Goal: Task Accomplishment & Management: Use online tool/utility

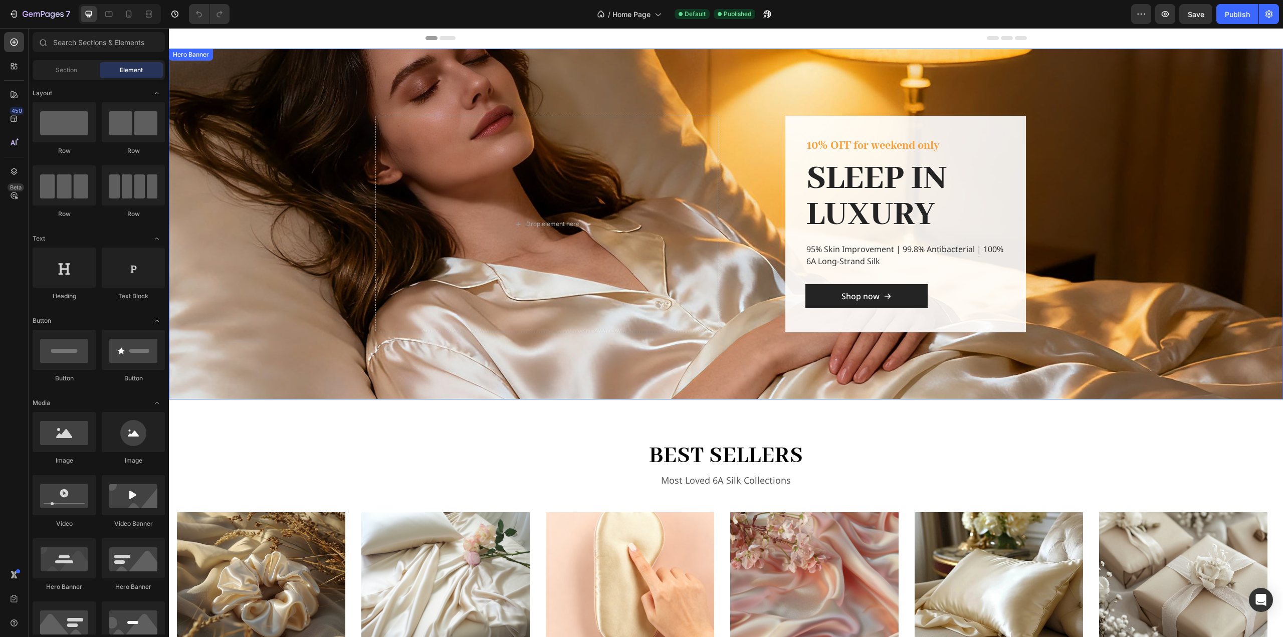
click at [272, 206] on div "Overlay" at bounding box center [726, 224] width 1114 height 351
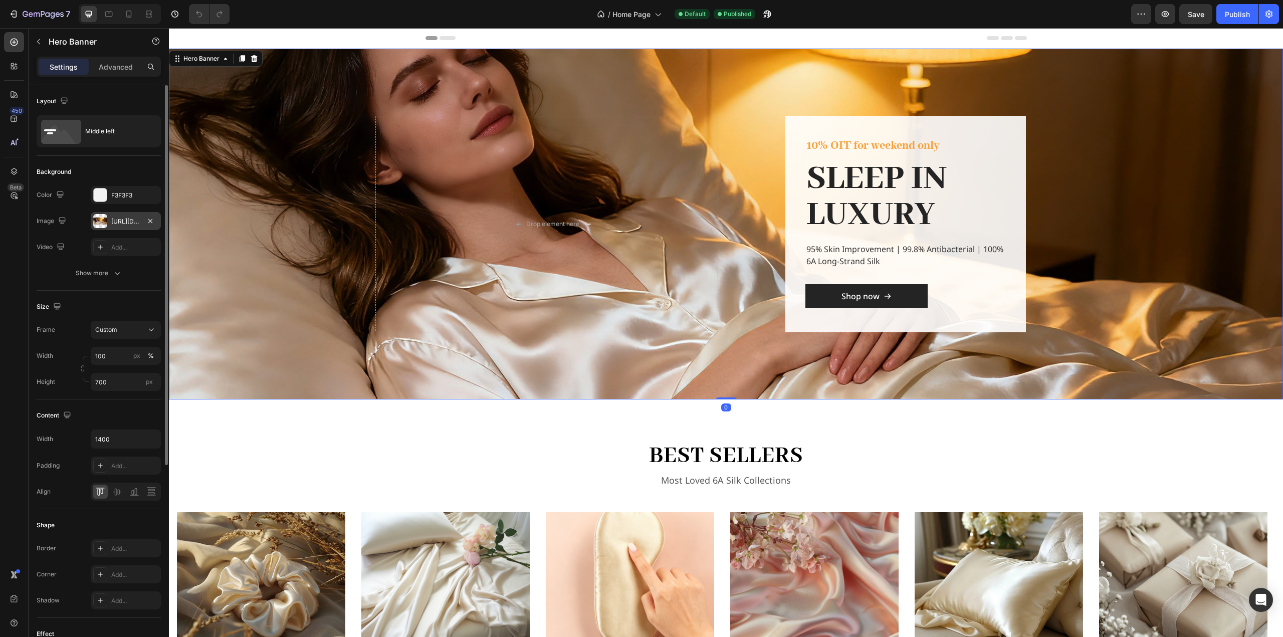
click at [125, 222] on div "https://cdn.shopify.com/s/files/1/0636/7471/2130/files/gempages_582482295949099…" at bounding box center [125, 221] width 29 height 9
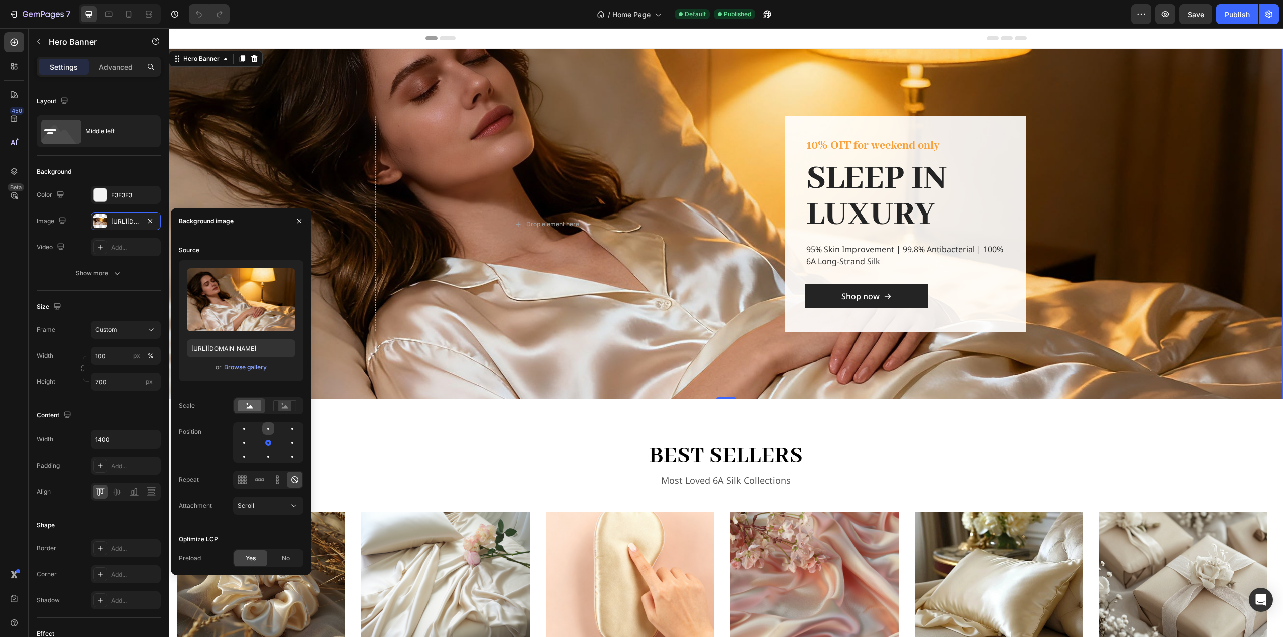
click at [268, 424] on div at bounding box center [268, 428] width 12 height 12
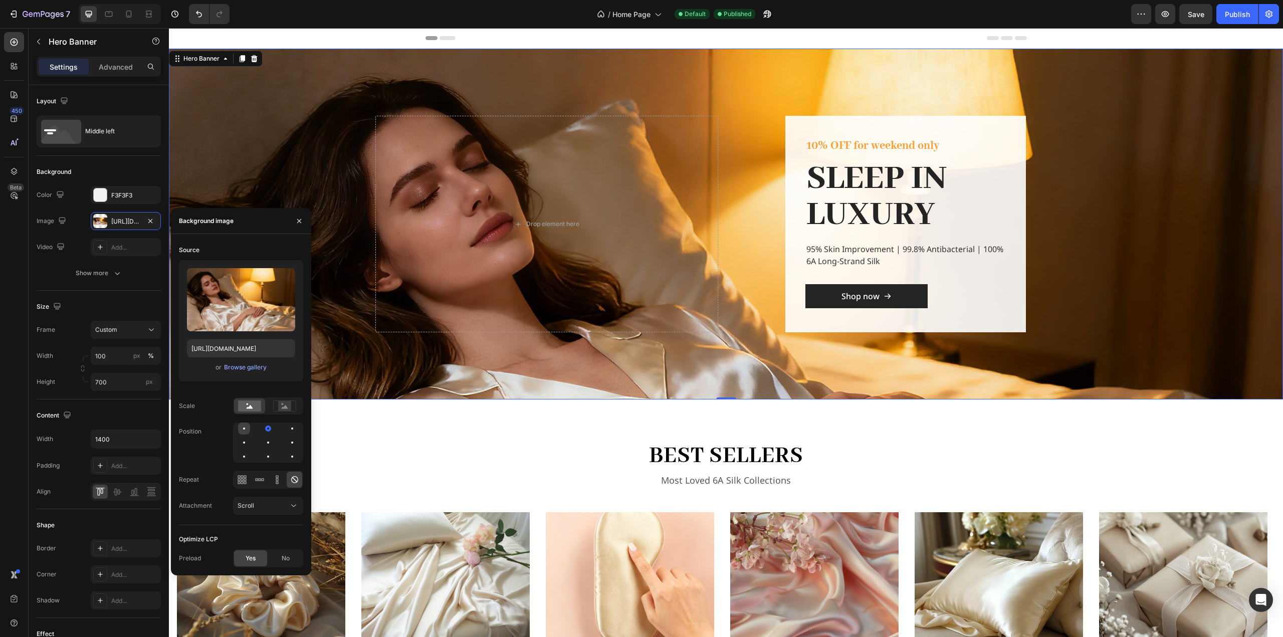
click at [245, 428] on div at bounding box center [244, 428] width 2 height 2
click at [266, 443] on div at bounding box center [268, 442] width 12 height 12
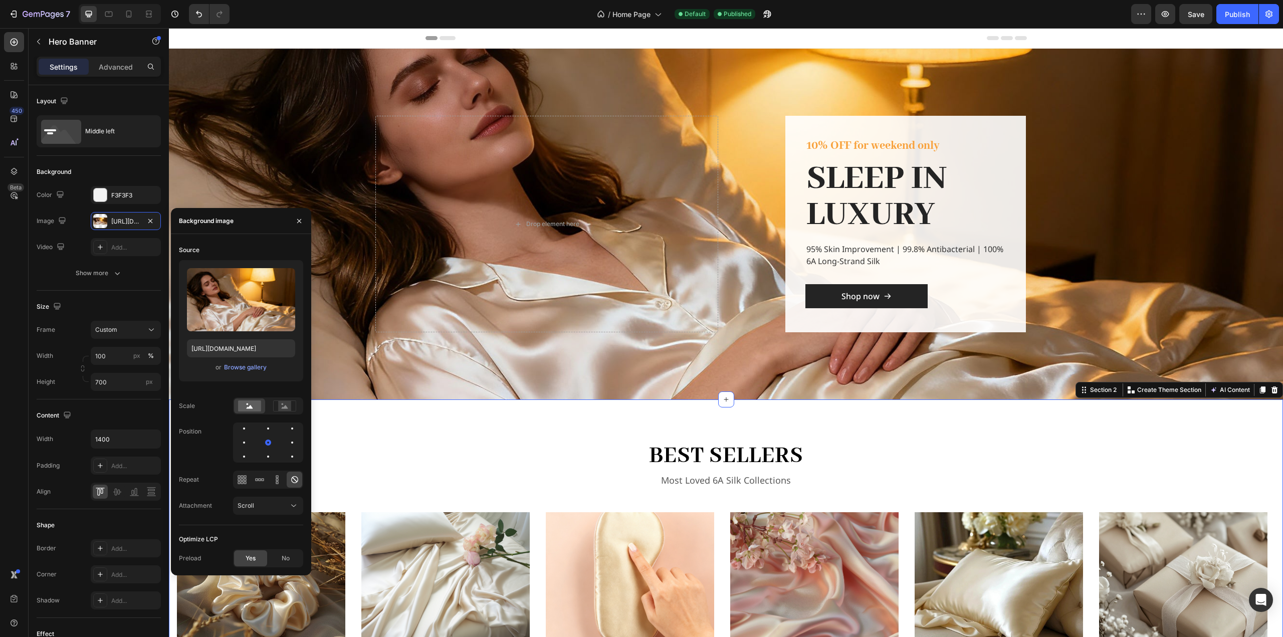
click at [411, 431] on div "best sellers Heading Most Loved 6A Silk Collections Text block Row Image Light …" at bounding box center [726, 554] width 1114 height 311
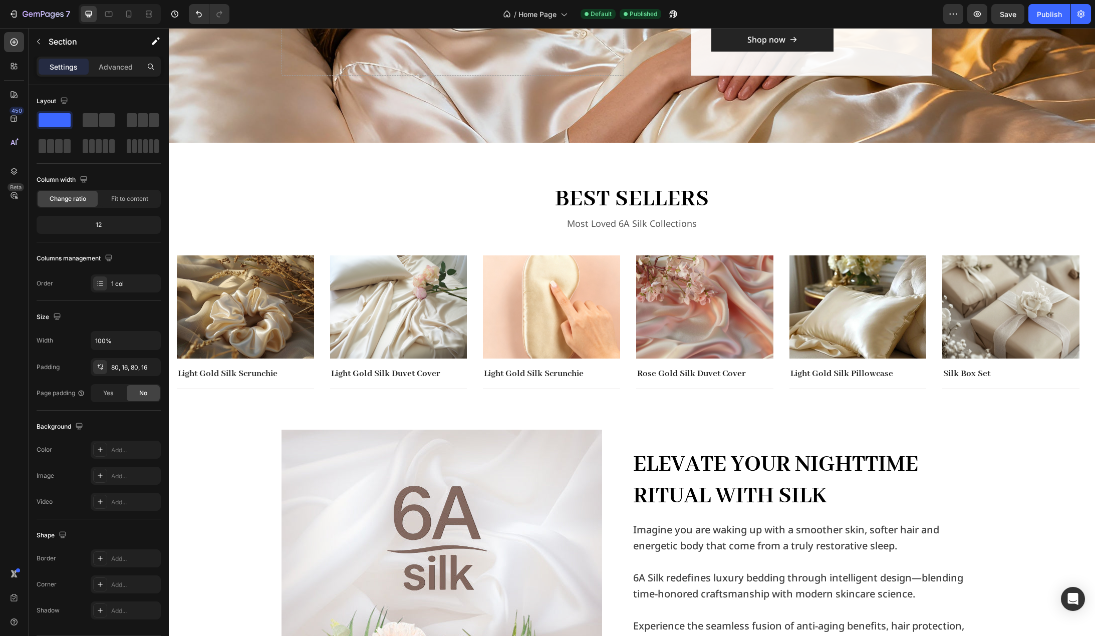
scroll to position [279, 0]
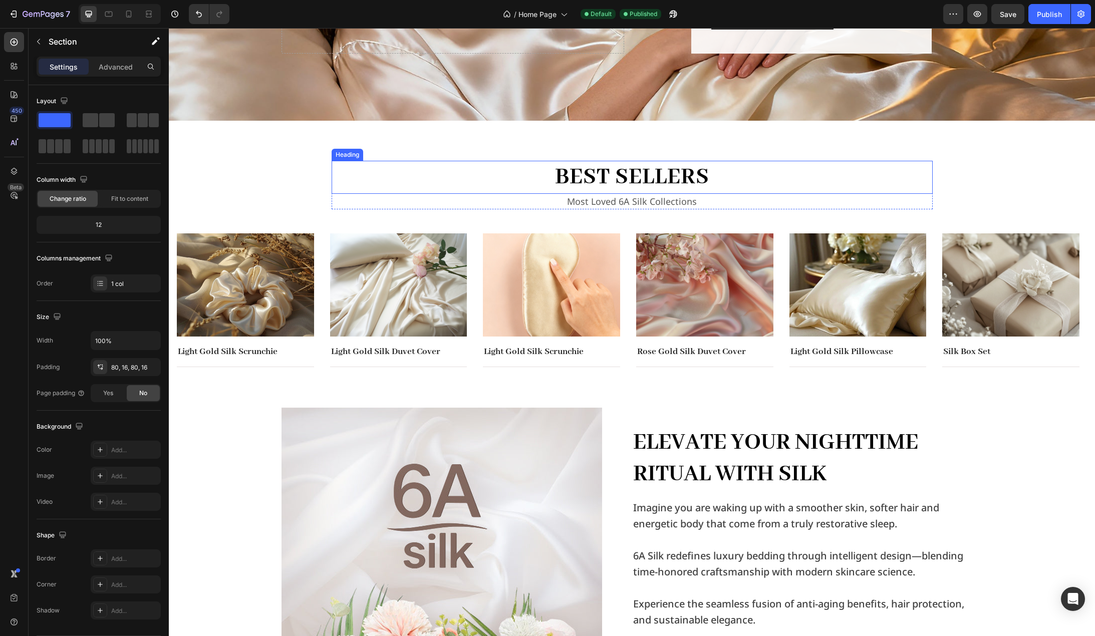
click at [658, 176] on h2 "best sellers" at bounding box center [632, 177] width 601 height 33
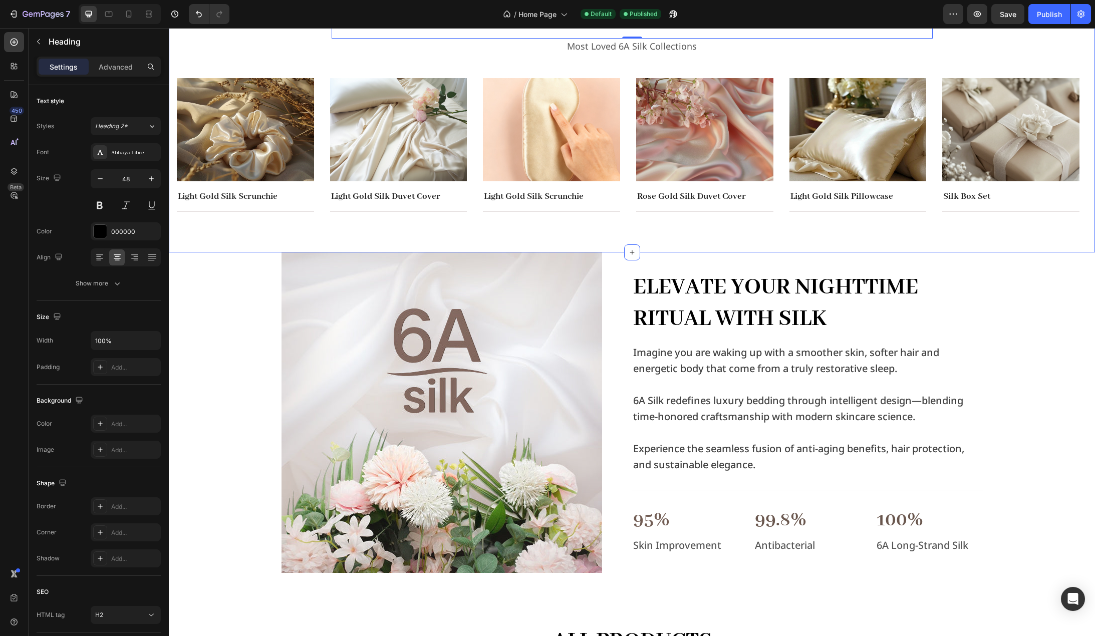
scroll to position [579, 0]
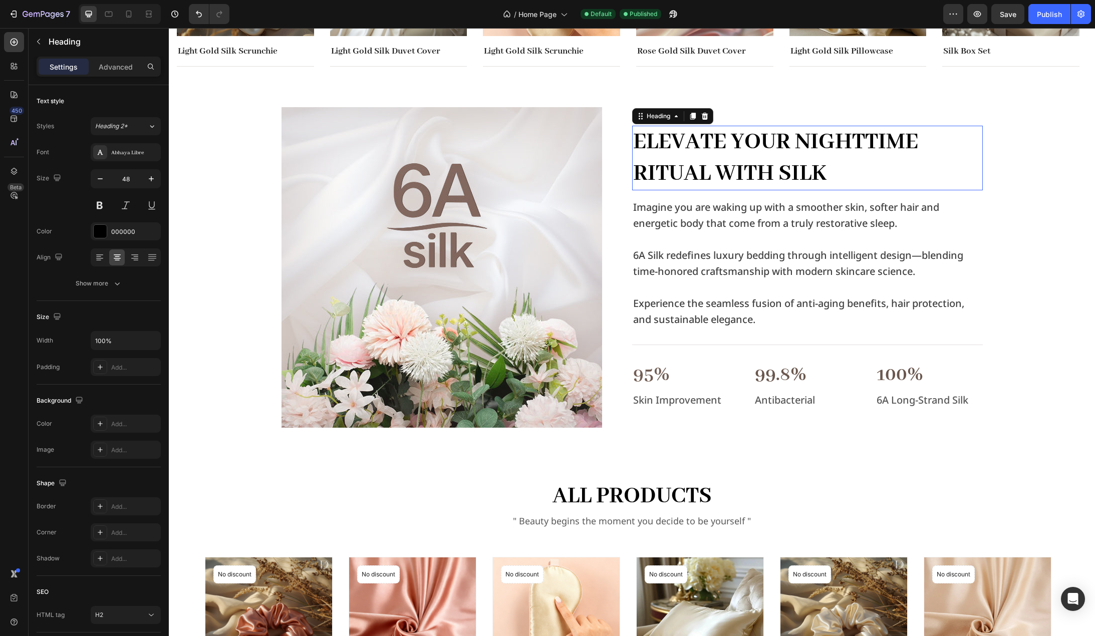
click at [734, 158] on h2 "Elevate Your Nighttime Ritual with Silk" at bounding box center [807, 158] width 351 height 65
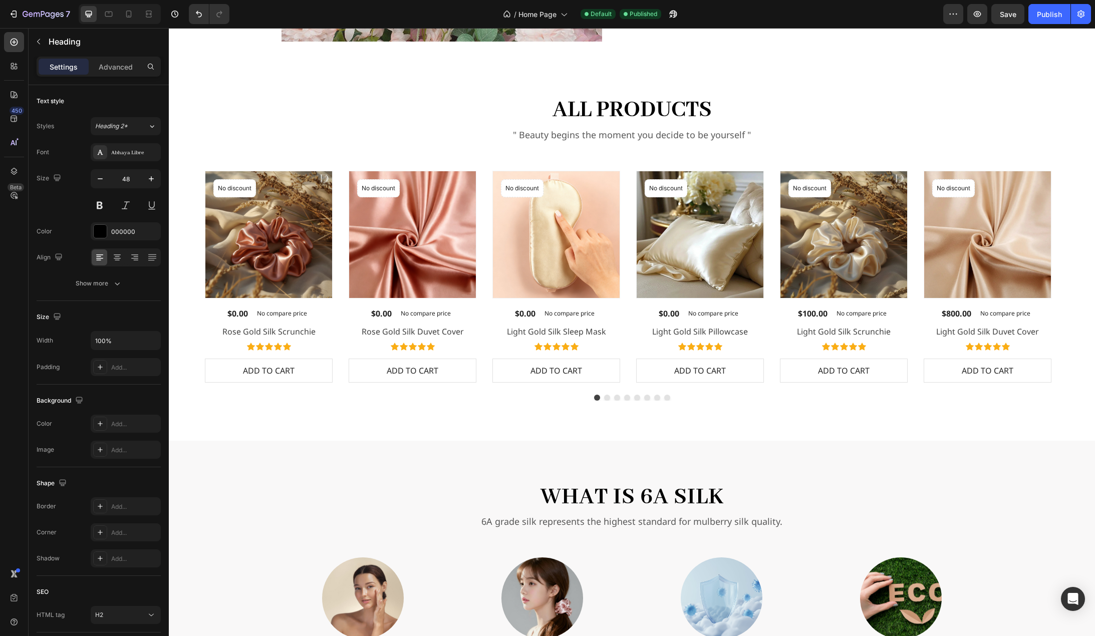
scroll to position [1030, 0]
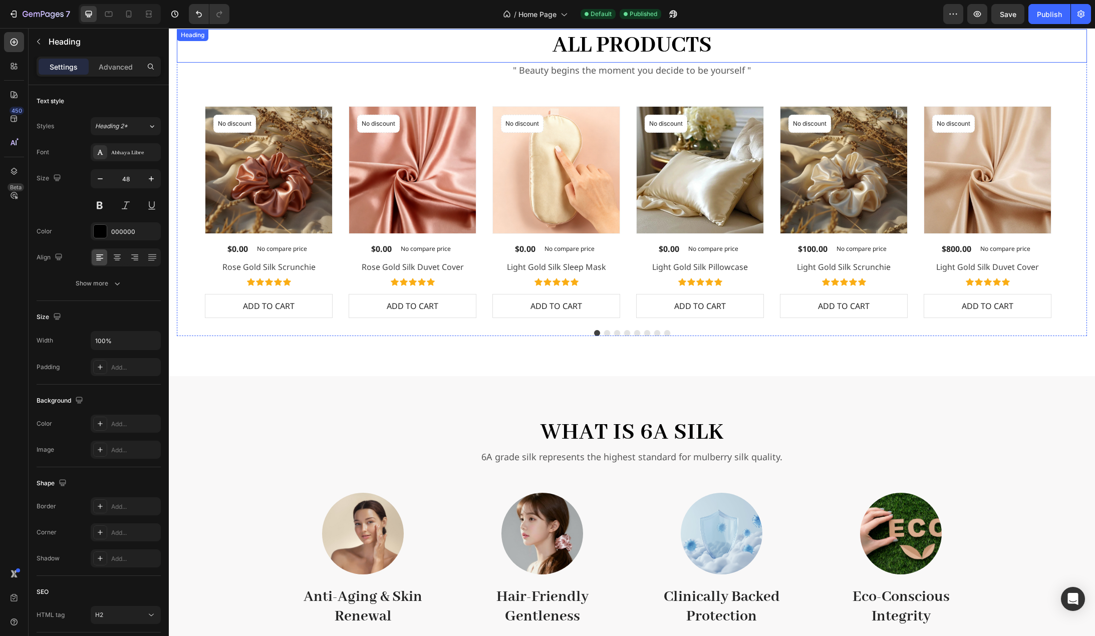
click at [646, 50] on h2 "all products" at bounding box center [632, 45] width 910 height 33
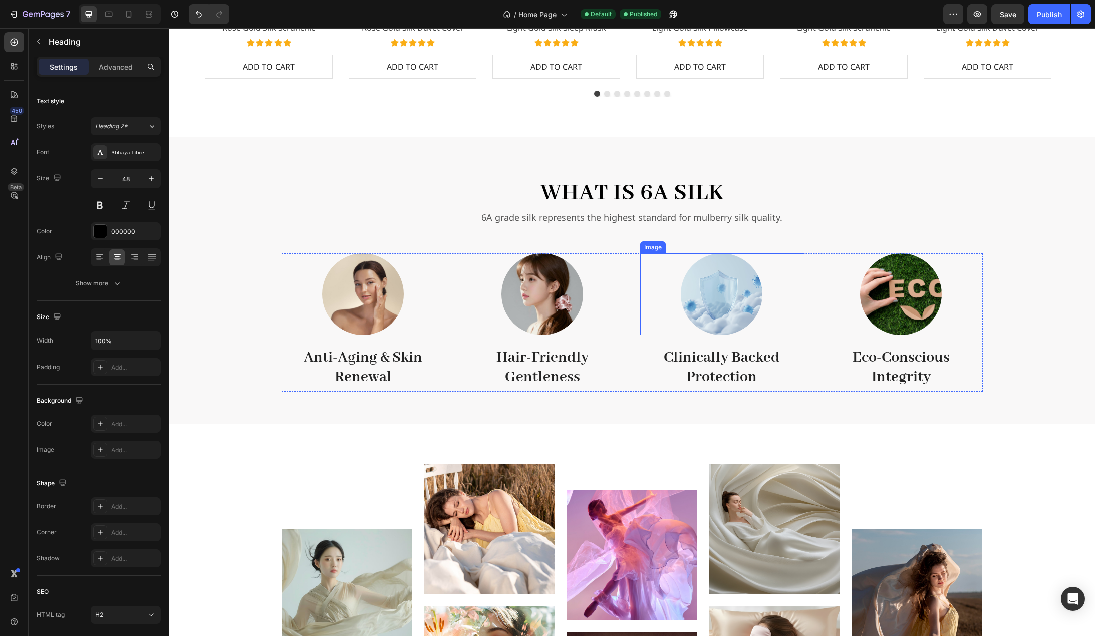
scroll to position [1281, 0]
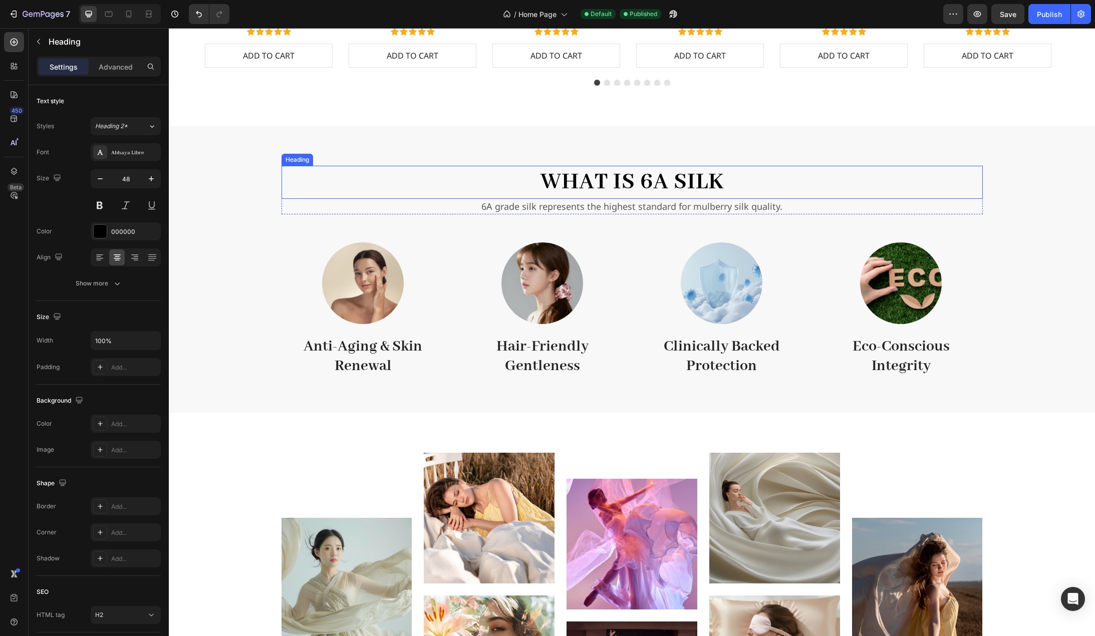
click at [664, 186] on h2 "What is 6A Silk" at bounding box center [632, 182] width 701 height 33
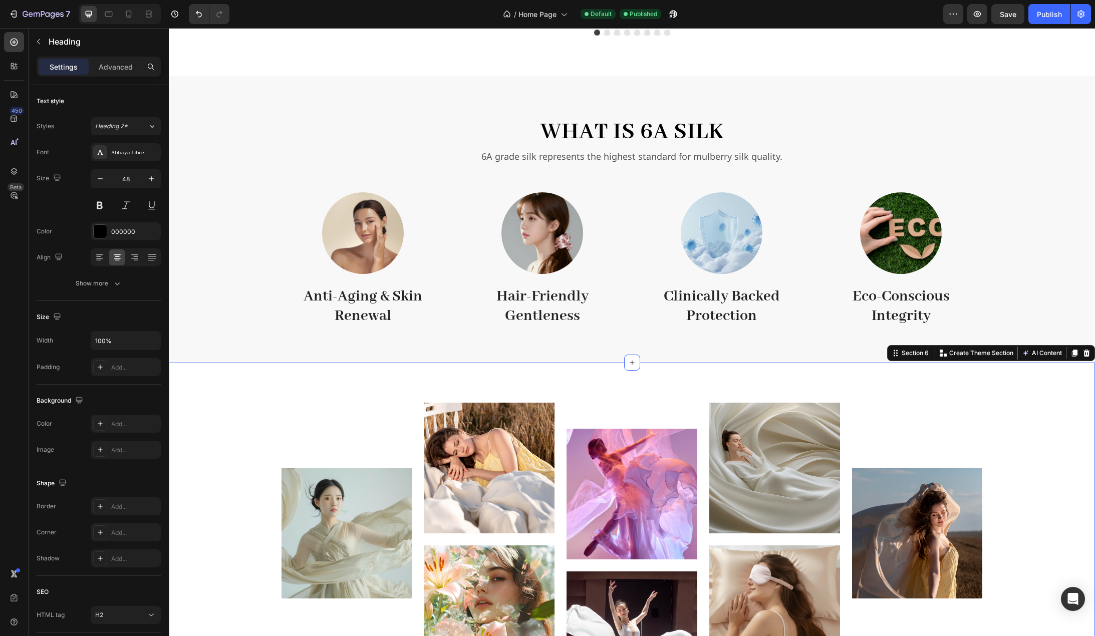
click at [218, 420] on div "Image Image Image Image Image Image Image Image Carousel Row" at bounding box center [632, 553] width 910 height 300
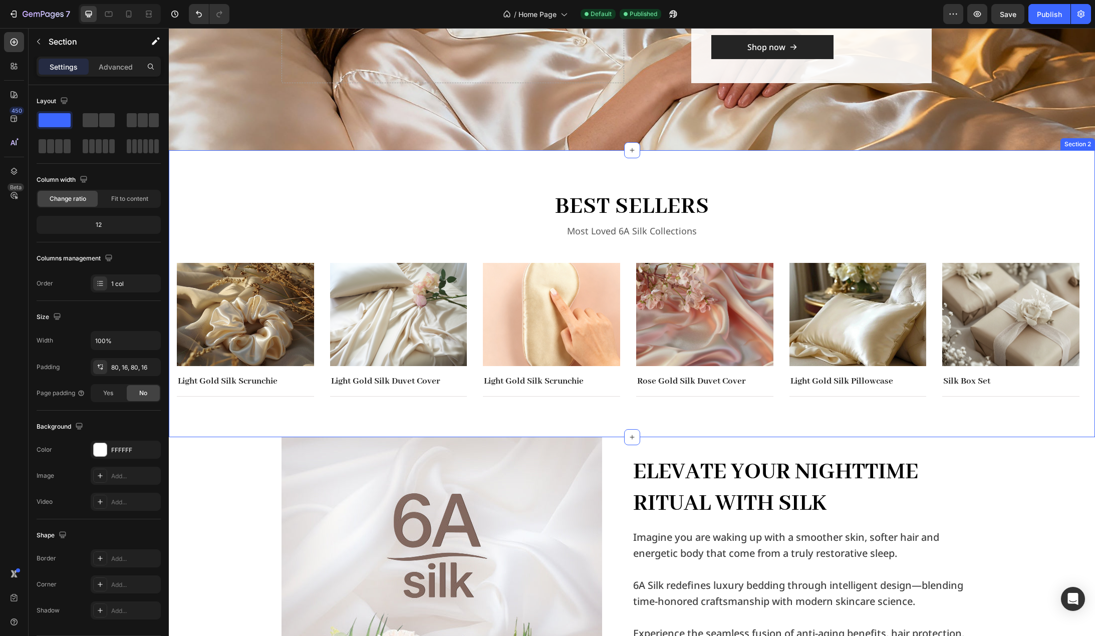
scroll to position [251, 0]
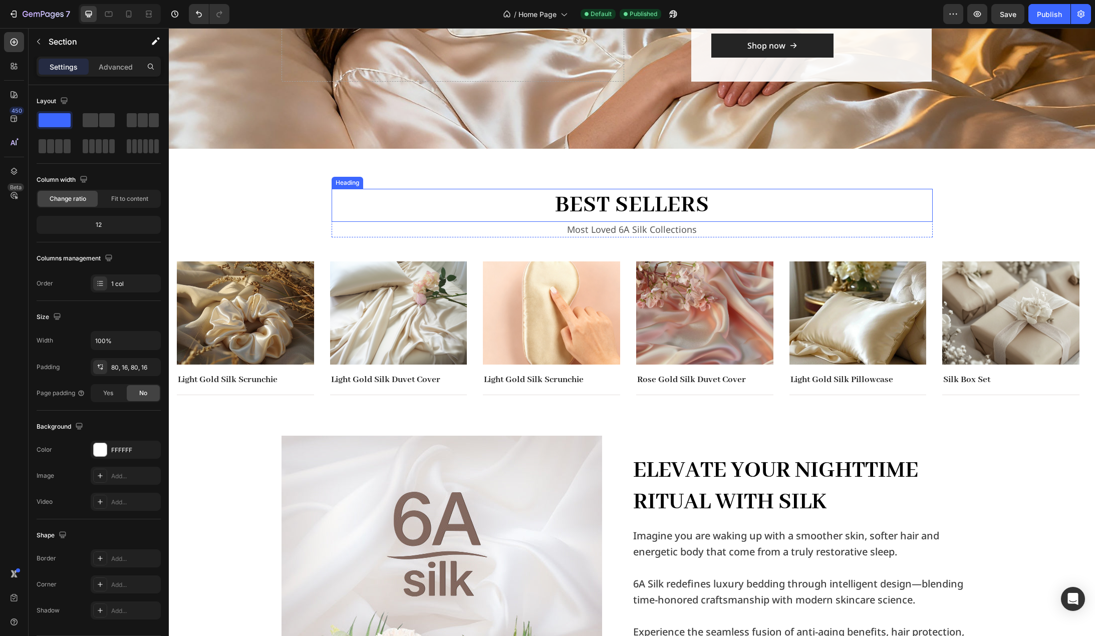
click at [717, 198] on h2 "best sellers" at bounding box center [632, 205] width 601 height 33
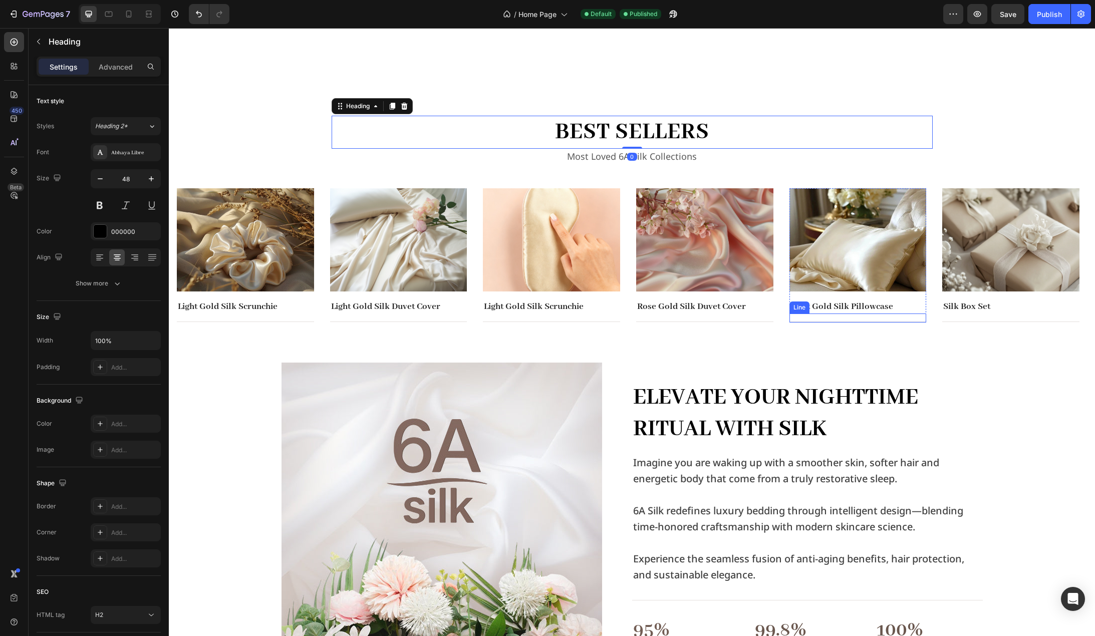
scroll to position [501, 0]
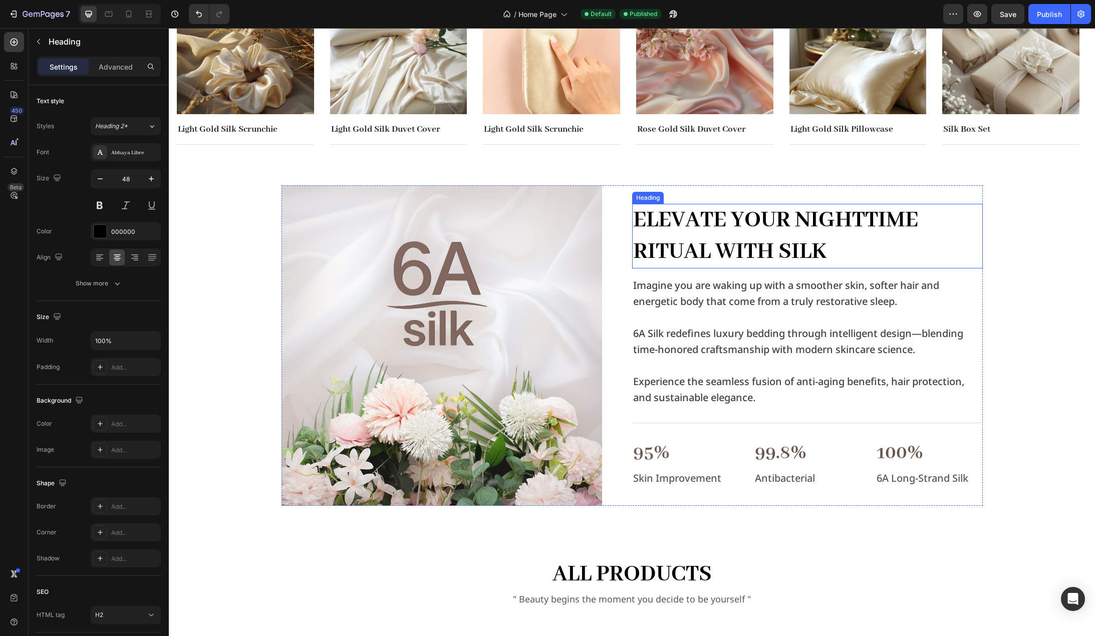
click at [802, 228] on h2 "Elevate Your Nighttime Ritual with Silk" at bounding box center [807, 236] width 351 height 65
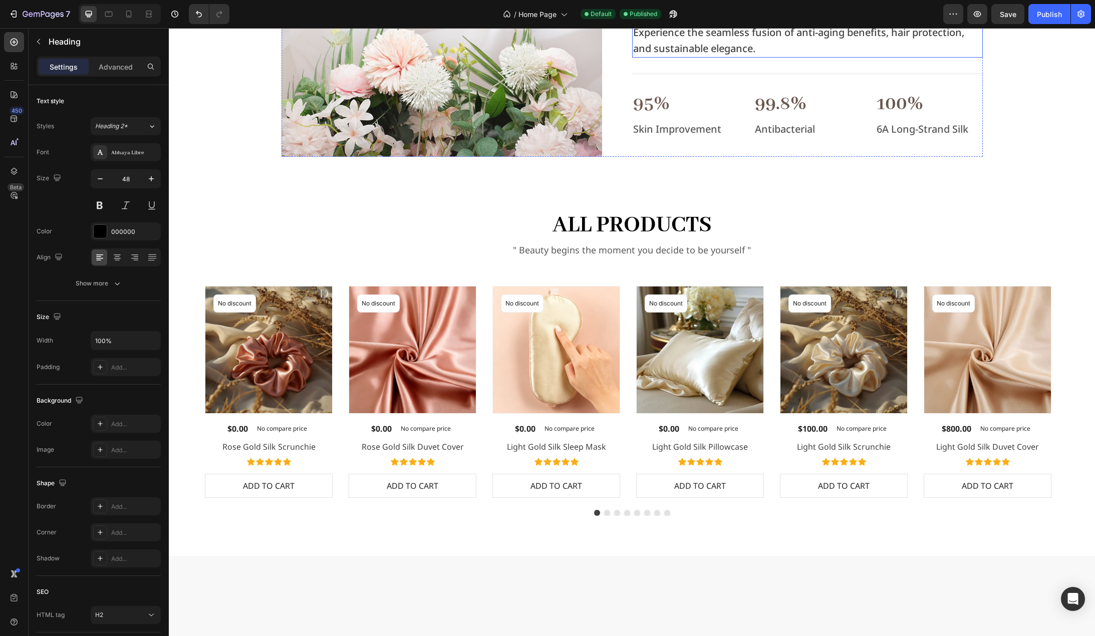
scroll to position [852, 0]
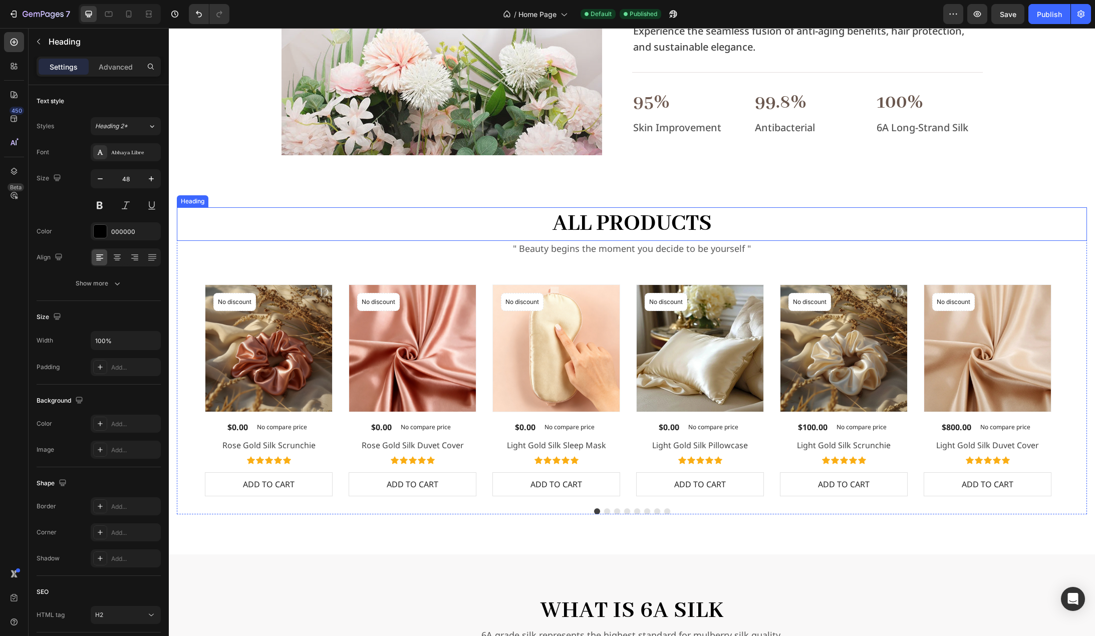
click at [701, 219] on h2 "all products" at bounding box center [632, 223] width 910 height 33
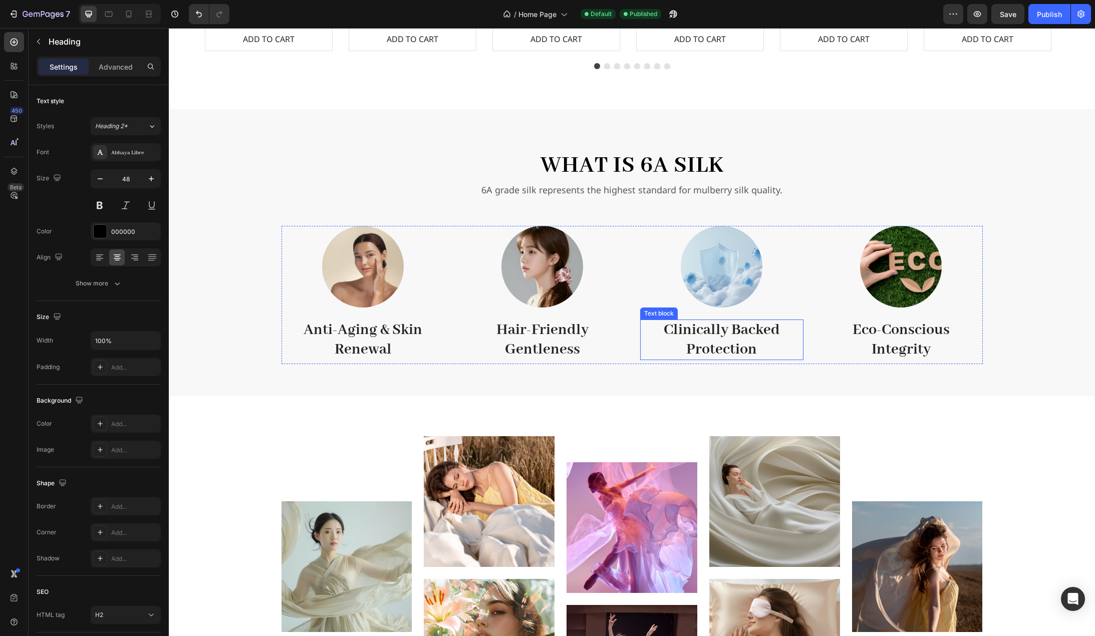
scroll to position [1353, 0]
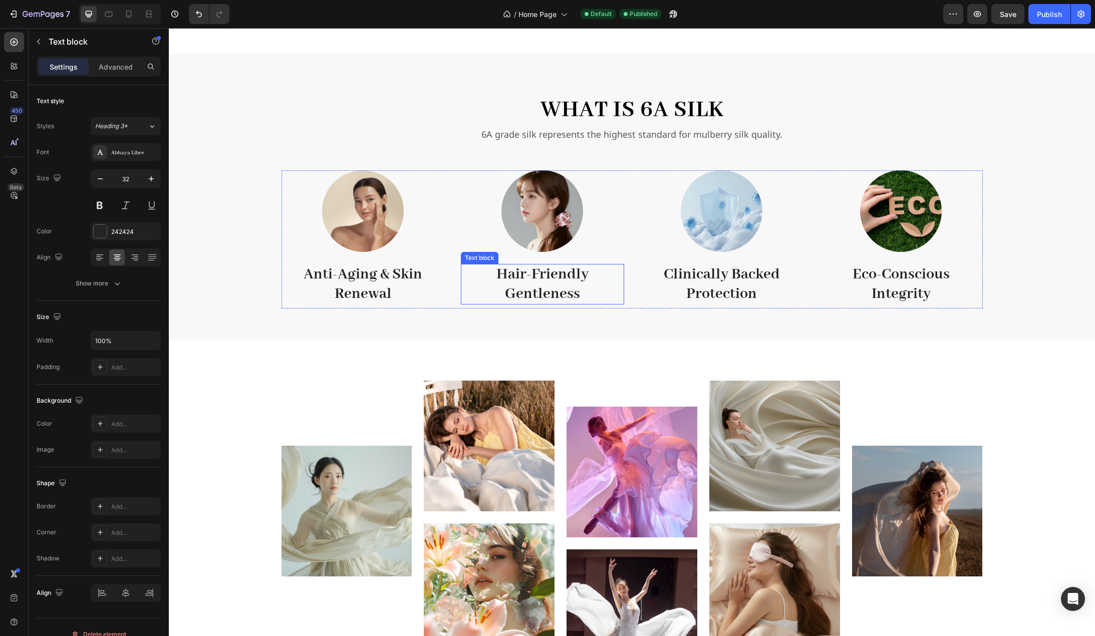
click at [547, 276] on strong "Hair-Friendly Gentleness" at bounding box center [543, 284] width 92 height 38
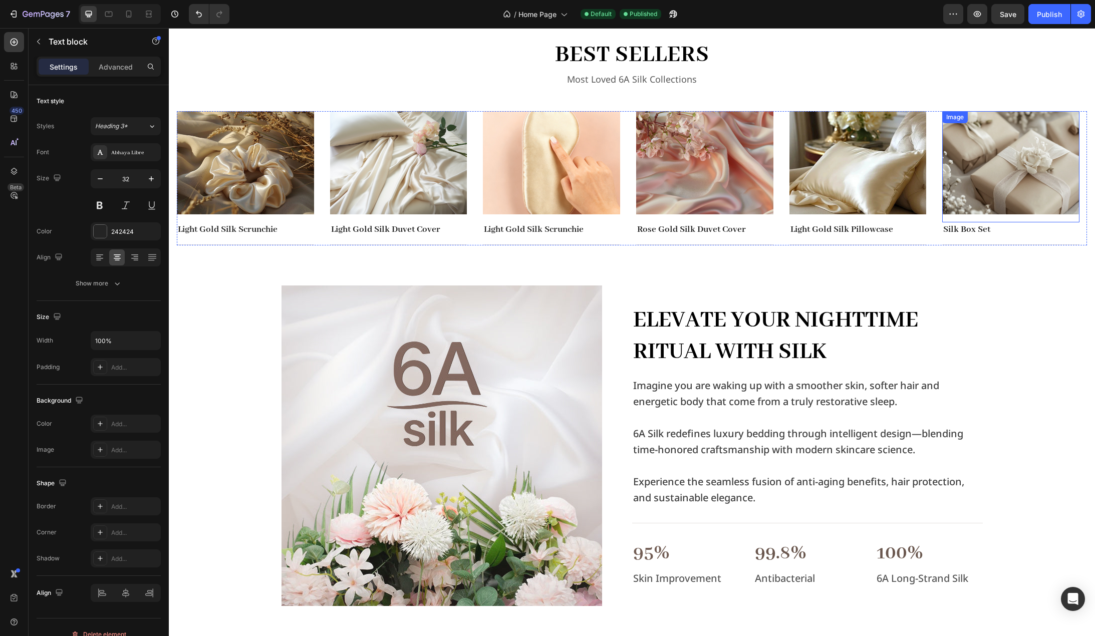
scroll to position [551, 0]
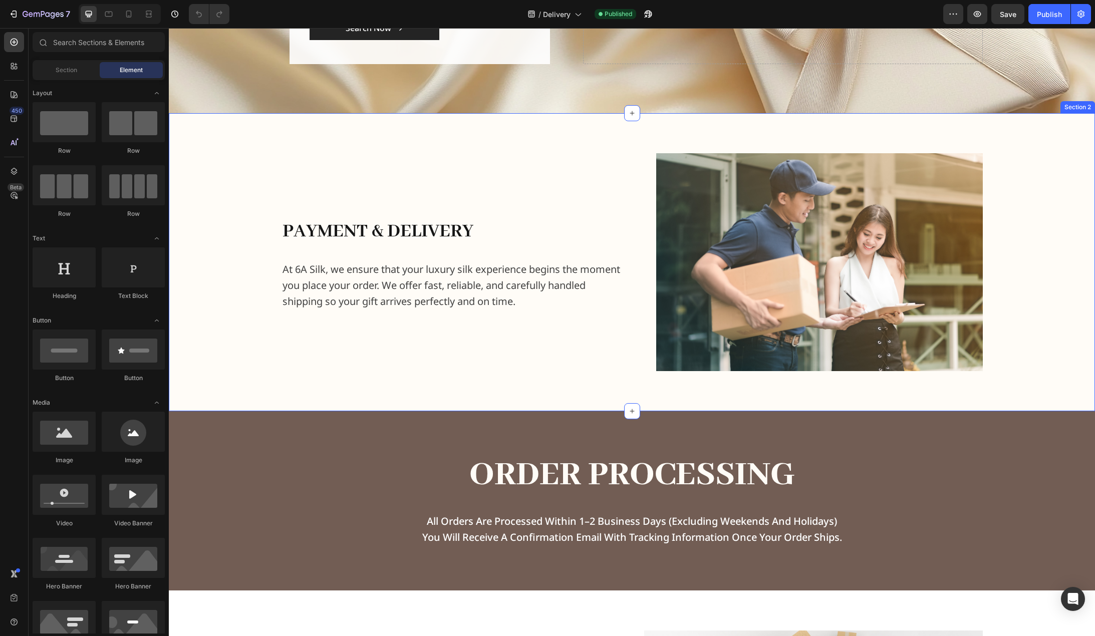
scroll to position [200, 0]
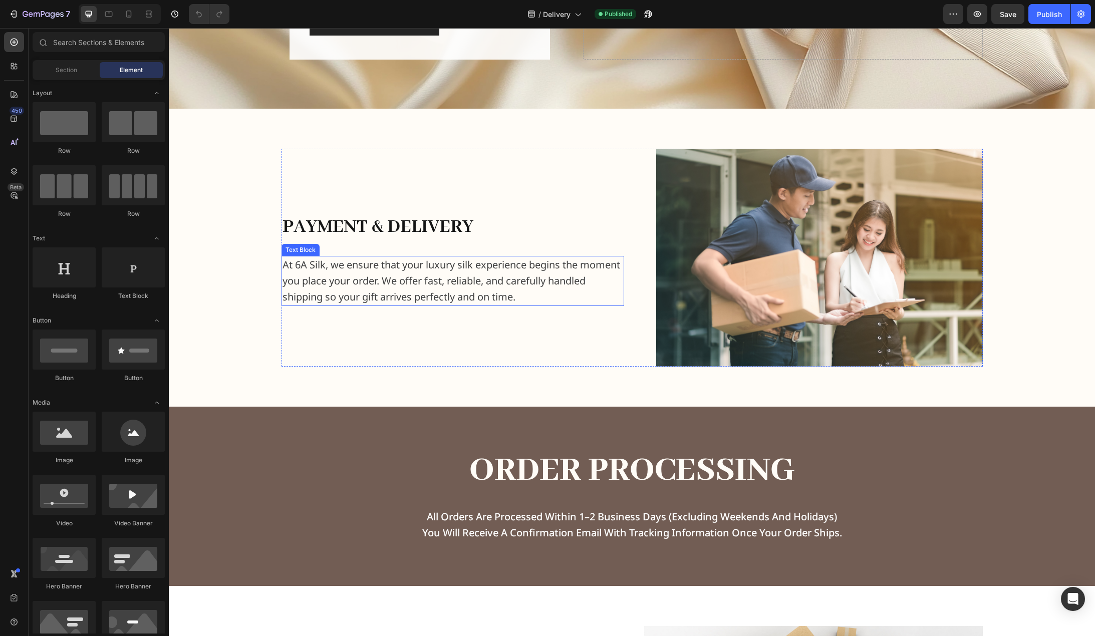
click at [491, 288] on p "At 6A Silk, we ensure that your luxury silk experience begins the moment you pl…" at bounding box center [453, 281] width 341 height 48
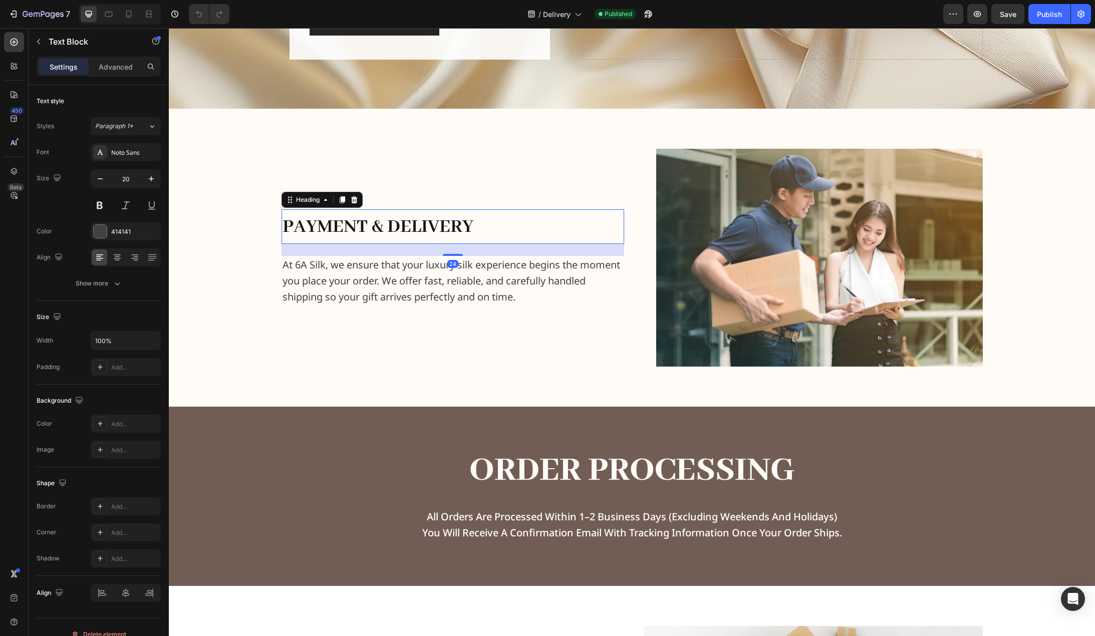
click at [409, 222] on span "payment & delivery" at bounding box center [378, 227] width 191 height 24
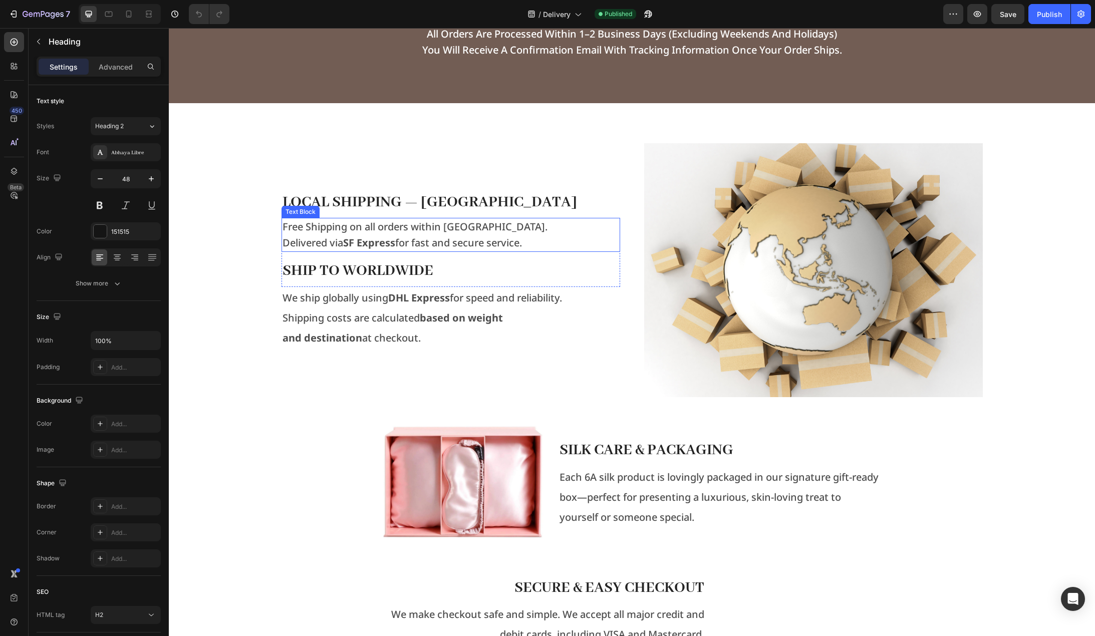
scroll to position [701, 0]
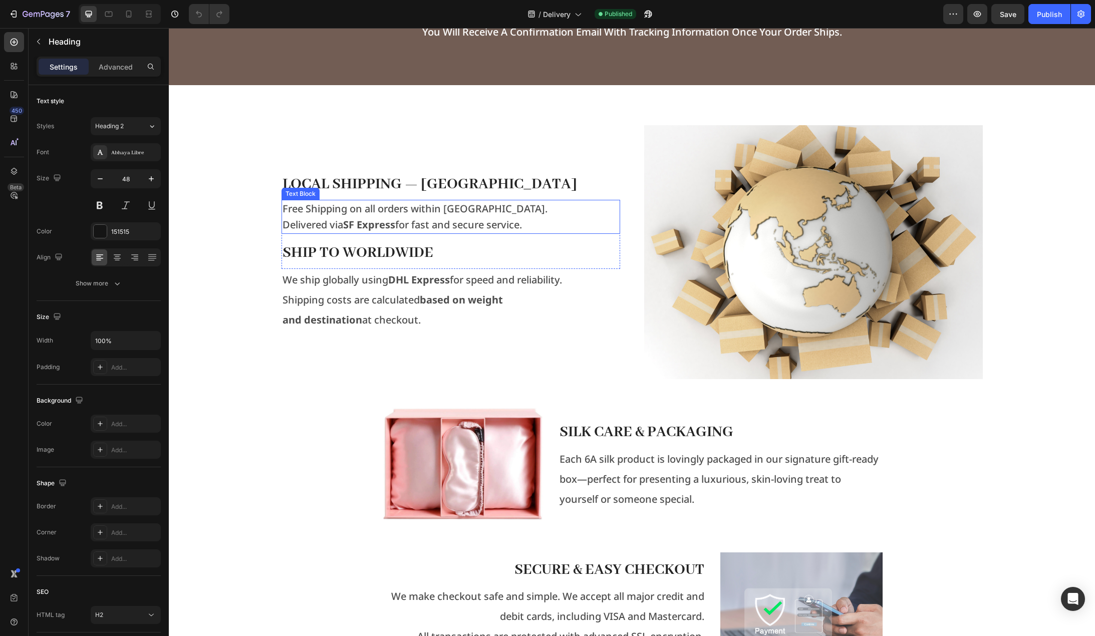
click at [508, 224] on p "Delivered via SF Express for fast and secure service." at bounding box center [451, 225] width 337 height 16
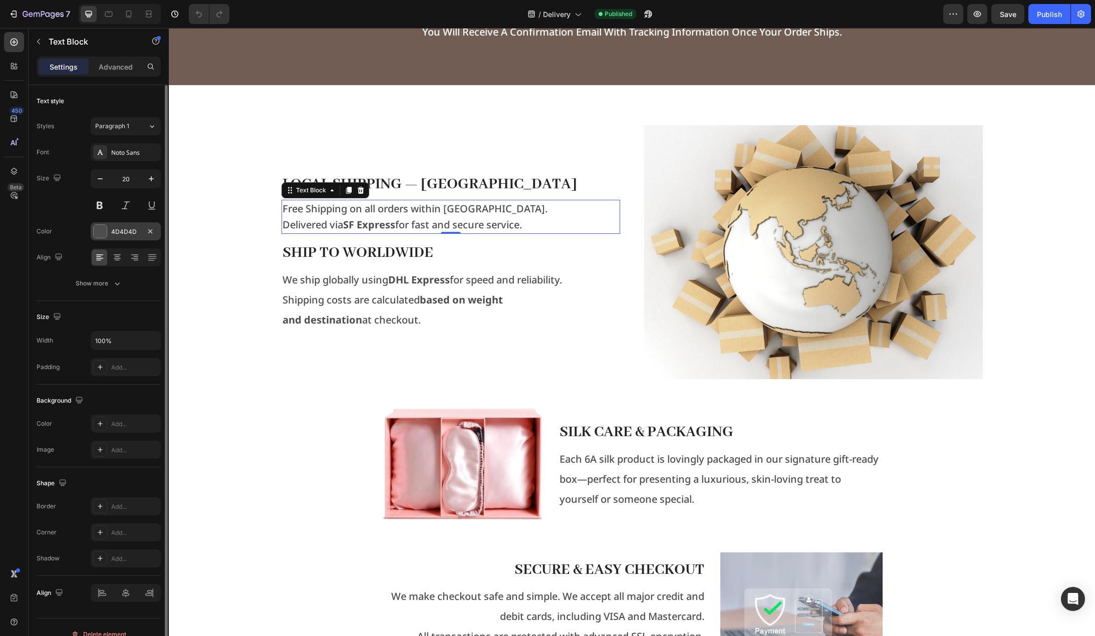
click at [123, 230] on div "4D4D4D" at bounding box center [125, 231] width 29 height 9
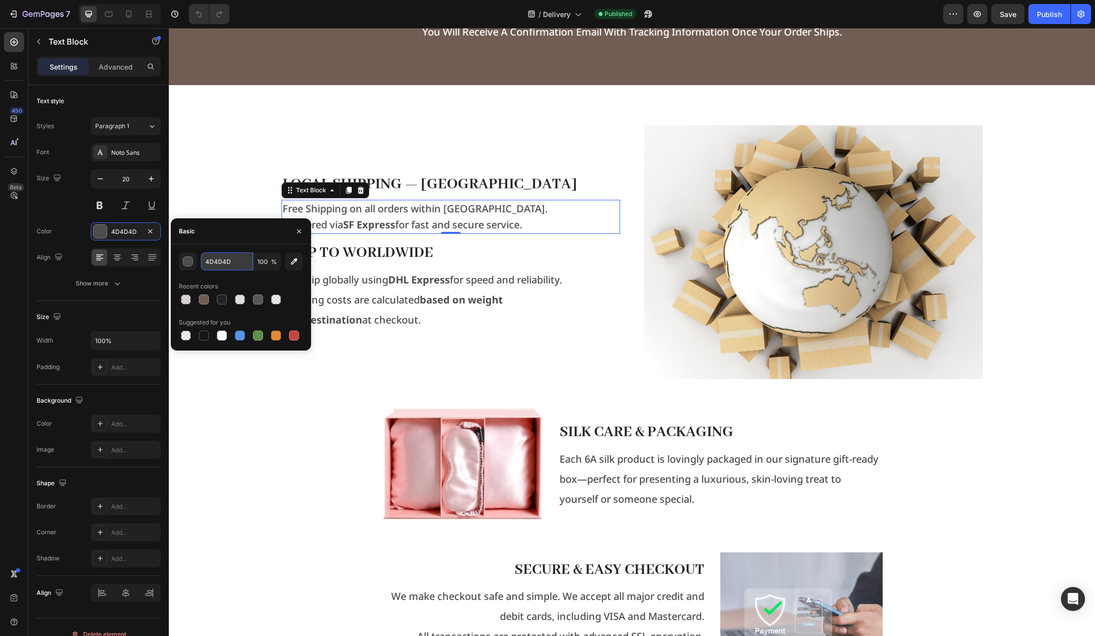
click at [228, 264] on input "4D4D4D" at bounding box center [227, 262] width 52 height 18
type input "414141"
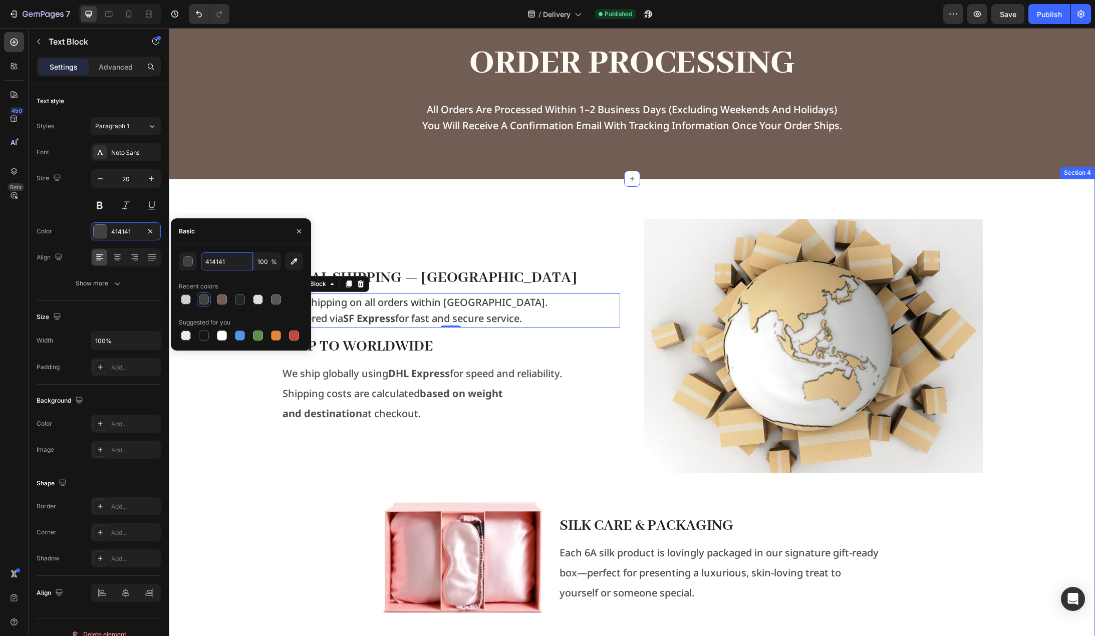
scroll to position [601, 0]
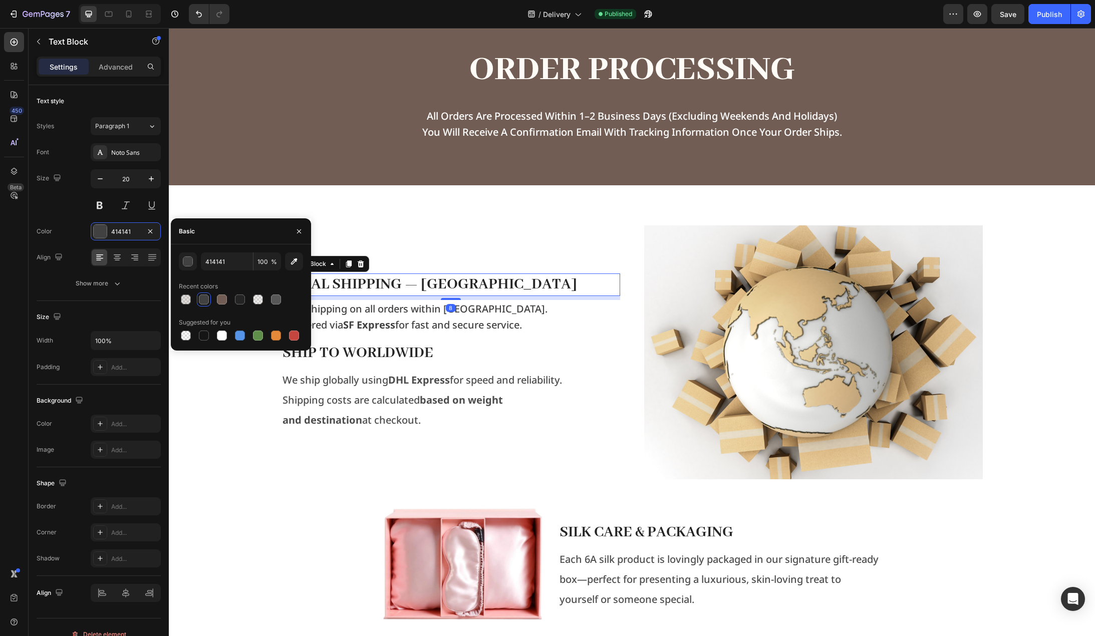
click at [476, 281] on strong "Local Shipping — Hong Kong" at bounding box center [430, 284] width 295 height 19
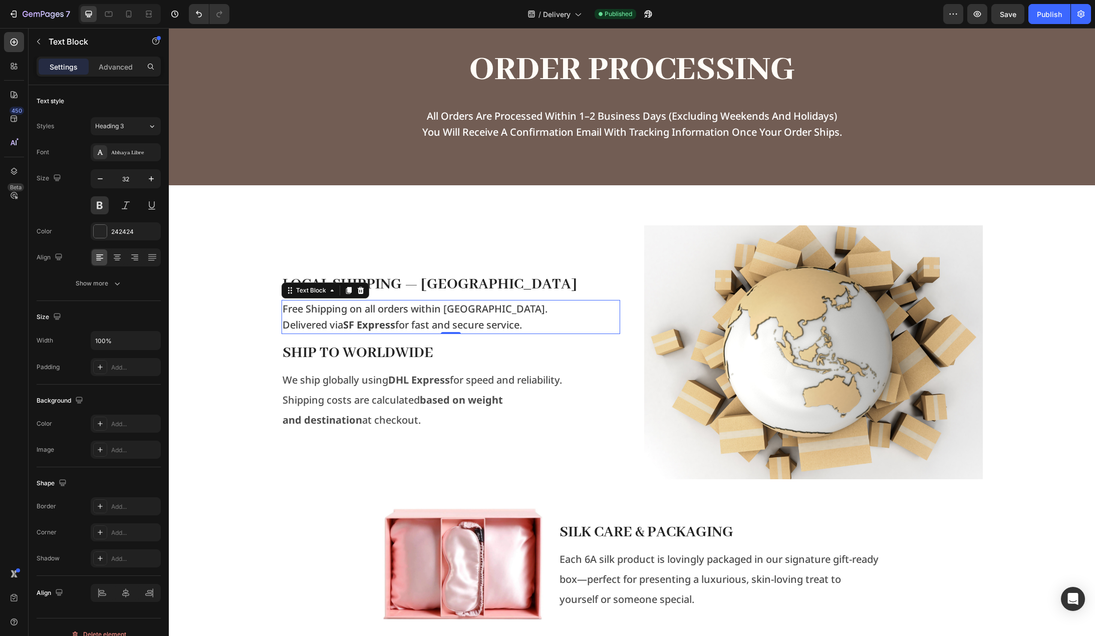
click at [490, 320] on p "Delivered via SF Express for fast and secure service." at bounding box center [451, 325] width 337 height 16
click at [116, 67] on p "Advanced" at bounding box center [116, 67] width 34 height 11
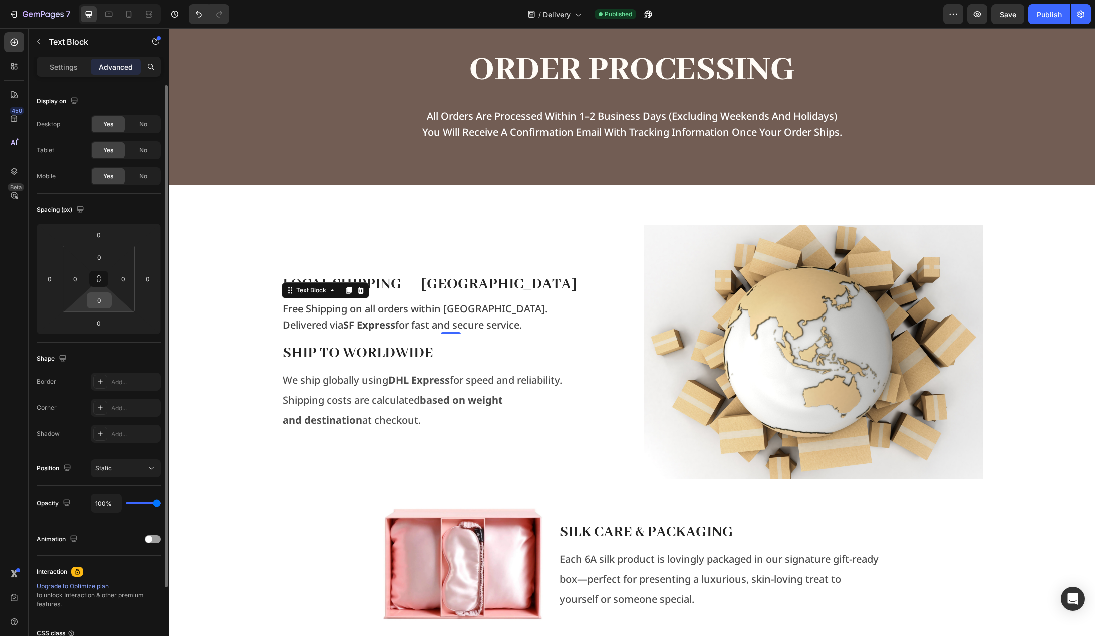
click at [102, 301] on input "0" at bounding box center [99, 300] width 20 height 15
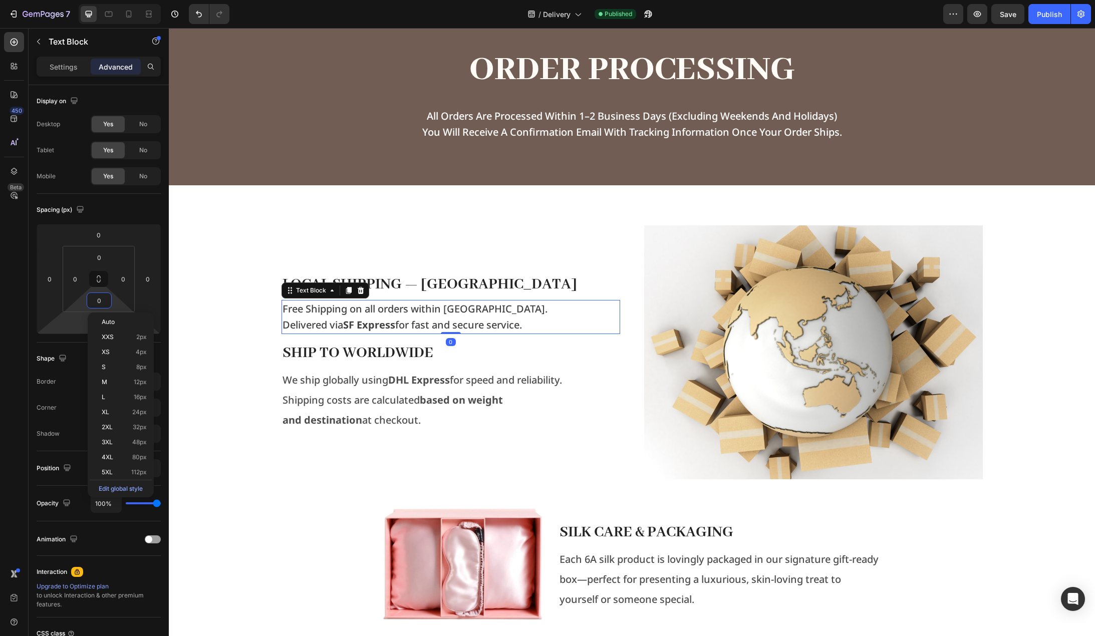
click at [80, 0] on html "7 Version history / Delivery Published Preview Save Publish 450 Beta Sections(1…" at bounding box center [547, 0] width 1095 height 0
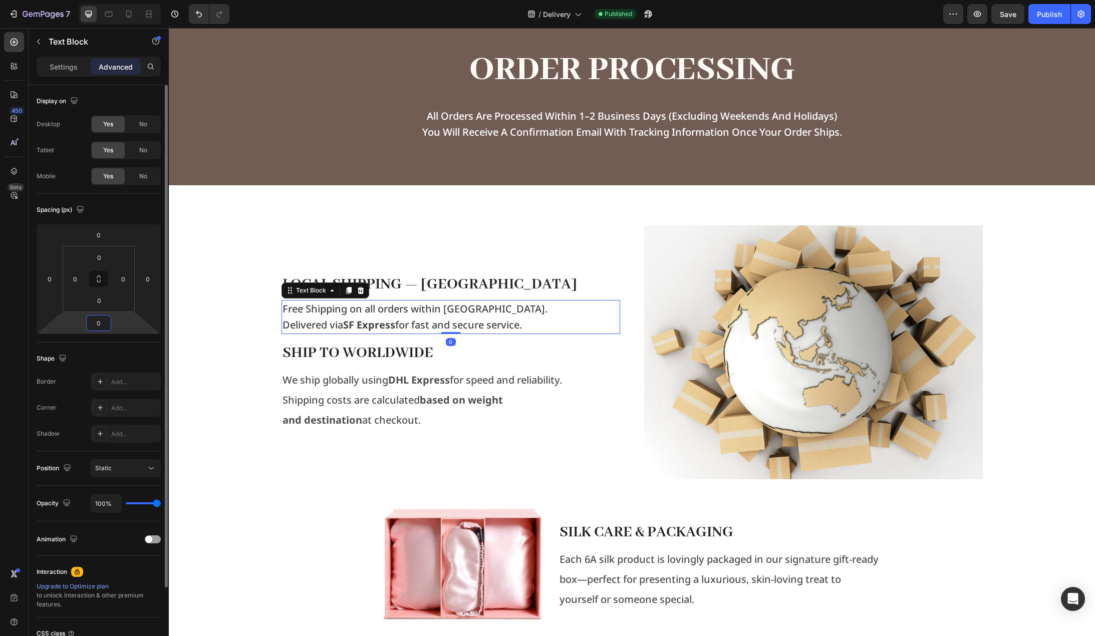
click at [103, 321] on input "0" at bounding box center [99, 323] width 20 height 15
type input "24"
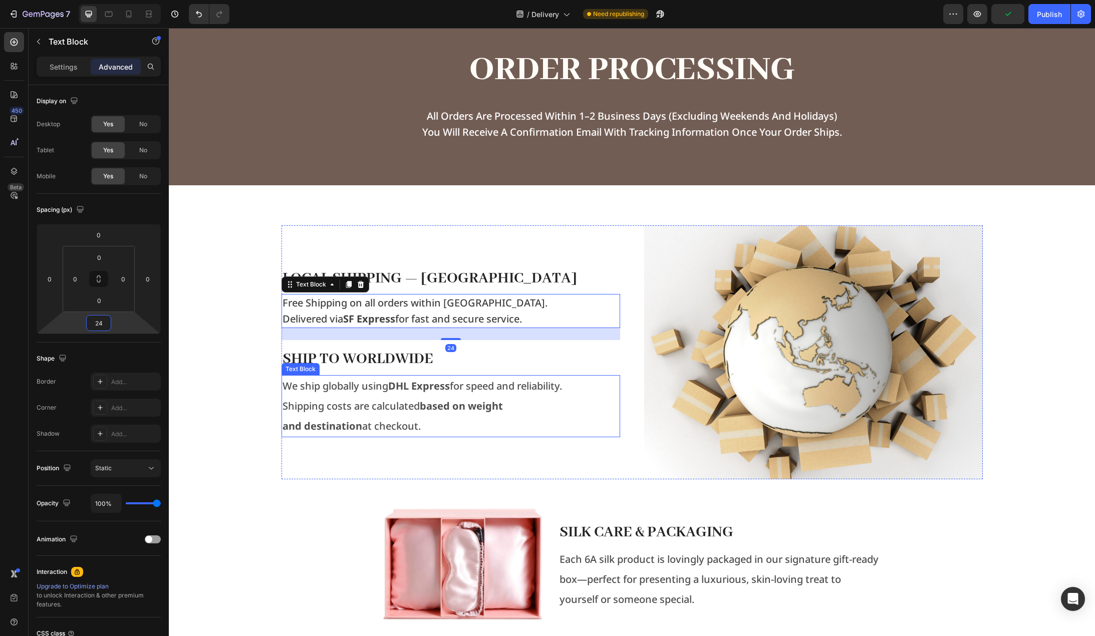
click at [237, 360] on div "Local Shipping — Hong Kong Text Block Free Shipping on all orders within Hong K…" at bounding box center [632, 511] width 910 height 573
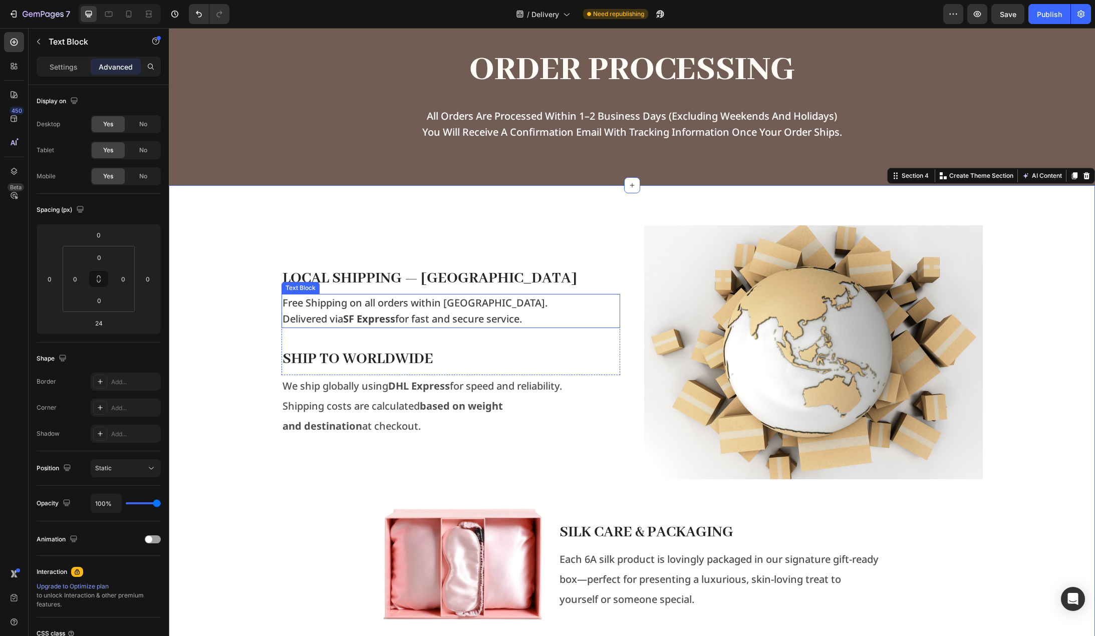
click at [426, 323] on p "Delivered via SF Express for fast and secure service." at bounding box center [451, 319] width 337 height 16
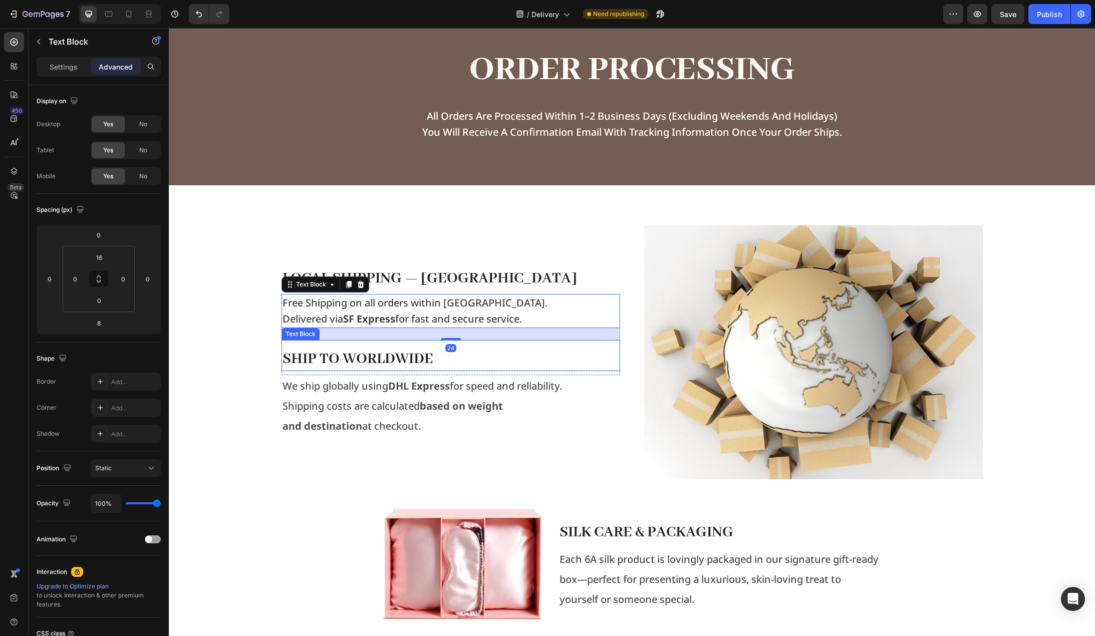
click at [416, 357] on p "Ship to Worldwide" at bounding box center [451, 359] width 337 height 21
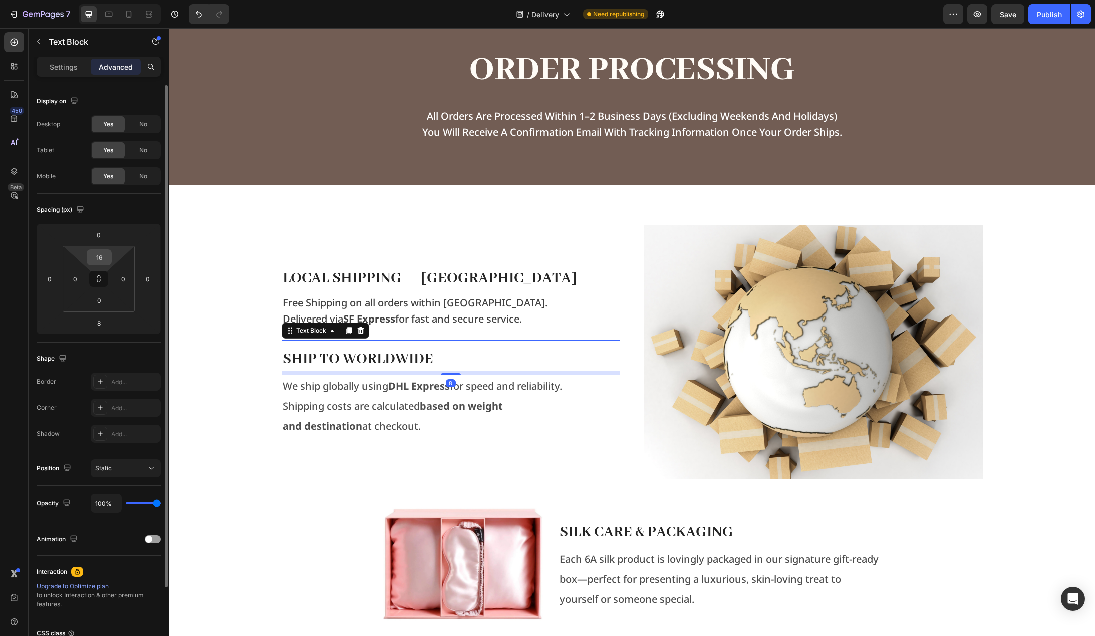
click at [101, 261] on input "16" at bounding box center [99, 257] width 20 height 15
type input "0"
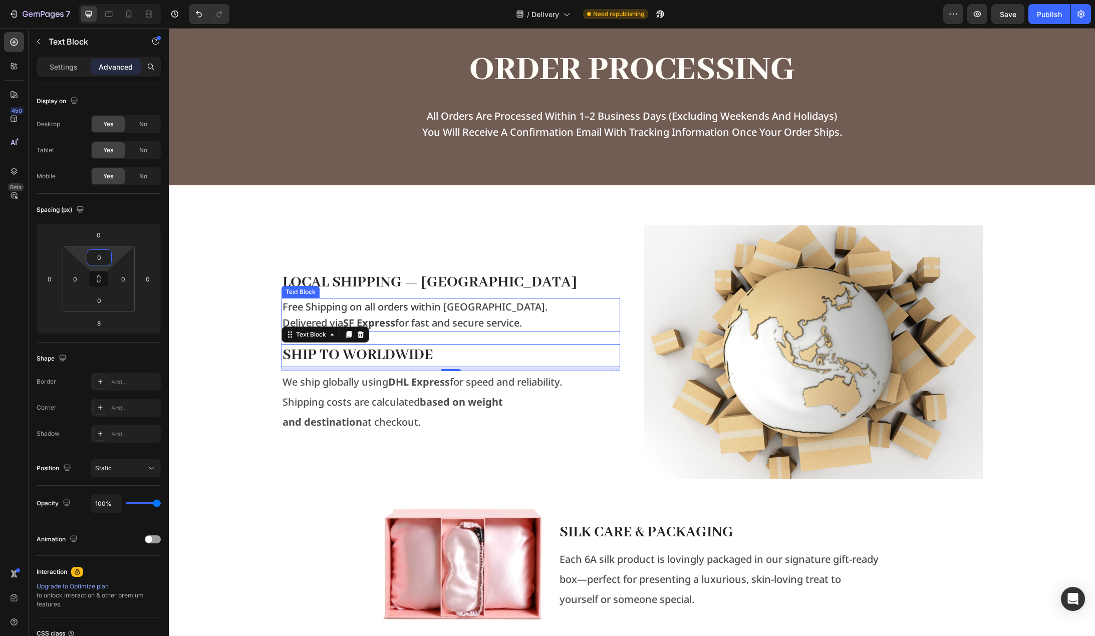
click at [488, 325] on p "Delivered via SF Express for fast and secure service." at bounding box center [451, 323] width 337 height 16
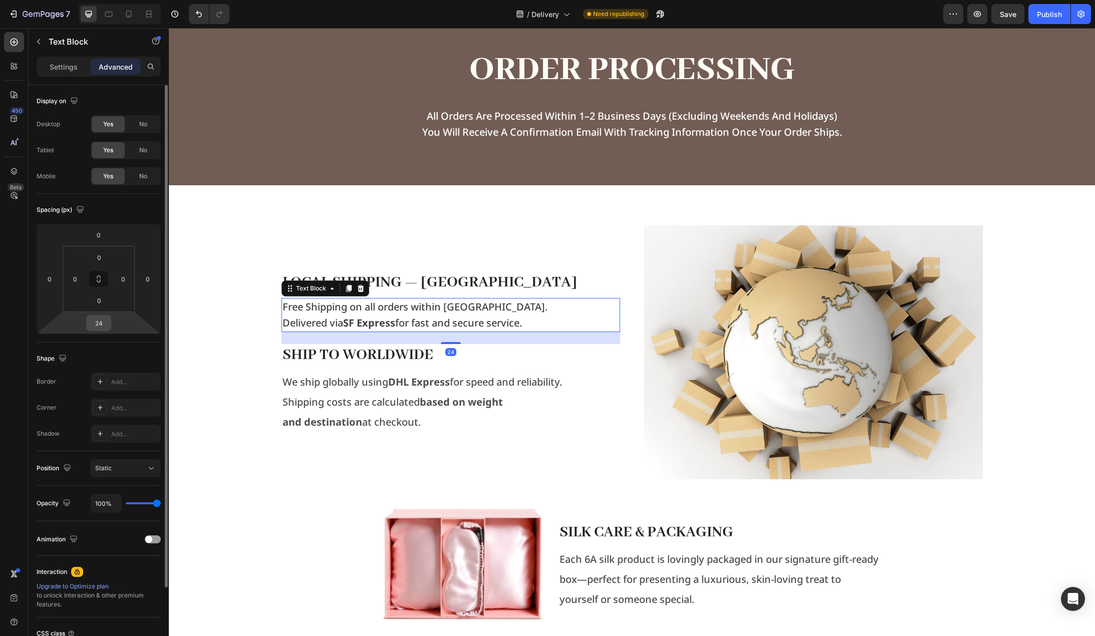
click at [98, 326] on input "24" at bounding box center [99, 323] width 20 height 15
type input "40"
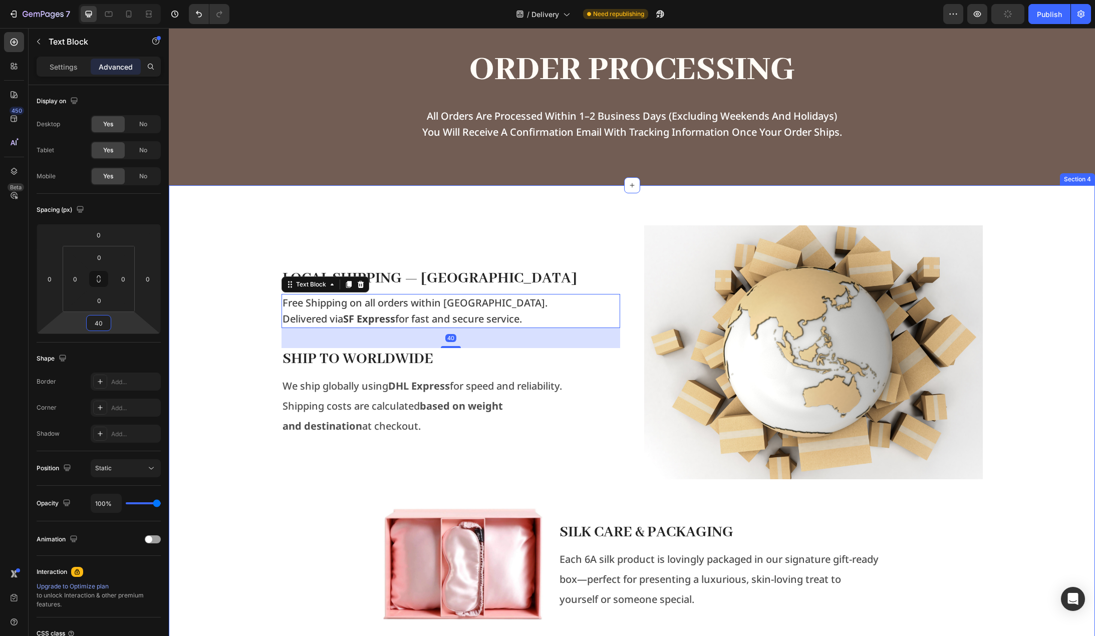
click at [238, 371] on div "Local Shipping — Hong Kong Text Block Free Shipping on all orders within Hong K…" at bounding box center [632, 511] width 910 height 573
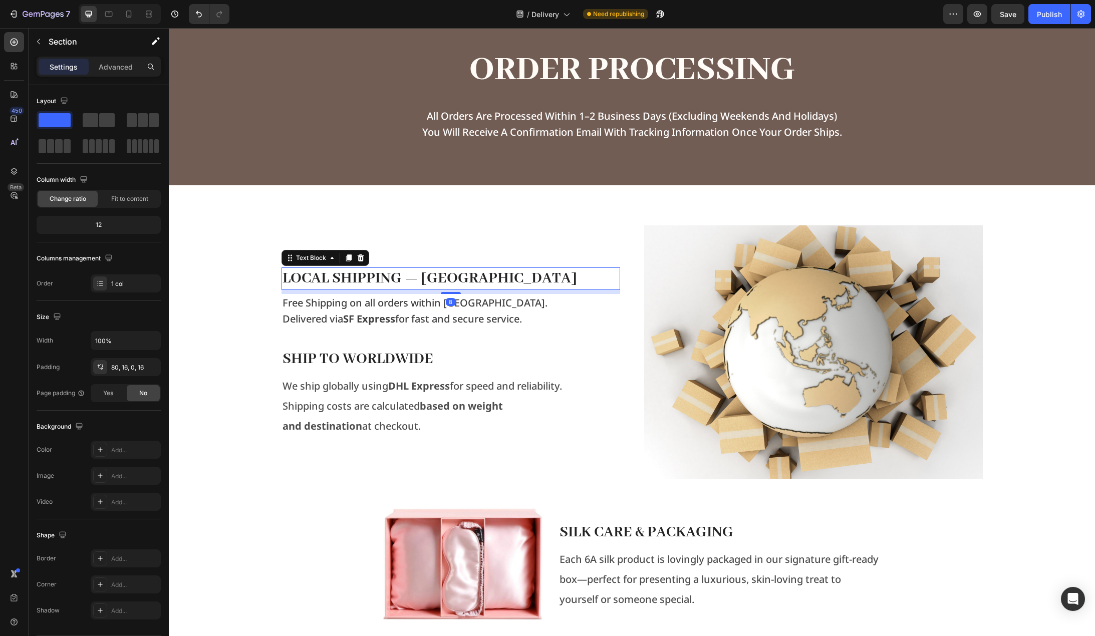
click at [470, 276] on strong "Local Shipping — Hong Kong" at bounding box center [430, 278] width 295 height 19
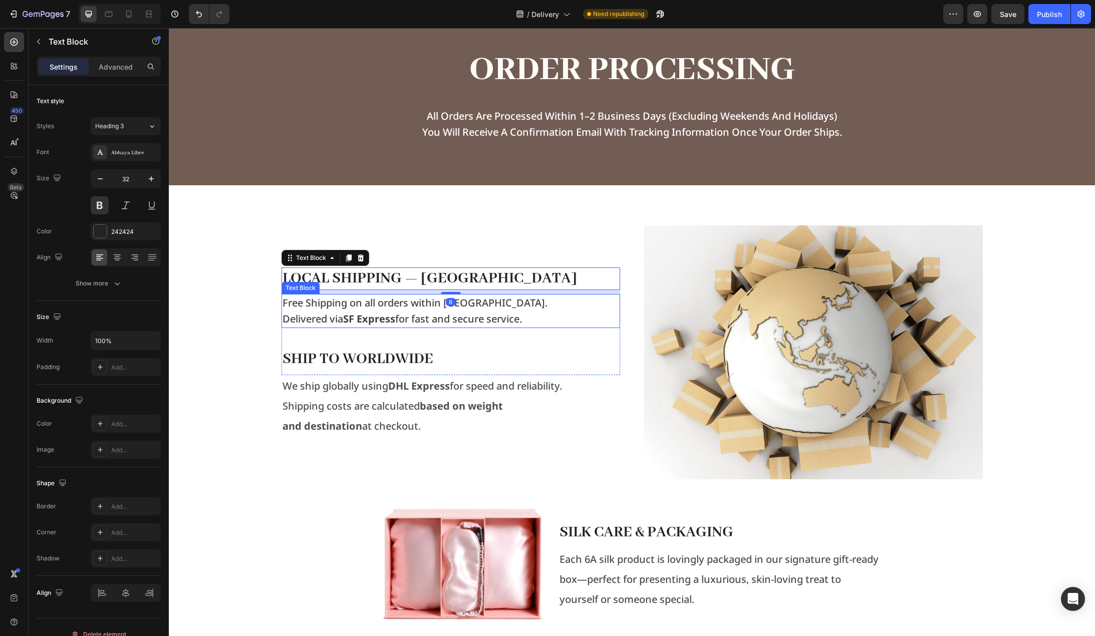
click at [463, 315] on p "Delivered via SF Express for fast and secure service." at bounding box center [451, 319] width 337 height 16
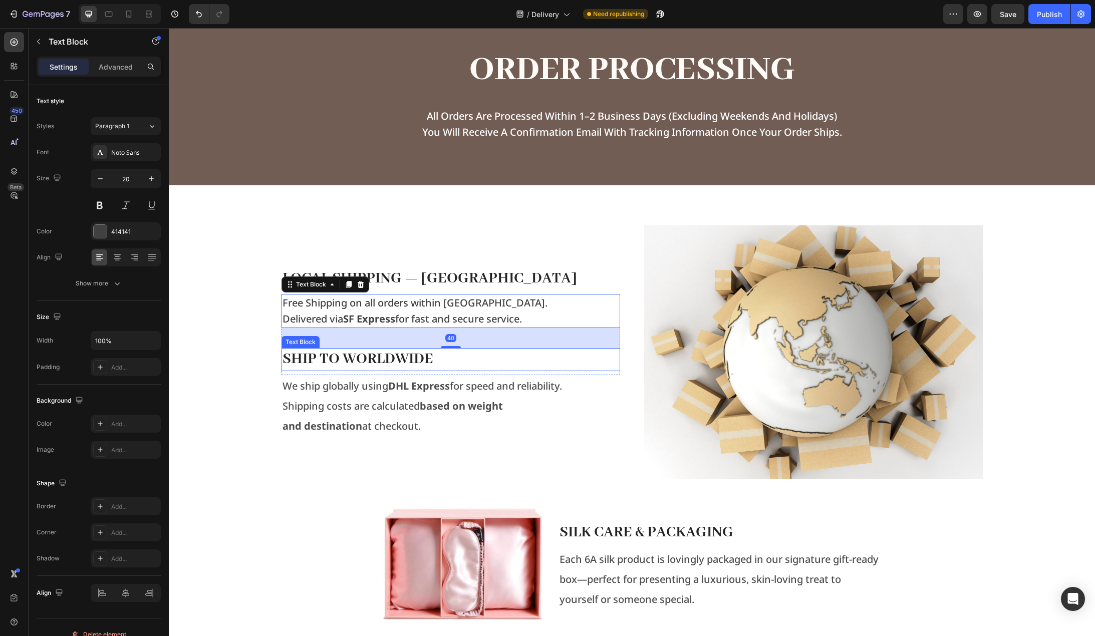
click at [431, 365] on p "Ship to Worldwide" at bounding box center [451, 359] width 337 height 21
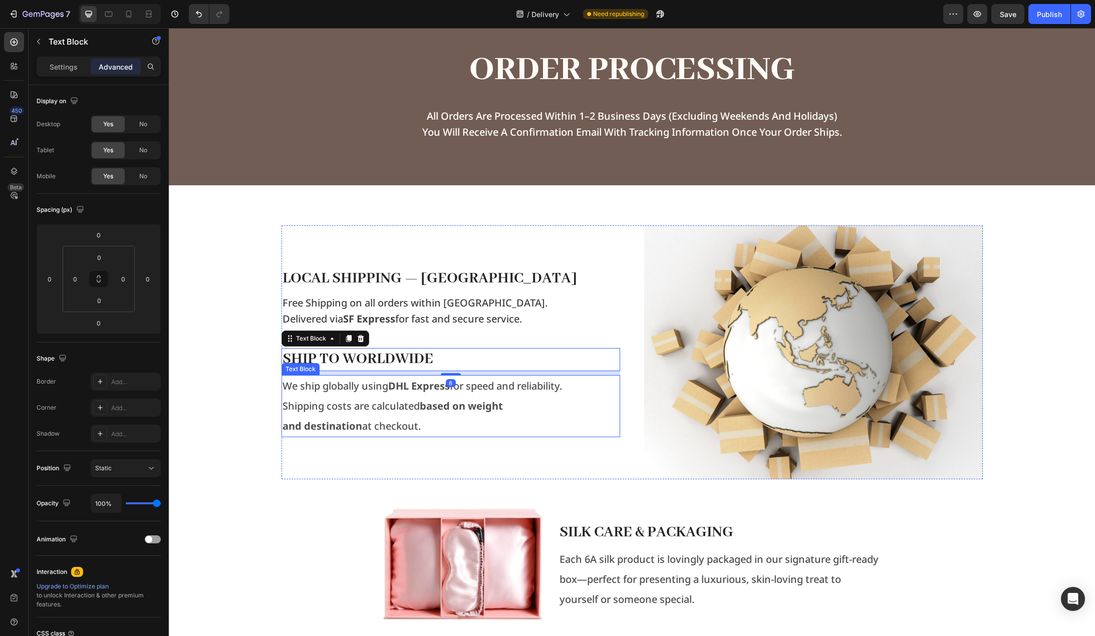
click at [393, 403] on p "Shipping costs are calculated based on weight" at bounding box center [451, 406] width 337 height 20
click at [59, 63] on p "Settings" at bounding box center [64, 67] width 28 height 11
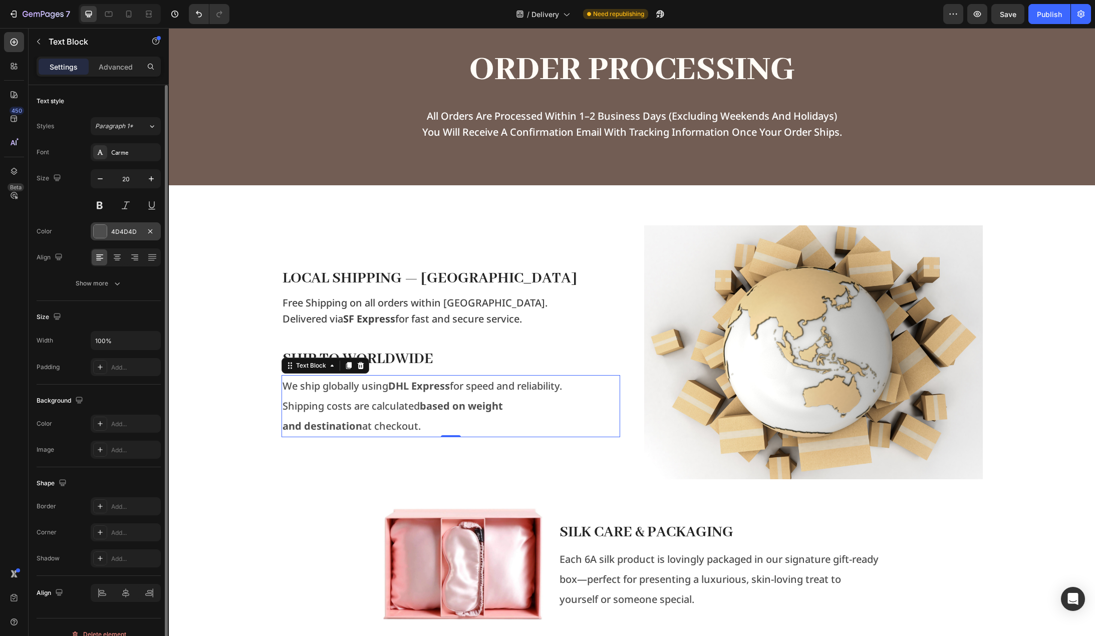
drag, startPoint x: 123, startPoint y: 230, endPoint x: 131, endPoint y: 235, distance: 9.7
click at [123, 229] on div "4D4D4D" at bounding box center [125, 231] width 29 height 9
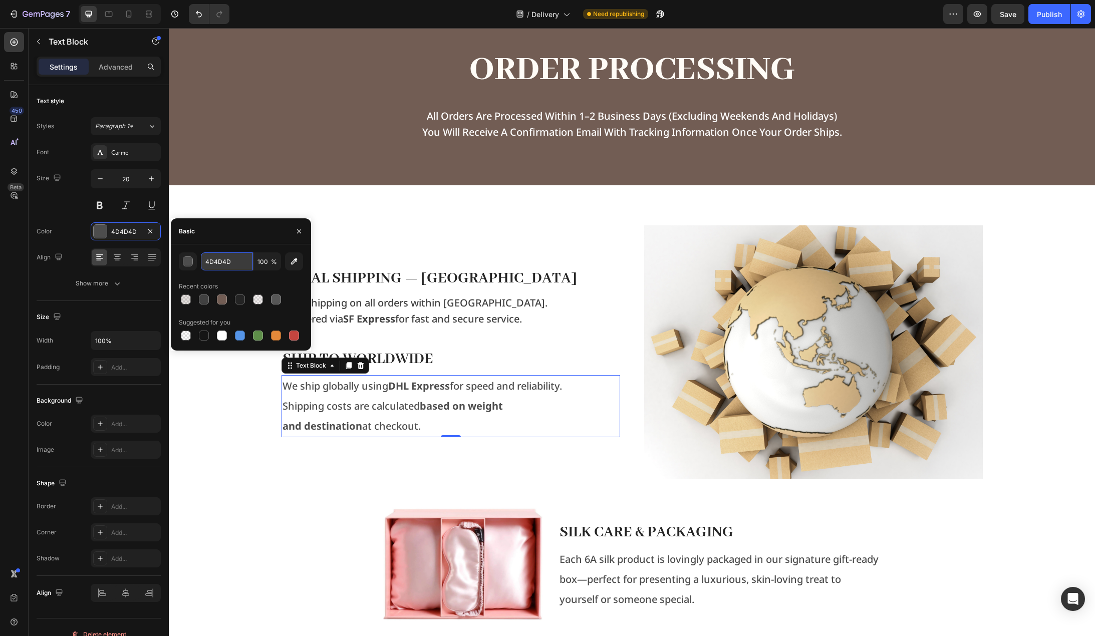
click at [233, 262] on input "4D4D4D" at bounding box center [227, 262] width 52 height 18
type input "414141"
click at [140, 134] on button "Paragraph 1*" at bounding box center [126, 126] width 70 height 18
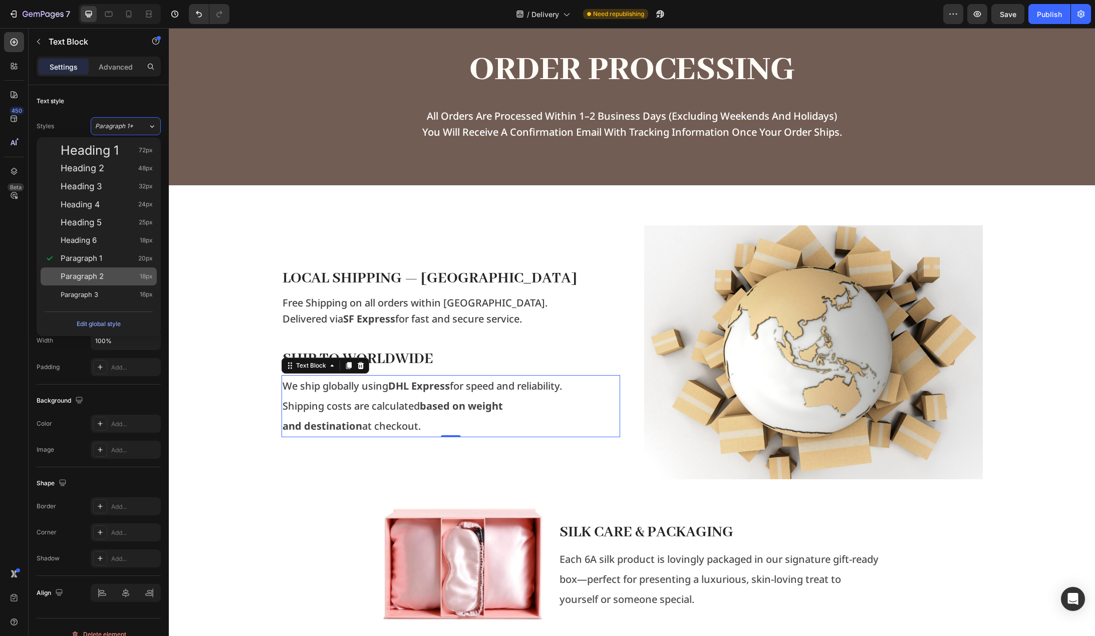
click at [98, 272] on span "Paragraph 2" at bounding box center [82, 277] width 43 height 10
type input "18"
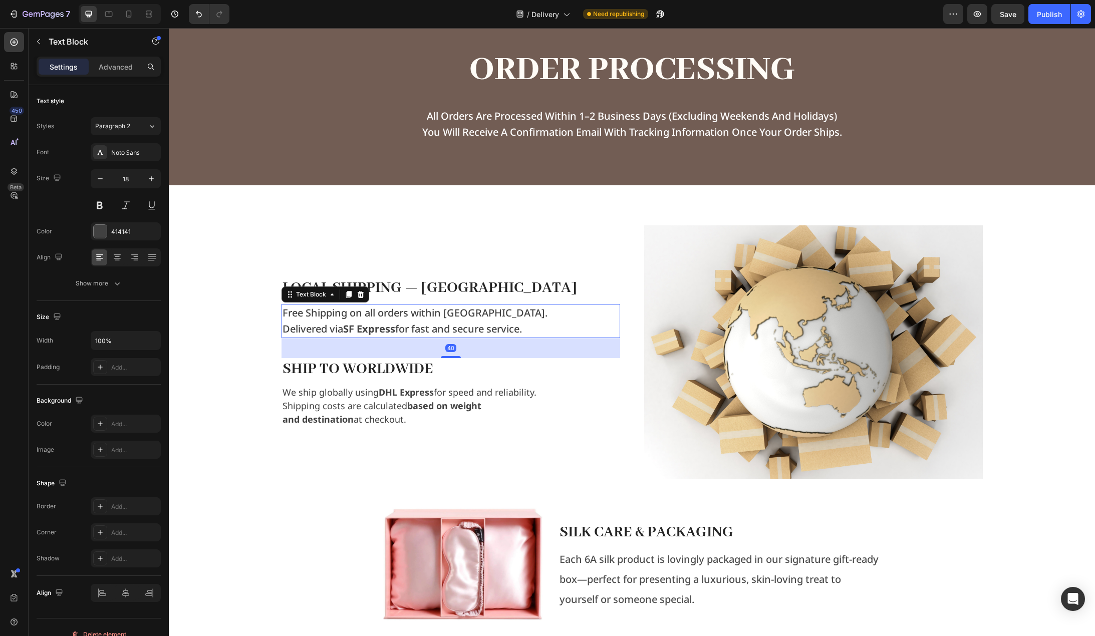
click at [361, 318] on p "Free Shipping on all orders within Hong Kong." at bounding box center [451, 313] width 337 height 16
click at [148, 127] on icon at bounding box center [152, 126] width 9 height 10
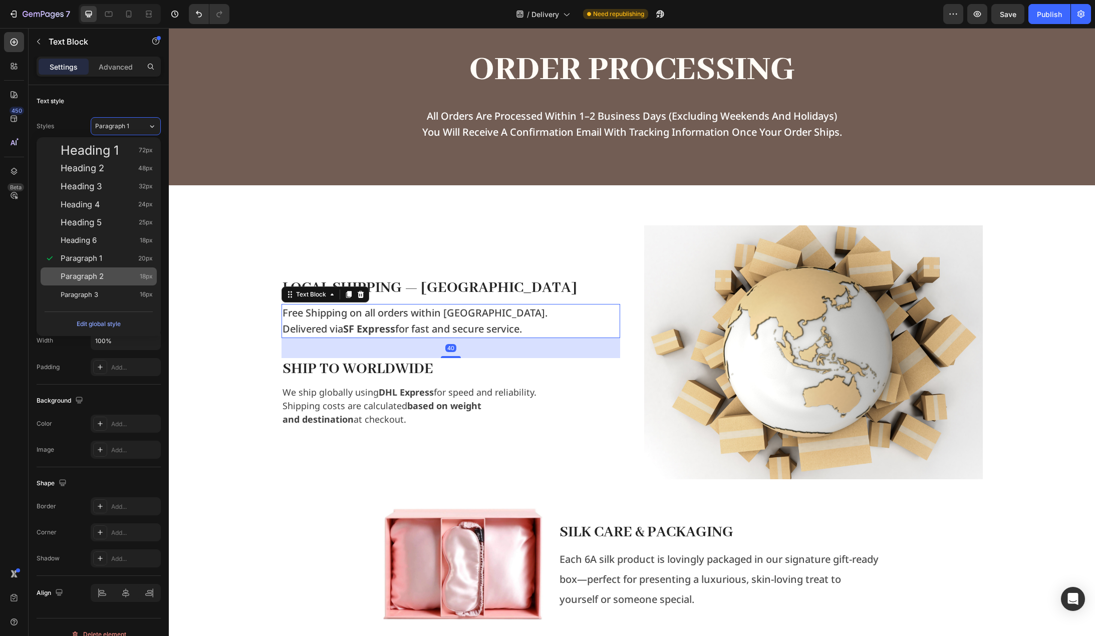
drag, startPoint x: 97, startPoint y: 277, endPoint x: 29, endPoint y: 268, distance: 68.7
click at [97, 277] on span "Paragraph 2" at bounding box center [82, 277] width 43 height 10
type input "18"
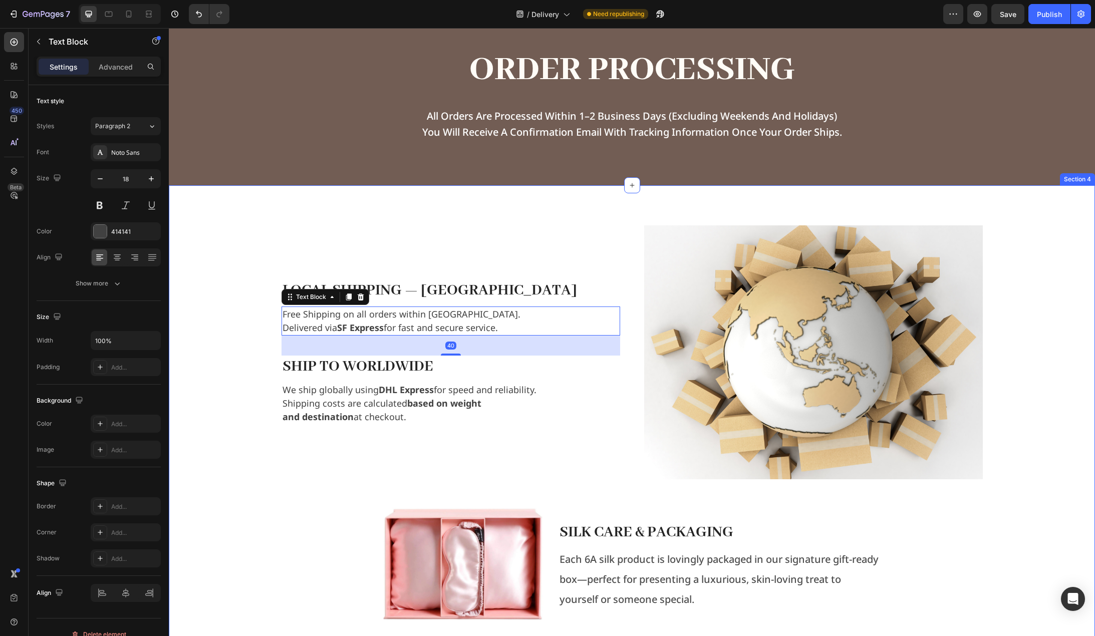
click at [211, 337] on div "Local Shipping — Hong Kong Text Block Free Shipping on all orders within Hong K…" at bounding box center [632, 511] width 910 height 573
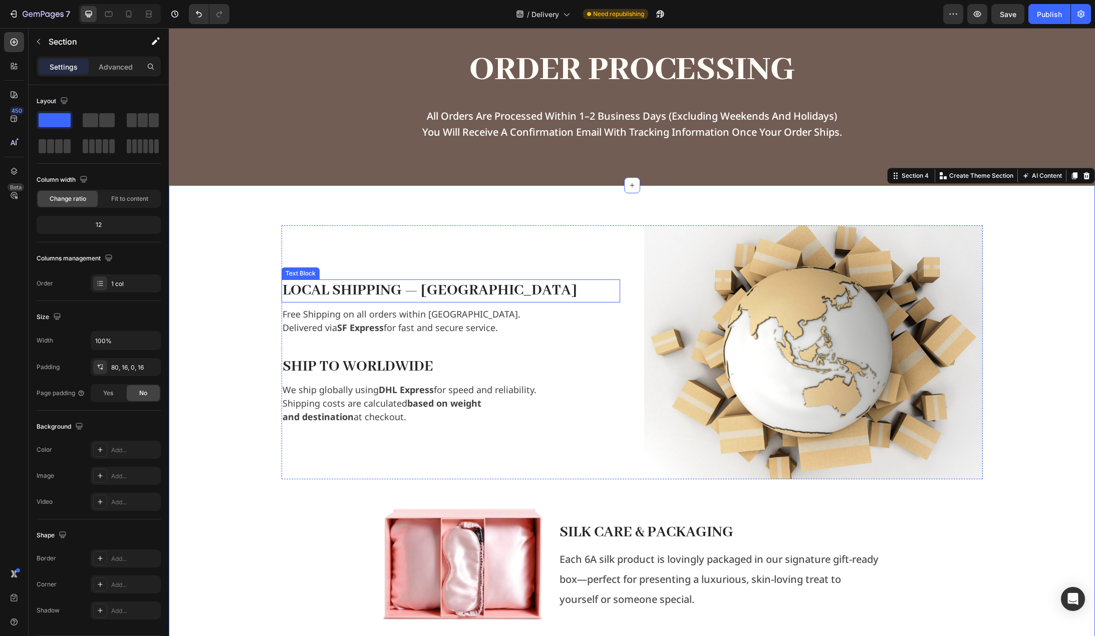
click at [389, 286] on strong "Local Shipping — Hong Kong" at bounding box center [430, 290] width 295 height 19
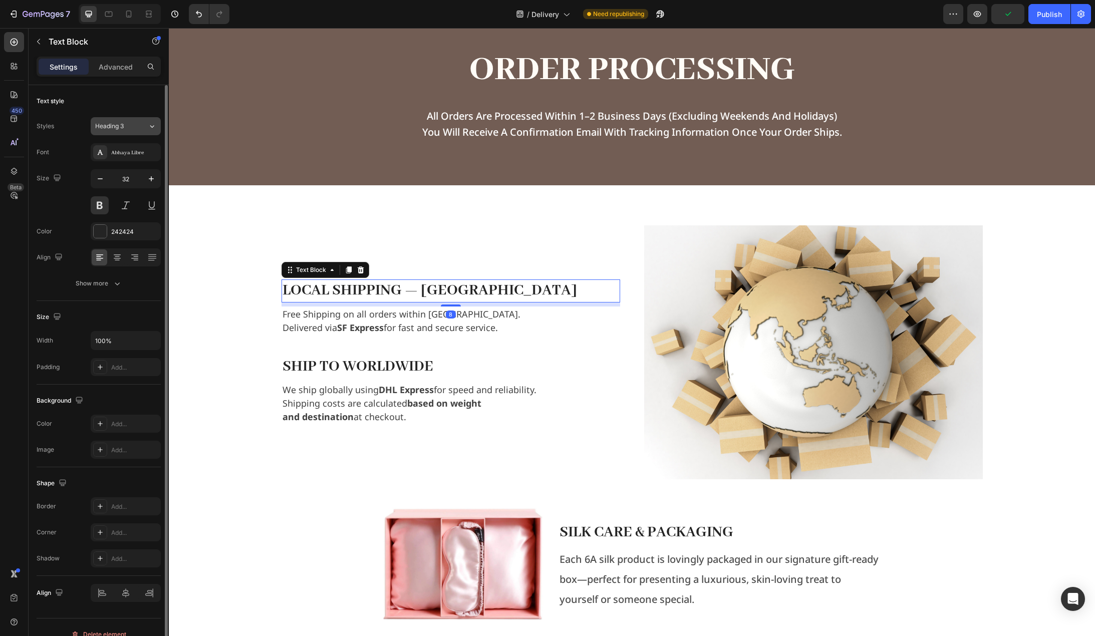
click at [145, 123] on div "Heading 3" at bounding box center [121, 126] width 53 height 9
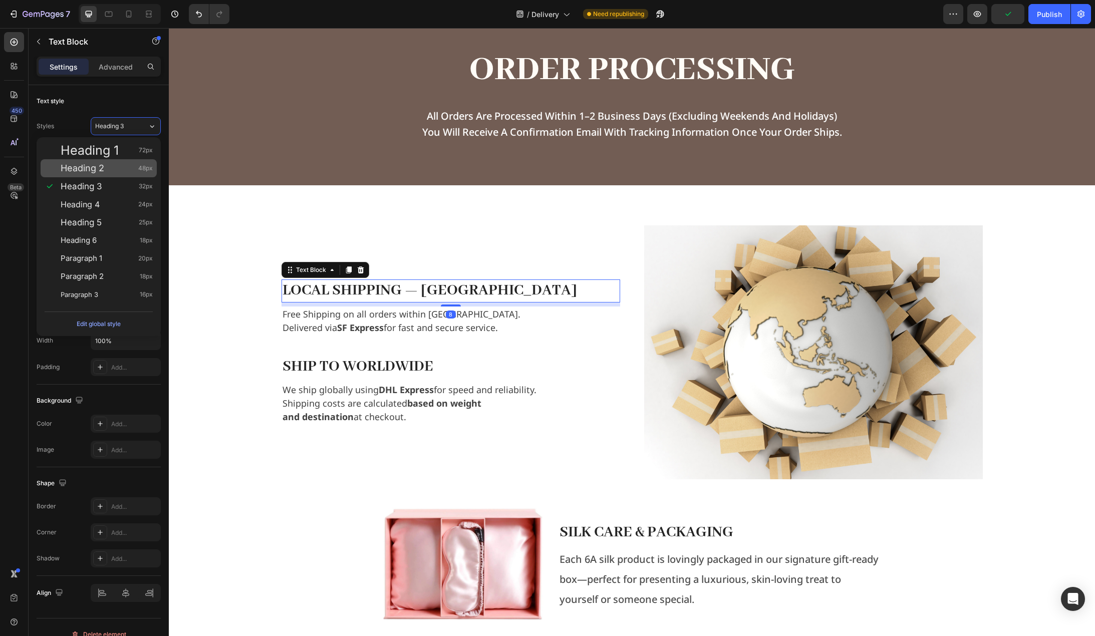
click at [109, 170] on div "Heading 2 48px" at bounding box center [107, 168] width 92 height 10
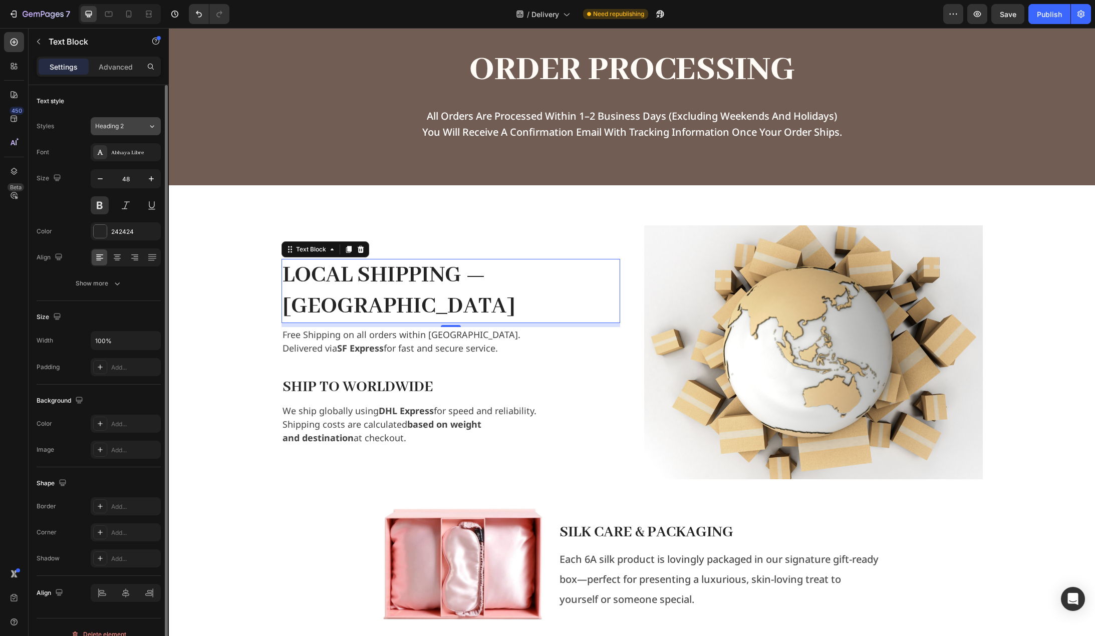
click at [141, 120] on button "Heading 2" at bounding box center [126, 126] width 70 height 18
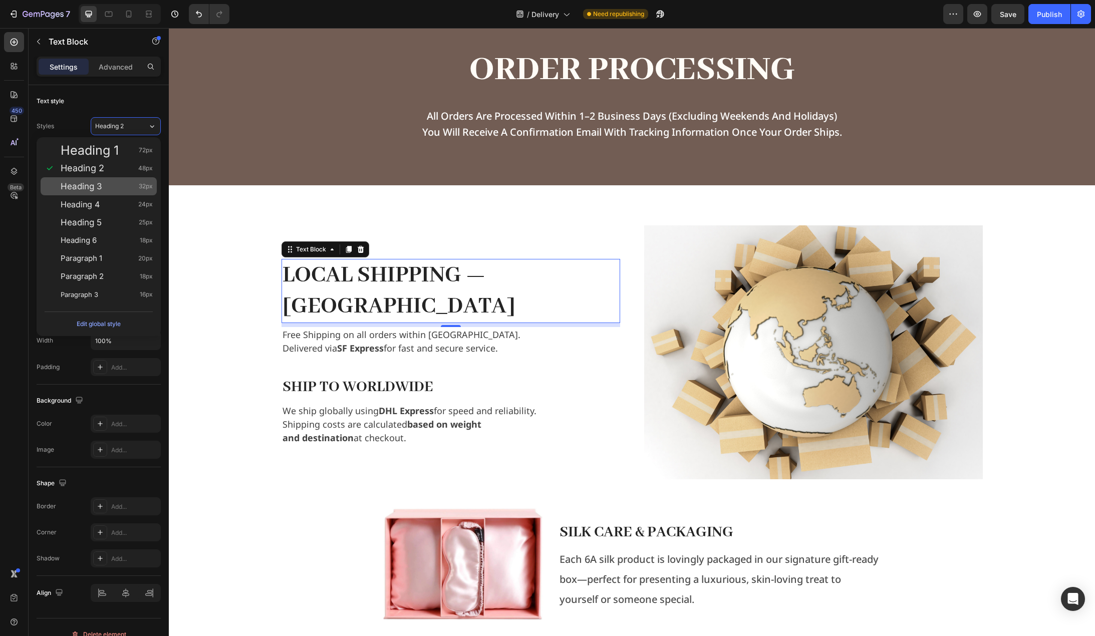
click at [105, 183] on div "Heading 3 32px" at bounding box center [107, 186] width 92 height 10
type input "32"
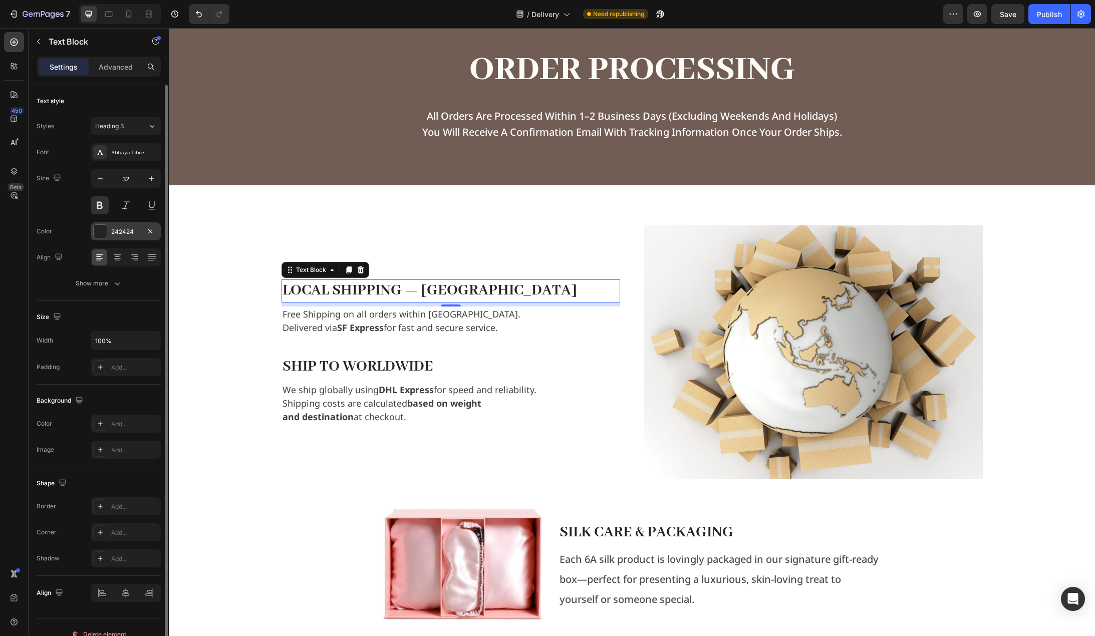
click at [125, 232] on div "242424" at bounding box center [125, 231] width 29 height 9
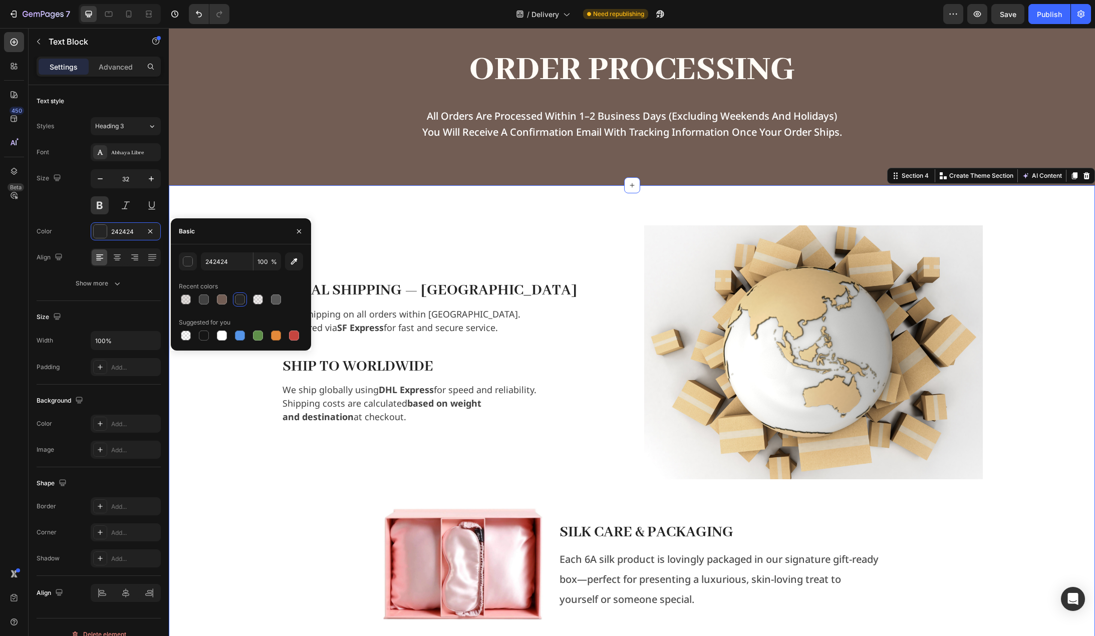
click at [230, 204] on div "Local Shipping — Hong Kong Text Block Free Shipping on all orders within Hong K…" at bounding box center [632, 491] width 926 height 613
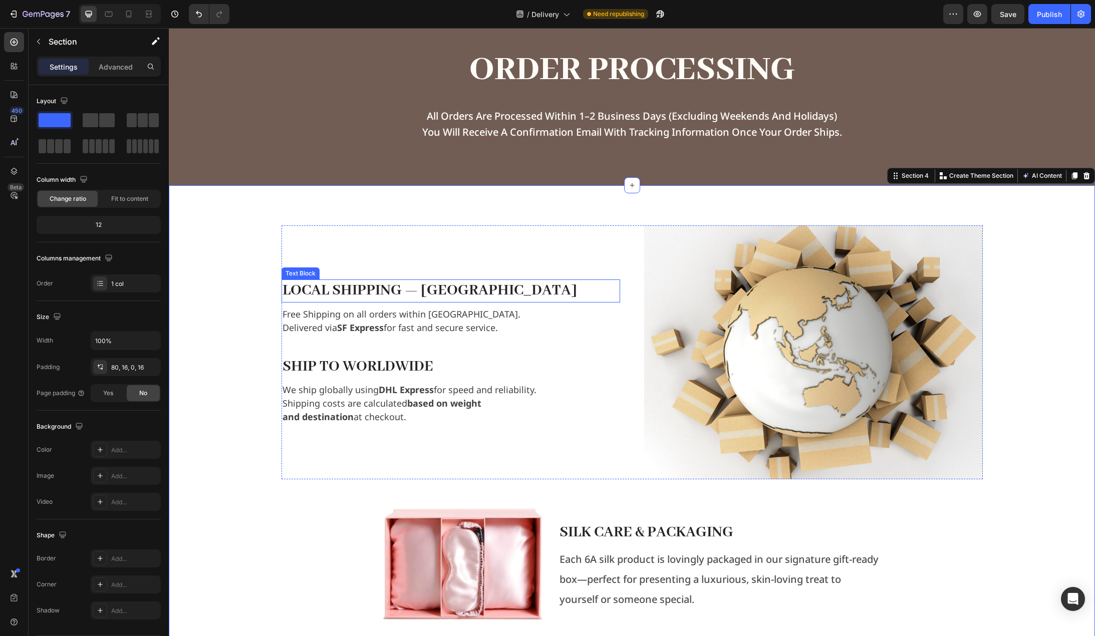
click at [433, 297] on strong "Local Shipping — Hong Kong" at bounding box center [430, 290] width 295 height 19
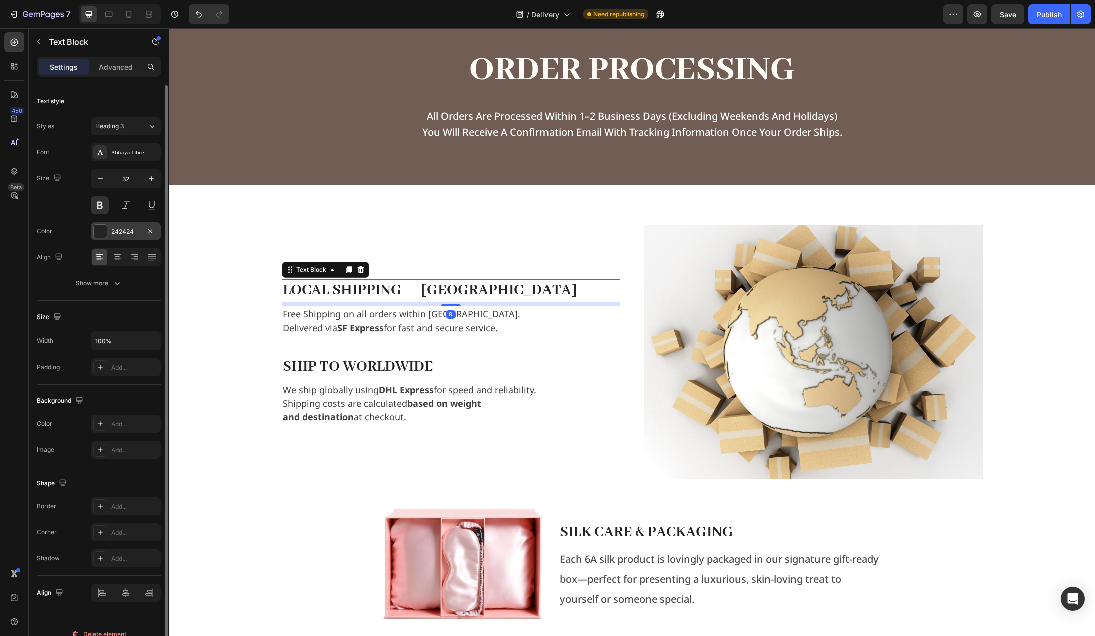
click at [119, 230] on div "242424" at bounding box center [125, 231] width 29 height 9
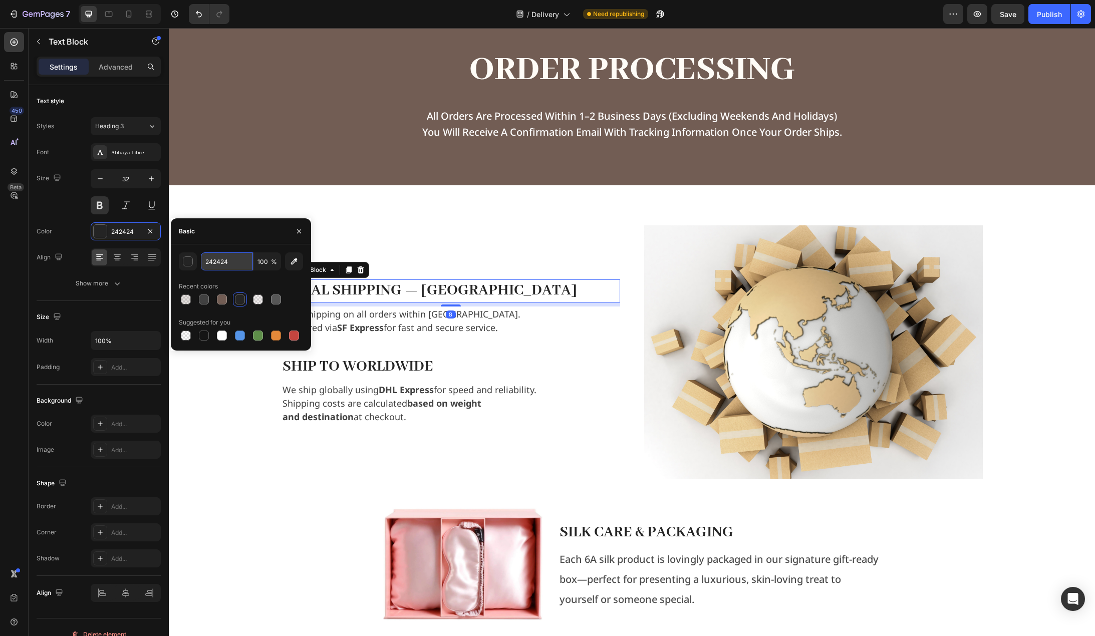
click at [224, 263] on input "242424" at bounding box center [227, 262] width 52 height 18
type input "000000"
drag, startPoint x: 372, startPoint y: 369, endPoint x: 363, endPoint y: 364, distance: 9.6
click at [372, 369] on p "Ship to Worldwide" at bounding box center [451, 367] width 337 height 21
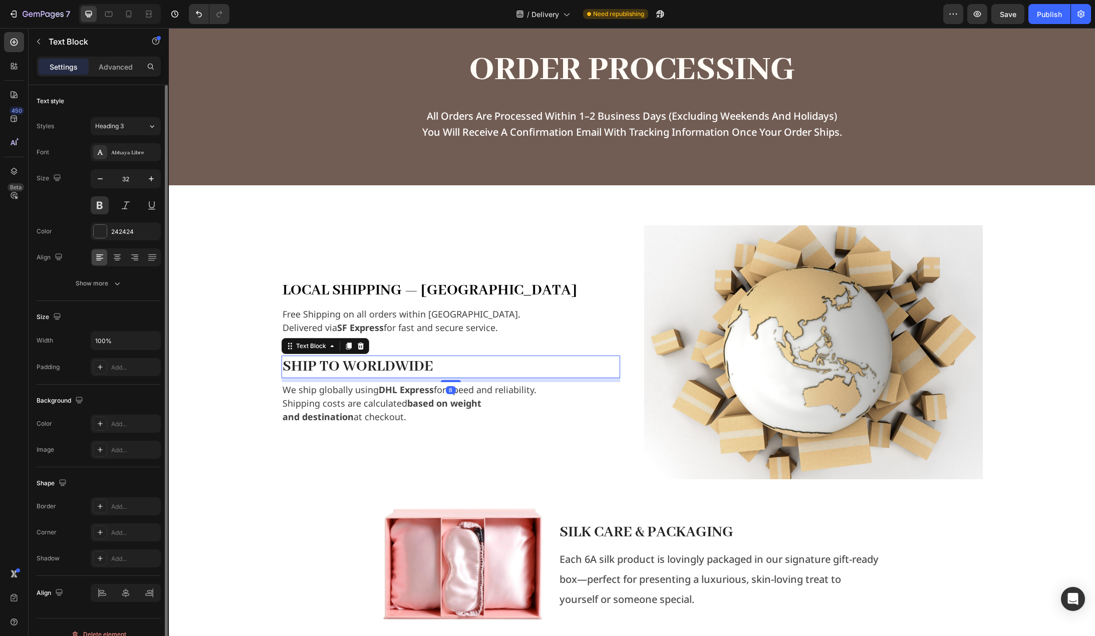
drag, startPoint x: 112, startPoint y: 232, endPoint x: 133, endPoint y: 243, distance: 24.0
click at [112, 231] on div "242424" at bounding box center [134, 231] width 47 height 9
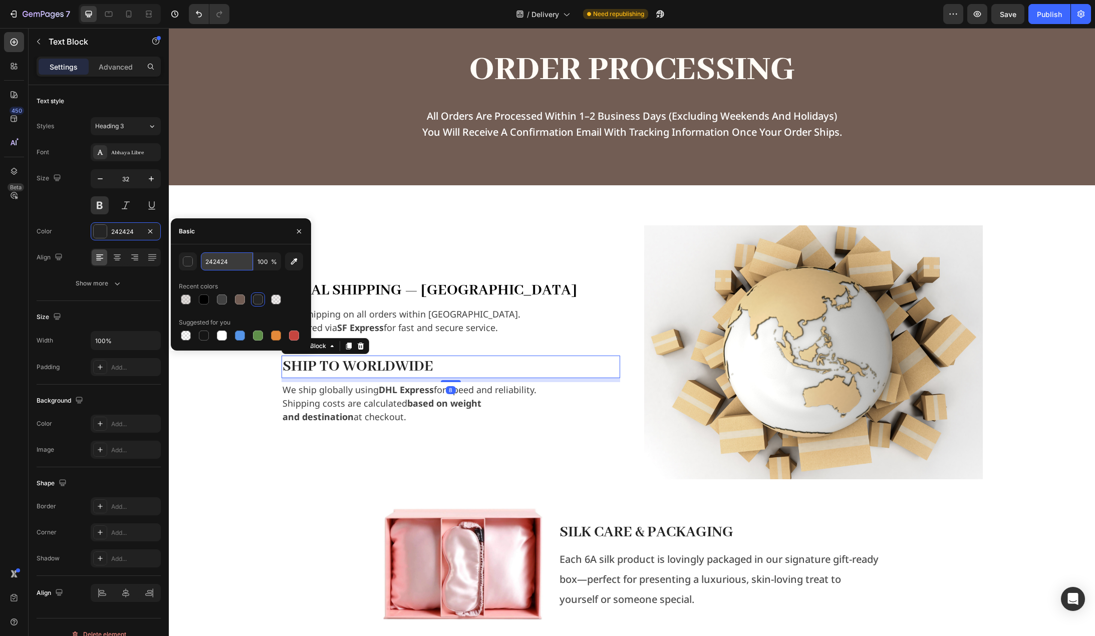
click at [237, 262] on input "242424" at bounding box center [227, 262] width 52 height 18
type input "000000"
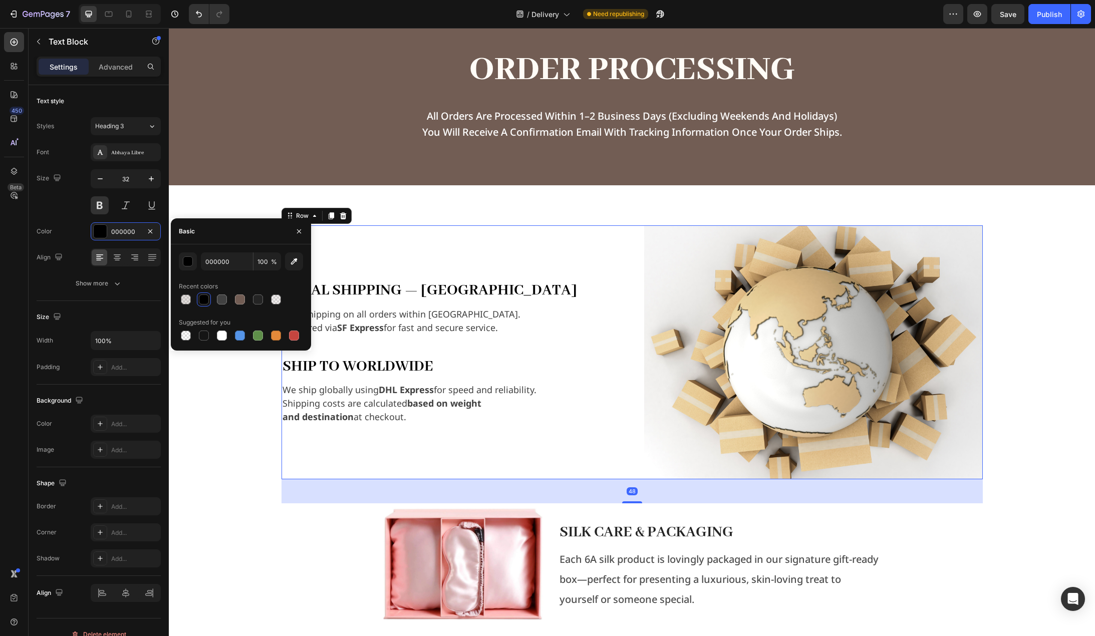
click at [503, 257] on div "Local Shipping — Hong Kong Text Block Free Shipping on all orders within Hong K…" at bounding box center [451, 352] width 339 height 254
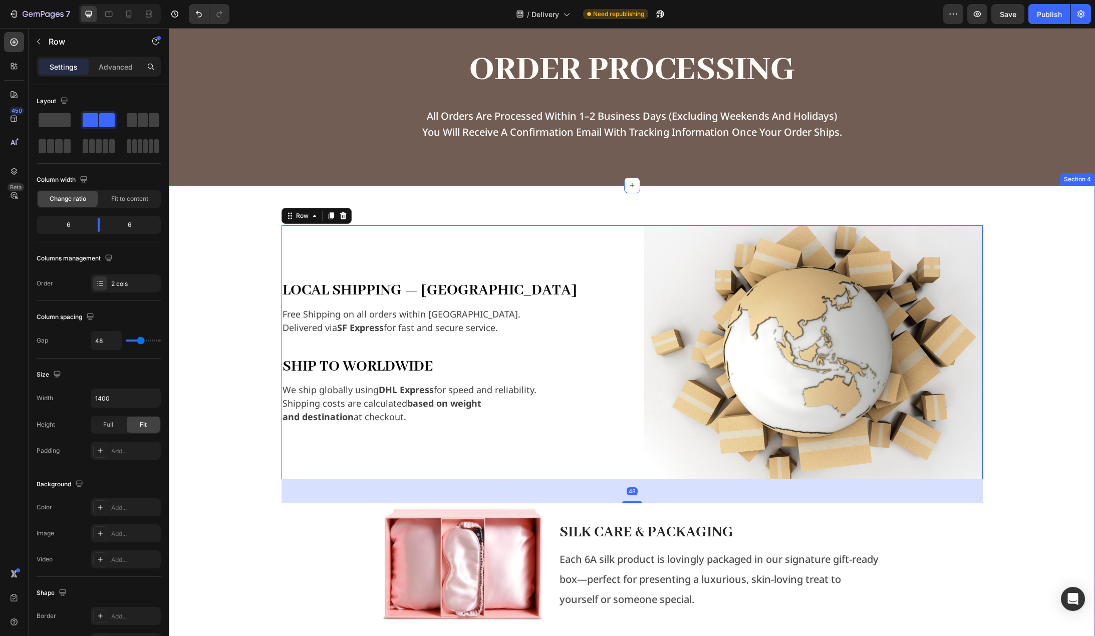
click at [222, 309] on div "Local Shipping — Hong Kong Text Block Free Shipping on all orders within Hong K…" at bounding box center [632, 511] width 910 height 573
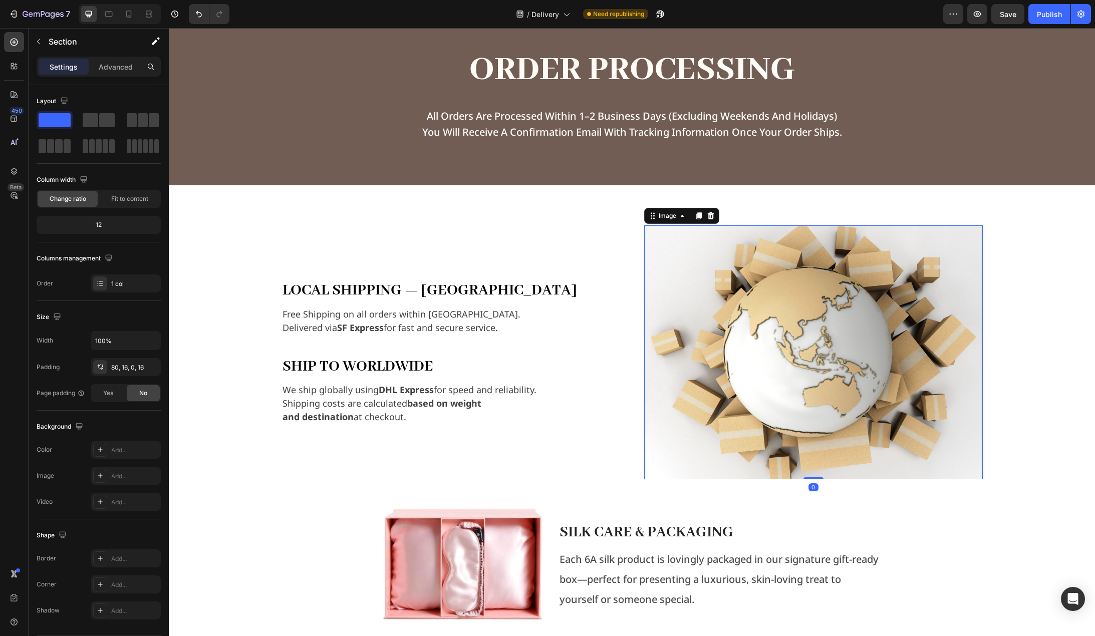
click at [817, 307] on img at bounding box center [813, 352] width 339 height 254
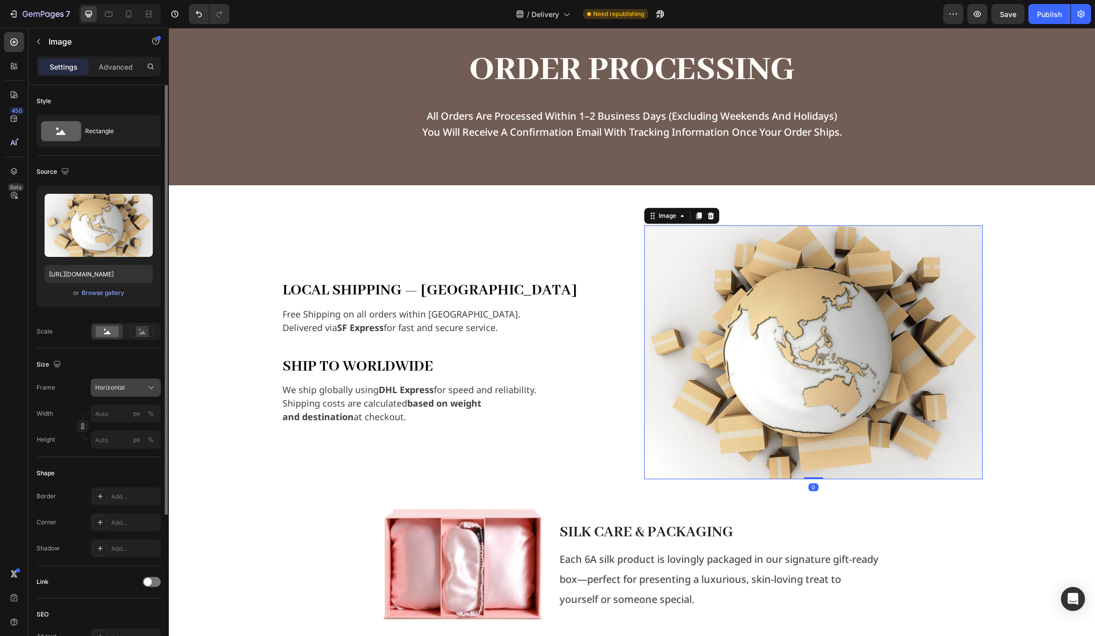
click at [139, 386] on div "Horizontal" at bounding box center [119, 387] width 49 height 9
click at [139, 385] on div "Horizontal" at bounding box center [119, 387] width 49 height 9
click at [232, 423] on div "Local Shipping — Hong Kong Text Block Free Shipping on all orders within Hong K…" at bounding box center [632, 511] width 910 height 573
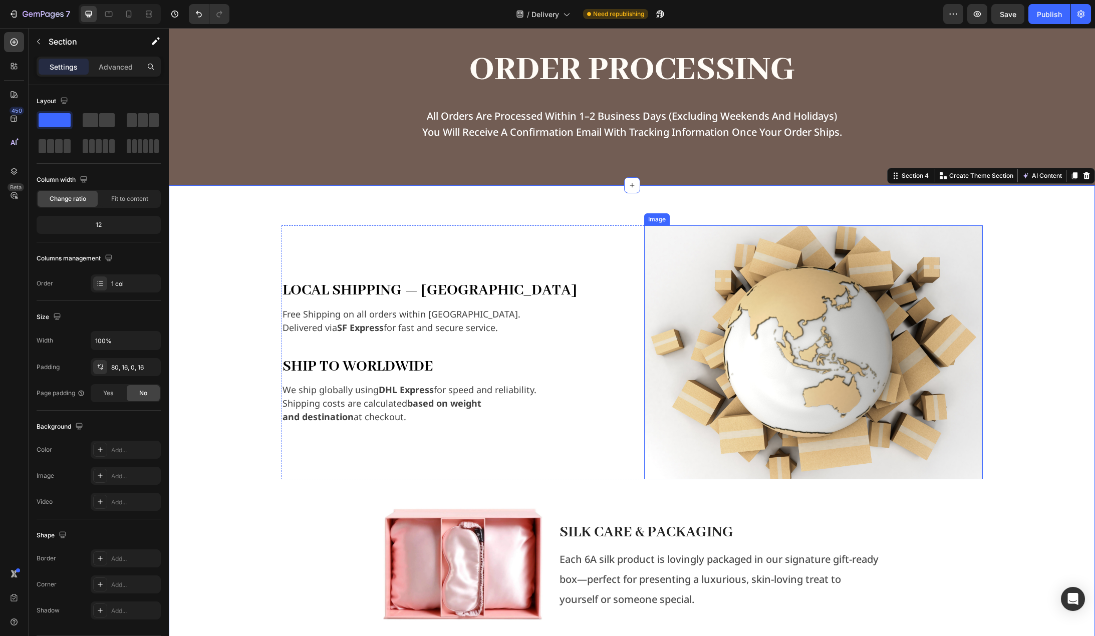
click at [704, 260] on img at bounding box center [813, 352] width 339 height 254
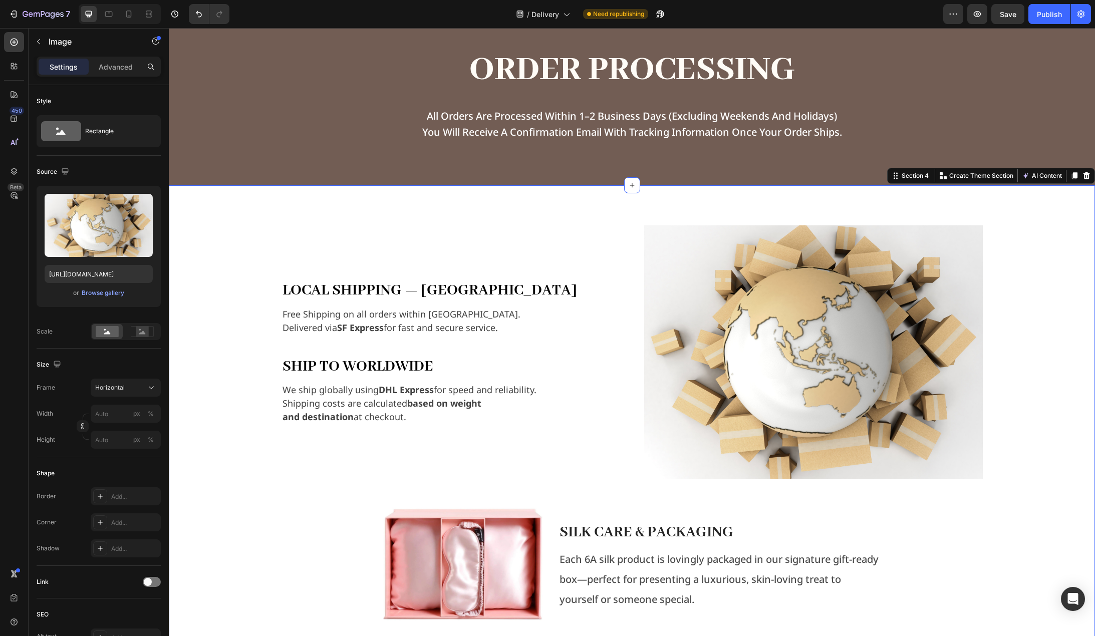
click at [1005, 273] on div "Local Shipping — Hong Kong Text Block Free Shipping on all orders within Hong K…" at bounding box center [632, 511] width 910 height 573
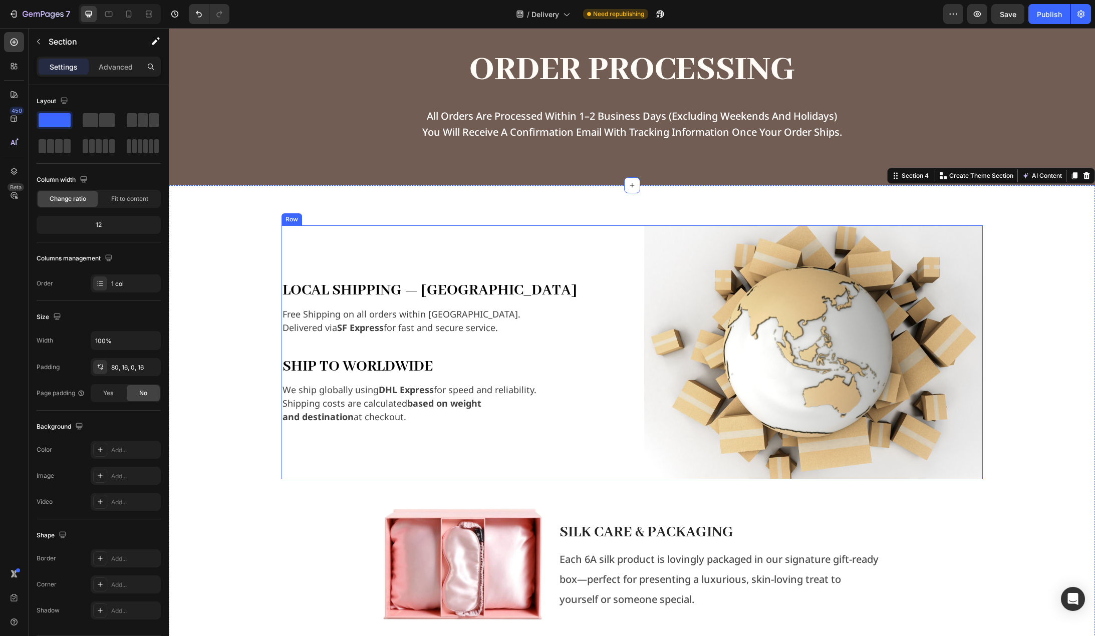
click at [625, 232] on div "Local Shipping — Hong Kong Text Block Free Shipping on all orders within Hong K…" at bounding box center [632, 352] width 701 height 254
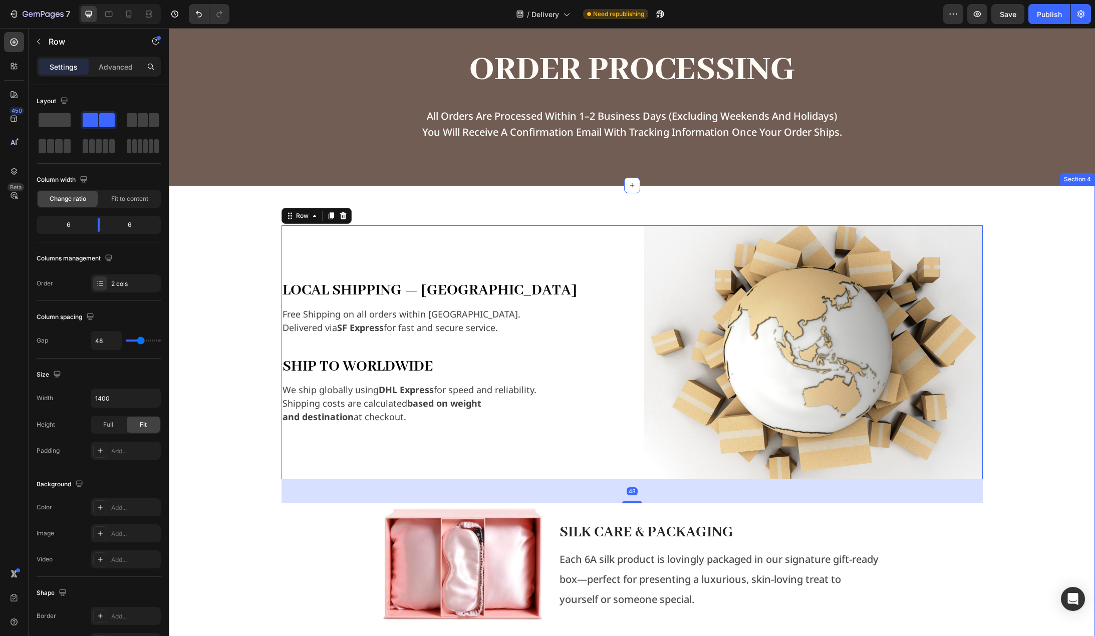
click at [198, 402] on div "Local Shipping — Hong Kong Text Block Free Shipping on all orders within Hong K…" at bounding box center [632, 511] width 910 height 573
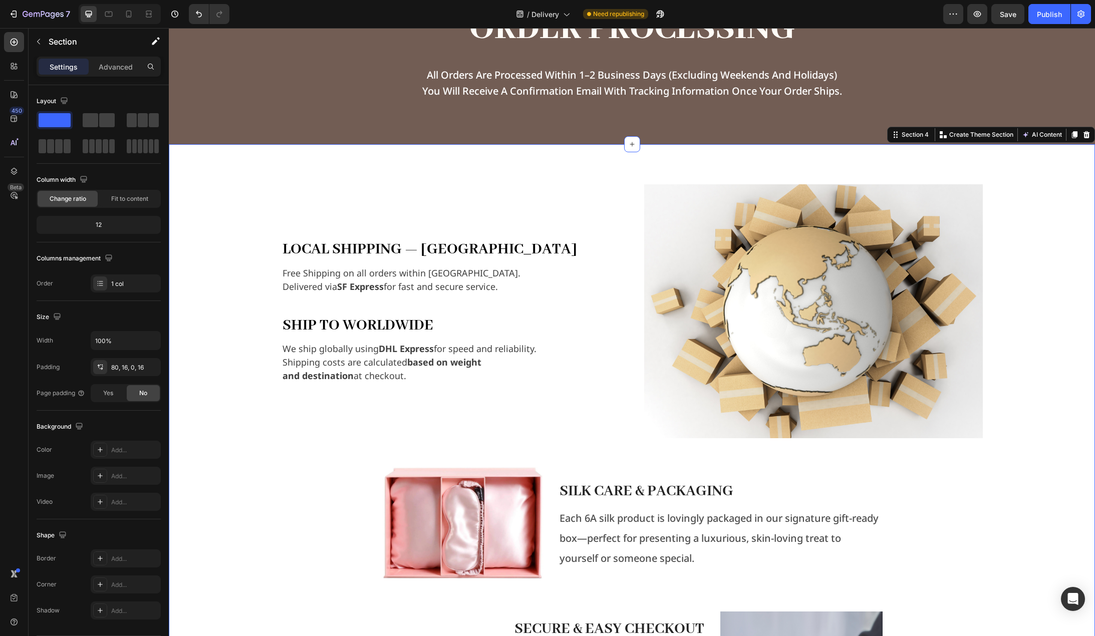
scroll to position [651, 0]
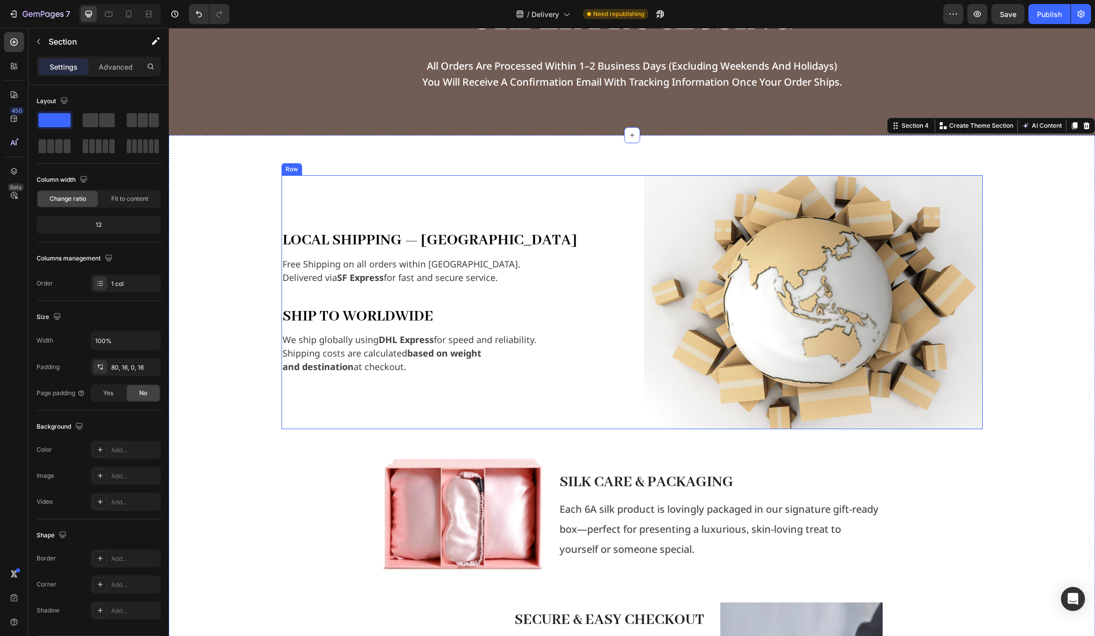
click at [624, 186] on div "Local Shipping — Hong Kong Text Block Free Shipping on all orders within Hong K…" at bounding box center [632, 302] width 701 height 254
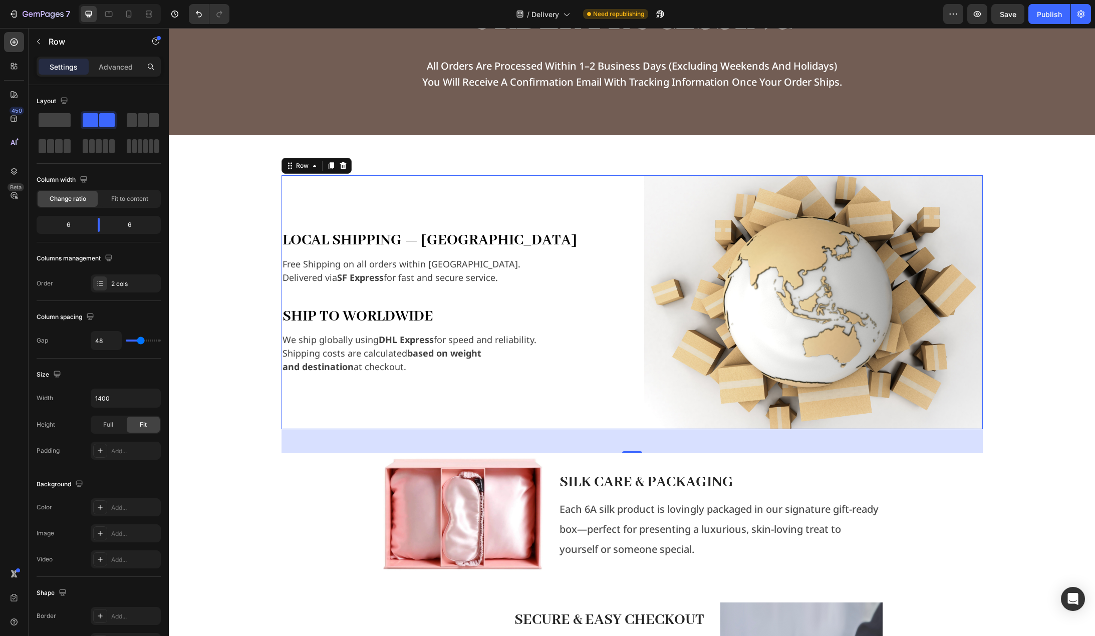
click at [475, 217] on div "Local Shipping — Hong Kong Text Block Free Shipping on all orders within Hong K…" at bounding box center [451, 302] width 339 height 254
click at [567, 241] on p "Local Shipping — Hong Kong" at bounding box center [451, 240] width 337 height 21
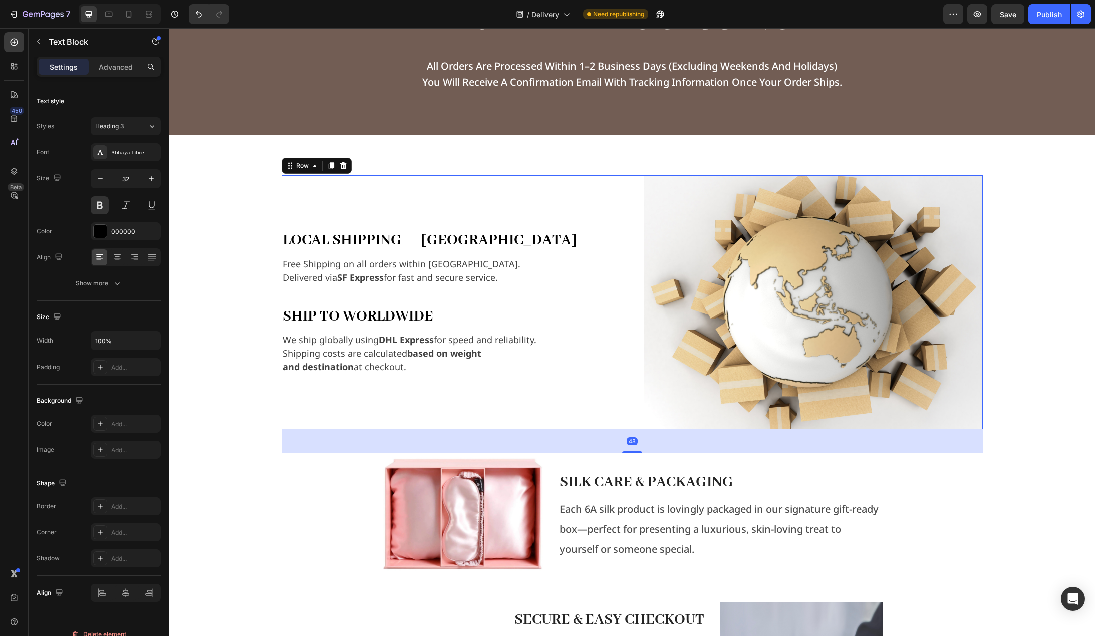
click at [613, 202] on div "Local Shipping — Hong Kong Text Block Free Shipping on all orders within Hong K…" at bounding box center [451, 302] width 339 height 254
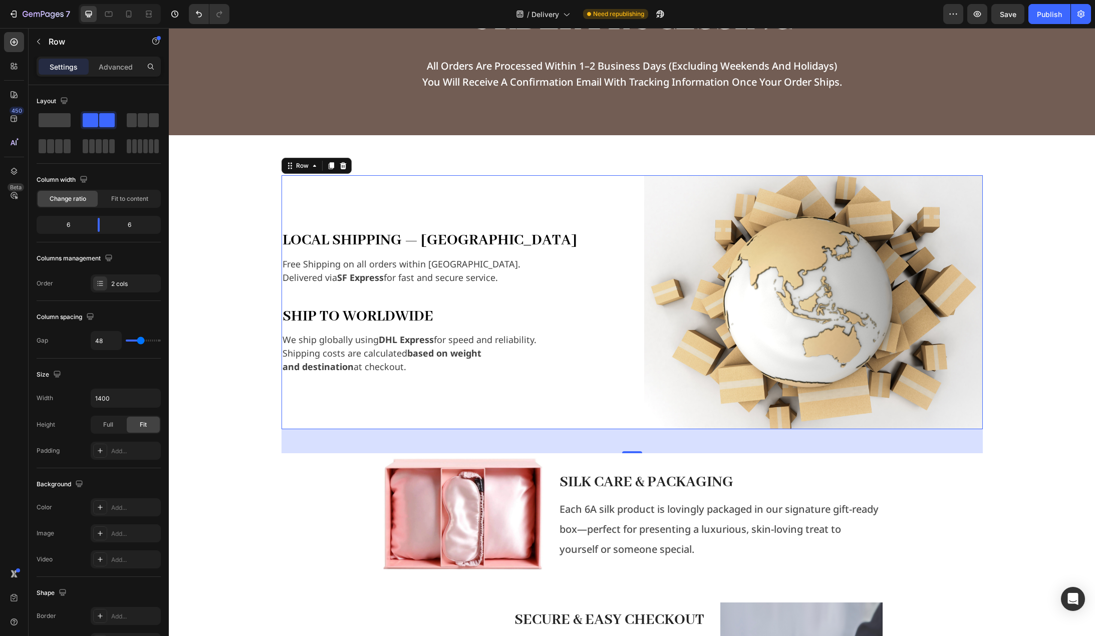
click at [566, 185] on div "Local Shipping — Hong Kong Text Block Free Shipping on all orders within Hong K…" at bounding box center [451, 302] width 339 height 254
click at [107, 70] on p "Advanced" at bounding box center [116, 67] width 34 height 11
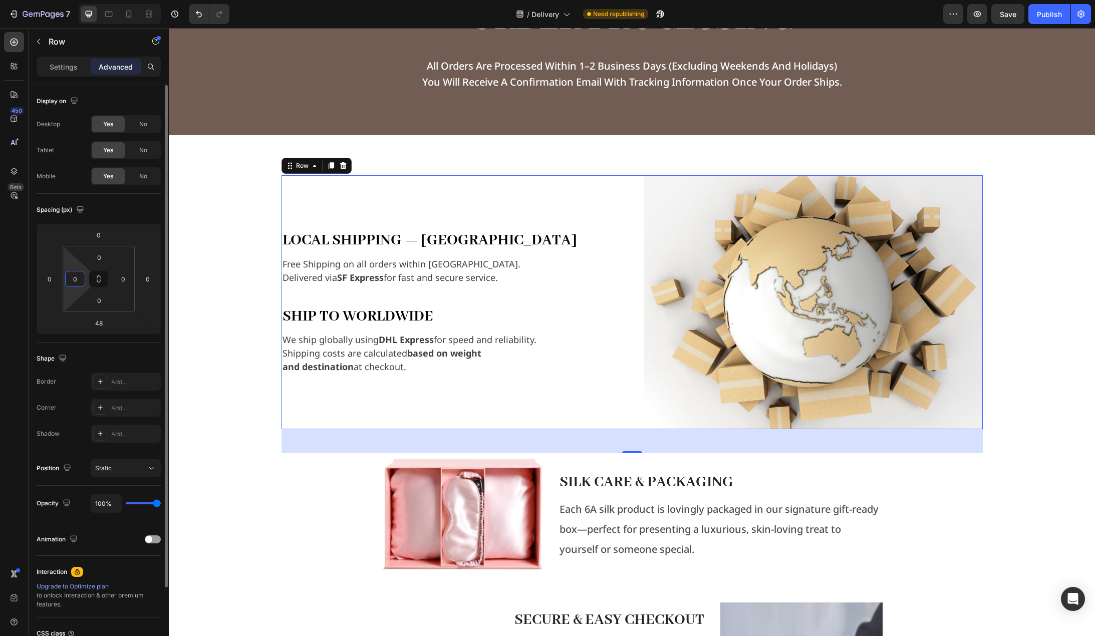
click at [77, 277] on input "0" at bounding box center [75, 279] width 15 height 15
type input "48"
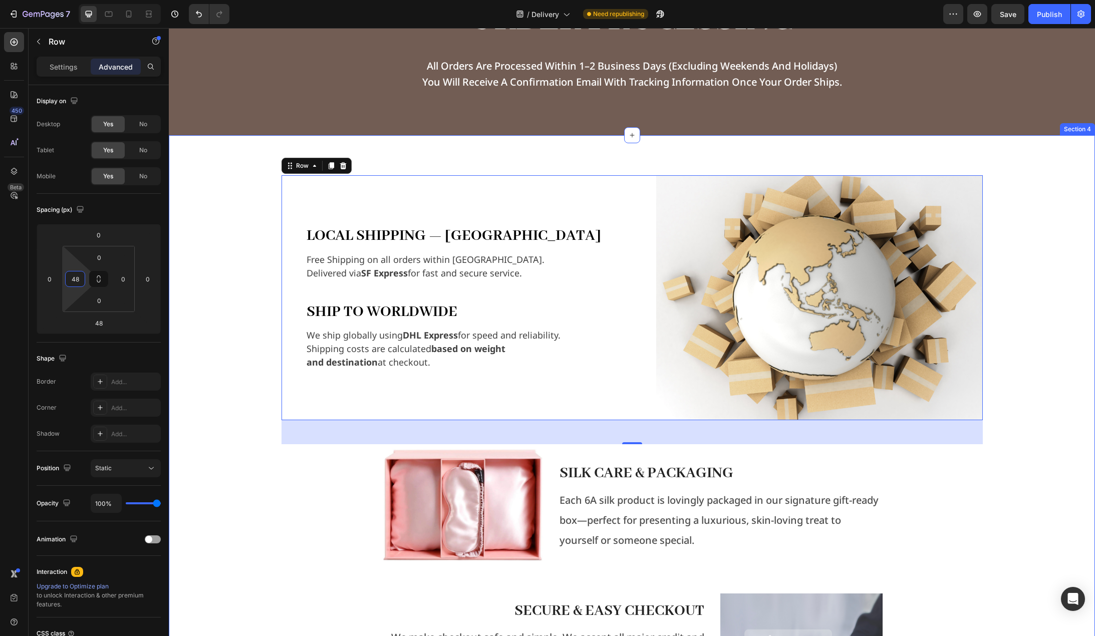
click at [237, 401] on div "Local Shipping — Hong Kong Text Block Free Shipping on all orders within Hong K…" at bounding box center [632, 457] width 910 height 564
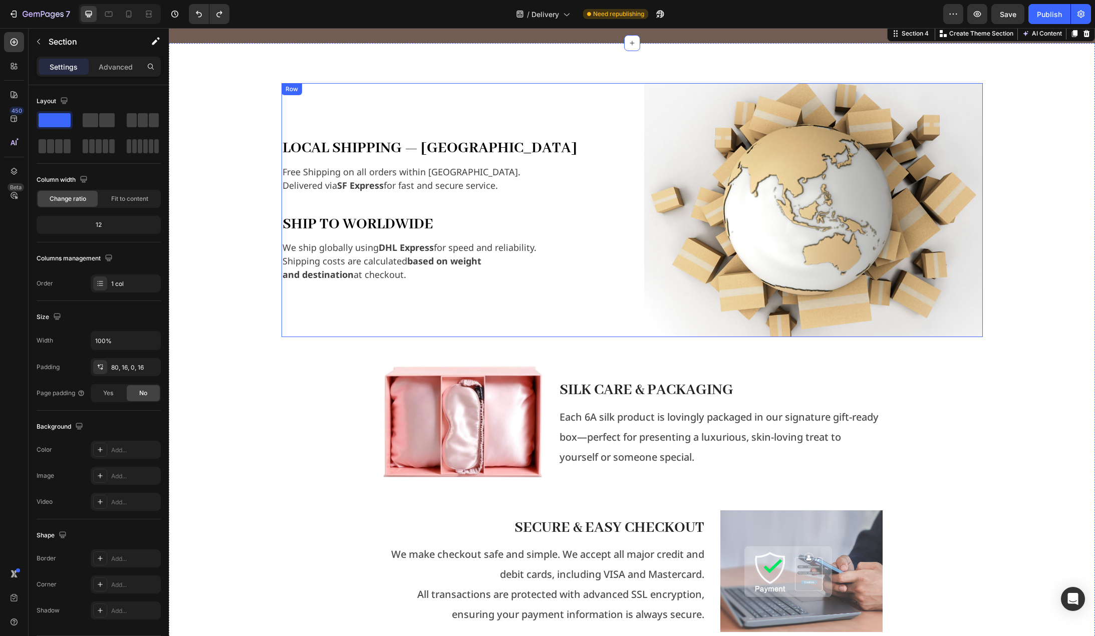
scroll to position [601, 0]
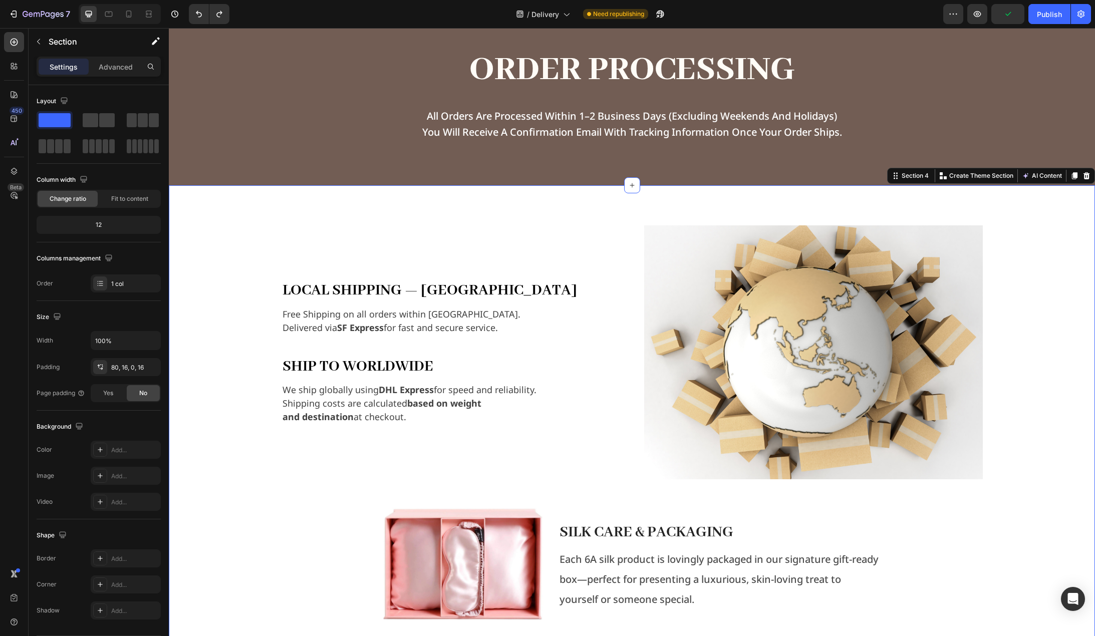
click at [238, 269] on div "Local Shipping — Hong Kong Text Block Free Shipping on all orders within Hong K…" at bounding box center [632, 511] width 910 height 573
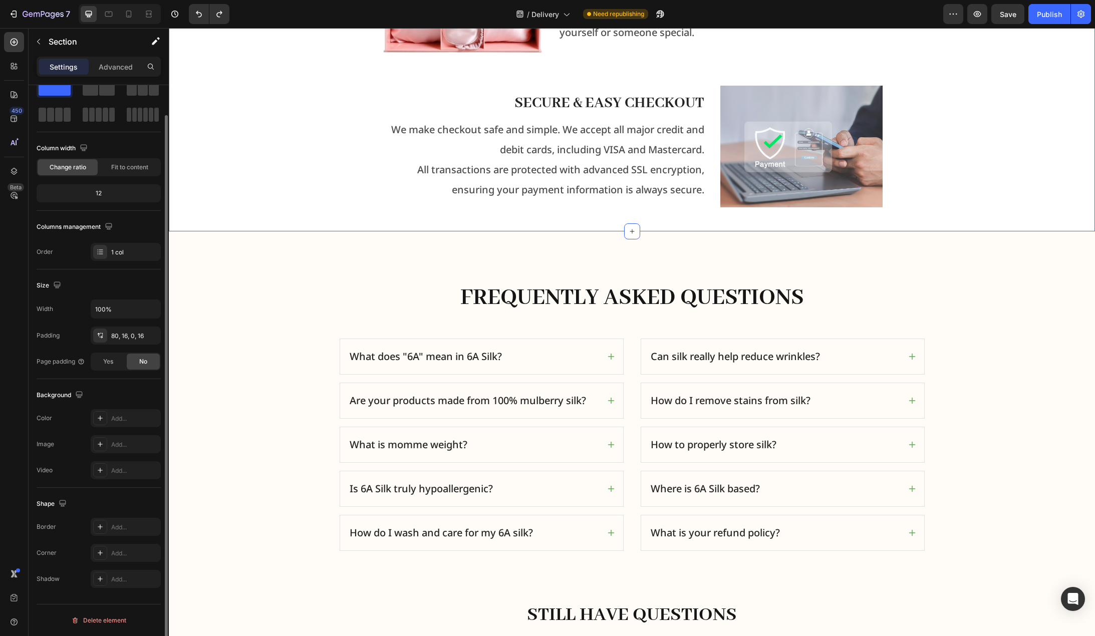
scroll to position [1203, 0]
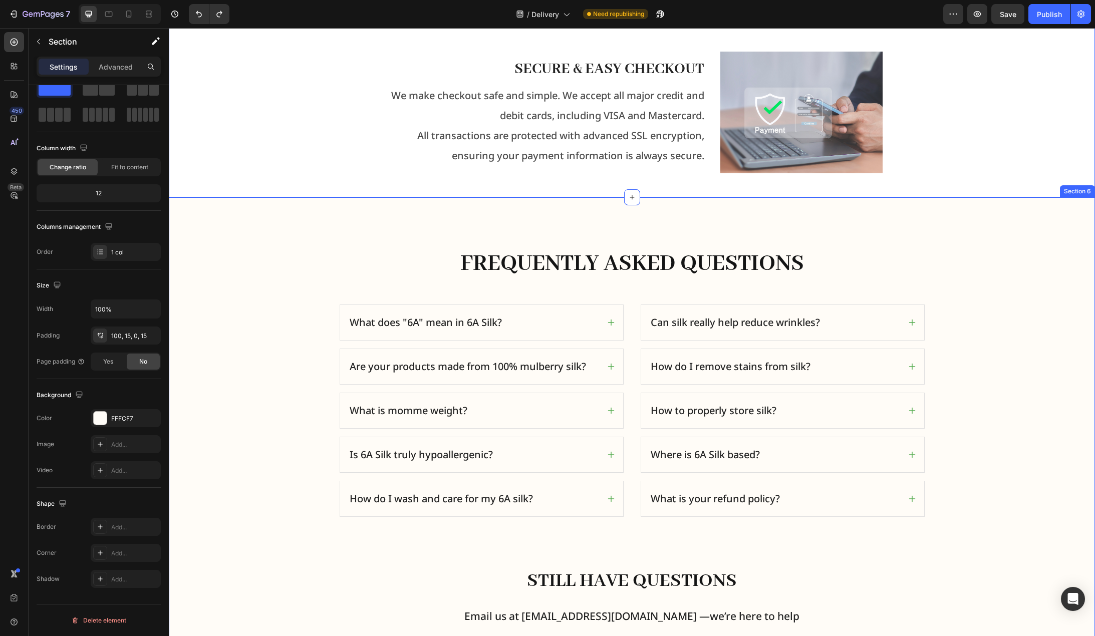
click at [220, 344] on div "Frequently Asked Questions Heading Row What does "6A" mean in 6A Silk? Are your…" at bounding box center [631, 463] width 911 height 430
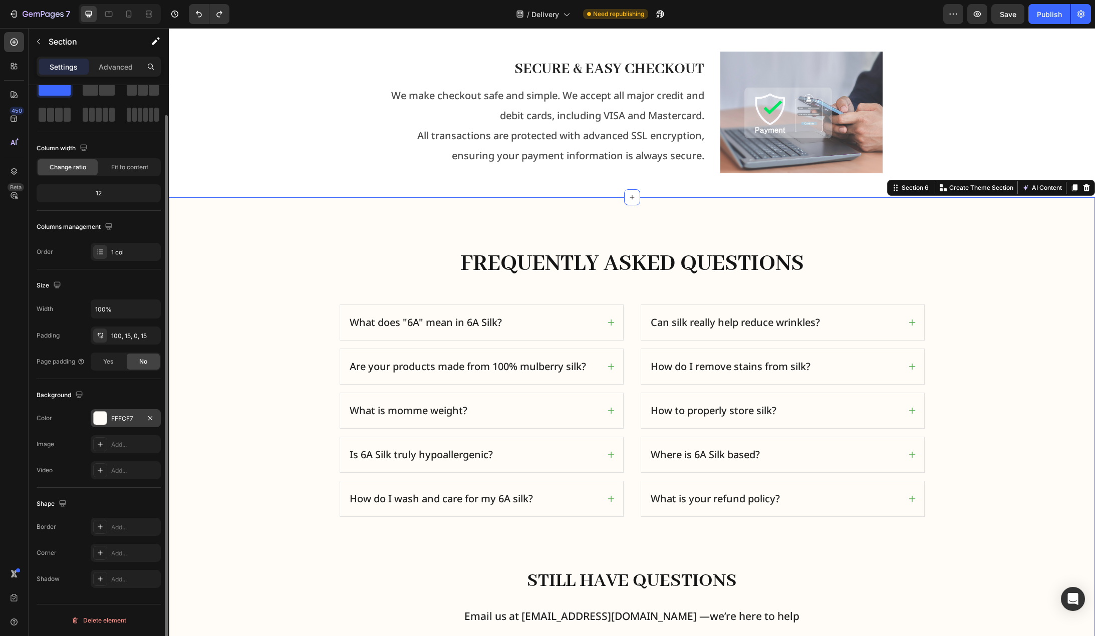
click at [126, 419] on div "FFFCF7" at bounding box center [125, 418] width 29 height 9
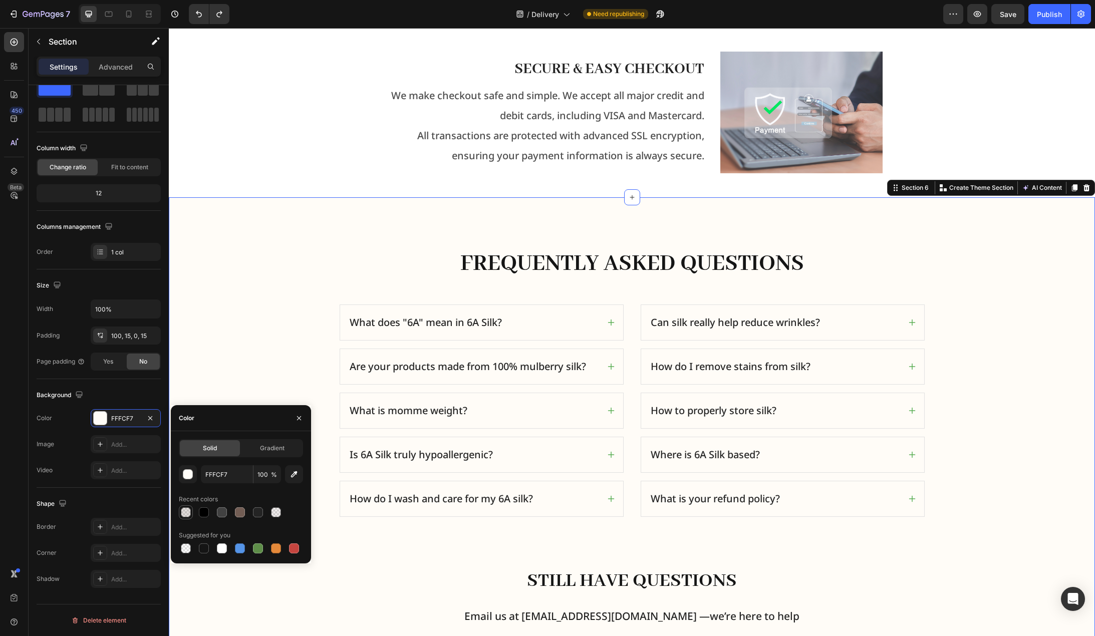
click at [185, 512] on div at bounding box center [186, 513] width 10 height 10
type input "725D54"
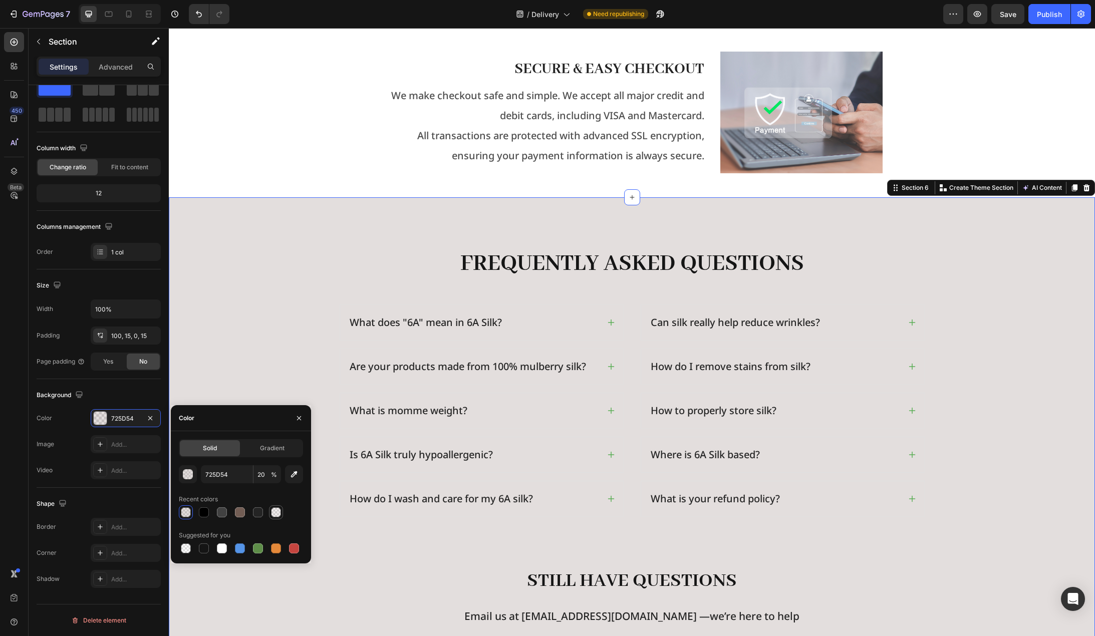
click at [277, 509] on div at bounding box center [276, 513] width 10 height 10
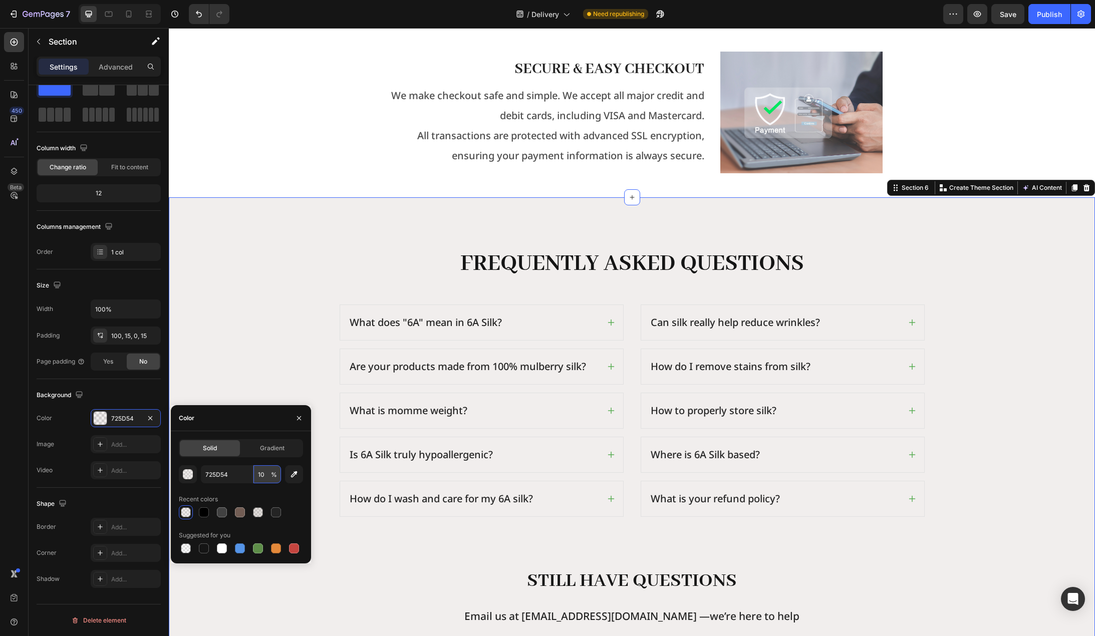
click at [262, 478] on input "10" at bounding box center [268, 474] width 28 height 18
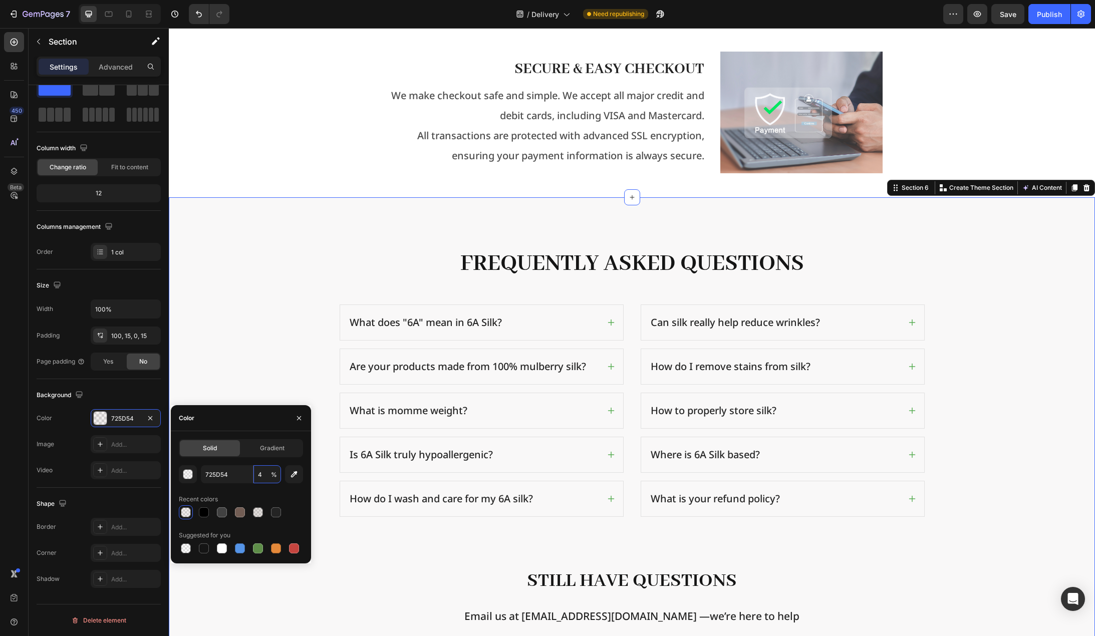
type input "4"
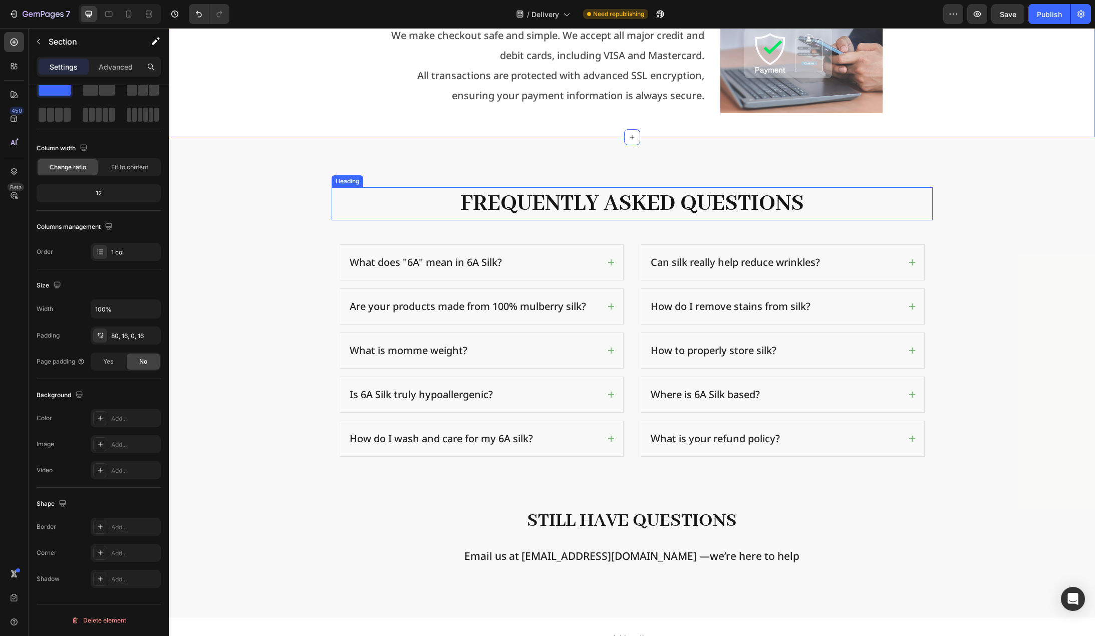
scroll to position [1253, 0]
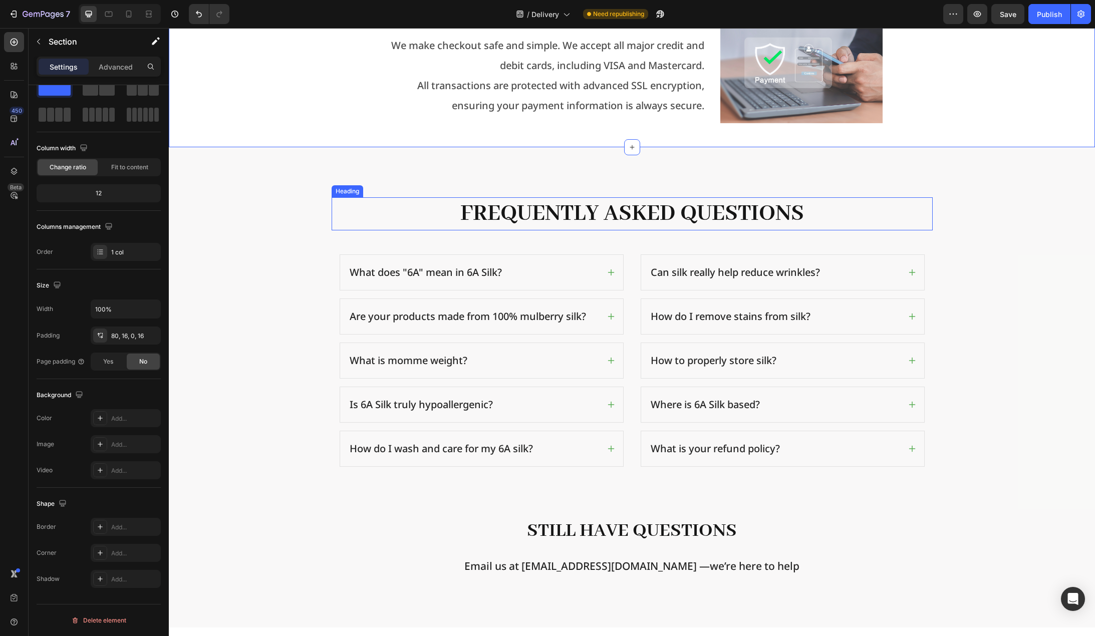
click at [511, 211] on h2 "Frequently Asked Questions" at bounding box center [632, 213] width 601 height 33
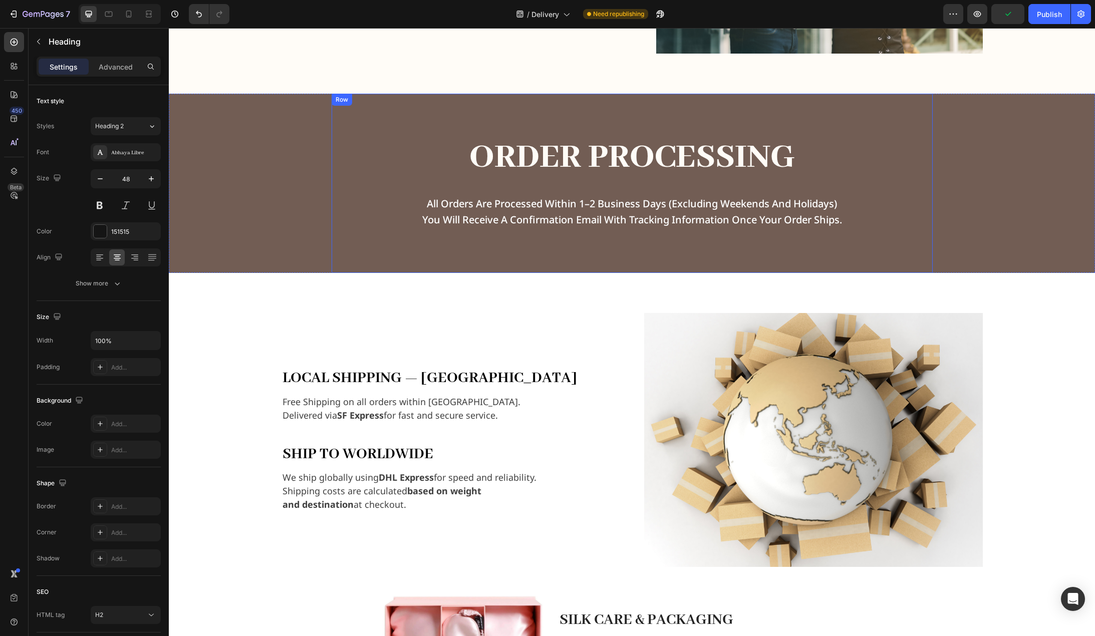
scroll to position [501, 0]
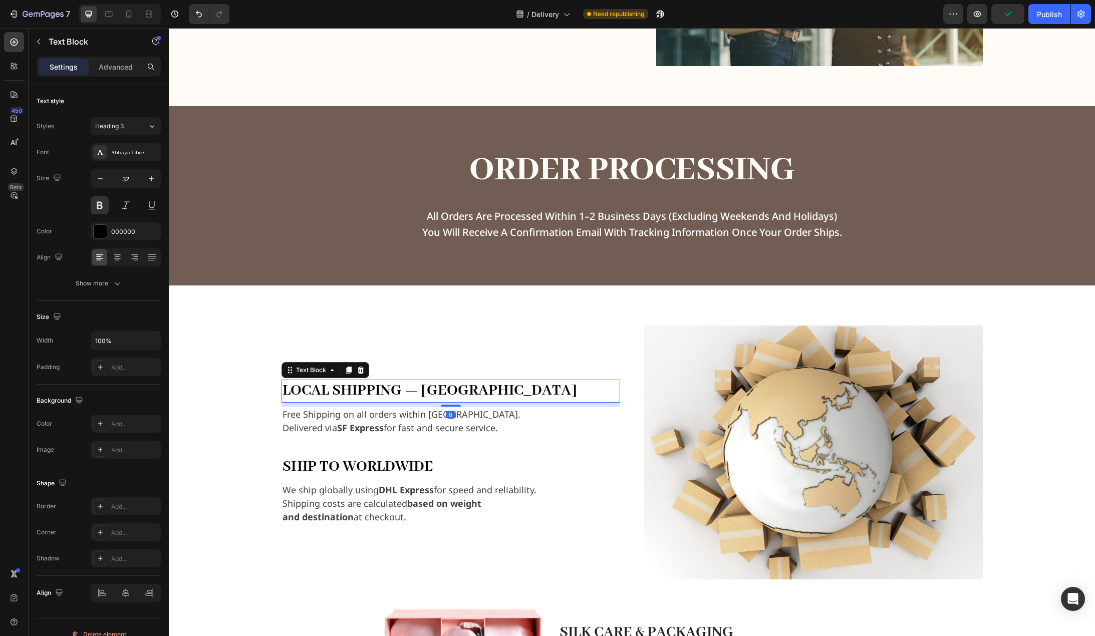
click at [425, 389] on strong "Local Shipping — Hong Kong" at bounding box center [430, 390] width 295 height 19
click at [150, 124] on icon at bounding box center [152, 126] width 9 height 10
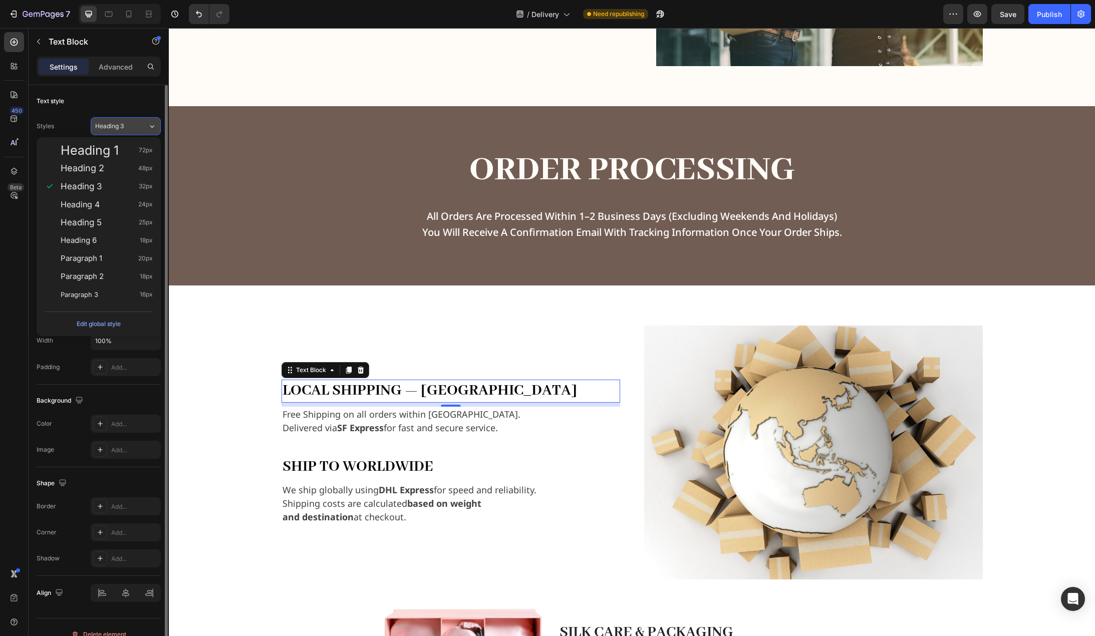
click at [150, 124] on icon at bounding box center [152, 126] width 9 height 10
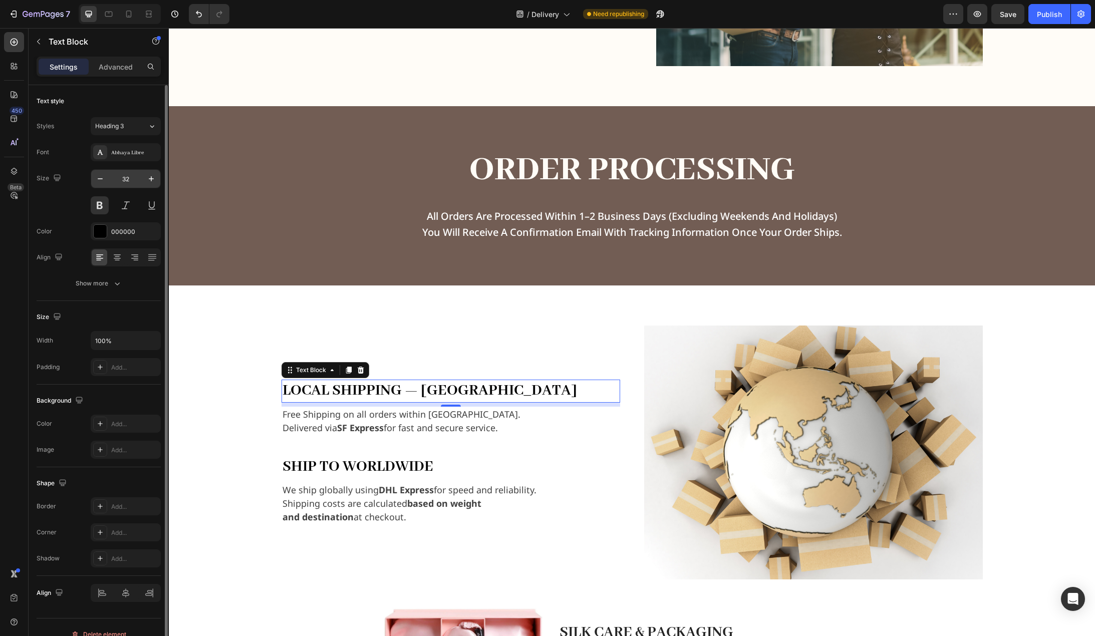
click at [133, 178] on input "32" at bounding box center [125, 179] width 33 height 18
type input "40"
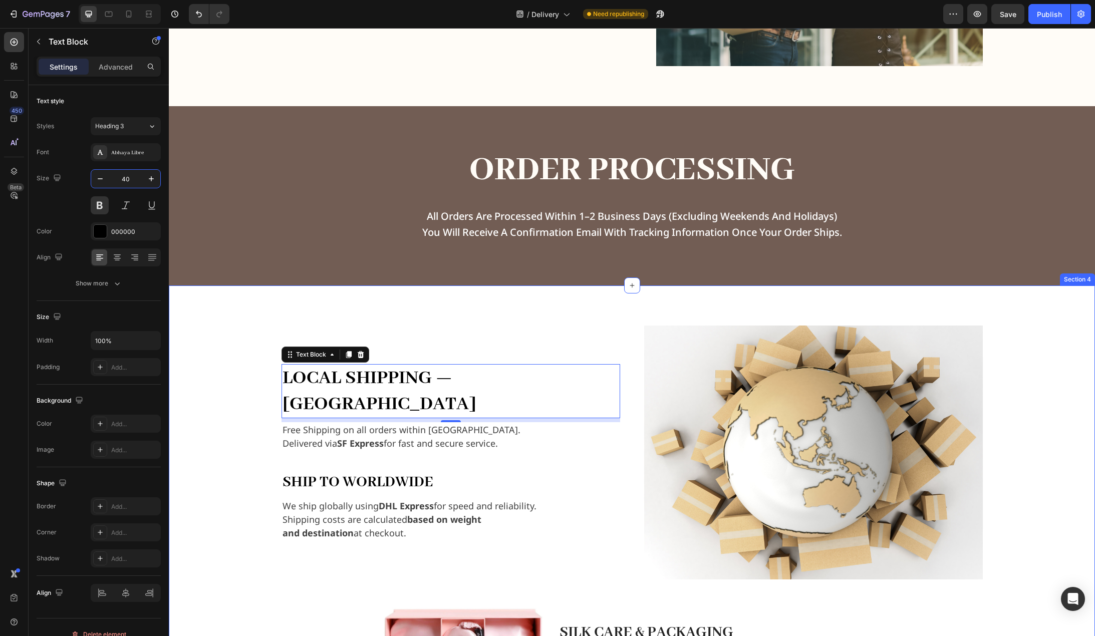
click at [229, 369] on div "Local Shipping — Hong Kong Text Block 8 Free Shipping on all orders within Hong…" at bounding box center [632, 612] width 910 height 573
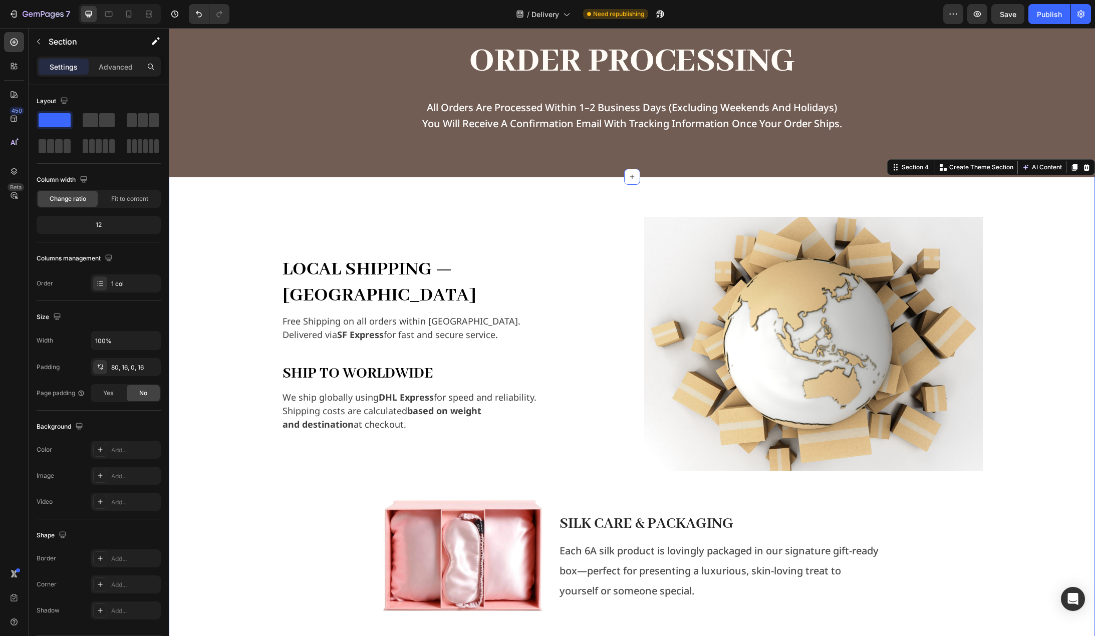
scroll to position [651, 0]
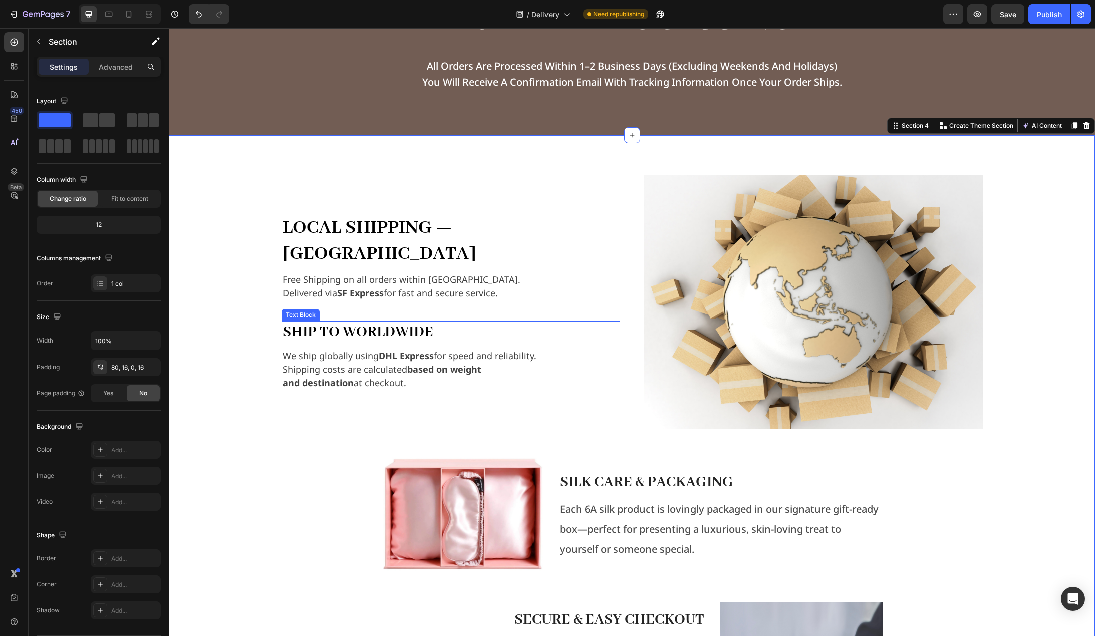
click at [402, 321] on div "Ship to Worldwide" at bounding box center [451, 332] width 339 height 23
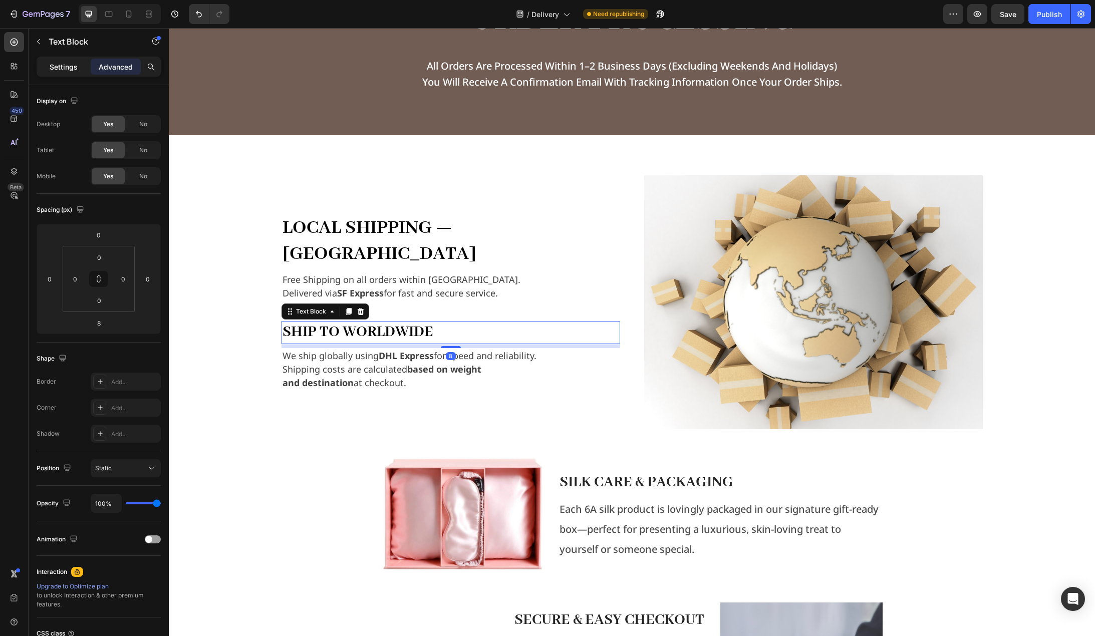
click at [69, 66] on p "Settings" at bounding box center [64, 67] width 28 height 11
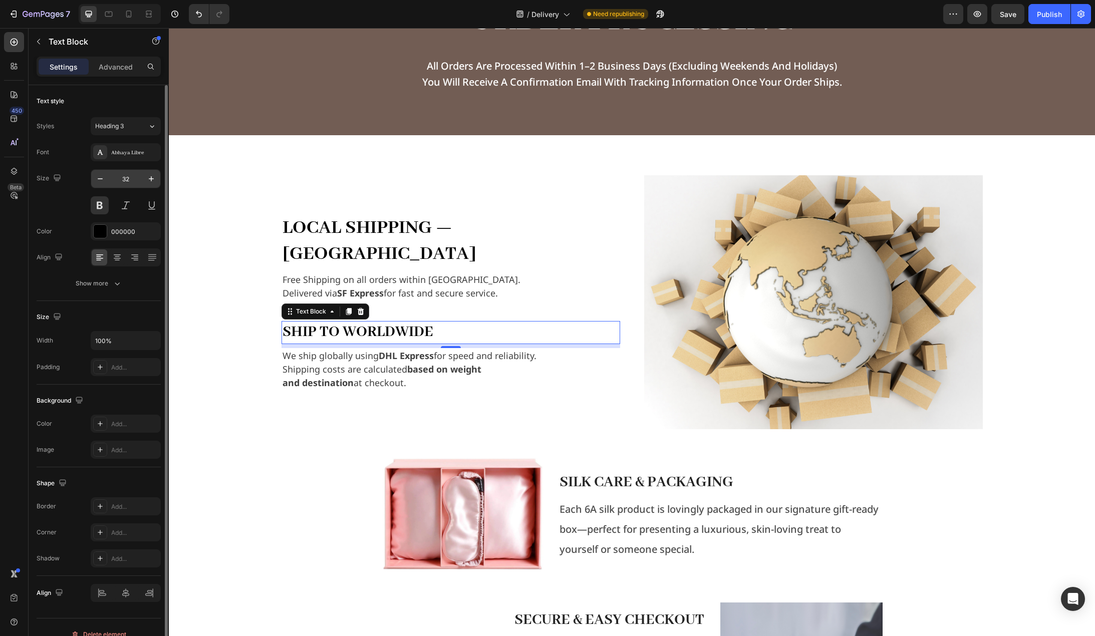
click at [129, 178] on input "32" at bounding box center [125, 179] width 33 height 18
type input "40"
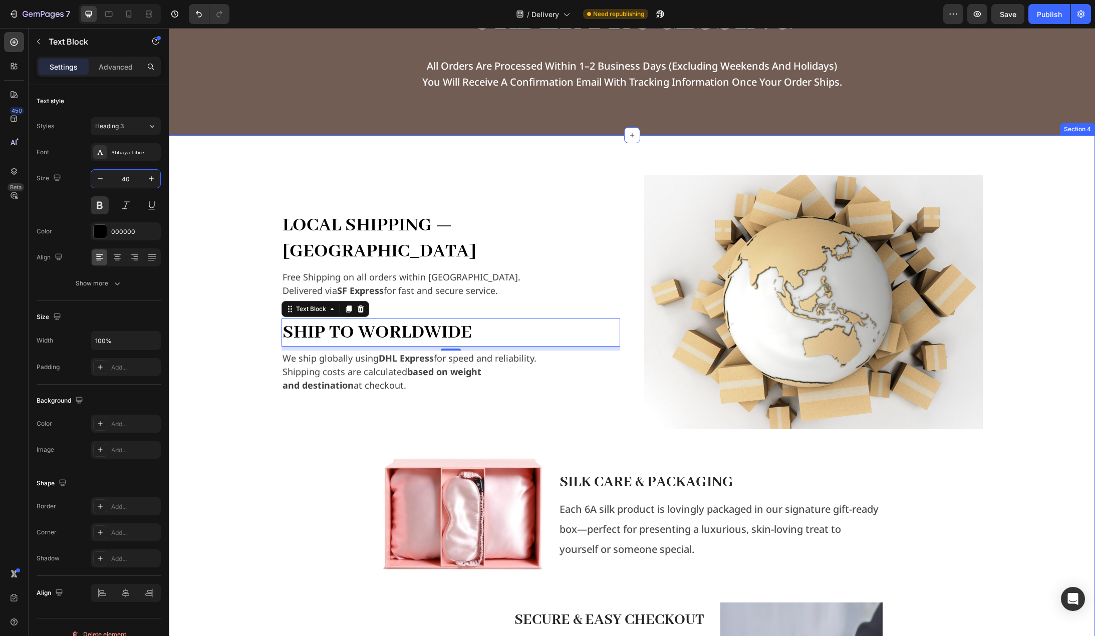
click at [191, 223] on div "Local Shipping — Hong Kong Text Block Free Shipping on all orders within Hong K…" at bounding box center [632, 461] width 910 height 573
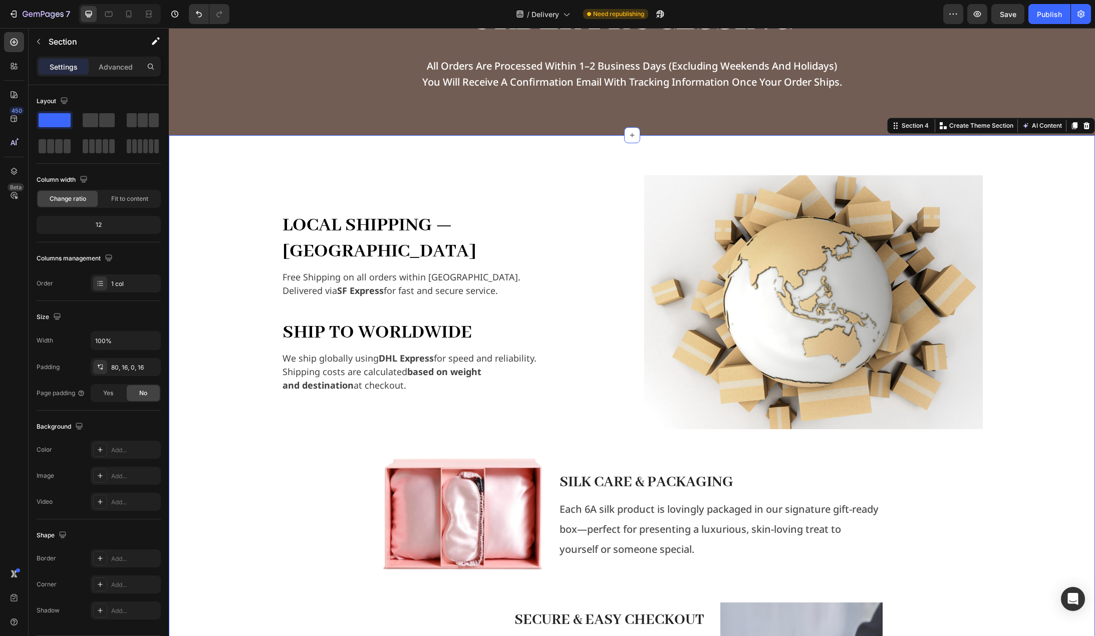
click at [220, 269] on div "Local Shipping — Hong Kong Text Block Free Shipping on all orders within Hong K…" at bounding box center [632, 461] width 910 height 573
click at [391, 244] on strong "Local Shipping — [GEOGRAPHIC_DATA]" at bounding box center [380, 238] width 194 height 50
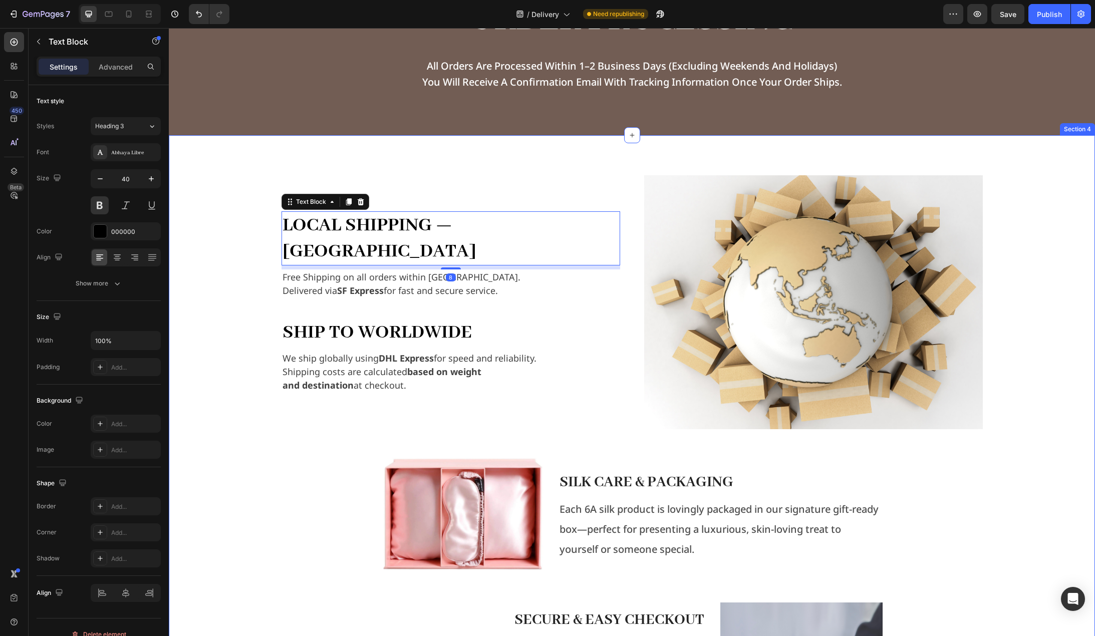
click at [235, 172] on div "Local Shipping — Hong Kong Text Block 8 Free Shipping on all orders within Hong…" at bounding box center [632, 441] width 926 height 613
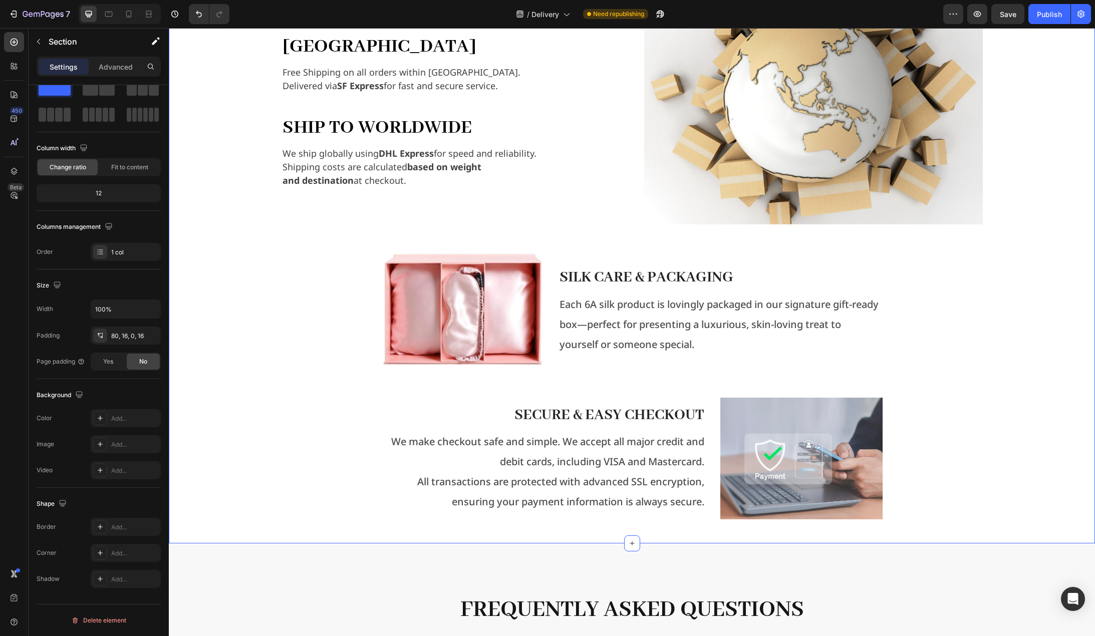
scroll to position [952, 0]
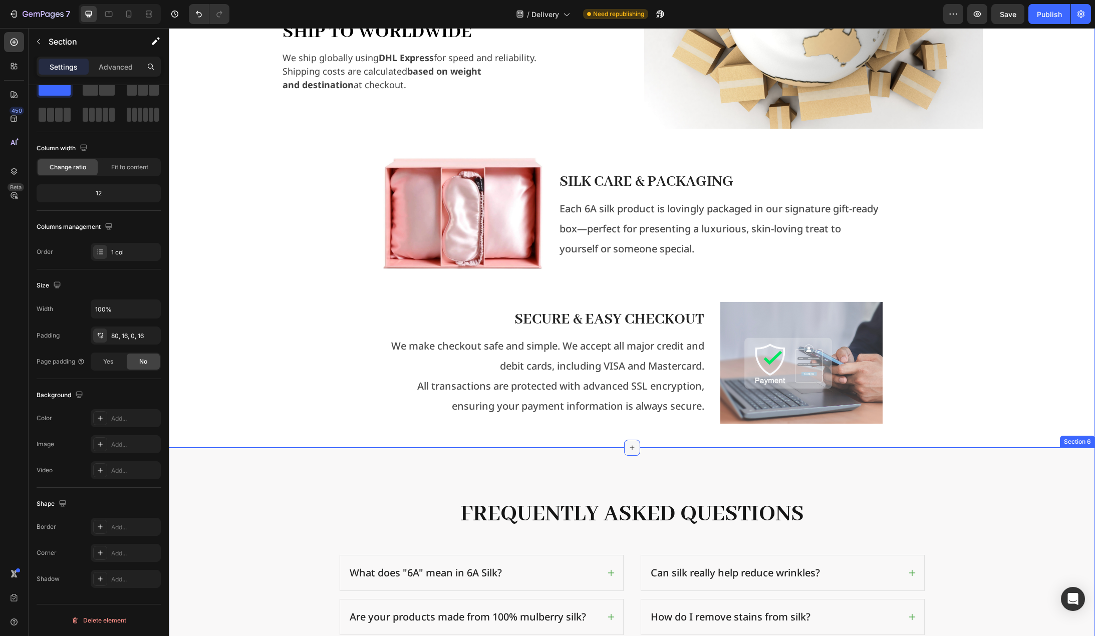
click at [630, 447] on icon at bounding box center [632, 447] width 5 height 5
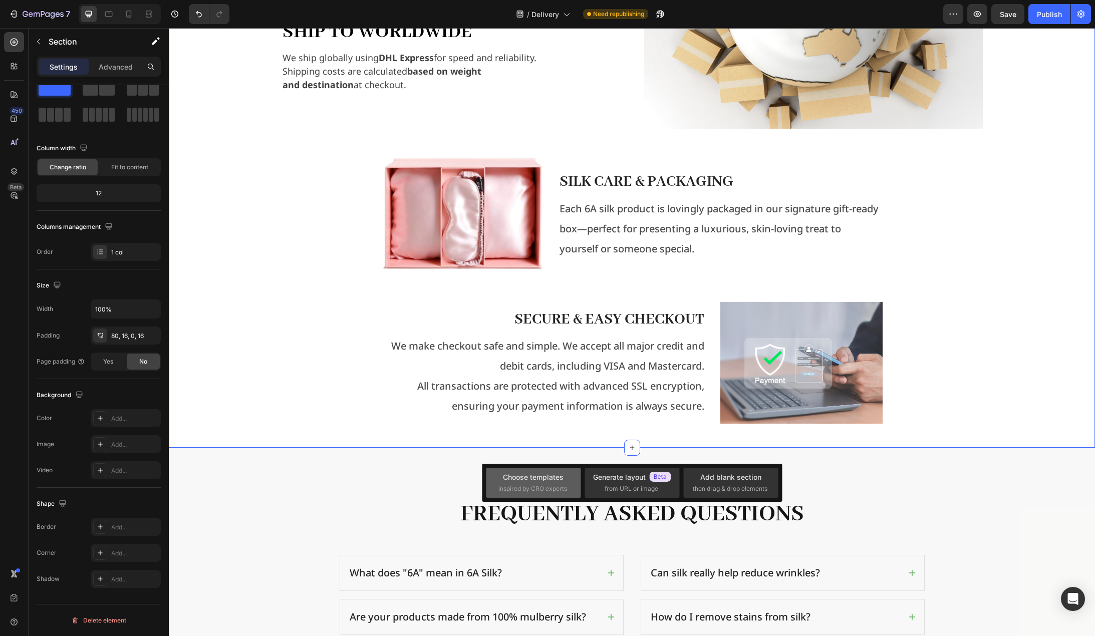
click at [547, 479] on div "Choose templates" at bounding box center [533, 477] width 61 height 11
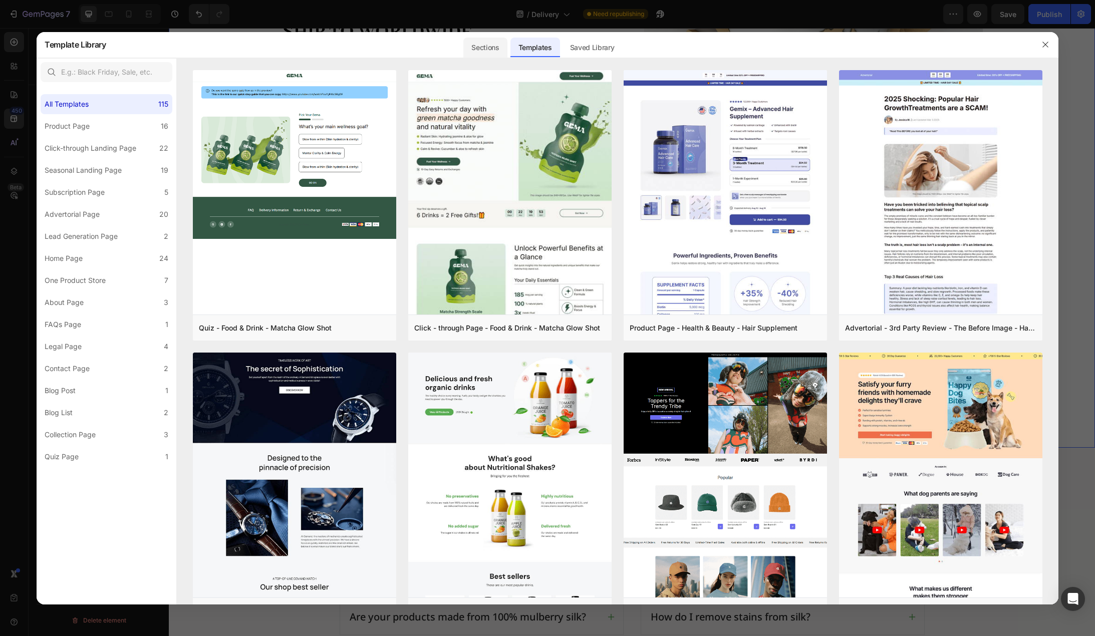
click at [481, 51] on div "Sections" at bounding box center [485, 48] width 44 height 20
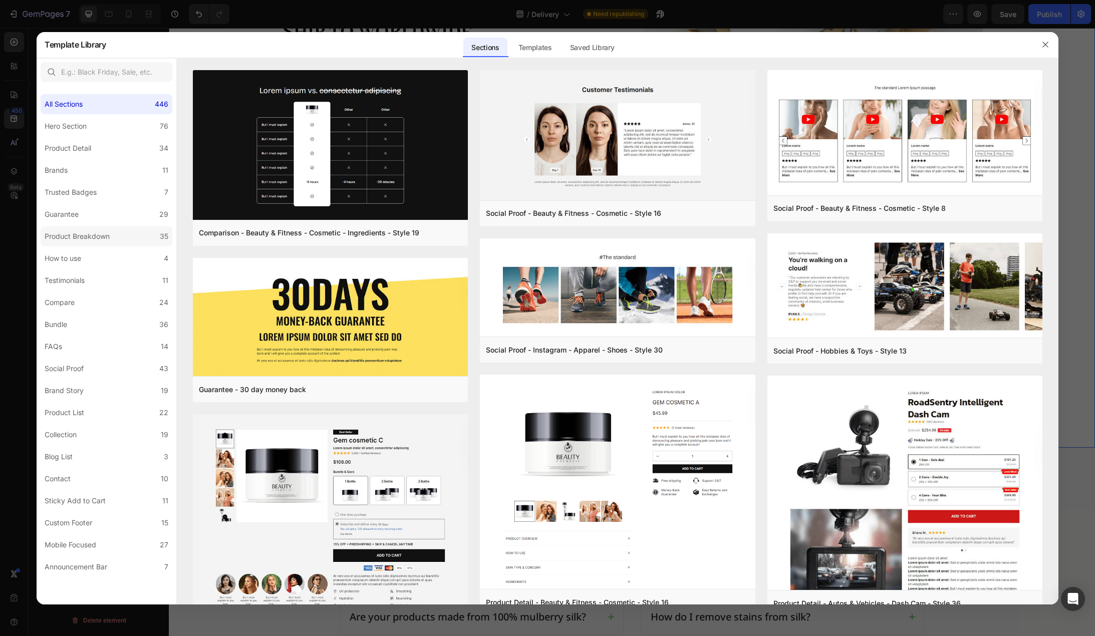
click at [96, 245] on label "Product Breakdown 35" at bounding box center [107, 236] width 132 height 20
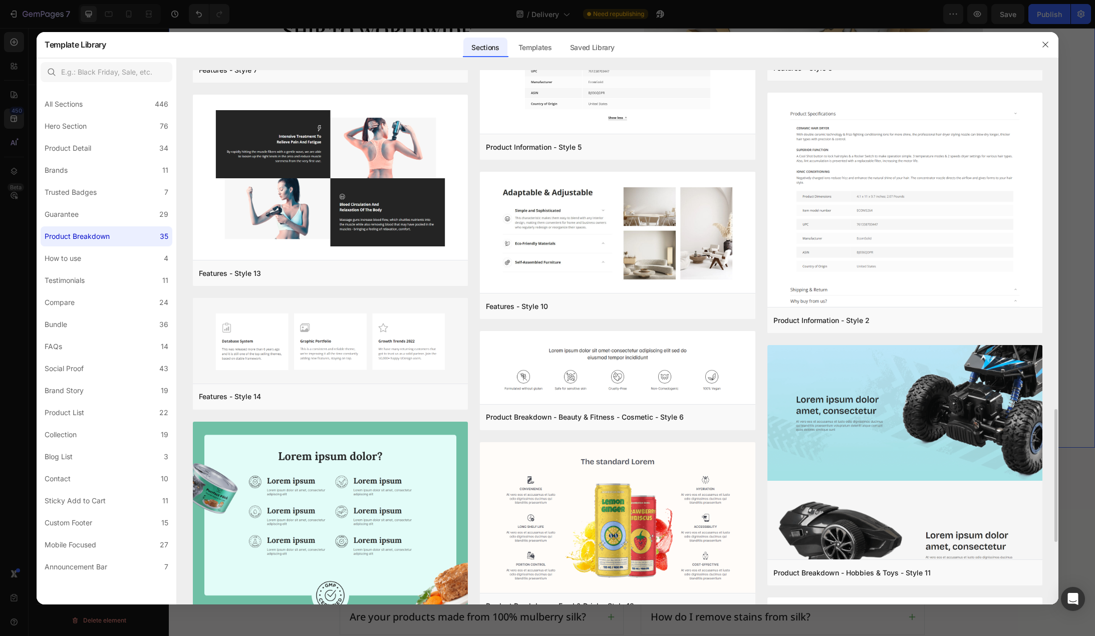
scroll to position [1116, 0]
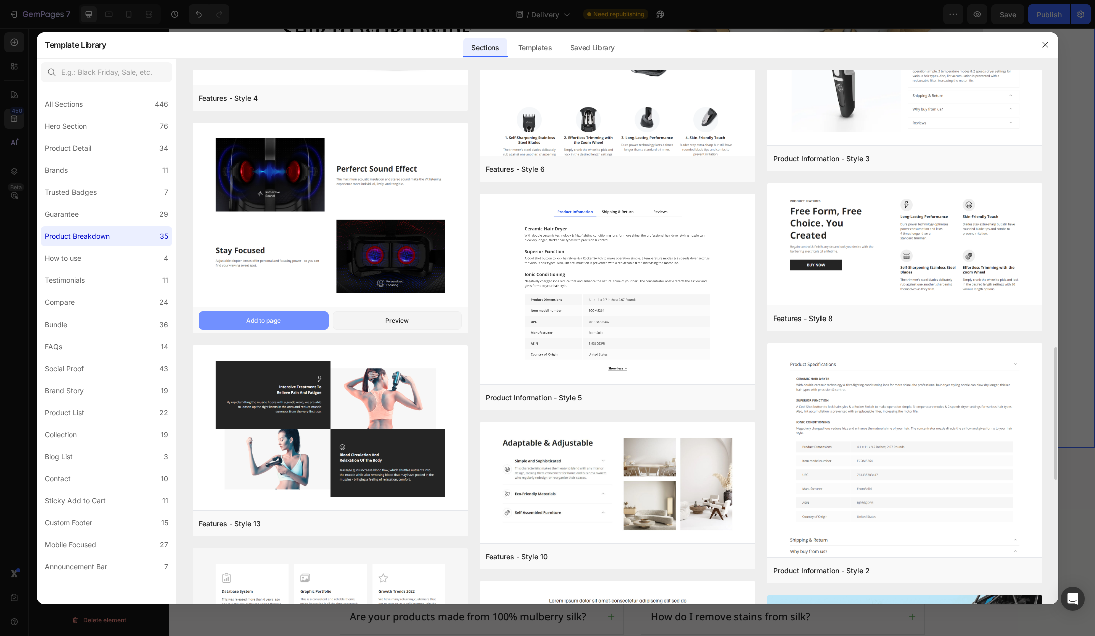
click at [295, 324] on button "Add to page" at bounding box center [264, 321] width 130 height 18
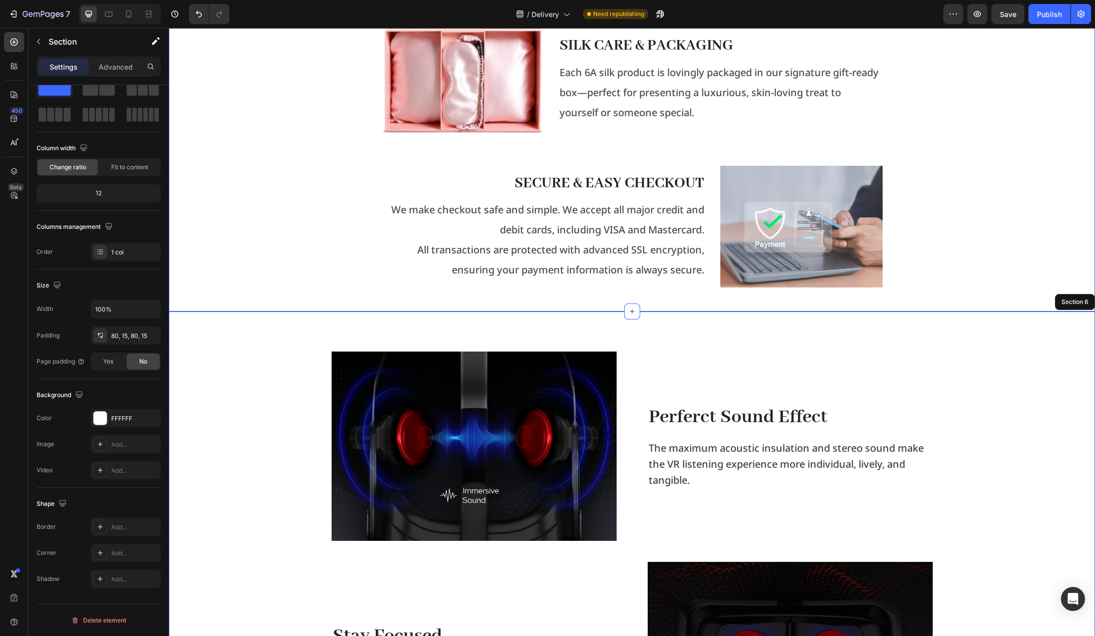
scroll to position [1021, 0]
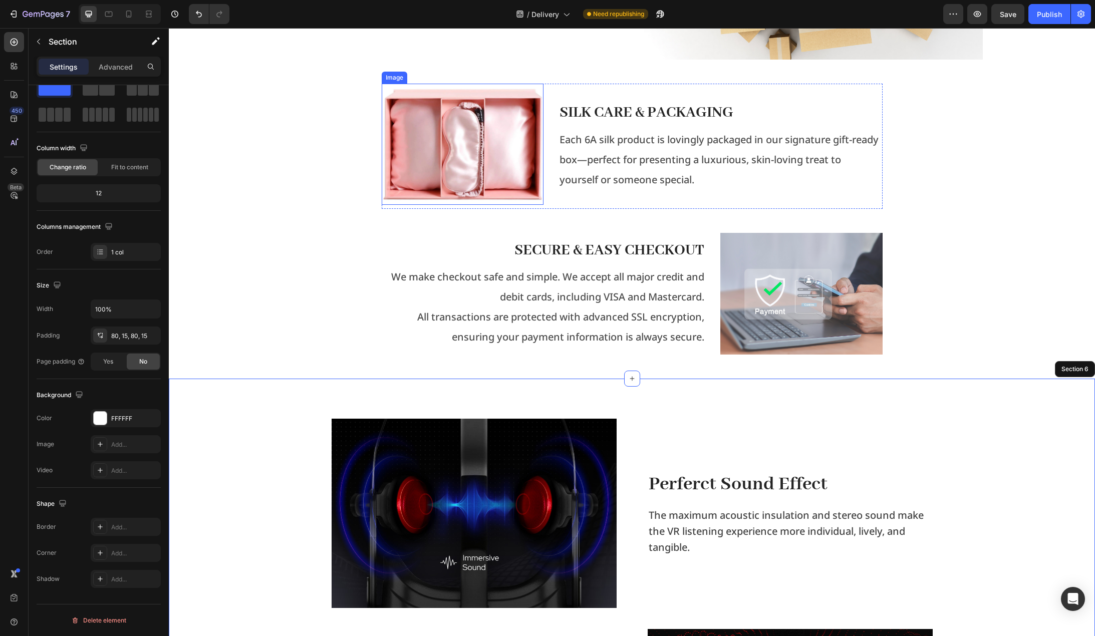
click at [509, 151] on img at bounding box center [463, 144] width 162 height 121
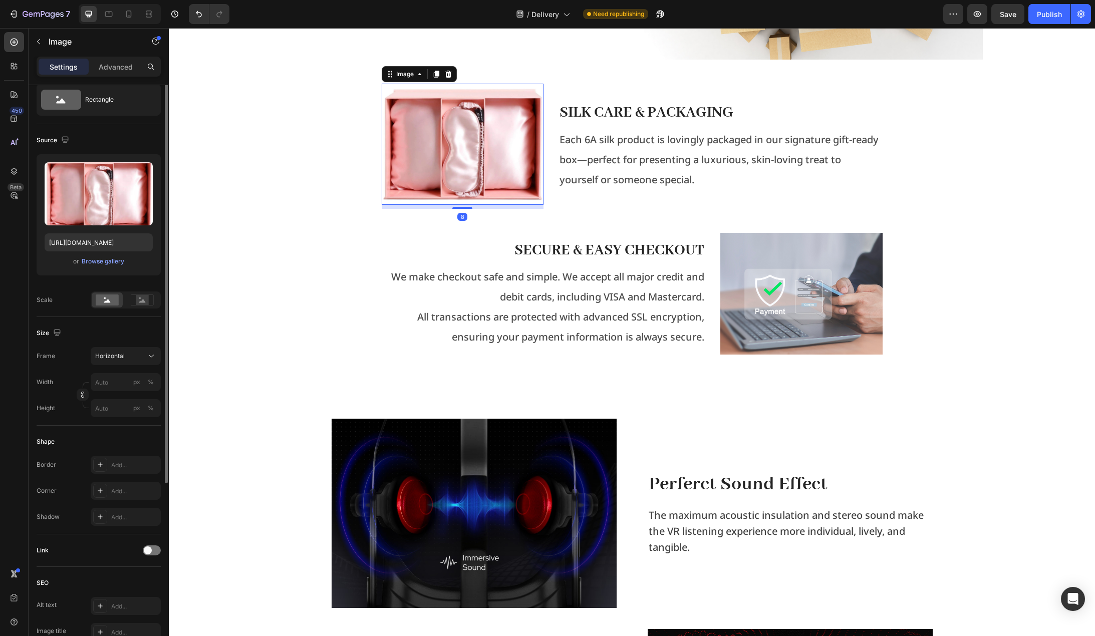
scroll to position [0, 0]
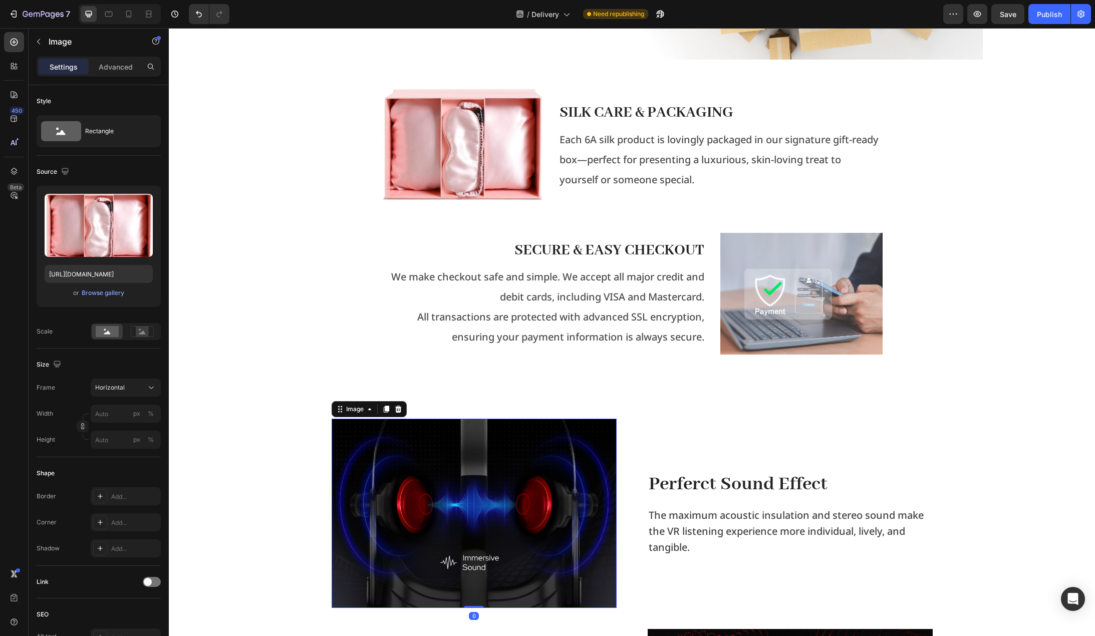
click at [442, 498] on img at bounding box center [474, 513] width 285 height 189
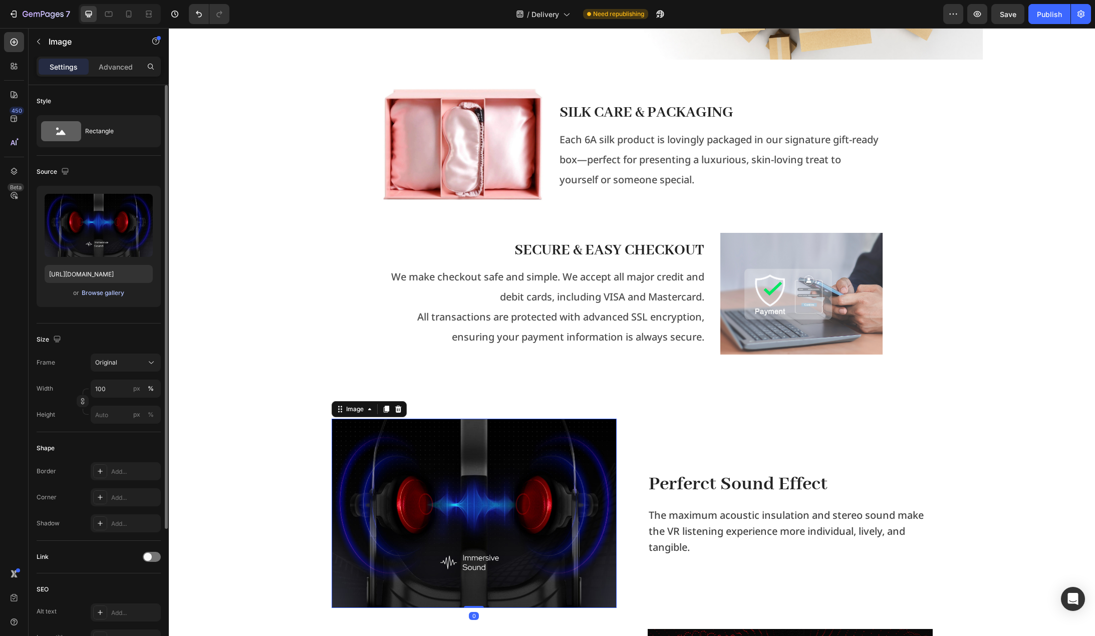
click at [100, 293] on div "Browse gallery" at bounding box center [103, 293] width 43 height 9
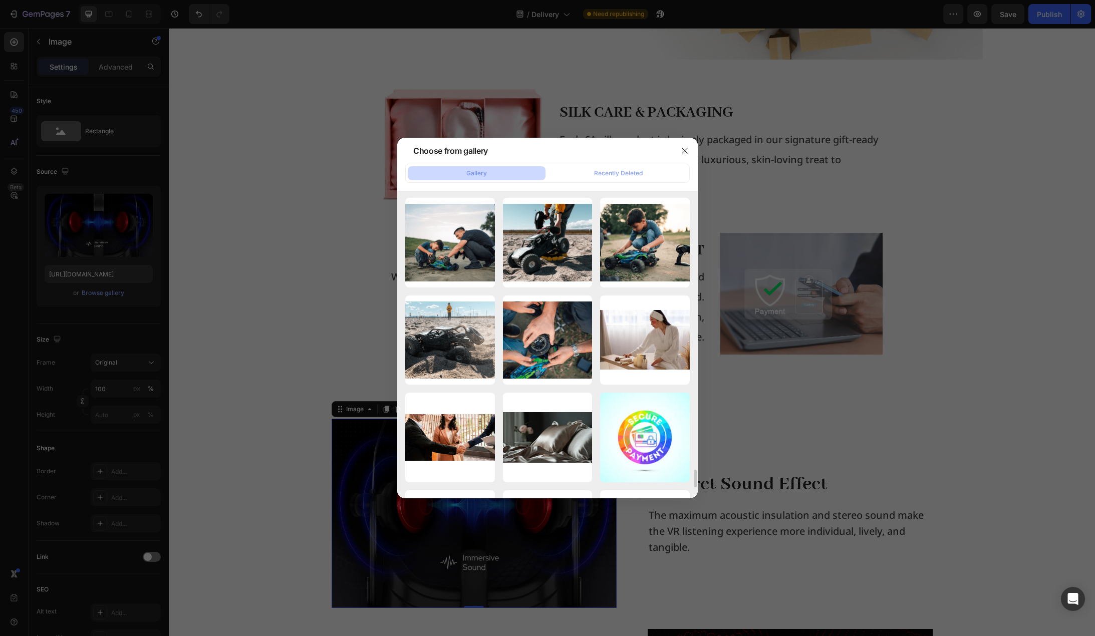
scroll to position [4967, 0]
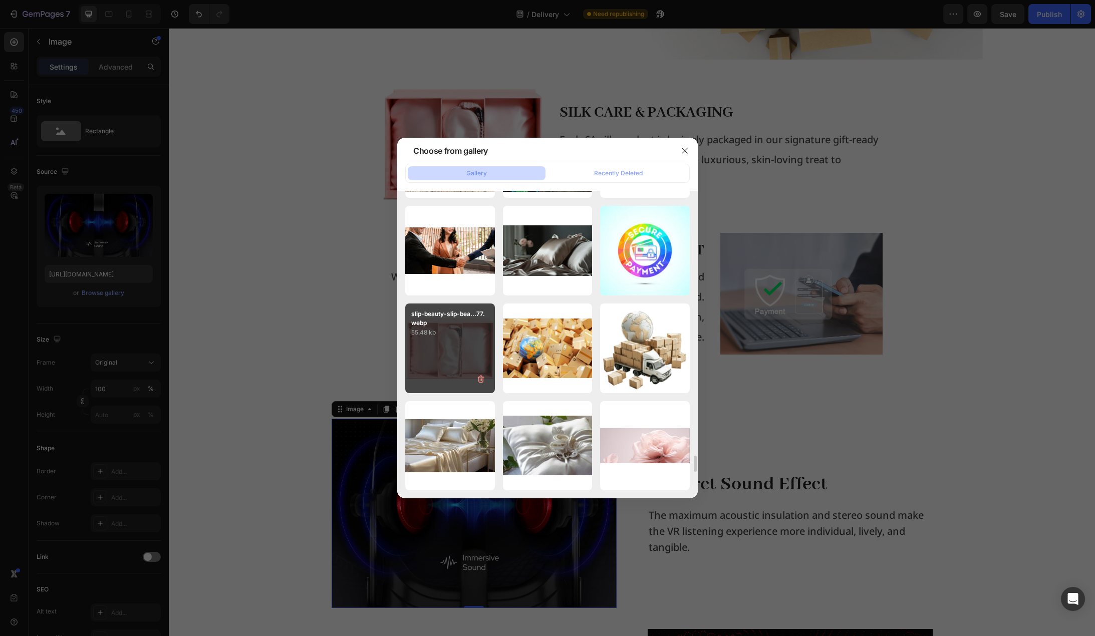
click at [442, 337] on p "55.48 kb" at bounding box center [450, 333] width 78 height 10
type input "https://cdn.shopify.com/s/files/1/0636/7471/2130/files/gempages_582482295949099…"
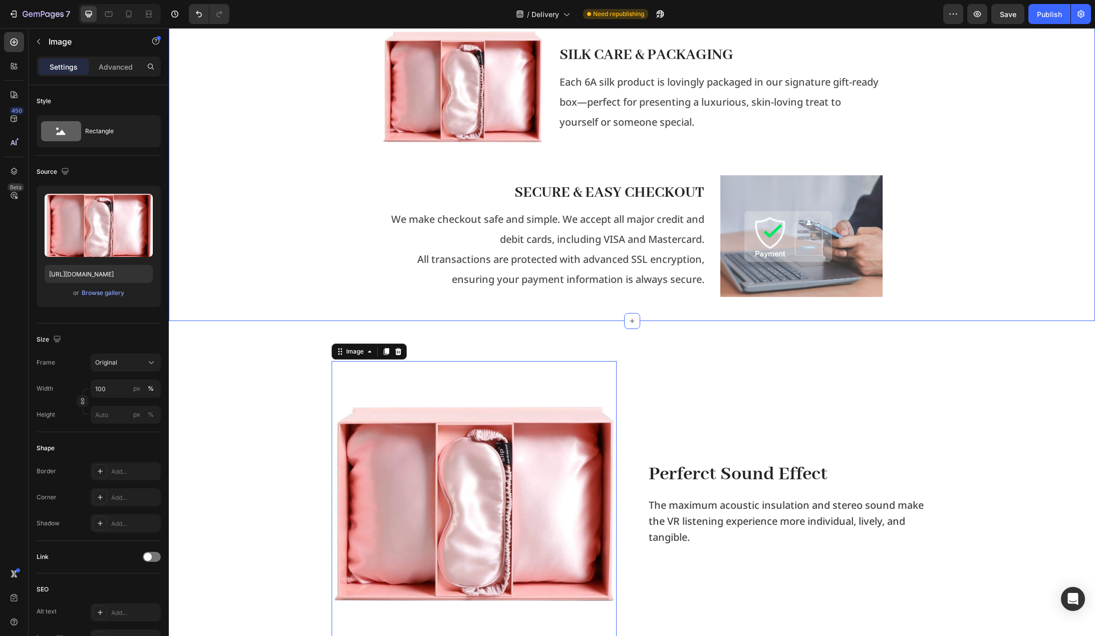
scroll to position [1222, 0]
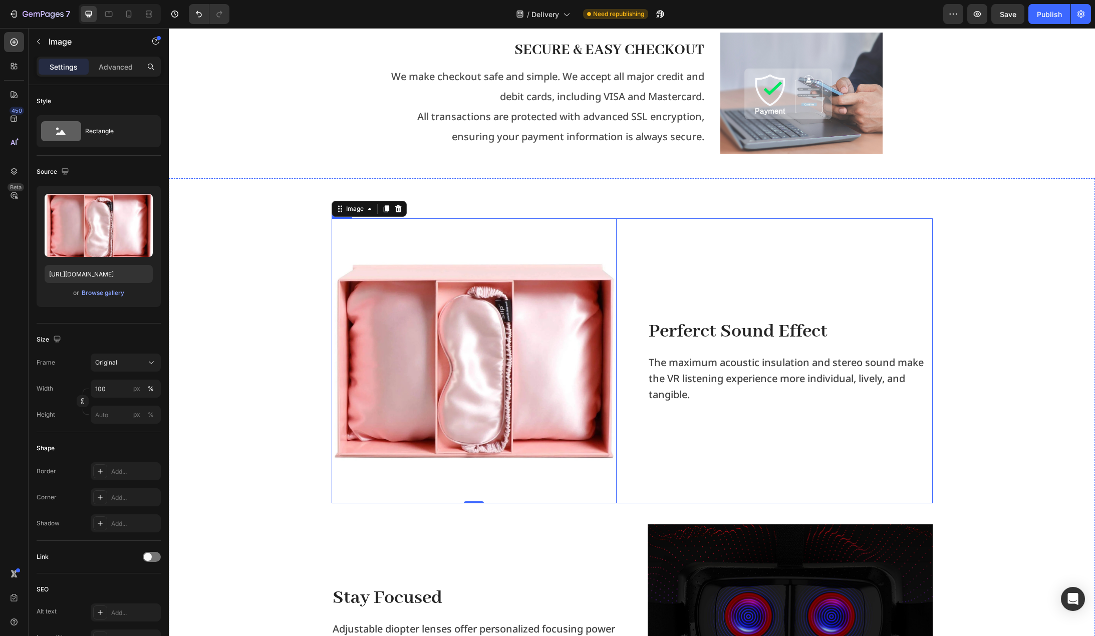
click at [628, 367] on div "Image 0 Perferct Sound Effect Heading The maximum acoustic insulation and stere…" at bounding box center [632, 360] width 601 height 285
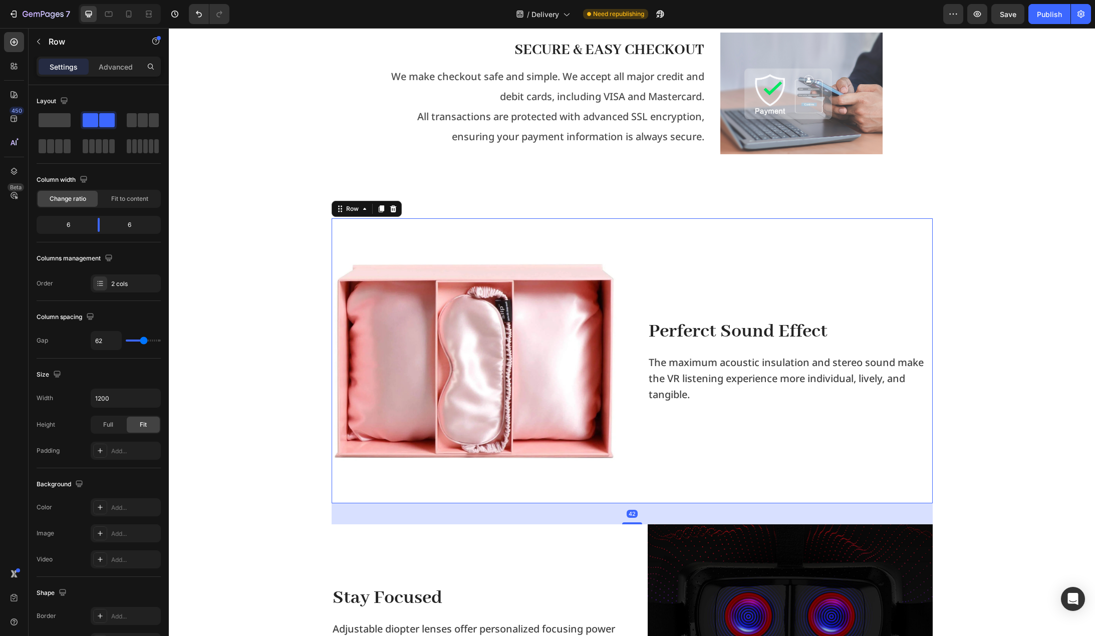
click at [620, 237] on div "Image Perferct Sound Effect Heading The maximum acoustic insulation and stereo …" at bounding box center [632, 360] width 601 height 285
click at [560, 248] on img at bounding box center [474, 360] width 285 height 285
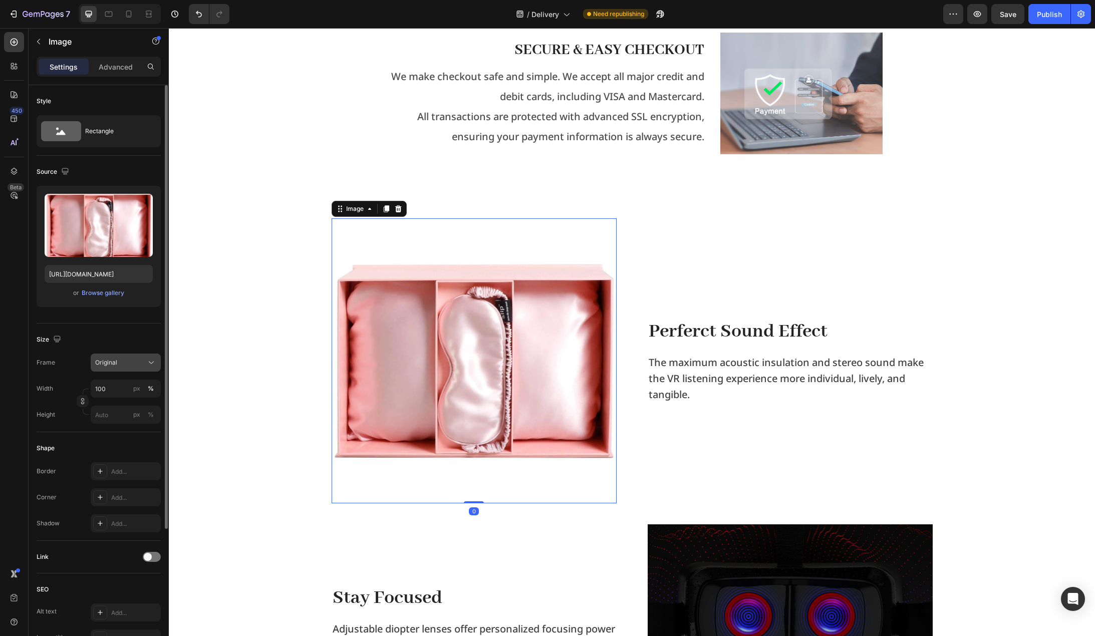
click at [132, 364] on div "Original" at bounding box center [119, 362] width 49 height 9
click at [120, 422] on span "Horizontal" at bounding box center [110, 425] width 30 height 10
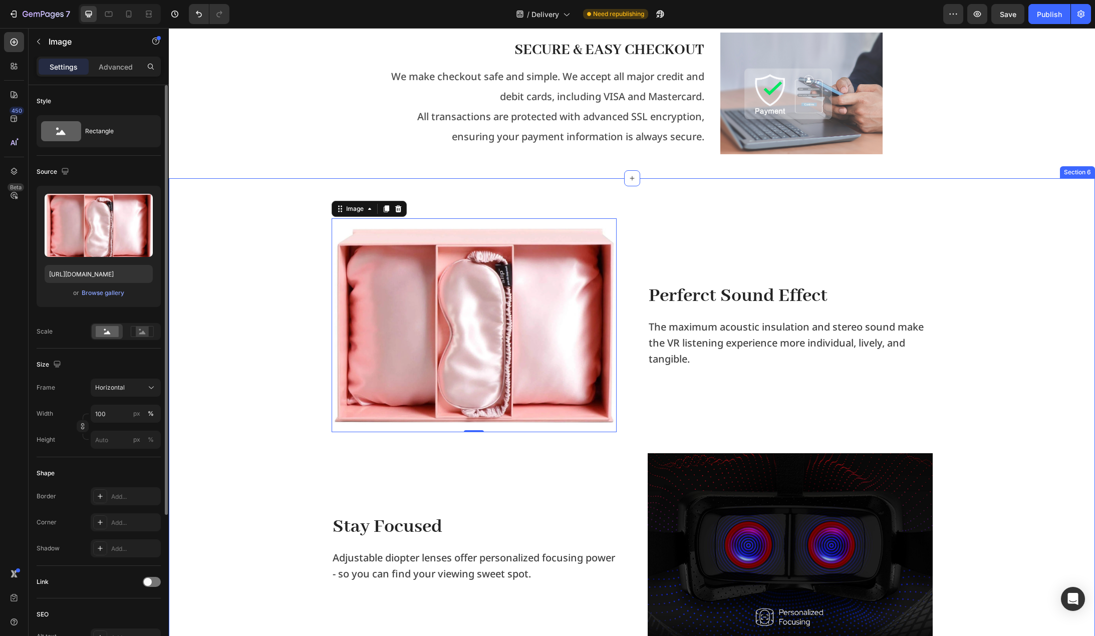
click at [273, 339] on div "Image 0 Perferct Sound Effect Heading The maximum acoustic insulation and stere…" at bounding box center [631, 430] width 911 height 425
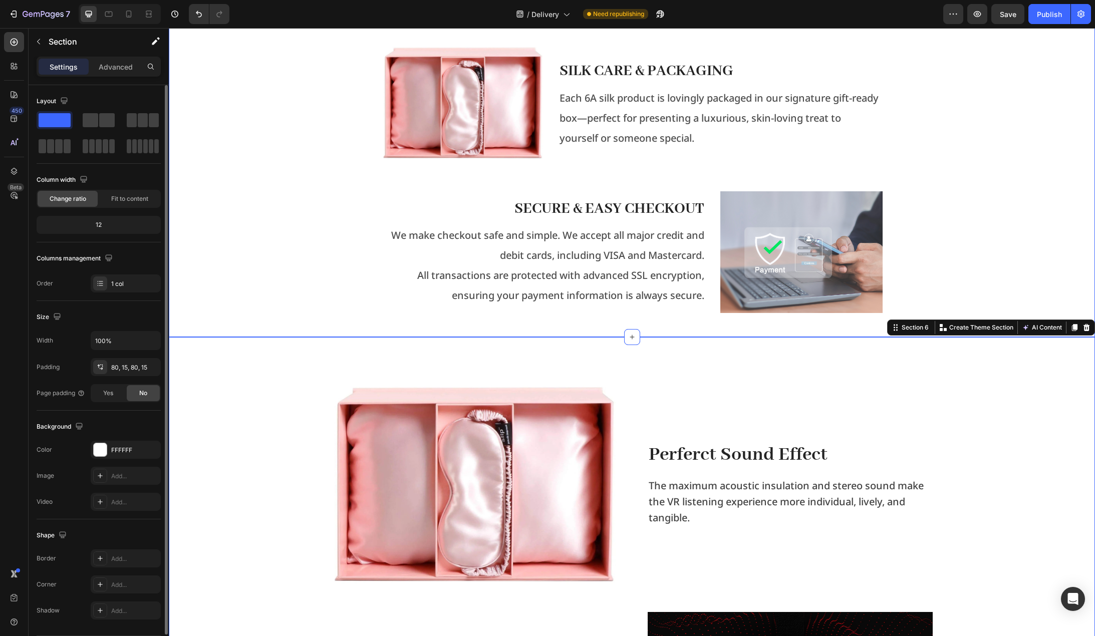
scroll to position [921, 0]
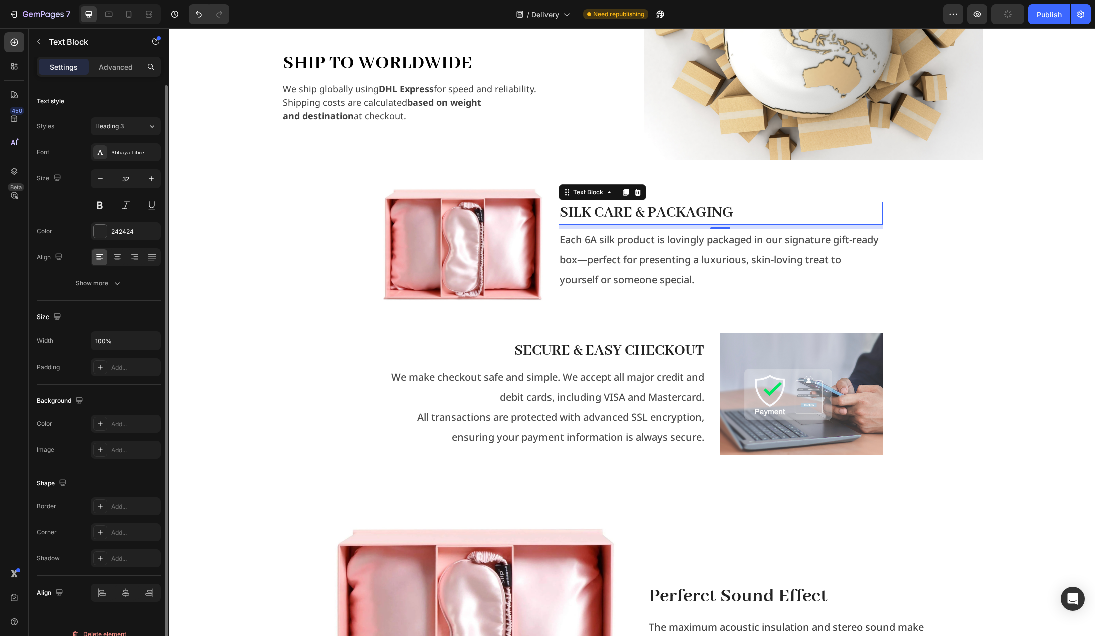
click at [597, 212] on p "Silk Care & Packaging" at bounding box center [721, 213] width 322 height 21
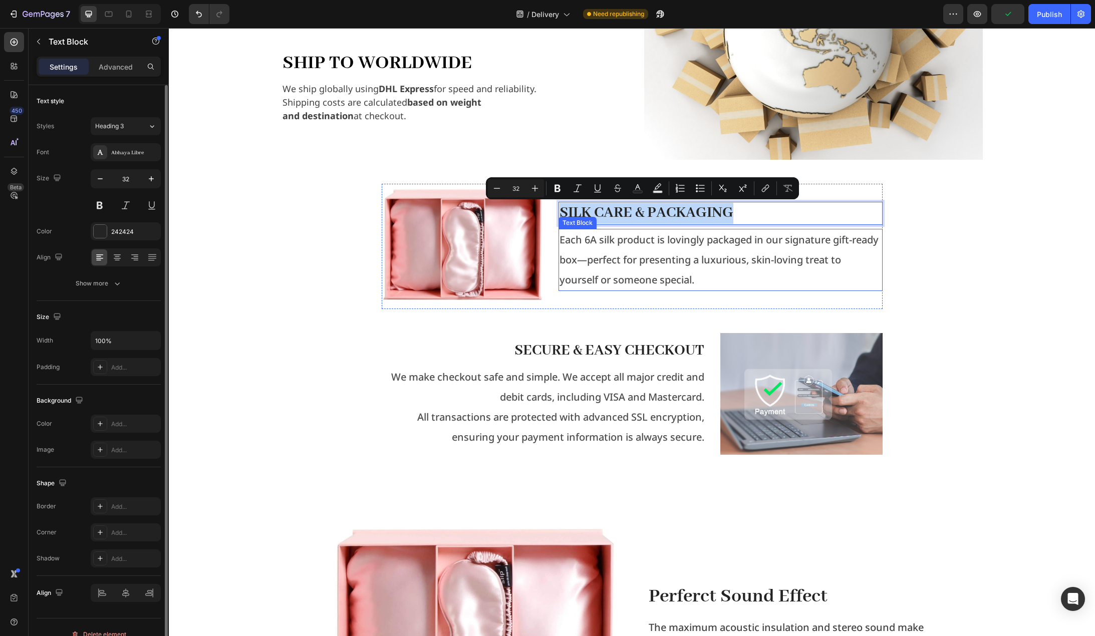
copy p "Silk Care & Packaging"
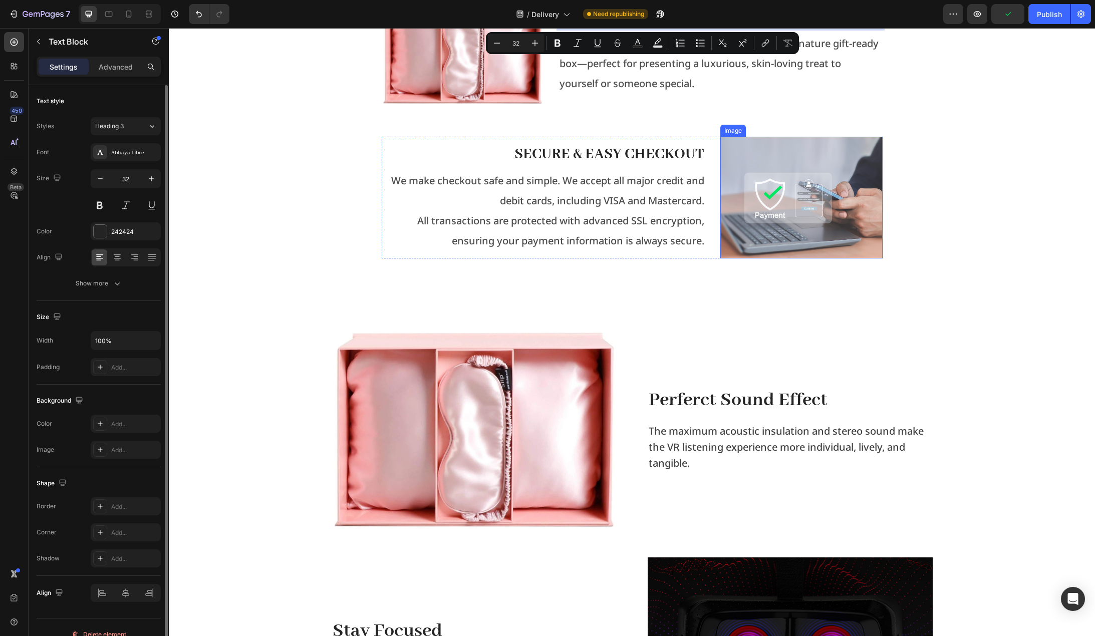
scroll to position [1171, 0]
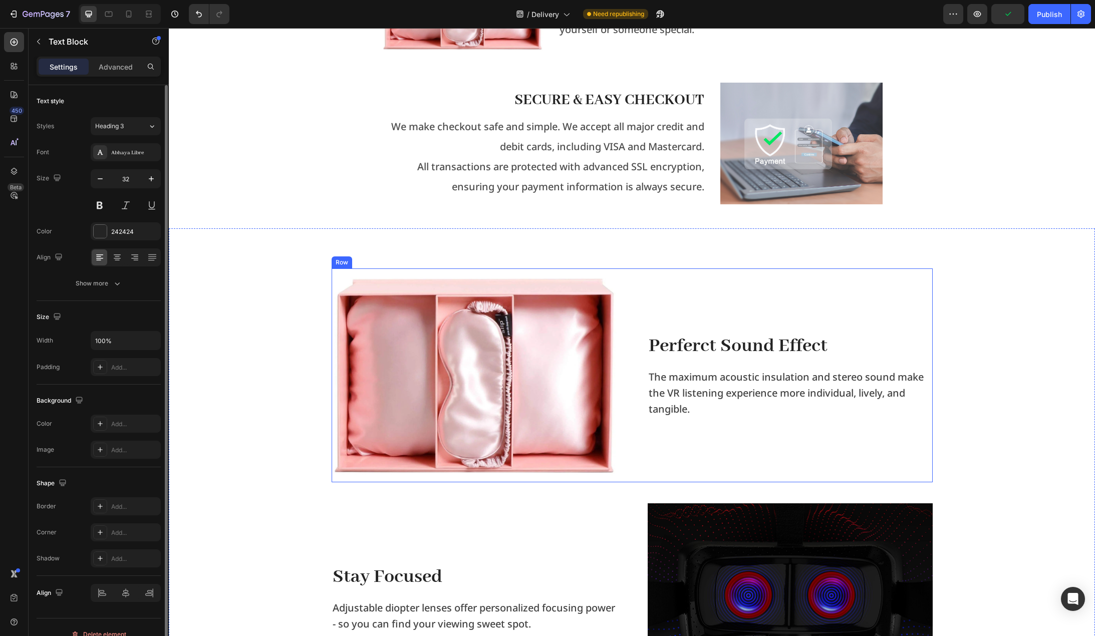
click at [728, 339] on p "Perferct Sound Effect" at bounding box center [790, 346] width 283 height 26
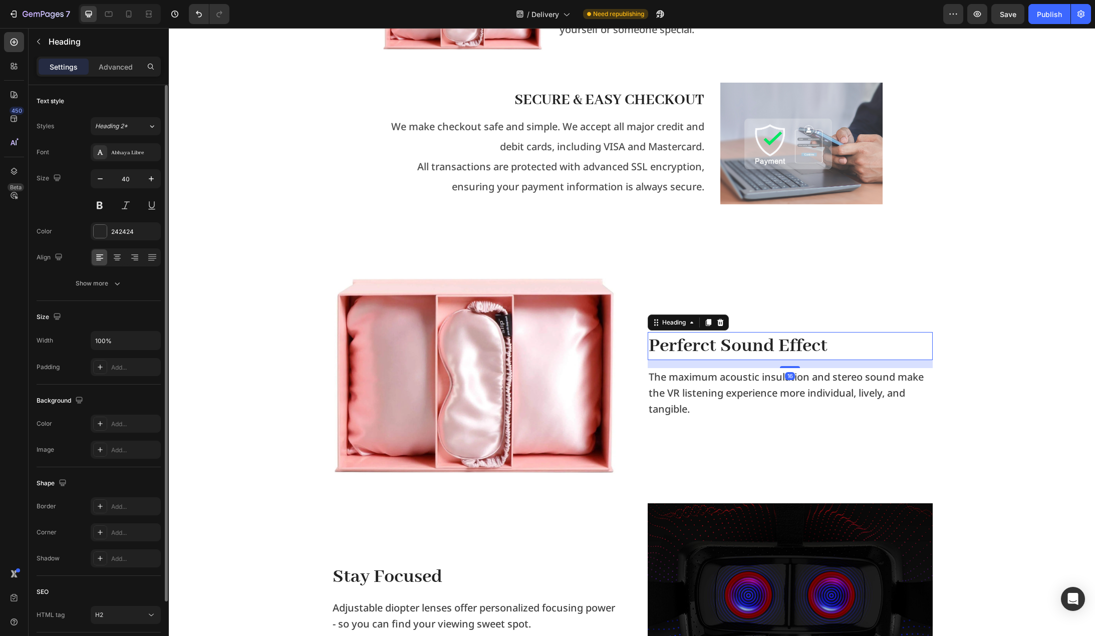
click at [728, 339] on p "Perferct Sound Effect" at bounding box center [790, 346] width 283 height 26
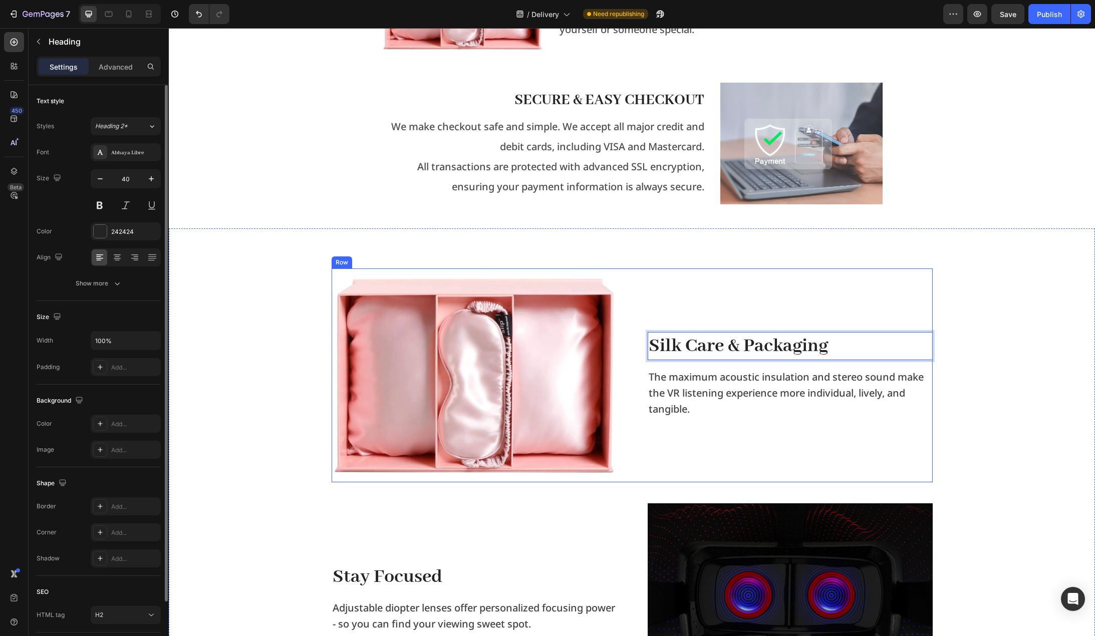
click at [855, 306] on div "Silk Care & Packaging Heading 16 The maximum acoustic insulation and stereo sou…" at bounding box center [790, 376] width 285 height 214
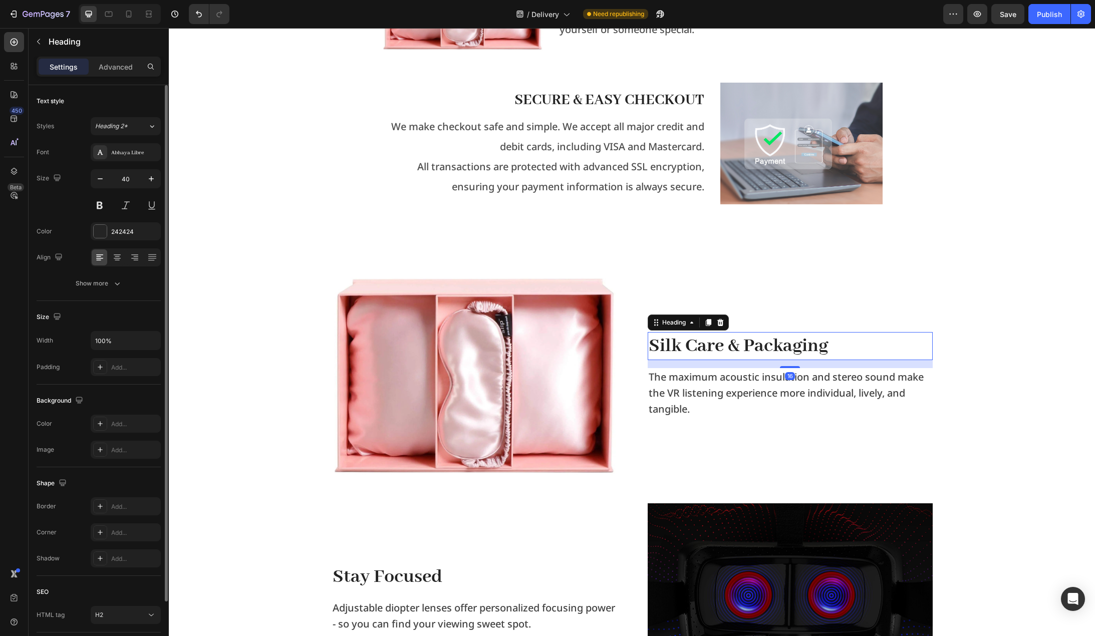
click at [844, 345] on p "Silk Care & Packaging" at bounding box center [790, 346] width 283 height 26
click at [96, 283] on div "Show more" at bounding box center [99, 284] width 47 height 10
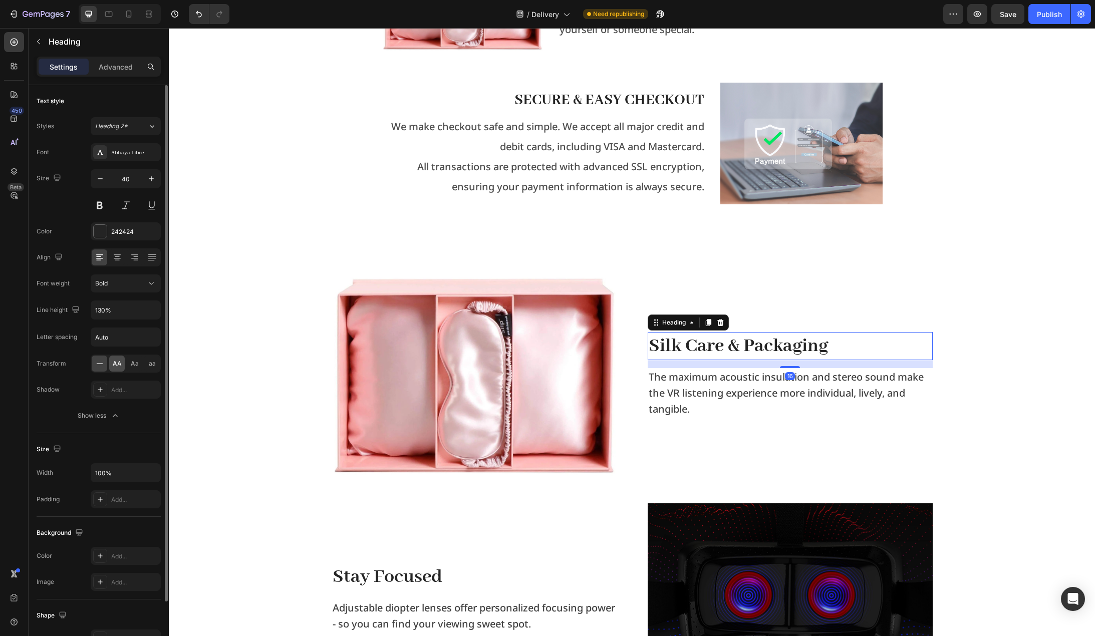
click at [115, 362] on span "AA" at bounding box center [117, 363] width 9 height 9
click at [118, 242] on div "Font Abhaya Libre Size 40 Color 242424 Align Align center Font weight Bold Line…" at bounding box center [99, 284] width 124 height 282
click at [124, 228] on div "242424" at bounding box center [125, 231] width 29 height 9
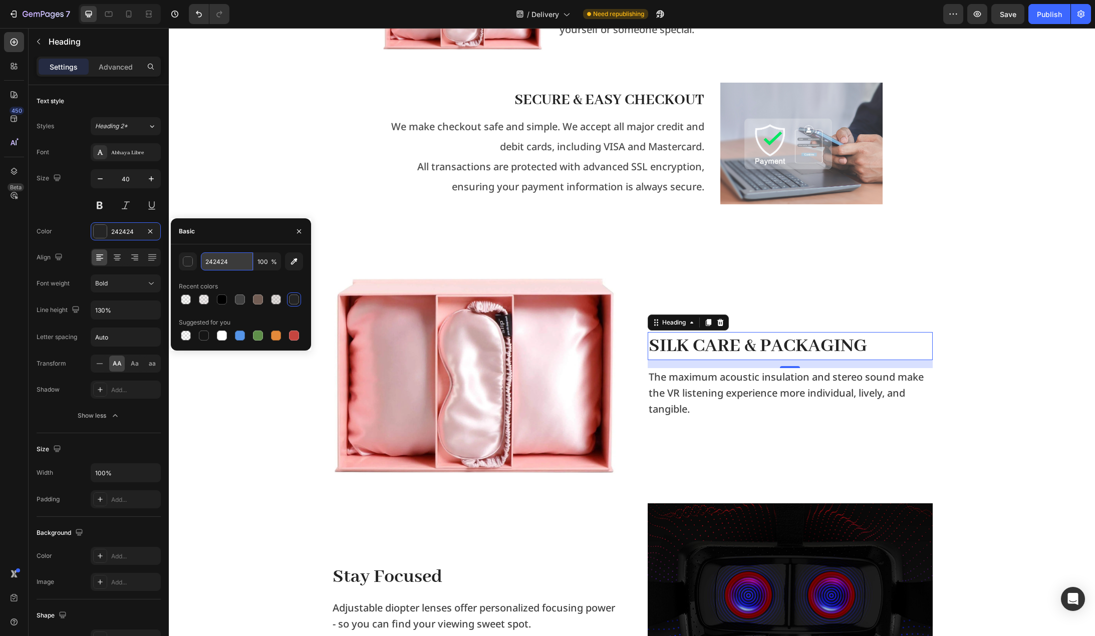
click at [223, 264] on input "242424" at bounding box center [227, 262] width 52 height 18
type input "000000"
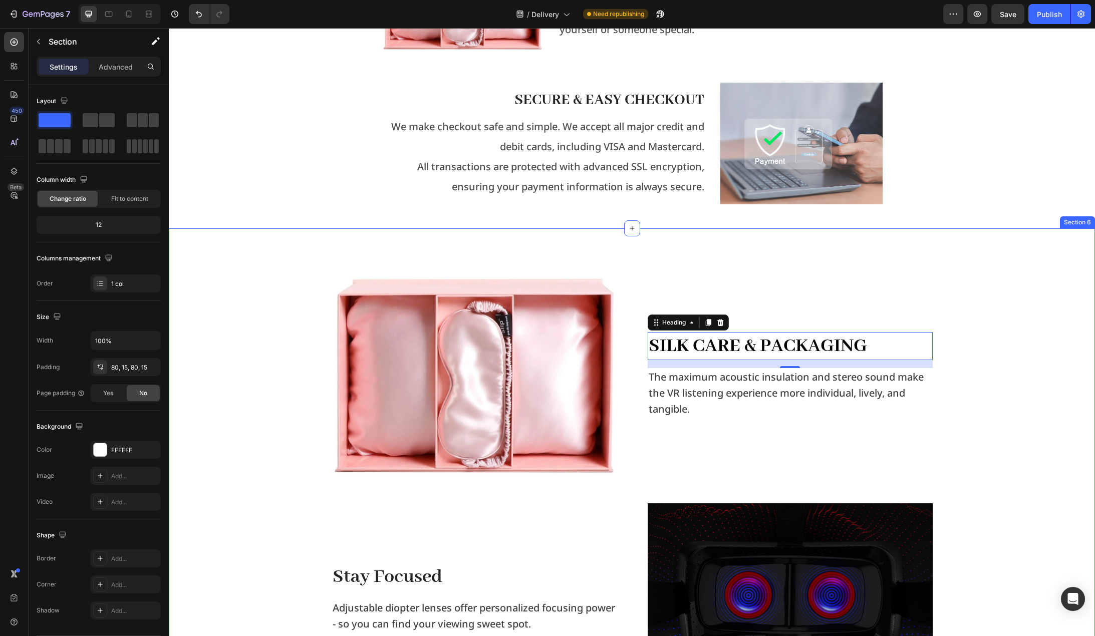
click at [1002, 373] on div "Image Silk Care & Packaging Heading 16 The maximum acoustic insulation and ster…" at bounding box center [631, 481] width 911 height 425
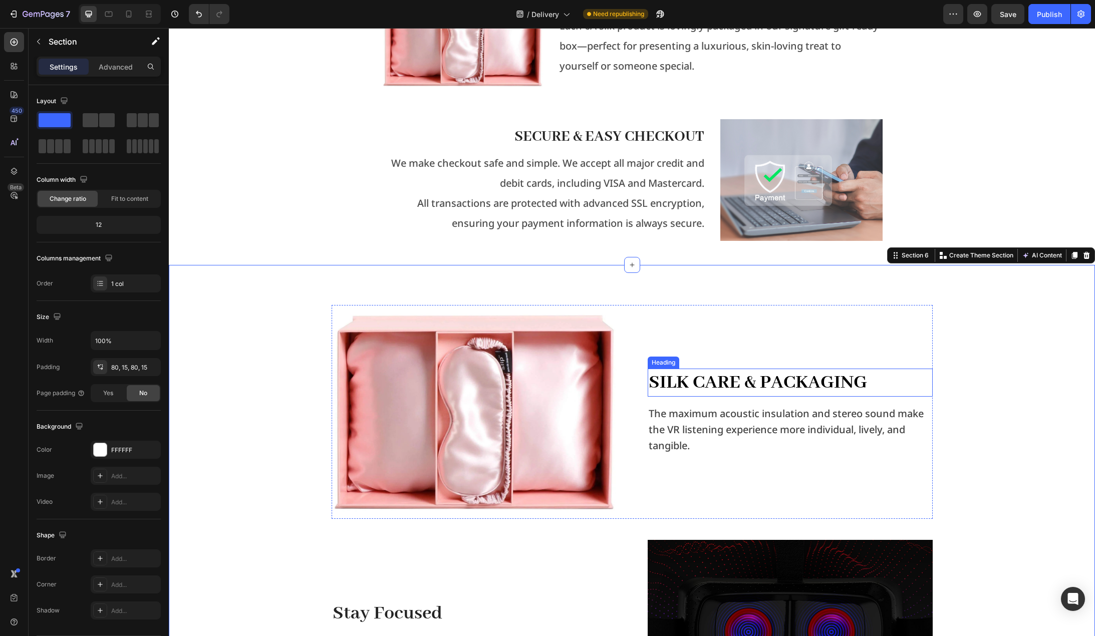
scroll to position [1021, 0]
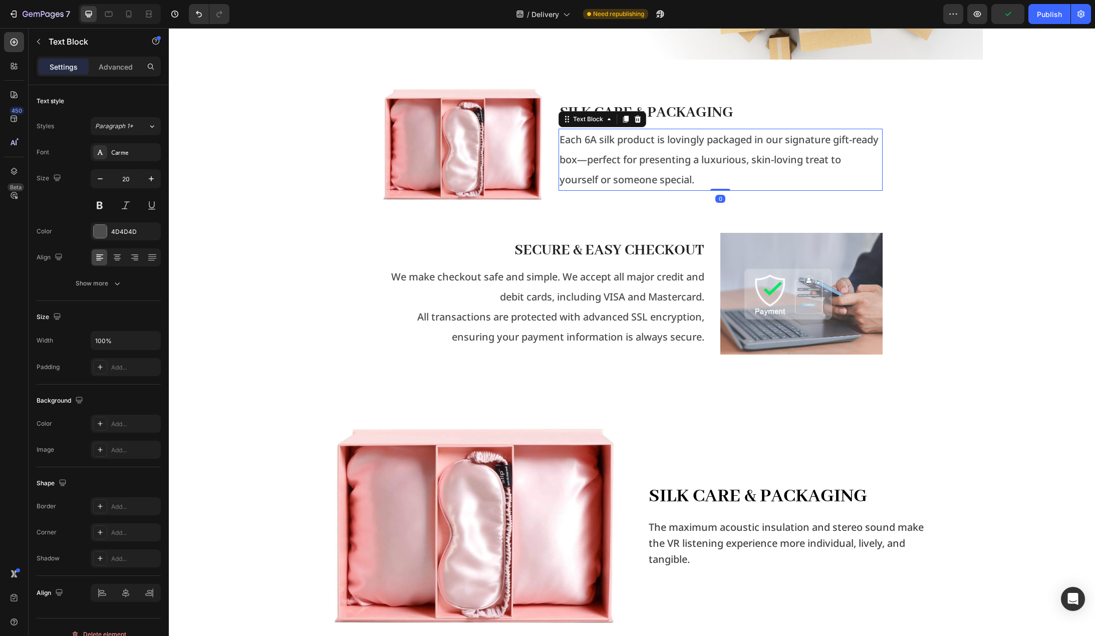
click at [649, 165] on p "Each 6A silk product is lovingly packaged in our signature gift-ready box—perfe…" at bounding box center [721, 160] width 322 height 60
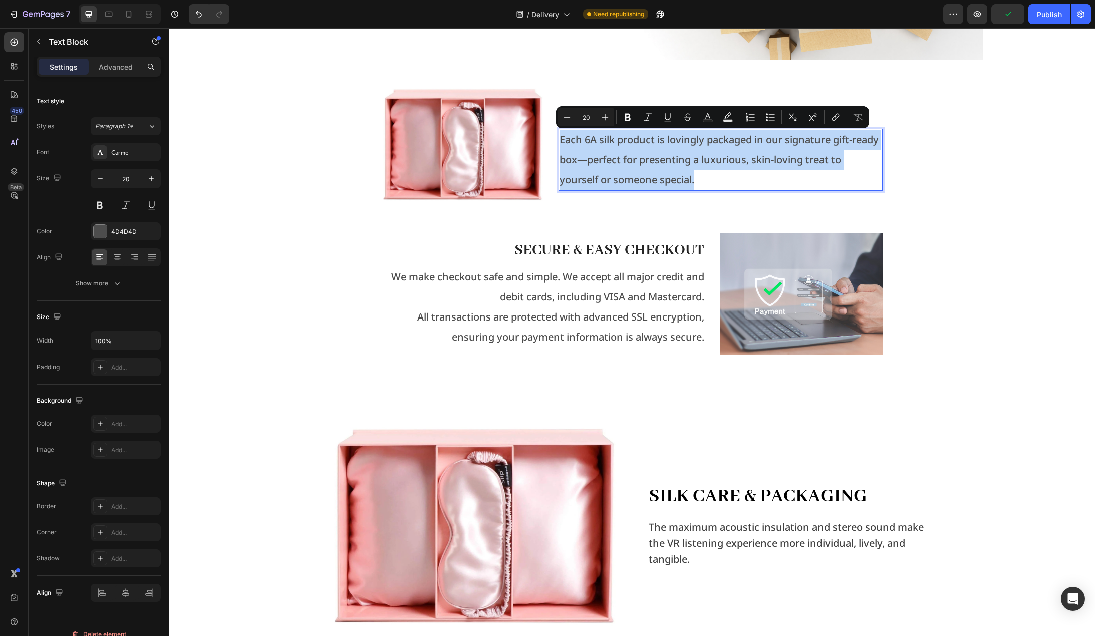
copy p "Each 6A silk product is lovingly packaged in our signature gift-ready box—perfe…"
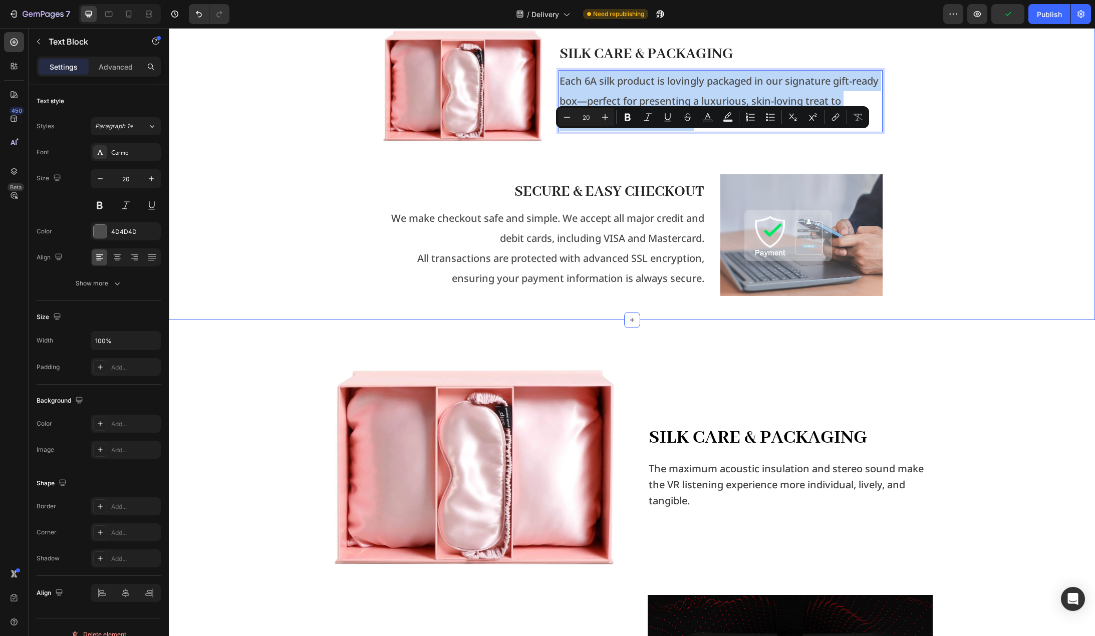
scroll to position [1171, 0]
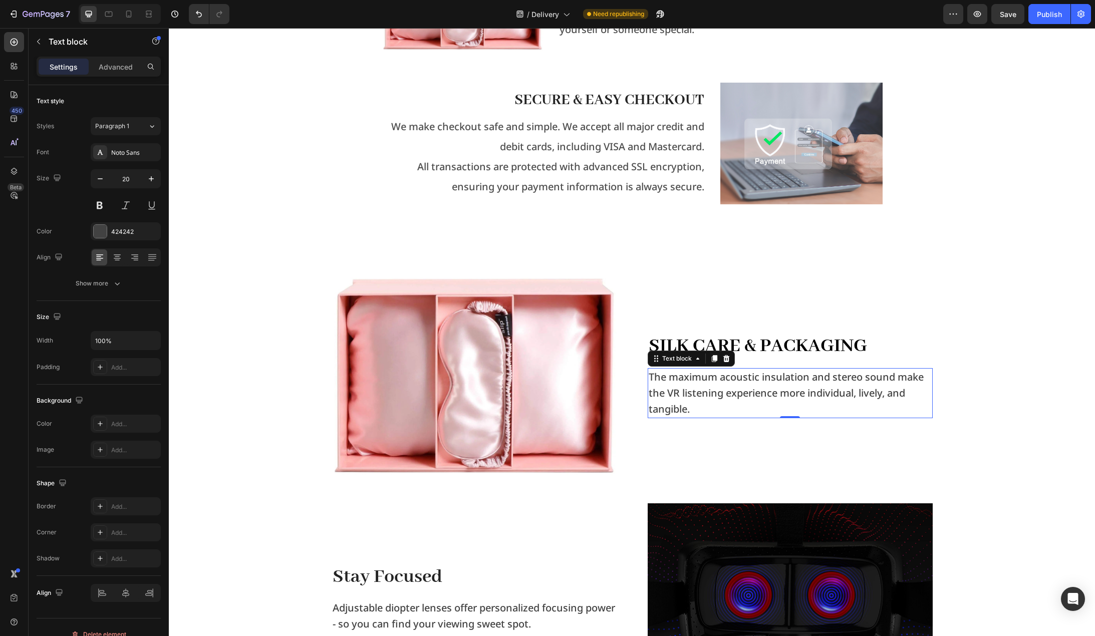
click at [670, 386] on p "The maximum acoustic insulation and stereo sound make the VR listening experien…" at bounding box center [790, 393] width 283 height 48
click at [963, 387] on div "Image Silk Care & Packaging Heading Each 6A silk product is lovingly packaged i…" at bounding box center [631, 481] width 911 height 425
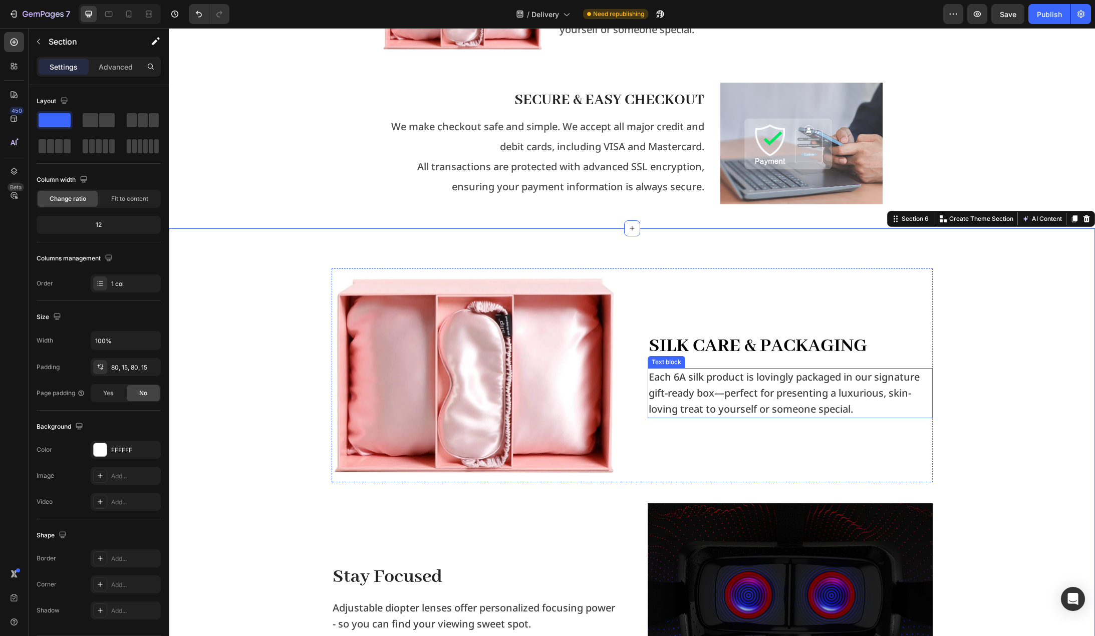
click at [876, 393] on p "Each 6A silk product is lovingly packaged in our signature gift-ready box—perfe…" at bounding box center [790, 393] width 283 height 48
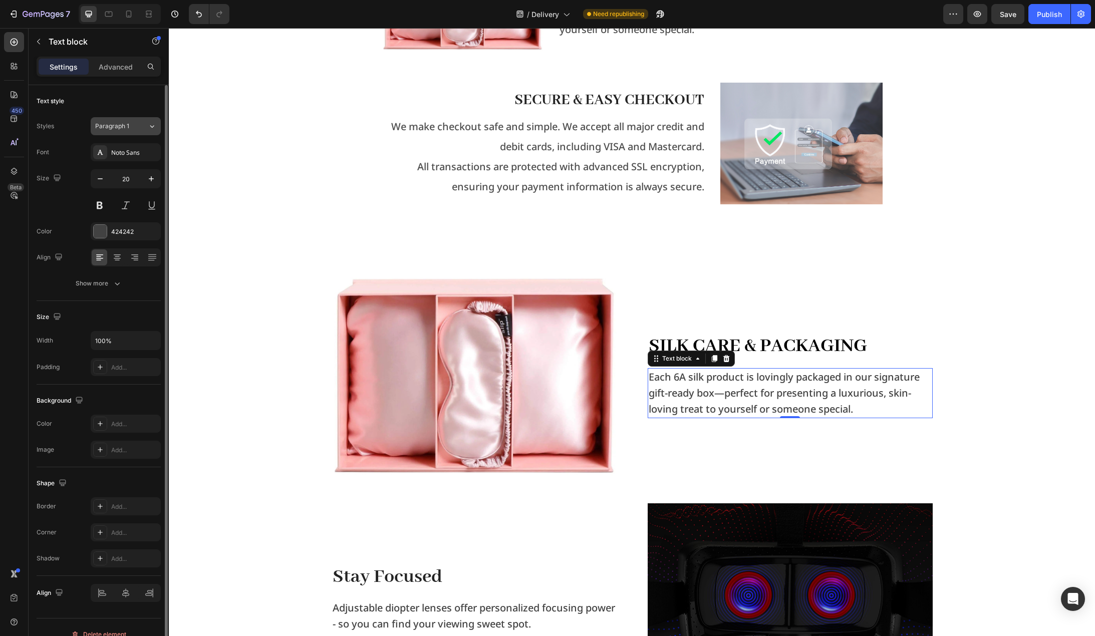
click at [135, 126] on div "Paragraph 1" at bounding box center [115, 126] width 41 height 9
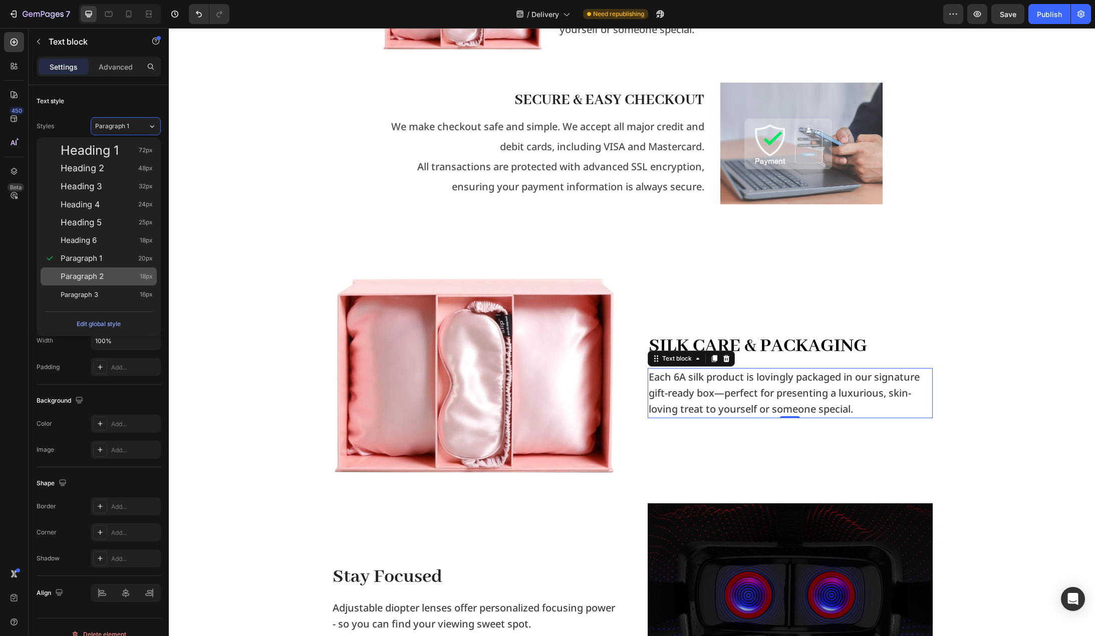
click at [104, 273] on span "Paragraph 2" at bounding box center [82, 277] width 43 height 10
type input "18"
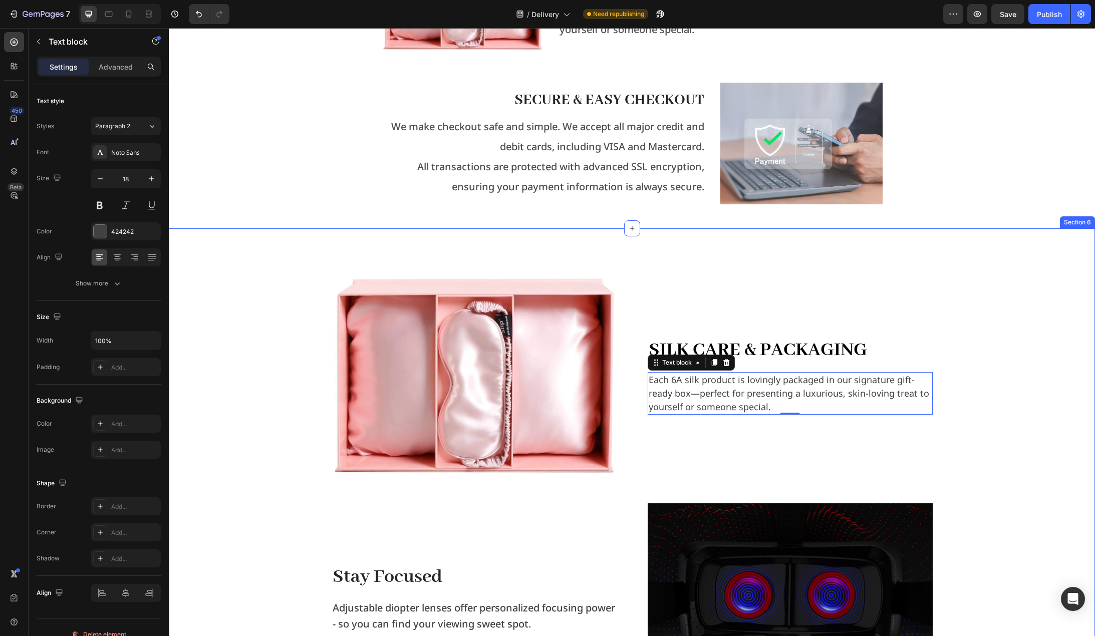
click at [238, 300] on div "Image Silk Care & Packaging Heading Each 6A silk product is lovingly packaged i…" at bounding box center [631, 481] width 911 height 425
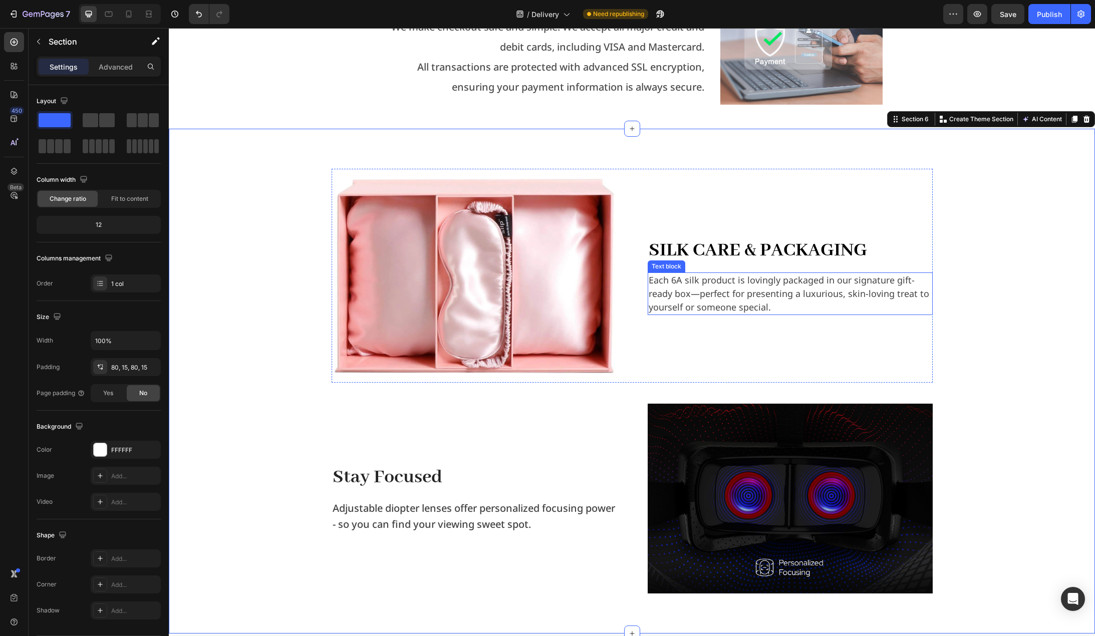
scroll to position [1272, 0]
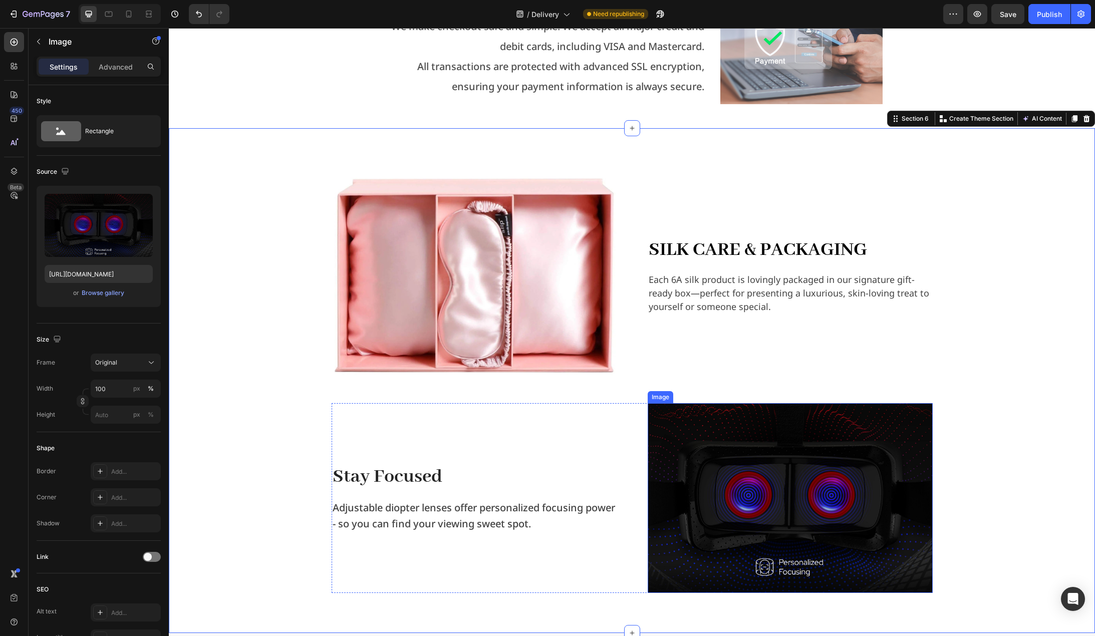
click at [756, 471] on img at bounding box center [790, 498] width 285 height 190
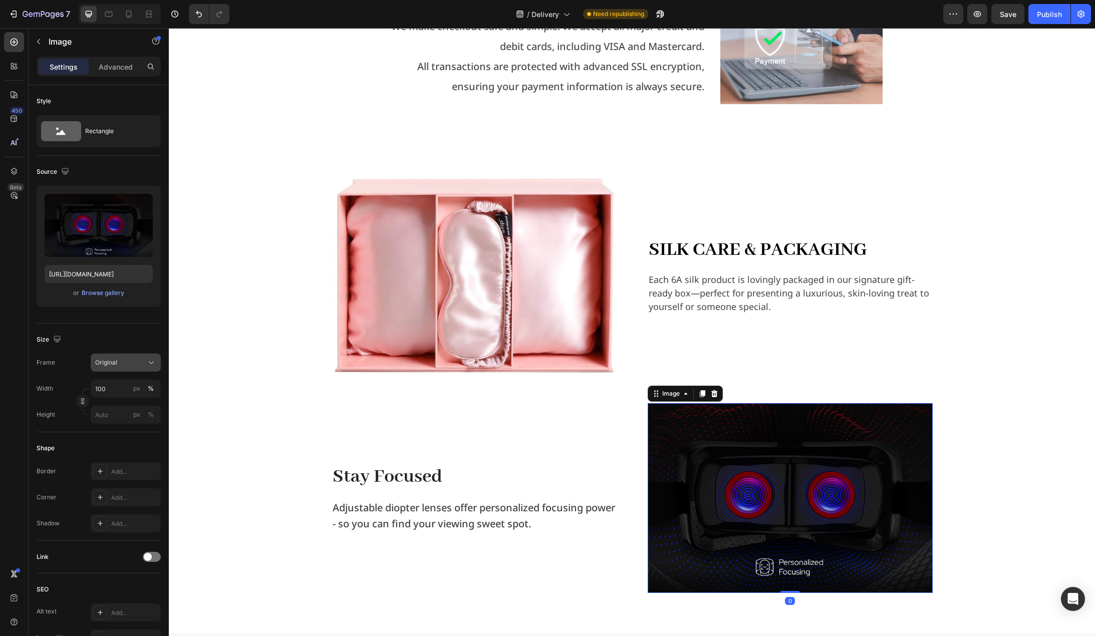
click at [138, 367] on div "Original" at bounding box center [125, 363] width 61 height 10
drag, startPoint x: 125, startPoint y: 431, endPoint x: 17, endPoint y: 383, distance: 118.2
click at [125, 431] on div "Horizontal" at bounding box center [117, 425] width 80 height 19
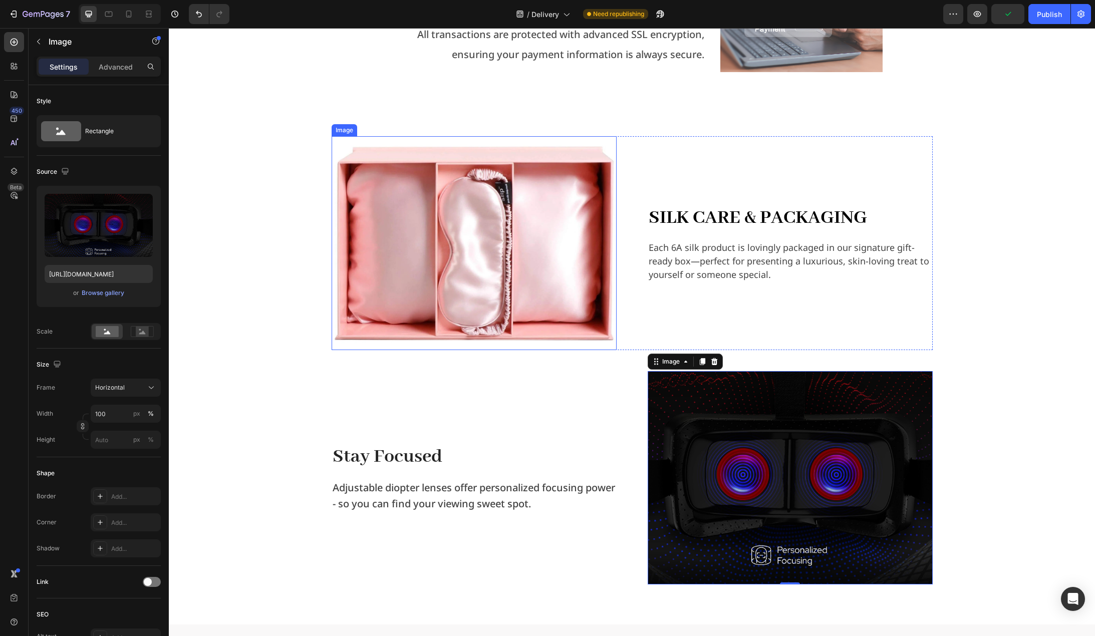
scroll to position [1322, 0]
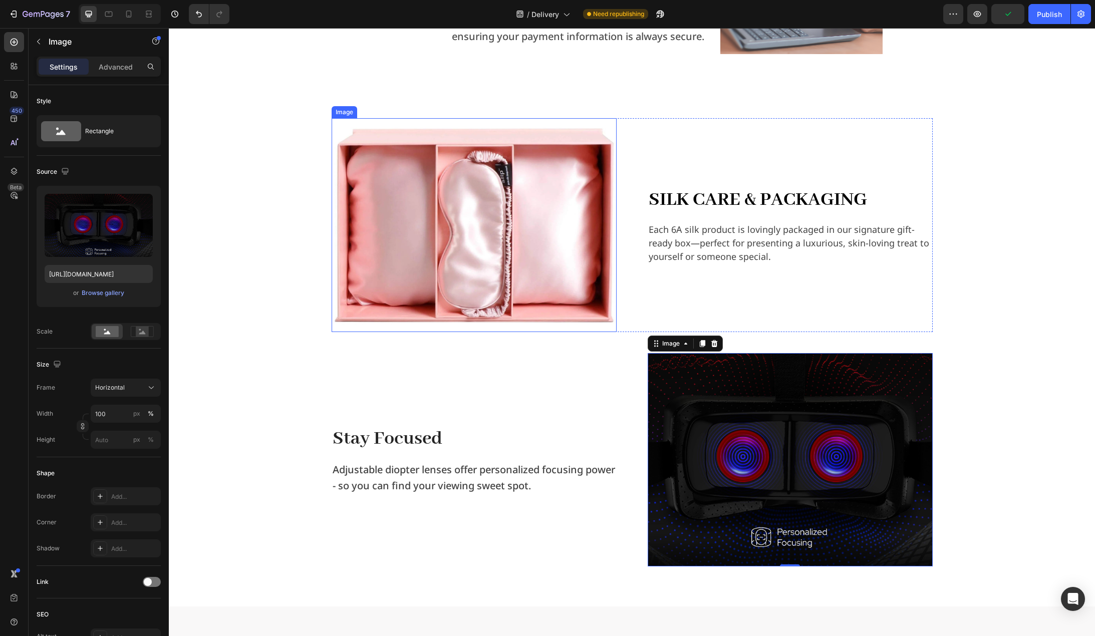
click at [551, 233] on img at bounding box center [474, 225] width 285 height 214
click at [670, 386] on img at bounding box center [790, 460] width 285 height 214
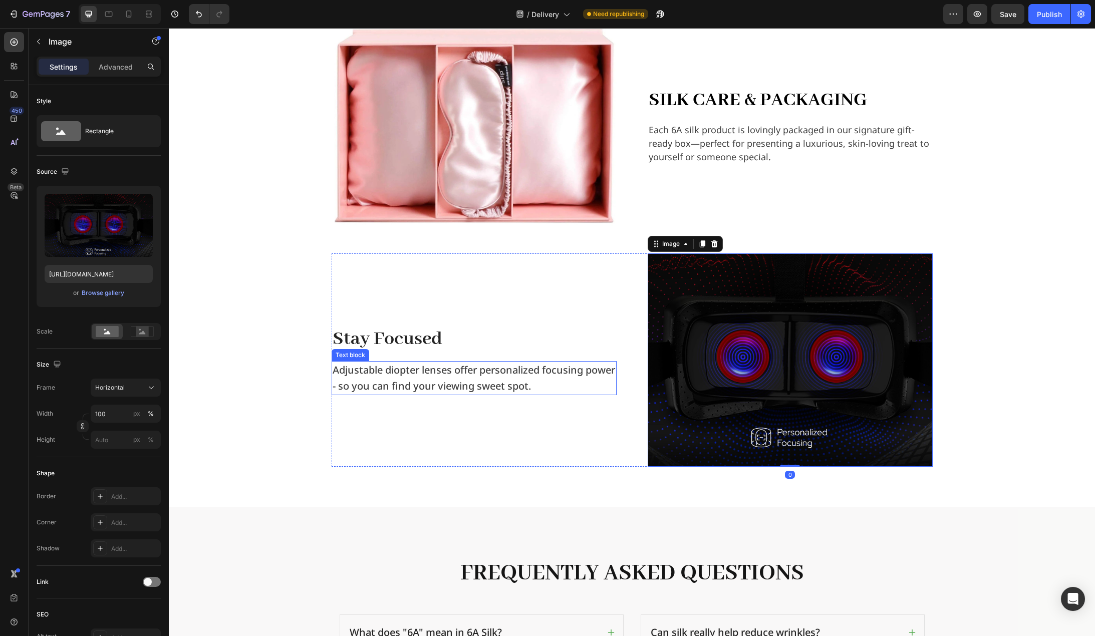
scroll to position [1422, 0]
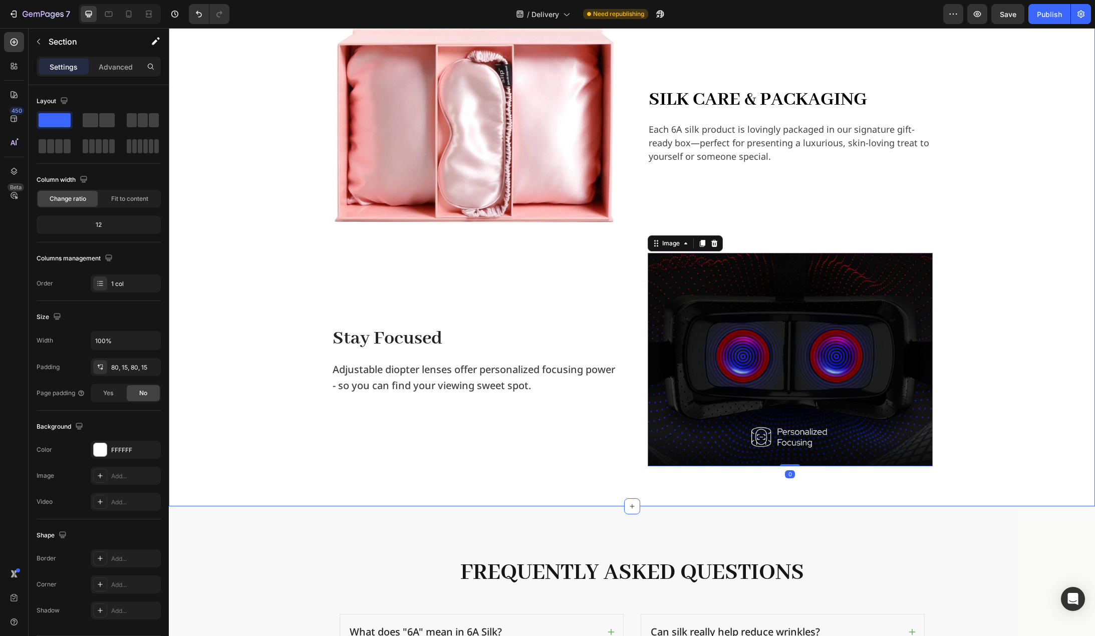
click at [280, 305] on div "Image Silk Care & Packaging Heading Each 6A silk product is lovingly packaged i…" at bounding box center [631, 242] width 911 height 449
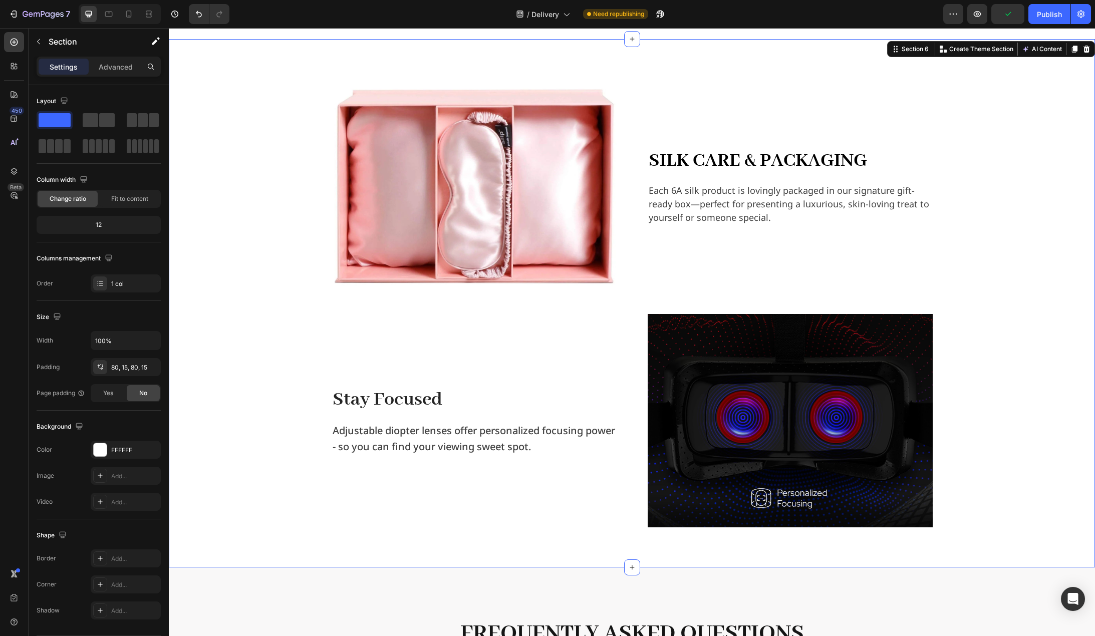
scroll to position [1272, 0]
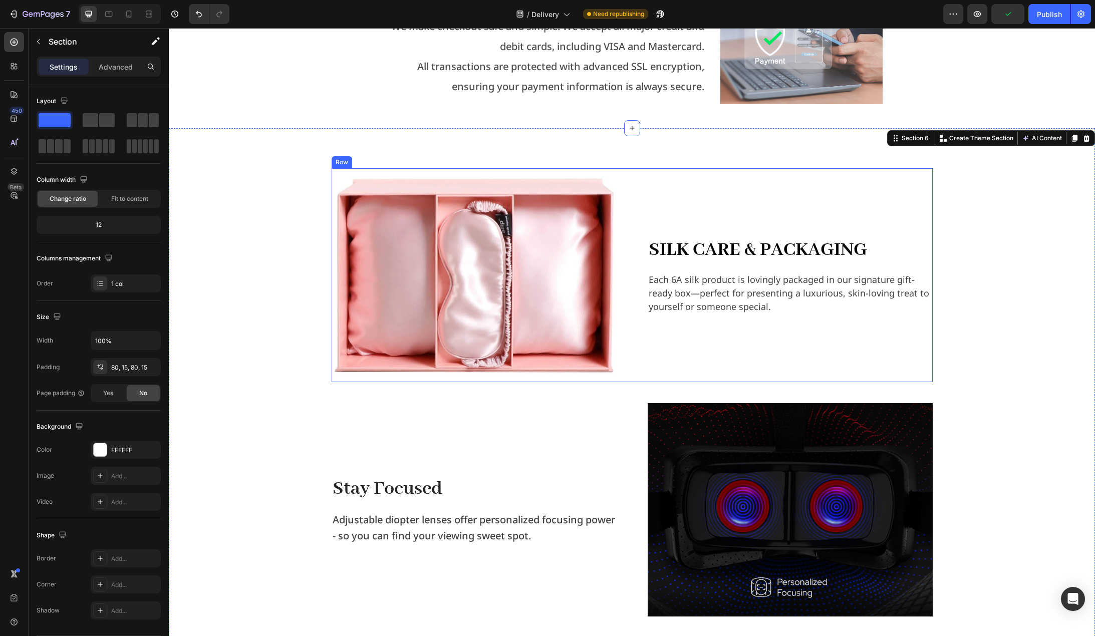
click at [638, 213] on div "Image Silk Care & Packaging Heading Each 6A silk product is lovingly packaged i…" at bounding box center [632, 275] width 601 height 214
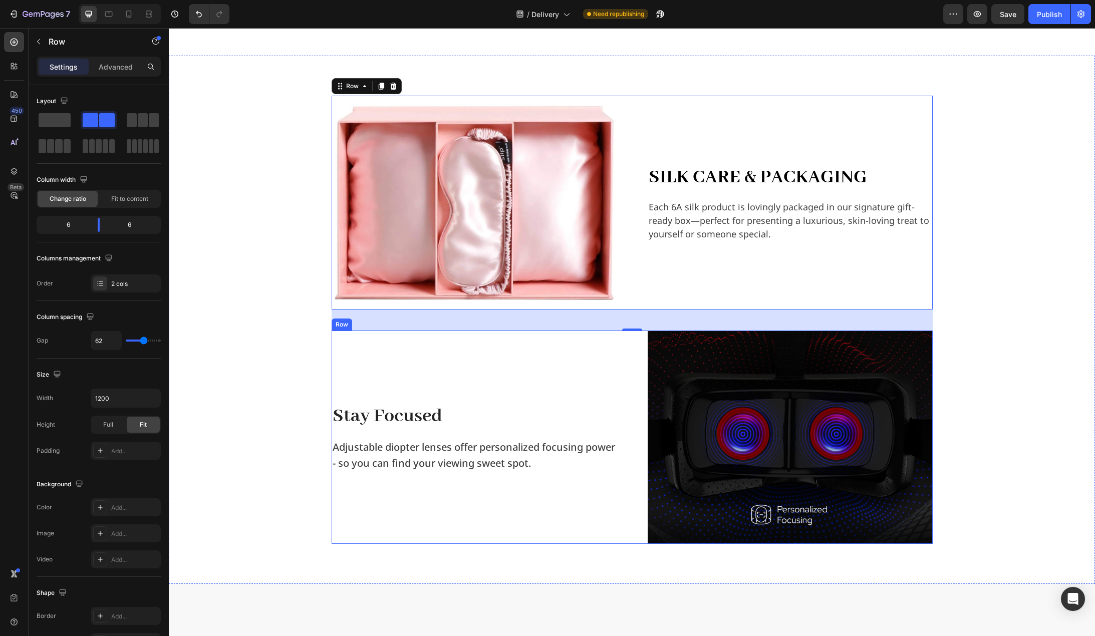
scroll to position [1322, 0]
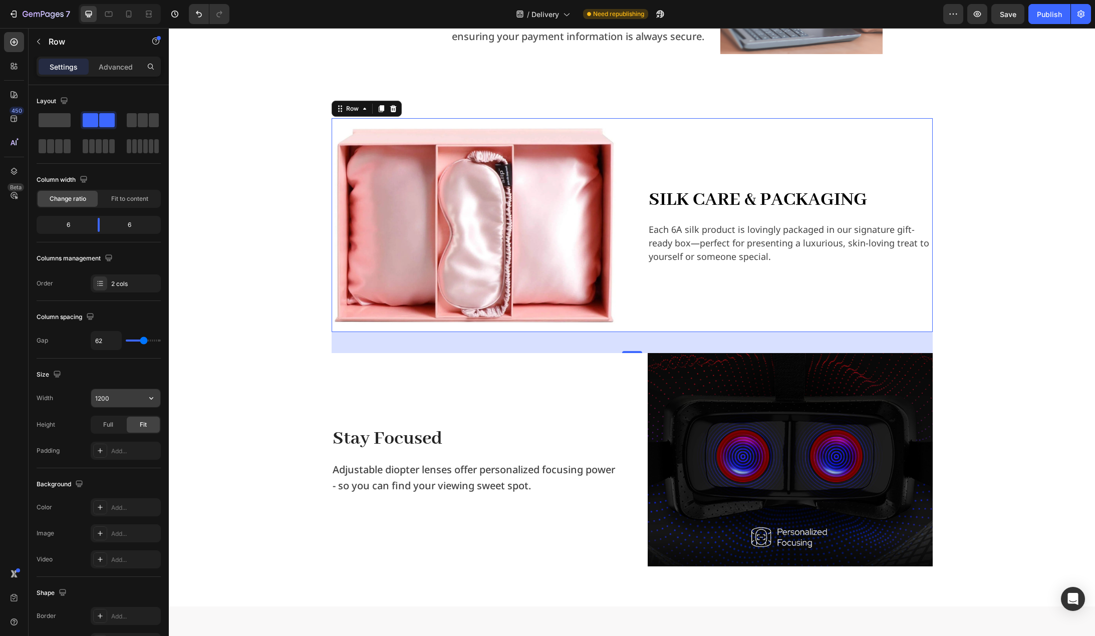
click at [130, 395] on input "1200" at bounding box center [125, 398] width 69 height 18
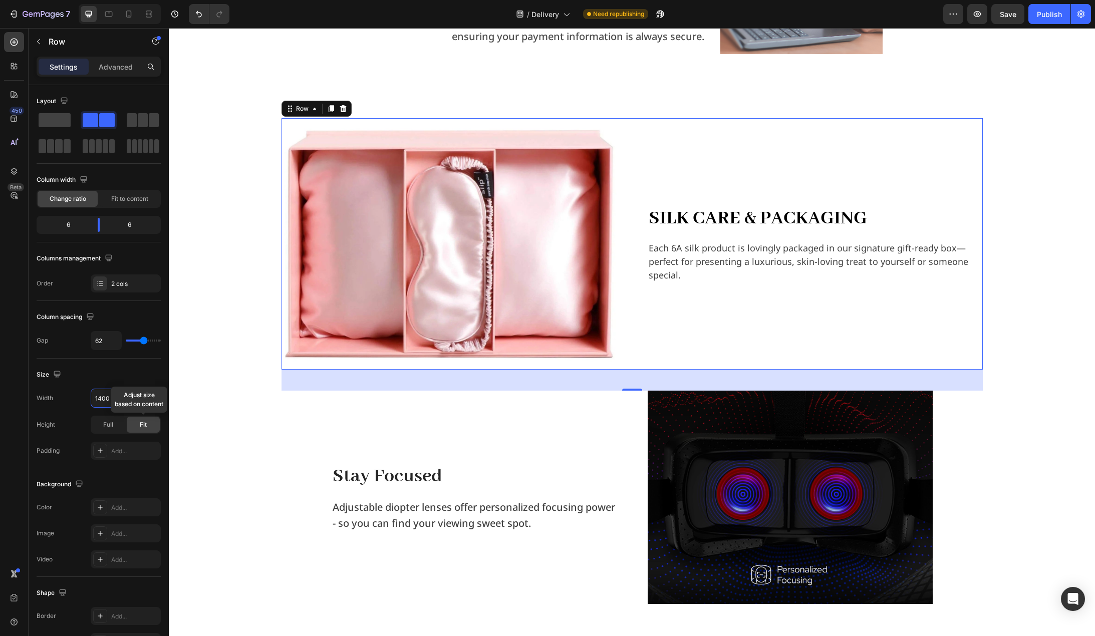
type input "1400"
click at [134, 425] on div "Fit" at bounding box center [143, 425] width 33 height 16
click at [104, 342] on input "62" at bounding box center [106, 341] width 30 height 18
type input "4"
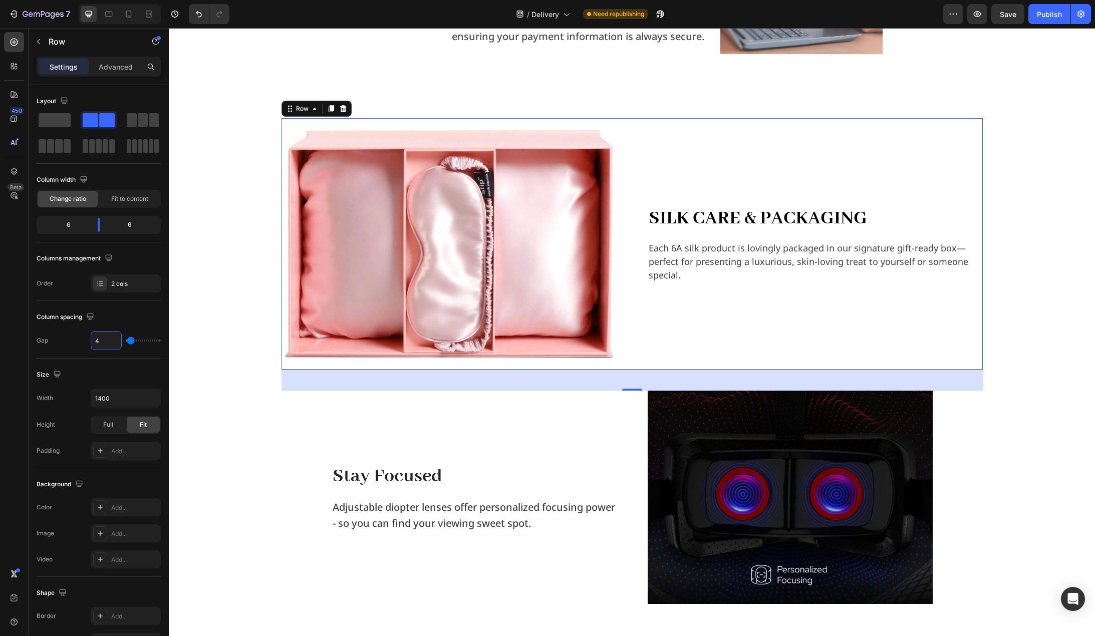
type input "48"
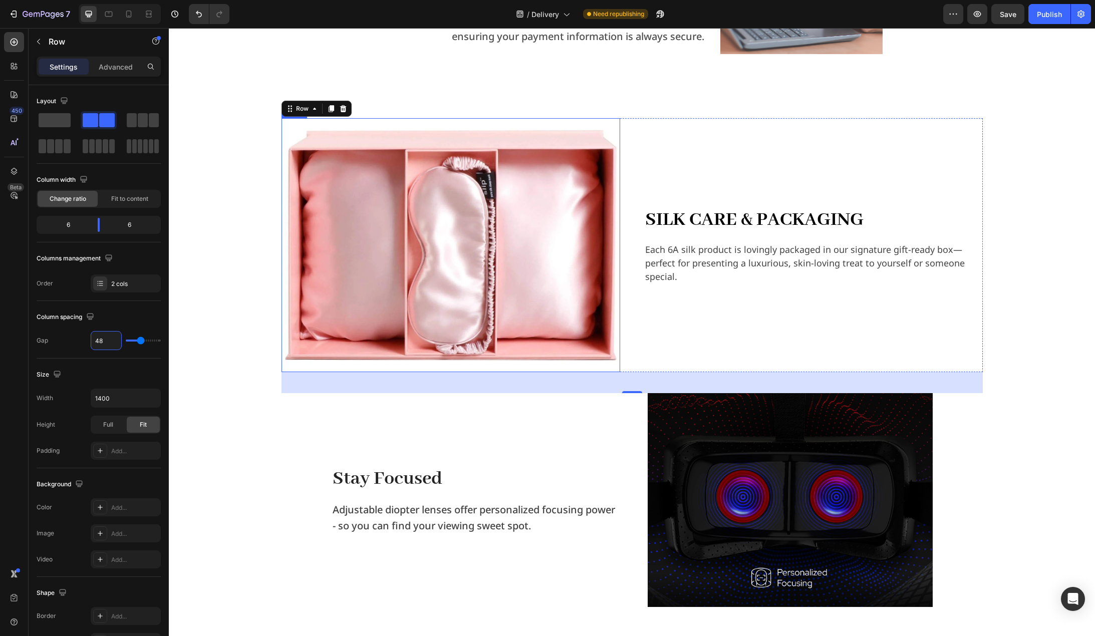
click at [463, 291] on img at bounding box center [451, 245] width 339 height 254
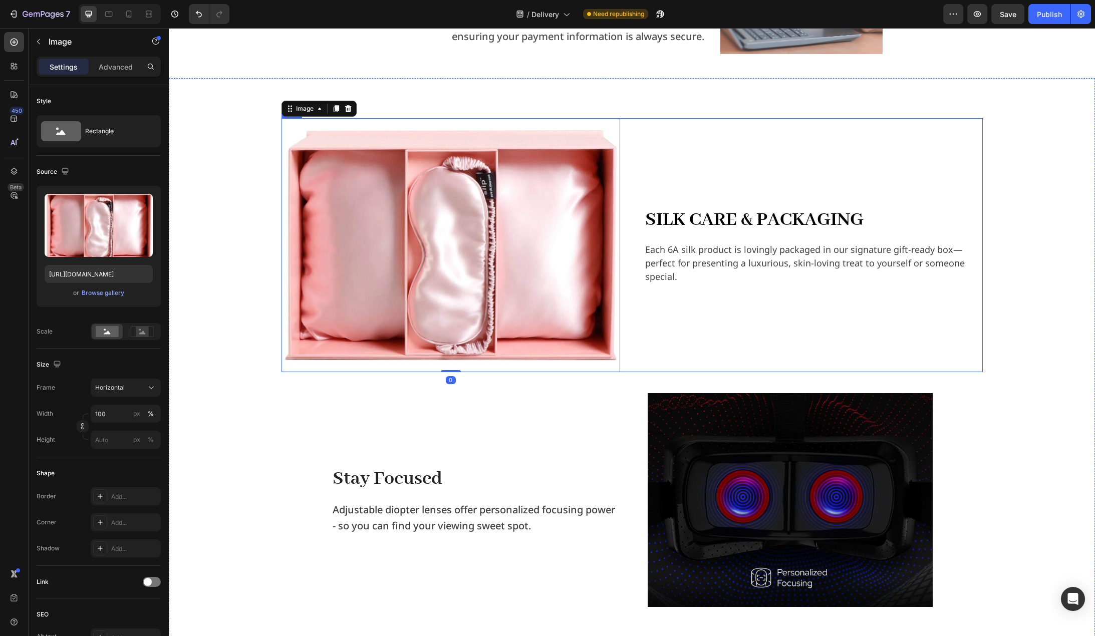
click at [628, 291] on div "Image 0 Silk Care & Packaging Heading Each 6A silk product is lovingly packaged…" at bounding box center [632, 245] width 701 height 254
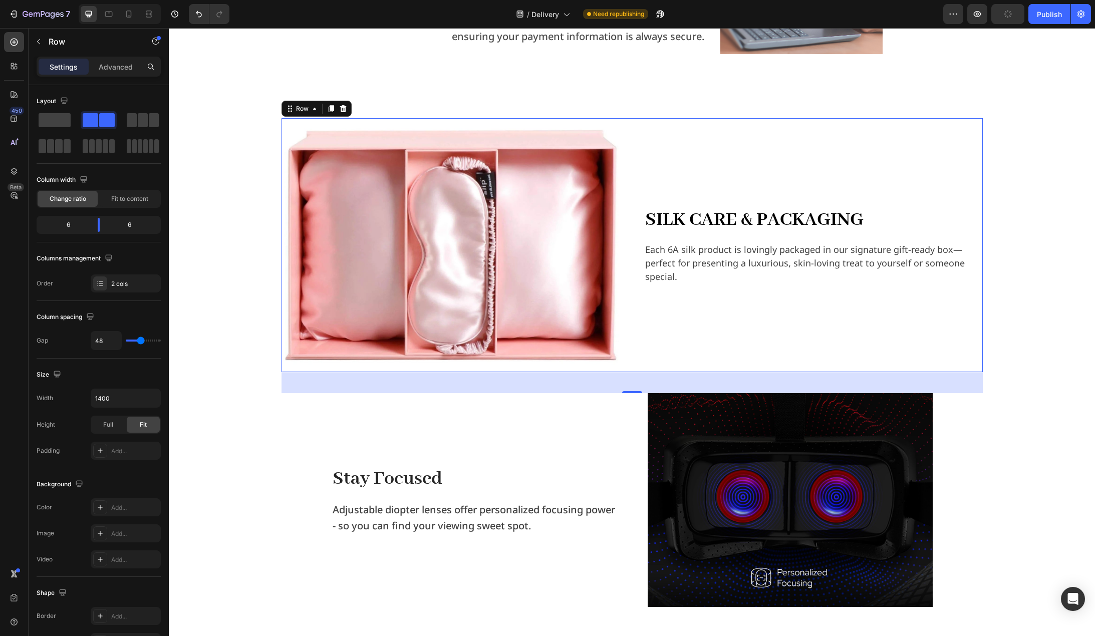
click at [627, 244] on div "Image Silk Care & Packaging Heading Each 6A silk product is lovingly packaged i…" at bounding box center [632, 245] width 701 height 254
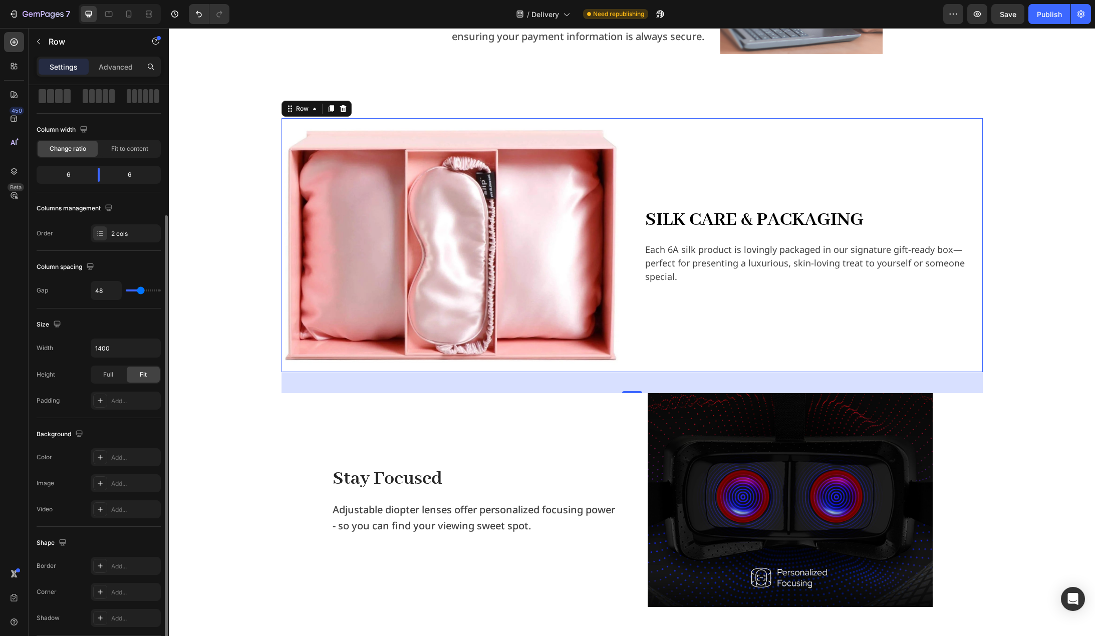
scroll to position [100, 0]
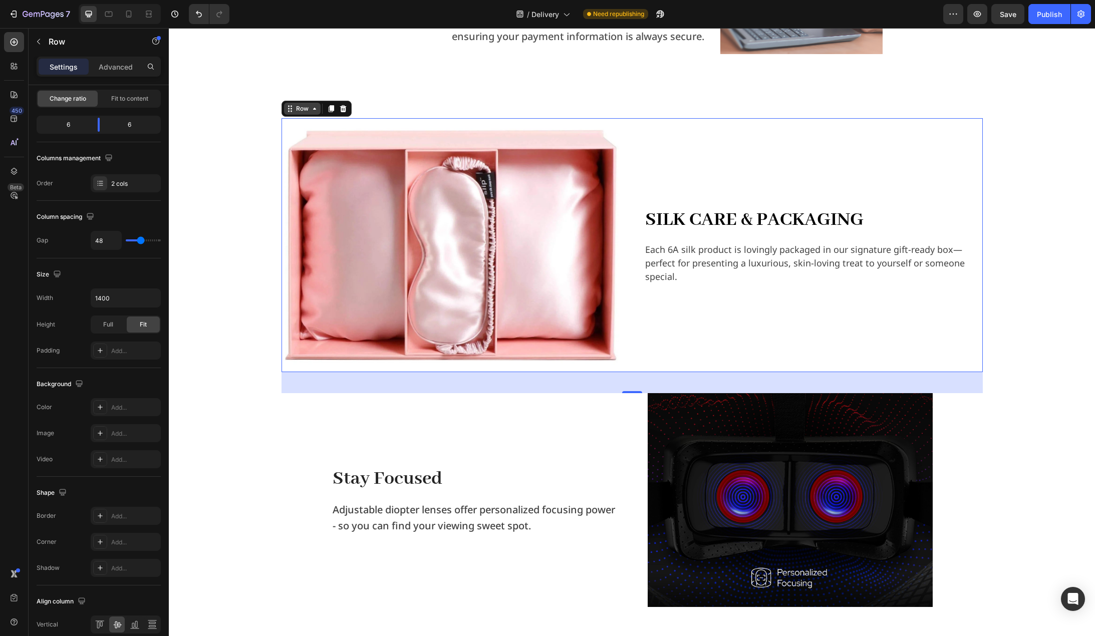
click at [294, 108] on div "Row" at bounding box center [302, 108] width 17 height 9
click at [568, 270] on img at bounding box center [451, 245] width 339 height 254
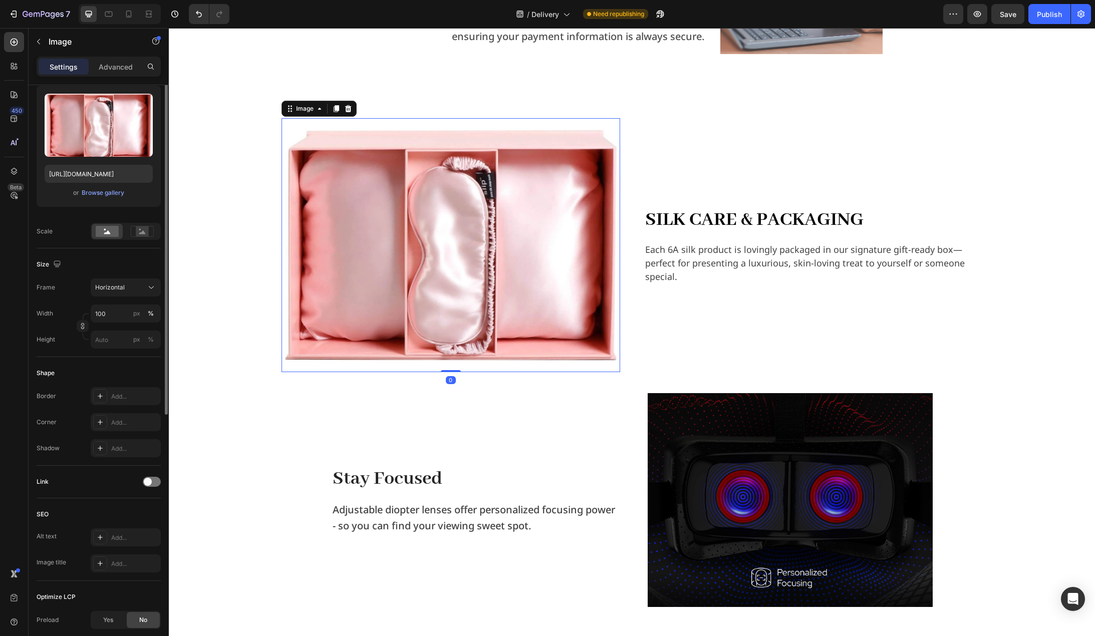
scroll to position [0, 0]
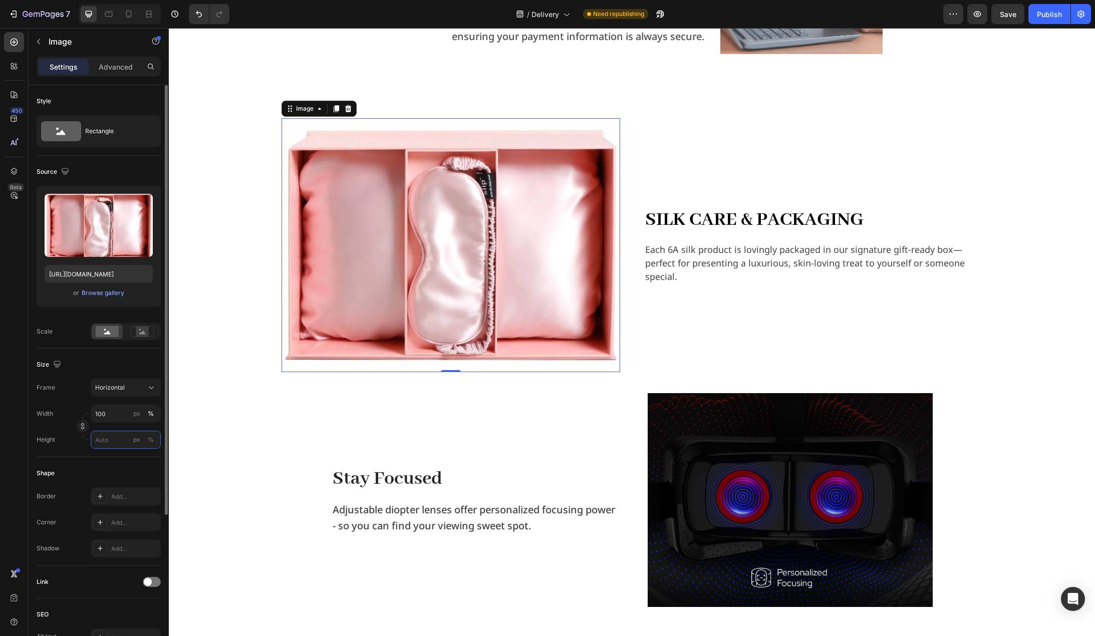
click at [108, 437] on input "px %" at bounding box center [126, 440] width 70 height 18
click at [85, 424] on icon "button" at bounding box center [82, 426] width 7 height 7
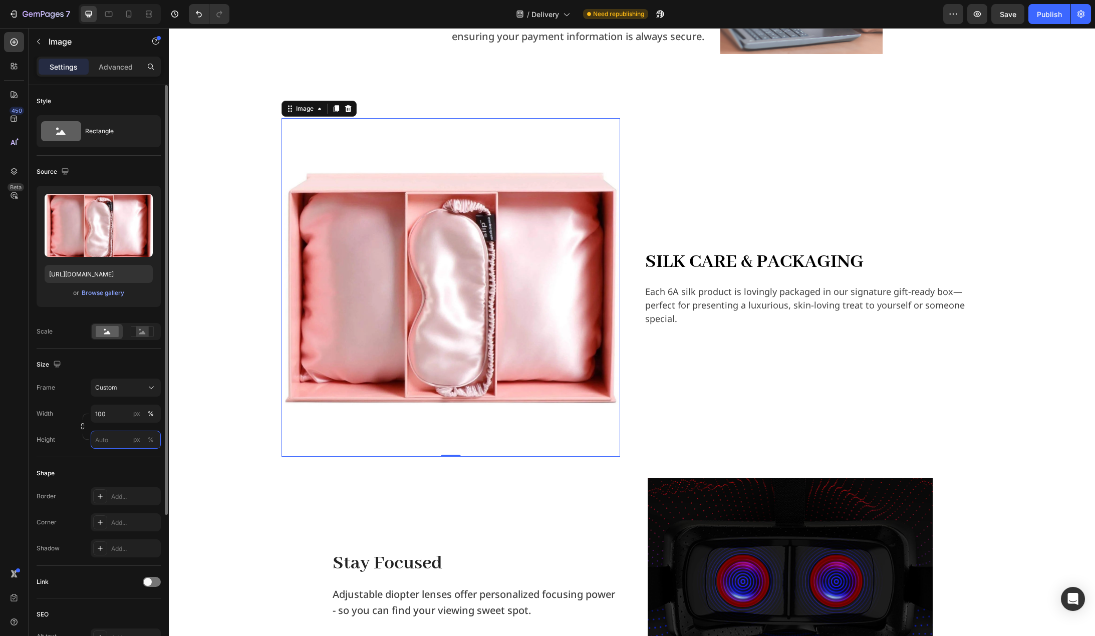
click at [107, 442] on input "px %" at bounding box center [126, 440] width 70 height 18
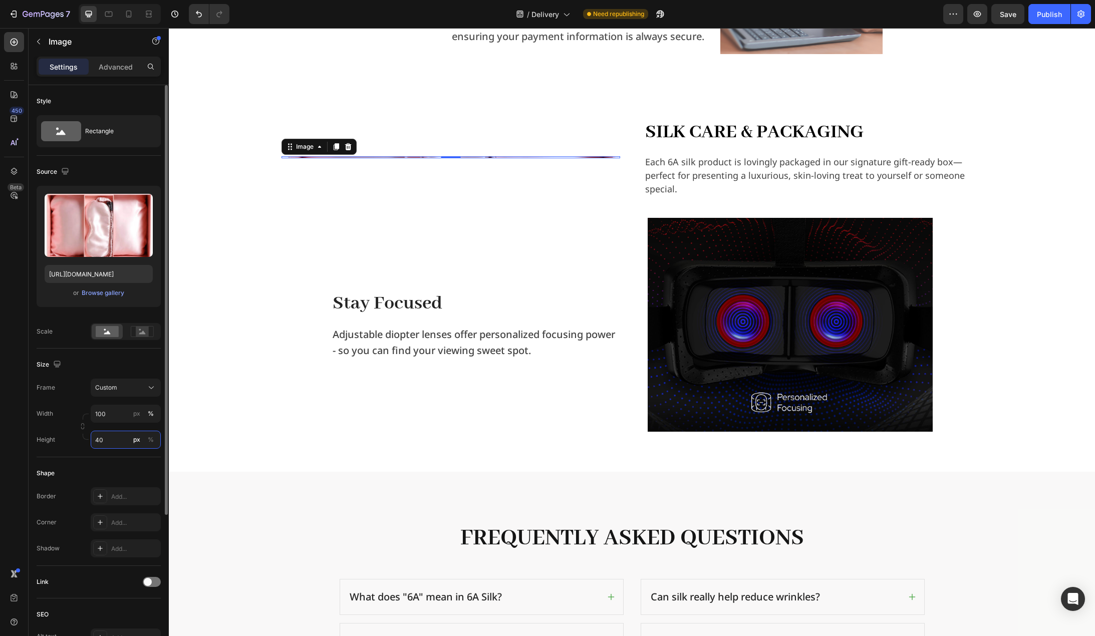
type input "400"
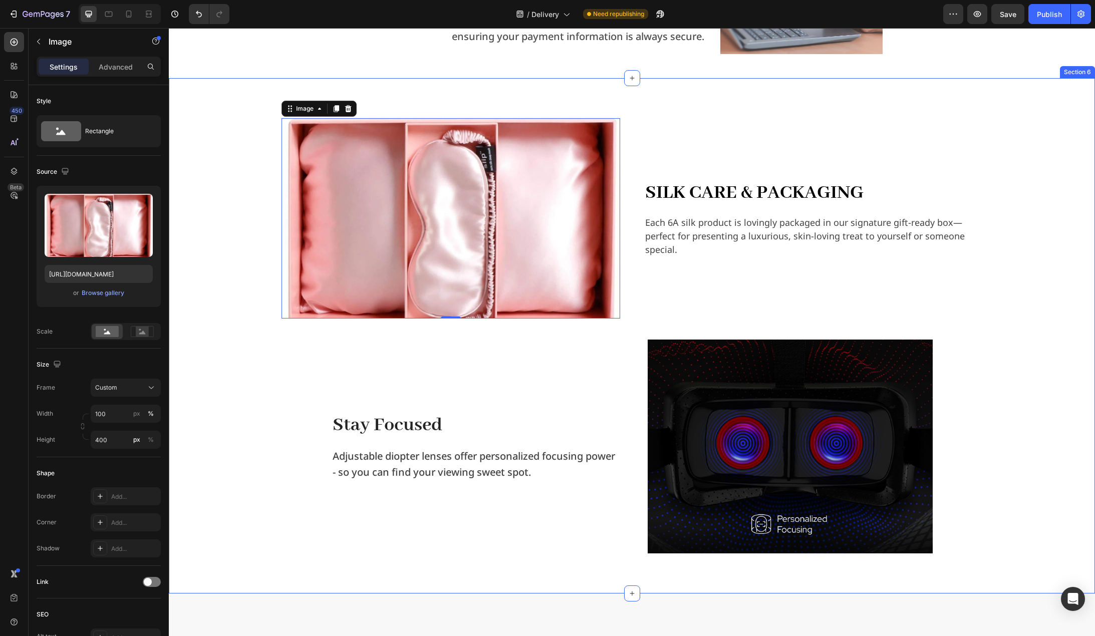
click at [227, 403] on div "Image 0 Silk Care & Packaging Heading Each 6A silk product is lovingly packaged…" at bounding box center [631, 335] width 911 height 435
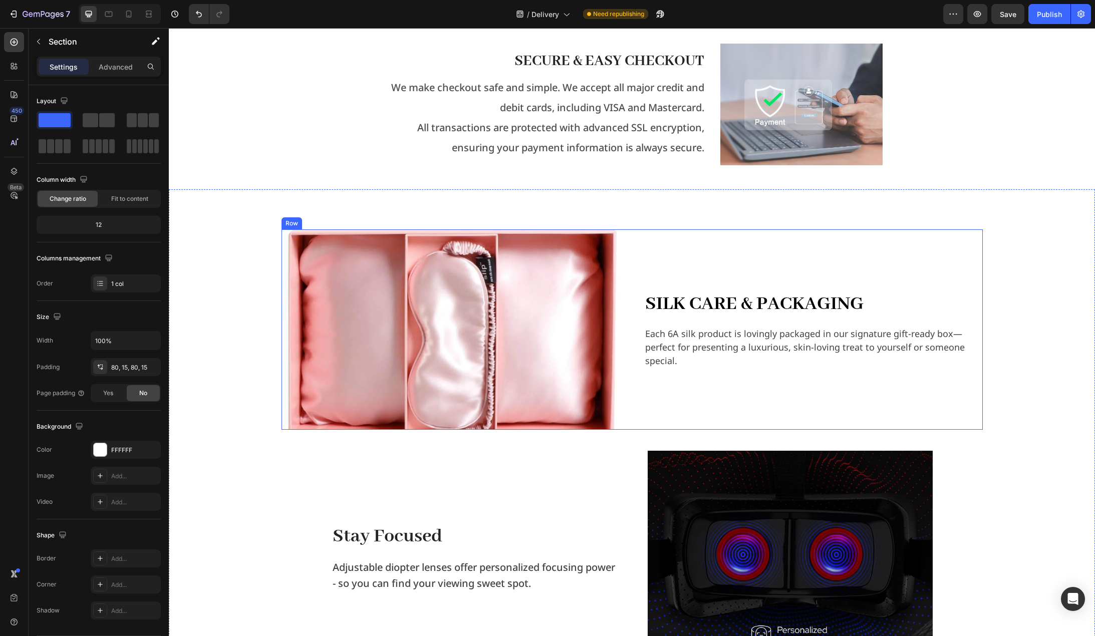
scroll to position [1121, 0]
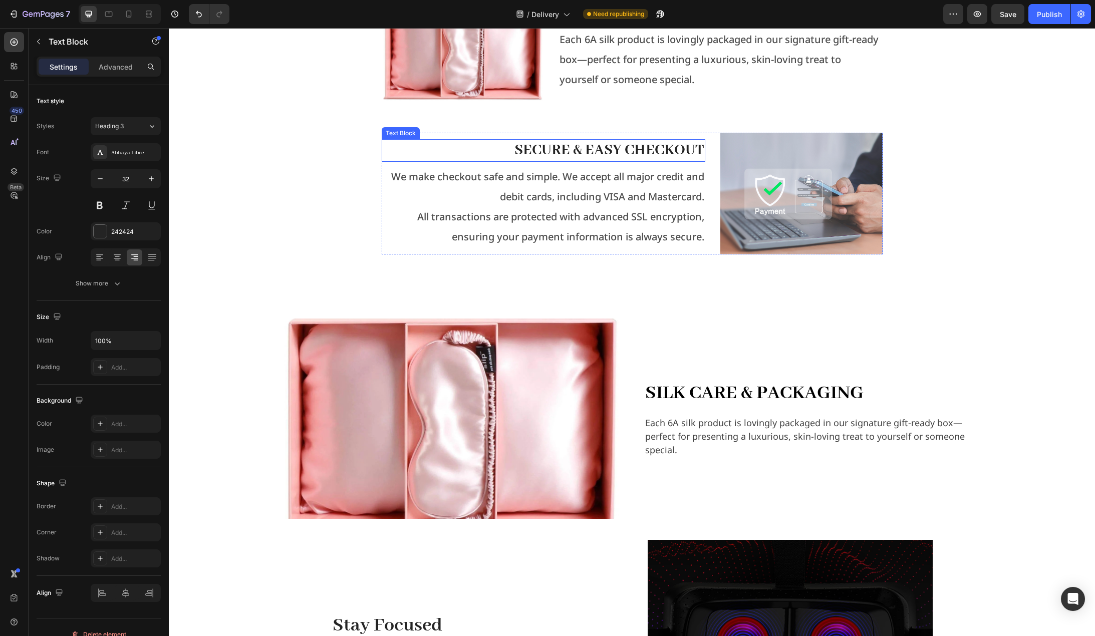
click at [637, 149] on strong "Secure & Easy Checkout" at bounding box center [610, 150] width 190 height 19
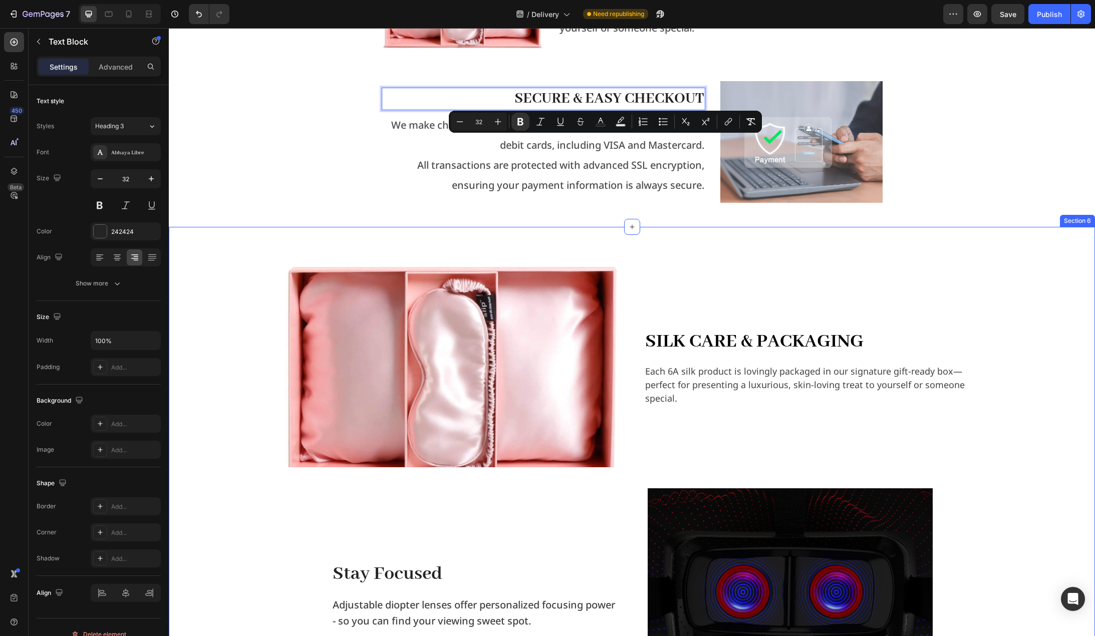
scroll to position [1322, 0]
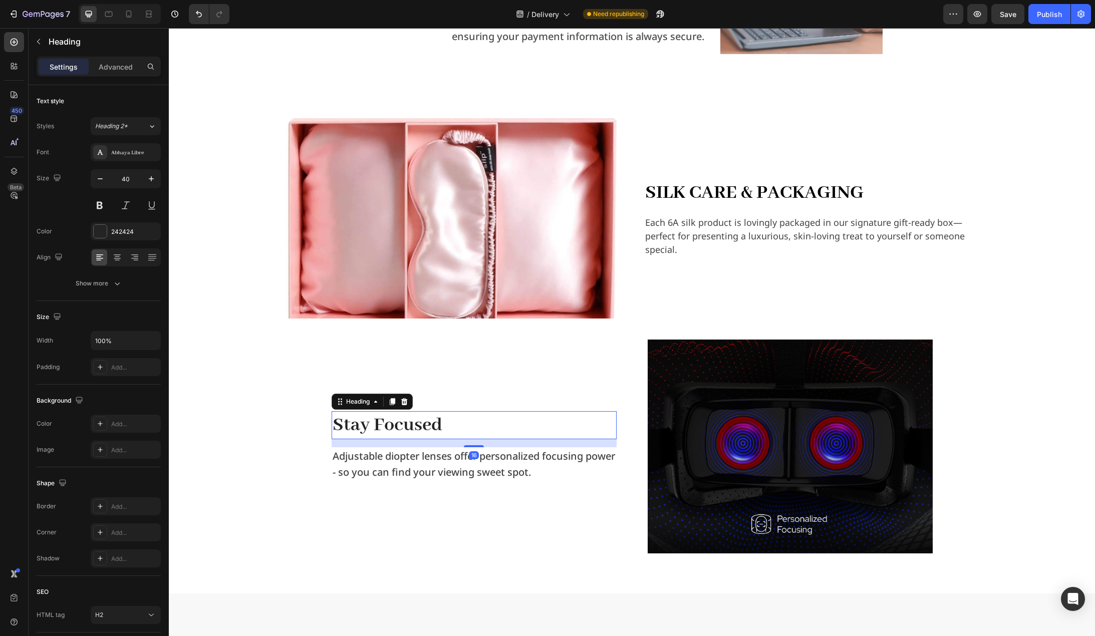
click at [406, 421] on p "Stay Focused" at bounding box center [474, 425] width 283 height 26
click at [369, 423] on p "Stay Secure & Easy Checkout" at bounding box center [474, 425] width 283 height 26
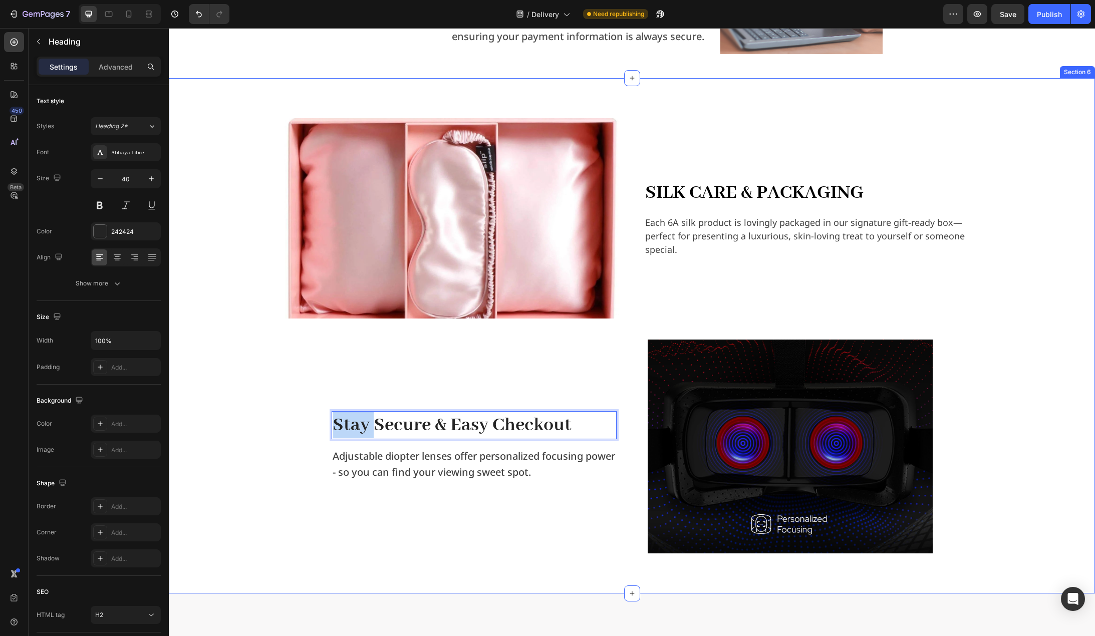
drag, startPoint x: 368, startPoint y: 425, endPoint x: 296, endPoint y: 418, distance: 73.0
click at [296, 418] on div "Image Silk Care & Packaging Heading Each 6A silk product is lovingly packaged i…" at bounding box center [631, 335] width 911 height 435
click at [280, 434] on div "Image Silk Care & Packaging Heading Each 6A silk product is lovingly packaged i…" at bounding box center [631, 335] width 911 height 435
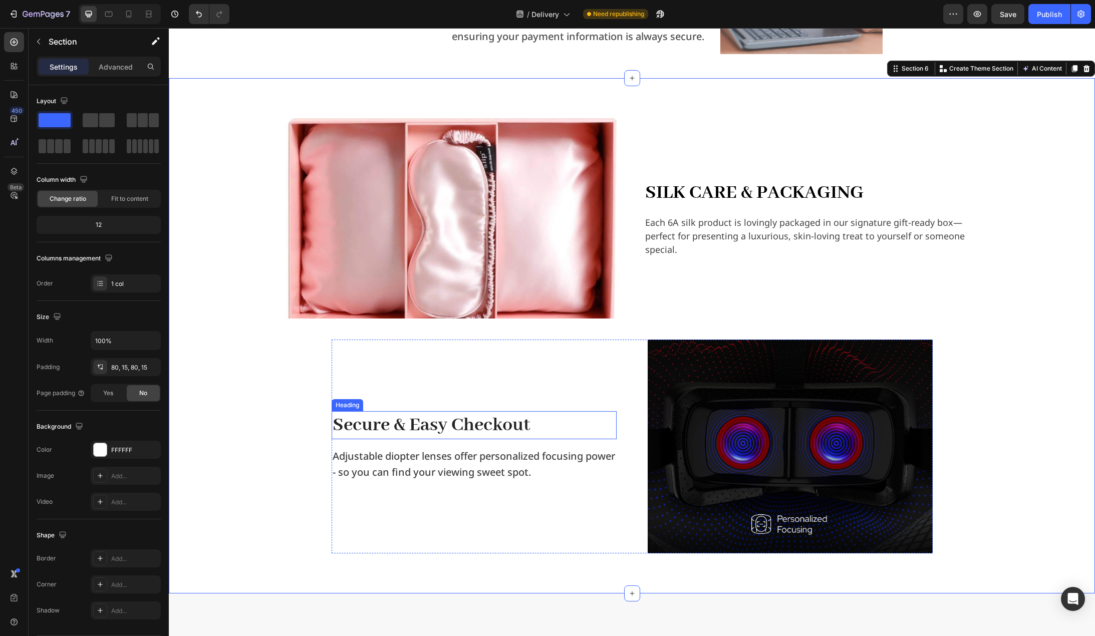
click at [465, 428] on p "Secure & Easy Checkout" at bounding box center [474, 425] width 283 height 26
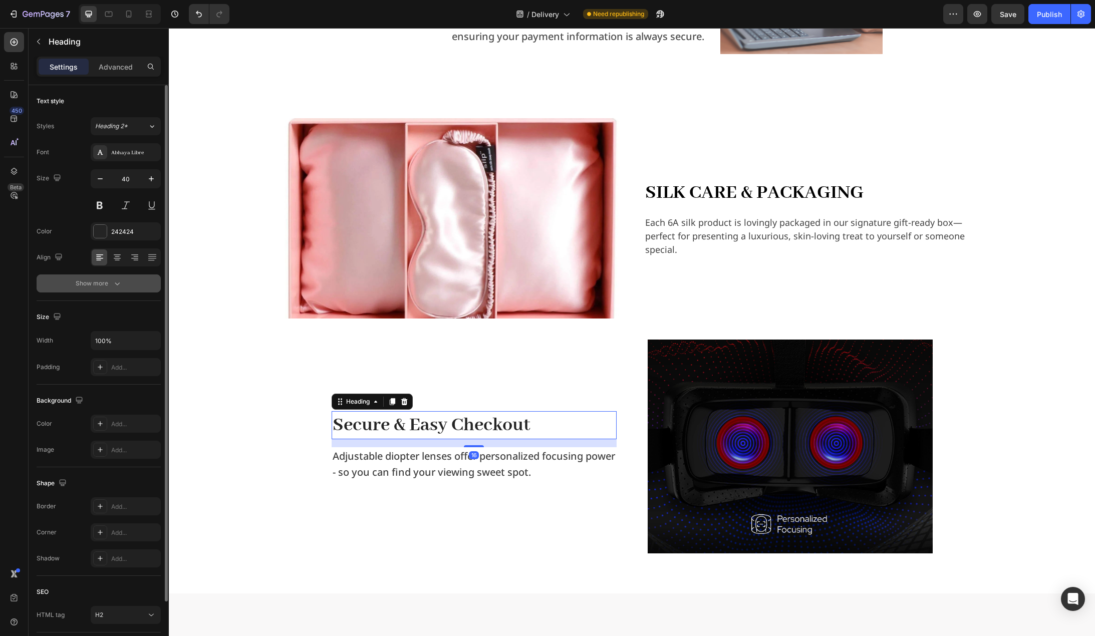
click at [112, 288] on icon "button" at bounding box center [117, 284] width 10 height 10
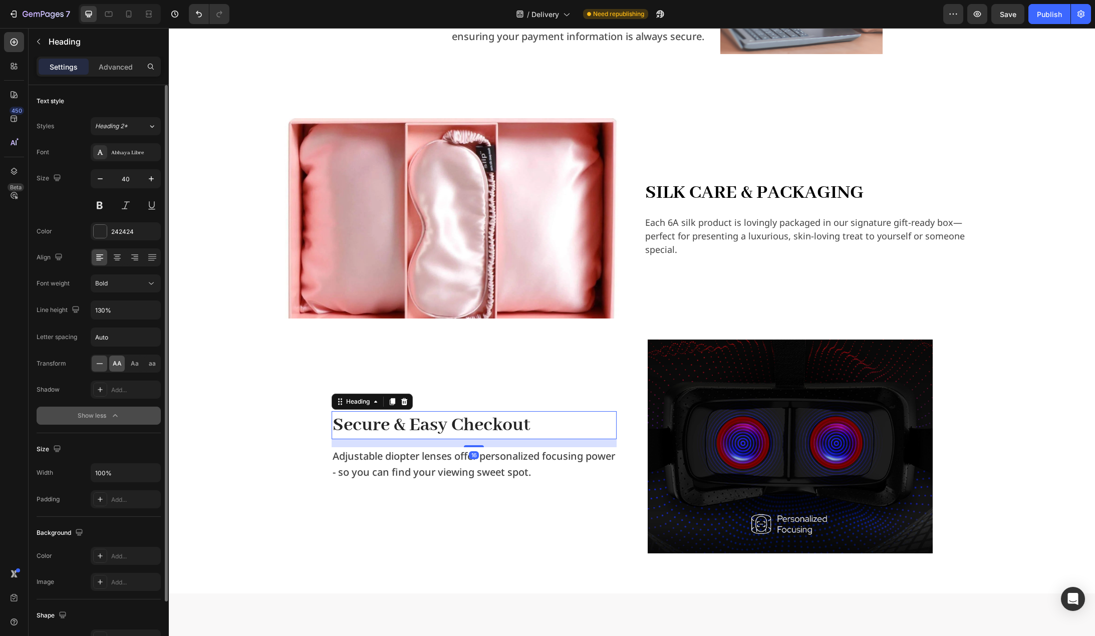
click at [115, 362] on span "AA" at bounding box center [117, 363] width 9 height 9
click at [127, 237] on div "242424" at bounding box center [126, 231] width 70 height 18
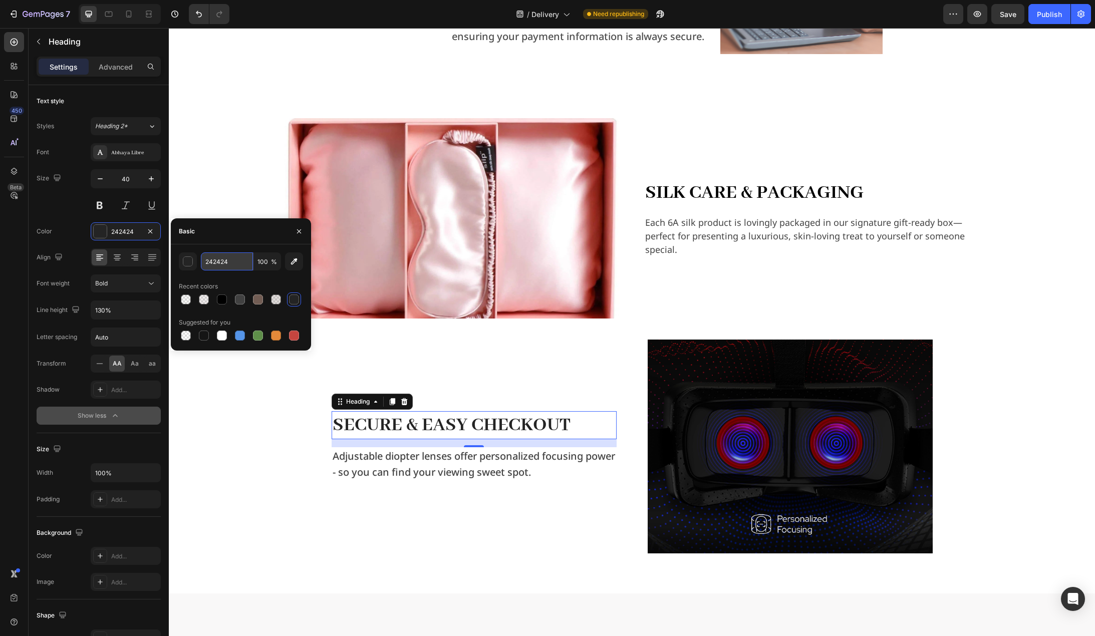
click at [221, 263] on input "242424" at bounding box center [227, 262] width 52 height 18
type input "000000"
click at [439, 470] on p "Adjustable diopter lenses offer personalized focusing power - so you can find y…" at bounding box center [474, 464] width 283 height 32
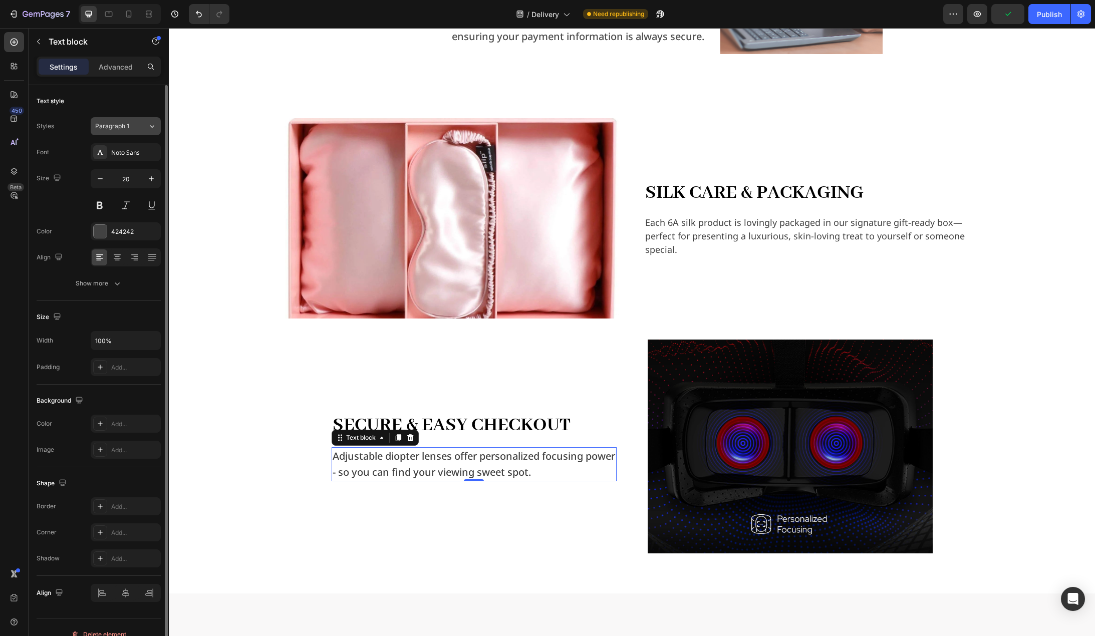
click at [141, 131] on button "Paragraph 1" at bounding box center [126, 126] width 70 height 18
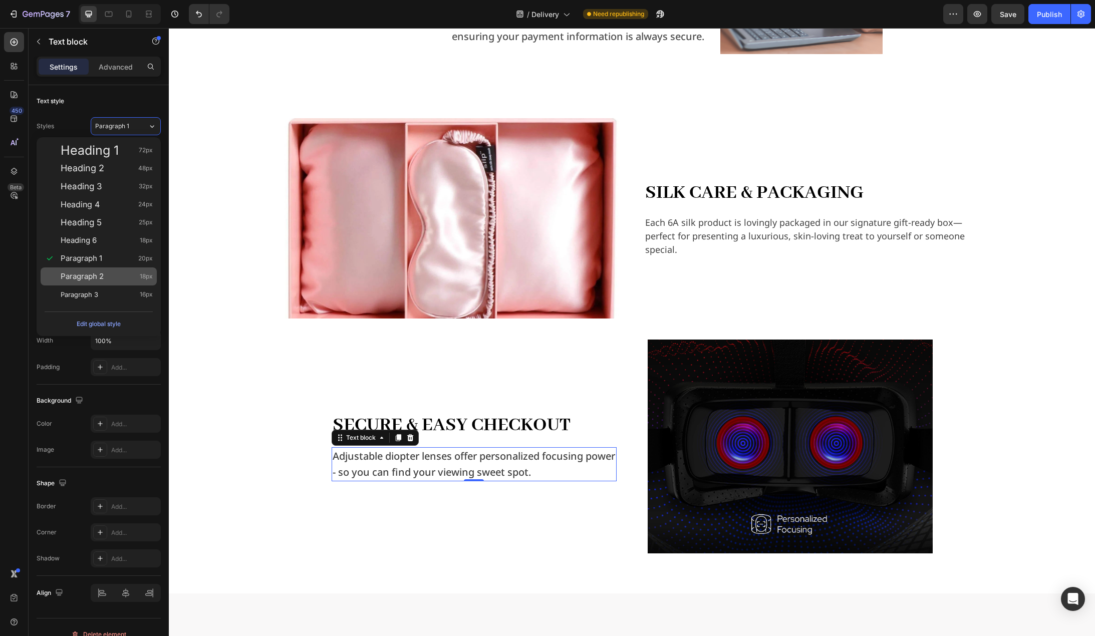
click at [97, 276] on span "Paragraph 2" at bounding box center [82, 277] width 43 height 10
type input "18"
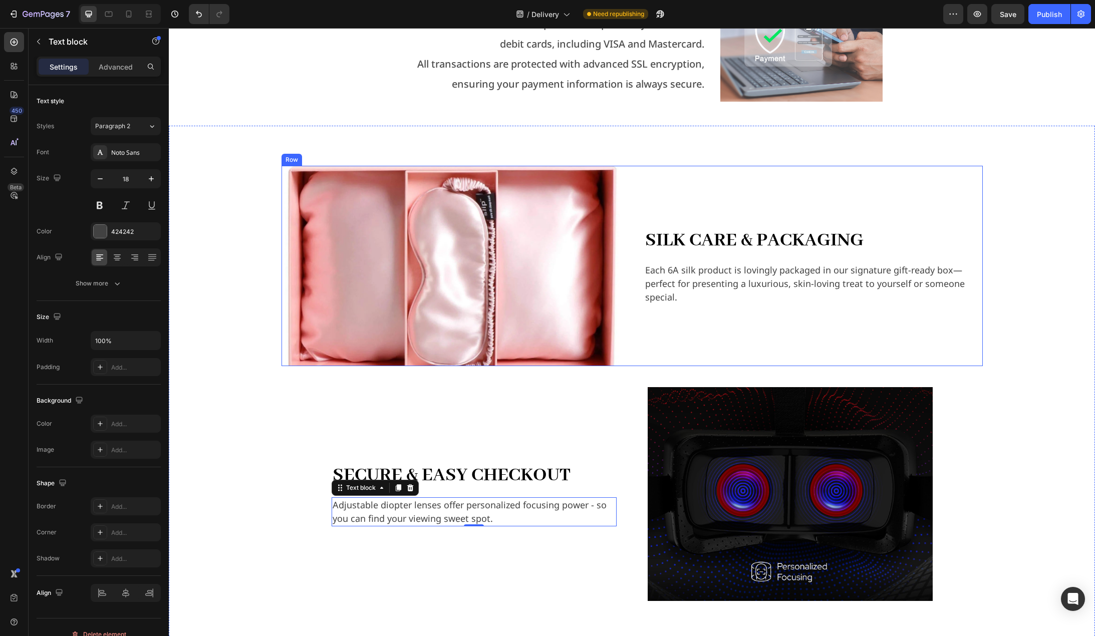
scroll to position [1222, 0]
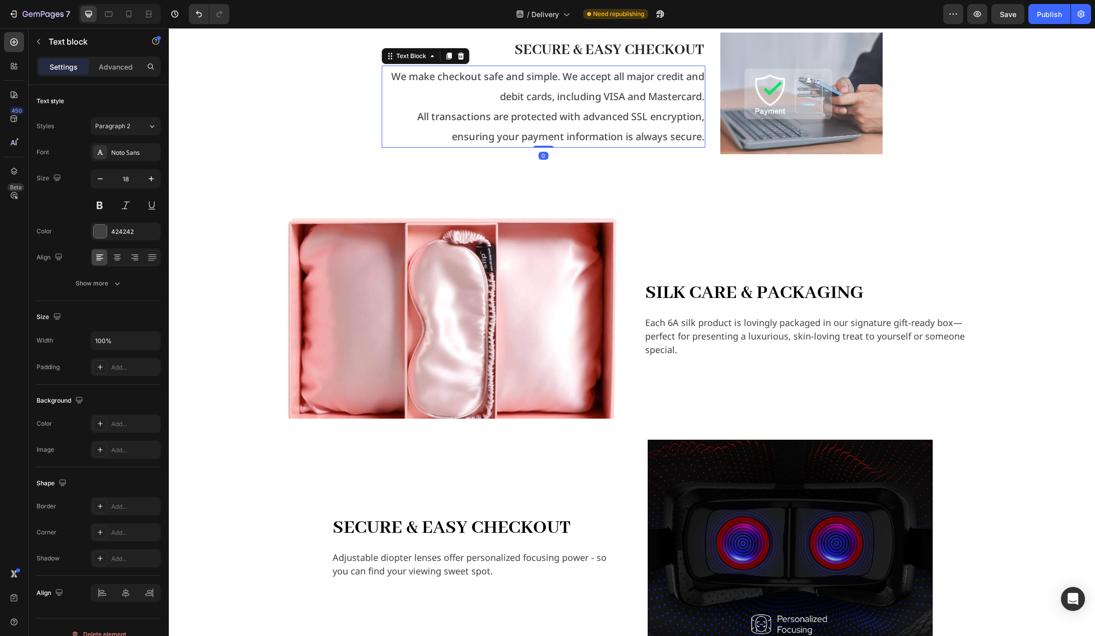
click at [622, 122] on p "All transactions are protected with advanced SSL encryption, ensuring your paym…" at bounding box center [544, 127] width 322 height 40
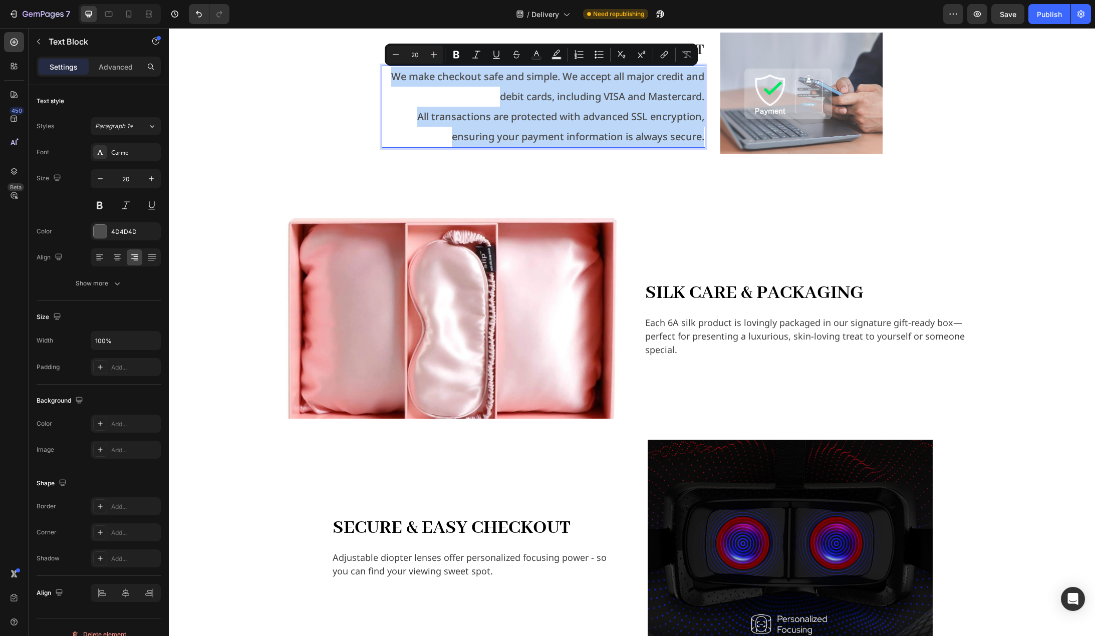
copy div "We make checkout safe and simple. We accept all major credit and debit cards, i…"
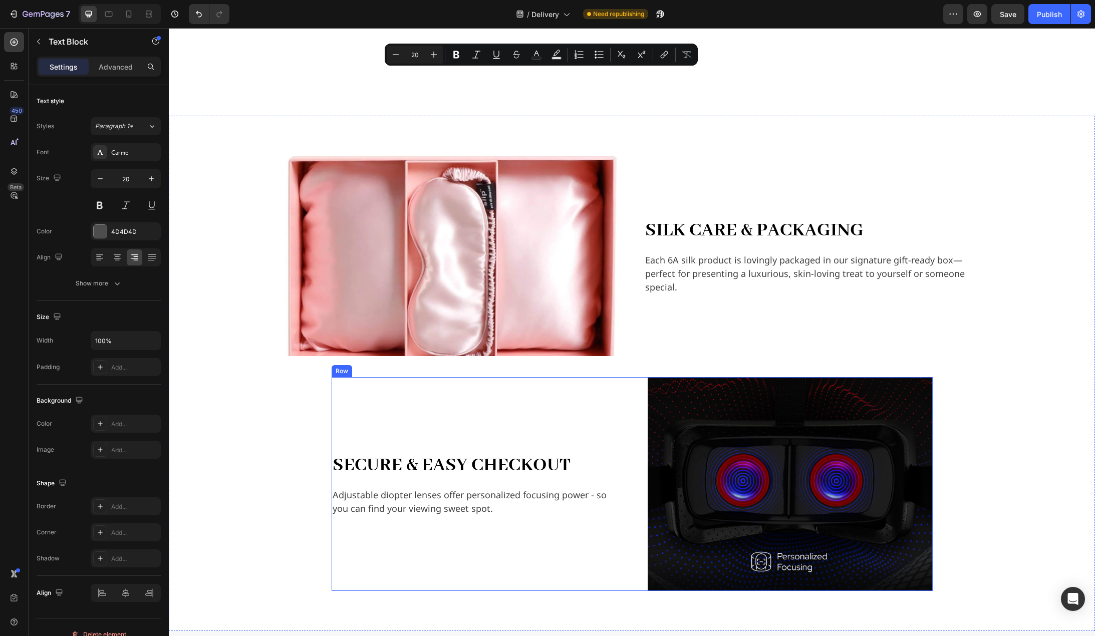
type input "16"
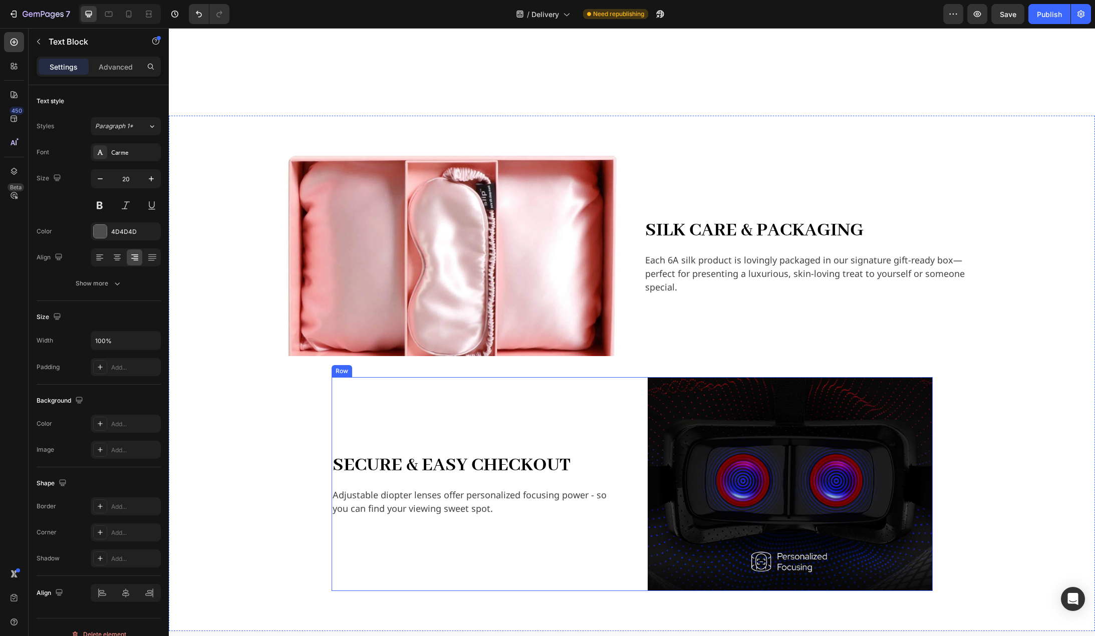
scroll to position [1422, 0]
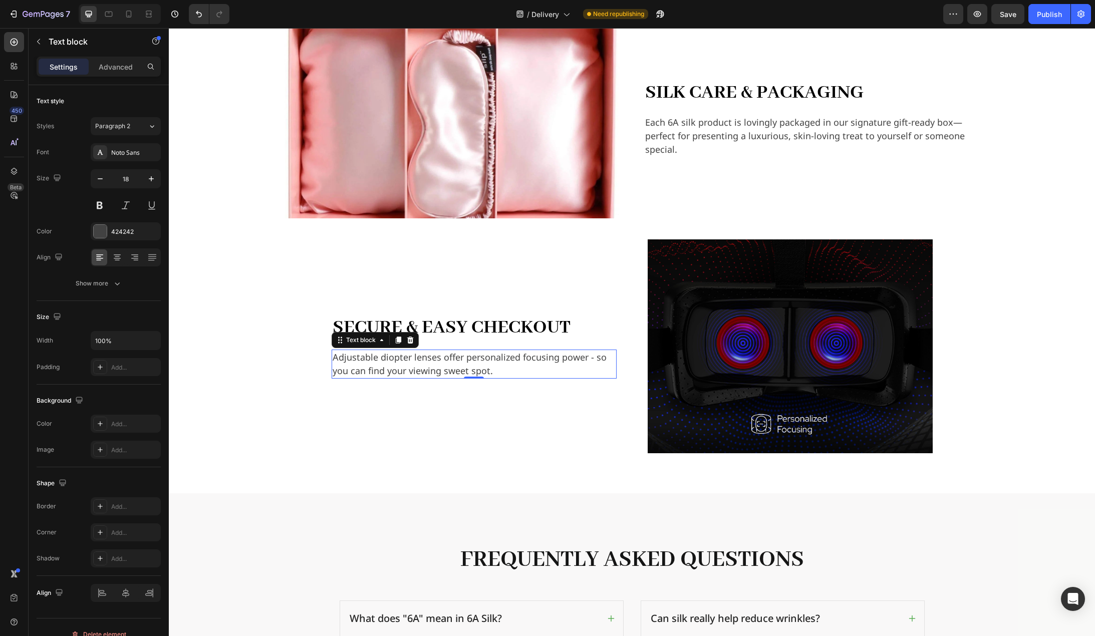
click at [460, 363] on p "Adjustable diopter lenses offer personalized focusing power - so you can find y…" at bounding box center [474, 364] width 283 height 27
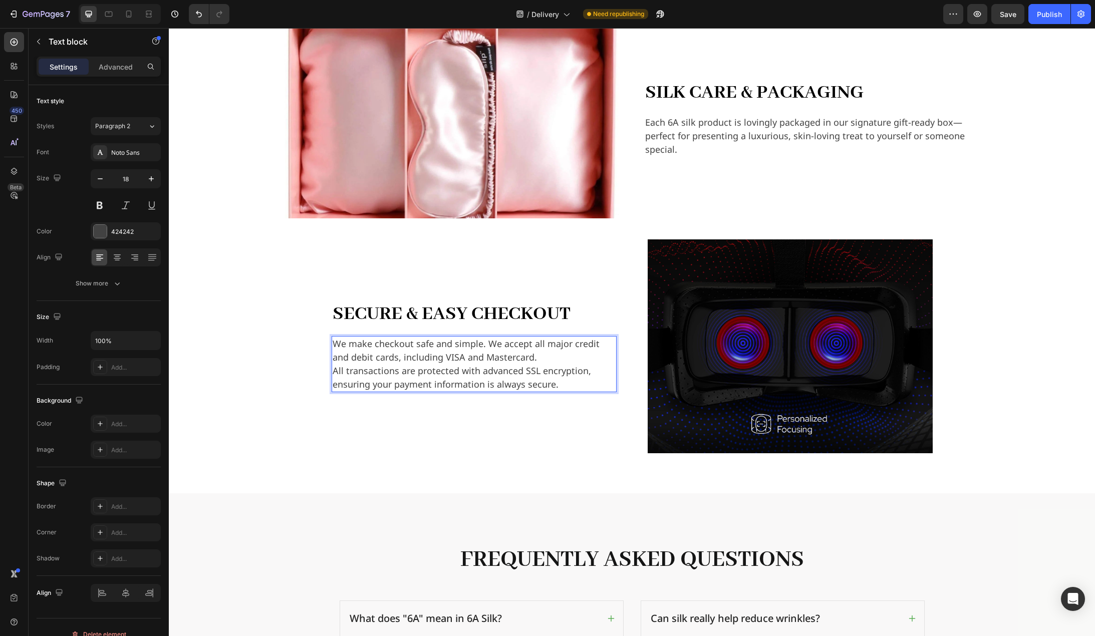
scroll to position [1408, 0]
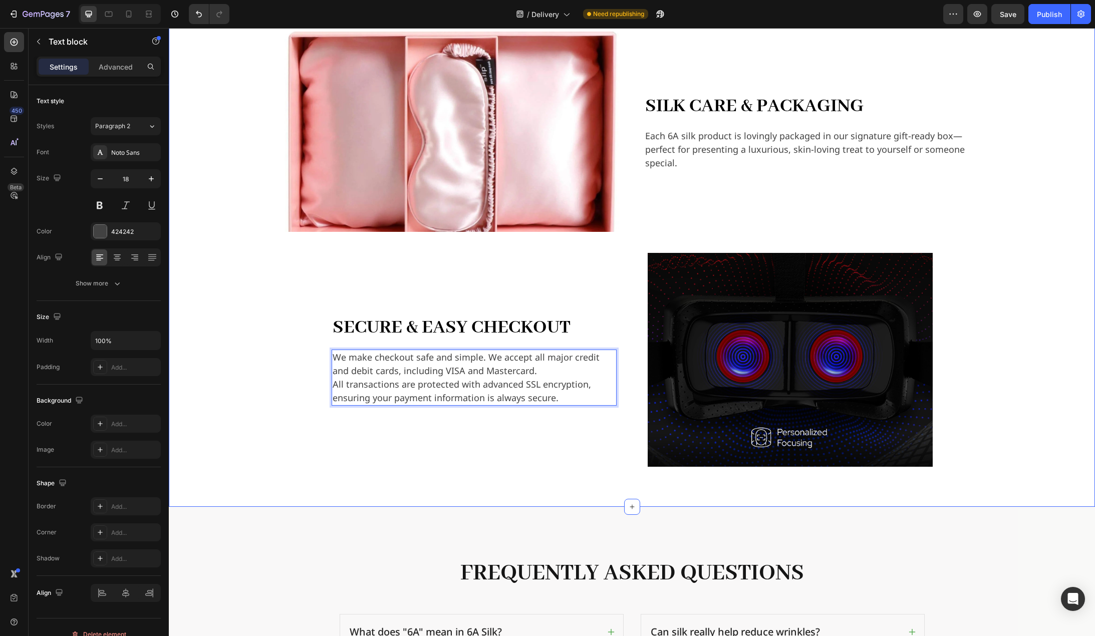
click at [279, 404] on div "Image Silk Care & Packaging Heading Each 6A silk product is lovingly packaged i…" at bounding box center [631, 249] width 911 height 435
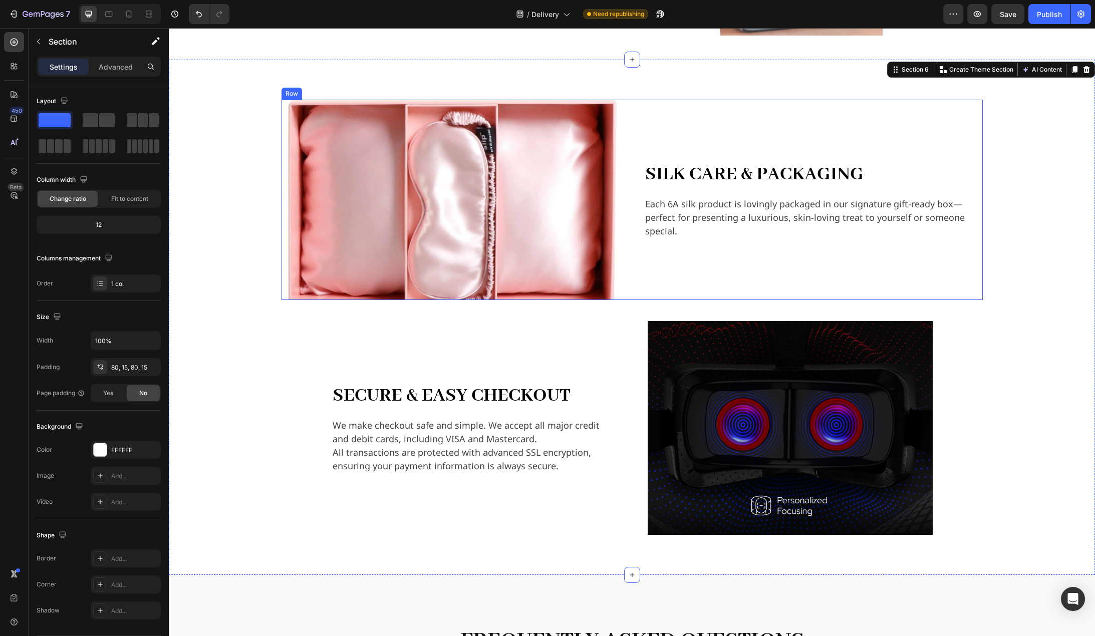
scroll to position [1358, 0]
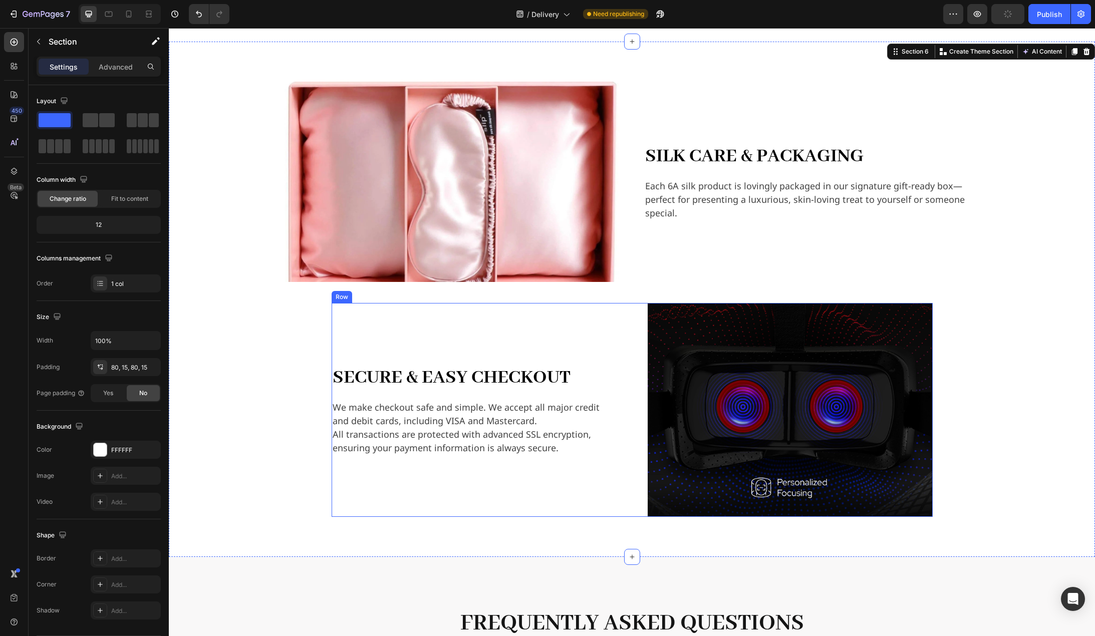
click at [614, 311] on div "Secure & Easy Checkout Heading We make checkout safe and simple. We accept all …" at bounding box center [632, 410] width 601 height 214
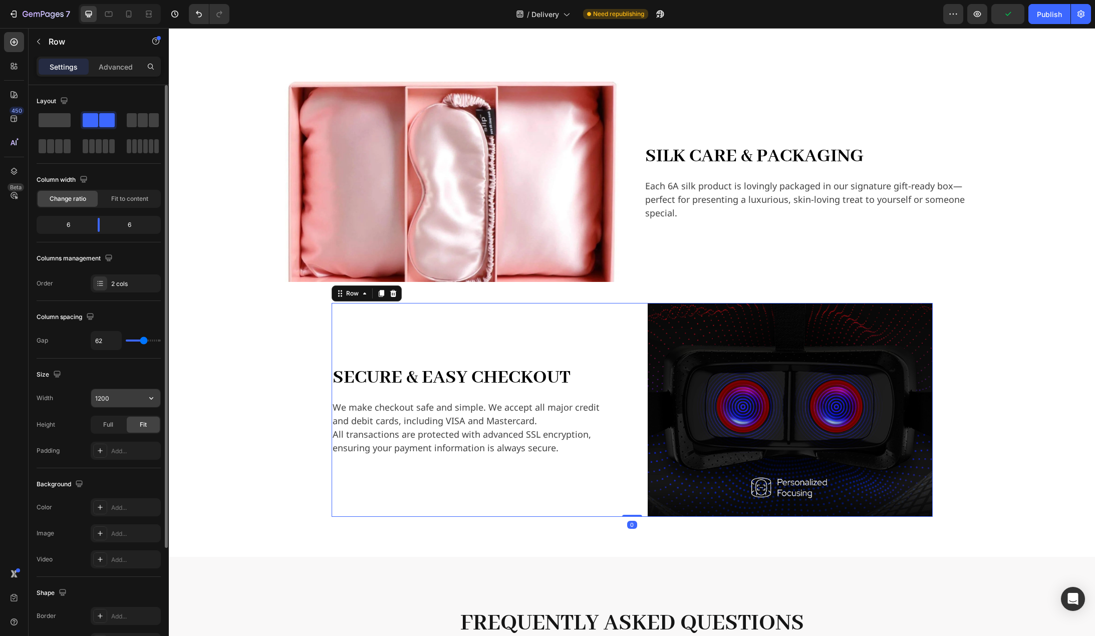
click at [112, 393] on input "1200" at bounding box center [125, 398] width 69 height 18
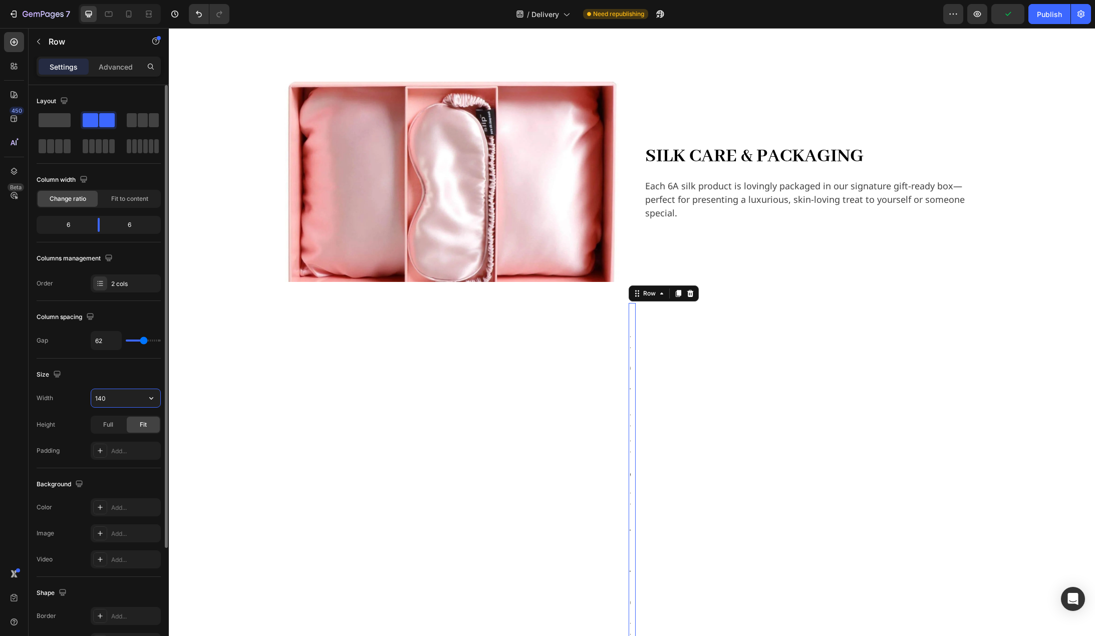
type input "1400"
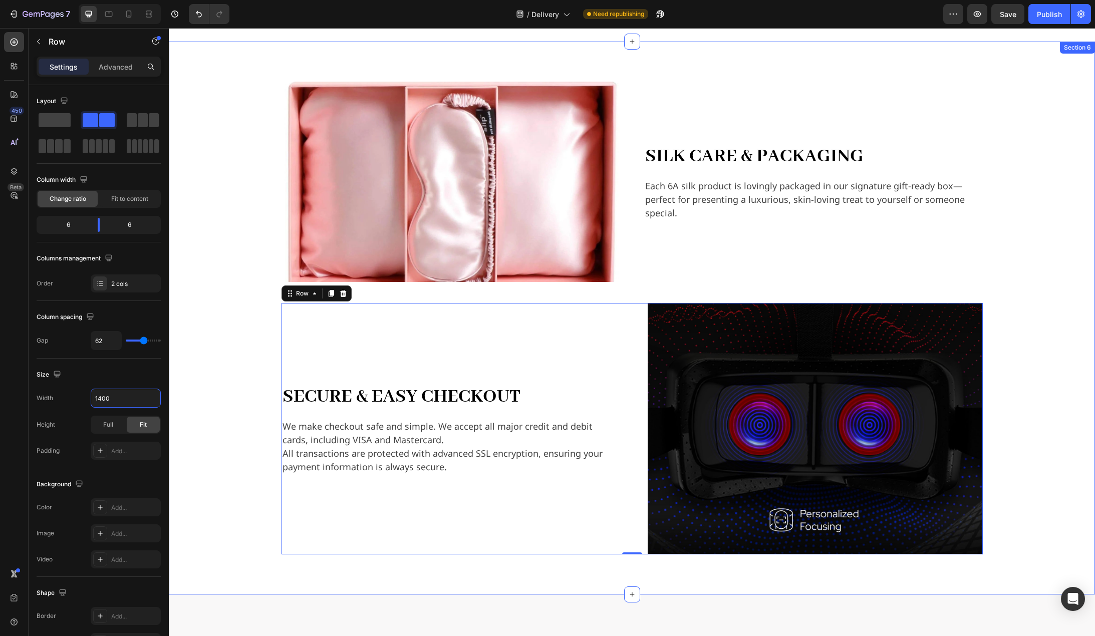
click at [226, 385] on div "Image Silk Care & Packaging Heading Each 6A silk product is lovingly packaged i…" at bounding box center [631, 318] width 911 height 473
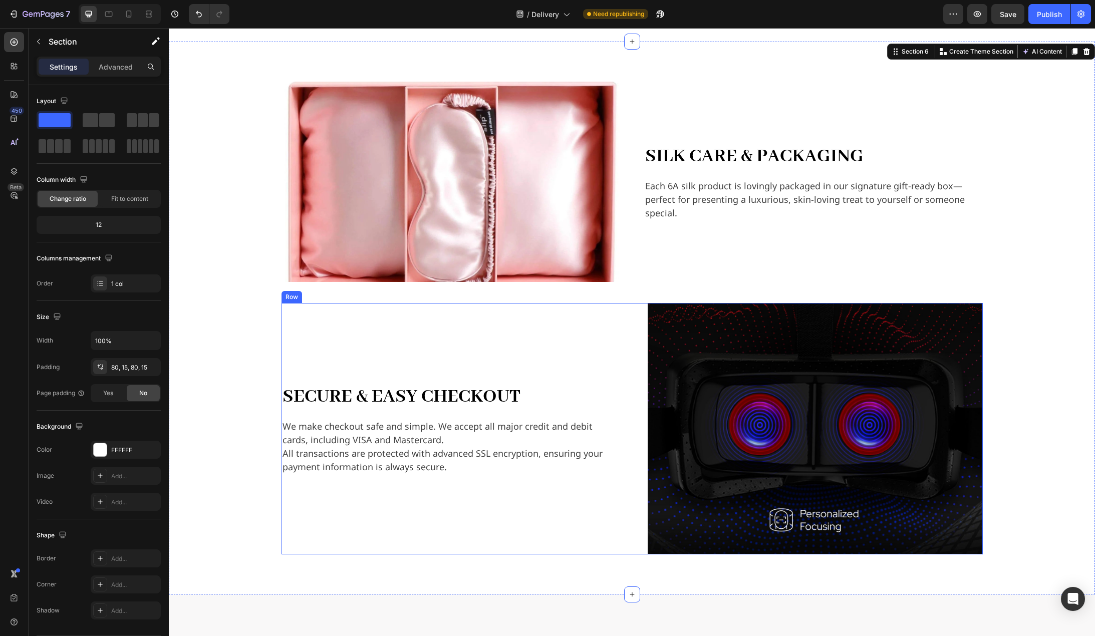
click at [629, 340] on div "Secure & Easy Checkout Heading We make checkout safe and simple. We accept all …" at bounding box center [632, 429] width 701 height 252
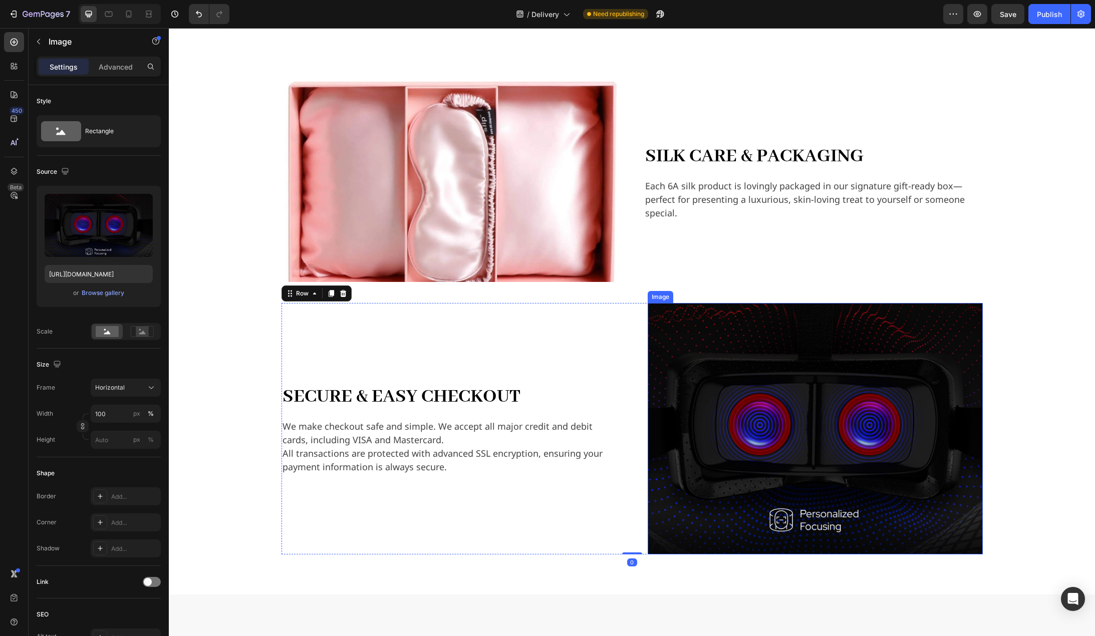
click at [667, 326] on img at bounding box center [815, 429] width 335 height 252
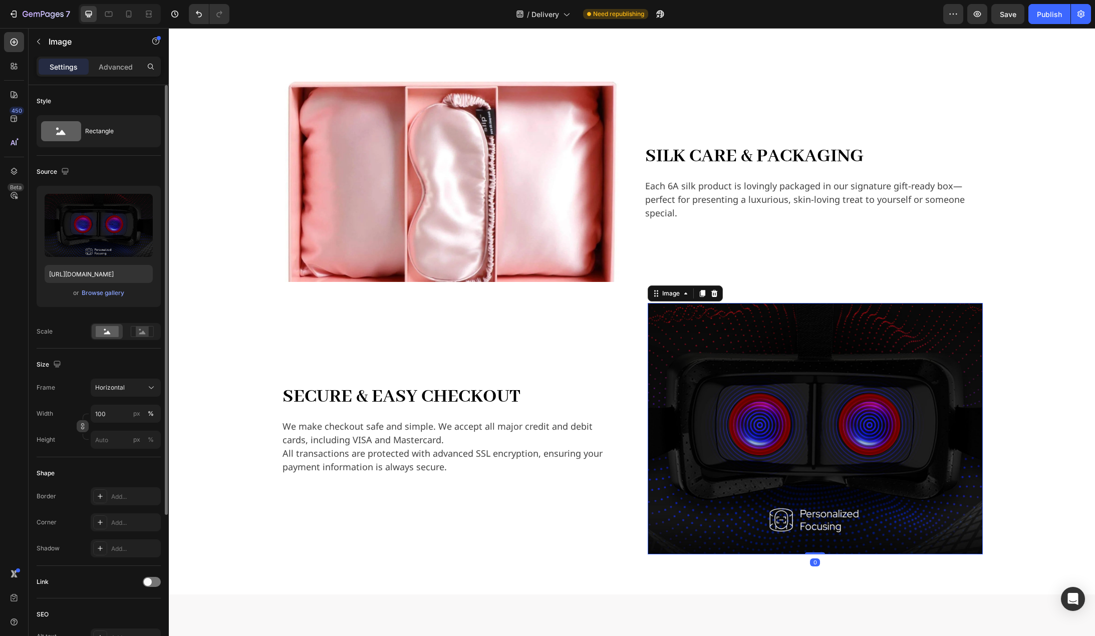
click at [82, 427] on icon "button" at bounding box center [82, 426] width 7 height 7
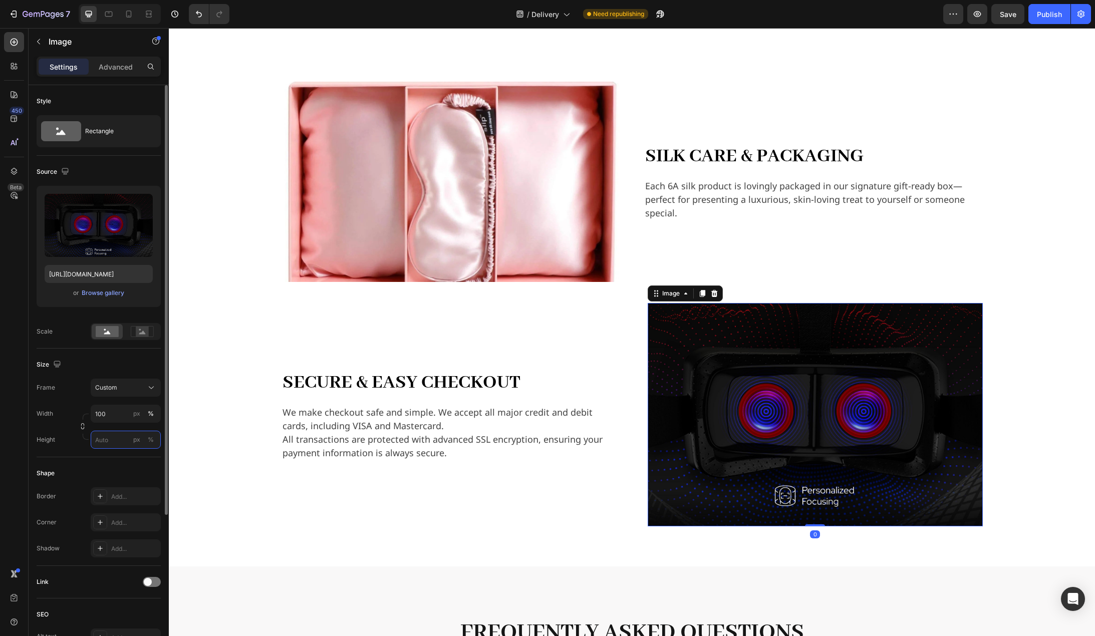
click at [104, 440] on input "px %" at bounding box center [126, 440] width 70 height 18
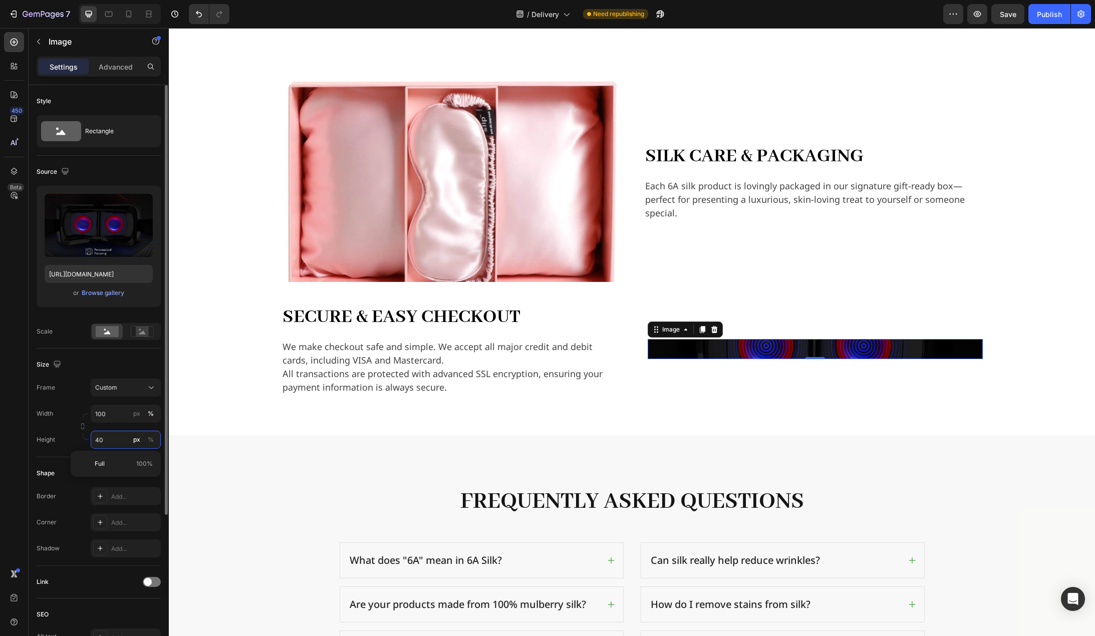
type input "400"
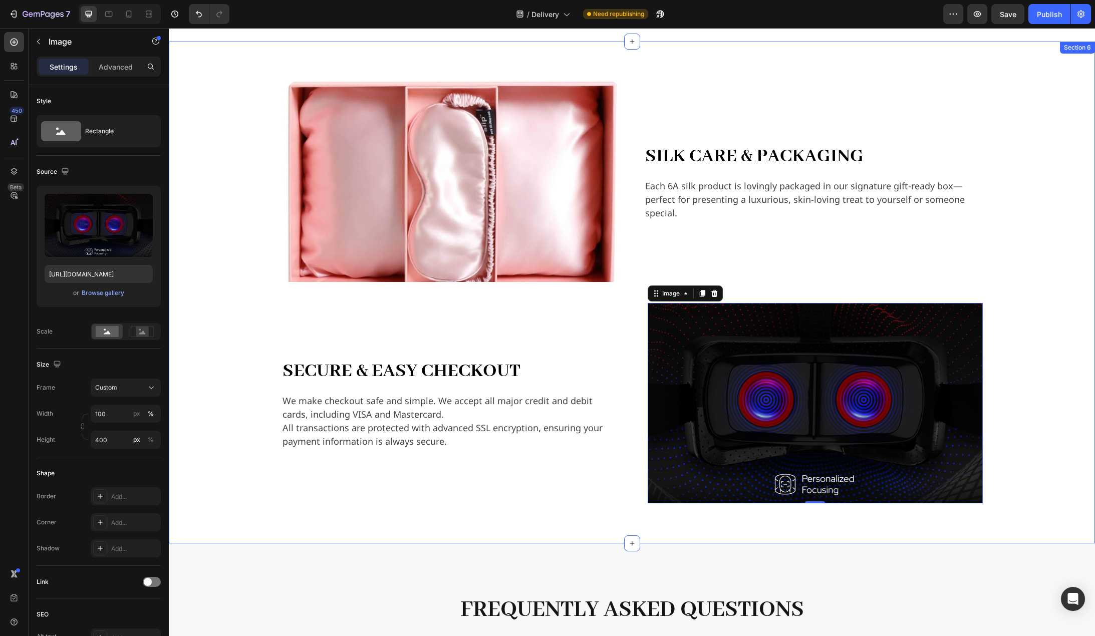
click at [228, 430] on div "Image Silk Care & Packaging Heading Each 6A silk product is lovingly packaged i…" at bounding box center [631, 293] width 911 height 422
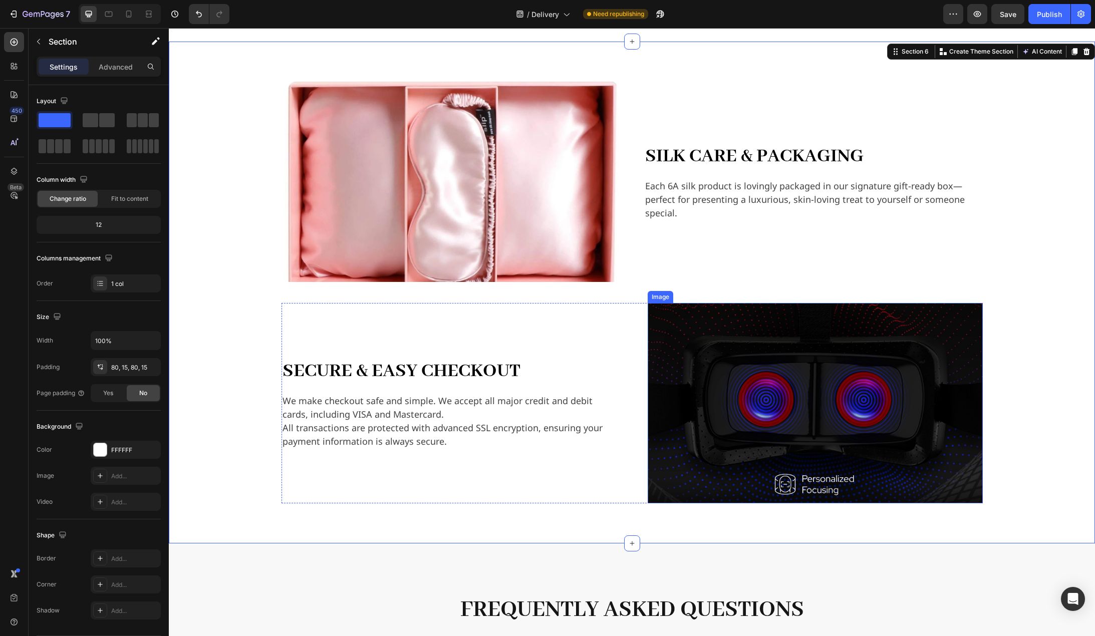
click at [769, 402] on img at bounding box center [815, 403] width 335 height 200
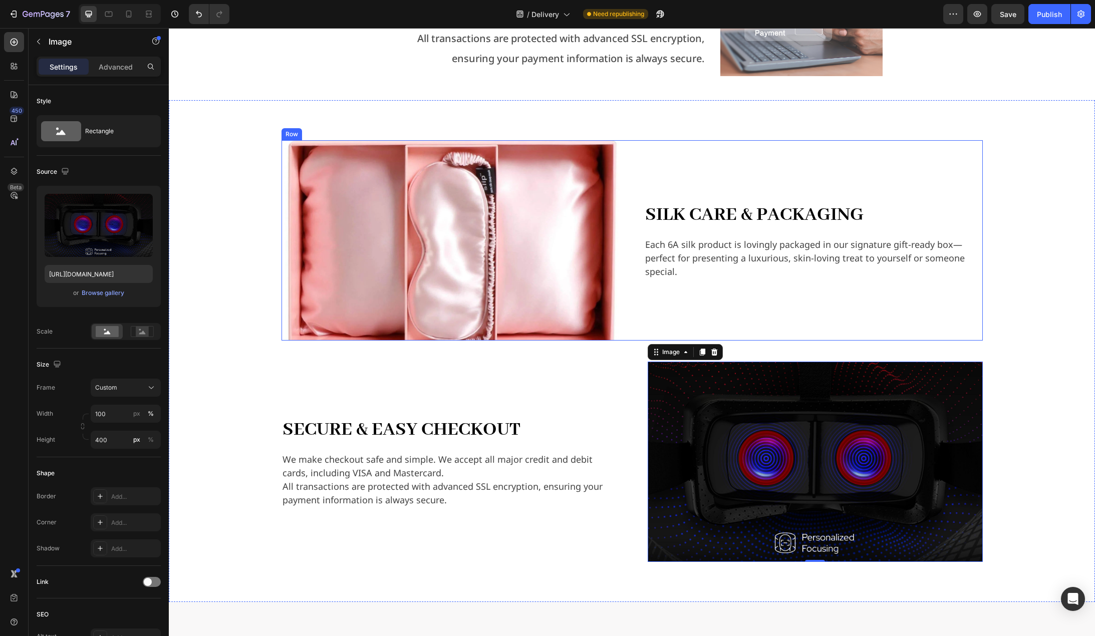
scroll to position [1158, 0]
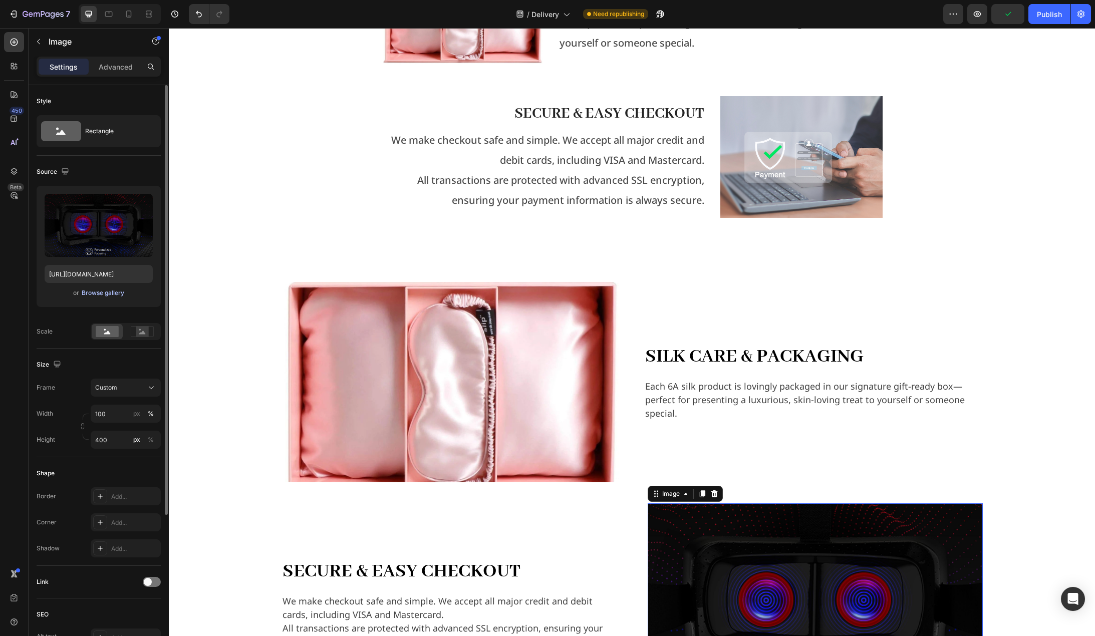
click at [106, 294] on div "Browse gallery" at bounding box center [103, 293] width 43 height 9
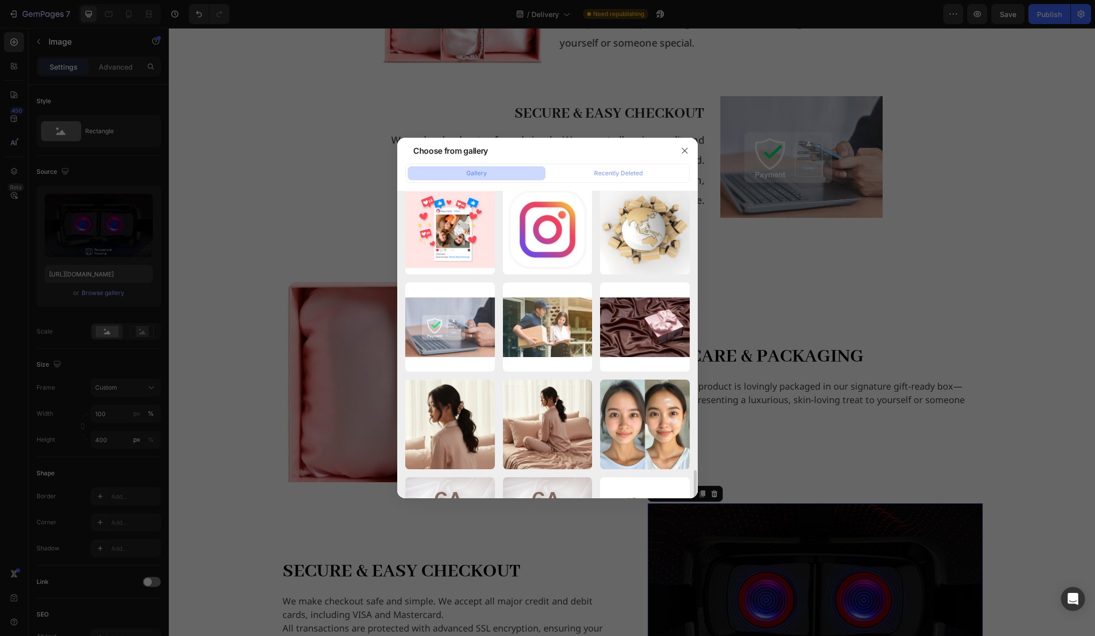
scroll to position [2405, 0]
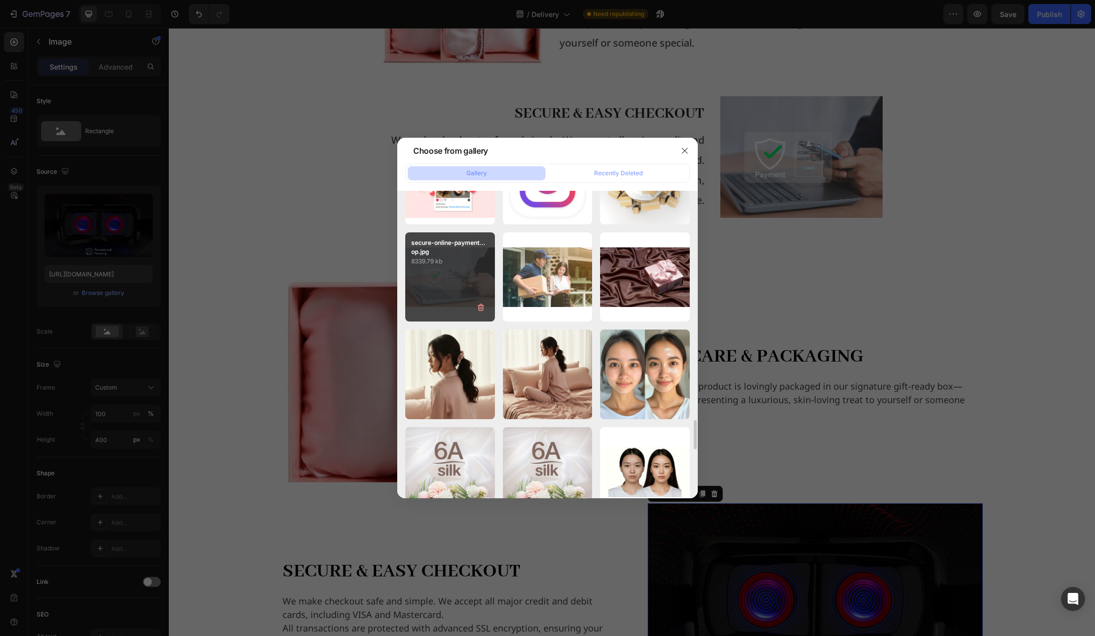
click at [451, 288] on div "secure-online-payment...op.jpg 8339.79 kb" at bounding box center [450, 277] width 90 height 90
type input "https://cdn.shopify.com/s/files/1/0636/7471/2130/files/gempages_582482295949099…"
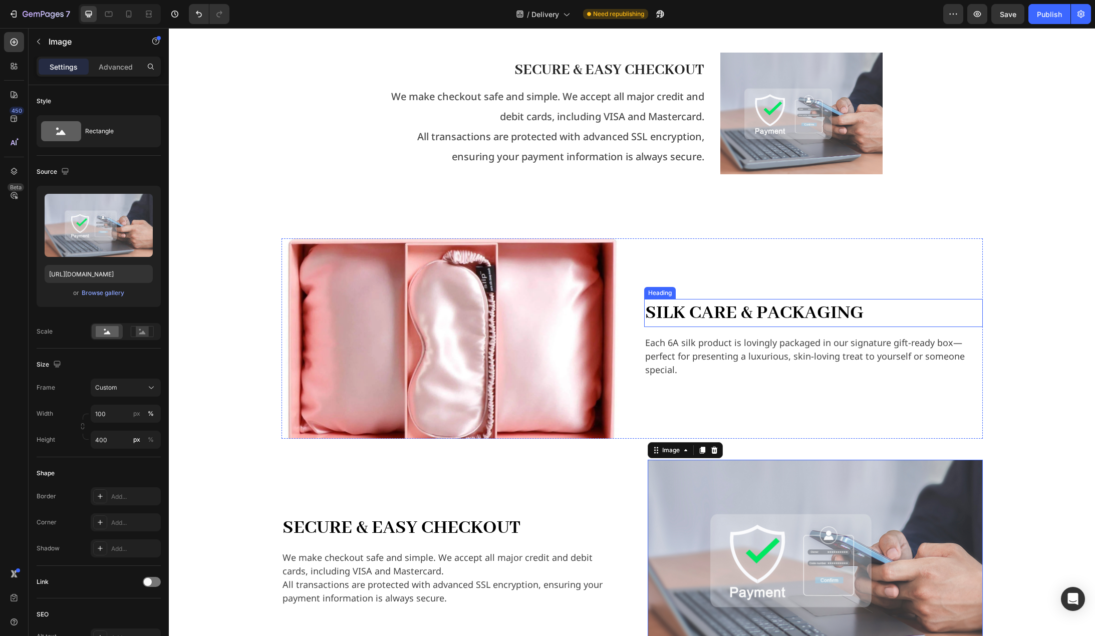
scroll to position [1408, 0]
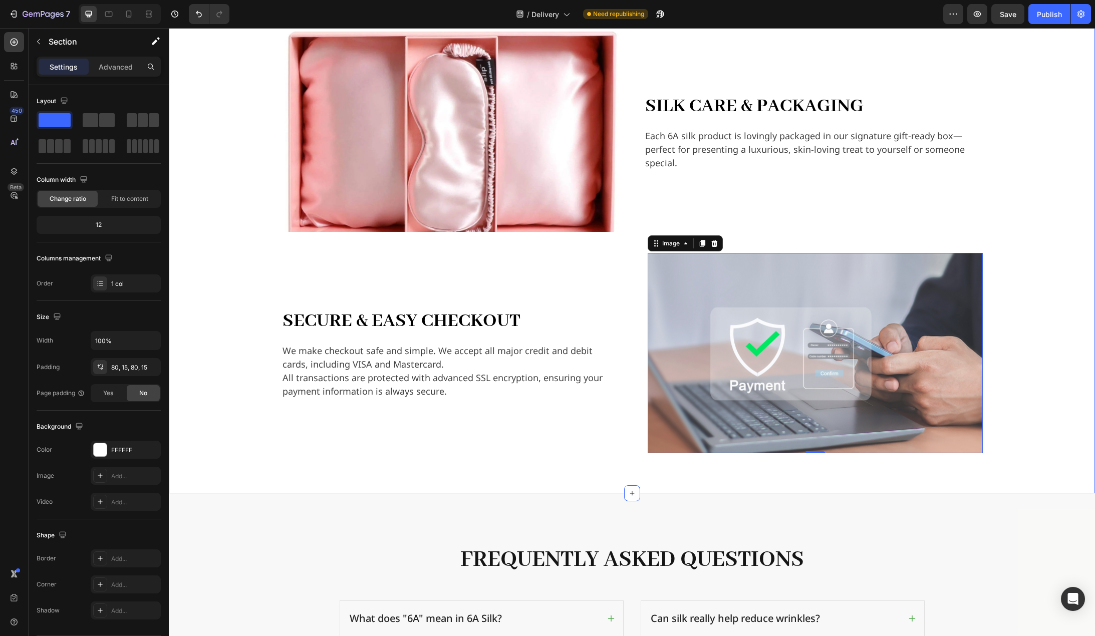
click at [1027, 357] on div "Image Silk Care & Packaging Heading Each 6A silk product is lovingly packaged i…" at bounding box center [631, 243] width 911 height 422
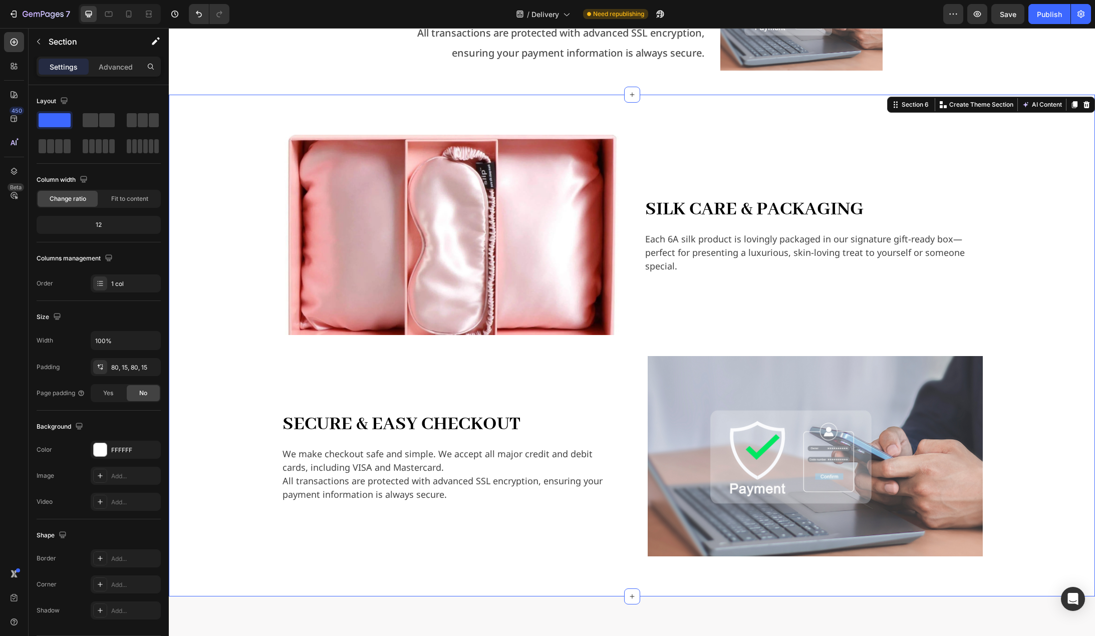
scroll to position [1058, 0]
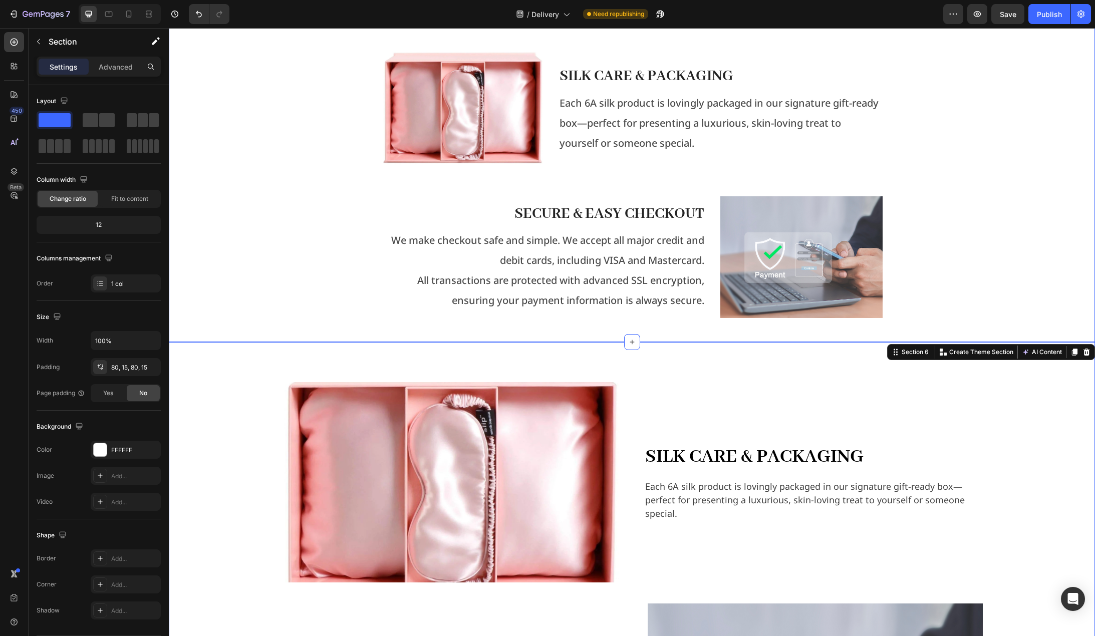
click at [971, 232] on div "Local Shipping — Hong Kong Text Block Free Shipping on all orders within Hong K…" at bounding box center [632, 55] width 910 height 573
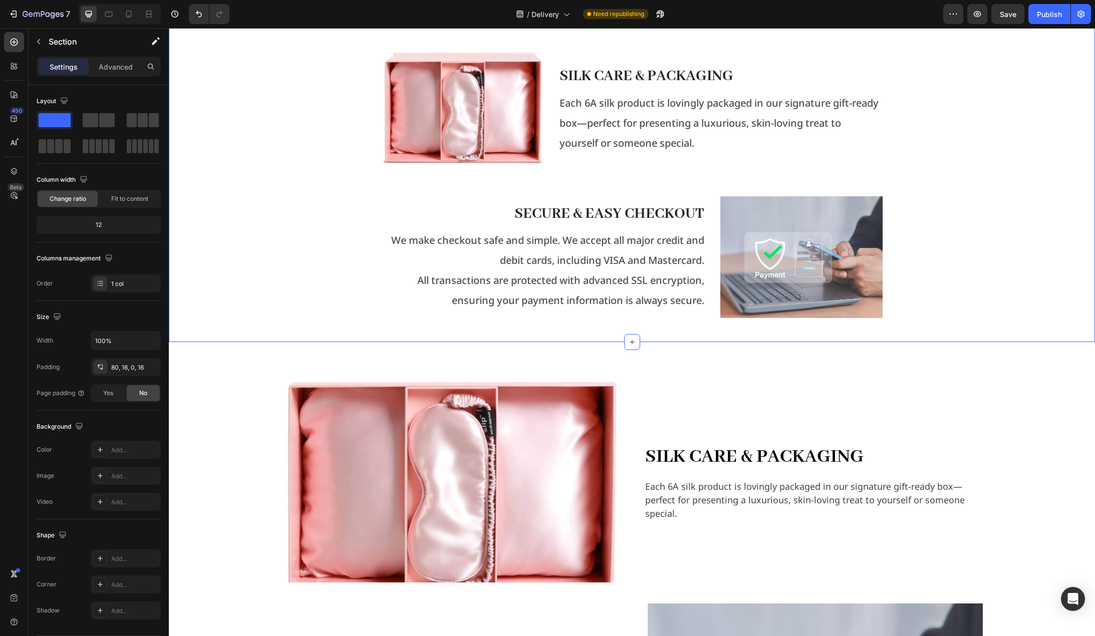
scroll to position [907, 0]
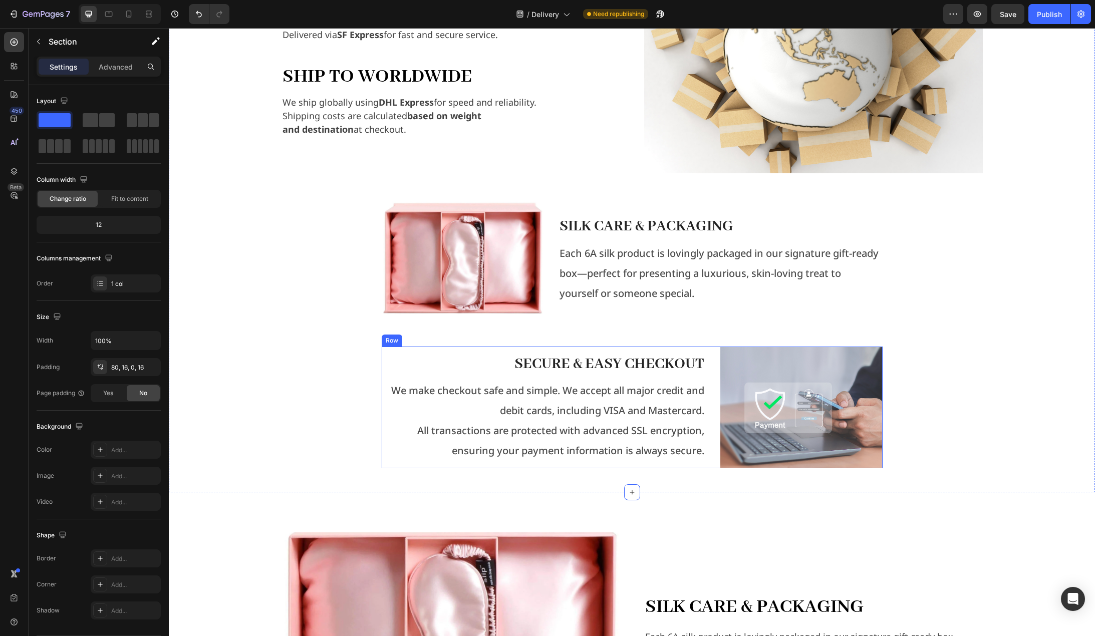
click at [706, 355] on div "Secure & Easy Checkout Text Block We make checkout safe and simple. We accept a…" at bounding box center [632, 408] width 501 height 122
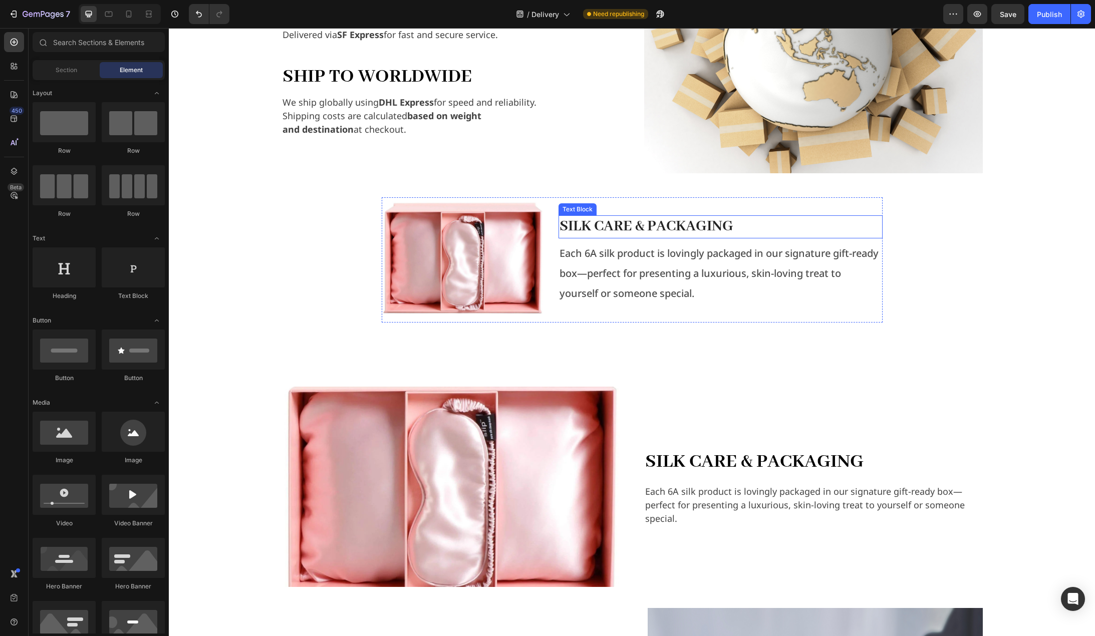
click at [571, 210] on div "Text Block" at bounding box center [578, 209] width 34 height 9
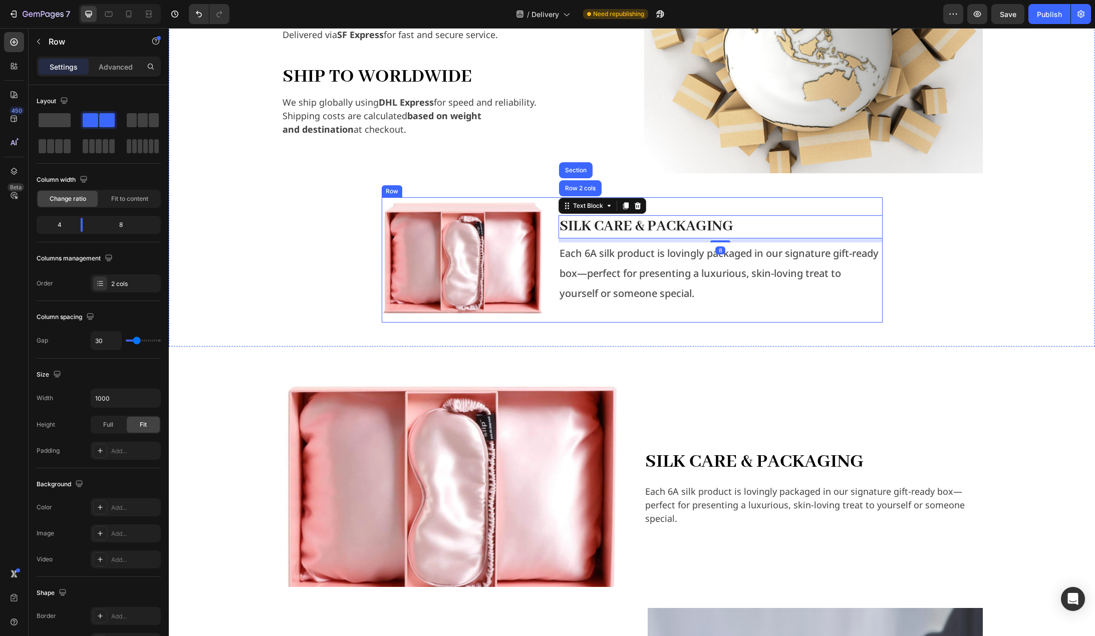
click at [656, 208] on div "Silk Care & Packaging Text Block Row 2 cols Section 8 Each 6A silk product is l…" at bounding box center [721, 259] width 324 height 125
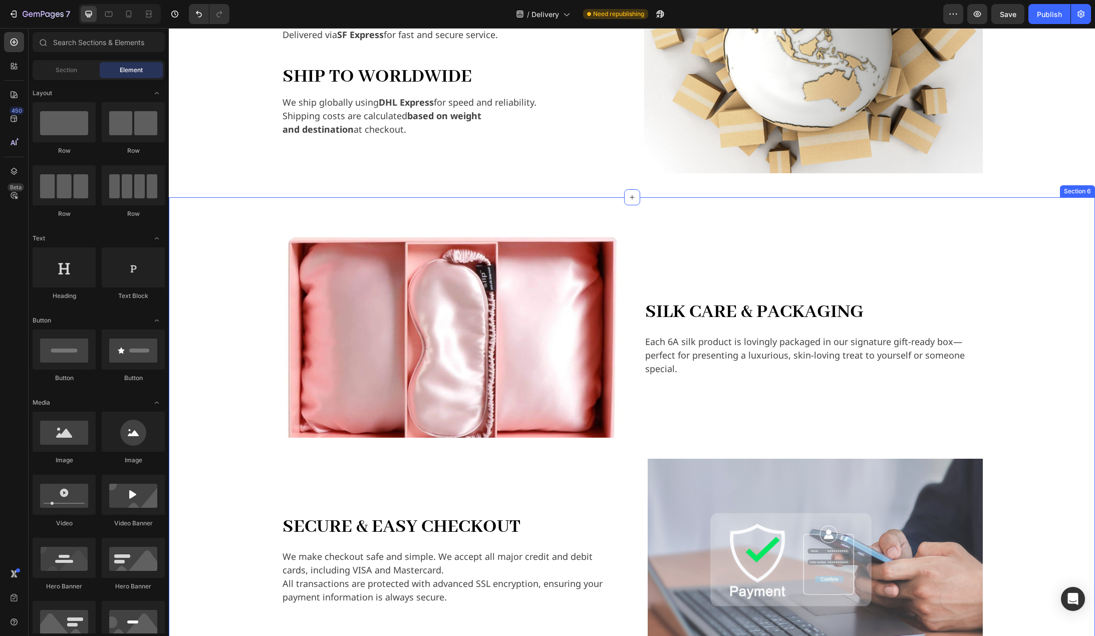
click at [1061, 249] on div "Image Silk Care & Packaging Heading Each 6A silk product is lovingly packaged i…" at bounding box center [631, 448] width 911 height 422
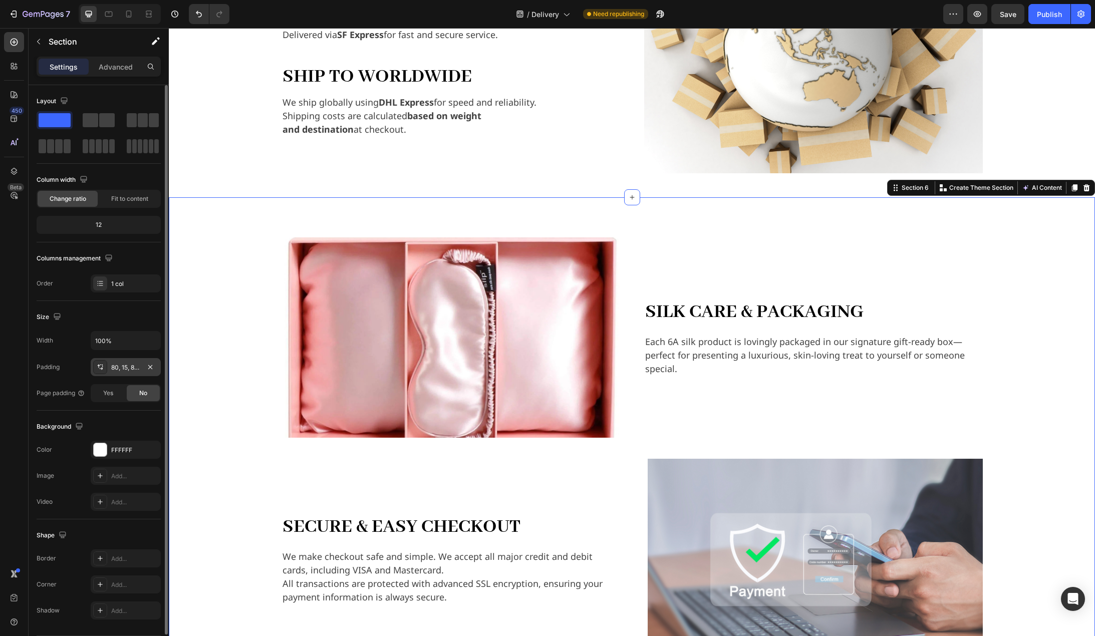
click at [123, 371] on div "80, 15, 80, 15" at bounding box center [125, 367] width 29 height 9
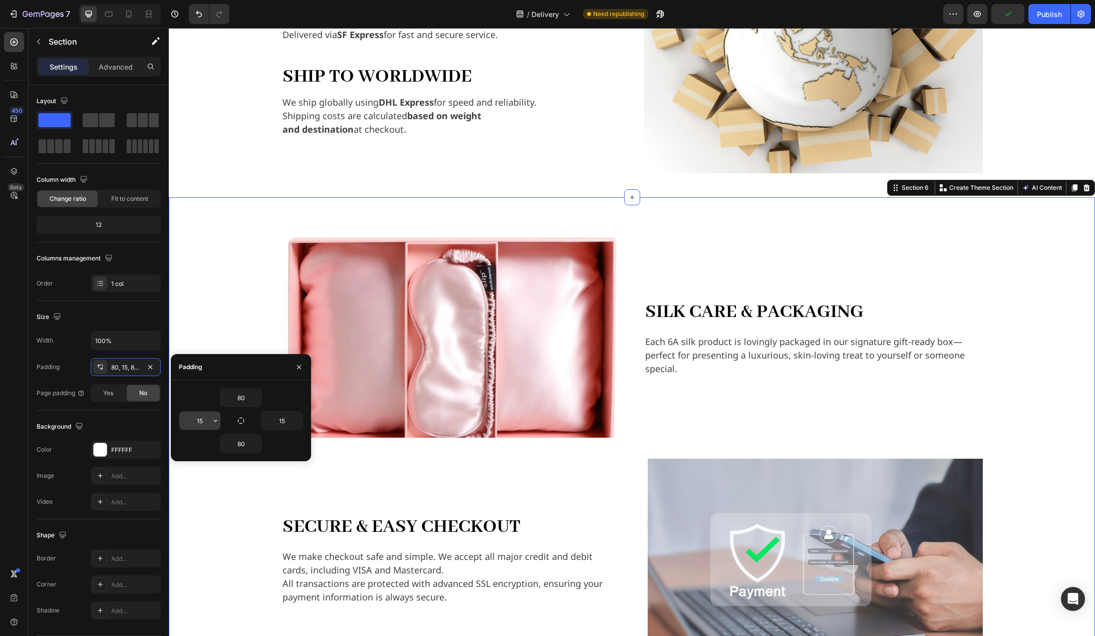
click at [204, 419] on input "15" at bounding box center [199, 421] width 41 height 18
type input "16"
click at [286, 422] on input "15" at bounding box center [282, 421] width 41 height 18
type input "16"
click at [245, 505] on div "Image Silk Care & Packaging Heading Each 6A silk product is lovingly packaged i…" at bounding box center [632, 448] width 910 height 422
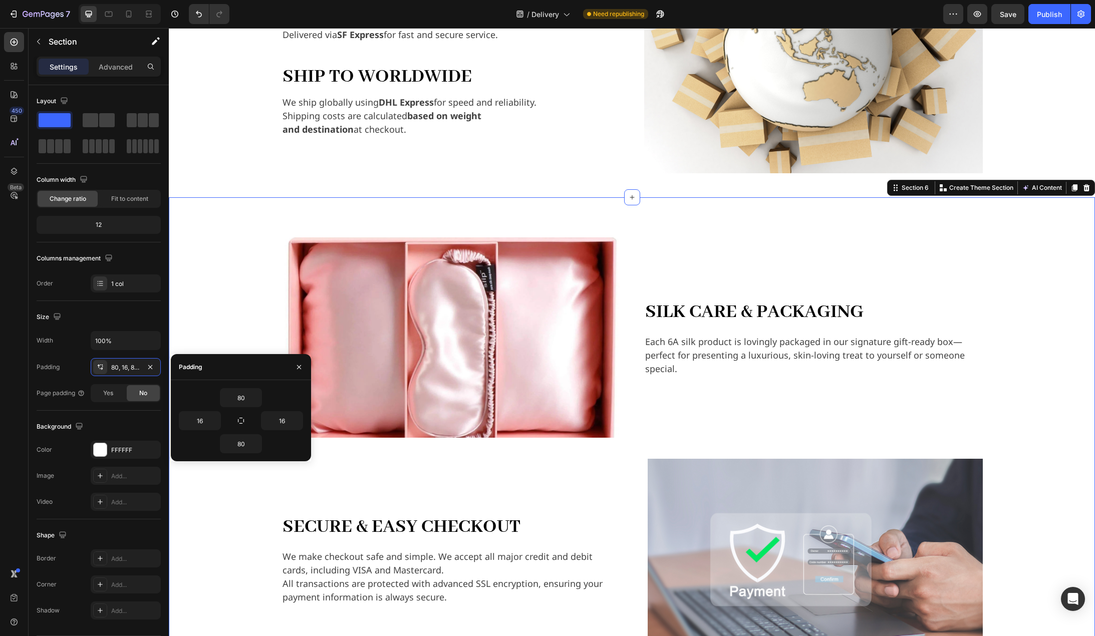
click at [289, 372] on div at bounding box center [299, 367] width 24 height 26
click at [295, 367] on icon "button" at bounding box center [299, 367] width 8 height 8
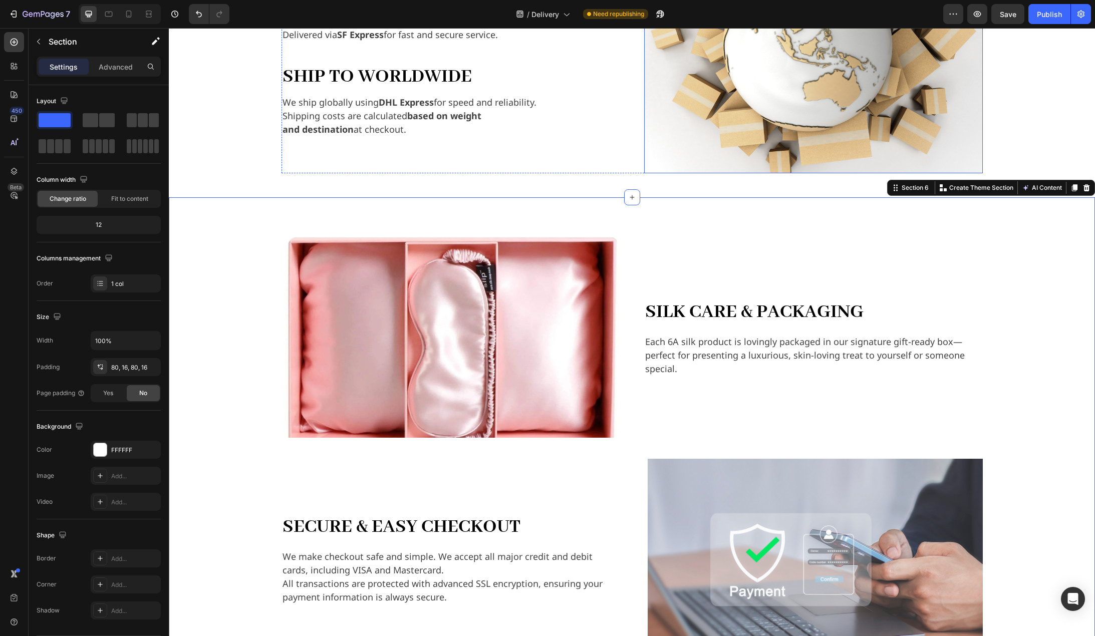
click at [967, 109] on img at bounding box center [813, 46] width 339 height 254
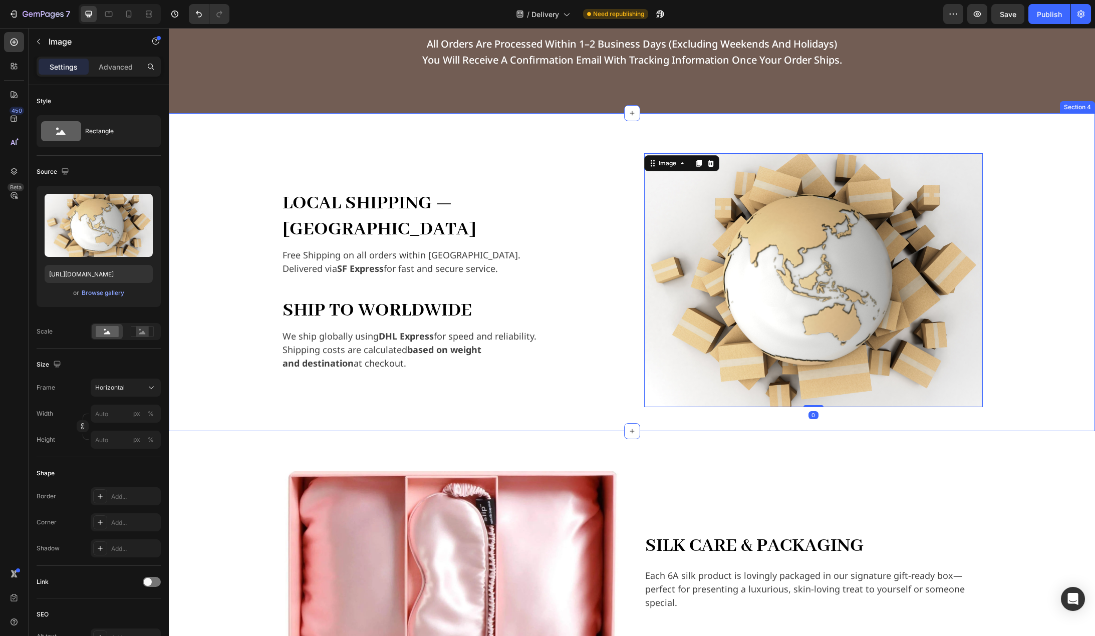
scroll to position [557, 0]
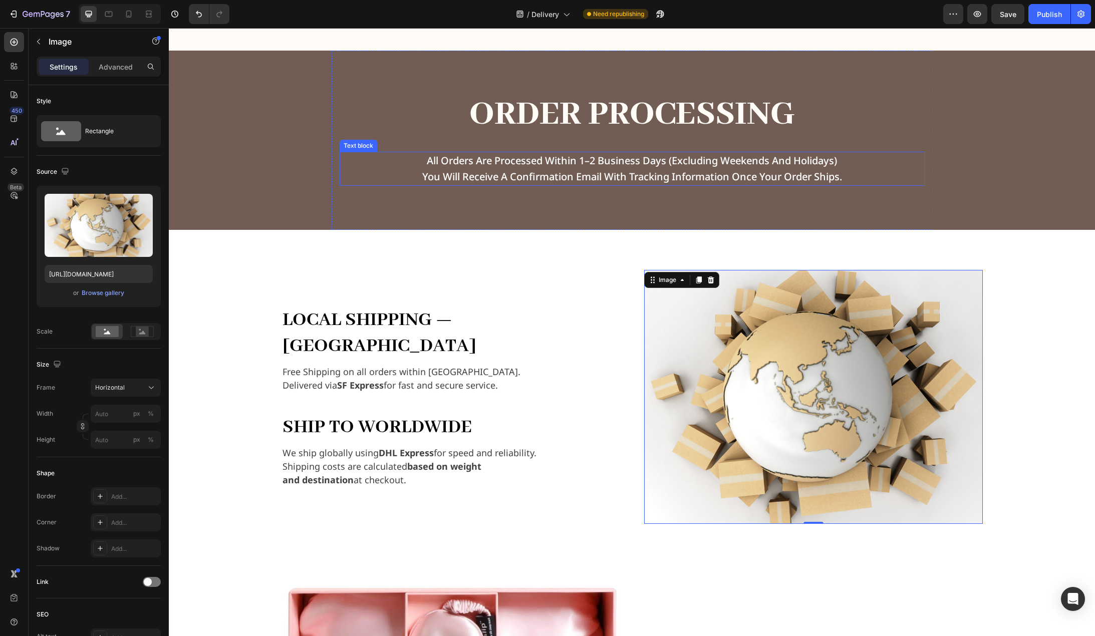
click at [606, 153] on p "all orders are processed within 1–2 business days (excluding weekends and holid…" at bounding box center [632, 161] width 583 height 16
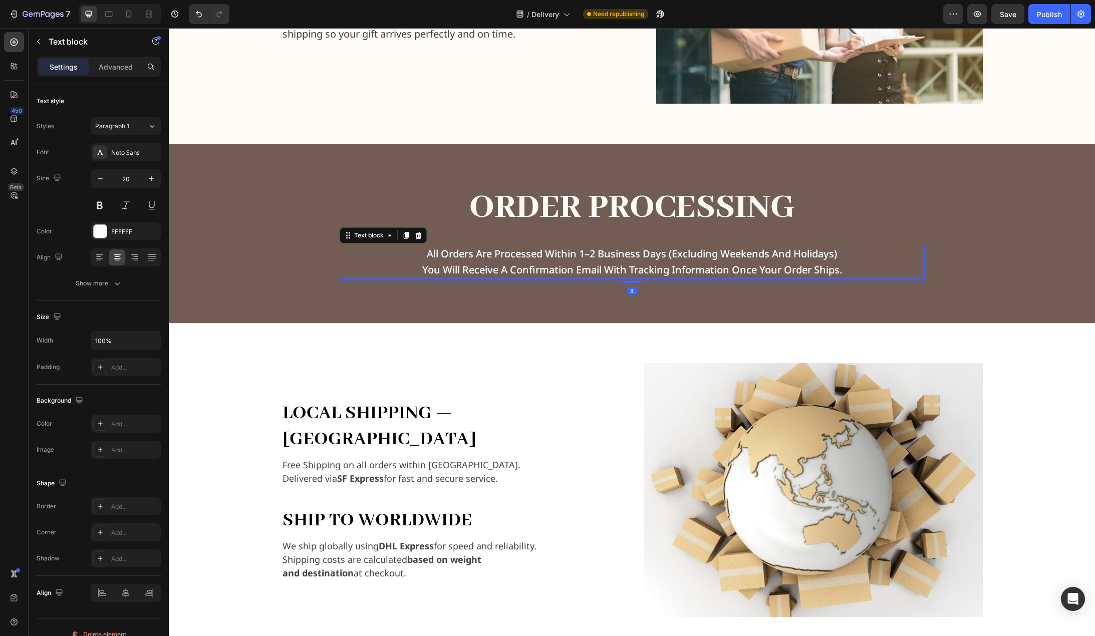
scroll to position [456, 0]
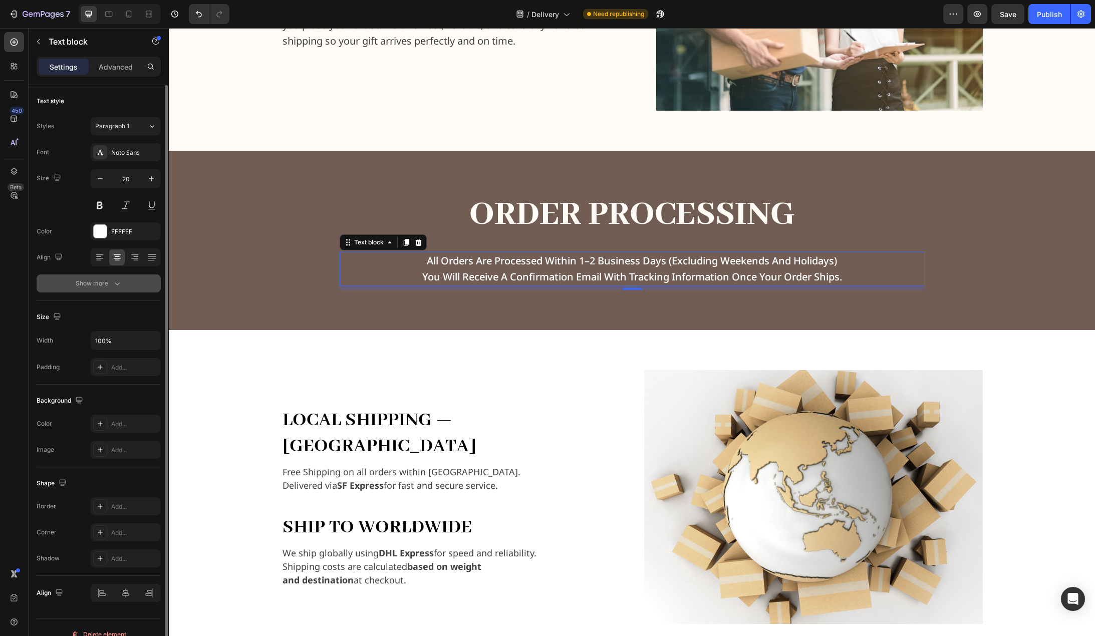
click at [107, 282] on div "Show more" at bounding box center [99, 284] width 47 height 10
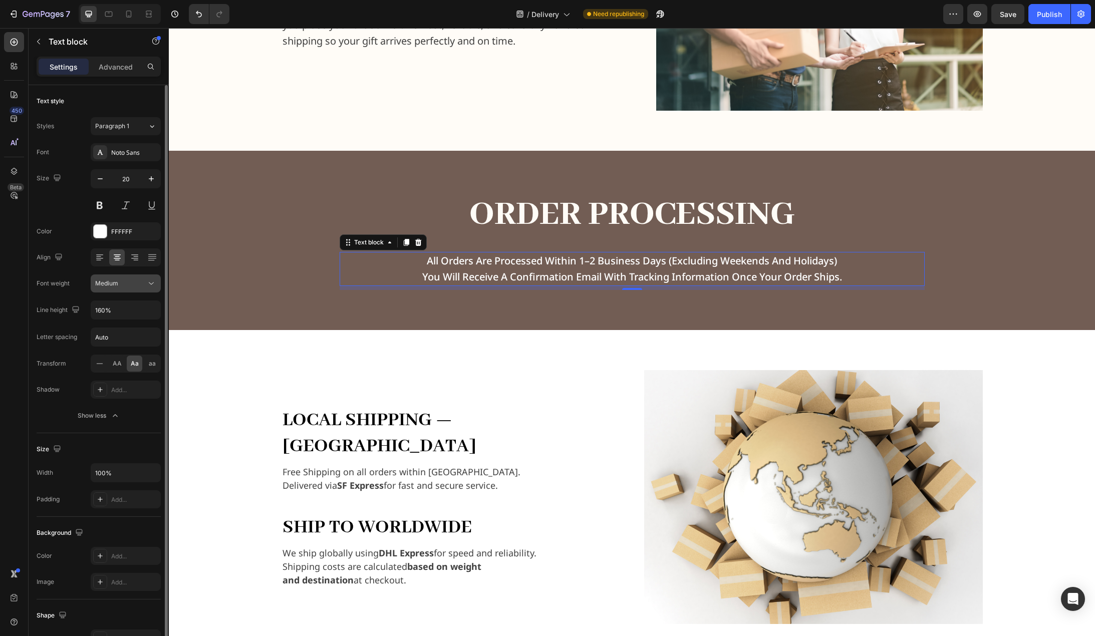
click at [130, 286] on div "Medium" at bounding box center [120, 283] width 51 height 9
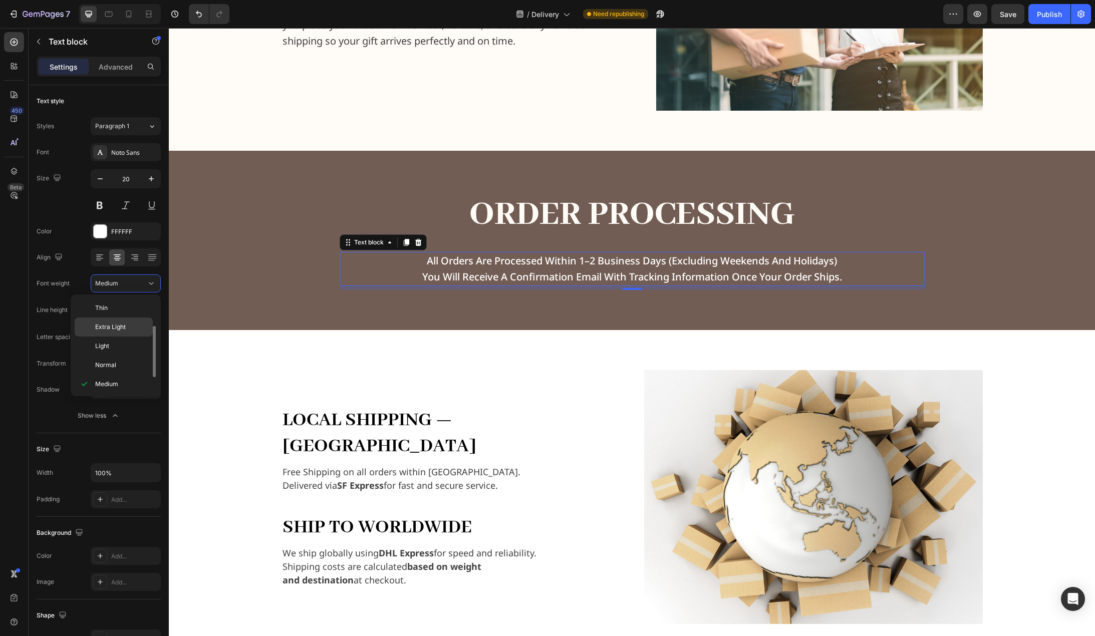
scroll to position [18, 0]
click at [118, 341] on div "Normal" at bounding box center [114, 347] width 78 height 19
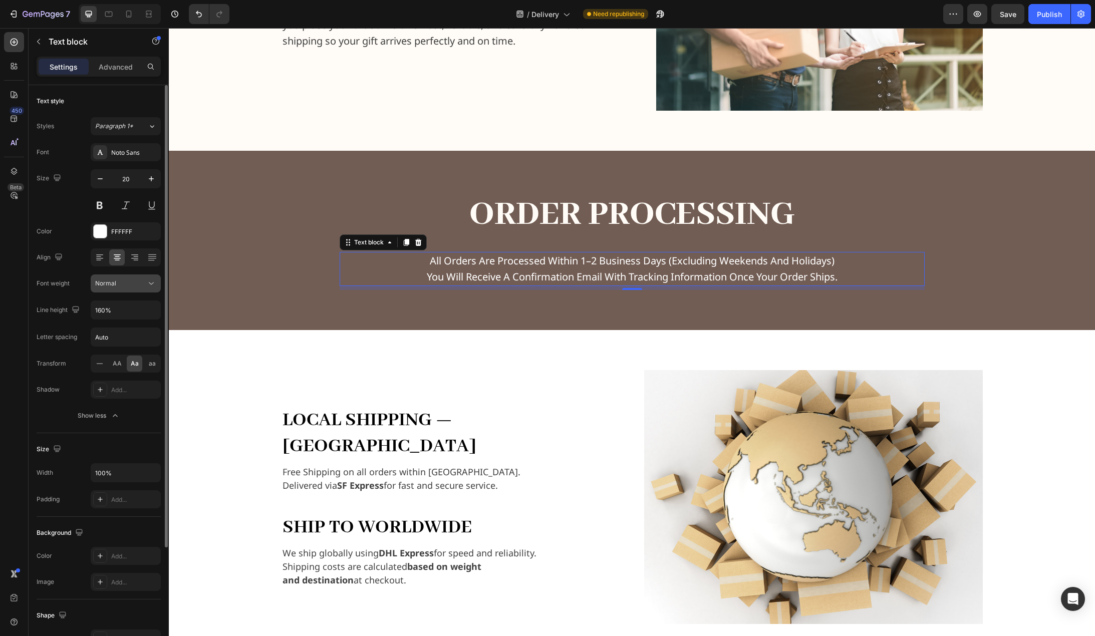
click at [131, 278] on button "Normal" at bounding box center [126, 284] width 70 height 18
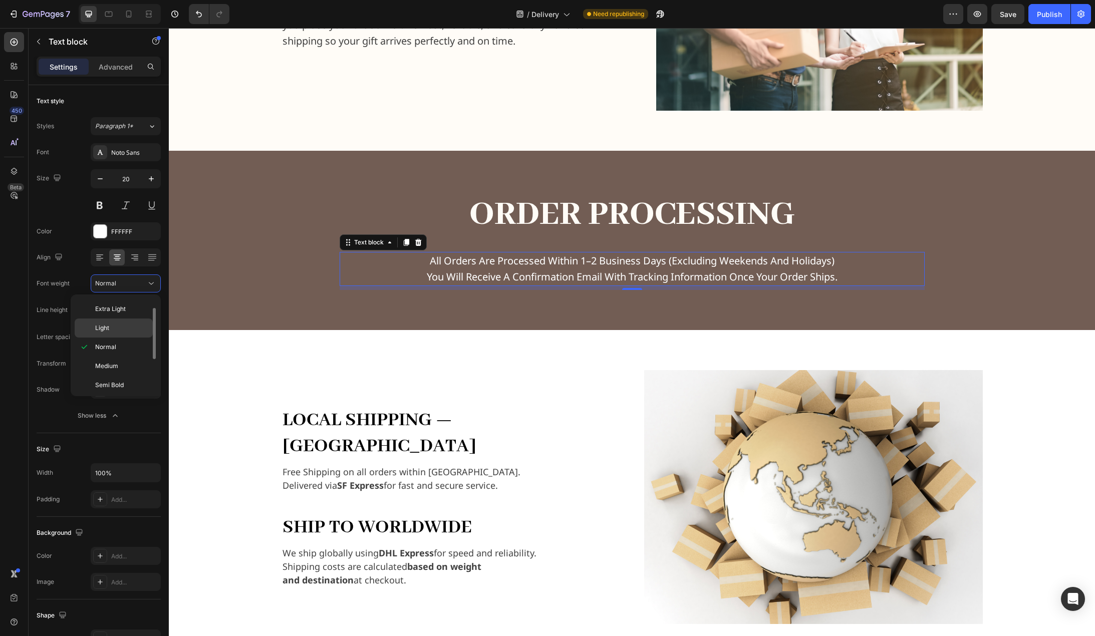
click at [124, 322] on div "Light" at bounding box center [114, 328] width 78 height 19
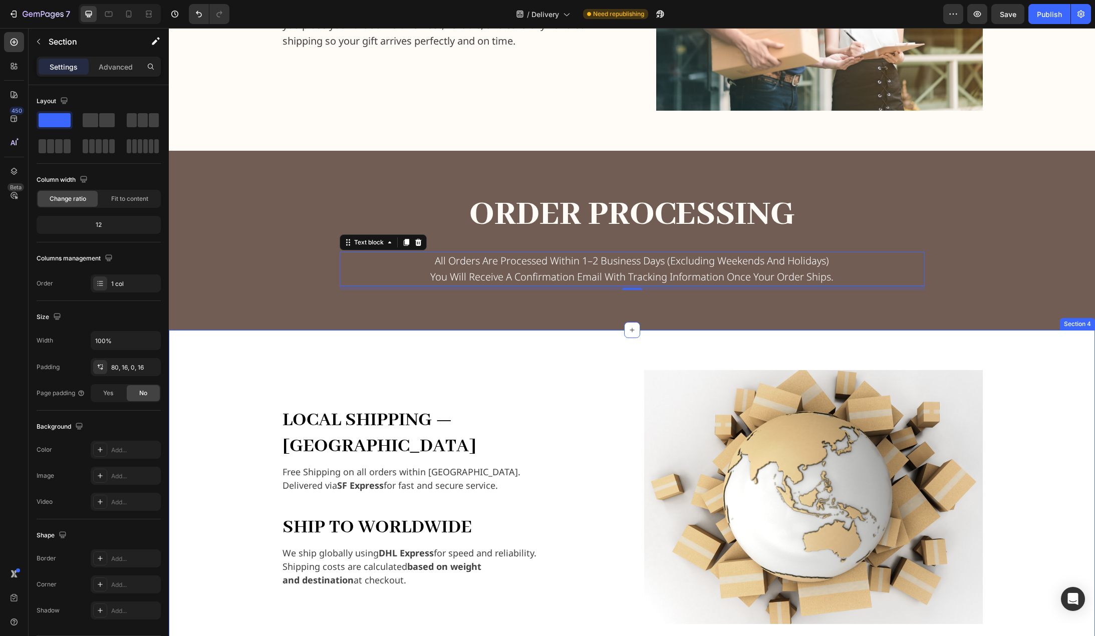
click at [180, 360] on div "Local Shipping — Hong Kong Text Block Free Shipping on all orders within Hong K…" at bounding box center [632, 489] width 926 height 318
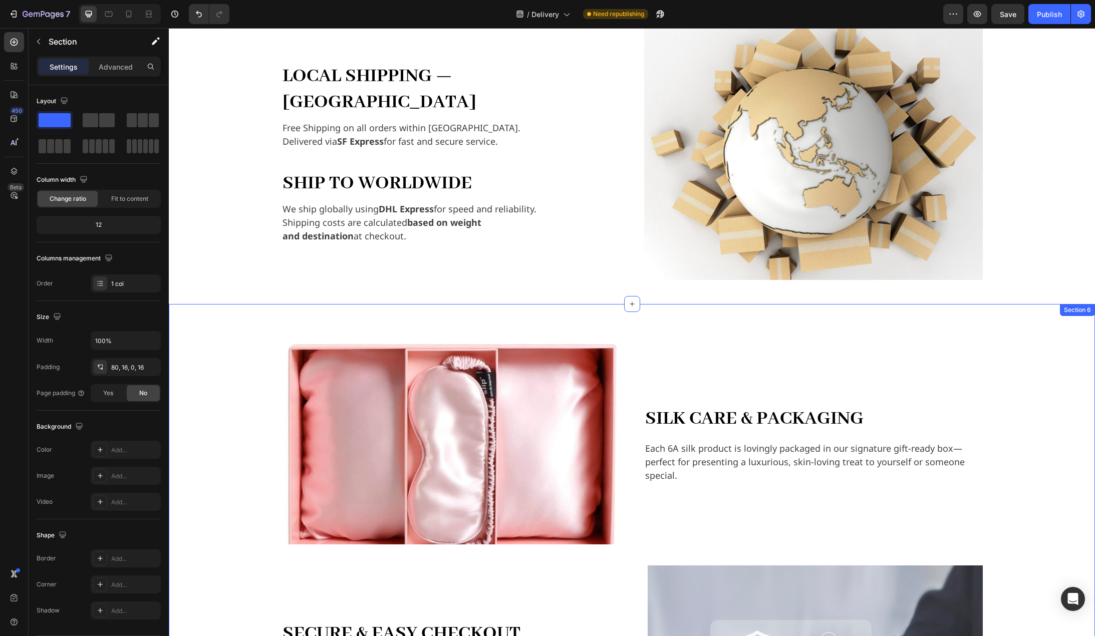
scroll to position [802, 0]
click at [1050, 17] on div "Publish" at bounding box center [1049, 14] width 25 height 11
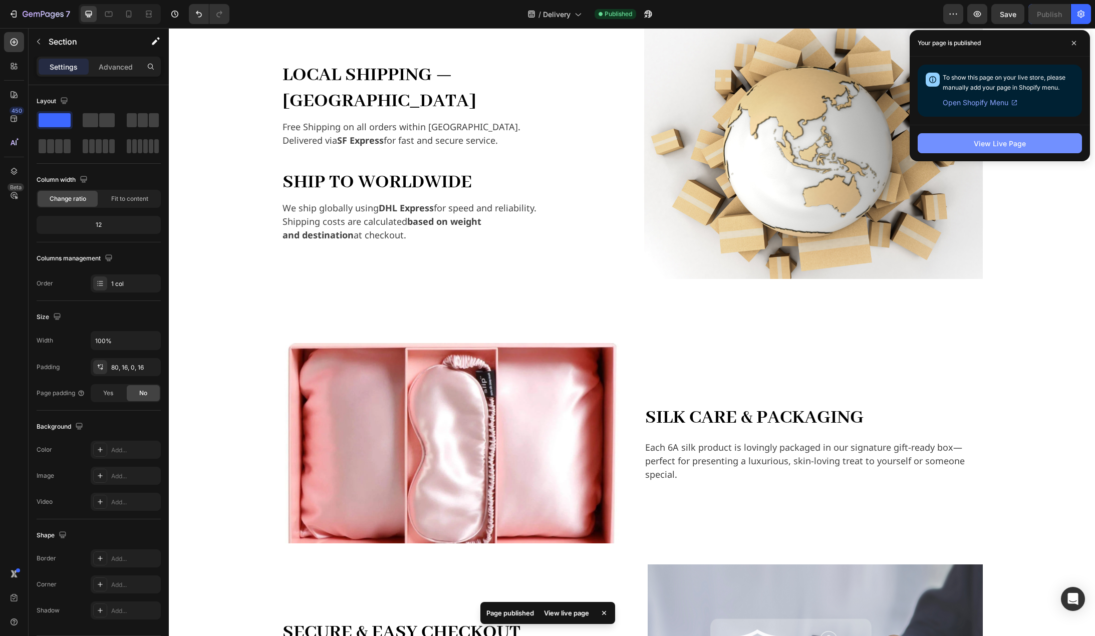
click at [1015, 151] on button "View Live Page" at bounding box center [1000, 143] width 164 height 20
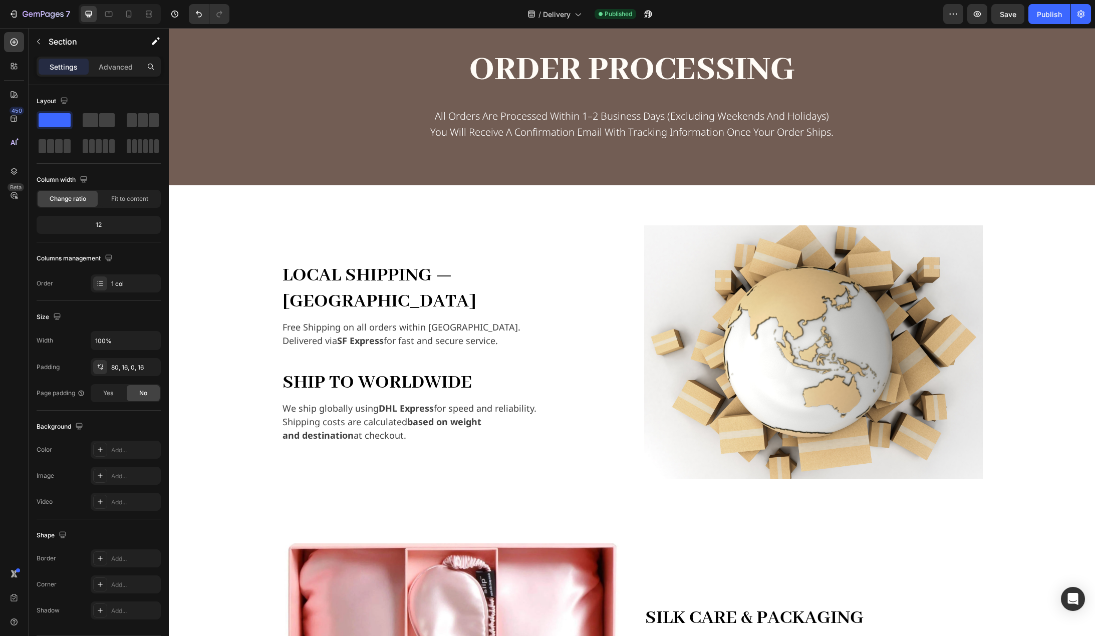
scroll to position [902, 0]
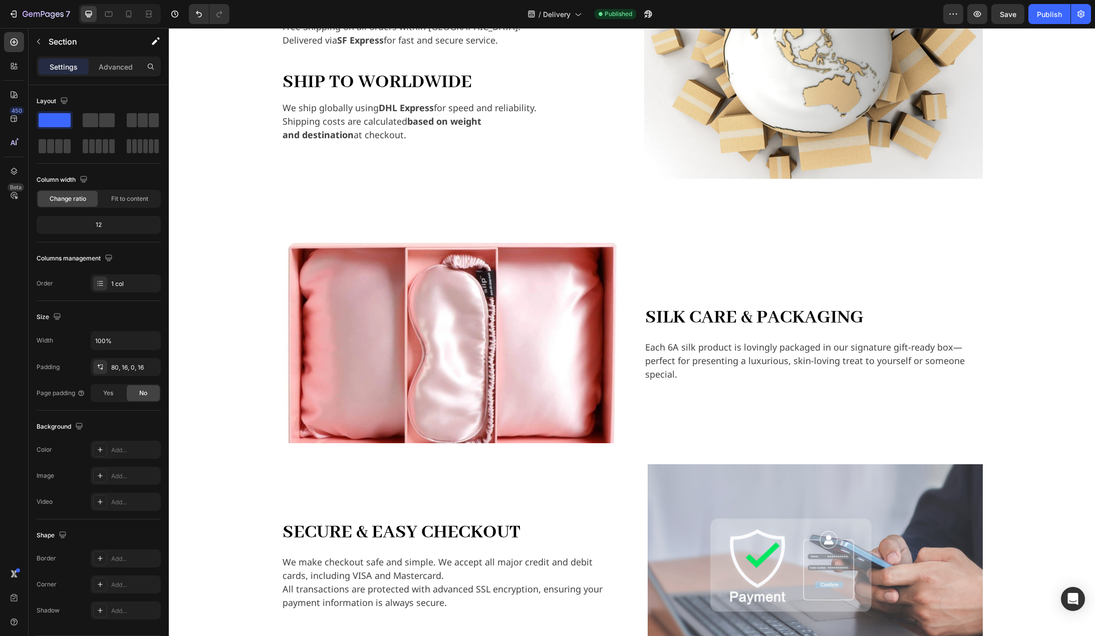
click at [1036, 141] on div "Local Shipping — Hong Kong Text Block Free Shipping on all orders within Hong K…" at bounding box center [632, 64] width 910 height 278
click at [671, 199] on div "Local Shipping — Hong Kong Text Block Free Shipping on all orders within Hong K…" at bounding box center [632, 64] width 910 height 278
click at [610, 173] on div "Local Shipping — Hong Kong Text Block Free Shipping on all orders within Hong K…" at bounding box center [451, 52] width 339 height 254
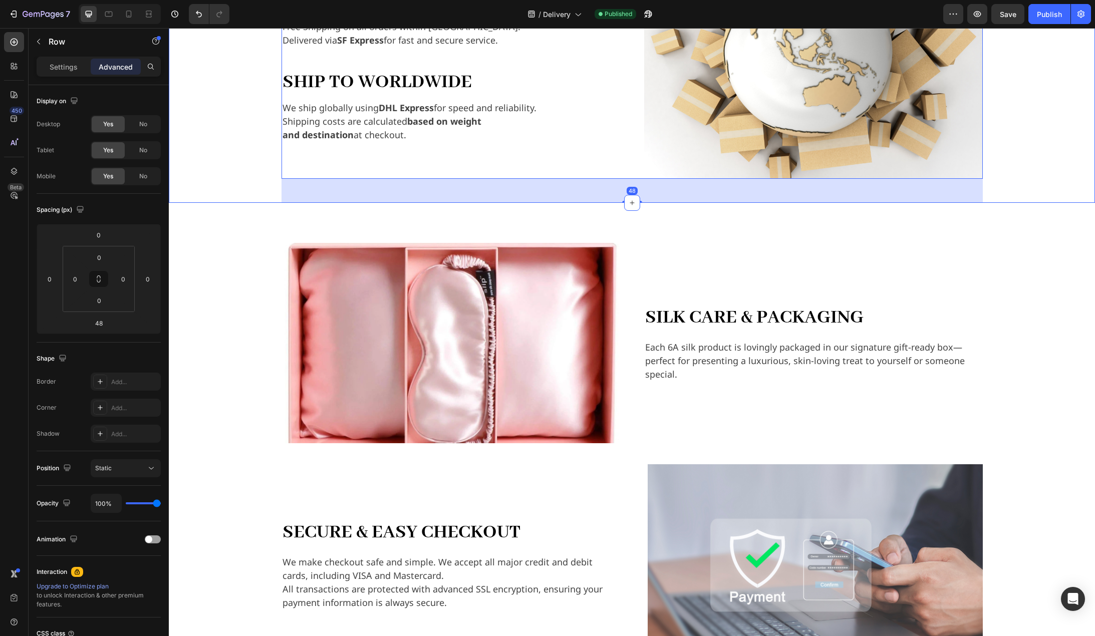
click at [225, 166] on div "Local Shipping — Hong Kong Text Block Free Shipping on all orders within Hong K…" at bounding box center [632, 64] width 910 height 278
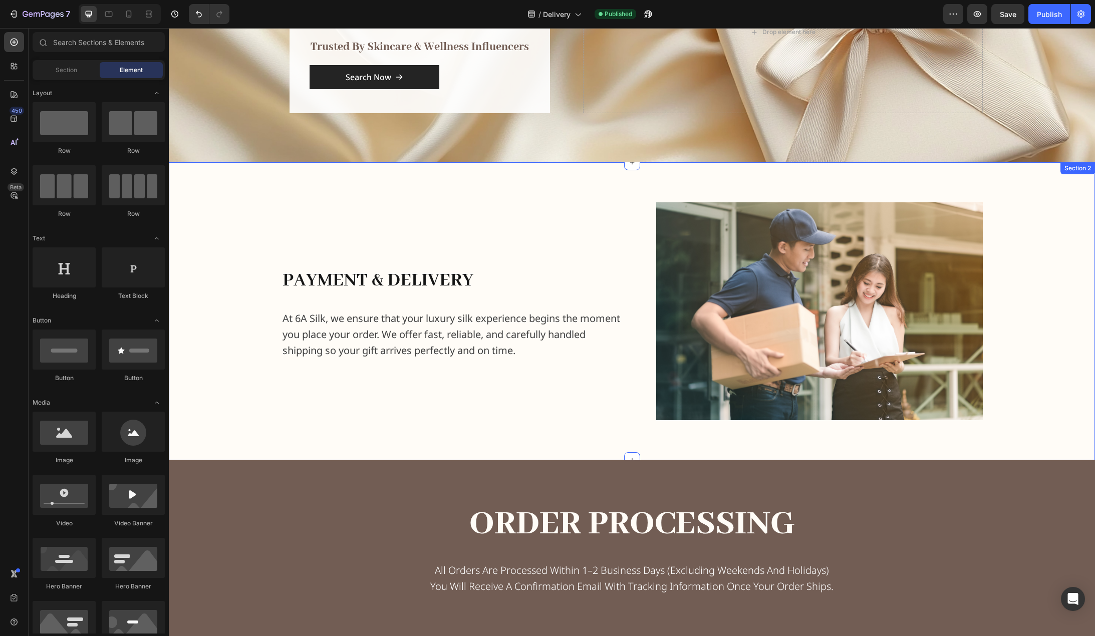
scroll to position [119, 0]
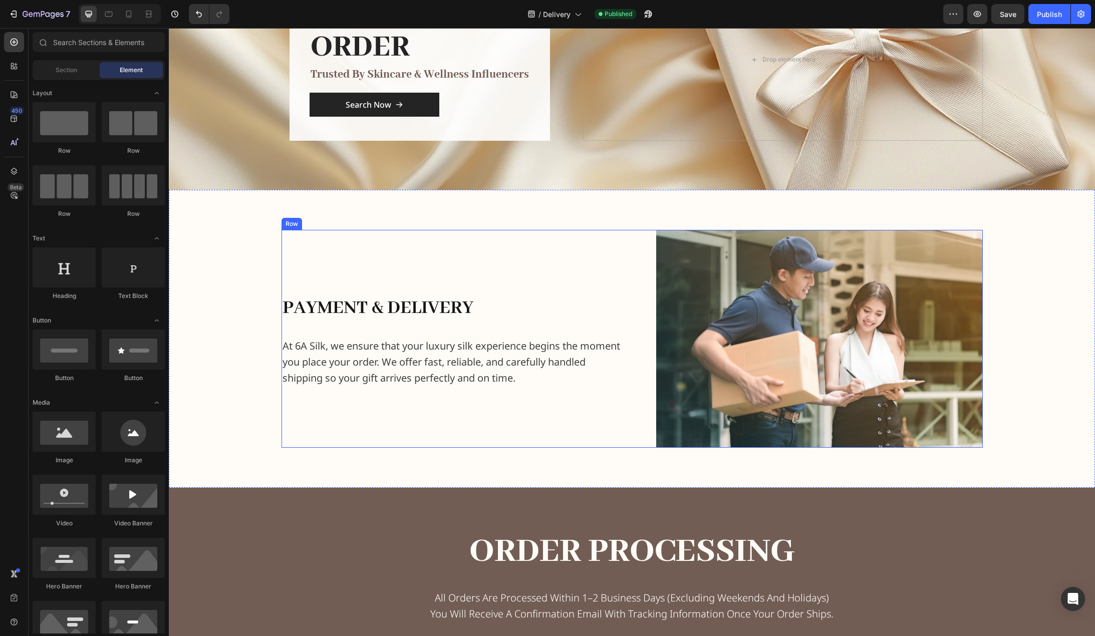
click at [598, 244] on div "payment & delivery Heading At 6A Silk, we ensure that your luxury silk experien…" at bounding box center [453, 339] width 343 height 218
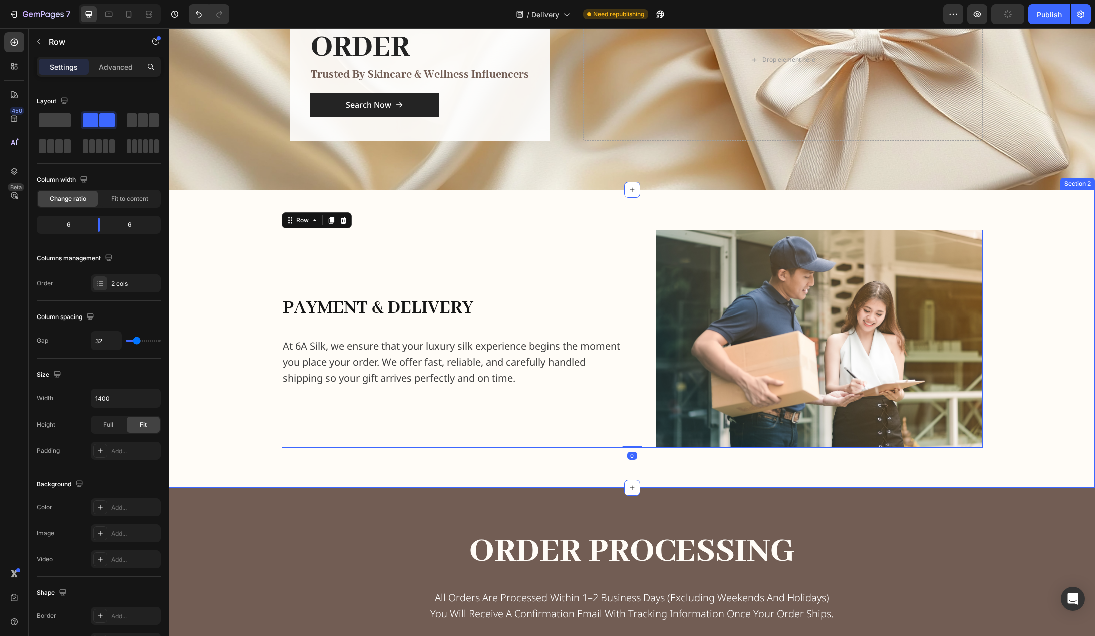
click at [1064, 213] on div "payment & delivery Heading At 6A Silk, we ensure that your luxury silk experien…" at bounding box center [632, 339] width 926 height 298
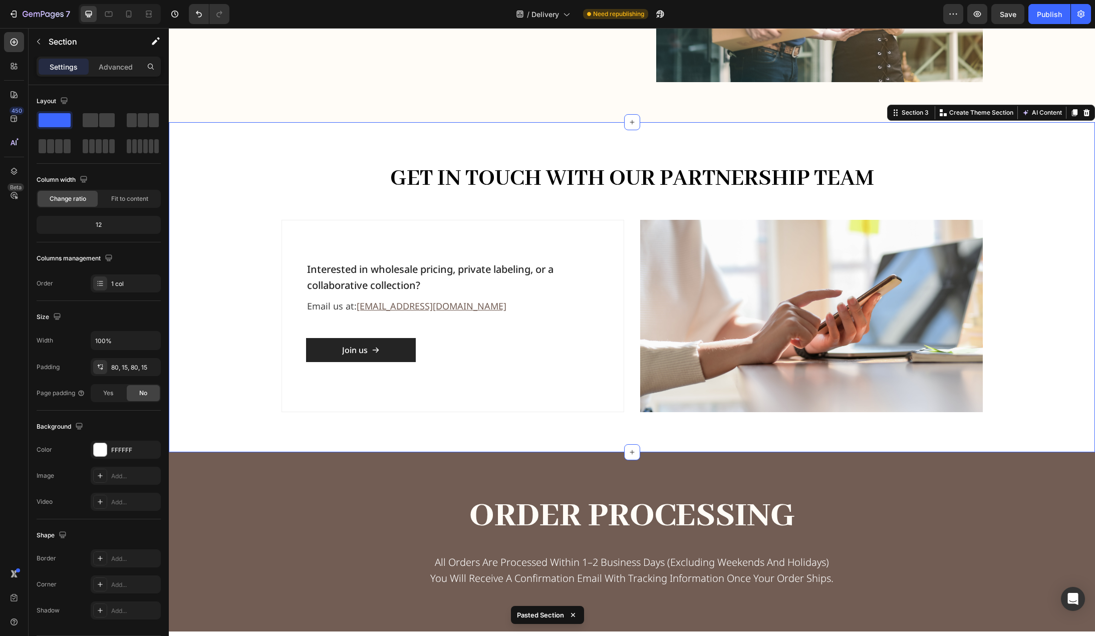
scroll to position [344, 0]
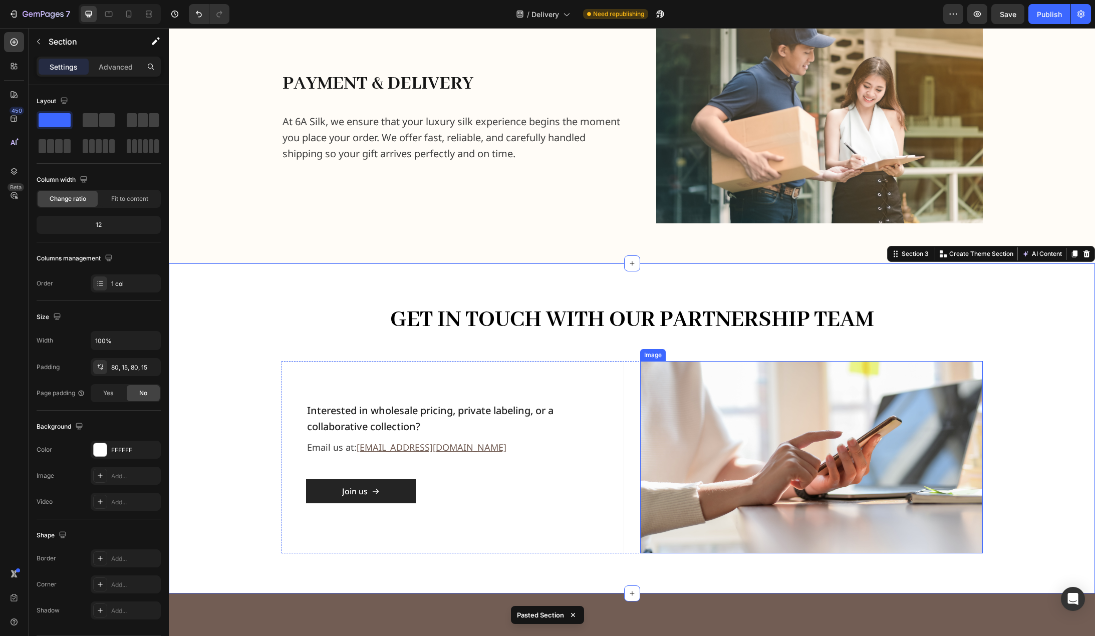
click at [844, 442] on img at bounding box center [811, 457] width 343 height 192
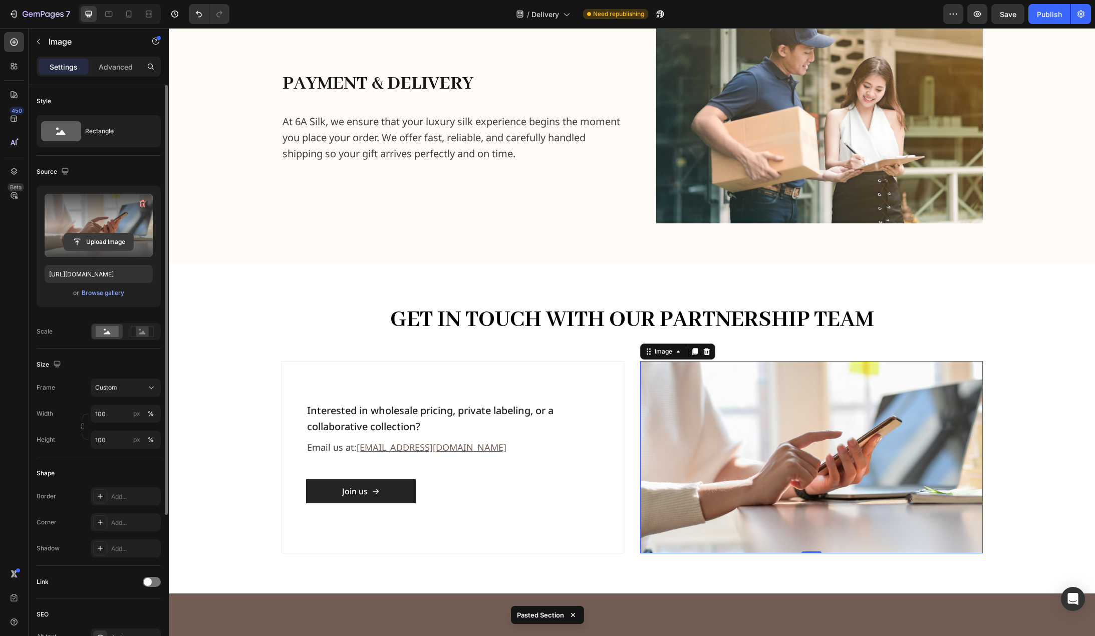
click at [102, 244] on input "file" at bounding box center [98, 241] width 69 height 17
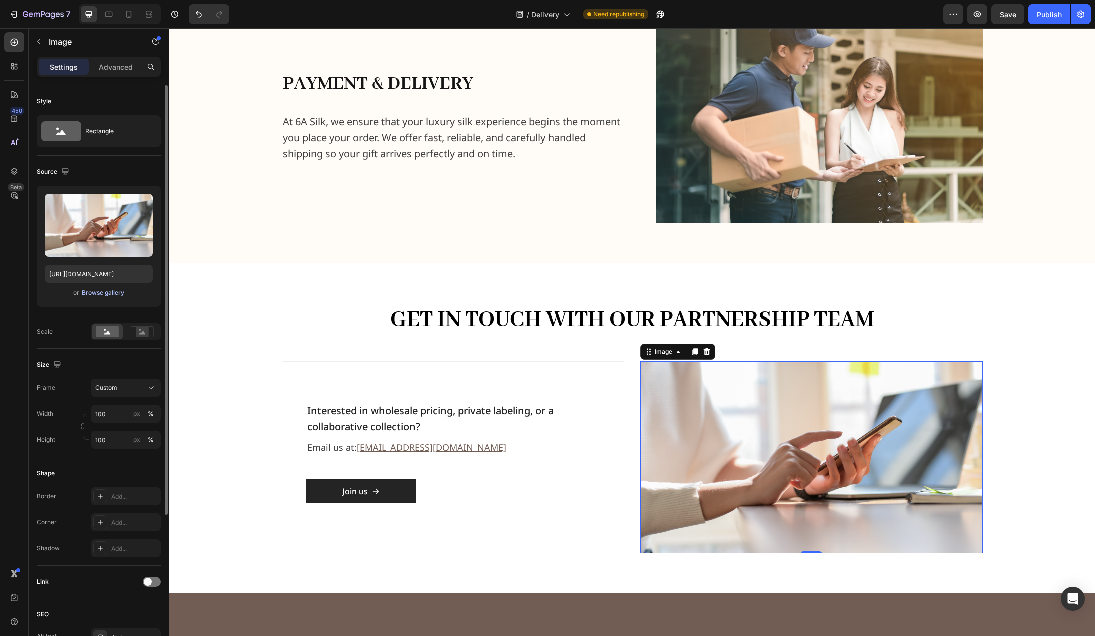
click at [88, 298] on button "Browse gallery" at bounding box center [103, 293] width 44 height 10
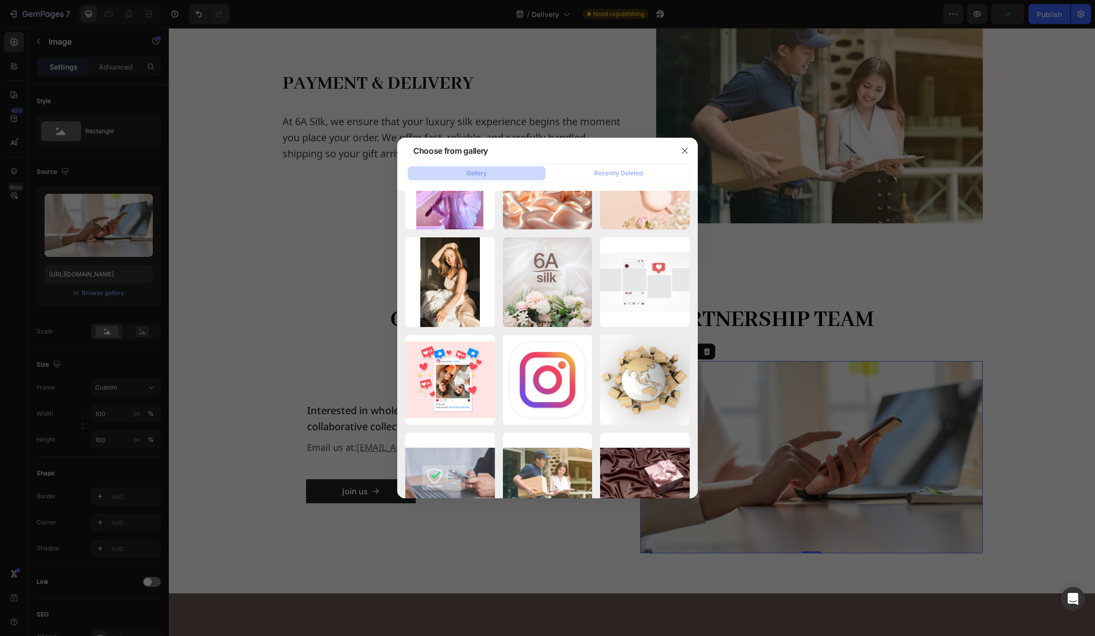
scroll to position [2455, 0]
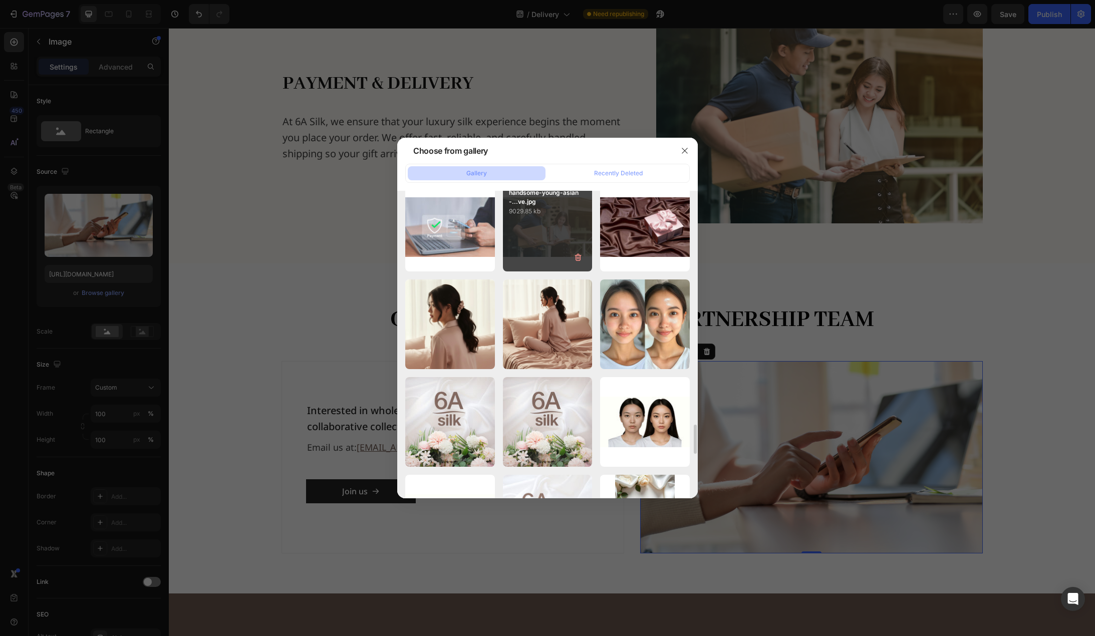
click at [548, 226] on div "handsome-young-asian-...ve.jpg 9029.85 kb" at bounding box center [548, 227] width 90 height 90
type input "https://cdn.shopify.com/s/files/1/0636/7471/2130/files/gempages_582482295949099…"
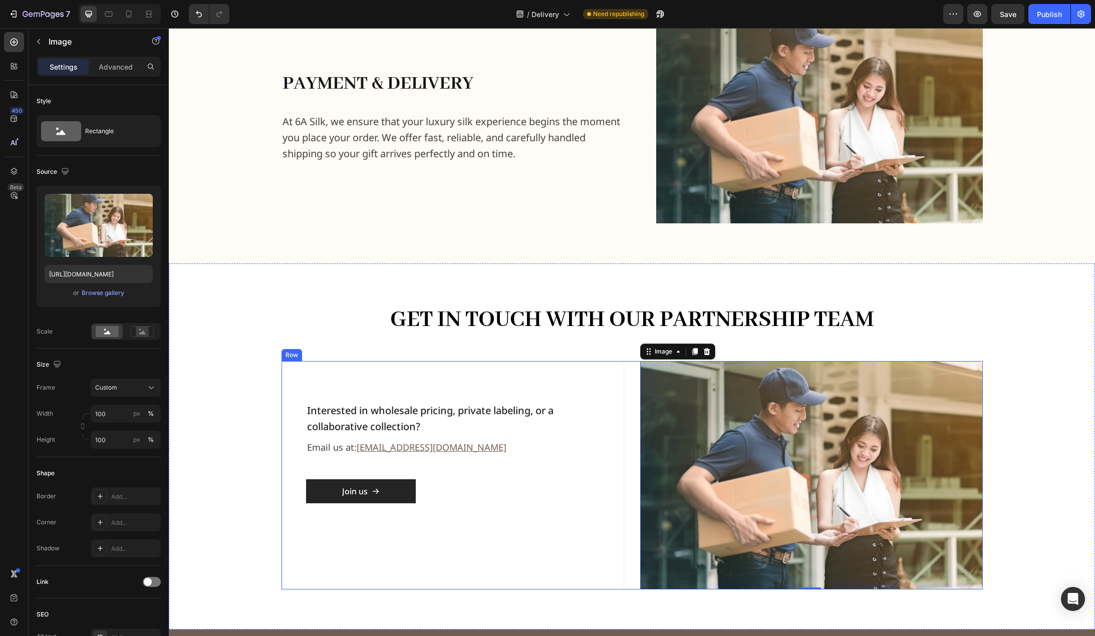
click at [626, 386] on div "Interested in wholesale pricing, private labeling, or a collaborative collectio…" at bounding box center [632, 475] width 701 height 229
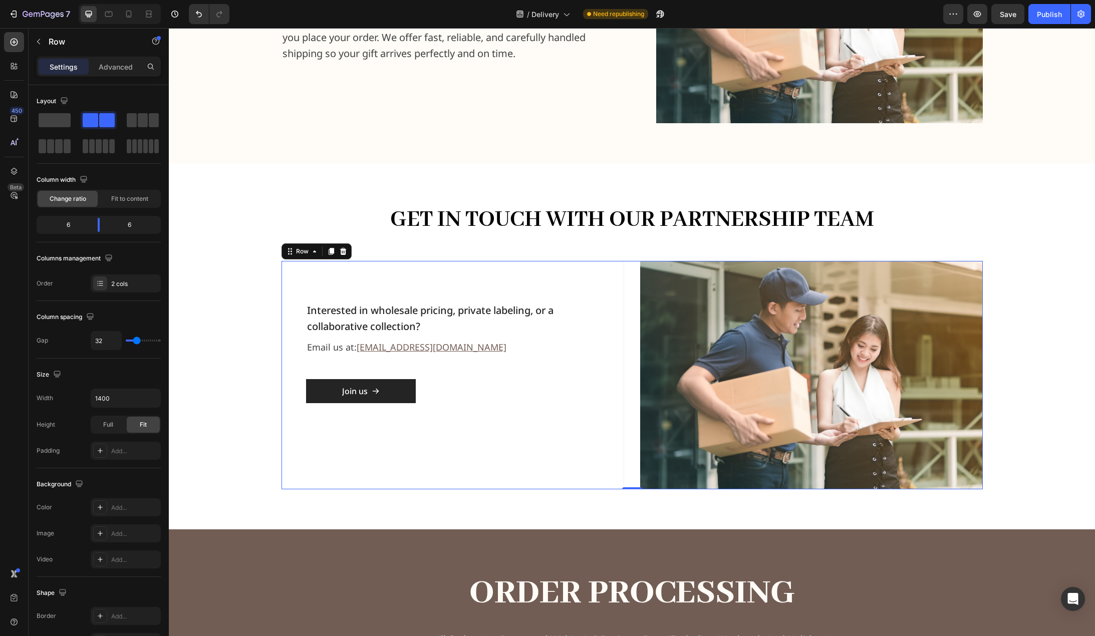
scroll to position [294, 0]
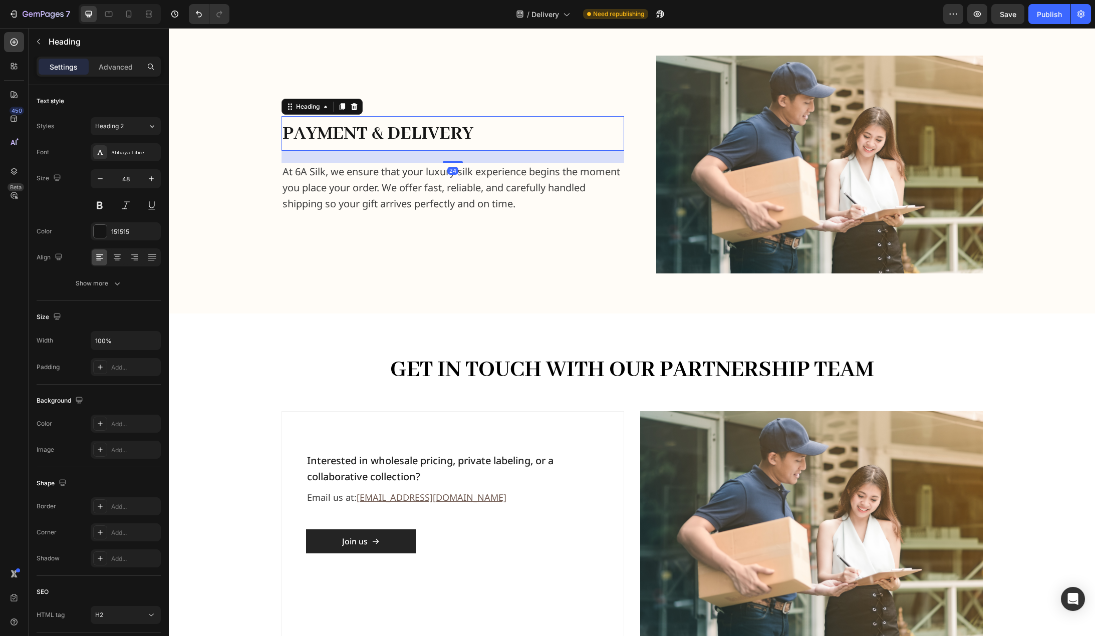
click at [402, 126] on span "payment & delivery" at bounding box center [378, 134] width 191 height 24
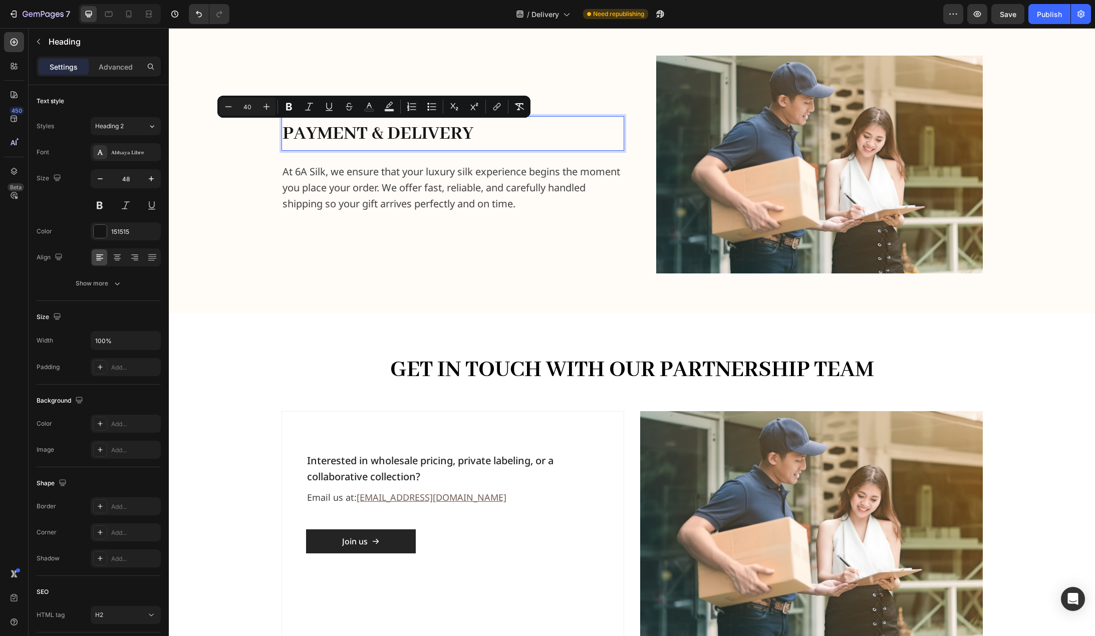
click at [581, 141] on p "payment & delivery" at bounding box center [453, 133] width 341 height 32
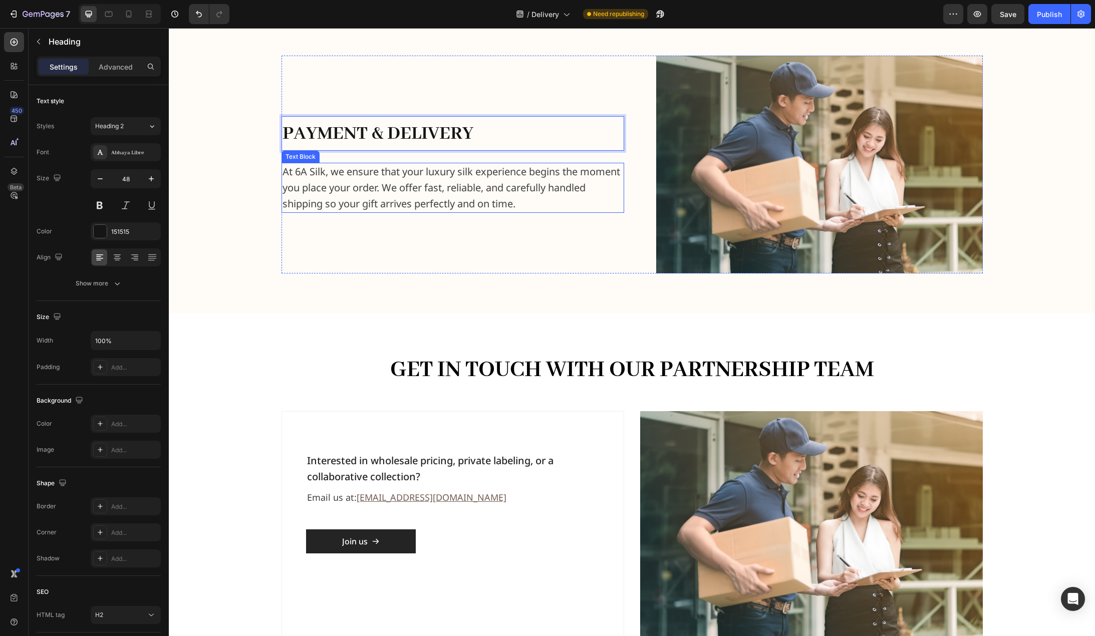
click at [607, 184] on p "At 6A Silk, we ensure that your luxury silk experience begins the moment you pl…" at bounding box center [453, 188] width 341 height 48
click at [600, 139] on p "⁠⁠⁠⁠⁠⁠⁠ payment & delivery" at bounding box center [453, 133] width 341 height 32
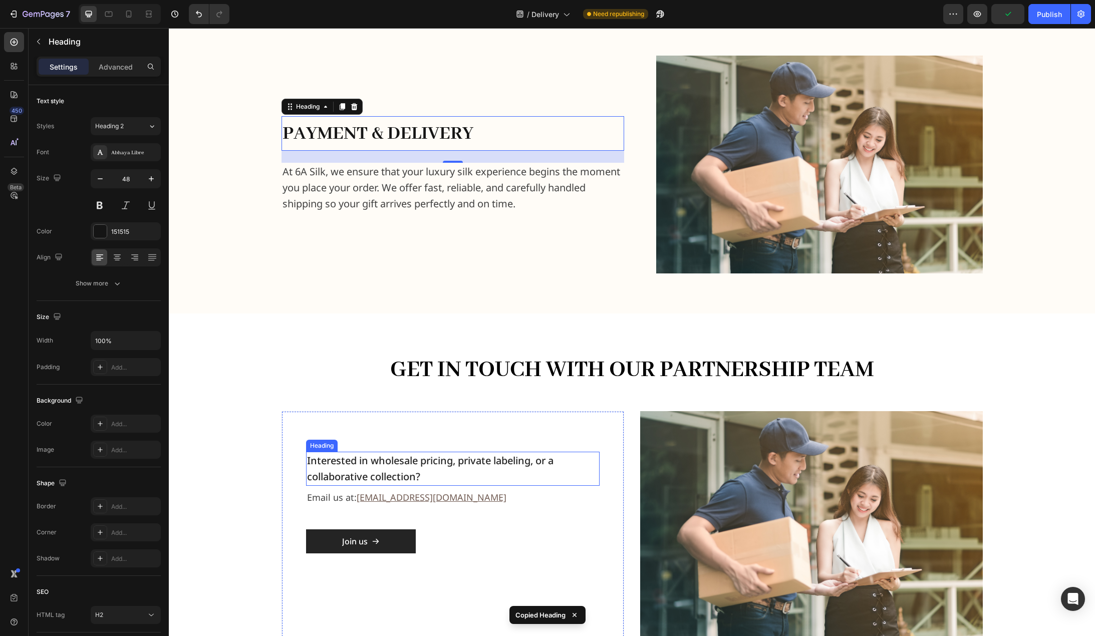
click at [560, 459] on h2 "Interested in wholesale pricing, private labeling, or a collaborative collectio…" at bounding box center [453, 469] width 294 height 34
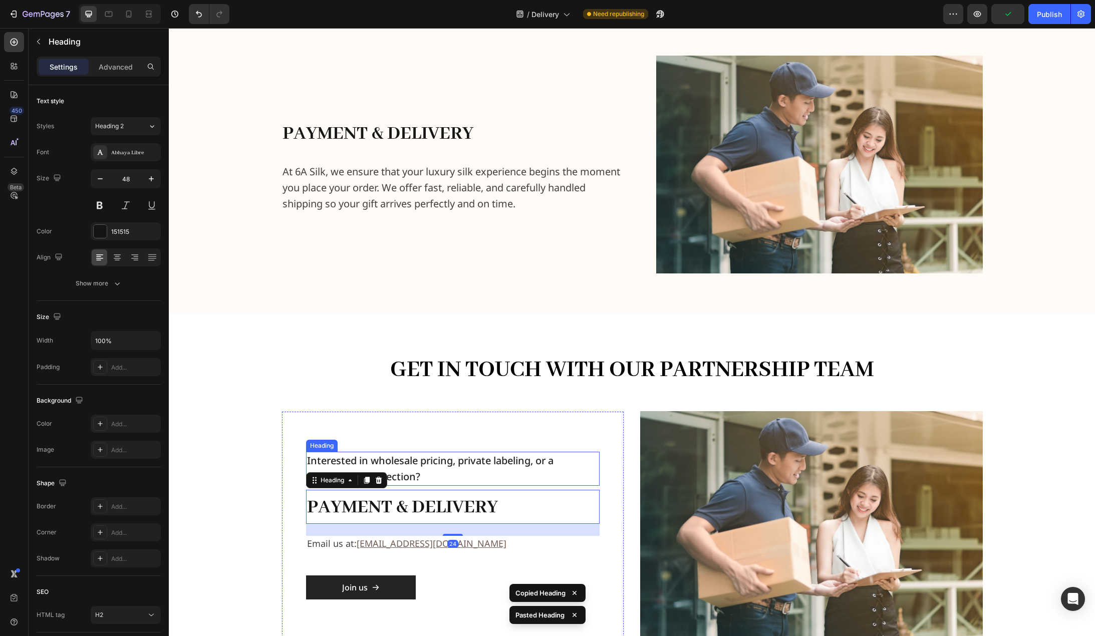
click at [528, 468] on h2 "Interested in wholesale pricing, private labeling, or a collaborative collectio…" at bounding box center [453, 469] width 294 height 34
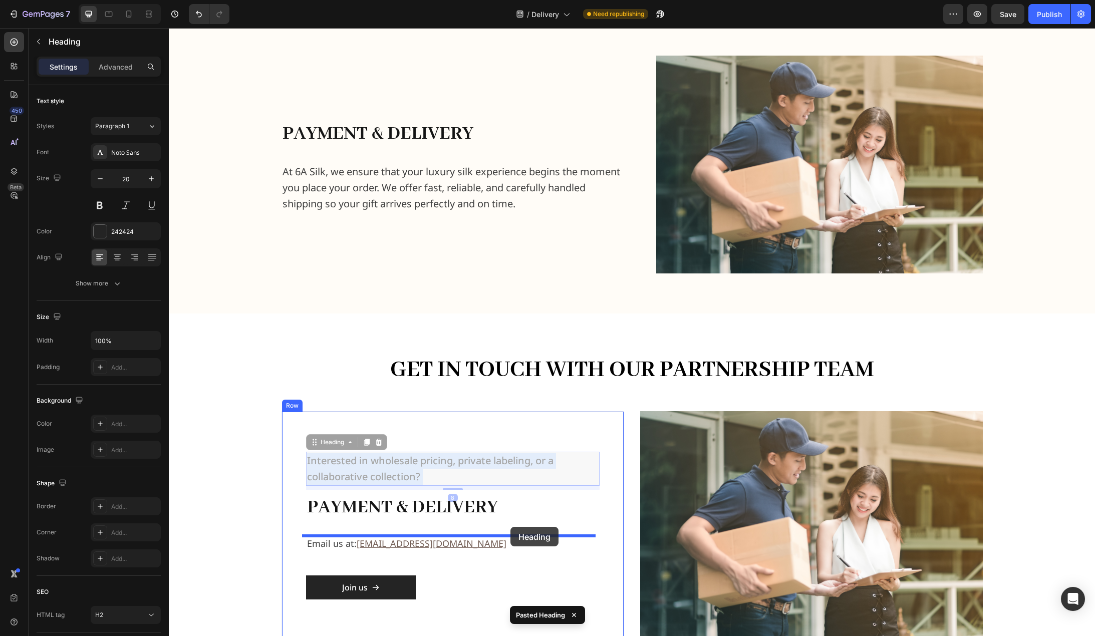
drag, startPoint x: 530, startPoint y: 462, endPoint x: 511, endPoint y: 527, distance: 67.4
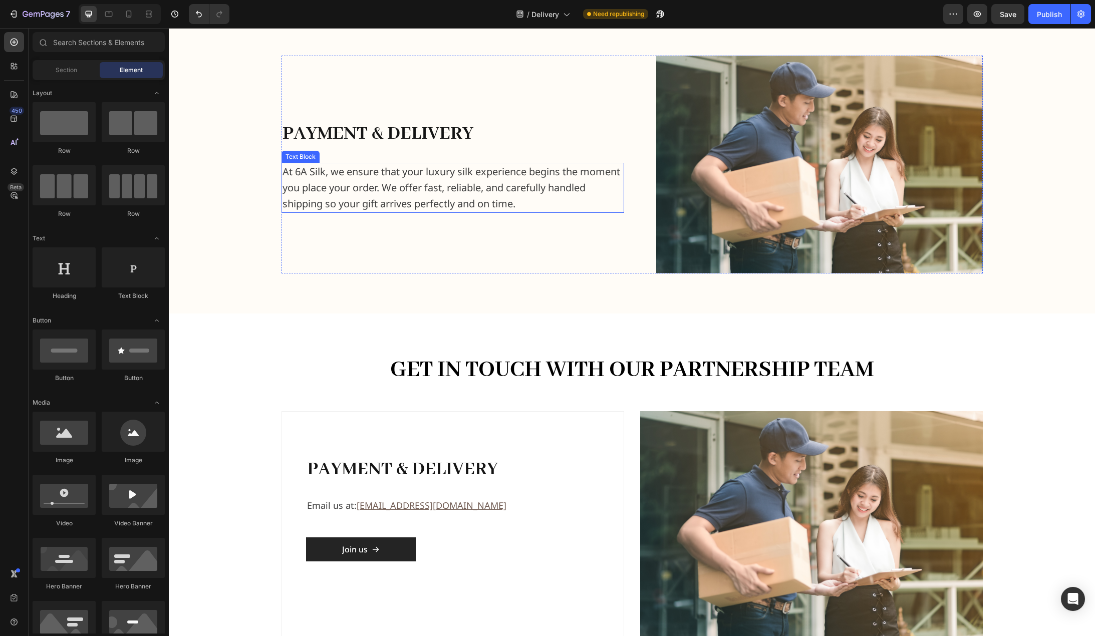
click at [474, 179] on p "At 6A Silk, we ensure that your luxury silk experience begins the moment you pl…" at bounding box center [453, 188] width 341 height 48
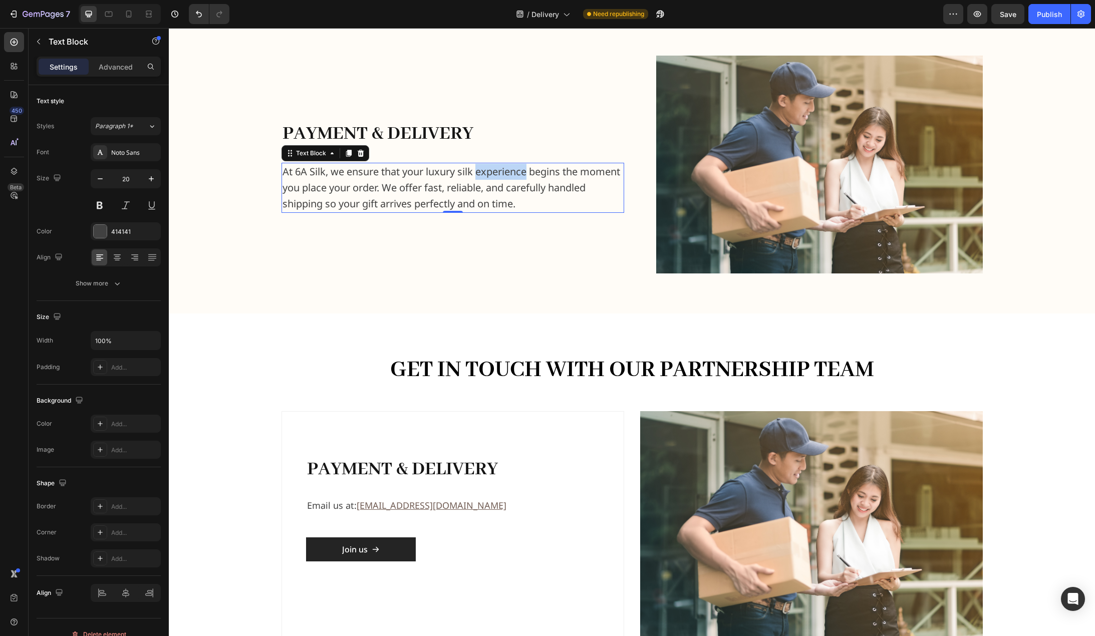
click at [474, 179] on p "At 6A Silk, we ensure that your luxury silk experience begins the moment you pl…" at bounding box center [453, 188] width 341 height 48
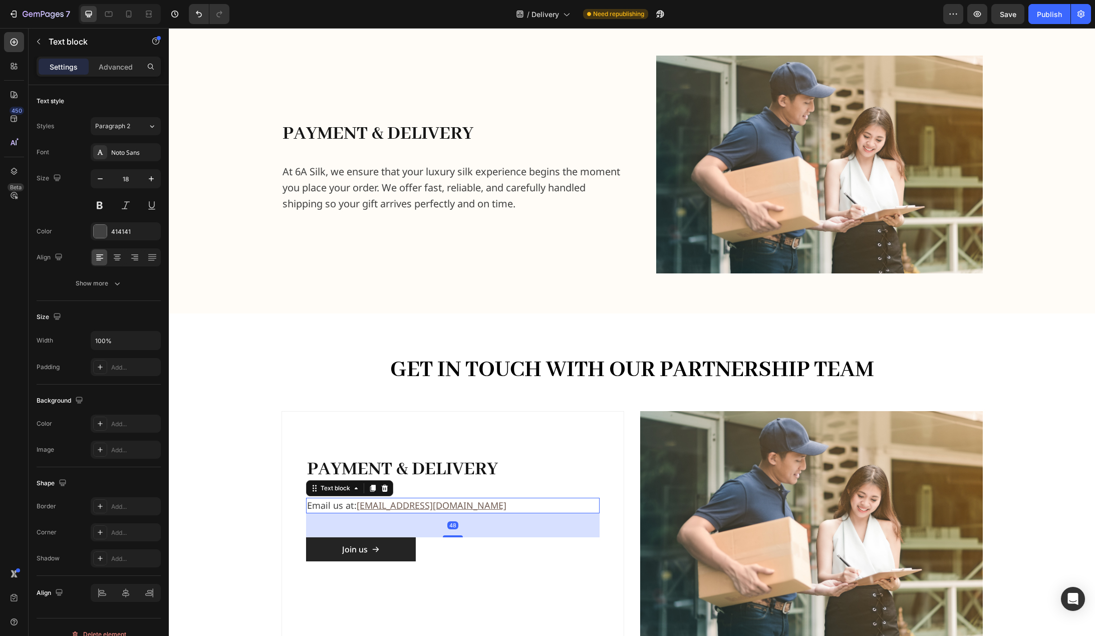
click at [397, 501] on u "[EMAIL_ADDRESS][DOMAIN_NAME]" at bounding box center [432, 506] width 150 height 12
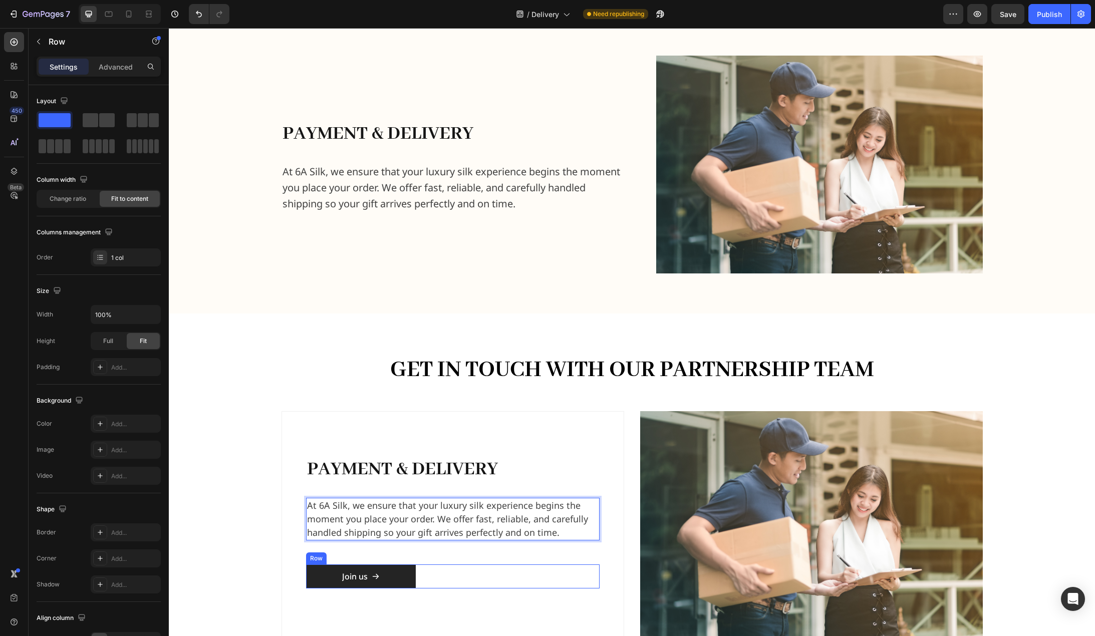
click at [441, 578] on div "Join us Button Row" at bounding box center [453, 577] width 294 height 24
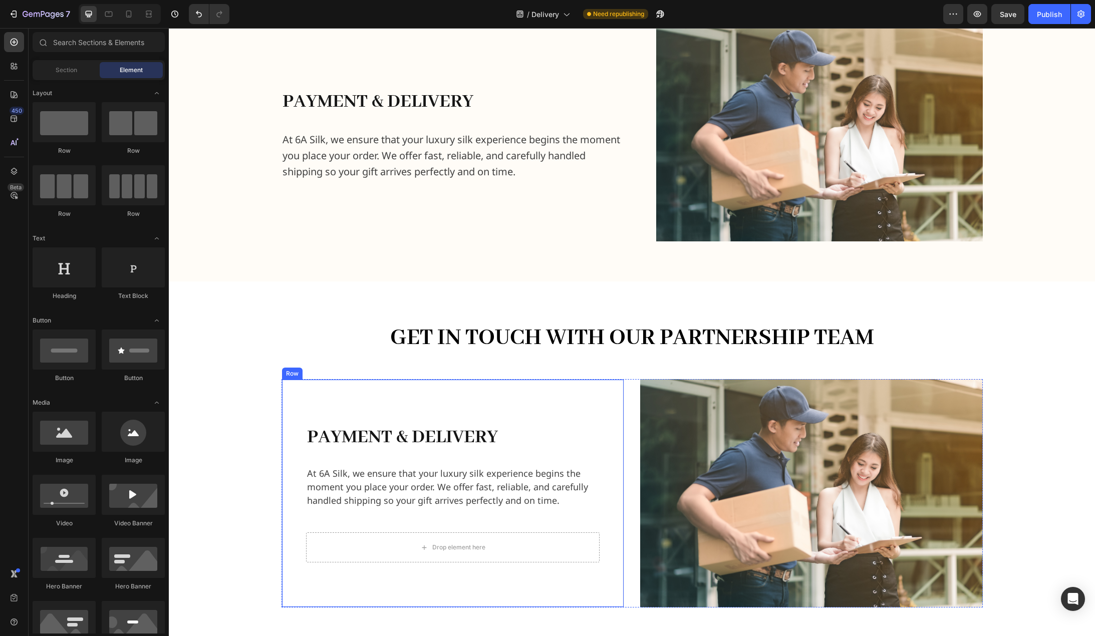
scroll to position [344, 0]
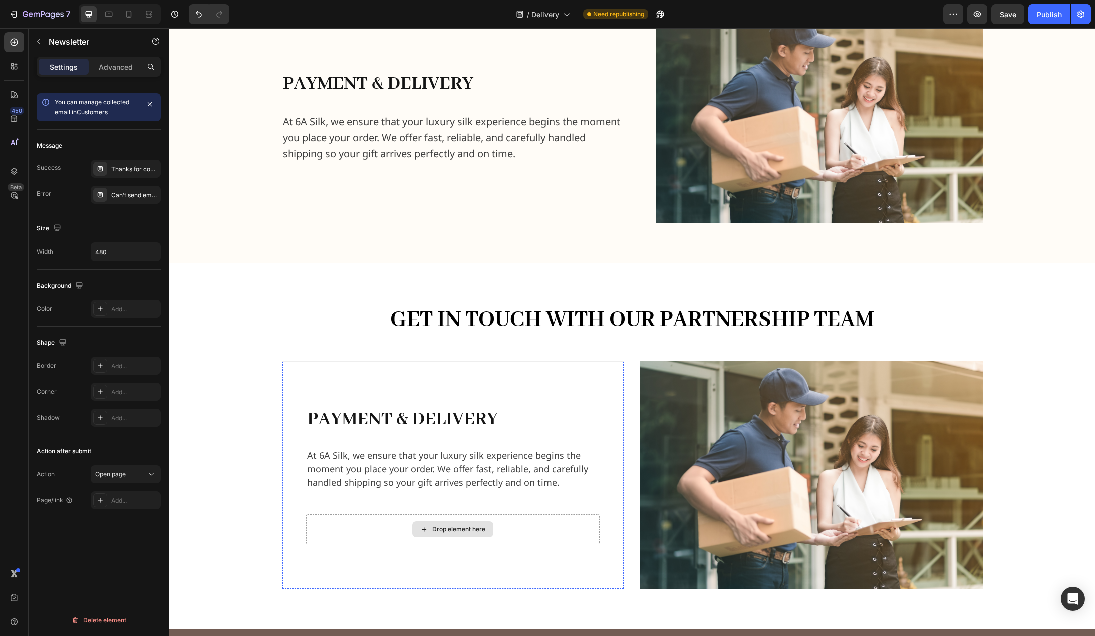
click at [516, 532] on div "Drop element here" at bounding box center [453, 530] width 294 height 30
click at [581, 520] on div "Drop element here" at bounding box center [453, 530] width 294 height 30
click at [104, 63] on p "Advanced" at bounding box center [116, 67] width 34 height 11
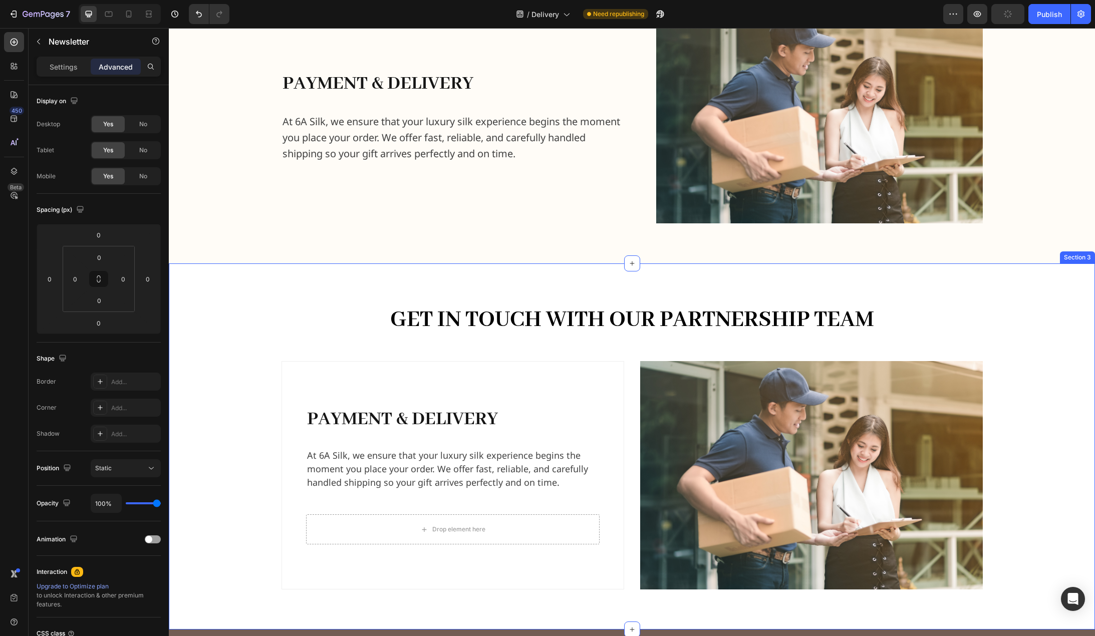
click at [235, 495] on div "Get in Touch with Our Partnership Team Heading Row payment & delivery Heading A…" at bounding box center [631, 447] width 911 height 286
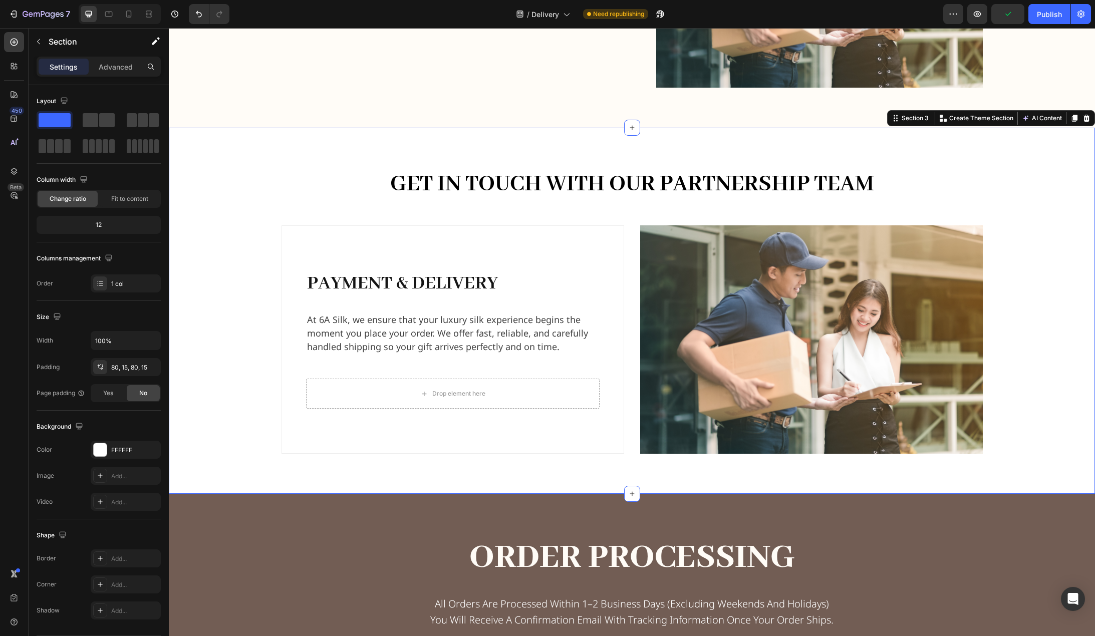
scroll to position [494, 0]
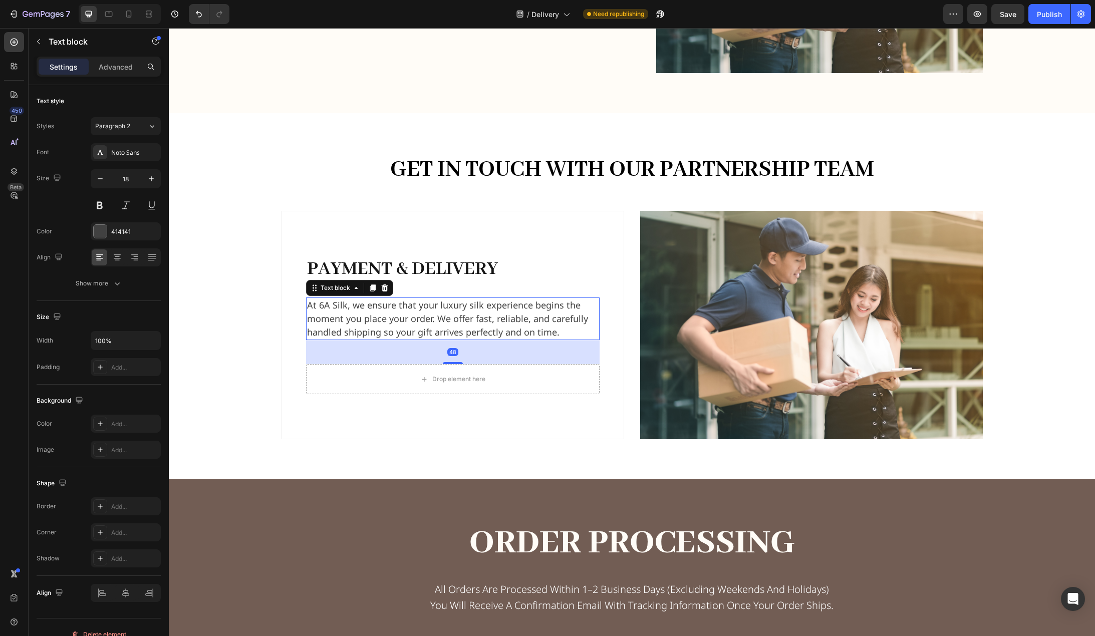
click at [462, 330] on p "At 6A Silk, we ensure that your luxury silk experience begins the moment you pl…" at bounding box center [453, 319] width 292 height 41
click at [43, 40] on button "button" at bounding box center [39, 42] width 16 height 16
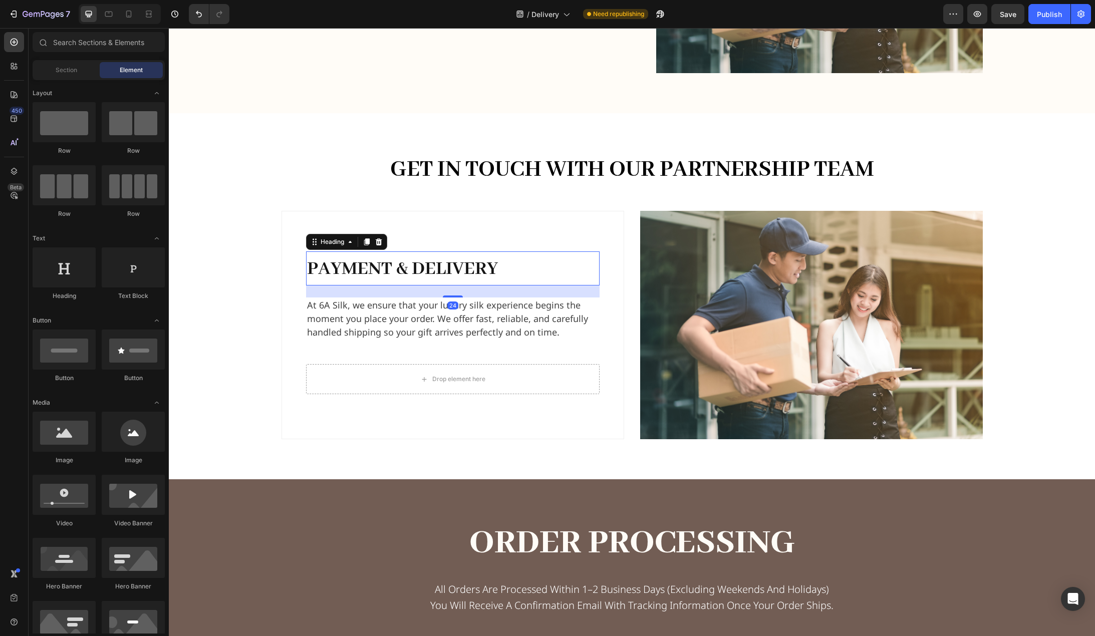
click at [588, 265] on h2 "payment & delivery" at bounding box center [453, 269] width 294 height 34
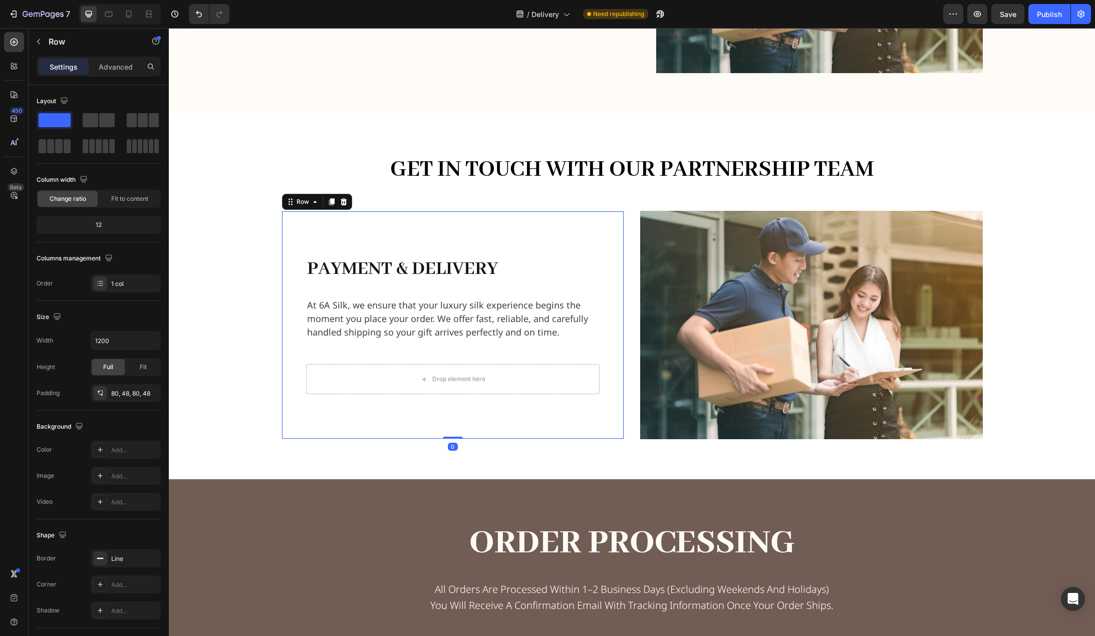
click at [606, 264] on div "payment & delivery Heading At 6A Silk, we ensure that your luxury silk experien…" at bounding box center [453, 325] width 343 height 229
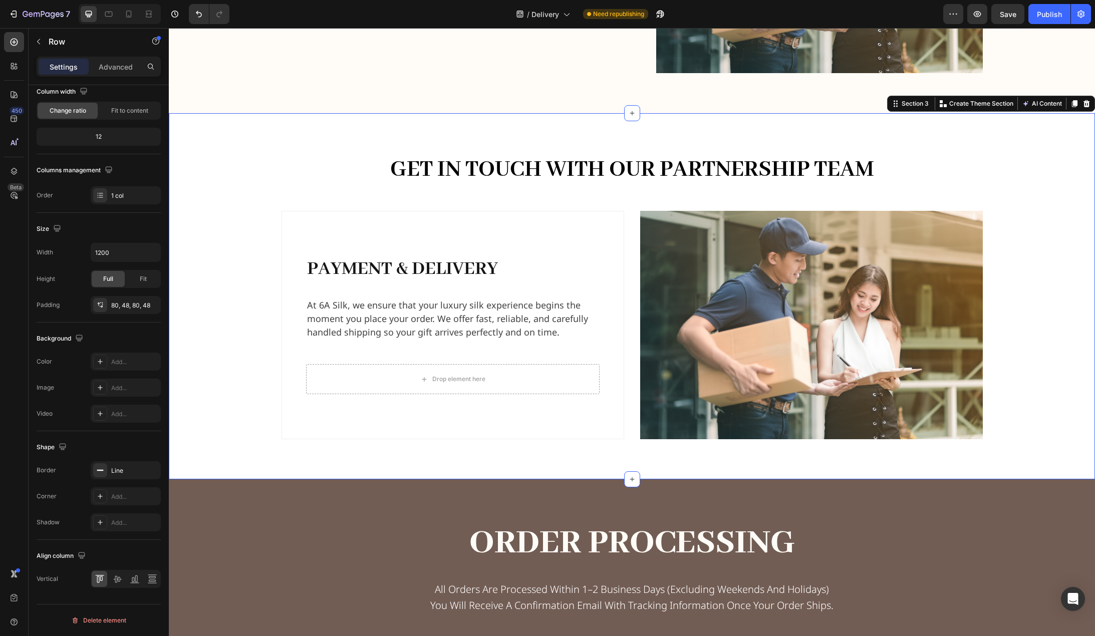
click at [216, 328] on div "Get in Touch with Our Partnership Team Heading Row payment & delivery Heading A…" at bounding box center [631, 296] width 911 height 286
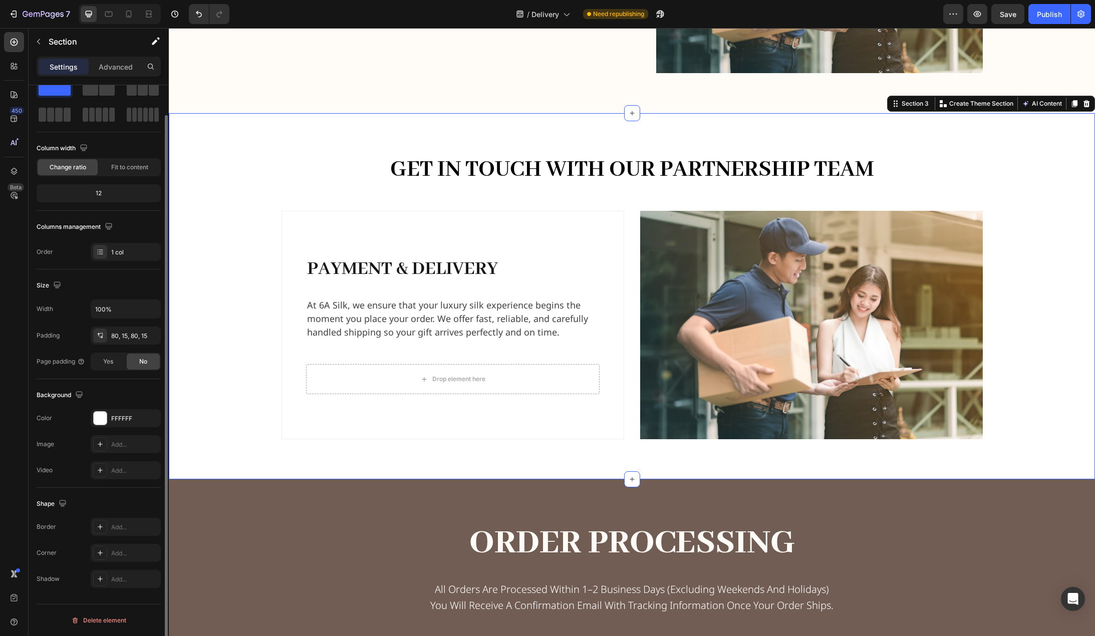
scroll to position [0, 0]
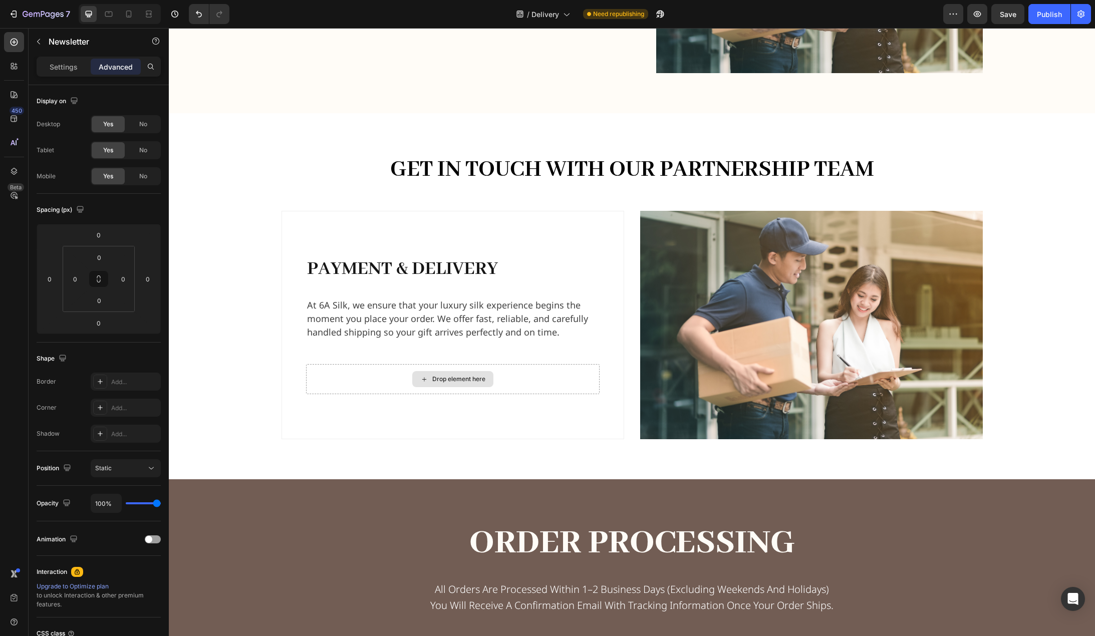
click at [530, 377] on div "Drop element here" at bounding box center [453, 379] width 294 height 30
click at [329, 366] on div "Drop element here" at bounding box center [453, 379] width 294 height 30
click at [348, 302] on p "At 6A Silk, we ensure that your luxury silk experience begins the moment you pl…" at bounding box center [453, 319] width 292 height 41
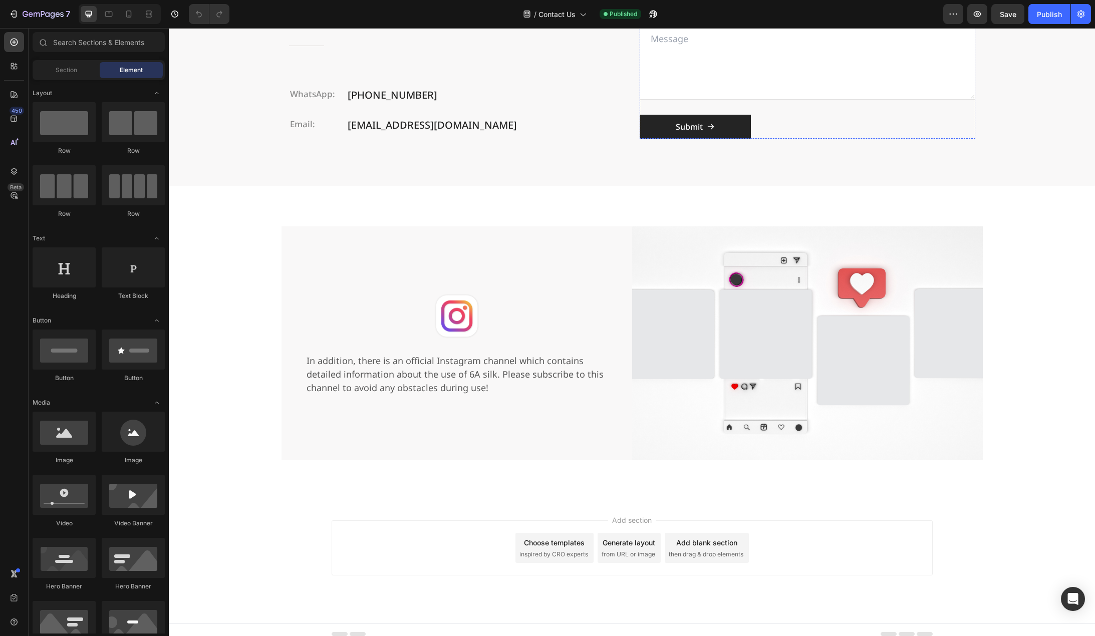
scroll to position [424, 0]
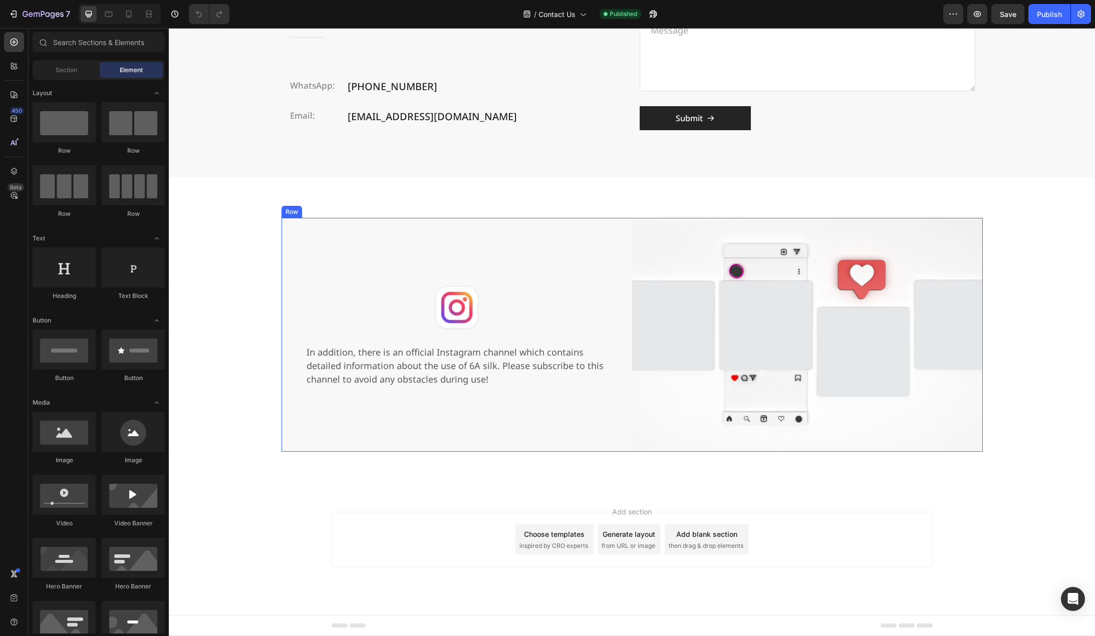
click at [584, 245] on div "Image In addition, there is an official Instagram channel which contains detail…" at bounding box center [457, 335] width 351 height 234
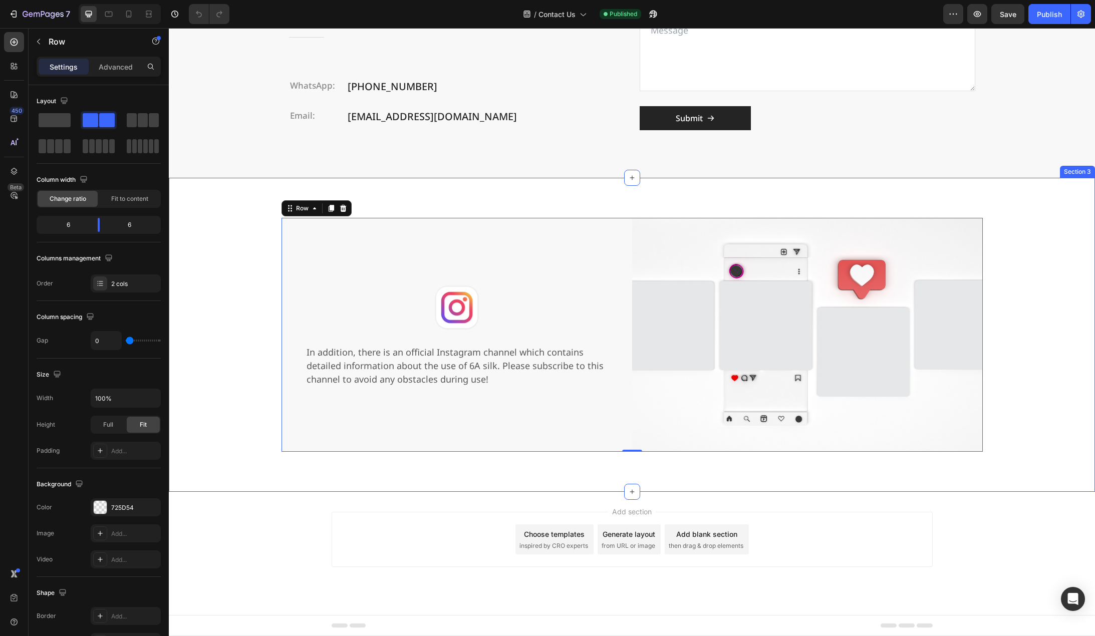
click at [200, 347] on div "Image In addition, there is an official Instagram channel which contains detail…" at bounding box center [632, 335] width 910 height 234
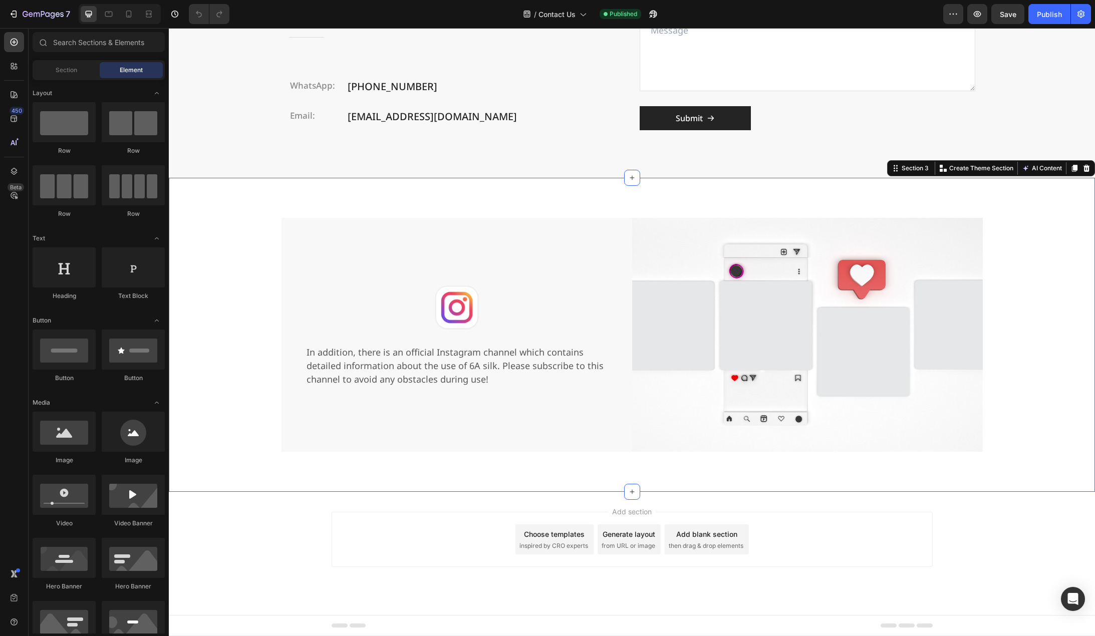
click at [189, 537] on div "Add section Choose templates inspired by CRO experts Generate layout from URL o…" at bounding box center [632, 553] width 926 height 123
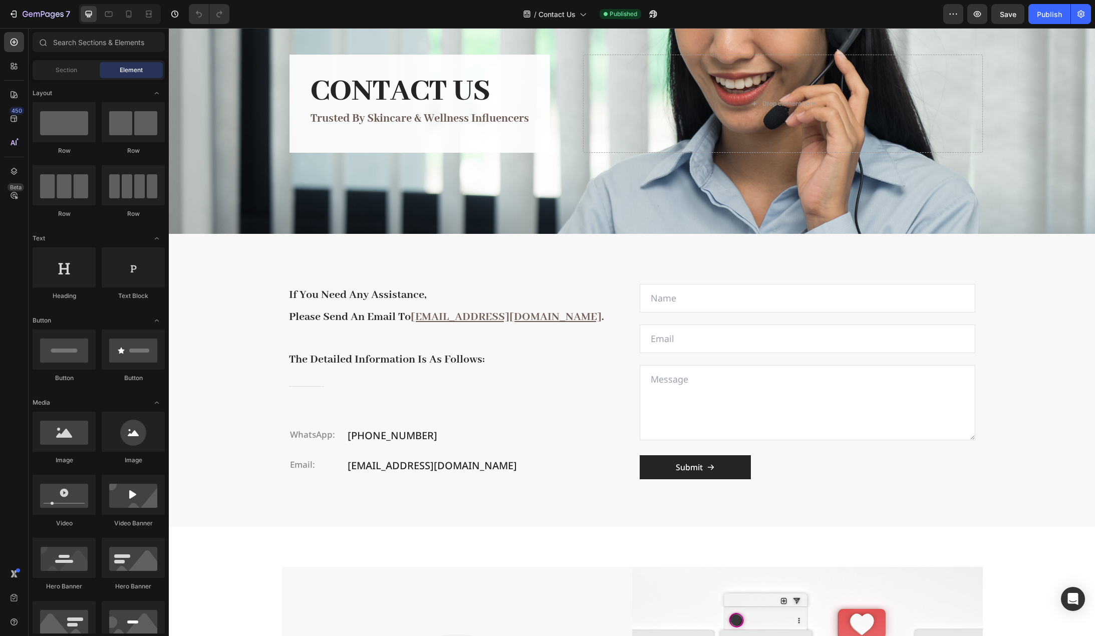
scroll to position [0, 0]
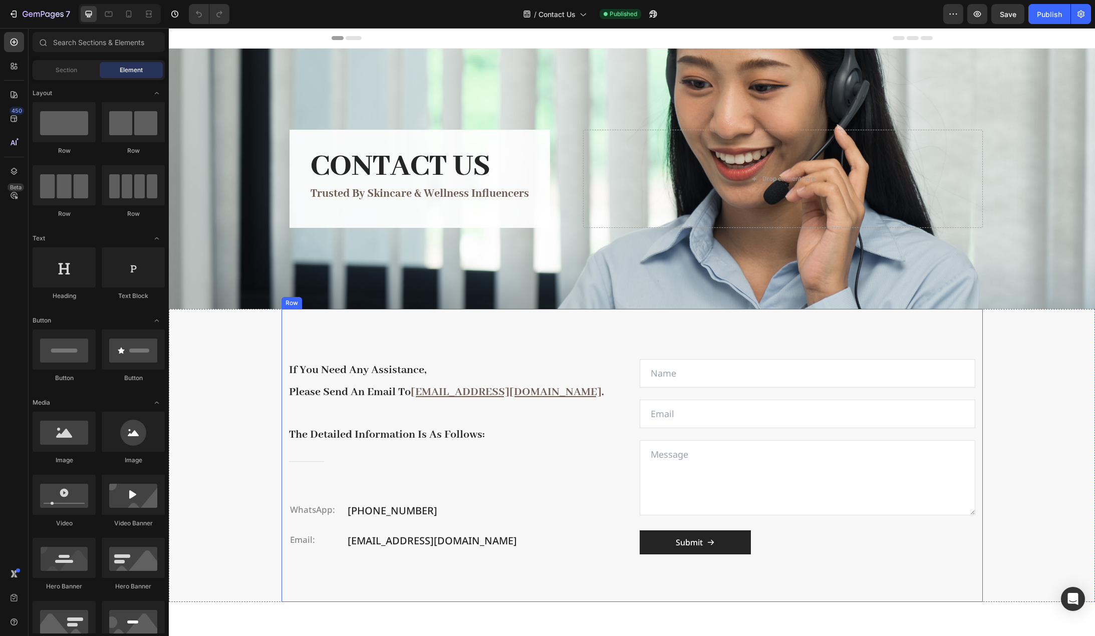
click at [624, 393] on div "if you need any assistance, please send an email to sales@6a-silk.com . the det…" at bounding box center [632, 455] width 701 height 293
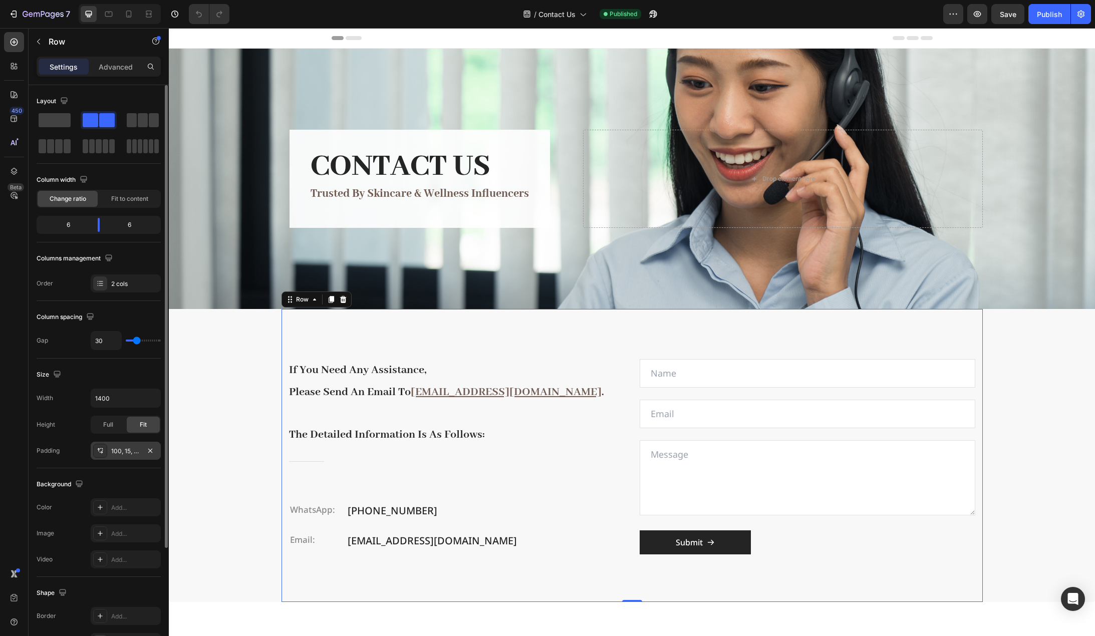
click at [134, 449] on div "100, 15, 80, 15" at bounding box center [125, 451] width 29 height 9
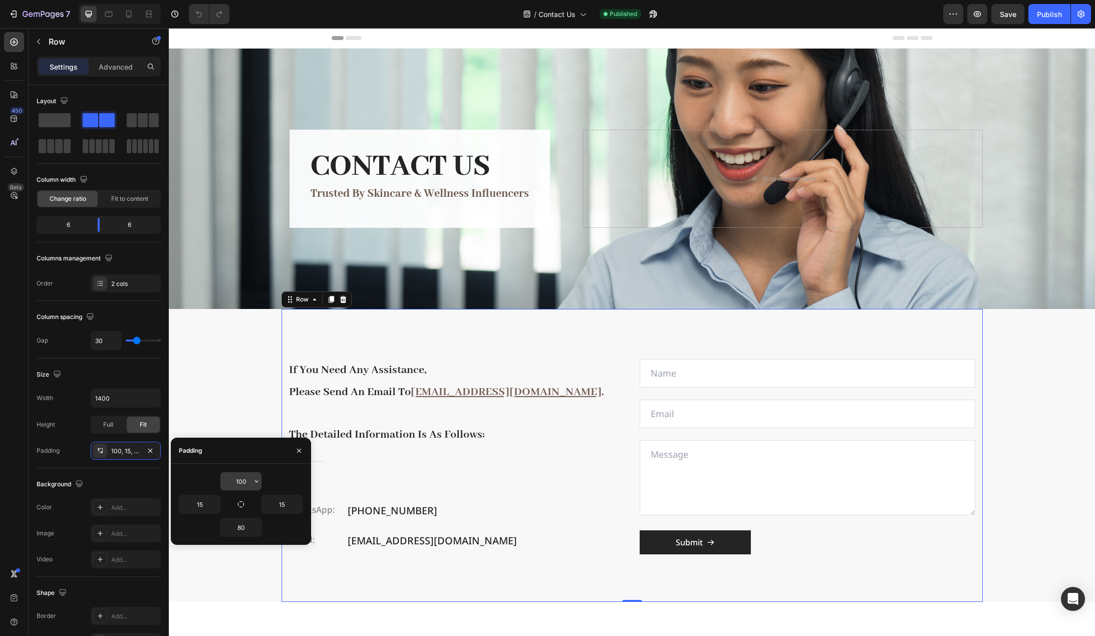
click at [245, 482] on input "100" at bounding box center [240, 481] width 41 height 18
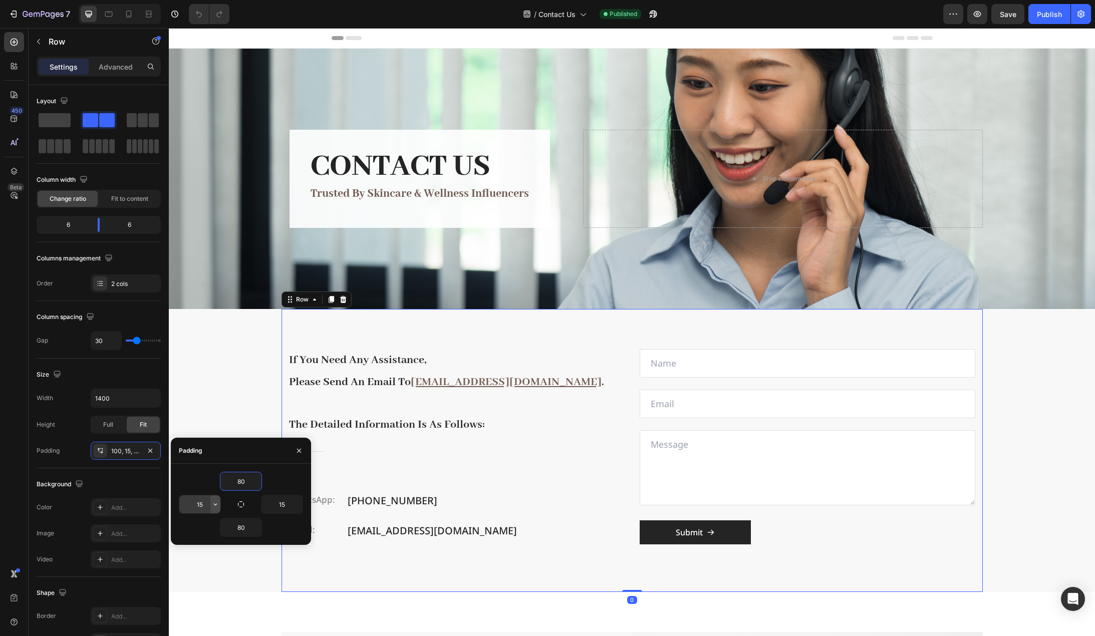
type input "80"
click at [211, 503] on icon "button" at bounding box center [215, 505] width 8 height 8
click at [204, 503] on input "15" at bounding box center [199, 505] width 41 height 18
type input "0"
click at [284, 505] on input "15" at bounding box center [282, 505] width 41 height 18
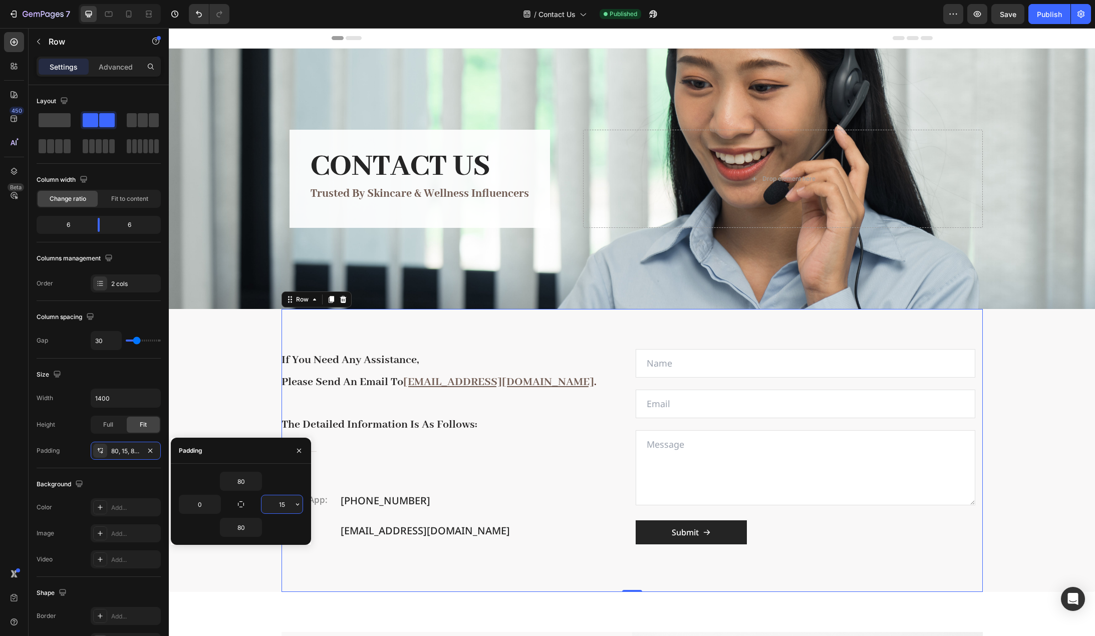
type input "0"
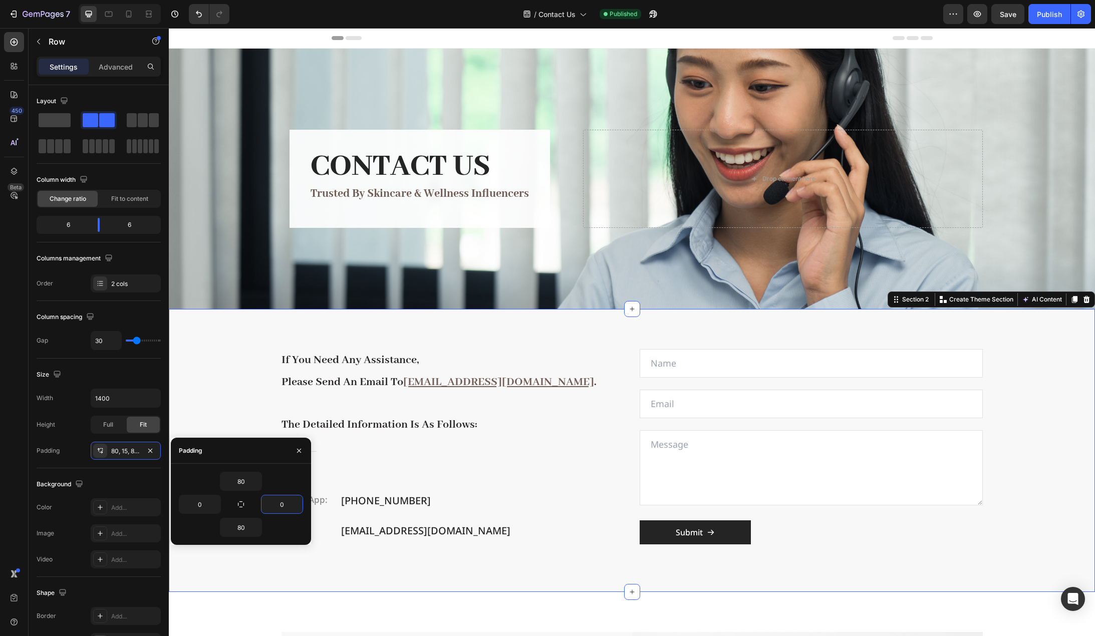
click at [235, 397] on div "if you need any assistance, please send an email to sales@6a-silk.com . the det…" at bounding box center [632, 450] width 926 height 283
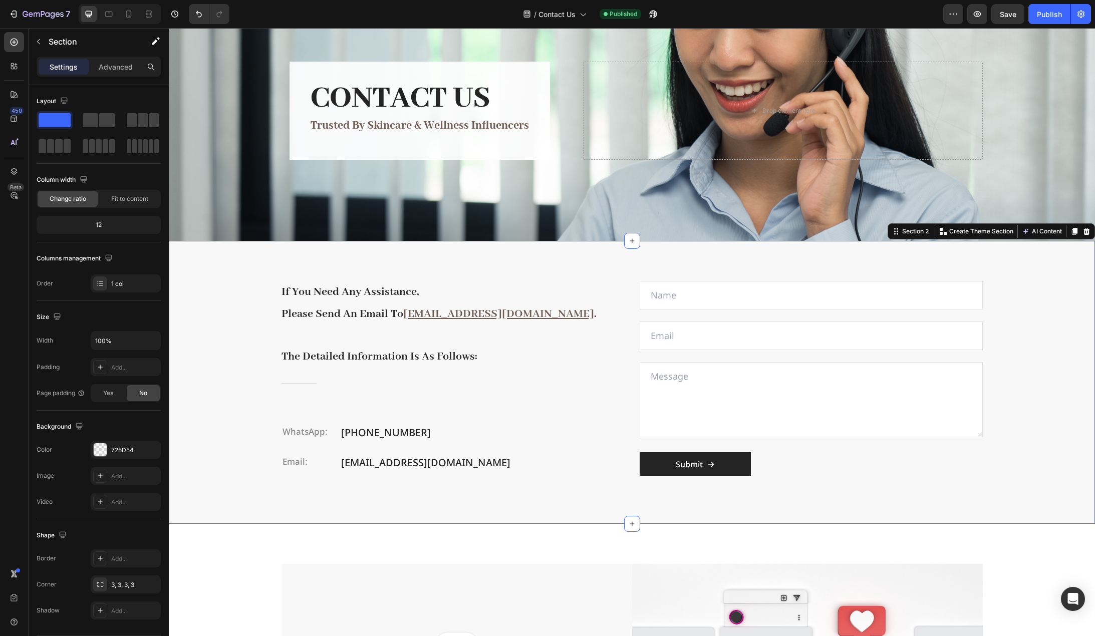
scroll to position [50, 0]
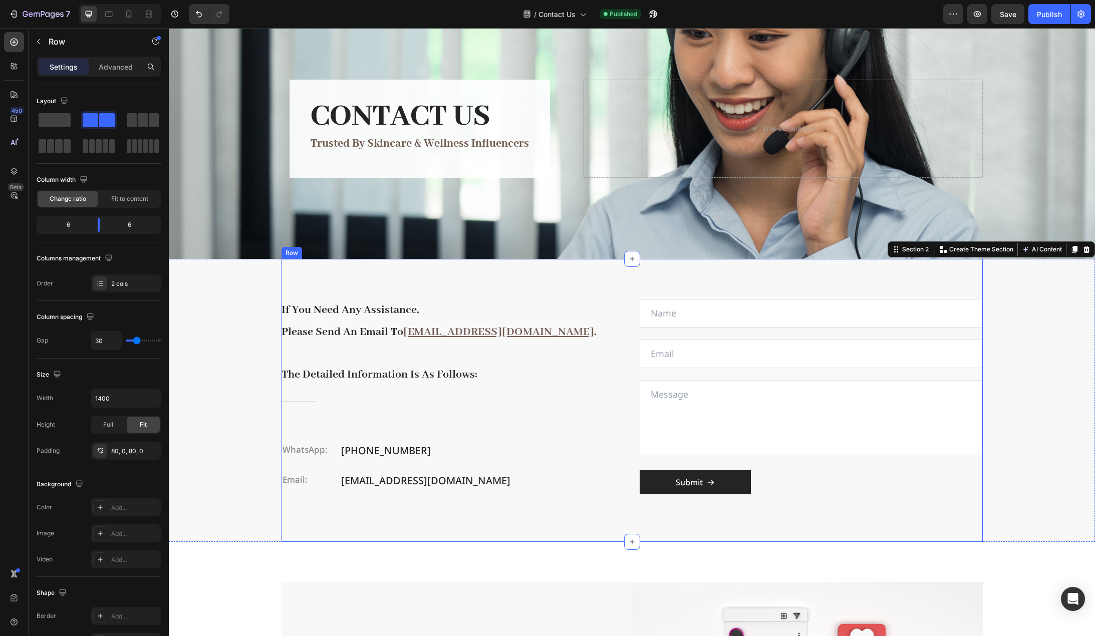
click at [511, 283] on div "if you need any assistance, please send an email to sales@6a-silk.com . the det…" at bounding box center [632, 400] width 701 height 283
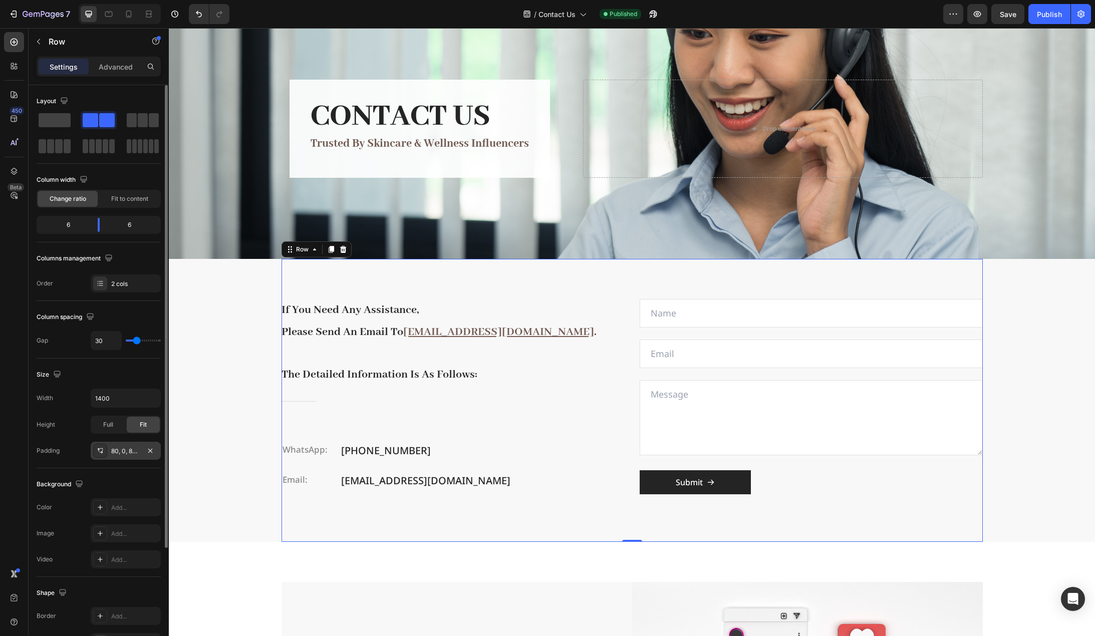
click at [122, 450] on div "80, 0, 80, 0" at bounding box center [125, 451] width 29 height 9
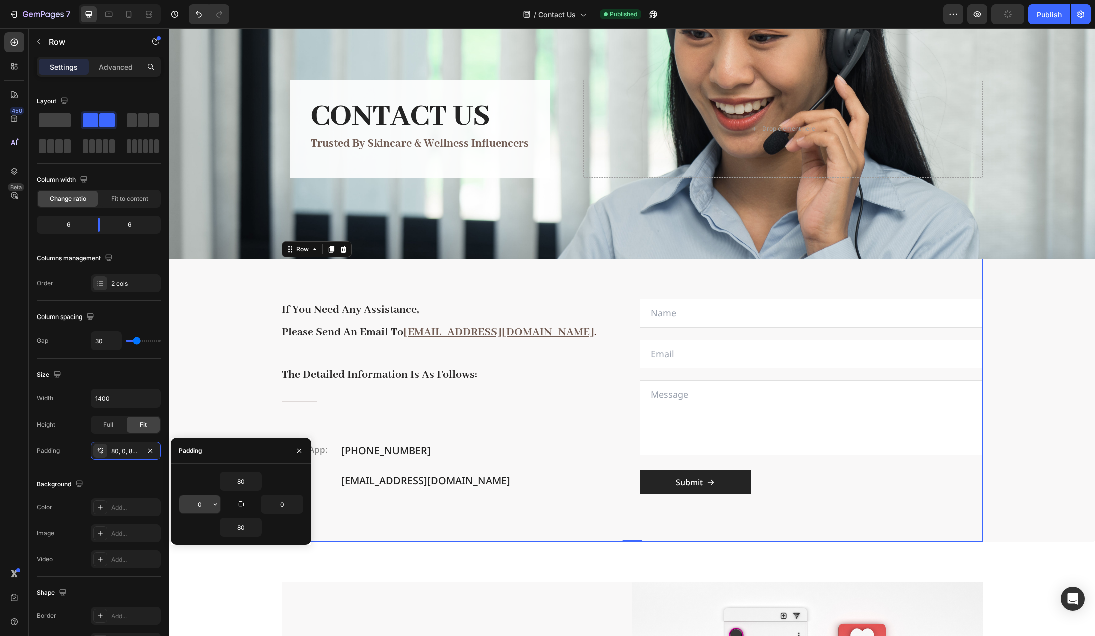
click at [207, 504] on input "0" at bounding box center [199, 505] width 41 height 18
type input "48"
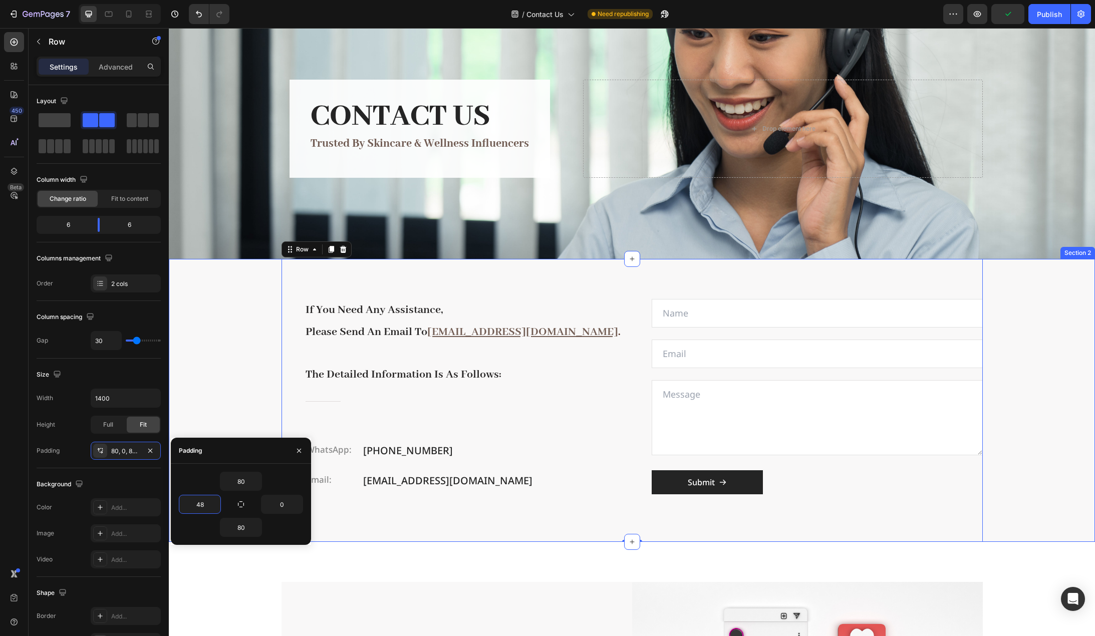
click at [245, 355] on div "if you need any assistance, please send an email to sales@6a-silk.com . the det…" at bounding box center [632, 400] width 926 height 283
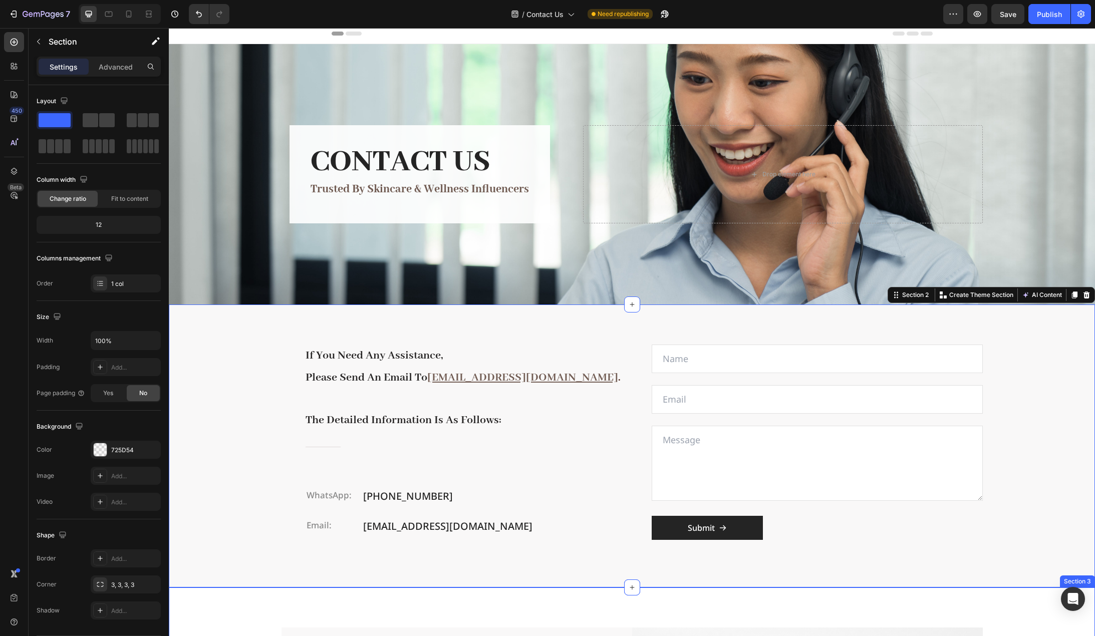
scroll to position [0, 0]
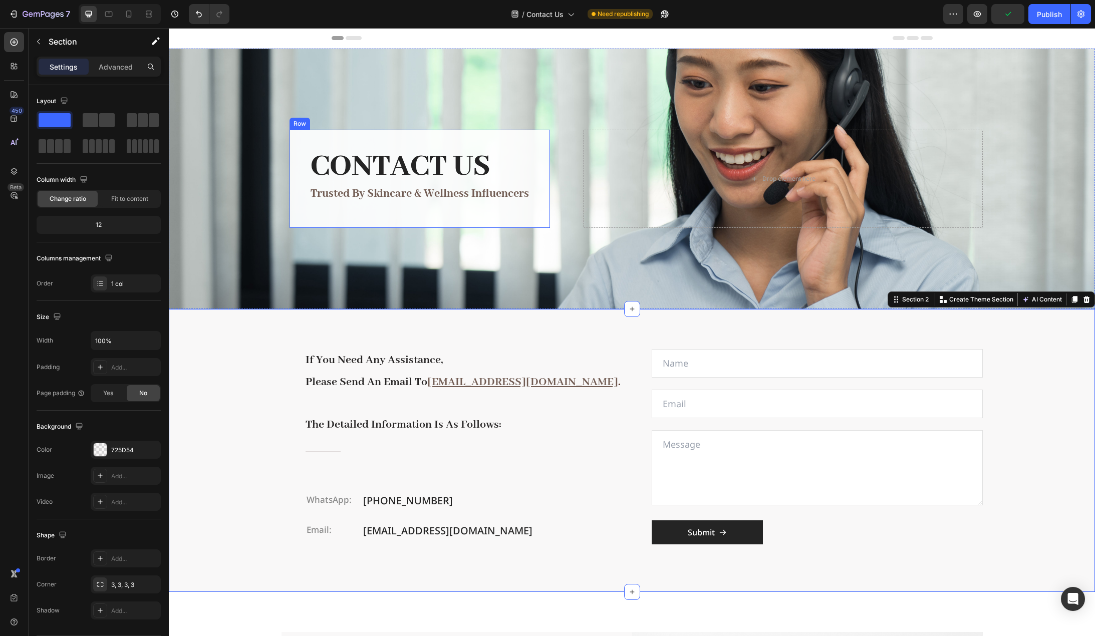
click at [302, 151] on div "CONTACT US Heading trusted by skincare & wellness influencers Text block Row" at bounding box center [420, 179] width 261 height 98
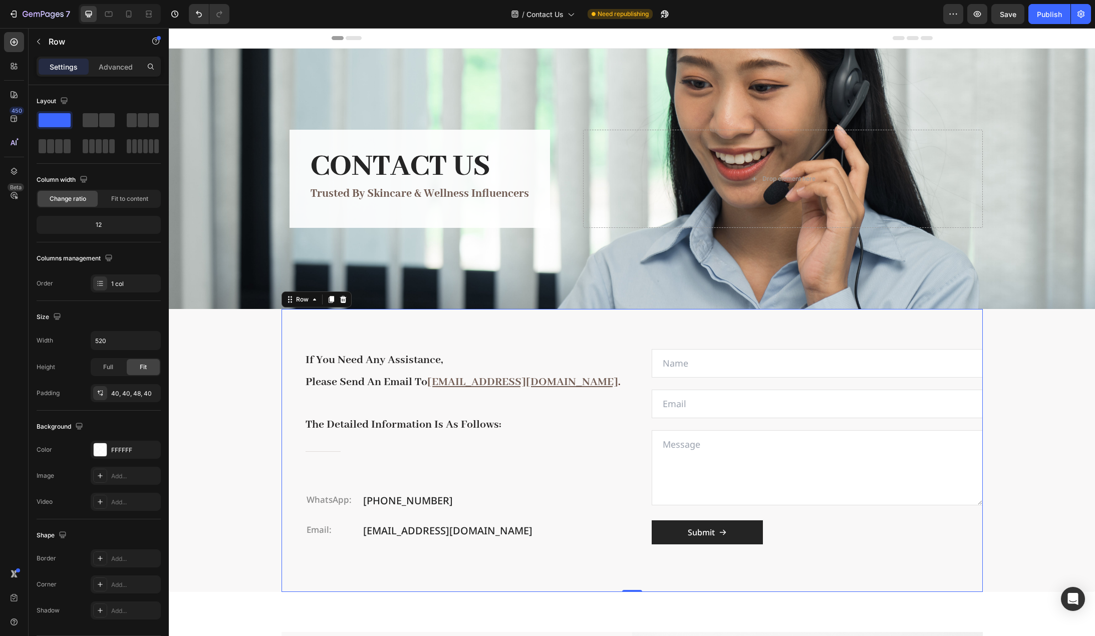
click at [297, 352] on div "if you need any assistance, please send an email to sales@6a-silk.com . the det…" at bounding box center [632, 450] width 701 height 283
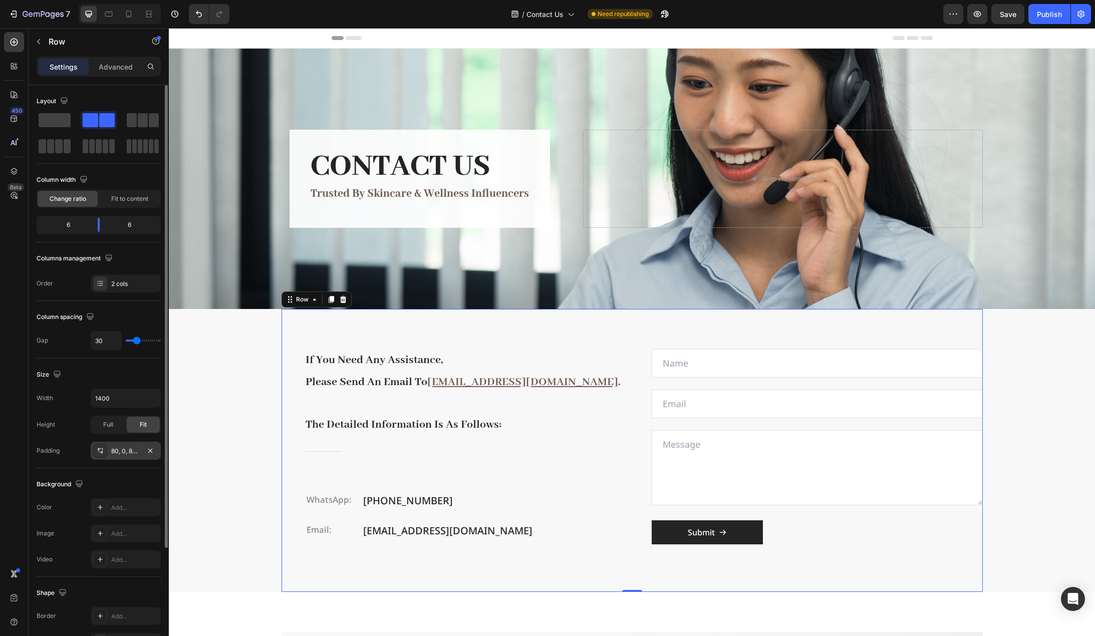
click at [119, 450] on div "80, 0, 80, 48" at bounding box center [125, 451] width 29 height 9
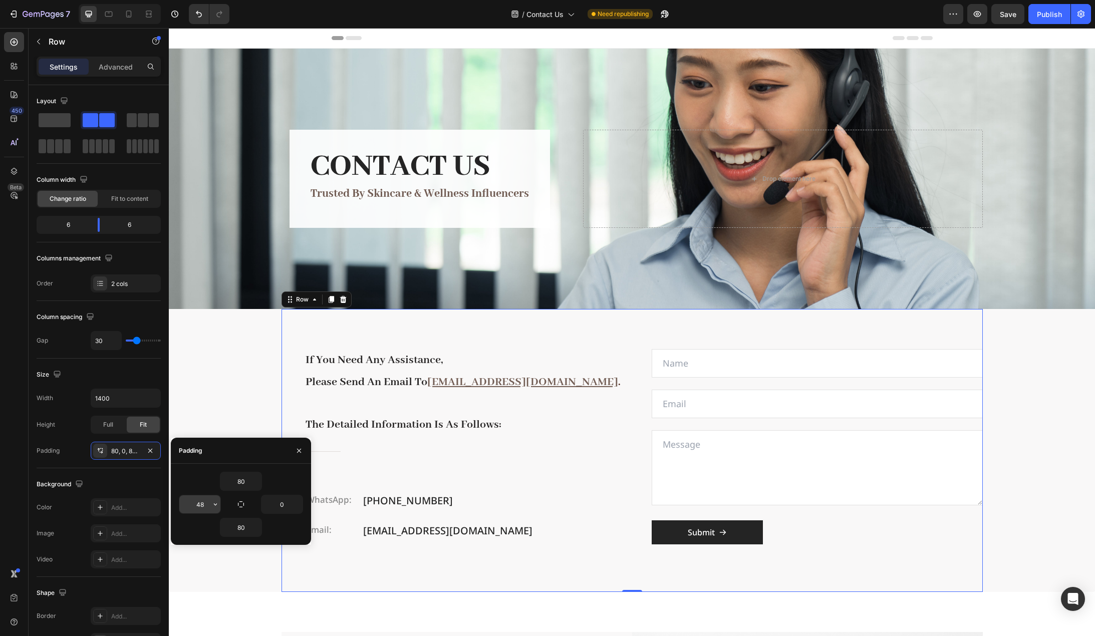
click at [206, 506] on input "48" at bounding box center [199, 505] width 41 height 18
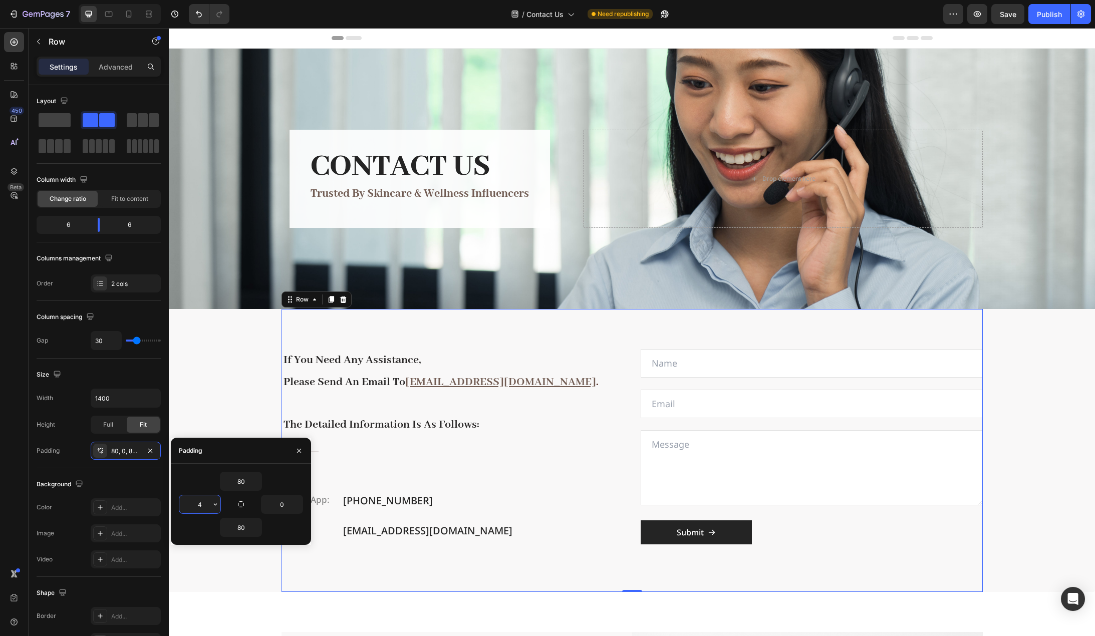
type input "40"
click at [230, 375] on div "if you need any assistance, please send an email to sales@6a-silk.com . the det…" at bounding box center [632, 450] width 926 height 283
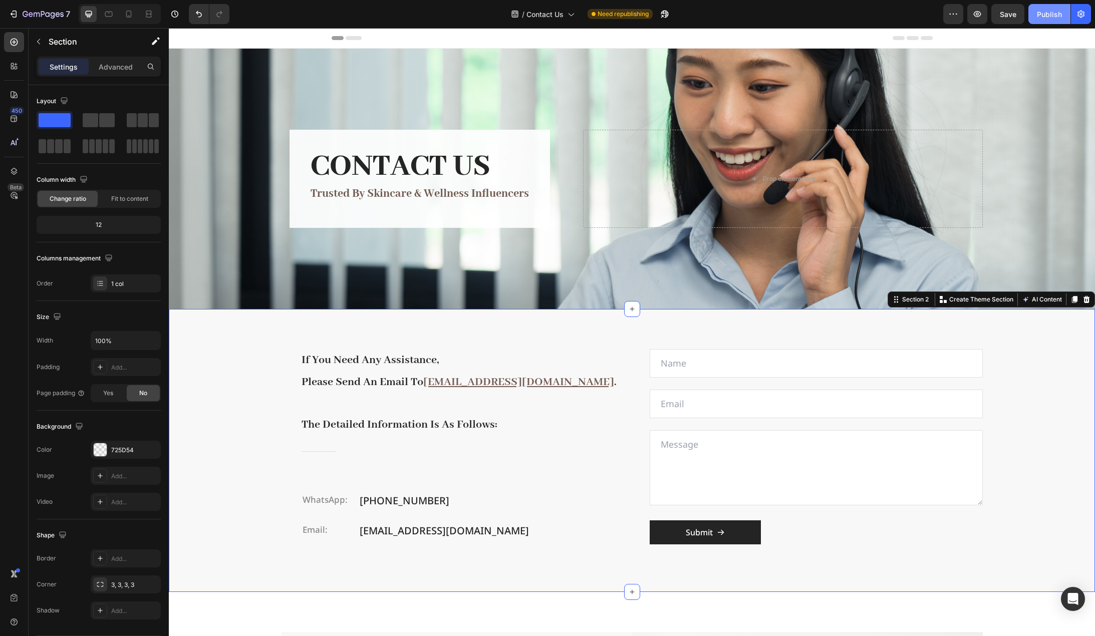
click at [1047, 18] on div "Publish" at bounding box center [1049, 14] width 25 height 11
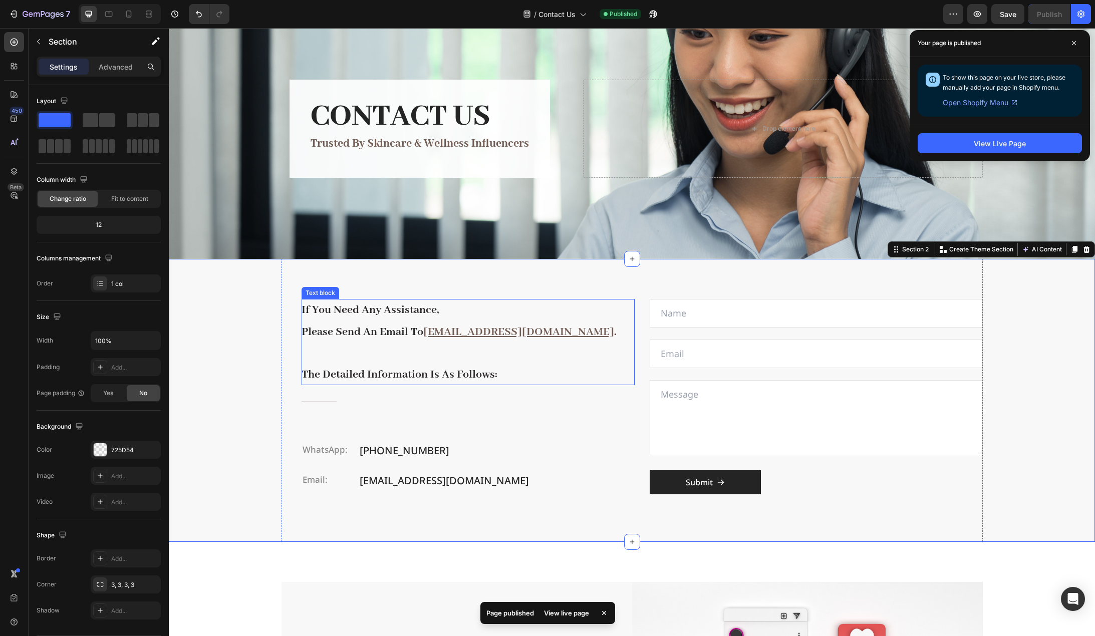
click at [397, 305] on span "if you need any assistance," at bounding box center [370, 310] width 137 height 14
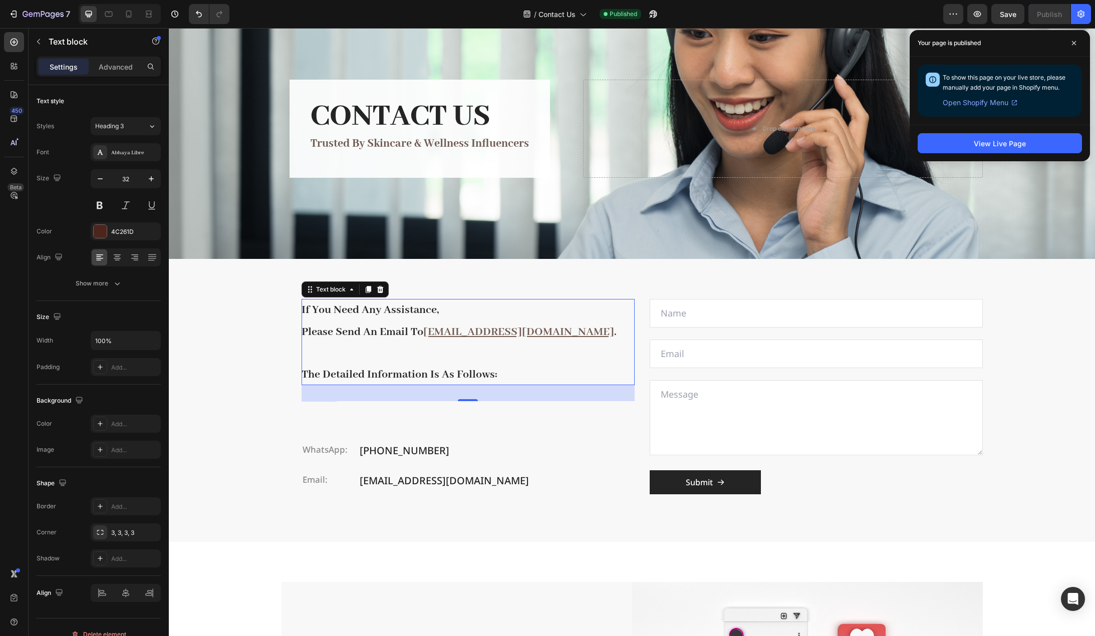
click at [374, 329] on span "please send an email to" at bounding box center [363, 332] width 122 height 14
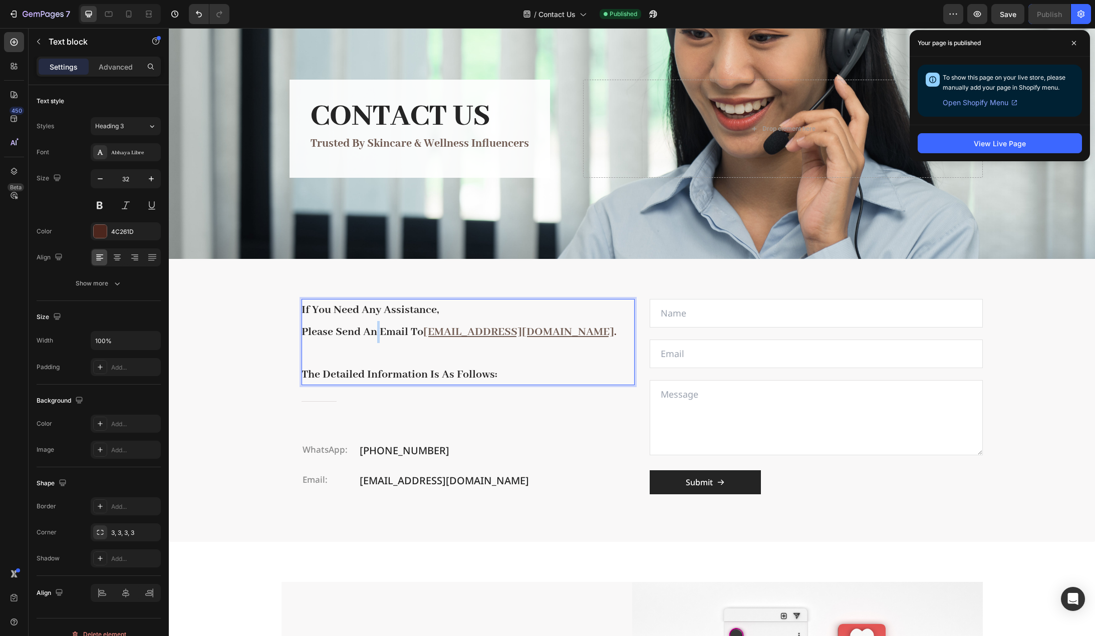
click at [374, 329] on span "please send an email to" at bounding box center [363, 332] width 122 height 14
drag, startPoint x: 372, startPoint y: 330, endPoint x: 332, endPoint y: 326, distance: 40.2
click at [332, 326] on span "please send an email to" at bounding box center [363, 332] width 122 height 14
drag, startPoint x: 363, startPoint y: 327, endPoint x: 327, endPoint y: 326, distance: 36.6
click at [327, 326] on span "please send an email to" at bounding box center [363, 332] width 122 height 14
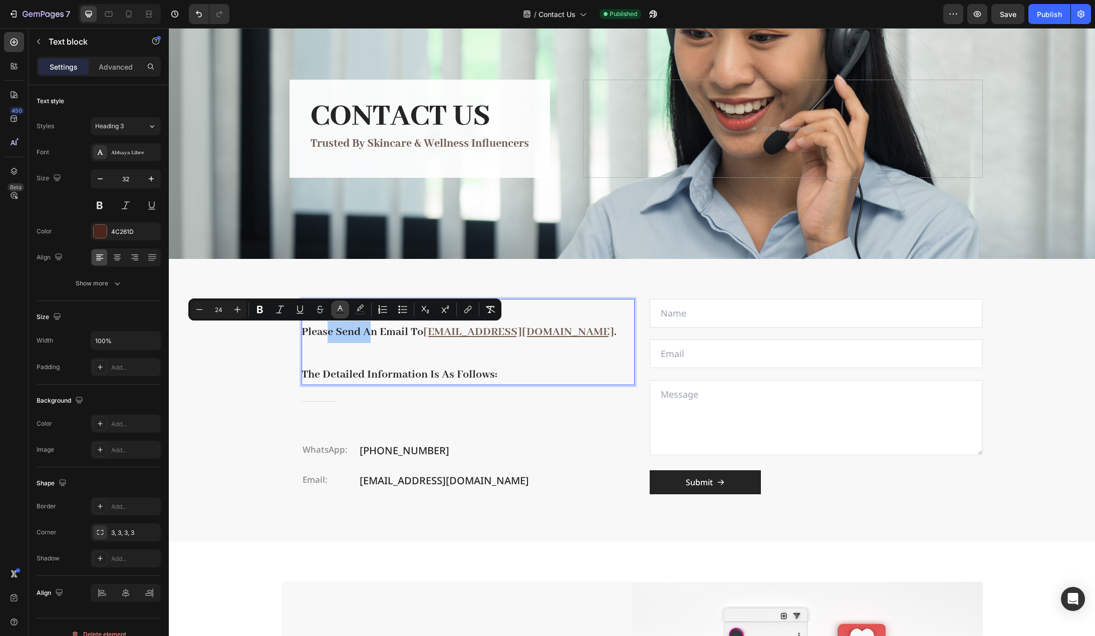
click at [342, 310] on icon "Editor contextual toolbar" at bounding box center [340, 309] width 5 height 6
type input "272525"
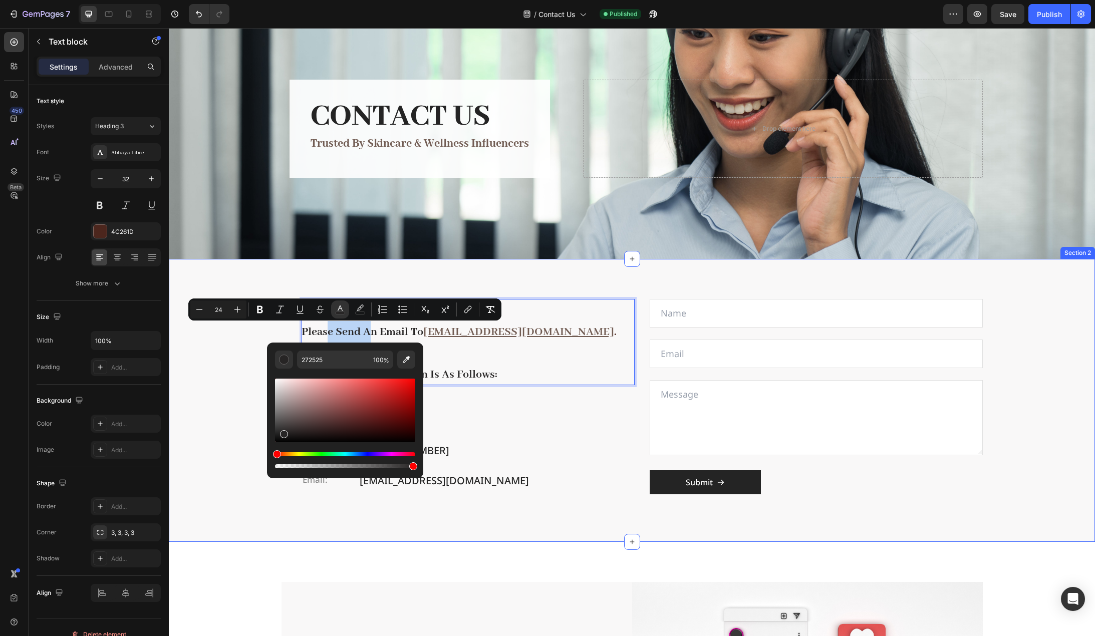
click at [227, 346] on div "if you need any assistance, please send an email to sales@6a-silk.com . the det…" at bounding box center [632, 400] width 926 height 283
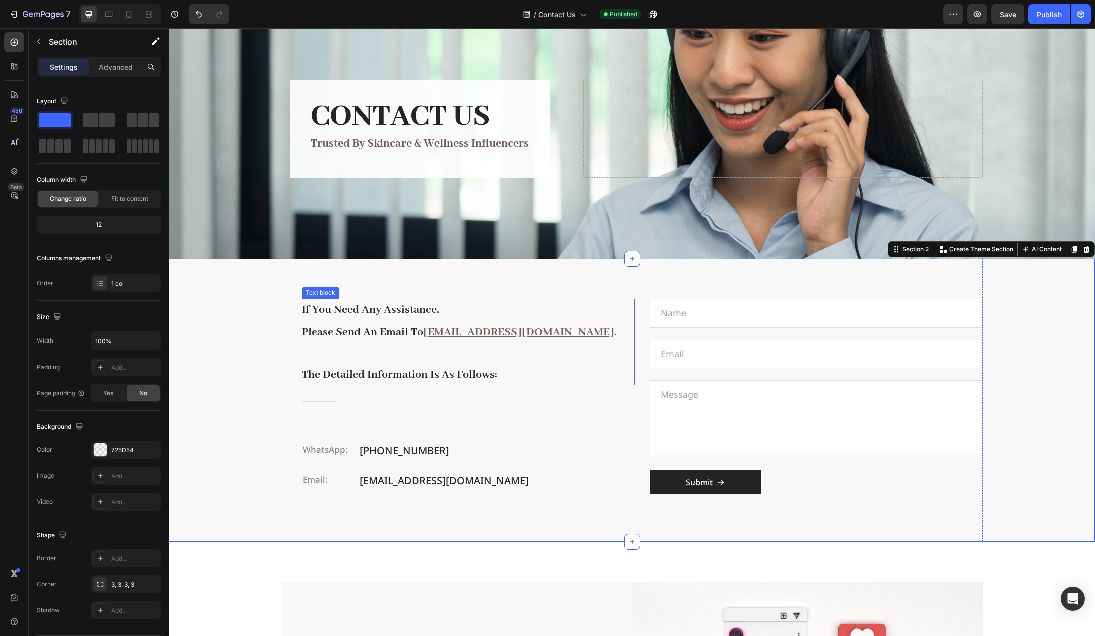
click at [392, 332] on span "please send an email to" at bounding box center [363, 332] width 122 height 14
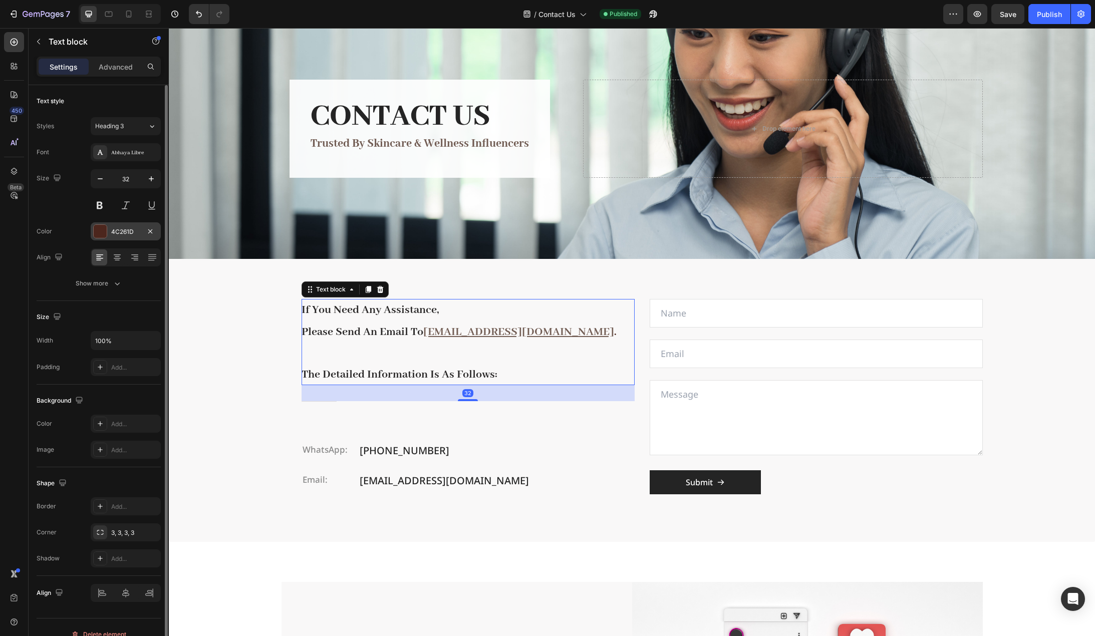
click at [119, 231] on div "4C261D" at bounding box center [125, 231] width 29 height 9
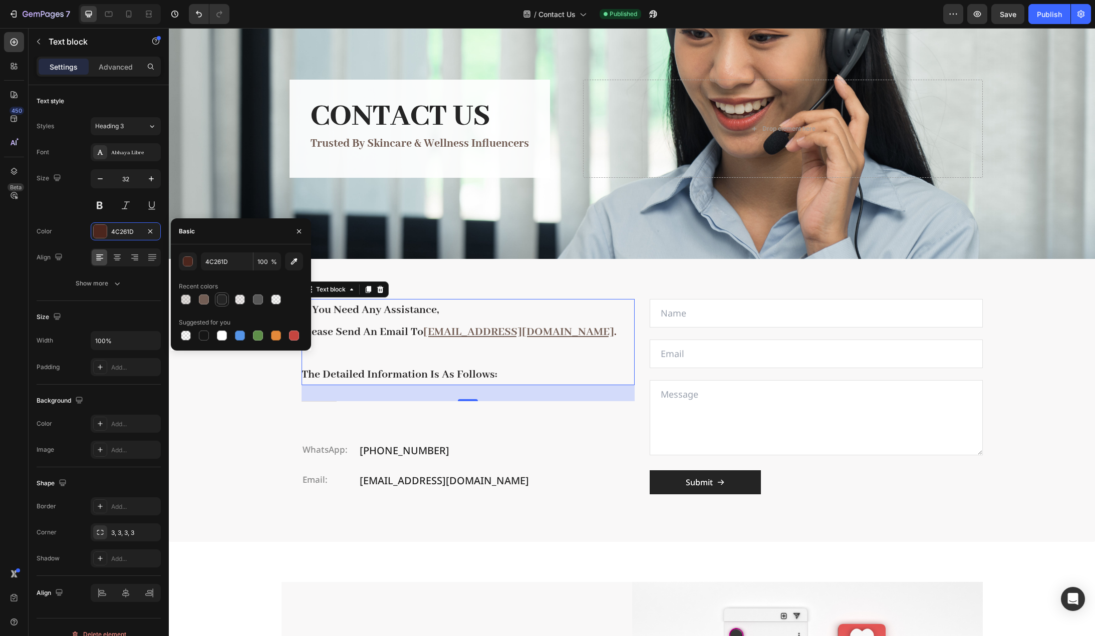
click at [223, 302] on div at bounding box center [222, 300] width 10 height 10
click at [203, 334] on div at bounding box center [204, 336] width 10 height 10
click at [224, 299] on div at bounding box center [222, 300] width 10 height 10
type input "242424"
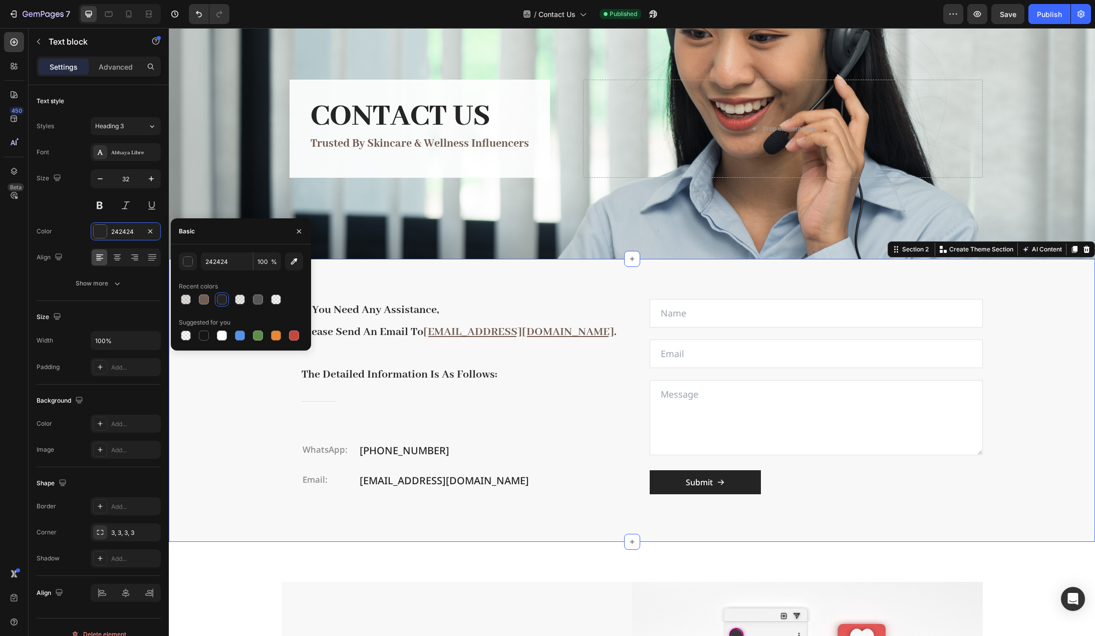
click at [202, 402] on div "if you need any assistance, please send an email to sales@6a-silk.com . the det…" at bounding box center [632, 400] width 926 height 283
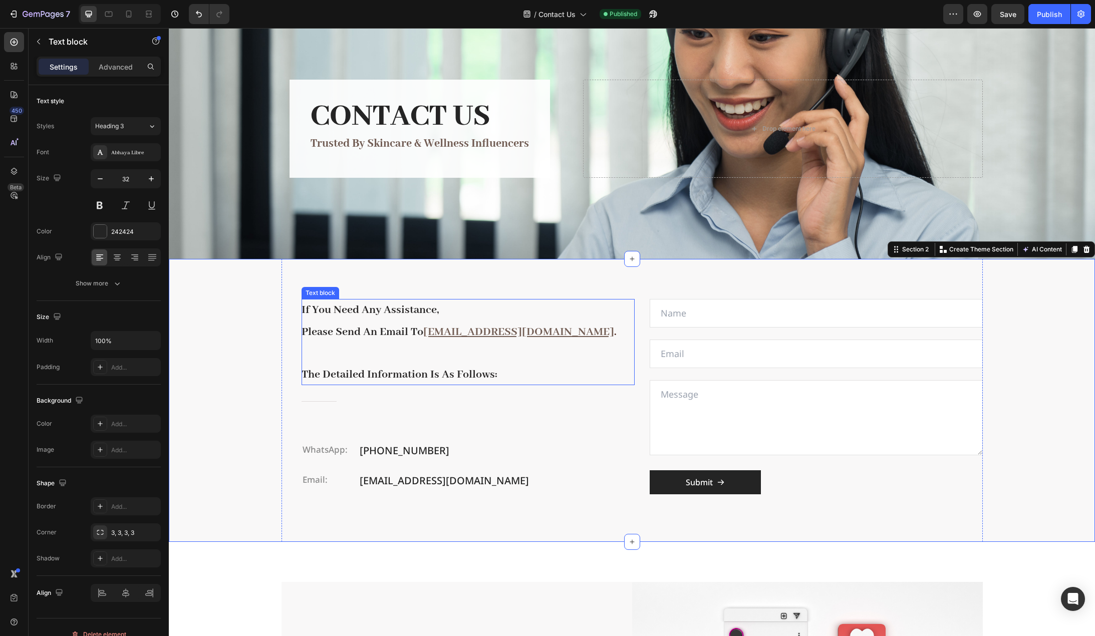
click at [358, 330] on span "please send an email to" at bounding box center [363, 332] width 122 height 14
click at [302, 311] on span "if you need any assistance," at bounding box center [370, 310] width 137 height 14
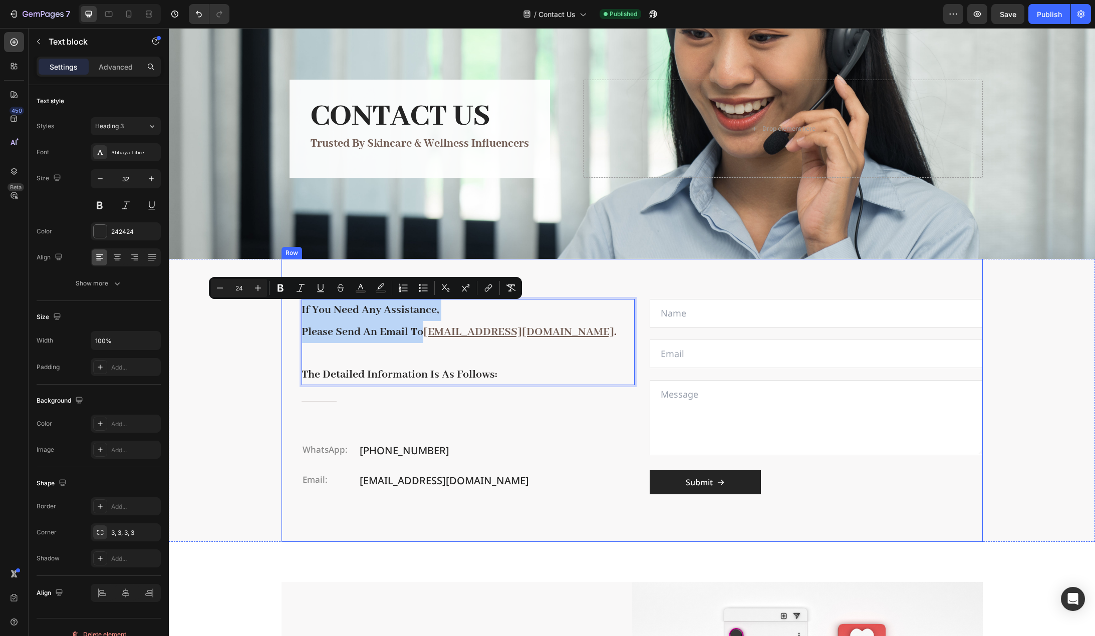
drag, startPoint x: 406, startPoint y: 329, endPoint x: 287, endPoint y: 301, distance: 123.1
click at [287, 301] on div "if you need any assistance, please send an email to sales@6a-silk.com . the det…" at bounding box center [632, 400] width 701 height 283
click at [357, 288] on icon "Editor contextual toolbar" at bounding box center [361, 288] width 10 height 10
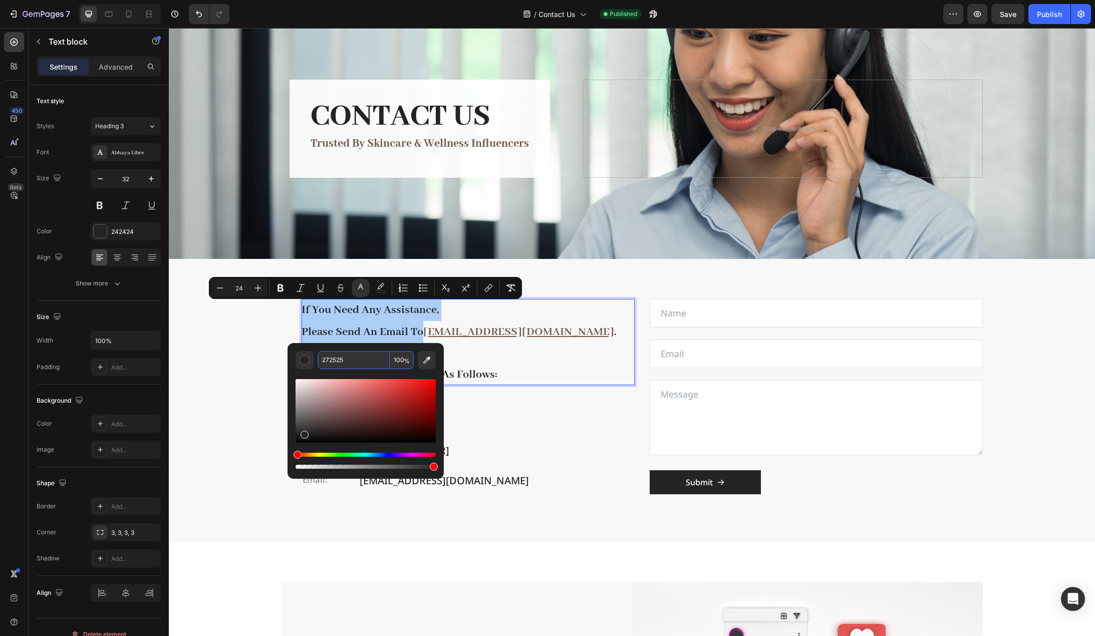
click at [345, 359] on input "272525" at bounding box center [354, 360] width 72 height 18
type input "242424"
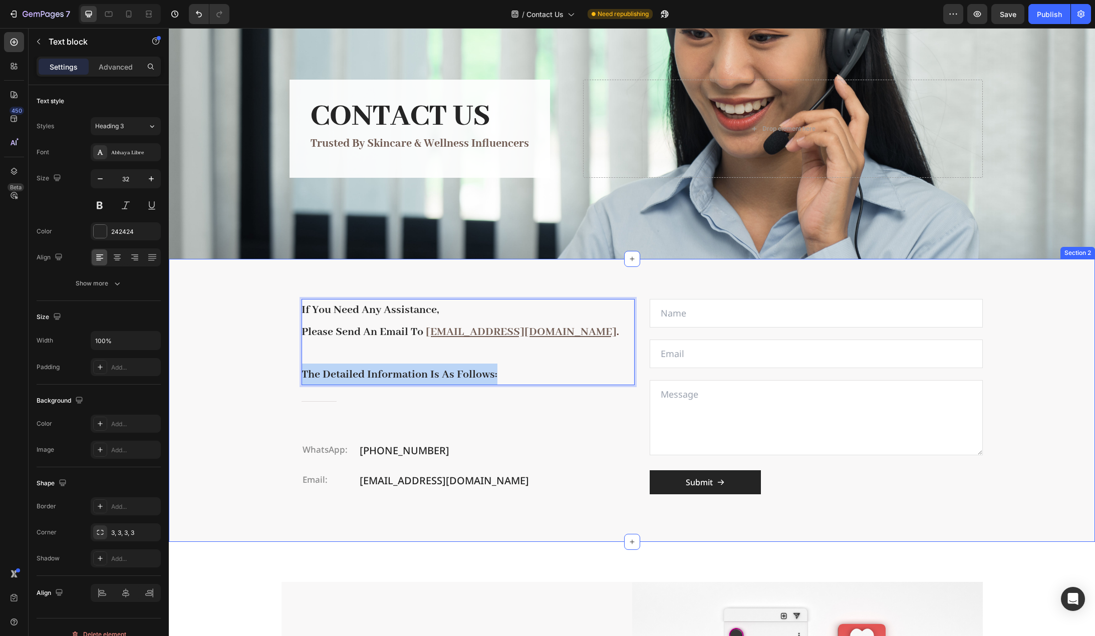
drag, startPoint x: 509, startPoint y: 374, endPoint x: 274, endPoint y: 369, distance: 235.0
click at [274, 369] on div "if you need any assistance, please send an email to sales@6a-silk.com . the det…" at bounding box center [632, 400] width 926 height 283
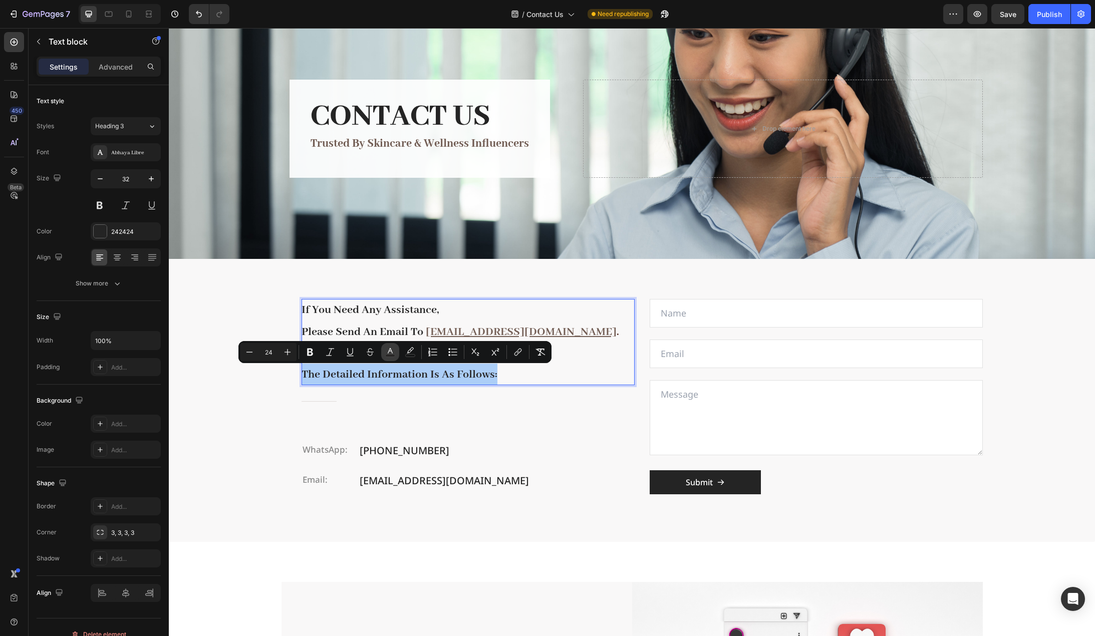
click at [390, 357] on rect "Editor contextual toolbar" at bounding box center [391, 356] width 10 height 3
type input "272525"
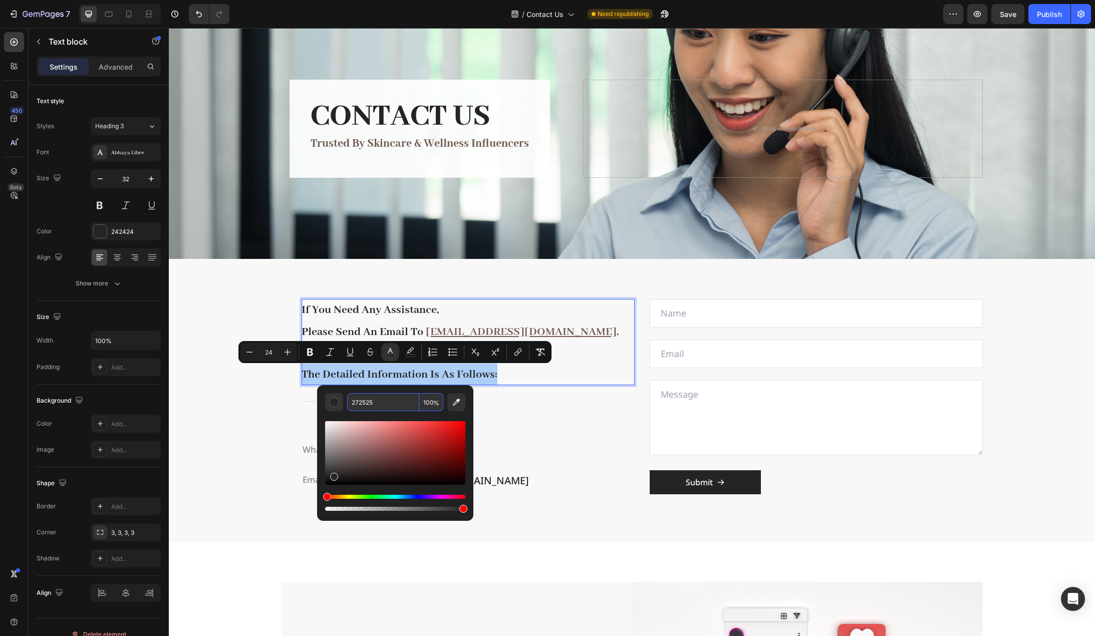
click at [383, 396] on input "272525" at bounding box center [383, 402] width 72 height 18
type input "242424"
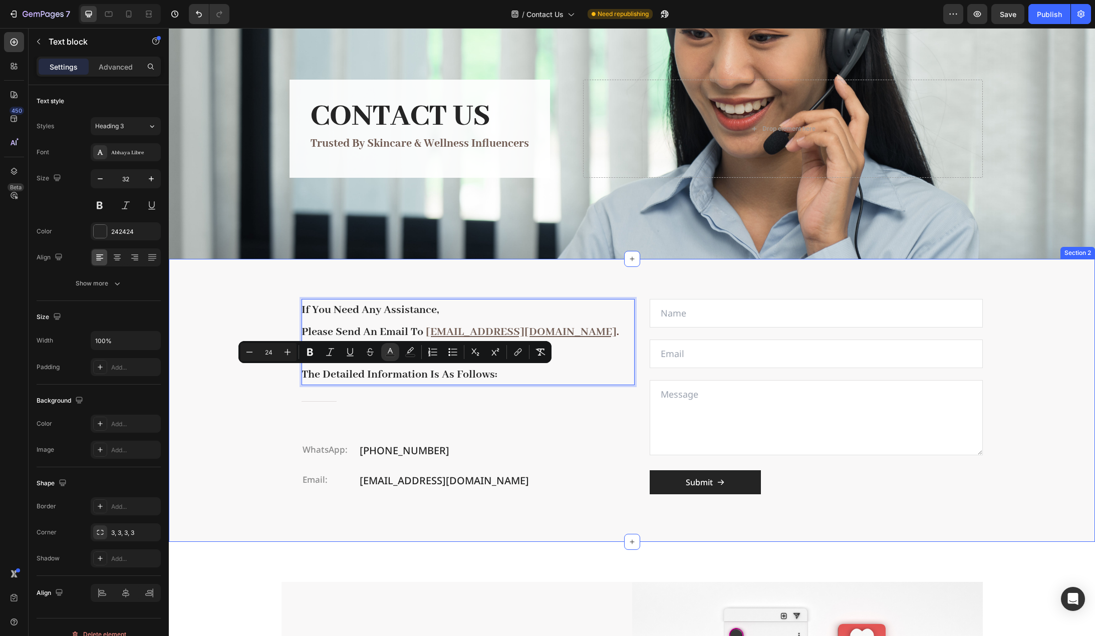
click at [234, 405] on div "if you need any assistance, please send an email to sales@6a-silk.com . the det…" at bounding box center [632, 400] width 926 height 283
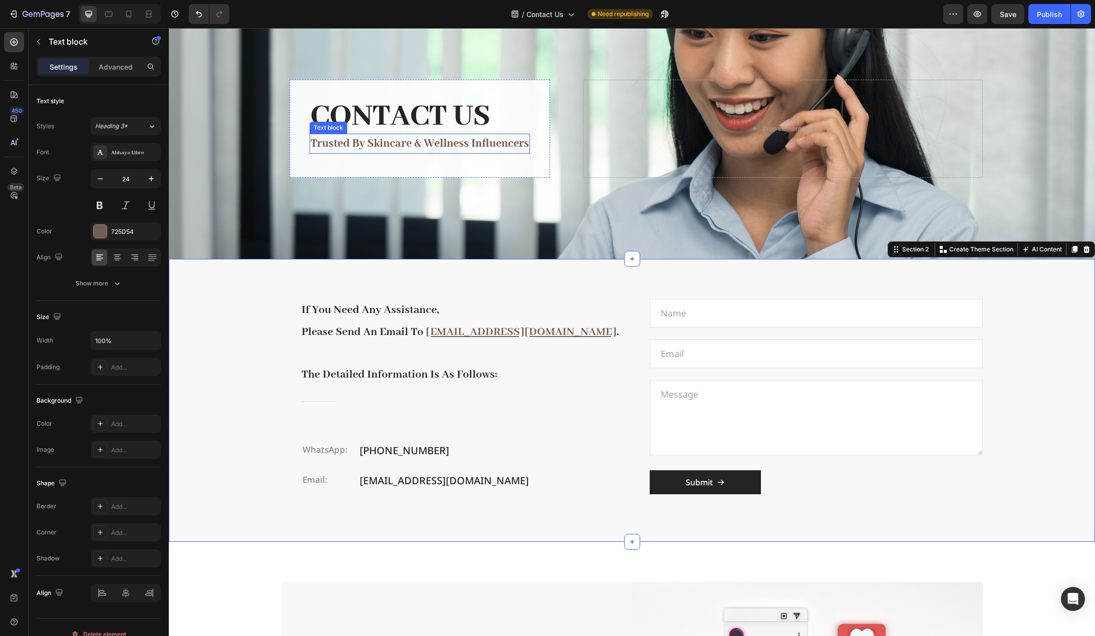
click at [398, 149] on p "trusted by skincare & wellness influencers" at bounding box center [420, 144] width 218 height 18
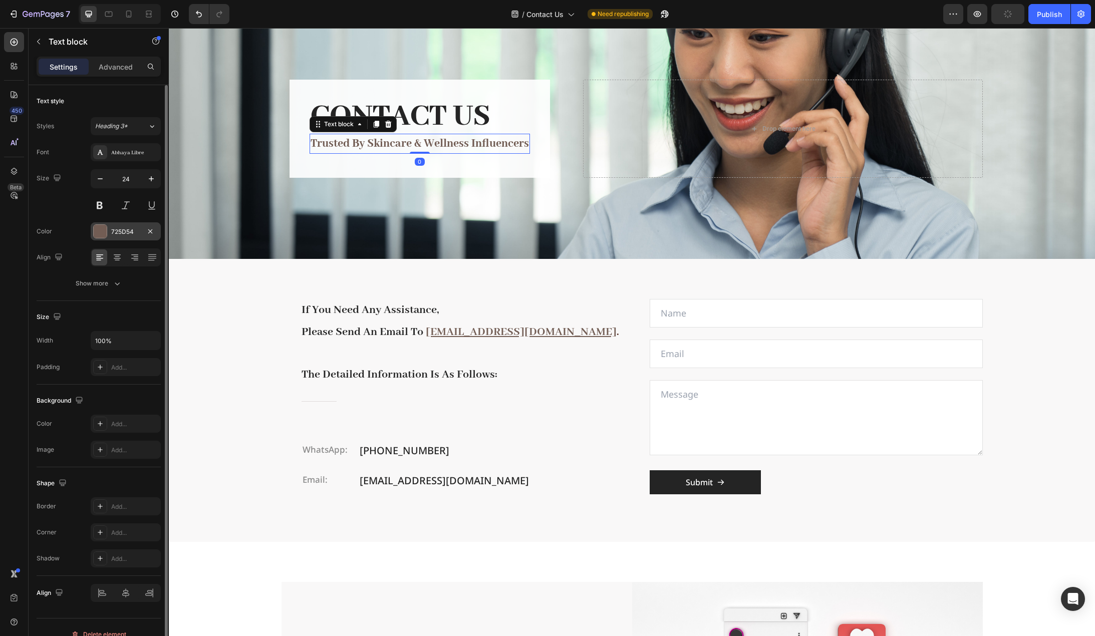
click at [132, 232] on div "725D54" at bounding box center [125, 231] width 29 height 9
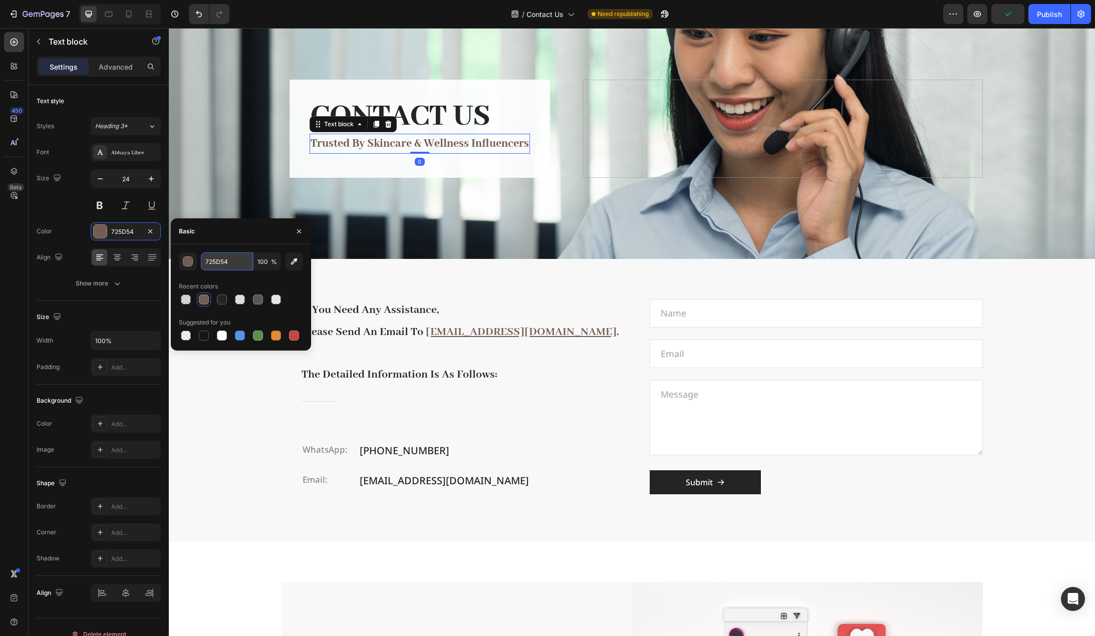
click at [228, 264] on input "725D54" at bounding box center [227, 262] width 52 height 18
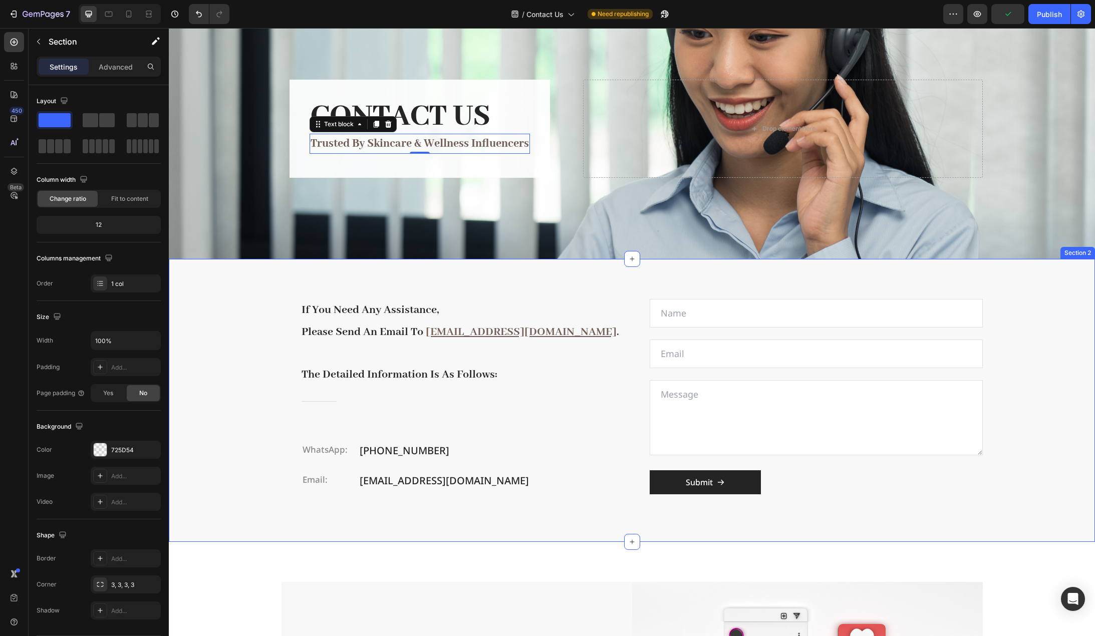
drag, startPoint x: 227, startPoint y: 384, endPoint x: 351, endPoint y: 368, distance: 124.7
click at [227, 383] on div "if you need any assistance, please send an email to sales@6a-silk.com . the det…" at bounding box center [632, 400] width 926 height 283
click at [452, 337] on u "[EMAIL_ADDRESS][DOMAIN_NAME]" at bounding box center [521, 332] width 191 height 14
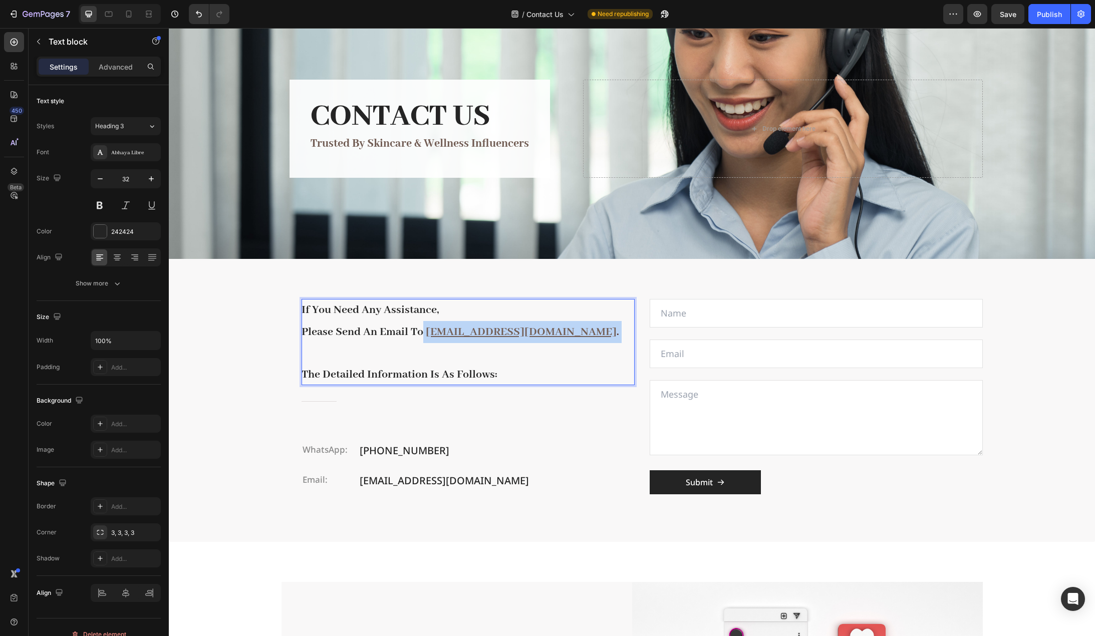
drag, startPoint x: 420, startPoint y: 330, endPoint x: 545, endPoint y: 329, distance: 124.3
click at [545, 329] on p "please send an email to sales@6a-silk.com ." at bounding box center [468, 332] width 333 height 22
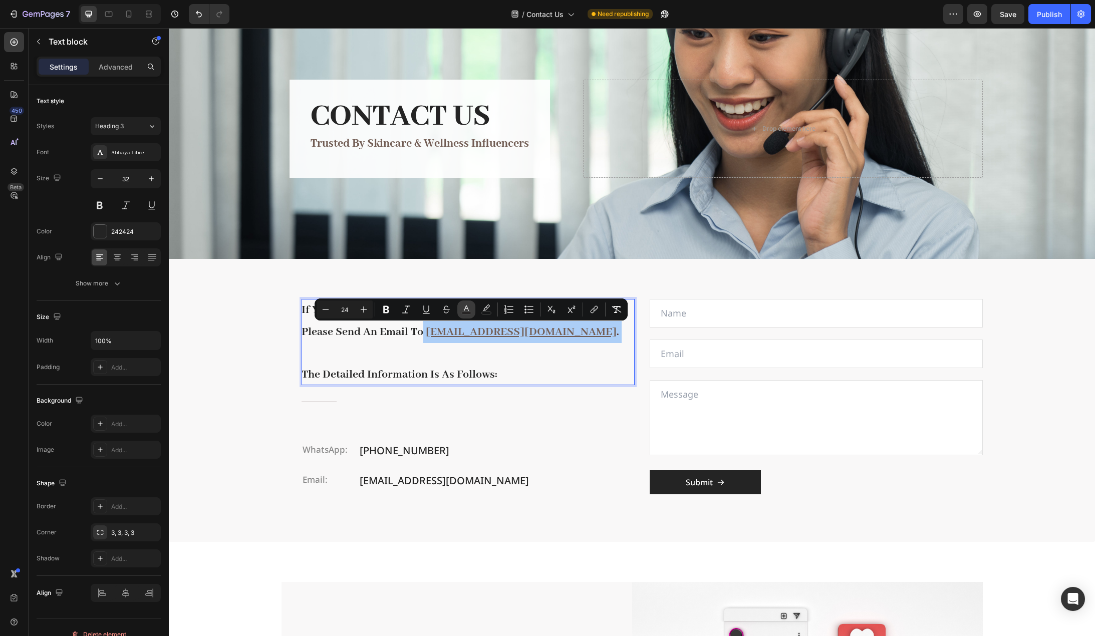
click at [467, 309] on icon "Editor contextual toolbar" at bounding box center [466, 310] width 10 height 10
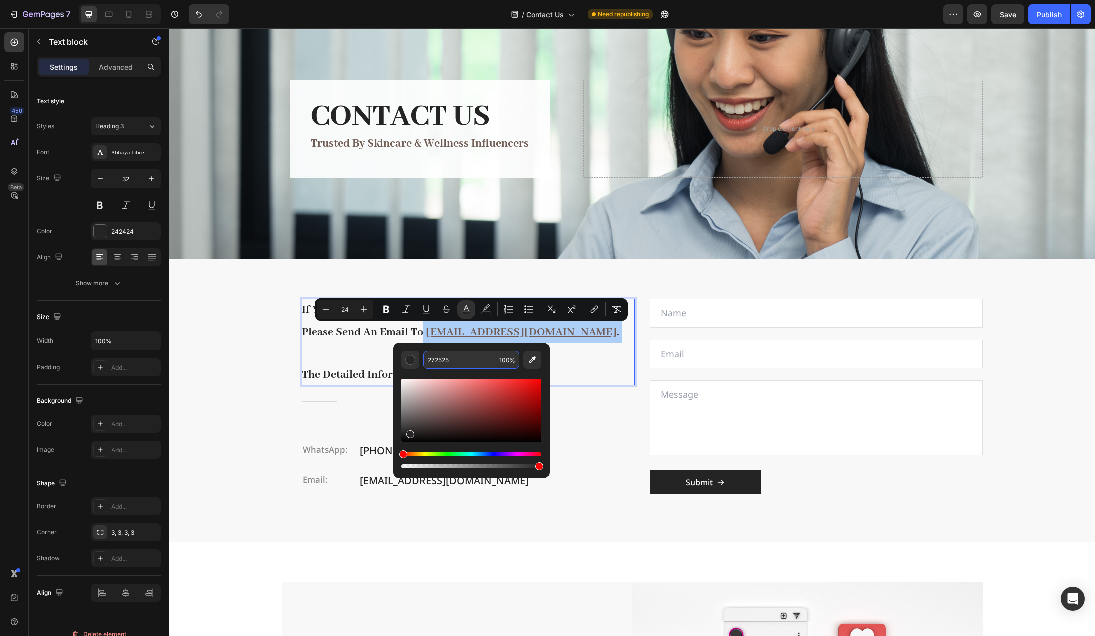
click at [464, 360] on input "272525" at bounding box center [459, 360] width 72 height 18
paste input "725D54"
type input "725D54"
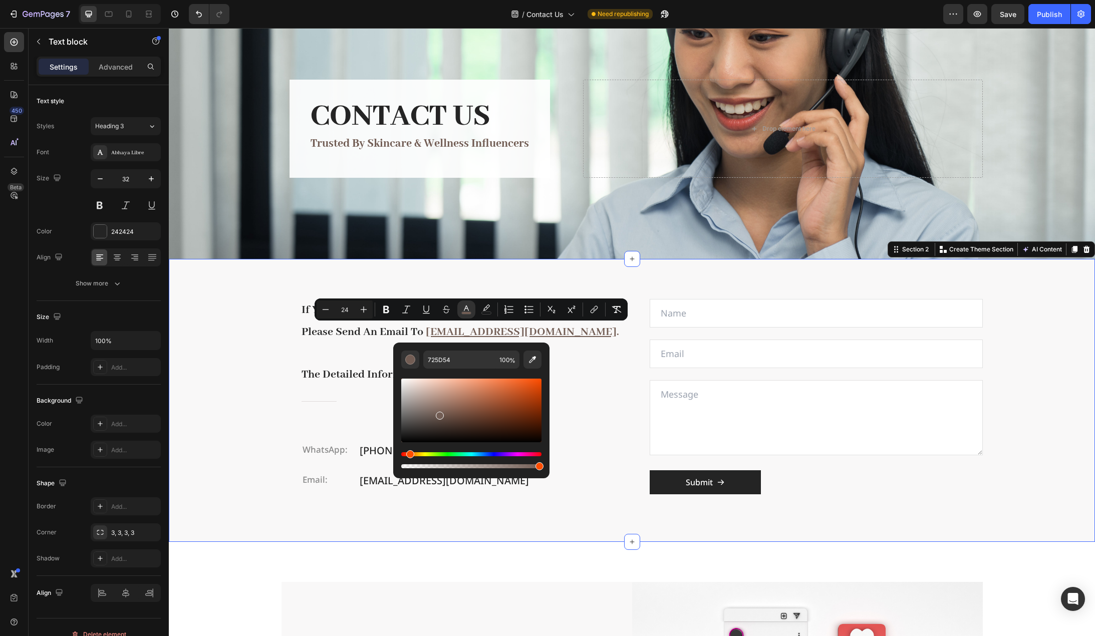
click at [235, 356] on div "if you need any assistance, please send an email to sales@6a-silk.com . the det…" at bounding box center [632, 400] width 926 height 283
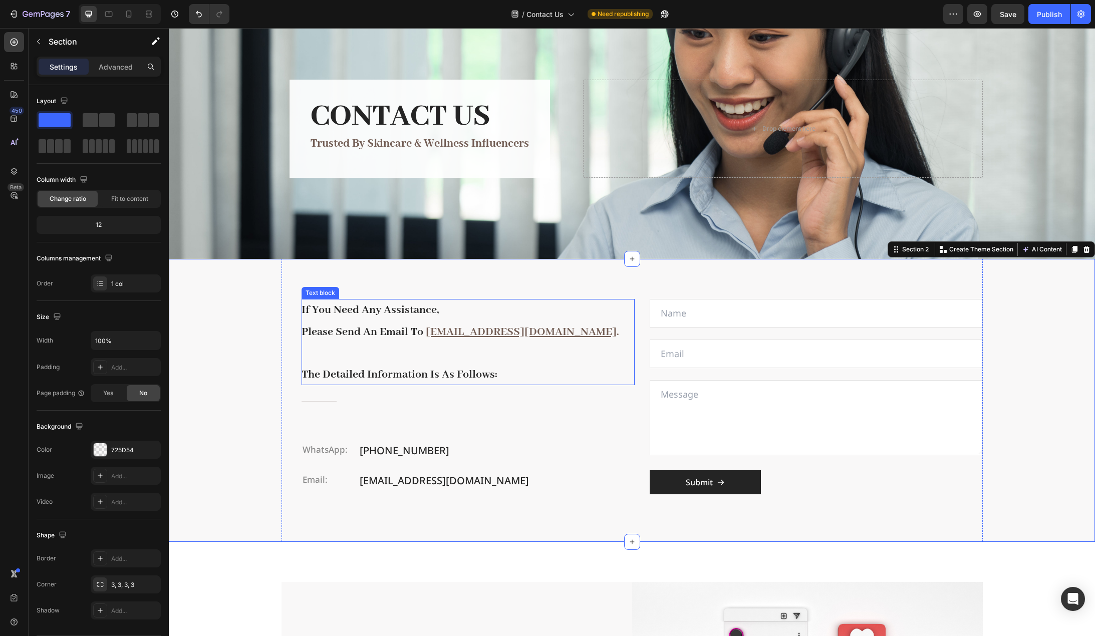
click at [454, 333] on u "[EMAIL_ADDRESS][DOMAIN_NAME]" at bounding box center [521, 332] width 191 height 14
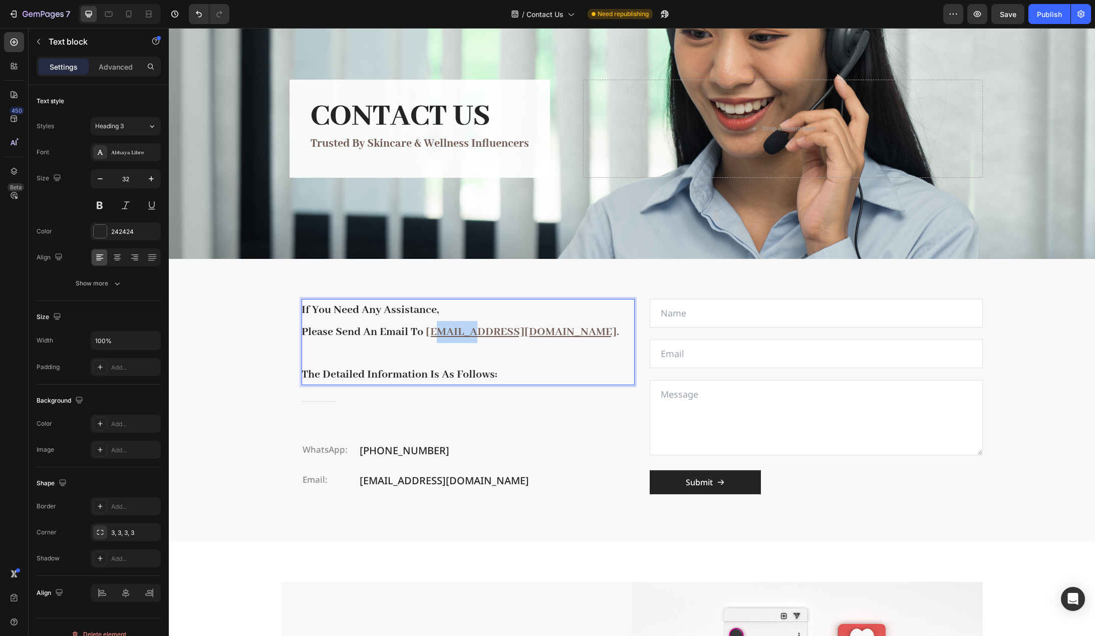
drag, startPoint x: 433, startPoint y: 335, endPoint x: 472, endPoint y: 335, distance: 39.1
click at [472, 335] on u "[EMAIL_ADDRESS][DOMAIN_NAME]" at bounding box center [521, 332] width 191 height 14
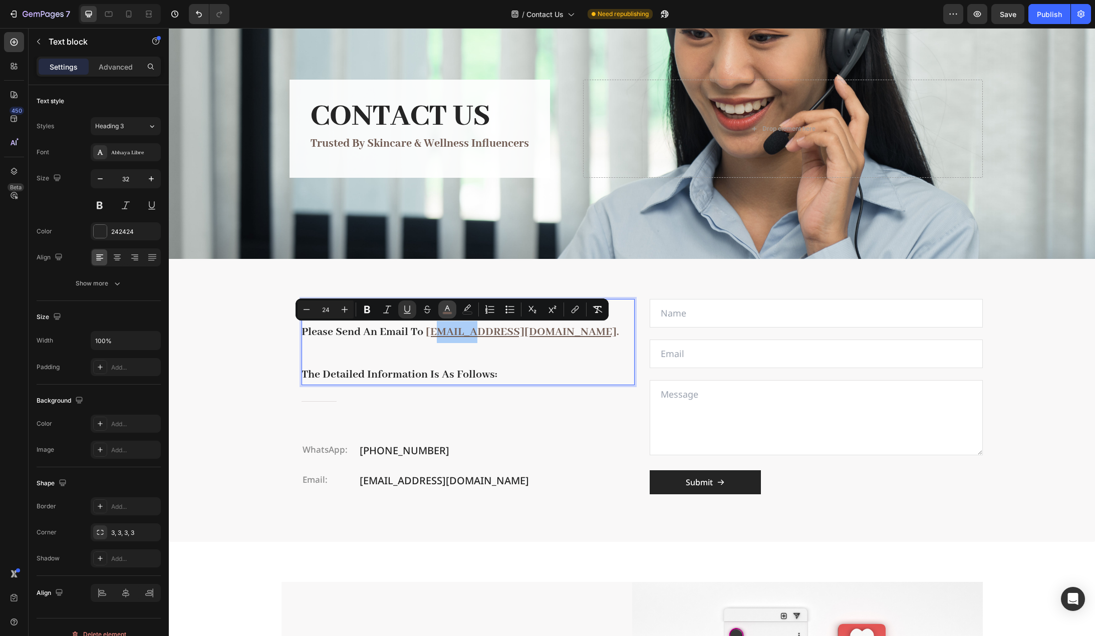
click at [450, 311] on icon "Editor contextual toolbar" at bounding box center [447, 310] width 10 height 10
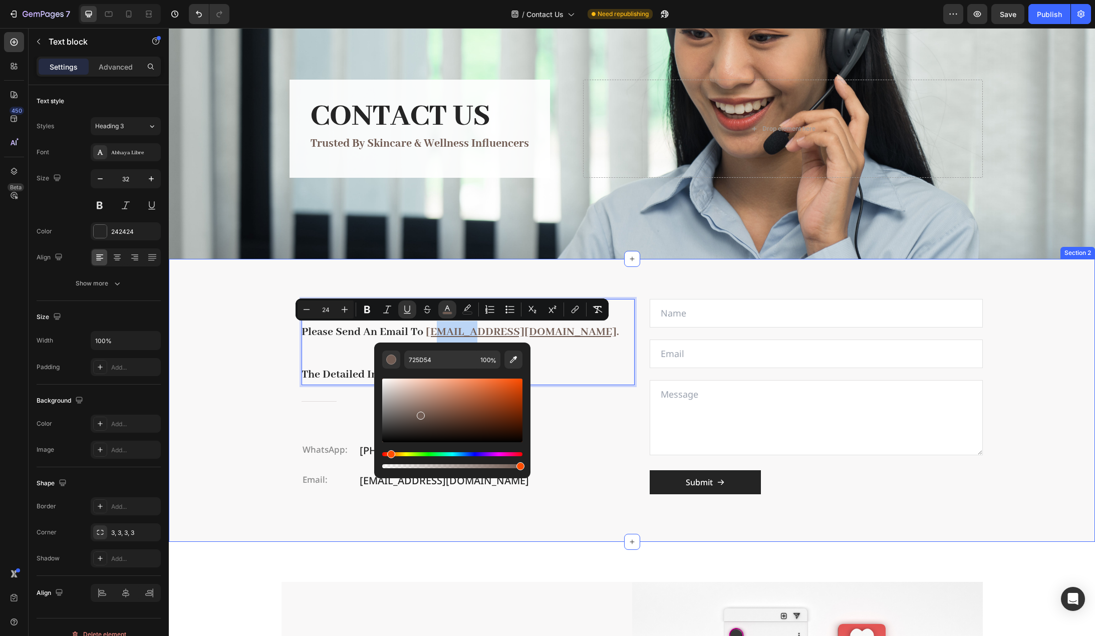
click at [250, 348] on div "if you need any assistance, please send an email to sales@6a-silk.com . the det…" at bounding box center [632, 400] width 926 height 283
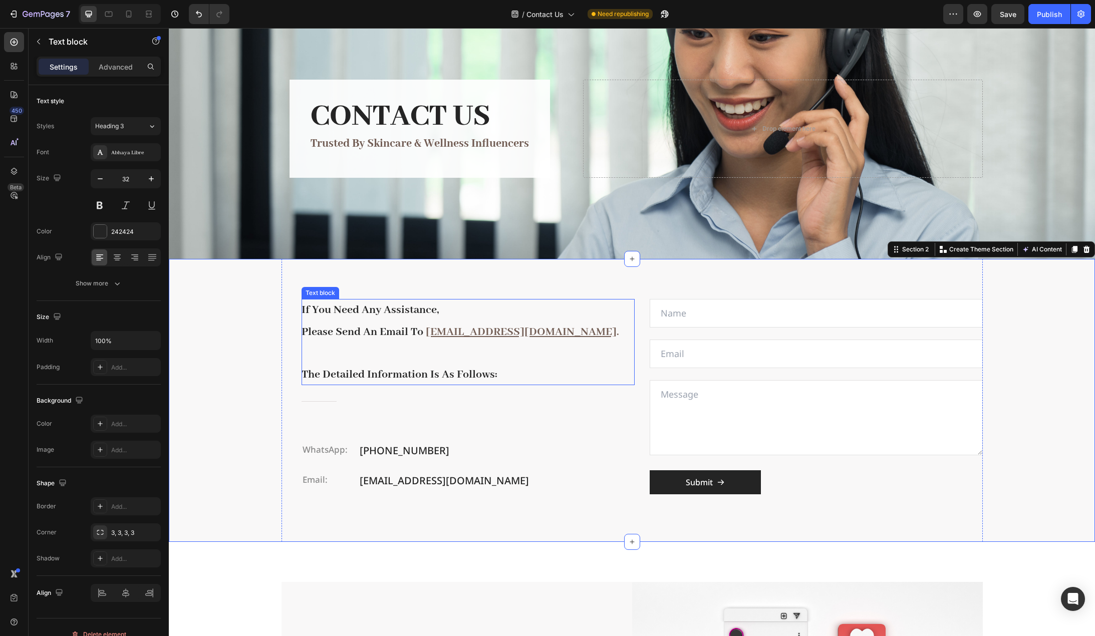
click at [370, 329] on span "please send an email to" at bounding box center [363, 332] width 122 height 14
click at [227, 373] on div "if you need any assistance, please send an email to sales@6a-silk.com . the det…" at bounding box center [632, 400] width 926 height 283
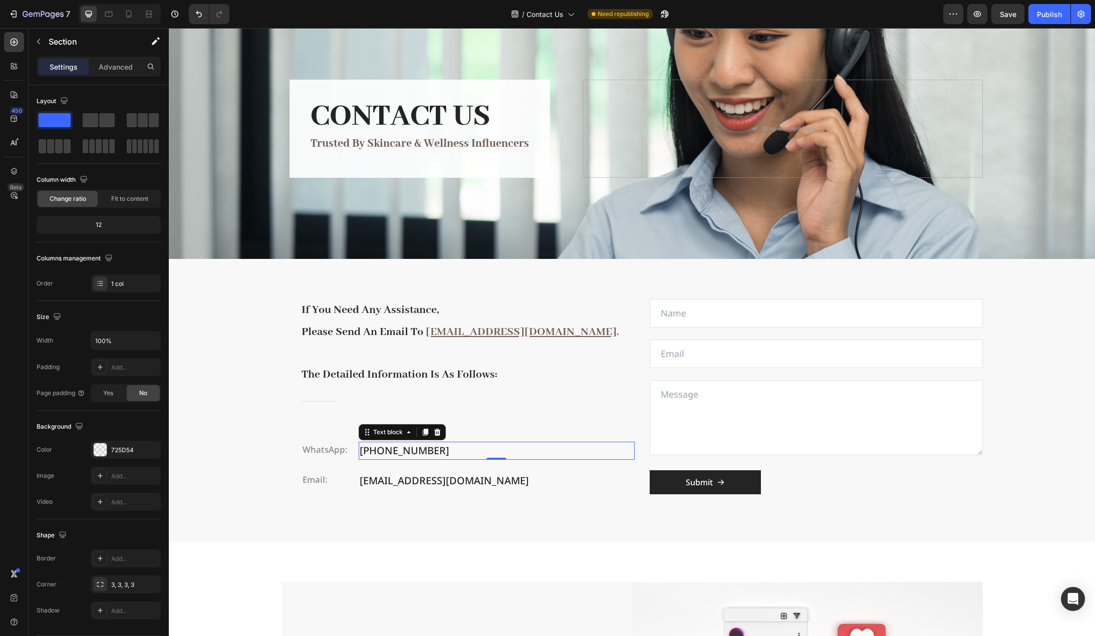
click at [388, 447] on p "+852 69547884" at bounding box center [497, 451] width 274 height 16
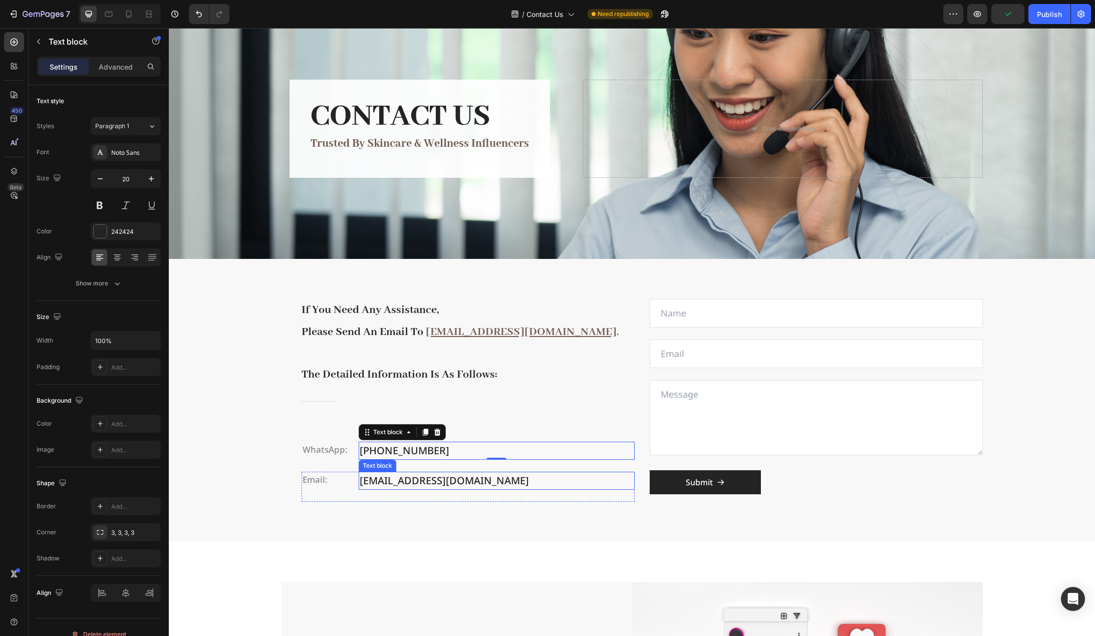
click at [396, 482] on p "[EMAIL_ADDRESS][DOMAIN_NAME]" at bounding box center [497, 481] width 274 height 16
click at [222, 433] on div "if you need any assistance, please send an email to sales@6a-silk.com . the det…" at bounding box center [632, 400] width 926 height 283
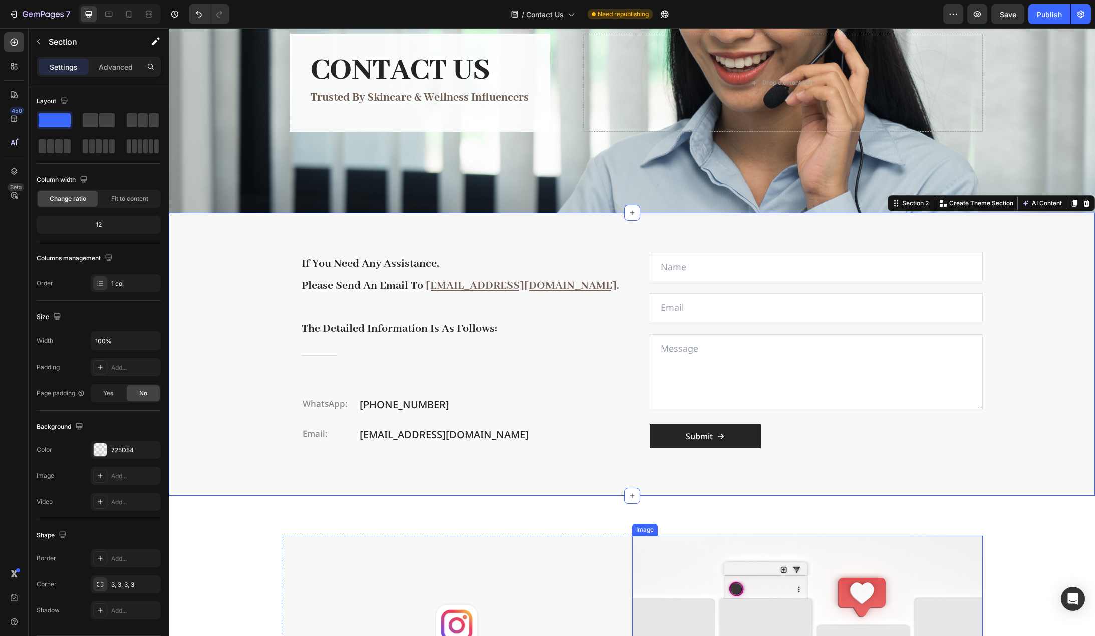
scroll to position [0, 0]
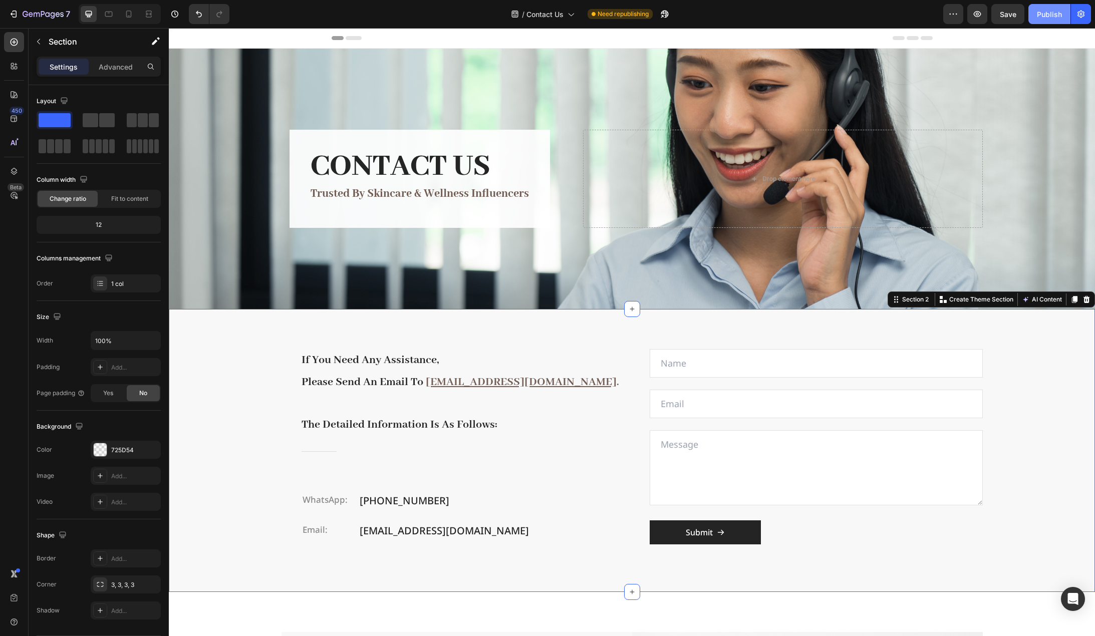
click at [1034, 21] on button "Publish" at bounding box center [1050, 14] width 42 height 20
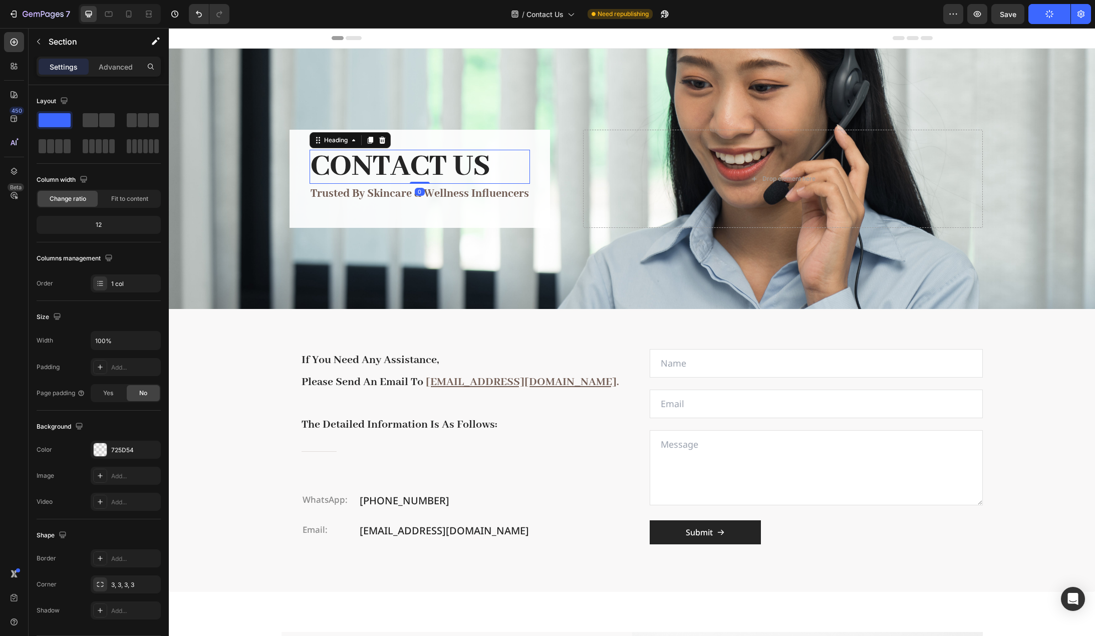
click at [460, 160] on h2 "CONTACT US" at bounding box center [420, 167] width 220 height 34
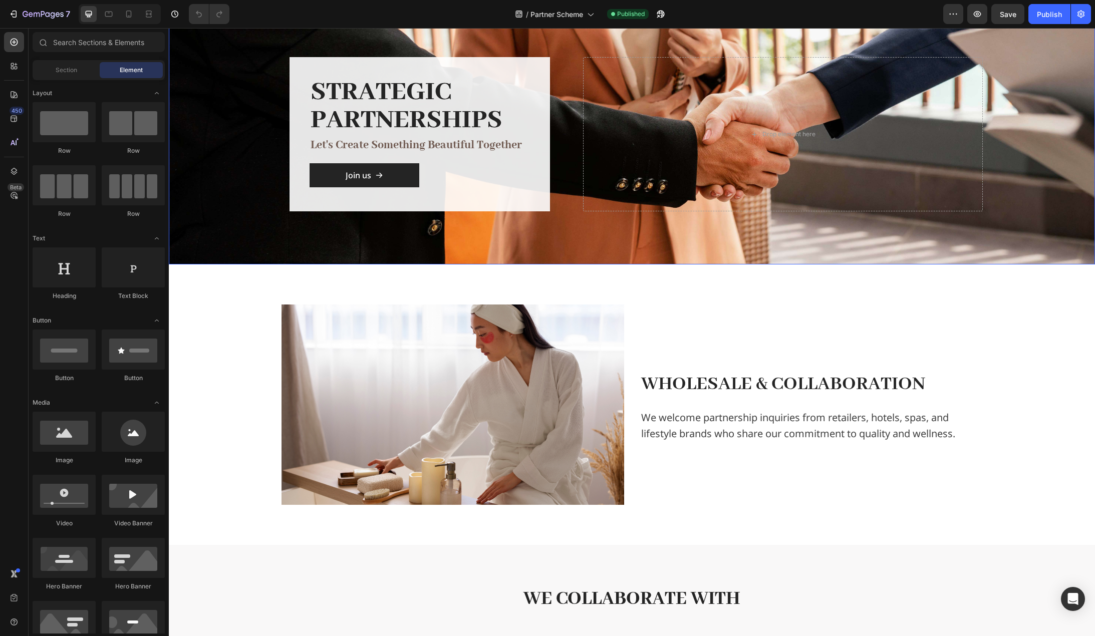
scroll to position [100, 0]
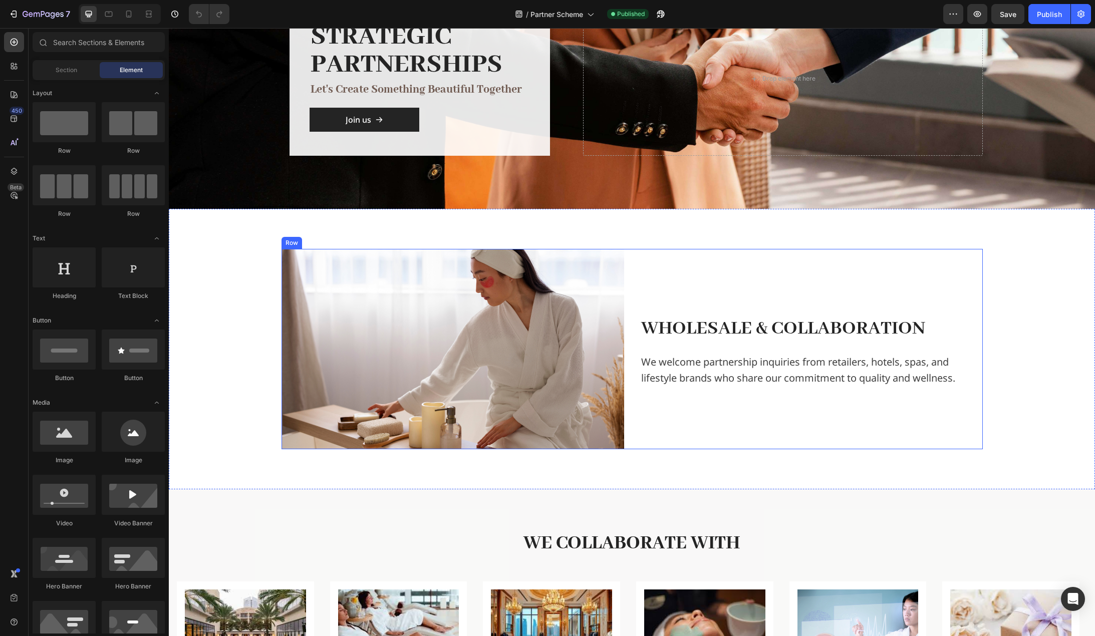
click at [628, 266] on div "Image Wholesale & Collaboration Text Block We welcome partnership inquiries fro…" at bounding box center [632, 349] width 701 height 200
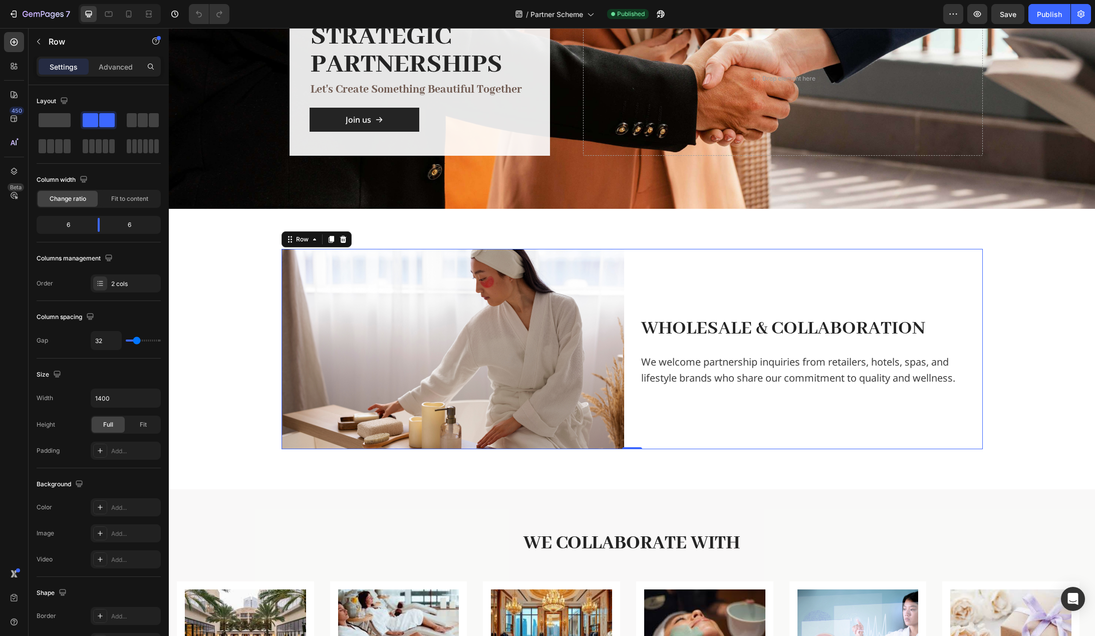
click at [640, 256] on div "Wholesale & Collaboration Text Block We welcome partnership inquiries from reta…" at bounding box center [811, 349] width 343 height 200
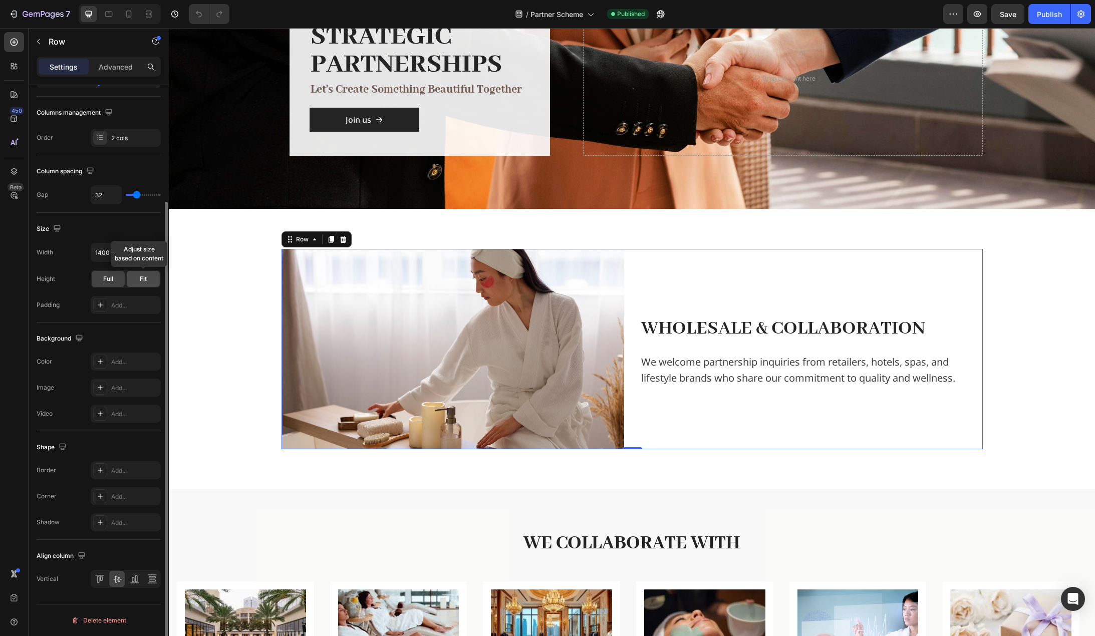
click at [140, 279] on span "Fit" at bounding box center [143, 279] width 7 height 9
click at [95, 275] on div "Full" at bounding box center [108, 279] width 33 height 16
click at [145, 276] on span "Fit" at bounding box center [143, 279] width 7 height 9
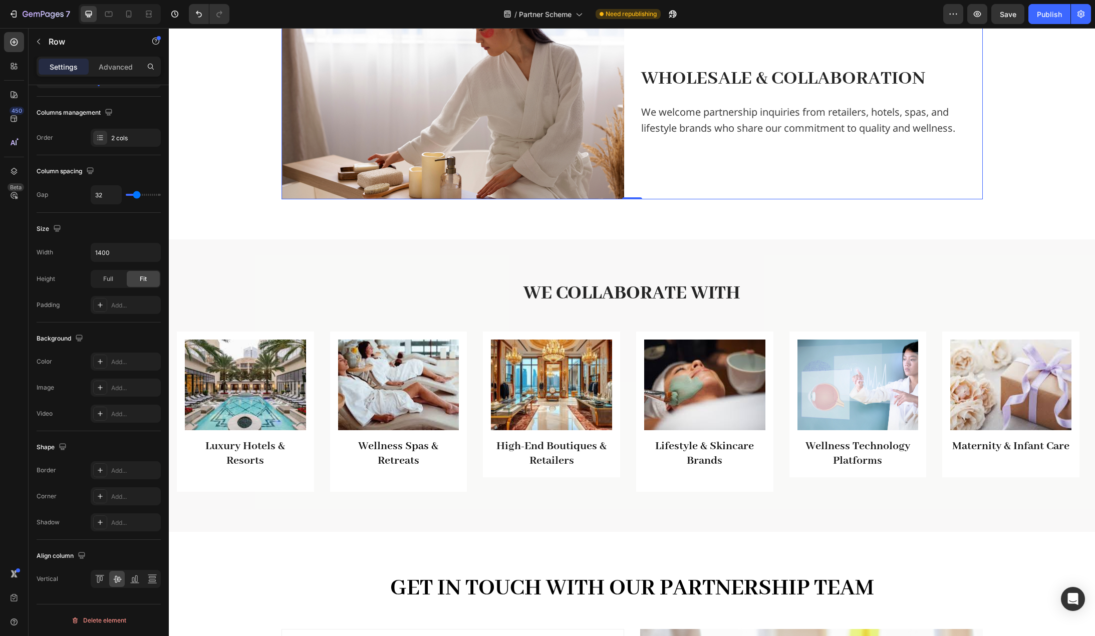
scroll to position [351, 0]
click at [631, 222] on div "Image Wholesale & Collaboration Text Block We welcome partnership inquiries fro…" at bounding box center [632, 98] width 926 height 281
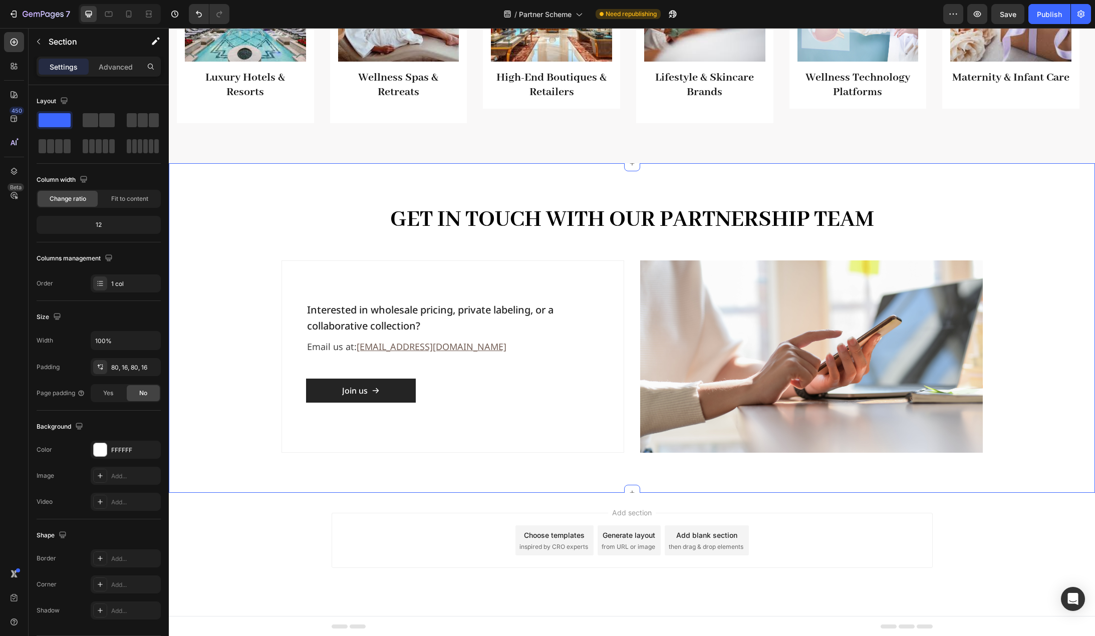
scroll to position [720, 0]
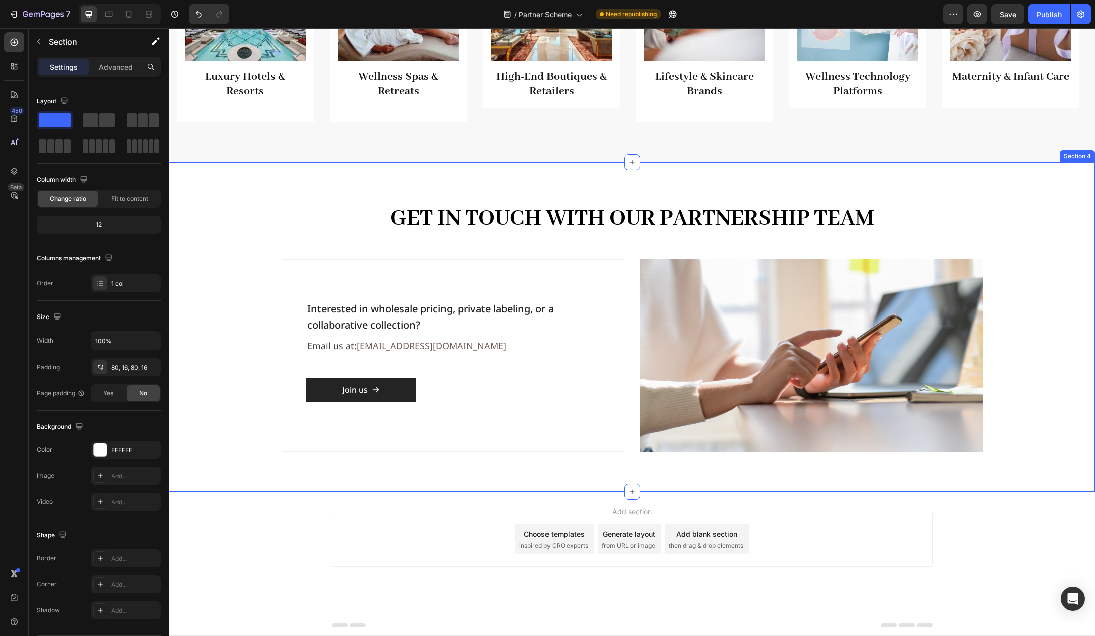
click at [288, 193] on div "Get in Touch with Our Partnership Team Heading Row Interested in wholesale pric…" at bounding box center [632, 327] width 926 height 330
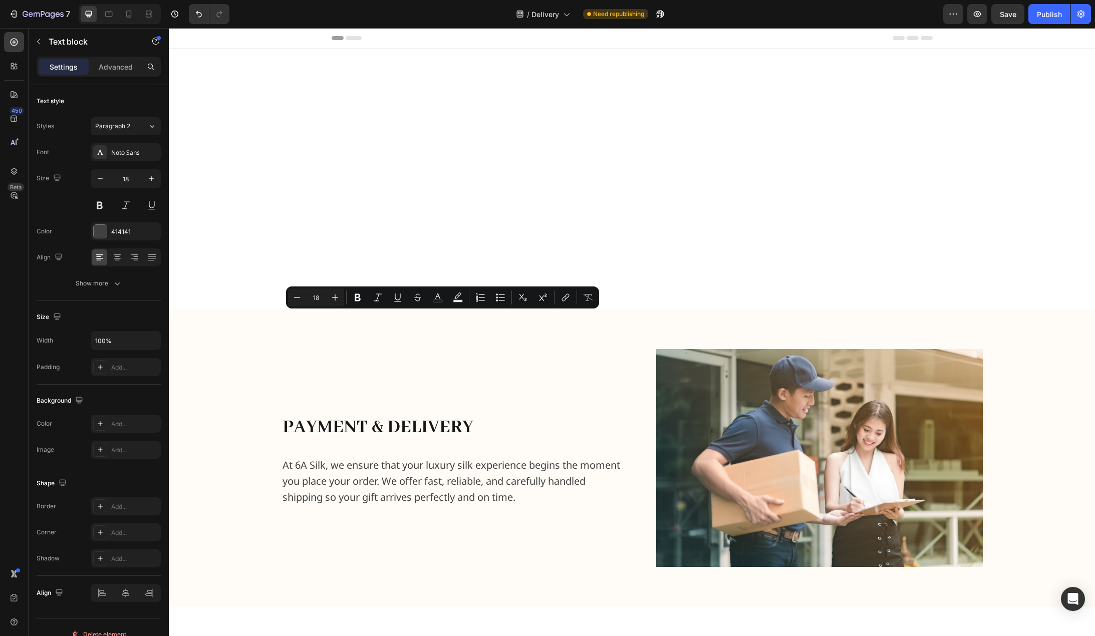
scroll to position [494, 0]
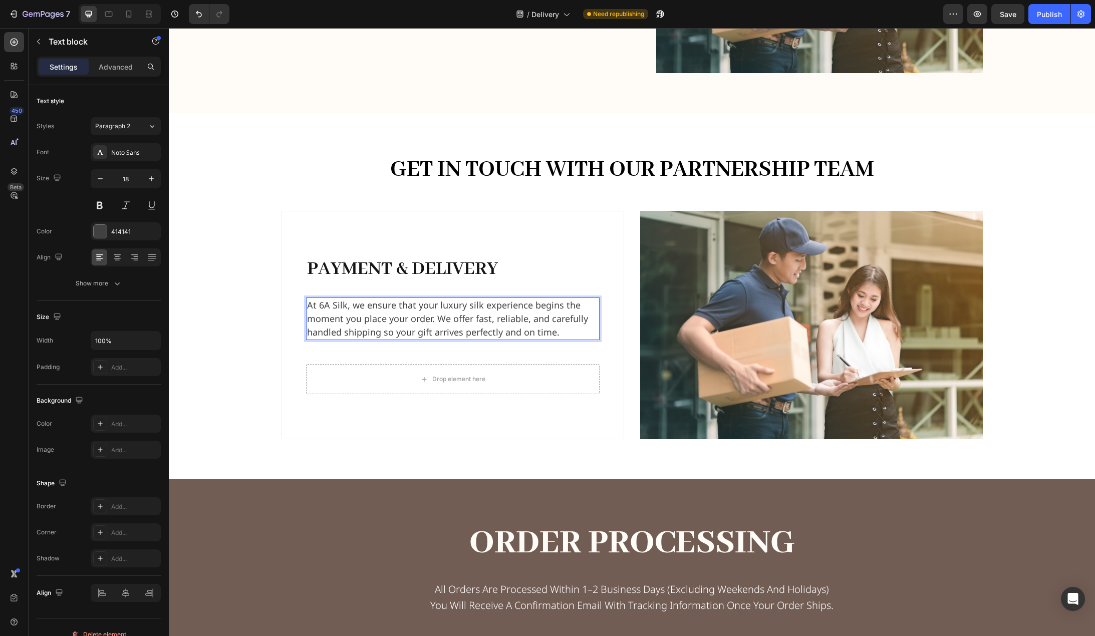
click at [423, 332] on p "At 6A Silk, we ensure that your luxury silk experience begins the moment you pl…" at bounding box center [453, 319] width 292 height 41
drag, startPoint x: 587, startPoint y: 348, endPoint x: 585, endPoint y: 340, distance: 8.8
click at [587, 348] on div "payment & delivery Heading At 6A Silk, we ensure that your luxury silk experien…" at bounding box center [453, 326] width 294 height 148
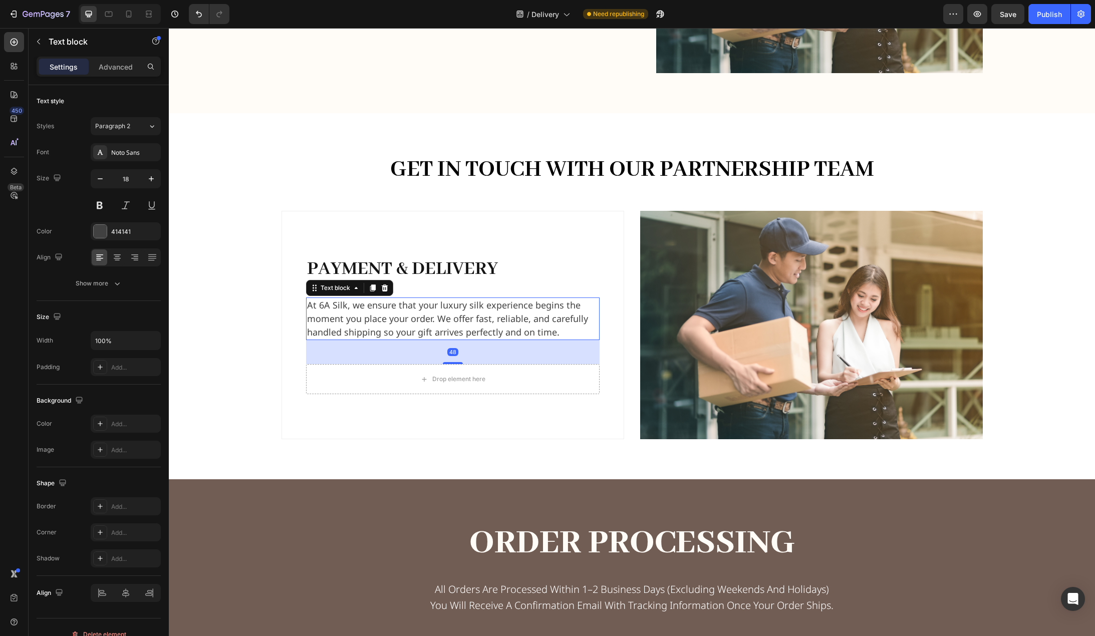
click at [585, 335] on p "At 6A Silk, we ensure that your luxury silk experience begins the moment you pl…" at bounding box center [453, 319] width 292 height 41
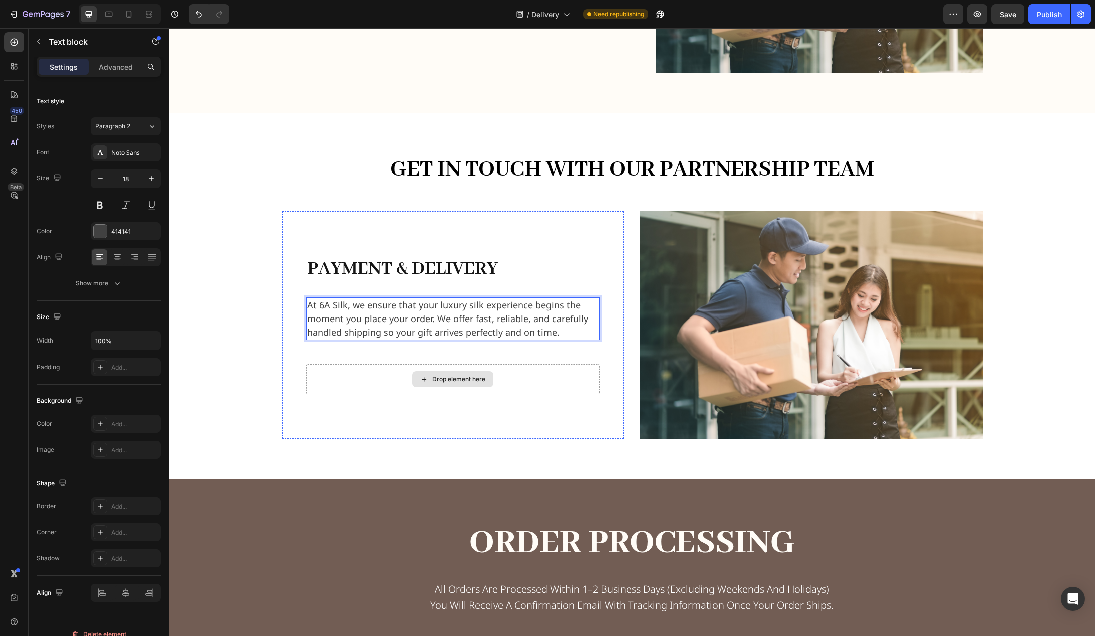
drag, startPoint x: 587, startPoint y: 332, endPoint x: 585, endPoint y: 352, distance: 20.1
click at [595, 323] on div "At 6A Silk, we ensure that your luxury silk experience begins the moment you pl…" at bounding box center [453, 319] width 294 height 43
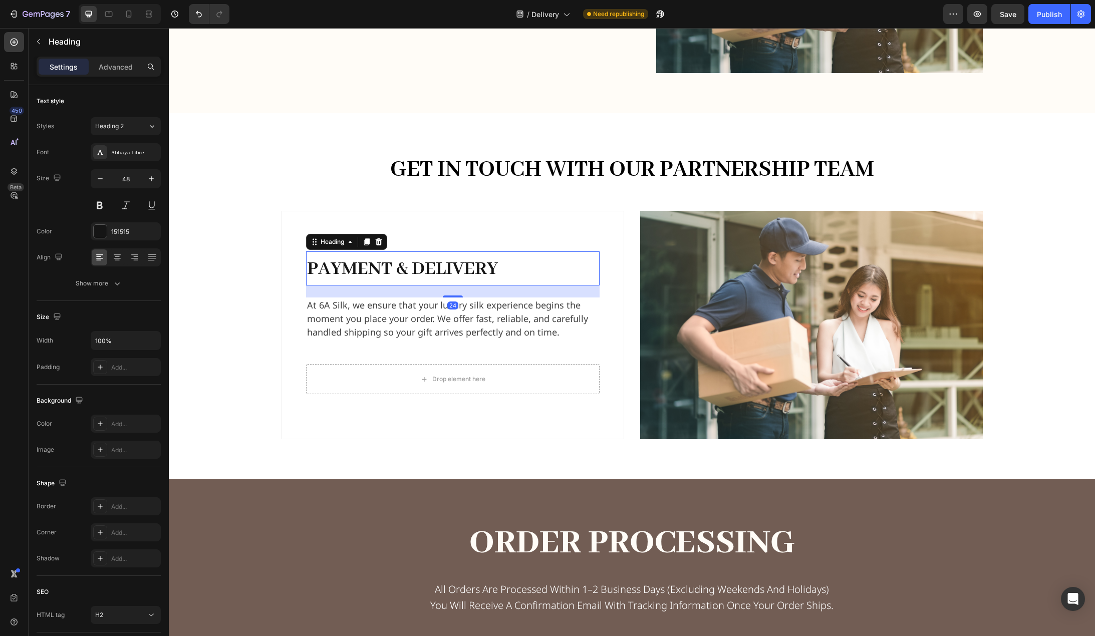
click at [517, 278] on h2 "payment & delivery" at bounding box center [453, 269] width 294 height 34
click at [572, 312] on p "At 6A Silk, we ensure that your luxury silk experience begins the moment you pl…" at bounding box center [453, 319] width 292 height 41
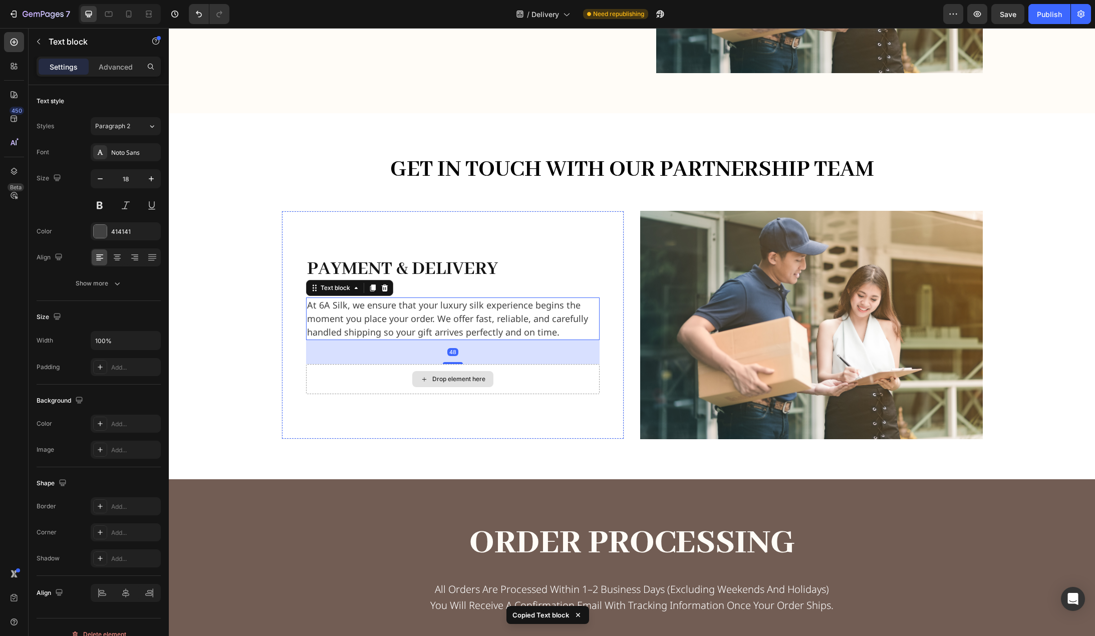
click at [502, 382] on div "Drop element here" at bounding box center [453, 379] width 294 height 30
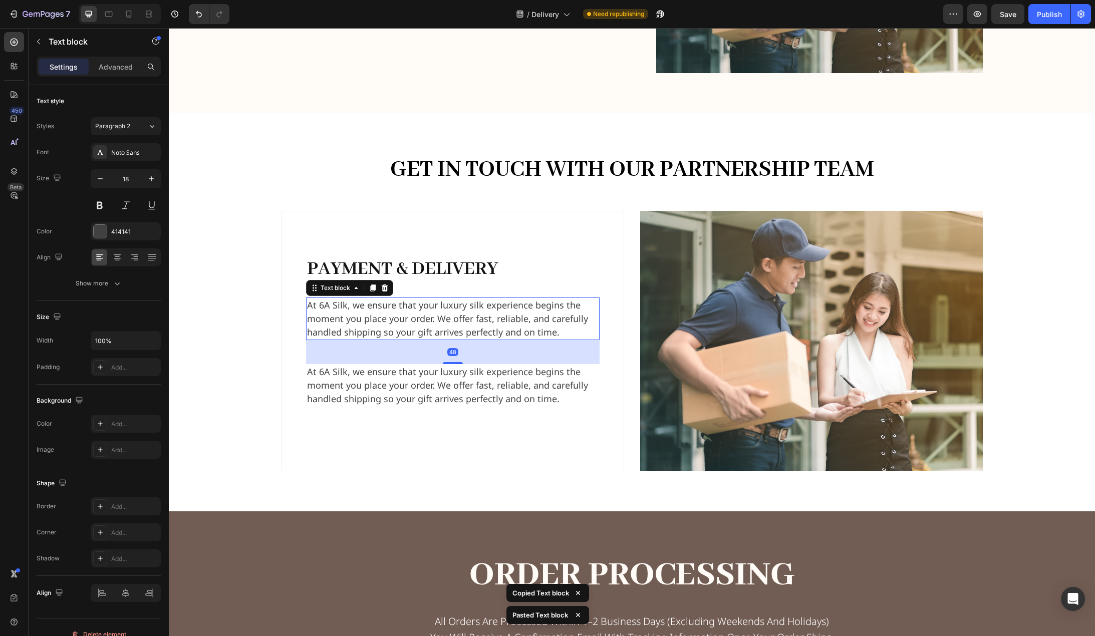
click at [510, 325] on p "At 6A Silk, we ensure that your luxury silk experience begins the moment you pl…" at bounding box center [453, 319] width 292 height 41
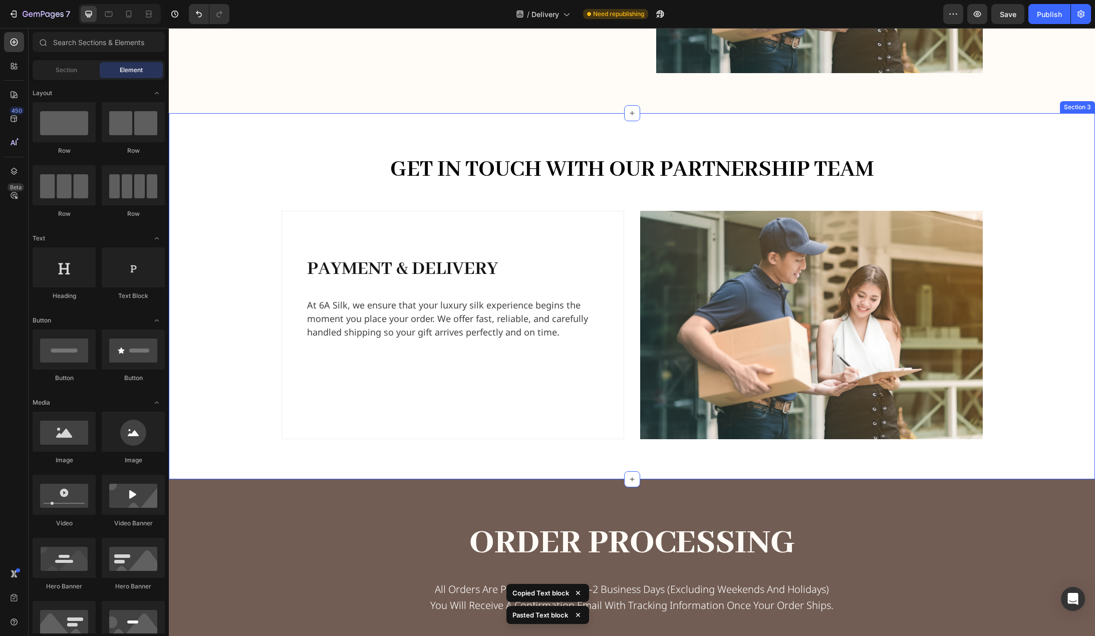
click at [234, 339] on div "Get in Touch with Our Partnership Team Heading Row payment & delivery Heading S…" at bounding box center [631, 296] width 911 height 286
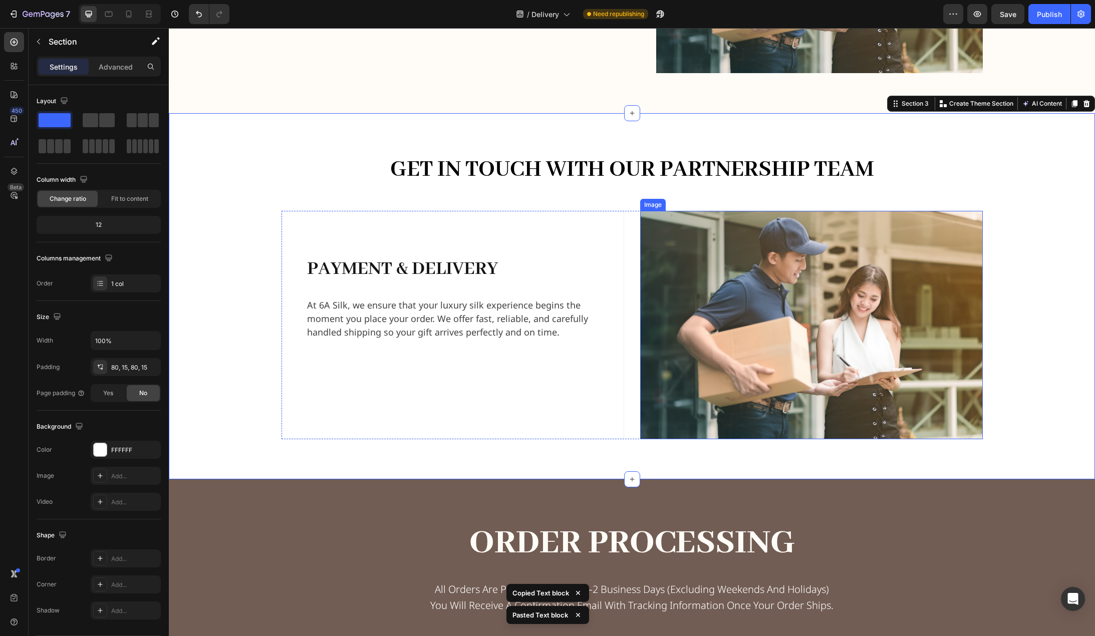
click at [662, 307] on img at bounding box center [811, 325] width 343 height 229
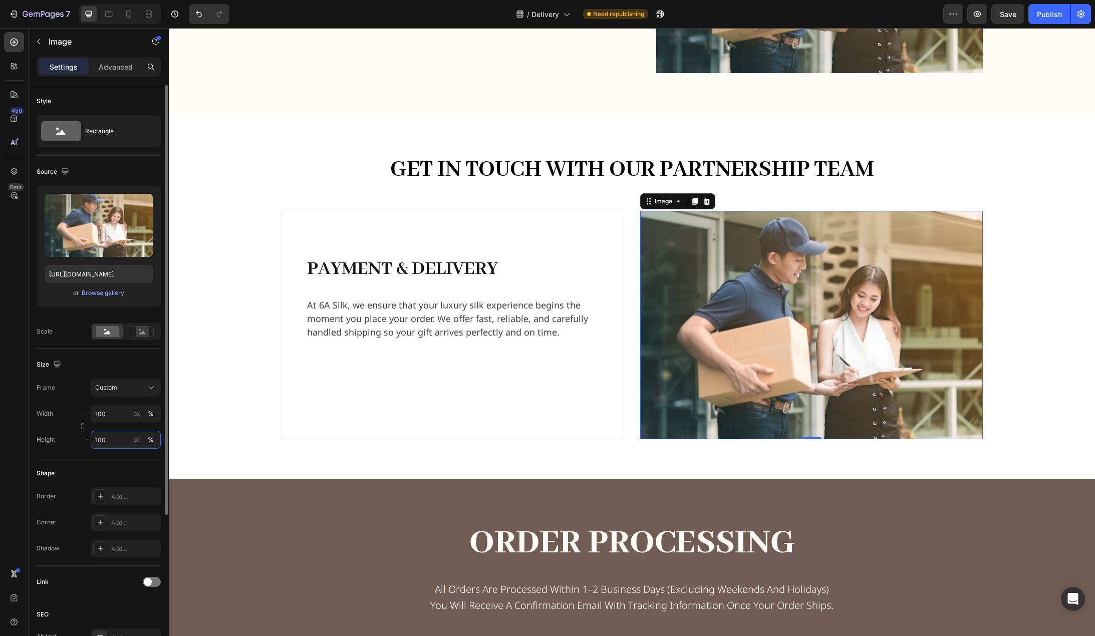
click at [115, 440] on input "100" at bounding box center [126, 440] width 70 height 18
click at [151, 386] on icon at bounding box center [151, 388] width 10 height 10
click at [126, 443] on div "Horizontal" at bounding box center [117, 450] width 80 height 19
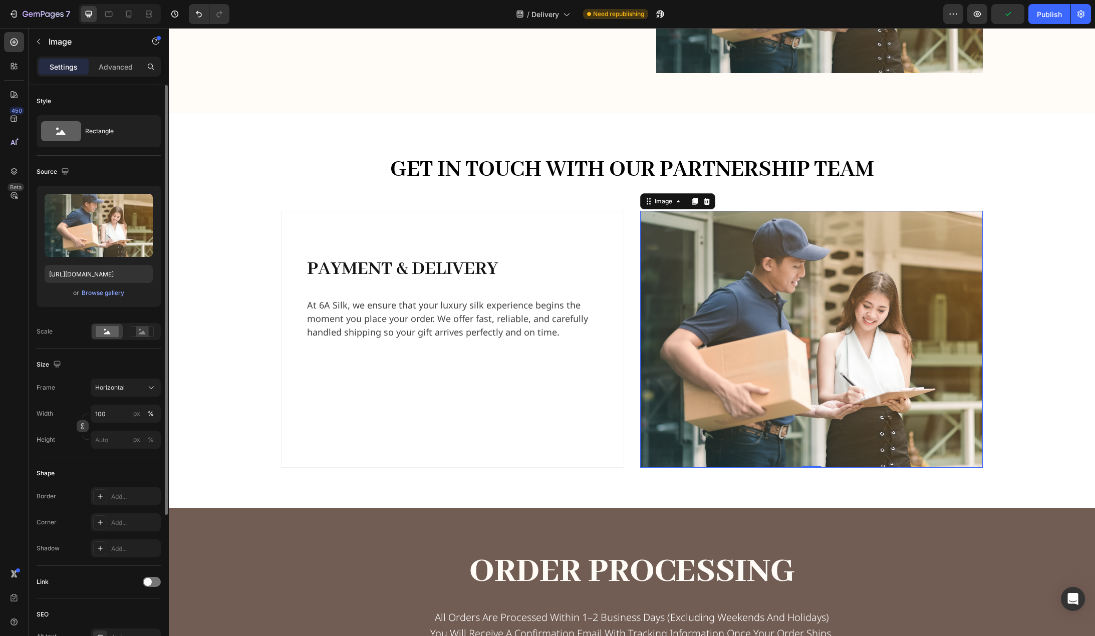
click at [84, 427] on icon "button" at bounding box center [82, 426] width 7 height 7
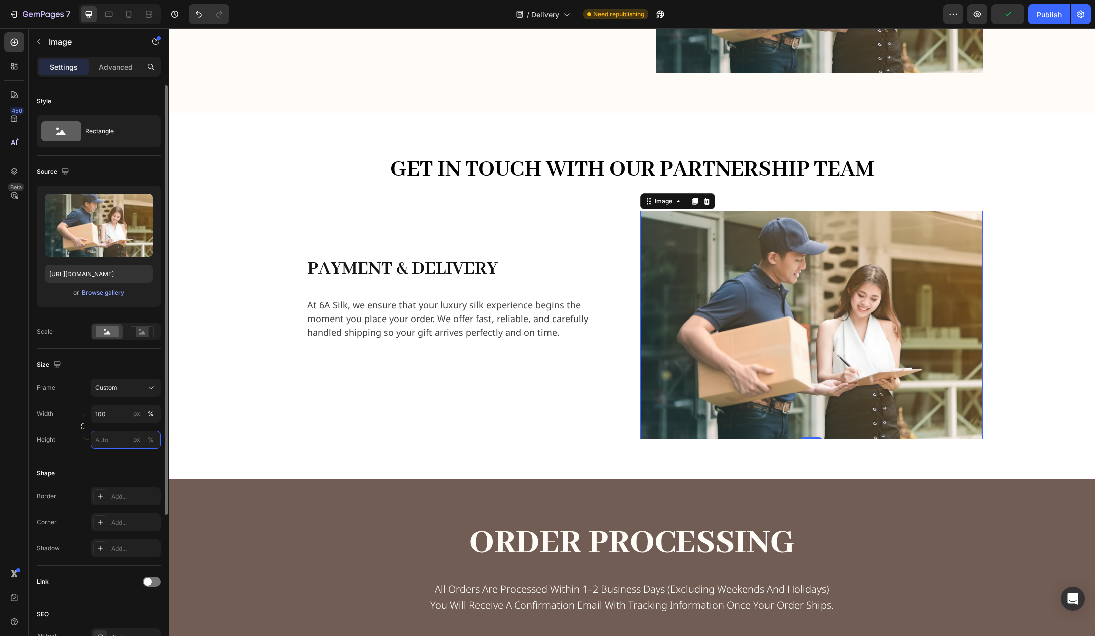
click at [109, 444] on input "px %" at bounding box center [126, 440] width 70 height 18
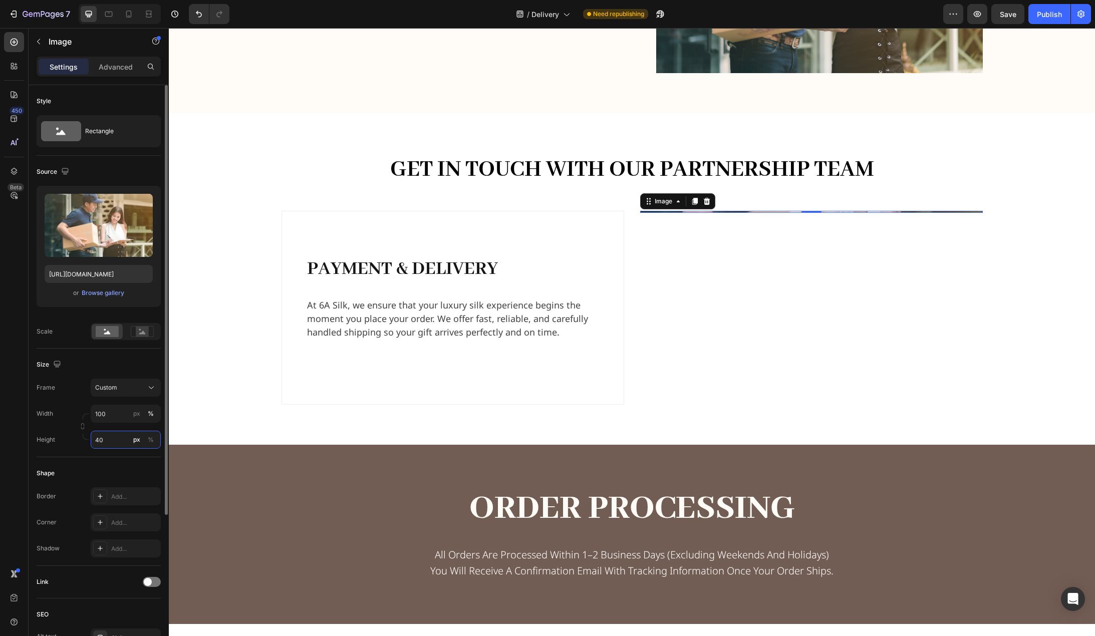
type input "400"
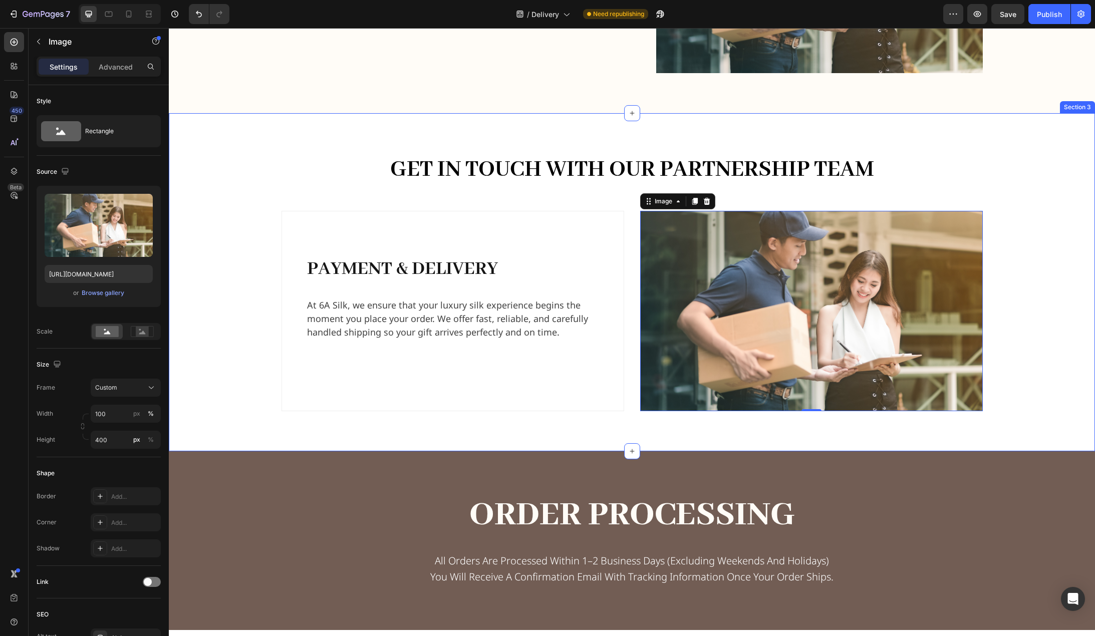
click at [242, 375] on div "Get in Touch with Our Partnership Team Heading Row payment & delivery Heading S…" at bounding box center [631, 282] width 911 height 258
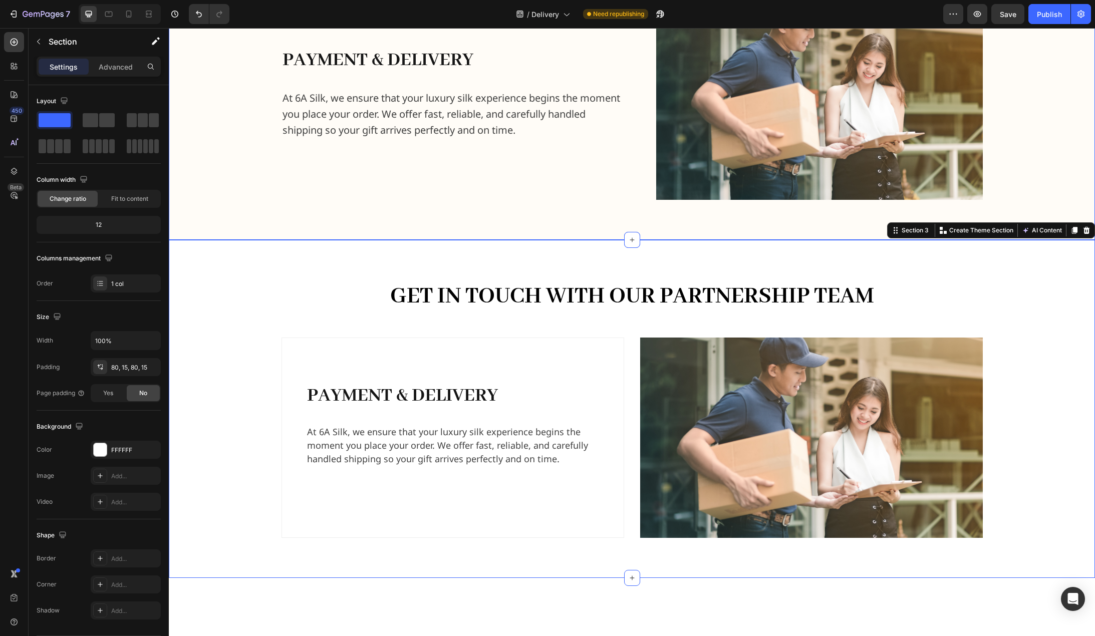
scroll to position [244, 0]
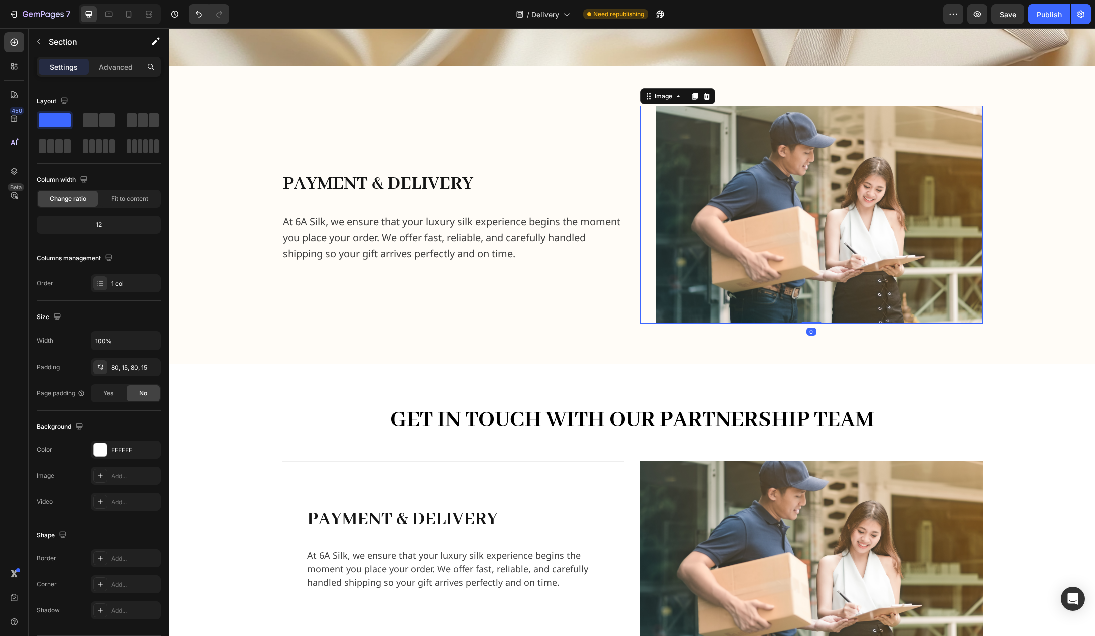
click at [709, 233] on img at bounding box center [819, 215] width 327 height 218
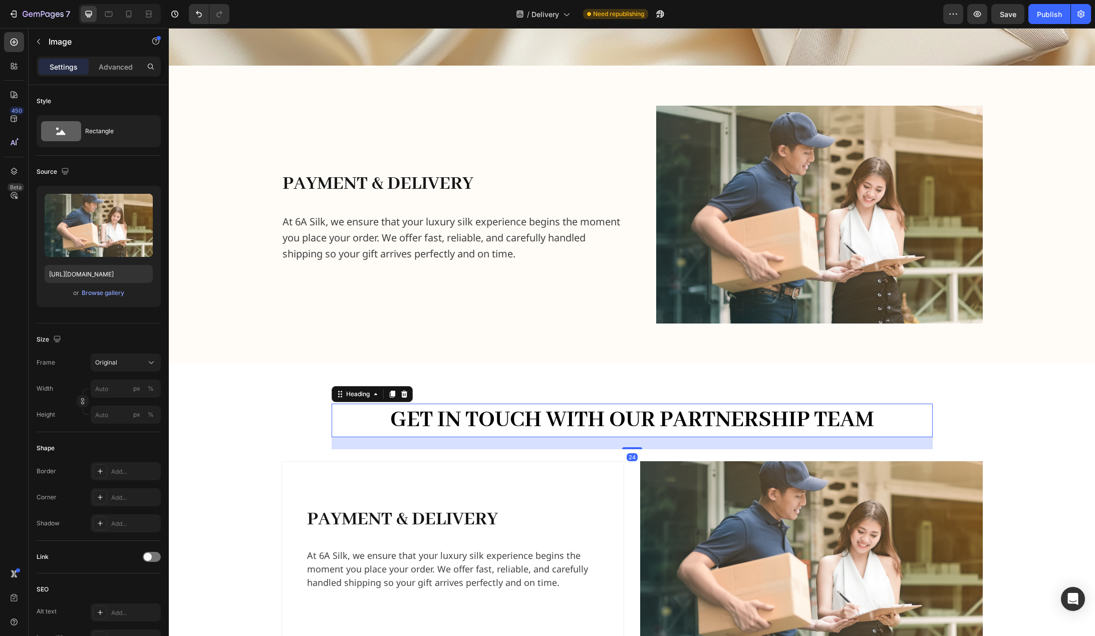
click at [565, 417] on h2 "Get in Touch with Our Partnership Team" at bounding box center [632, 420] width 601 height 33
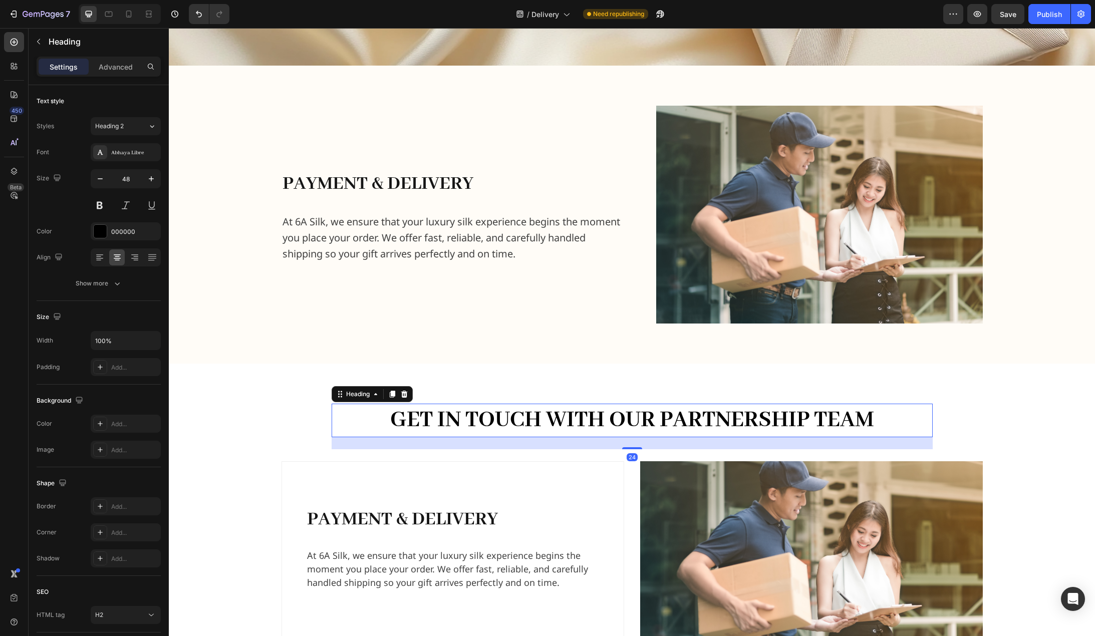
click at [336, 427] on h2 "Get in Touch with Our Partnership Team" at bounding box center [632, 420] width 601 height 33
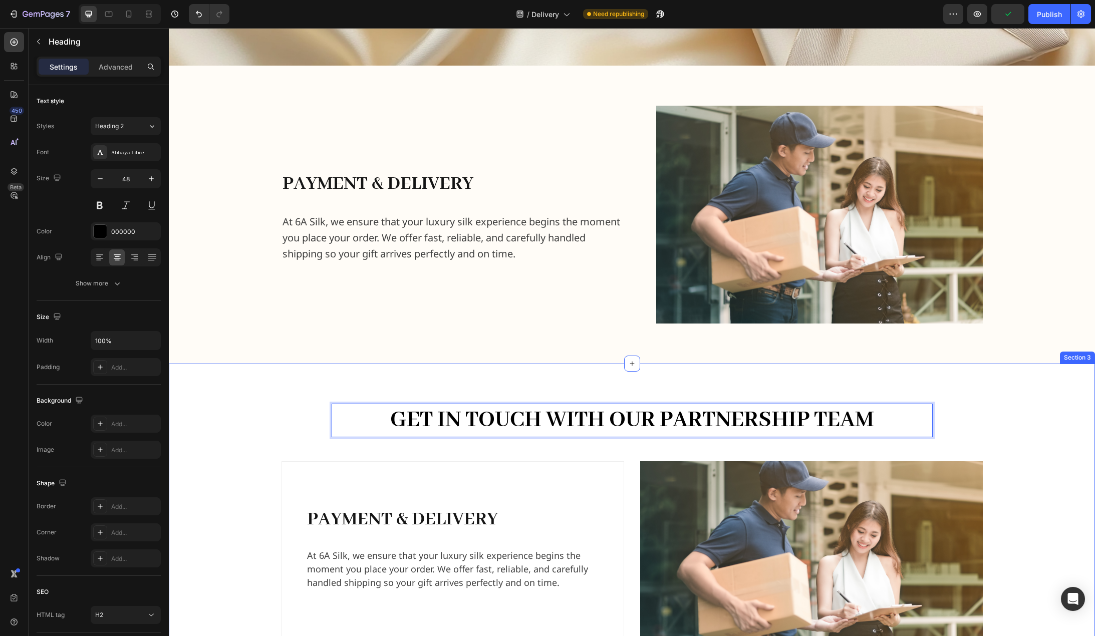
click at [986, 415] on div "Get in Touch with Our Partnership Team Heading 24 Row payment & delivery Headin…" at bounding box center [631, 533] width 911 height 258
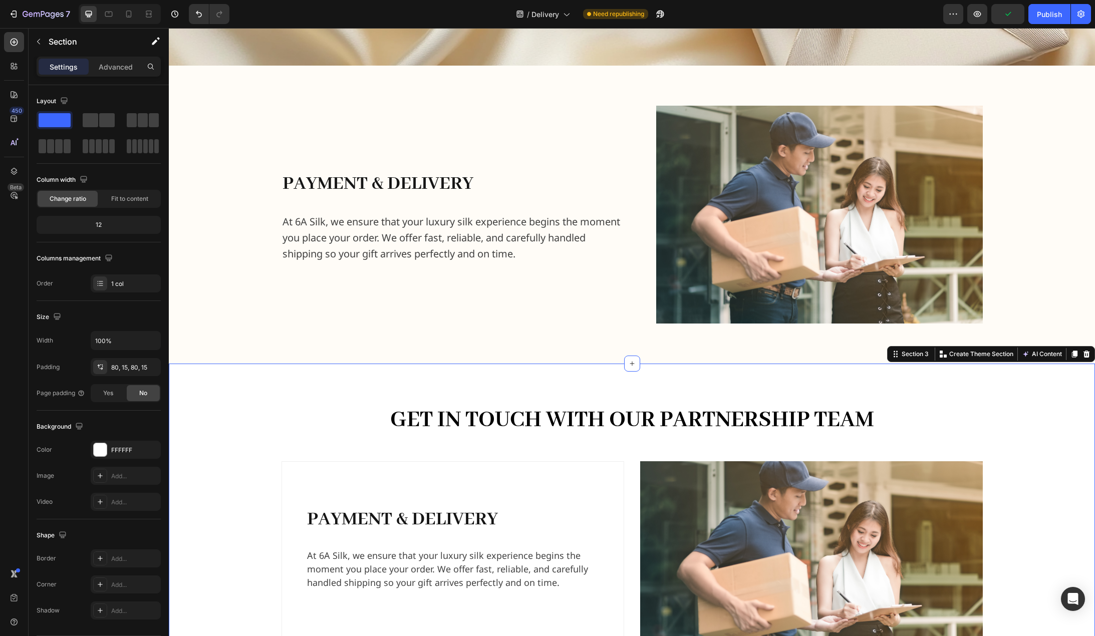
click at [929, 419] on div "Get in Touch with Our Partnership Team Heading Row payment & delivery Heading S…" at bounding box center [631, 533] width 911 height 258
click at [911, 416] on p "Get in Touch with Our Partnership Team" at bounding box center [632, 420] width 599 height 31
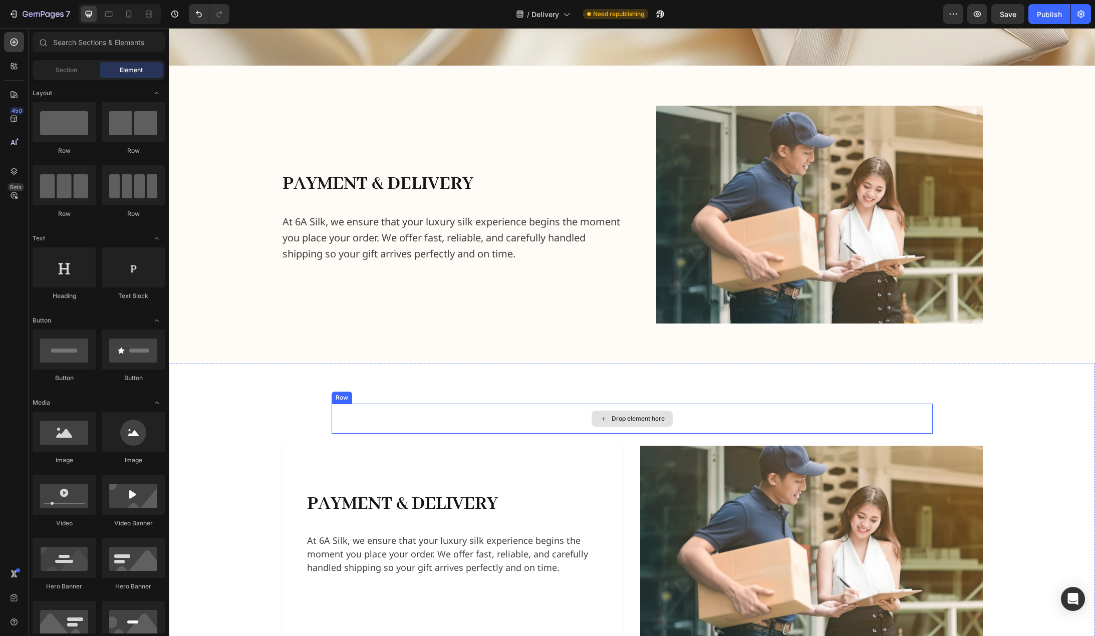
click at [915, 408] on div "Drop element here" at bounding box center [632, 419] width 601 height 30
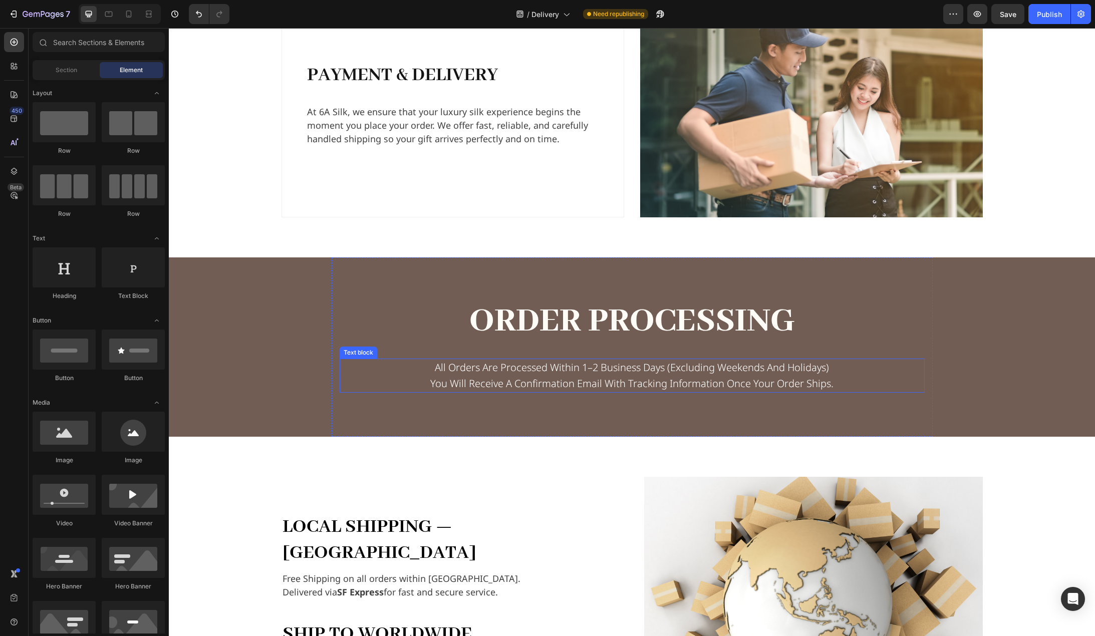
scroll to position [544, 0]
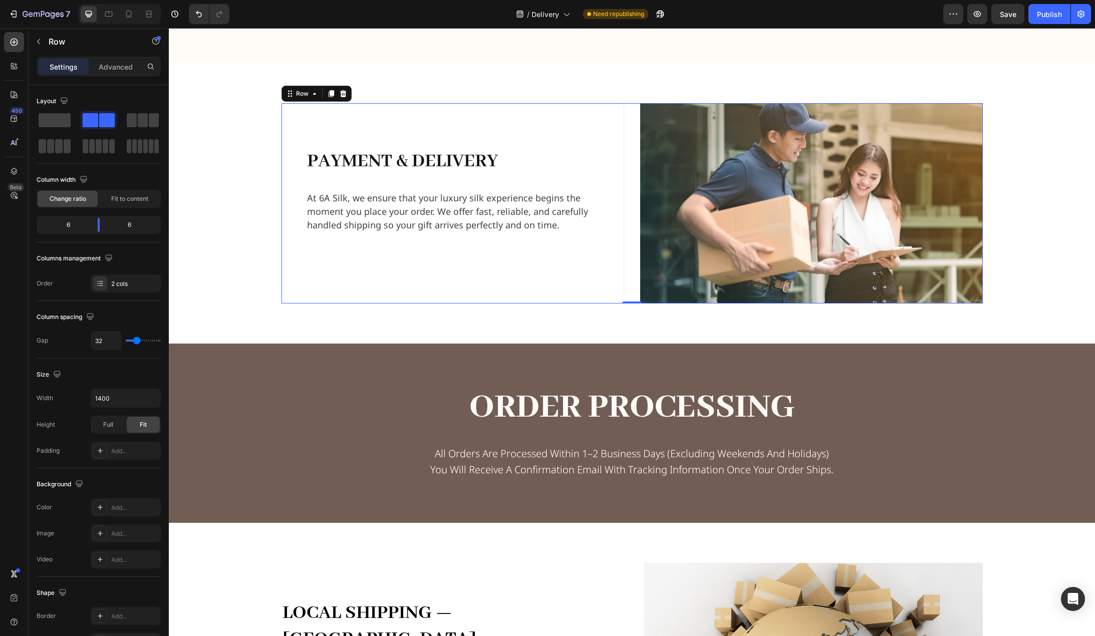
click at [633, 184] on div "payment & delivery Heading Sign up to be the first to hear about exclusive deal…" at bounding box center [632, 203] width 701 height 200
click at [1029, 135] on div "payment & delivery Heading Sign up to be the first to hear about exclusive deal…" at bounding box center [631, 203] width 911 height 200
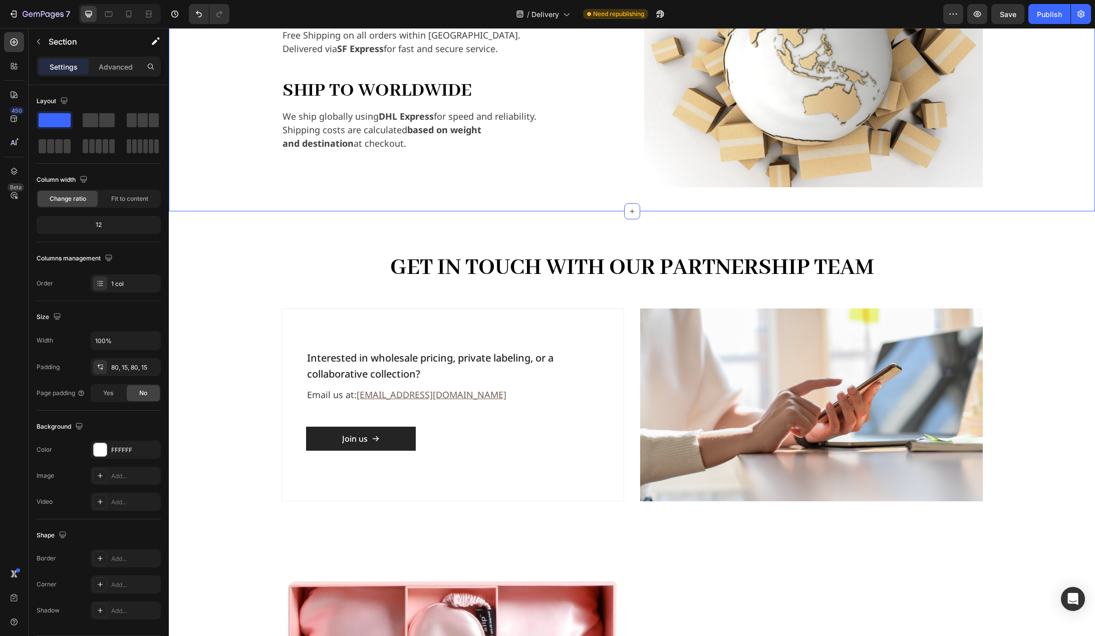
scroll to position [1296, 0]
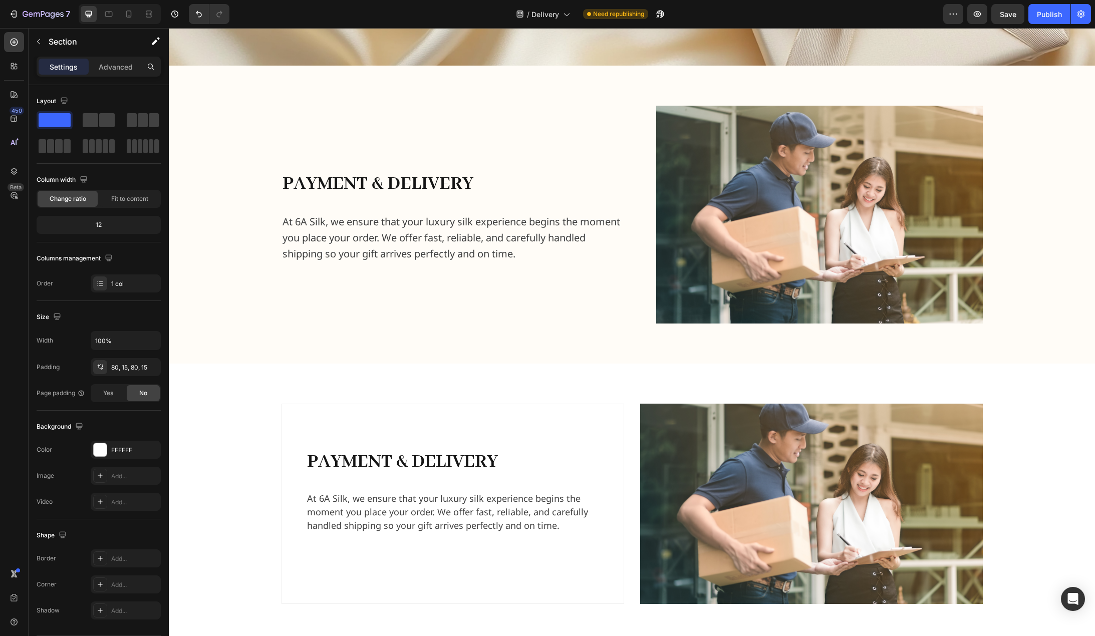
click at [1034, 391] on div "payment & delivery Heading Sign up to be the first to hear about exclusive deal…" at bounding box center [632, 504] width 926 height 281
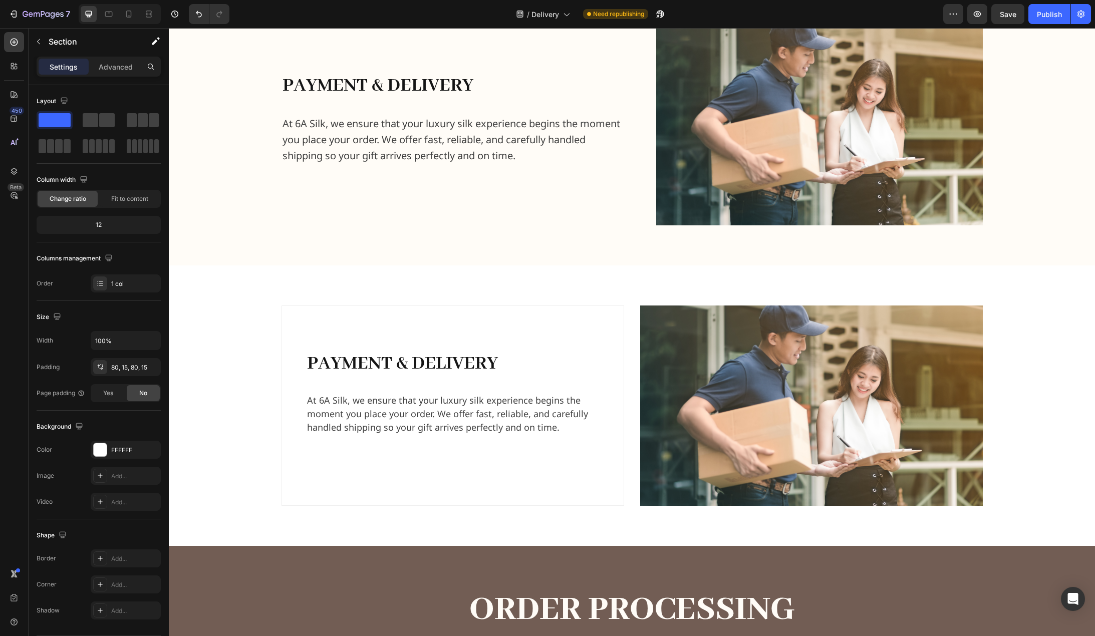
scroll to position [394, 0]
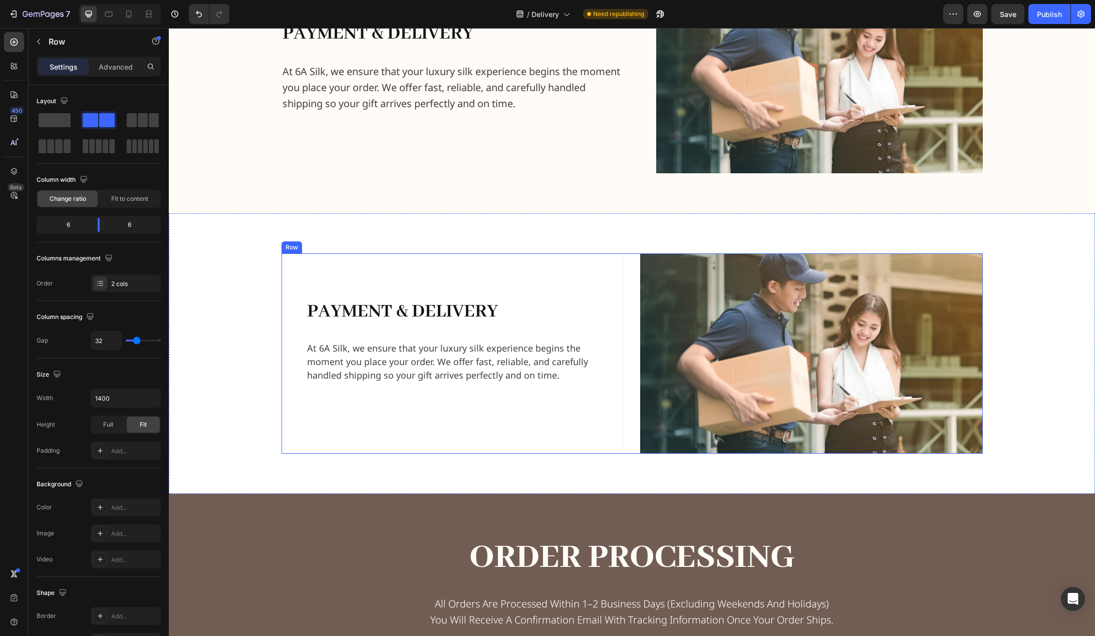
click at [624, 270] on div "payment & delivery Heading Sign up to be the first to hear about exclusive deal…" at bounding box center [632, 354] width 701 height 200
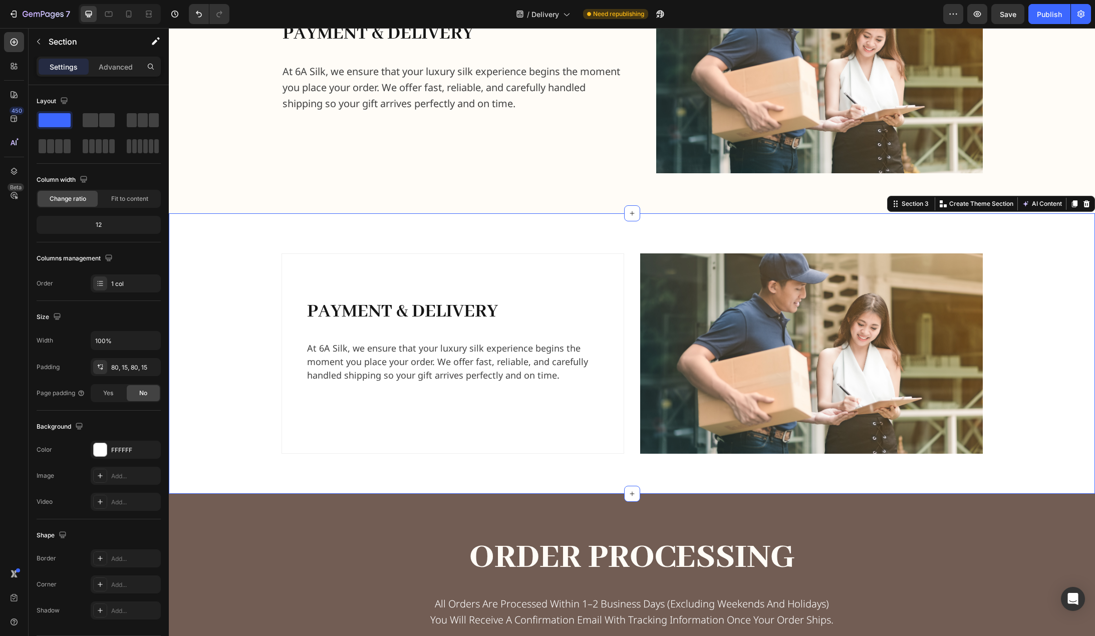
click at [628, 235] on div "payment & delivery Heading Sign up to be the first to hear about exclusive deal…" at bounding box center [632, 353] width 926 height 281
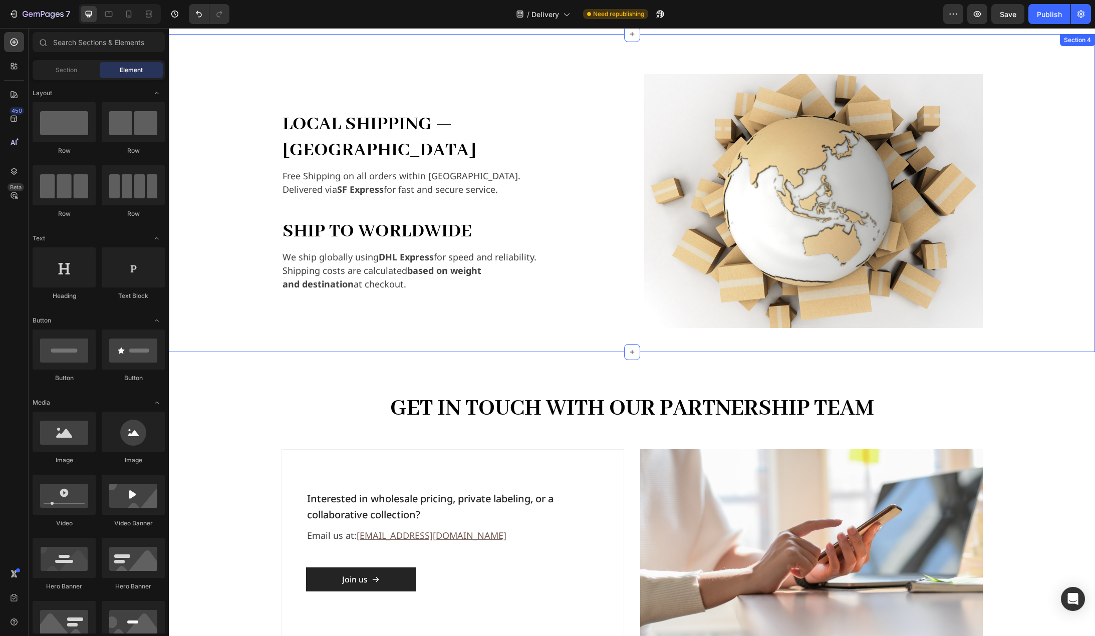
scroll to position [802, 0]
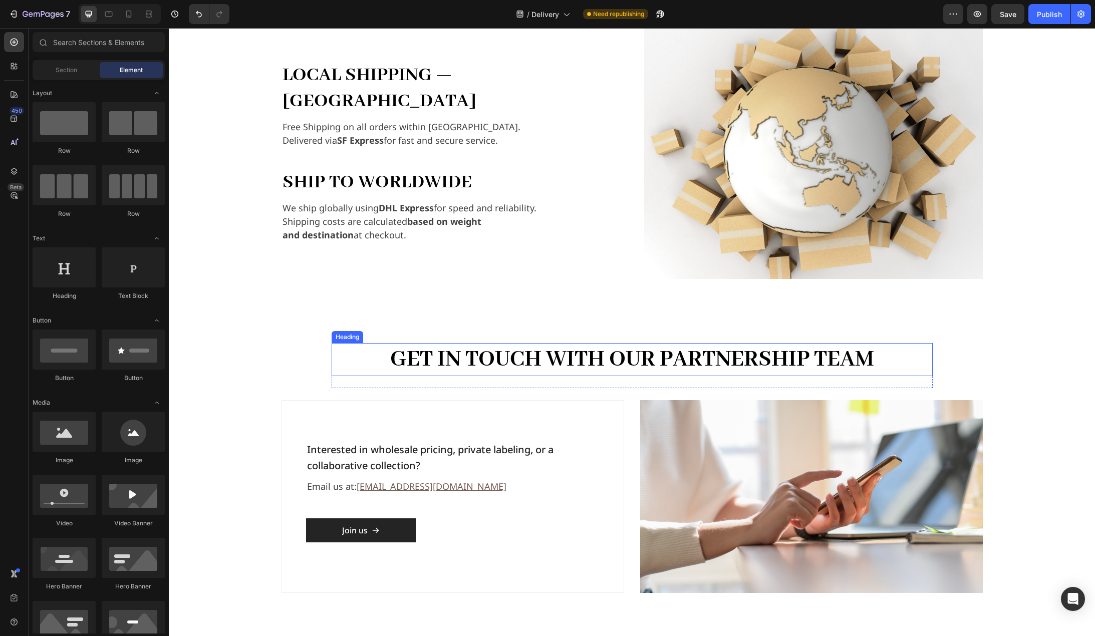
click at [602, 359] on h2 "Get in Touch with Our Partnership Team" at bounding box center [632, 359] width 601 height 33
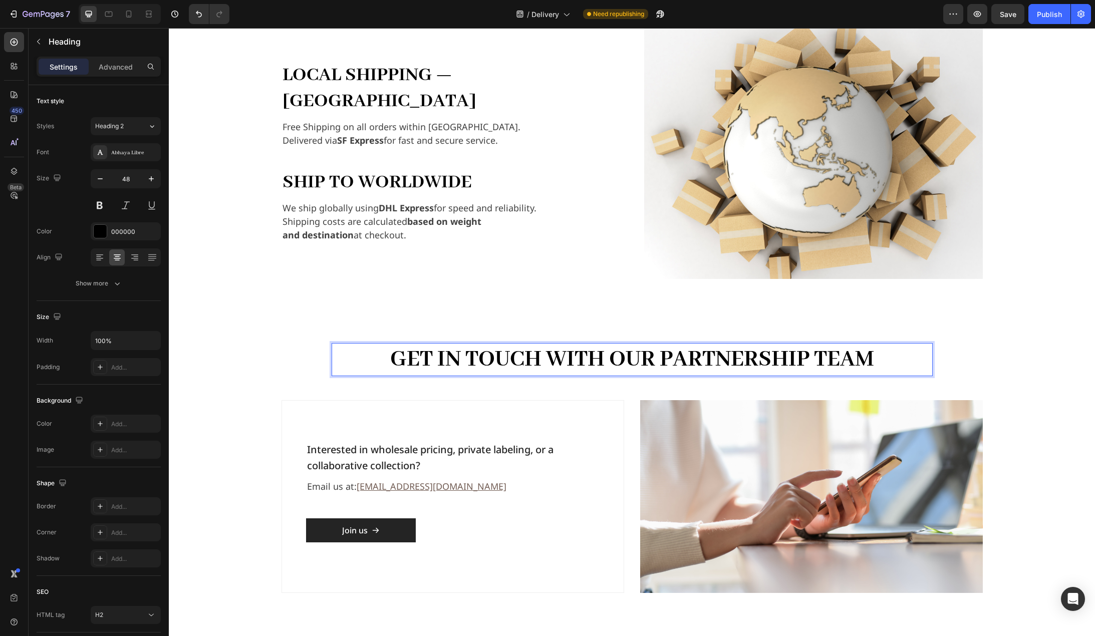
click at [917, 358] on h2 "Get in Touch with Our Partnership Team" at bounding box center [632, 359] width 601 height 33
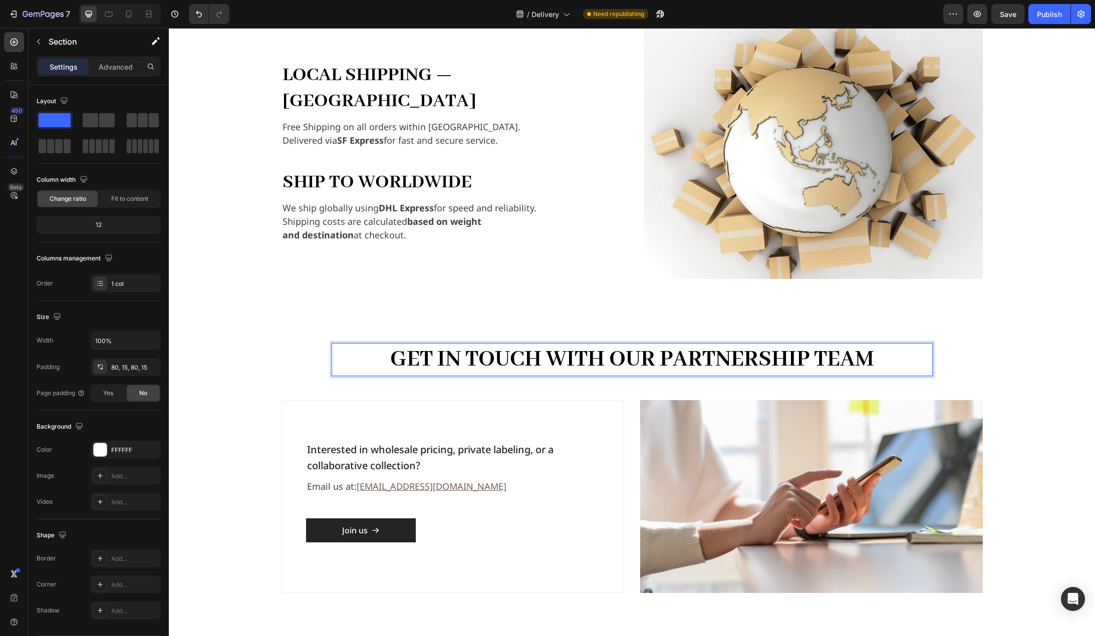
click at [937, 364] on div "Get in Touch with Our Partnership Team Heading 24 Row Interested in wholesale p…" at bounding box center [631, 468] width 911 height 250
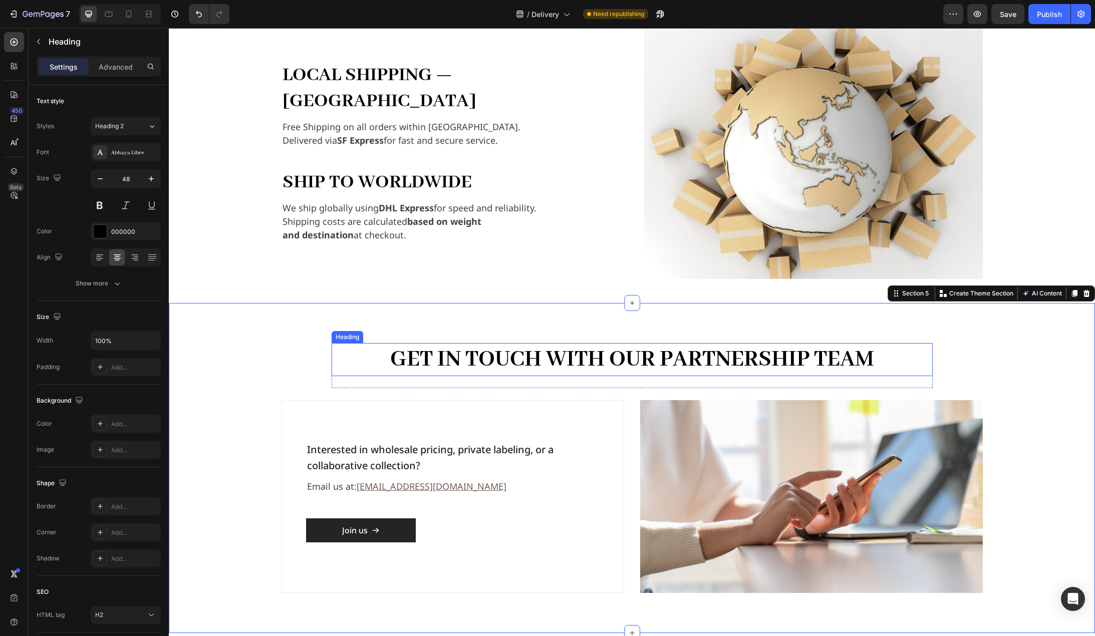
click at [919, 352] on p "Get in Touch with Our Partnership Team" at bounding box center [632, 359] width 599 height 31
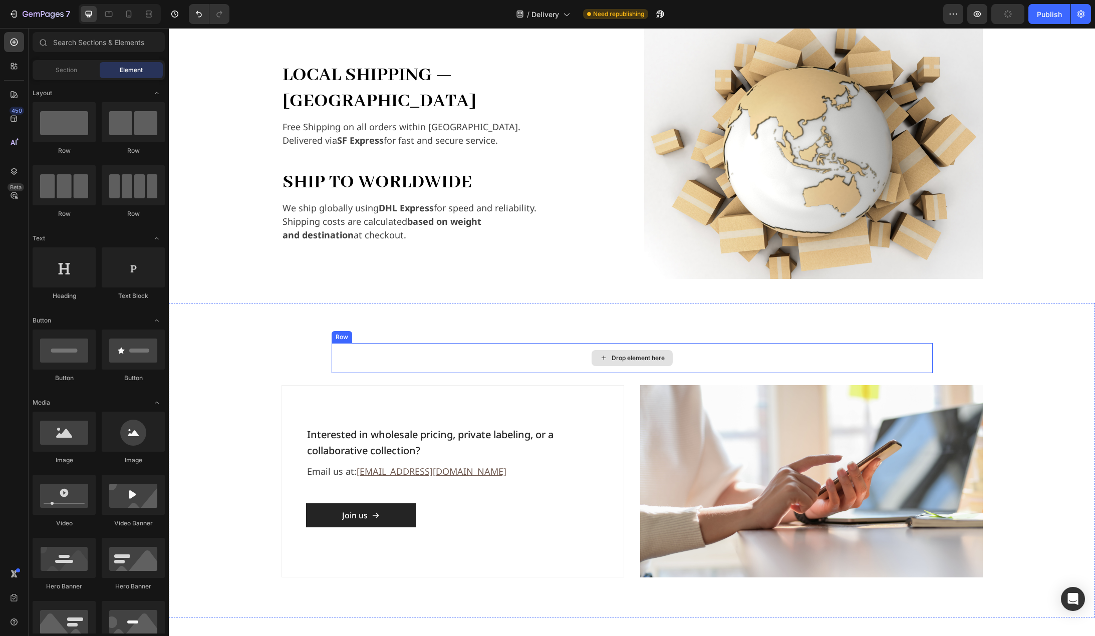
click at [918, 357] on div "Drop element here" at bounding box center [632, 358] width 601 height 30
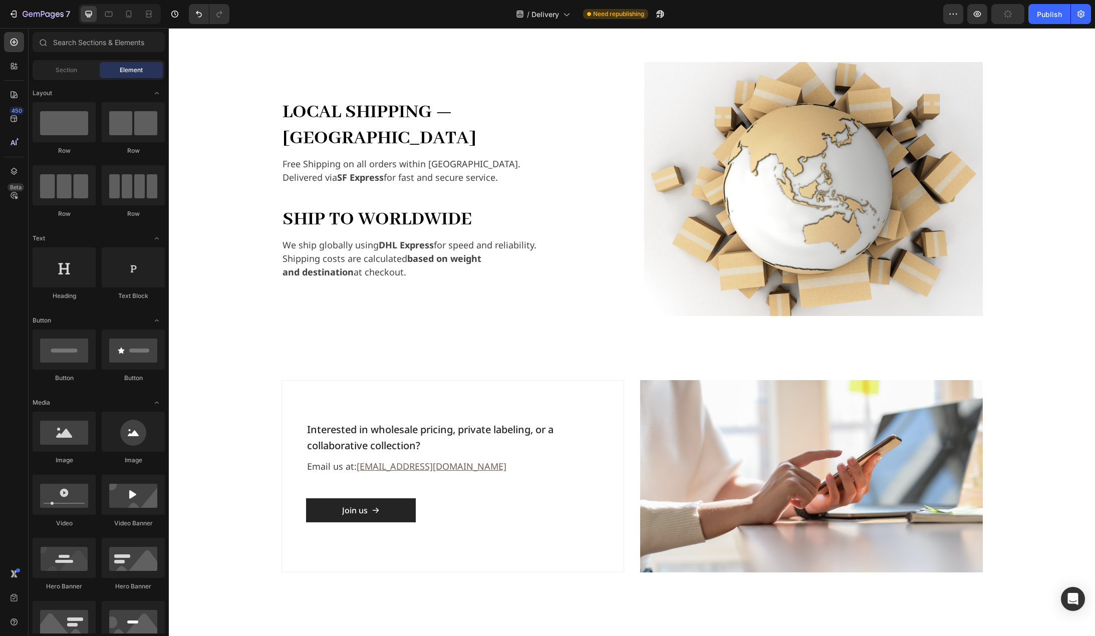
scroll to position [701, 0]
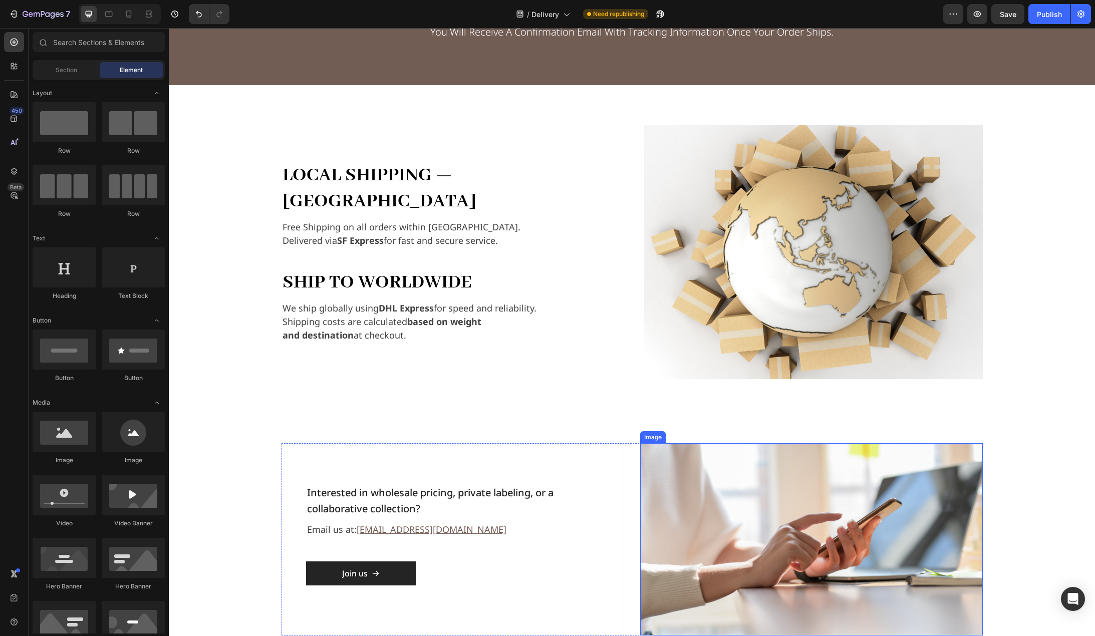
click at [746, 502] on img at bounding box center [811, 539] width 343 height 192
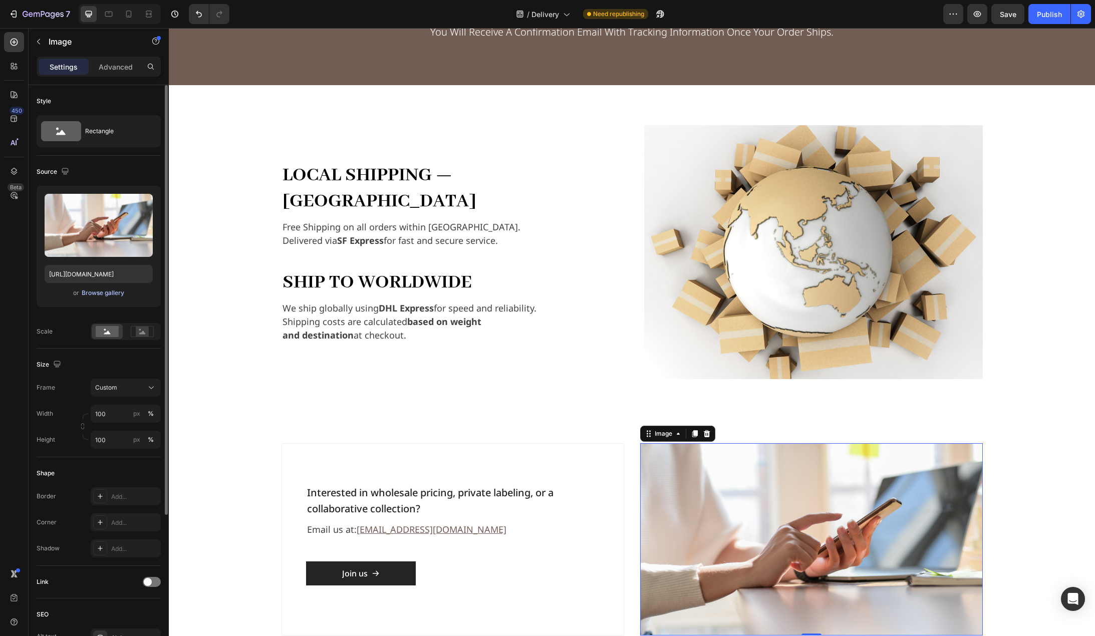
click at [98, 293] on div "Browse gallery" at bounding box center [103, 293] width 43 height 9
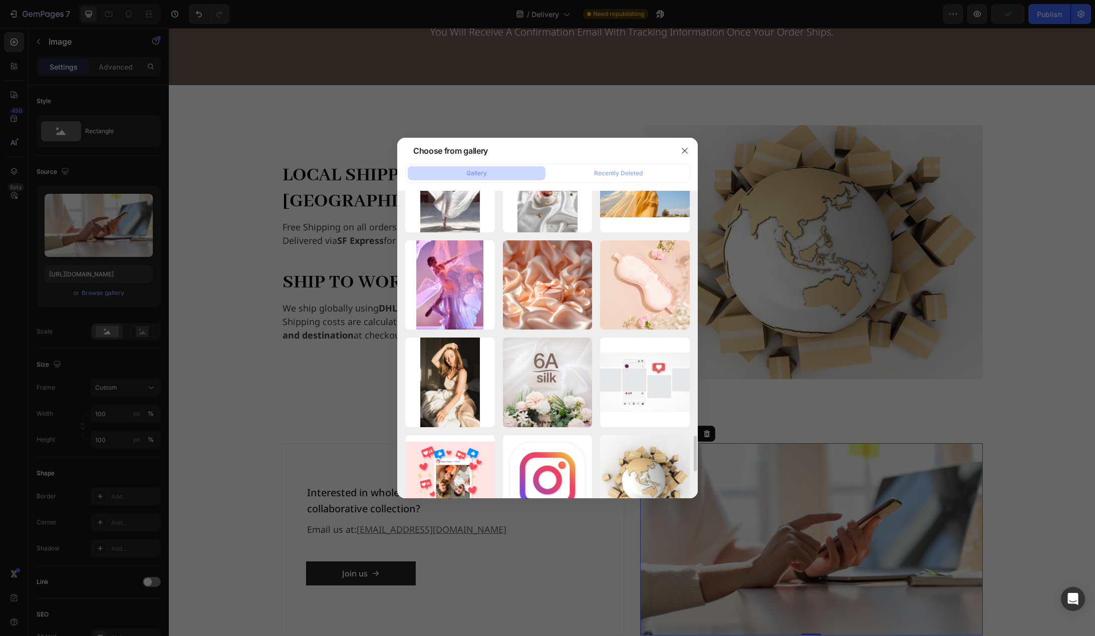
scroll to position [2255, 0]
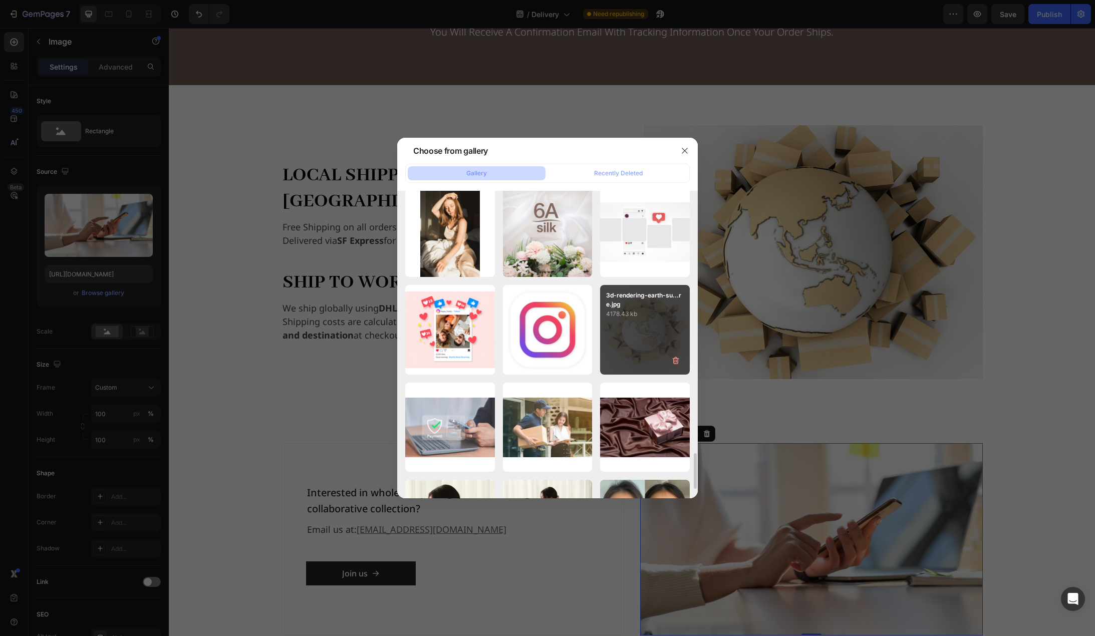
click at [656, 331] on div "3d-rendering-earth-su...re.jpg 4178.43 kb" at bounding box center [645, 330] width 90 height 90
type input "[URL][DOMAIN_NAME]"
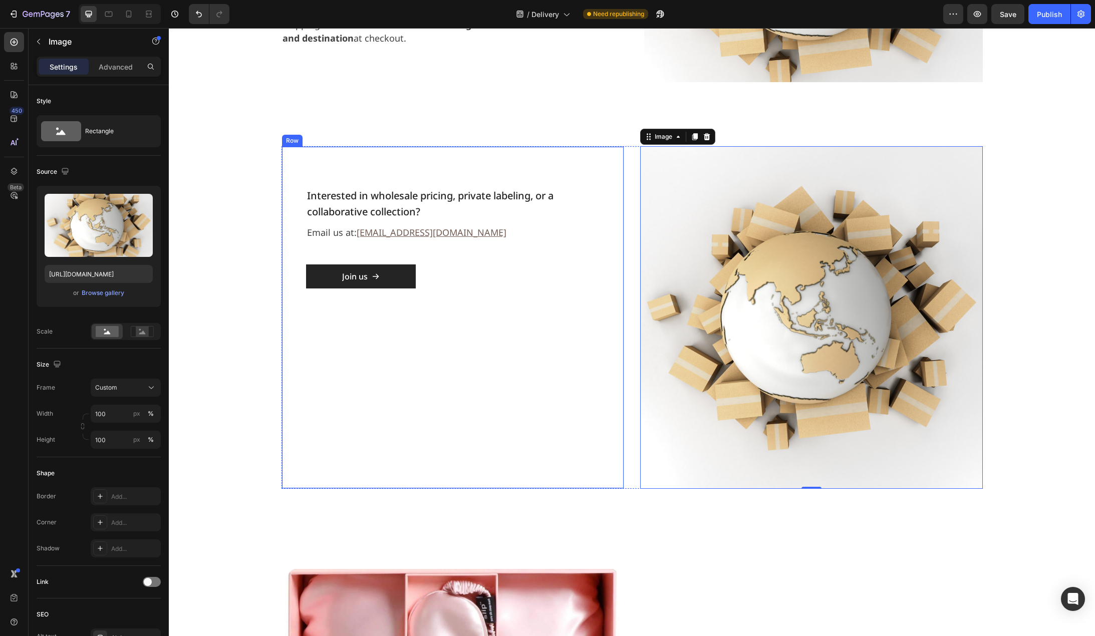
scroll to position [1002, 0]
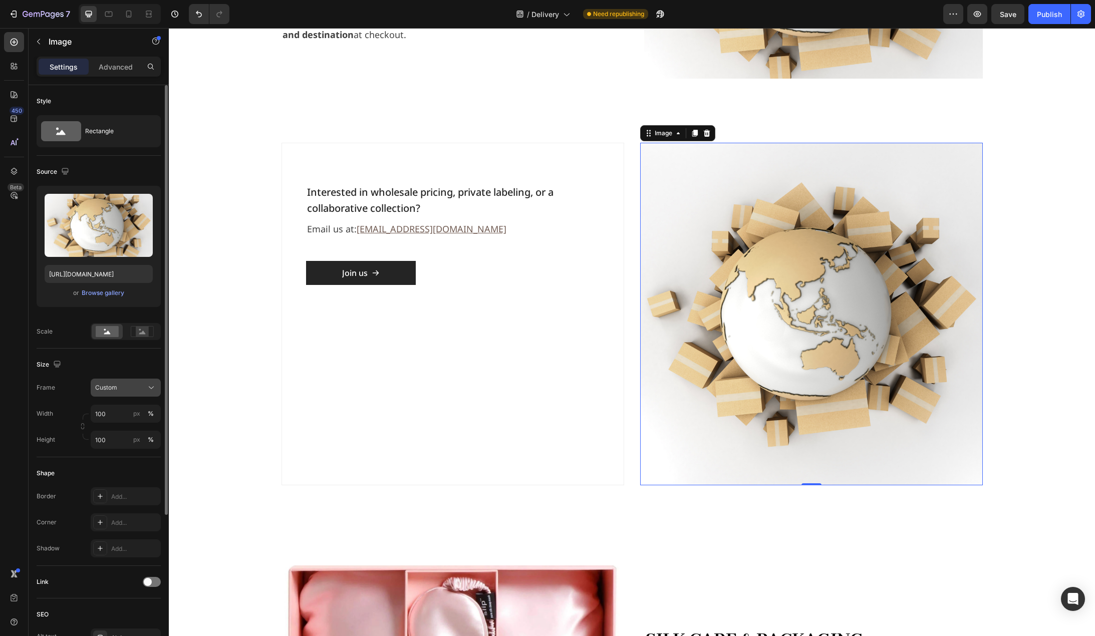
click at [150, 386] on icon at bounding box center [151, 388] width 10 height 10
click at [131, 445] on div "Horizontal" at bounding box center [117, 450] width 80 height 19
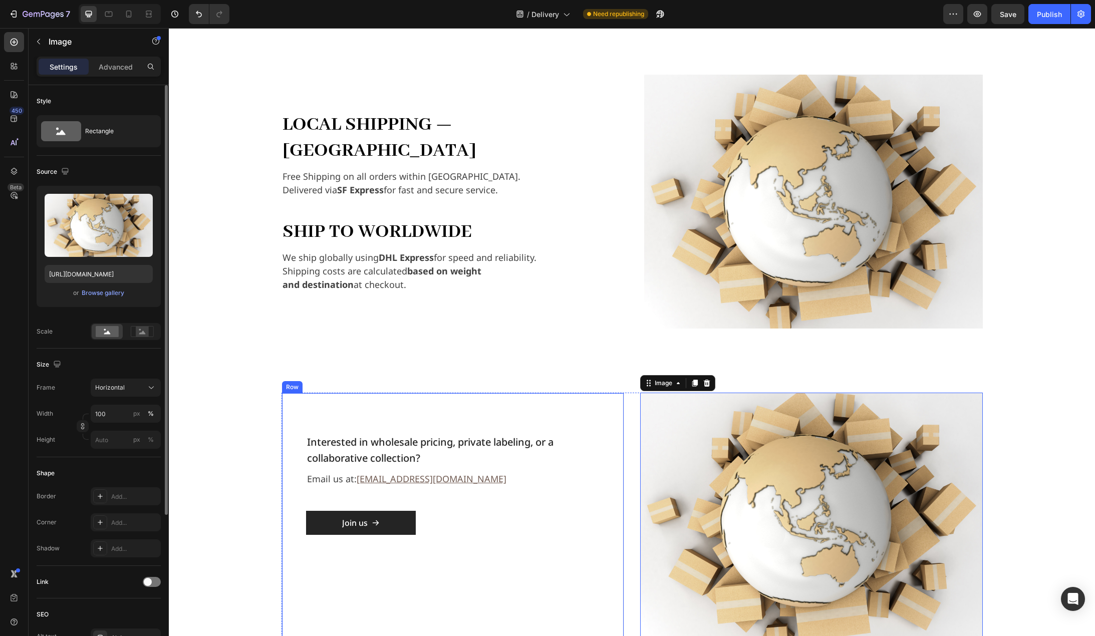
scroll to position [752, 0]
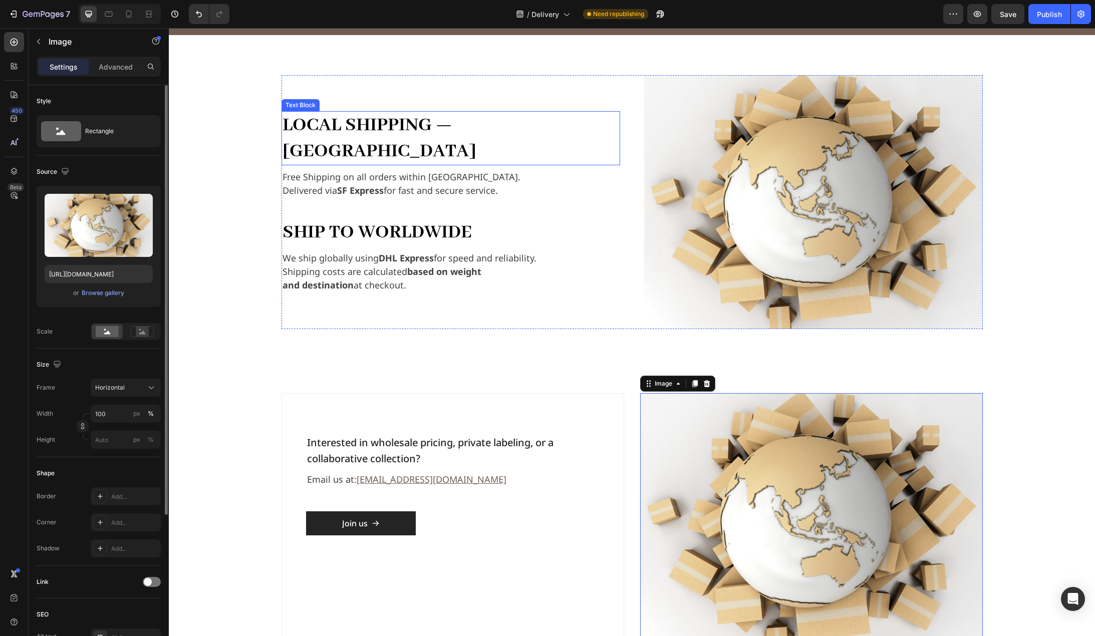
click at [411, 132] on strong "Local Shipping — [GEOGRAPHIC_DATA]" at bounding box center [380, 138] width 194 height 50
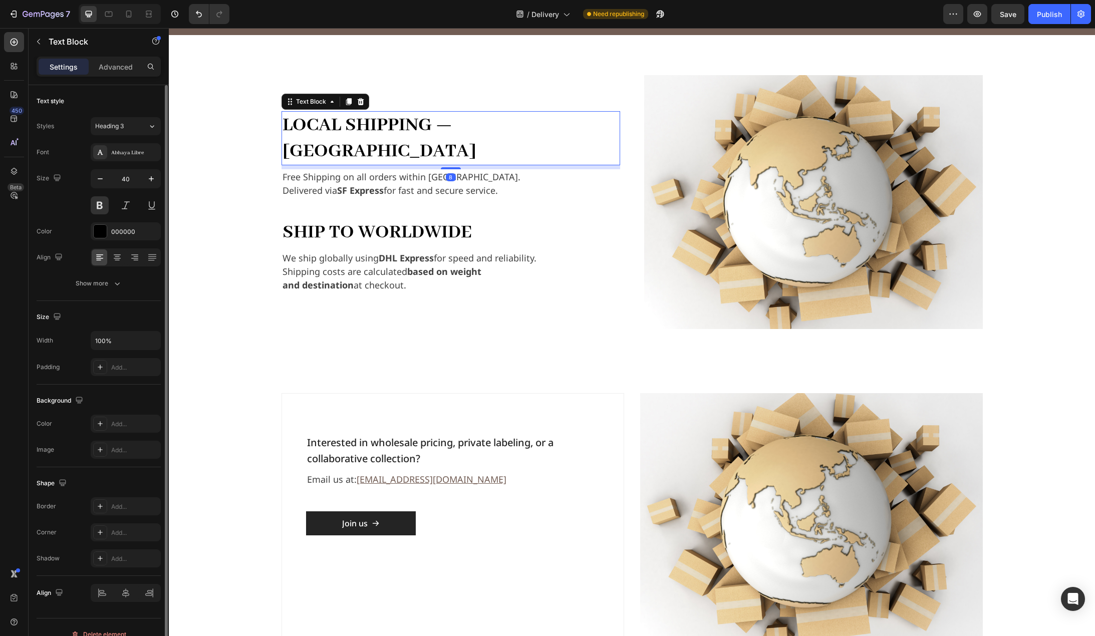
click at [598, 141] on p "Local Shipping — [GEOGRAPHIC_DATA]" at bounding box center [451, 138] width 337 height 52
click at [589, 170] on p "Free Shipping on all orders within [GEOGRAPHIC_DATA]." at bounding box center [451, 177] width 337 height 14
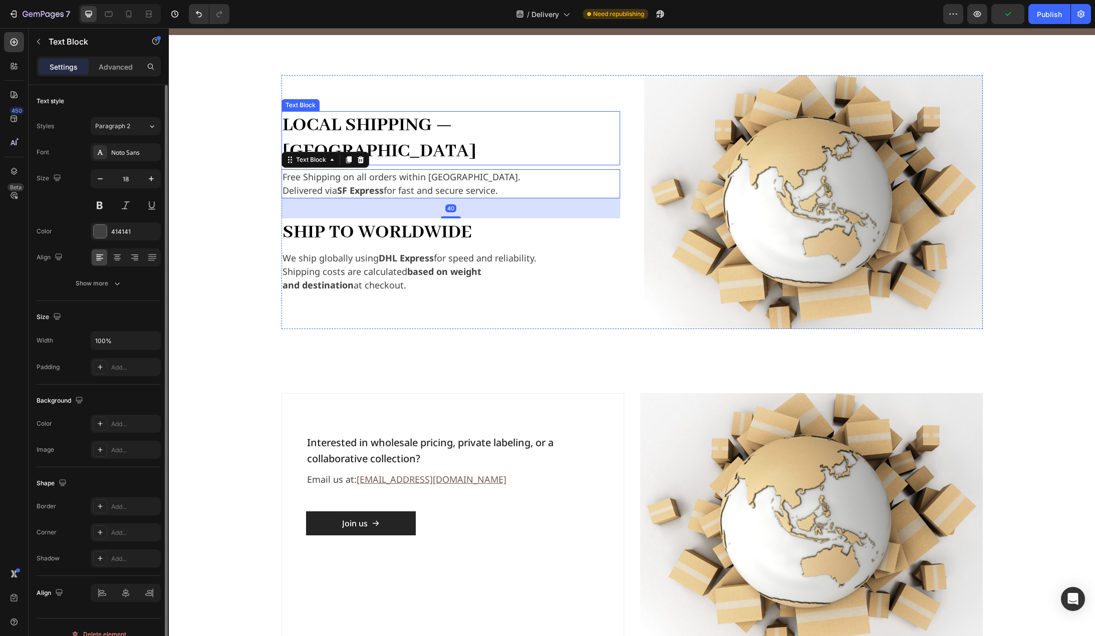
click at [588, 139] on p "Local Shipping — [GEOGRAPHIC_DATA]" at bounding box center [451, 138] width 337 height 52
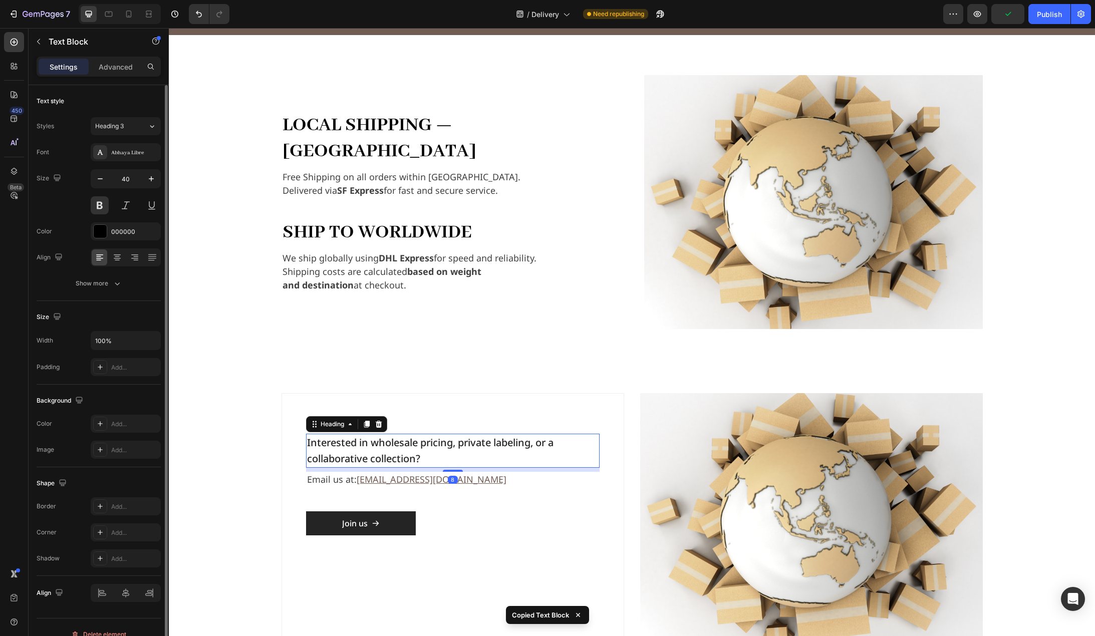
click at [503, 449] on h2 "Interested in wholesale pricing, private labeling, or a collaborative collectio…" at bounding box center [453, 451] width 294 height 34
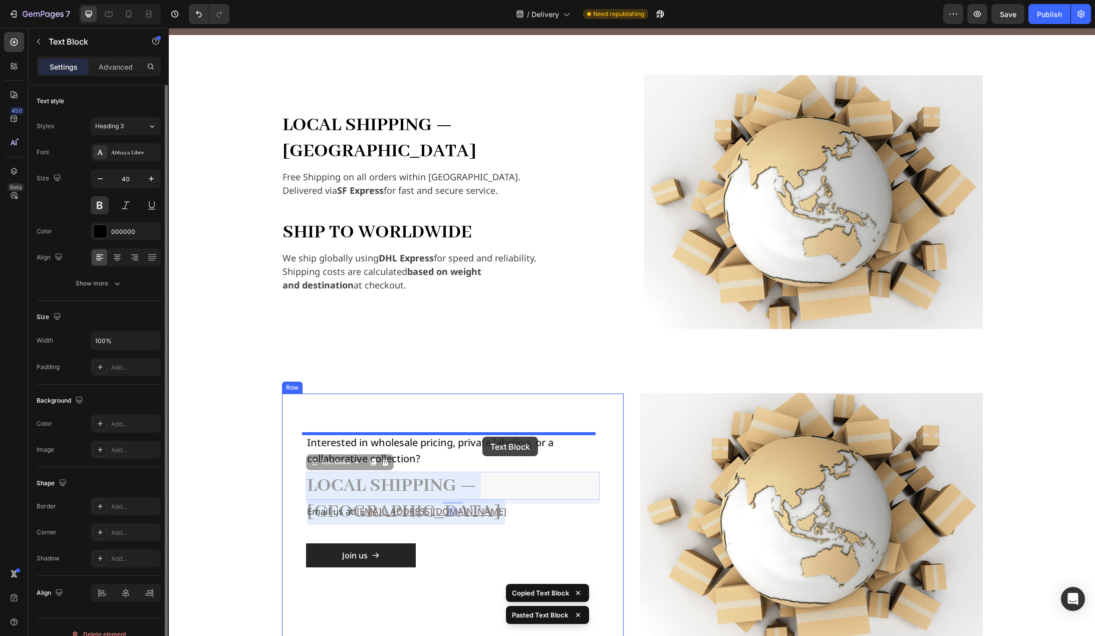
drag, startPoint x: 481, startPoint y: 486, endPoint x: 483, endPoint y: 437, distance: 49.1
click at [483, 437] on div "Header Order Processing Heading all orders are processed within 1–2 business da…" at bounding box center [632, 546] width 926 height 2541
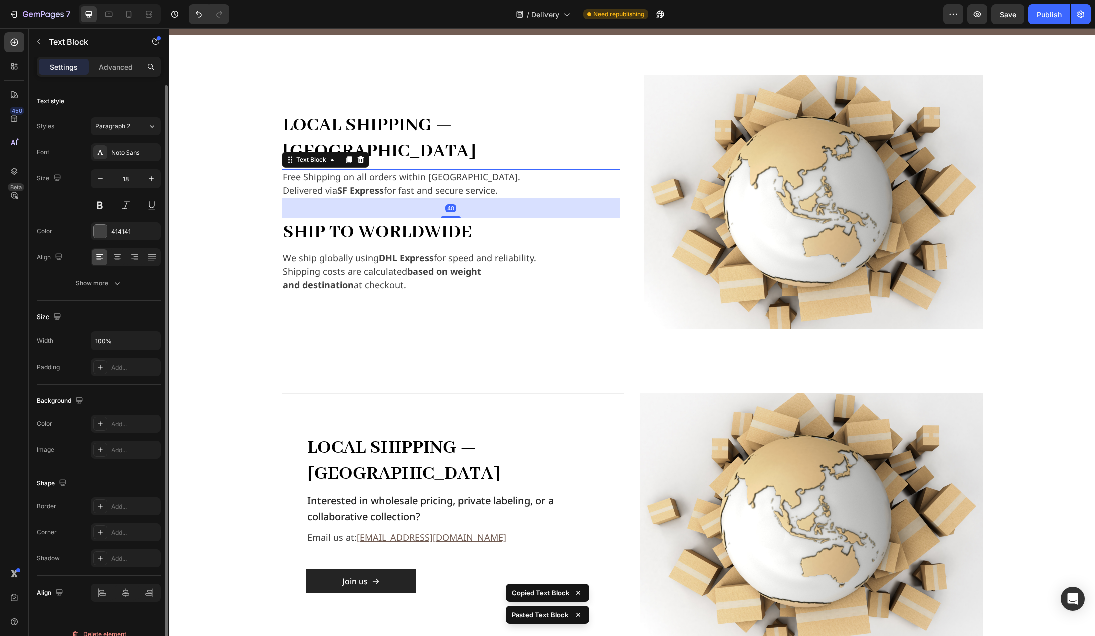
click at [417, 184] on p "Delivered via SF Express for fast and secure service." at bounding box center [451, 191] width 337 height 14
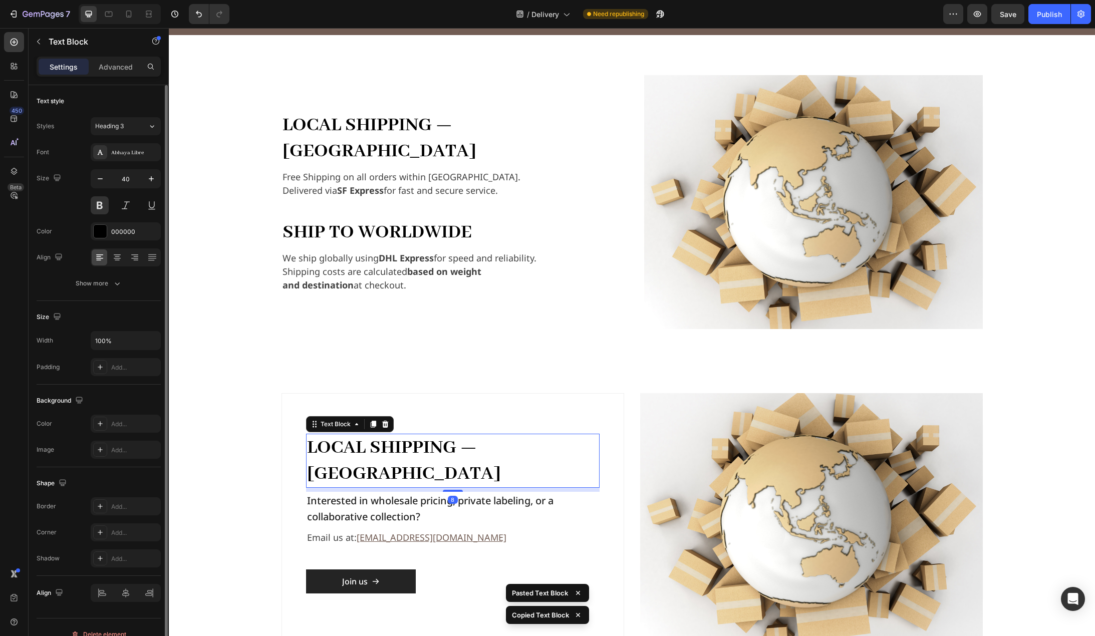
click at [501, 452] on strong "Local Shipping — Hong Kong" at bounding box center [404, 461] width 194 height 50
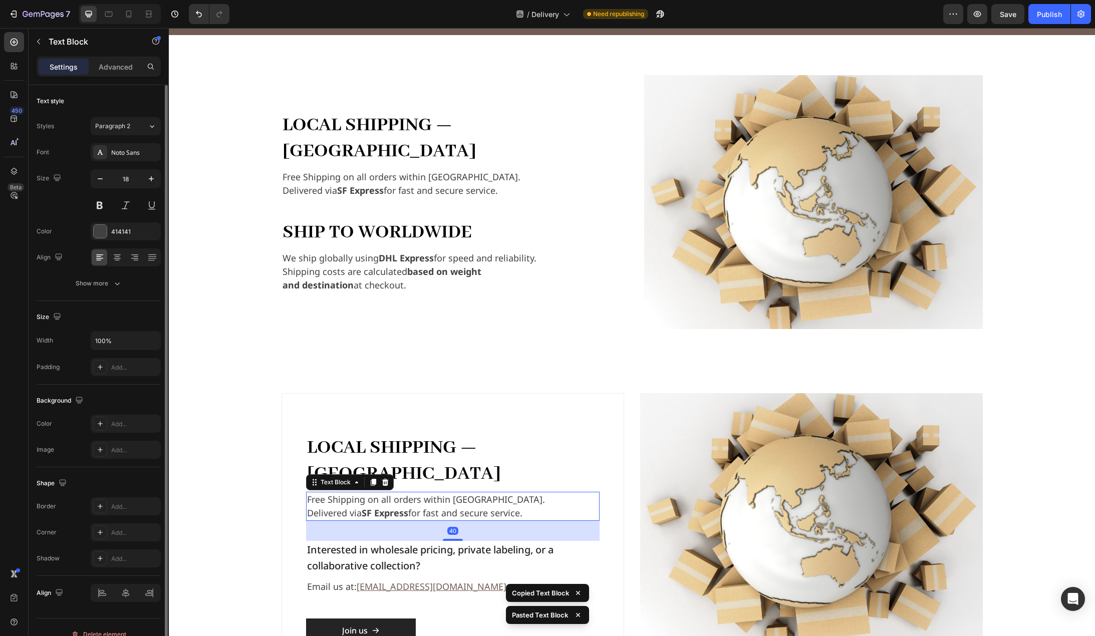
scroll to position [802, 0]
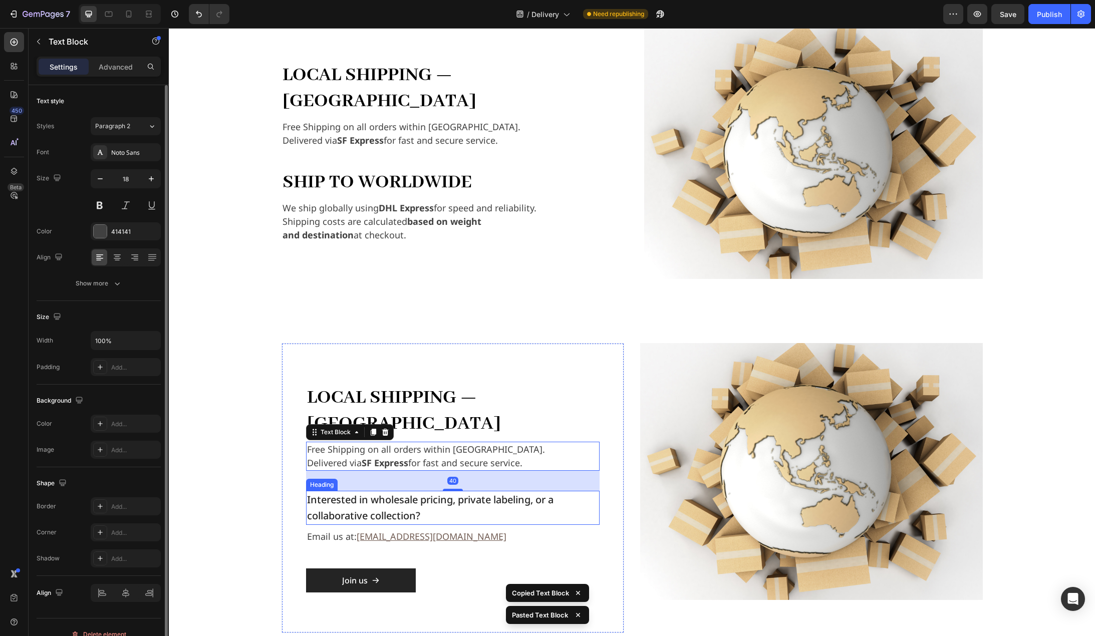
click at [458, 491] on h2 "Interested in wholesale pricing, private labeling, or a collaborative collectio…" at bounding box center [453, 508] width 294 height 34
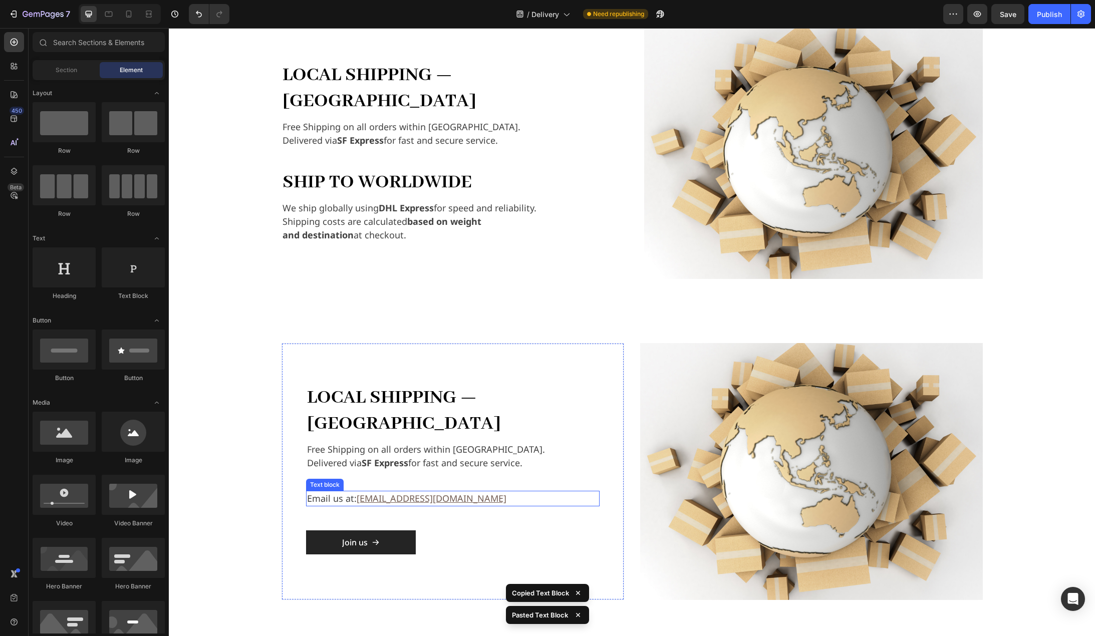
click at [455, 492] on p "Email us at: sales@6a-silk.com" at bounding box center [453, 499] width 292 height 14
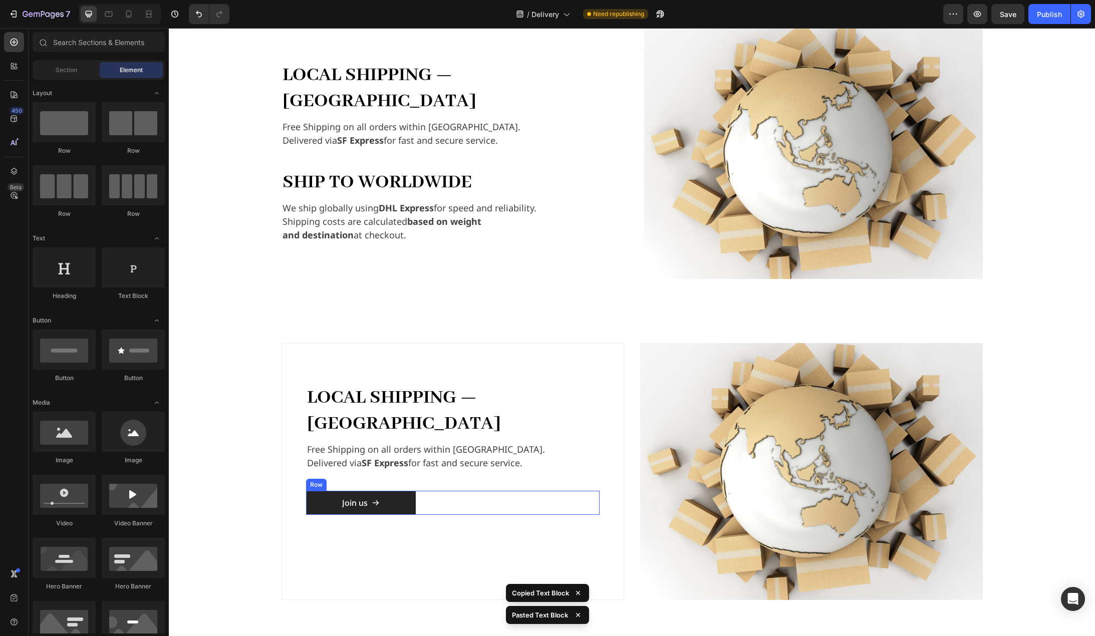
click at [441, 491] on div "Join us Button Row" at bounding box center [453, 503] width 294 height 24
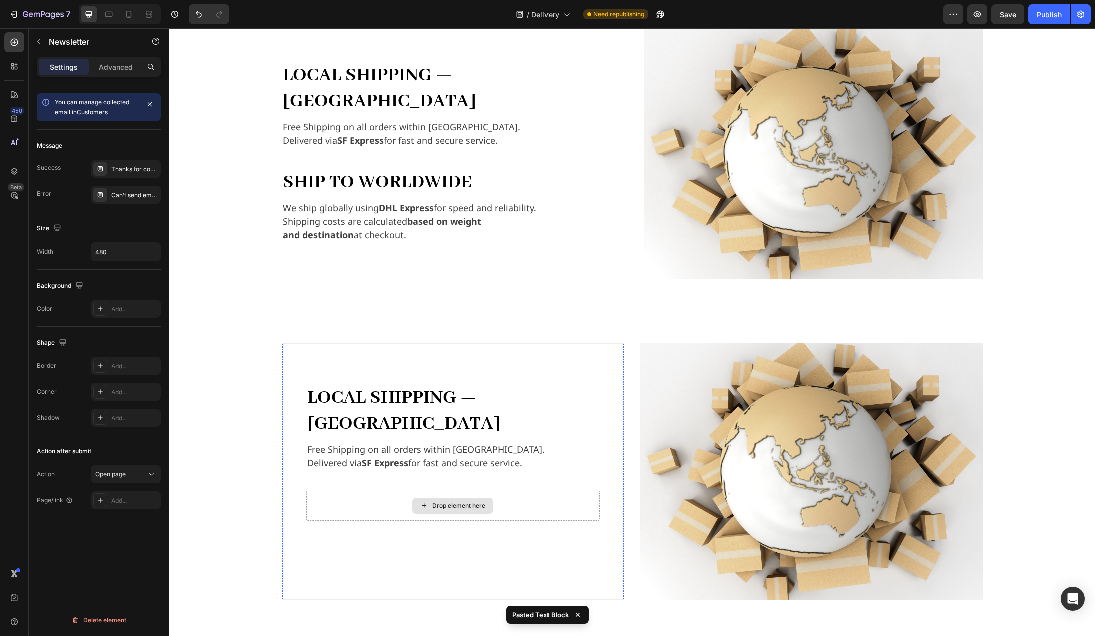
click at [513, 491] on div "Drop element here" at bounding box center [453, 506] width 294 height 30
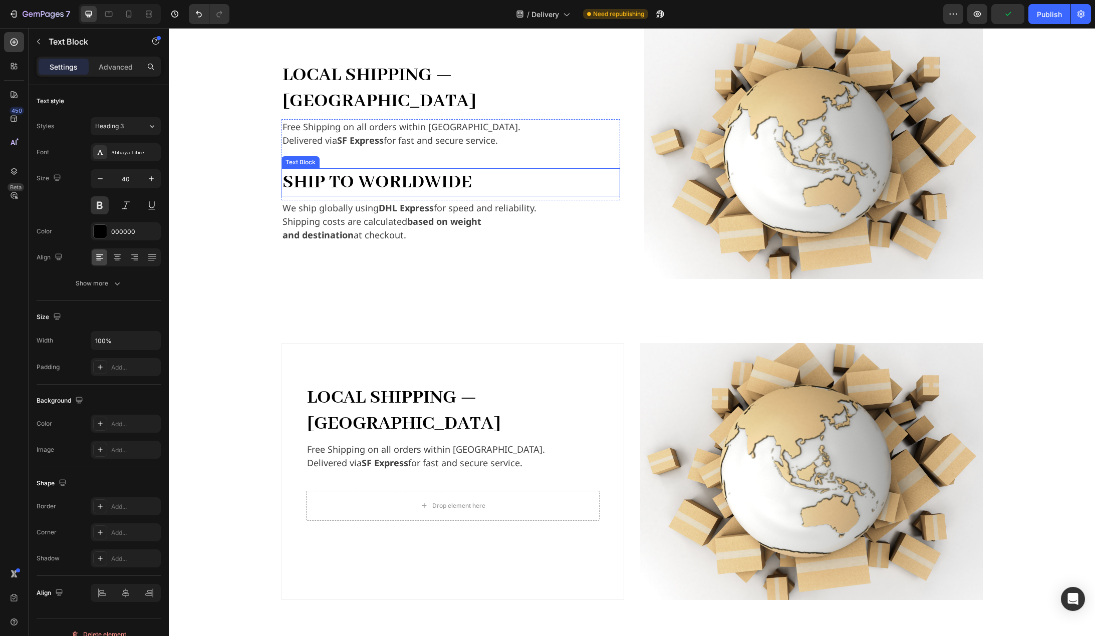
click at [489, 170] on p "Ship to Worldwide" at bounding box center [451, 182] width 337 height 26
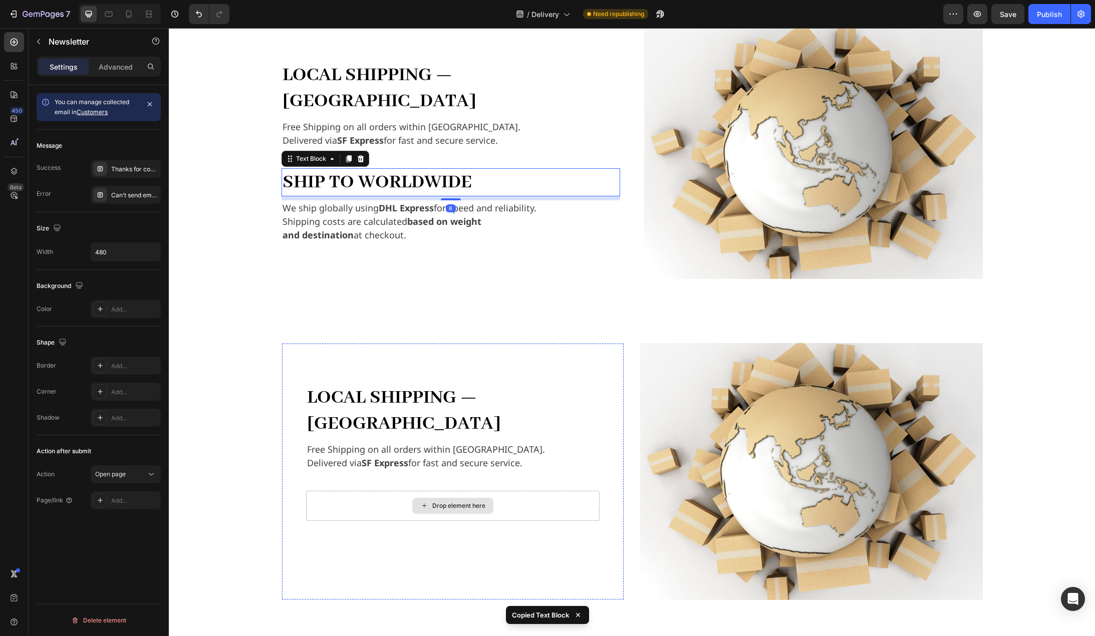
click at [385, 491] on div "Drop element here" at bounding box center [453, 506] width 294 height 30
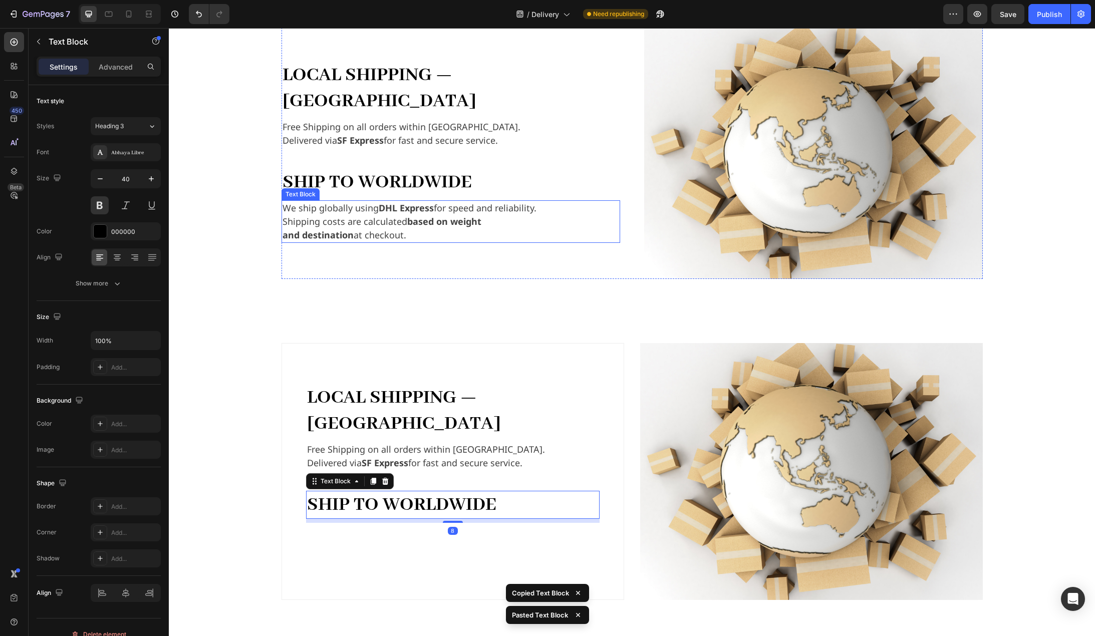
click at [435, 215] on strong "based on weight" at bounding box center [444, 221] width 74 height 12
click at [400, 492] on p "Ship to Worldwide" at bounding box center [453, 505] width 292 height 26
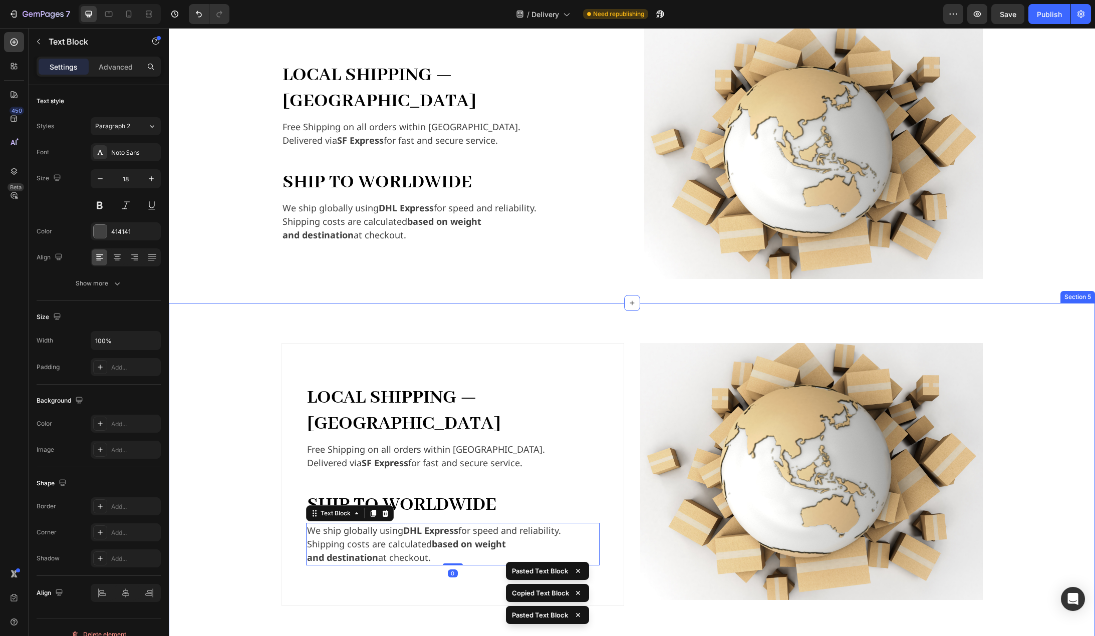
click at [219, 477] on div "Local Shipping — Hong Kong Text Block Free Shipping on all orders within Hong K…" at bounding box center [631, 474] width 911 height 263
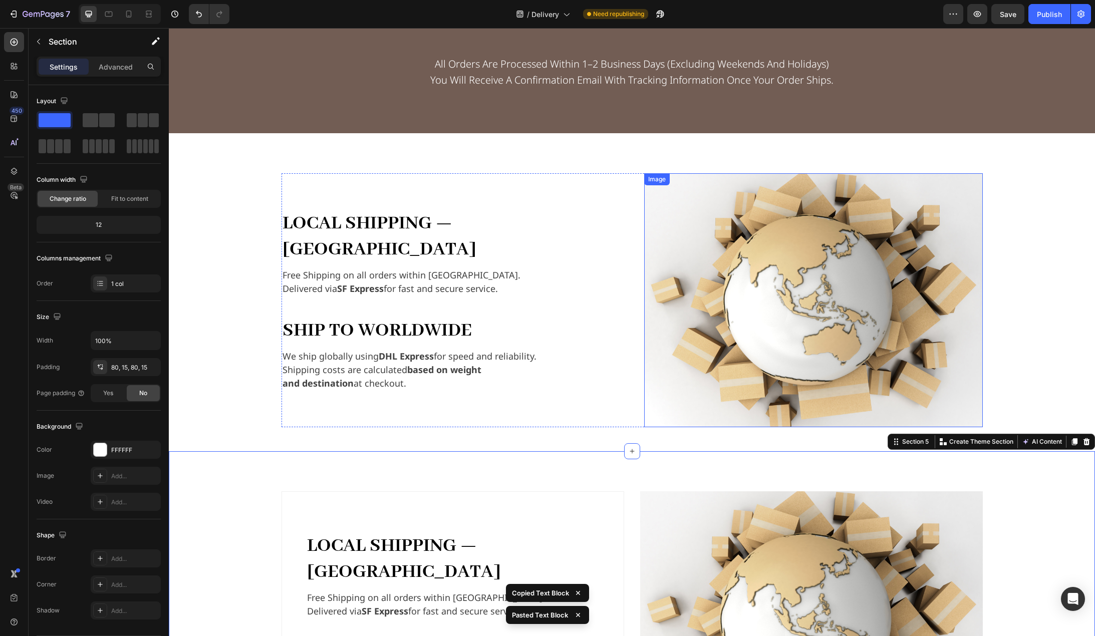
scroll to position [651, 0]
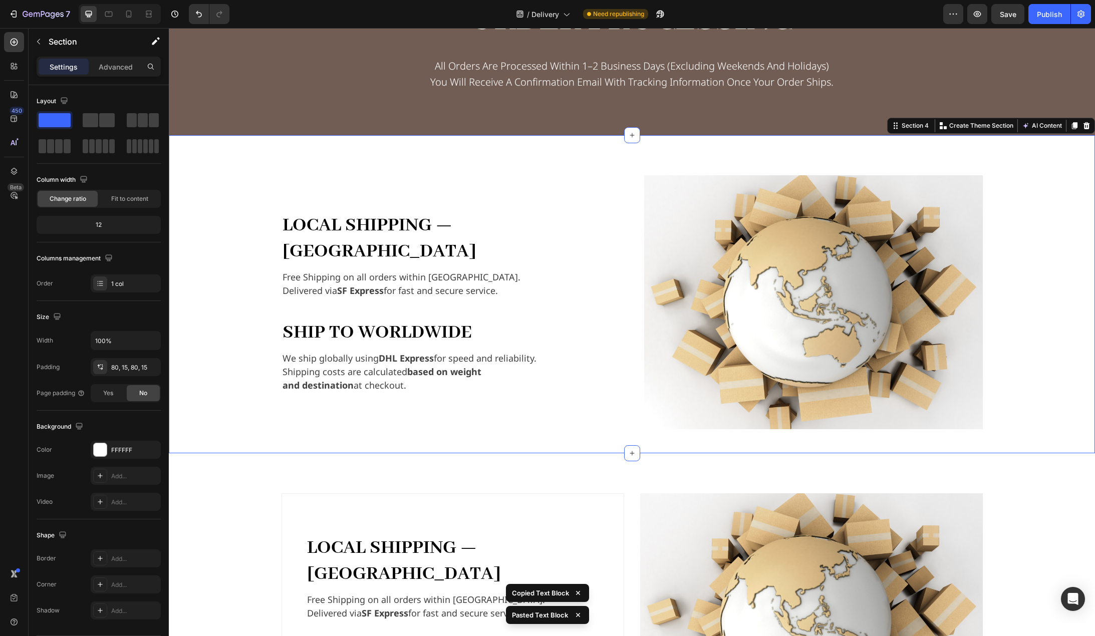
click at [1017, 236] on div "Local Shipping — Hong Kong Text Block Free Shipping on all orders within Hong K…" at bounding box center [632, 314] width 910 height 278
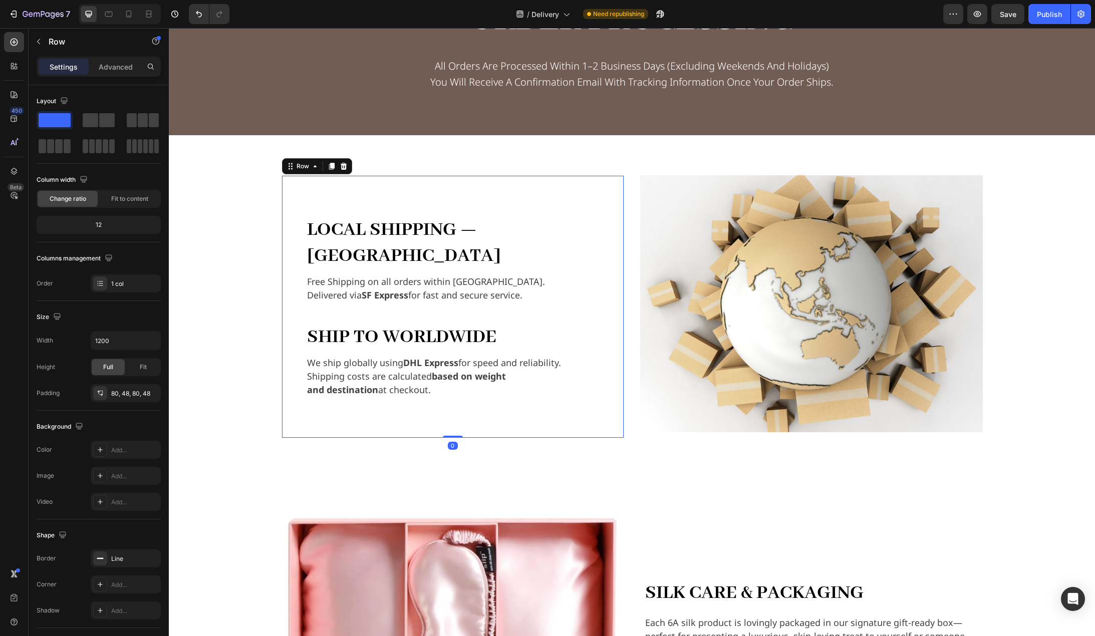
click at [544, 199] on div "Local Shipping — Hong Kong Text Block Free Shipping on all orders within Hong K…" at bounding box center [453, 306] width 343 height 263
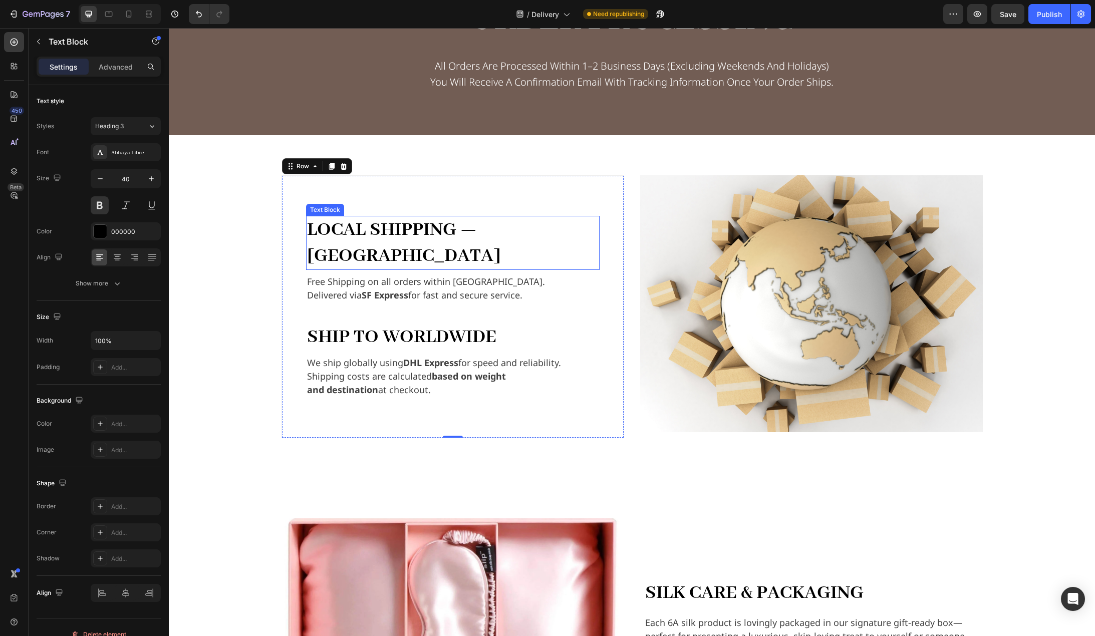
click at [589, 229] on p "Local Shipping — Hong Kong" at bounding box center [453, 243] width 292 height 52
click at [553, 200] on div "Local Shipping — Hong Kong Text Block Free Shipping on all orders within Hong K…" at bounding box center [453, 306] width 343 height 263
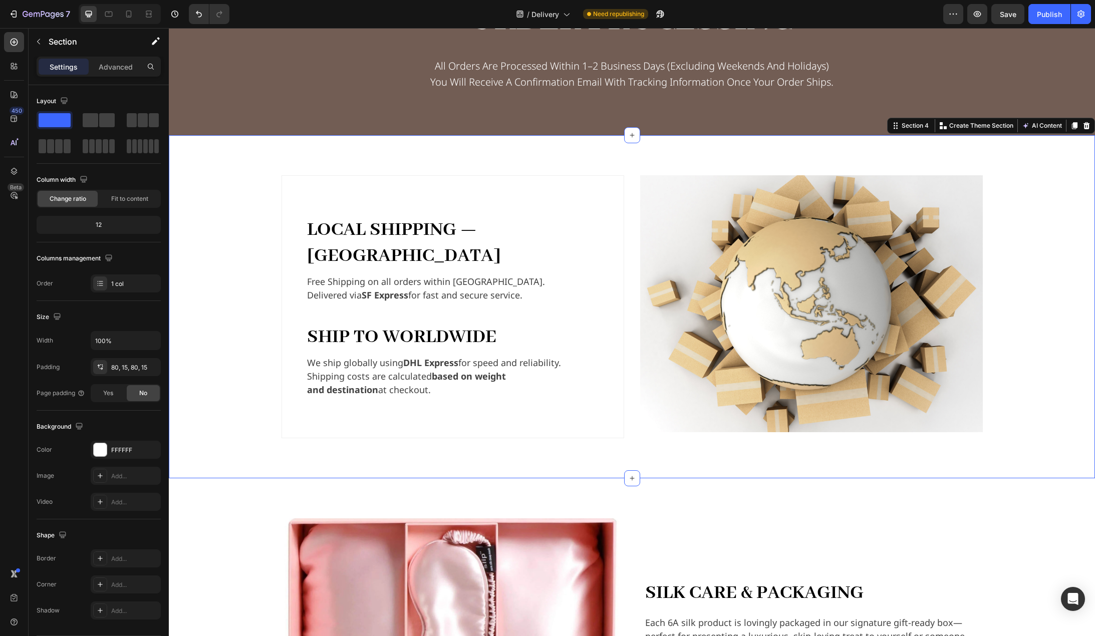
click at [259, 319] on div "Local Shipping — Hong Kong Text Block Free Shipping on all orders within Hong K…" at bounding box center [631, 306] width 911 height 263
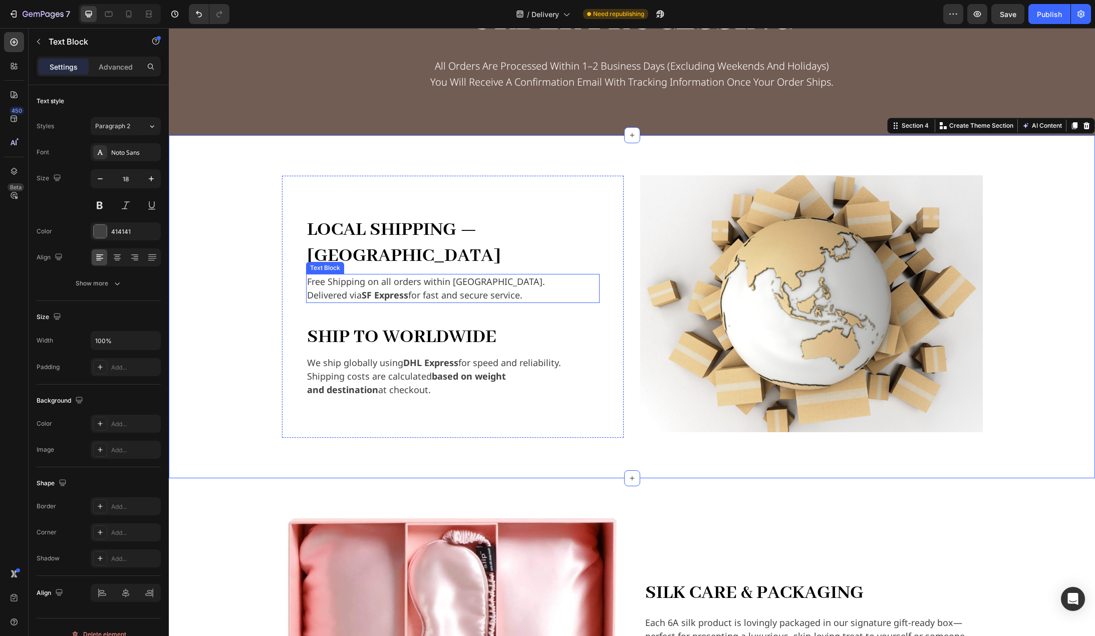
click at [451, 289] on p "Delivered via SF Express for fast and secure service." at bounding box center [453, 296] width 292 height 14
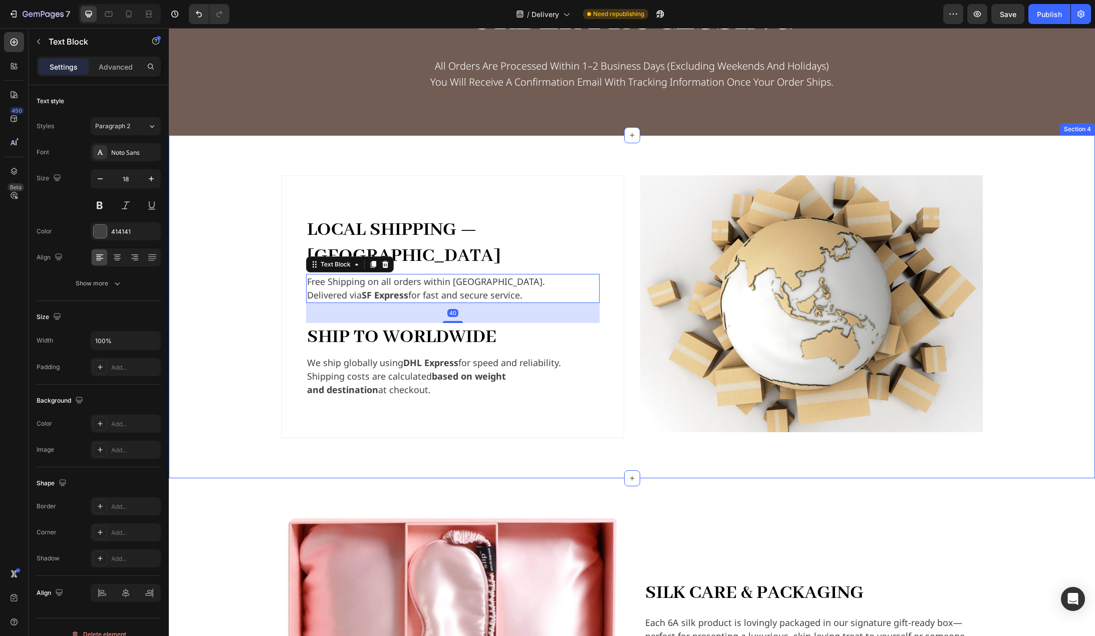
click at [212, 319] on div "Local Shipping — Hong Kong Text Block Free Shipping on all orders within Hong K…" at bounding box center [631, 306] width 911 height 263
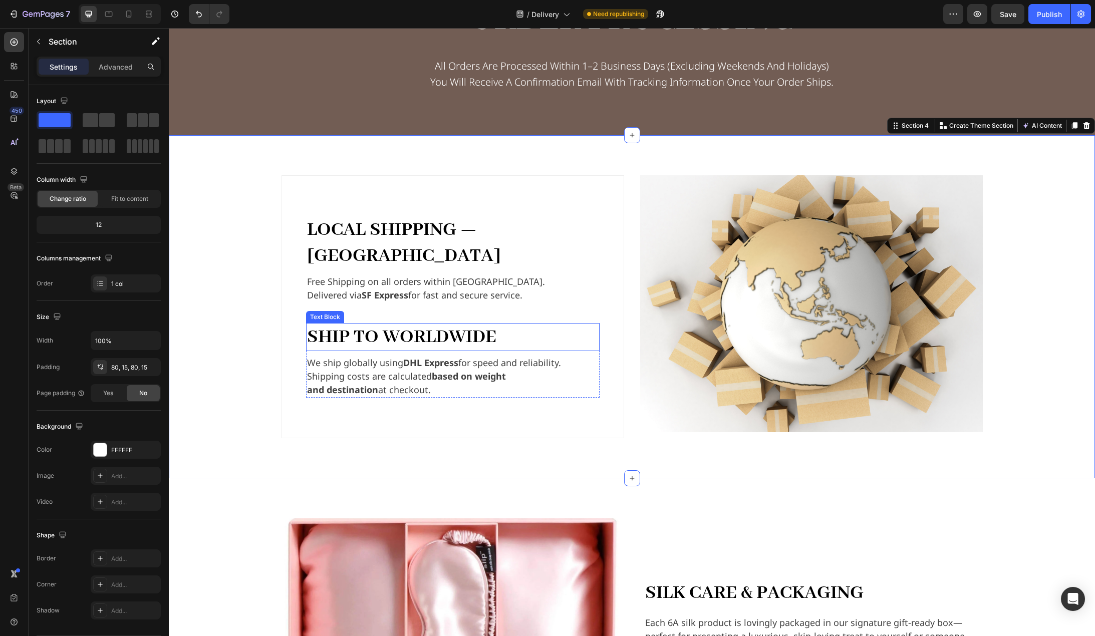
click at [465, 324] on p "Ship to Worldwide" at bounding box center [453, 337] width 292 height 26
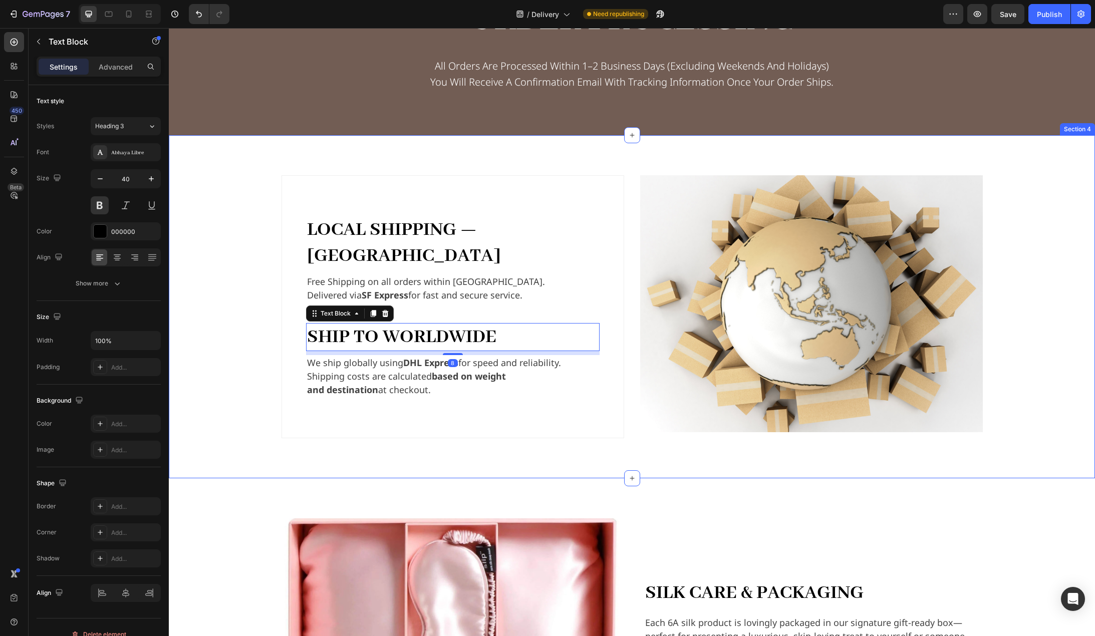
click at [220, 322] on div "Local Shipping — Hong Kong Text Block Free Shipping on all orders within Hong K…" at bounding box center [631, 306] width 911 height 263
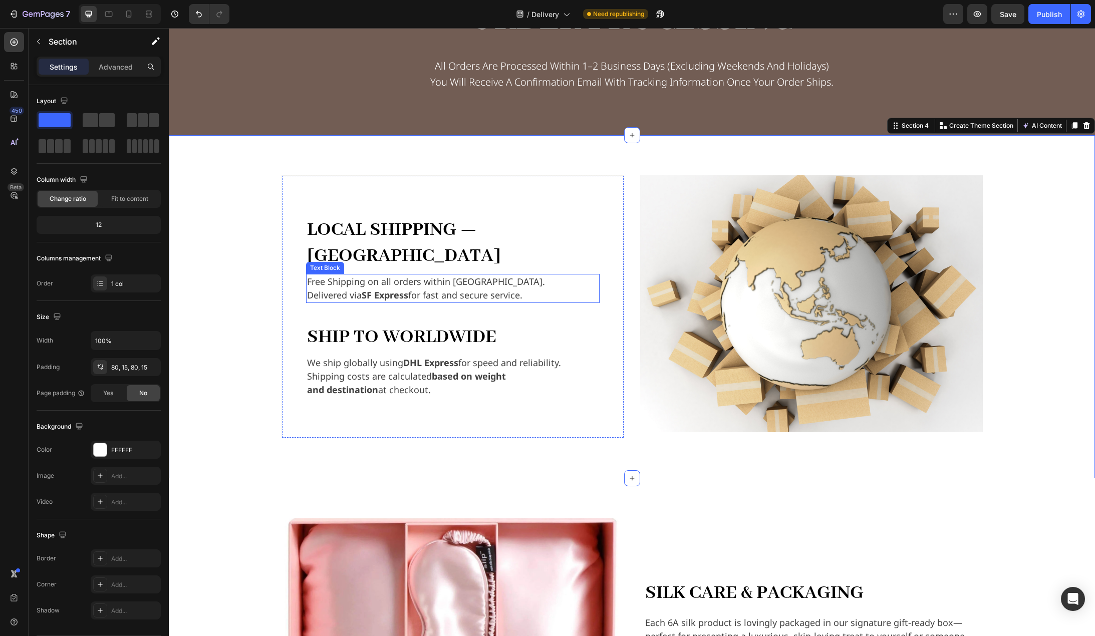
click at [394, 289] on strong "SF Express" at bounding box center [385, 295] width 47 height 12
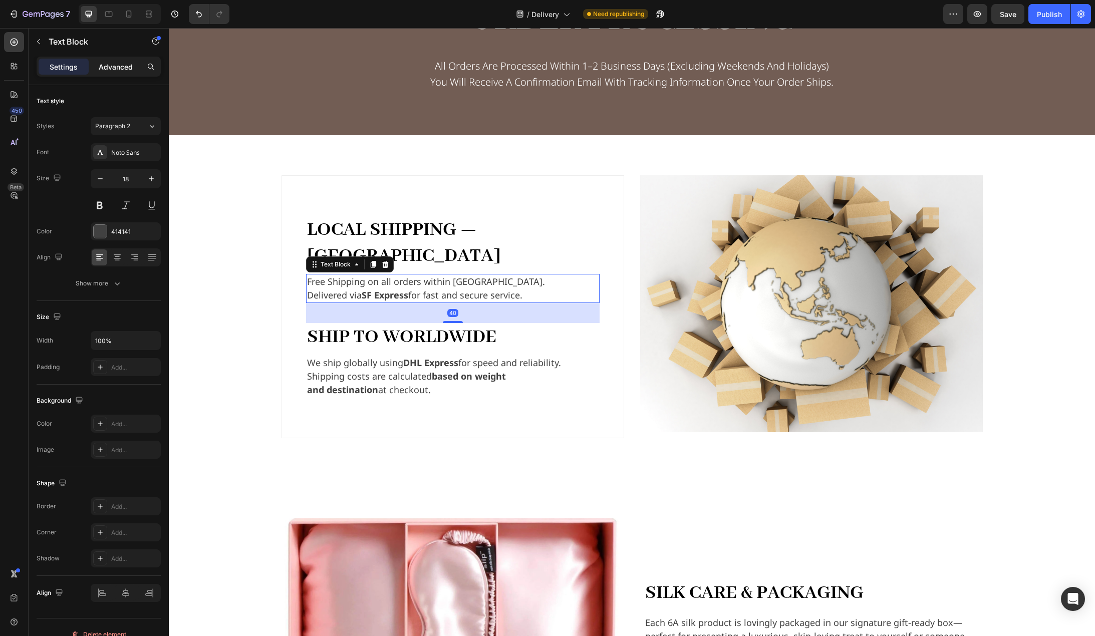
click at [111, 62] on p "Advanced" at bounding box center [116, 67] width 34 height 11
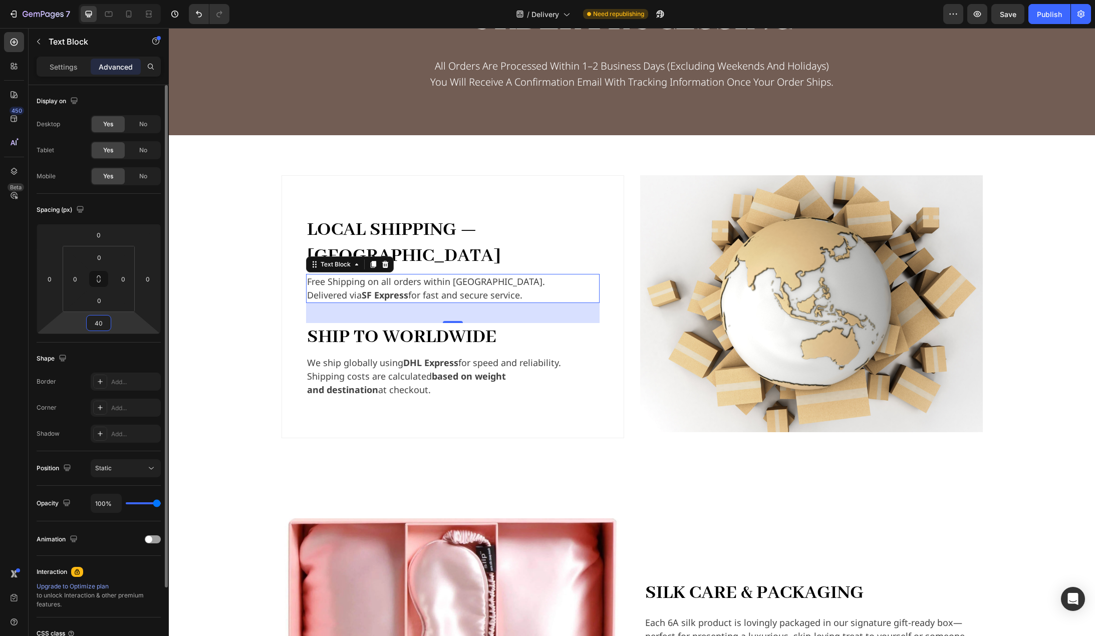
click at [104, 323] on input "40" at bounding box center [99, 323] width 20 height 15
type input "48"
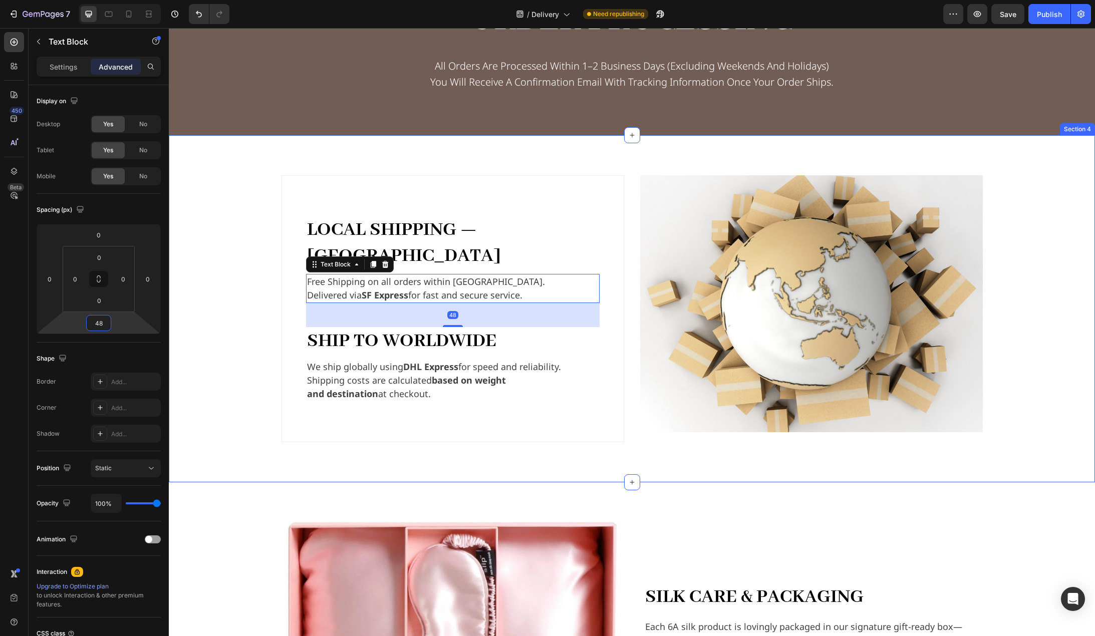
click at [206, 347] on div "Local Shipping — Hong Kong Text Block Free Shipping on all orders within Hong K…" at bounding box center [631, 308] width 911 height 267
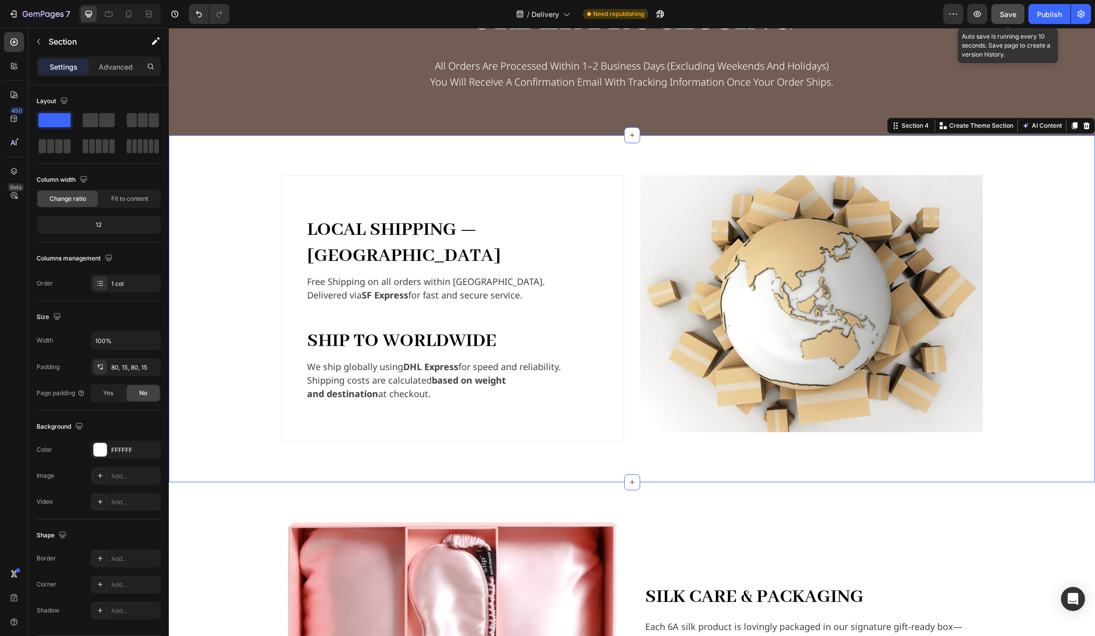
click at [1005, 15] on span "Save" at bounding box center [1008, 14] width 17 height 9
click at [1053, 15] on div "Publish" at bounding box center [1049, 14] width 25 height 11
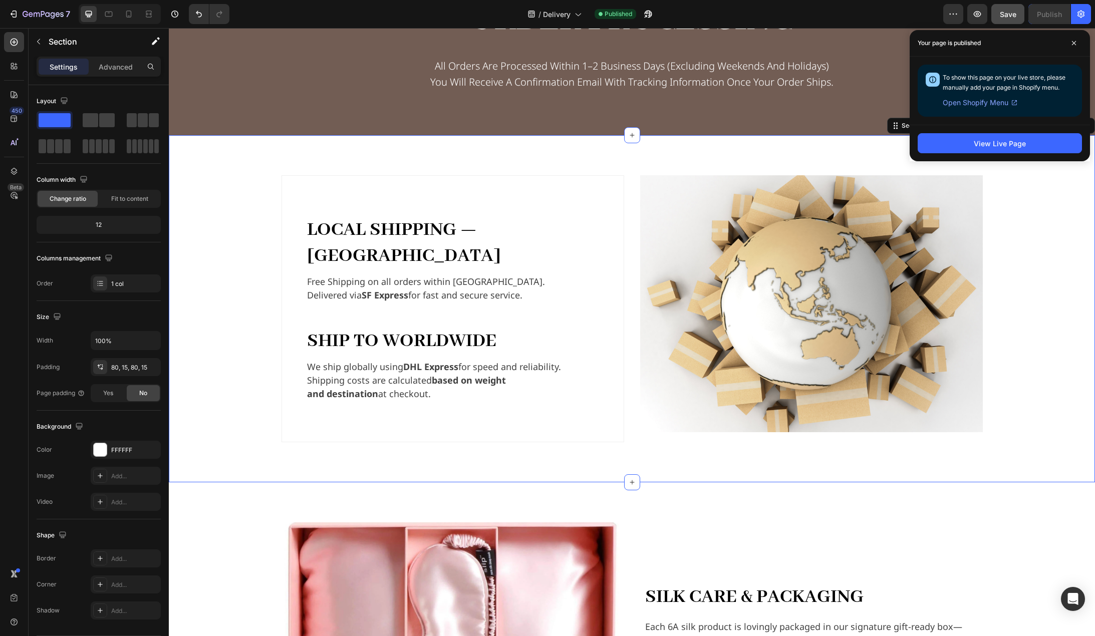
click at [218, 254] on div "Local Shipping — Hong Kong Text Block Free Shipping on all orders within Hong K…" at bounding box center [631, 308] width 911 height 267
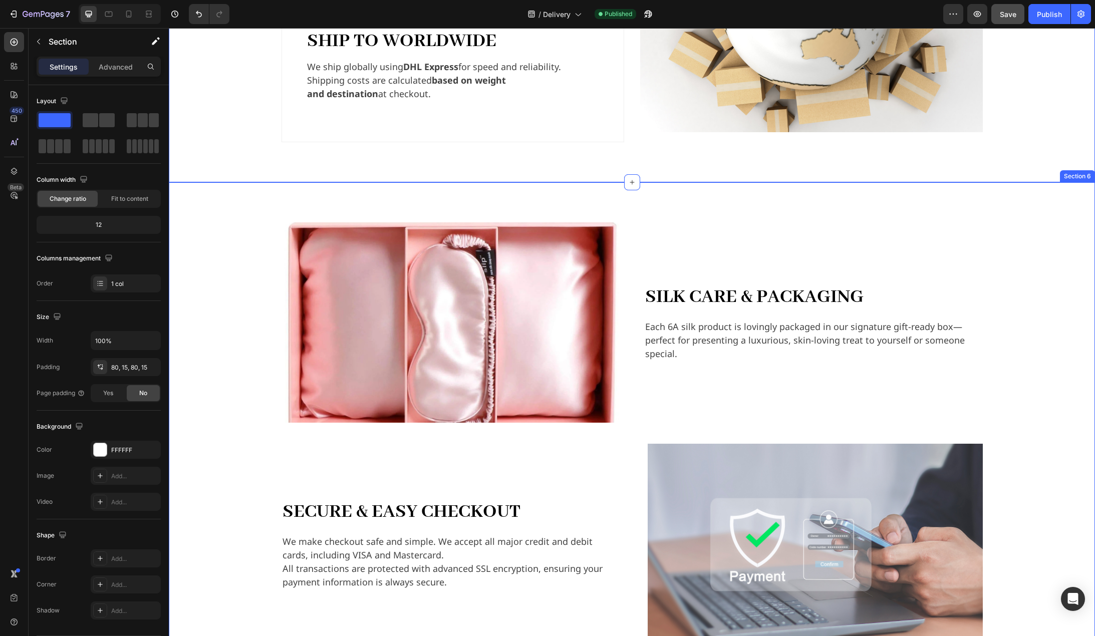
scroll to position [952, 0]
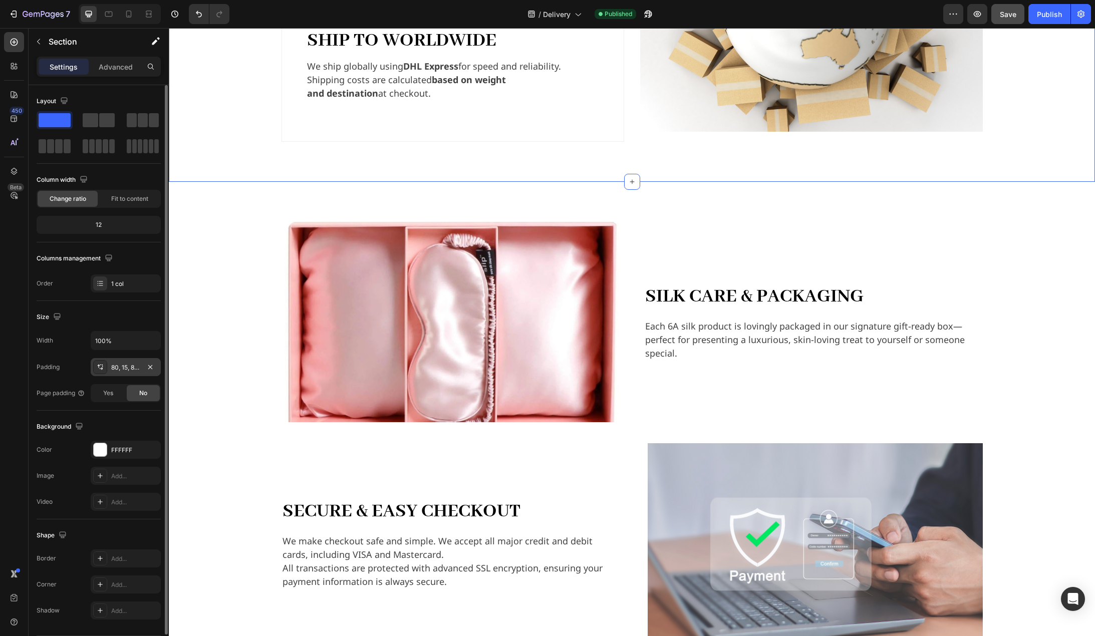
click at [122, 372] on div "80, 15, 80, 15" at bounding box center [125, 367] width 29 height 9
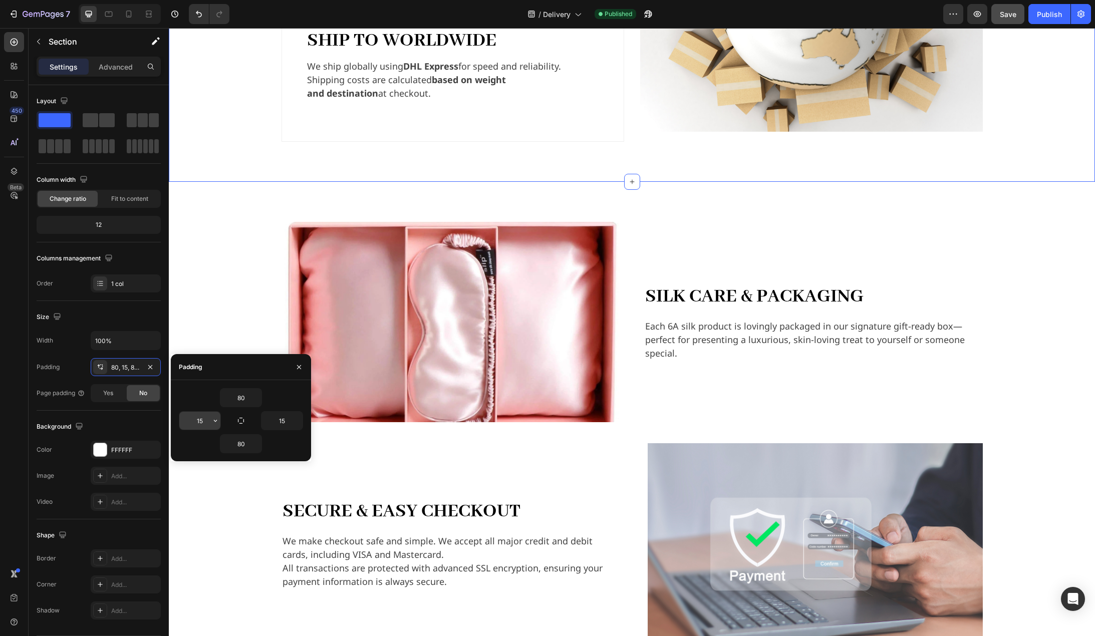
click at [207, 418] on input "15" at bounding box center [199, 421] width 41 height 18
type input "16"
click at [278, 418] on input "15" at bounding box center [282, 421] width 41 height 18
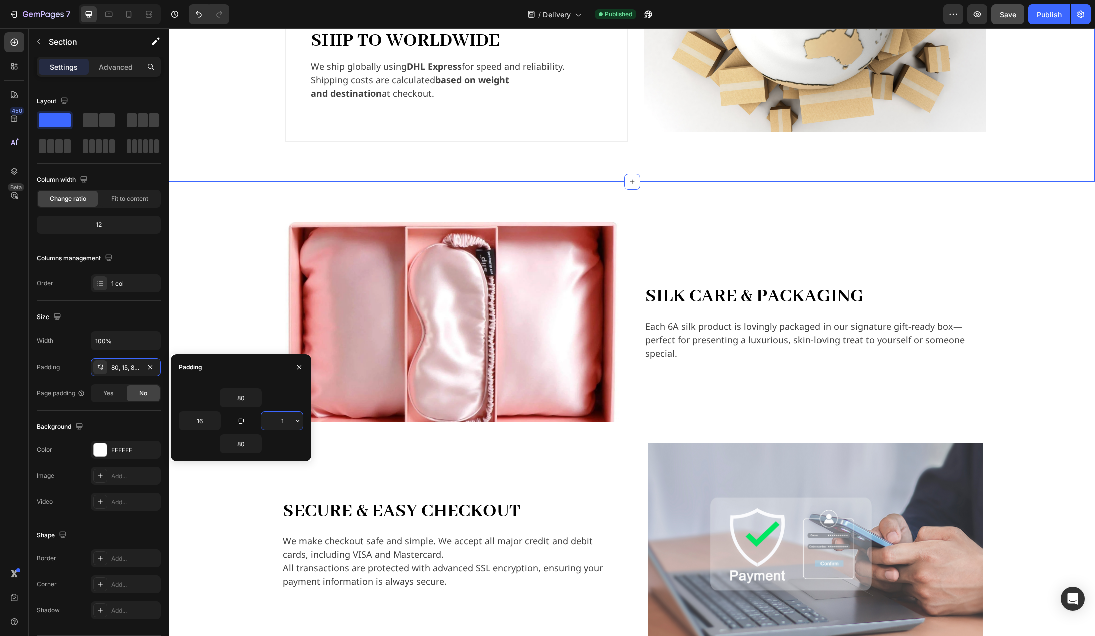
type input "16"
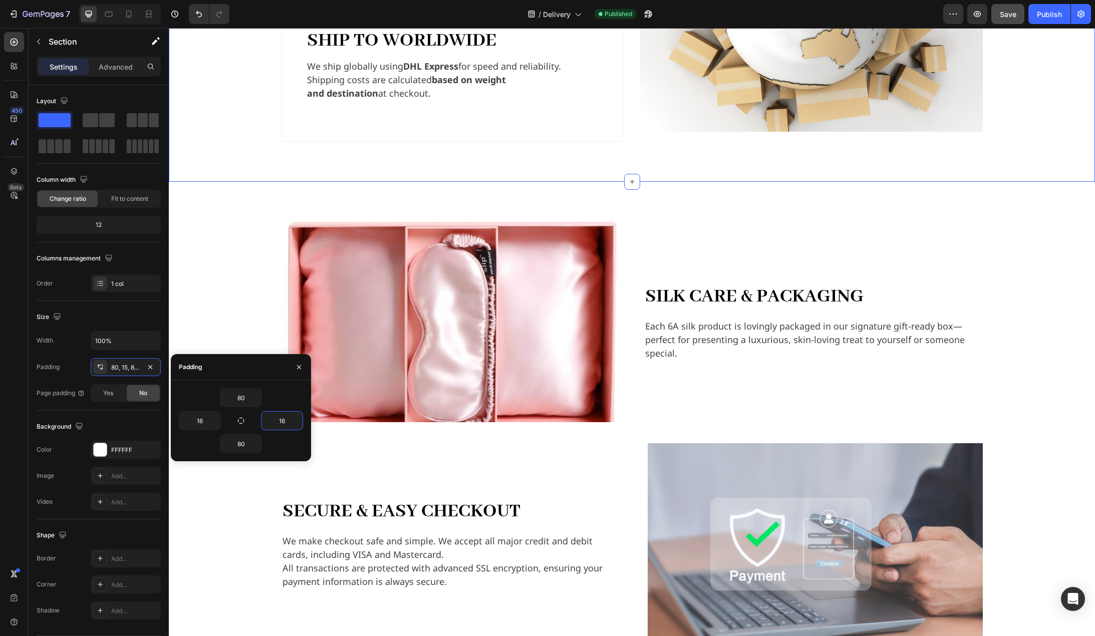
click at [243, 303] on div "Image Silk Care & Packaging Heading Each 6A silk product is lovingly packaged i…" at bounding box center [632, 433] width 910 height 422
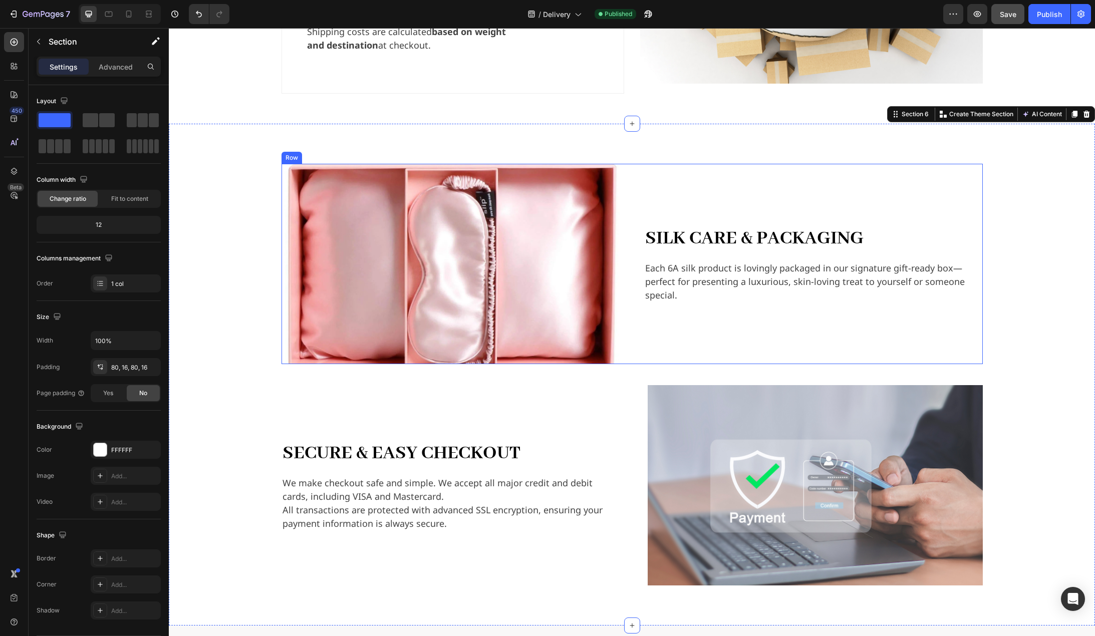
scroll to position [902, 0]
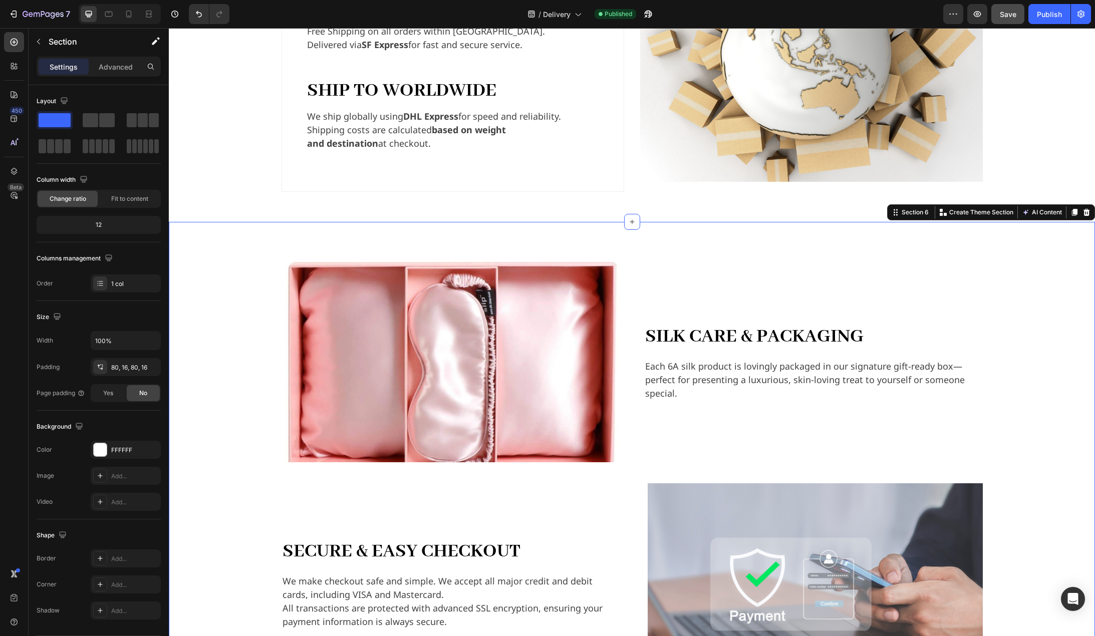
click at [648, 240] on div "Image Silk Care & Packaging Heading Each 6A silk product is lovingly packaged i…" at bounding box center [632, 473] width 926 height 502
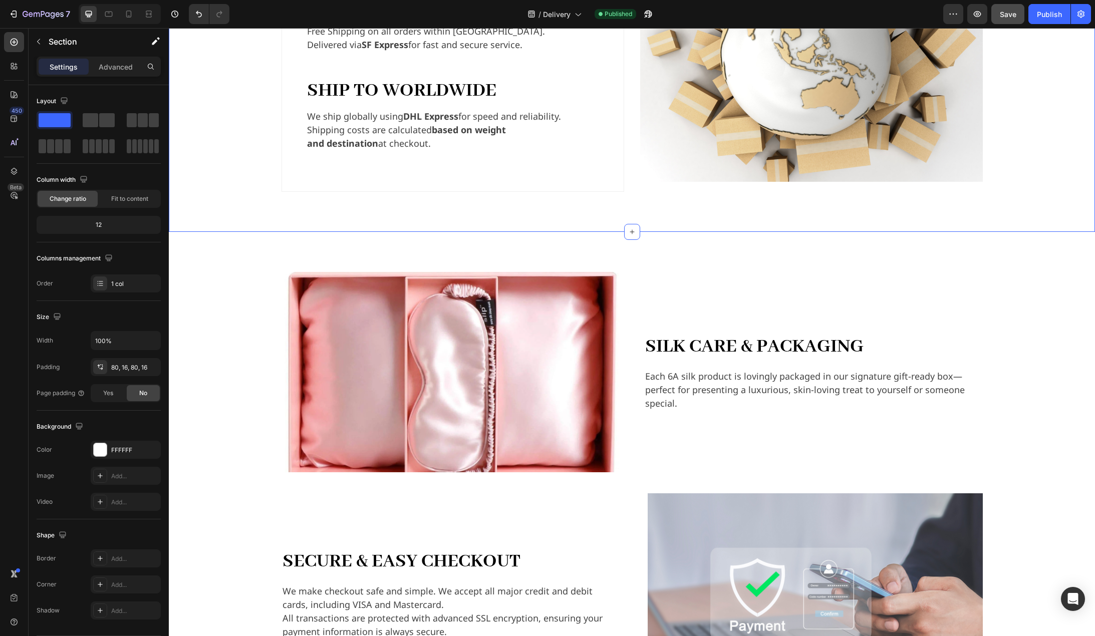
click at [435, 196] on div "Local Shipping — Hong Kong Text Block Free Shipping on all orders within Hong K…" at bounding box center [632, 58] width 926 height 347
click at [227, 326] on div "Image Silk Care & Packaging Heading Each 6A silk product is lovingly packaged i…" at bounding box center [632, 483] width 910 height 422
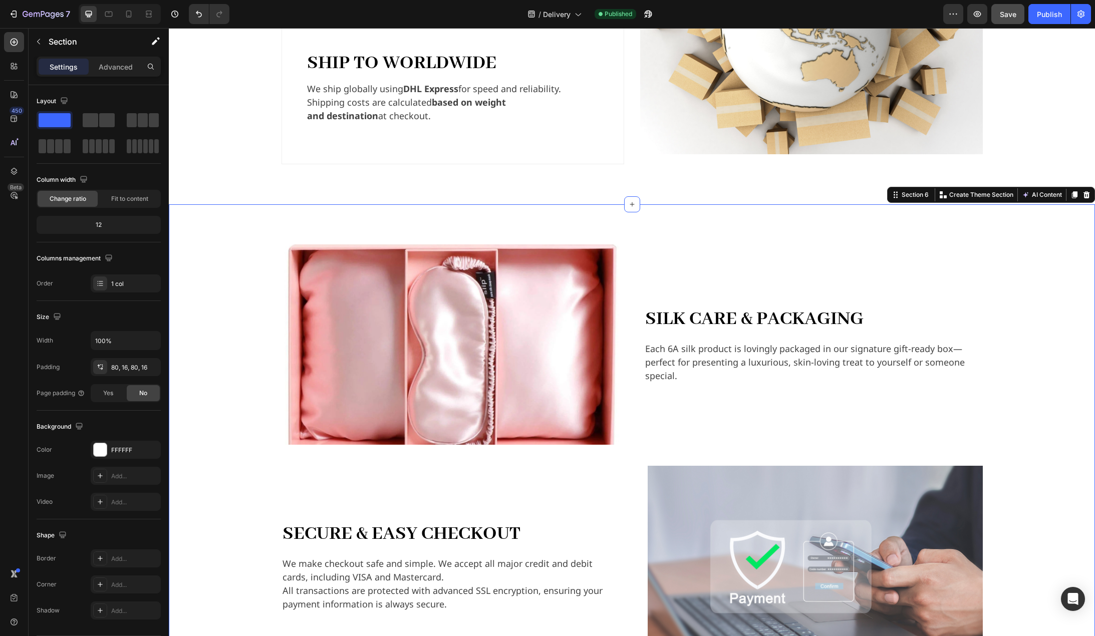
scroll to position [1102, 0]
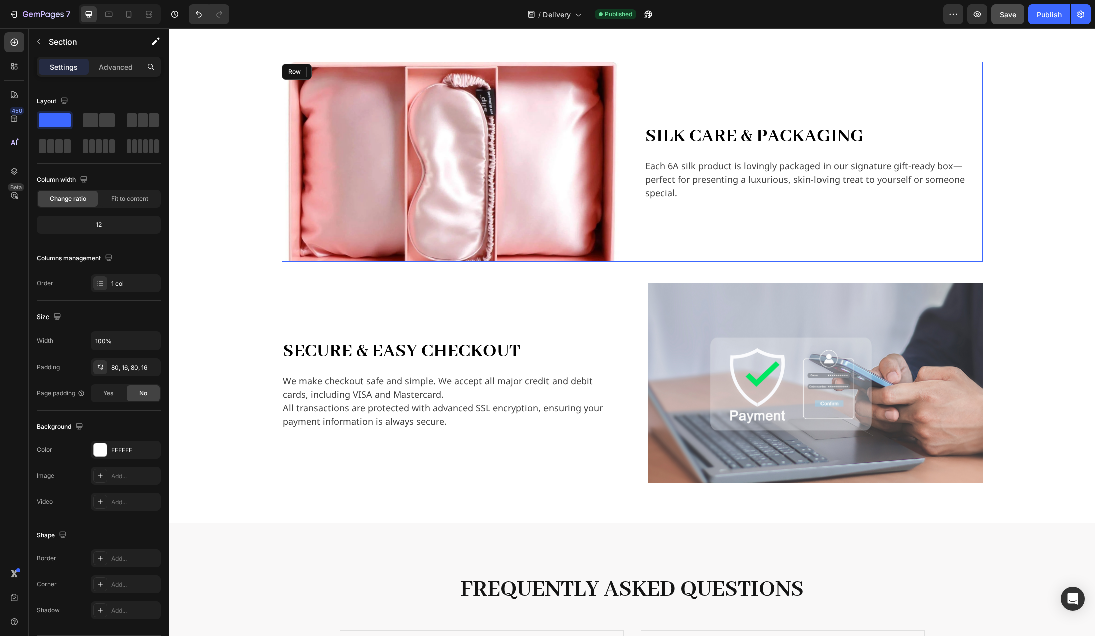
click at [639, 239] on div "Image Silk Care & Packaging Heading Each 6A silk product is lovingly packaged i…" at bounding box center [632, 162] width 701 height 200
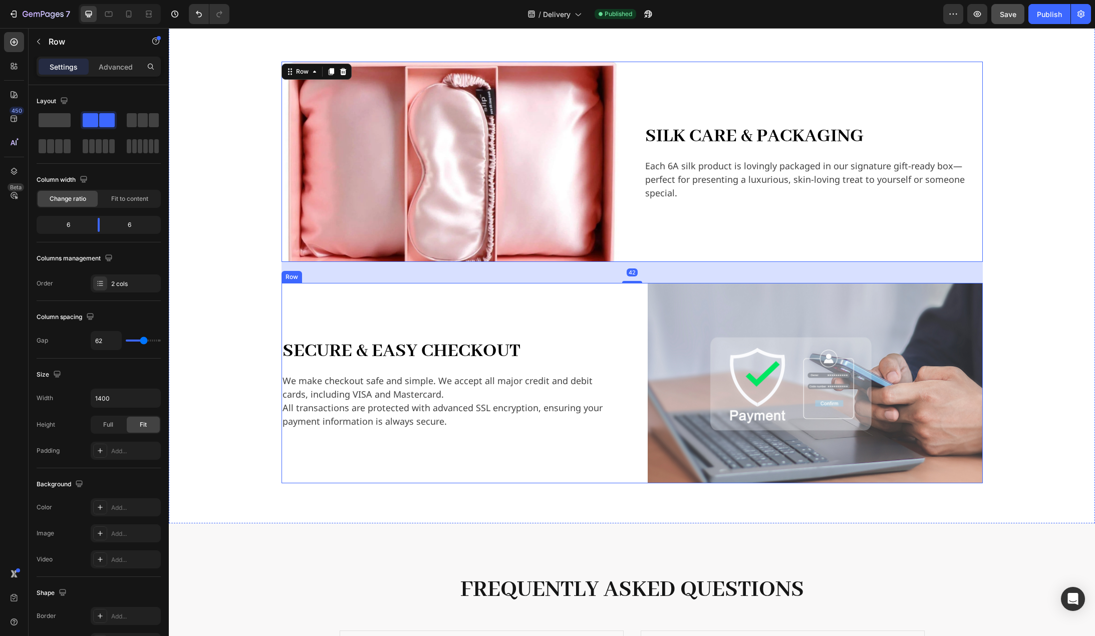
click at [631, 307] on div "Secure & Easy Checkout Heading We make checkout safe and simple. We accept all …" at bounding box center [632, 383] width 701 height 200
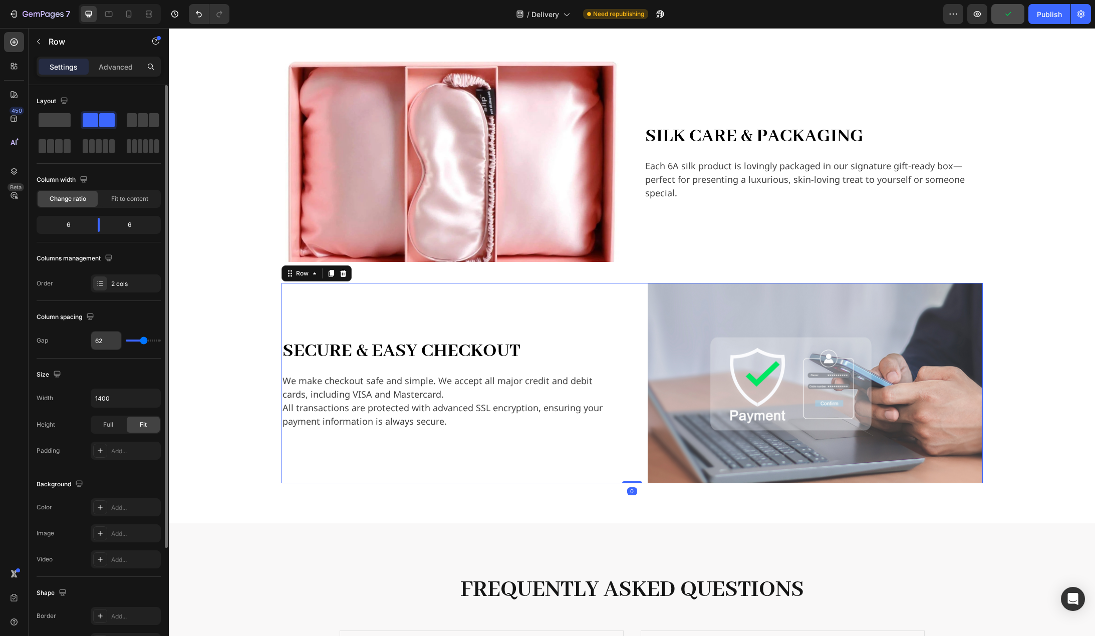
click at [106, 341] on input "62" at bounding box center [106, 341] width 30 height 18
type input "4"
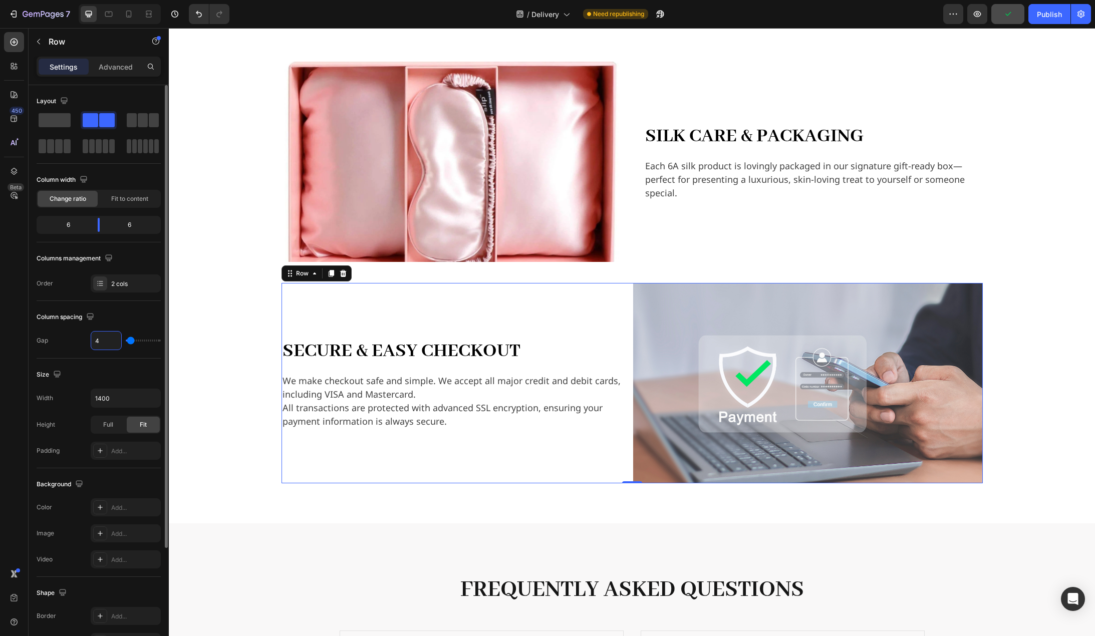
type input "48"
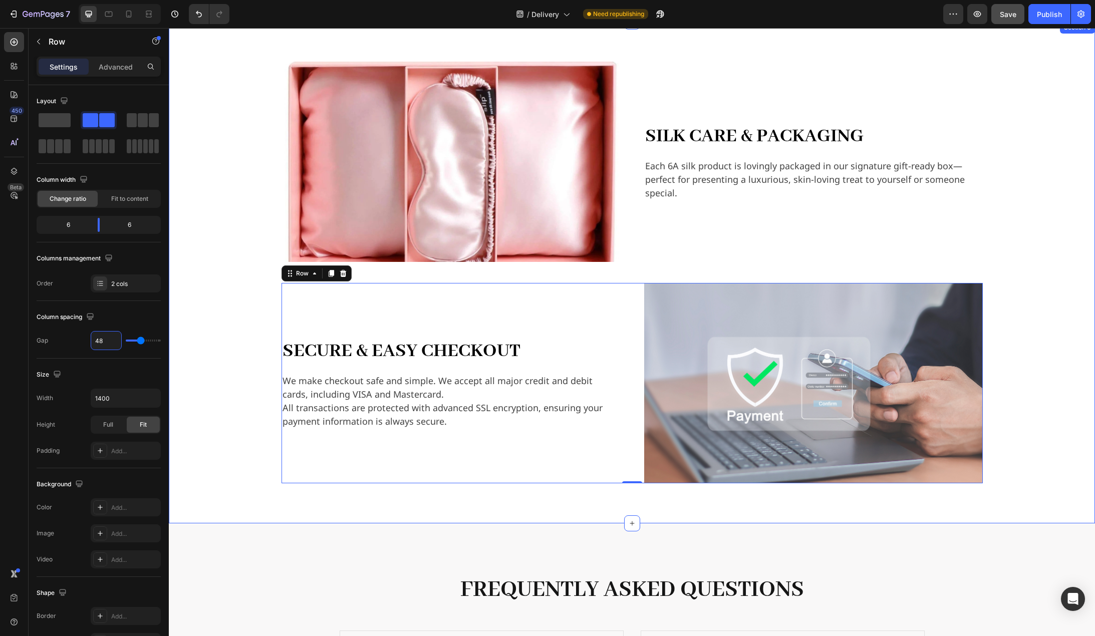
click at [240, 347] on div "Image Silk Care & Packaging Heading Each 6A silk product is lovingly packaged i…" at bounding box center [632, 273] width 910 height 422
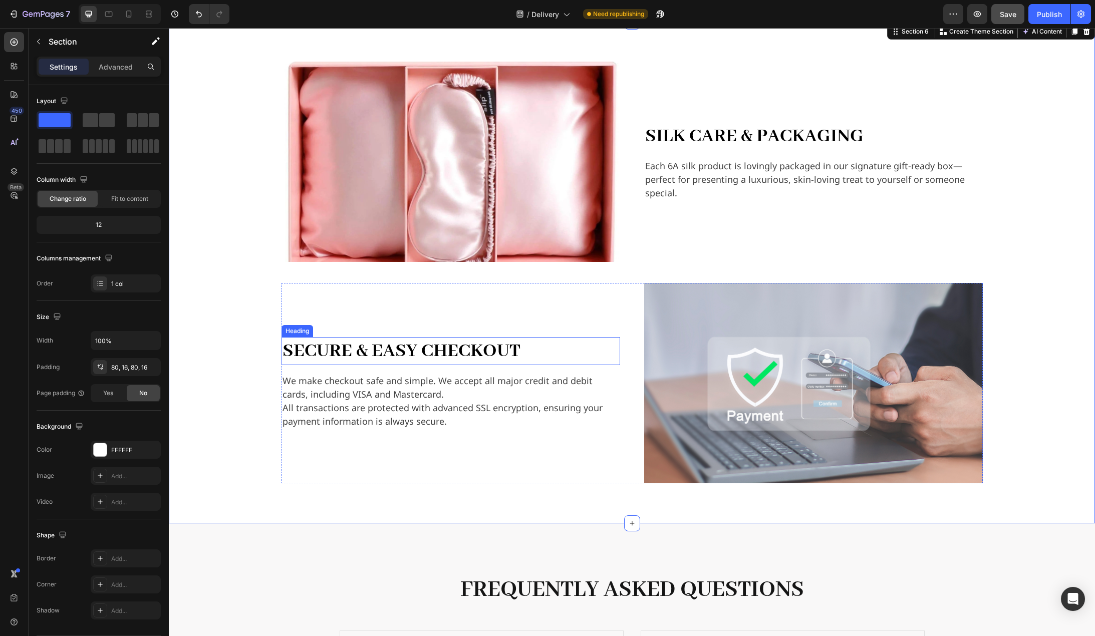
click at [450, 335] on div "Secure & Easy Checkout Heading We make checkout safe and simple. We accept all …" at bounding box center [451, 383] width 339 height 200
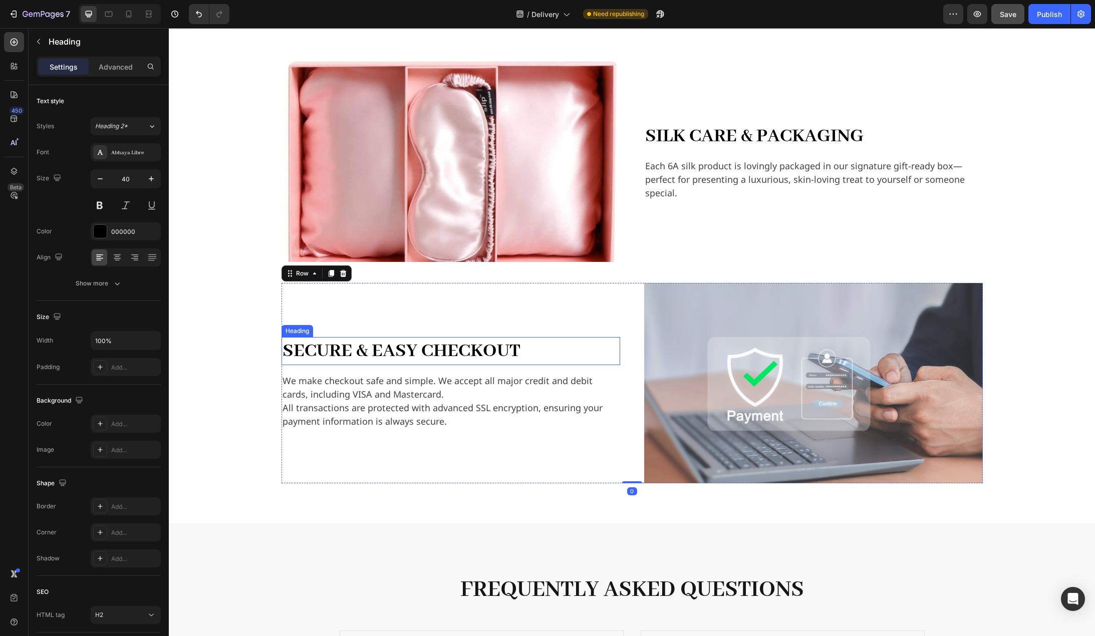
click at [448, 347] on h2 "Secure & Easy Checkout" at bounding box center [451, 351] width 339 height 28
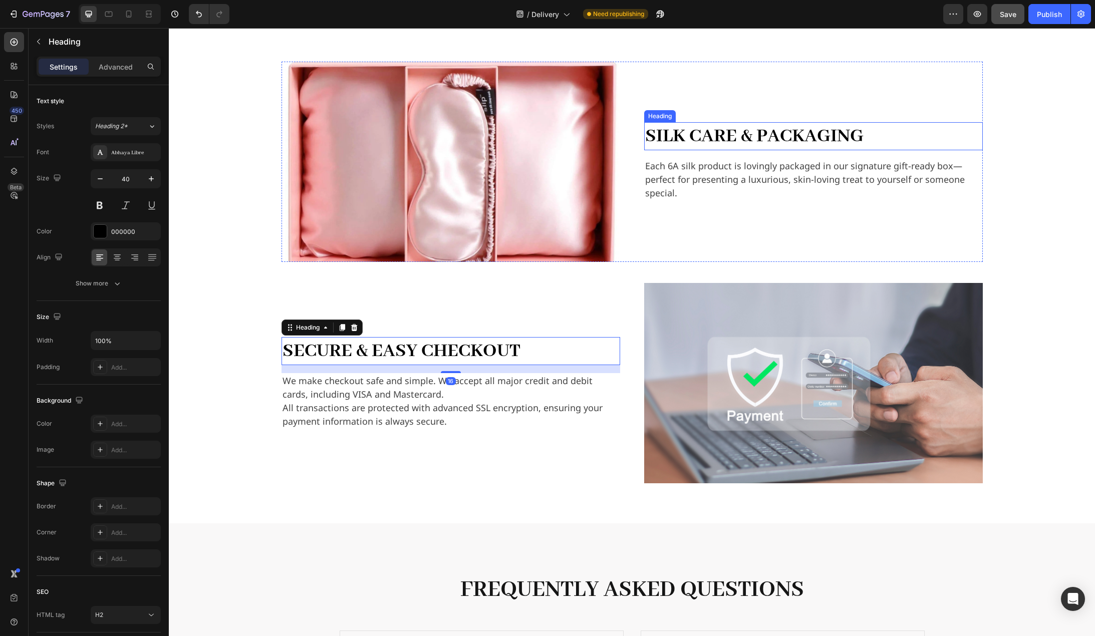
click at [746, 134] on h2 "Silk Care & Packaging" at bounding box center [813, 136] width 339 height 28
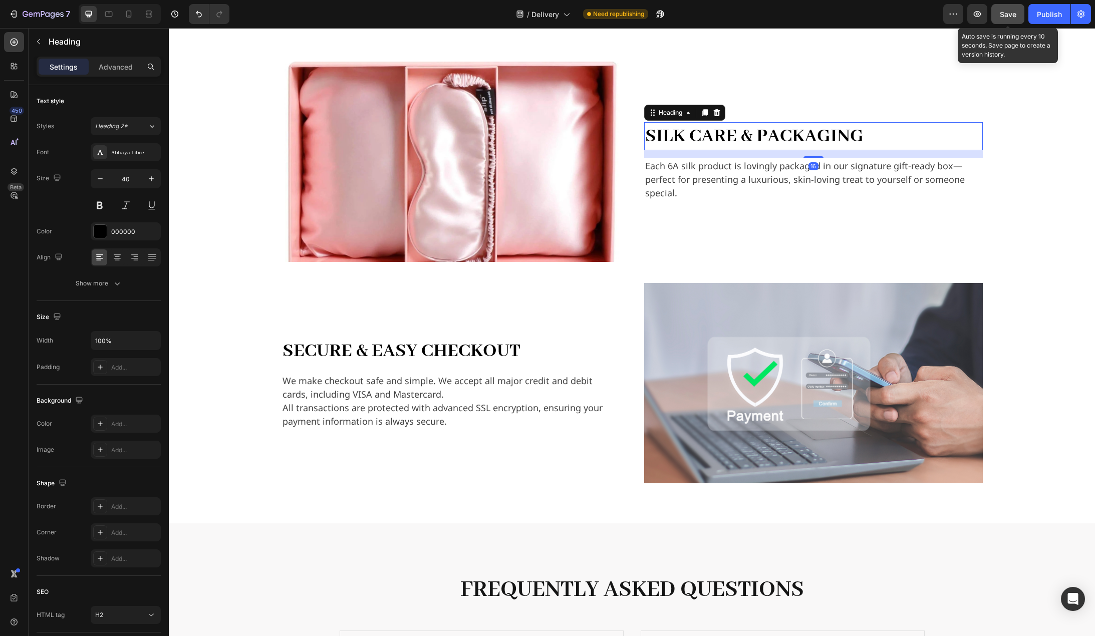
click at [1011, 9] on div "Save" at bounding box center [1008, 14] width 17 height 11
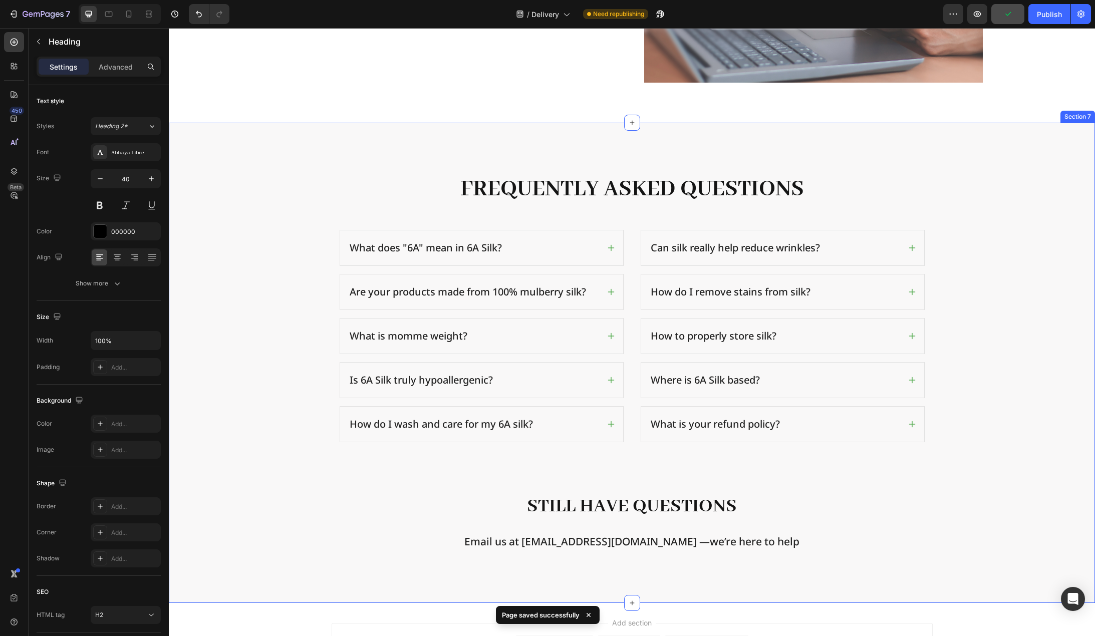
scroll to position [1614, 0]
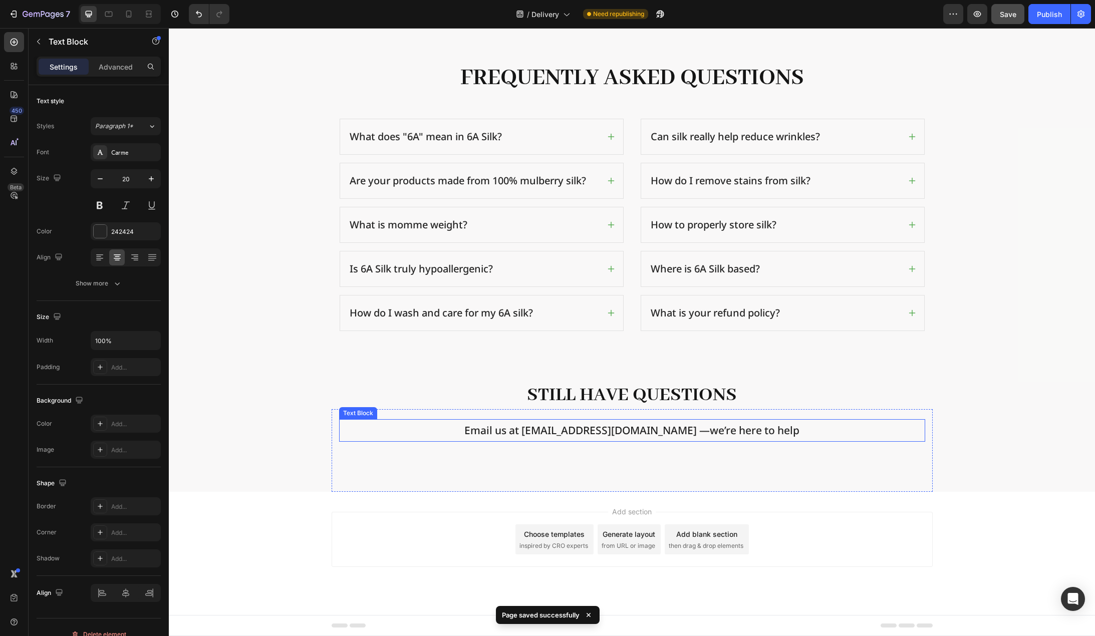
click at [583, 433] on span "Email us at sales@6a-silk.com —we’re here to help" at bounding box center [631, 430] width 335 height 14
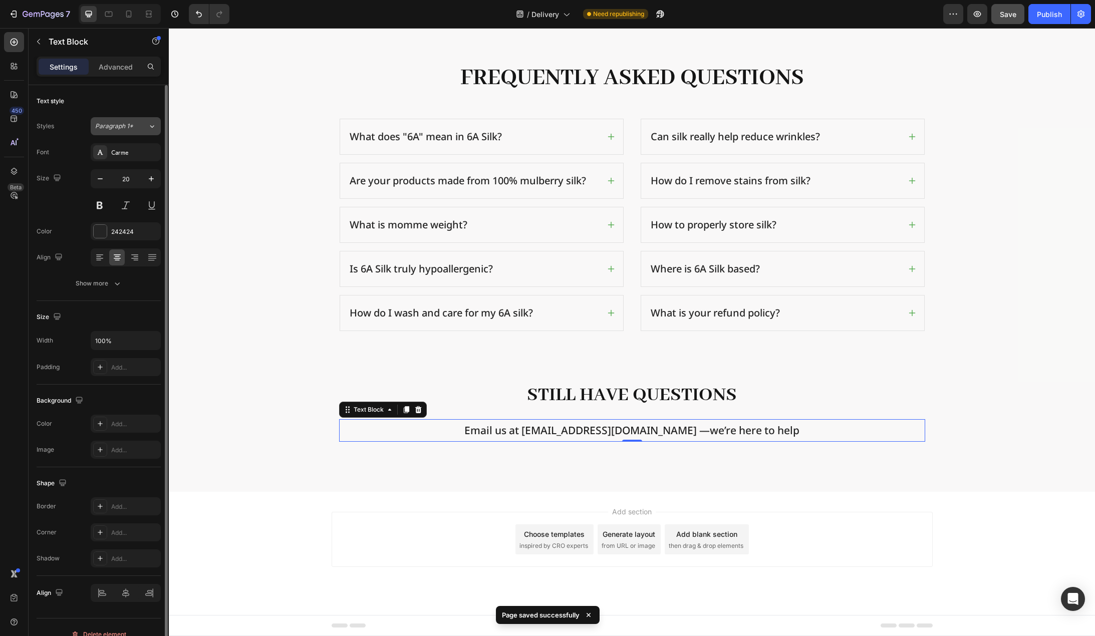
click at [145, 128] on div "Paragraph 1*" at bounding box center [121, 126] width 53 height 9
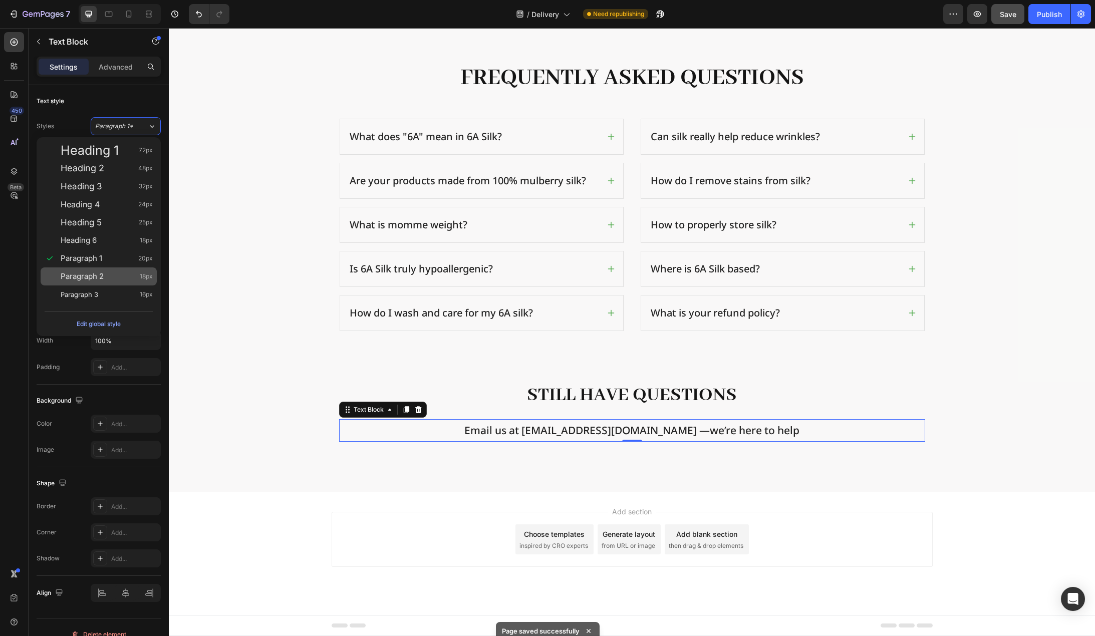
click at [107, 277] on div "Paragraph 2 18px" at bounding box center [107, 277] width 92 height 10
type input "18"
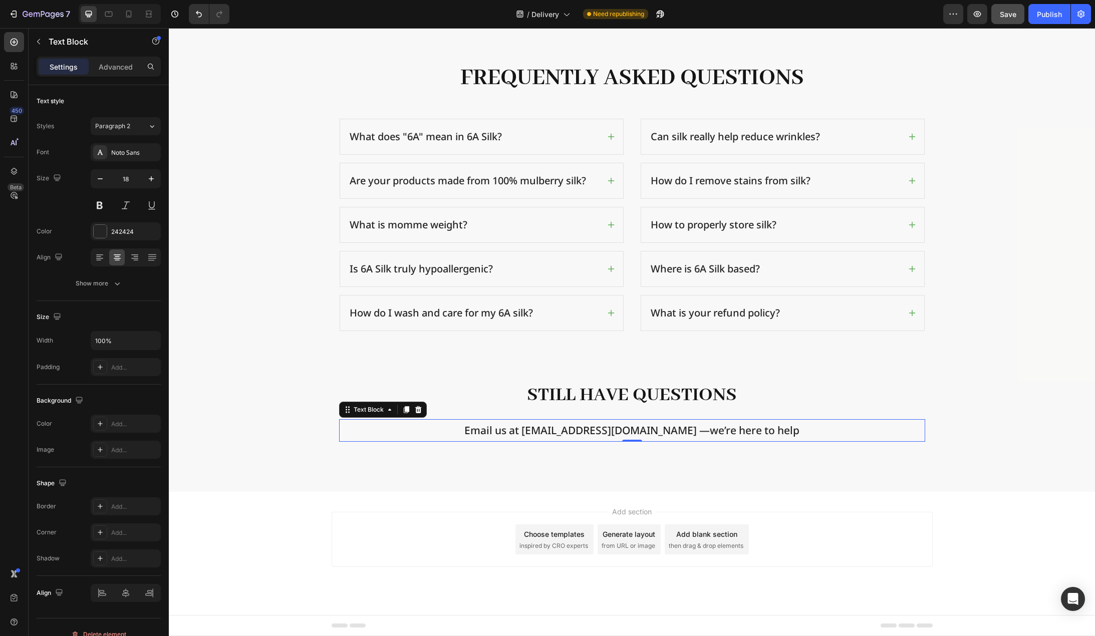
scroll to position [1608, 0]
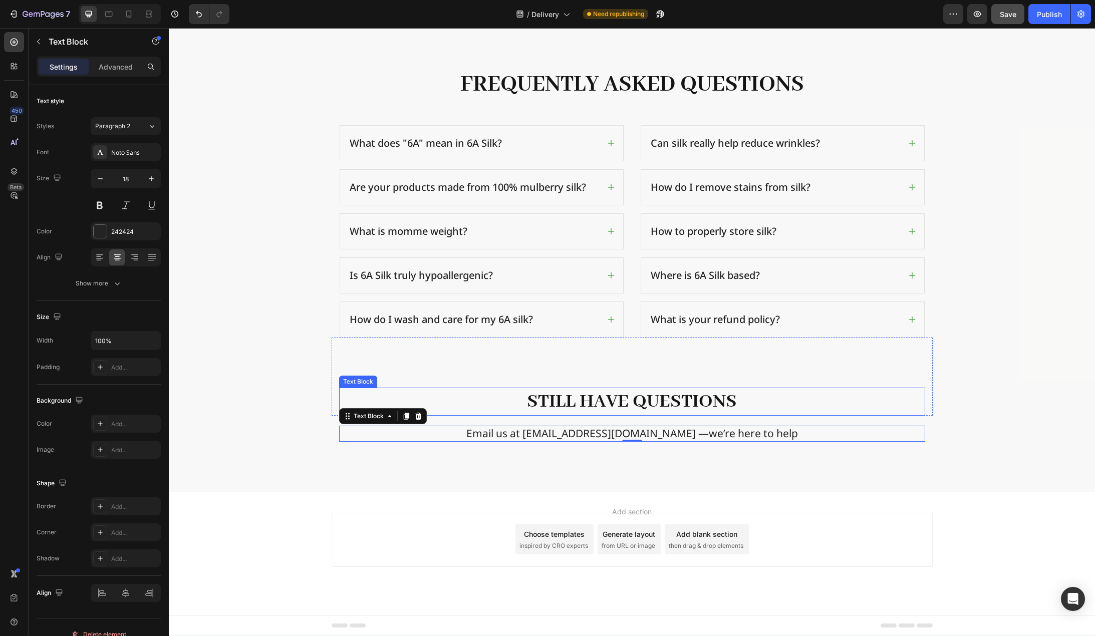
click at [626, 405] on p "Still have questions" at bounding box center [632, 402] width 584 height 26
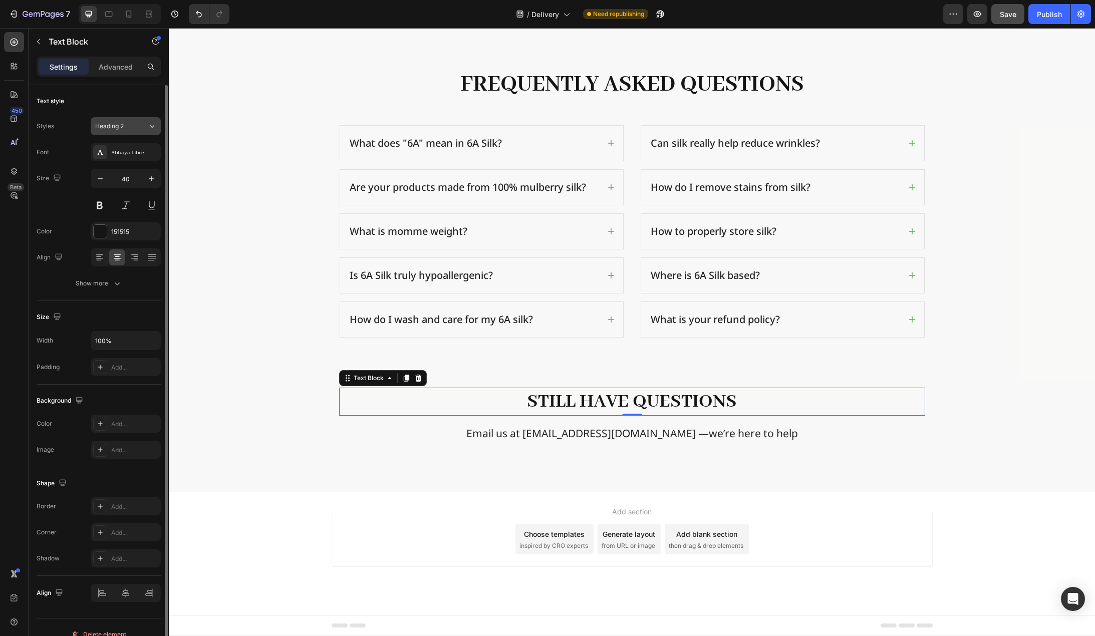
click at [148, 129] on icon at bounding box center [152, 126] width 9 height 10
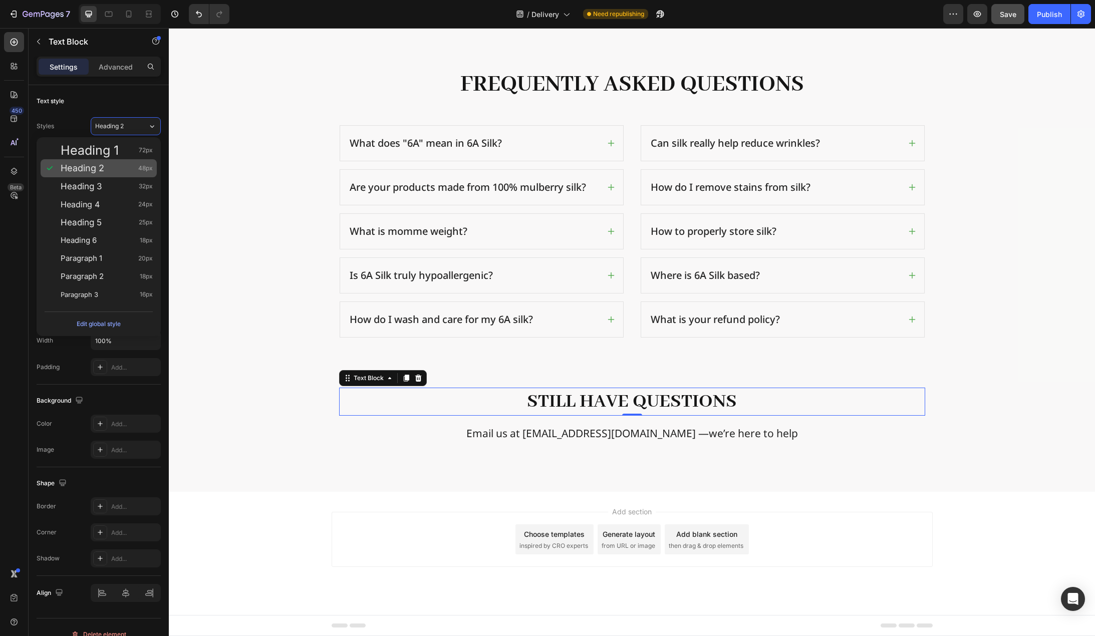
click at [120, 165] on div "Heading 2 48px" at bounding box center [107, 168] width 92 height 10
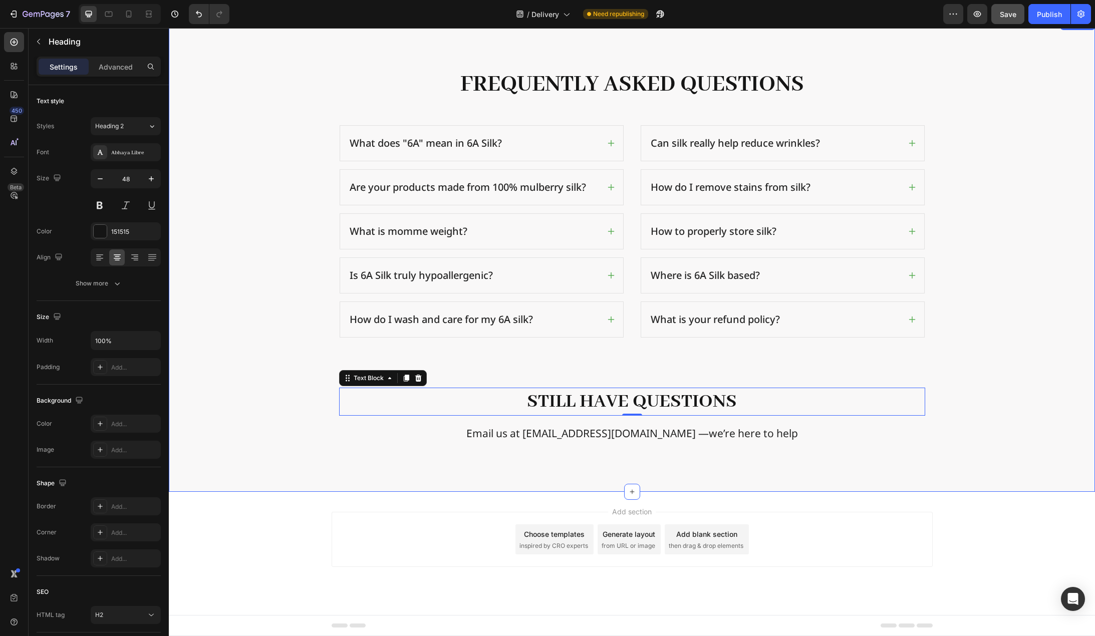
click at [591, 82] on h2 "Frequently Asked Questions" at bounding box center [632, 84] width 601 height 33
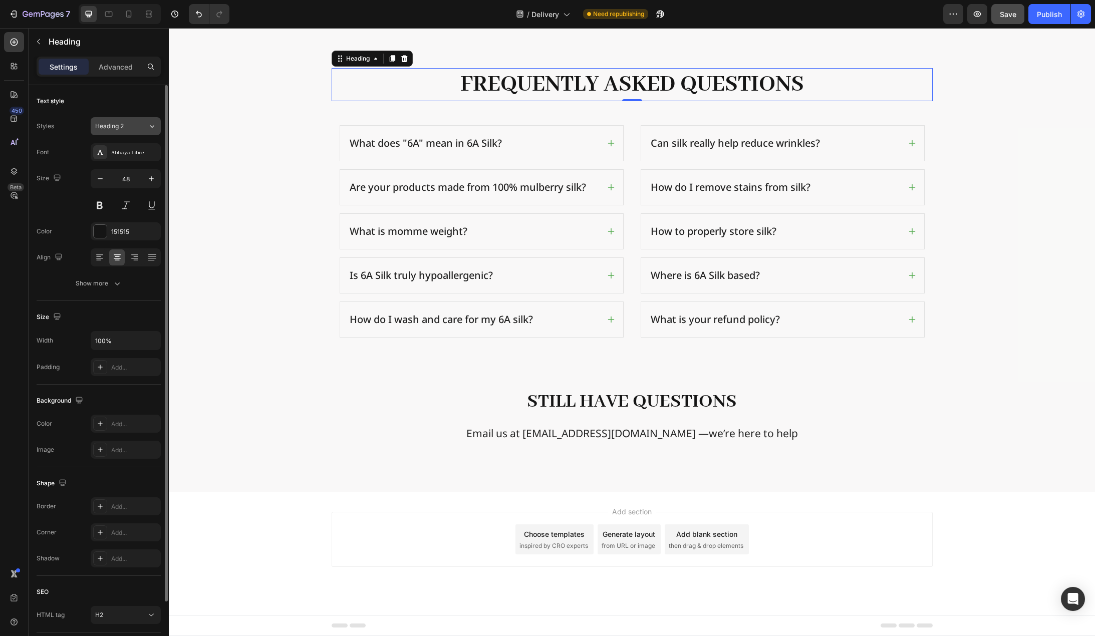
click at [136, 130] on div "Heading 2" at bounding box center [121, 126] width 53 height 9
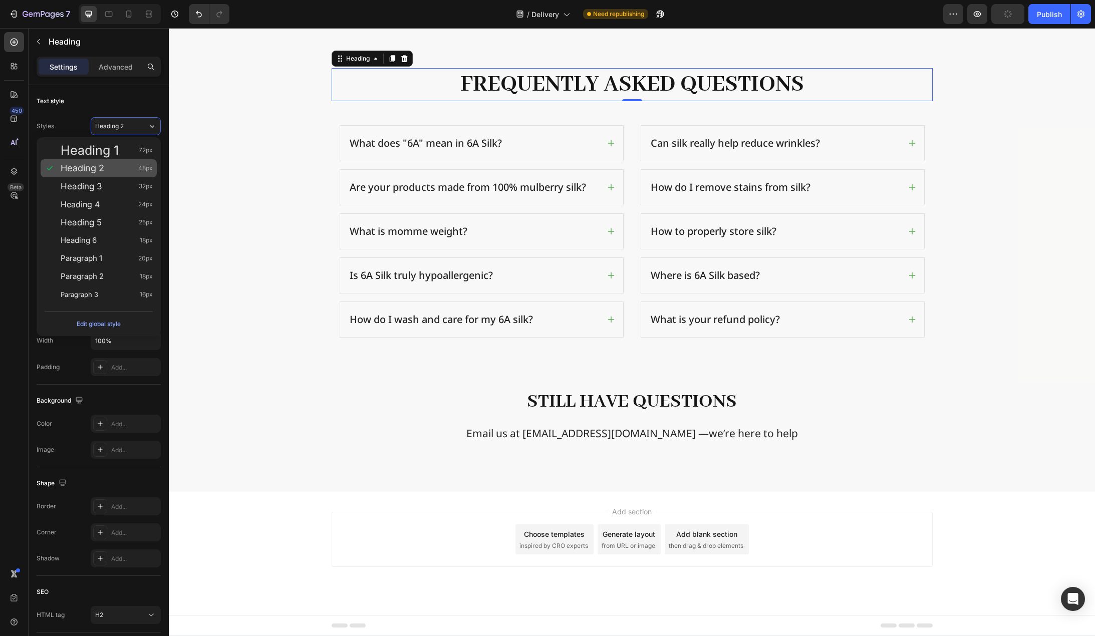
click at [117, 169] on div "Heading 2 48px" at bounding box center [107, 168] width 92 height 10
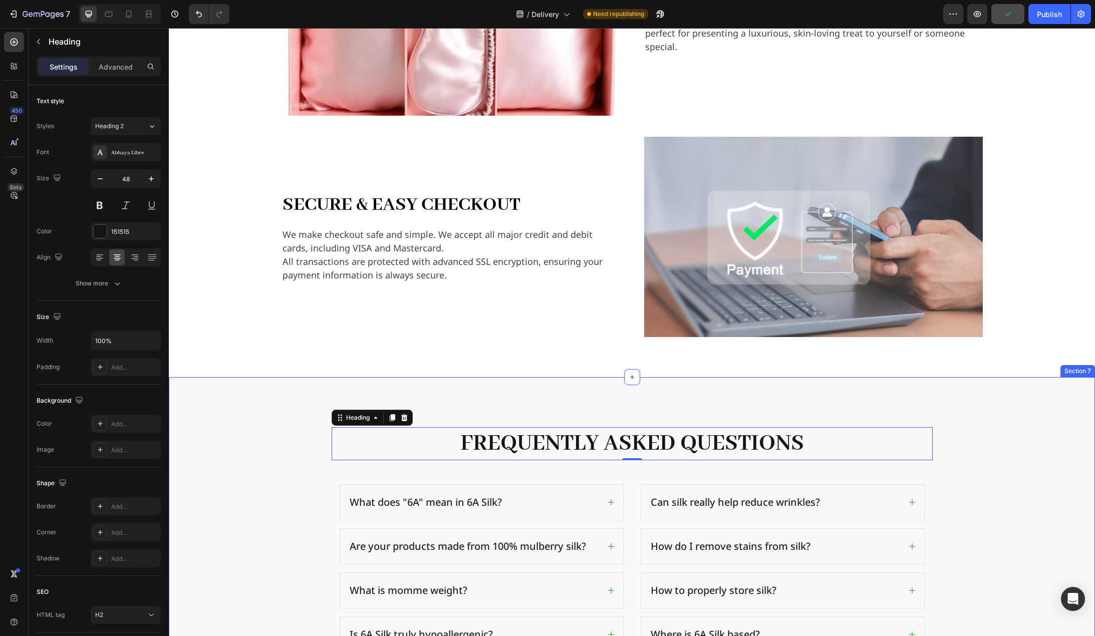
scroll to position [1207, 0]
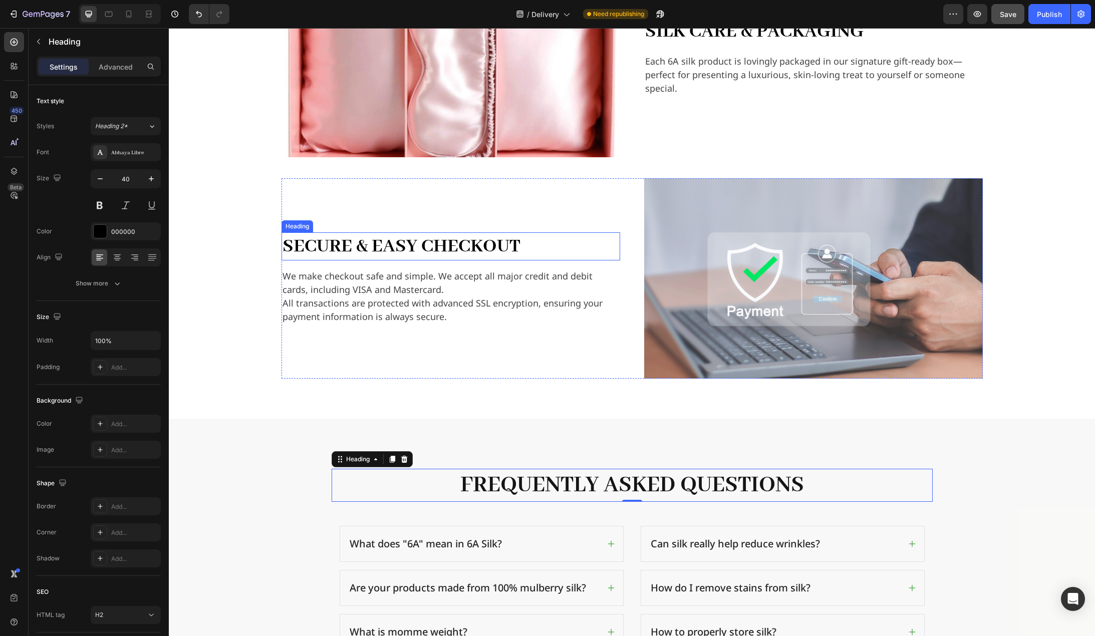
click at [461, 250] on h2 "Secure & Easy Checkout" at bounding box center [451, 246] width 339 height 28
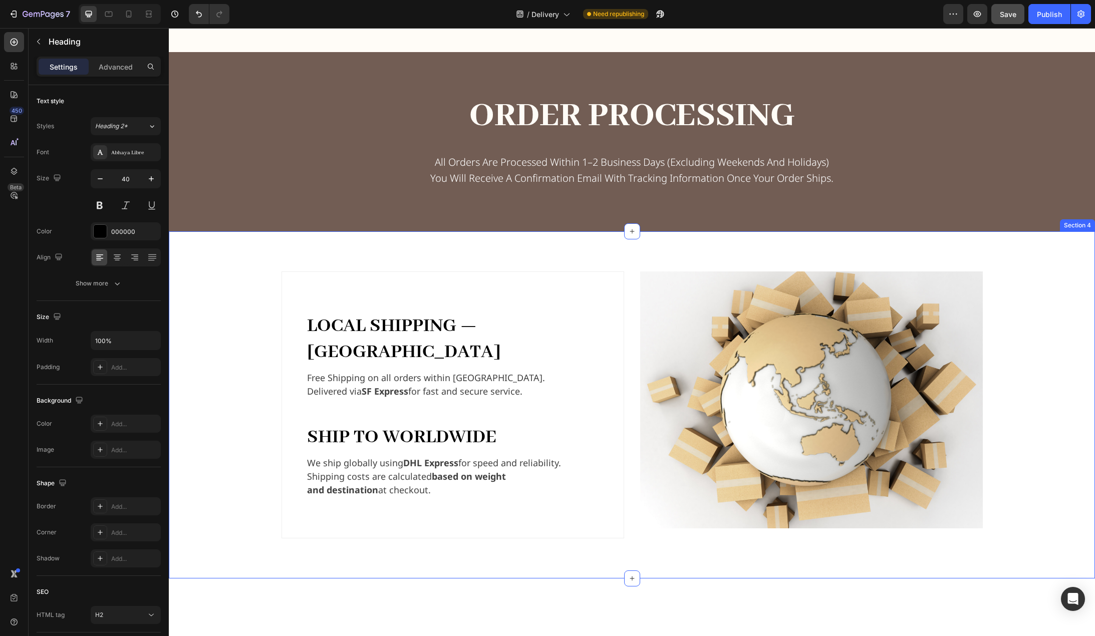
scroll to position [255, 0]
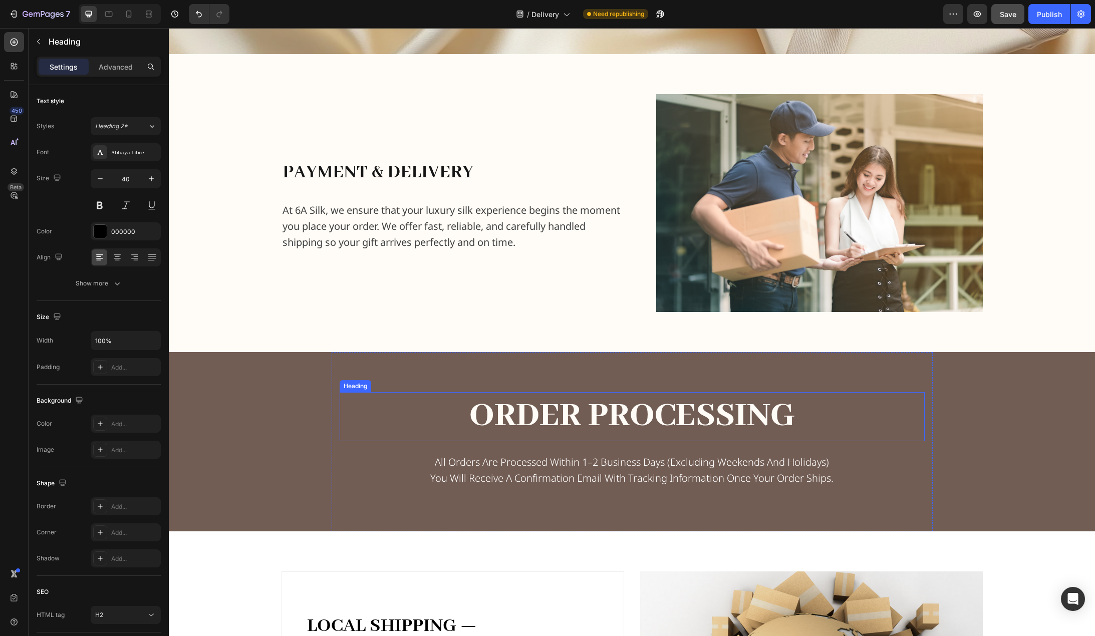
click at [613, 417] on h2 "Order Processing" at bounding box center [632, 416] width 585 height 49
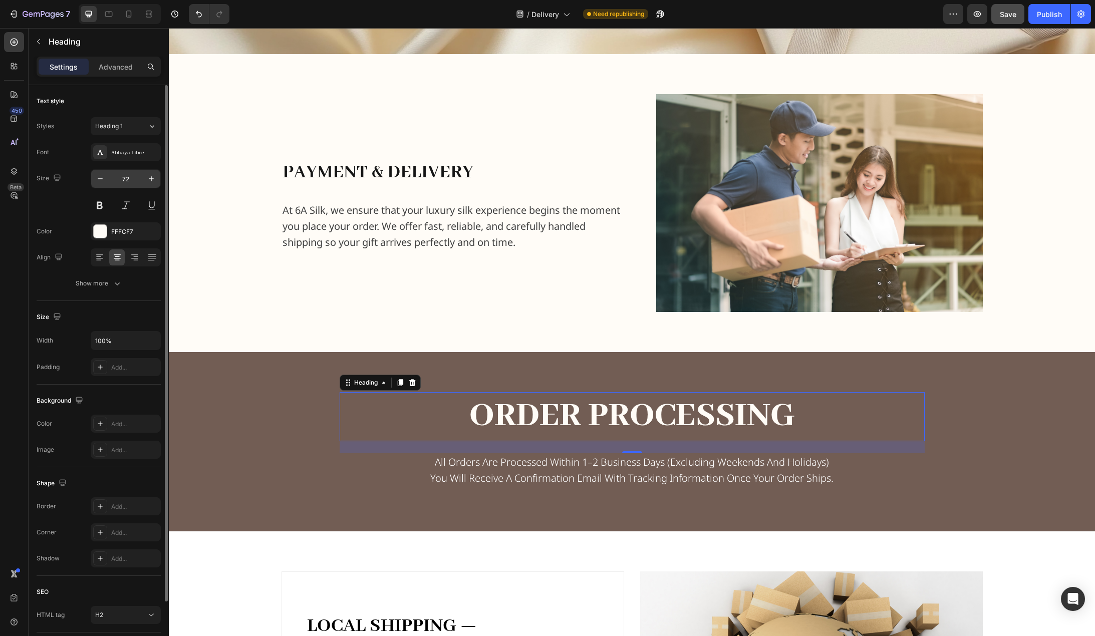
click at [127, 178] on input "72" at bounding box center [125, 179] width 33 height 18
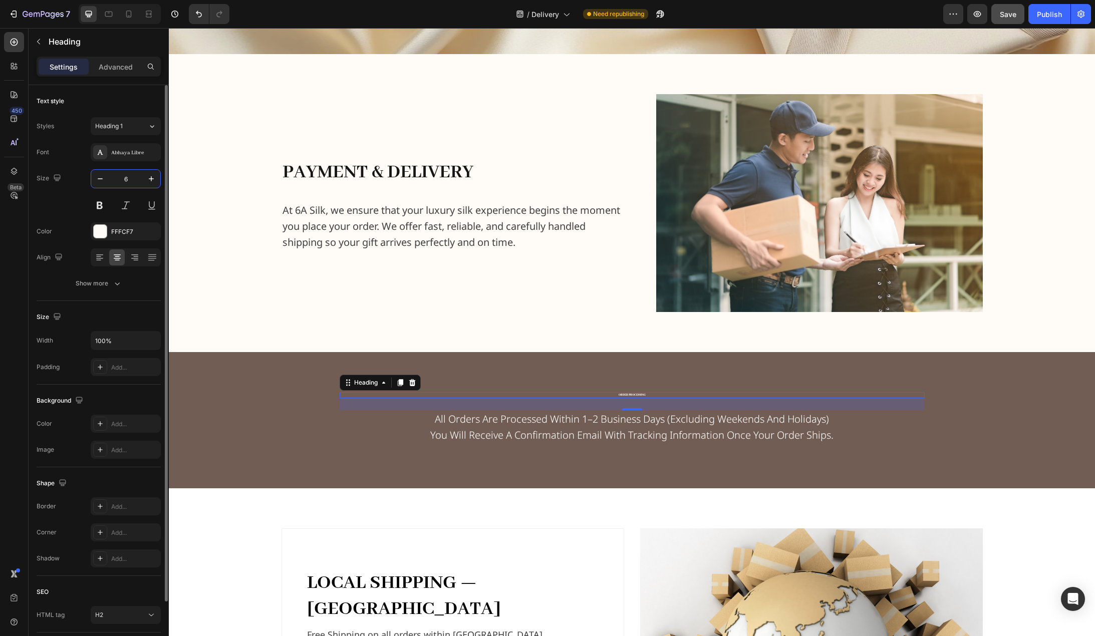
type input "64"
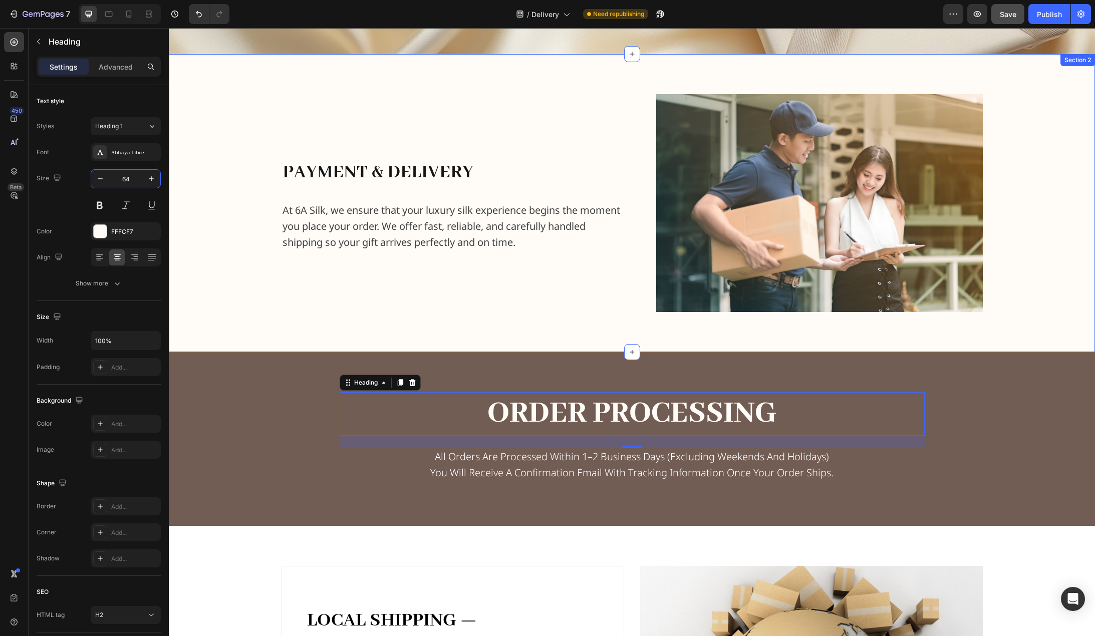
click at [227, 278] on div "payment & delivery Heading At 6A Silk, we ensure that your luxury silk experien…" at bounding box center [632, 203] width 910 height 218
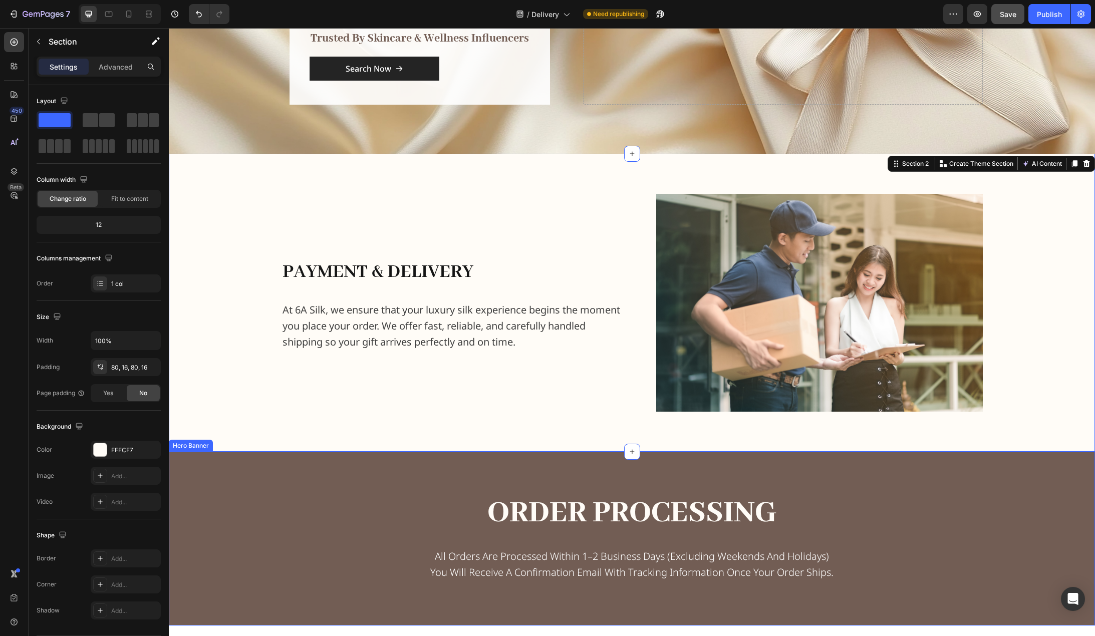
scroll to position [155, 0]
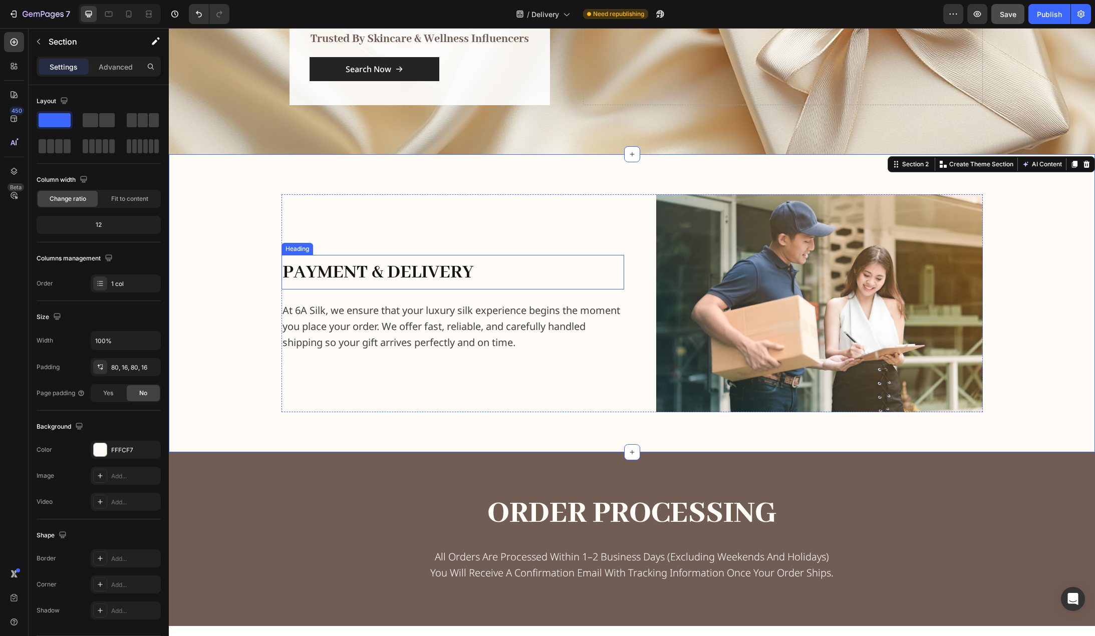
click at [442, 268] on span "payment & delivery" at bounding box center [378, 273] width 191 height 24
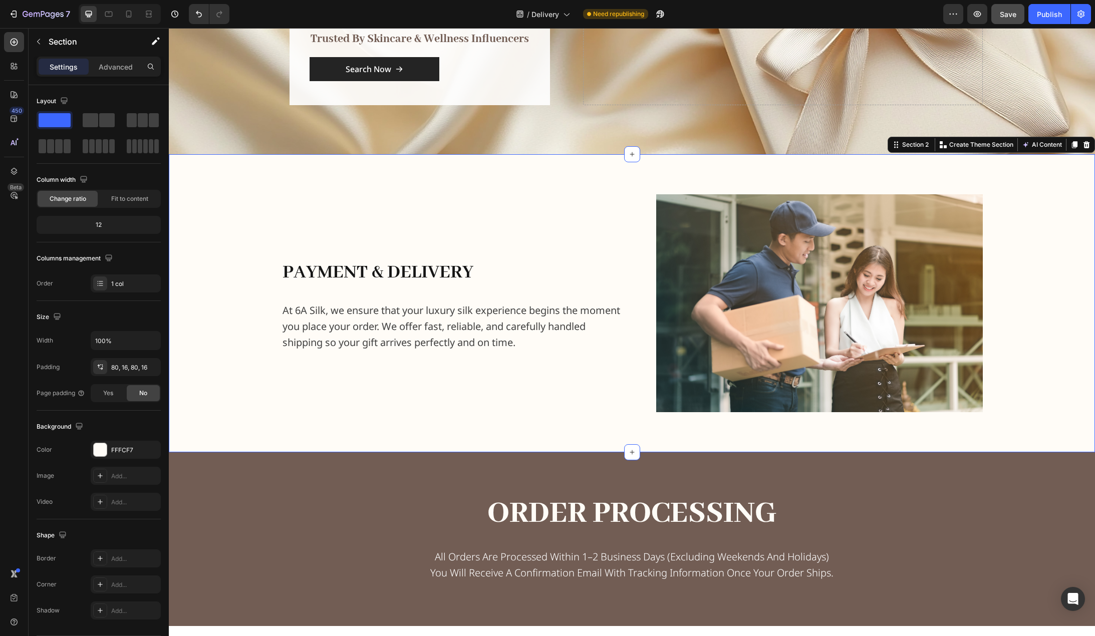
click at [236, 269] on div "payment & delivery Heading At 6A Silk, we ensure that your luxury silk experien…" at bounding box center [632, 303] width 910 height 218
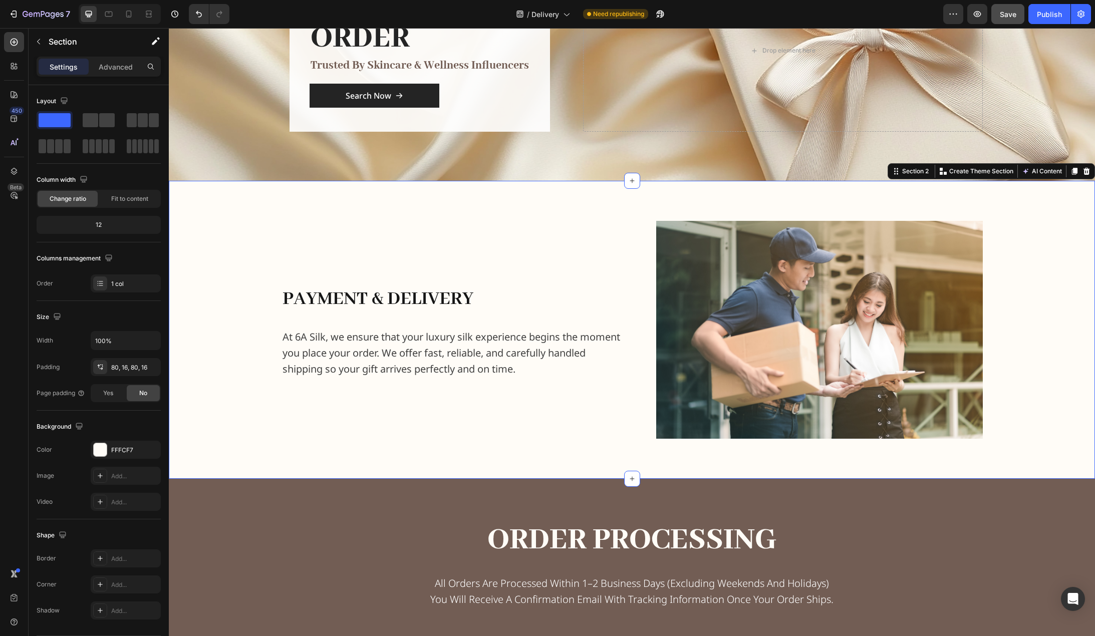
scroll to position [105, 0]
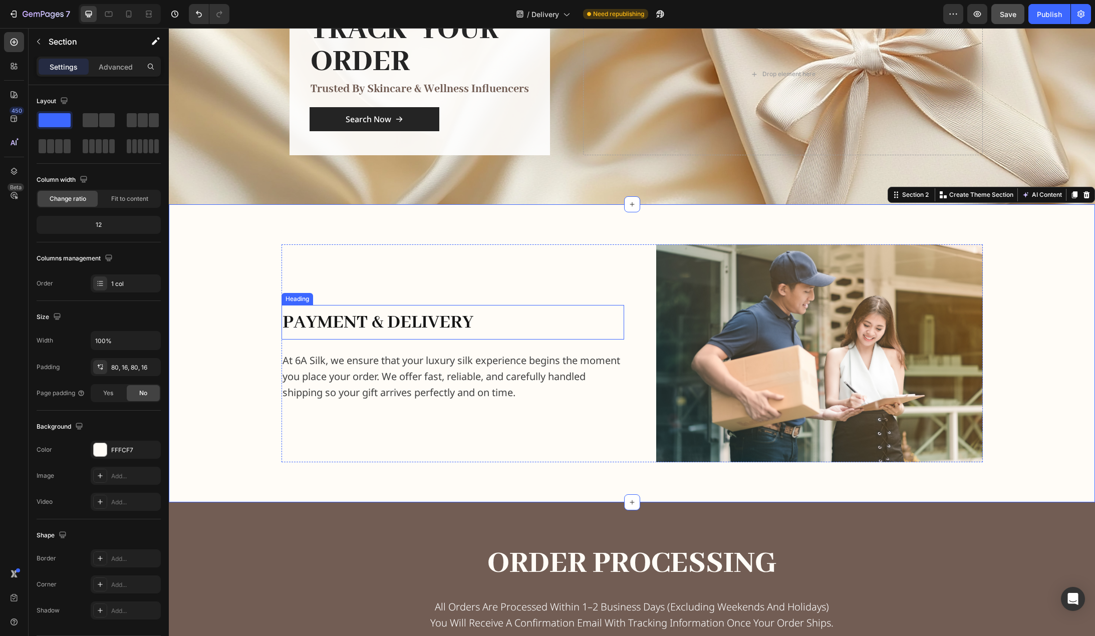
click at [482, 318] on h2 "payment & delivery" at bounding box center [453, 322] width 343 height 34
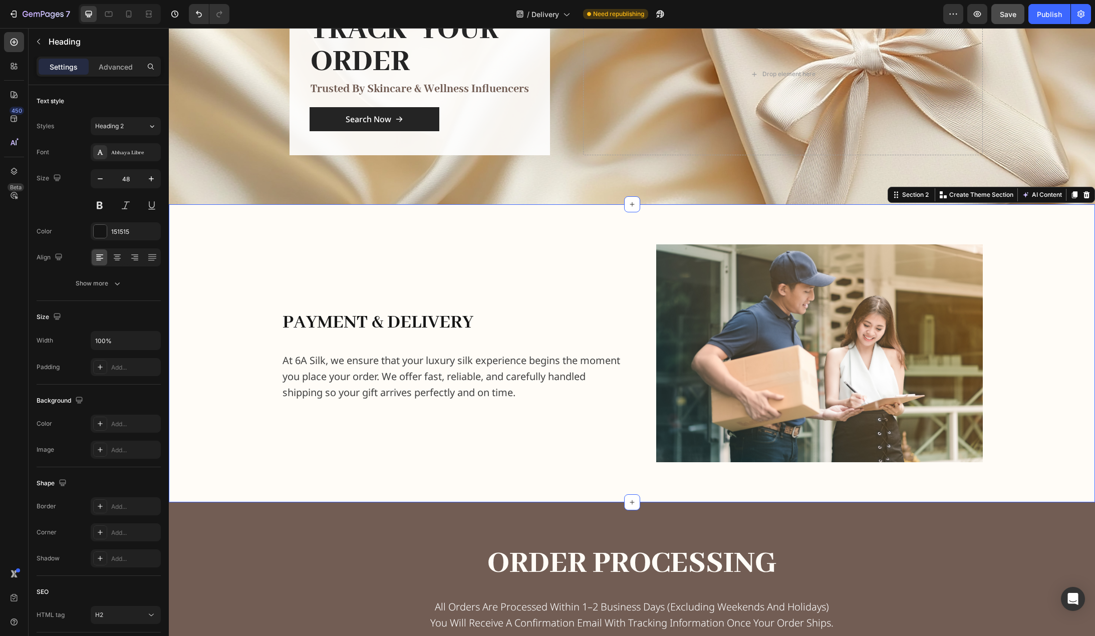
click at [209, 282] on div "payment & delivery Heading At 6A Silk, we ensure that your luxury silk experien…" at bounding box center [632, 354] width 910 height 218
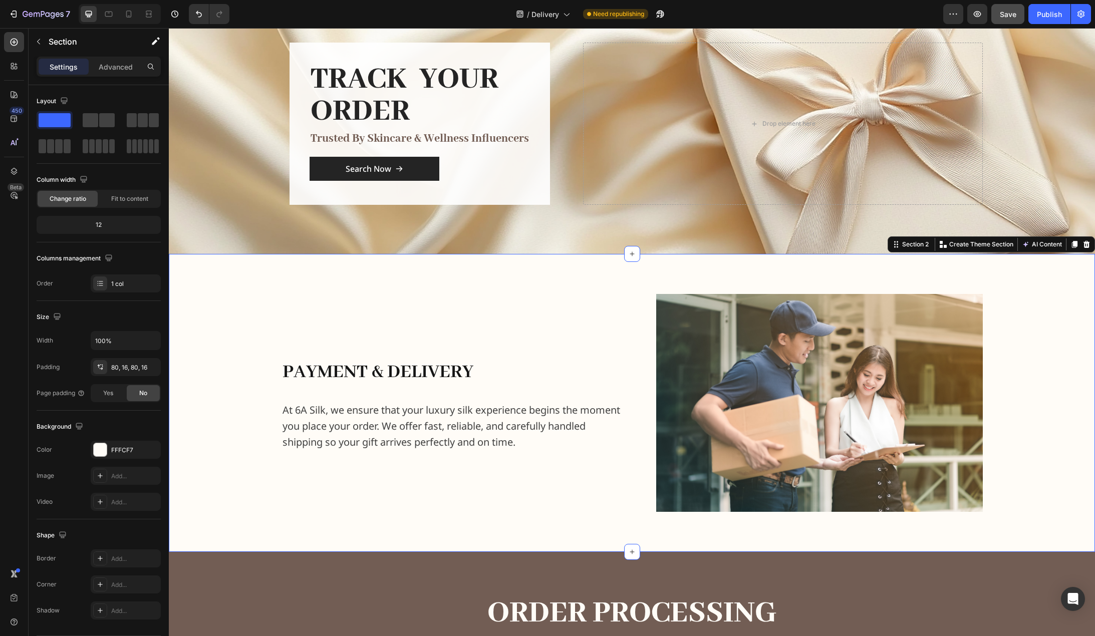
scroll to position [0, 0]
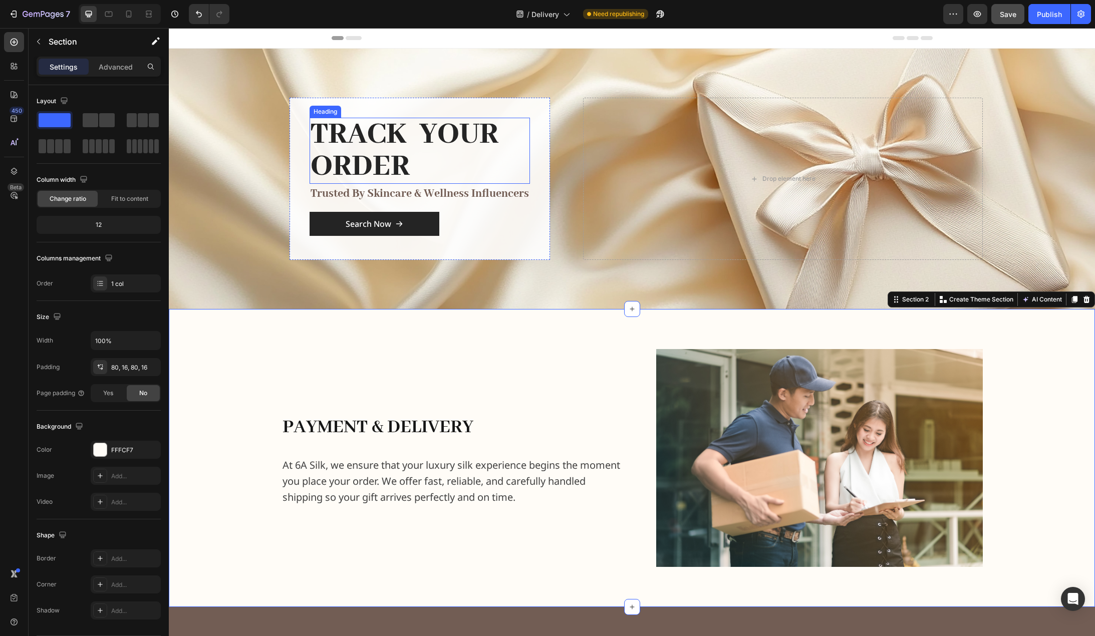
click at [362, 130] on h2 "TRACK YOUR ORDER" at bounding box center [420, 151] width 220 height 66
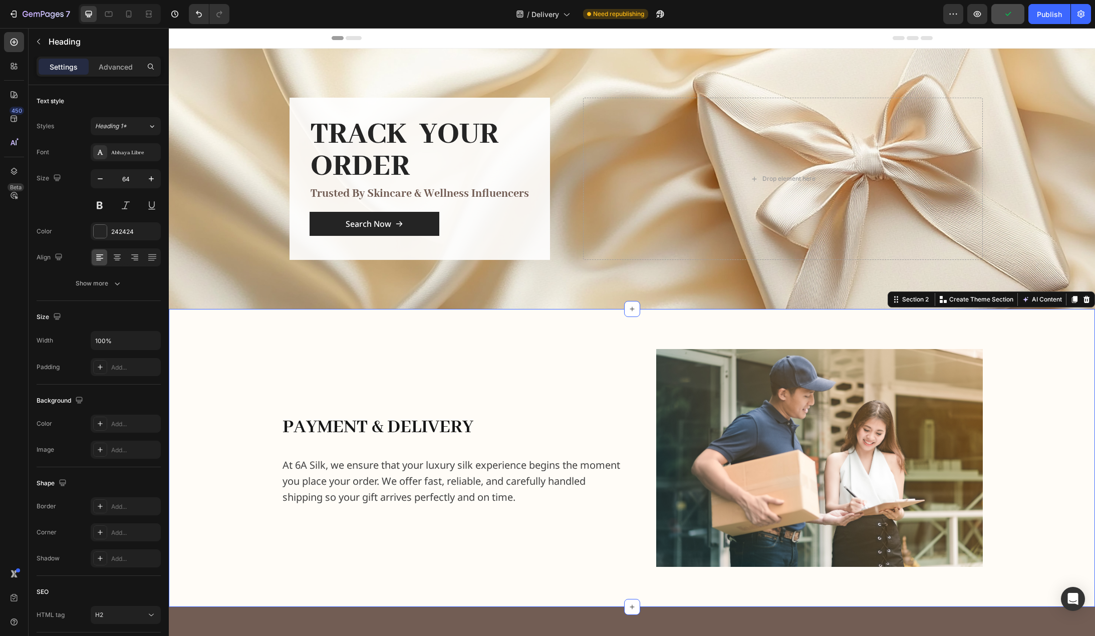
click at [234, 383] on div "payment & delivery Heading At 6A Silk, we ensure that your luxury silk experien…" at bounding box center [632, 458] width 910 height 218
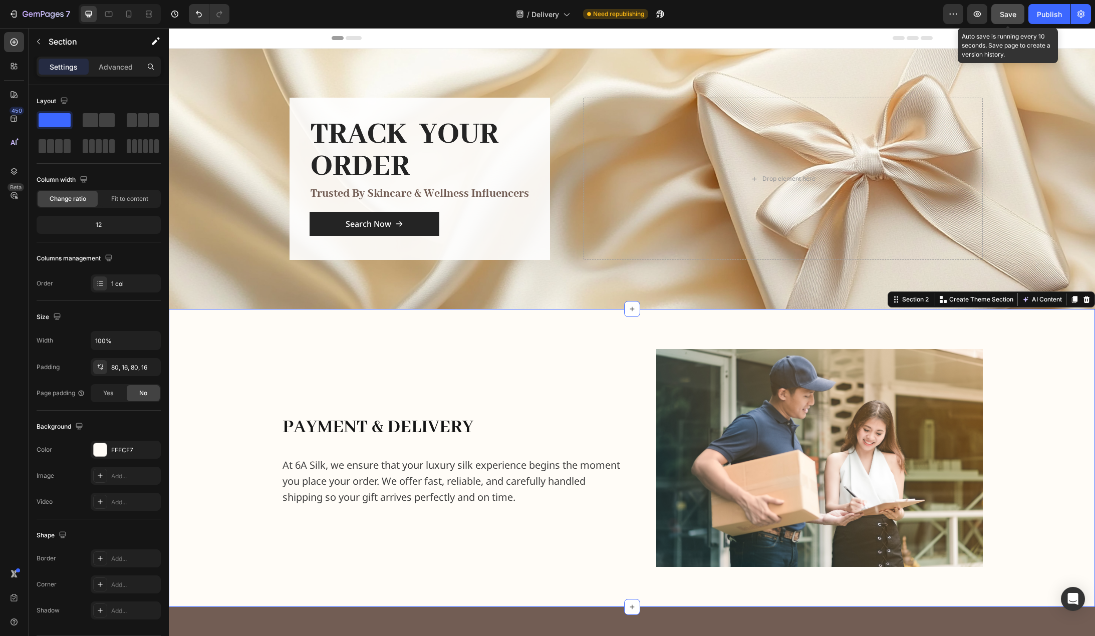
click at [1007, 15] on span "Save" at bounding box center [1008, 14] width 17 height 9
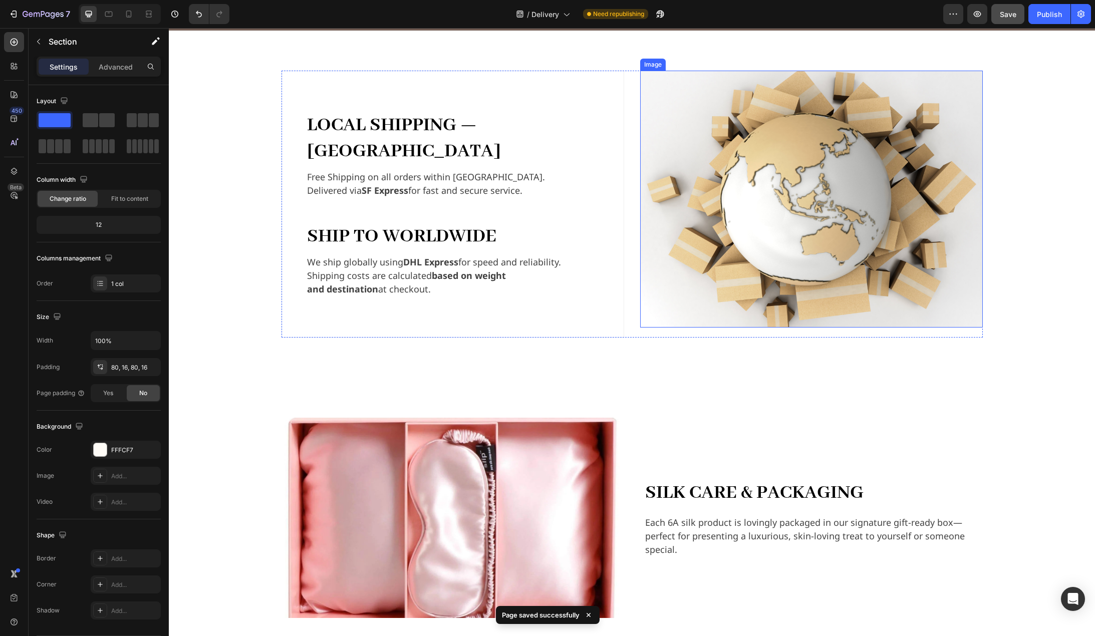
scroll to position [752, 0]
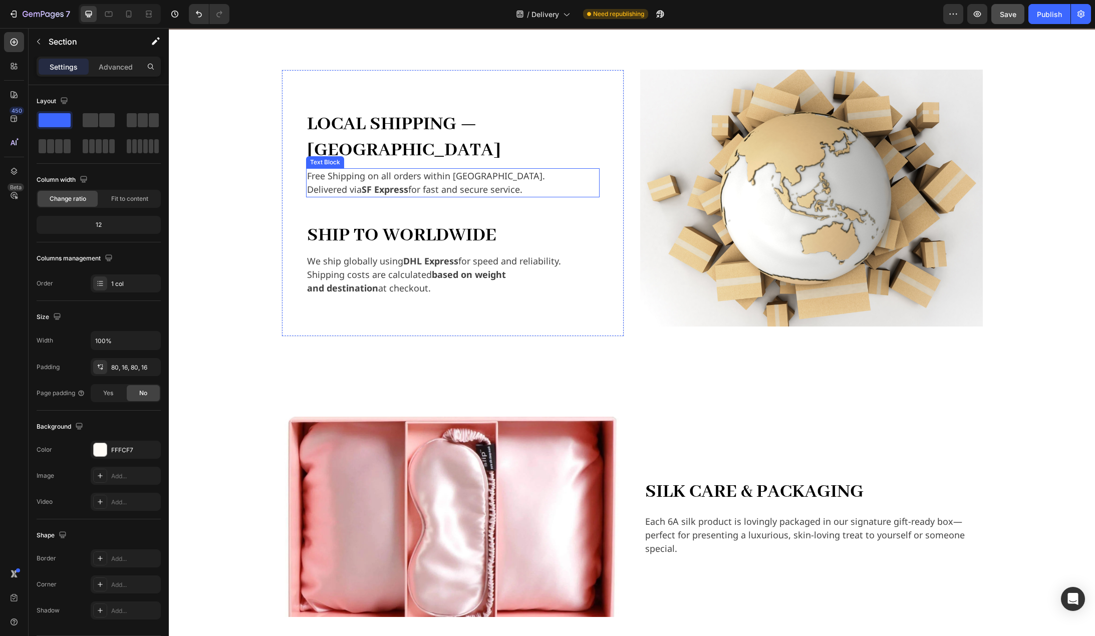
click at [393, 183] on strong "SF Express" at bounding box center [385, 189] width 47 height 12
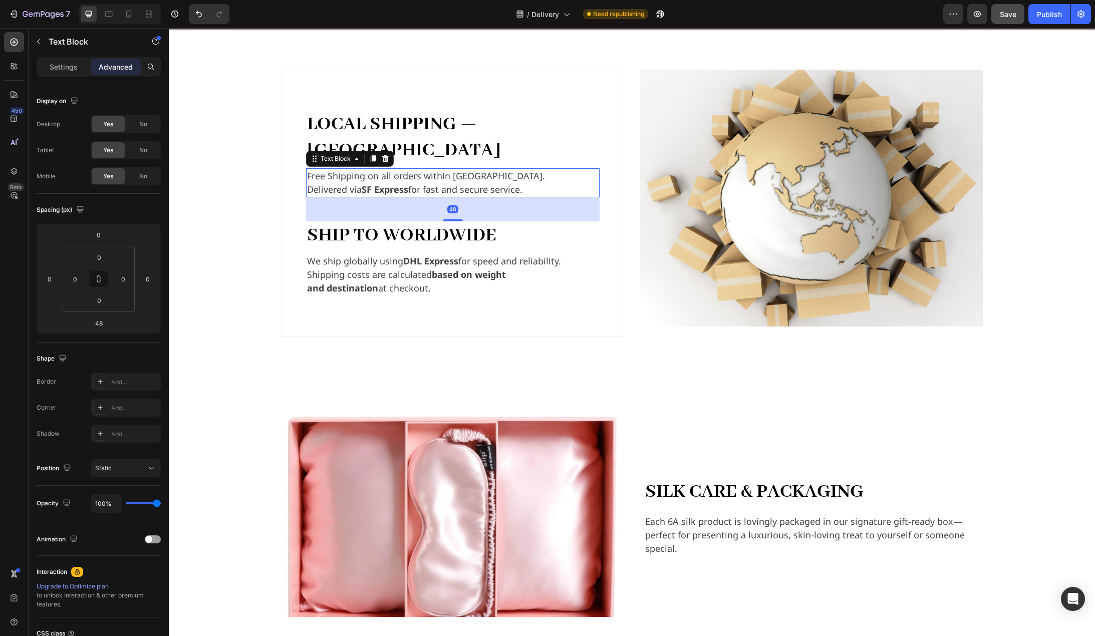
click at [393, 183] on strong "SF Express" at bounding box center [385, 189] width 47 height 12
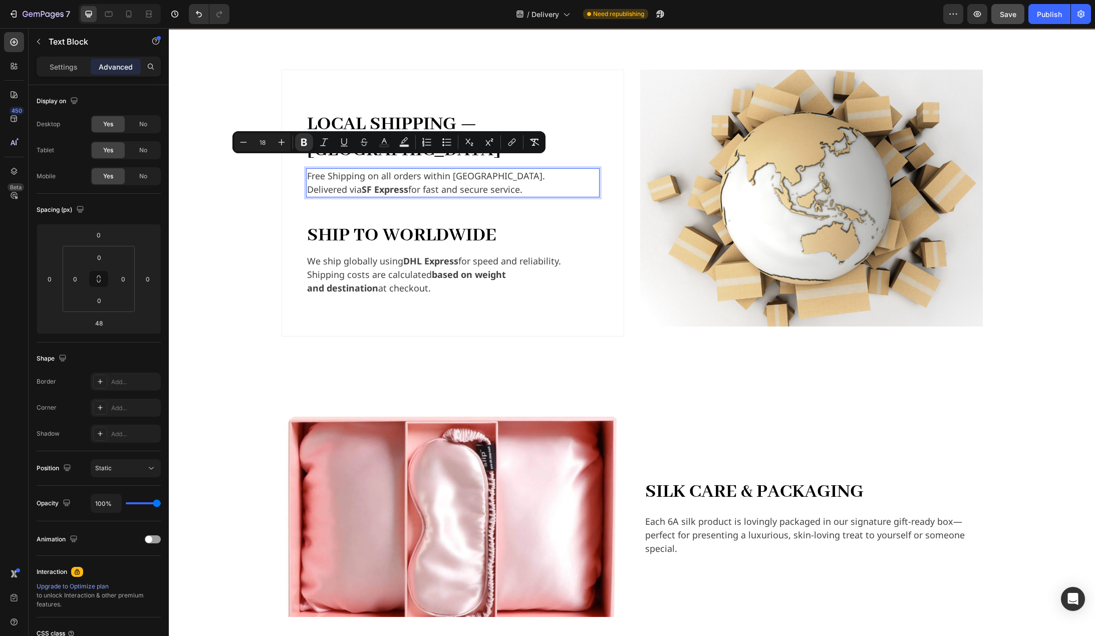
click at [407, 183] on p "Delivered via SF Express for fast and secure service." at bounding box center [453, 190] width 292 height 14
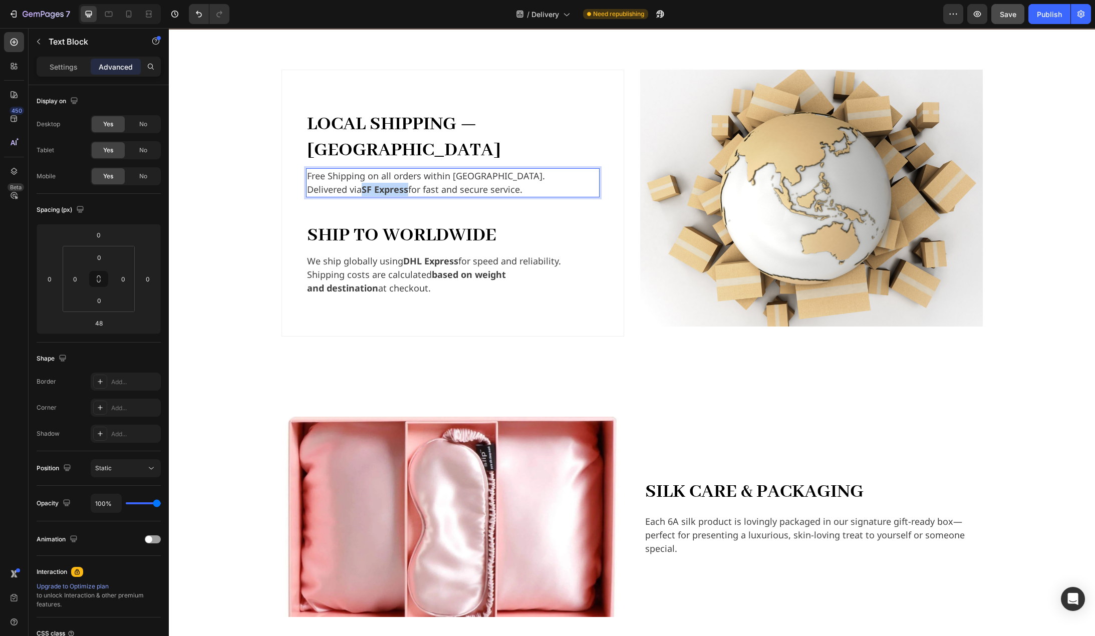
drag, startPoint x: 405, startPoint y: 165, endPoint x: 362, endPoint y: 164, distance: 42.6
click at [362, 183] on strong "SF Express" at bounding box center [385, 189] width 47 height 12
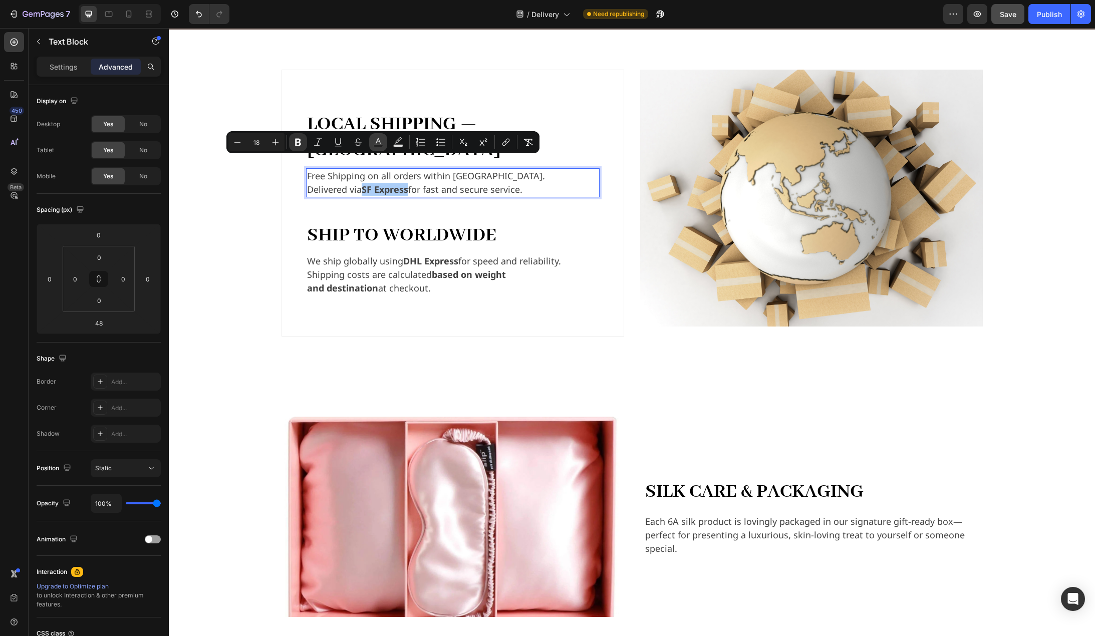
click at [384, 145] on button "Text Color" at bounding box center [378, 142] width 18 height 18
type input "414141"
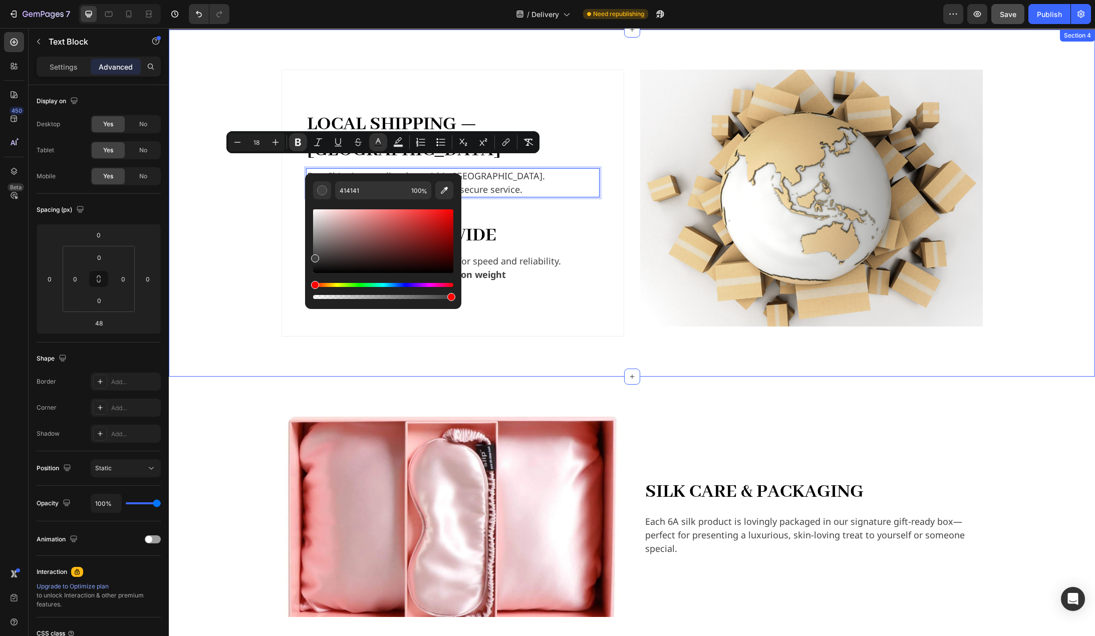
click at [211, 208] on div "Local Shipping — Hong Kong Text Block Free Shipping on all orders within Hong K…" at bounding box center [632, 203] width 910 height 267
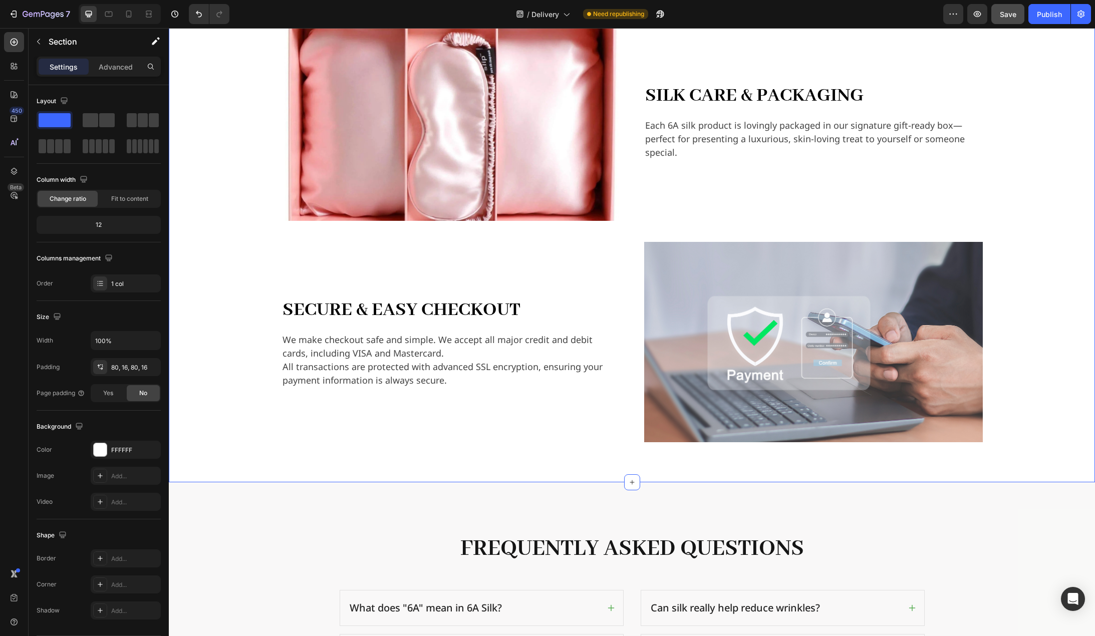
scroll to position [1002, 0]
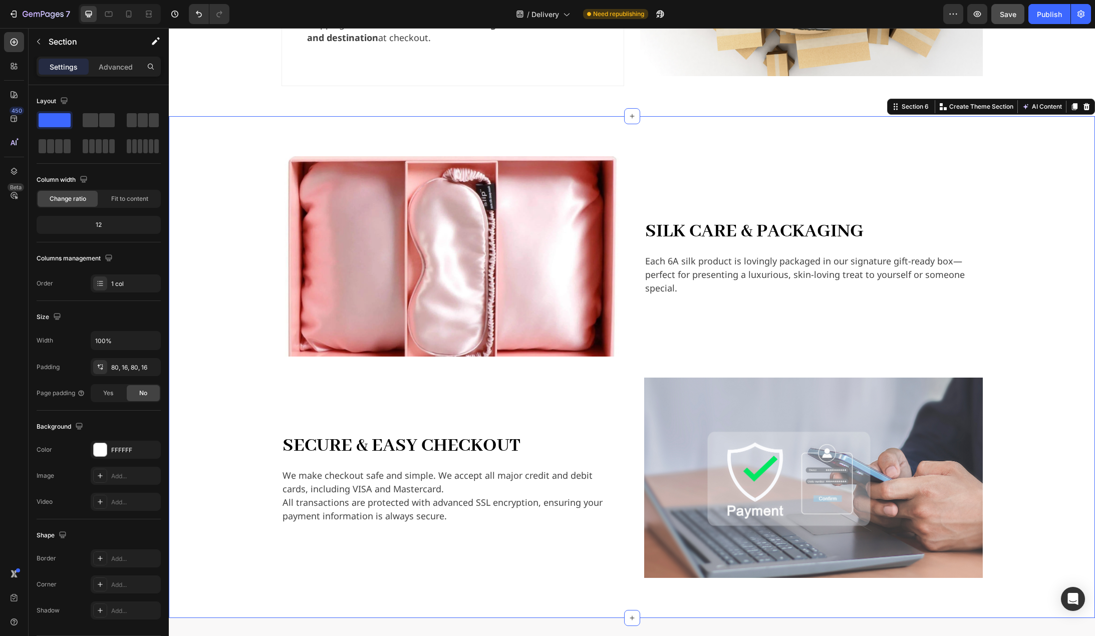
click at [213, 253] on div "Image Silk Care & Packaging Heading Each 6A silk product is lovingly packaged i…" at bounding box center [632, 367] width 910 height 422
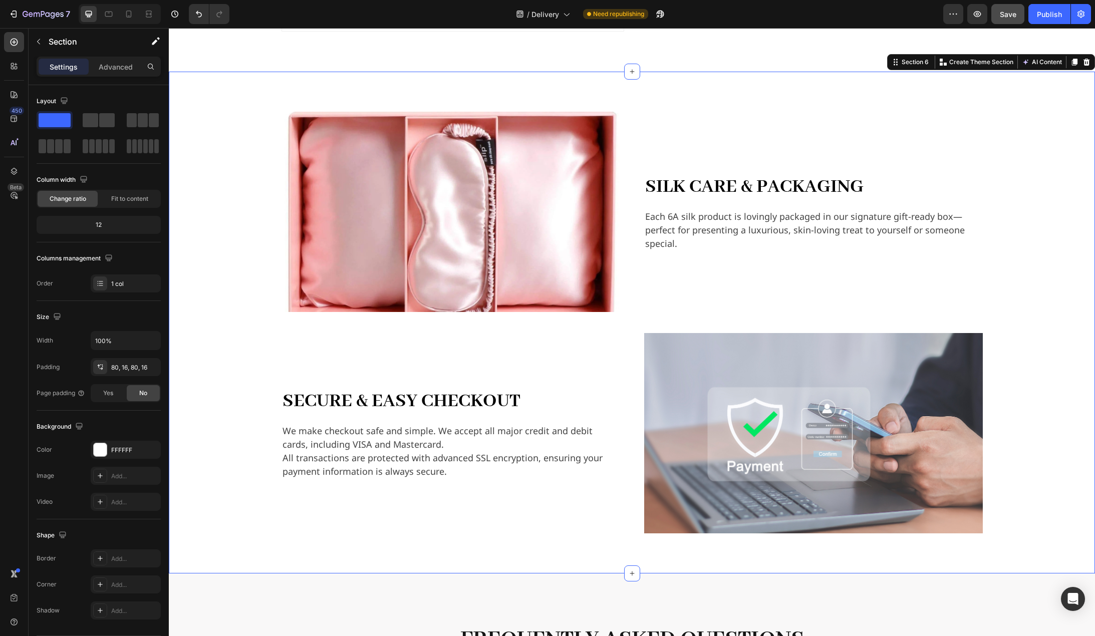
scroll to position [1152, 0]
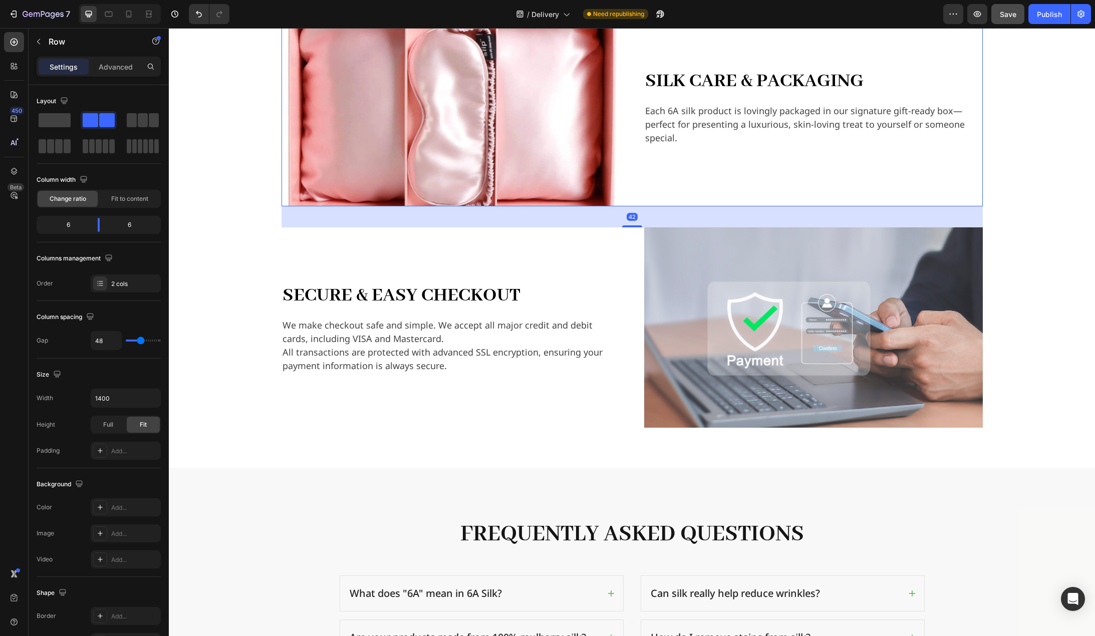
click at [624, 190] on div "Image Silk Care & Packaging Heading Each 6A silk product is lovingly packaged i…" at bounding box center [632, 106] width 701 height 200
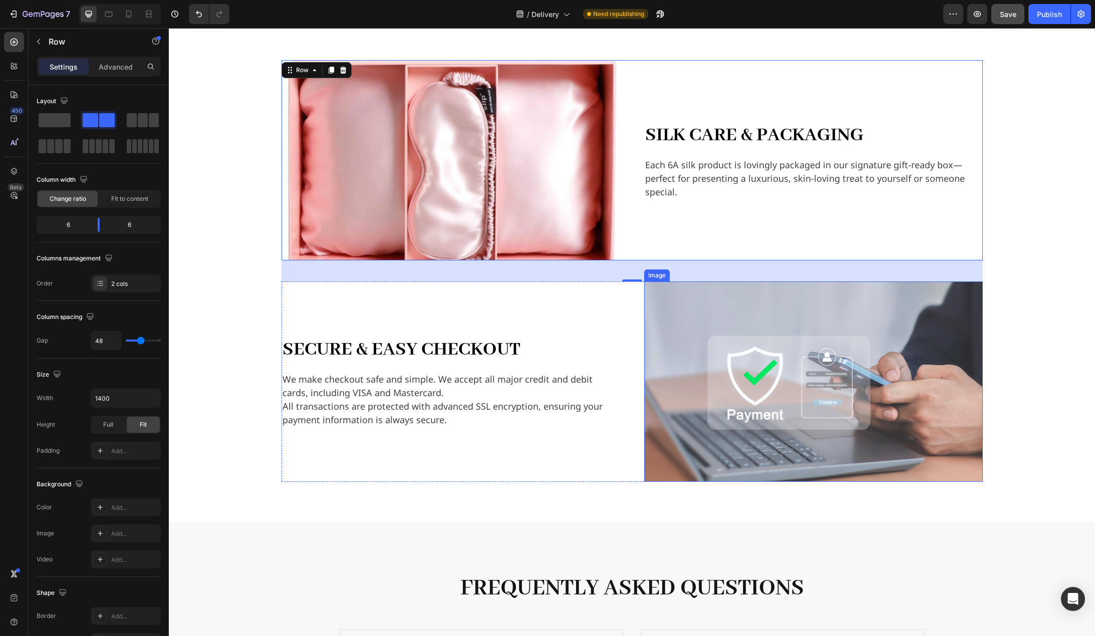
scroll to position [1102, 0]
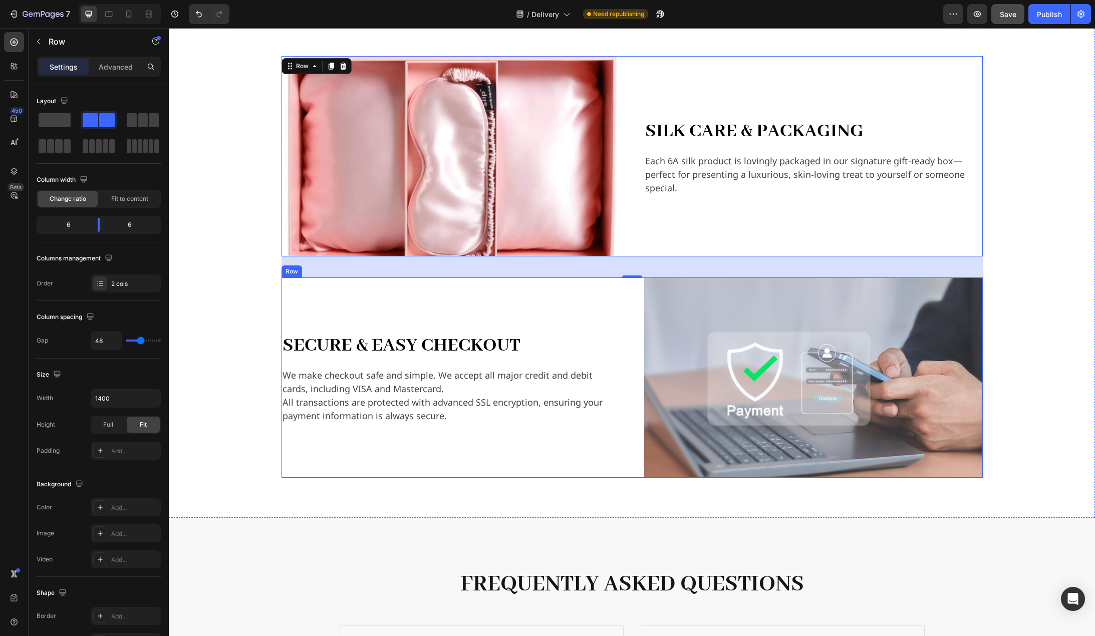
click at [609, 322] on div "Secure & Easy Checkout Heading We make checkout safe and simple. We accept all …" at bounding box center [451, 378] width 339 height 200
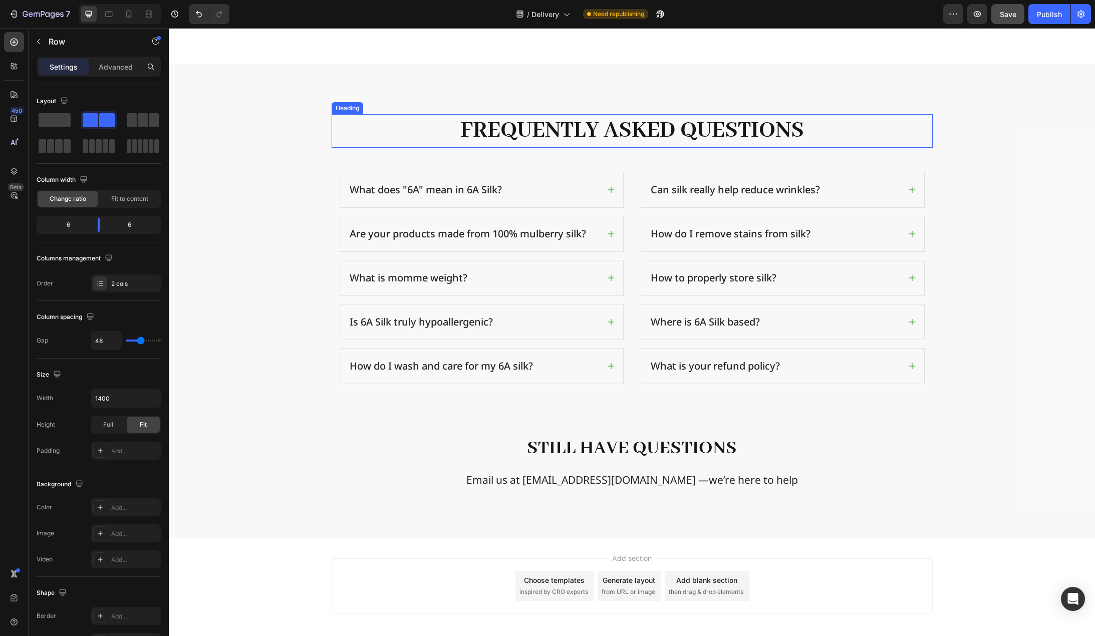
scroll to position [1603, 0]
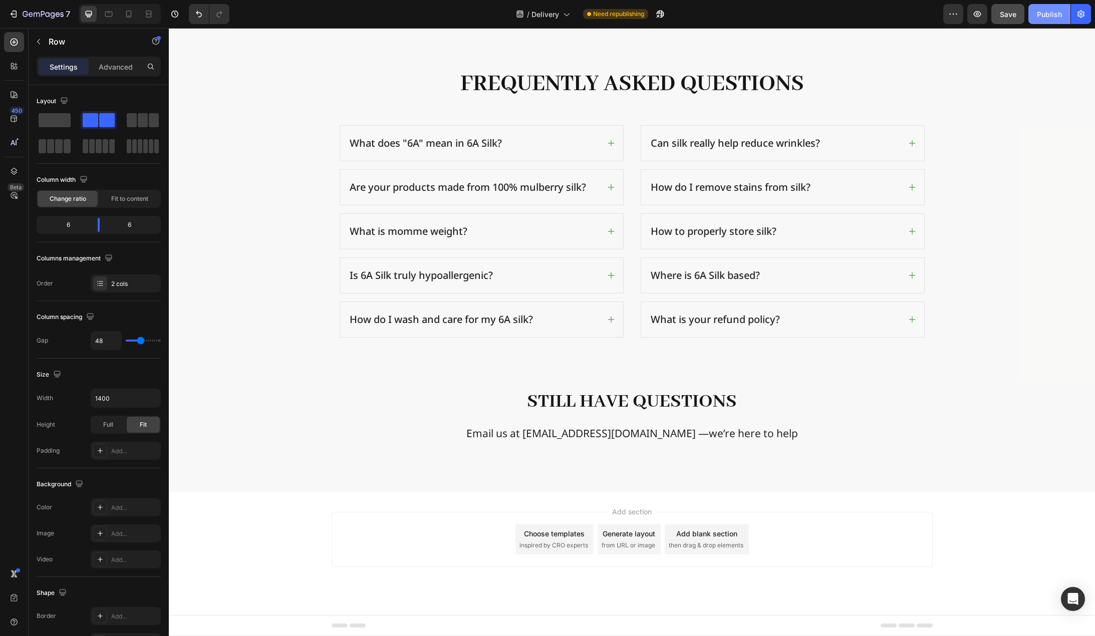
click at [1057, 7] on button "Publish" at bounding box center [1050, 14] width 42 height 20
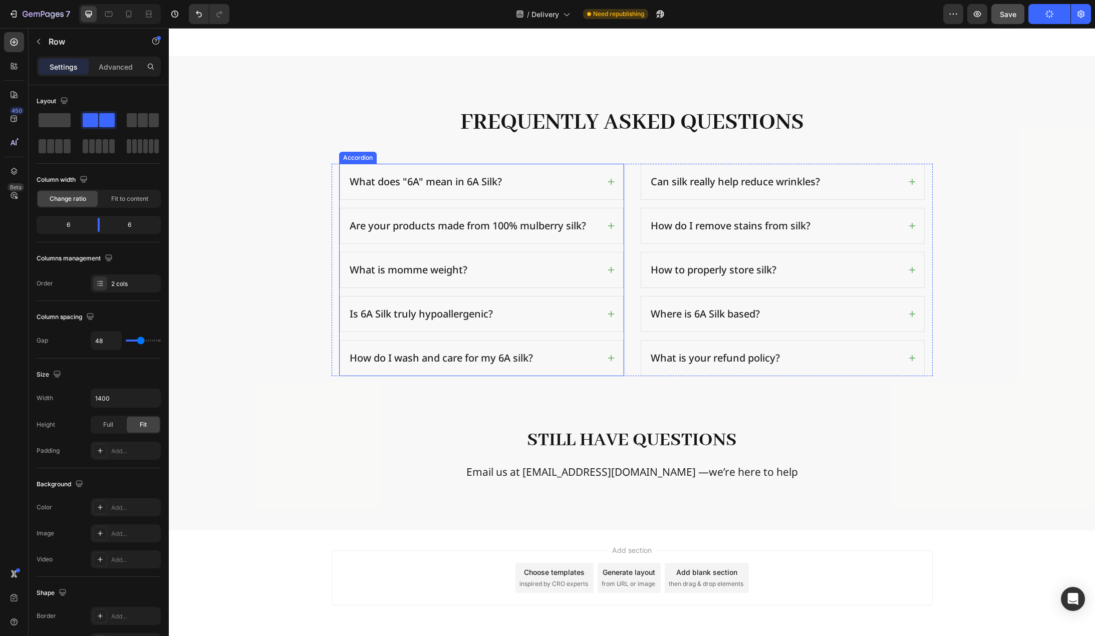
scroll to position [1553, 0]
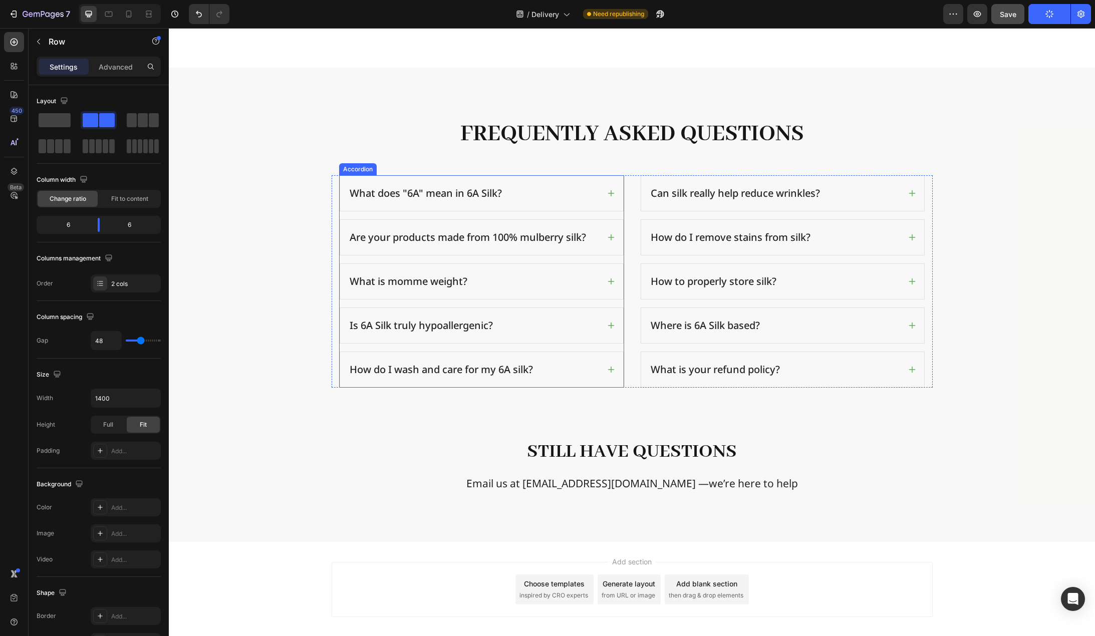
click at [433, 194] on p "What does "6A" mean in 6A Silk?" at bounding box center [426, 193] width 152 height 16
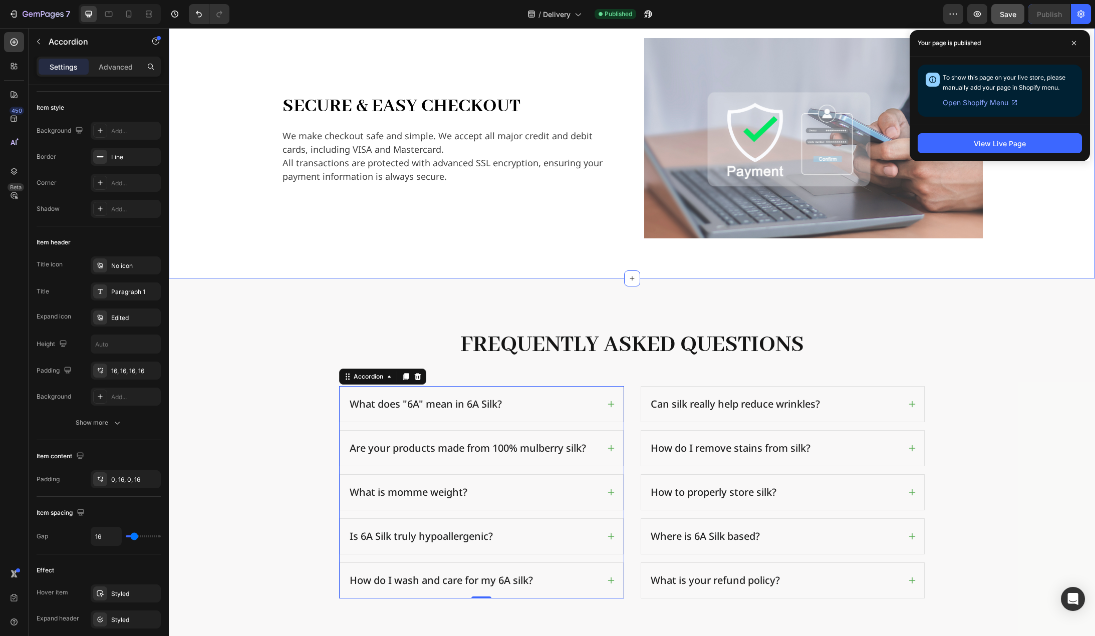
scroll to position [1503, 0]
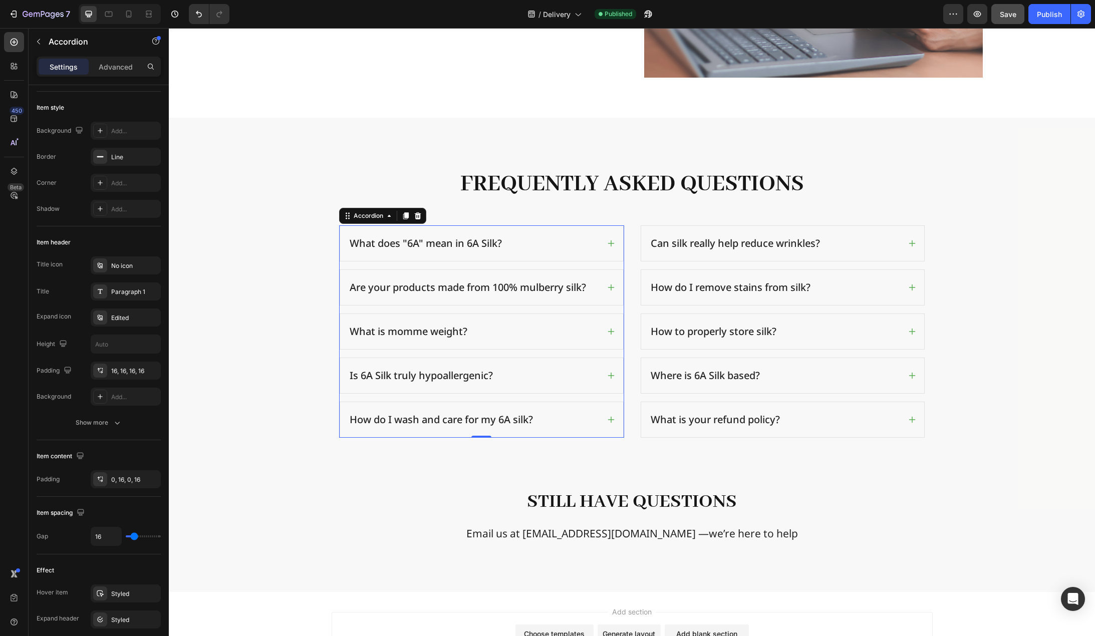
click at [428, 248] on p "What does "6A" mean in 6A Silk?" at bounding box center [426, 243] width 152 height 16
click at [249, 327] on div "Frequently Asked Questions Heading Row What does "6A" mean in 6A Silk? Are your…" at bounding box center [631, 380] width 911 height 424
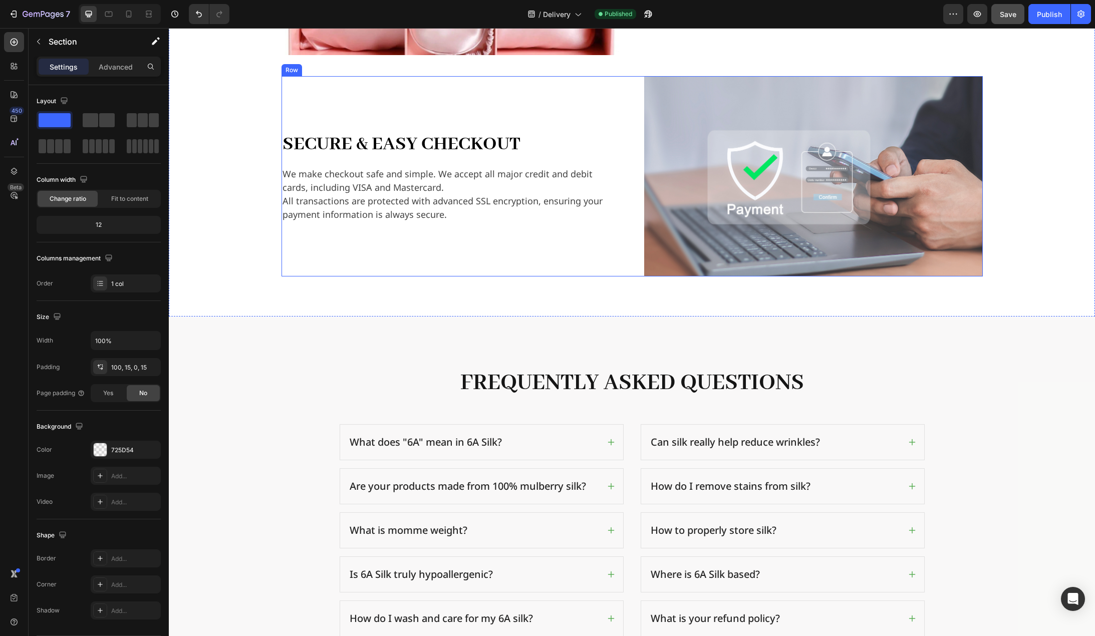
scroll to position [1453, 0]
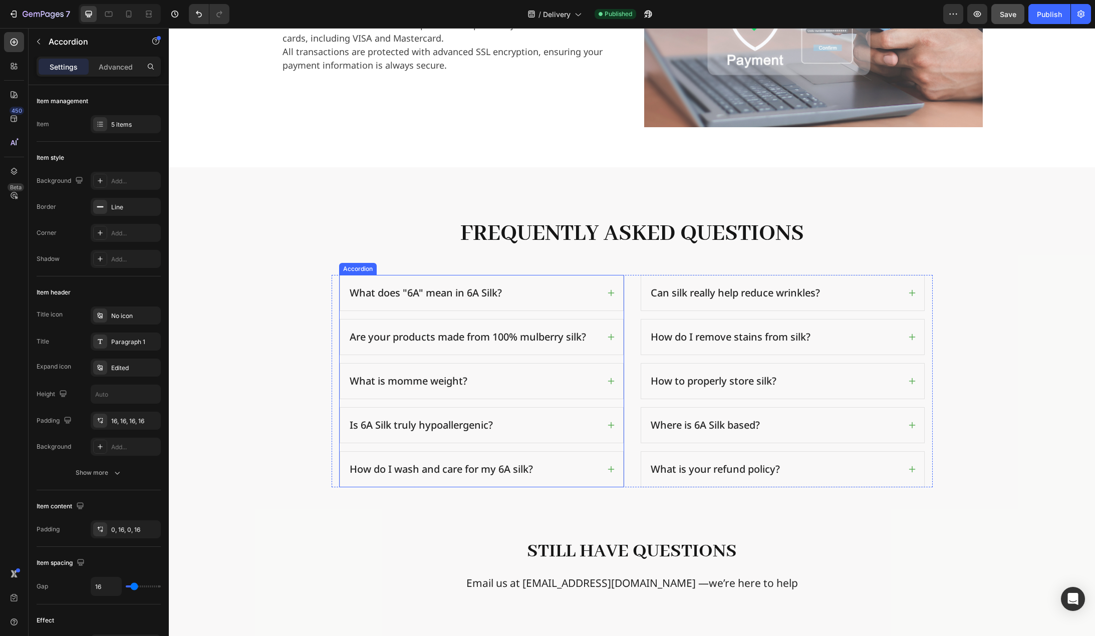
click at [488, 294] on p "What does "6A" mean in 6A Silk?" at bounding box center [426, 293] width 152 height 16
click at [396, 297] on p "What does "6A" mean in 6A Silk?" at bounding box center [426, 293] width 152 height 16
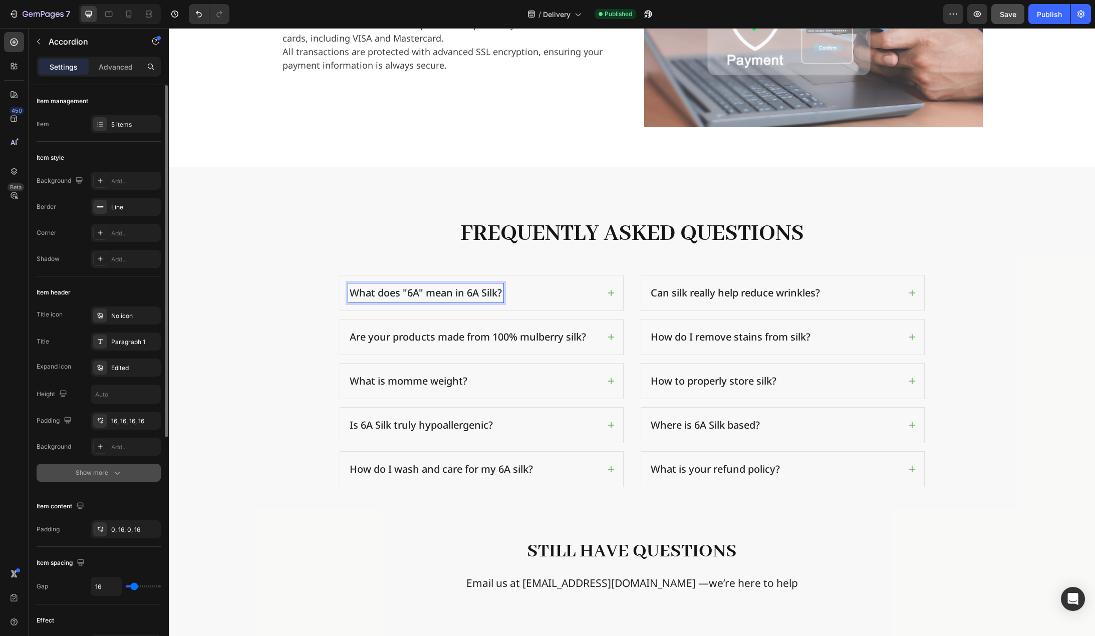
scroll to position [150, 0]
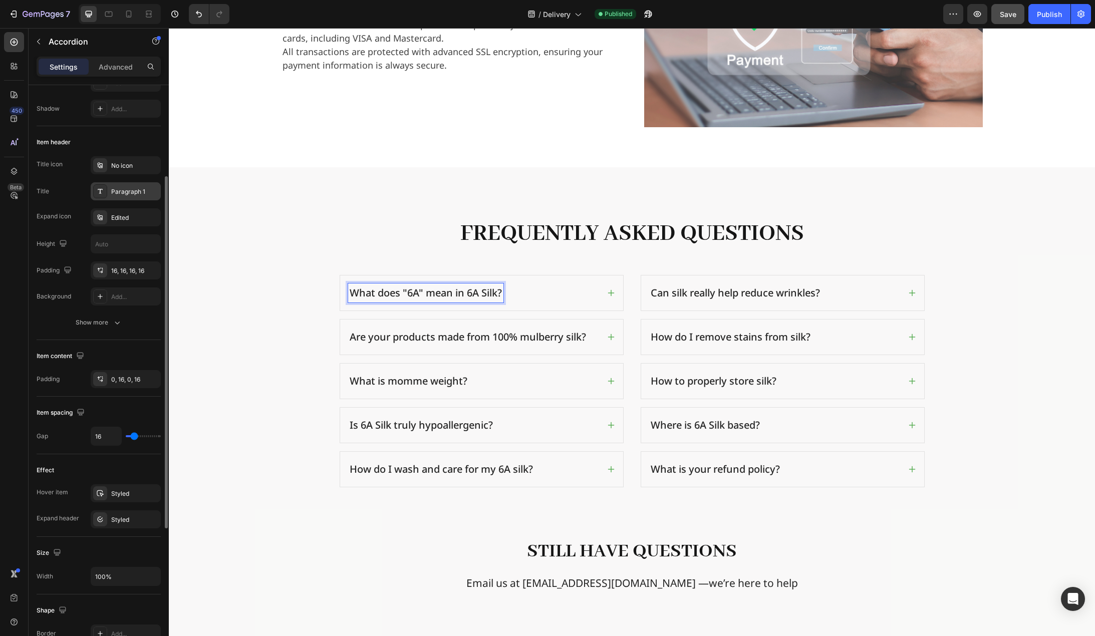
click at [144, 192] on div "Paragraph 1" at bounding box center [134, 191] width 47 height 9
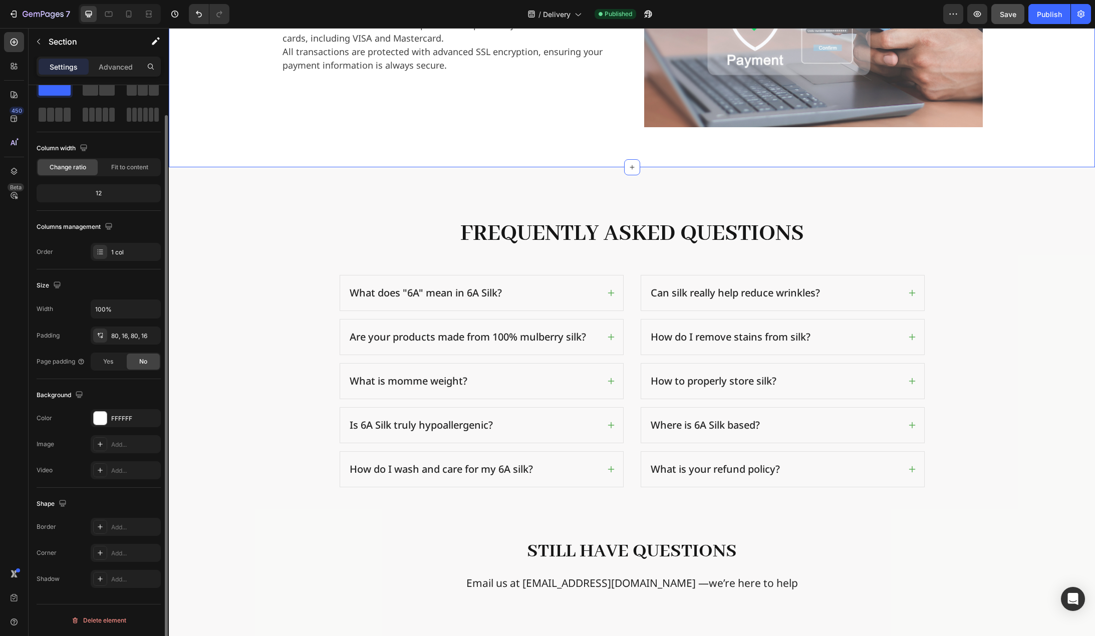
scroll to position [0, 0]
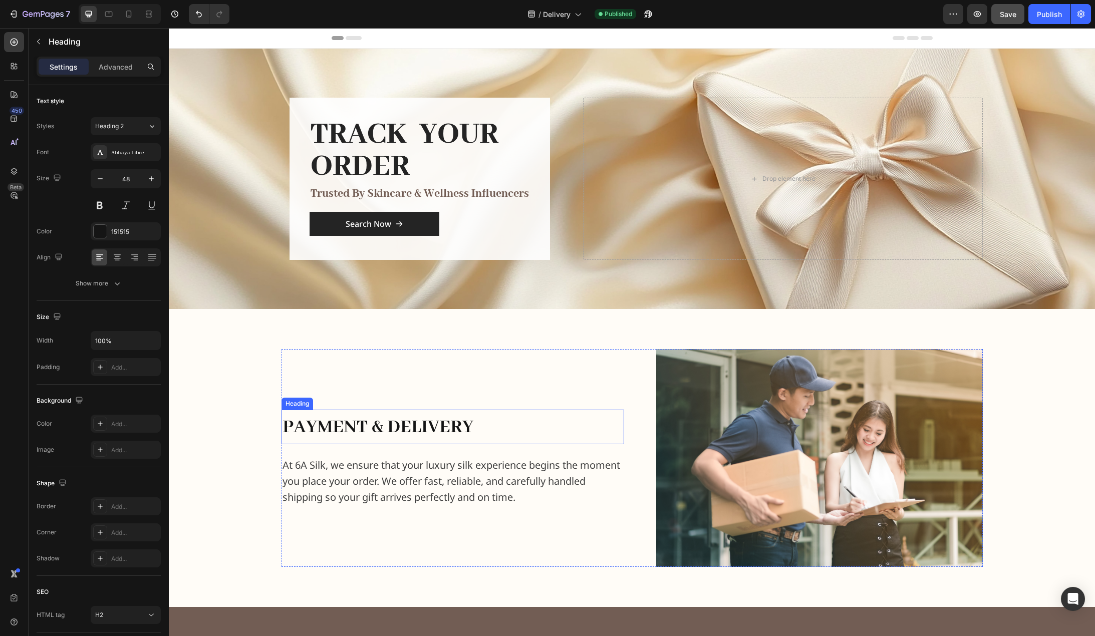
click at [474, 434] on h2 "payment & delivery" at bounding box center [453, 427] width 343 height 34
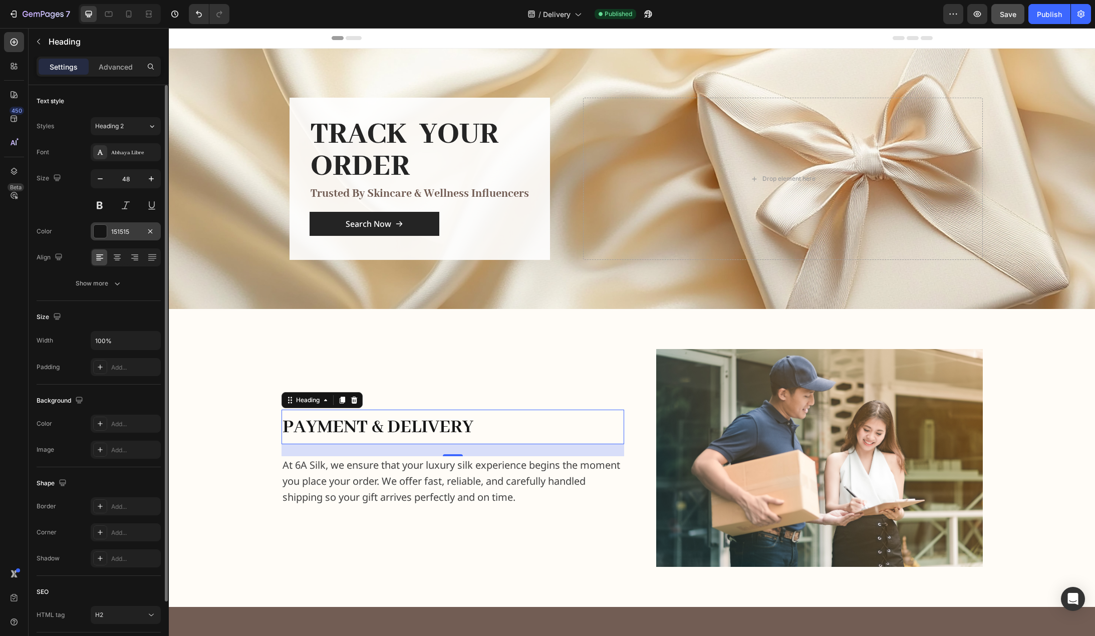
click at [131, 223] on div "151515" at bounding box center [126, 231] width 70 height 18
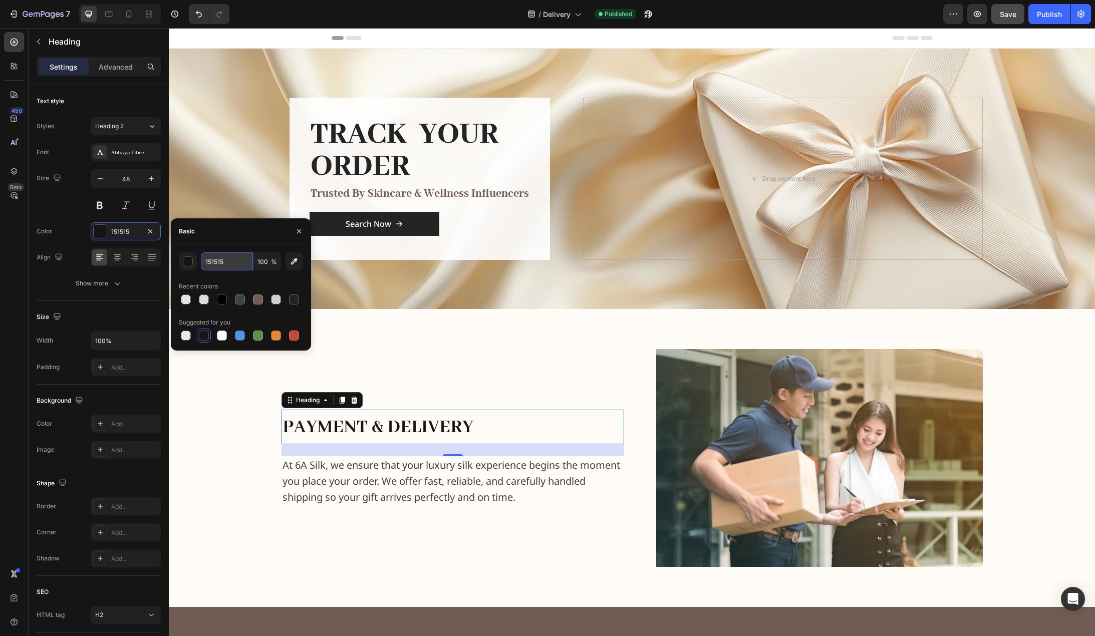
click at [222, 260] on input "151515" at bounding box center [227, 262] width 52 height 18
type input "242424"
click at [220, 411] on div "payment & delivery Heading 24 At 6A Silk, we ensure that your luxury silk exper…" at bounding box center [632, 458] width 910 height 218
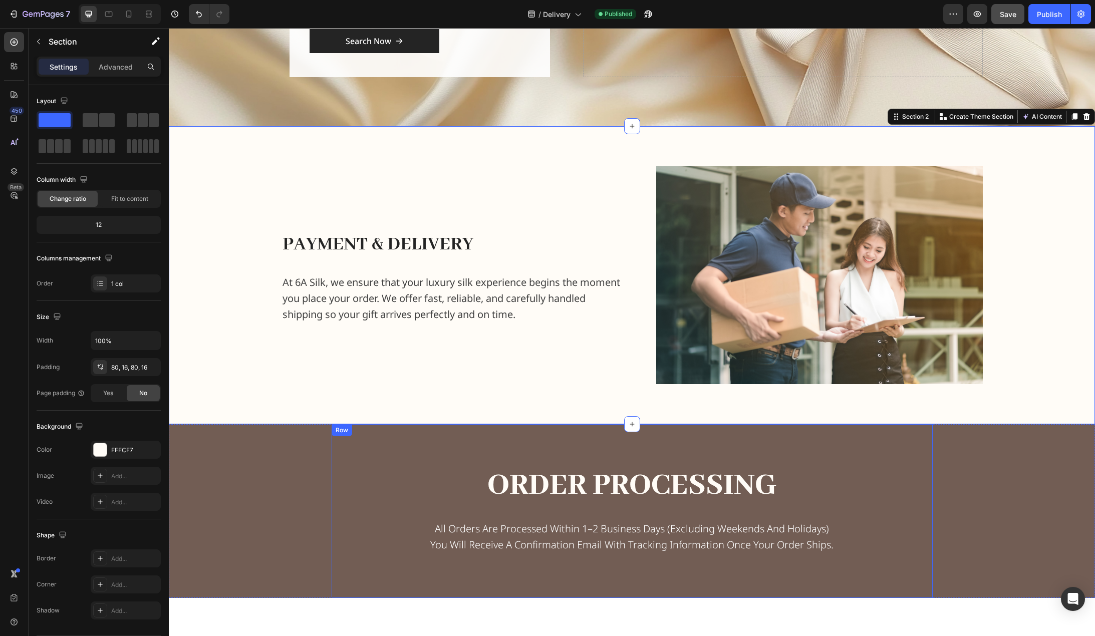
scroll to position [200, 0]
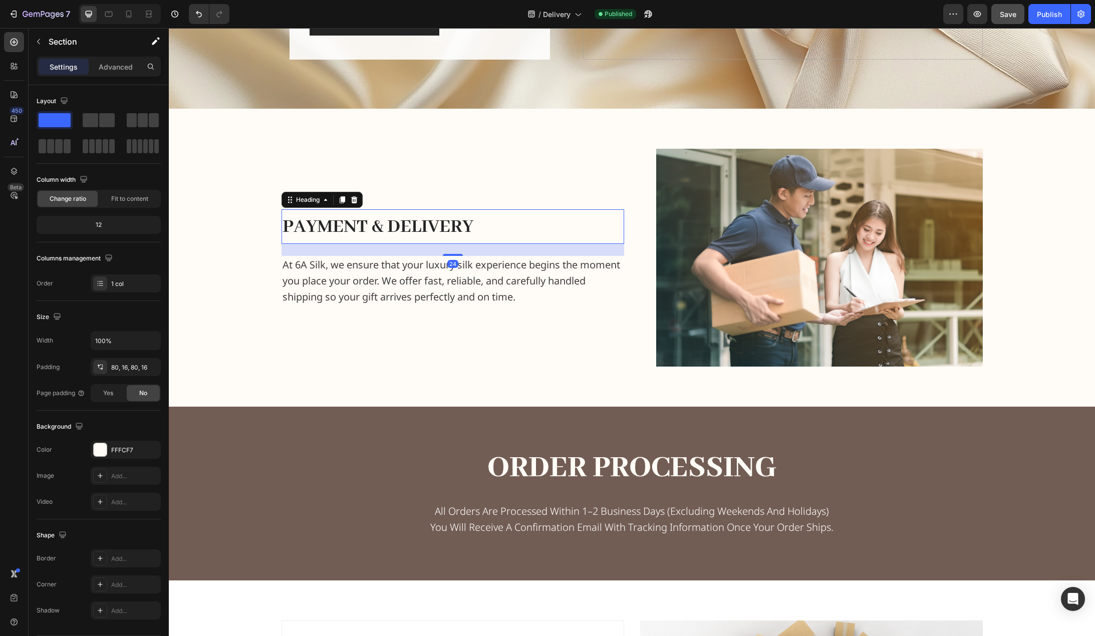
click at [465, 218] on span "payment & delivery" at bounding box center [378, 227] width 191 height 24
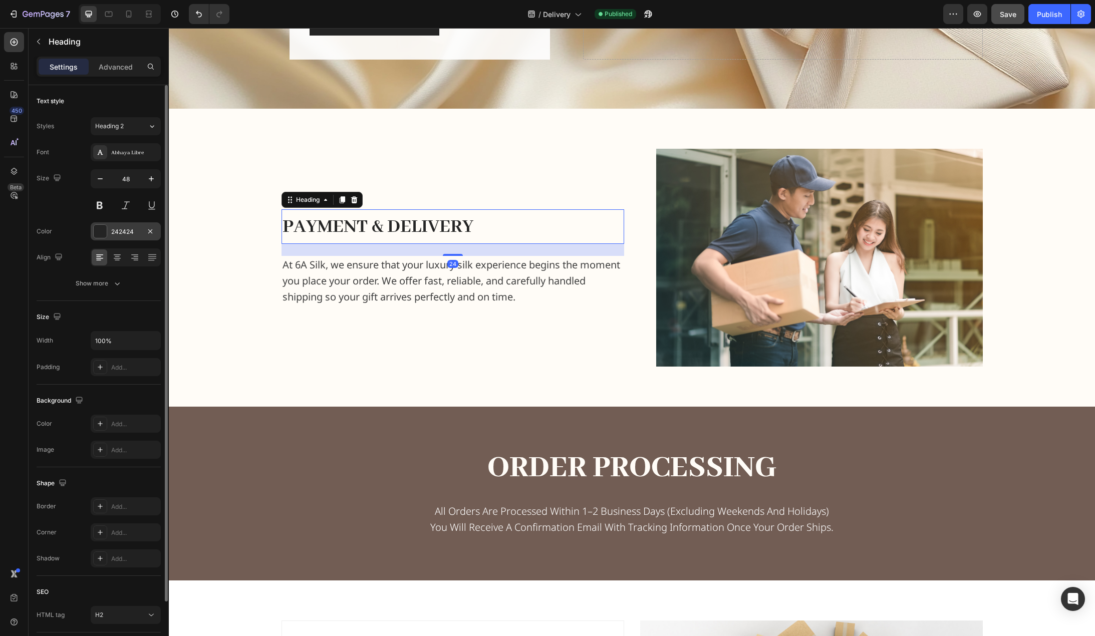
click at [114, 226] on div "242424" at bounding box center [126, 231] width 70 height 18
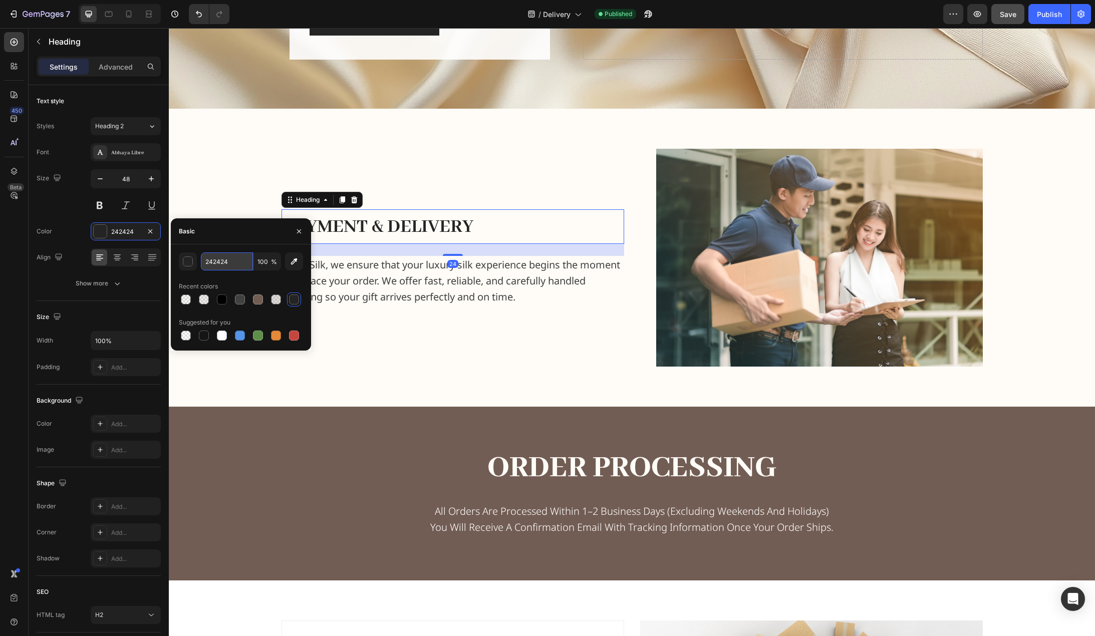
click at [241, 259] on input "242424" at bounding box center [227, 262] width 52 height 18
type input "000000"
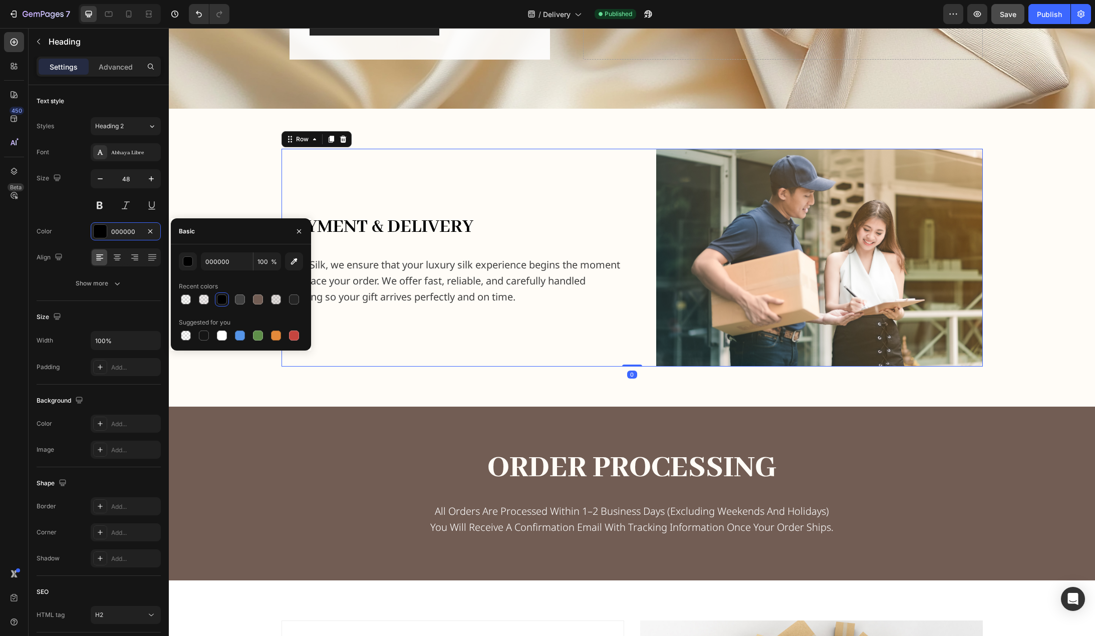
click at [409, 337] on div "payment & delivery Heading At 6A Silk, we ensure that your luxury silk experien…" at bounding box center [453, 258] width 343 height 218
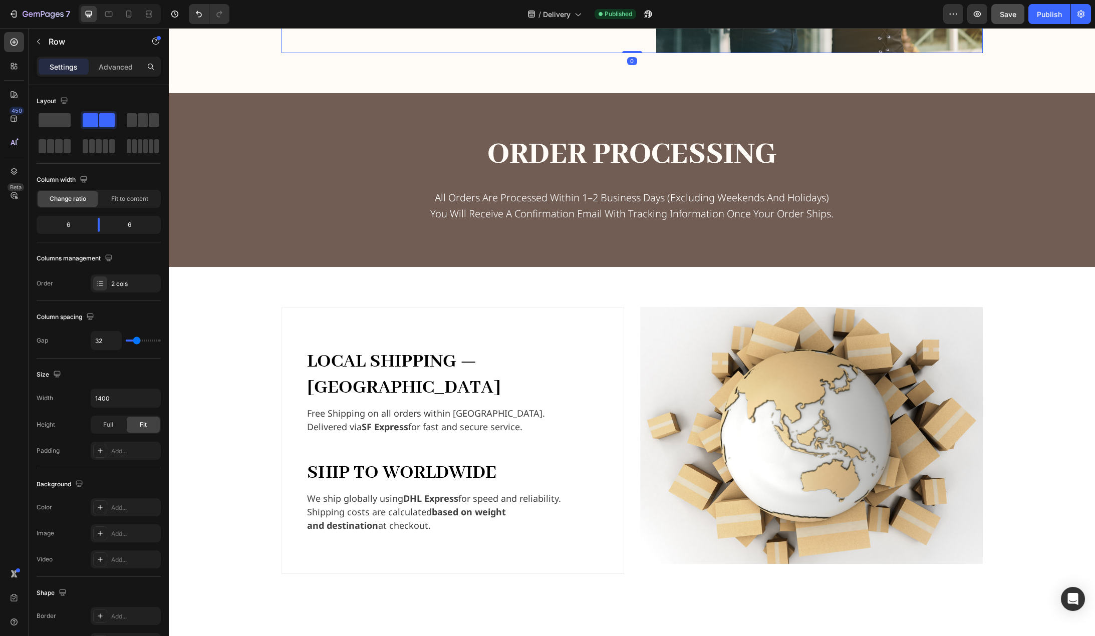
scroll to position [601, 0]
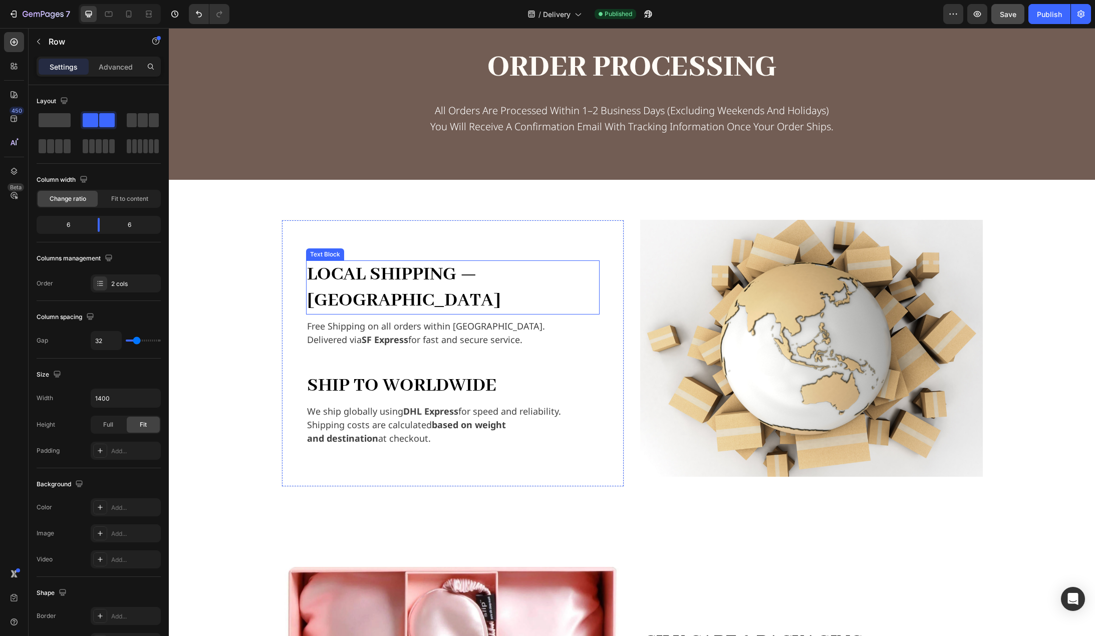
click at [500, 273] on strong "Local Shipping — Hong Kong" at bounding box center [404, 288] width 194 height 50
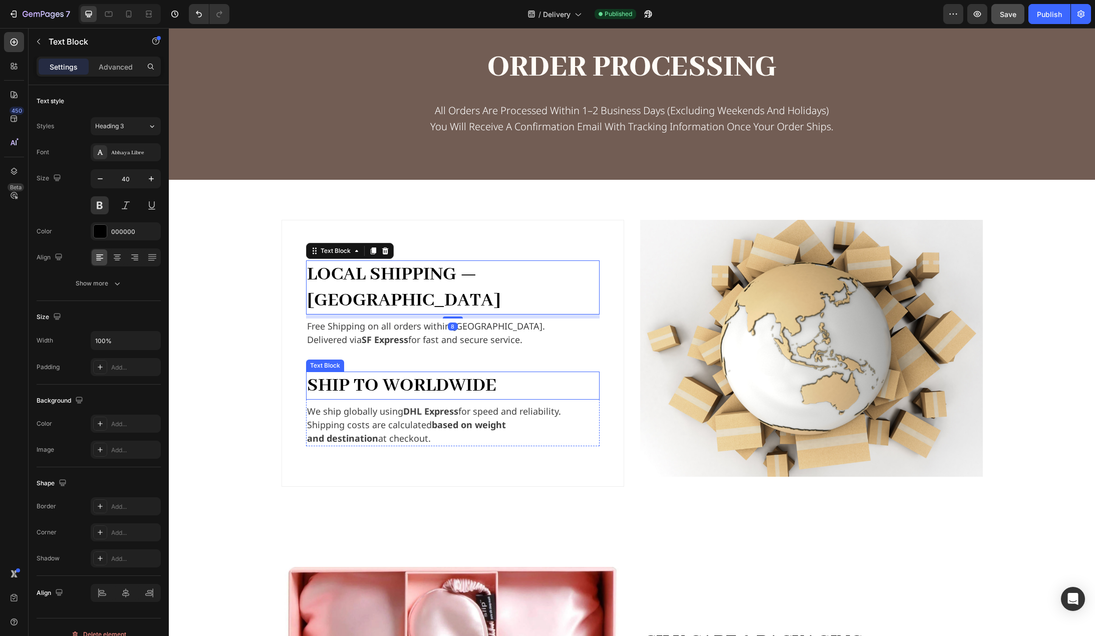
click at [391, 373] on p "Ship to Worldwide" at bounding box center [453, 386] width 292 height 26
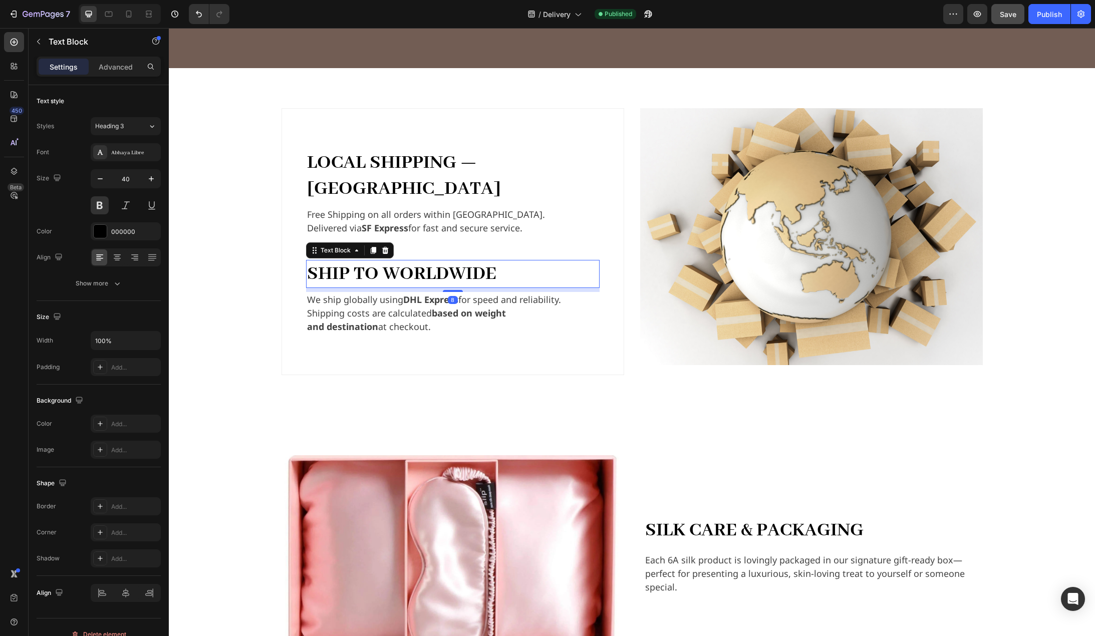
scroll to position [852, 0]
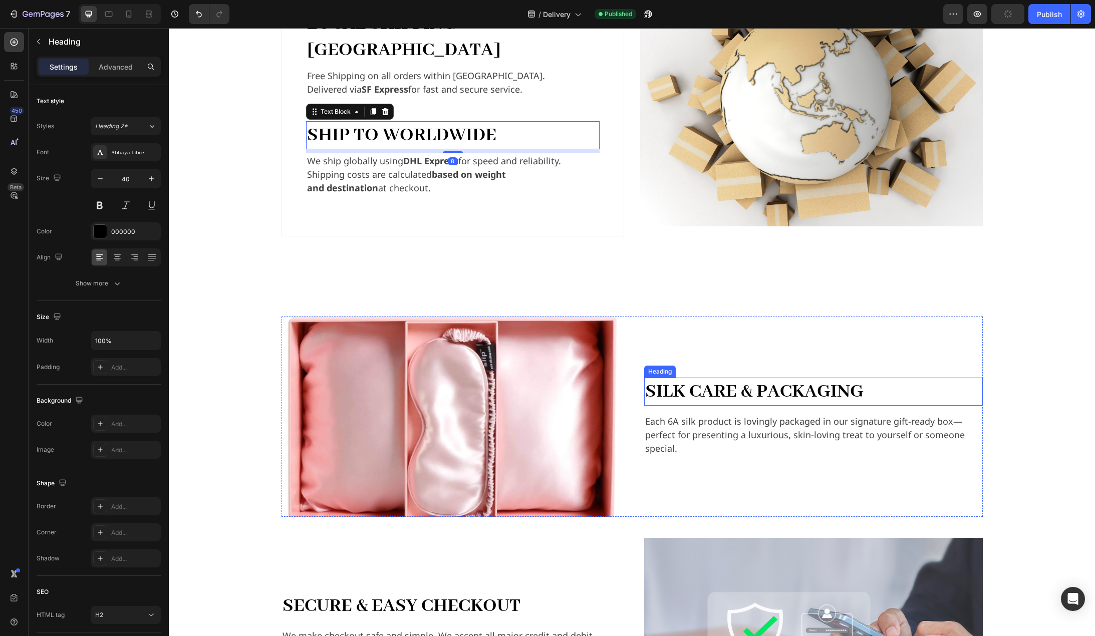
click at [750, 378] on h2 "Silk Care & Packaging" at bounding box center [813, 392] width 339 height 28
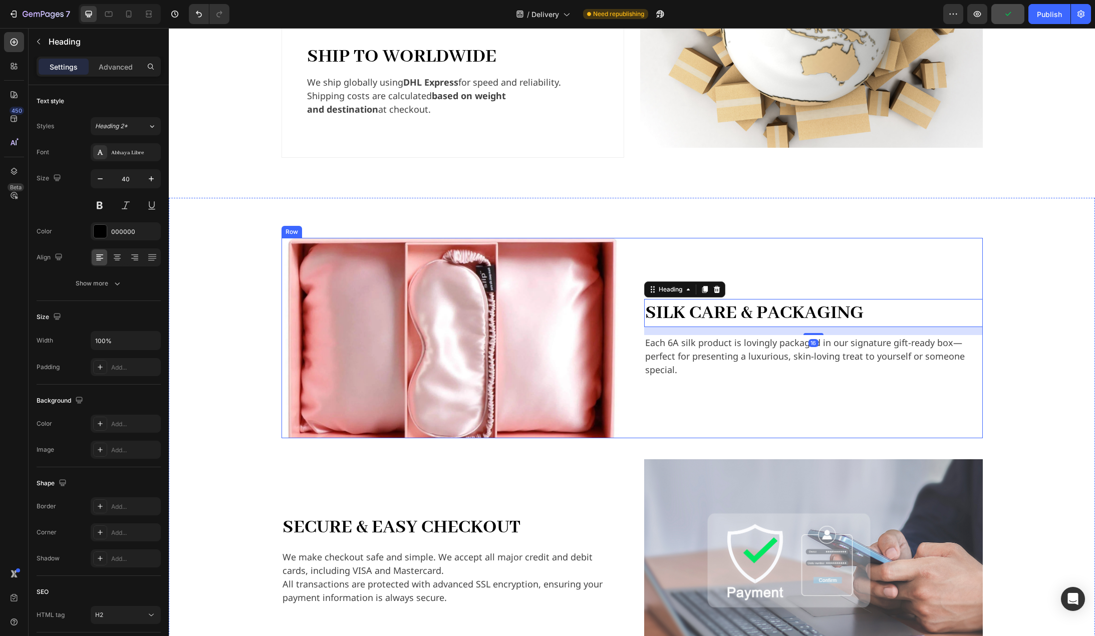
scroll to position [1052, 0]
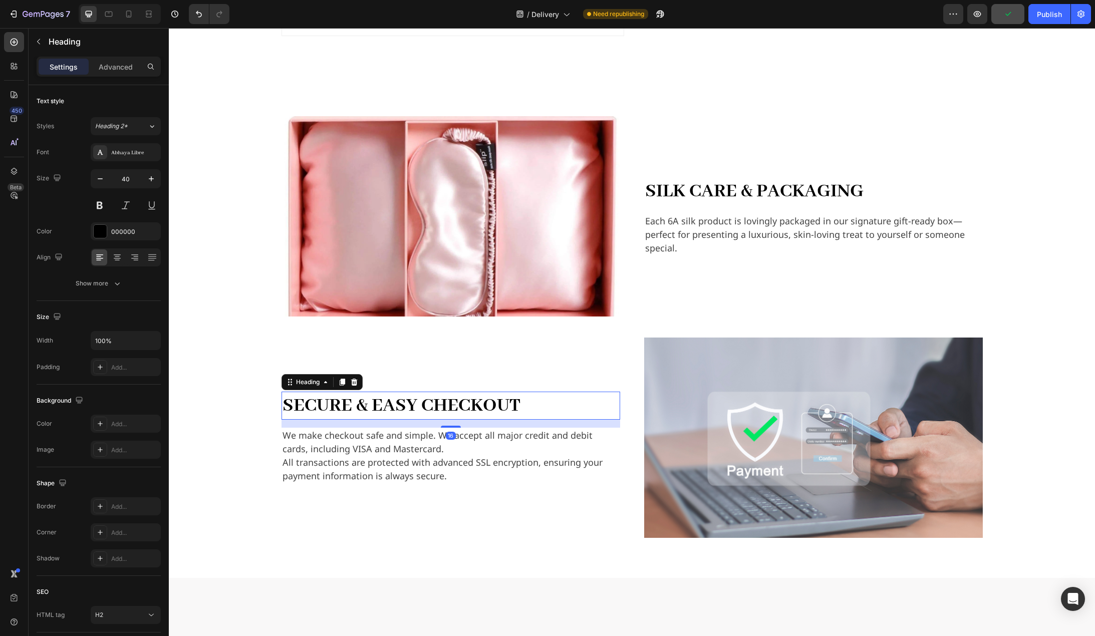
click at [492, 394] on h2 "Secure & Easy Checkout" at bounding box center [451, 406] width 339 height 28
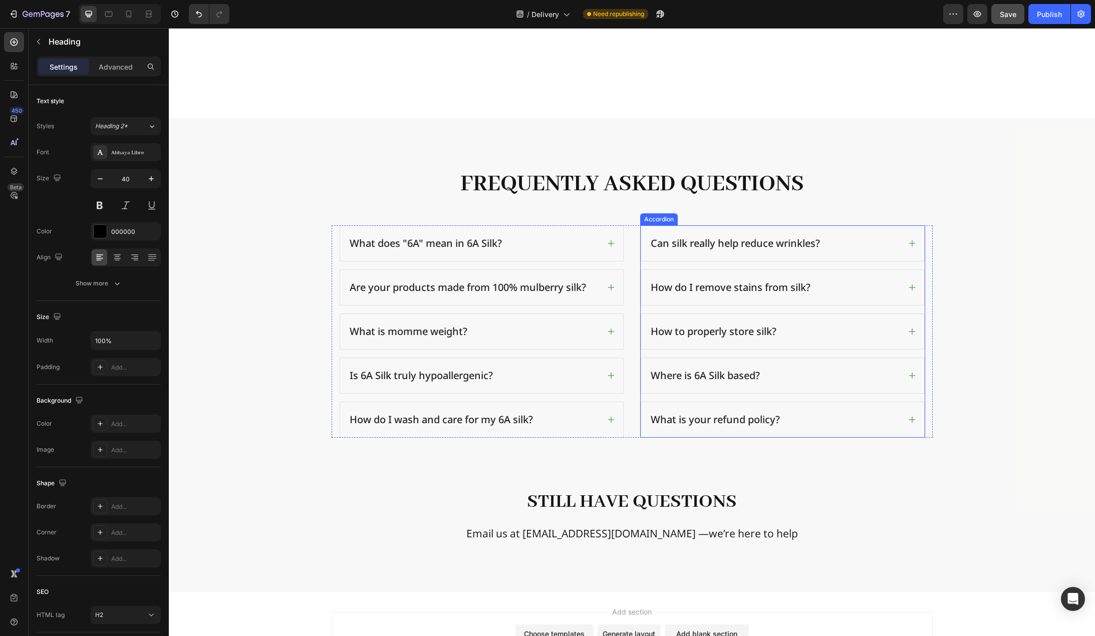
scroll to position [1603, 0]
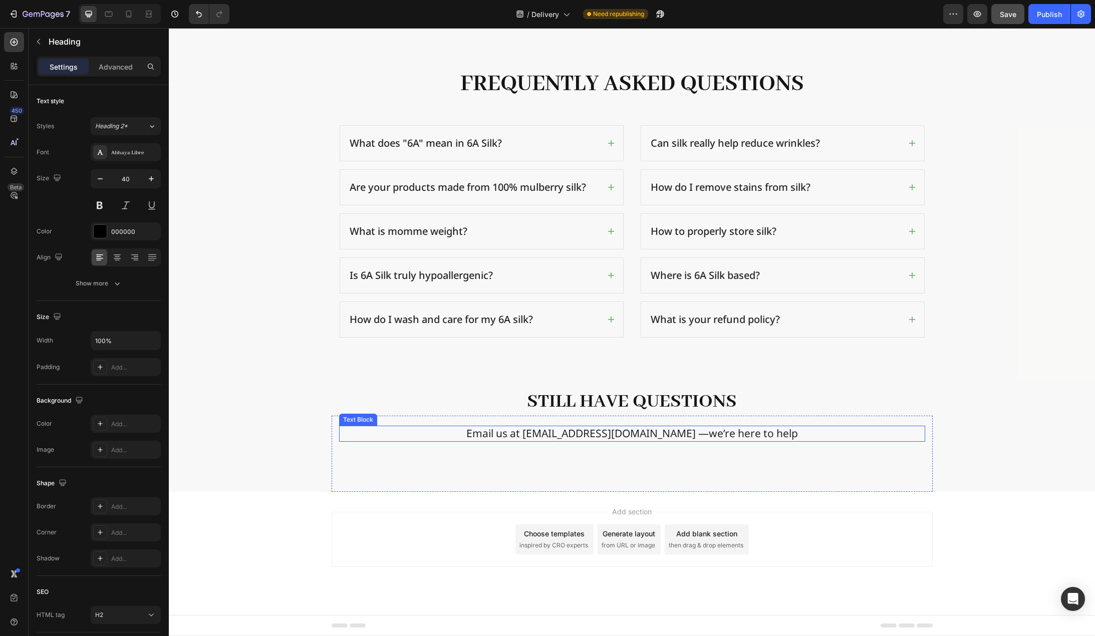
click at [674, 432] on span "Email us at sales@6a-silk.com —we’re here to help" at bounding box center [632, 433] width 332 height 14
click at [595, 433] on span "Email us at sales@6a-silk.com —we’re here to help" at bounding box center [632, 433] width 332 height 14
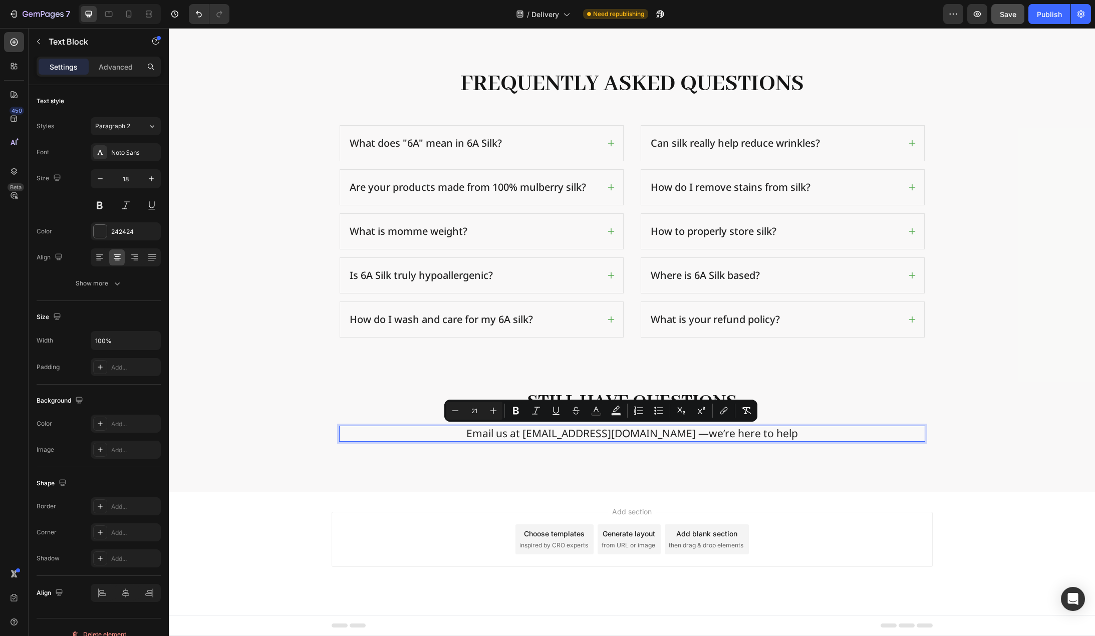
click at [588, 432] on span "Email us at sales@6a-silk.com —we’re here to help" at bounding box center [632, 433] width 332 height 14
drag, startPoint x: 560, startPoint y: 437, endPoint x: 648, endPoint y: 441, distance: 87.8
click at [648, 441] on div "Email us at sales@6a-silk.com —we’re here to help" at bounding box center [632, 434] width 586 height 16
click at [600, 410] on icon "Editor contextual toolbar" at bounding box center [600, 410] width 5 height 6
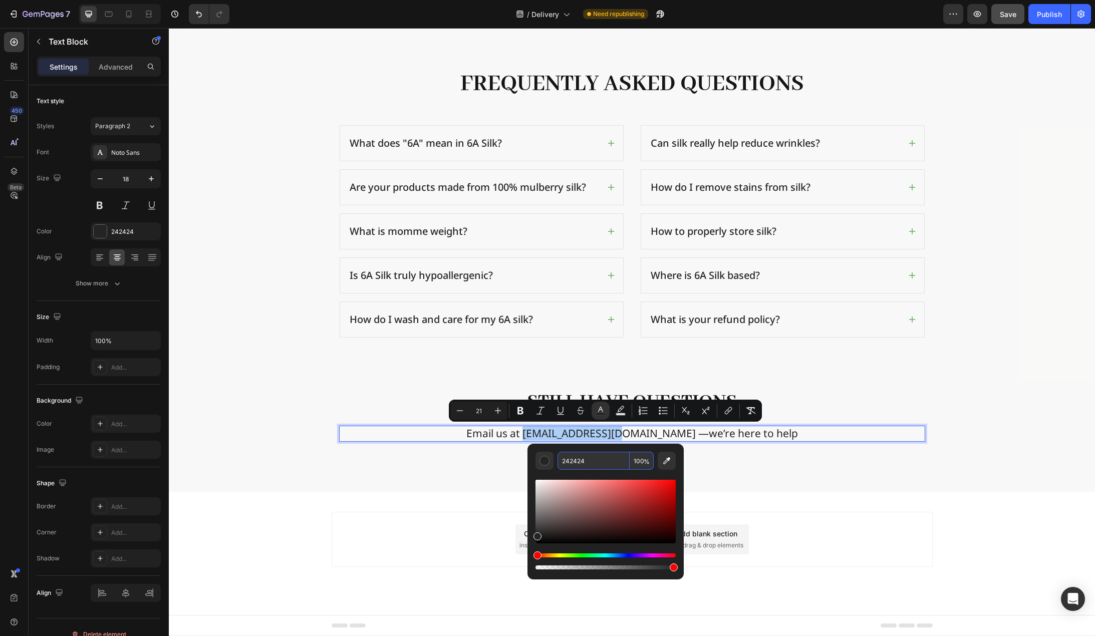
click at [594, 460] on input "242424" at bounding box center [594, 461] width 72 height 18
paste input "track"
type input "track"
click at [390, 469] on div "Email us at sales@6a-silk.com —we’re here to help Text Block 0 Row" at bounding box center [632, 454] width 601 height 76
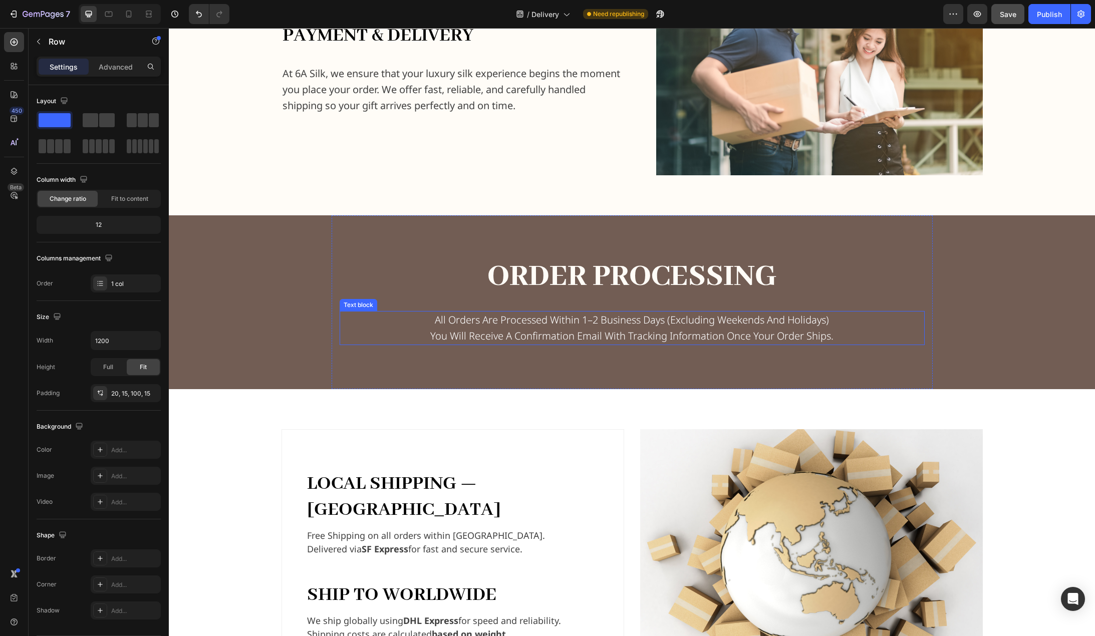
scroll to position [200, 0]
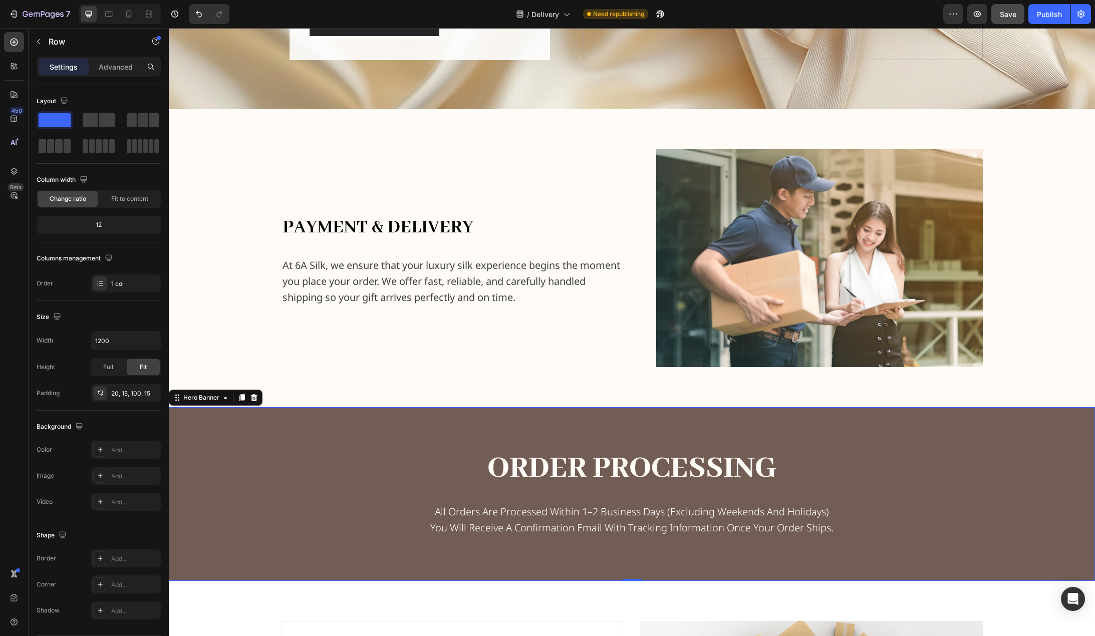
click at [265, 468] on div "Order Processing Heading all orders are processed within 1–2 business days (exc…" at bounding box center [632, 494] width 926 height 174
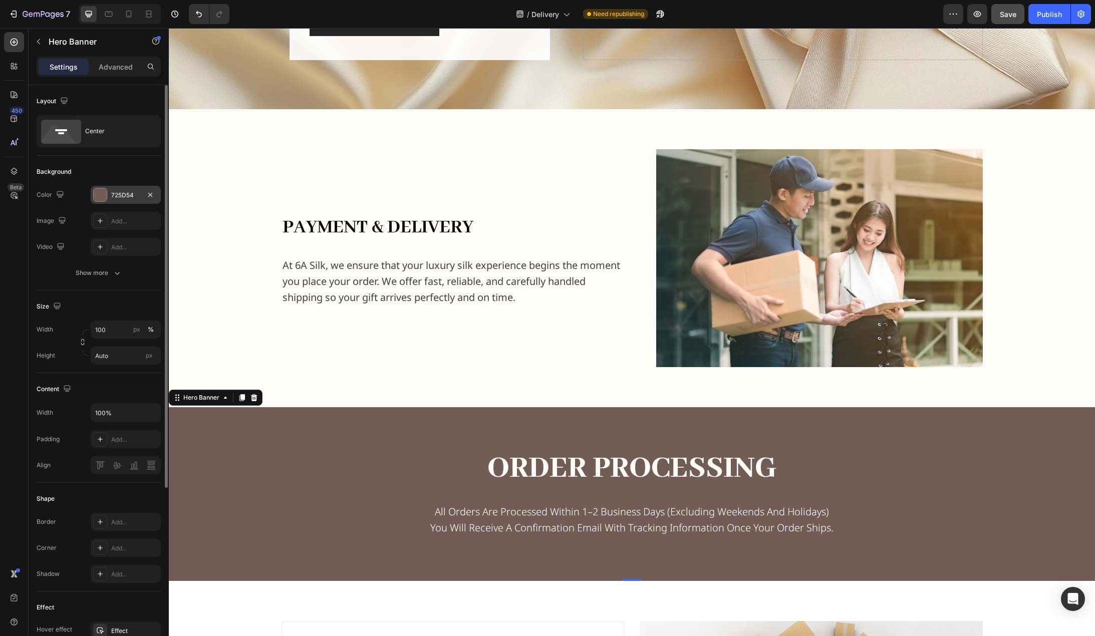
click at [120, 193] on div "725D54" at bounding box center [125, 195] width 29 height 9
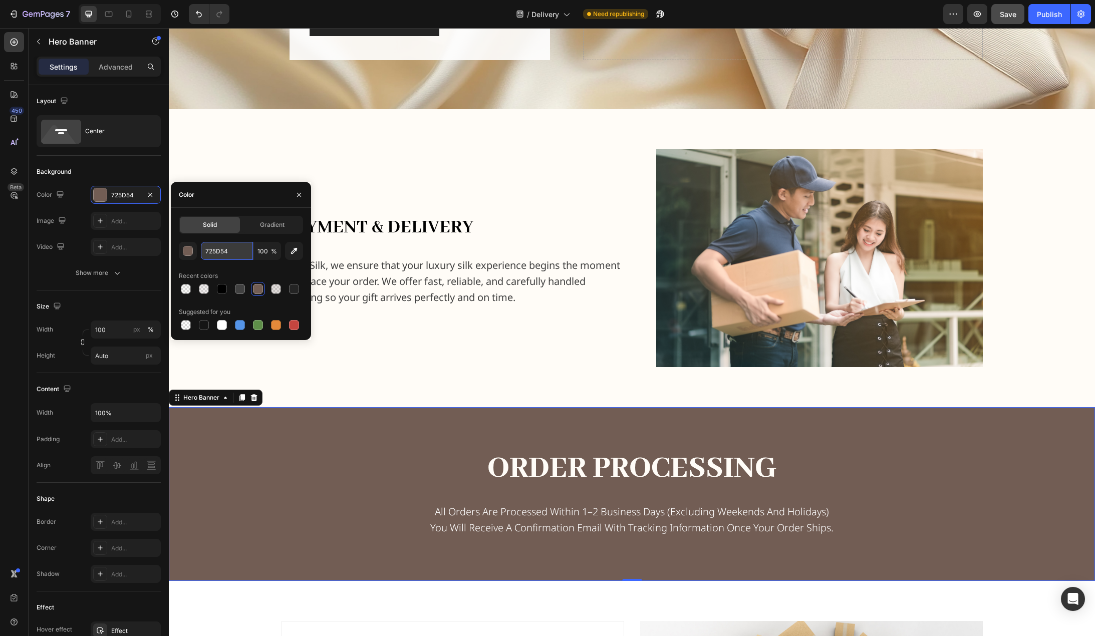
click at [233, 254] on input "725D54" at bounding box center [227, 251] width 52 height 18
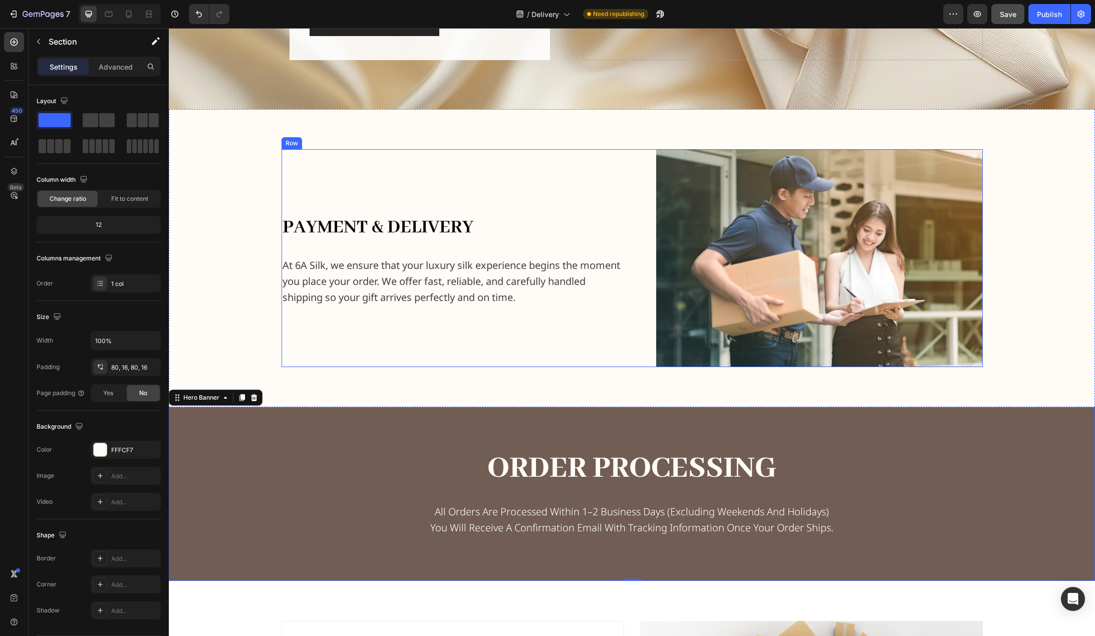
click at [368, 376] on div "payment & delivery Heading At 6A Silk, we ensure that your luxury silk experien…" at bounding box center [632, 258] width 926 height 298
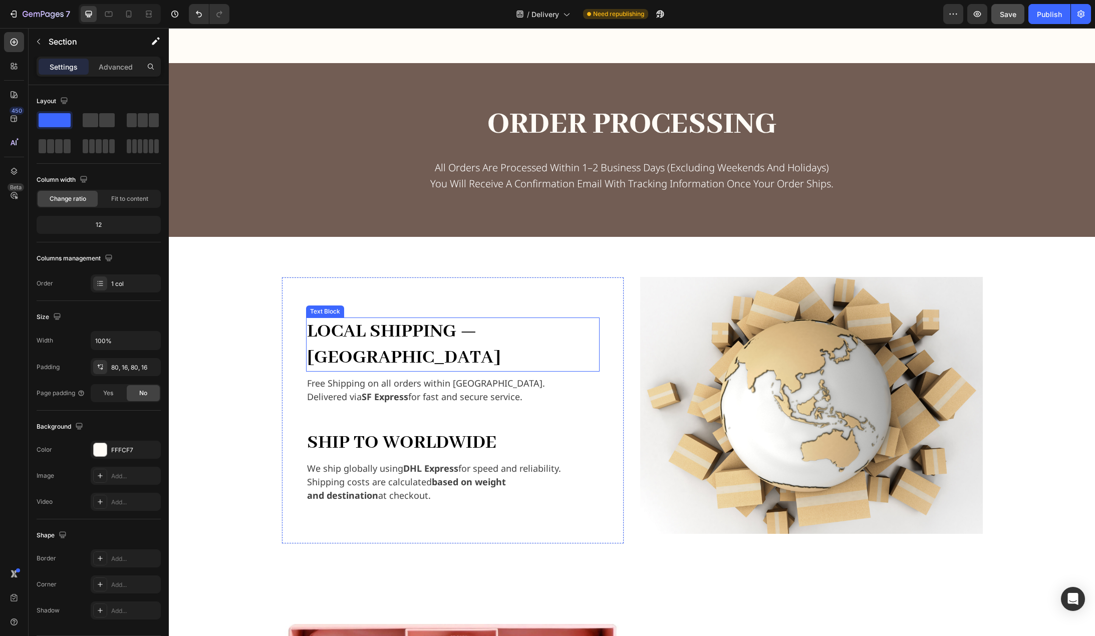
scroll to position [601, 0]
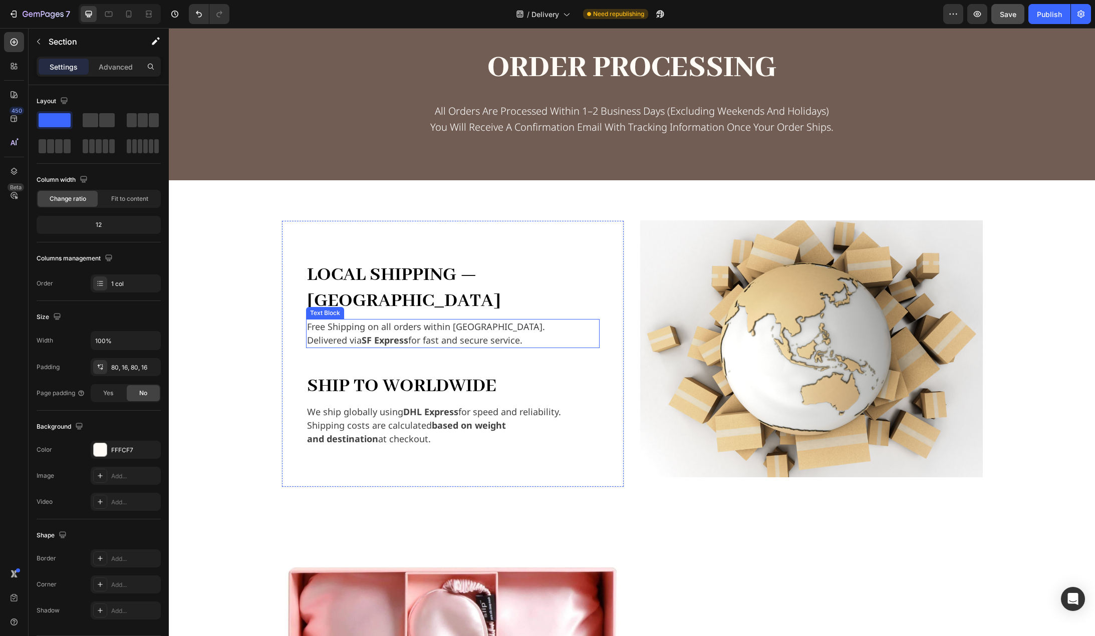
click at [362, 334] on strong "SF Express" at bounding box center [385, 340] width 47 height 12
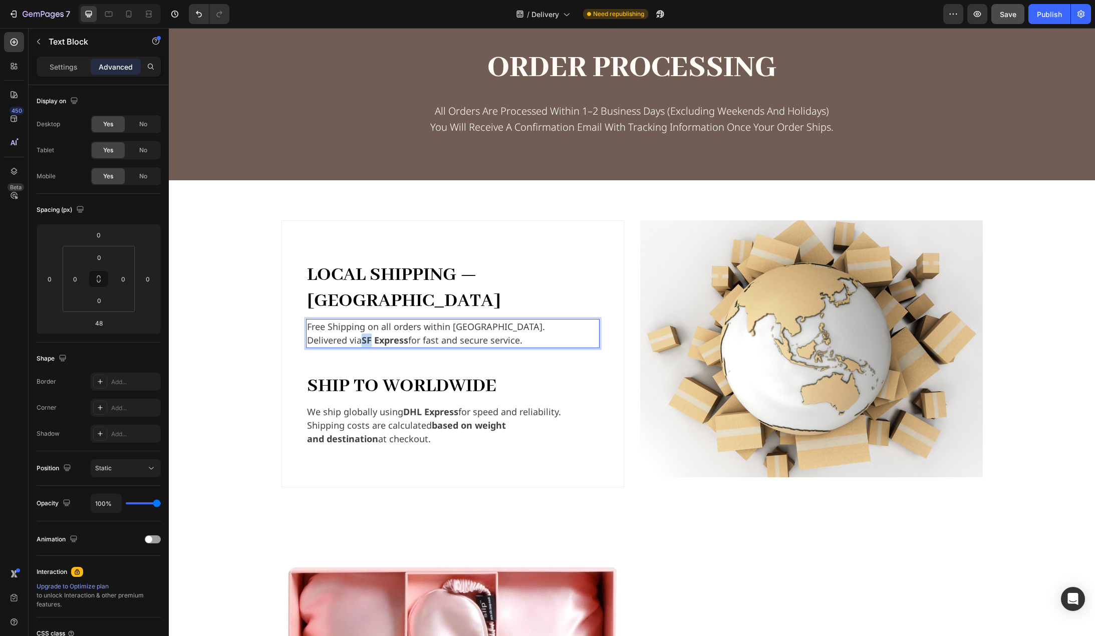
click at [362, 334] on strong "SF Express" at bounding box center [385, 340] width 47 height 12
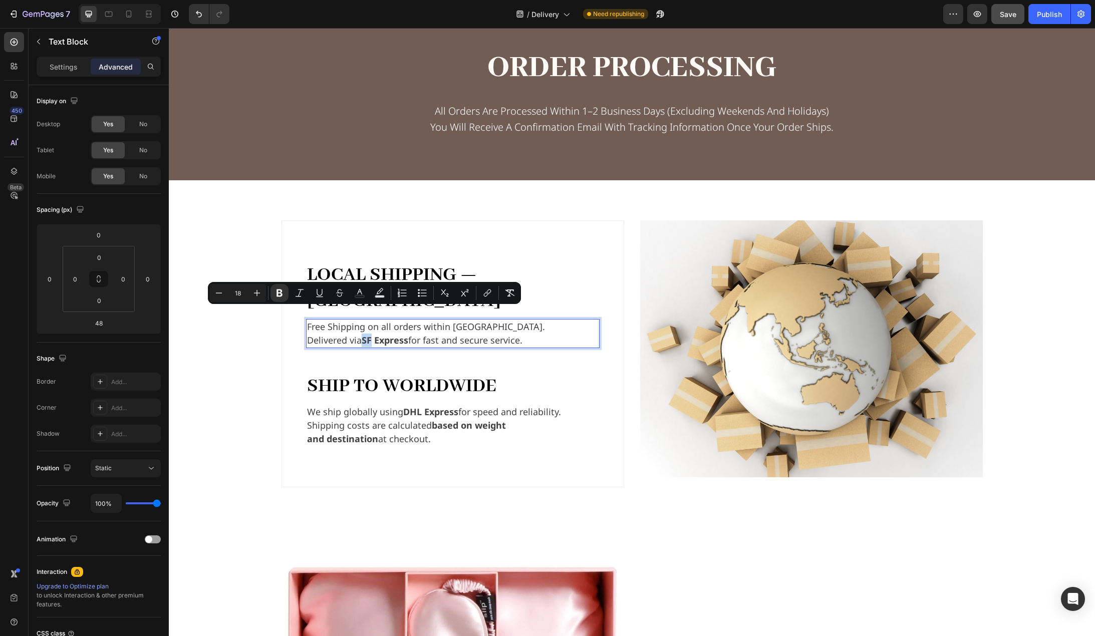
click at [362, 334] on strong "SF Express" at bounding box center [385, 340] width 47 height 12
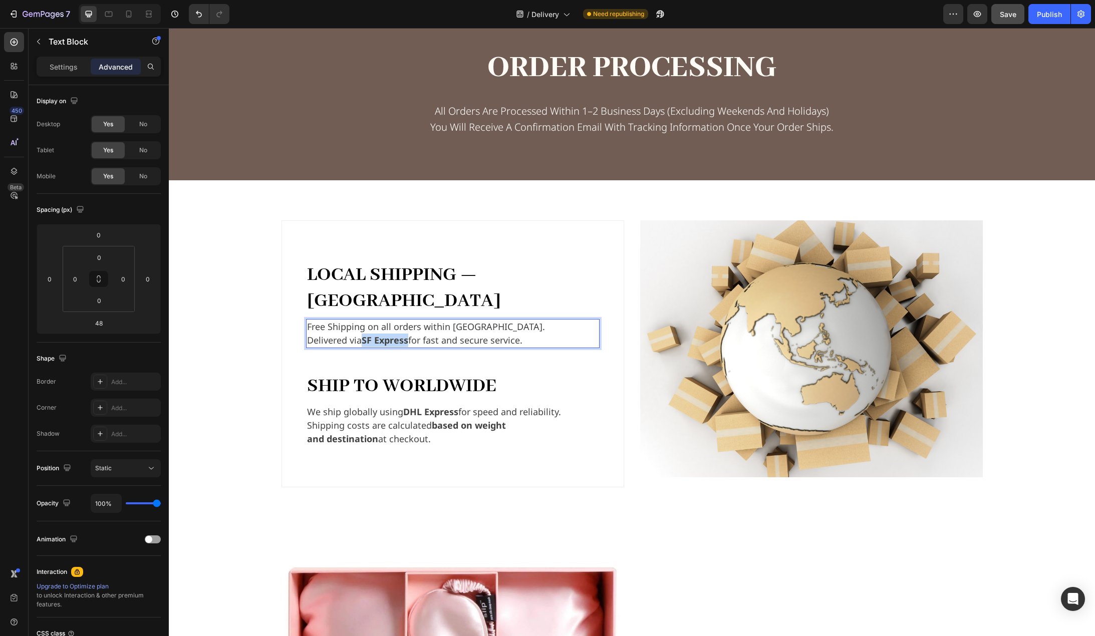
drag, startPoint x: 361, startPoint y: 315, endPoint x: 406, endPoint y: 319, distance: 45.2
click at [406, 334] on strong "SF Express" at bounding box center [385, 340] width 47 height 12
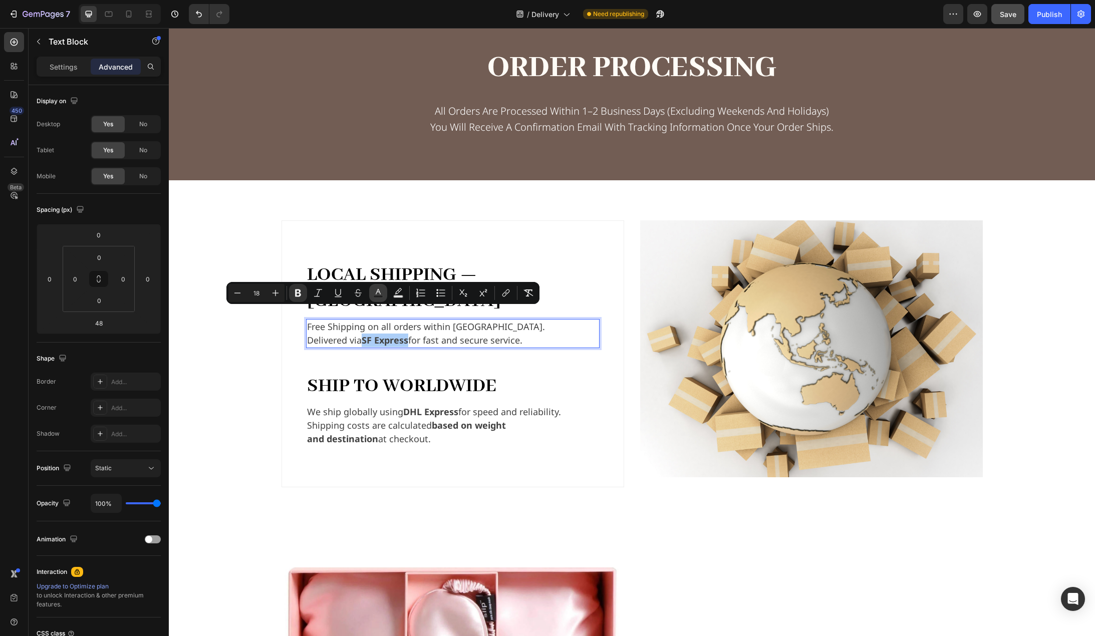
click at [382, 294] on icon "Editor contextual toolbar" at bounding box center [378, 293] width 10 height 10
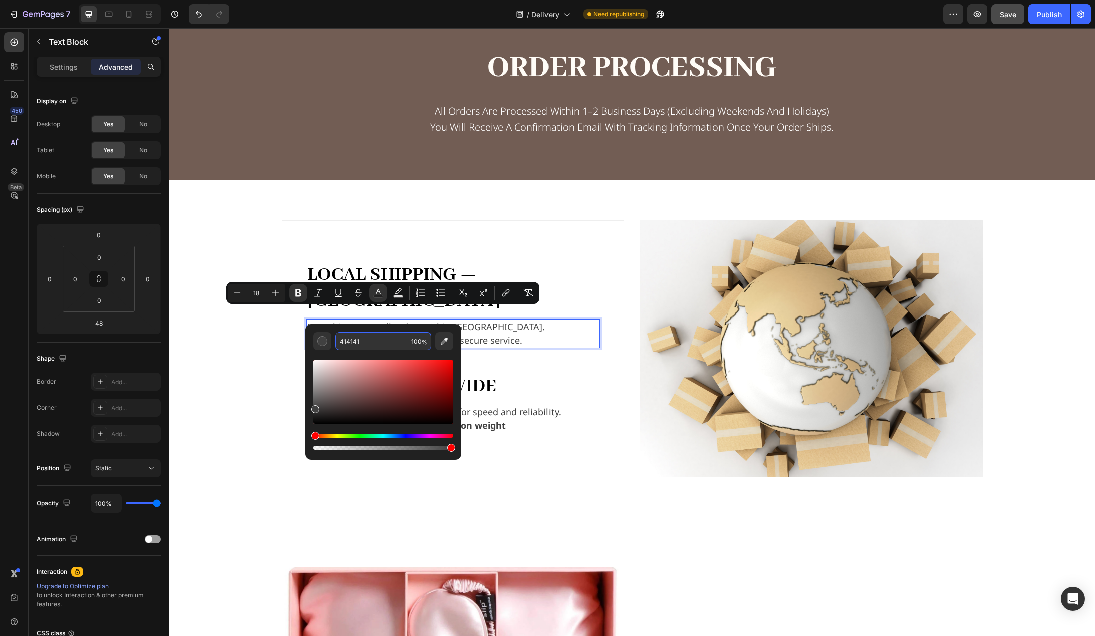
click at [368, 338] on input "414141" at bounding box center [371, 341] width 72 height 18
paste input "725D54"
type input "725D54"
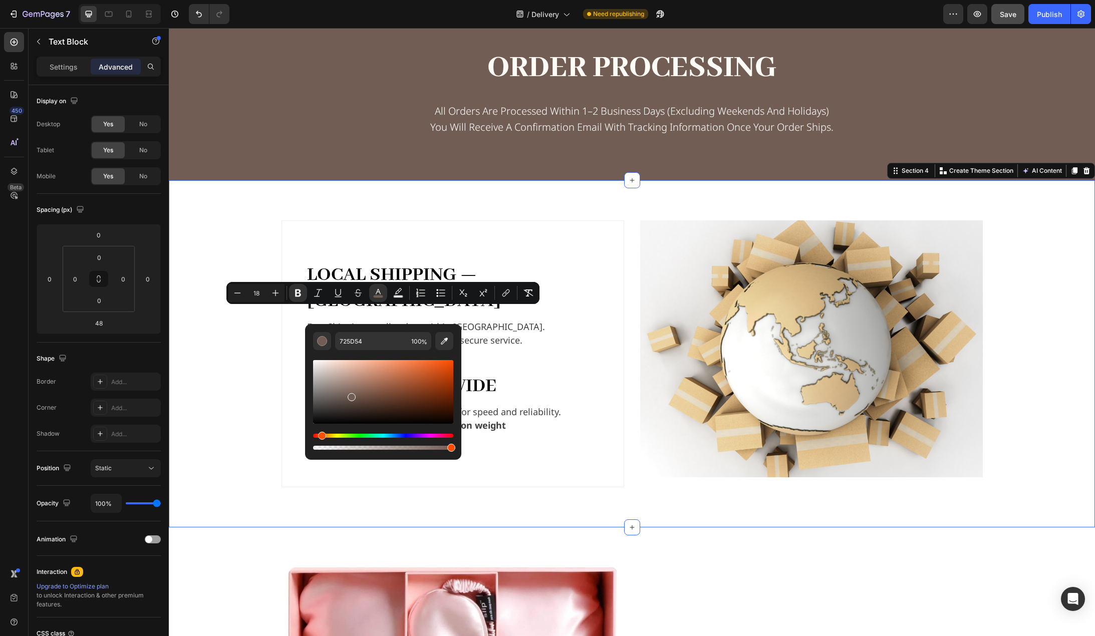
click at [256, 343] on div "Local Shipping — Hong Kong Text Block Free Shipping on all orders within Hong K…" at bounding box center [632, 353] width 910 height 267
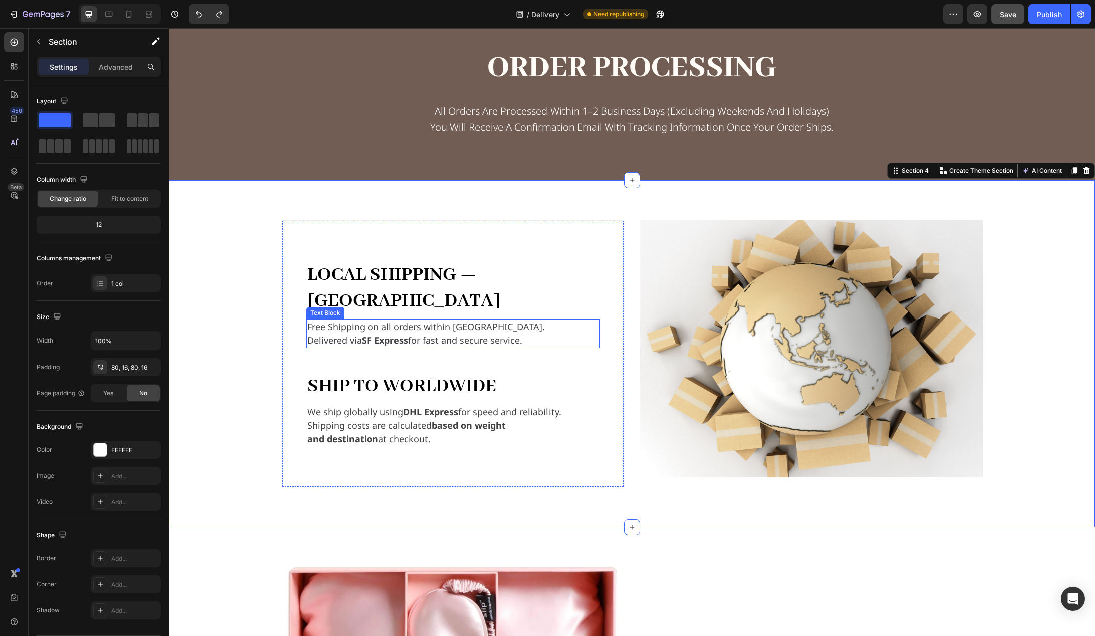
click at [368, 334] on strong "SF Express" at bounding box center [385, 340] width 47 height 12
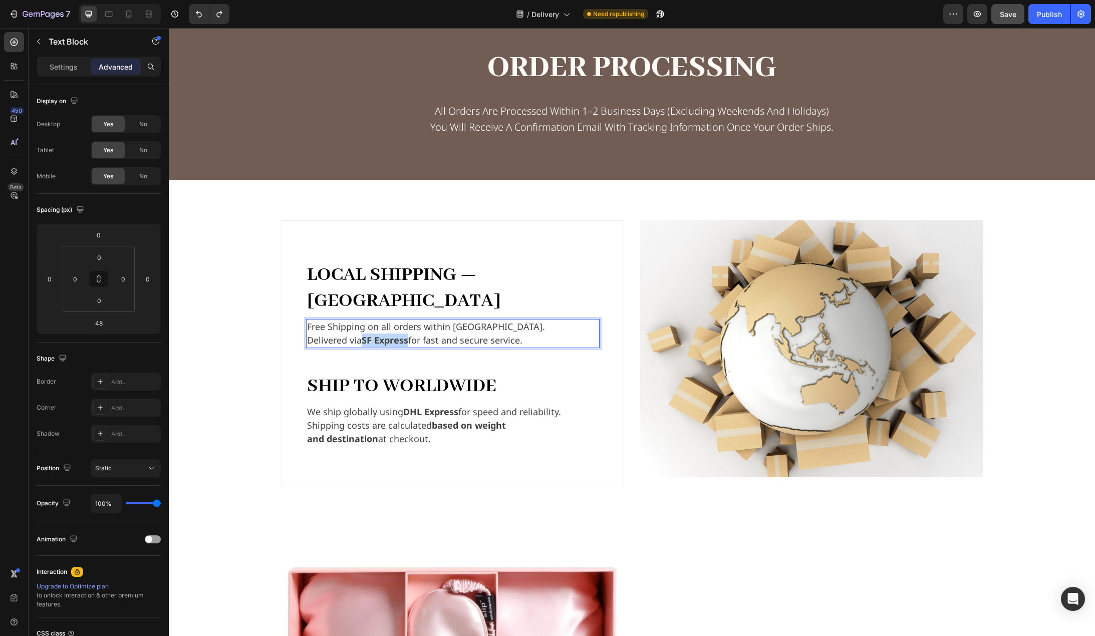
drag, startPoint x: 361, startPoint y: 316, endPoint x: 404, endPoint y: 320, distance: 43.8
click at [404, 334] on strong "SF Express" at bounding box center [385, 340] width 47 height 12
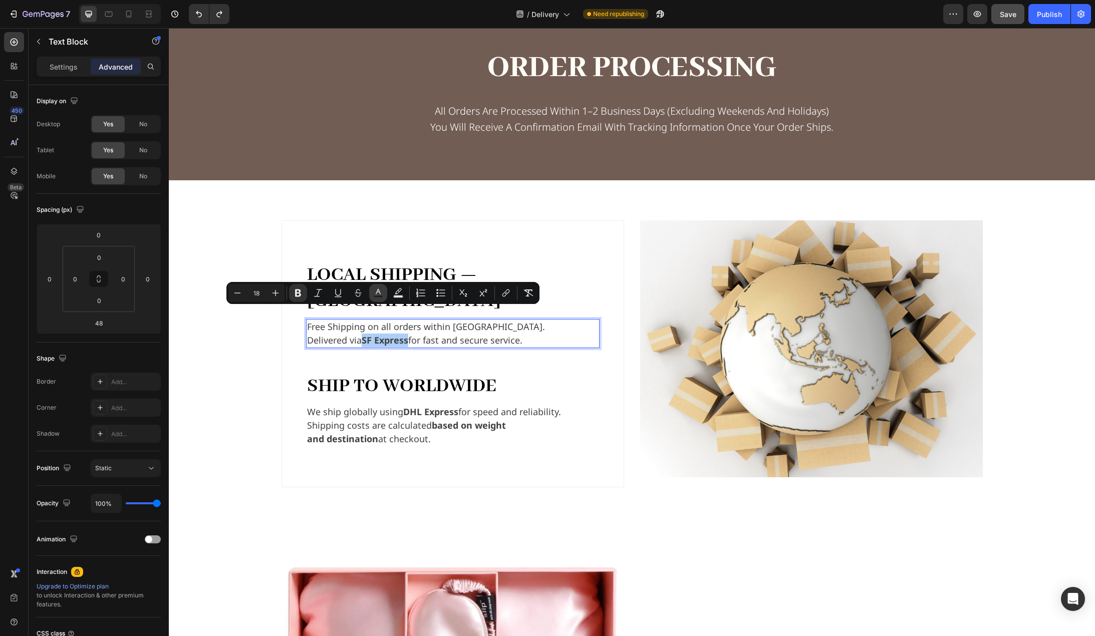
click at [379, 292] on icon "Editor contextual toolbar" at bounding box center [378, 293] width 10 height 10
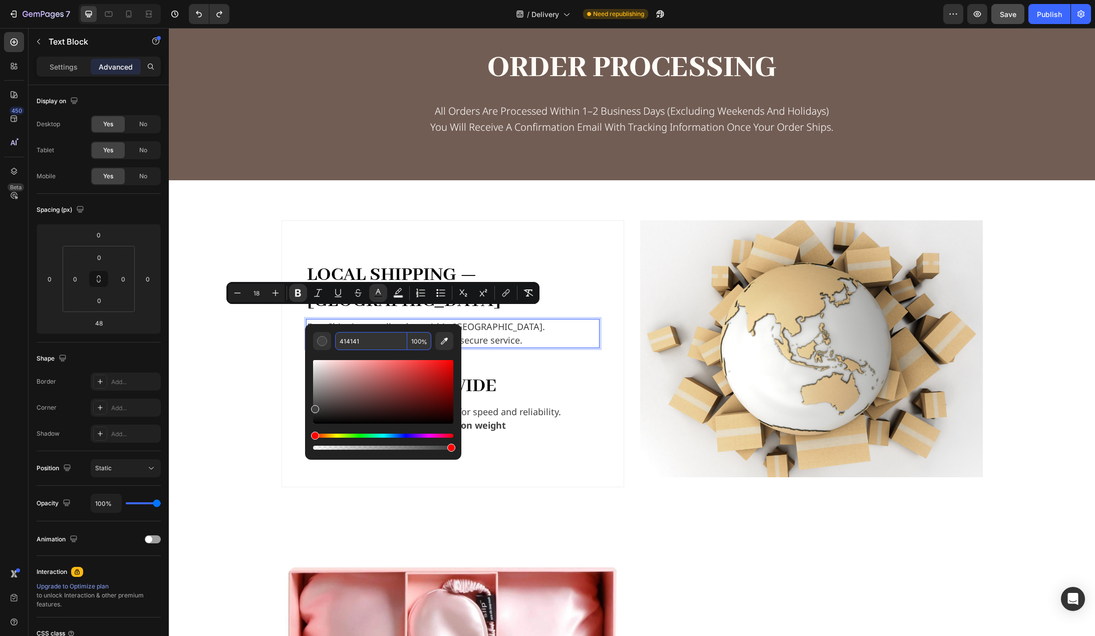
click at [367, 341] on input "414141" at bounding box center [371, 341] width 72 height 18
paste input "725D54"
type input "725D54"
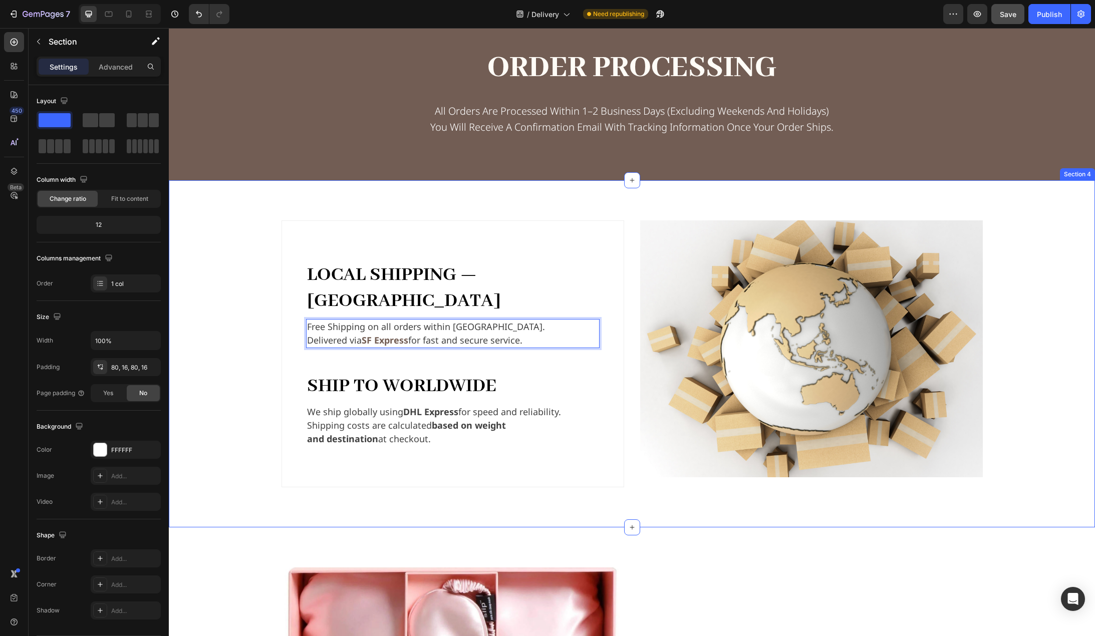
click at [233, 371] on div "Local Shipping — Hong Kong Text Block Free Shipping on all orders within Hong K…" at bounding box center [632, 353] width 910 height 267
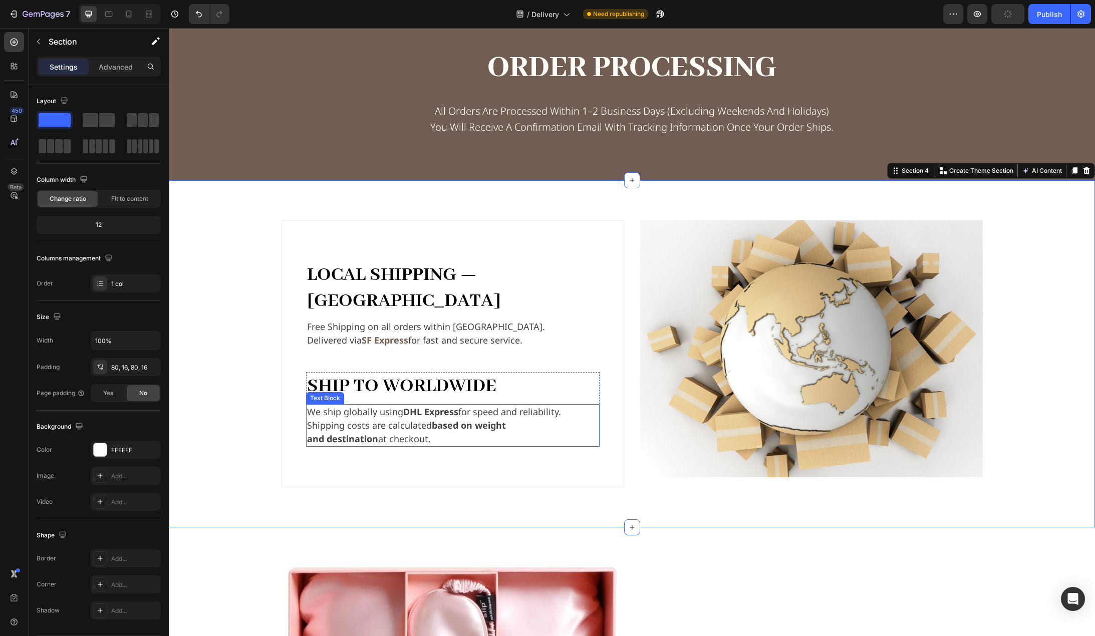
click at [410, 406] on strong "DHL Express" at bounding box center [430, 412] width 55 height 12
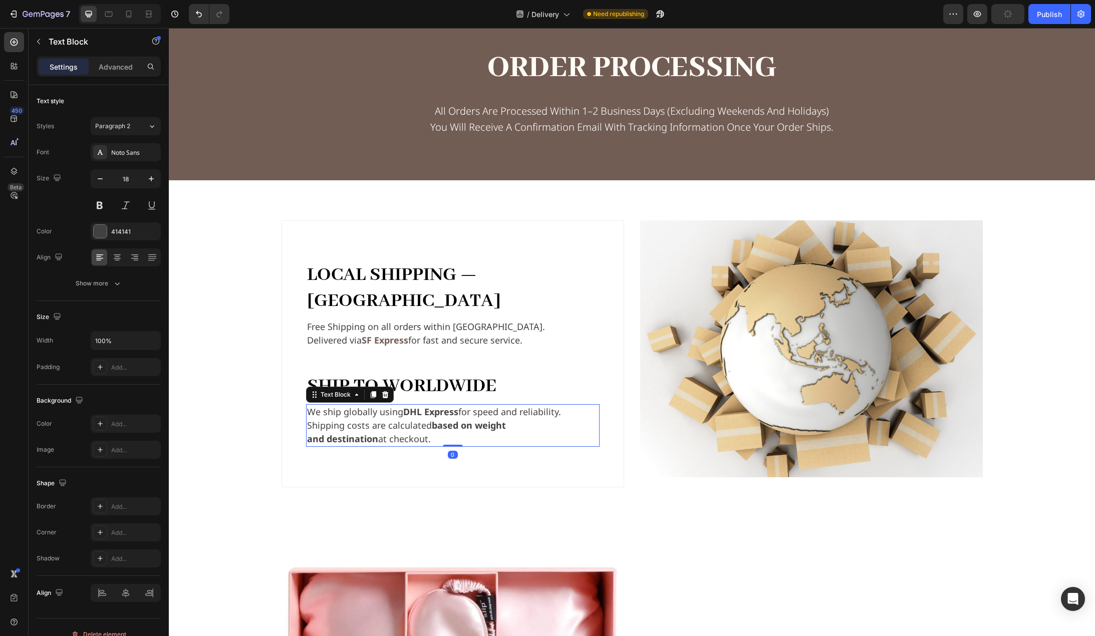
click at [410, 406] on strong "DHL Express" at bounding box center [430, 412] width 55 height 12
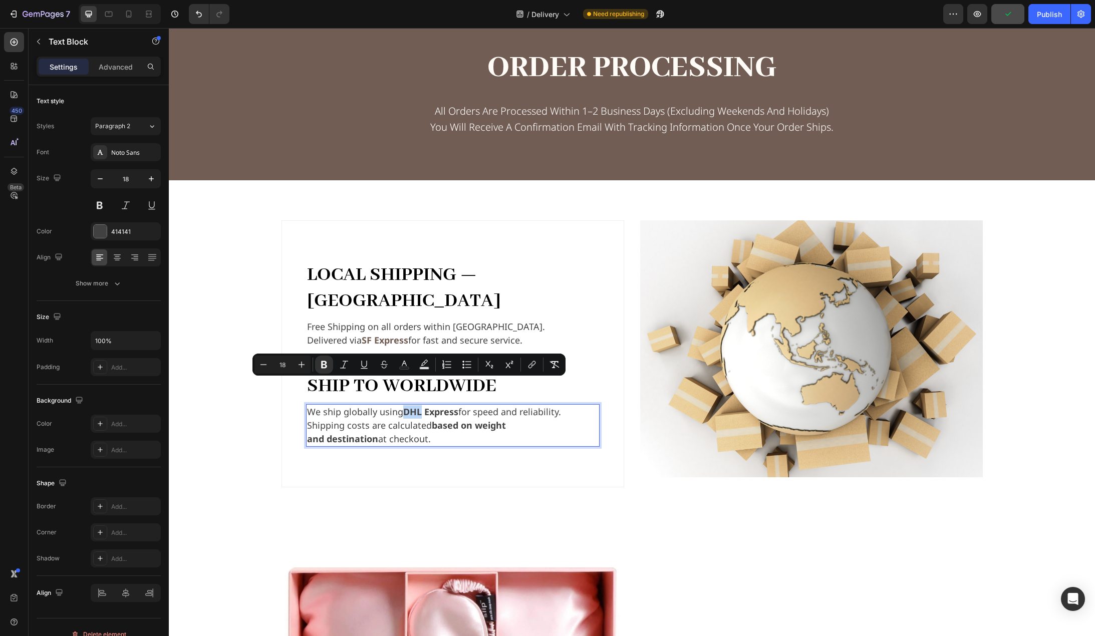
click at [403, 406] on strong "DHL Express" at bounding box center [430, 412] width 55 height 12
drag, startPoint x: 402, startPoint y: 385, endPoint x: 451, endPoint y: 391, distance: 49.4
click at [453, 405] on p "We ship globally using DHL Express for speed and reliability." at bounding box center [453, 412] width 292 height 14
click at [422, 366] on icon "Editor contextual toolbar" at bounding box center [423, 365] width 10 height 10
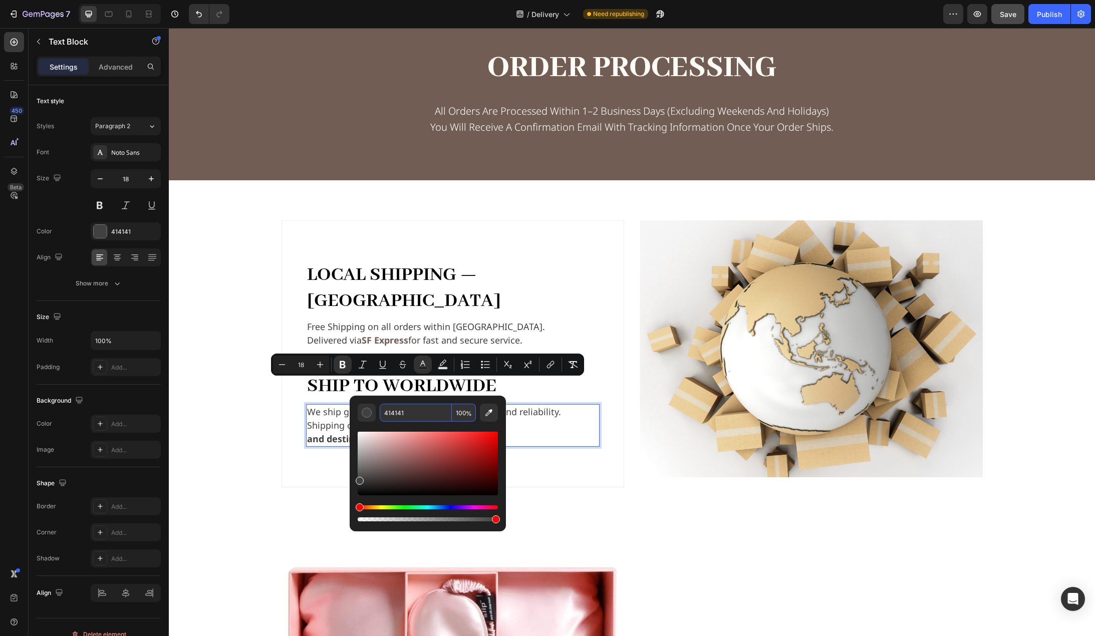
click at [411, 411] on input "414141" at bounding box center [416, 413] width 72 height 18
paste input "725D54"
type input "725D54"
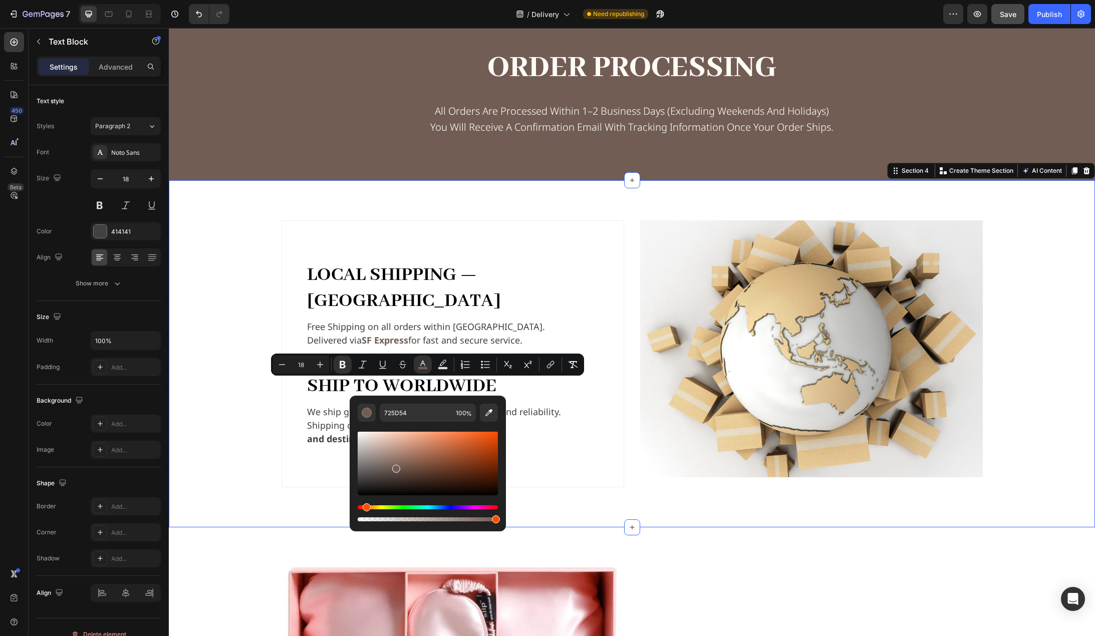
click at [262, 405] on div "Local Shipping — Hong Kong Text Block Free Shipping on all orders within Hong K…" at bounding box center [632, 353] width 910 height 267
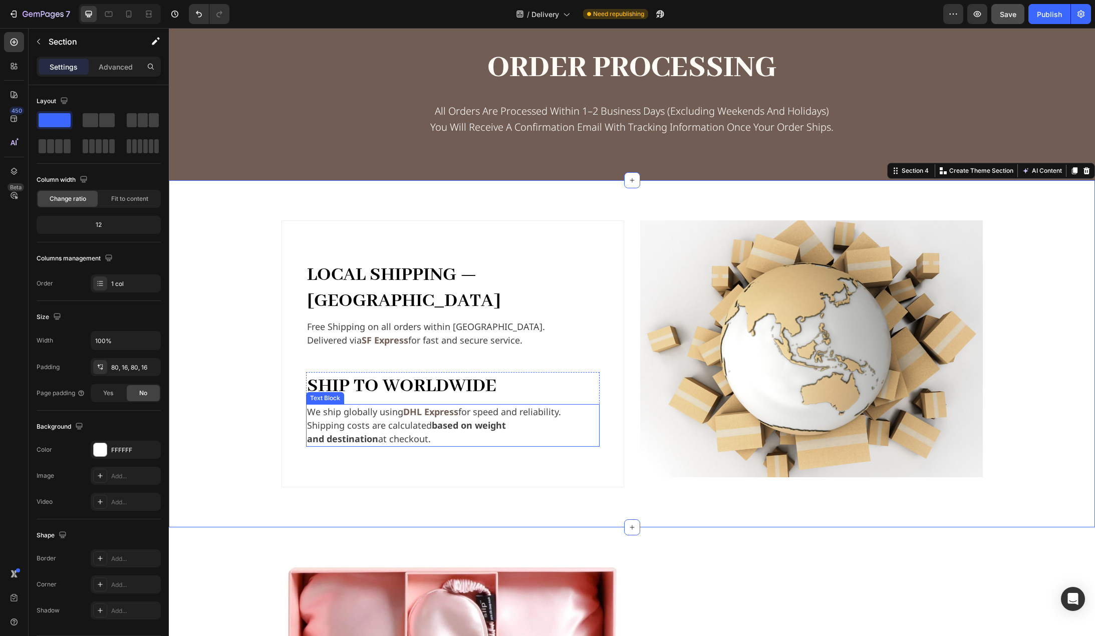
click at [427, 419] on p "Shipping costs are calculated based on weight" at bounding box center [453, 426] width 292 height 14
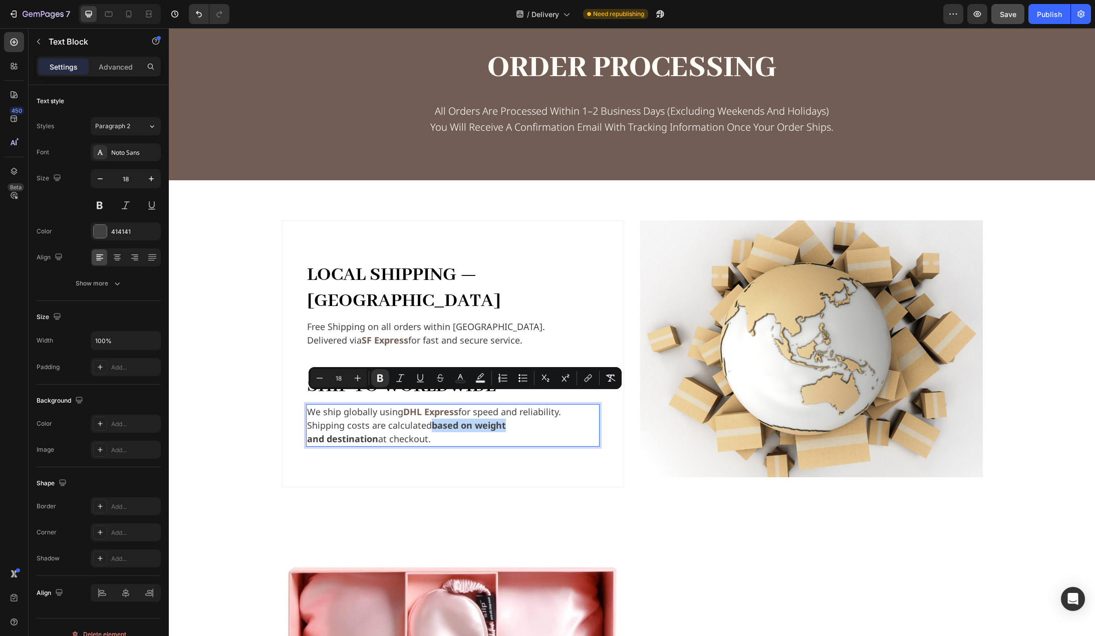
drag, startPoint x: 429, startPoint y: 400, endPoint x: 501, endPoint y: 403, distance: 71.7
click at [501, 419] on strong "based on weight" at bounding box center [469, 425] width 74 height 12
click at [451, 419] on strong "based on weight" at bounding box center [469, 425] width 74 height 12
drag, startPoint x: 430, startPoint y: 400, endPoint x: 373, endPoint y: 418, distance: 59.4
click at [373, 418] on div "We ship globally using DHL Express for speed and reliability. Shipping costs ar…" at bounding box center [453, 425] width 294 height 43
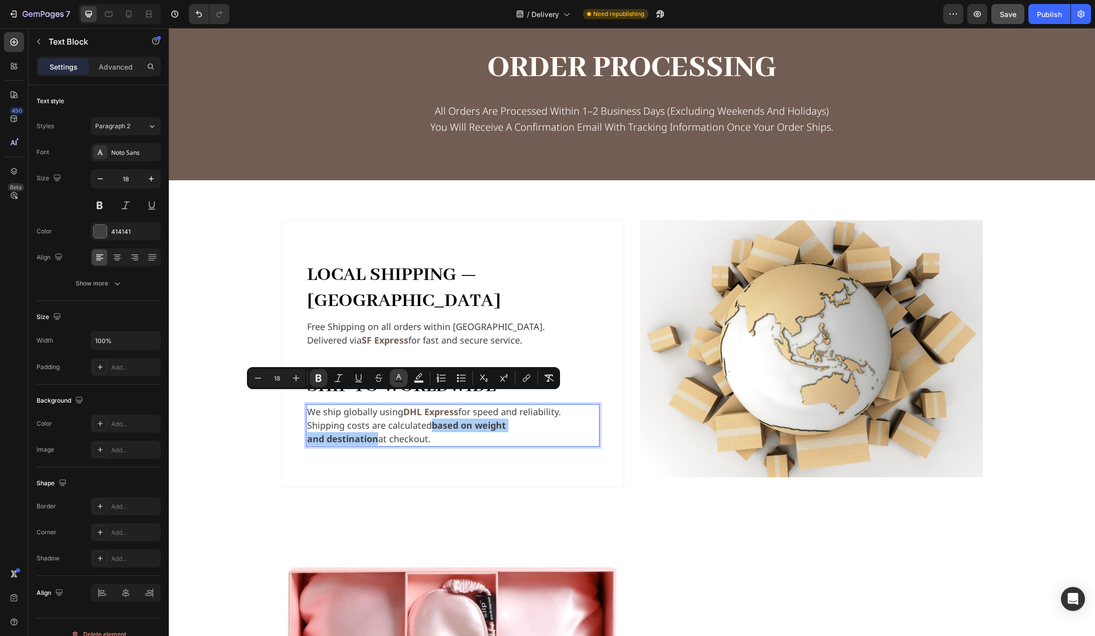
click at [398, 384] on button "Text Color" at bounding box center [399, 378] width 18 height 18
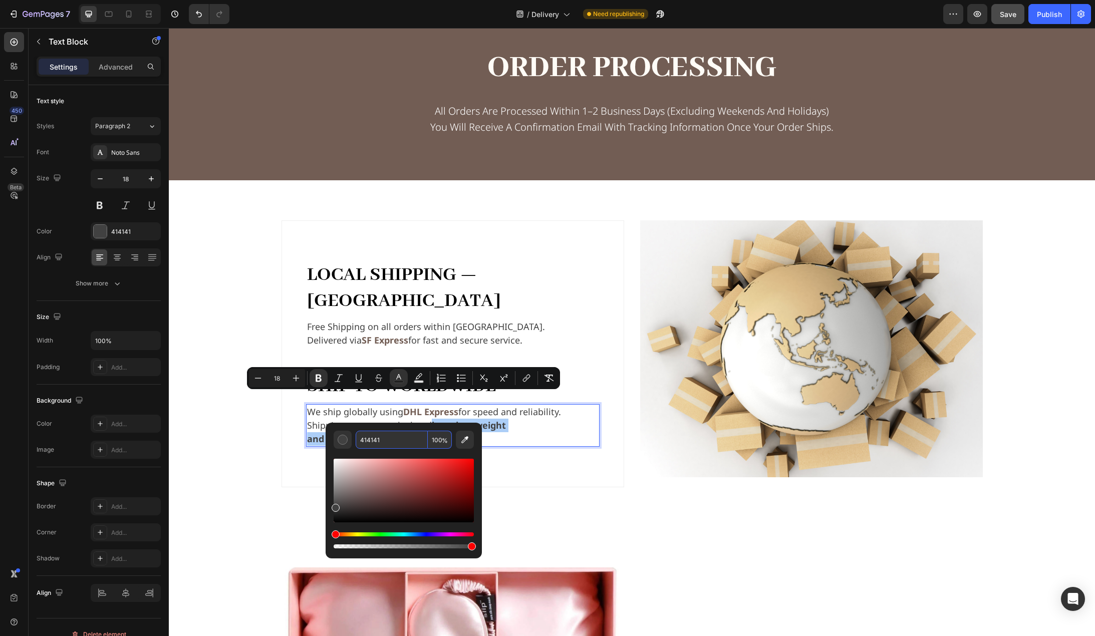
click at [395, 431] on input "414141" at bounding box center [392, 440] width 72 height 18
paste input "725D54"
type input "725D54"
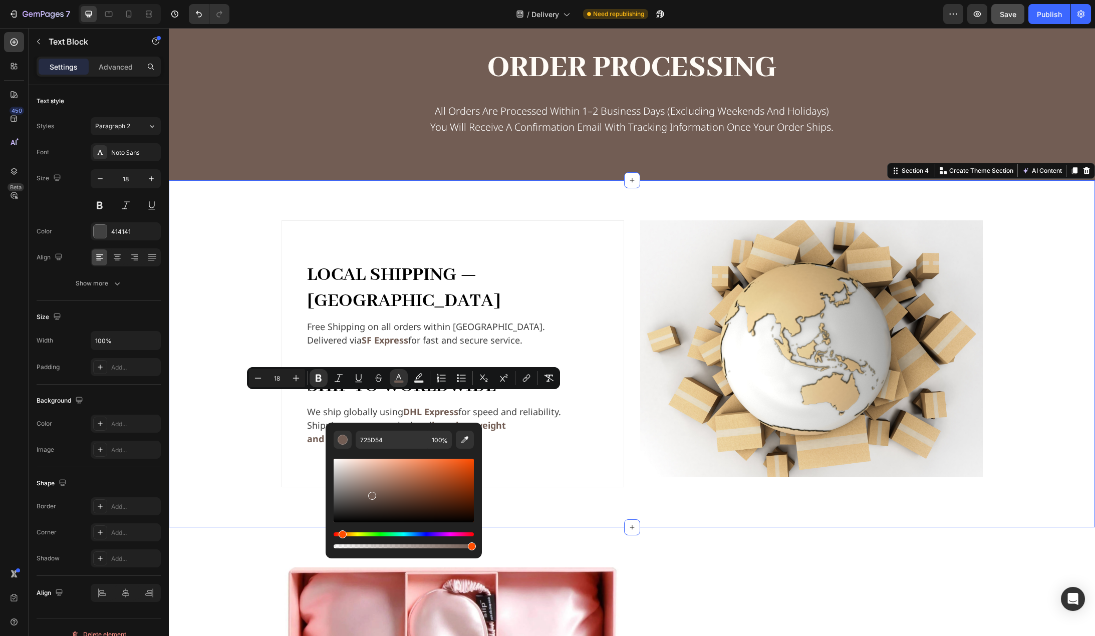
drag, startPoint x: 252, startPoint y: 429, endPoint x: 291, endPoint y: 453, distance: 46.6
click at [252, 429] on div "Local Shipping — Hong Kong Text Block Free Shipping on all orders within Hong K…" at bounding box center [632, 353] width 910 height 267
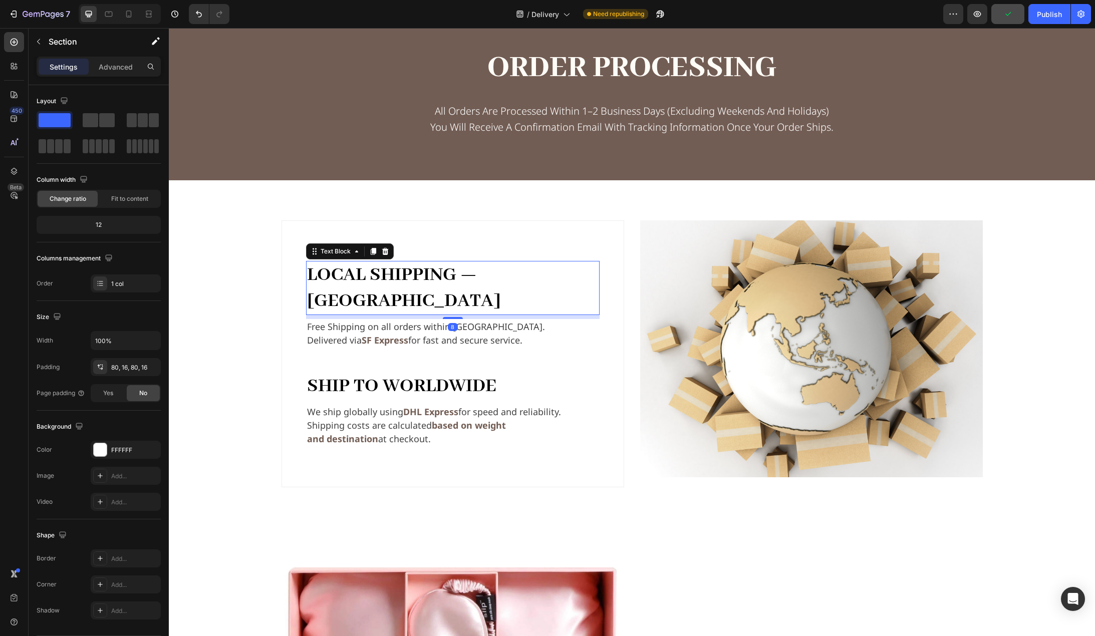
click at [501, 280] on strong "Local Shipping — Hong Kong" at bounding box center [404, 288] width 194 height 50
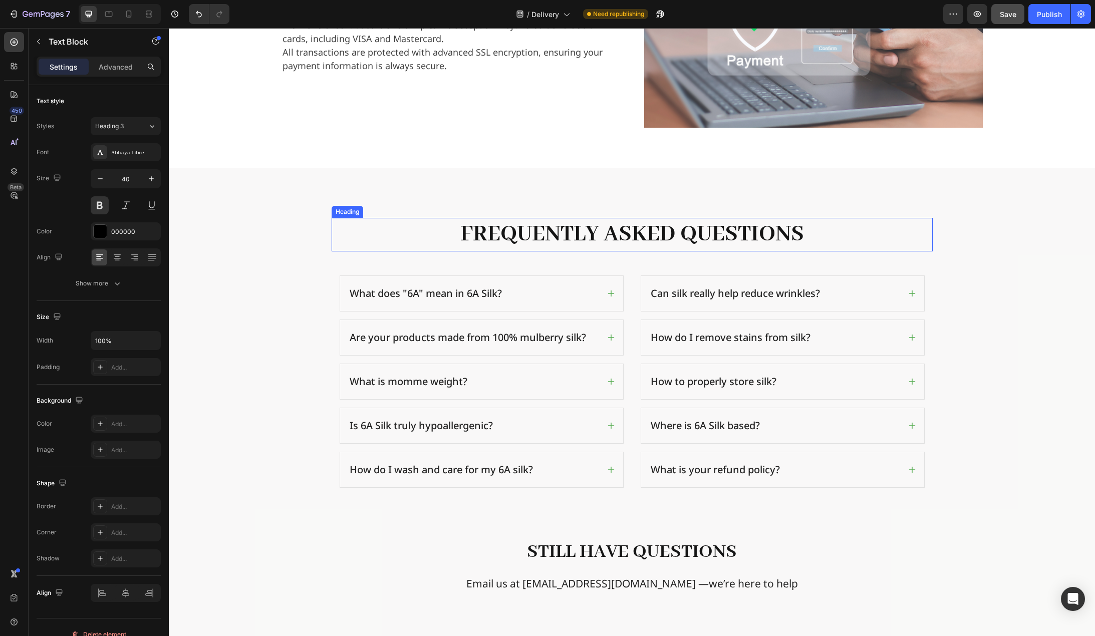
scroll to position [1603, 0]
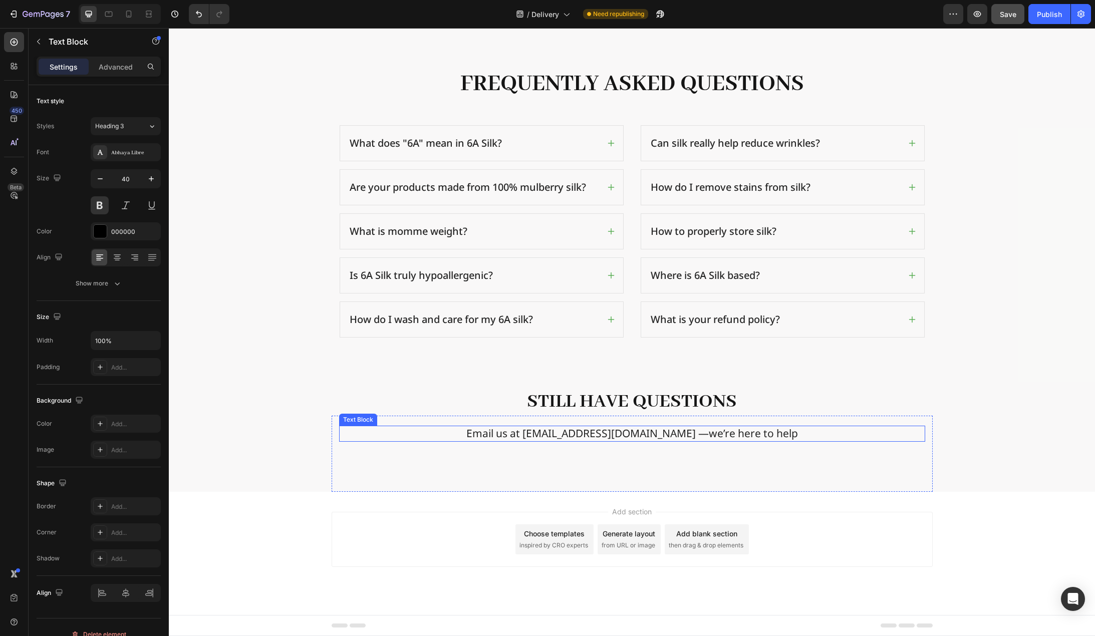
click at [591, 437] on span "Email us at sales@6a-silk.com —we’re here to help" at bounding box center [632, 433] width 332 height 14
drag, startPoint x: 564, startPoint y: 436, endPoint x: 615, endPoint y: 433, distance: 51.7
click at [616, 433] on span "Email us at sales@6a-silk.com —we’re here to help" at bounding box center [632, 433] width 332 height 14
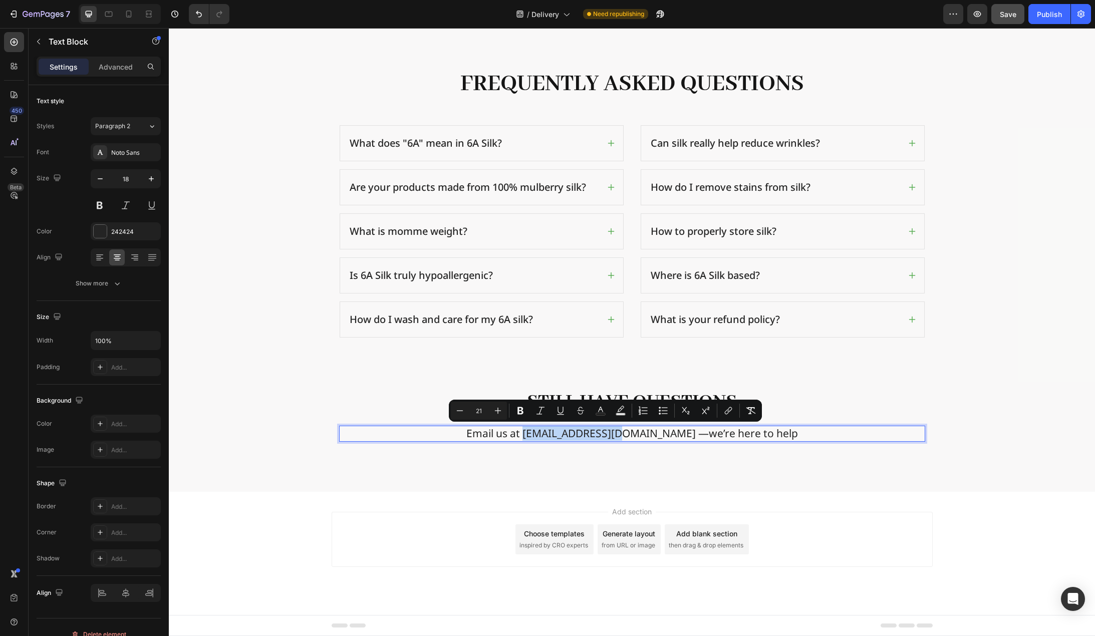
drag, startPoint x: 562, startPoint y: 435, endPoint x: 794, endPoint y: 447, distance: 232.3
click at [647, 436] on span "Email us at sales@6a-silk.com —we’re here to help" at bounding box center [632, 433] width 332 height 14
click at [602, 411] on icon "Editor contextual toolbar" at bounding box center [601, 411] width 10 height 10
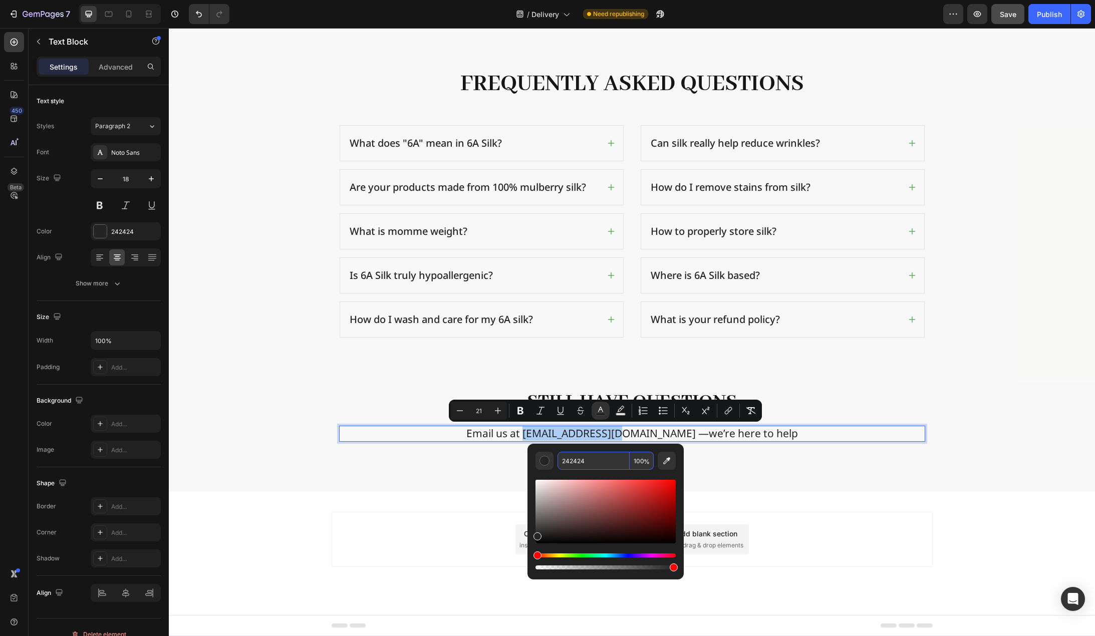
click at [594, 453] on input "242424" at bounding box center [594, 461] width 72 height 18
paste input "725D5"
type input "725D54"
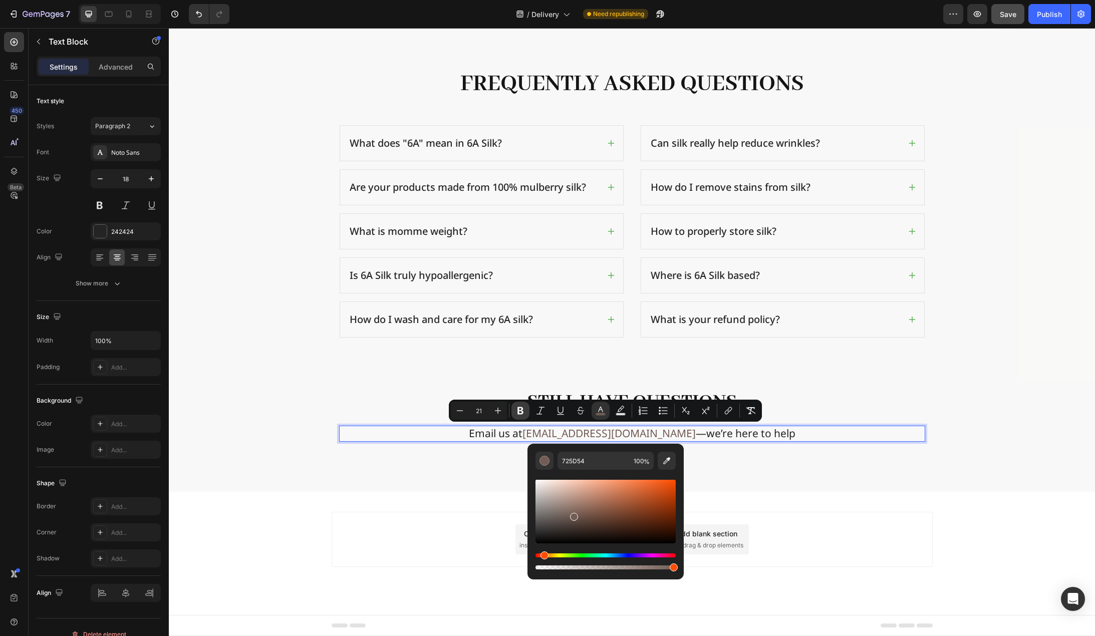
click at [523, 411] on icon "Editor contextual toolbar" at bounding box center [521, 411] width 6 height 8
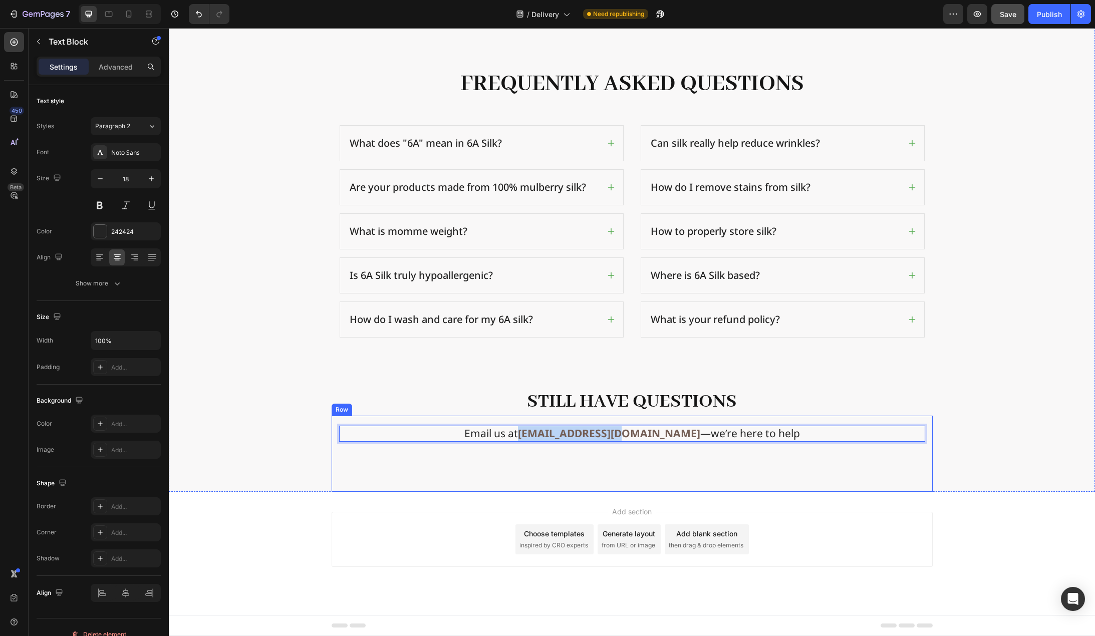
drag, startPoint x: 558, startPoint y: 434, endPoint x: 651, endPoint y: 442, distance: 93.5
click at [651, 442] on div "Email us at sales@6a-silk.com —we’re here to help Text Block 0 Row" at bounding box center [632, 454] width 601 height 76
click at [568, 431] on strong "sales@6a-silk.com" at bounding box center [609, 433] width 182 height 14
drag, startPoint x: 560, startPoint y: 431, endPoint x: 649, endPoint y: 433, distance: 89.2
click at [649, 433] on strong "sales@6a-silk.com" at bounding box center [609, 433] width 182 height 14
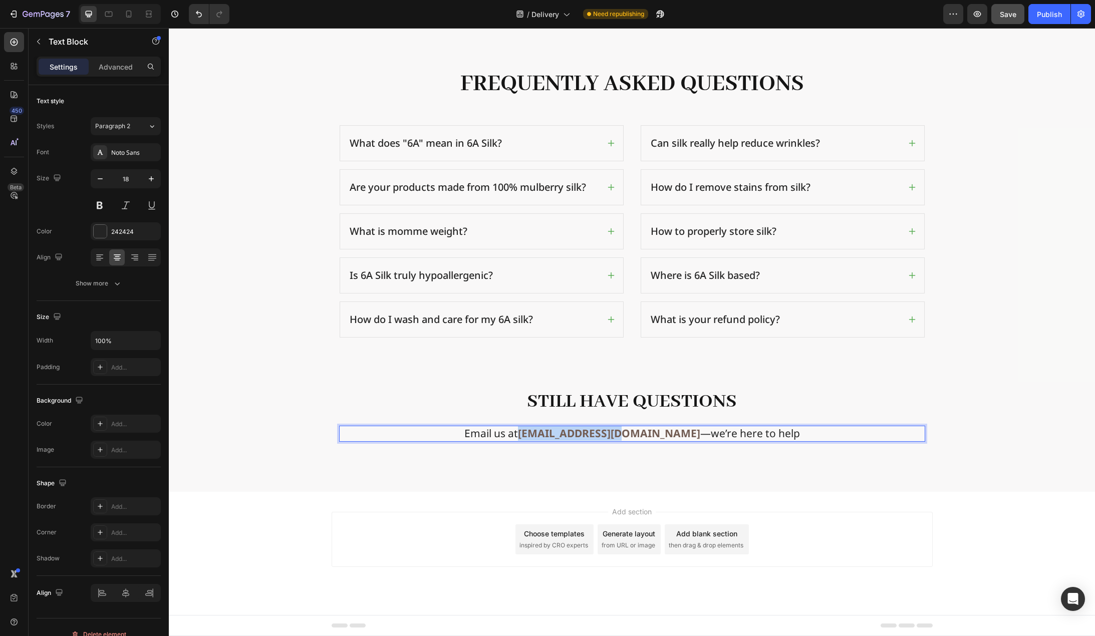
click at [562, 433] on strong "sales@6a-silk.com" at bounding box center [609, 433] width 182 height 14
drag, startPoint x: 559, startPoint y: 434, endPoint x: 653, endPoint y: 437, distance: 94.2
click at [653, 437] on p "Email us at sales@6a-silk.com —we’re here to help" at bounding box center [632, 434] width 584 height 14
click at [652, 433] on strong "sales@6a-silk.com" at bounding box center [609, 433] width 182 height 14
drag, startPoint x: 651, startPoint y: 436, endPoint x: 634, endPoint y: 436, distance: 17.0
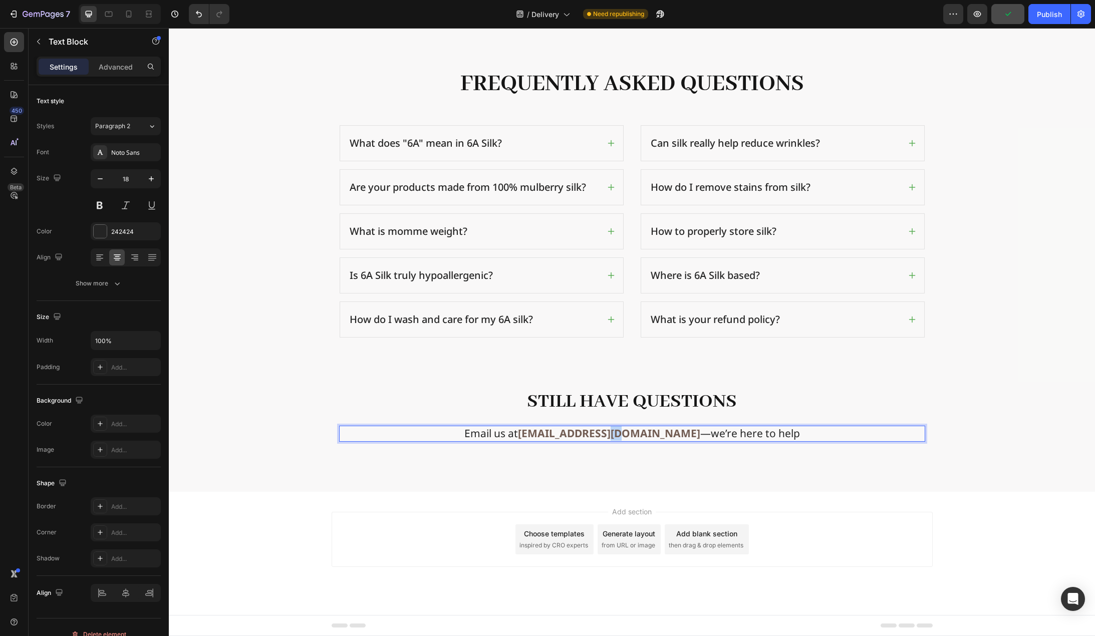
click at [634, 436] on strong "sales@6a-silk.com" at bounding box center [609, 433] width 182 height 14
drag, startPoint x: 641, startPoint y: 435, endPoint x: 631, endPoint y: 434, distance: 10.0
click at [641, 434] on strong "sales@6a-silk.com" at bounding box center [609, 433] width 182 height 14
click at [518, 433] on span "Email us at" at bounding box center [491, 433] width 54 height 14
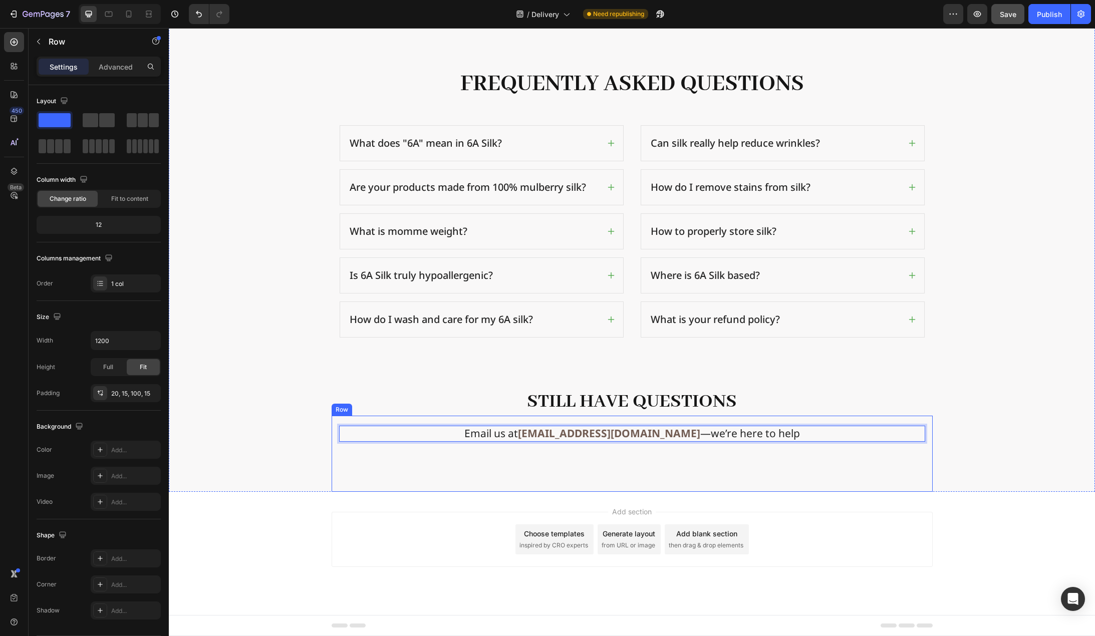
click at [541, 463] on div "Email us at sales@6a-silk.com —we’re here to help Text Block 0 Row" at bounding box center [632, 454] width 601 height 76
click at [558, 439] on strong "sales@6a-silk.com" at bounding box center [609, 433] width 182 height 14
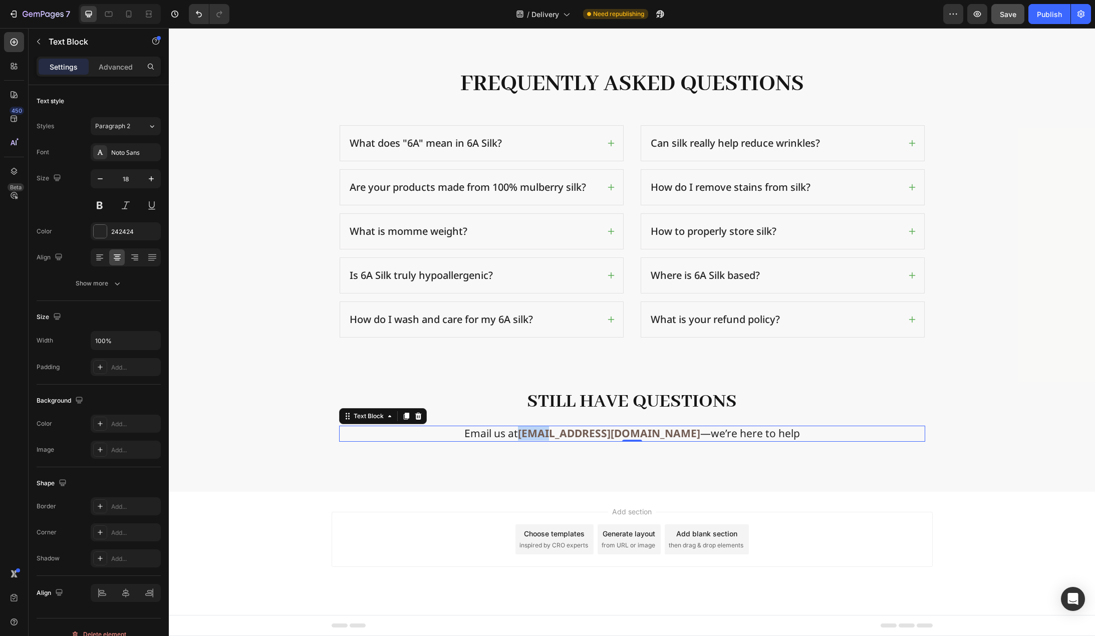
click at [560, 434] on strong "sales@6a-silk.com" at bounding box center [609, 433] width 182 height 14
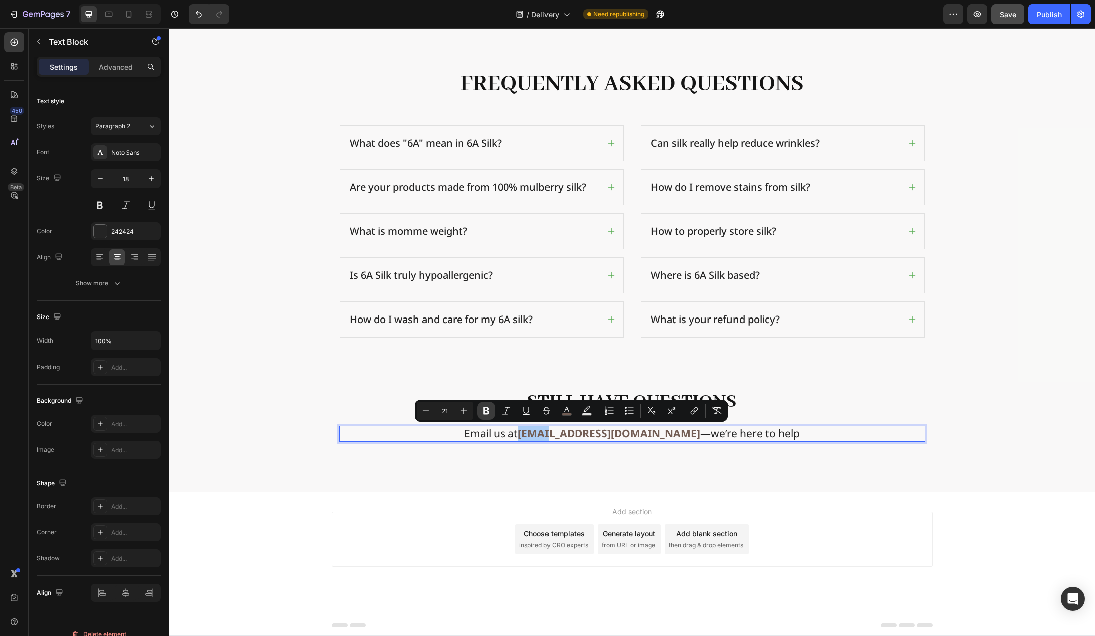
click at [485, 414] on icon "Editor contextual toolbar" at bounding box center [487, 411] width 6 height 8
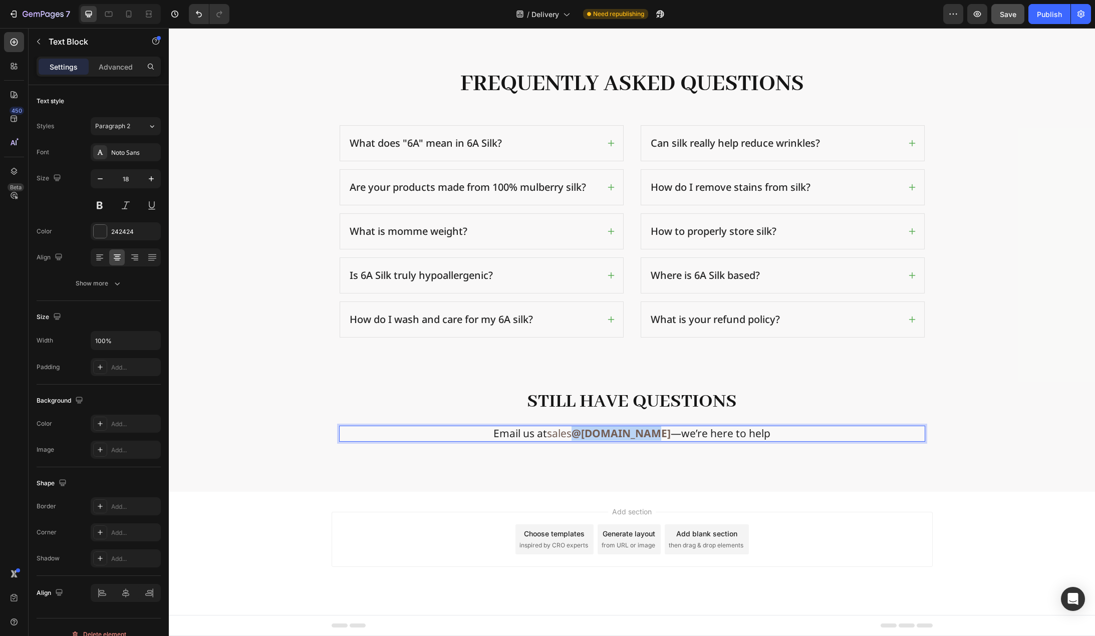
drag, startPoint x: 585, startPoint y: 436, endPoint x: 651, endPoint y: 441, distance: 66.3
click at [651, 441] on div "Email us at sales @6a-silk.com —we’re here to help" at bounding box center [632, 434] width 586 height 16
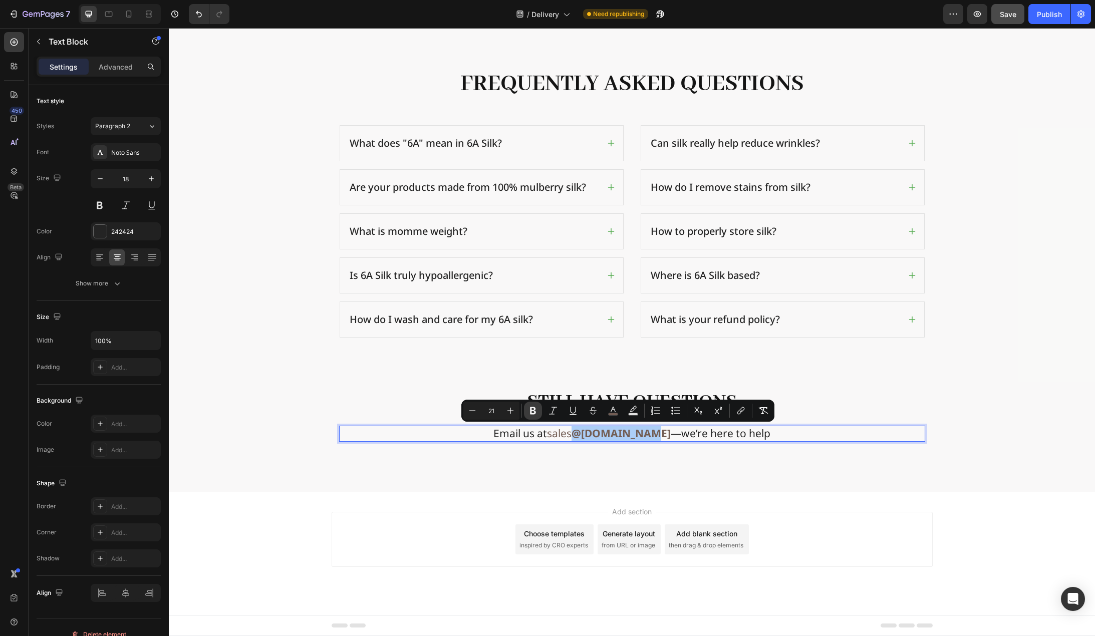
click at [531, 413] on icon "Editor contextual toolbar" at bounding box center [533, 411] width 6 height 8
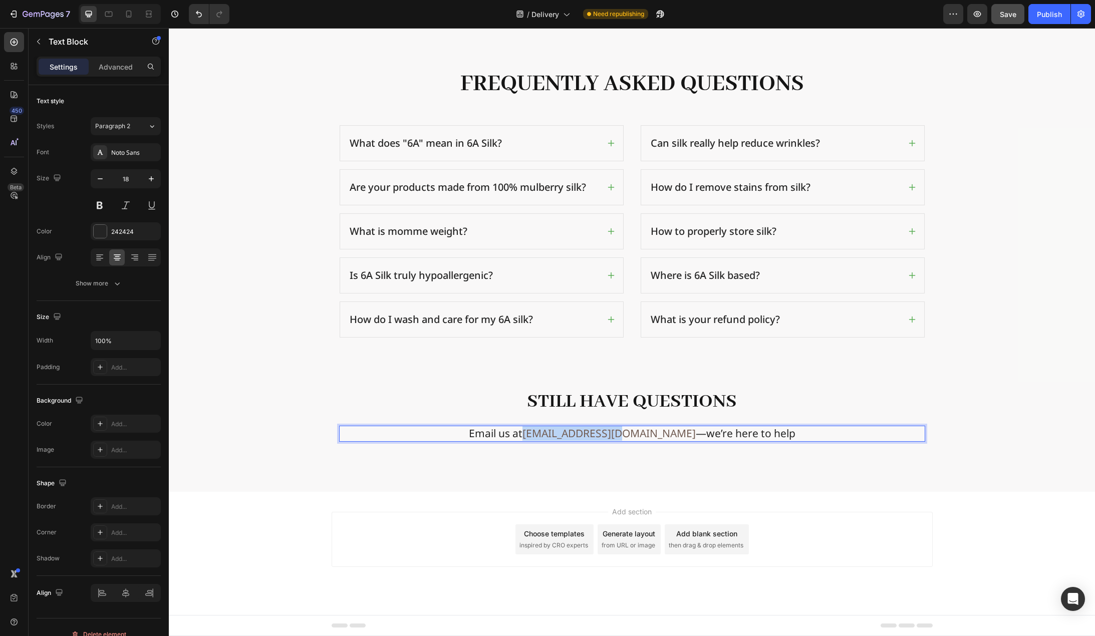
drag, startPoint x: 563, startPoint y: 435, endPoint x: 647, endPoint y: 438, distance: 84.2
click at [647, 438] on span "sales@6a-silk.com" at bounding box center [609, 433] width 173 height 14
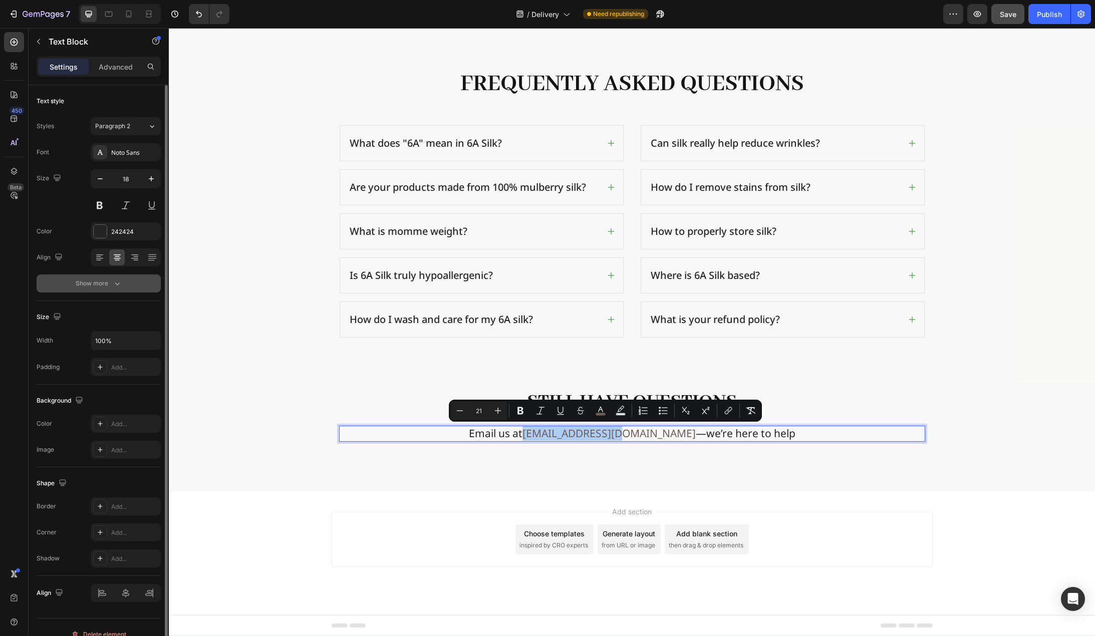
click at [108, 288] on div "Show more" at bounding box center [99, 284] width 47 height 10
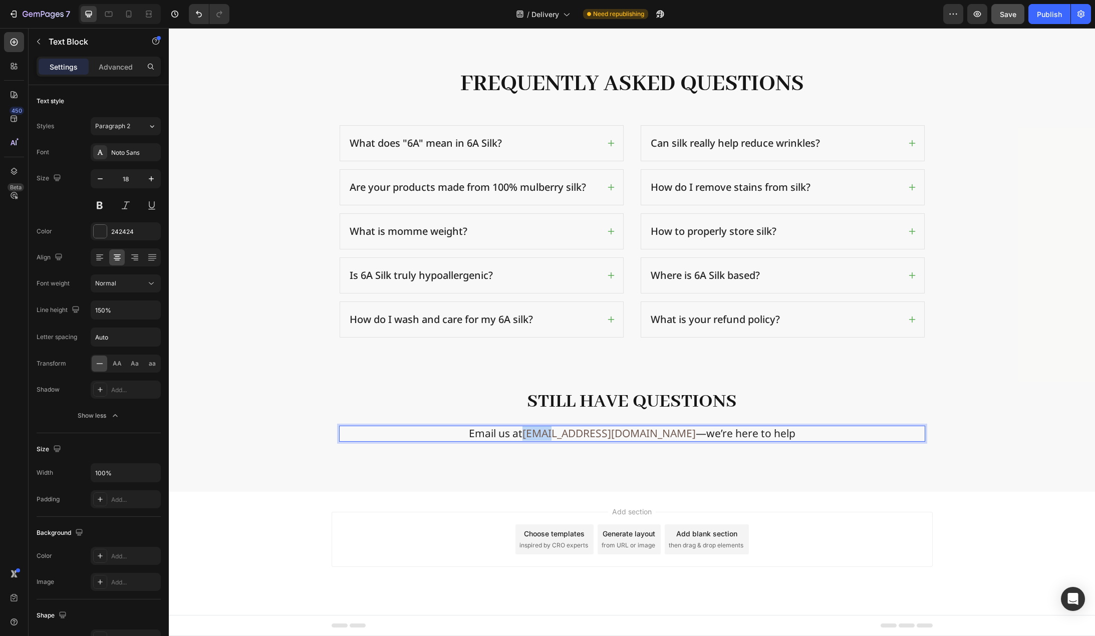
click at [566, 434] on span "sales@6a-silk.com" at bounding box center [609, 433] width 173 height 14
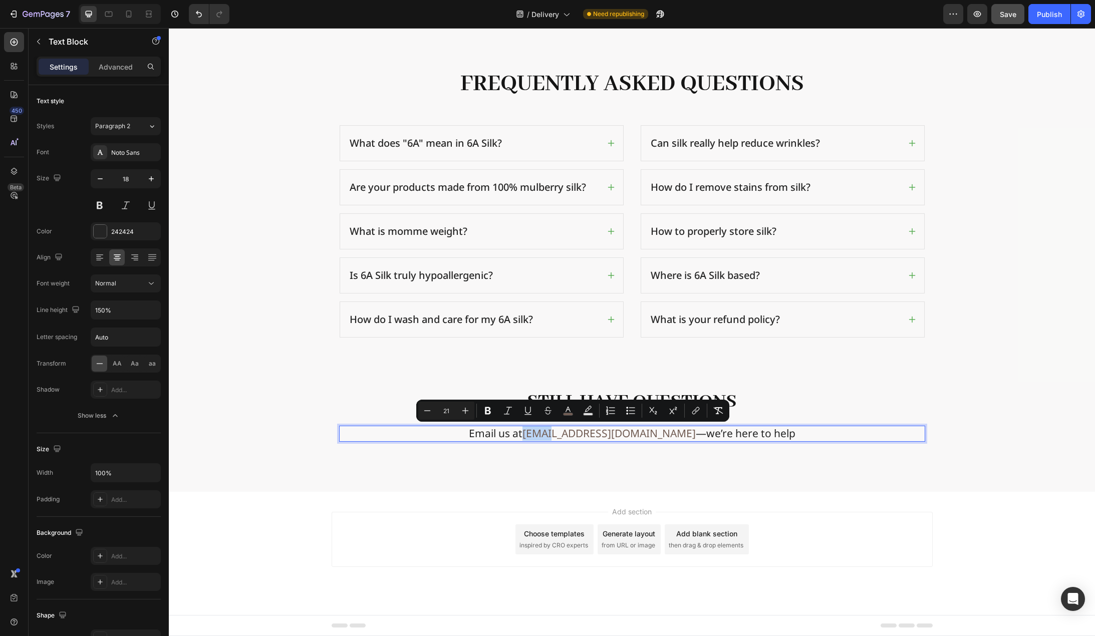
click at [563, 435] on span "sales@6a-silk.com" at bounding box center [609, 433] width 173 height 14
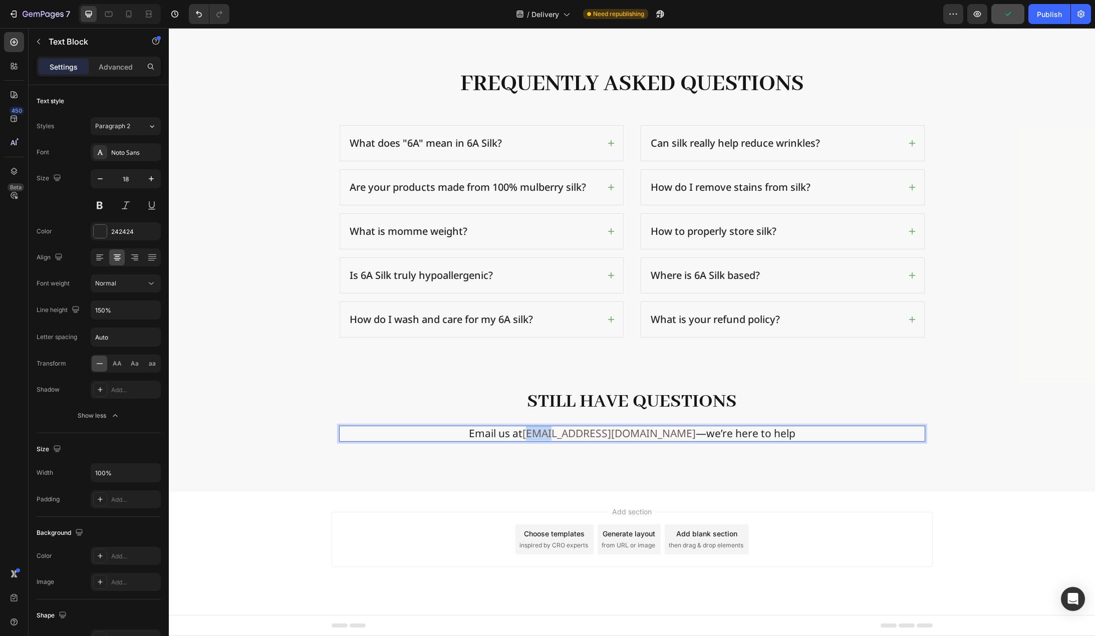
drag, startPoint x: 564, startPoint y: 436, endPoint x: 586, endPoint y: 436, distance: 22.5
click at [586, 436] on span "sales@6a-silk.com" at bounding box center [609, 433] width 173 height 14
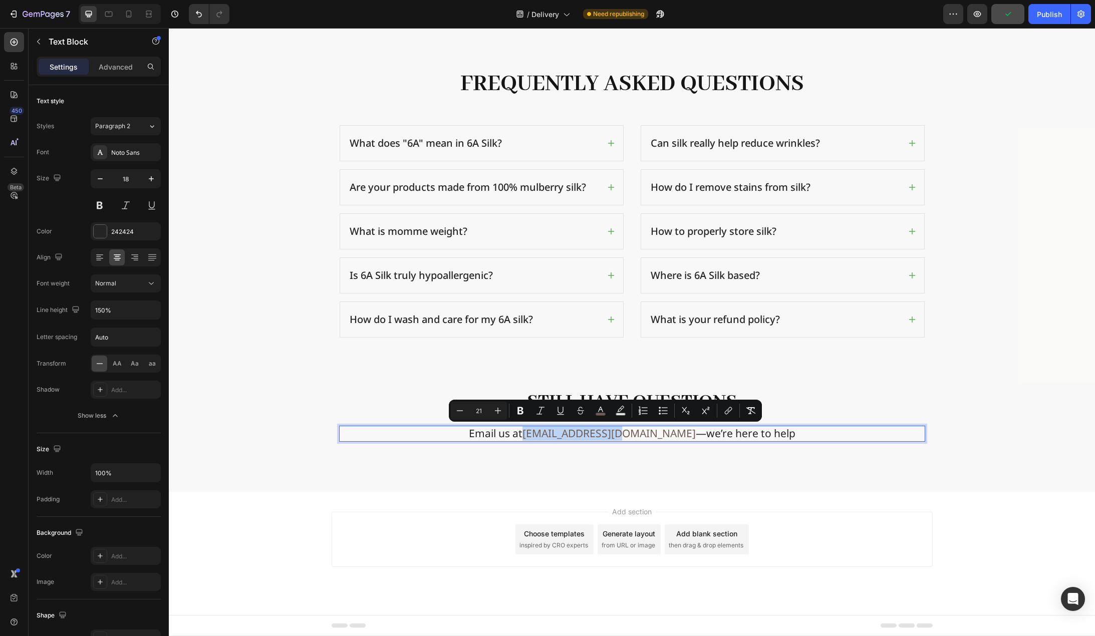
drag, startPoint x: 562, startPoint y: 433, endPoint x: 647, endPoint y: 436, distance: 85.7
click at [647, 436] on span "sales@6a-silk.com" at bounding box center [609, 433] width 173 height 14
click at [558, 413] on icon "Editor contextual toolbar" at bounding box center [561, 411] width 10 height 10
click at [281, 510] on div "Add section Choose templates inspired by CRO experts Generate layout from URL o…" at bounding box center [632, 553] width 926 height 123
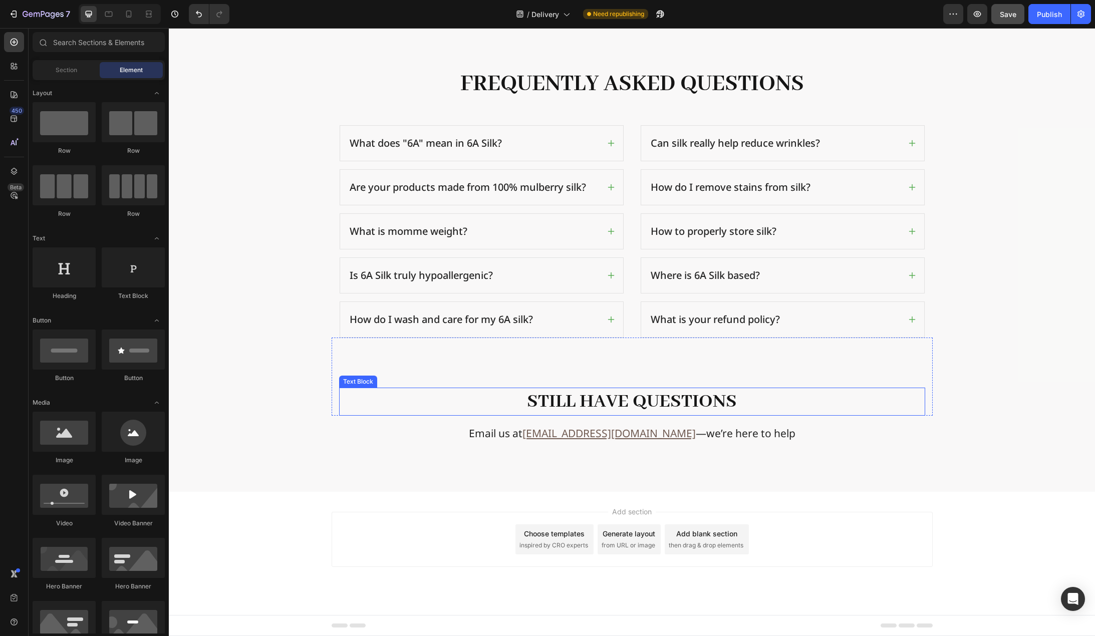
click at [381, 398] on p "Still have questions" at bounding box center [632, 402] width 584 height 26
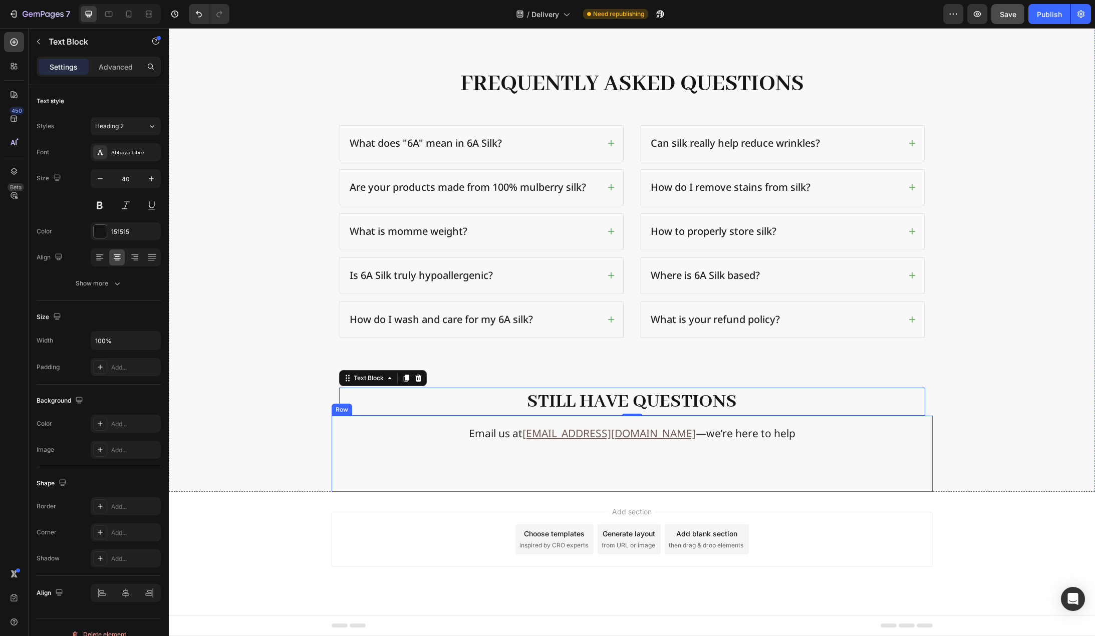
click at [437, 443] on div "Email us at sales@6a-silk.com —we’re here to help Text Block Row" at bounding box center [632, 454] width 601 height 76
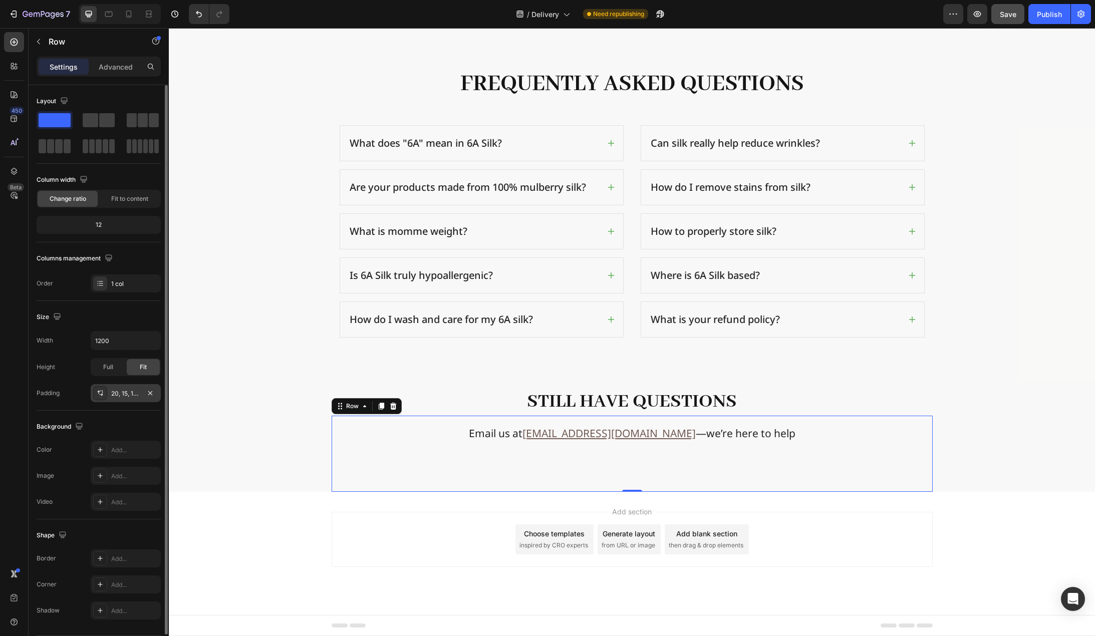
click at [126, 396] on div "20, 15, 100, 15" at bounding box center [125, 393] width 29 height 9
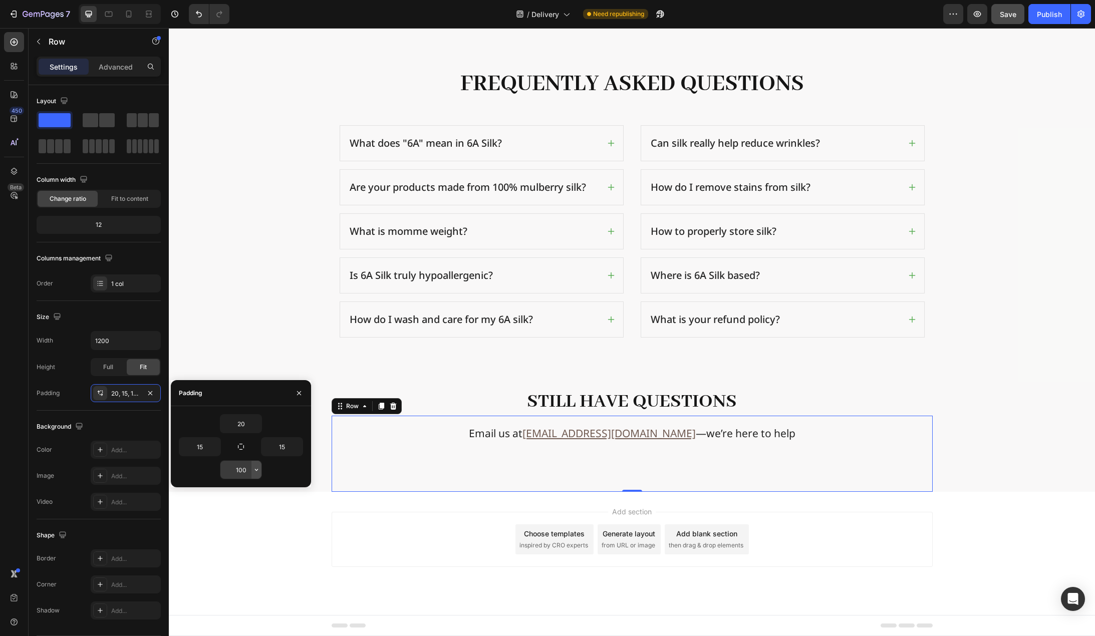
click at [253, 466] on icon "button" at bounding box center [257, 470] width 8 height 8
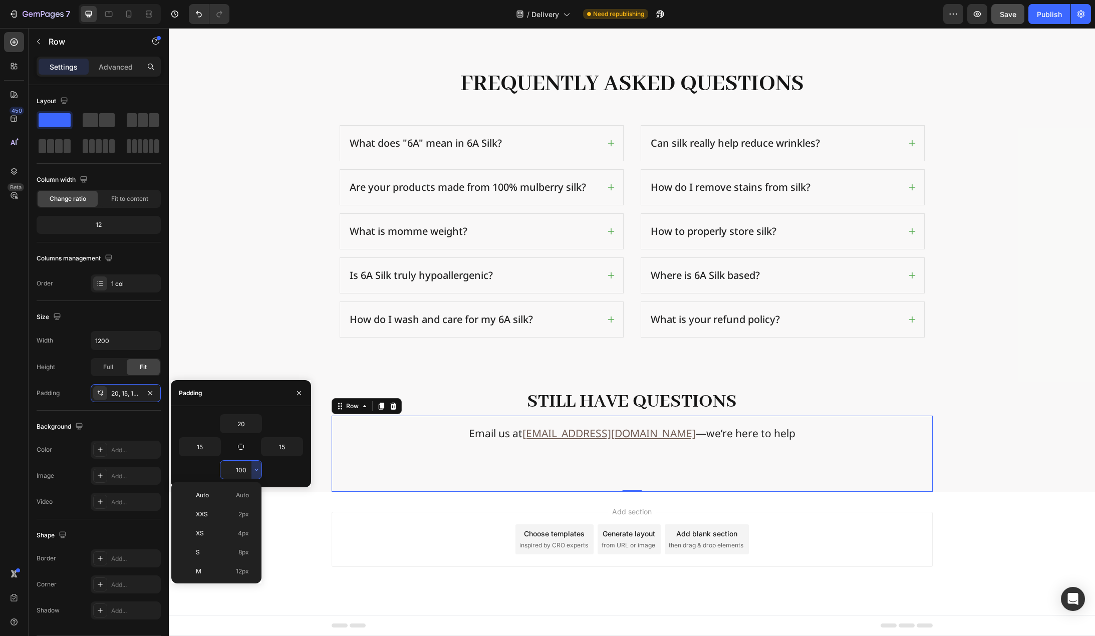
click at [245, 467] on input "100" at bounding box center [240, 470] width 41 height 18
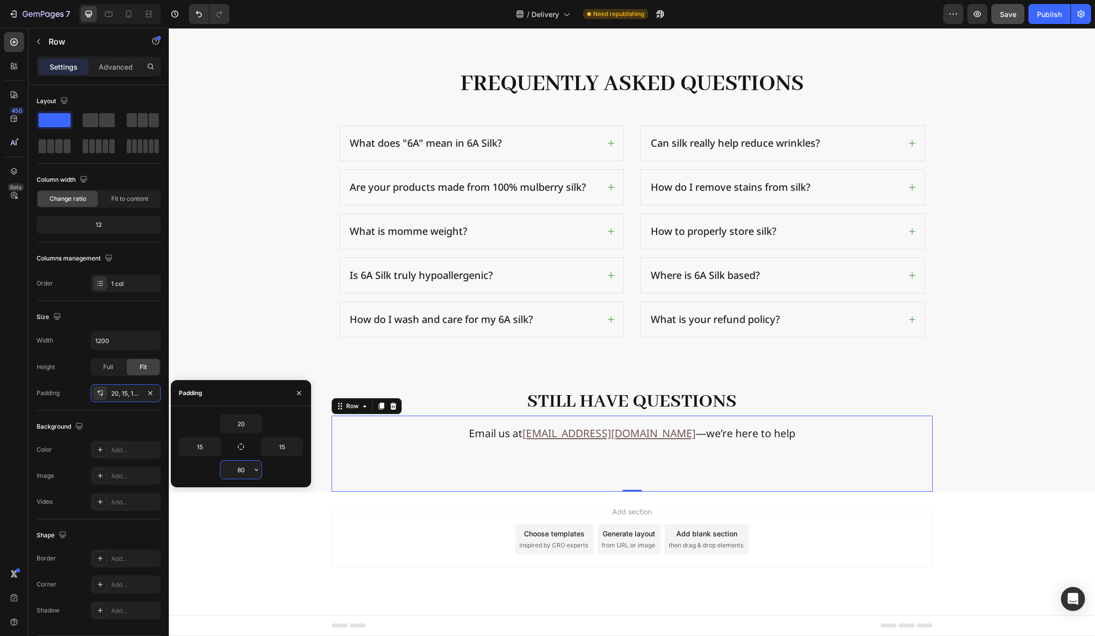
scroll to position [1593, 0]
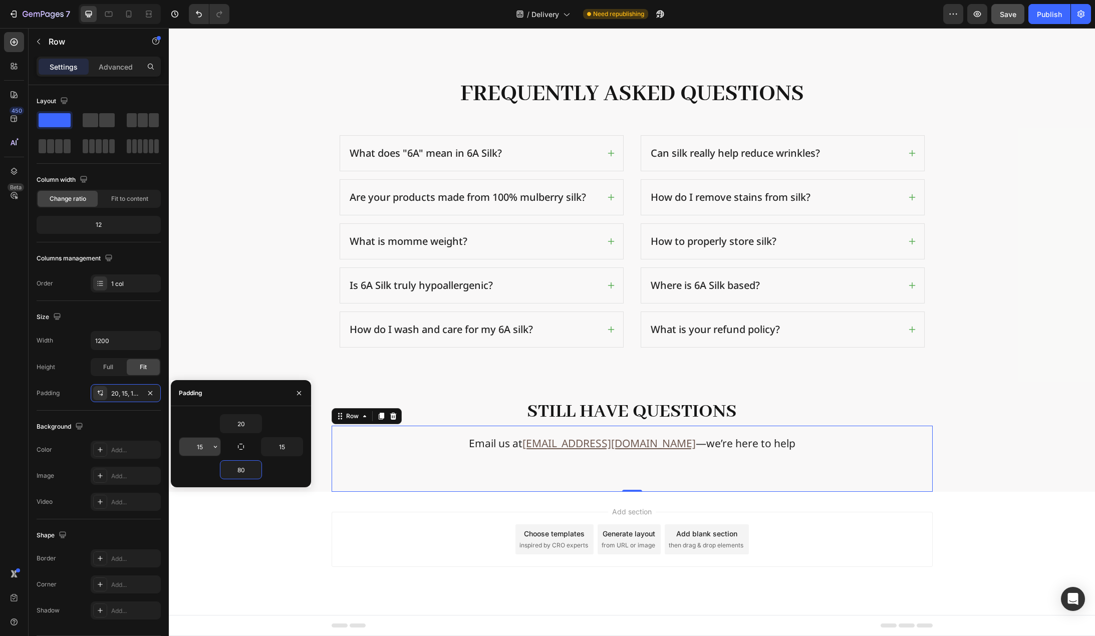
type input "80"
click at [210, 445] on input "15" at bounding box center [199, 447] width 41 height 18
type input "0"
click at [285, 448] on input "15" at bounding box center [282, 447] width 41 height 18
type input "0"
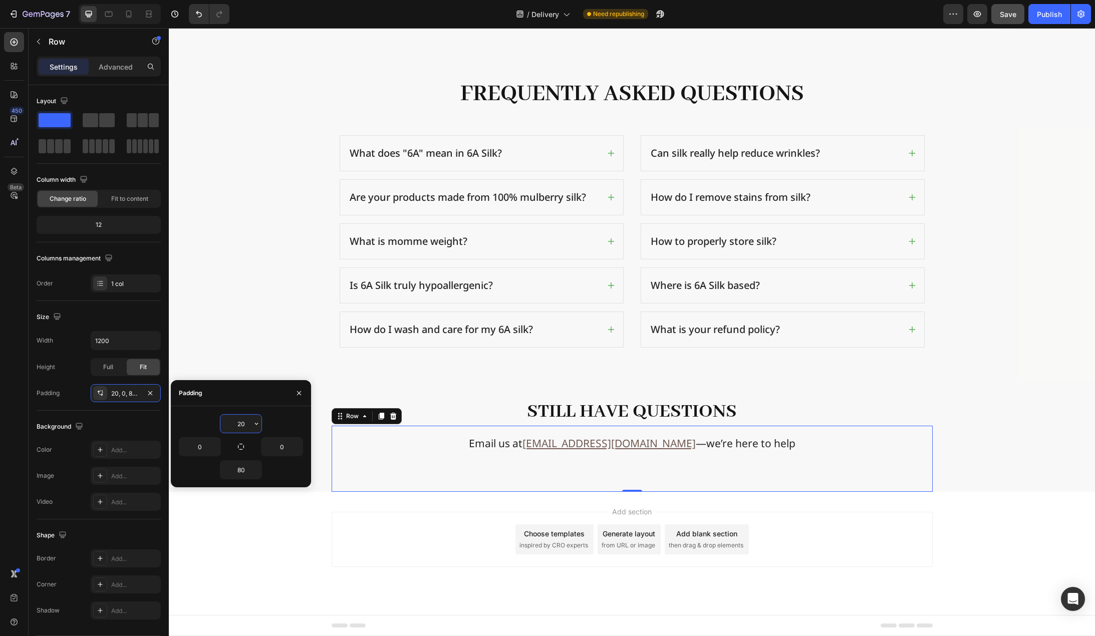
click at [244, 426] on input "20" at bounding box center [240, 424] width 41 height 18
type input "0"
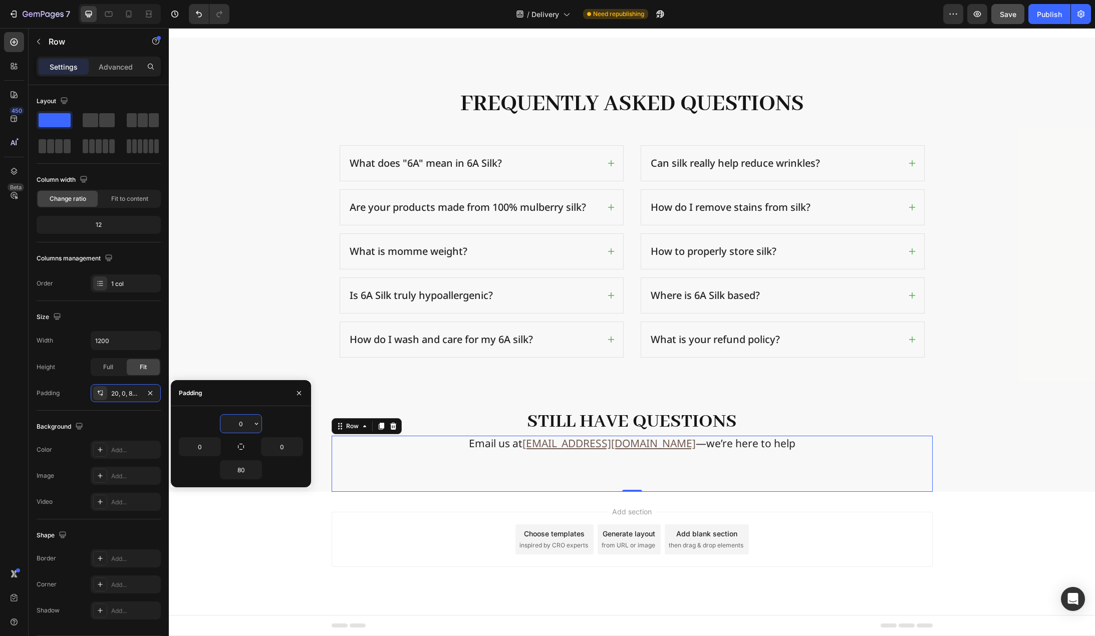
scroll to position [1583, 0]
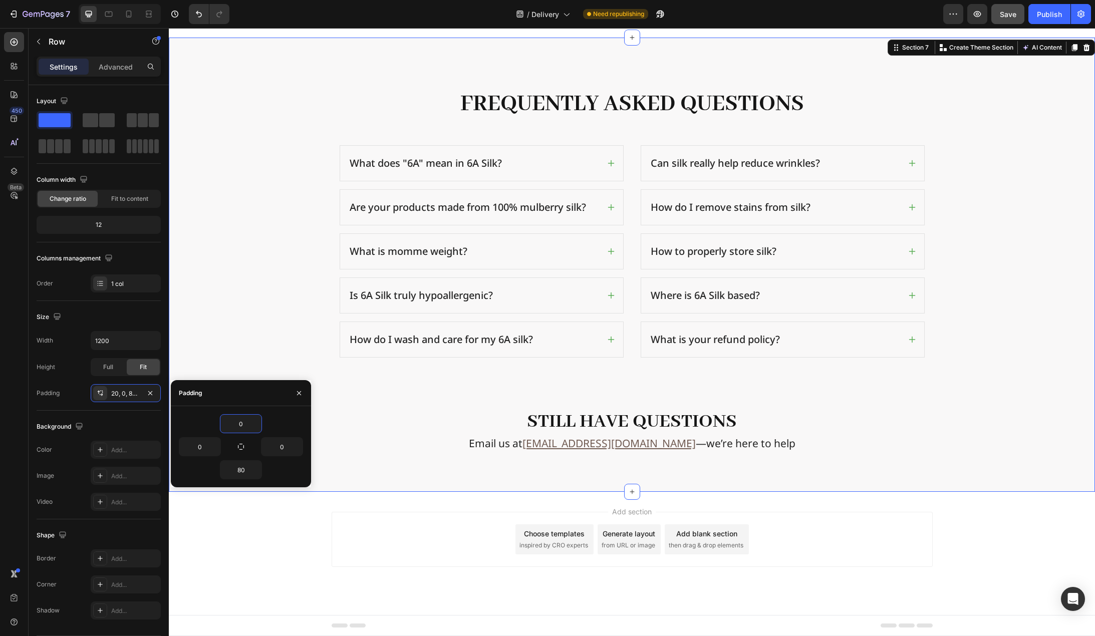
click at [247, 342] on div "Frequently Asked Questions Heading Row What does "6A" mean in 6A Silk? Are your…" at bounding box center [631, 290] width 911 height 404
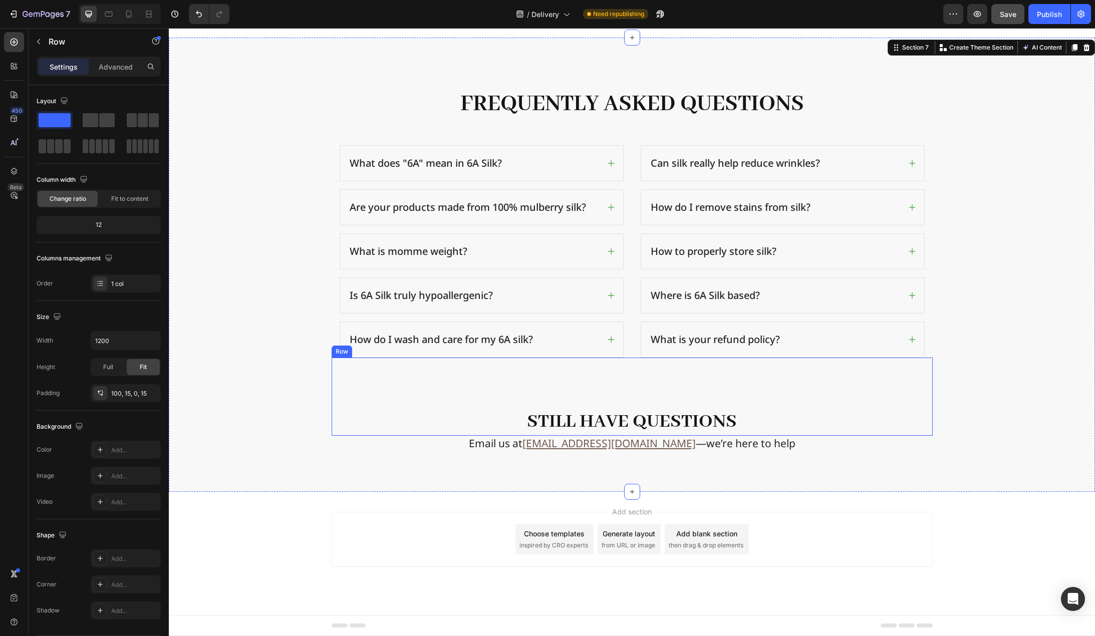
click at [609, 387] on div "Still have questions Text Block Row" at bounding box center [632, 397] width 601 height 78
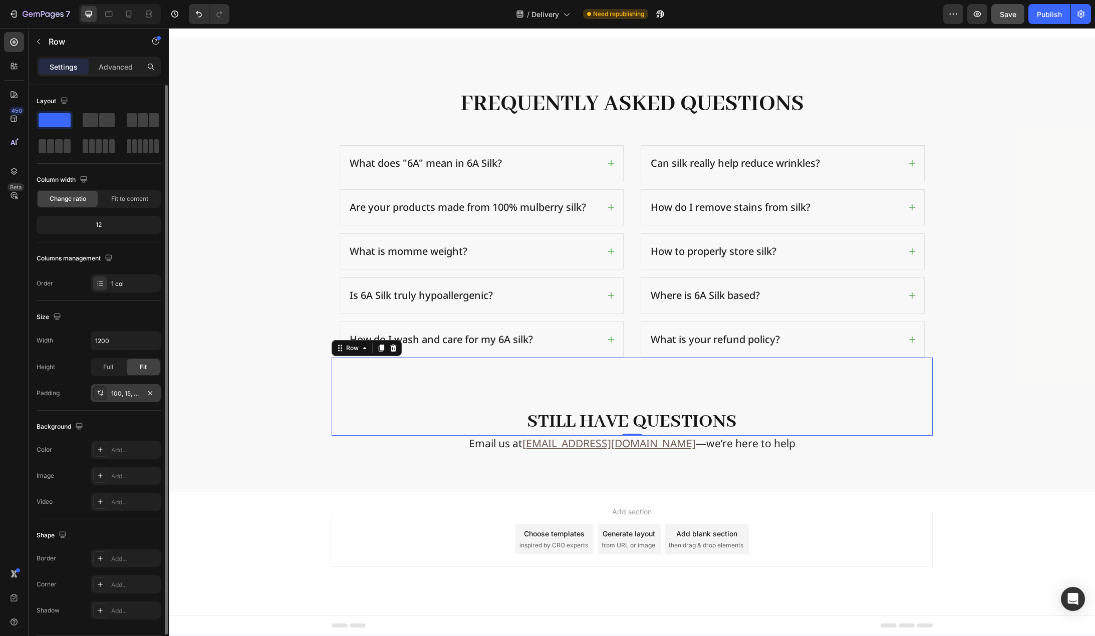
click at [119, 395] on div "100, 15, 0, 15" at bounding box center [125, 393] width 29 height 9
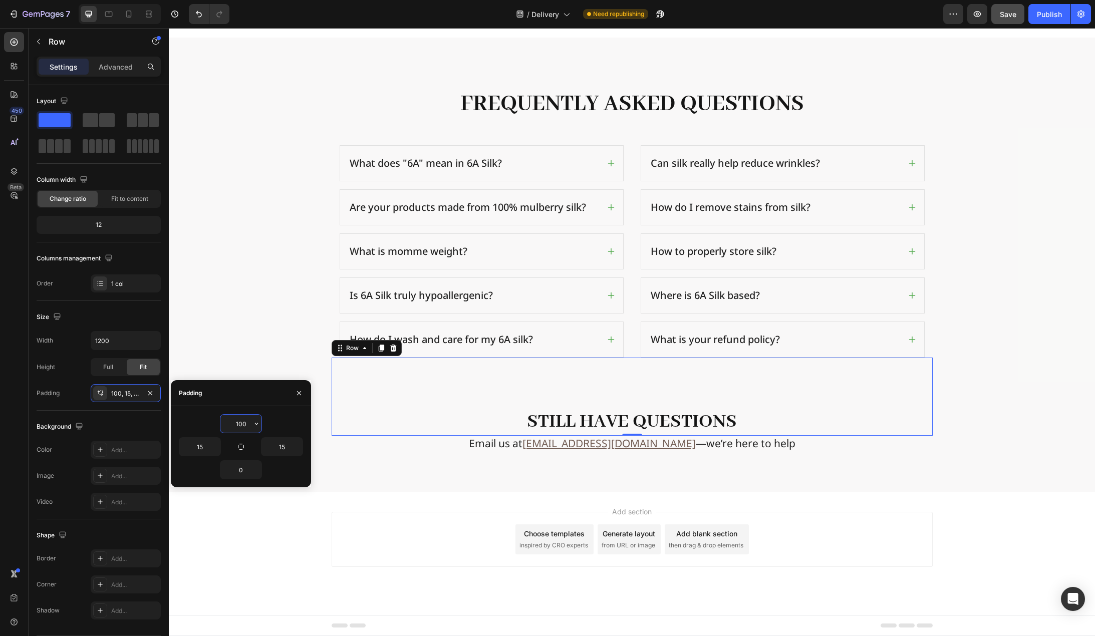
click at [247, 427] on input "100" at bounding box center [240, 424] width 41 height 18
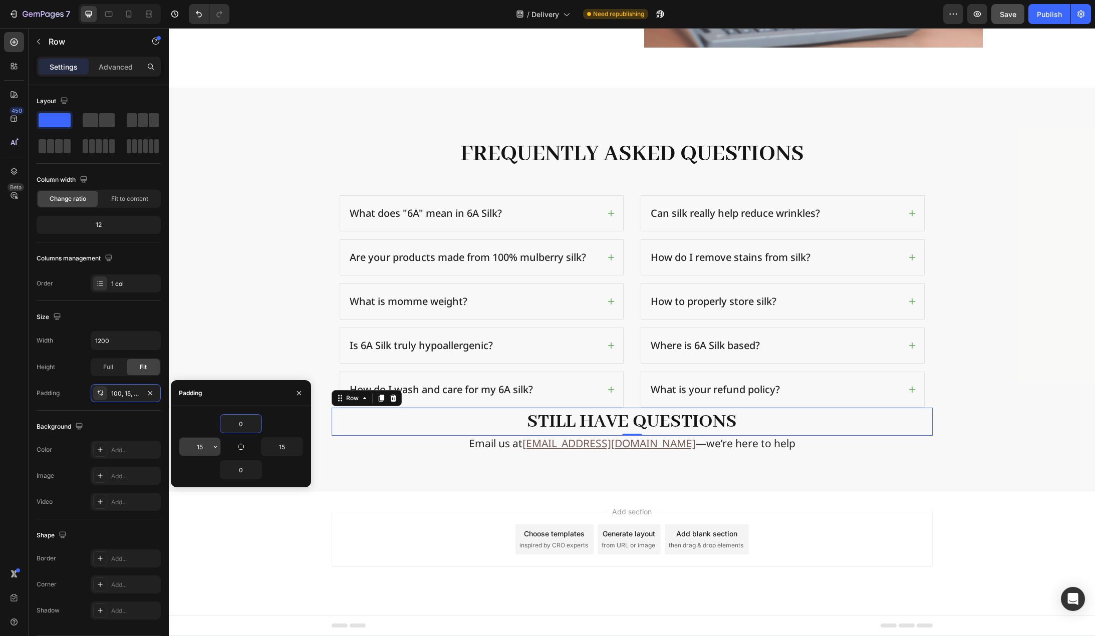
type input "0"
click at [205, 446] on input "15" at bounding box center [199, 447] width 41 height 18
type input "0"
click at [279, 446] on input "15" at bounding box center [282, 447] width 41 height 18
type input "0"
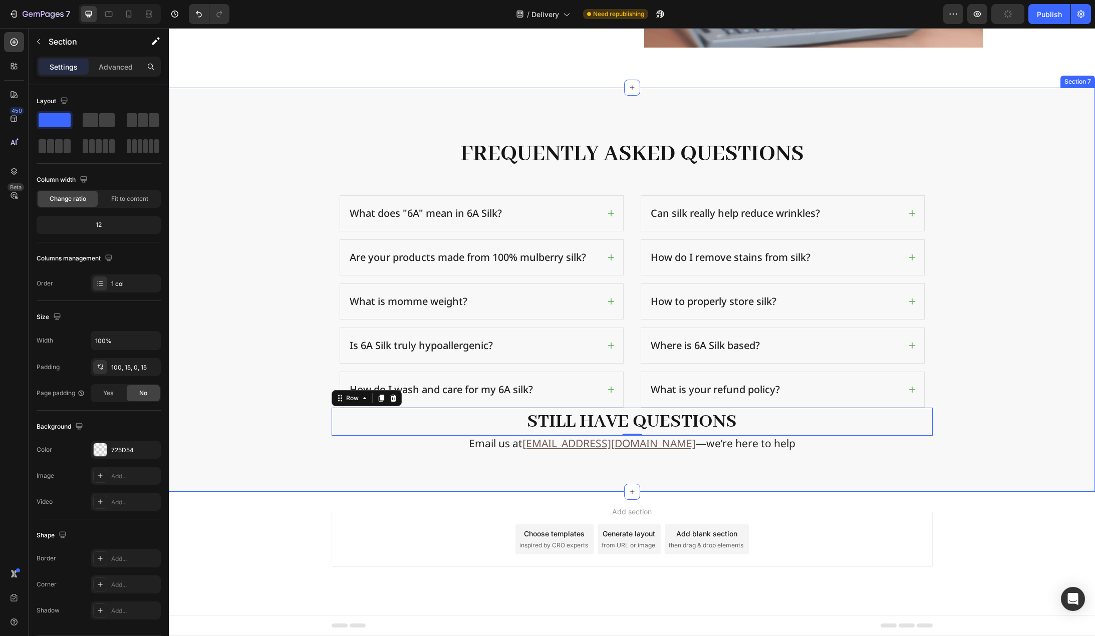
click at [247, 335] on div "Frequently Asked Questions Heading Row What does "6A" mean in 6A Silk? Are your…" at bounding box center [631, 315] width 911 height 354
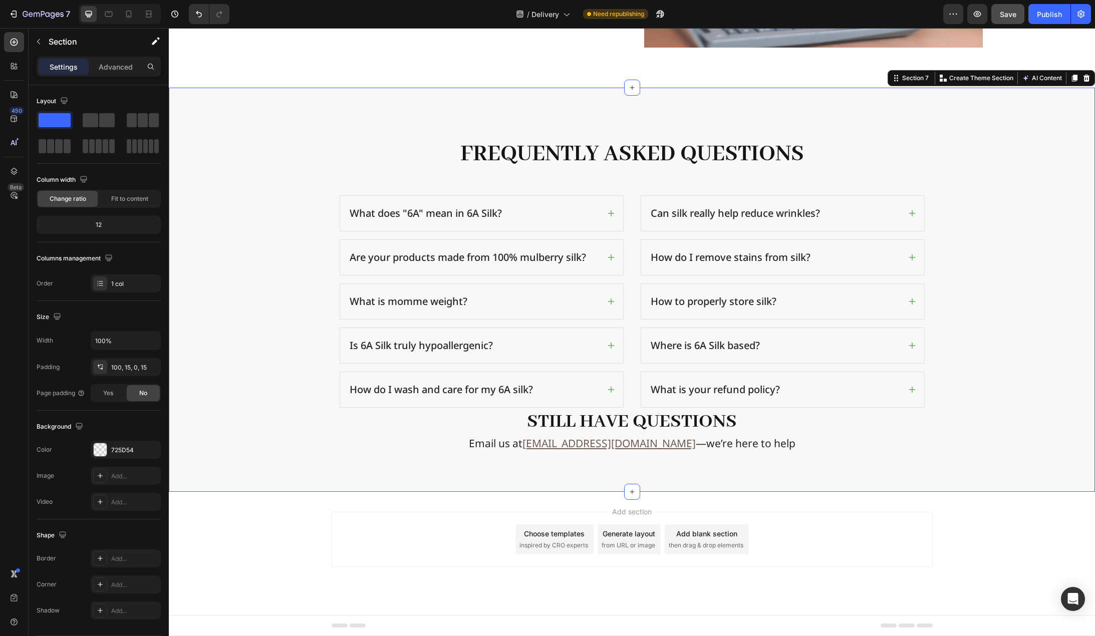
click at [289, 312] on div "Frequently Asked Questions Heading Row What does "6A" mean in 6A Silk? Are your…" at bounding box center [631, 315] width 911 height 354
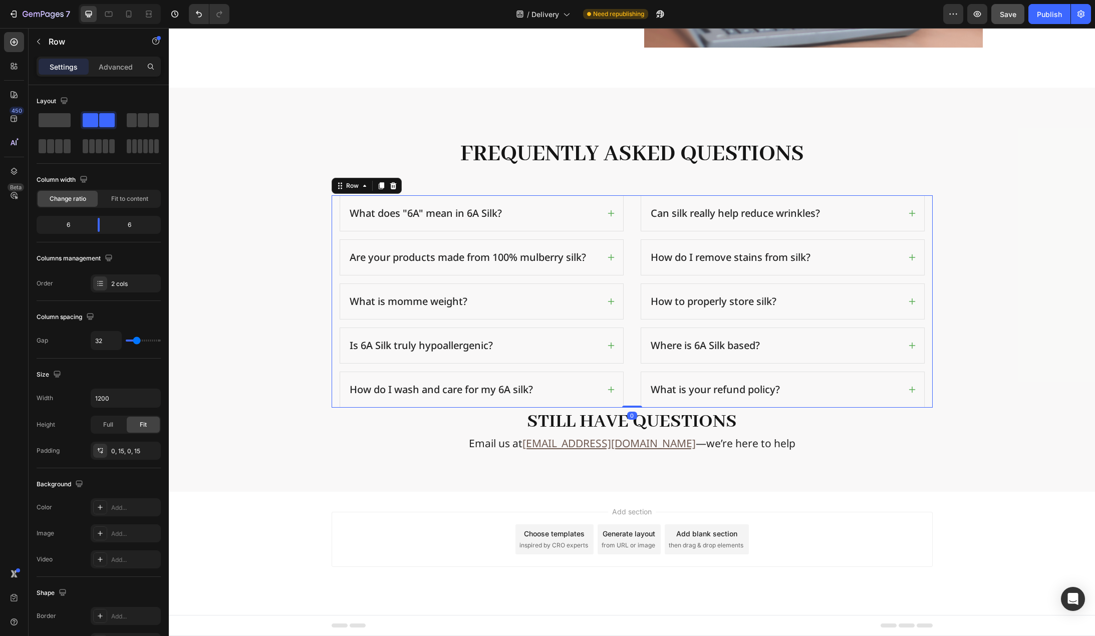
click at [631, 395] on div "What does "6A" mean in 6A Silk? Are your products made from 100% mulberry silk?…" at bounding box center [632, 301] width 601 height 212
click at [126, 450] on div "0, 15, 0, 15" at bounding box center [125, 451] width 29 height 9
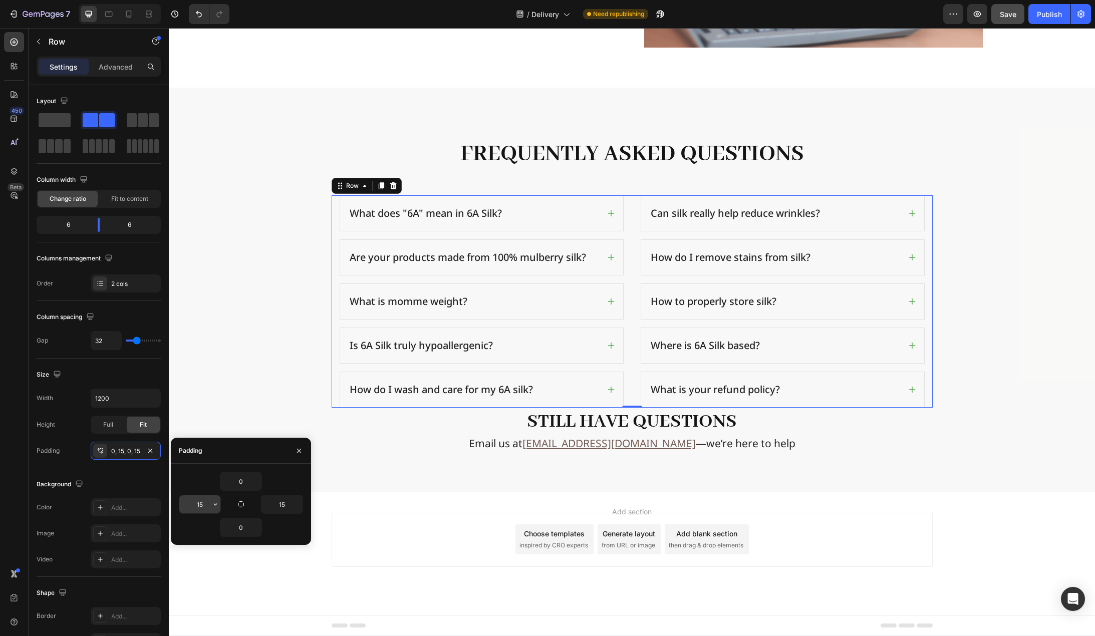
click at [203, 510] on input "15" at bounding box center [199, 505] width 41 height 18
type input "0"
click at [280, 501] on input "15" at bounding box center [282, 505] width 41 height 18
type input "0"
click at [243, 506] on icon "button" at bounding box center [241, 505] width 8 height 8
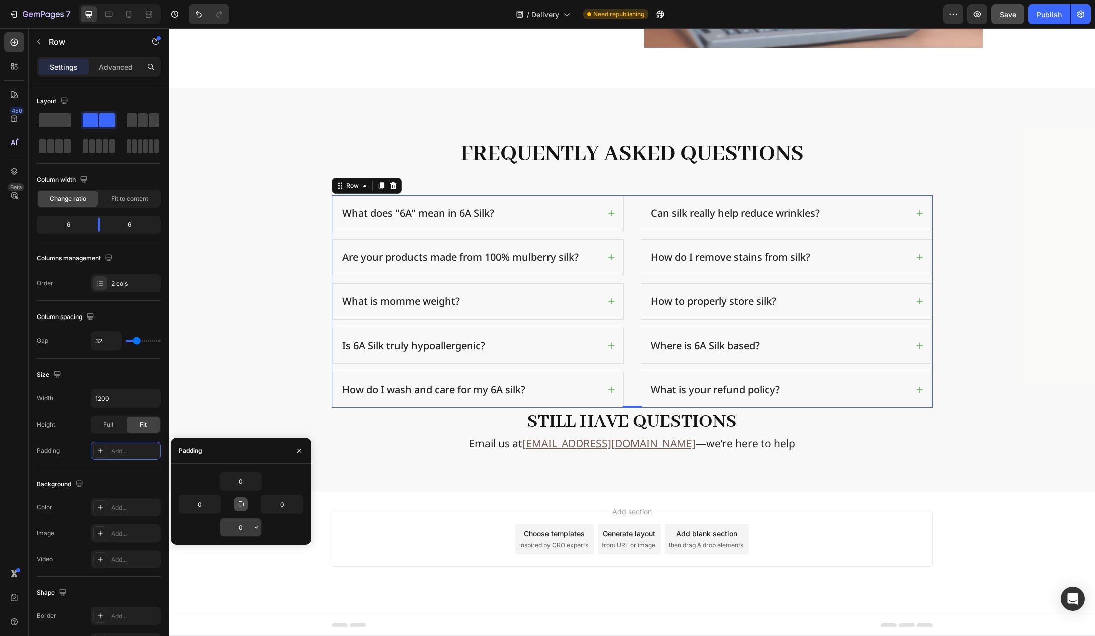
click at [244, 527] on input "0" at bounding box center [240, 528] width 41 height 18
type input "40"
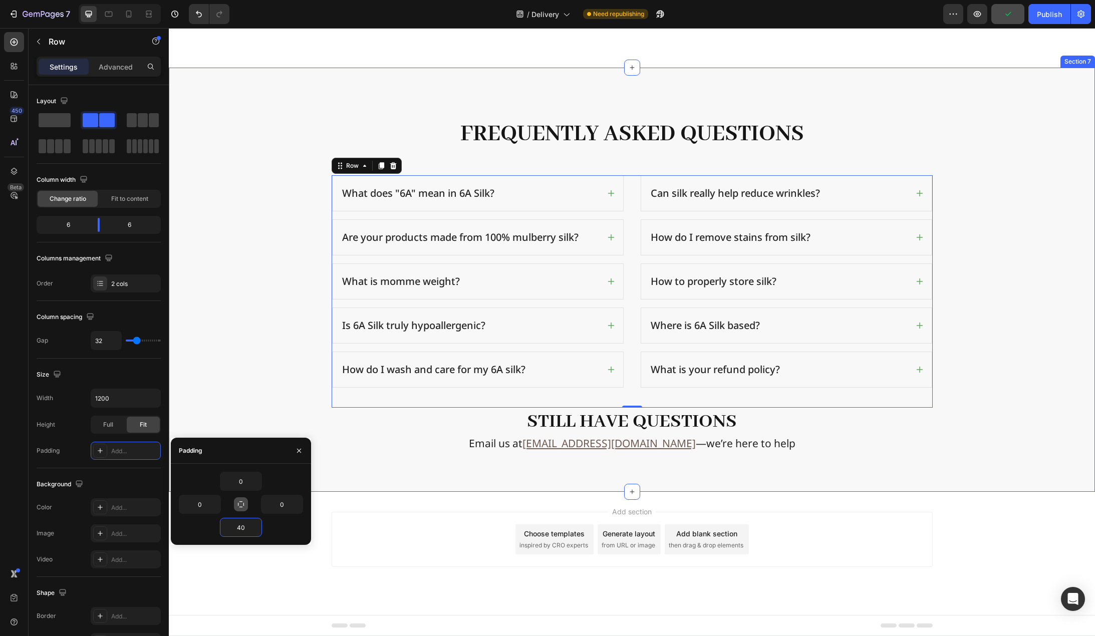
click at [257, 370] on div "Frequently Asked Questions Heading Row What does "6A" mean in 6A Silk? Are your…" at bounding box center [631, 305] width 911 height 374
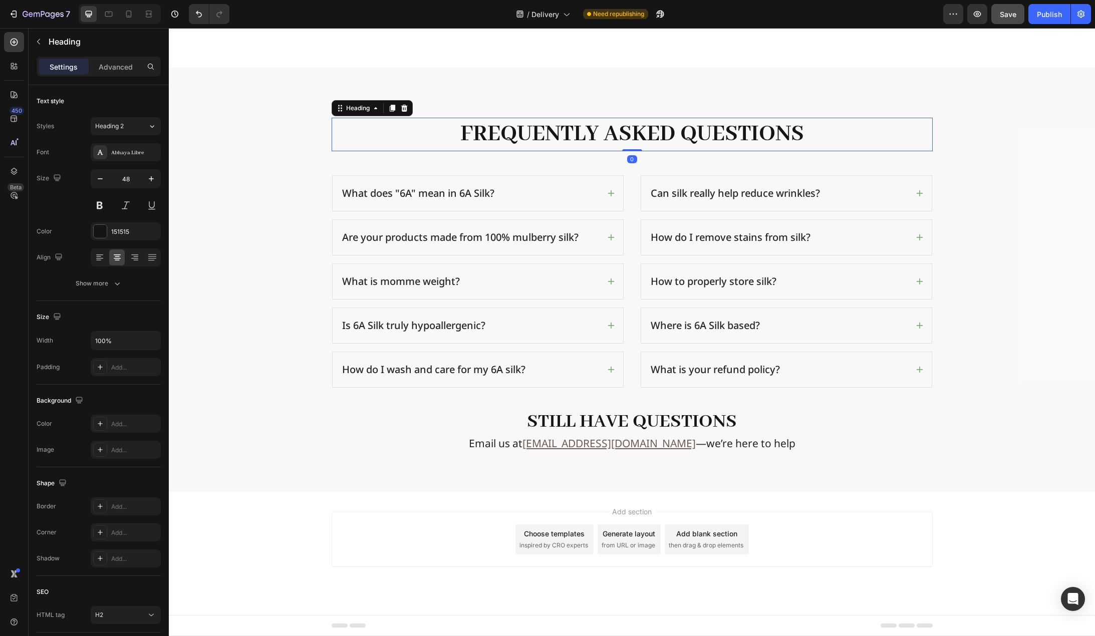
click at [588, 137] on h2 "Frequently Asked Questions" at bounding box center [632, 134] width 601 height 33
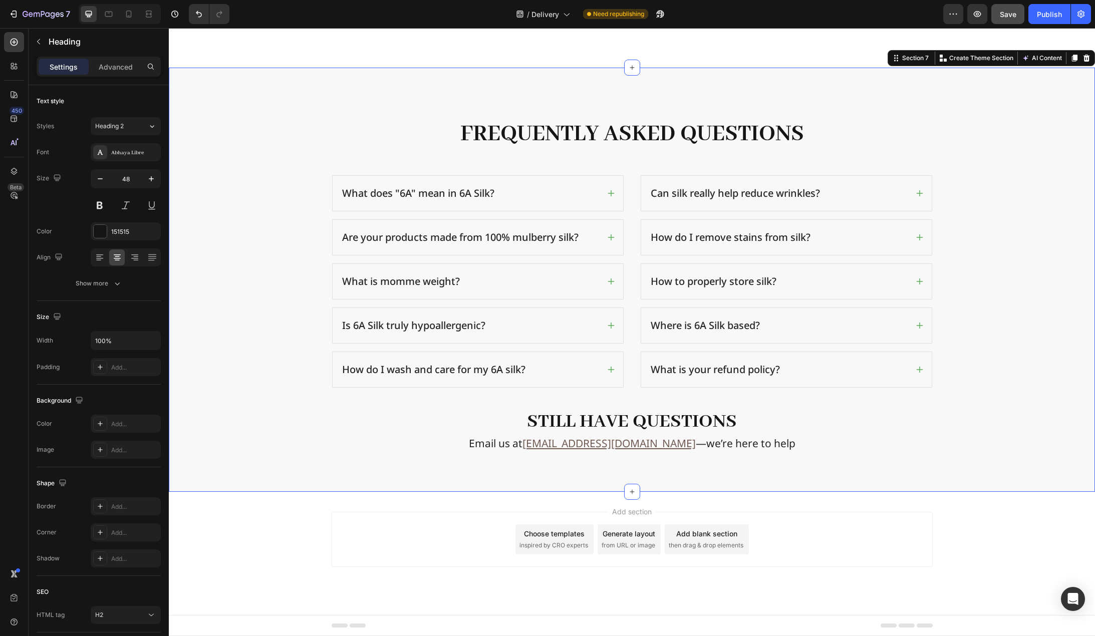
click at [596, 166] on div "Frequently Asked Questions Heading Row What does "6A" mean in 6A Silk? Are your…" at bounding box center [631, 305] width 911 height 374
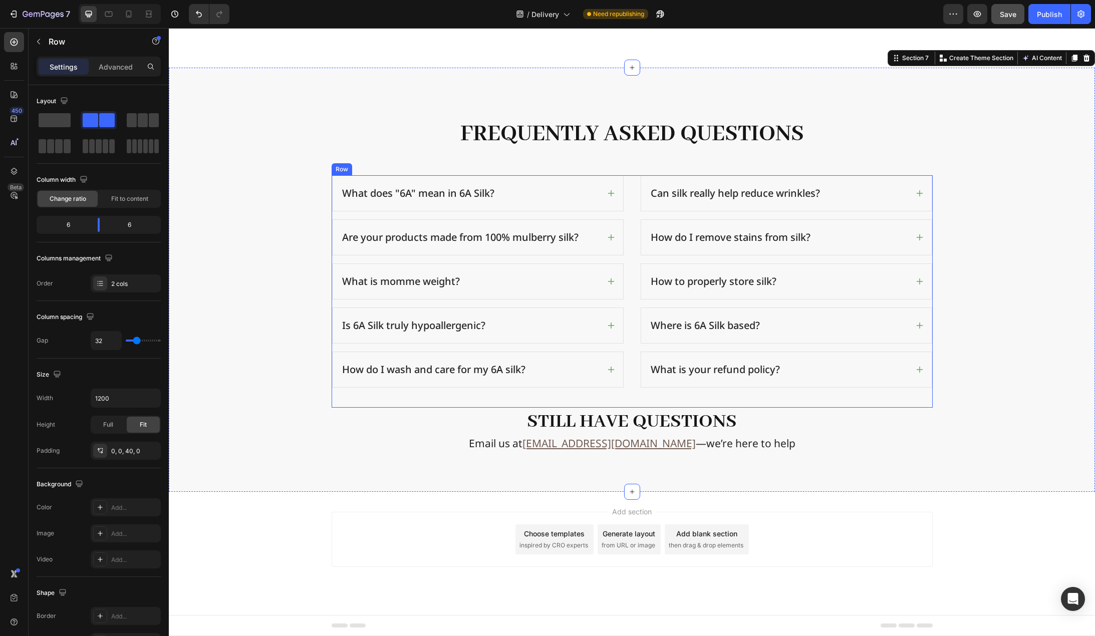
click at [629, 193] on div "What does "6A" mean in 6A Silk? Are your products made from 100% mulberry silk?…" at bounding box center [632, 291] width 601 height 232
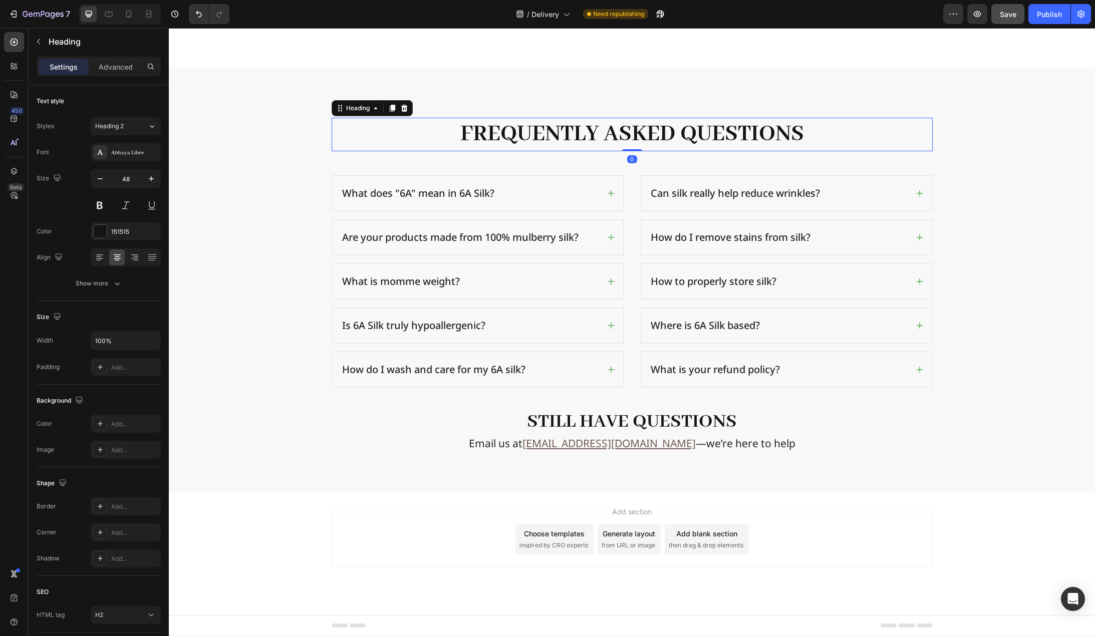
click at [817, 126] on h2 "Frequently Asked Questions" at bounding box center [632, 134] width 601 height 33
click at [628, 192] on div "What does "6A" mean in 6A Silk? Are your products made from 100% mulberry silk?…" at bounding box center [632, 291] width 601 height 232
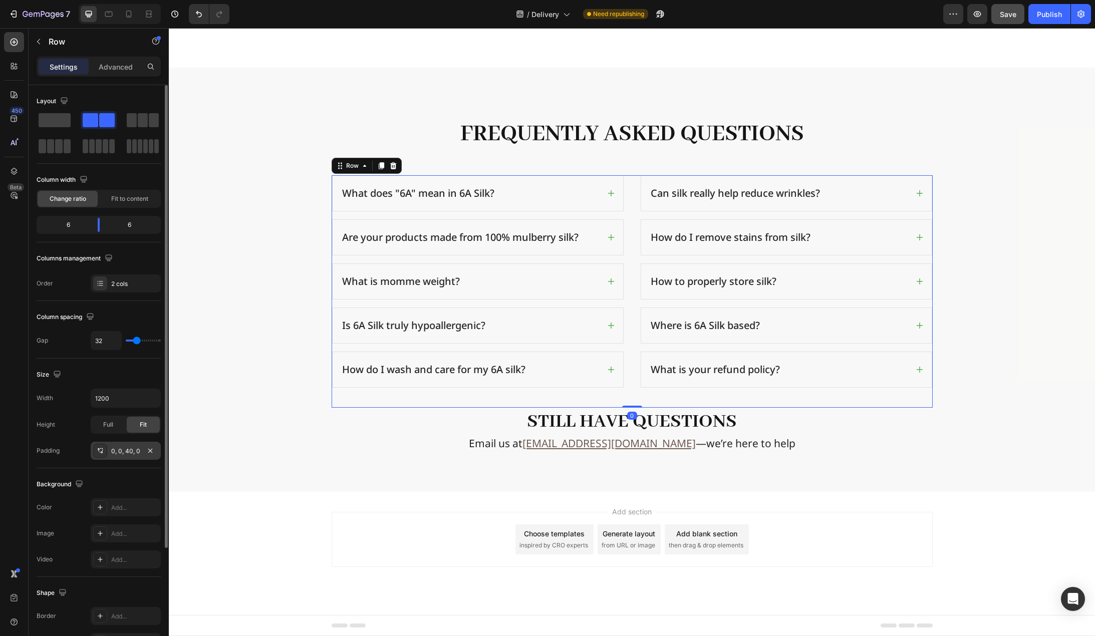
click at [121, 454] on div "0, 0, 40, 0" at bounding box center [125, 451] width 29 height 9
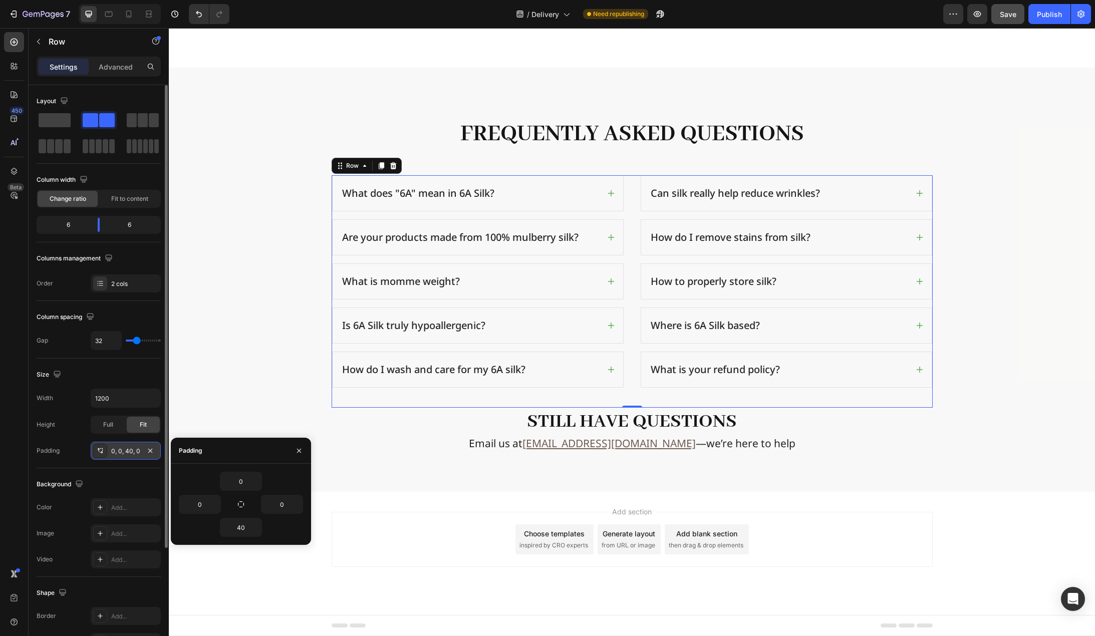
click at [121, 454] on div "0, 0, 40, 0" at bounding box center [125, 451] width 29 height 9
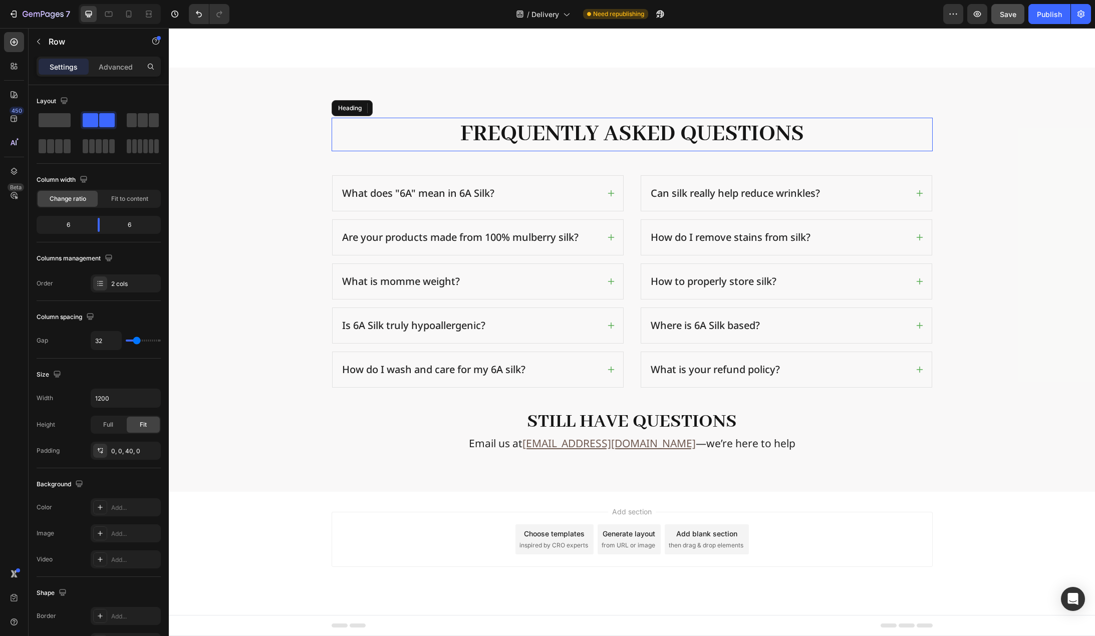
click at [837, 124] on h2 "Frequently Asked Questions" at bounding box center [632, 134] width 601 height 33
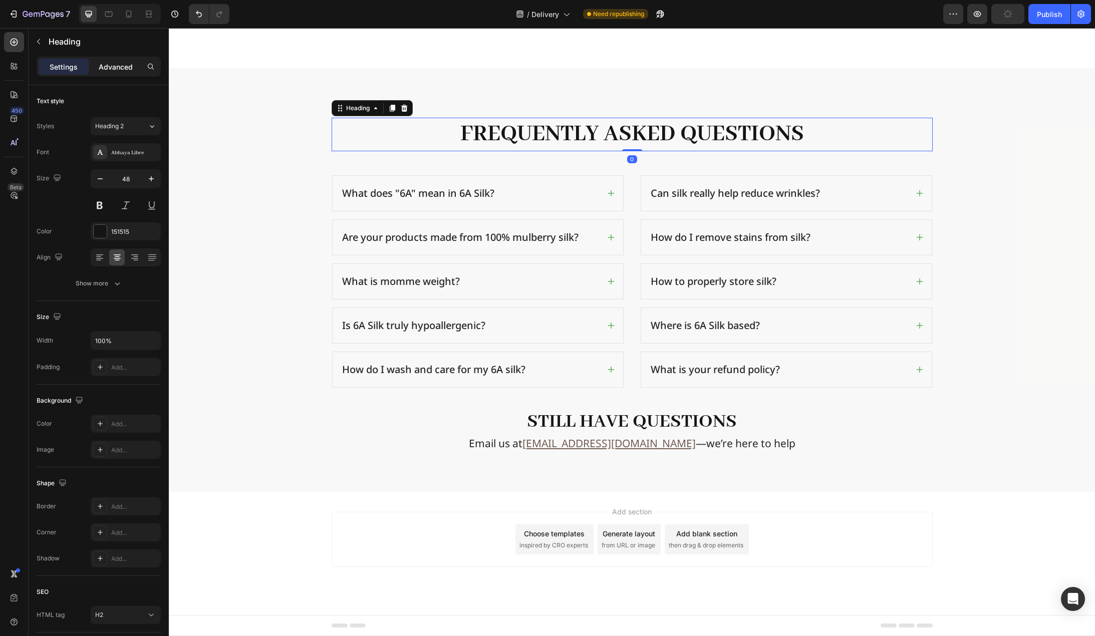
click at [117, 64] on p "Advanced" at bounding box center [116, 67] width 34 height 11
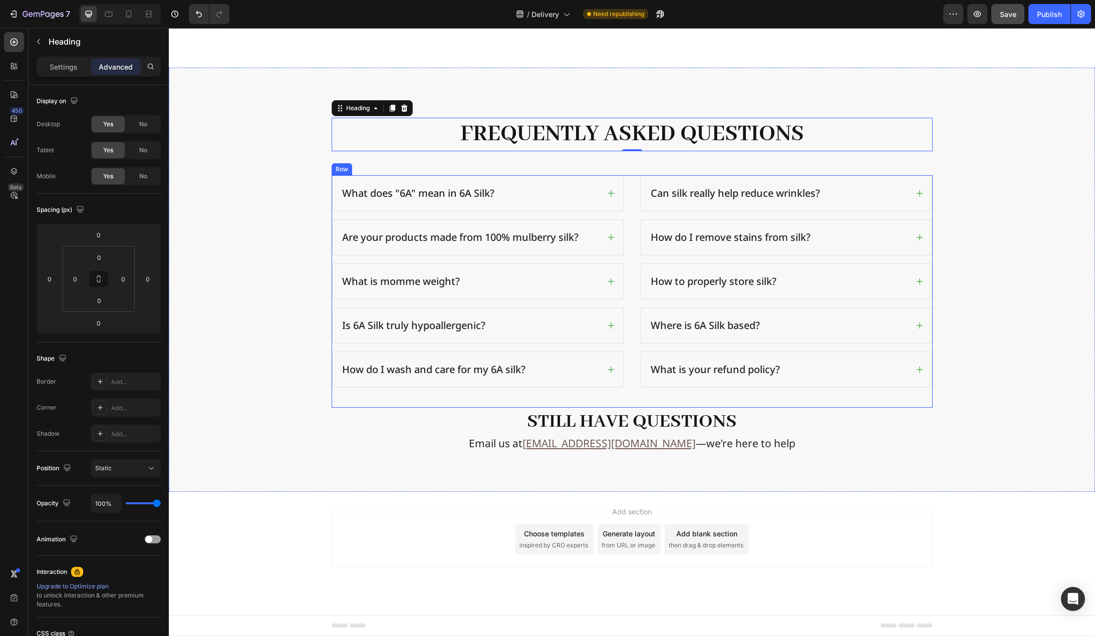
click at [627, 185] on div "What does "6A" mean in 6A Silk? Are your products made from 100% mulberry silk?…" at bounding box center [632, 291] width 601 height 232
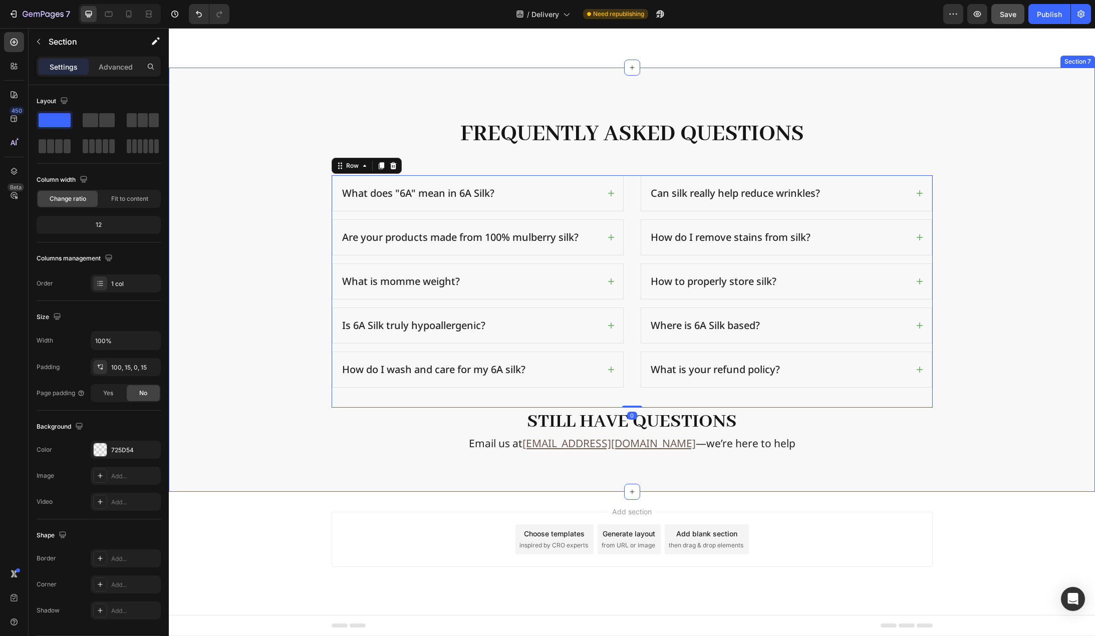
click at [621, 95] on div "Frequently Asked Questions Heading Row What does "6A" mean in 6A Silk? Are your…" at bounding box center [632, 280] width 926 height 424
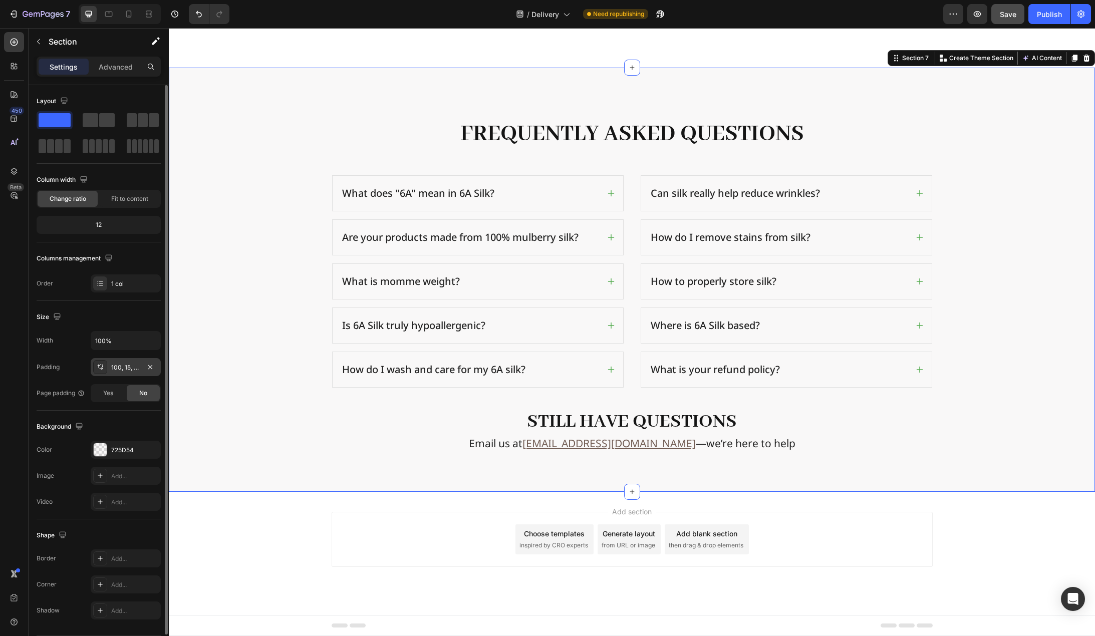
click at [117, 365] on div "100, 15, 0, 15" at bounding box center [125, 367] width 29 height 9
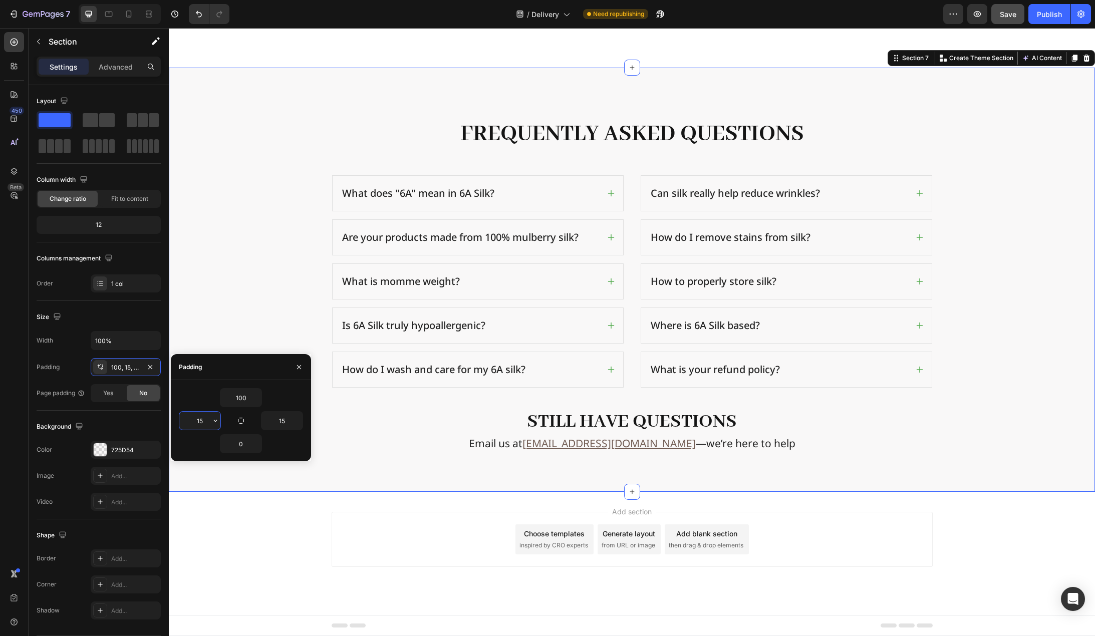
click at [198, 413] on input "15" at bounding box center [199, 421] width 41 height 18
type input "16"
click at [285, 423] on input "15" at bounding box center [282, 421] width 41 height 18
type input "16"
click at [247, 398] on input "100" at bounding box center [240, 398] width 41 height 18
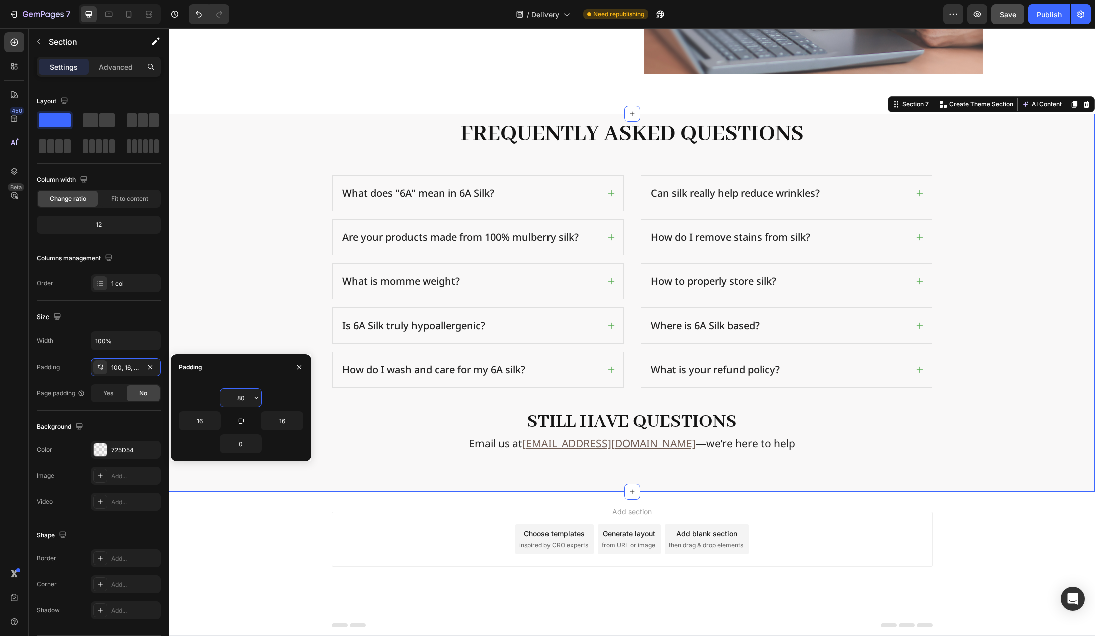
scroll to position [1543, 0]
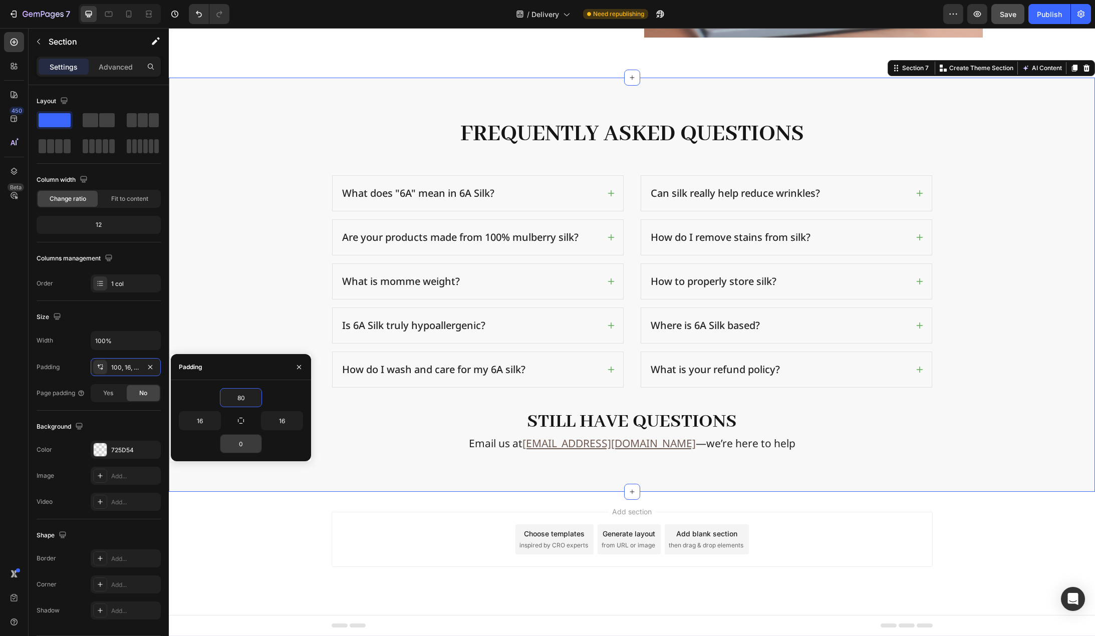
type input "80"
click at [243, 441] on input "0" at bounding box center [240, 444] width 41 height 18
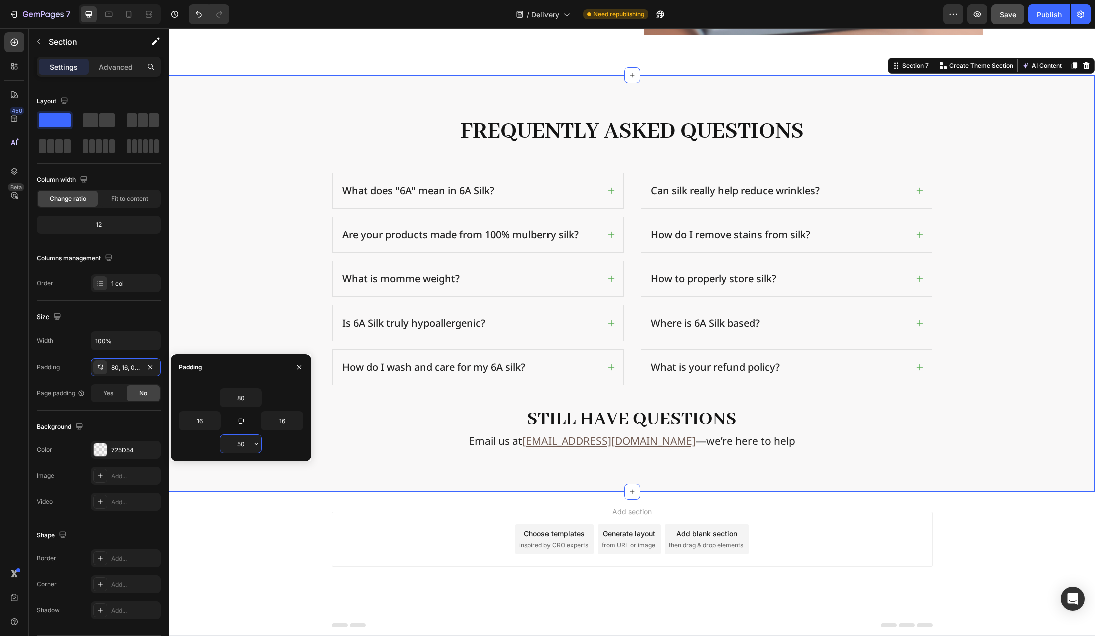
scroll to position [1553, 0]
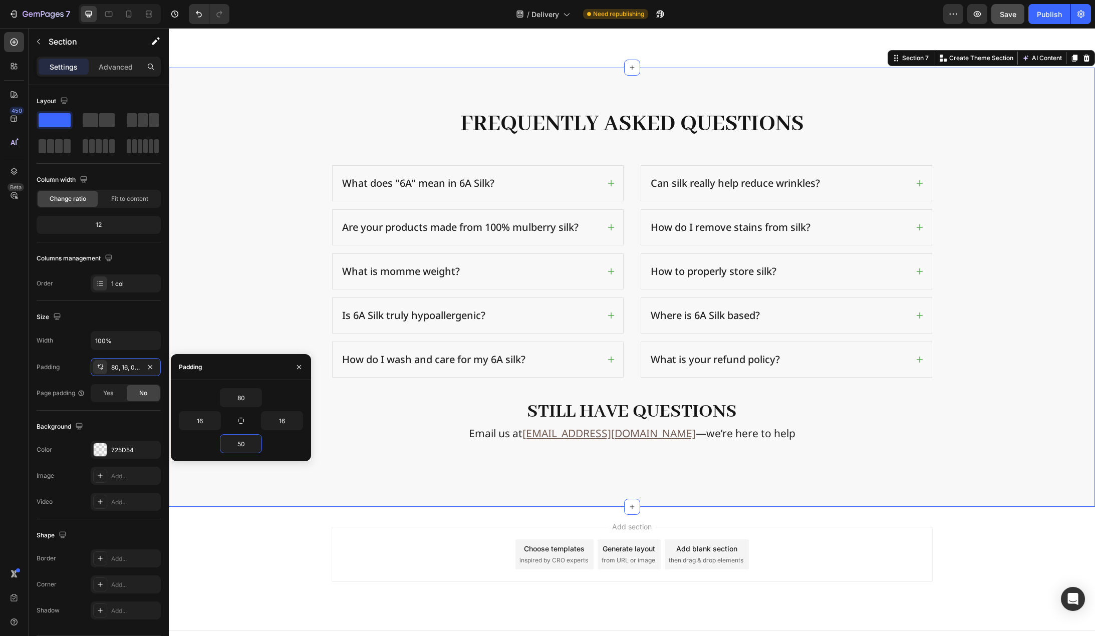
type input "5"
type input "50"
click at [256, 280] on div "Frequently Asked Questions Heading Row What does "6A" mean in 6A Silk? Are your…" at bounding box center [632, 295] width 910 height 374
click at [580, 453] on div "Email us at sales@6a-silk.com —we’re here to help Text Block Row" at bounding box center [632, 454] width 601 height 56
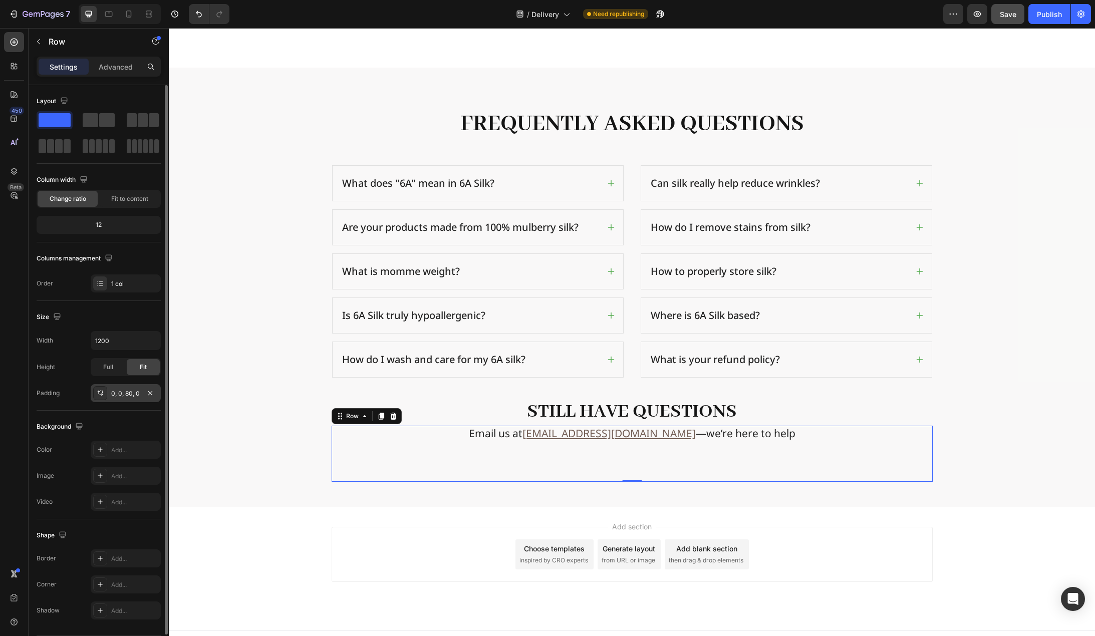
click at [130, 396] on div "0, 0, 80, 0" at bounding box center [125, 393] width 29 height 9
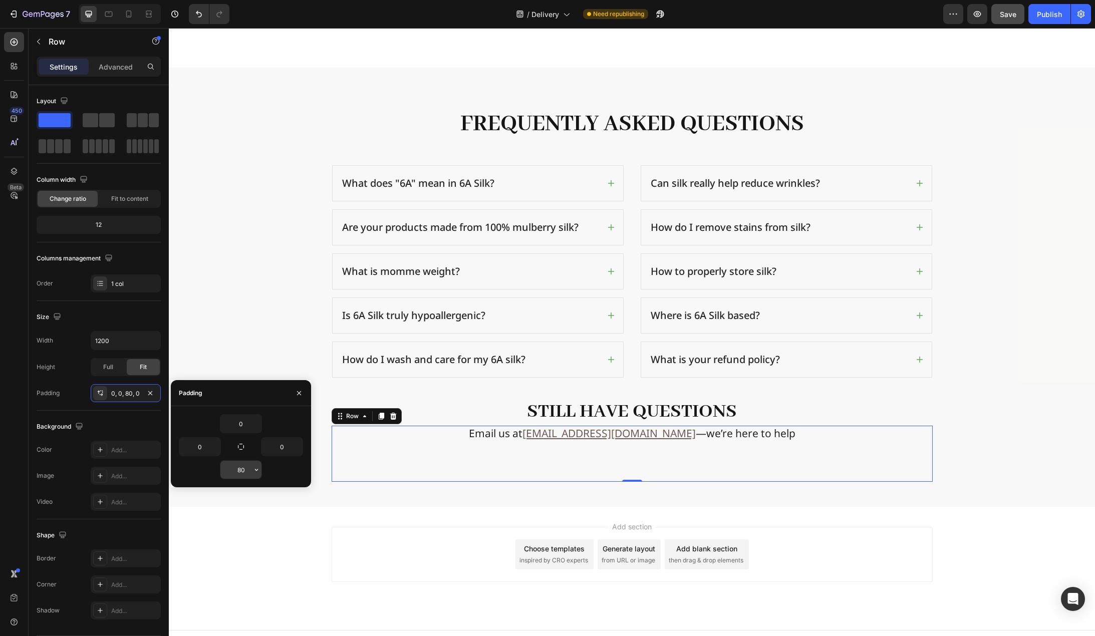
click at [242, 468] on input "80" at bounding box center [240, 470] width 41 height 18
type input "0"
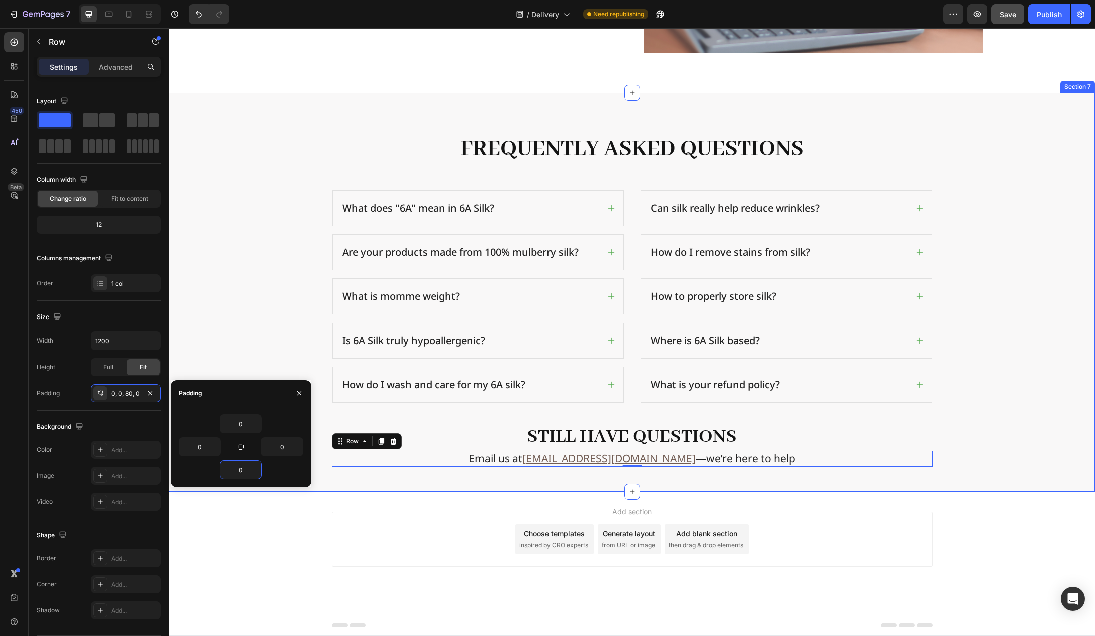
click at [217, 339] on div "Frequently Asked Questions Heading Row What does "6A" mean in 6A Silk? Are your…" at bounding box center [632, 300] width 910 height 334
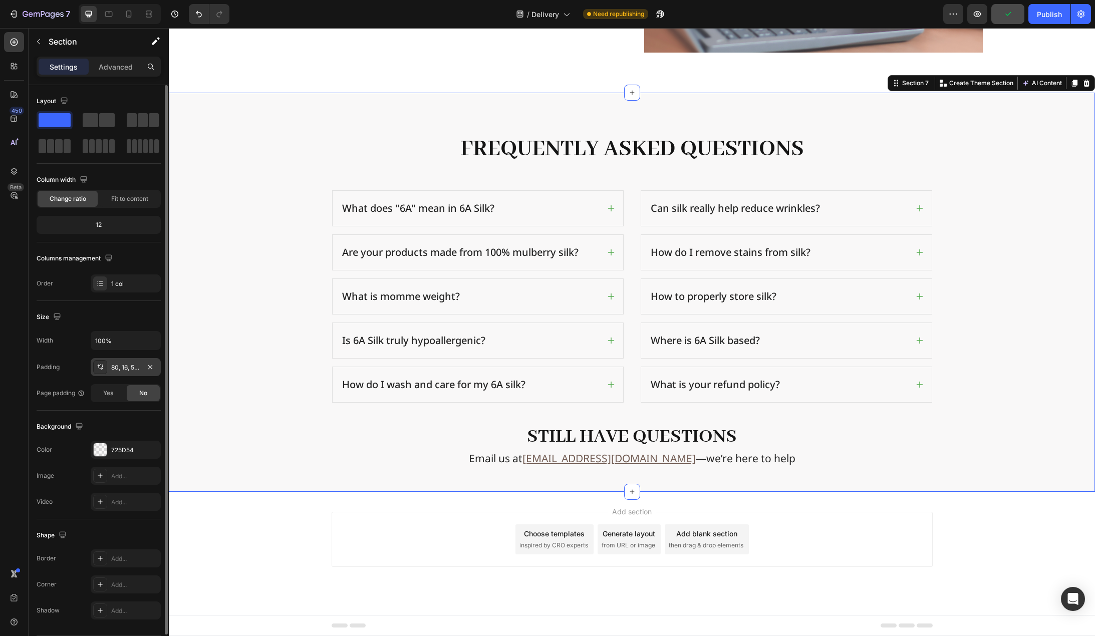
click at [131, 363] on div "80, 16, 50, 16" at bounding box center [125, 367] width 29 height 9
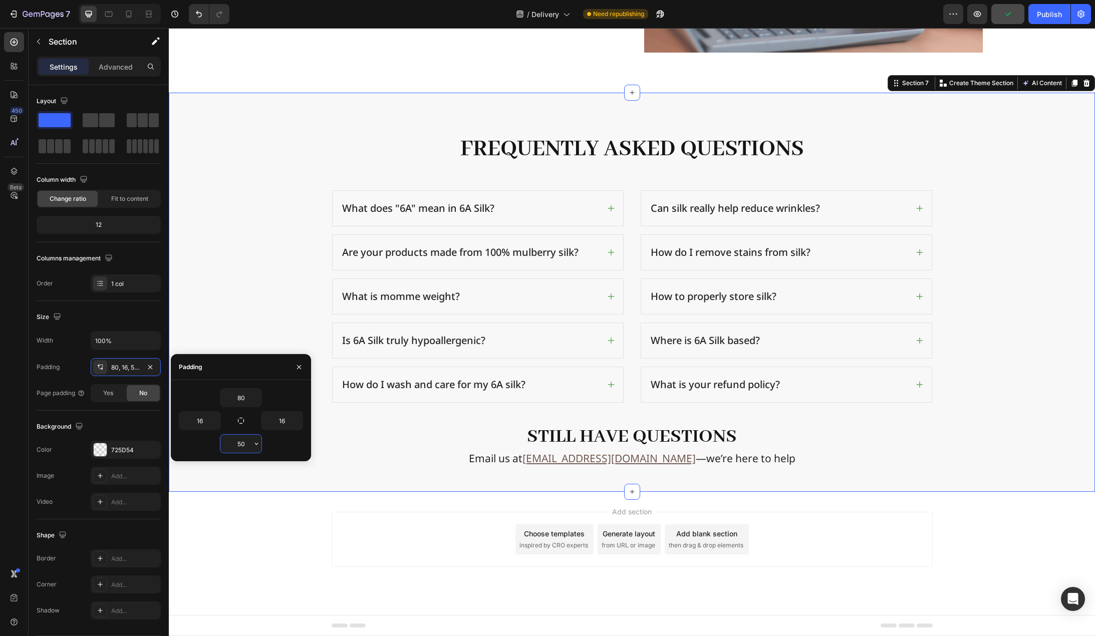
click at [248, 445] on input "50" at bounding box center [240, 444] width 41 height 18
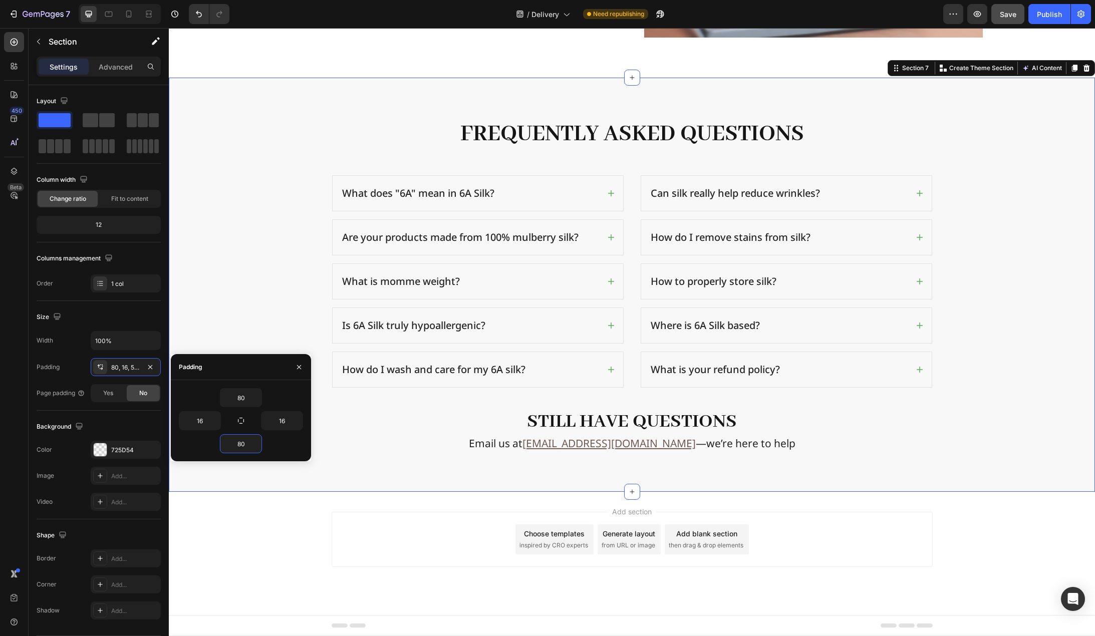
type input "80"
click at [243, 247] on div "Frequently Asked Questions Heading Row What does "6A" mean in 6A Silk? Are your…" at bounding box center [632, 285] width 910 height 334
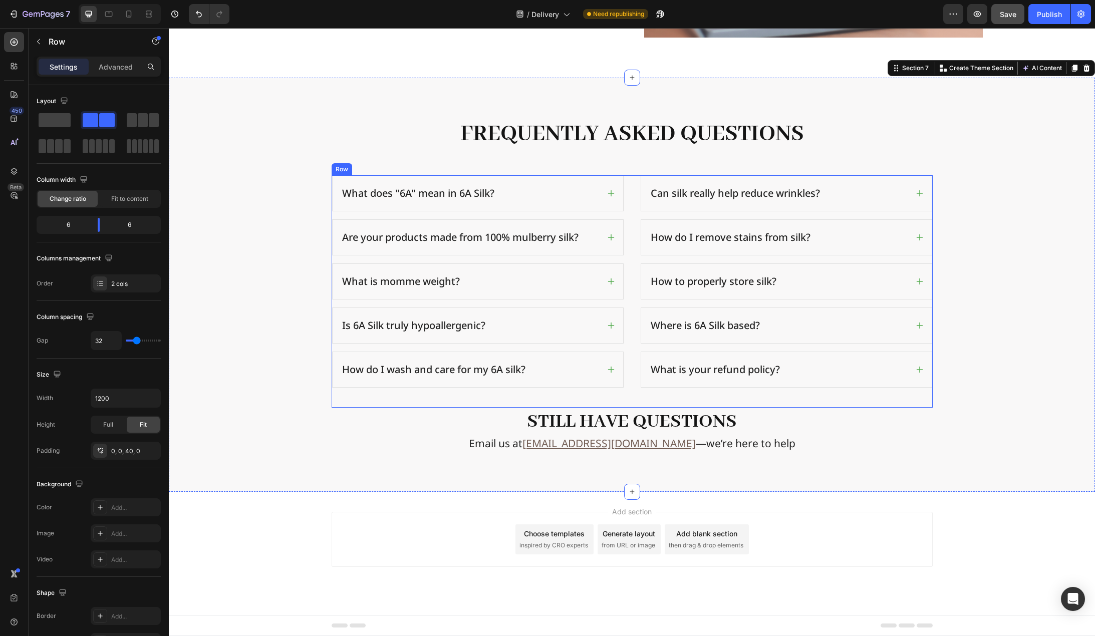
click at [628, 382] on div "What does "6A" mean in 6A Silk? Are your products made from 100% mulberry silk?…" at bounding box center [632, 291] width 601 height 232
click at [627, 366] on div "What does "6A" mean in 6A Silk? Are your products made from 100% mulberry silk?…" at bounding box center [632, 291] width 601 height 232
click at [627, 338] on div "What does "6A" mean in 6A Silk? Are your products made from 100% mulberry silk?…" at bounding box center [632, 291] width 601 height 232
click at [625, 366] on div "What does "6A" mean in 6A Silk? Are your products made from 100% mulberry silk?…" at bounding box center [632, 291] width 601 height 232
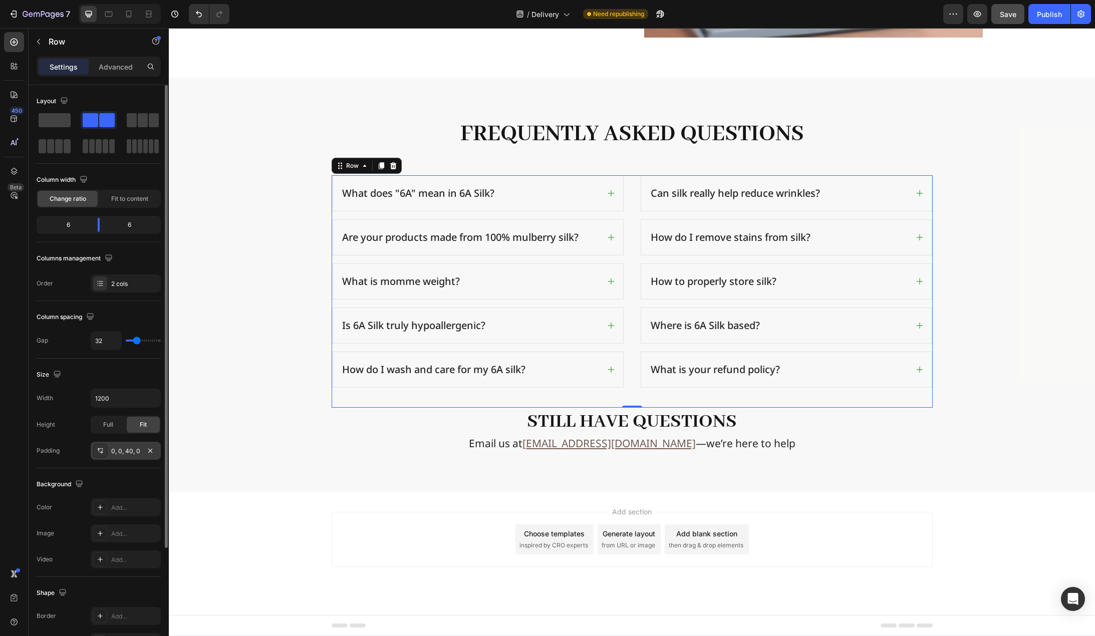
click at [127, 447] on div "0, 0, 40, 0" at bounding box center [125, 451] width 29 height 9
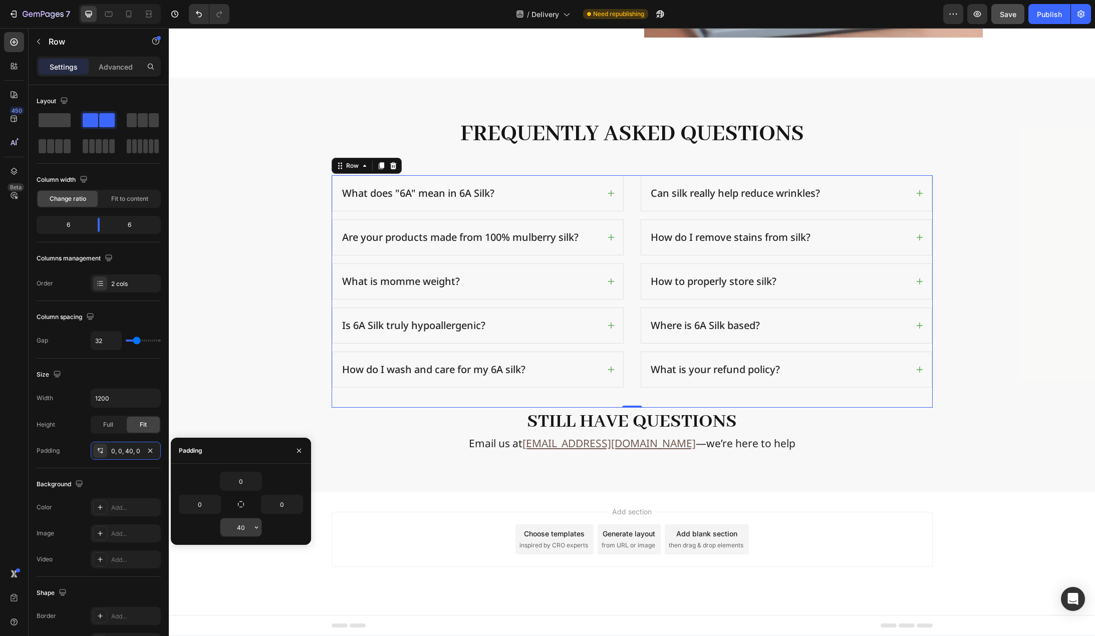
click at [248, 523] on input "40" at bounding box center [240, 528] width 41 height 18
type input "0"
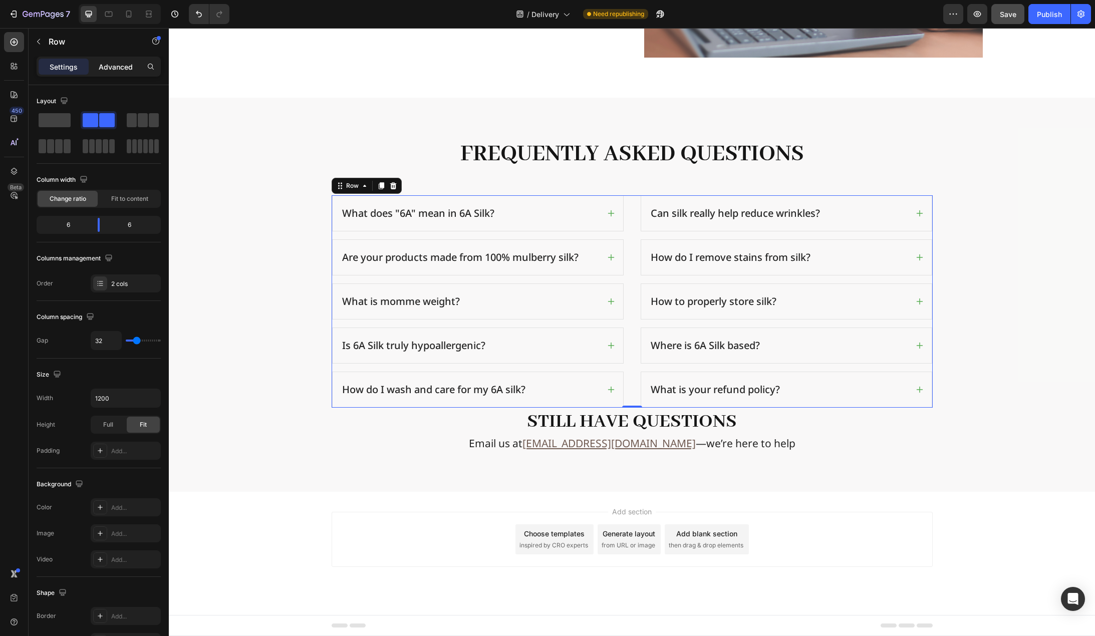
click at [118, 64] on p "Advanced" at bounding box center [116, 67] width 34 height 11
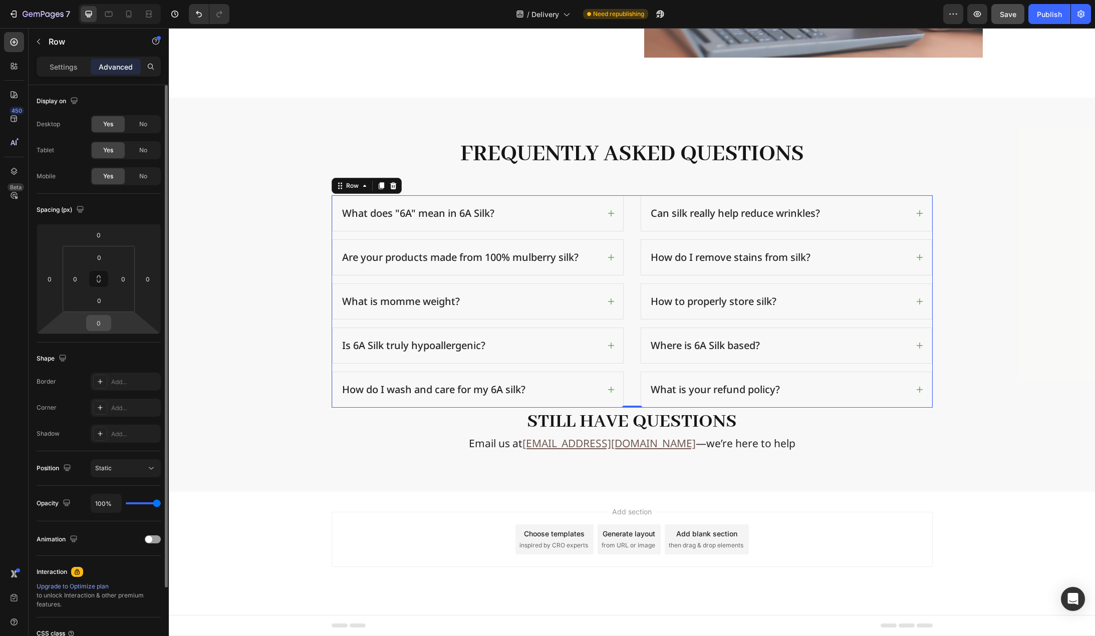
click at [105, 324] on input "0" at bounding box center [99, 323] width 20 height 15
type input "80"
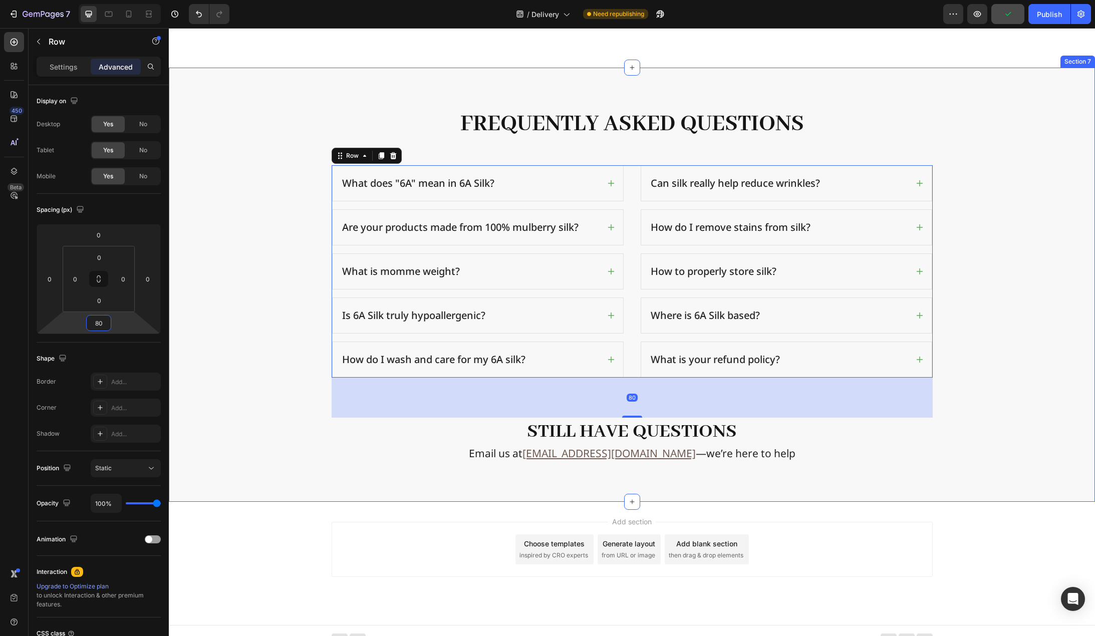
click at [264, 344] on div "Frequently Asked Questions Heading Row What does "6A" mean in 6A Silk? Are your…" at bounding box center [632, 285] width 910 height 354
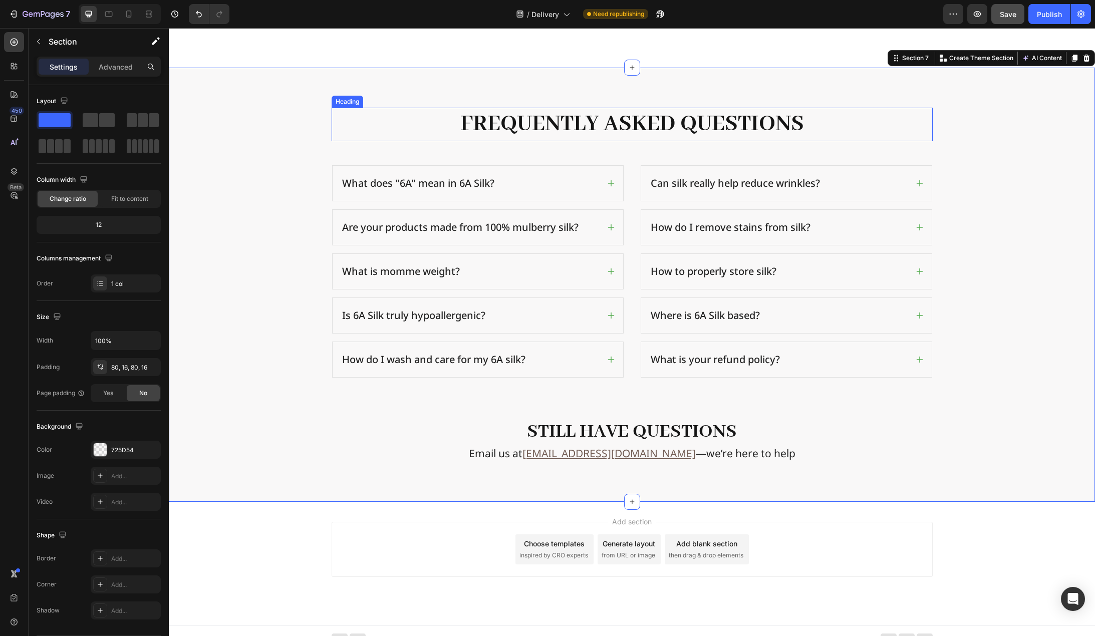
click at [643, 125] on h2 "Frequently Asked Questions" at bounding box center [632, 124] width 601 height 33
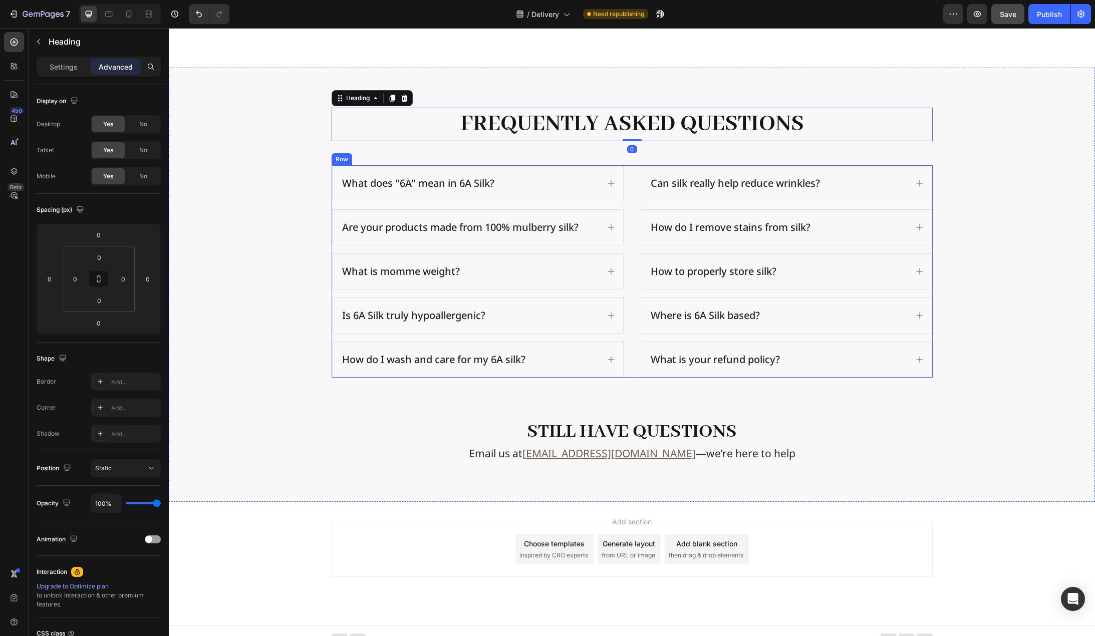
click at [629, 175] on div "What does "6A" mean in 6A Silk? Are your products made from 100% mulberry silk?…" at bounding box center [632, 271] width 601 height 212
click at [648, 130] on h2 "Frequently Asked Questions" at bounding box center [632, 124] width 601 height 33
click at [921, 130] on h2 "Frequently Asked Questions" at bounding box center [632, 124] width 601 height 33
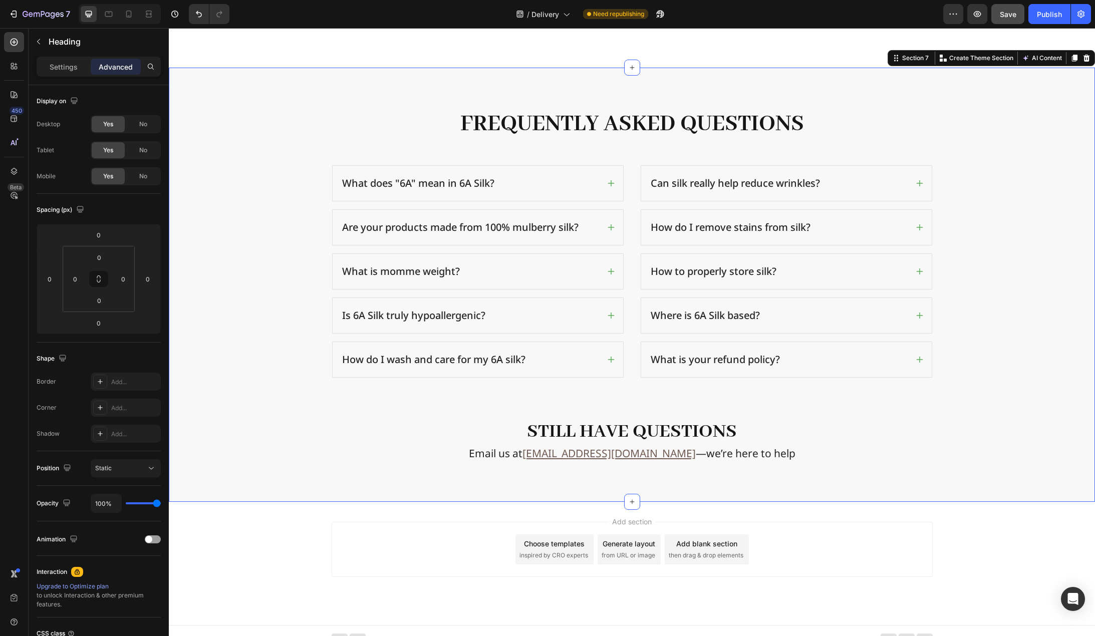
click at [314, 117] on div "Frequently Asked Questions Heading Row What does "6A" mean in 6A Silk? Are your…" at bounding box center [632, 285] width 910 height 354
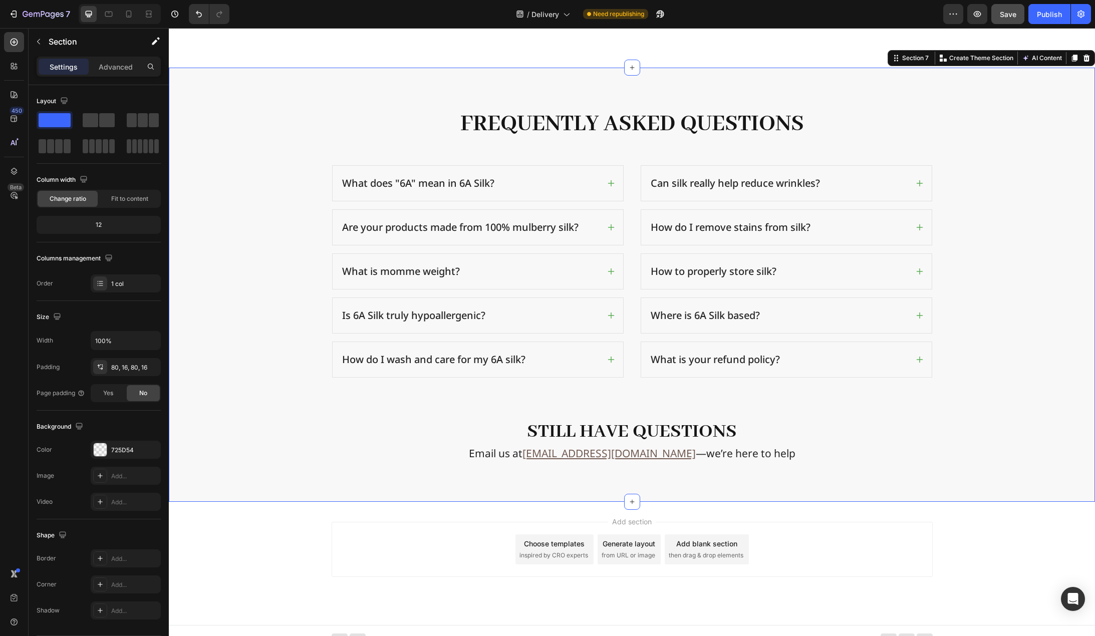
click at [357, 114] on p "Frequently Asked Questions" at bounding box center [632, 124] width 599 height 31
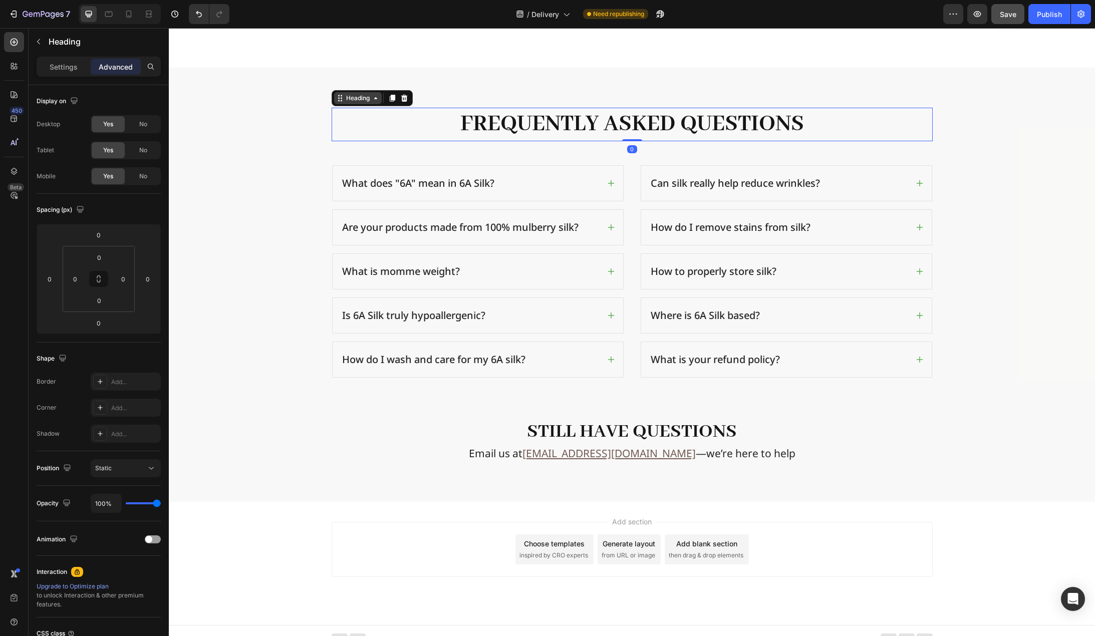
click at [344, 97] on div "Heading" at bounding box center [358, 98] width 28 height 9
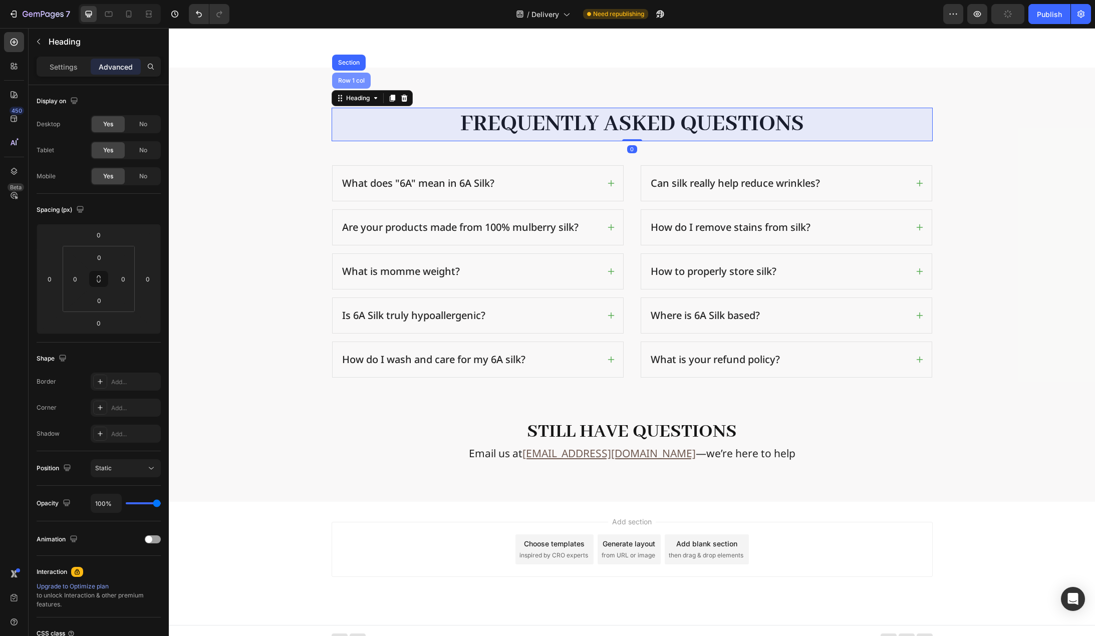
click at [346, 78] on div "Row 1 col" at bounding box center [351, 81] width 31 height 6
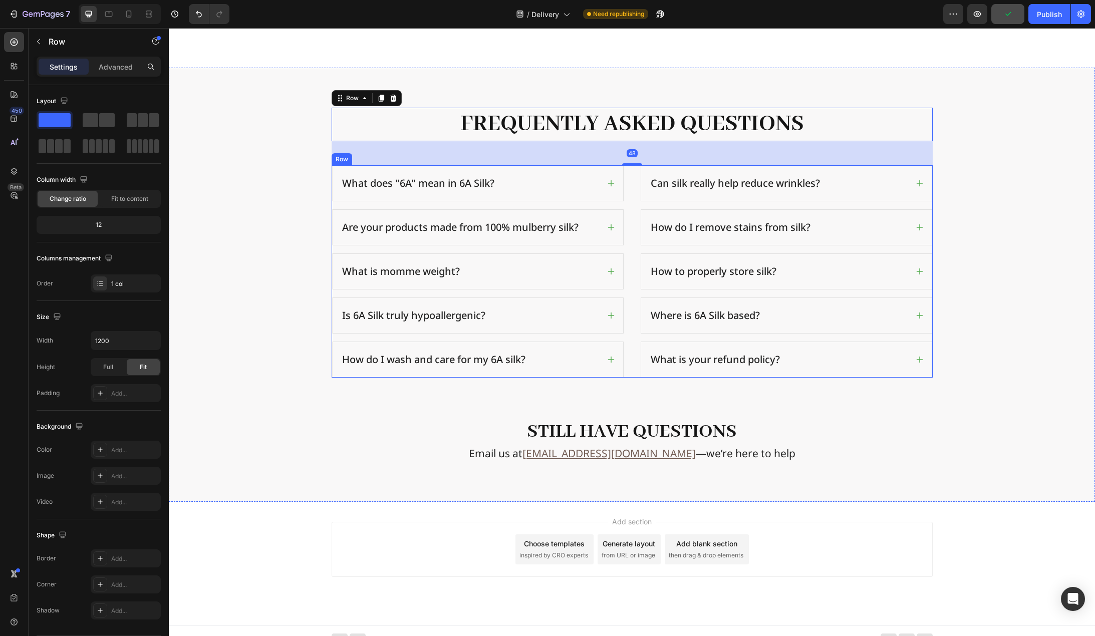
click at [628, 371] on div "What does "6A" mean in 6A Silk? Are your products made from 100% mulberry silk?…" at bounding box center [632, 271] width 601 height 212
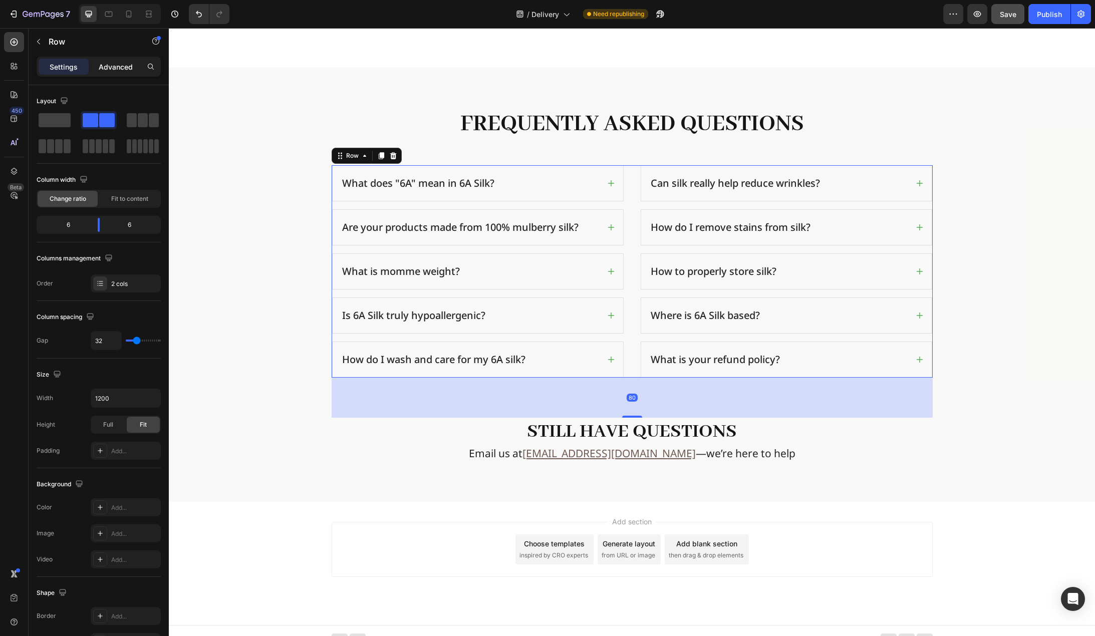
click at [117, 63] on p "Advanced" at bounding box center [116, 67] width 34 height 11
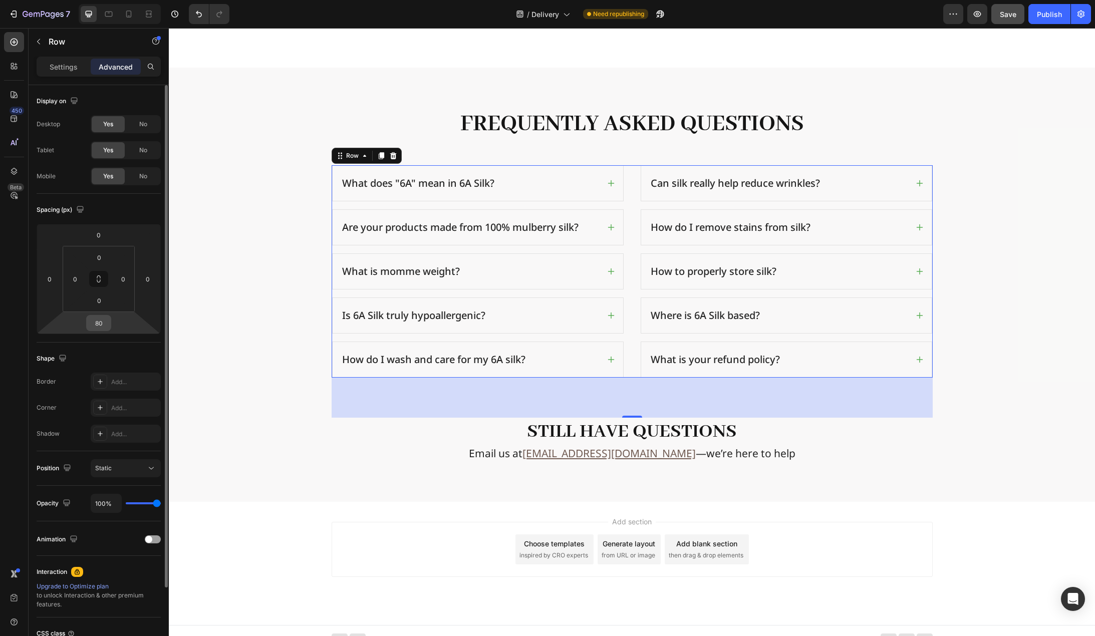
click at [107, 328] on input "80" at bounding box center [99, 323] width 20 height 15
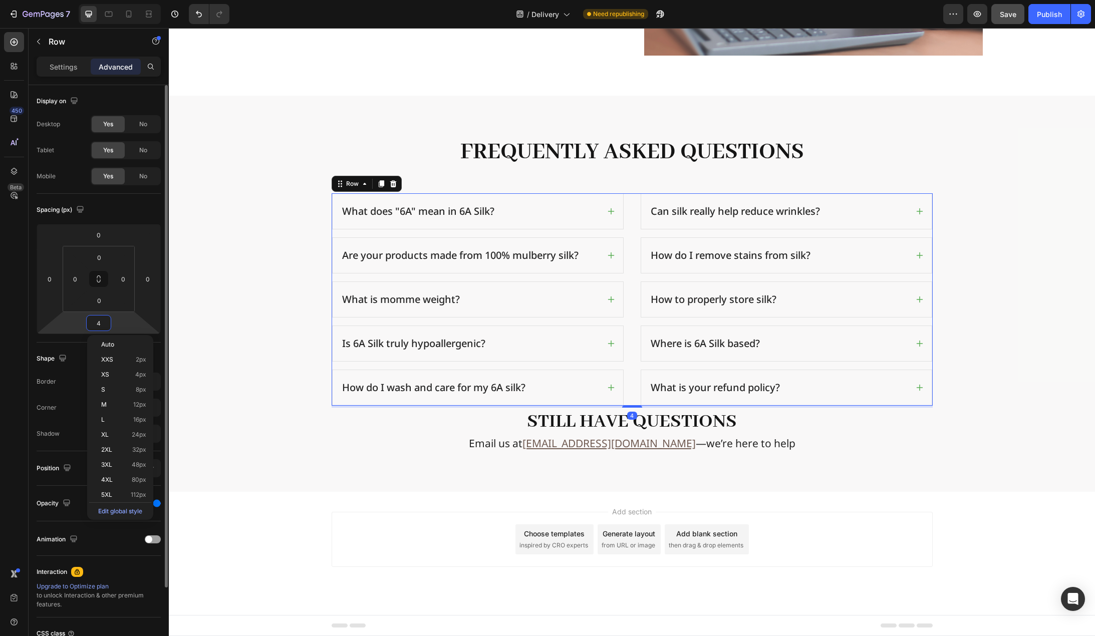
scroll to position [1547, 0]
type input "48"
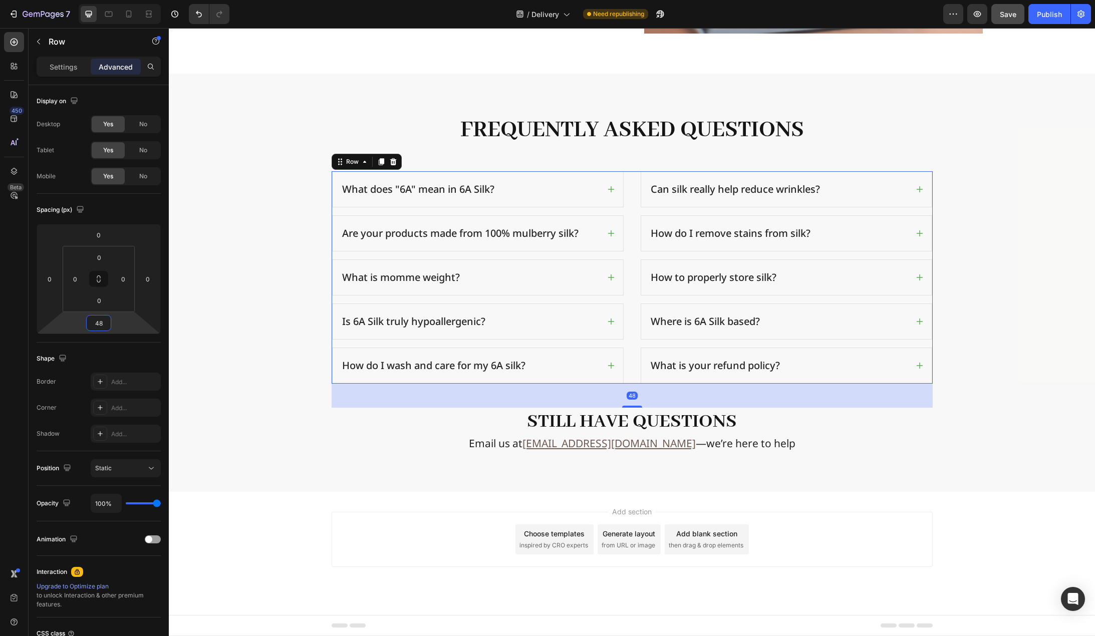
click at [244, 556] on div "Add section Choose templates inspired by CRO experts Generate layout from URL o…" at bounding box center [632, 553] width 926 height 123
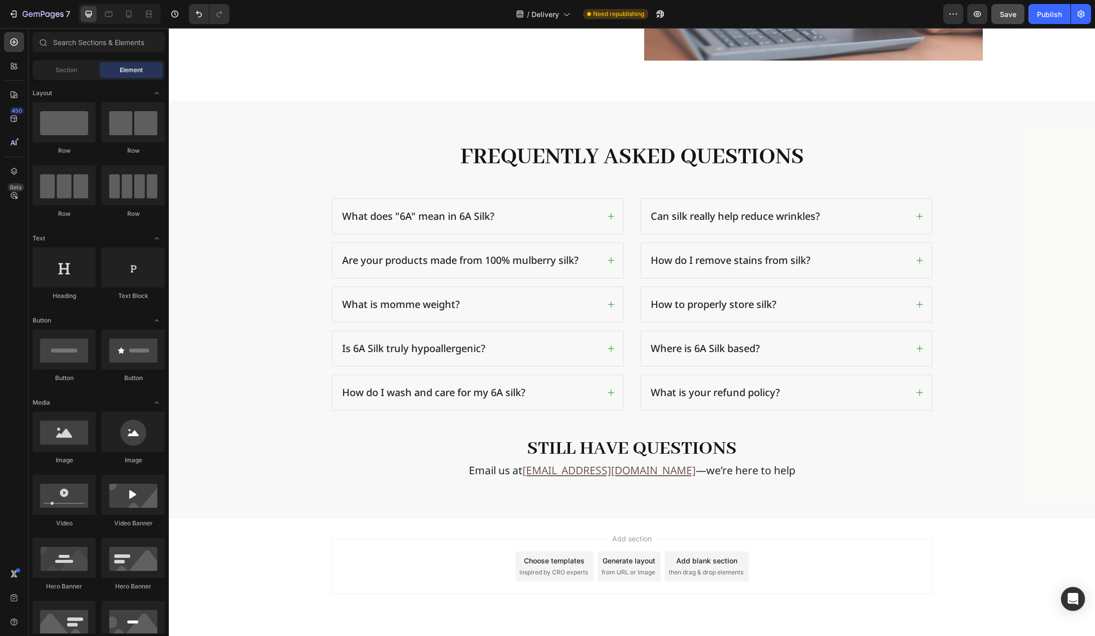
scroll to position [1497, 0]
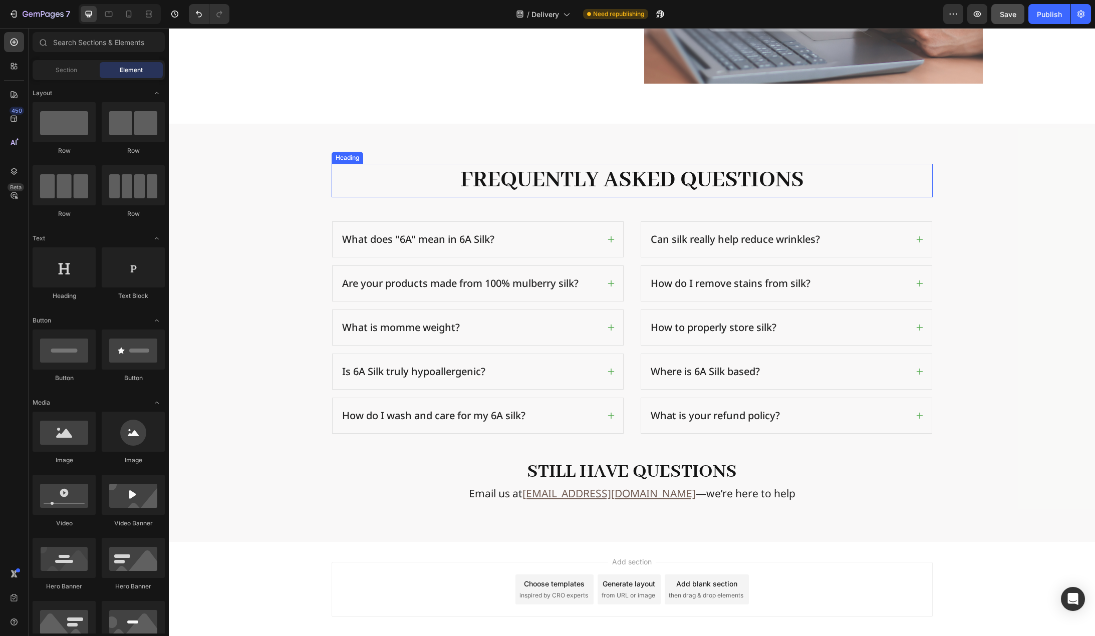
click at [824, 180] on p "Frequently Asked Questions" at bounding box center [632, 180] width 599 height 31
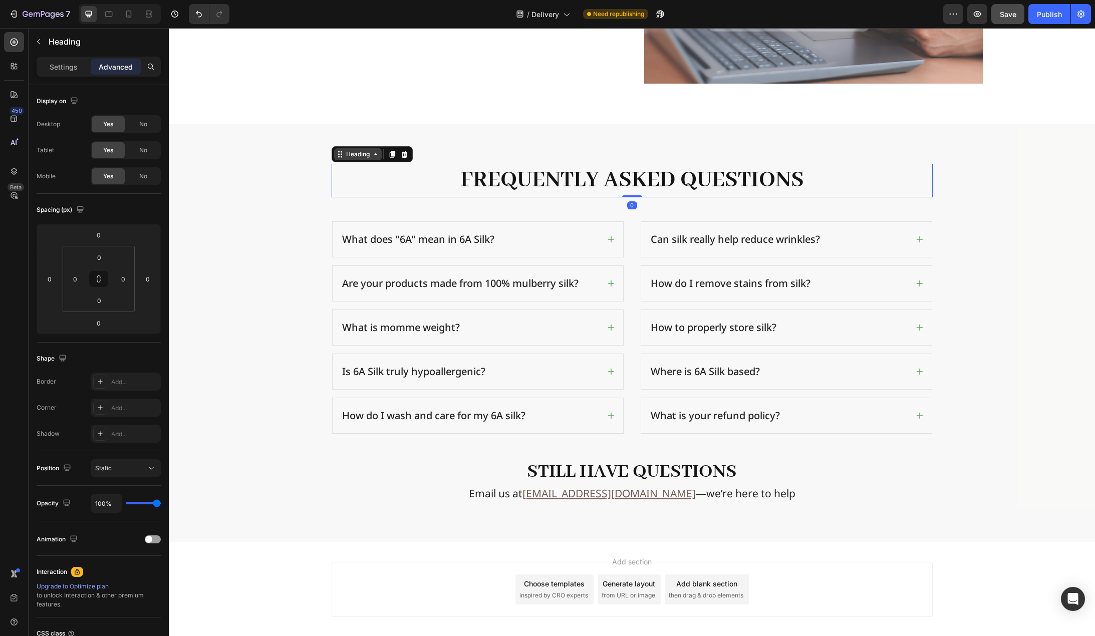
click at [351, 155] on div "Heading" at bounding box center [358, 154] width 28 height 9
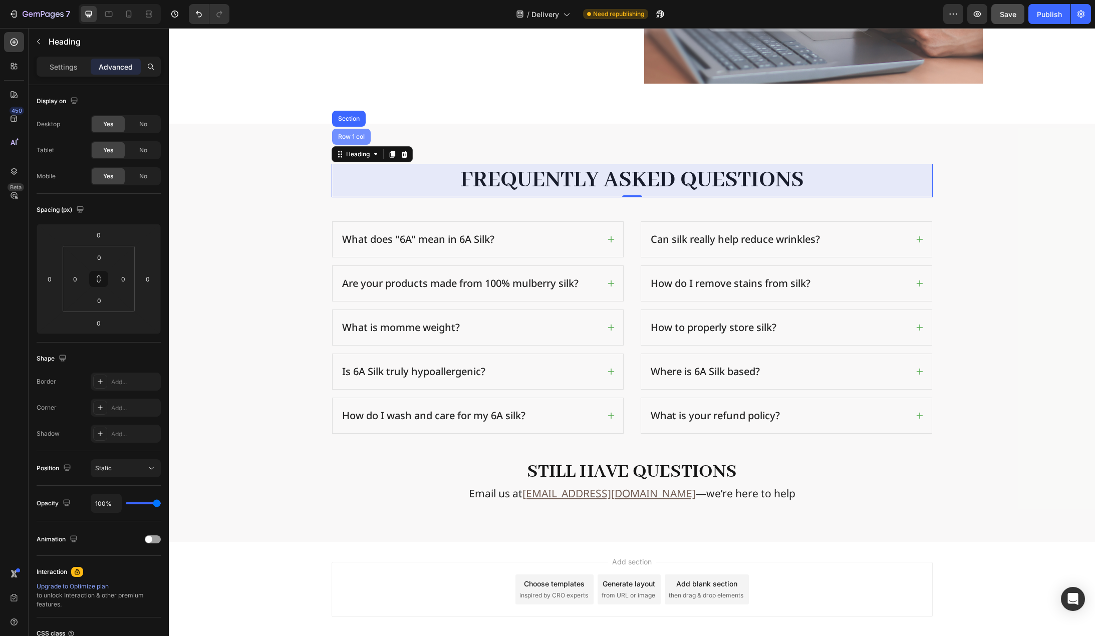
click at [349, 137] on div "Row 1 col" at bounding box center [351, 137] width 31 height 6
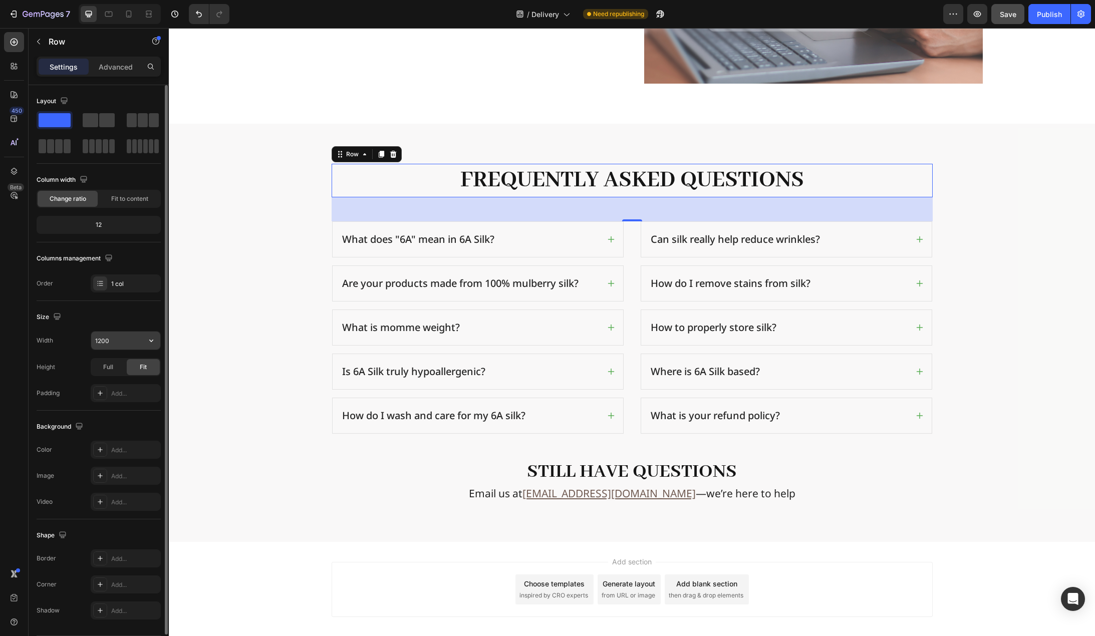
click at [106, 337] on input "1200" at bounding box center [125, 341] width 69 height 18
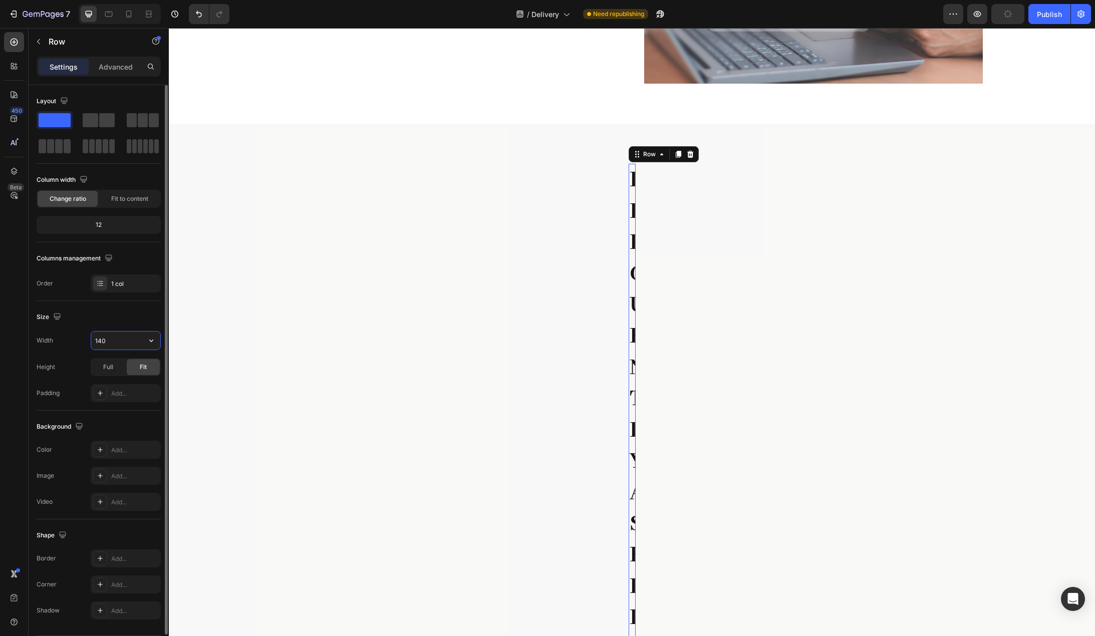
type input "1400"
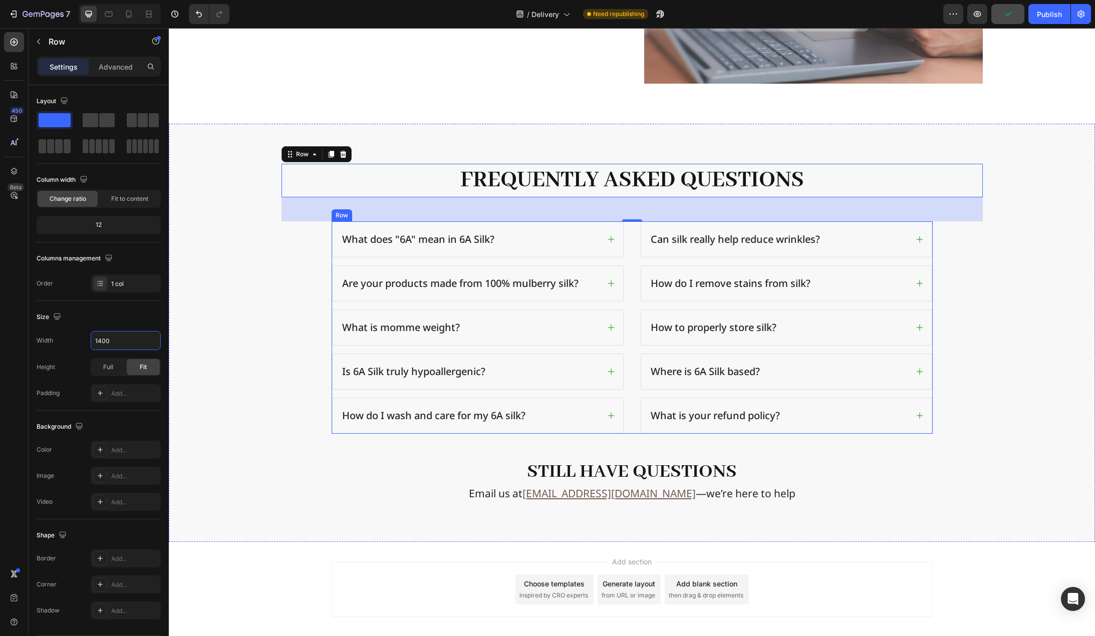
click at [626, 237] on div "What does "6A" mean in 6A Silk? Are your products made from 100% mulberry silk?…" at bounding box center [632, 327] width 601 height 212
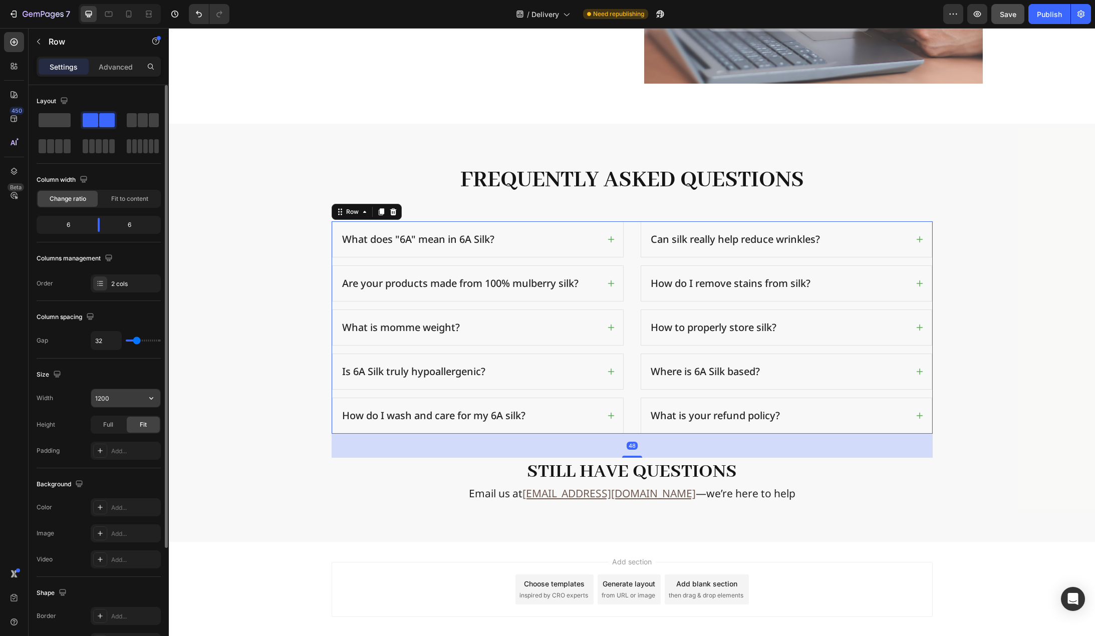
click at [111, 401] on input "1200" at bounding box center [125, 398] width 69 height 18
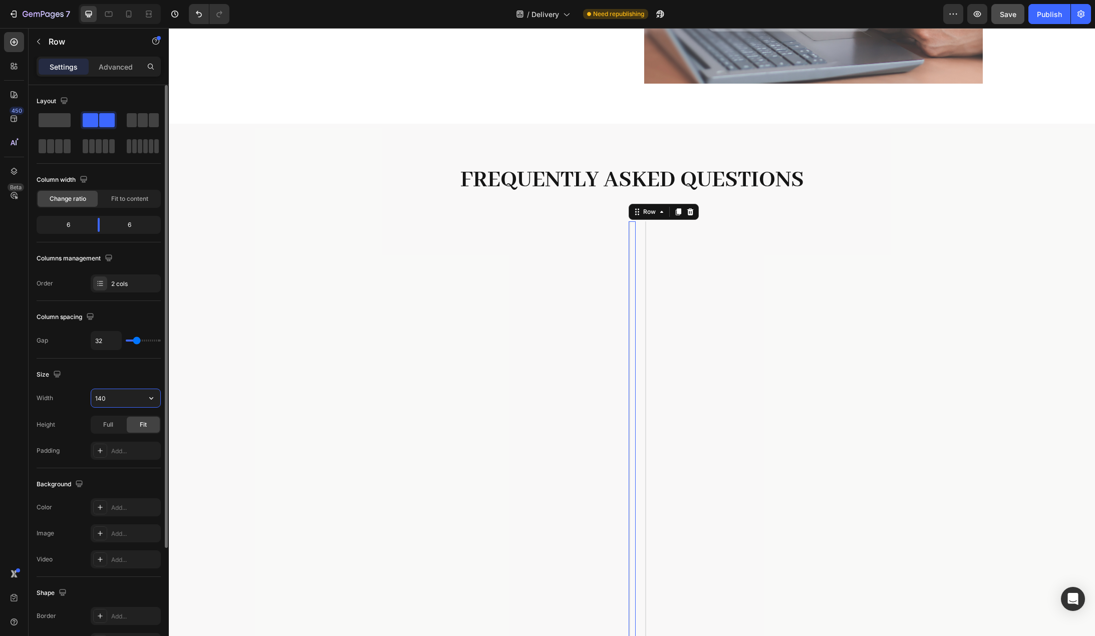
type input "1400"
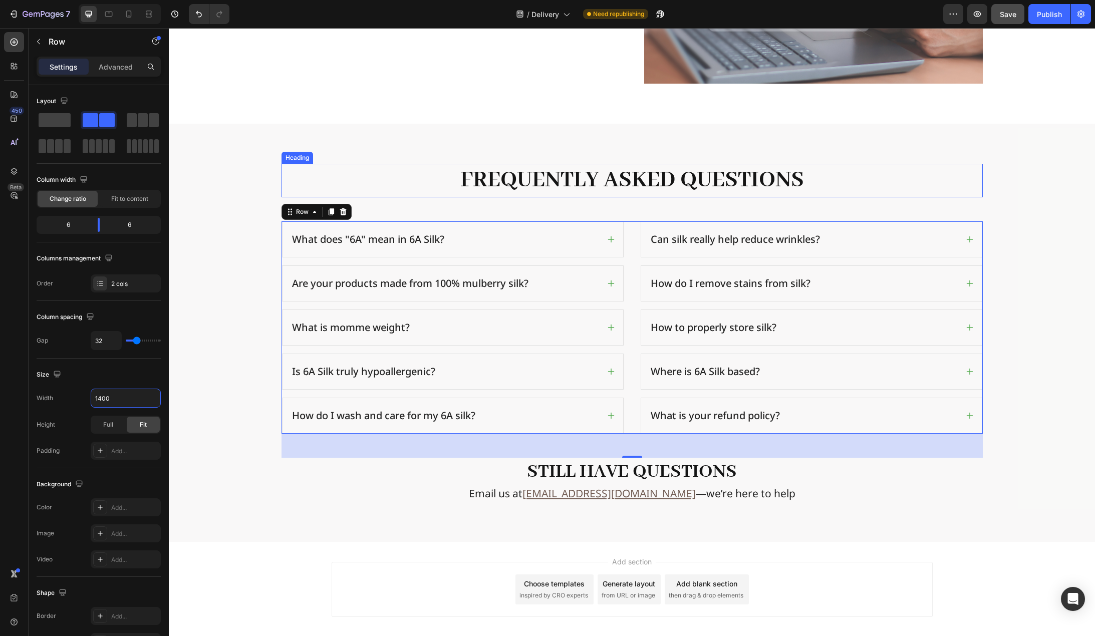
click at [830, 183] on p "Frequently Asked Questions" at bounding box center [632, 180] width 699 height 31
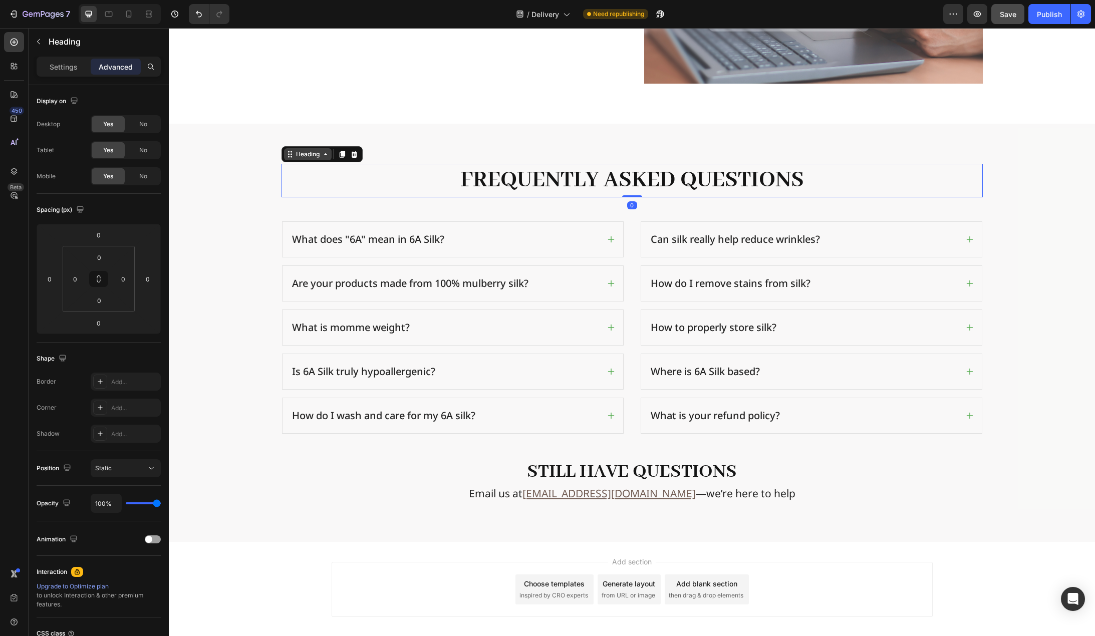
click at [300, 156] on div "Heading" at bounding box center [308, 154] width 28 height 9
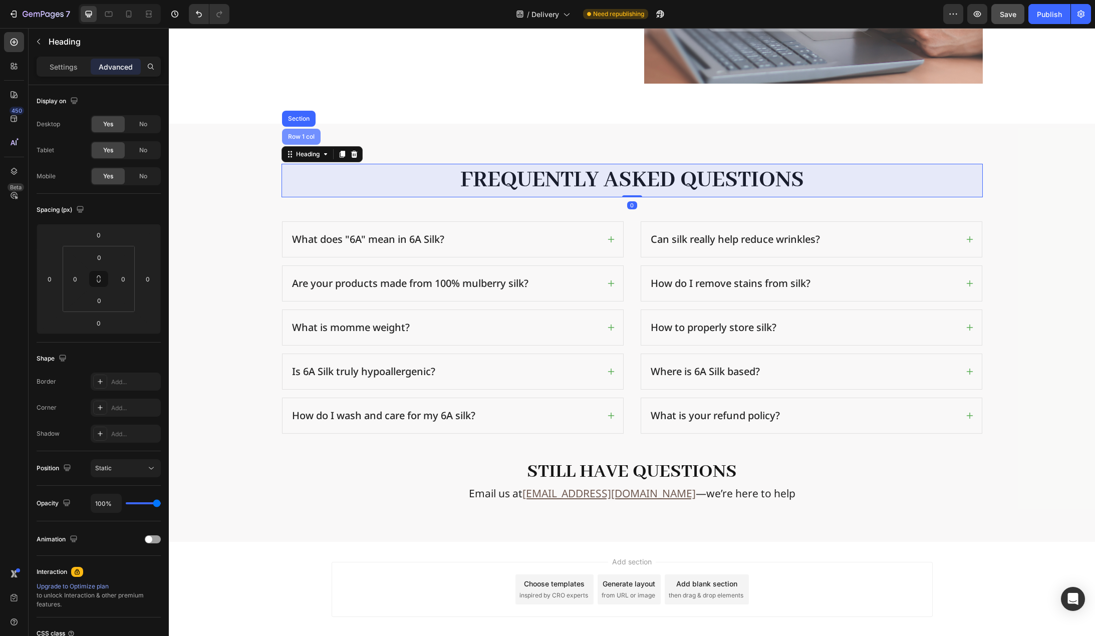
click at [301, 141] on div "Row 1 col" at bounding box center [301, 137] width 39 height 16
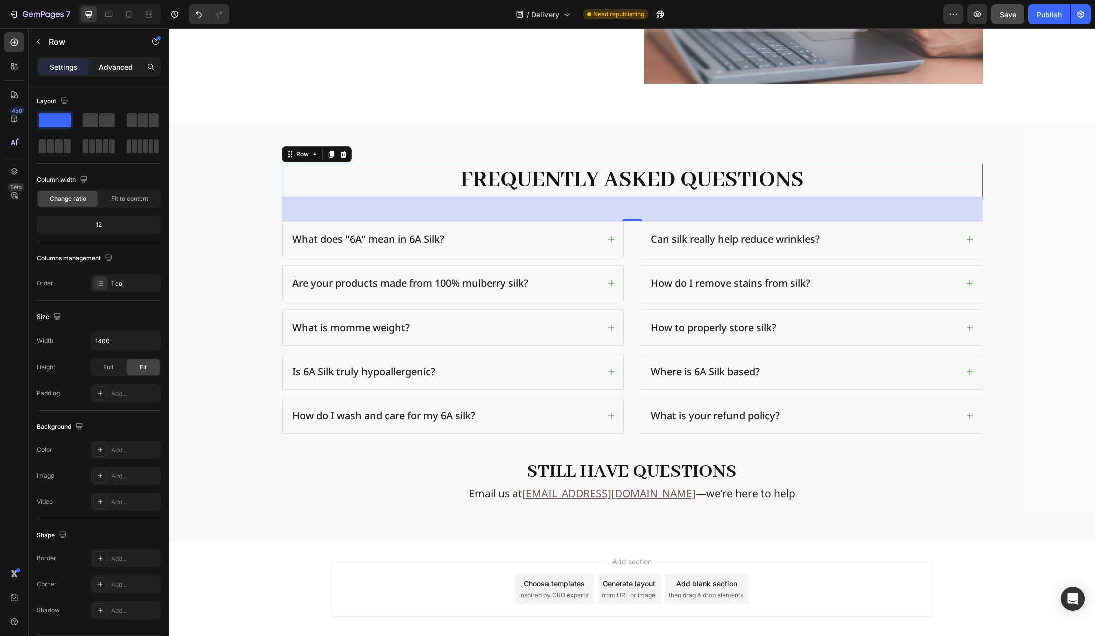
click at [118, 73] on div "Advanced" at bounding box center [116, 67] width 50 height 16
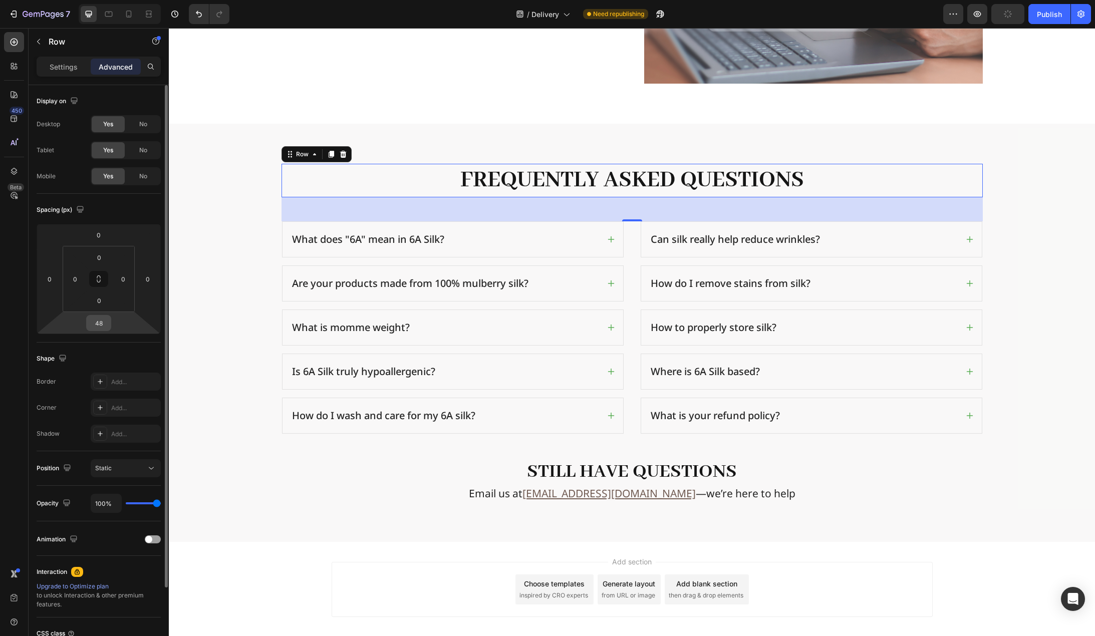
click at [105, 323] on input "48" at bounding box center [99, 323] width 20 height 15
type input "40"
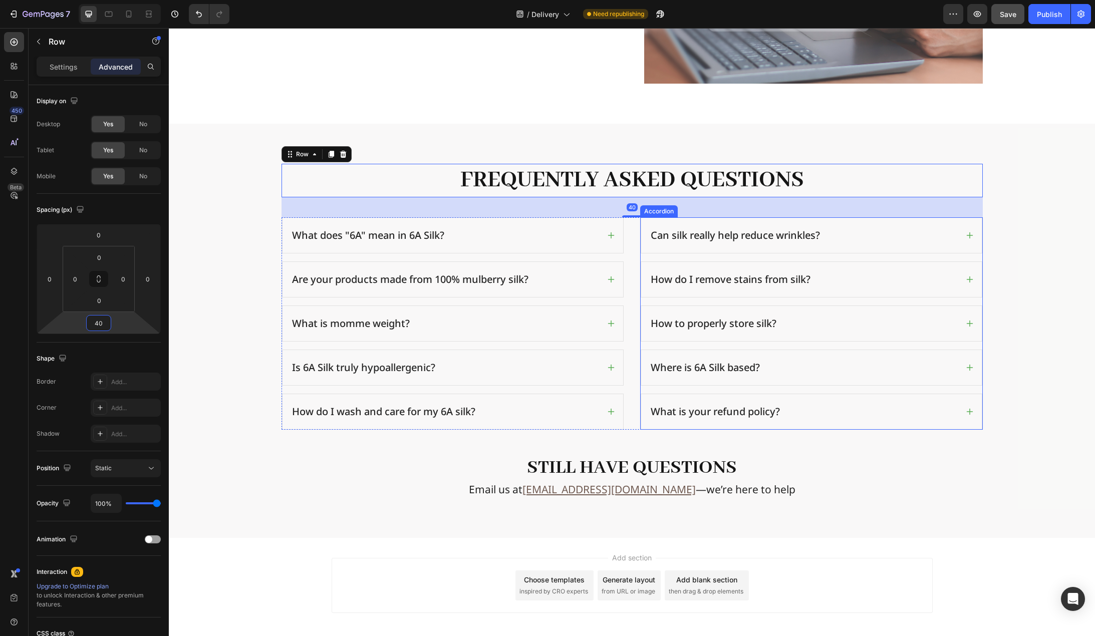
click at [640, 408] on div "Can silk really help reduce wrinkles? How do I remove stains from silk? How to …" at bounding box center [811, 323] width 343 height 212
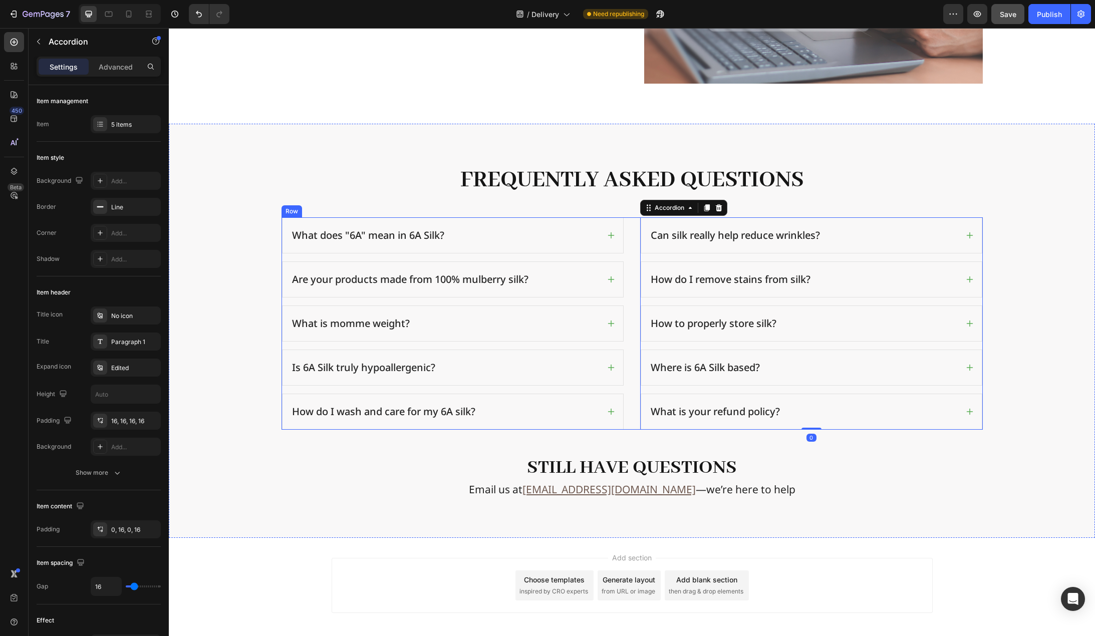
click at [630, 418] on div "What does "6A" mean in 6A Silk? Are your products made from 100% mulberry silk?…" at bounding box center [632, 323] width 701 height 212
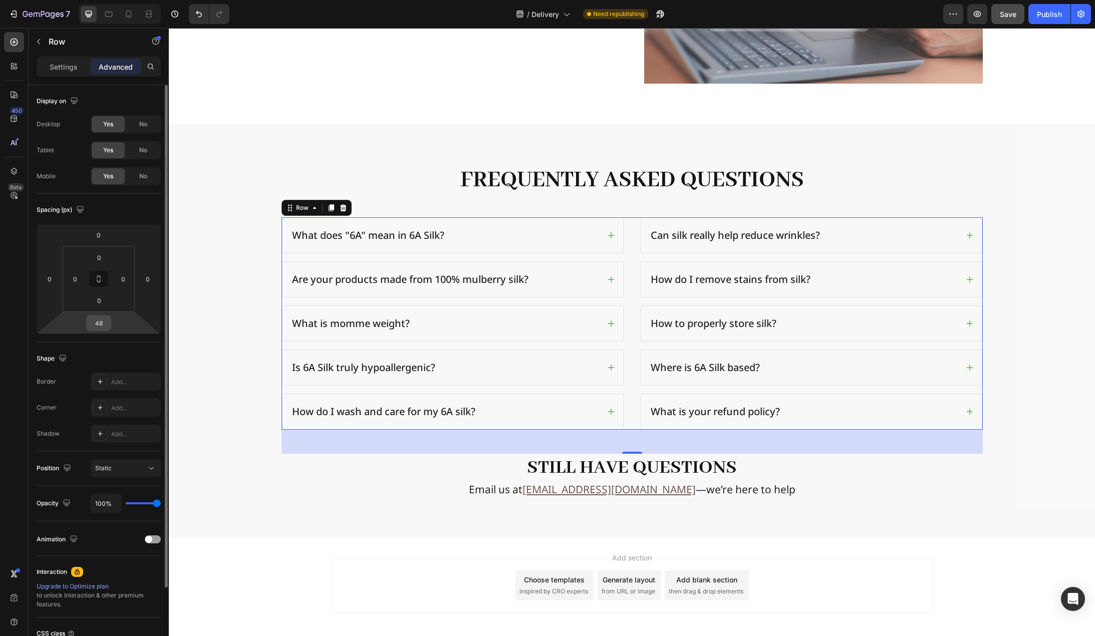
click at [106, 327] on input "48" at bounding box center [99, 323] width 20 height 15
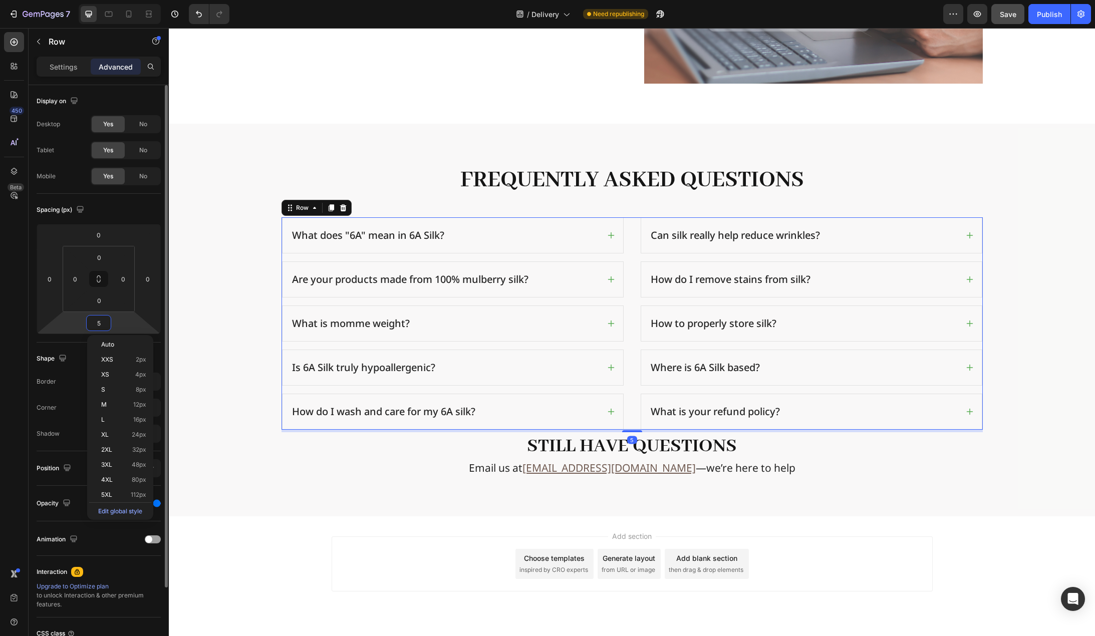
type input "56"
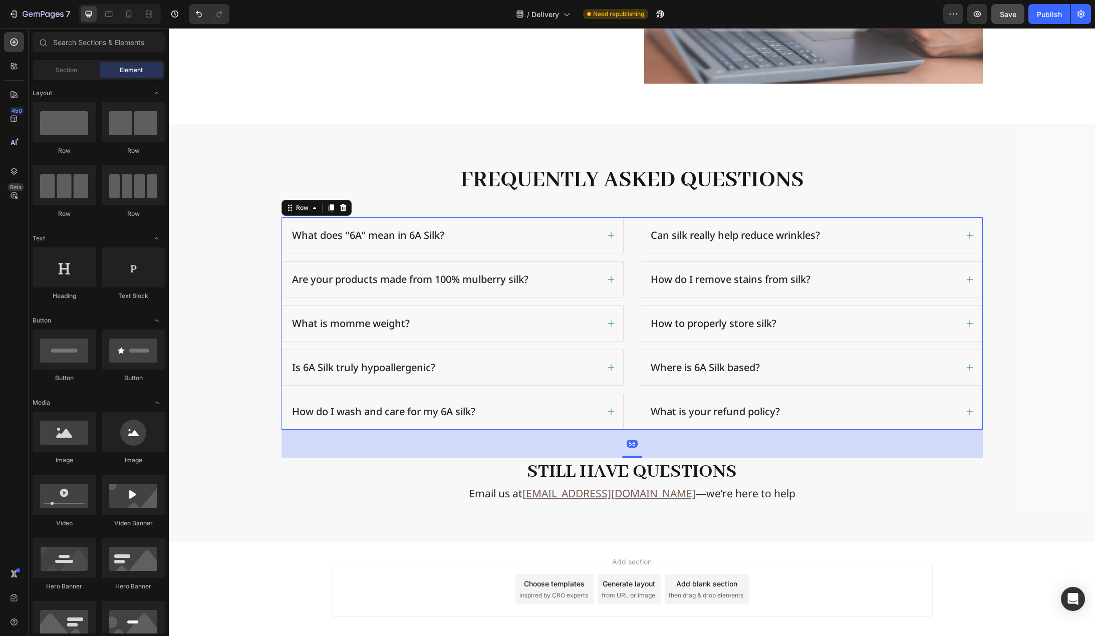
click at [254, 581] on div "Add section Choose templates inspired by CRO experts Generate layout from URL o…" at bounding box center [632, 603] width 926 height 123
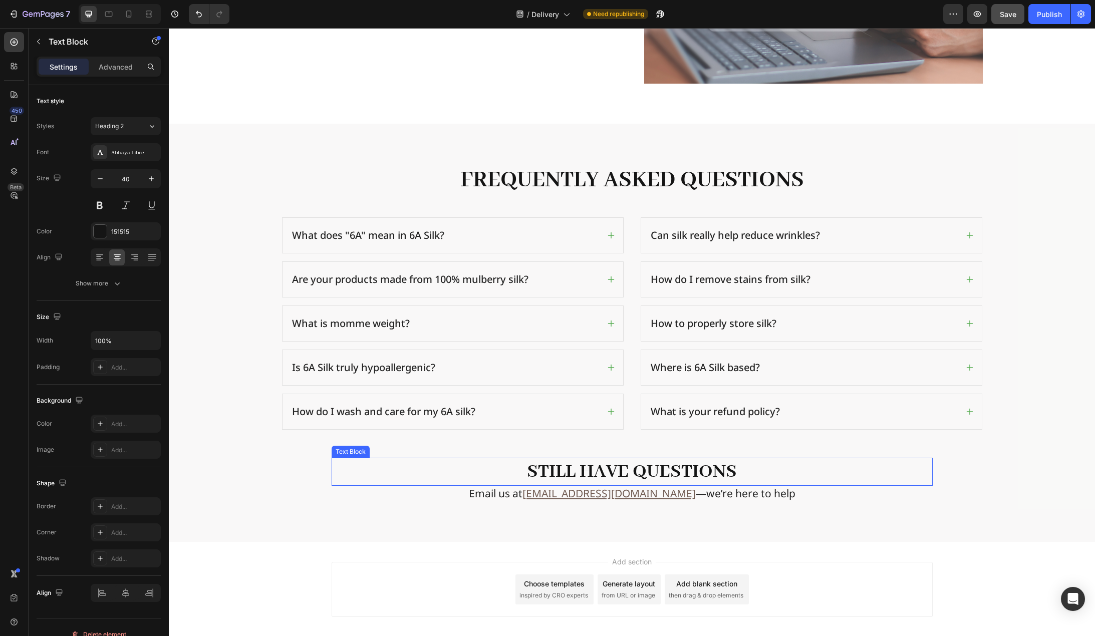
click at [744, 472] on p "Still have questions" at bounding box center [632, 472] width 599 height 26
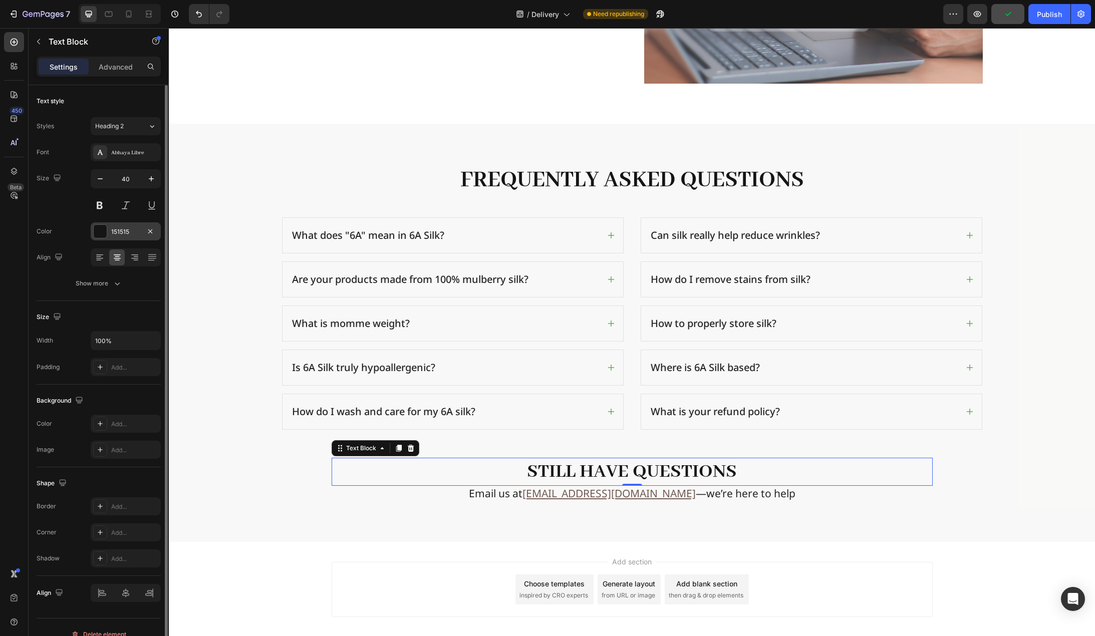
click at [125, 235] on div "151515" at bounding box center [125, 231] width 29 height 9
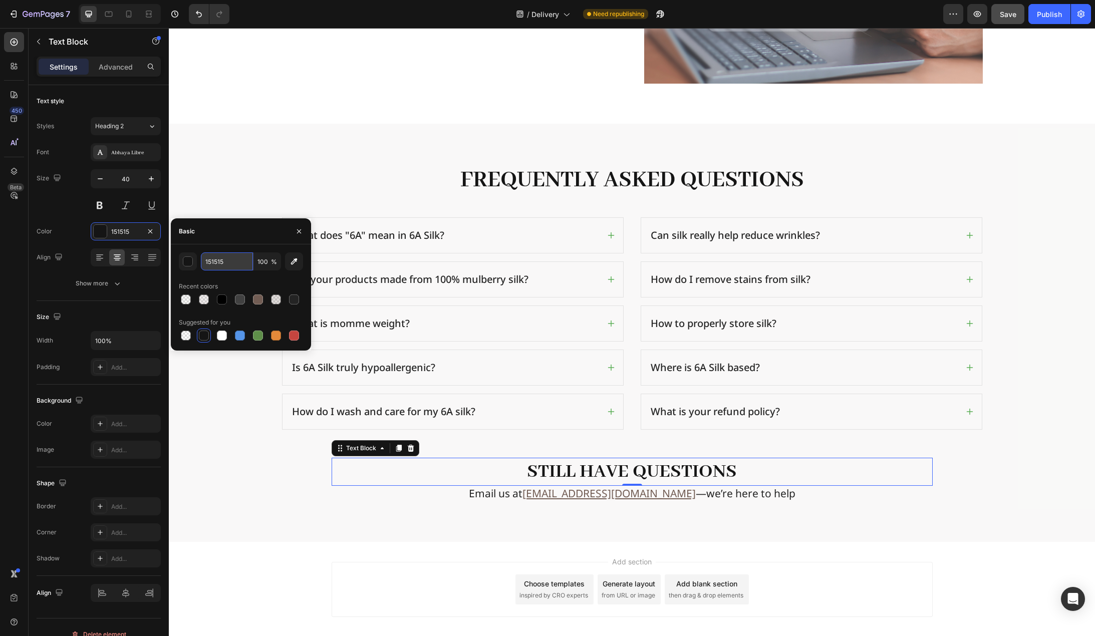
click at [226, 261] on input "151515" at bounding box center [227, 262] width 52 height 18
type input "000000"
click at [232, 238] on div "Basic" at bounding box center [241, 231] width 140 height 26
click at [117, 64] on p "Advanced" at bounding box center [116, 67] width 34 height 11
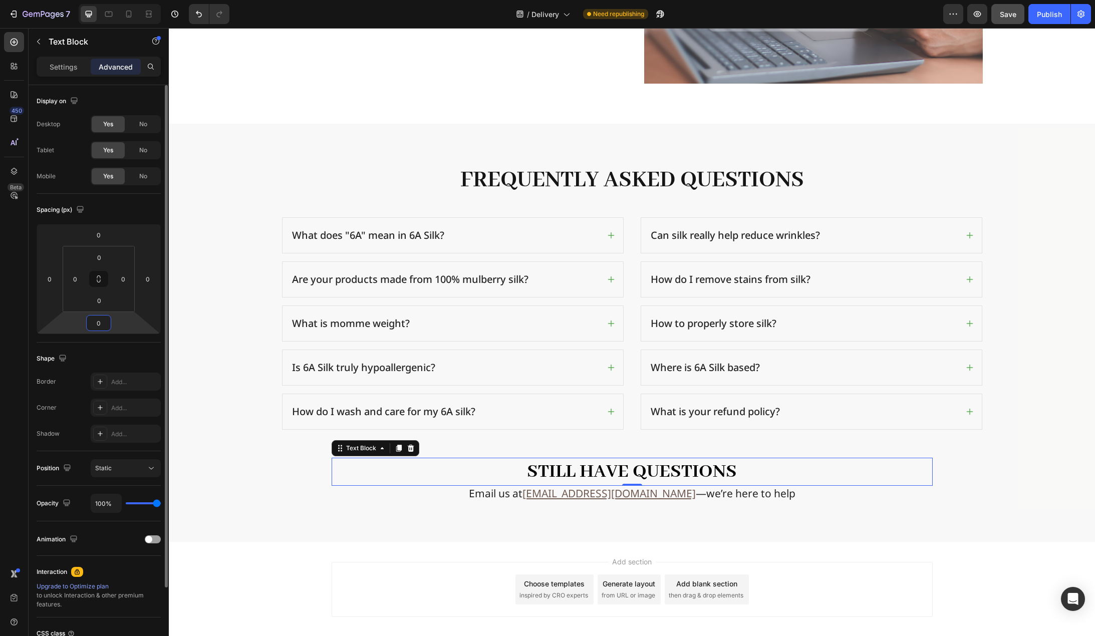
click at [102, 323] on input "0" at bounding box center [99, 323] width 20 height 15
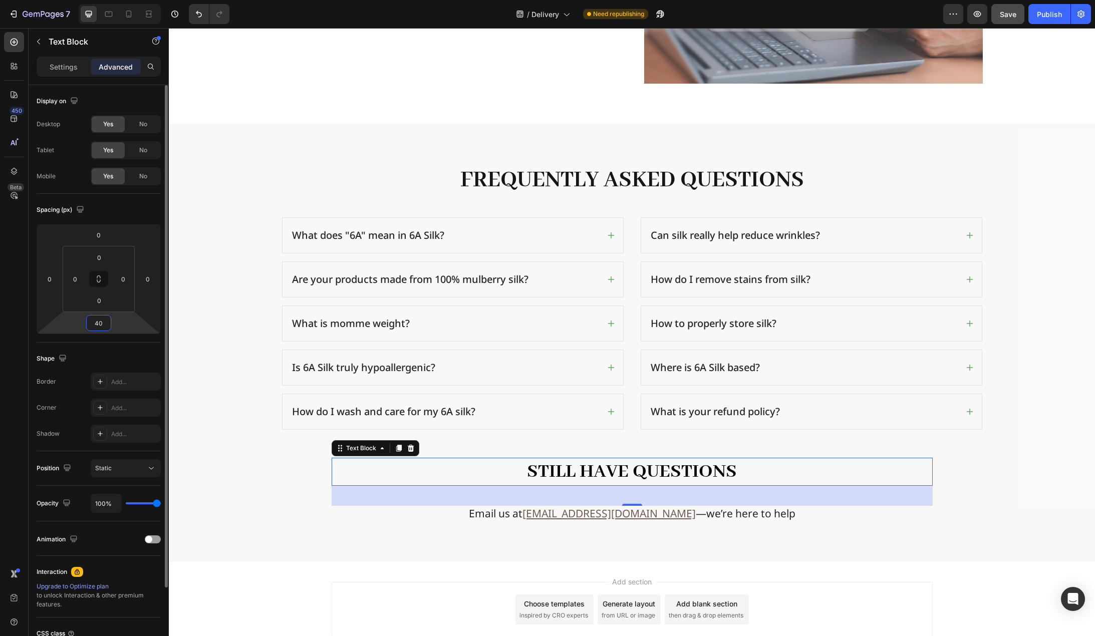
drag, startPoint x: 102, startPoint y: 321, endPoint x: 85, endPoint y: 321, distance: 17.0
click at [85, 321] on div "0 0 40 0" at bounding box center [99, 279] width 124 height 110
type input "24"
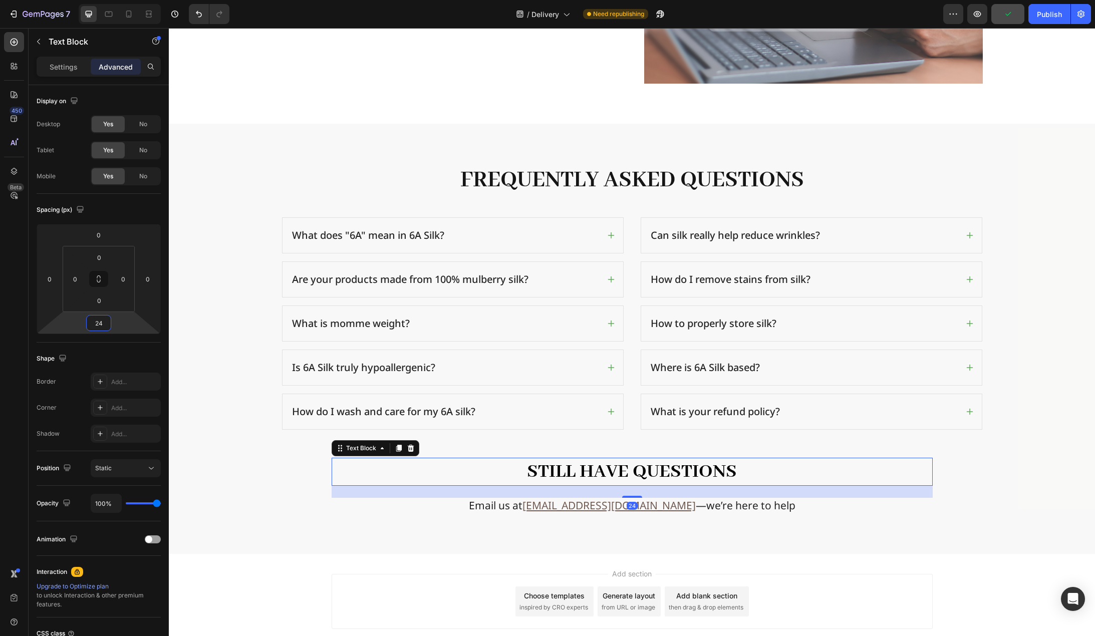
click at [256, 579] on div "Add section Choose templates inspired by CRO experts Generate layout from URL o…" at bounding box center [632, 615] width 926 height 123
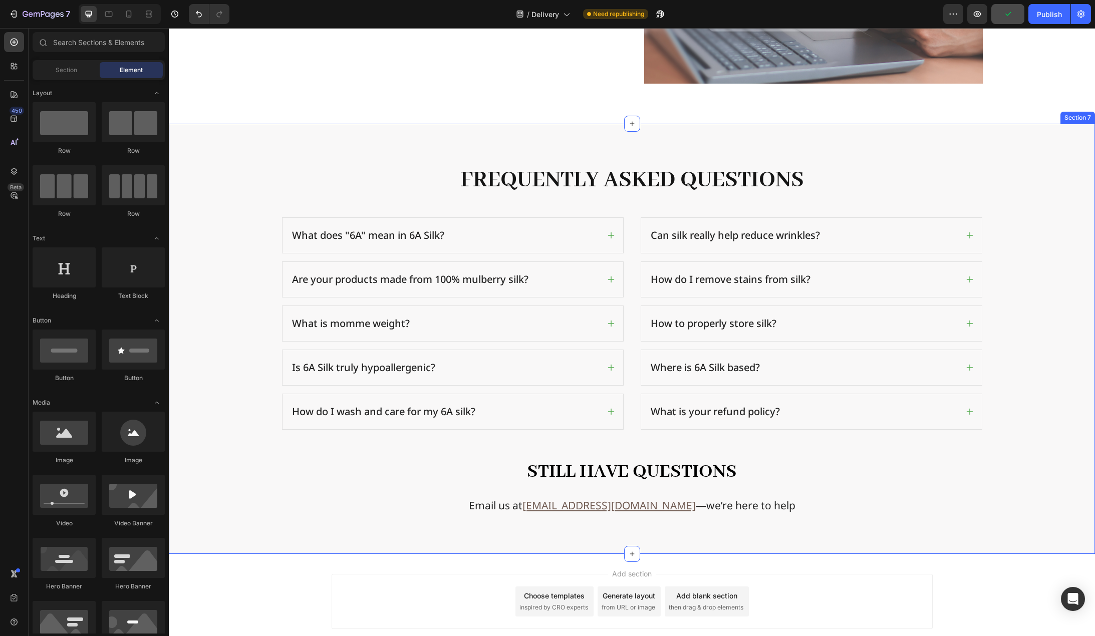
scroll to position [1547, 0]
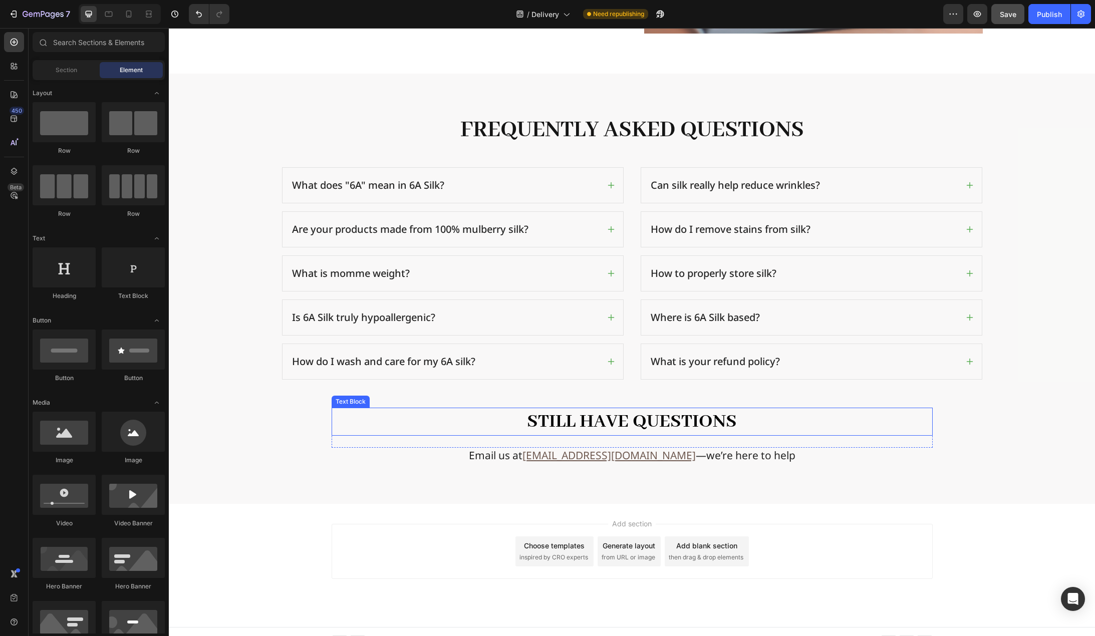
click at [488, 421] on p "Still have questions" at bounding box center [632, 422] width 599 height 26
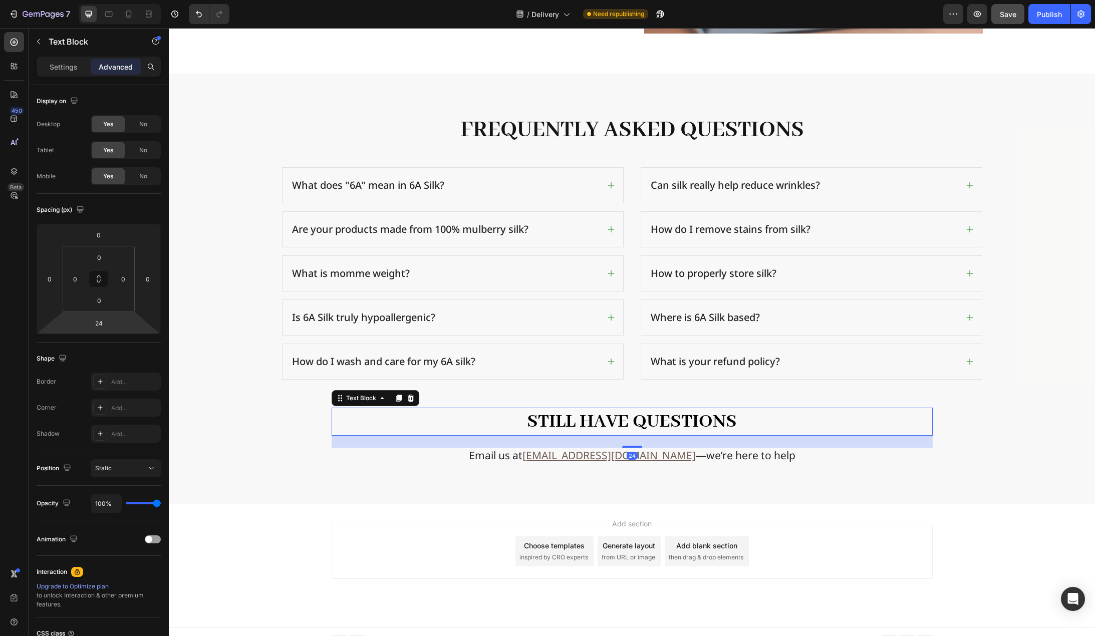
click at [114, 0] on html "7 Version history / Delivery Need republishing Preview Save Publish 450 Beta Se…" at bounding box center [547, 0] width 1095 height 0
type input "16"
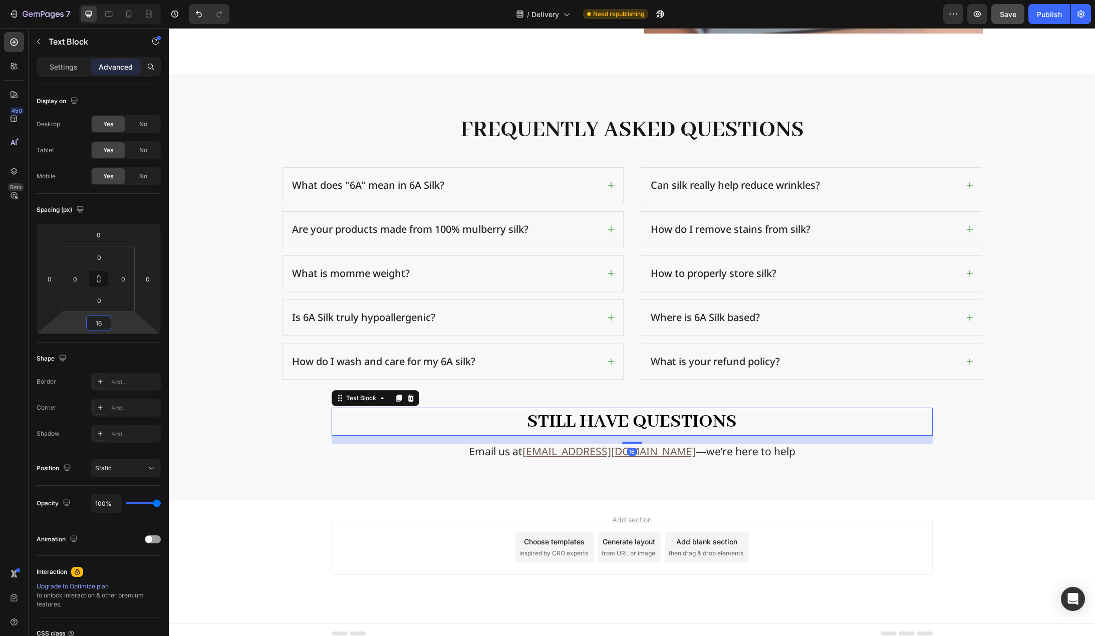
click at [235, 529] on div "Add section Choose templates inspired by CRO experts Generate layout from URL o…" at bounding box center [632, 561] width 926 height 123
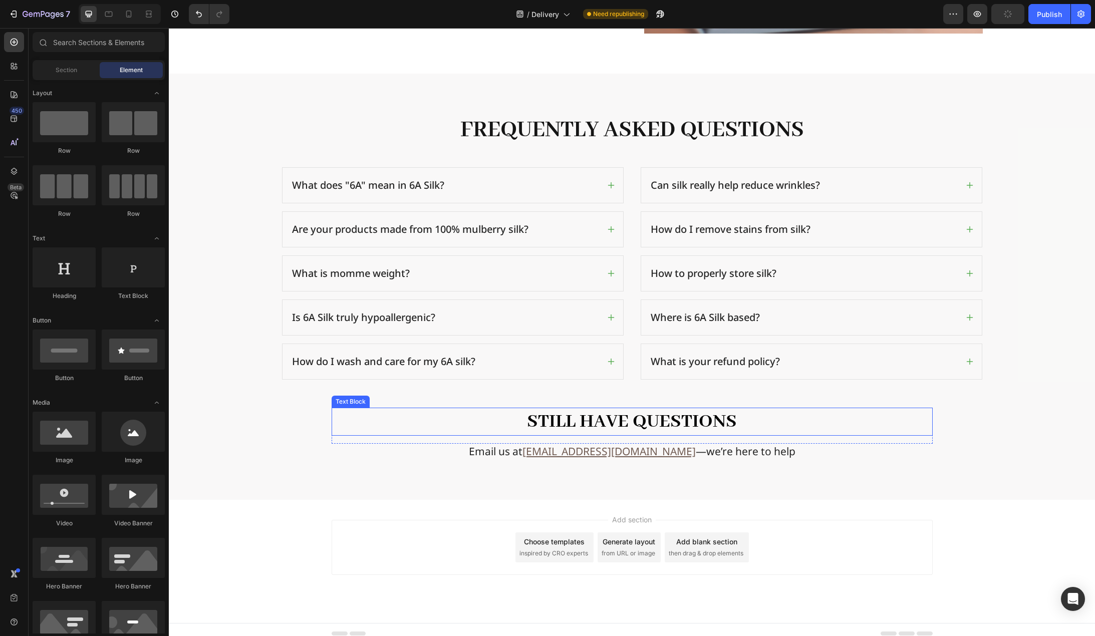
click at [502, 422] on p "Still have questions" at bounding box center [632, 422] width 599 height 26
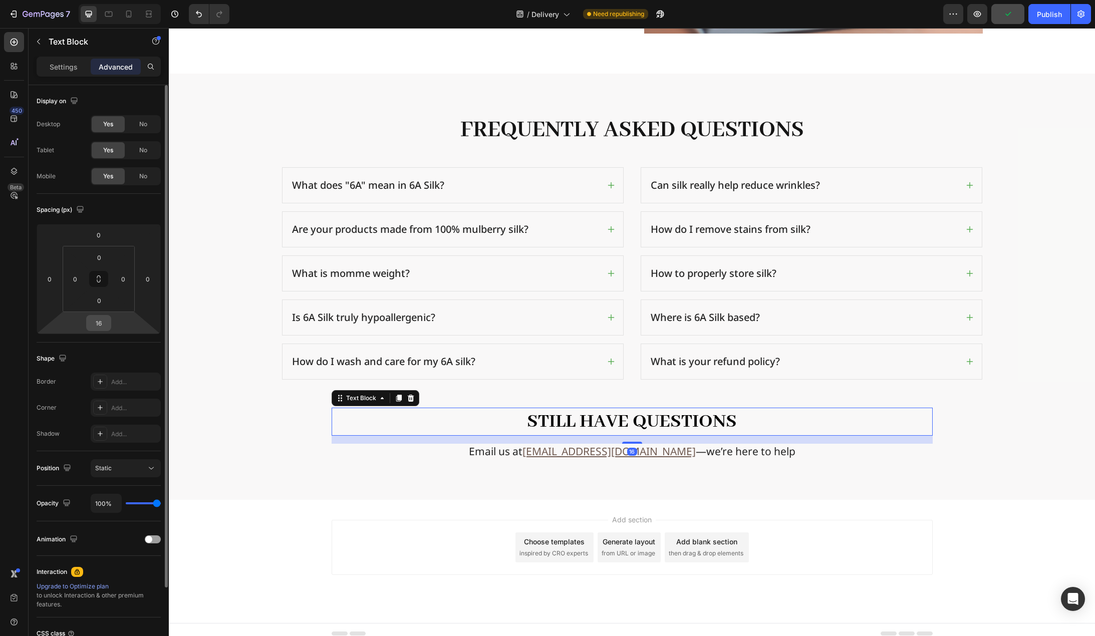
click at [104, 322] on input "16" at bounding box center [99, 323] width 20 height 15
type input "8"
click at [244, 520] on div "Add section Choose templates inspired by CRO experts Generate layout from URL o…" at bounding box center [632, 557] width 926 height 123
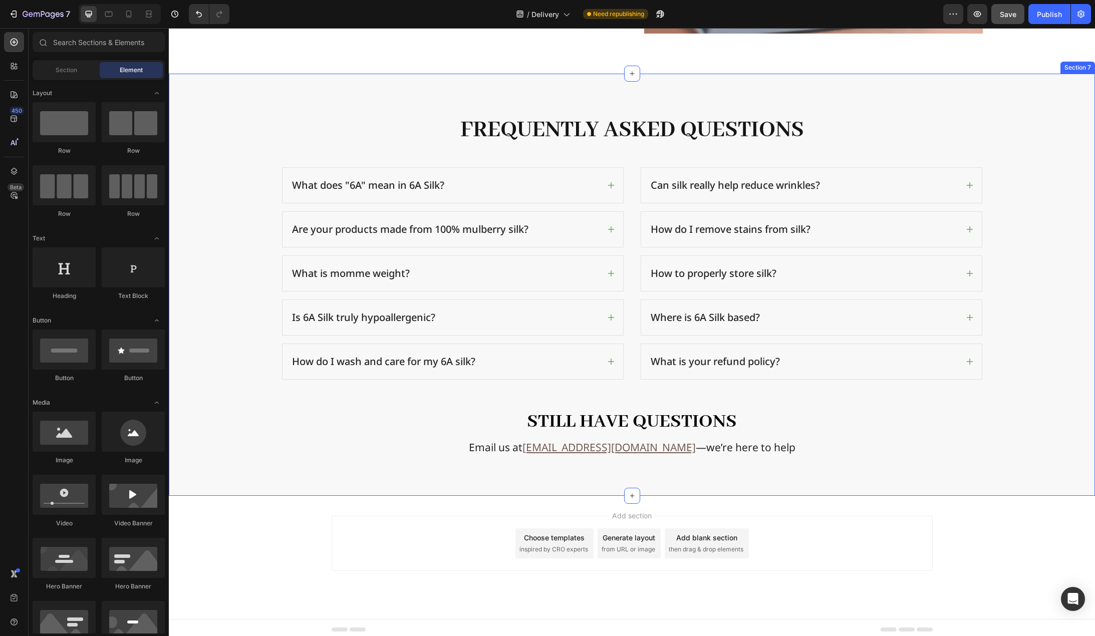
click at [611, 120] on p "Frequently Asked Questions" at bounding box center [632, 130] width 699 height 31
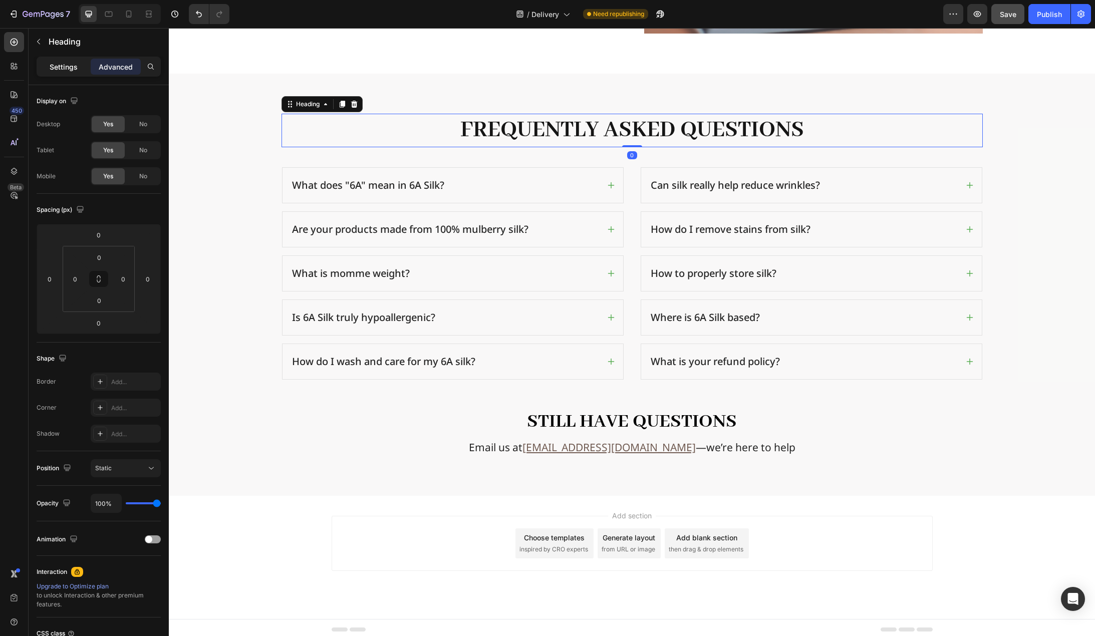
click at [62, 59] on div "Settings" at bounding box center [64, 67] width 50 height 16
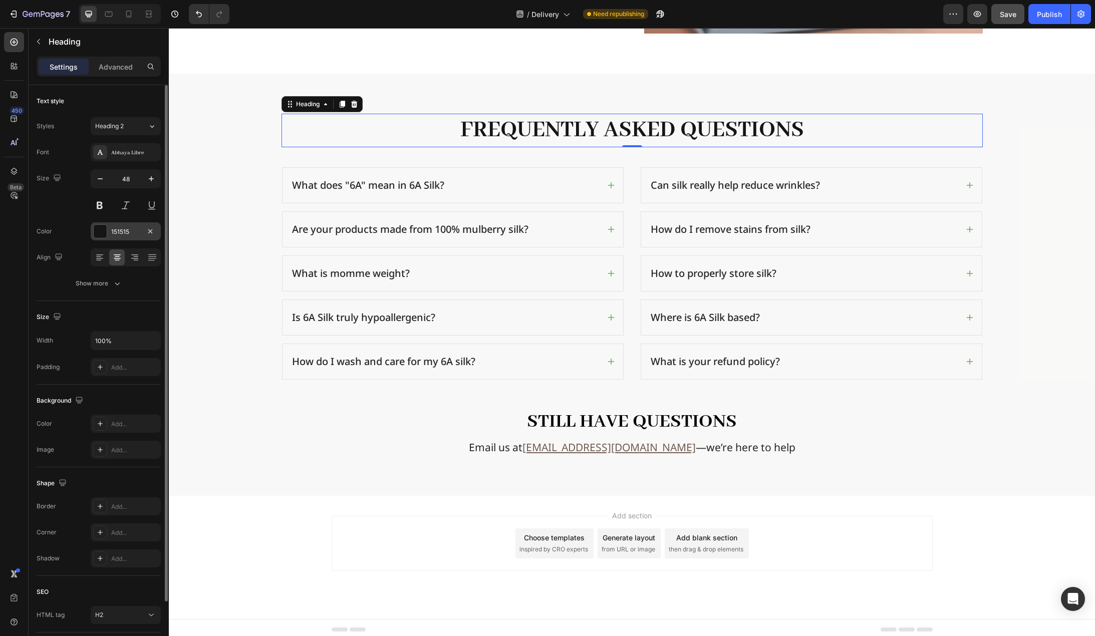
click at [126, 240] on div "151515" at bounding box center [126, 231] width 70 height 18
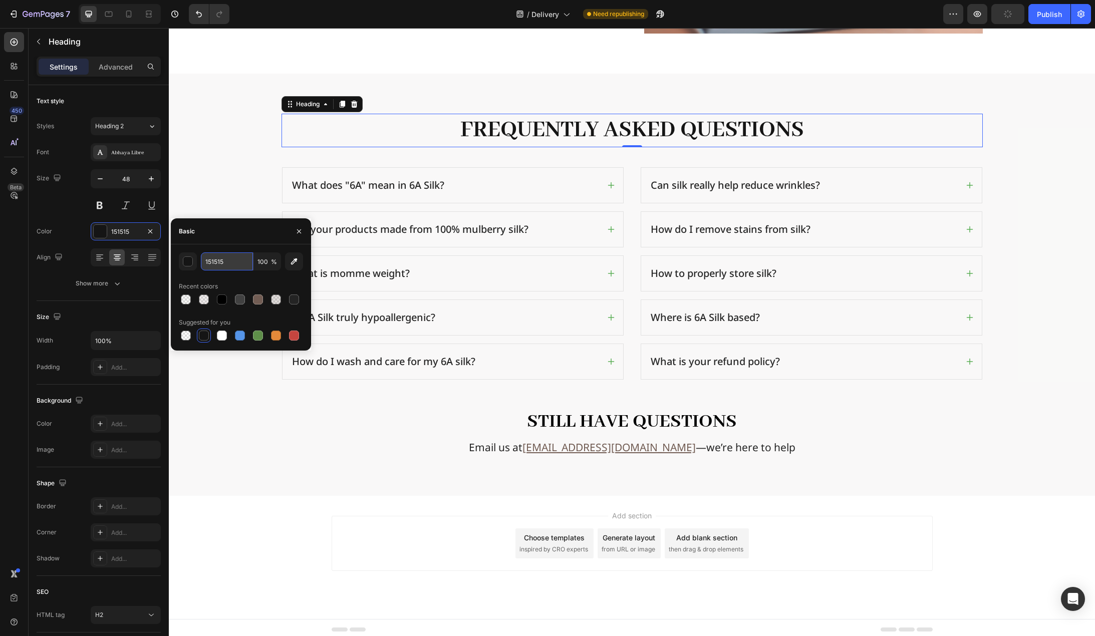
click at [231, 263] on input "151515" at bounding box center [227, 262] width 52 height 18
type input "000"
click at [228, 185] on div "Frequently Asked Questions Heading 0 Row What does "6A" mean in 6A Silk? Are yo…" at bounding box center [632, 285] width 910 height 342
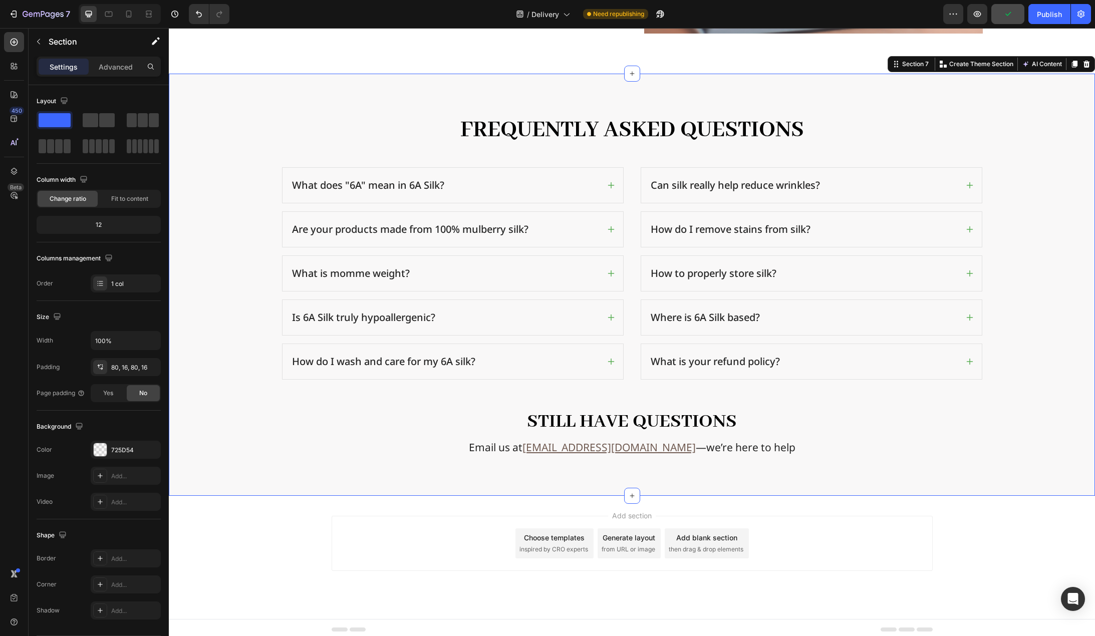
click at [605, 111] on div "Frequently Asked Questions Heading Row What does "6A" mean in 6A Silk? Are your…" at bounding box center [632, 285] width 926 height 422
click at [604, 124] on p "Frequently Asked Questions" at bounding box center [632, 130] width 699 height 31
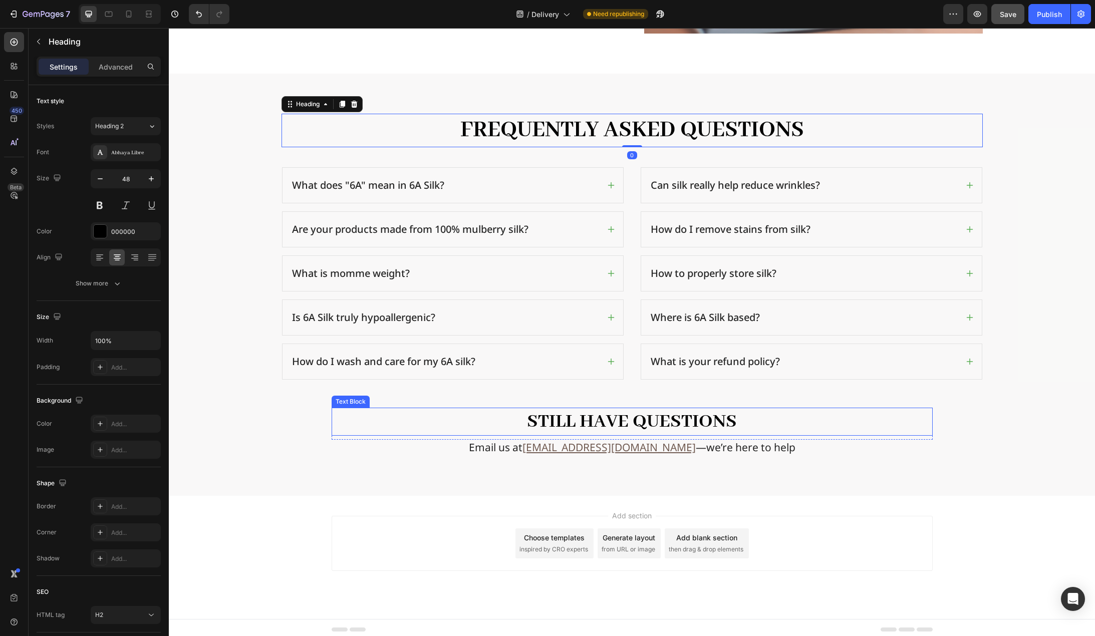
click at [659, 417] on p "Still have questions" at bounding box center [632, 422] width 599 height 26
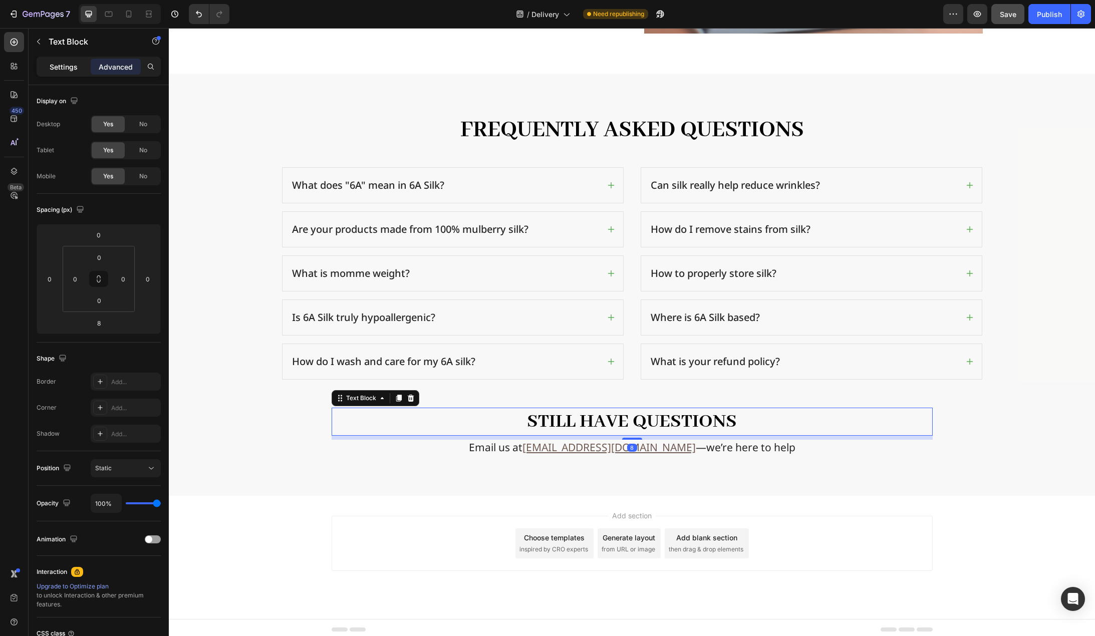
click at [49, 64] on div "Settings" at bounding box center [64, 67] width 50 height 16
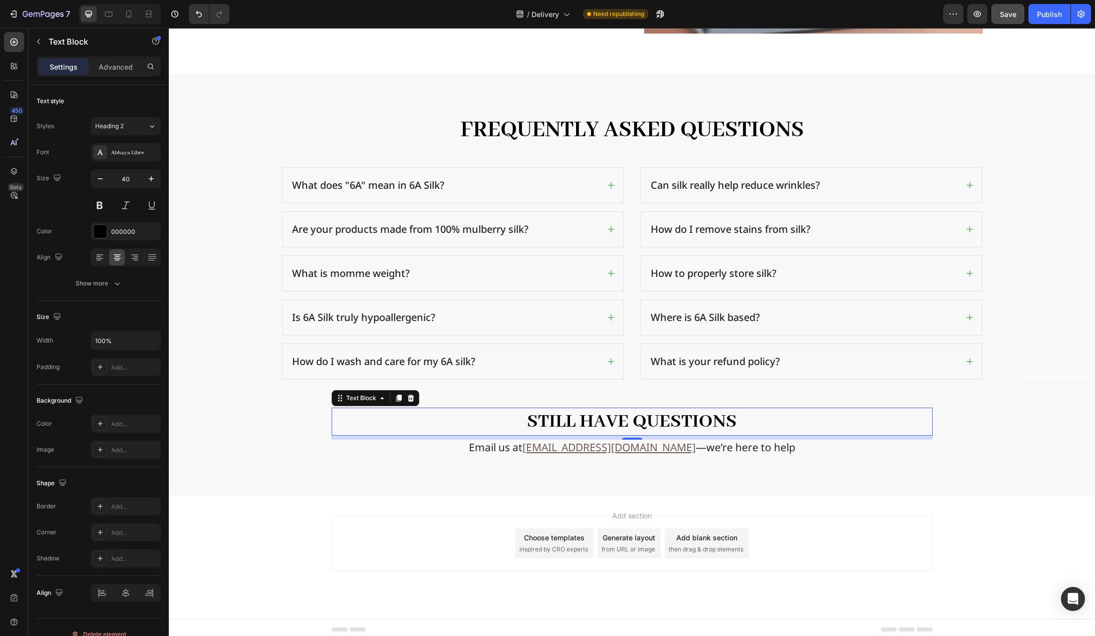
click at [271, 541] on div "Add section Choose templates inspired by CRO experts Generate layout from URL o…" at bounding box center [632, 557] width 926 height 123
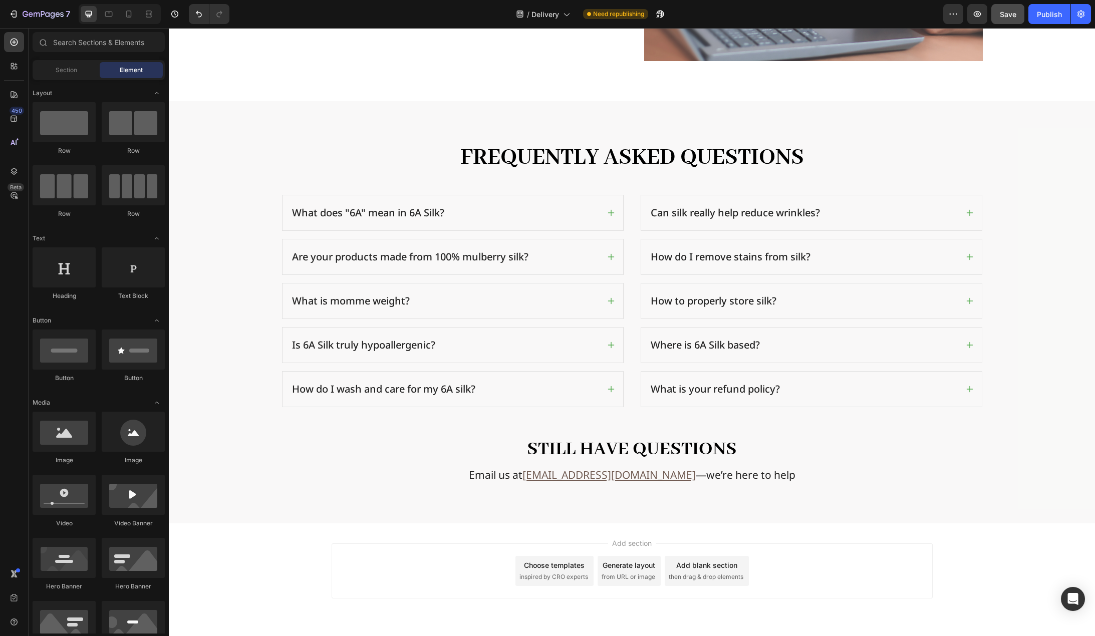
scroll to position [1497, 0]
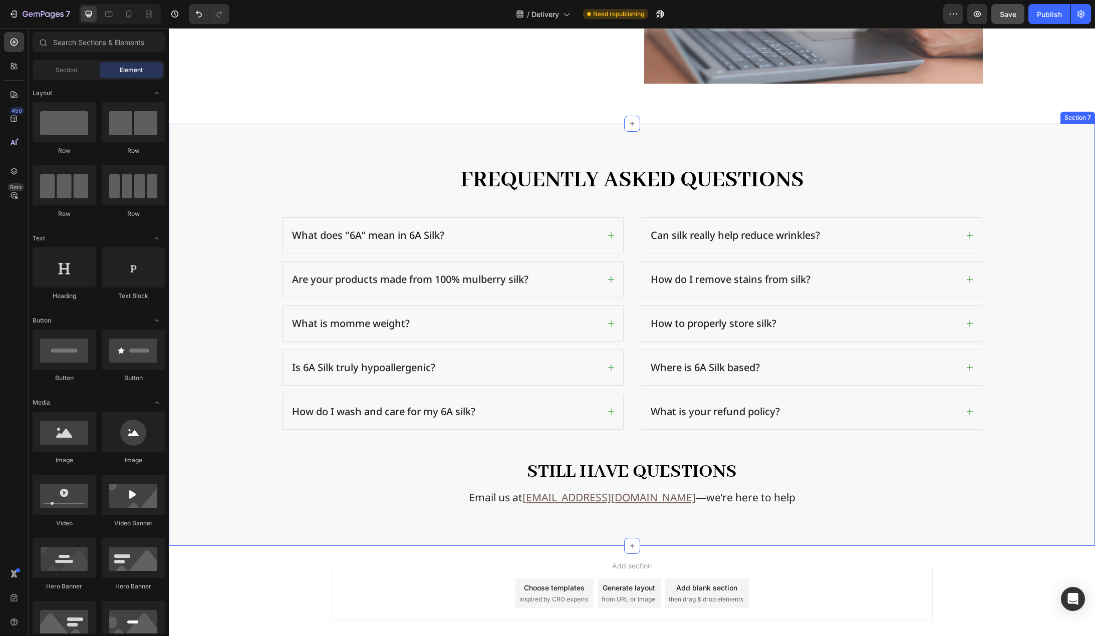
click at [235, 456] on div "Frequently Asked Questions Heading Row What does "6A" mean in 6A Silk? Are your…" at bounding box center [632, 335] width 910 height 342
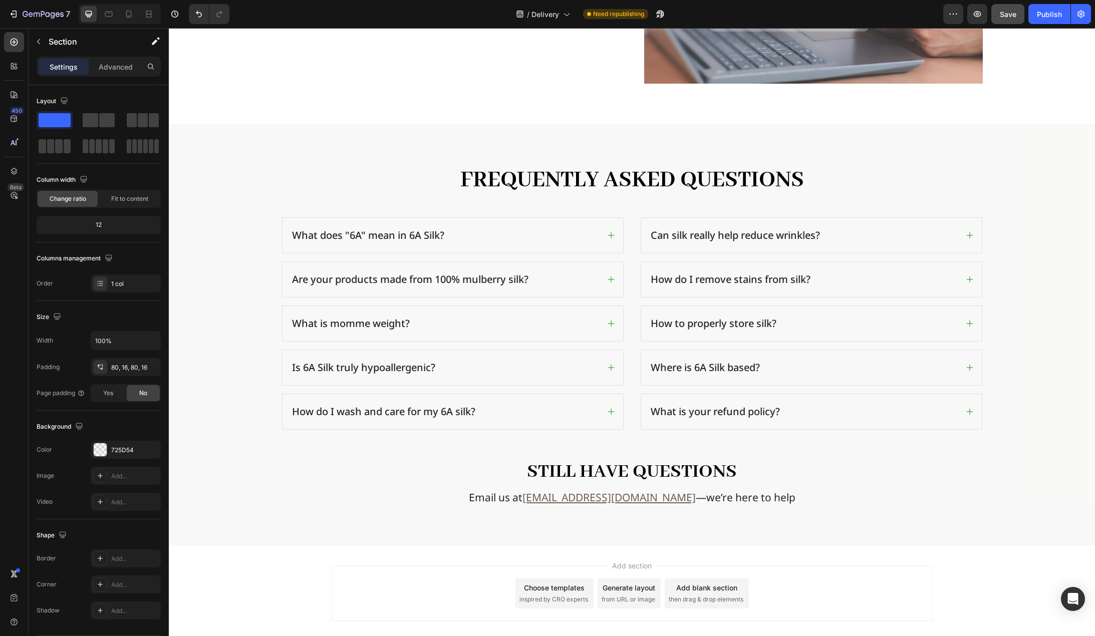
click at [249, 578] on div "Add section Choose templates inspired by CRO experts Generate layout from URL o…" at bounding box center [632, 607] width 926 height 123
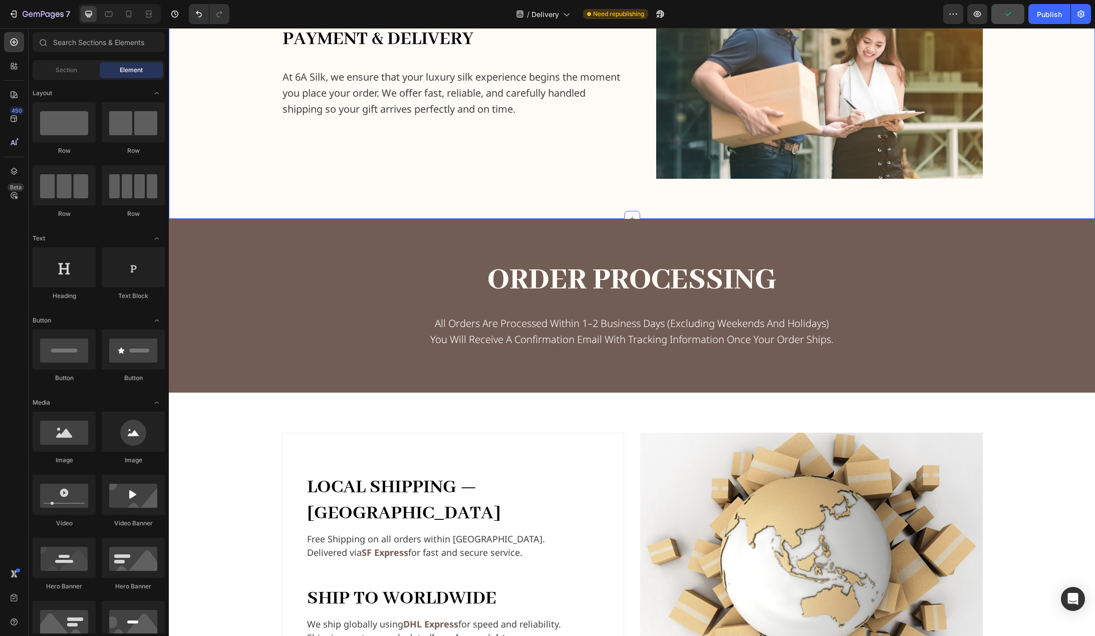
scroll to position [244, 0]
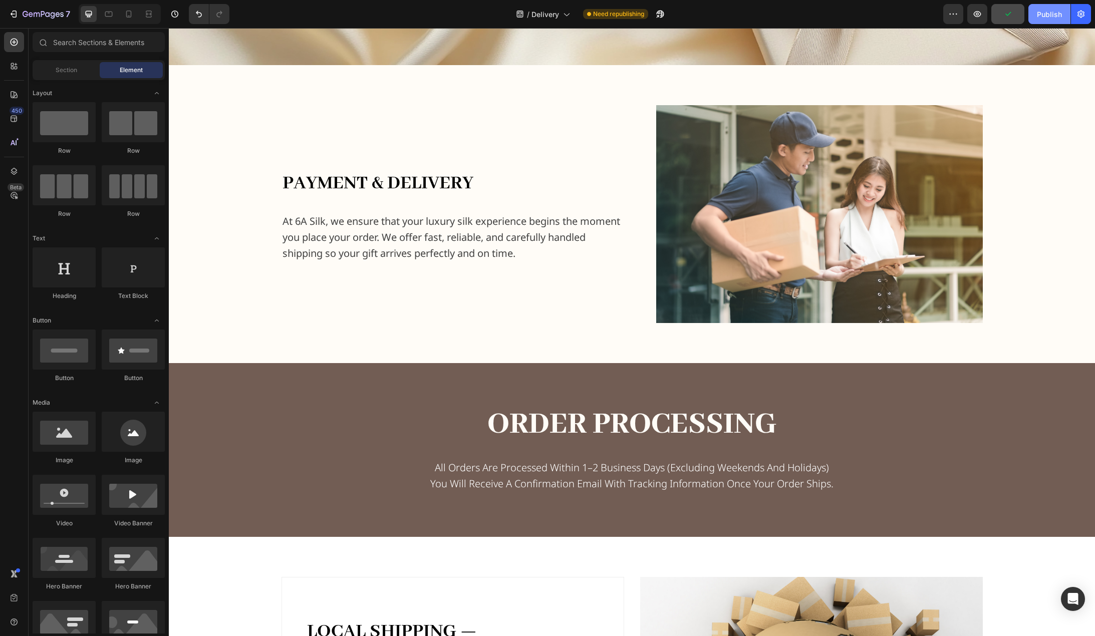
click at [1053, 14] on div "Publish" at bounding box center [1049, 14] width 25 height 11
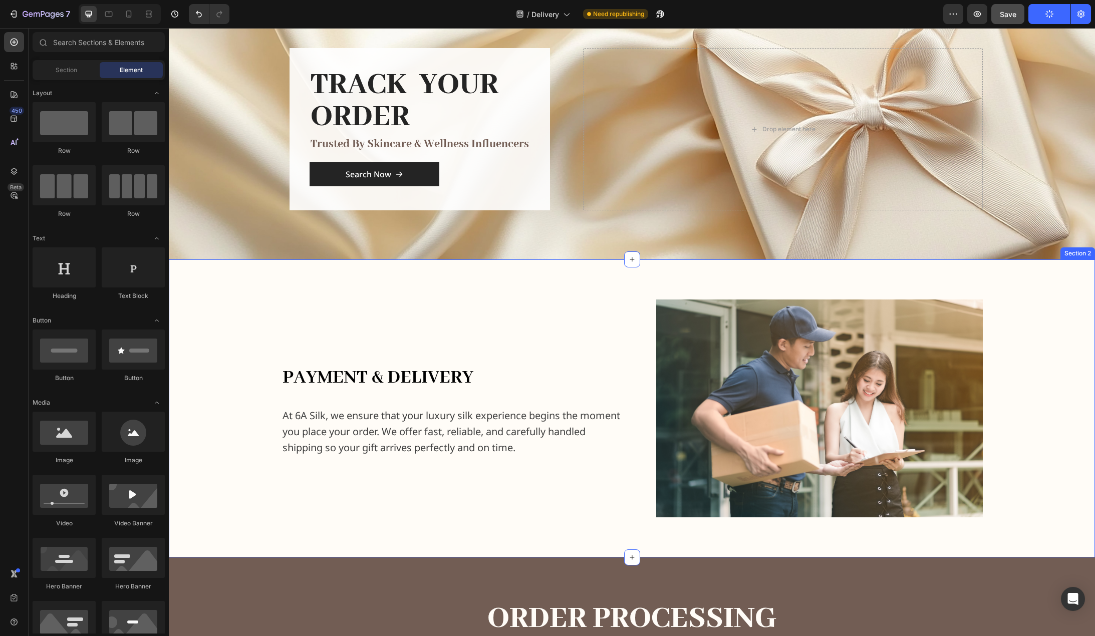
scroll to position [0, 0]
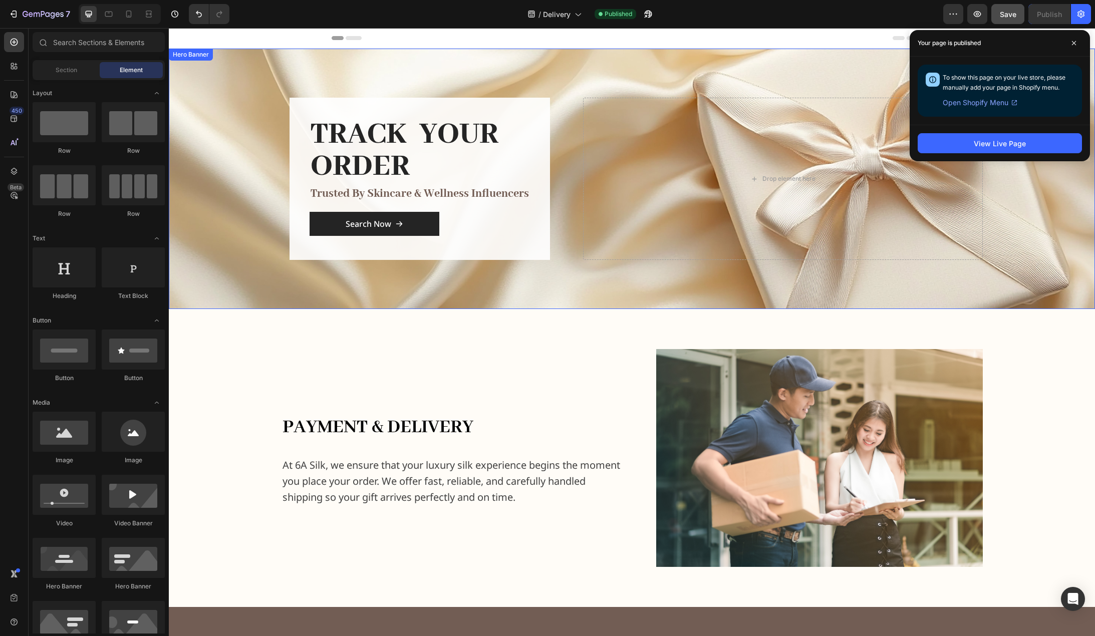
click at [274, 260] on div "Overlay" at bounding box center [632, 179] width 926 height 261
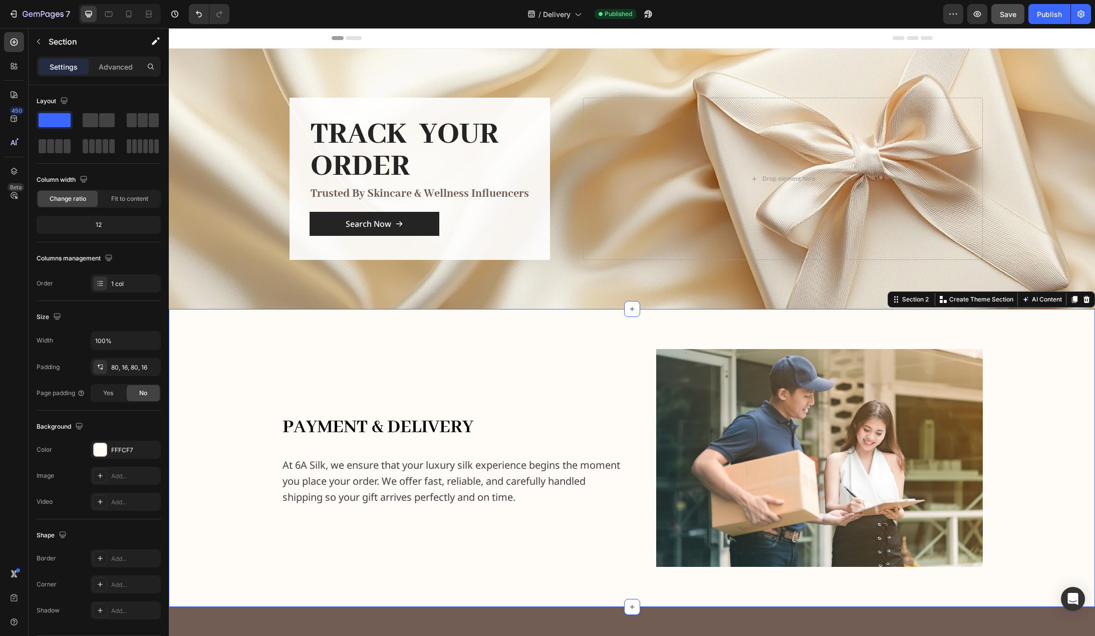
click at [684, 334] on div "payment & delivery Heading At 6A Silk, we ensure that your luxury silk experien…" at bounding box center [632, 458] width 926 height 298
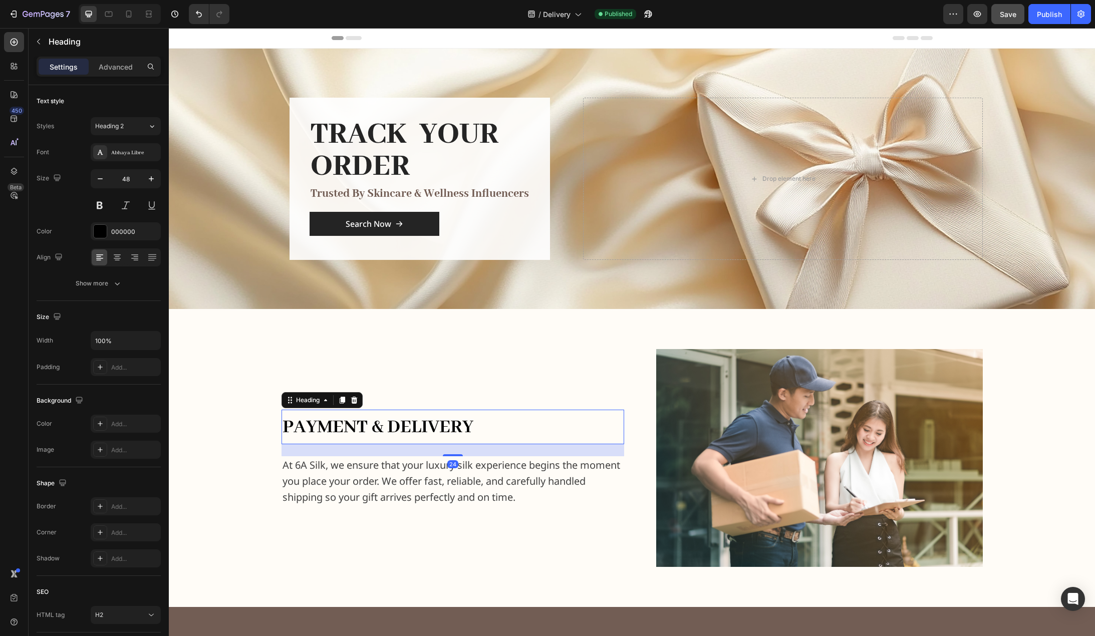
click at [479, 413] on h2 "payment & delivery" at bounding box center [453, 427] width 343 height 34
click at [491, 392] on div "payment & delivery Heading 24 At 6A Silk, we ensure that your luxury silk exper…" at bounding box center [453, 458] width 343 height 218
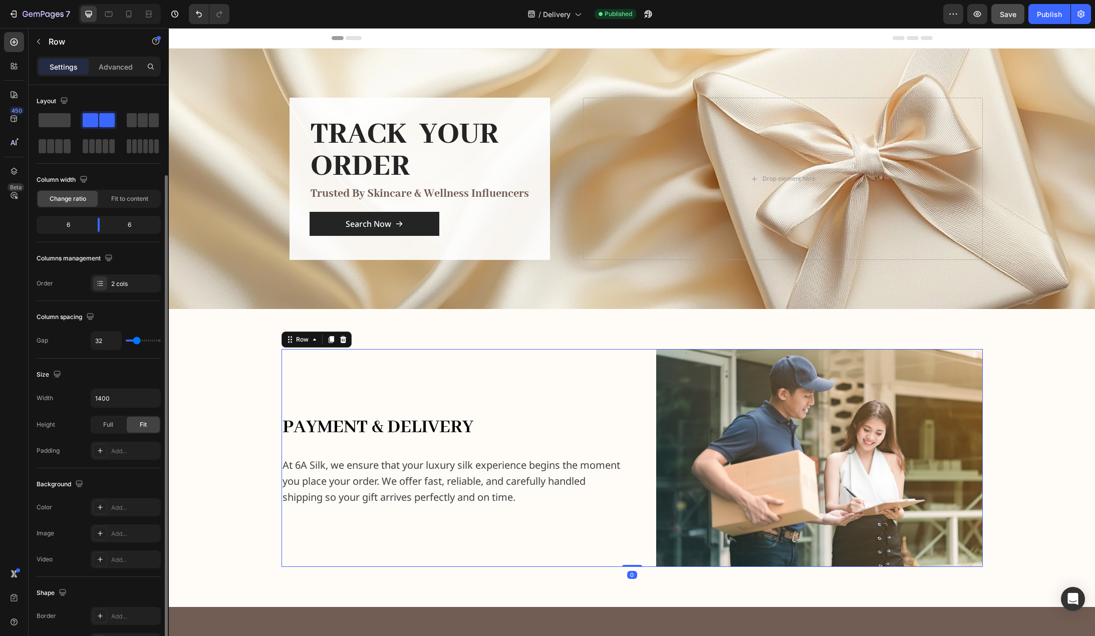
scroll to position [146, 0]
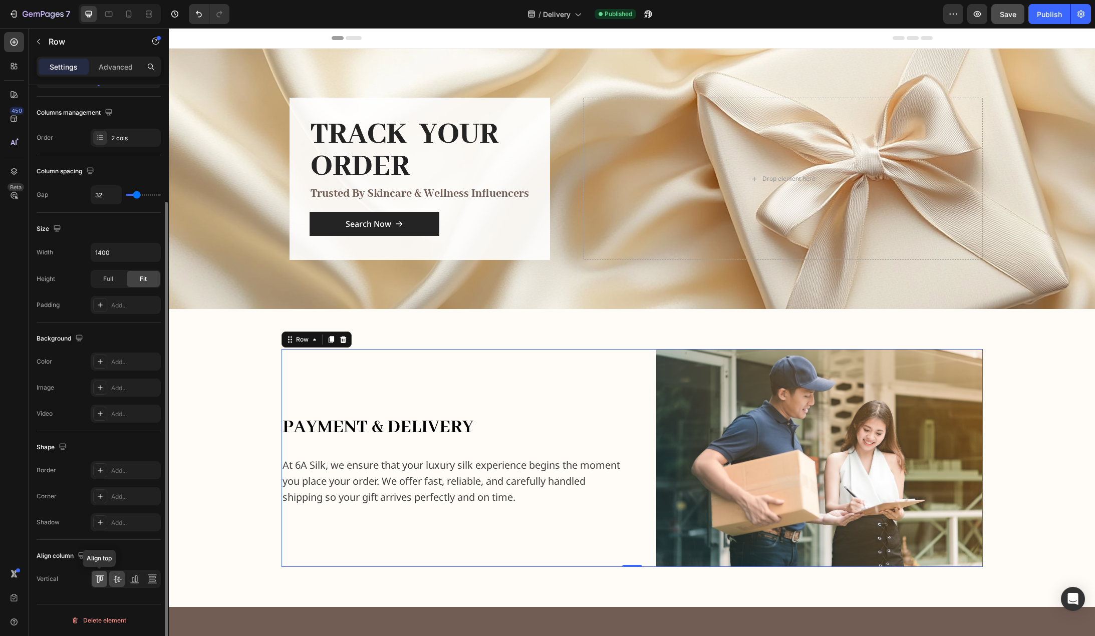
click at [95, 582] on icon at bounding box center [100, 579] width 10 height 10
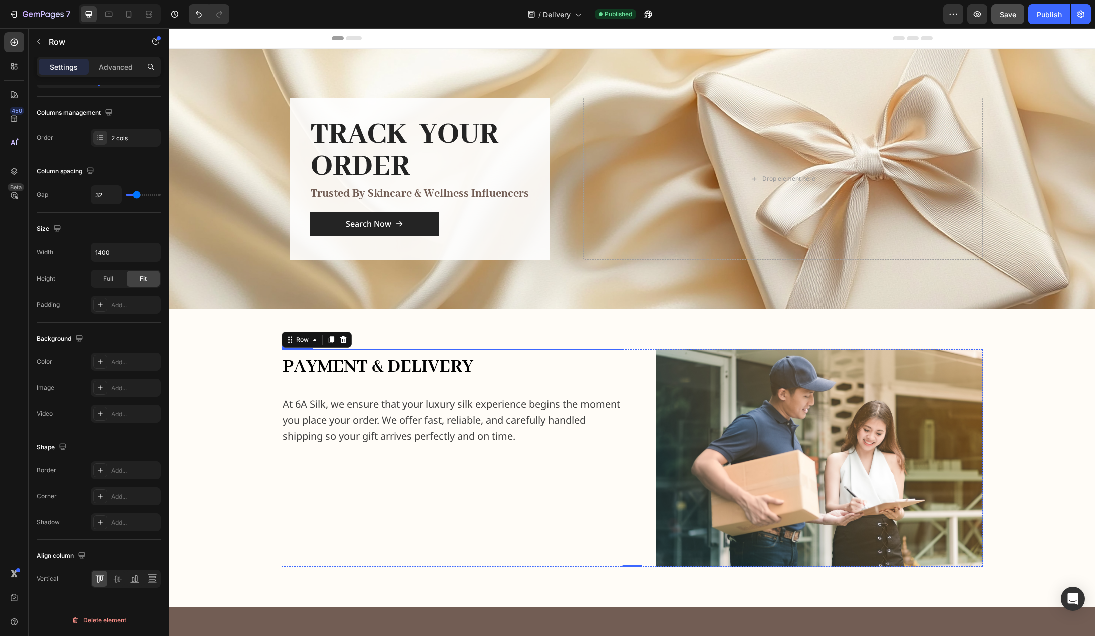
click at [531, 380] on h2 "payment & delivery" at bounding box center [453, 366] width 343 height 34
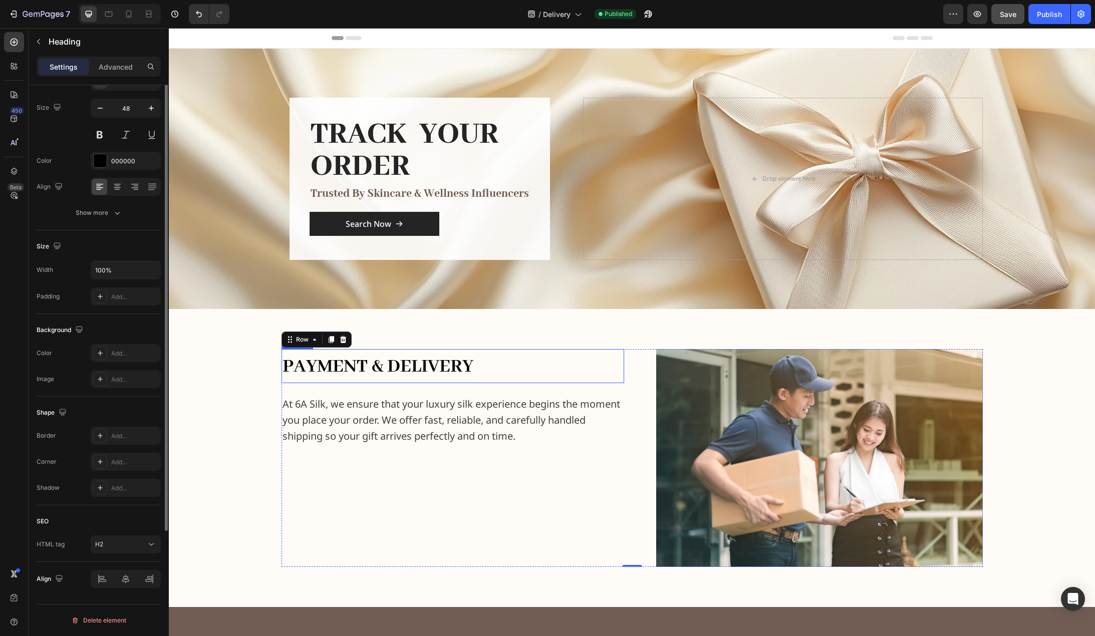
scroll to position [0, 0]
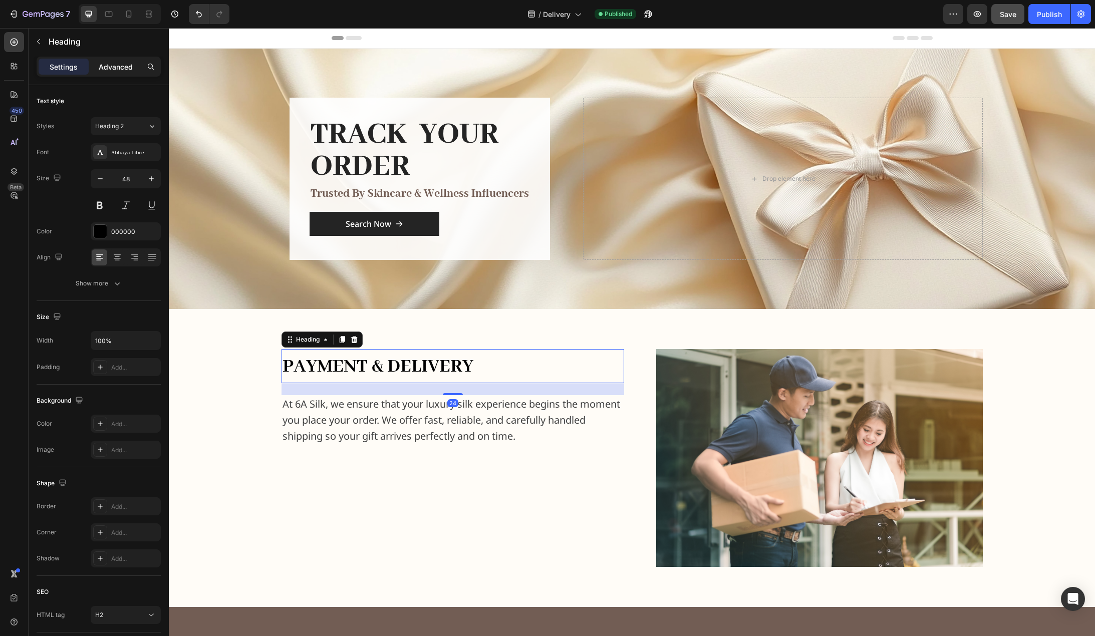
click at [122, 62] on p "Advanced" at bounding box center [116, 67] width 34 height 11
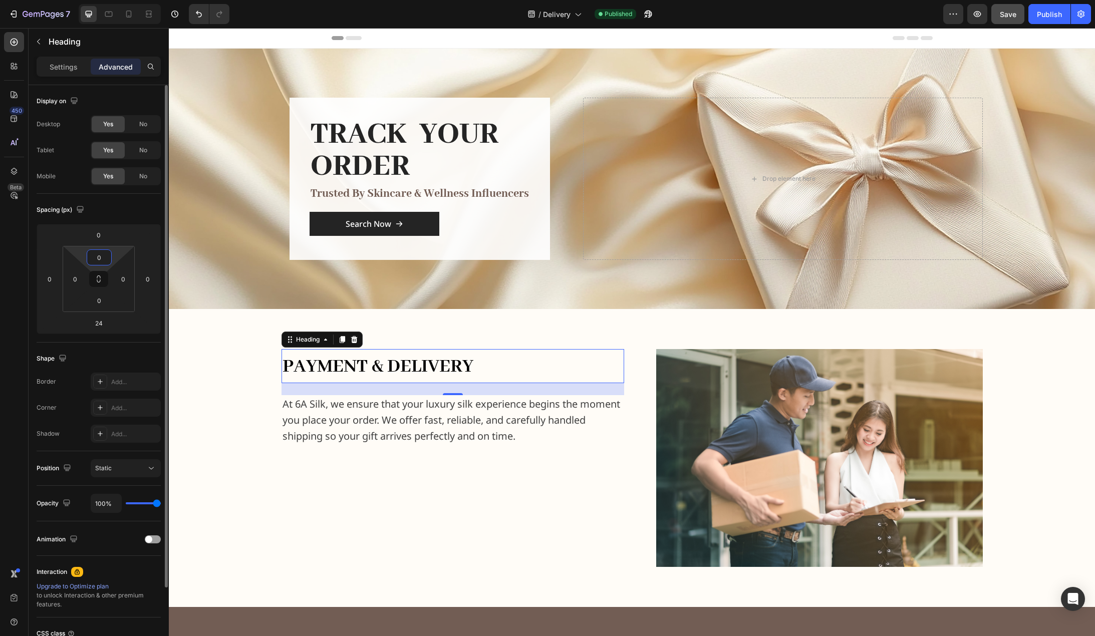
click at [103, 256] on input "0" at bounding box center [99, 257] width 20 height 15
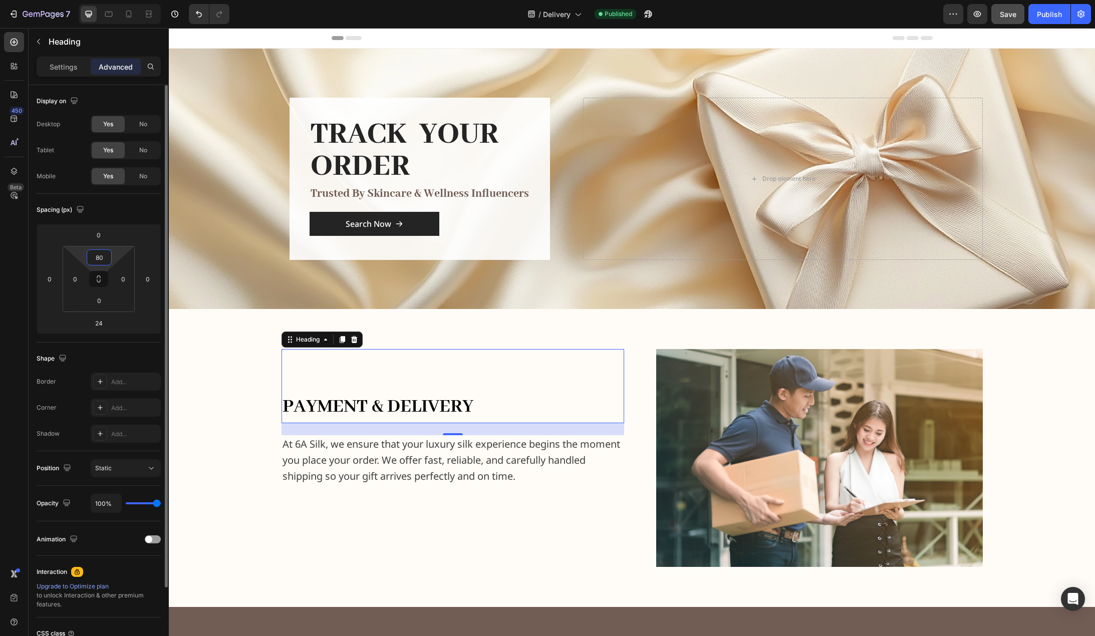
drag, startPoint x: 104, startPoint y: 258, endPoint x: 90, endPoint y: 252, distance: 15.1
click at [90, 252] on input "80" at bounding box center [99, 257] width 20 height 15
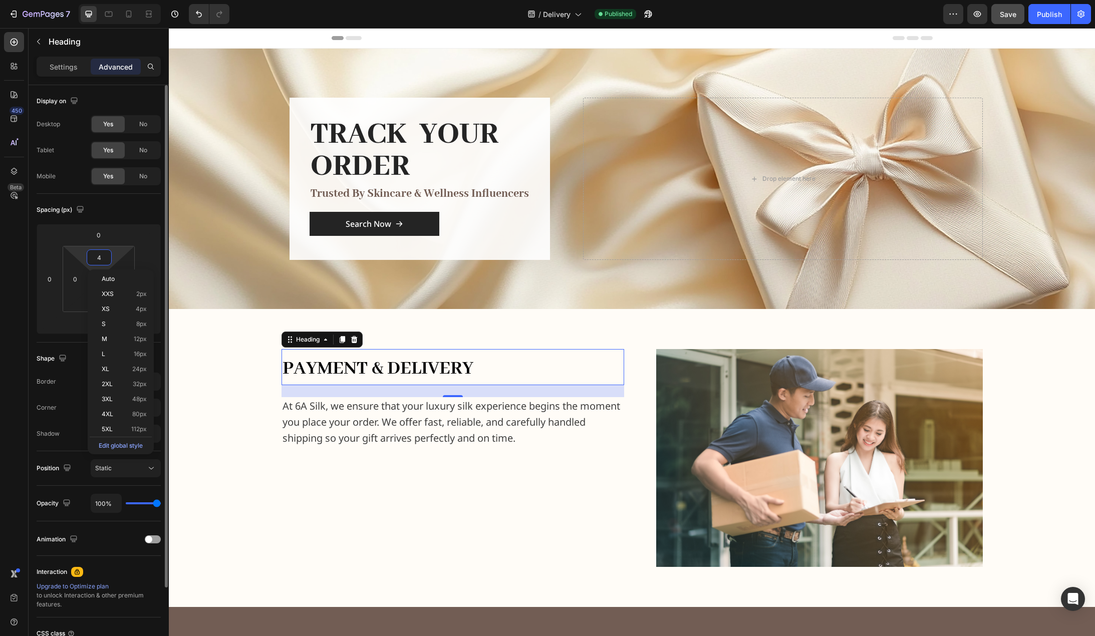
type input "40"
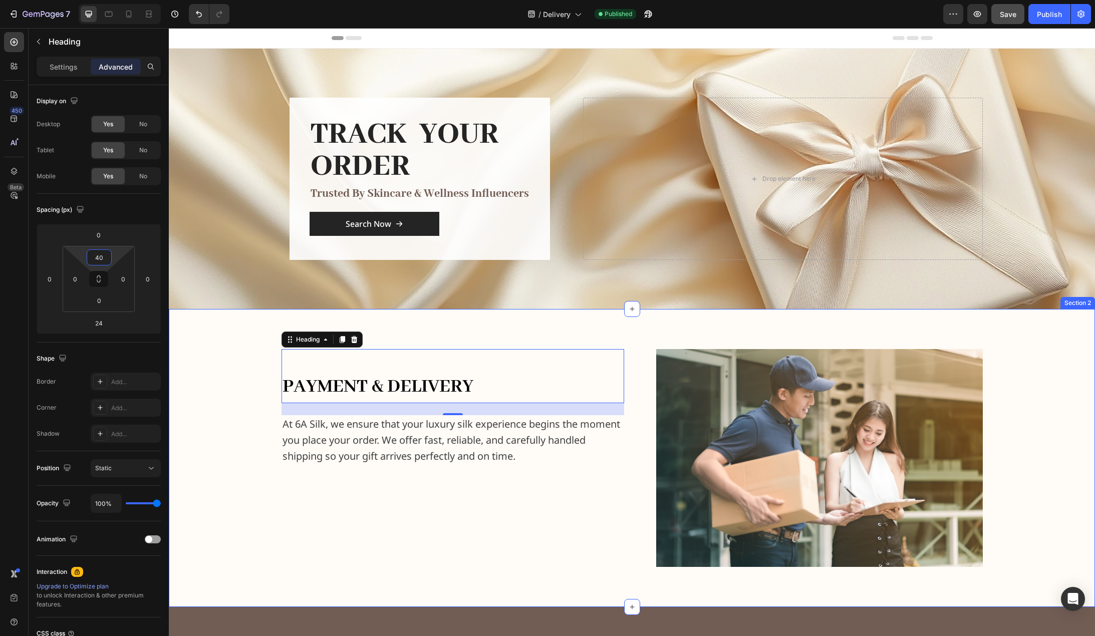
click at [232, 410] on div "payment & delivery Heading 24 At 6A Silk, we ensure that your luxury silk exper…" at bounding box center [632, 458] width 910 height 218
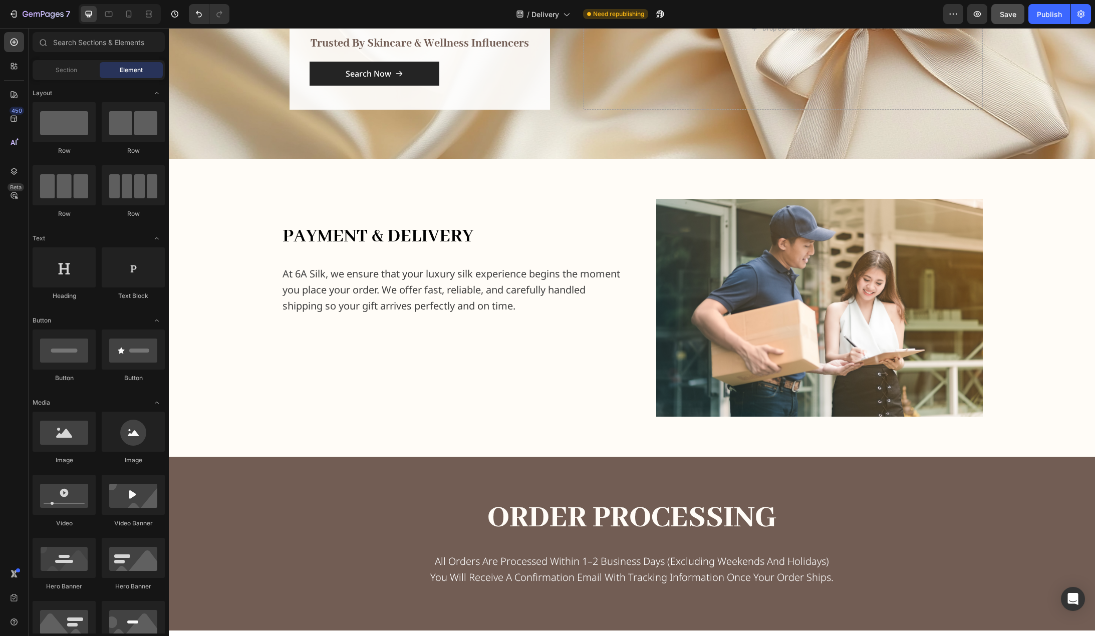
scroll to position [100, 0]
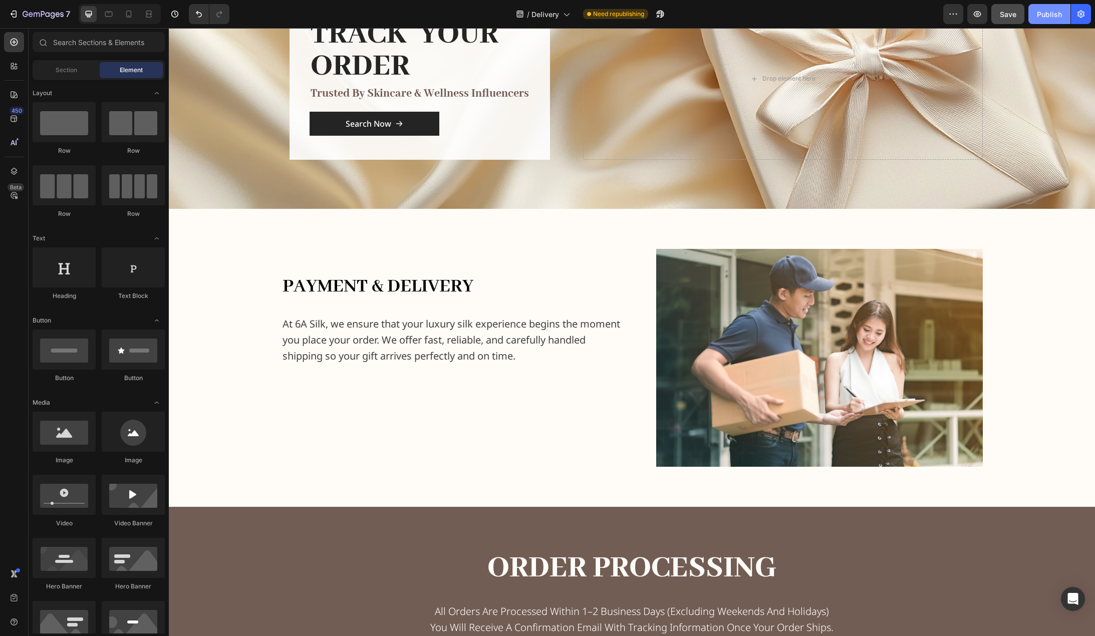
click at [1056, 13] on div "Publish" at bounding box center [1049, 14] width 25 height 11
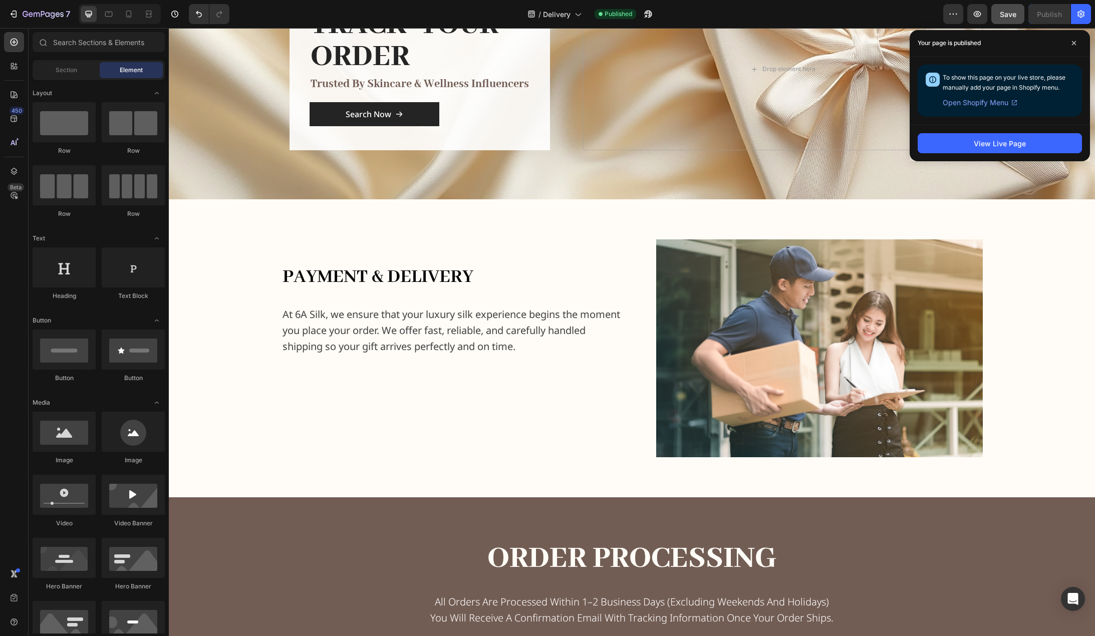
scroll to position [0, 0]
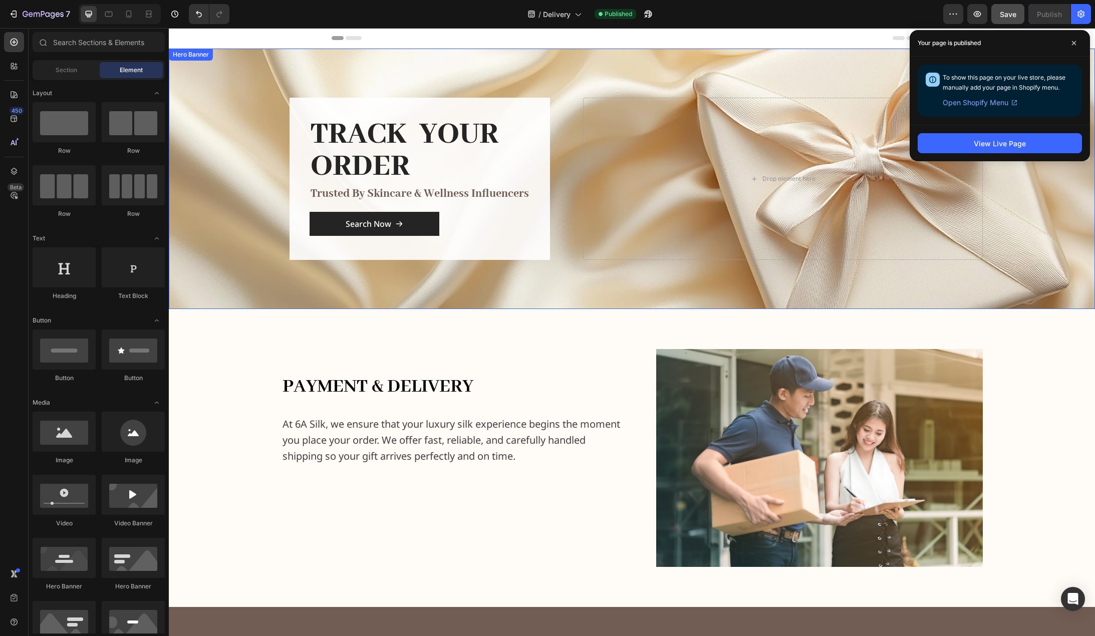
click at [240, 242] on div "Overlay" at bounding box center [632, 179] width 926 height 261
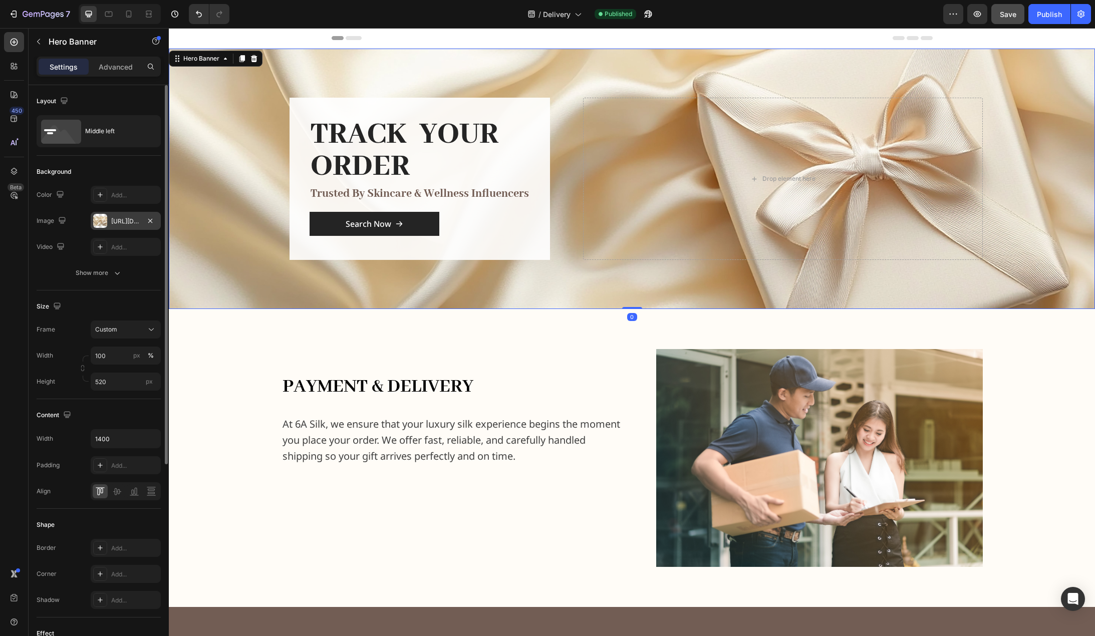
click at [126, 222] on div "https://cdn.shopify.com/s/files/1/0636/7471/2130/files/gempages_582482295949099…" at bounding box center [125, 221] width 29 height 9
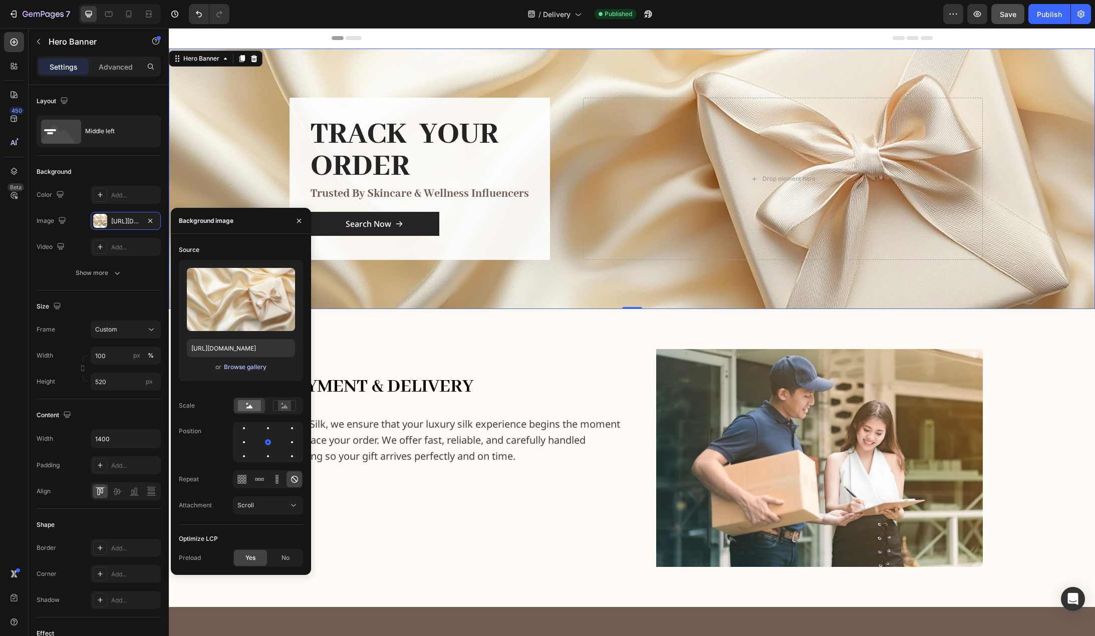
click at [242, 368] on div "Browse gallery" at bounding box center [245, 367] width 43 height 9
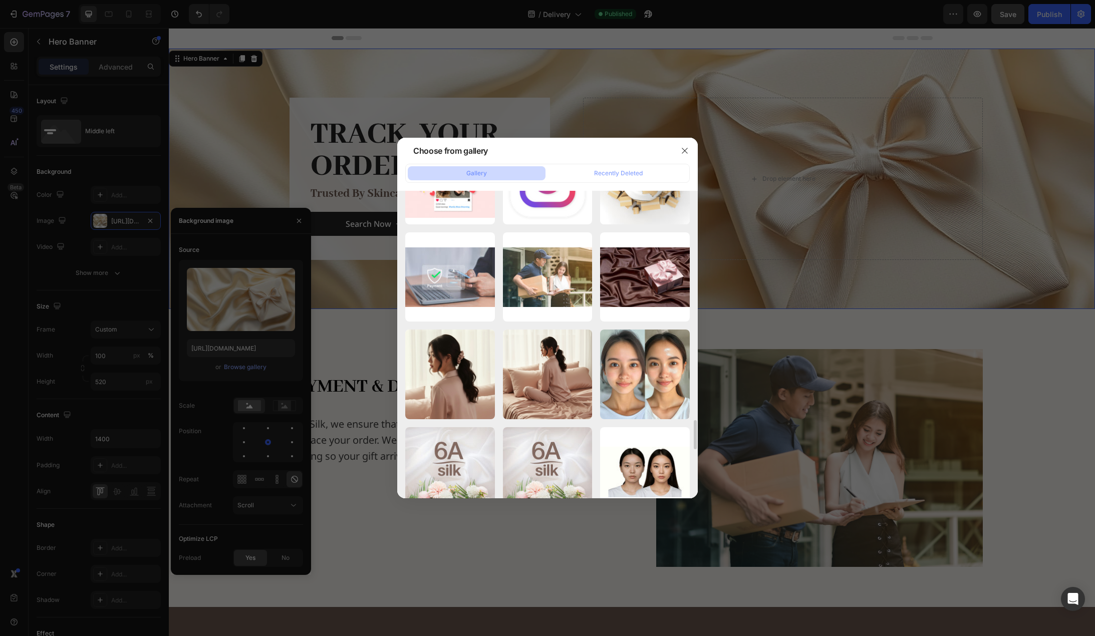
scroll to position [2355, 0]
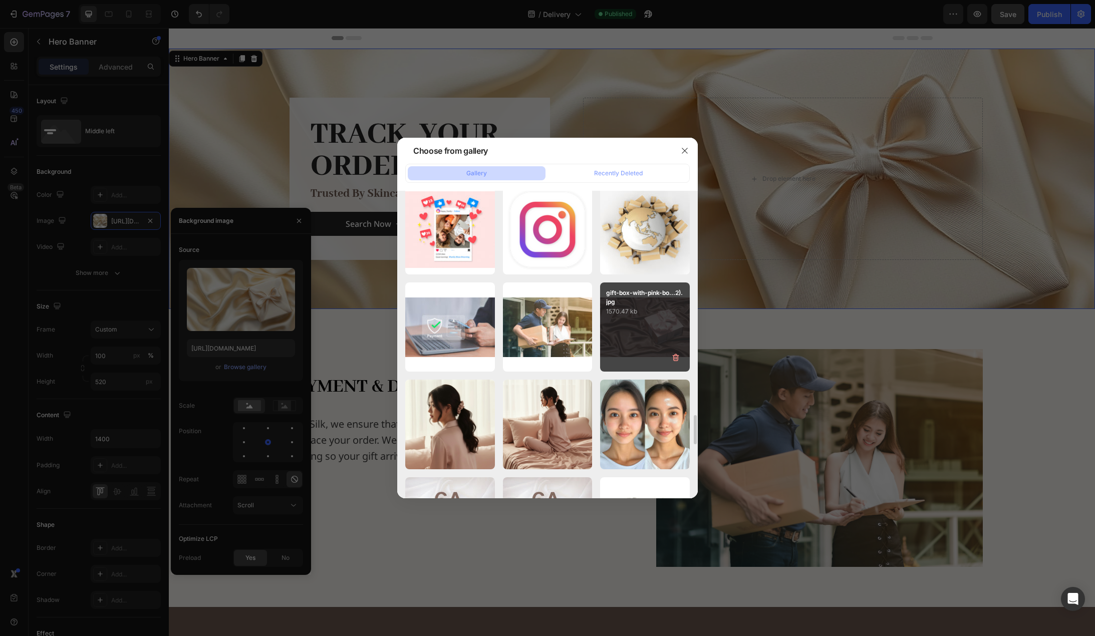
click at [614, 320] on div "gift-box-with-pink-bo...2).jpg 1570.47 kb" at bounding box center [645, 328] width 90 height 90
type input "https://cdn.shopify.com/s/files/1/0636/7471/2130/files/gempages_582482295949099…"
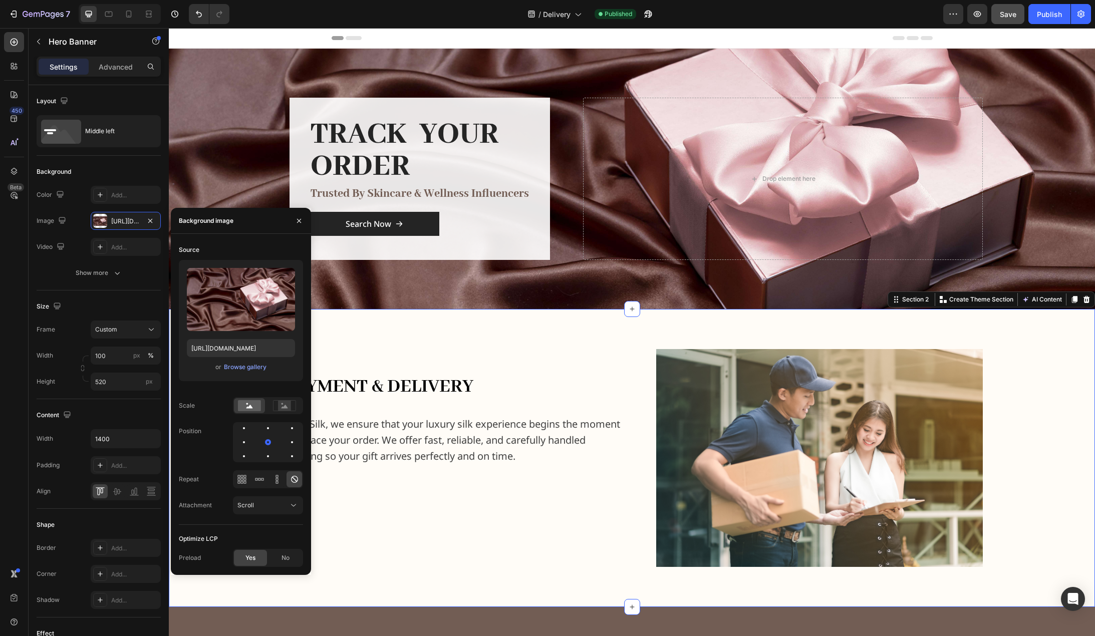
click at [1050, 351] on div "payment & delivery Heading At 6A Silk, we ensure that your luxury silk experien…" at bounding box center [632, 458] width 910 height 218
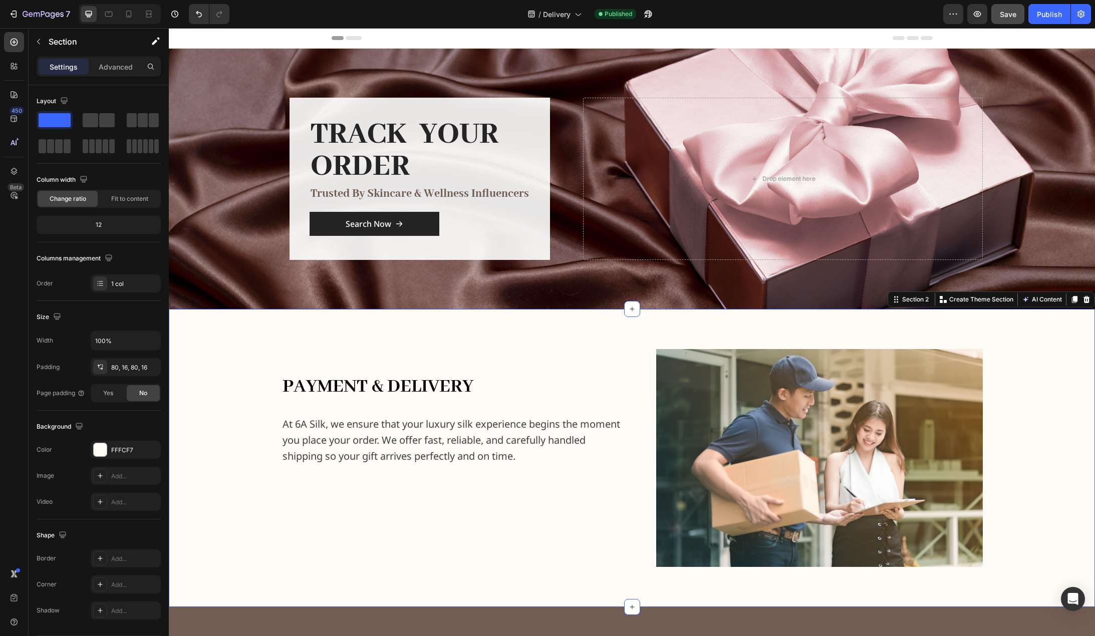
click at [214, 381] on div "payment & delivery Heading At 6A Silk, we ensure that your luxury silk experien…" at bounding box center [632, 458] width 910 height 218
click at [1040, 140] on div "Overlay" at bounding box center [632, 179] width 926 height 261
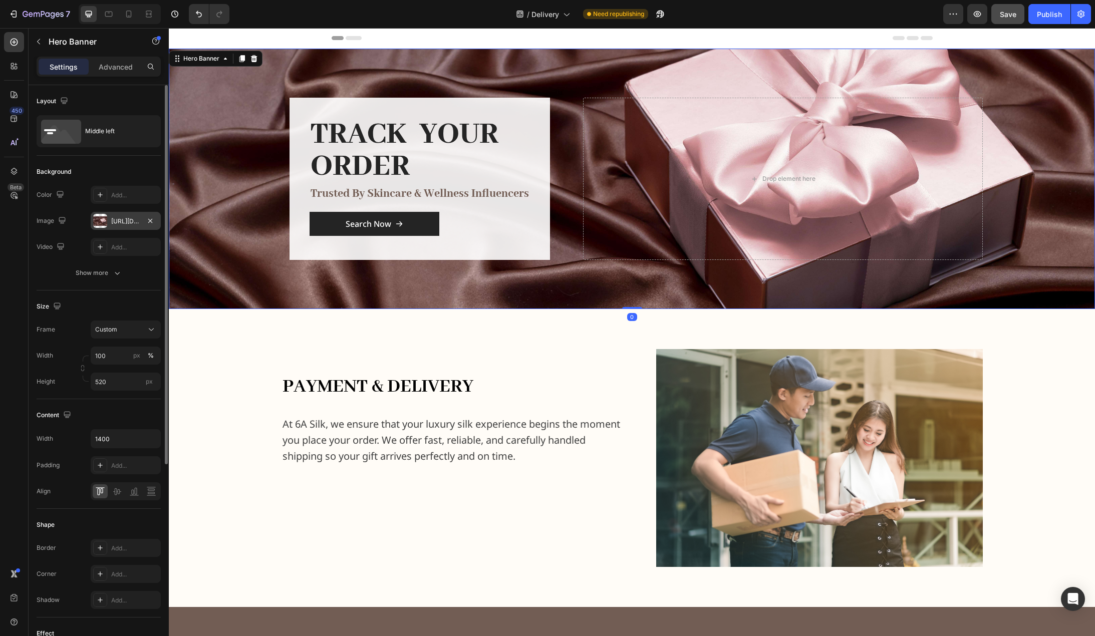
click at [132, 222] on div "https://cdn.shopify.com/s/files/1/0636/7471/2130/files/gempages_582482295949099…" at bounding box center [125, 221] width 29 height 9
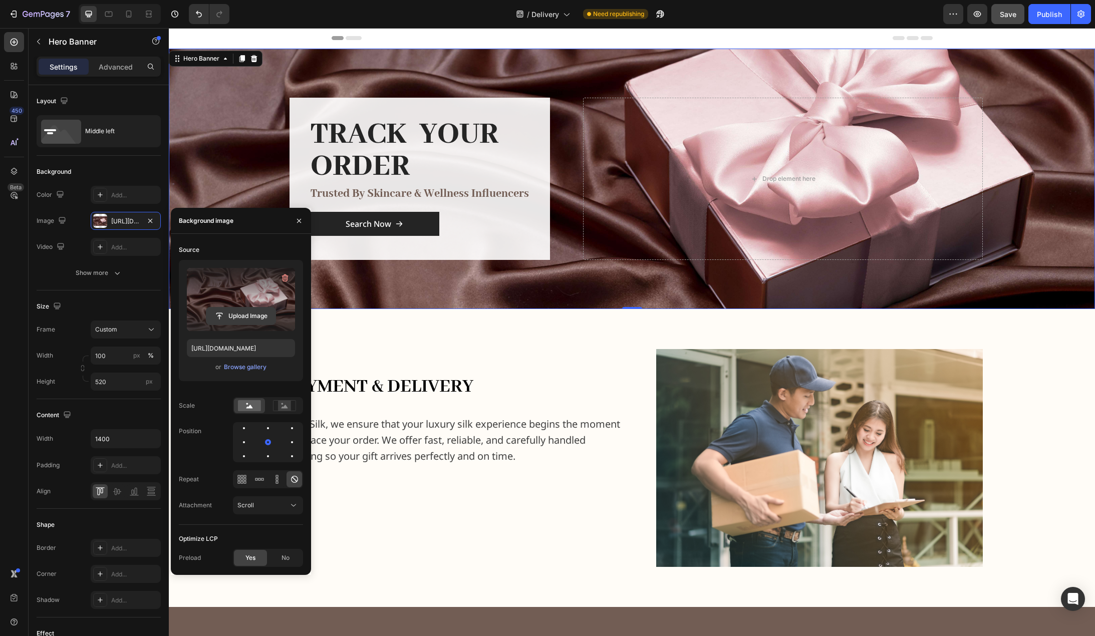
click at [242, 317] on input "file" at bounding box center [240, 316] width 69 height 17
type input "https://cdn.shopify.com/s/files/1/0636/7471/2130/files/gempages_582482295949099…"
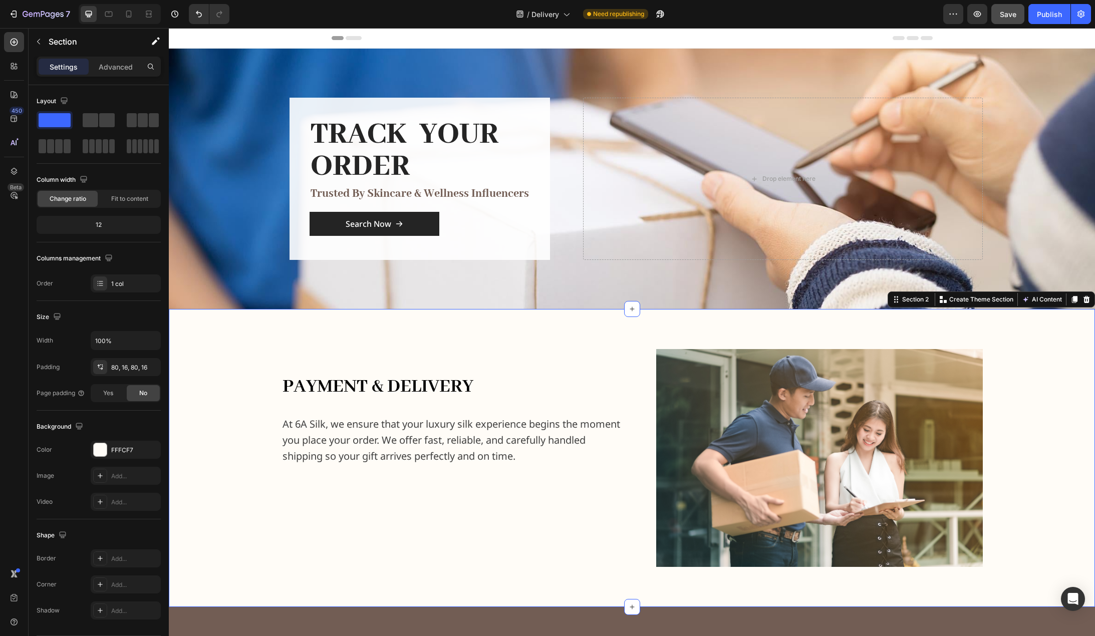
click at [525, 342] on div "payment & delivery Heading At 6A Silk, we ensure that your luxury silk experien…" at bounding box center [632, 458] width 926 height 298
click at [214, 407] on div "payment & delivery Heading At 6A Silk, we ensure that your luxury silk experien…" at bounding box center [632, 458] width 910 height 218
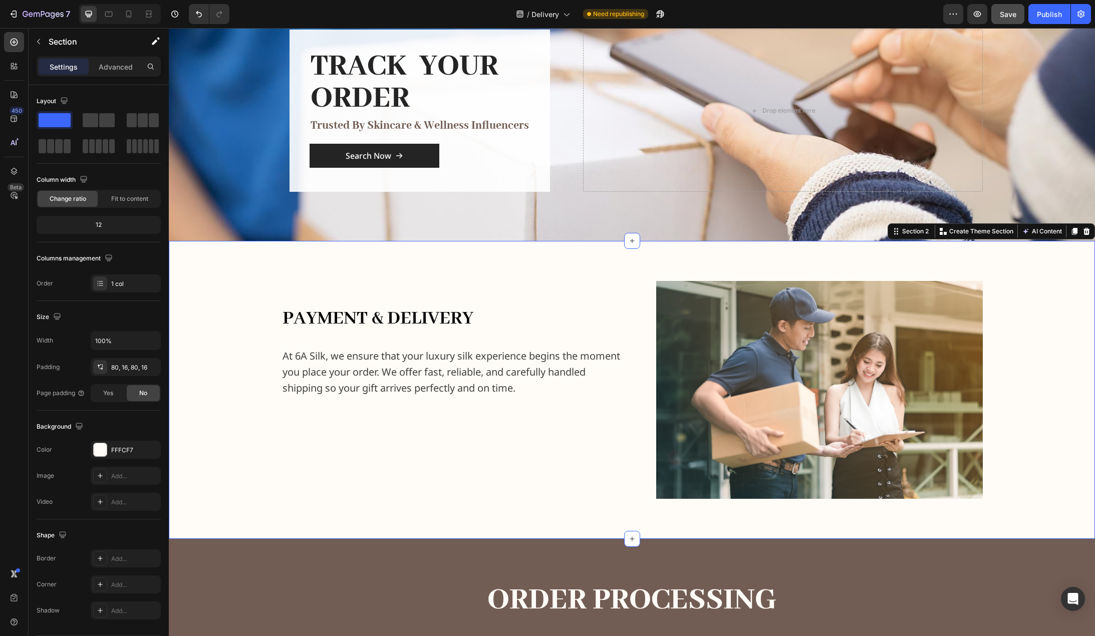
scroll to position [0, 0]
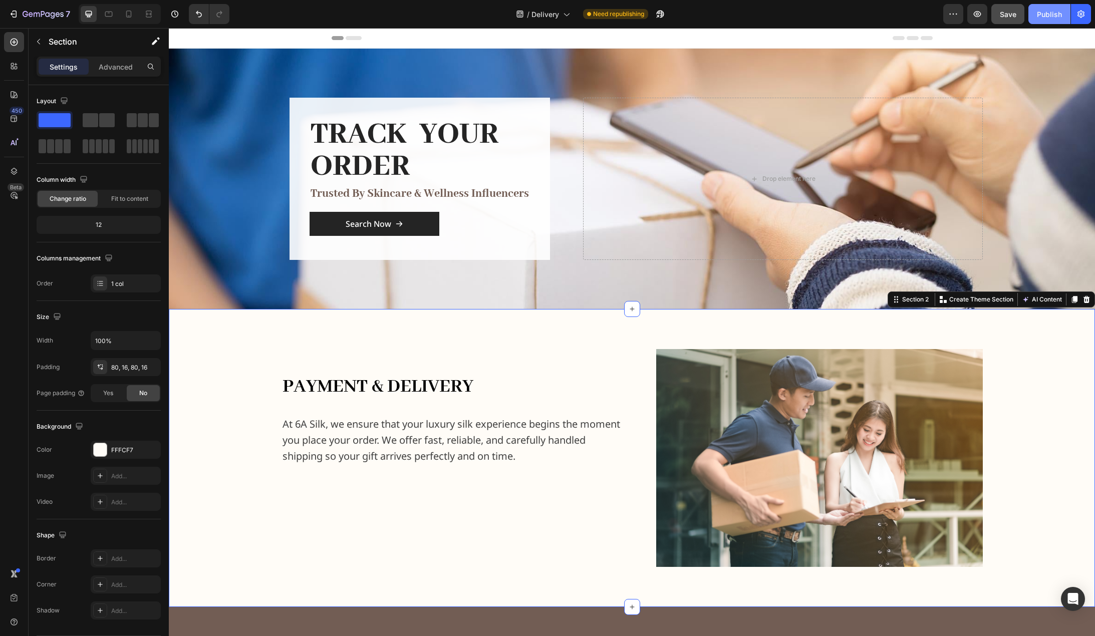
click at [1047, 9] on div "Publish" at bounding box center [1049, 14] width 25 height 11
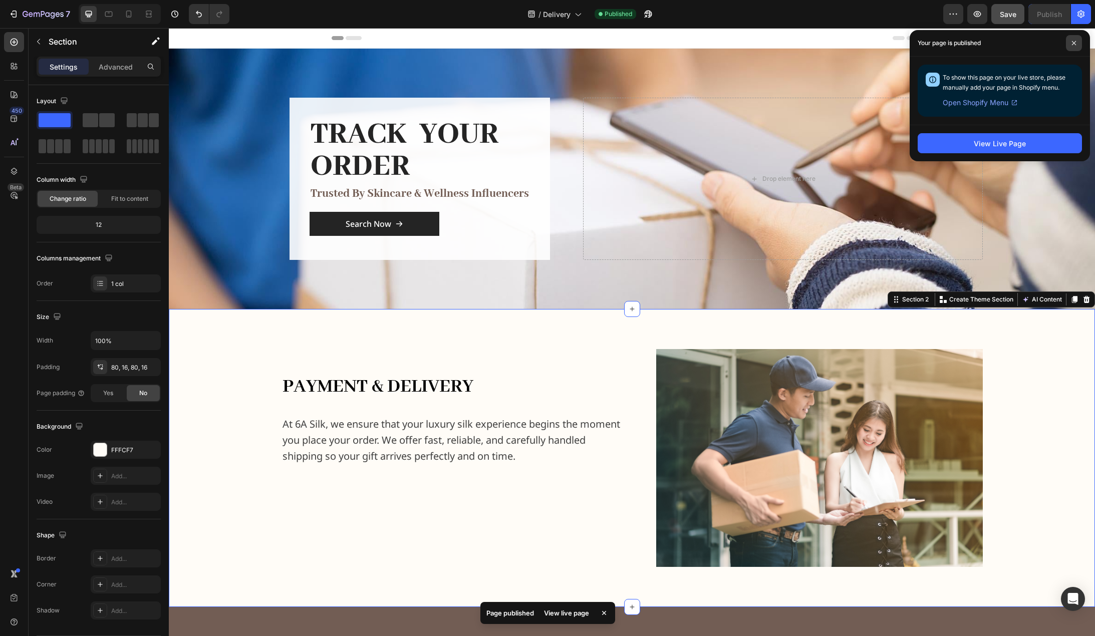
click at [1074, 44] on icon at bounding box center [1074, 43] width 5 height 5
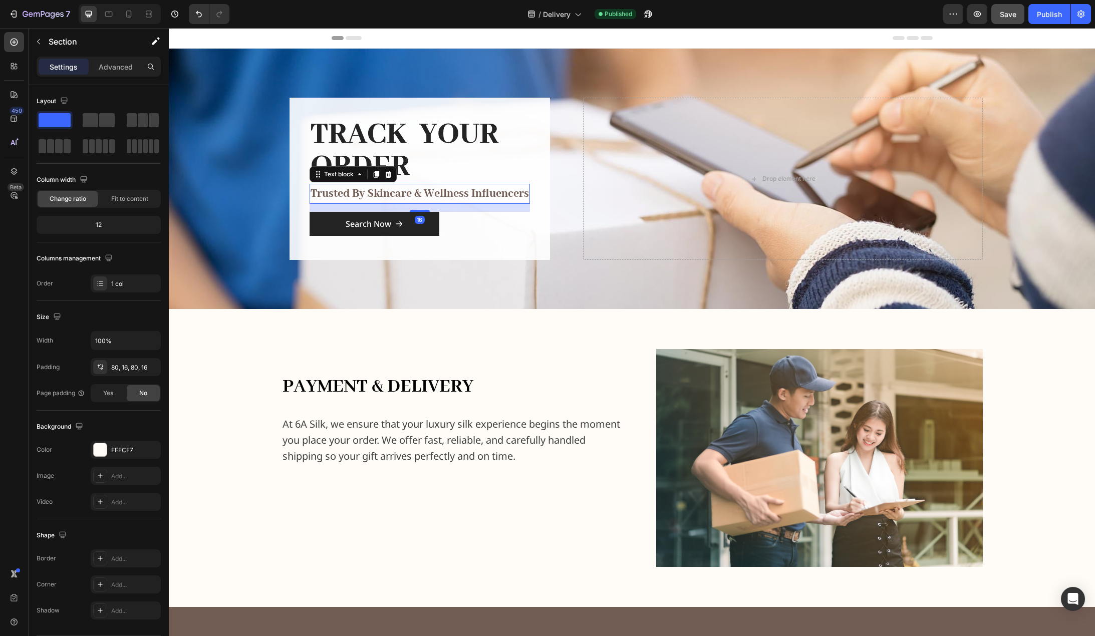
click at [437, 196] on p "trusted by skincare & wellness influencers" at bounding box center [420, 194] width 218 height 18
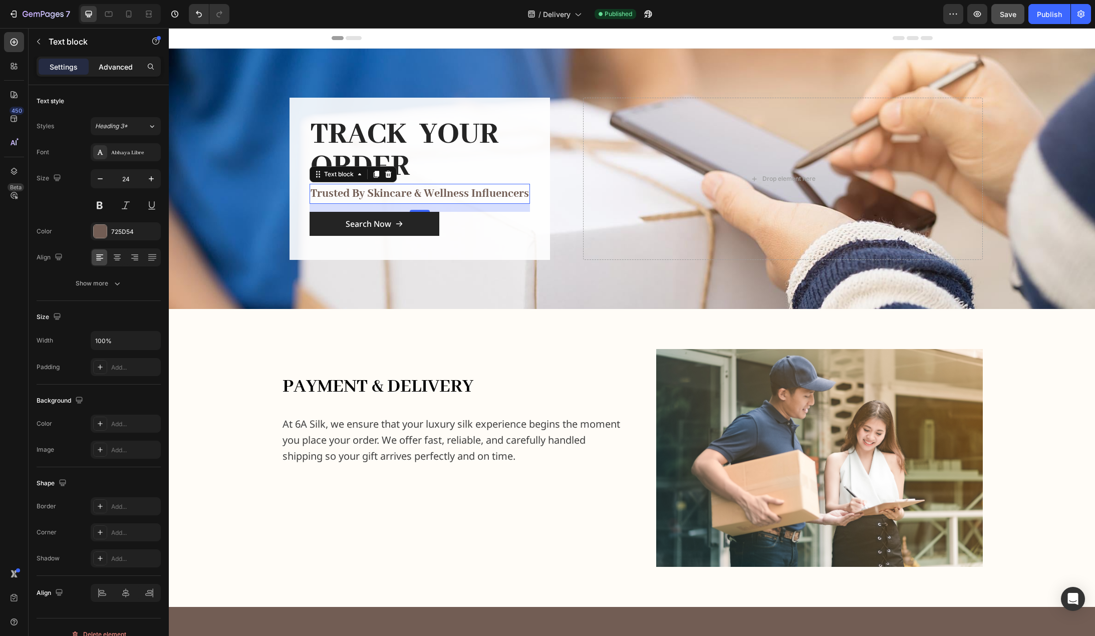
click at [124, 67] on p "Advanced" at bounding box center [116, 67] width 34 height 11
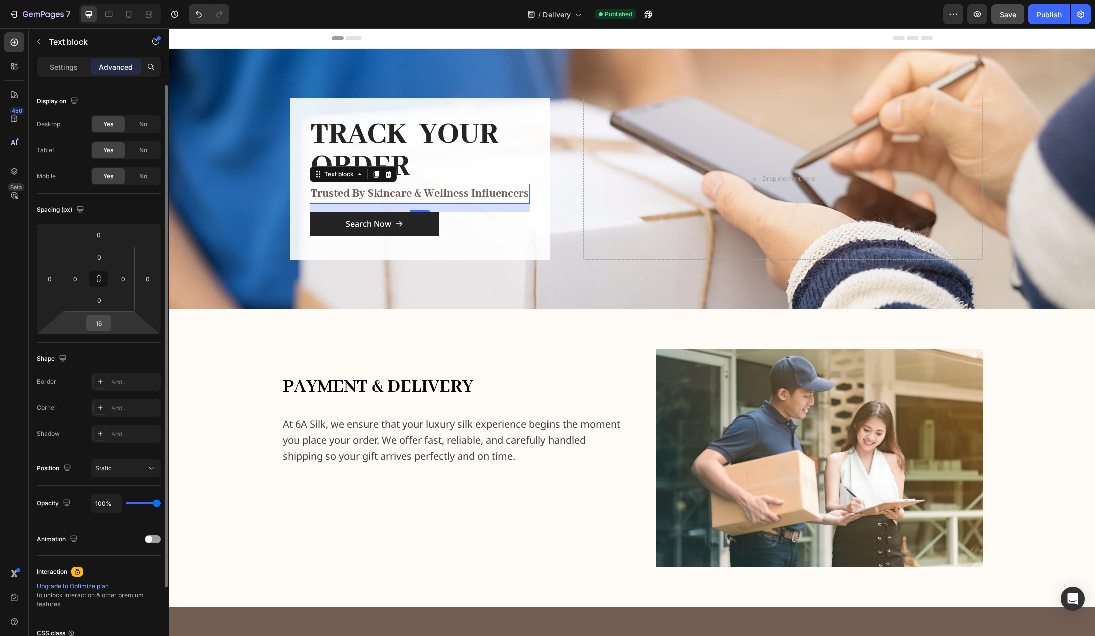
click at [102, 325] on input "16" at bounding box center [99, 323] width 20 height 15
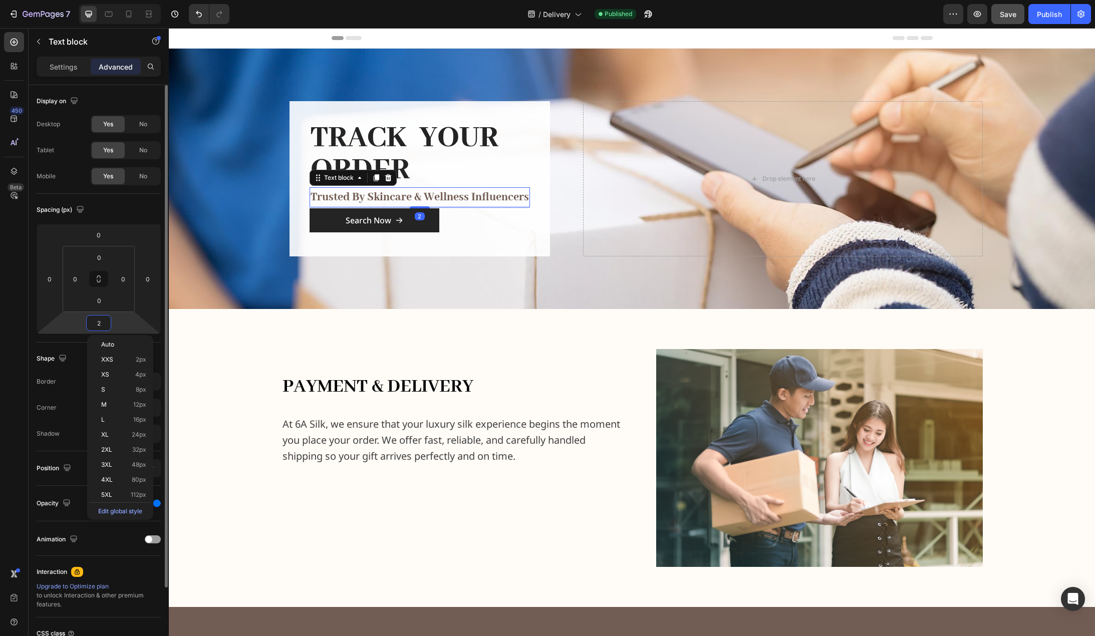
type input "24"
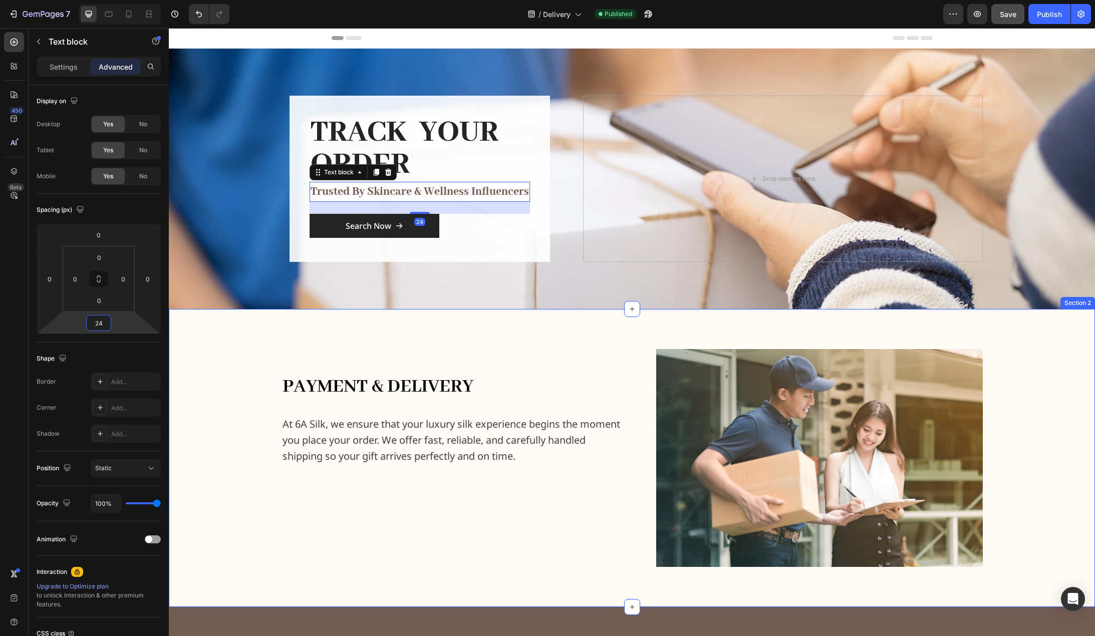
click at [204, 362] on div "payment & delivery Heading At 6A Silk, we ensure that your luxury silk experien…" at bounding box center [632, 458] width 910 height 218
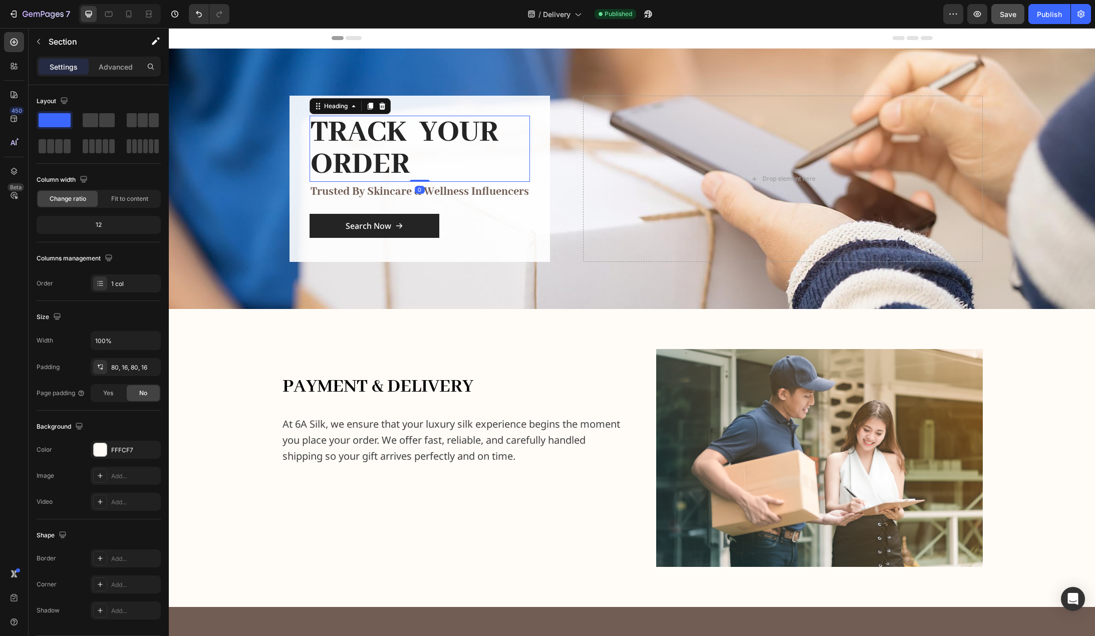
click at [439, 127] on h2 "TRACK YOUR ORDER" at bounding box center [420, 149] width 220 height 66
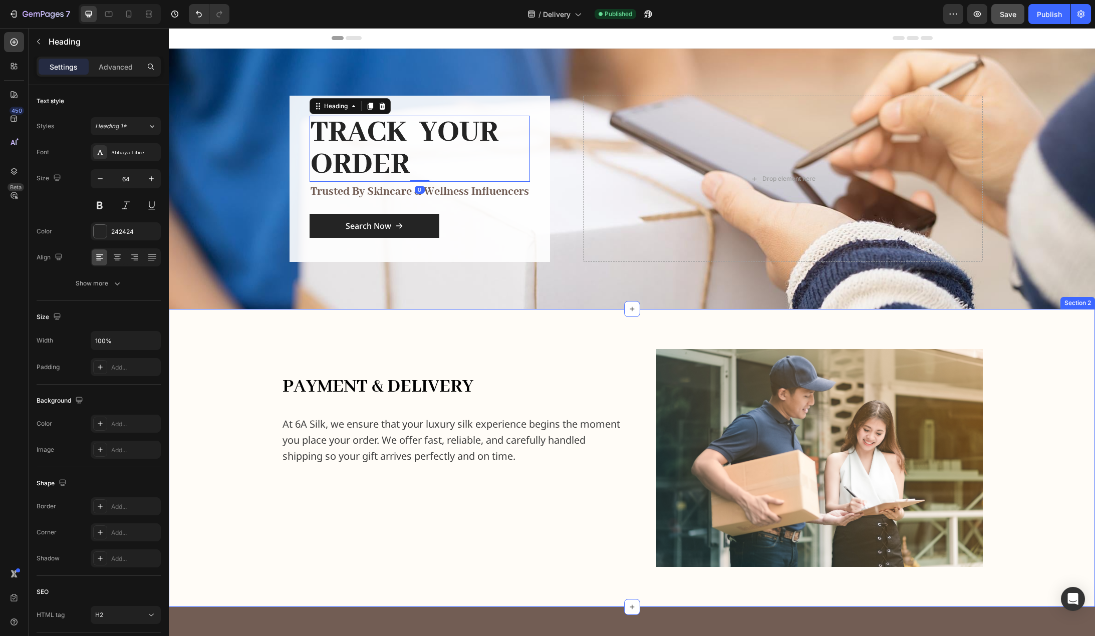
click at [197, 406] on div "payment & delivery Heading At 6A Silk, we ensure that your luxury silk experien…" at bounding box center [632, 458] width 910 height 218
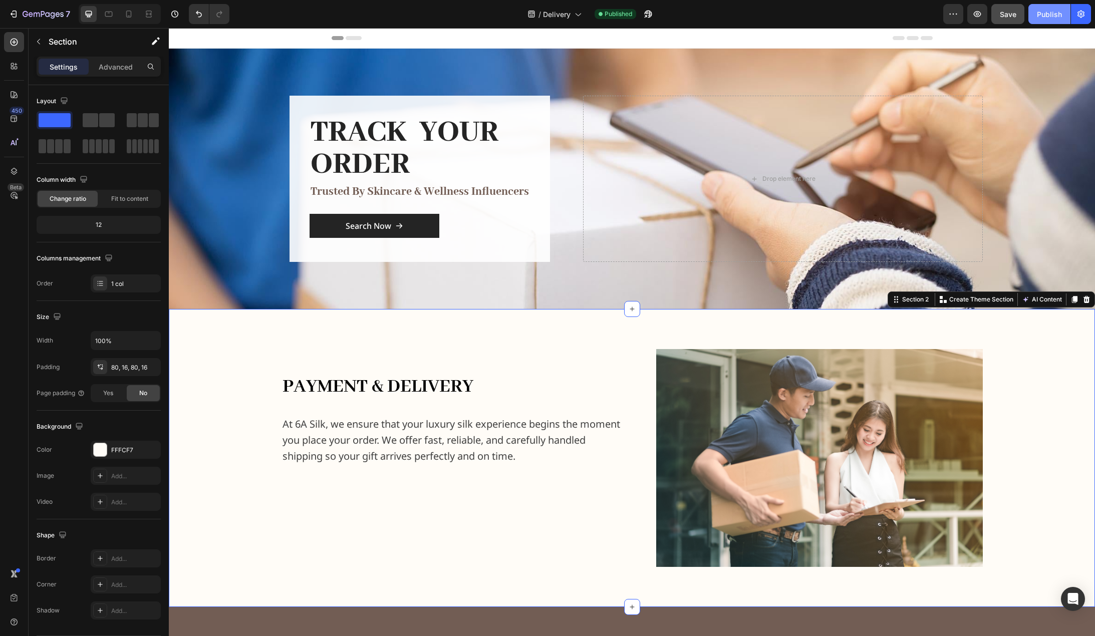
click at [1041, 12] on div "Publish" at bounding box center [1049, 14] width 25 height 11
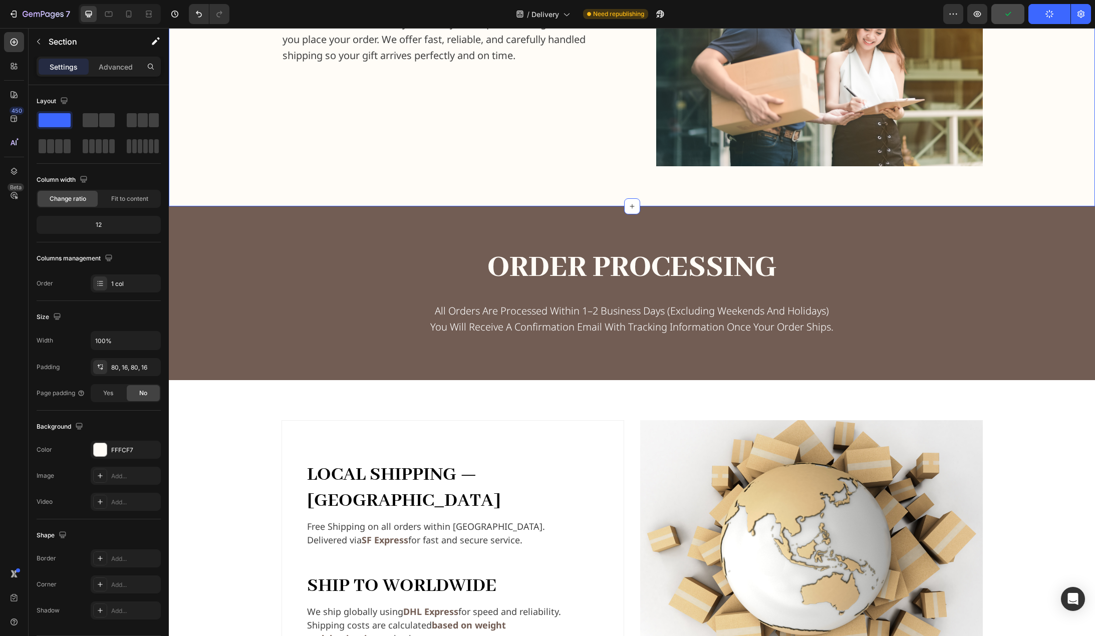
scroll to position [601, 0]
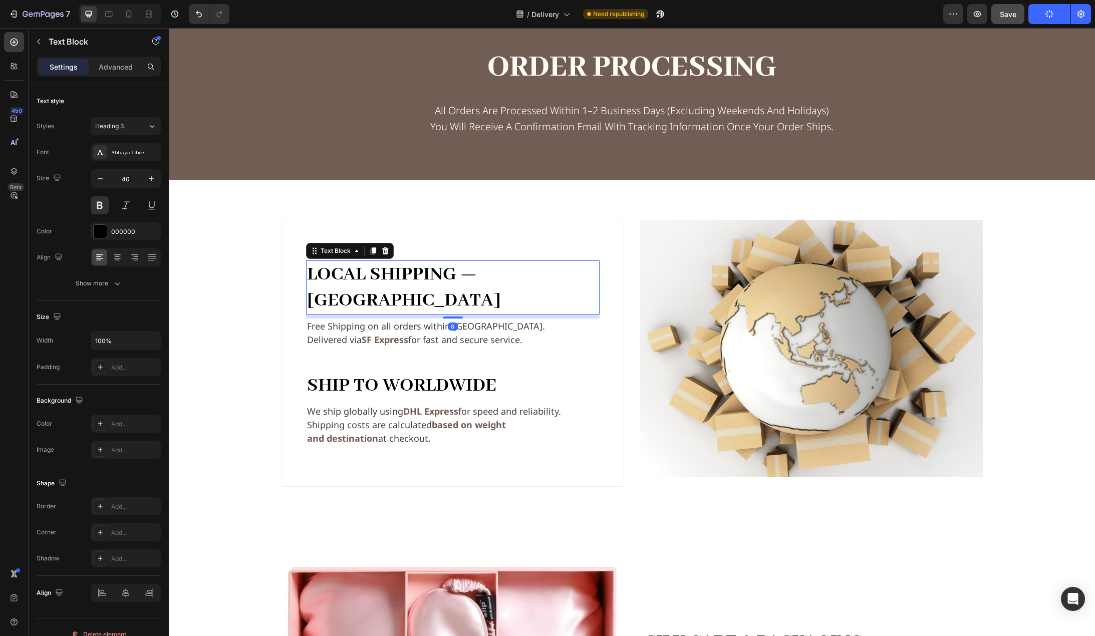
click at [501, 269] on strong "Local Shipping — Hong Kong" at bounding box center [404, 288] width 194 height 50
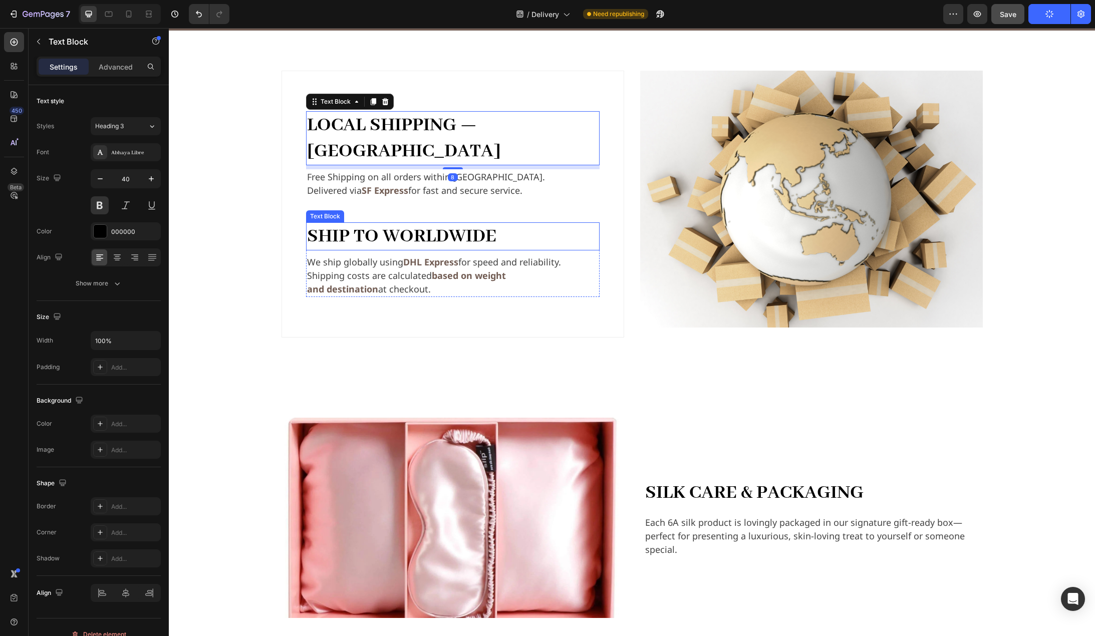
scroll to position [752, 0]
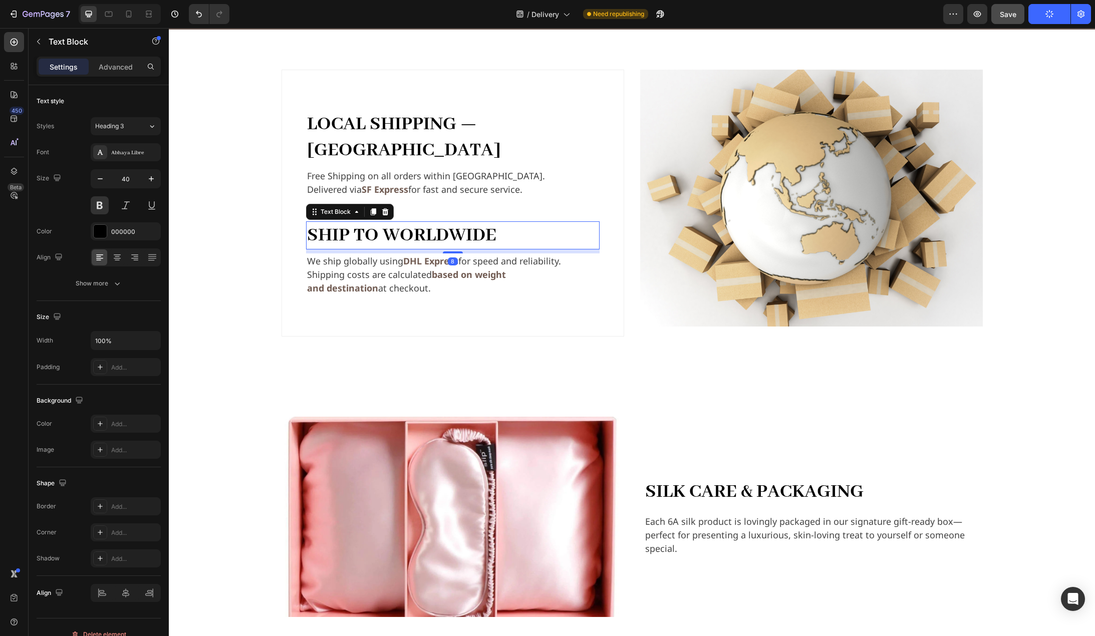
click at [474, 222] on p "Ship to Worldwide" at bounding box center [453, 235] width 292 height 26
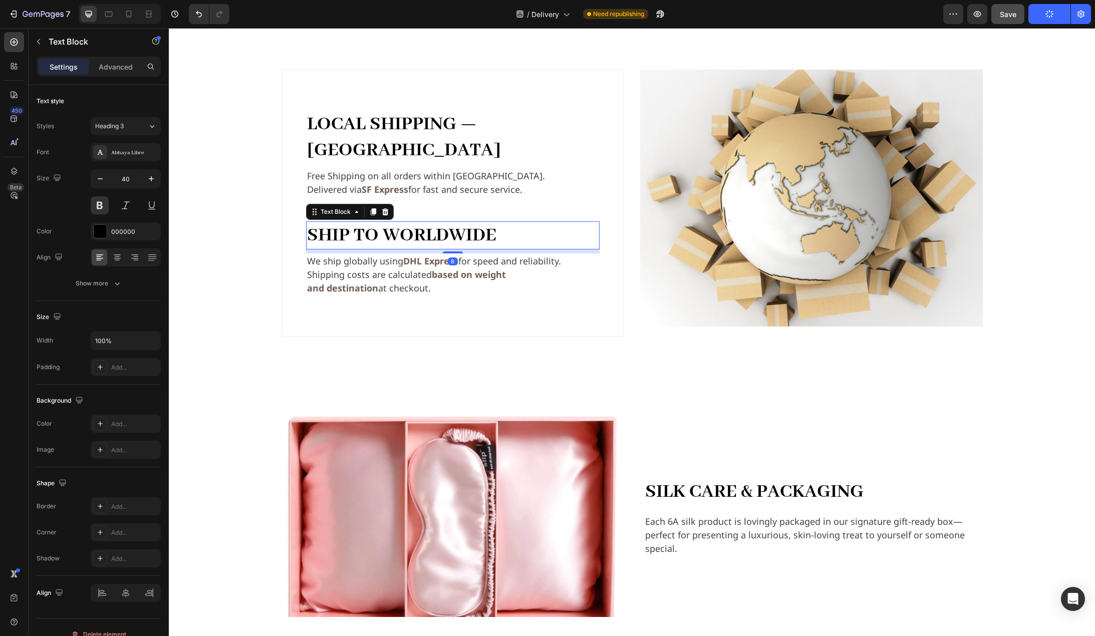
scroll to position [952, 0]
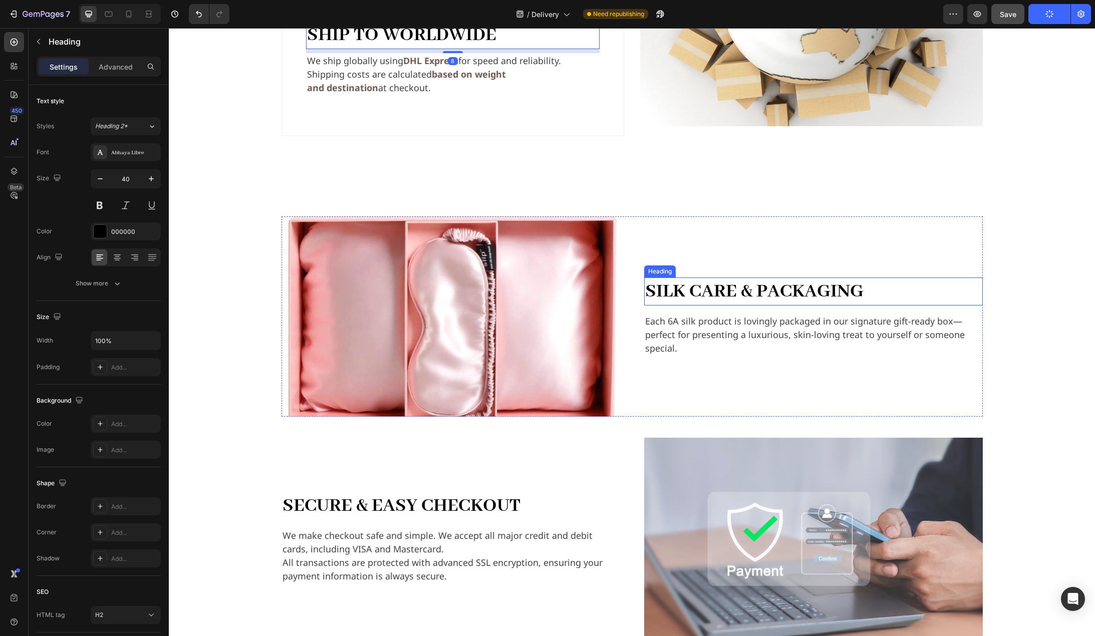
click at [812, 281] on h2 "Silk Care & Packaging" at bounding box center [813, 292] width 339 height 28
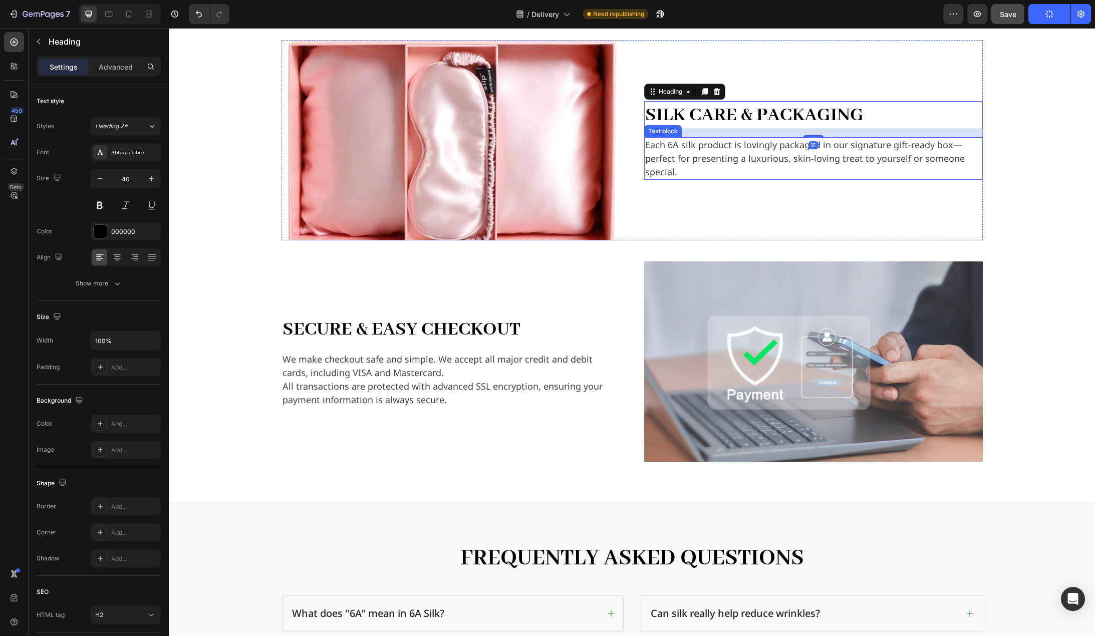
scroll to position [1002, 0]
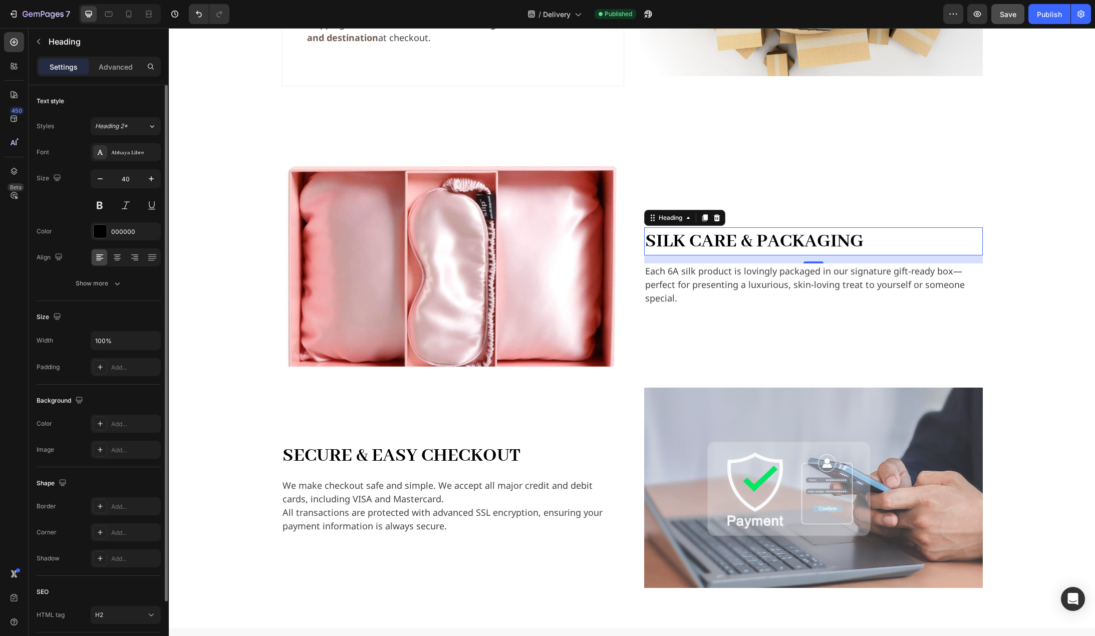
click at [141, 111] on div "Text style Styles Heading 2* Font Abhaya Libre Size 40 Color 000000 Align Show …" at bounding box center [99, 193] width 124 height 216
click at [142, 121] on button "Heading 2*" at bounding box center [126, 126] width 70 height 18
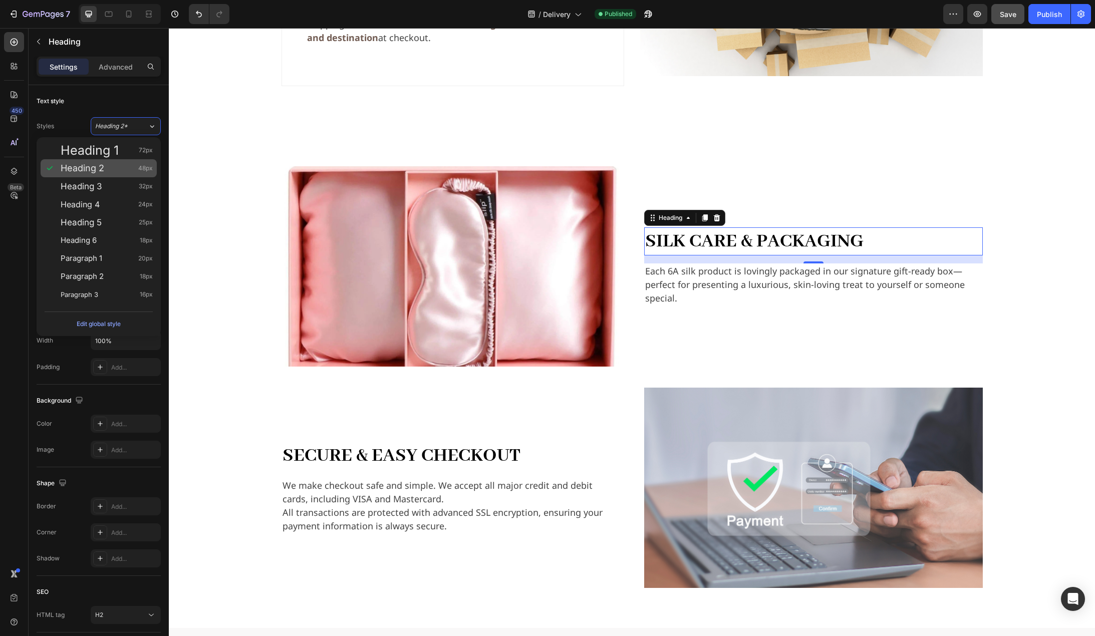
click at [128, 168] on div "Heading 2 48px" at bounding box center [107, 168] width 92 height 10
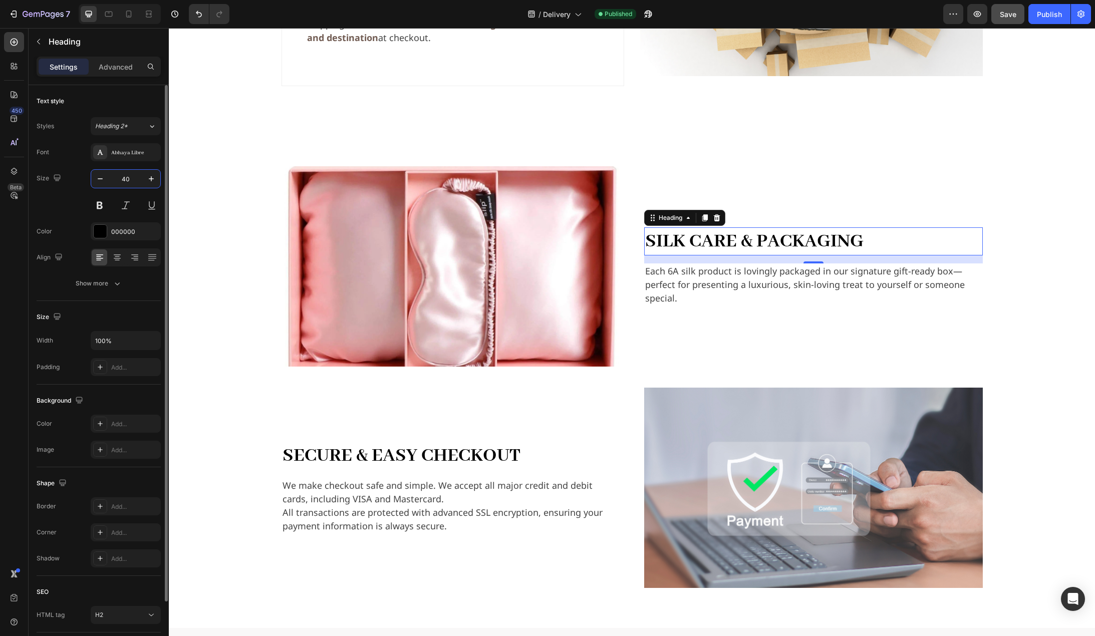
click at [136, 175] on input "40" at bounding box center [125, 179] width 33 height 18
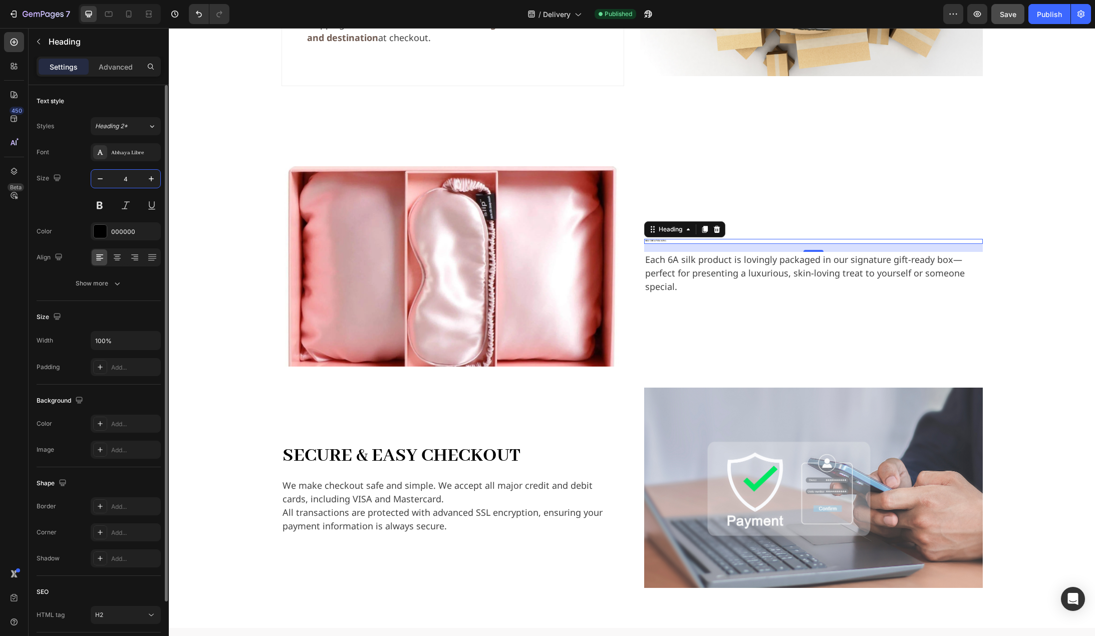
type input "48"
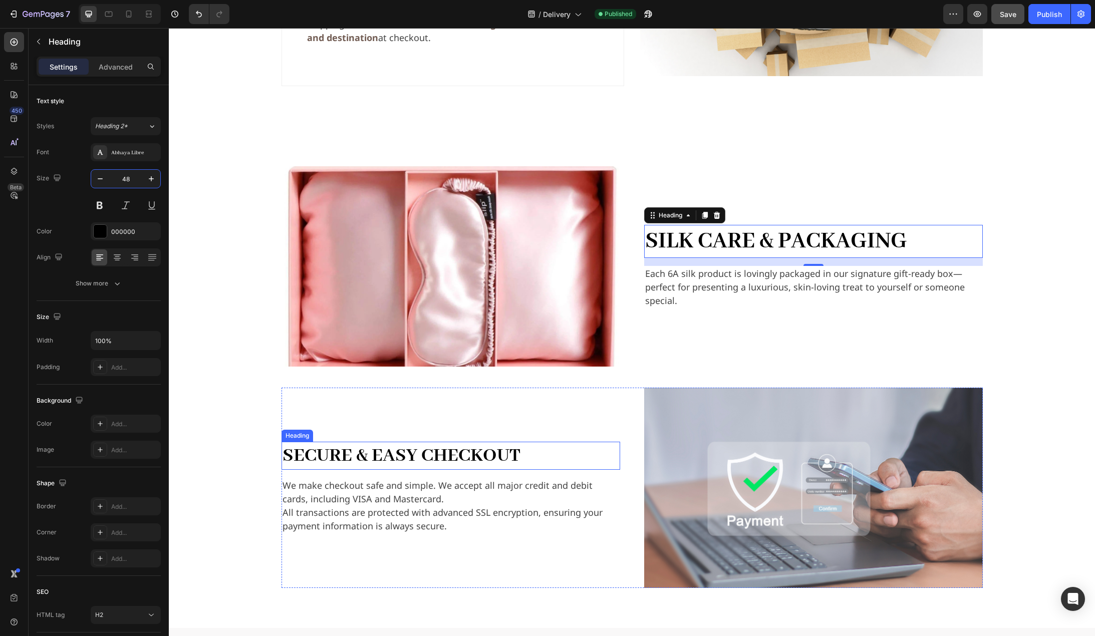
click at [373, 442] on h2 "Secure & Easy Checkout" at bounding box center [451, 456] width 339 height 28
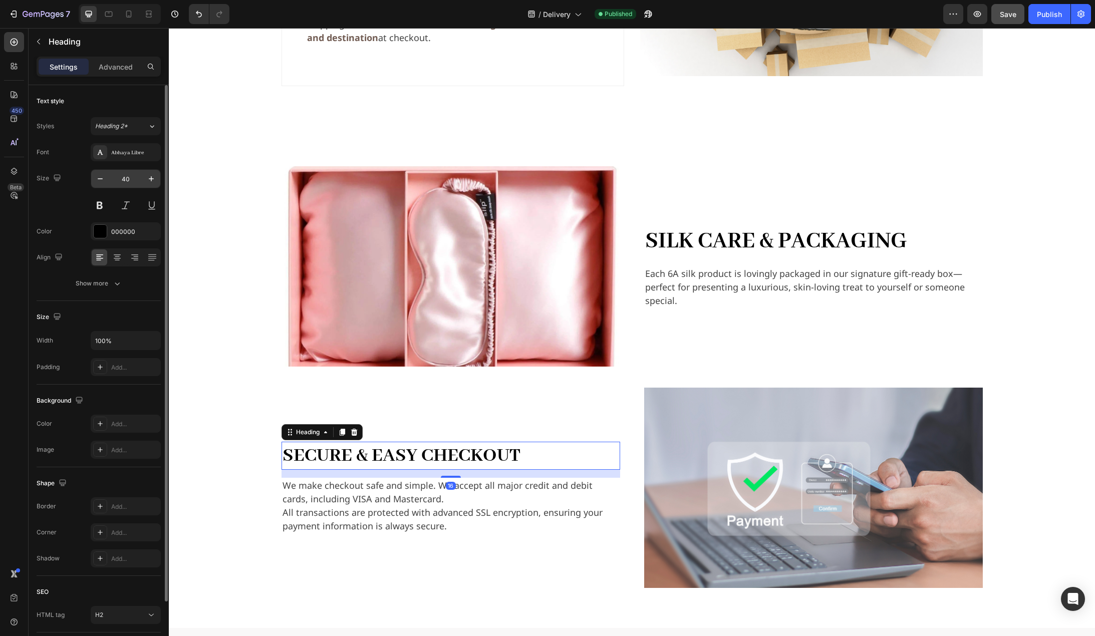
click at [127, 177] on input "40" at bounding box center [125, 179] width 33 height 18
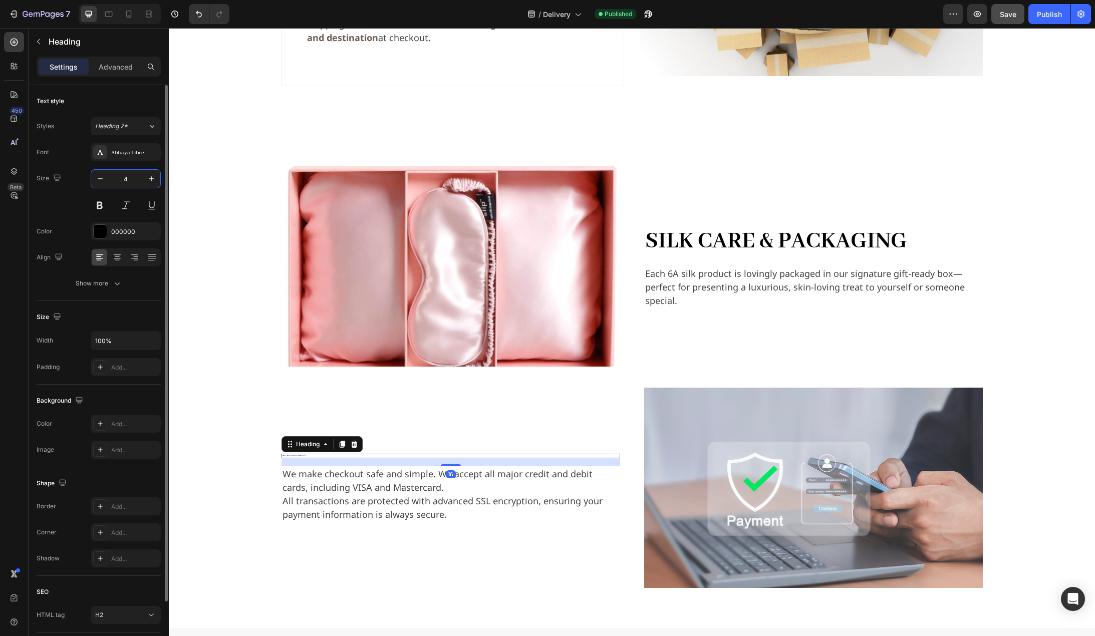
type input "48"
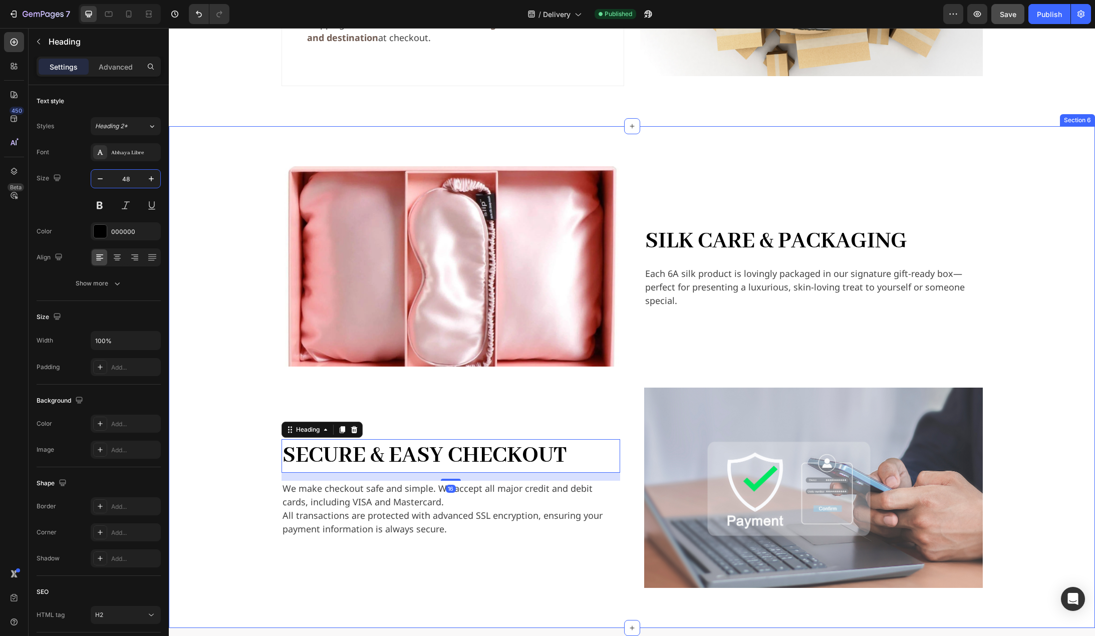
click at [212, 234] on div "Image Silk Care & Packaging Heading Each 6A silk product is lovingly packaged i…" at bounding box center [632, 377] width 910 height 422
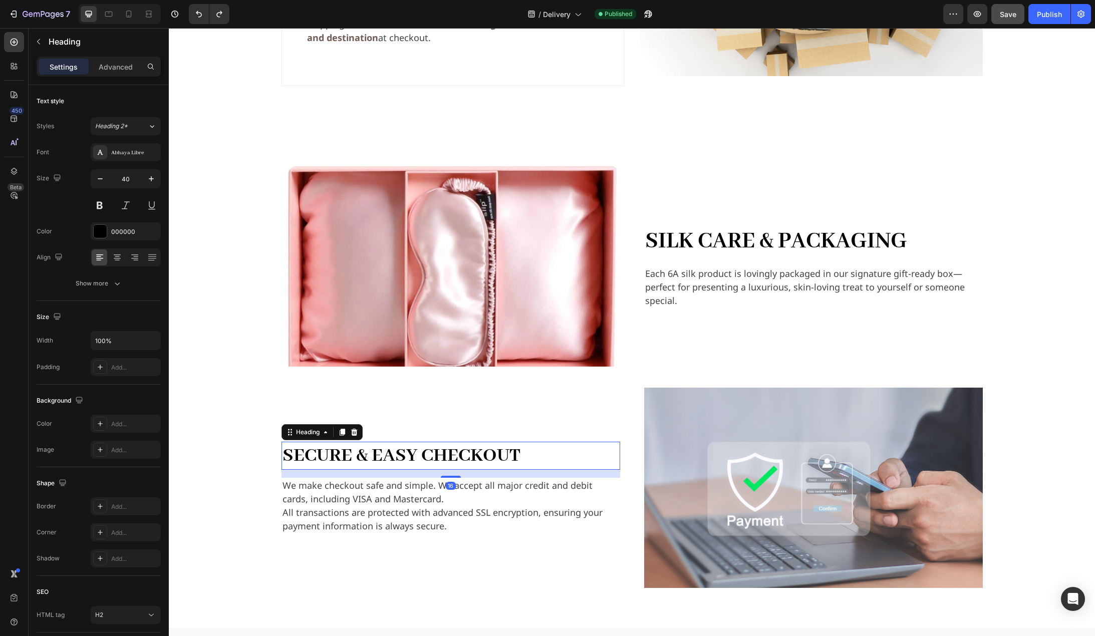
click at [421, 442] on h2 "Secure & Easy Checkout" at bounding box center [451, 456] width 339 height 28
click at [730, 225] on h2 "Silk Care & Packaging" at bounding box center [813, 241] width 339 height 33
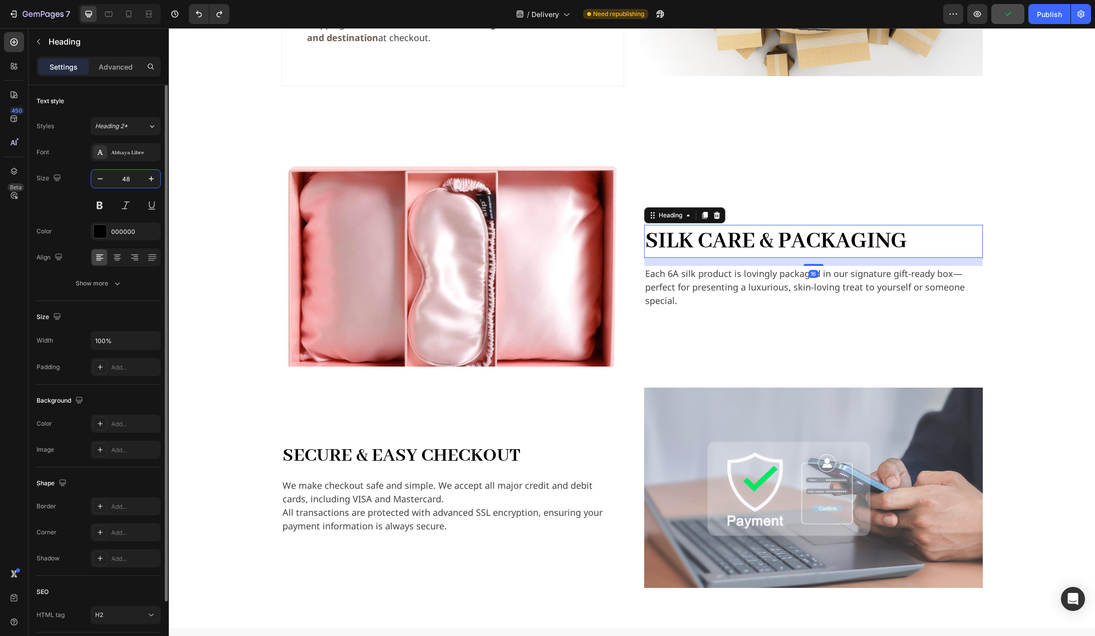
click at [134, 174] on input "48" at bounding box center [125, 179] width 33 height 18
type input "40"
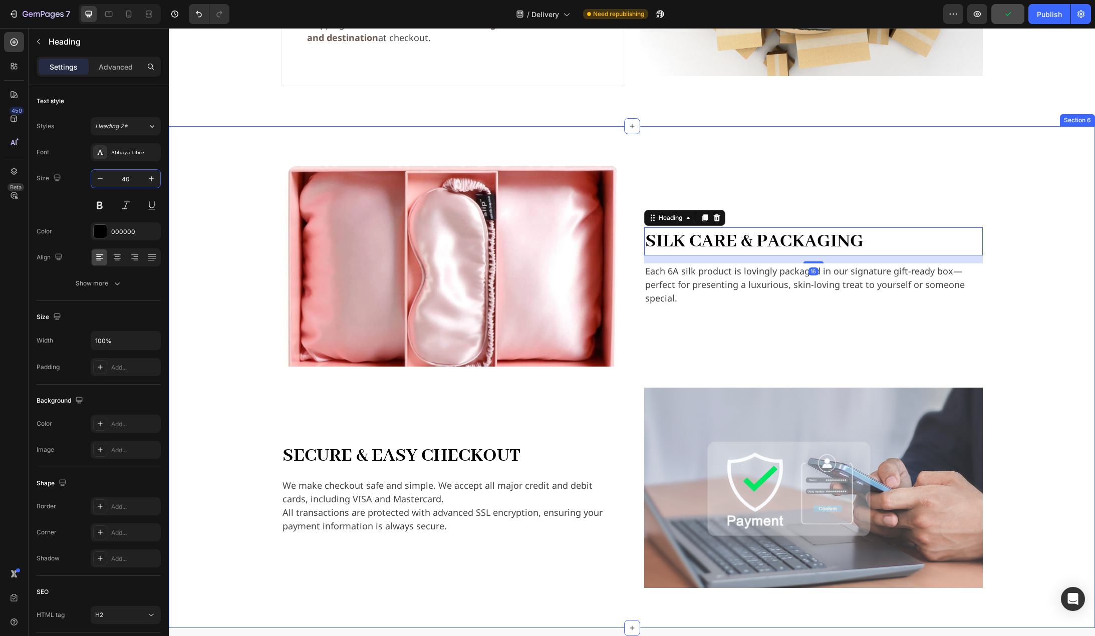
click at [234, 202] on div "Image Silk Care & Packaging Heading 16 Each 6A silk product is lovingly package…" at bounding box center [632, 377] width 910 height 422
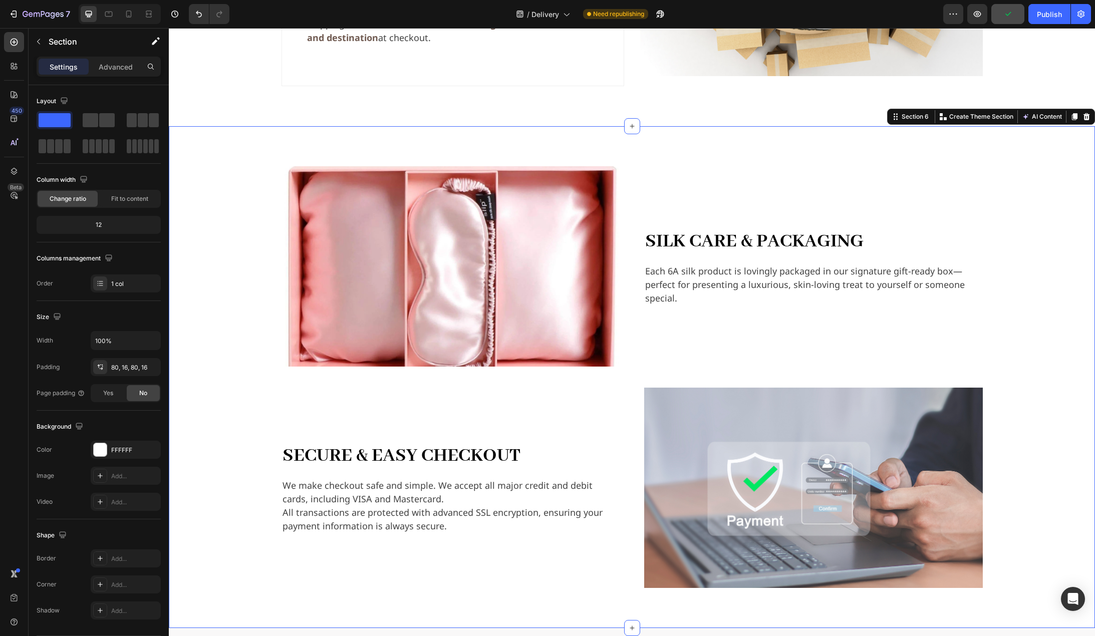
scroll to position [1253, 0]
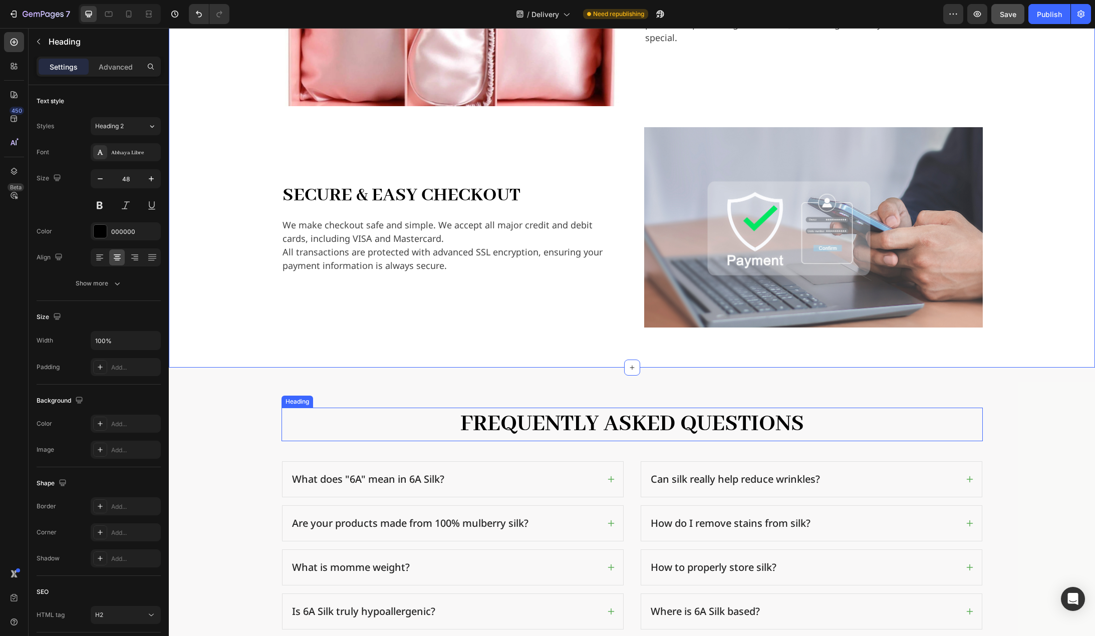
click at [601, 423] on h2 "Frequently Asked Questions" at bounding box center [632, 424] width 701 height 33
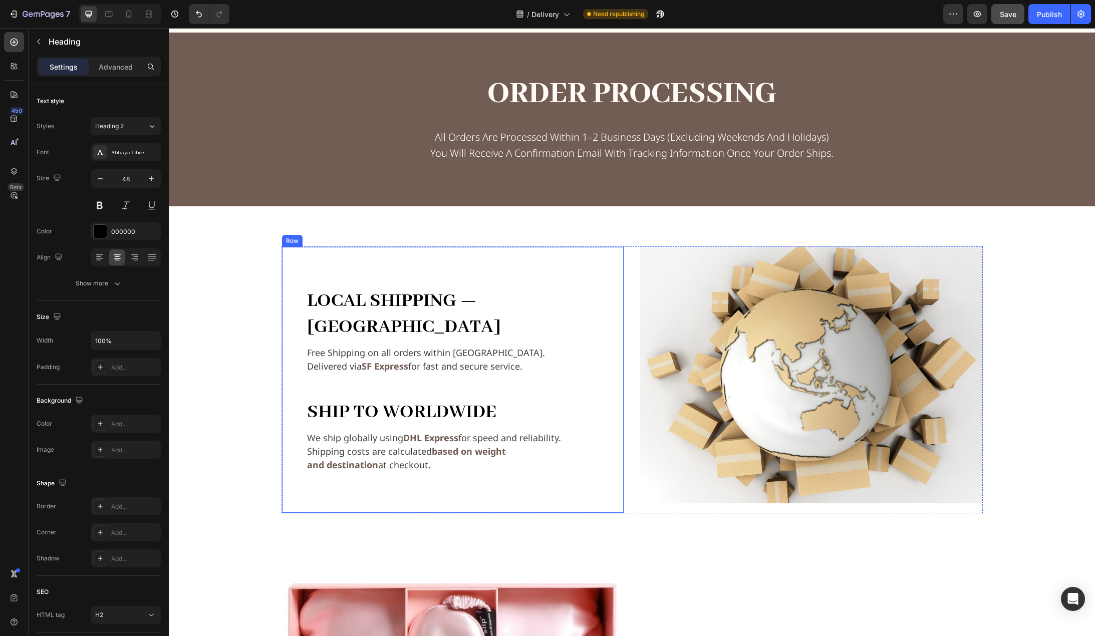
scroll to position [551, 0]
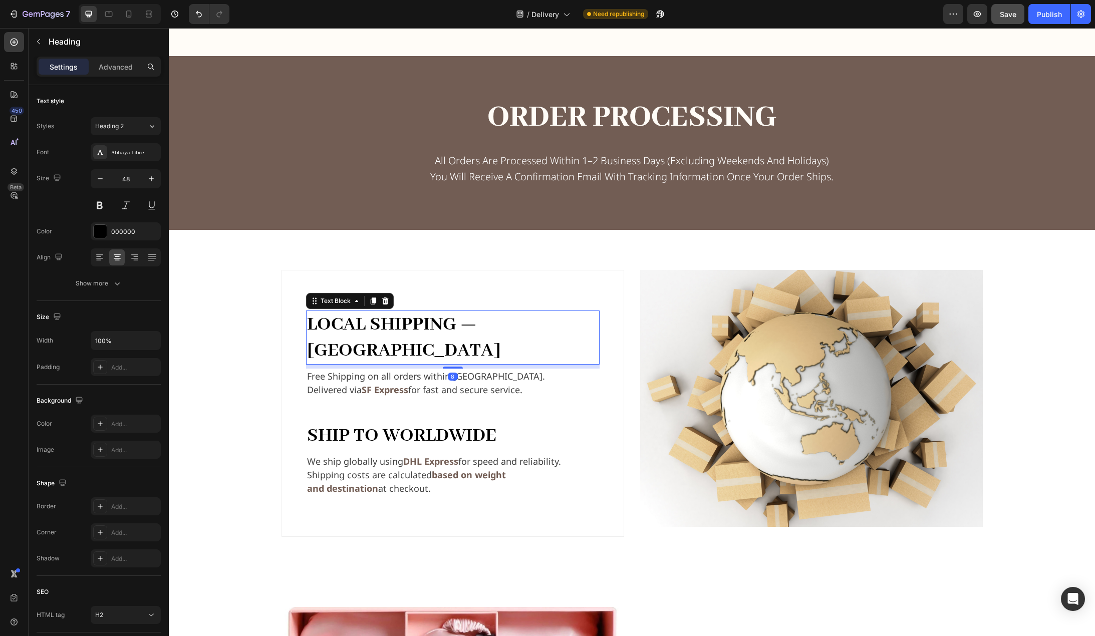
click at [501, 319] on strong "Local Shipping — Hong Kong" at bounding box center [404, 338] width 194 height 50
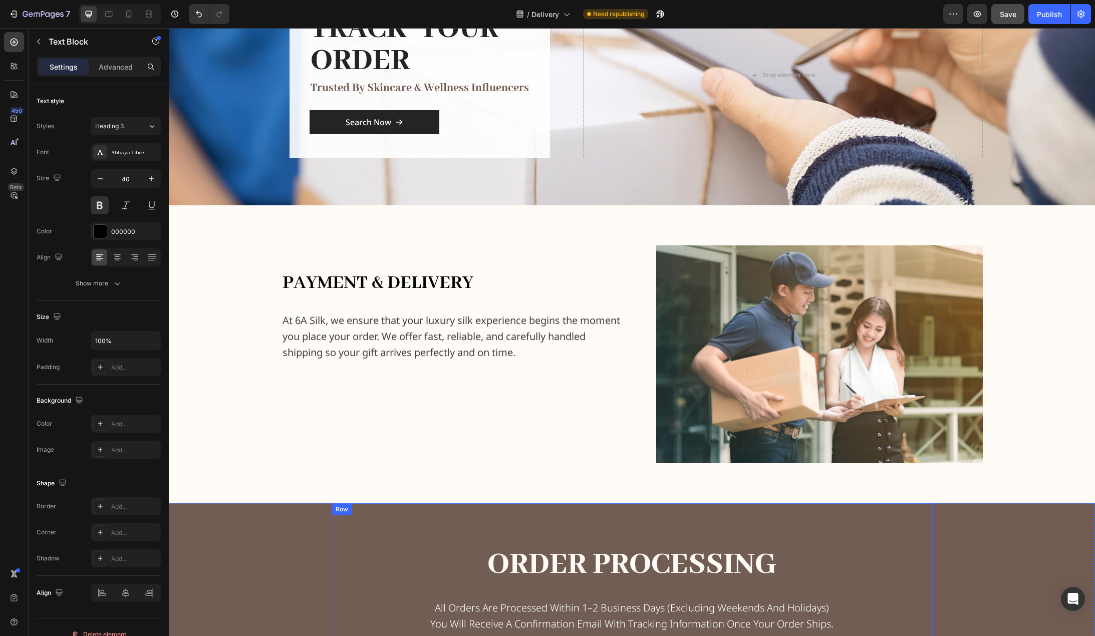
scroll to position [100, 0]
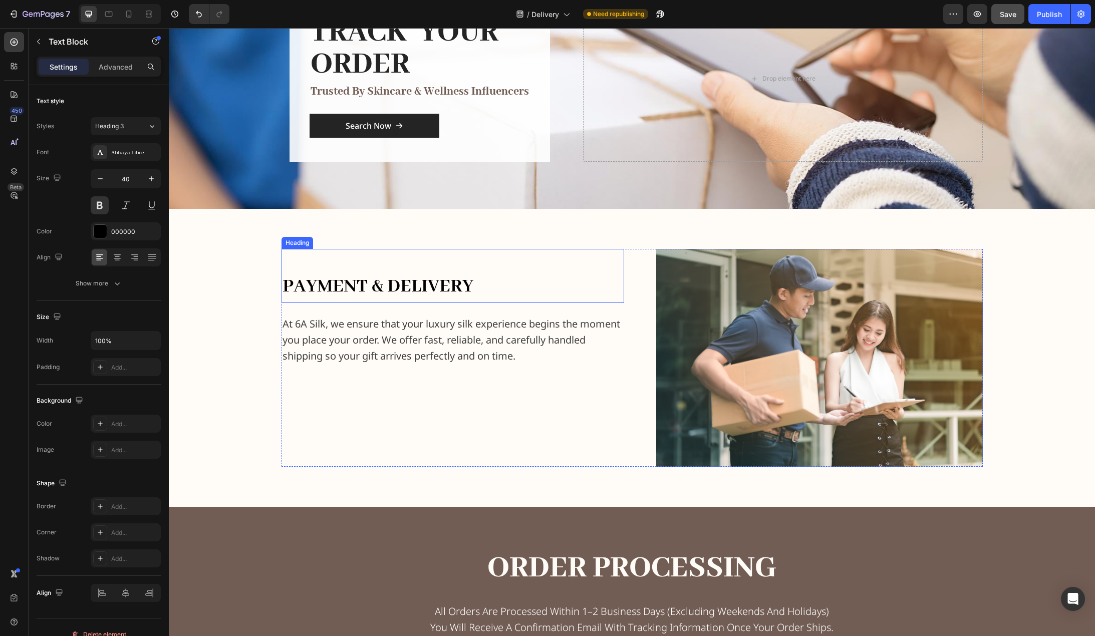
click at [450, 275] on span "payment & delivery" at bounding box center [378, 287] width 191 height 24
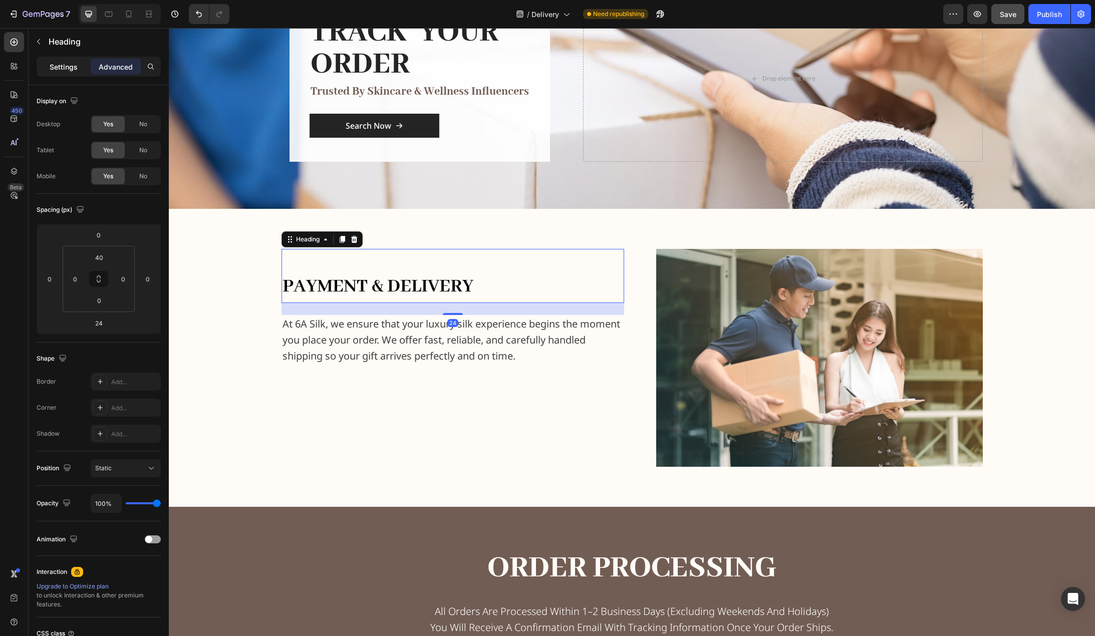
click at [56, 71] on p "Settings" at bounding box center [64, 67] width 28 height 11
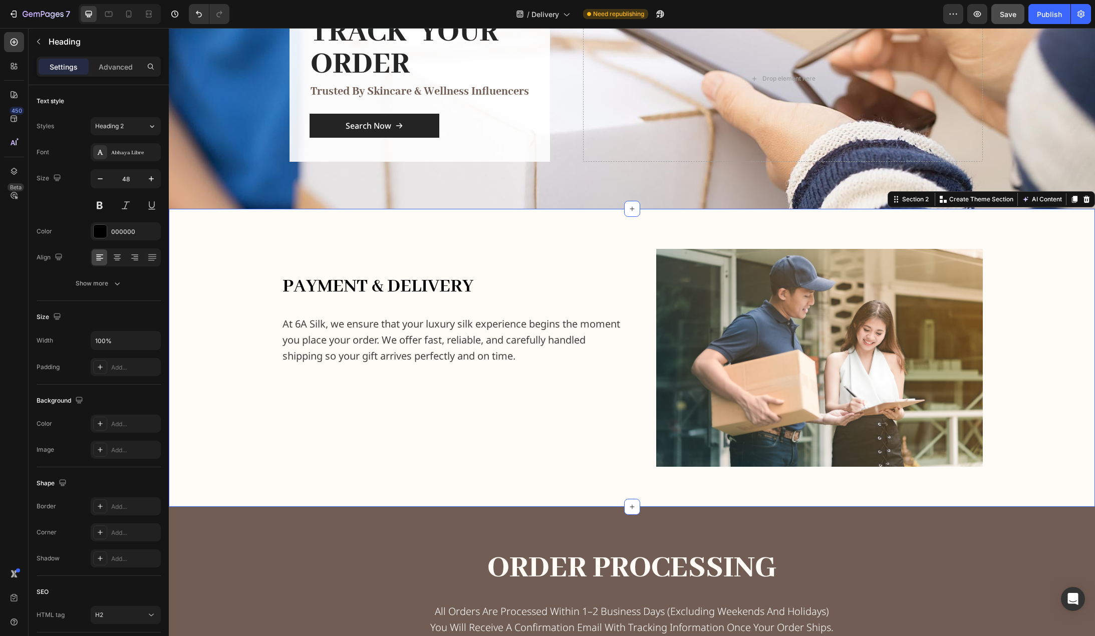
click at [211, 296] on div "payment & delivery Heading At 6A Silk, we ensure that your luxury silk experien…" at bounding box center [632, 358] width 910 height 218
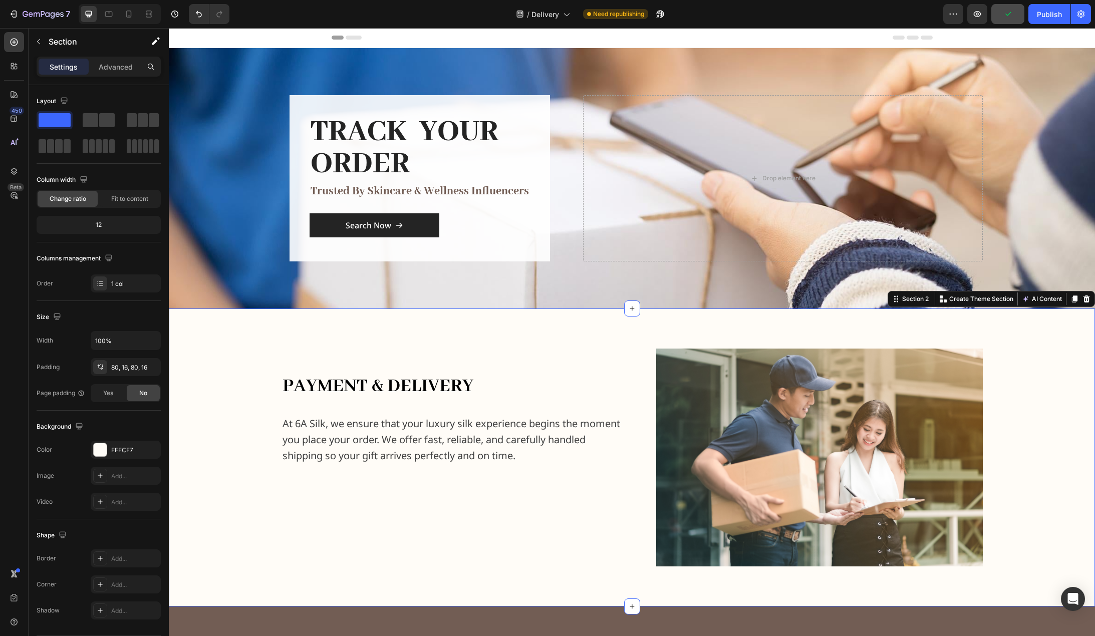
scroll to position [0, 0]
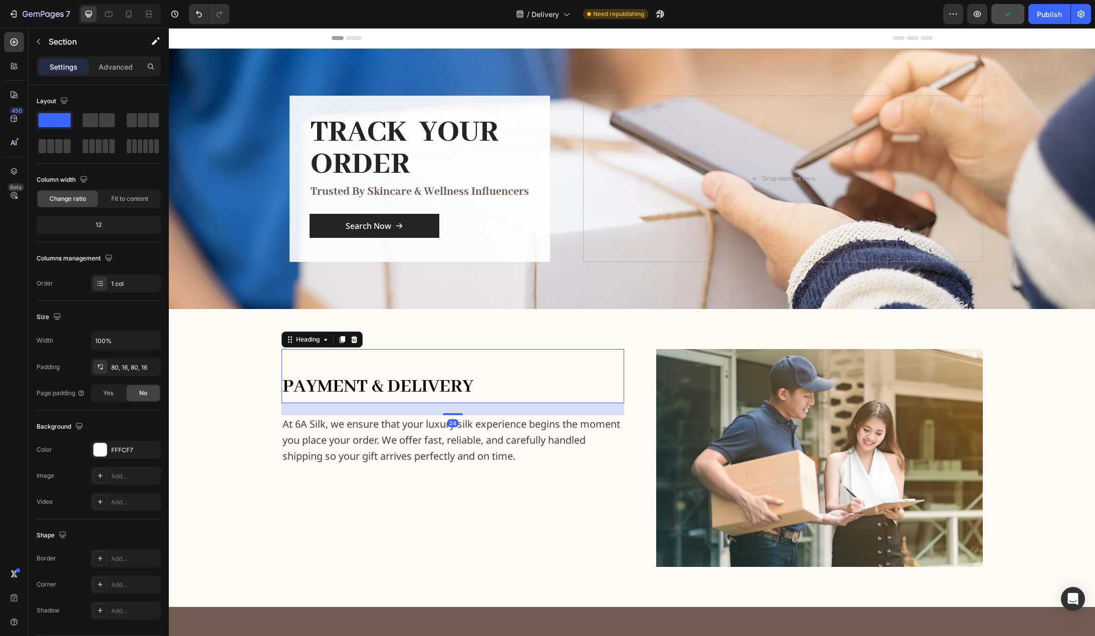
click at [392, 381] on span "payment & delivery" at bounding box center [378, 387] width 191 height 24
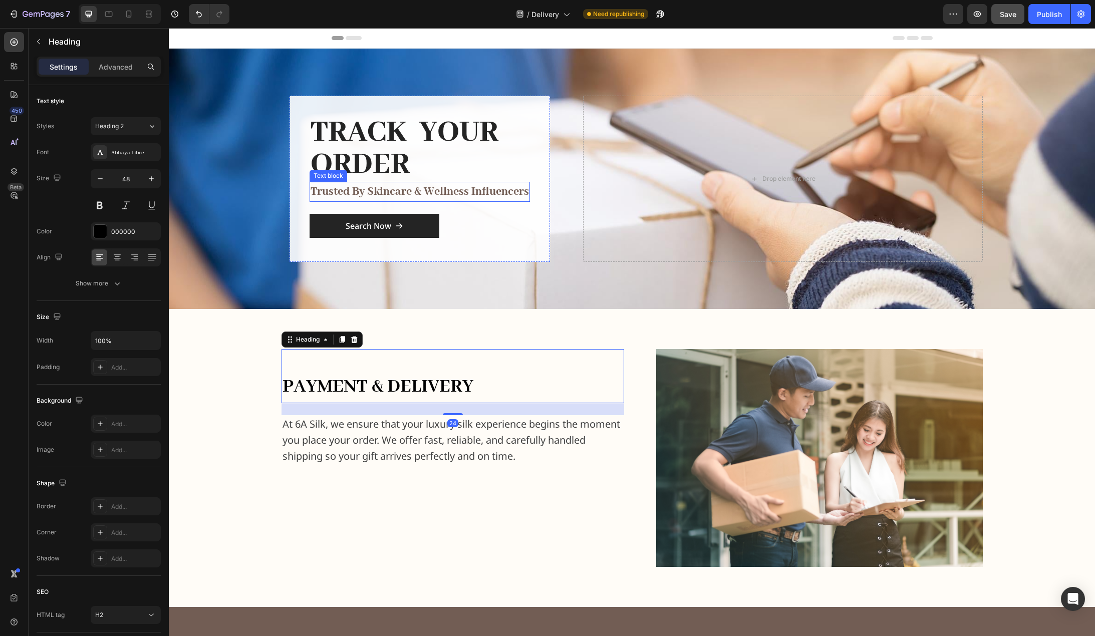
click at [440, 192] on p "trusted by skincare & wellness influencers" at bounding box center [420, 192] width 218 height 18
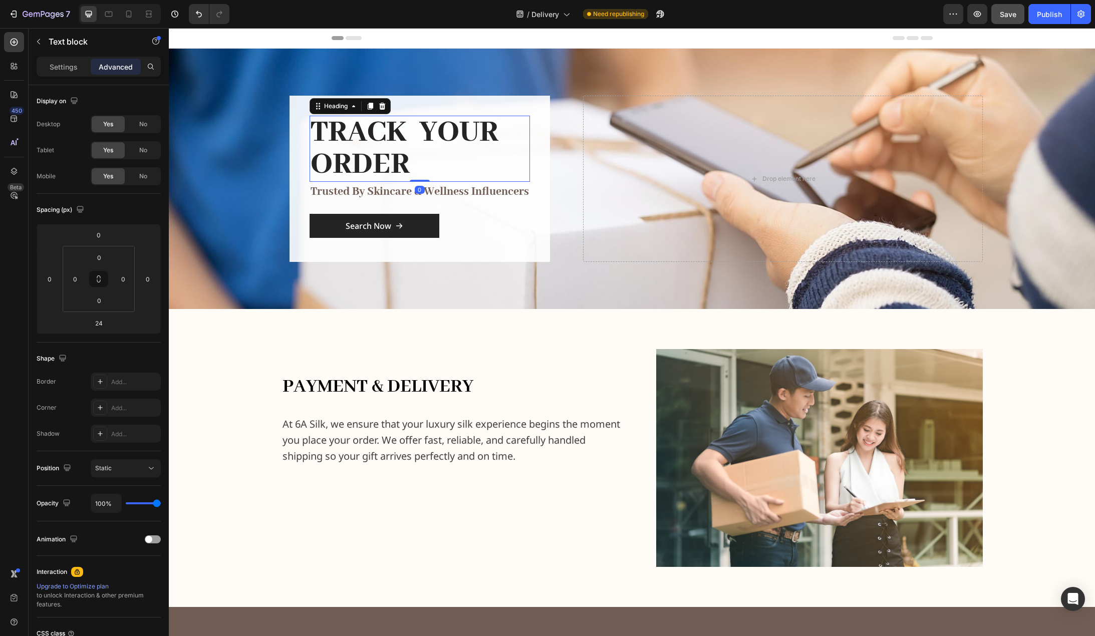
click at [380, 135] on h2 "TRACK YOUR ORDER" at bounding box center [420, 149] width 220 height 66
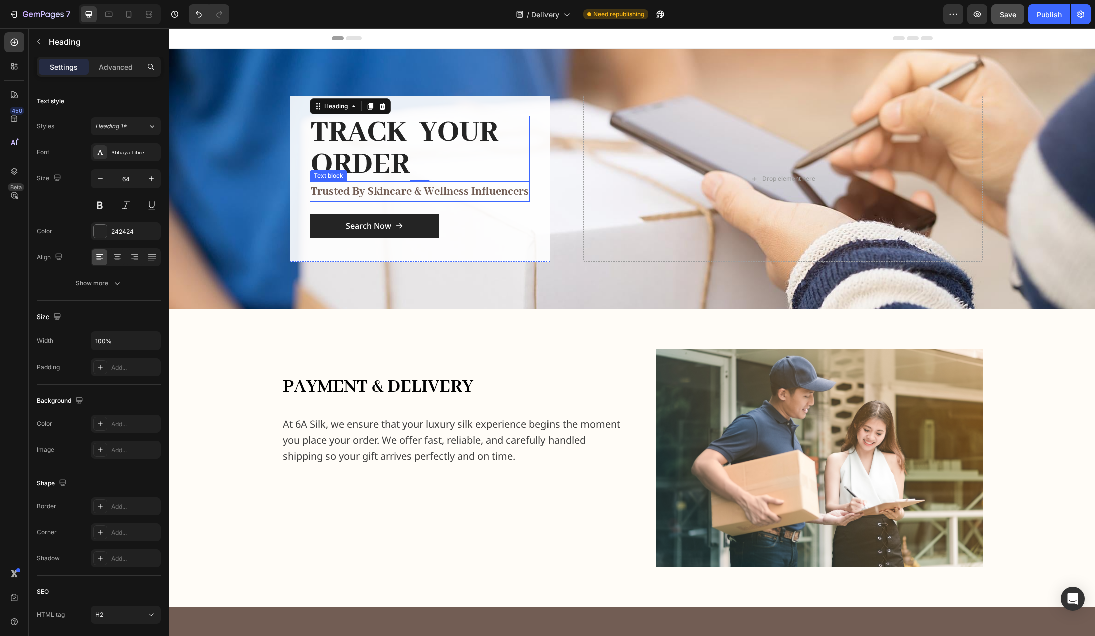
click at [421, 196] on p "trusted by skincare & wellness influencers" at bounding box center [420, 192] width 218 height 18
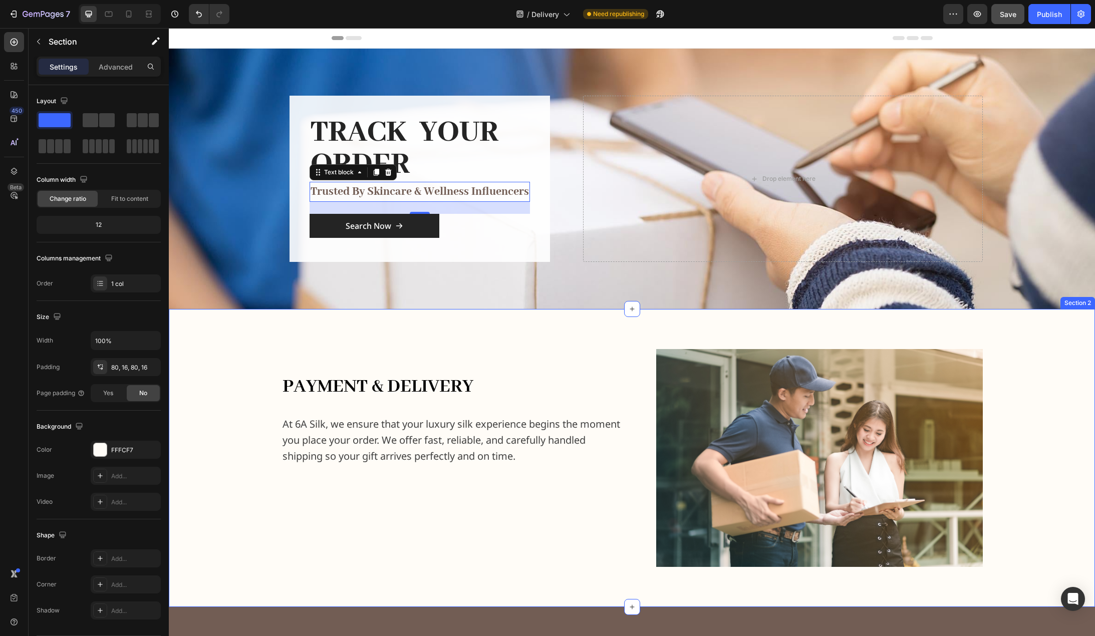
click at [246, 353] on div "payment & delivery Heading At 6A Silk, we ensure that your luxury silk experien…" at bounding box center [632, 458] width 910 height 218
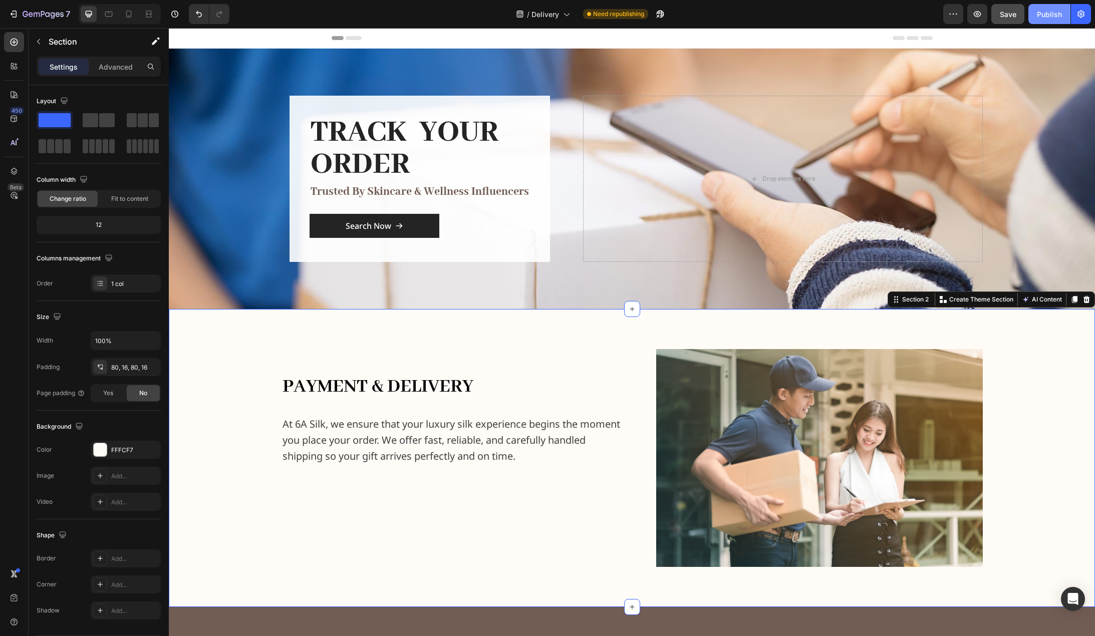
click at [1056, 10] on div "Publish" at bounding box center [1049, 14] width 25 height 11
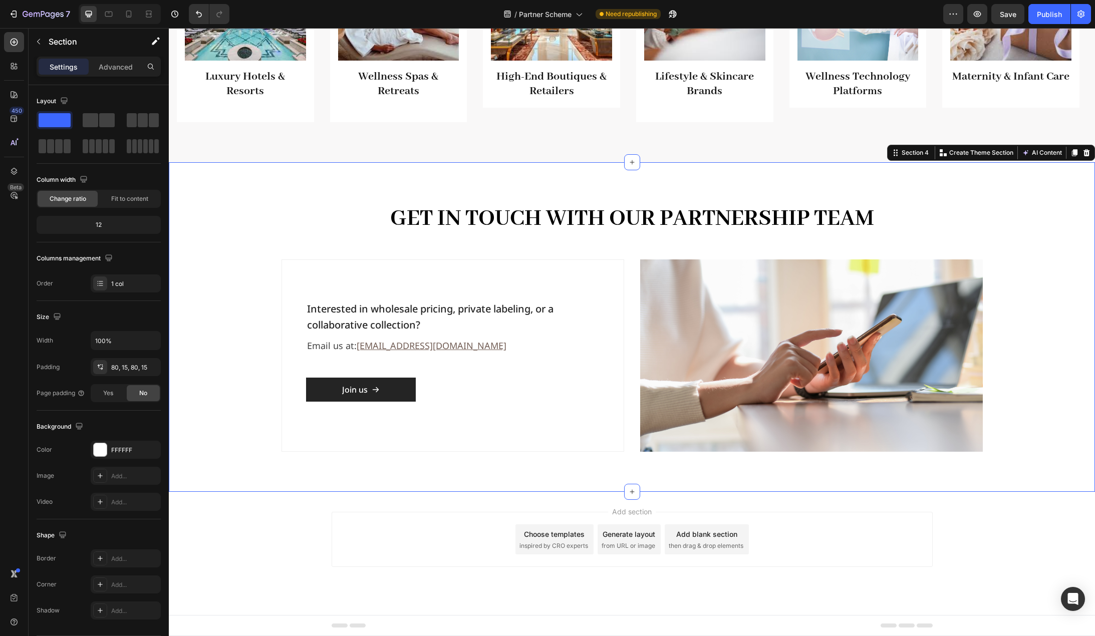
click at [1031, 261] on div "Get in Touch with Our Partnership Team Heading Row Interested in wholesale pric…" at bounding box center [631, 327] width 911 height 250
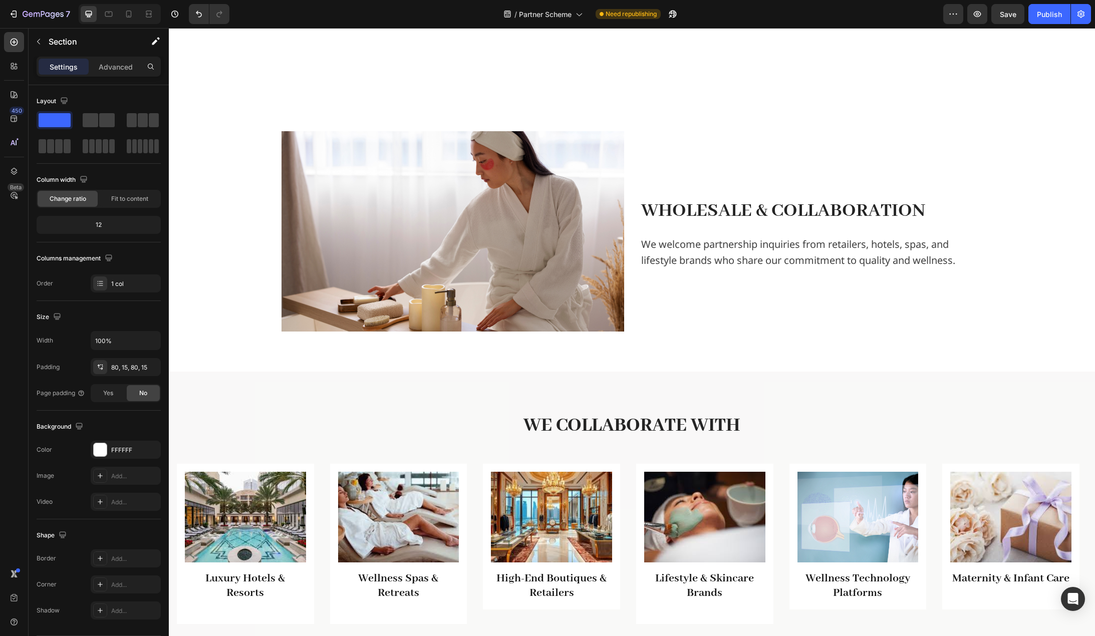
scroll to position [119, 0]
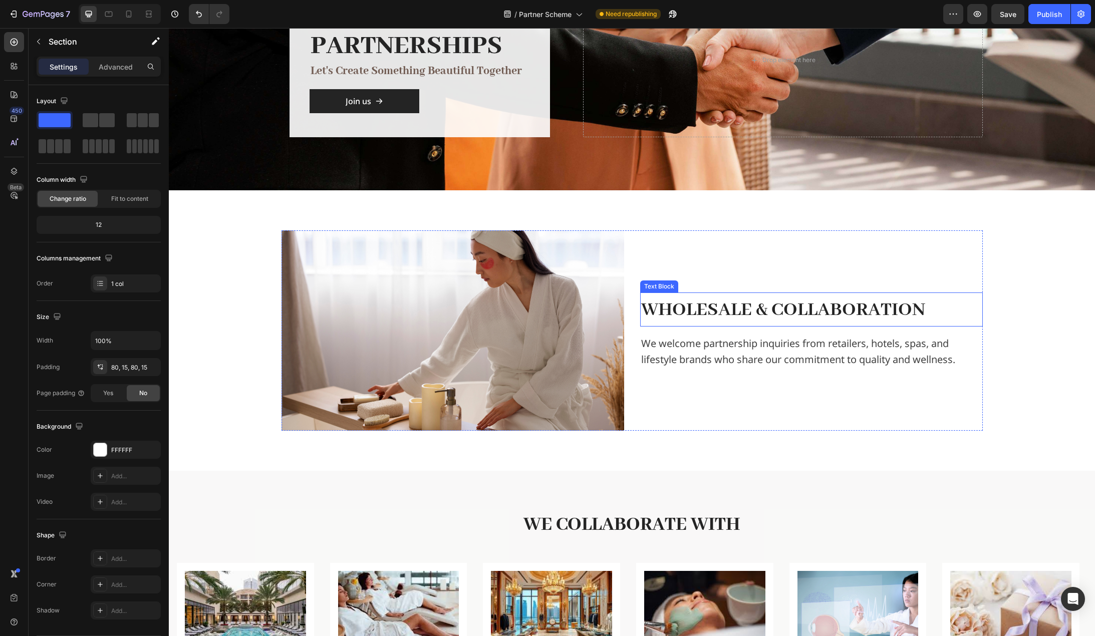
click at [897, 316] on span "Wholesale & Collaboration" at bounding box center [783, 310] width 284 height 24
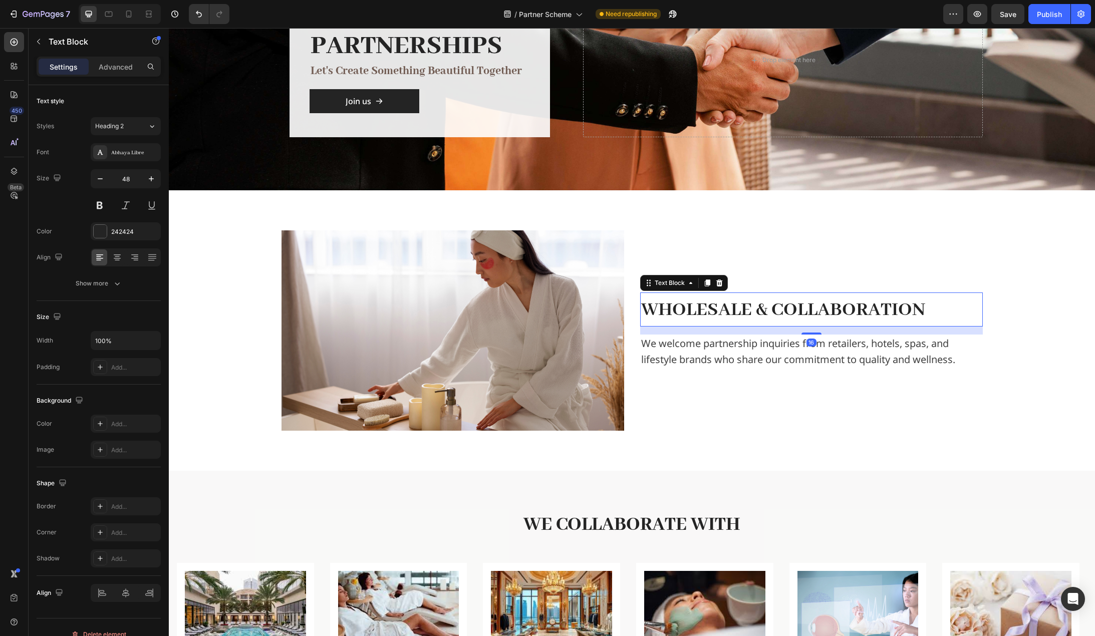
click at [897, 316] on span "Wholesale & Collaboration" at bounding box center [783, 310] width 284 height 24
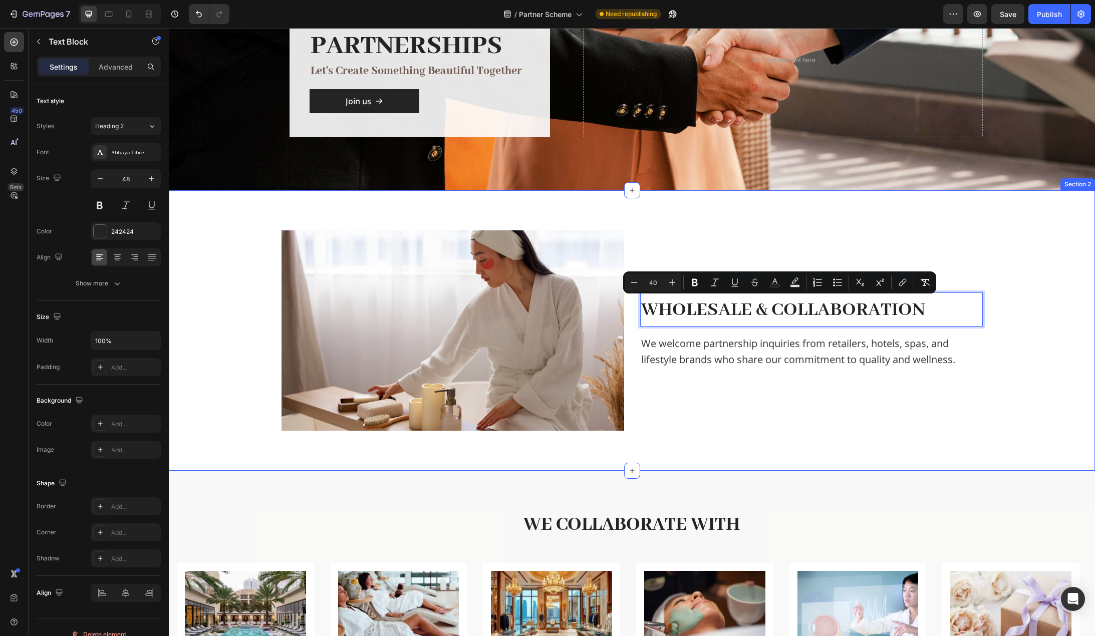
click at [1021, 303] on div "Image Wholesale & Collaboration Text Block 16 We welcome partnership inquiries …" at bounding box center [632, 330] width 910 height 200
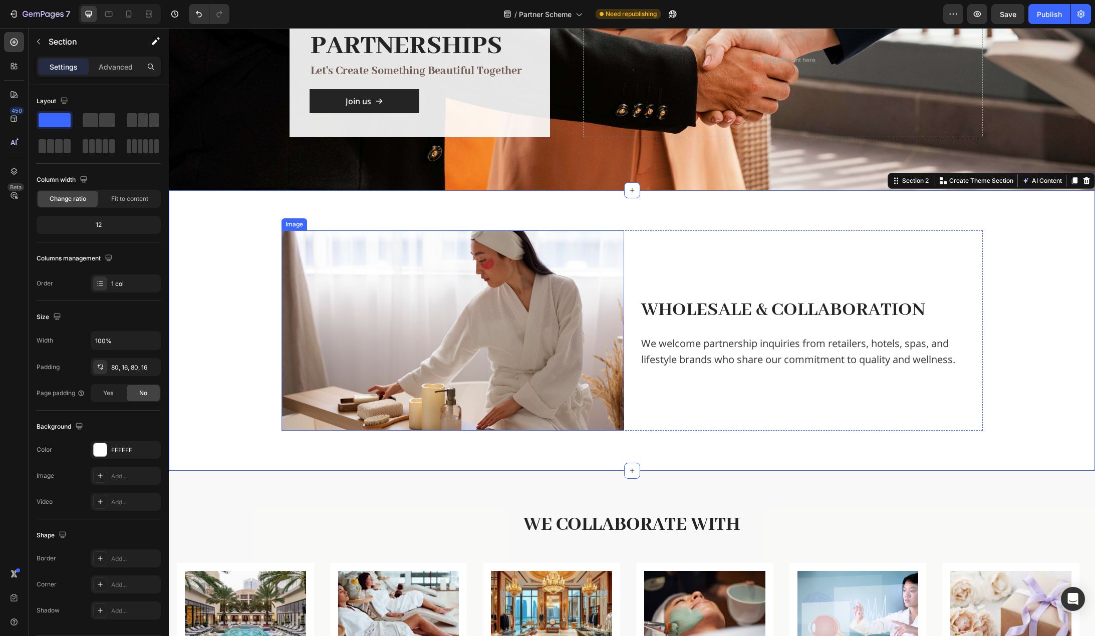
click at [552, 309] on img at bounding box center [453, 330] width 343 height 200
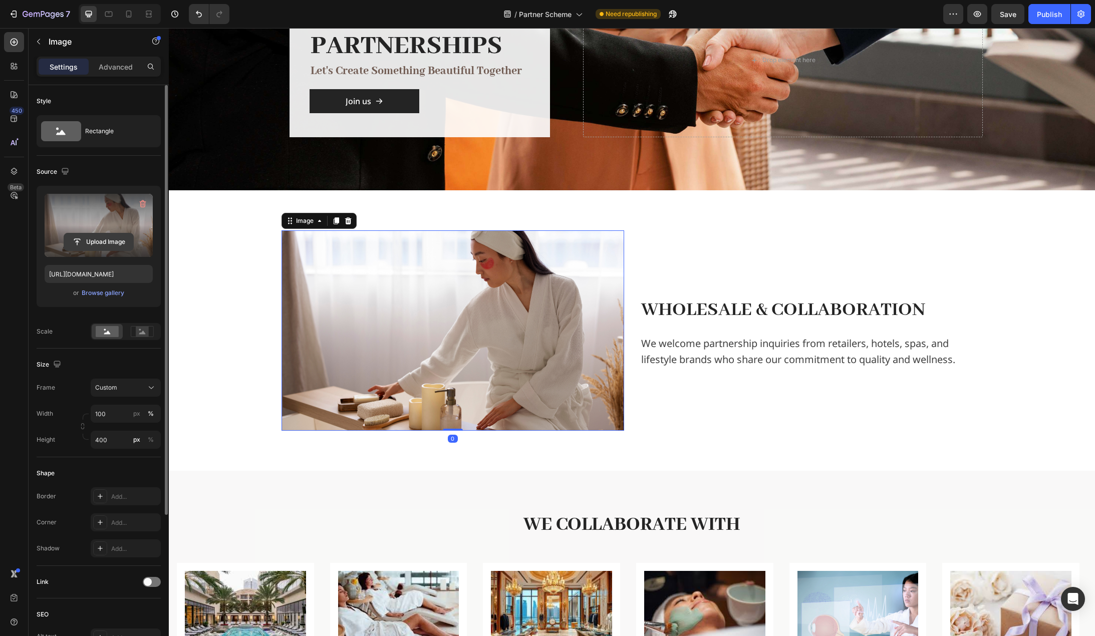
click at [100, 244] on input "file" at bounding box center [98, 241] width 69 height 17
type input "https://cdn.shopify.com/s/files/1/0636/7471/2130/files/gempages_582482295949099…"
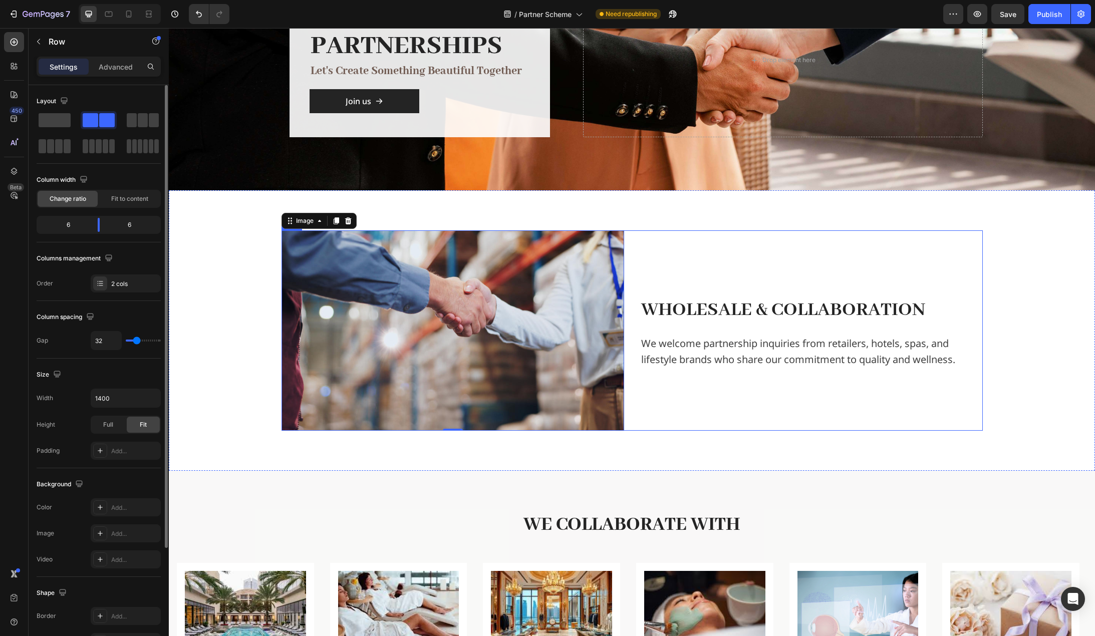
click at [749, 273] on div "Wholesale & Collaboration Text Block We welcome partnership inquiries from reta…" at bounding box center [811, 330] width 343 height 200
click at [935, 273] on div "Wholesale & Collaboration Text Block We welcome partnership inquiries from reta…" at bounding box center [811, 330] width 343 height 200
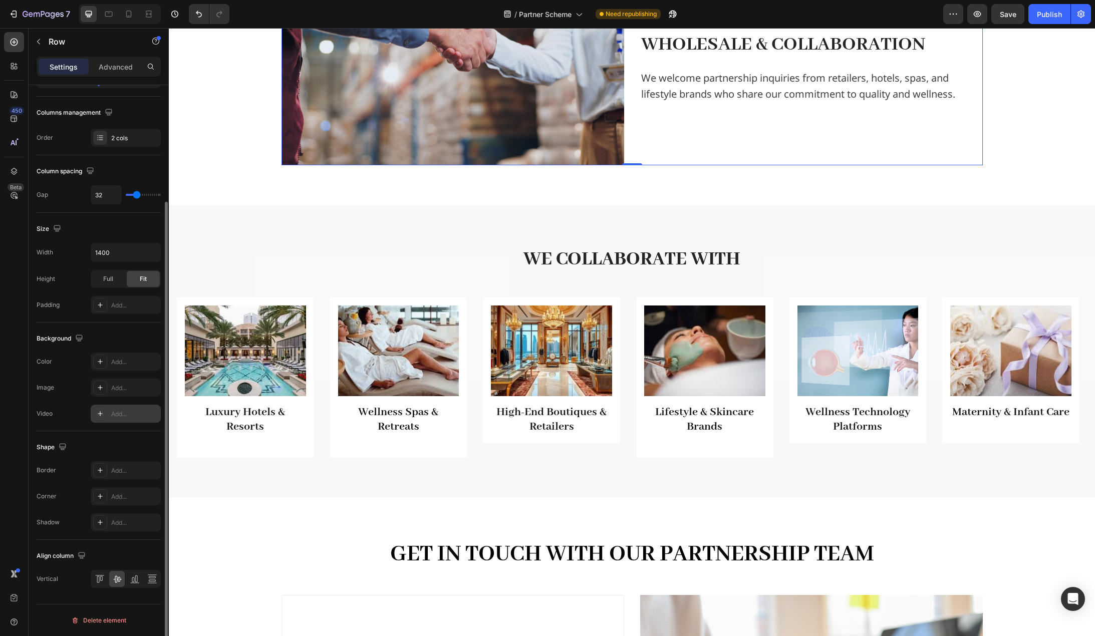
scroll to position [520, 0]
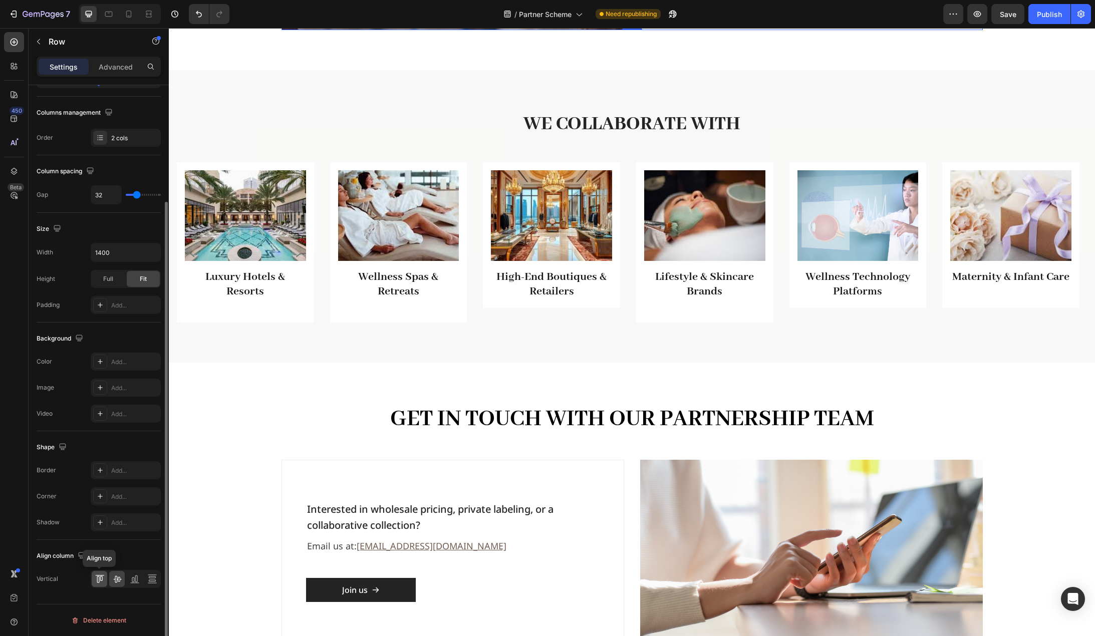
click at [95, 575] on icon at bounding box center [100, 579] width 10 height 10
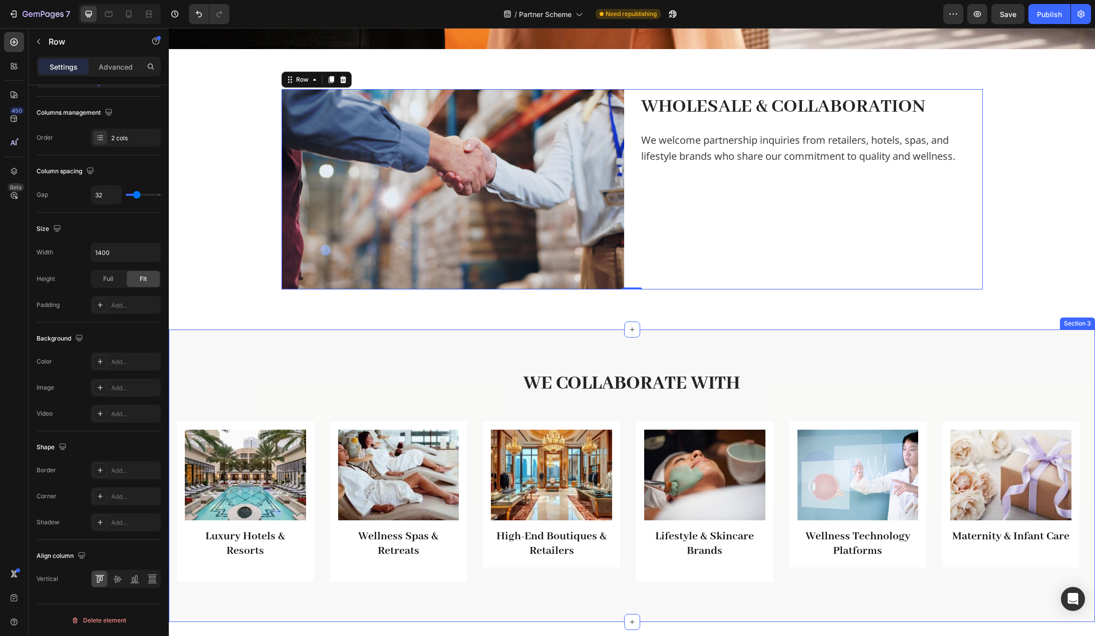
scroll to position [19, 0]
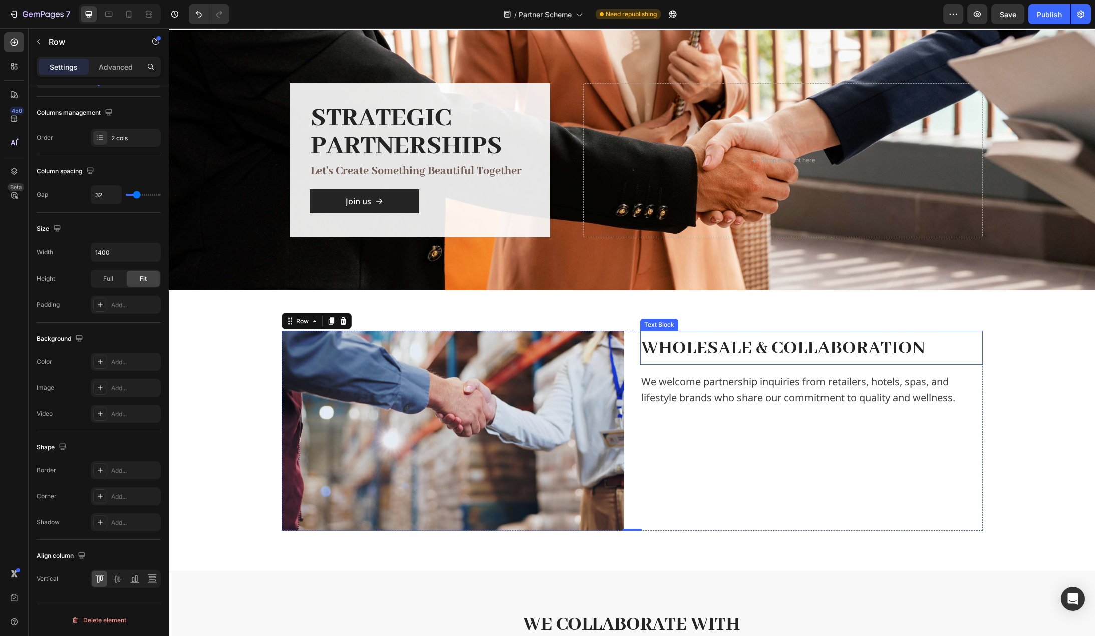
click at [935, 347] on p "Wholesale & Collaboration" at bounding box center [811, 348] width 341 height 32
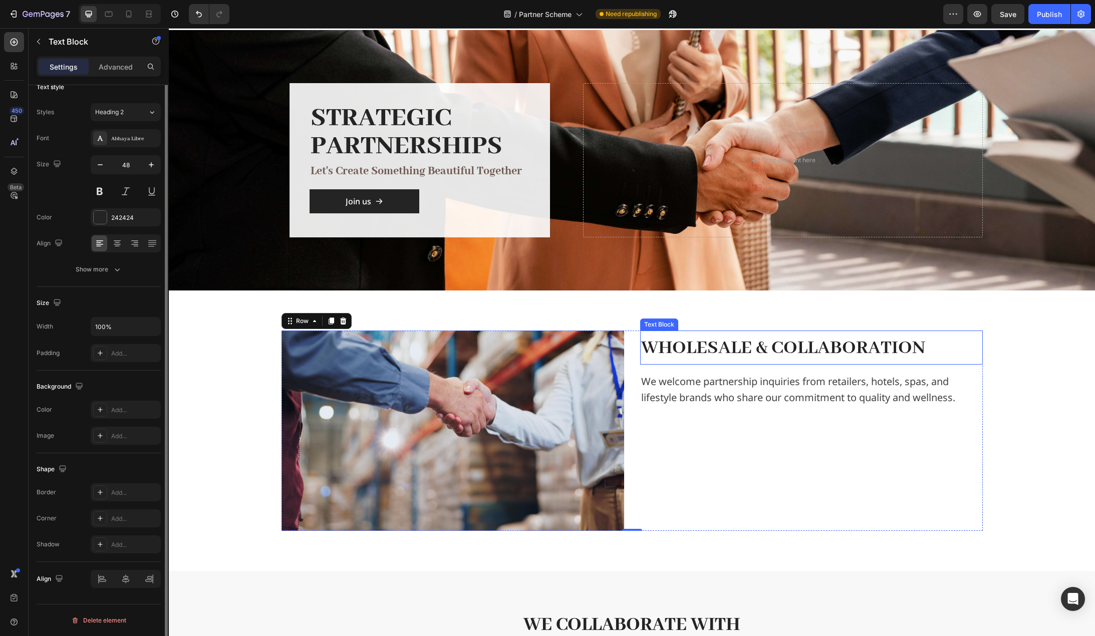
scroll to position [0, 0]
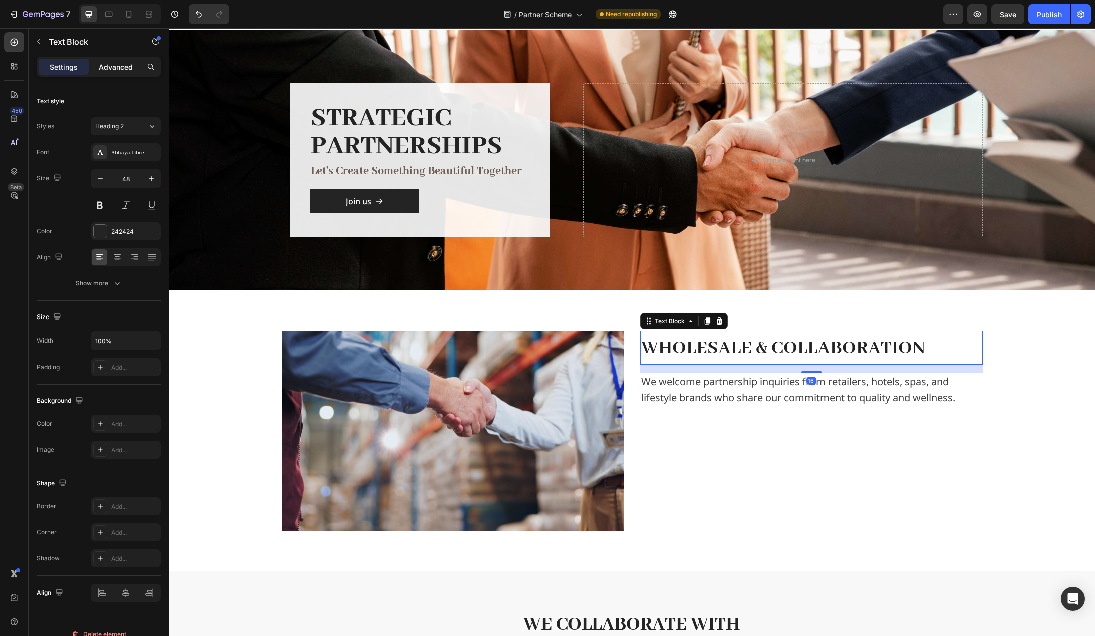
click at [118, 65] on p "Advanced" at bounding box center [116, 67] width 34 height 11
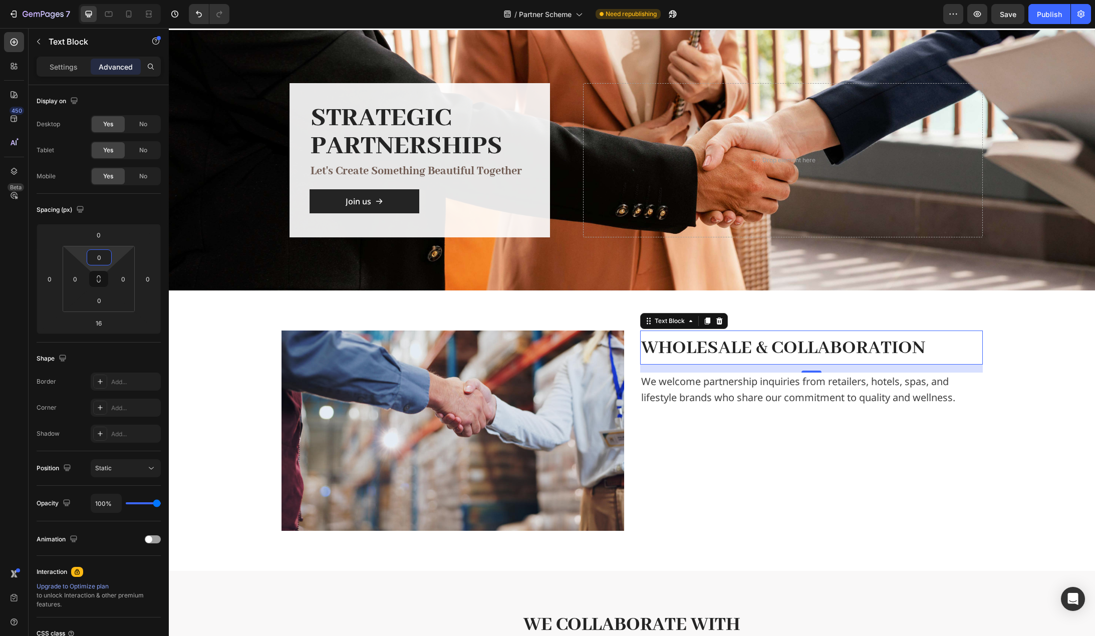
click at [103, 254] on input "0" at bounding box center [99, 257] width 20 height 15
type input "40"
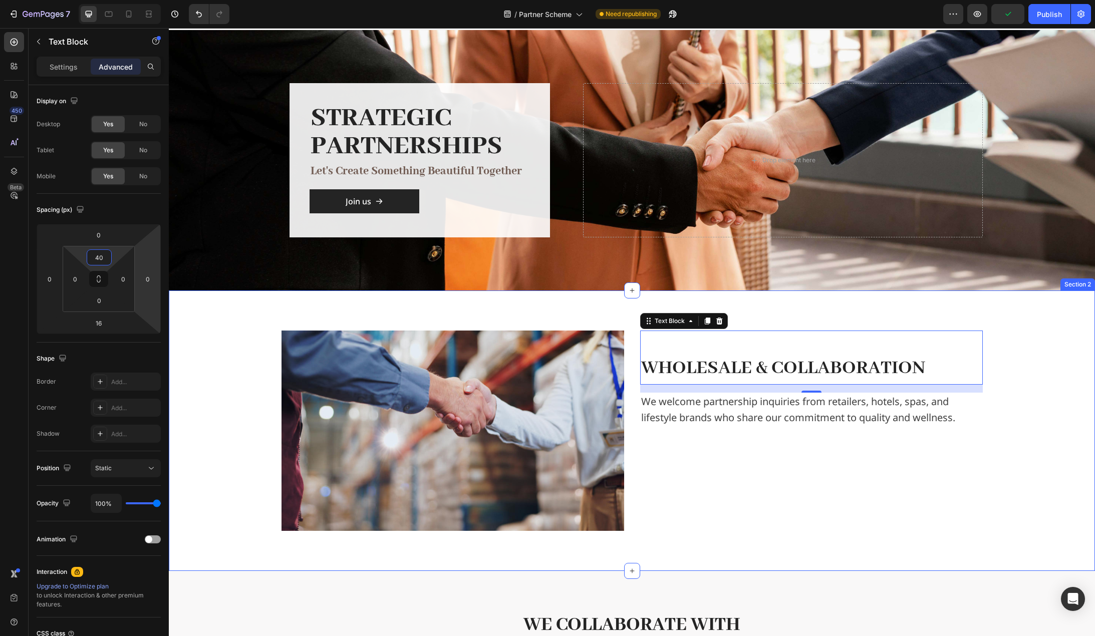
click at [219, 375] on div "Image Wholesale & Collaboration Text Block 16 We welcome partnership inquiries …" at bounding box center [632, 431] width 910 height 200
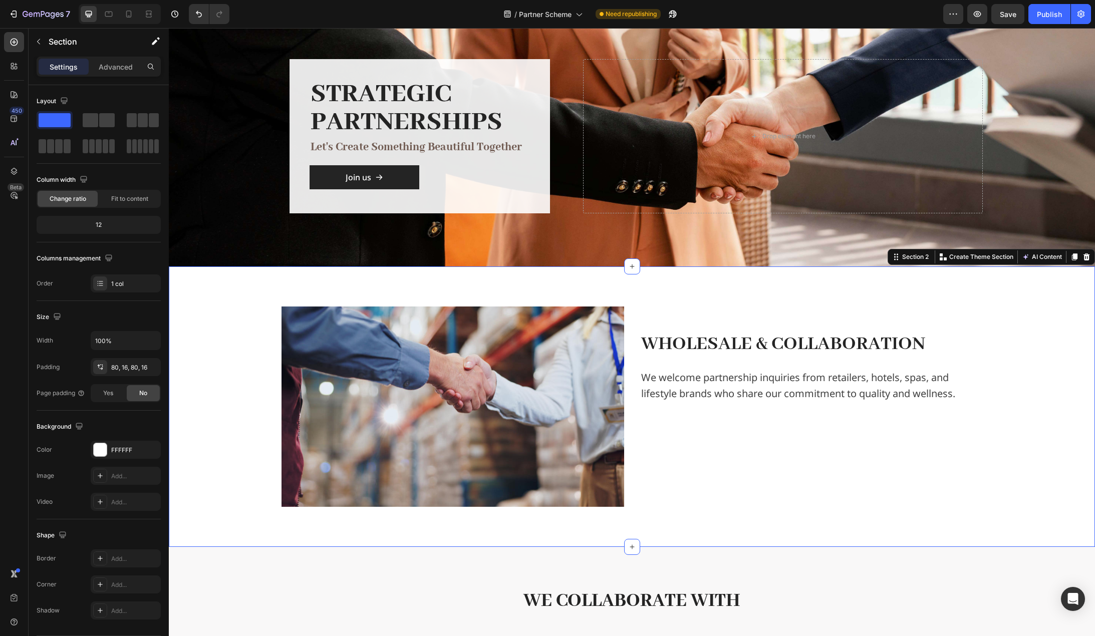
scroll to position [19, 0]
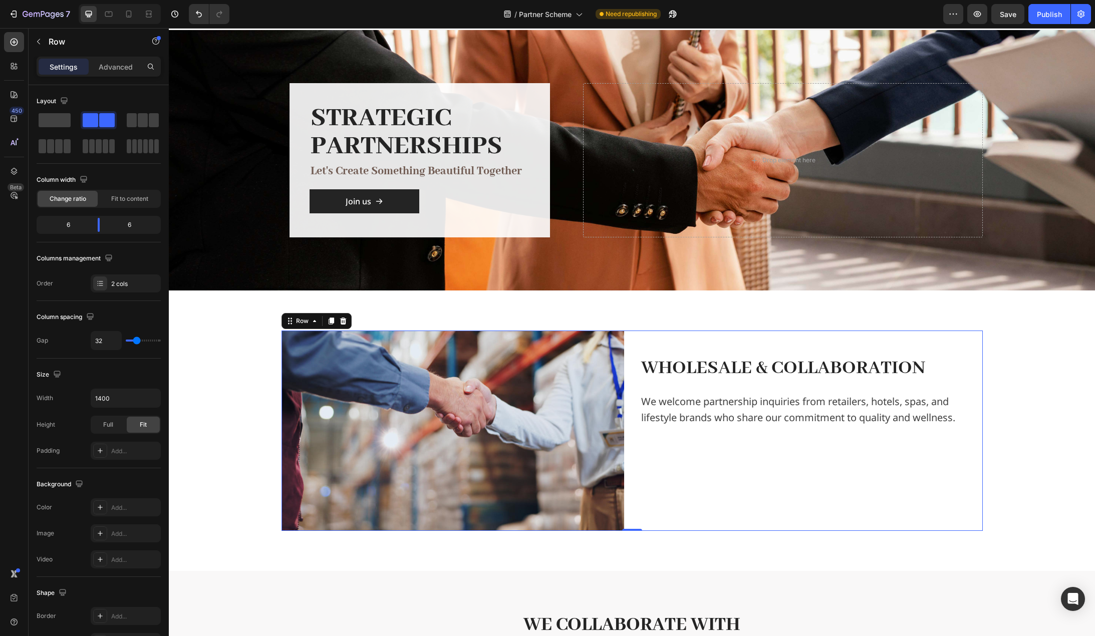
click at [629, 340] on div "Image Wholesale & Collaboration Text Block We welcome partnership inquiries fro…" at bounding box center [632, 431] width 701 height 200
click at [109, 341] on input "32" at bounding box center [106, 341] width 30 height 18
type input "4"
type input "48"
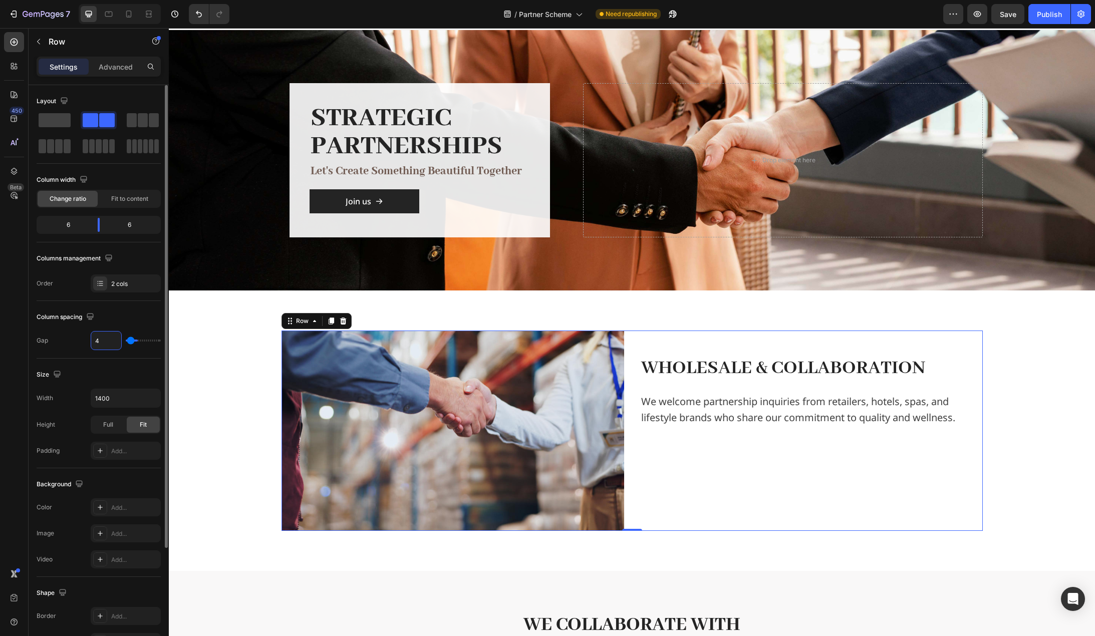
type input "48"
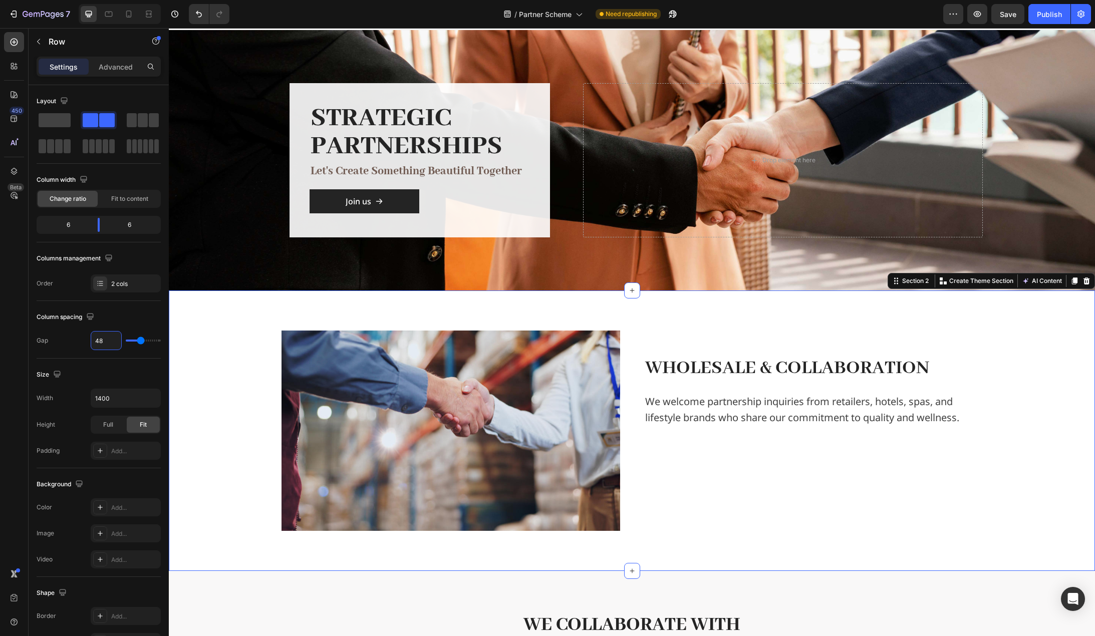
click at [211, 383] on div "Image Wholesale & Collaboration Text Block We welcome partnership inquiries fro…" at bounding box center [632, 431] width 910 height 200
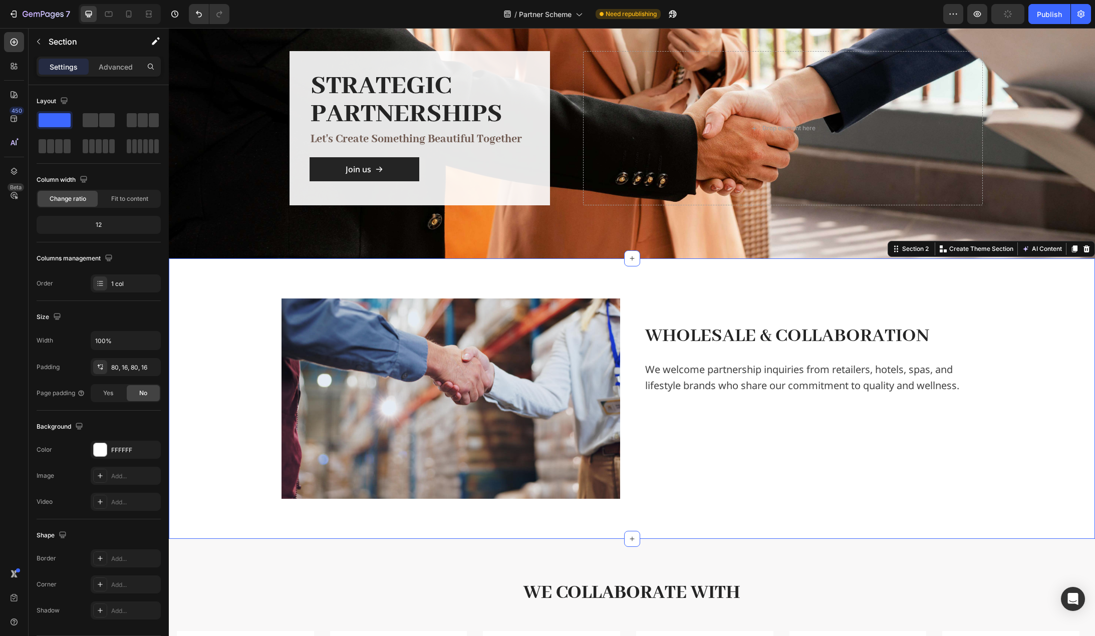
scroll to position [69, 0]
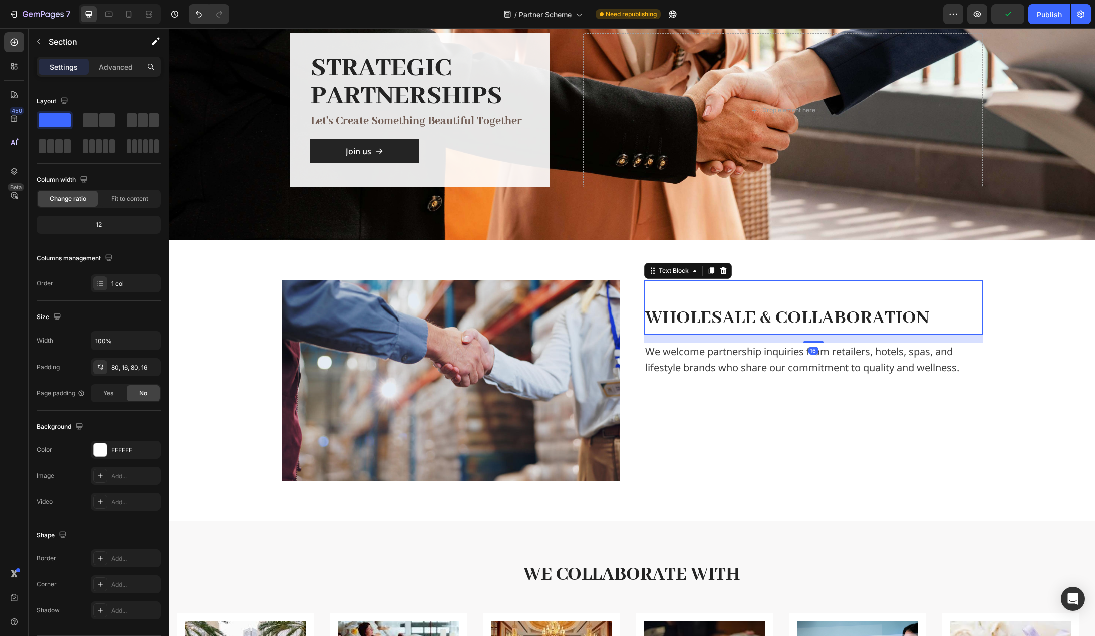
click at [662, 300] on div "Wholesale & Collaboration Text Block 16" at bounding box center [813, 308] width 339 height 54
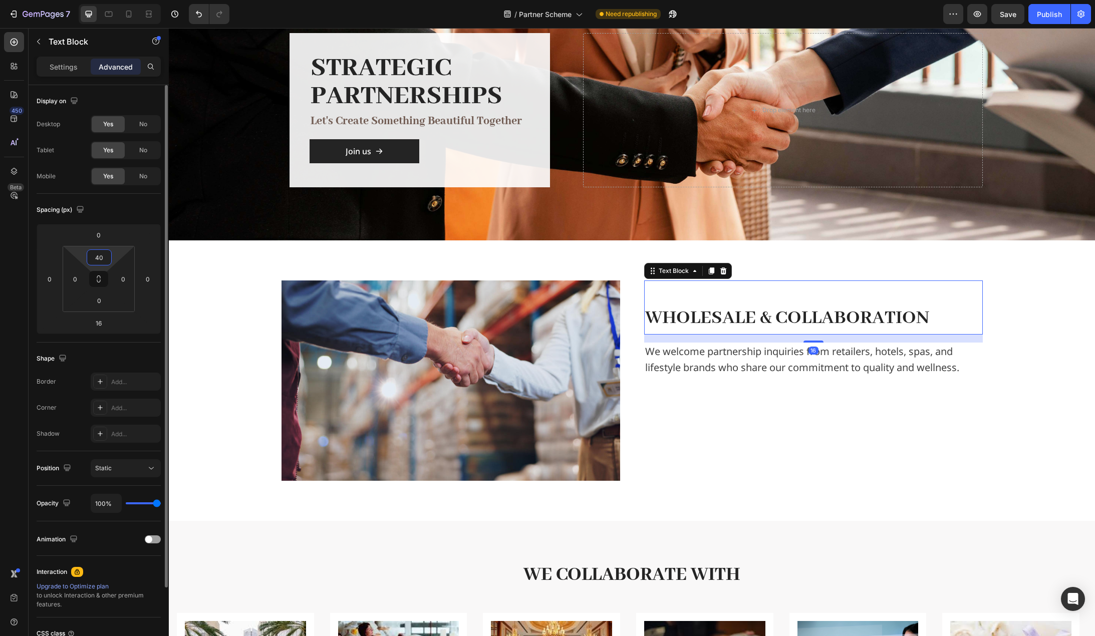
click at [105, 254] on input "40" at bounding box center [99, 257] width 20 height 15
type input "48"
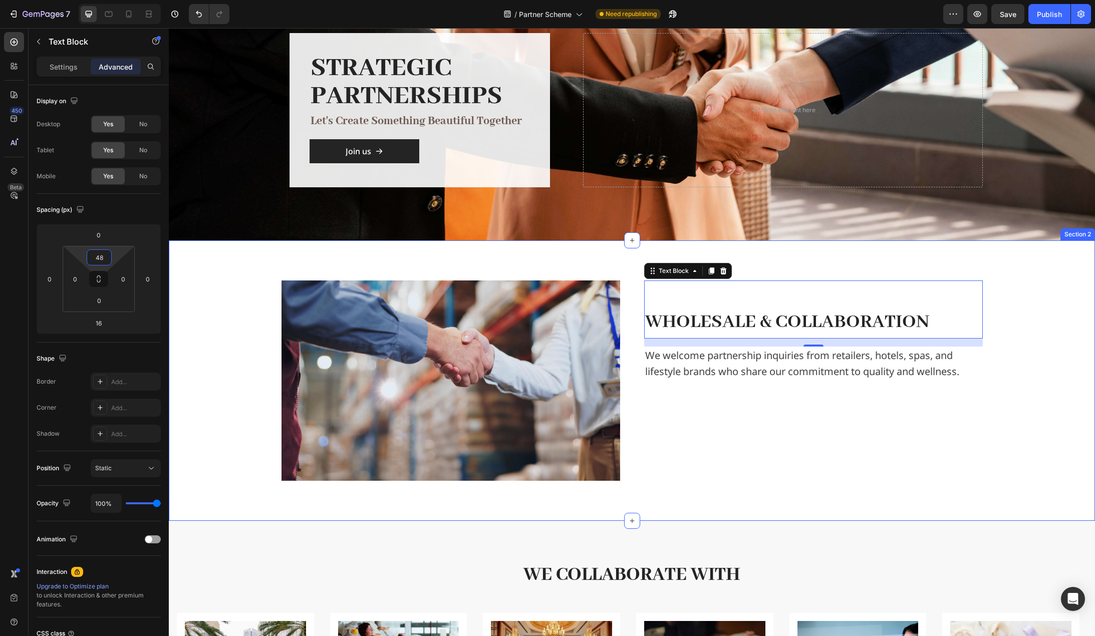
click at [227, 344] on div "Image Wholesale & Collaboration Text Block 16 We welcome partnership inquiries …" at bounding box center [632, 381] width 910 height 200
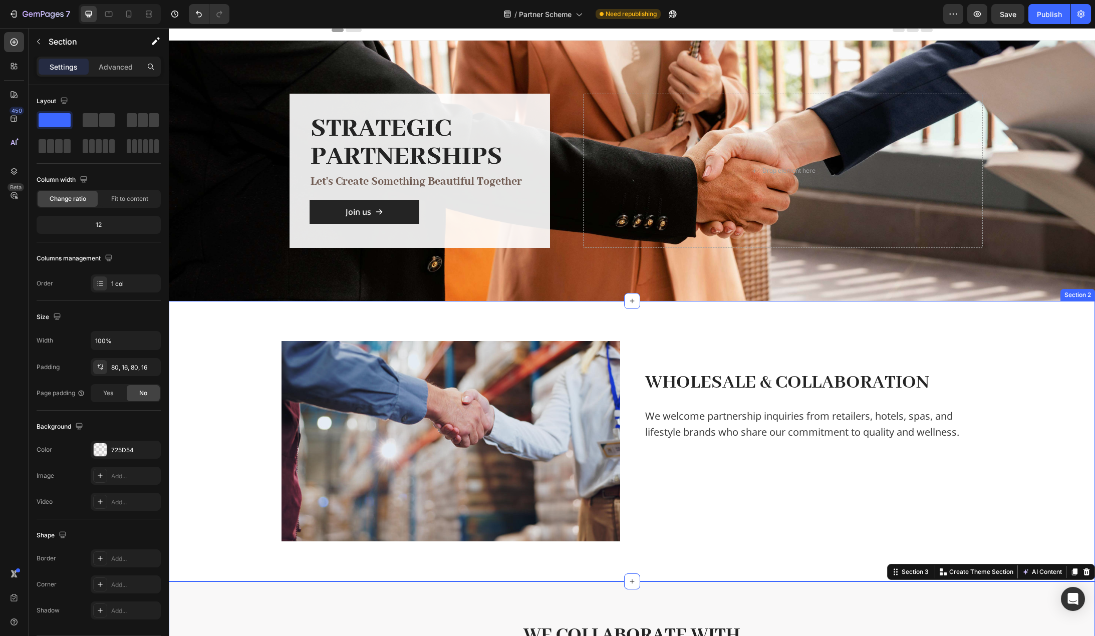
scroll to position [0, 0]
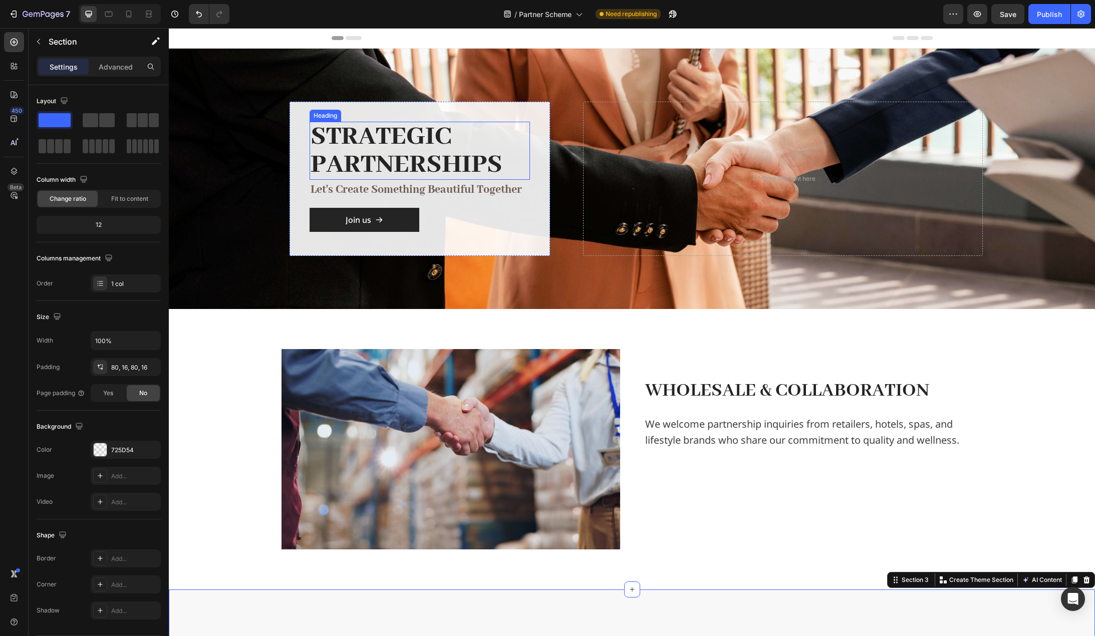
click at [449, 168] on h2 "Strategic Partnerships" at bounding box center [420, 151] width 220 height 58
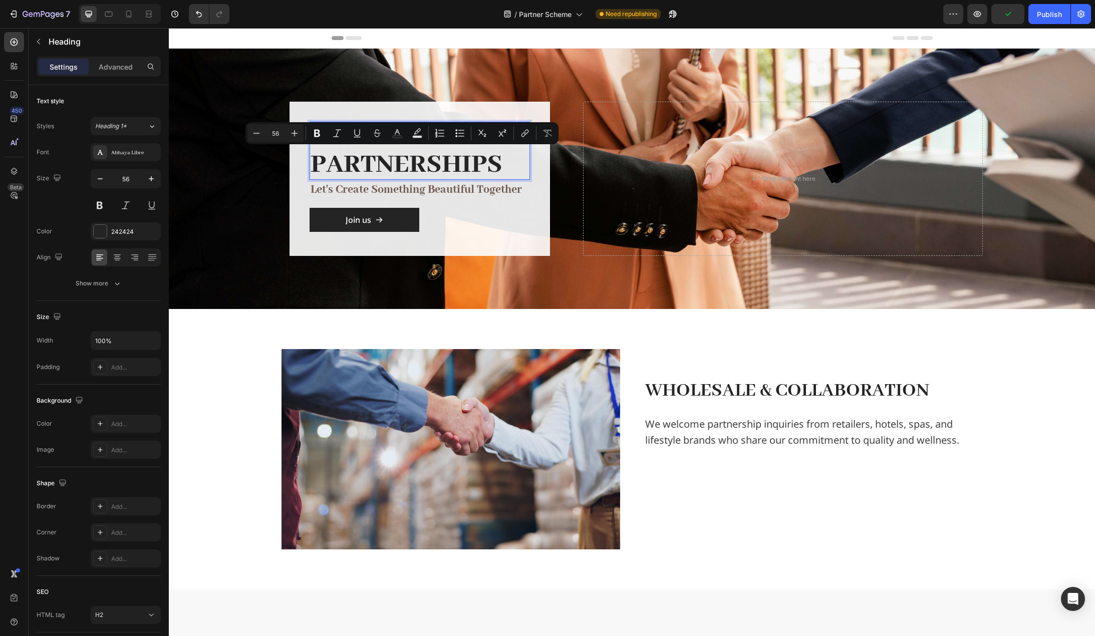
click at [499, 164] on p "Strategic Partnerships" at bounding box center [420, 151] width 218 height 56
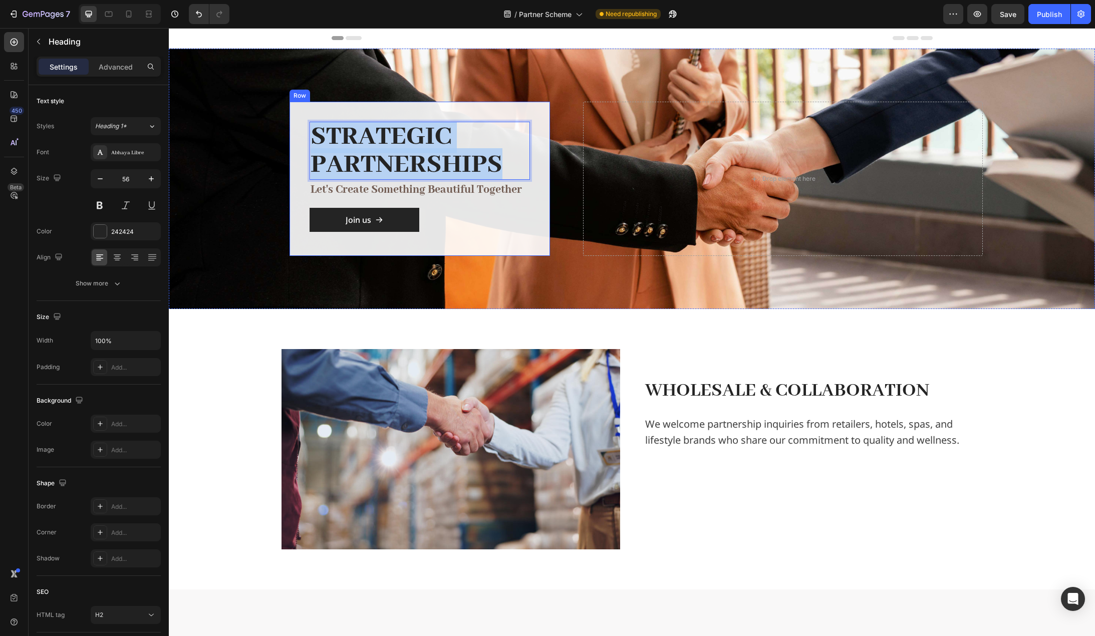
drag, startPoint x: 500, startPoint y: 164, endPoint x: 300, endPoint y: 126, distance: 204.0
click at [300, 126] on div "Strategic Partnerships Heading 0 let's create something beautiful together Text…" at bounding box center [420, 179] width 261 height 154
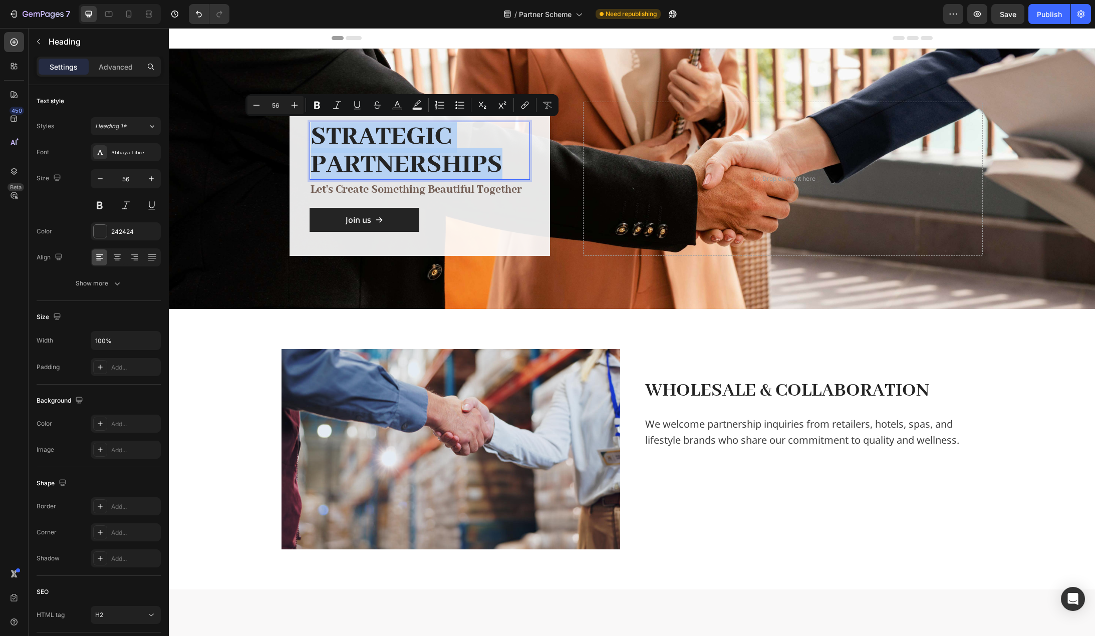
copy p "Strategic Partnerships"
click at [242, 344] on div "Image Wholesale & Collaboration Text Block We welcome partnership inquiries fro…" at bounding box center [632, 449] width 926 height 281
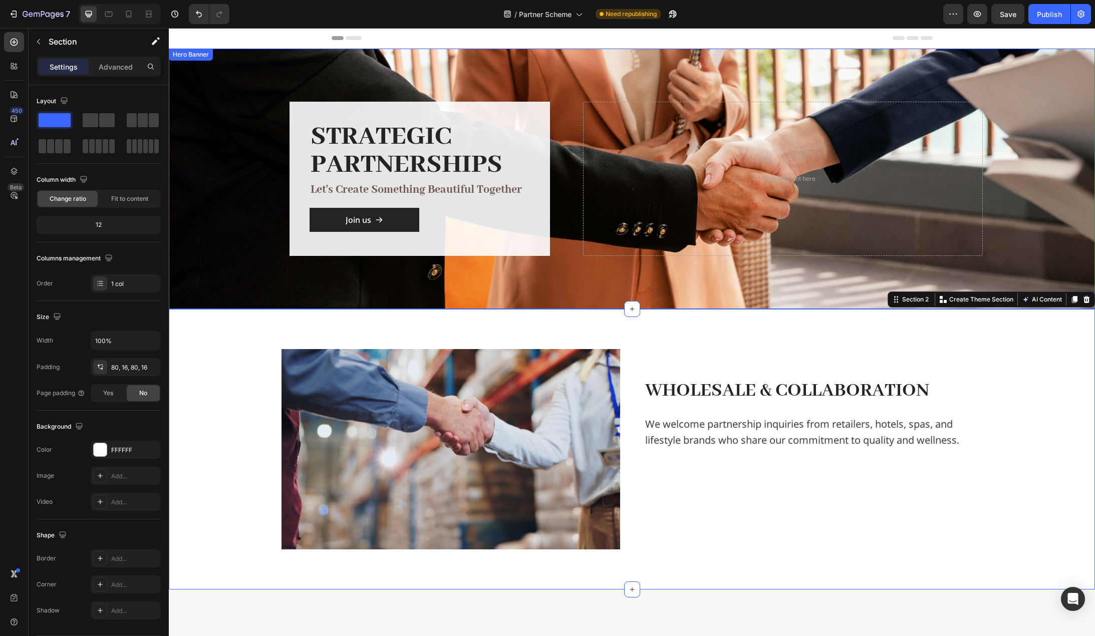
click at [1048, 195] on div "Overlay" at bounding box center [632, 179] width 926 height 261
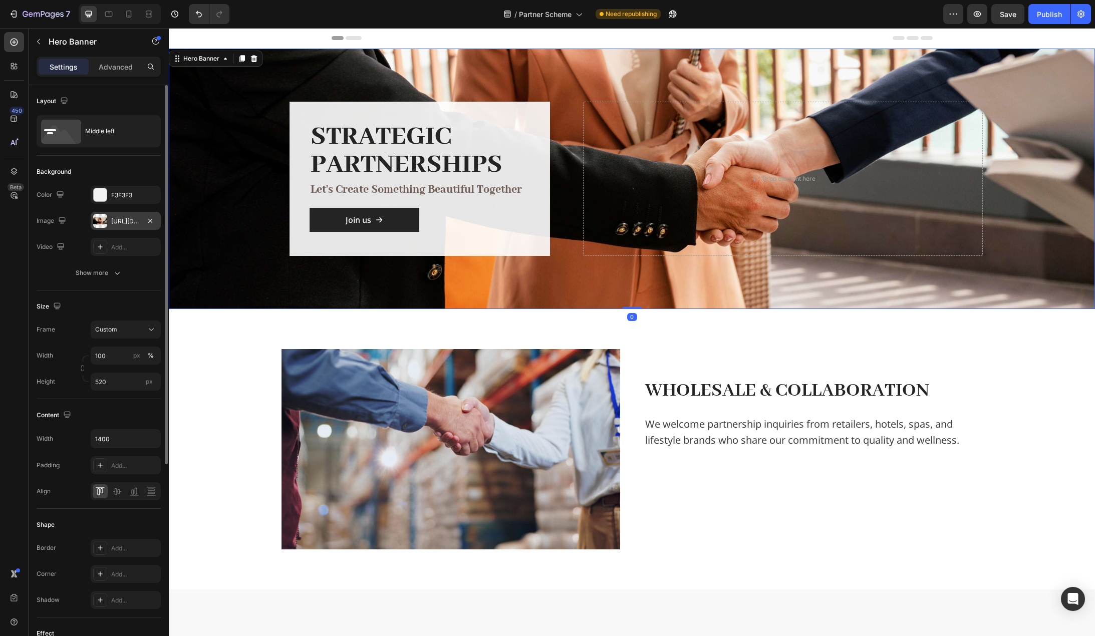
click at [127, 222] on div "https://cdn.shopify.com/s/files/1/0636/7471/2130/files/gempages_582482295949099…" at bounding box center [125, 221] width 29 height 9
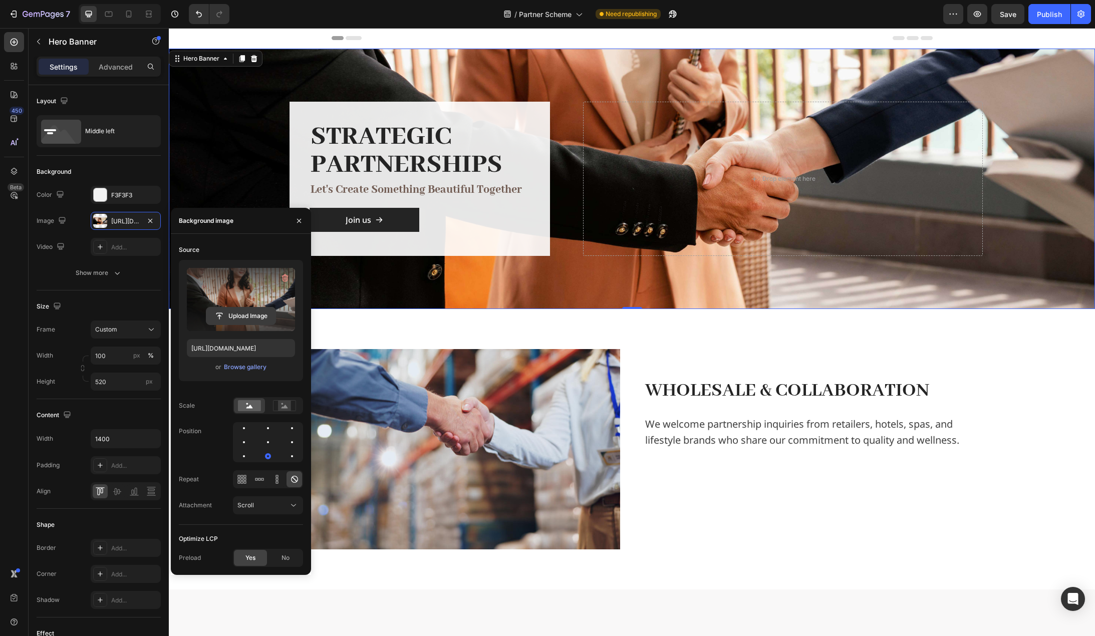
click at [243, 316] on input "file" at bounding box center [240, 316] width 69 height 17
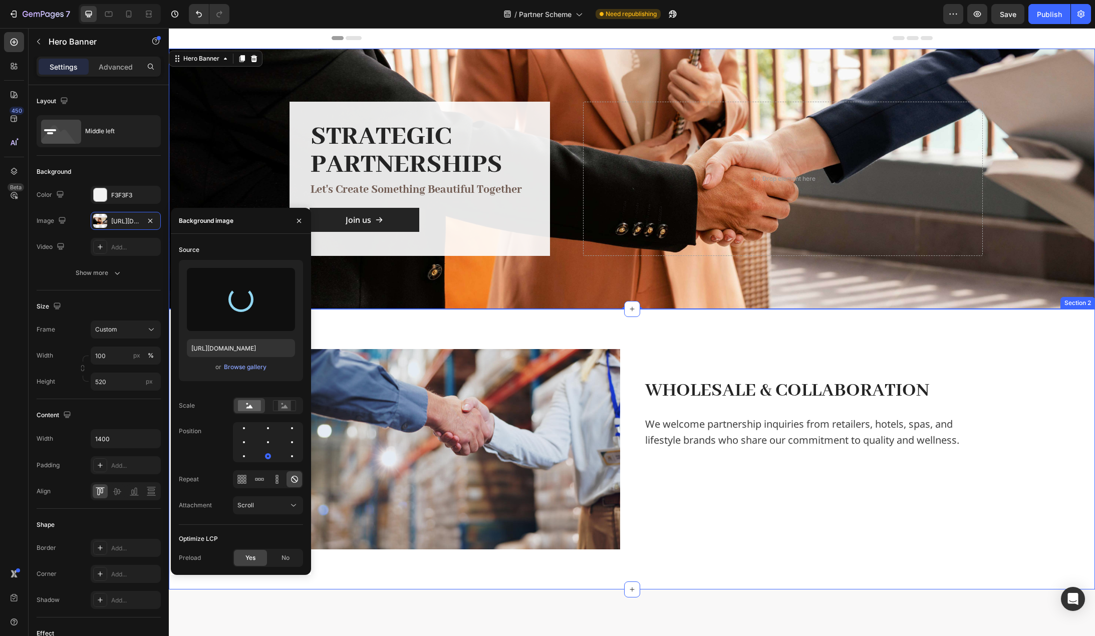
type input "https://cdn.shopify.com/s/files/1/0636/7471/2130/files/gempages_582482295949099…"
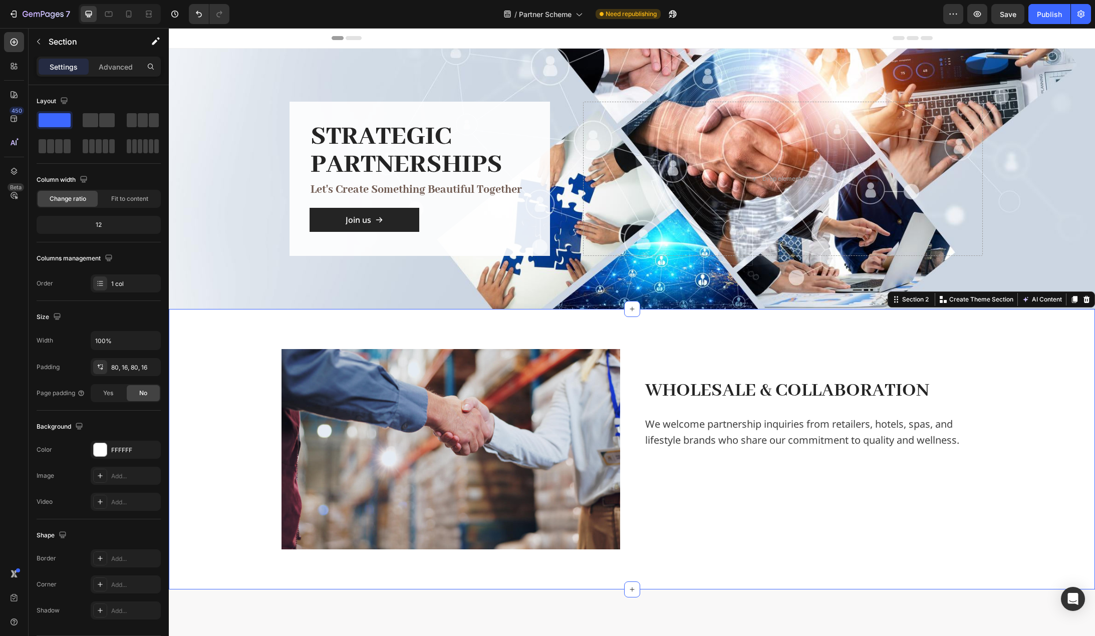
click at [1081, 400] on div "Image Wholesale & Collaboration Text Block We welcome partnership inquiries fro…" at bounding box center [632, 449] width 926 height 281
click at [1062, 432] on div "Image Wholesale & Collaboration Text Block We welcome partnership inquiries fro…" at bounding box center [632, 449] width 910 height 200
click at [198, 14] on icon "Undo/Redo" at bounding box center [199, 14] width 10 height 10
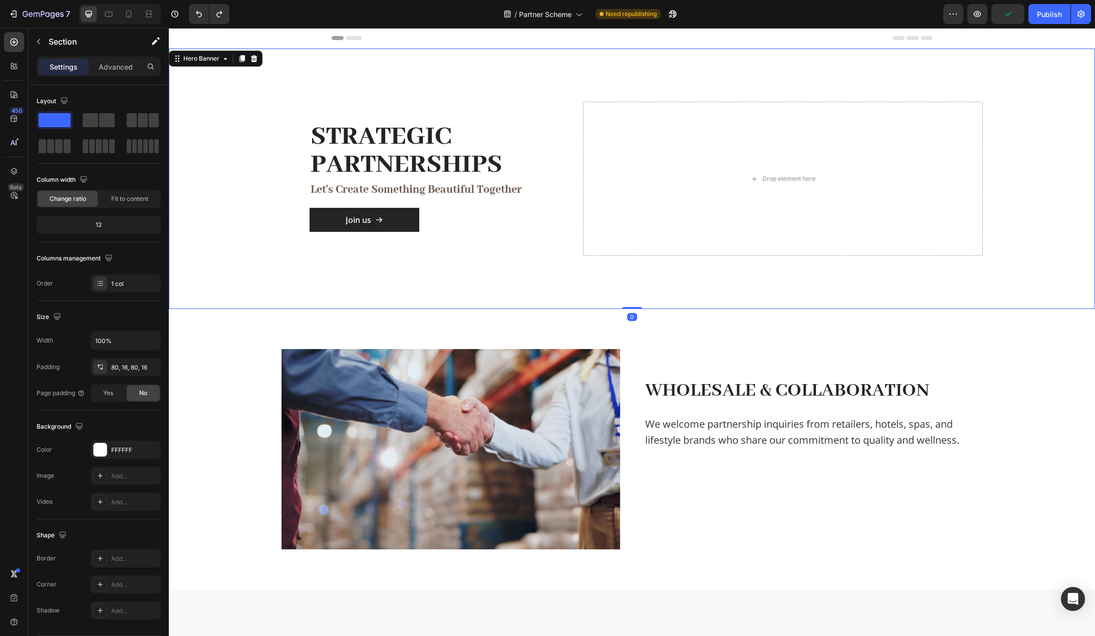
click at [254, 232] on div "Overlay" at bounding box center [632, 179] width 926 height 261
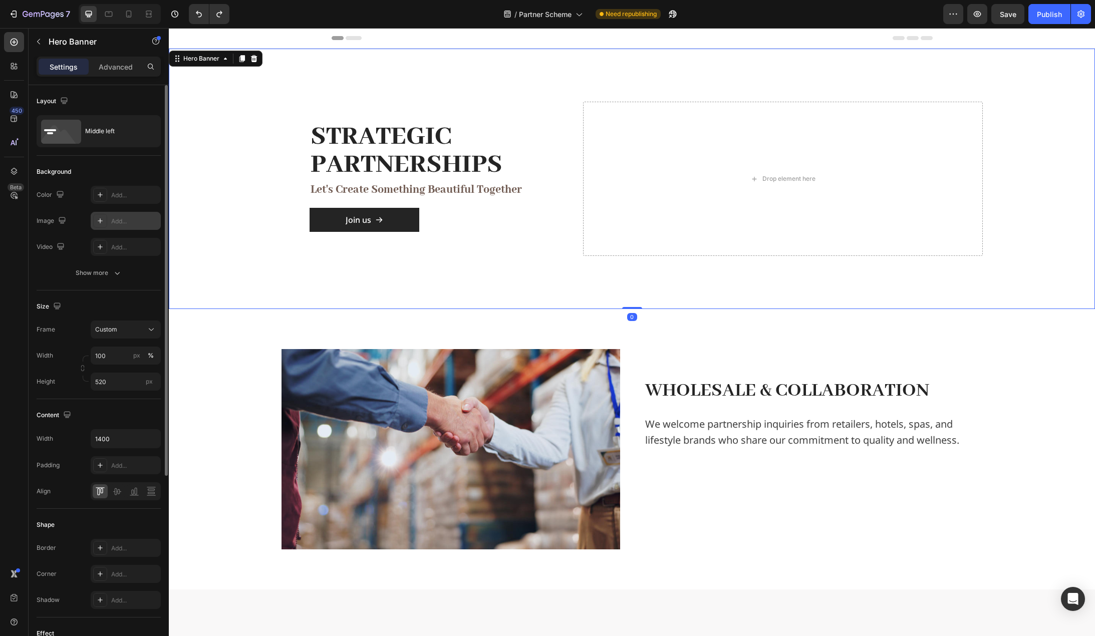
click at [113, 223] on div "Add..." at bounding box center [134, 221] width 47 height 9
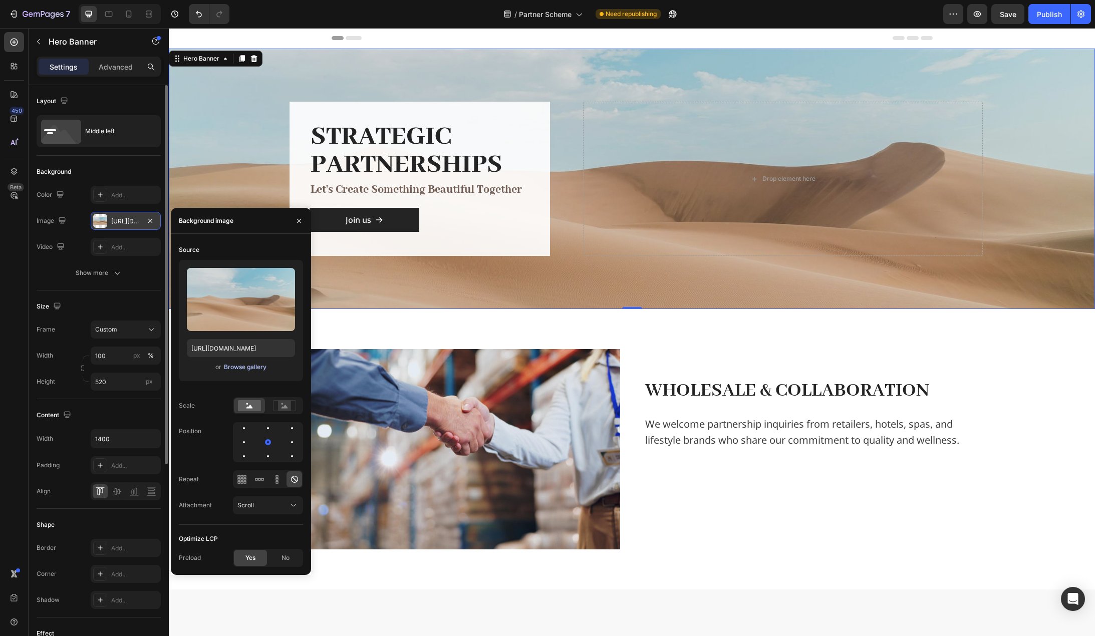
click at [247, 367] on div "Browse gallery" at bounding box center [245, 367] width 43 height 9
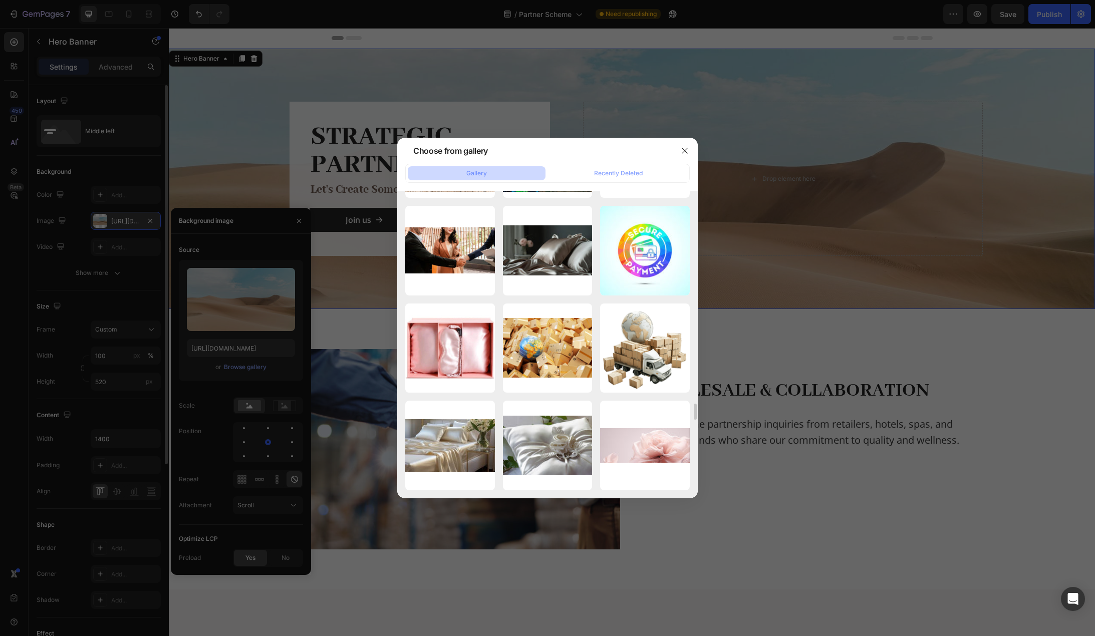
scroll to position [5015, 0]
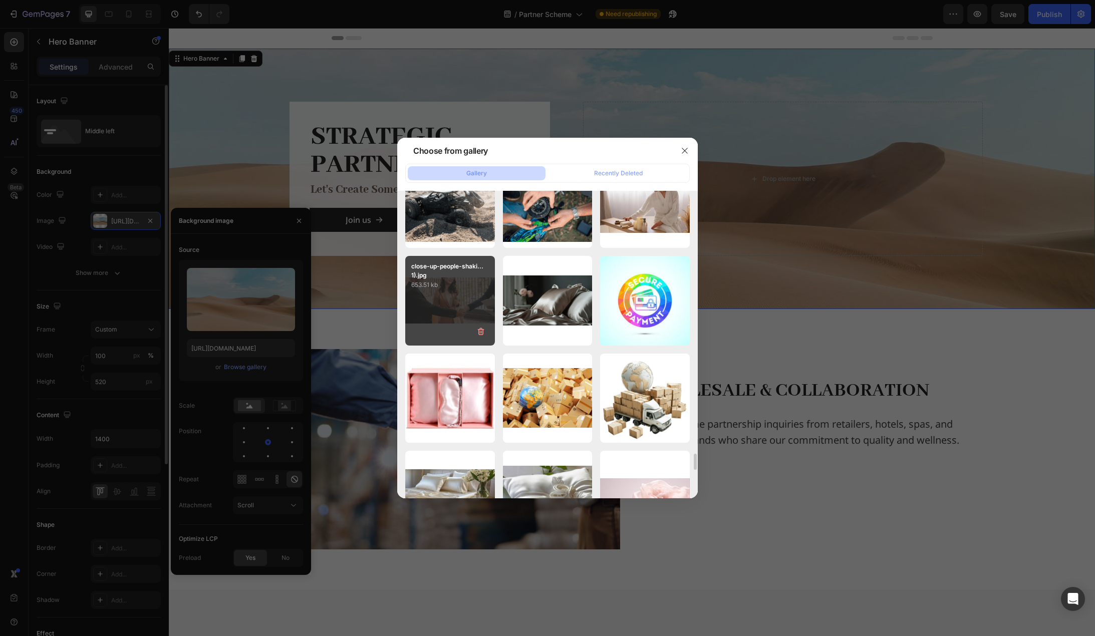
click at [465, 301] on div "close-up-people-shaki...1).jpg 653.51 kb" at bounding box center [450, 301] width 90 height 90
type input "https://cdn.shopify.com/s/files/1/0636/7471/2130/files/gempages_582482295949099…"
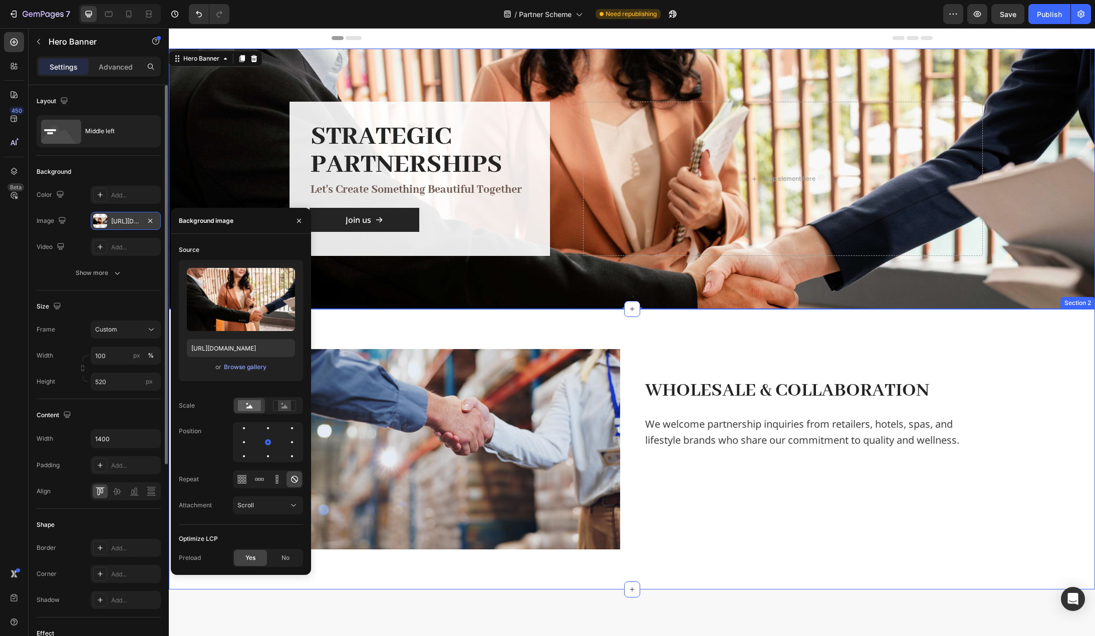
click at [1069, 333] on div "Image Wholesale & Collaboration Text Block We welcome partnership inquiries fro…" at bounding box center [632, 449] width 926 height 281
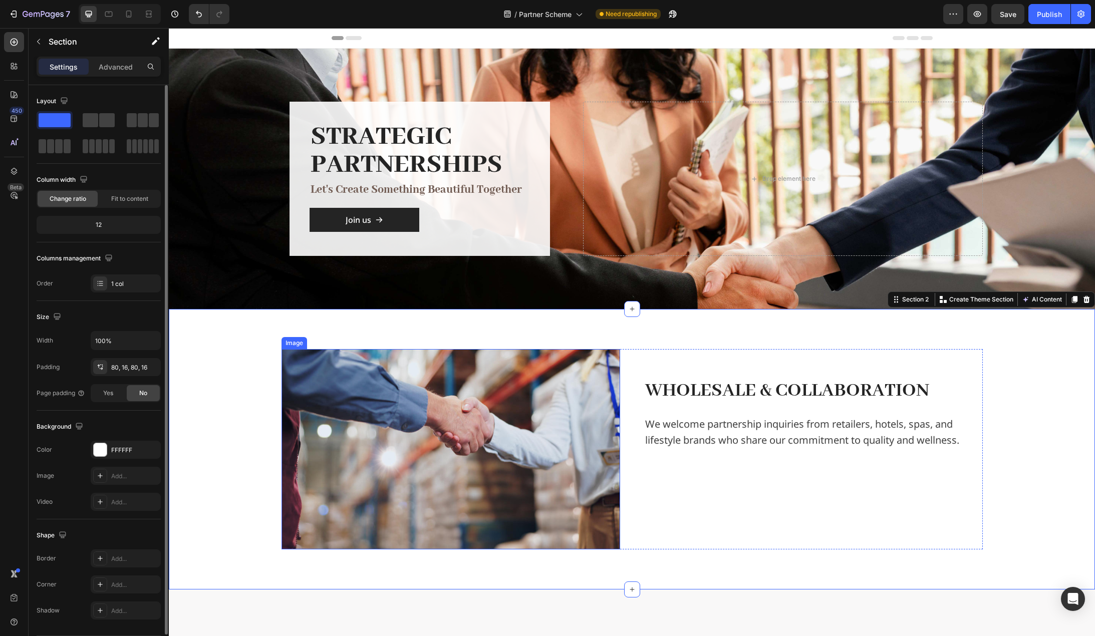
click at [459, 442] on img at bounding box center [451, 449] width 339 height 200
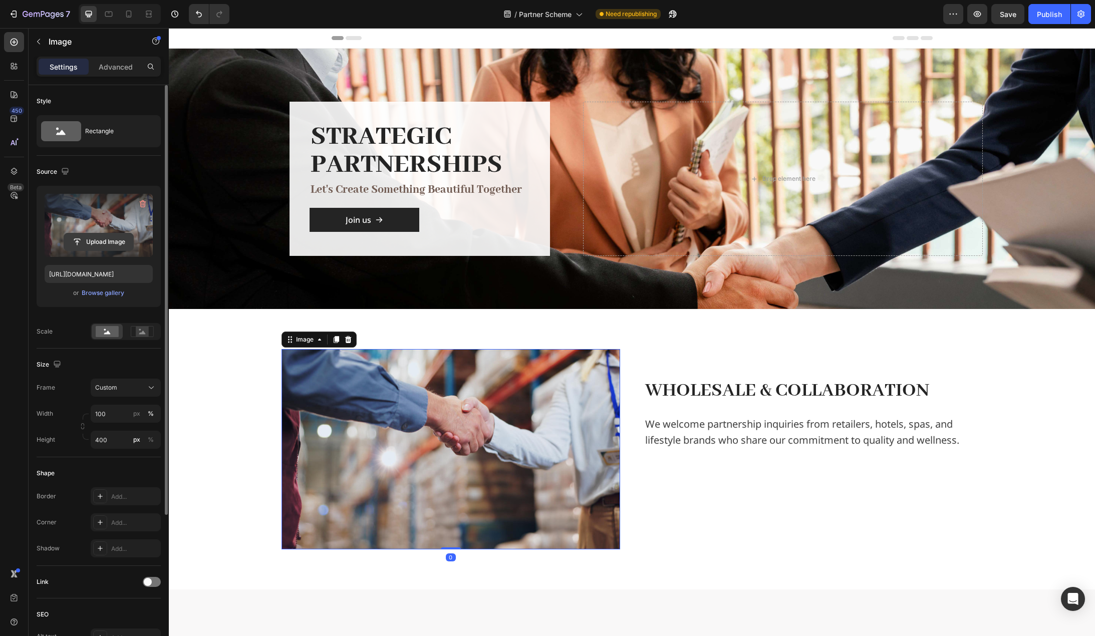
click at [105, 237] on input "file" at bounding box center [98, 241] width 69 height 17
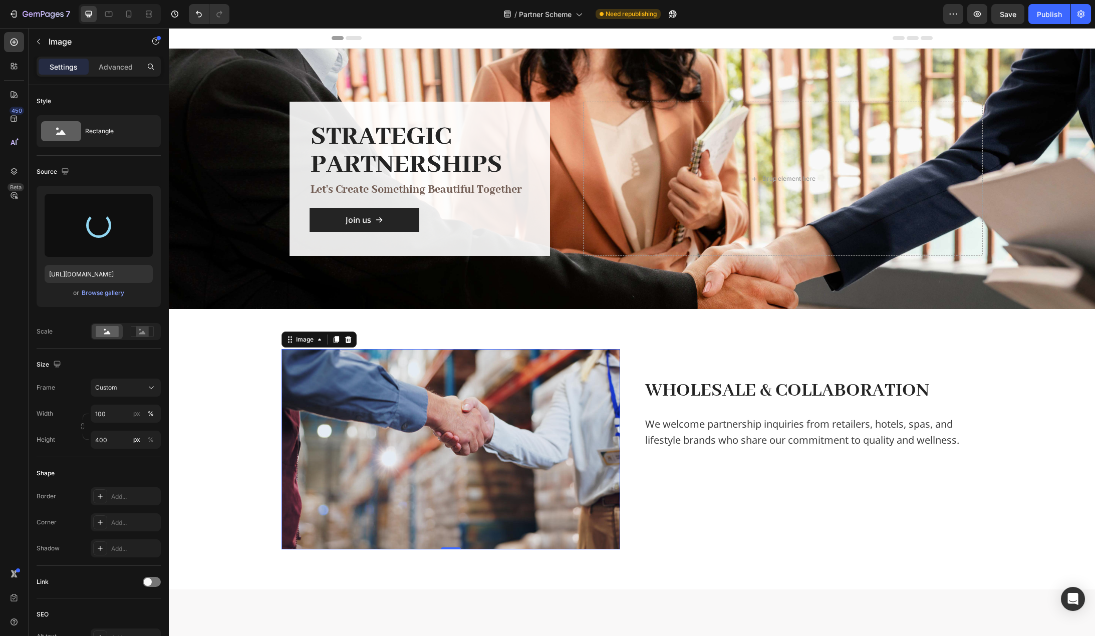
type input "https://cdn.shopify.com/s/files/1/0636/7471/2130/files/gempages_582482295949099…"
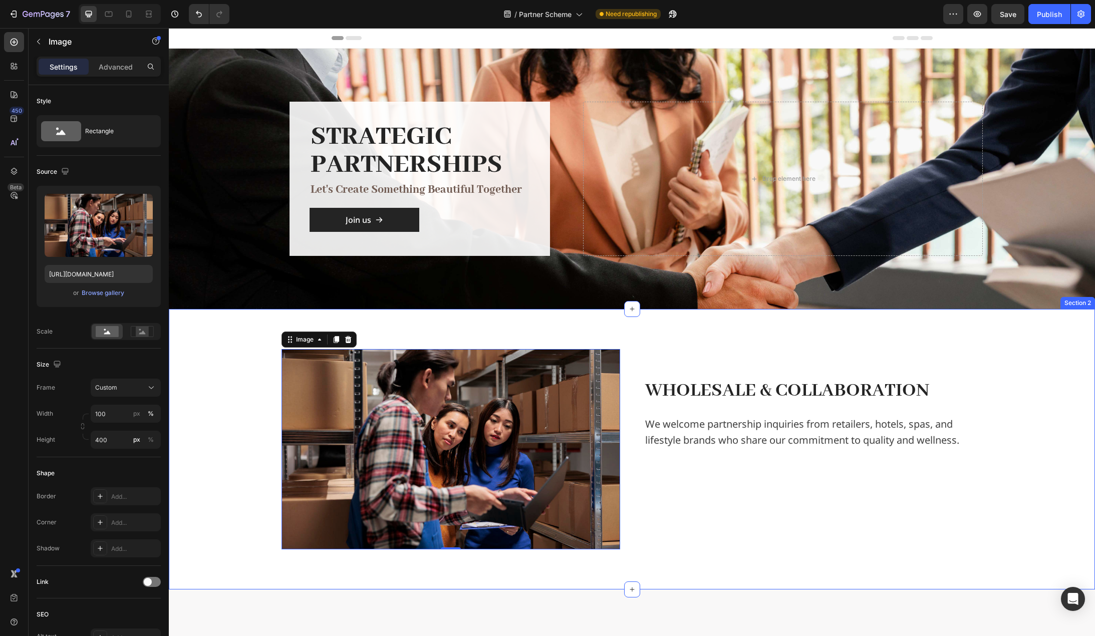
click at [238, 439] on div "Image 0 Wholesale & Collaboration Text Block We welcome partnership inquiries f…" at bounding box center [632, 449] width 910 height 200
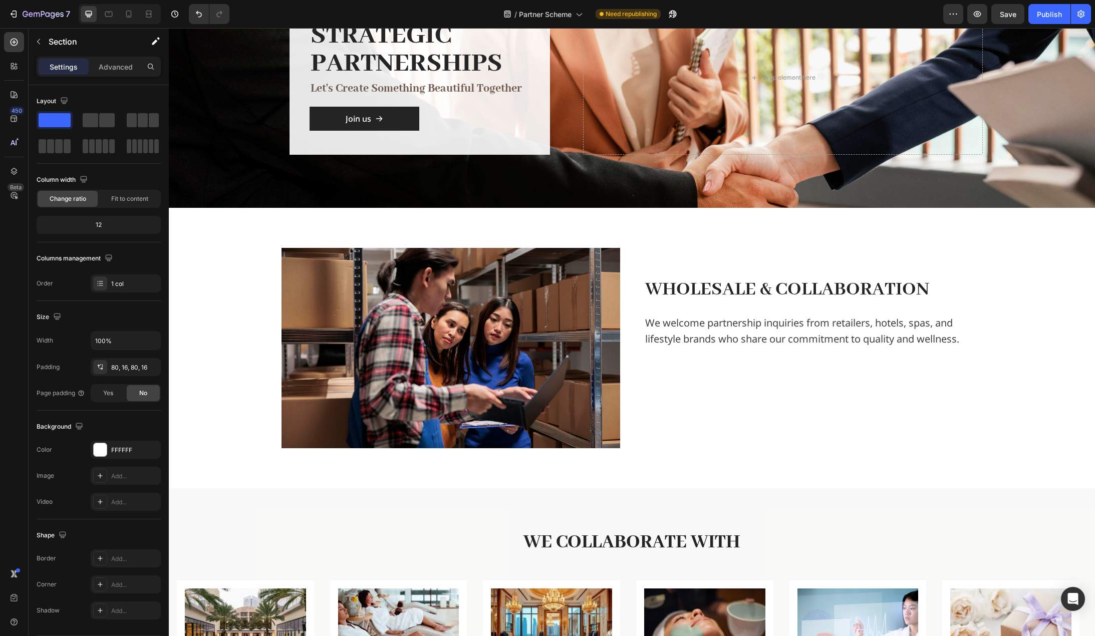
scroll to position [0, 0]
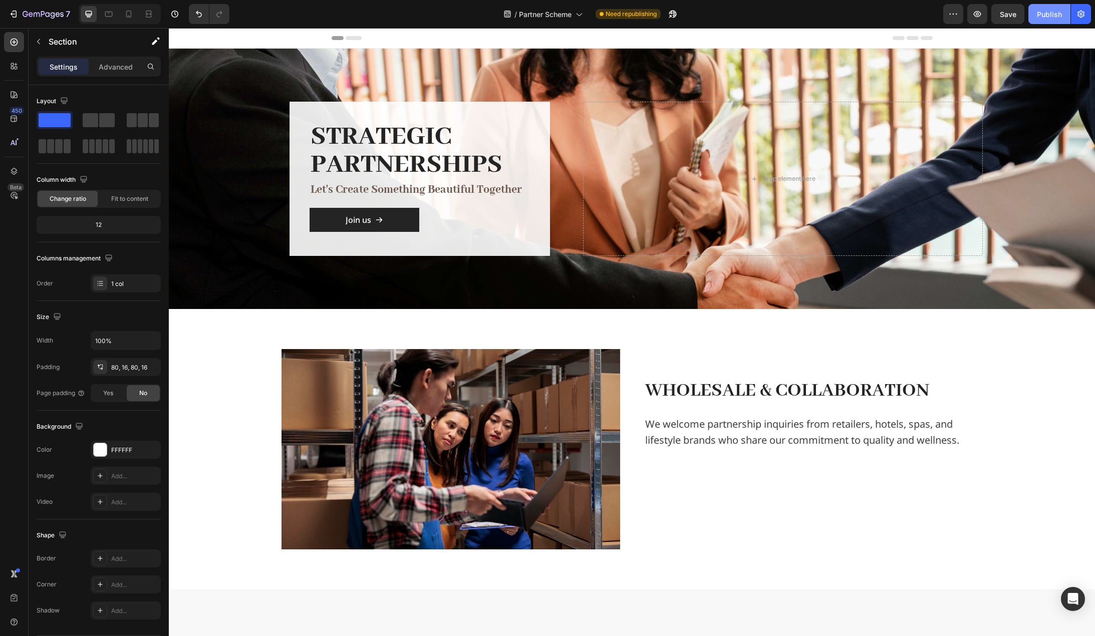
click at [1053, 17] on div "Publish" at bounding box center [1049, 14] width 25 height 11
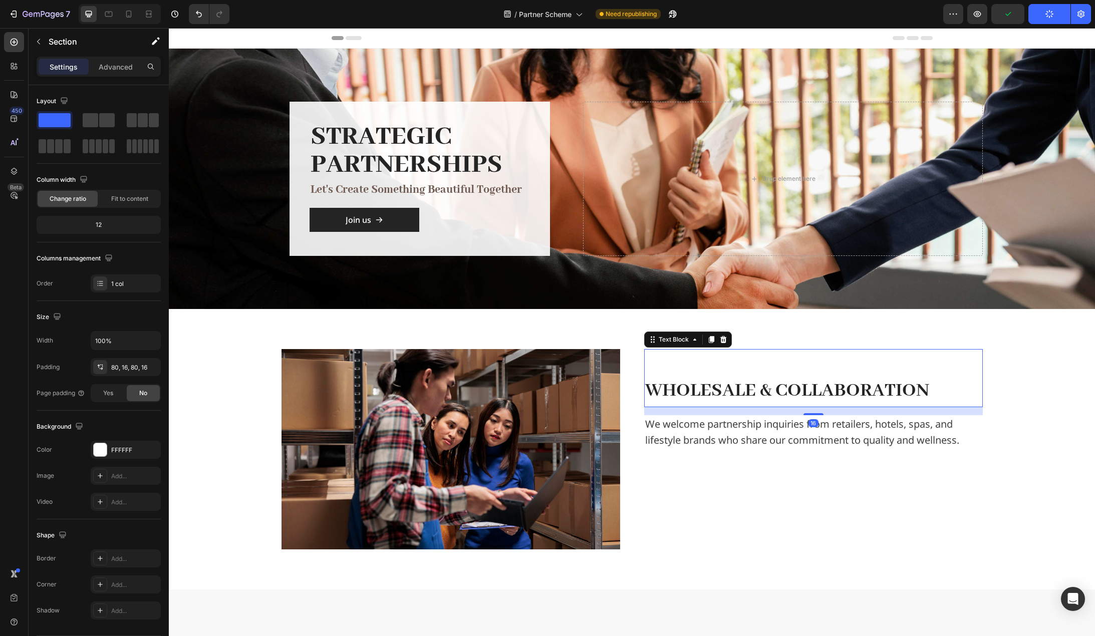
click at [849, 390] on span "Wholesale & Collaboration" at bounding box center [787, 391] width 284 height 24
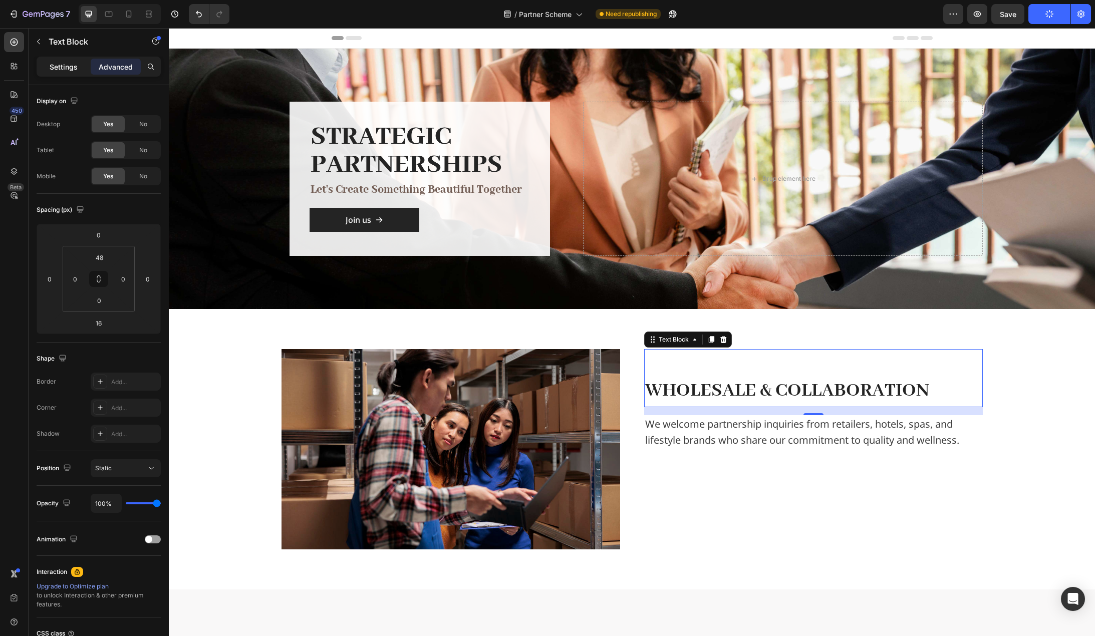
click at [56, 67] on p "Settings" at bounding box center [64, 67] width 28 height 11
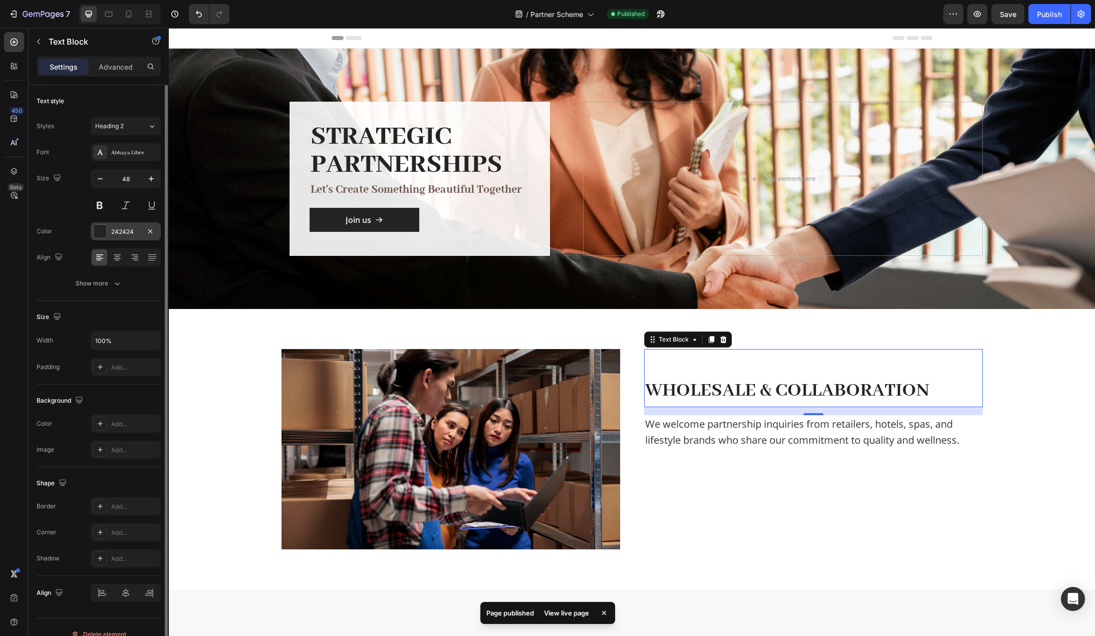
click at [118, 233] on div "242424" at bounding box center [125, 231] width 29 height 9
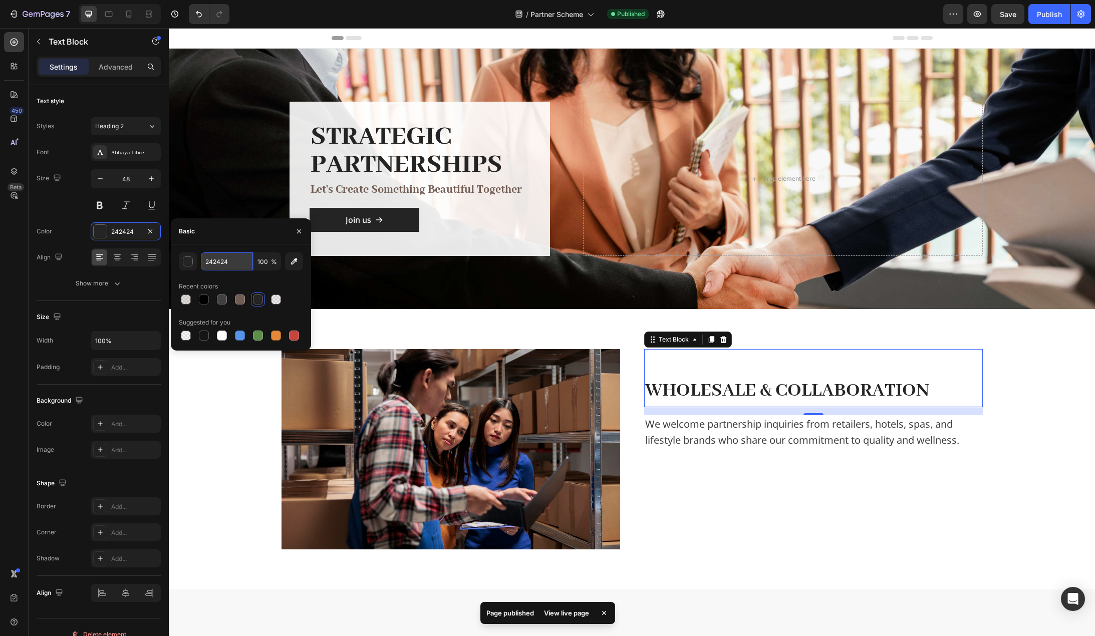
click at [252, 256] on input "242424" at bounding box center [227, 262] width 52 height 18
type input "000000"
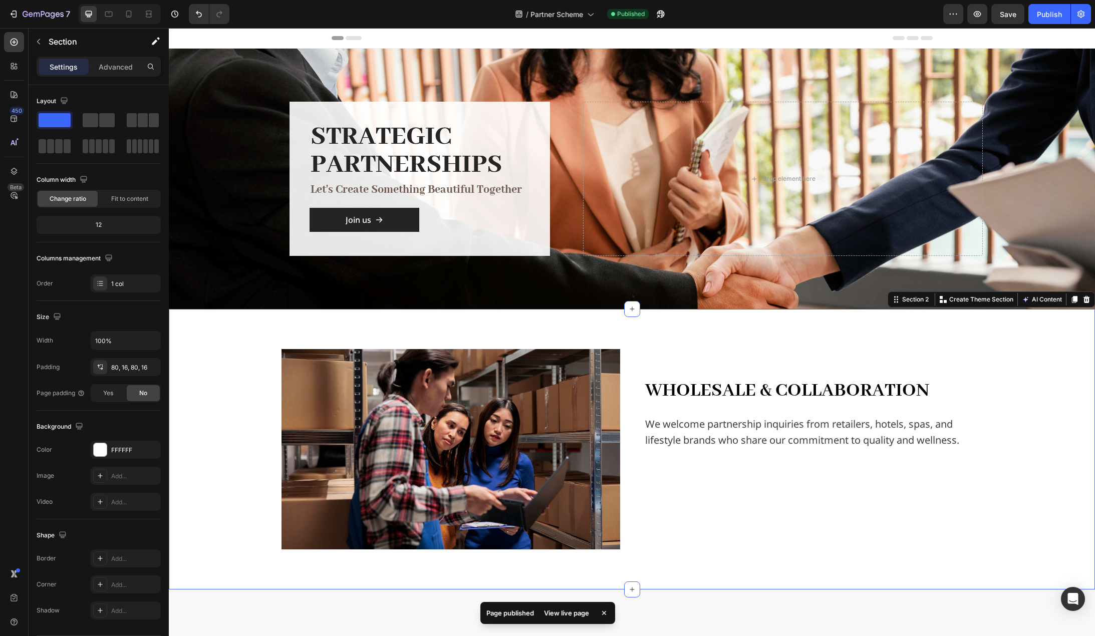
drag, startPoint x: 216, startPoint y: 404, endPoint x: 238, endPoint y: 385, distance: 28.8
click at [216, 404] on div "Image Wholesale & Collaboration Text Block We welcome partnership inquiries fro…" at bounding box center [632, 449] width 910 height 200
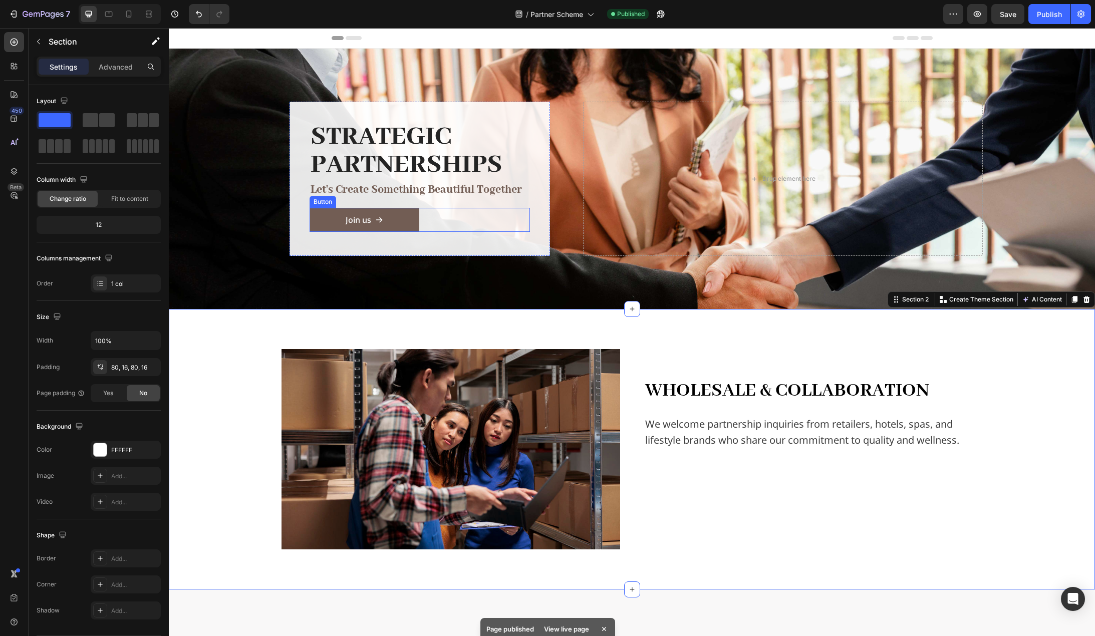
click at [396, 223] on link "Join us" at bounding box center [365, 220] width 110 height 24
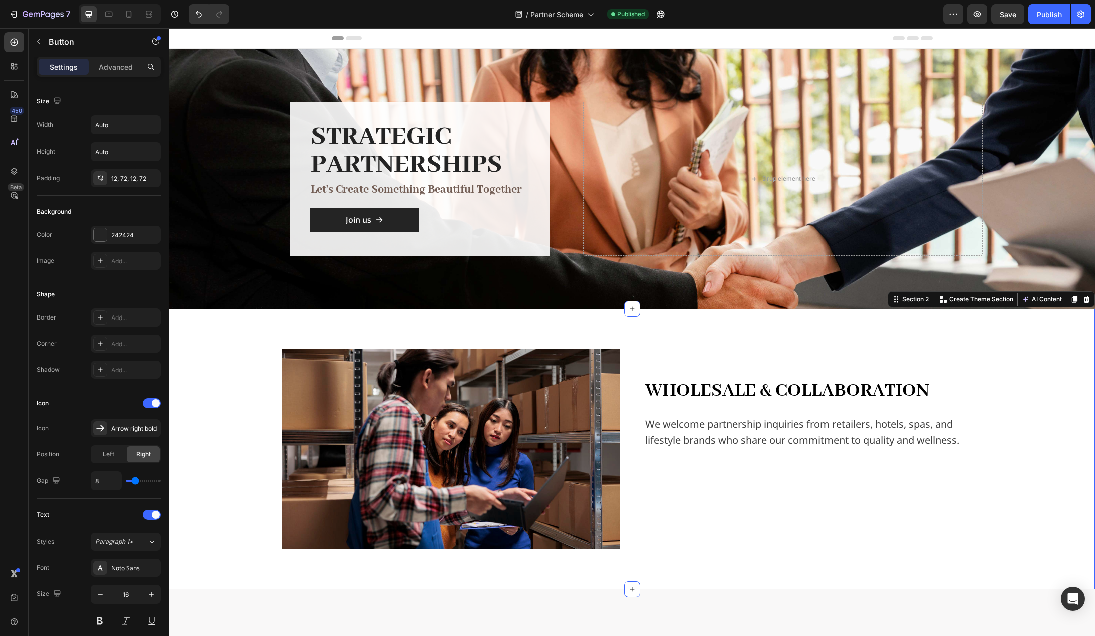
click at [201, 361] on div "Image Wholesale & Collaboration Text Block We welcome partnership inquiries fro…" at bounding box center [632, 449] width 910 height 200
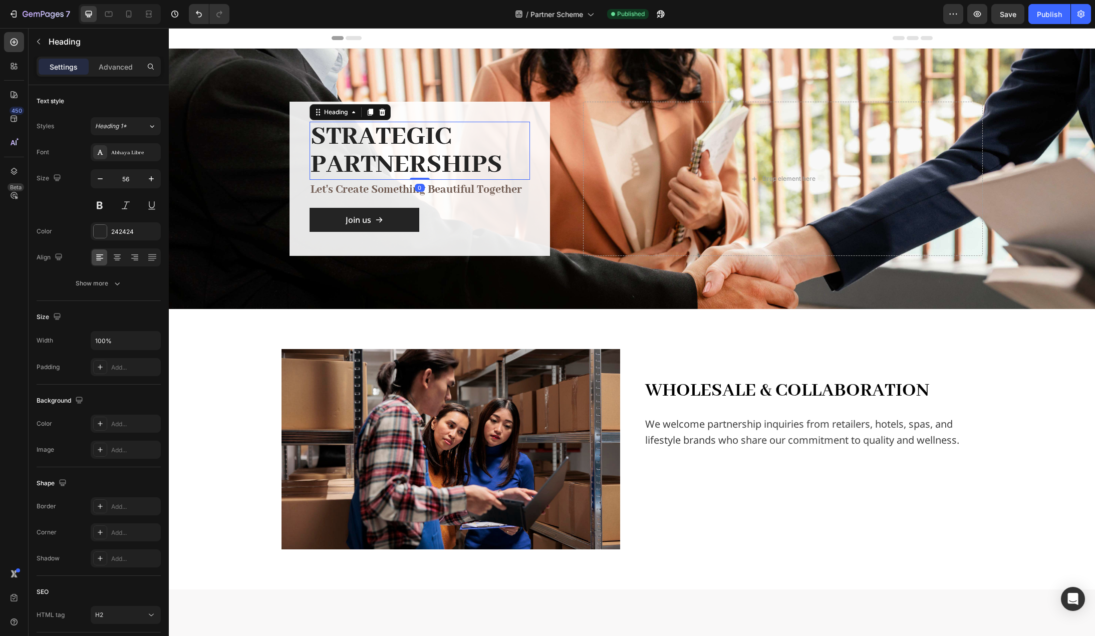
click at [426, 144] on h2 "Strategic Partnerships" at bounding box center [420, 151] width 220 height 58
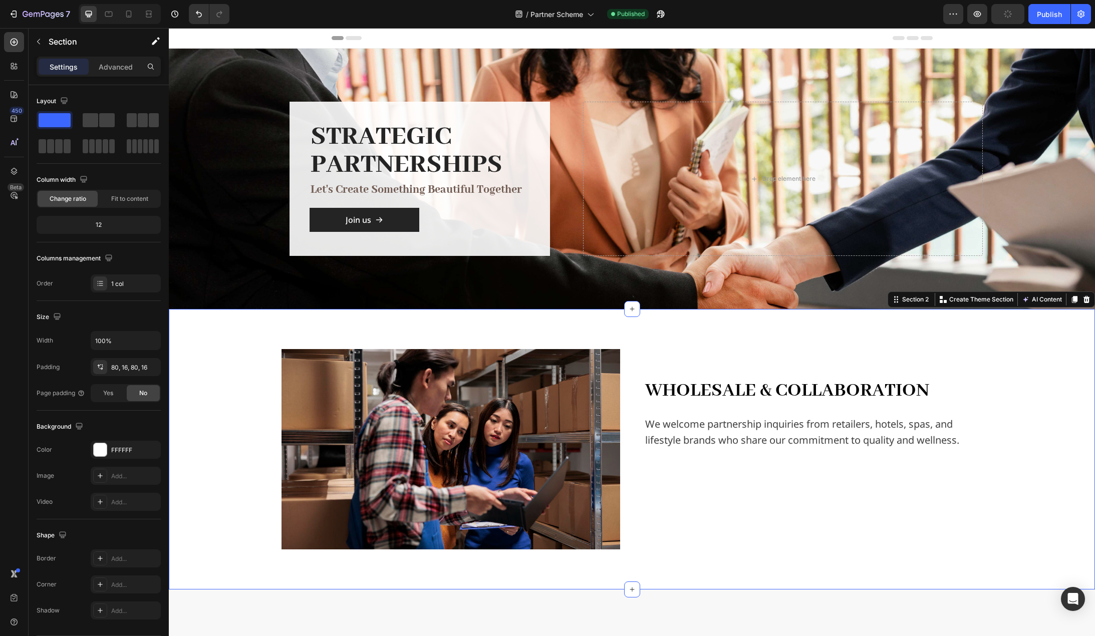
click at [200, 381] on div "Image Wholesale & Collaboration Text Block We welcome partnership inquiries fro…" at bounding box center [632, 449] width 910 height 200
click at [446, 188] on p "let's create something beautiful together" at bounding box center [420, 190] width 218 height 18
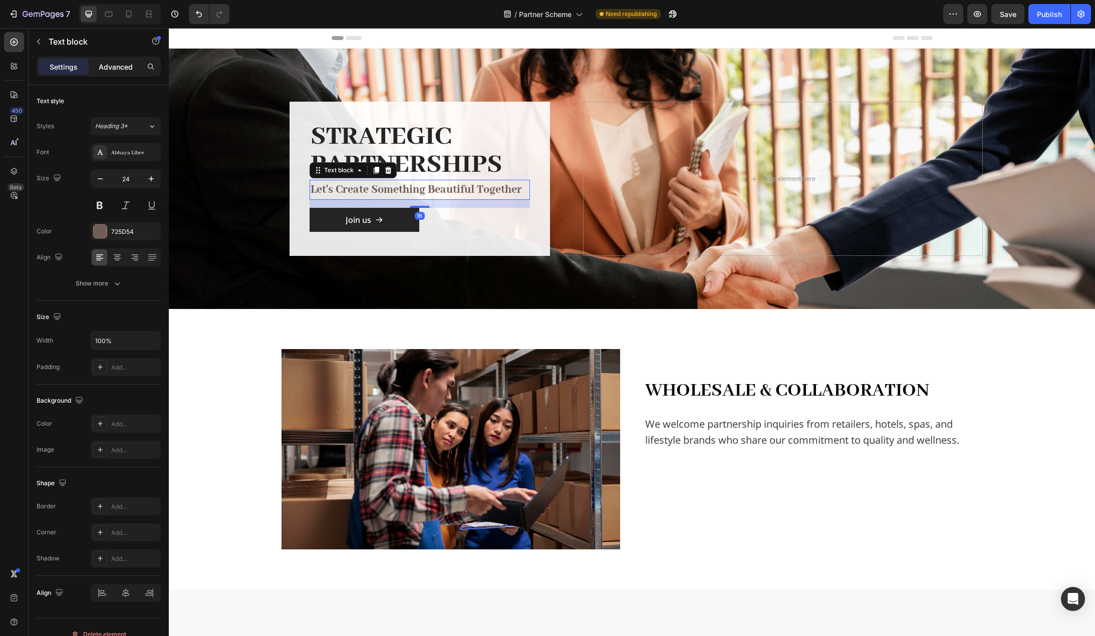
click at [108, 63] on p "Advanced" at bounding box center [116, 67] width 34 height 11
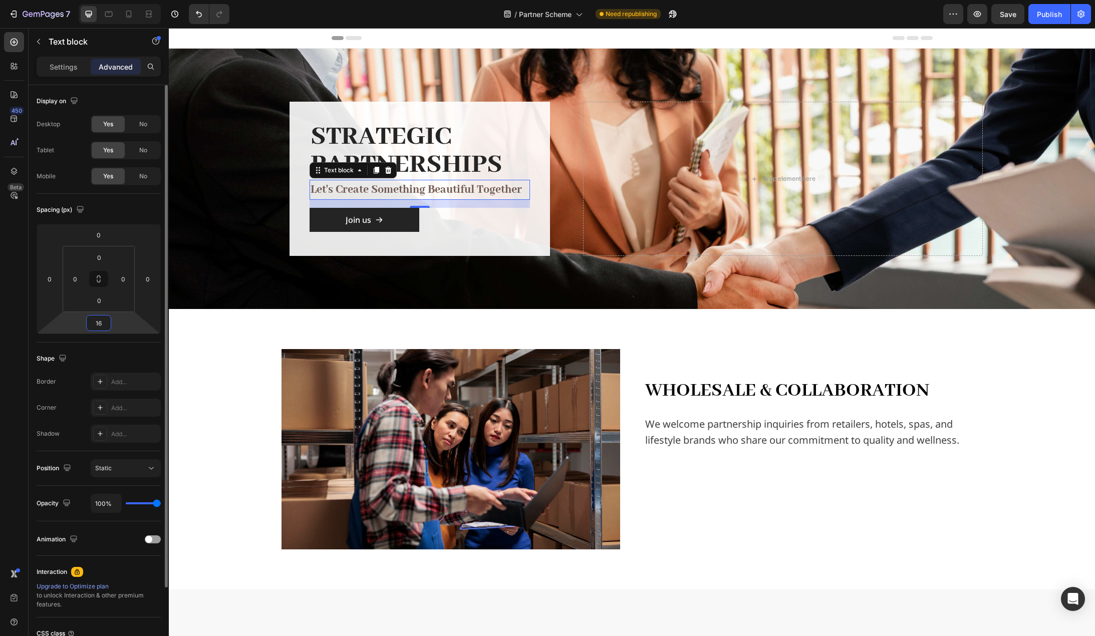
click at [100, 323] on input "16" at bounding box center [99, 323] width 20 height 15
type input "24"
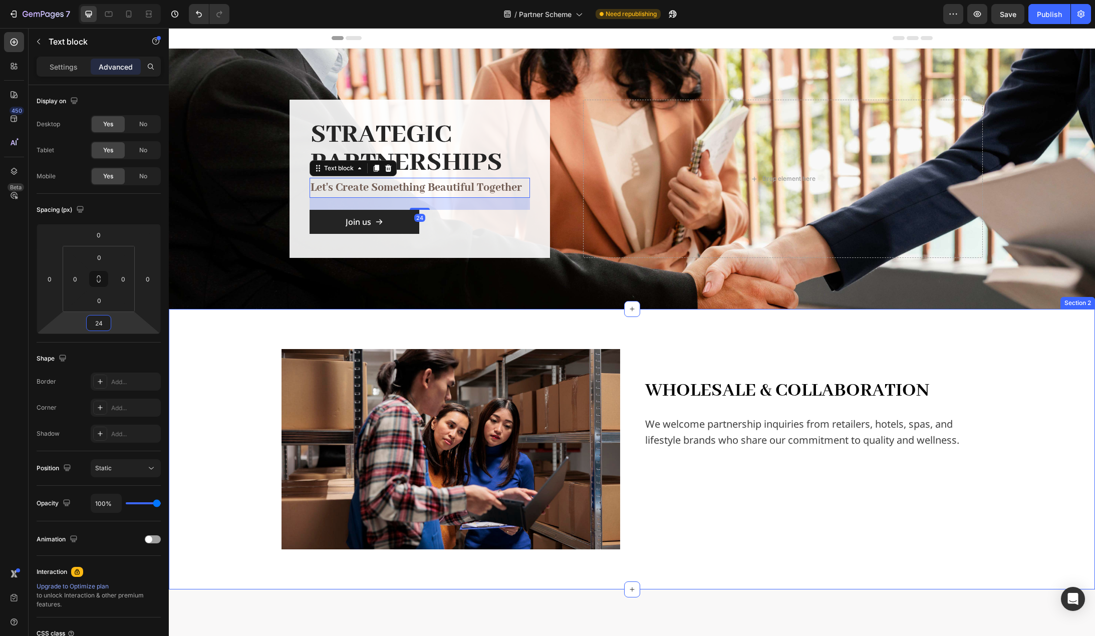
click at [192, 353] on div "Image Wholesale & Collaboration Text Block We welcome partnership inquiries fro…" at bounding box center [632, 449] width 910 height 200
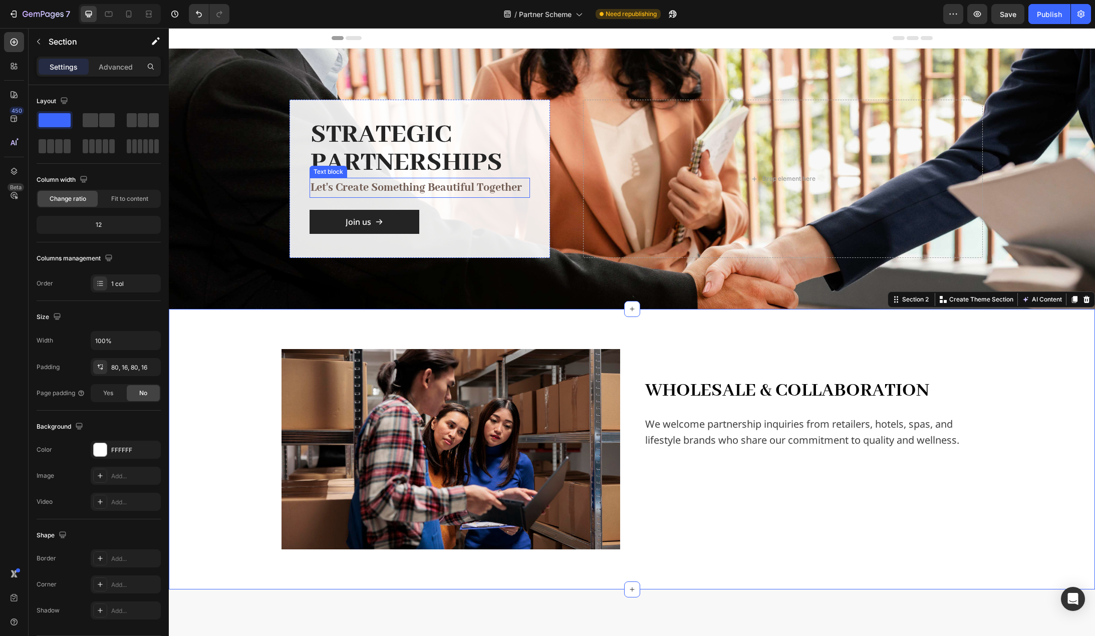
click at [472, 186] on p "let's create something beautiful together" at bounding box center [420, 188] width 218 height 18
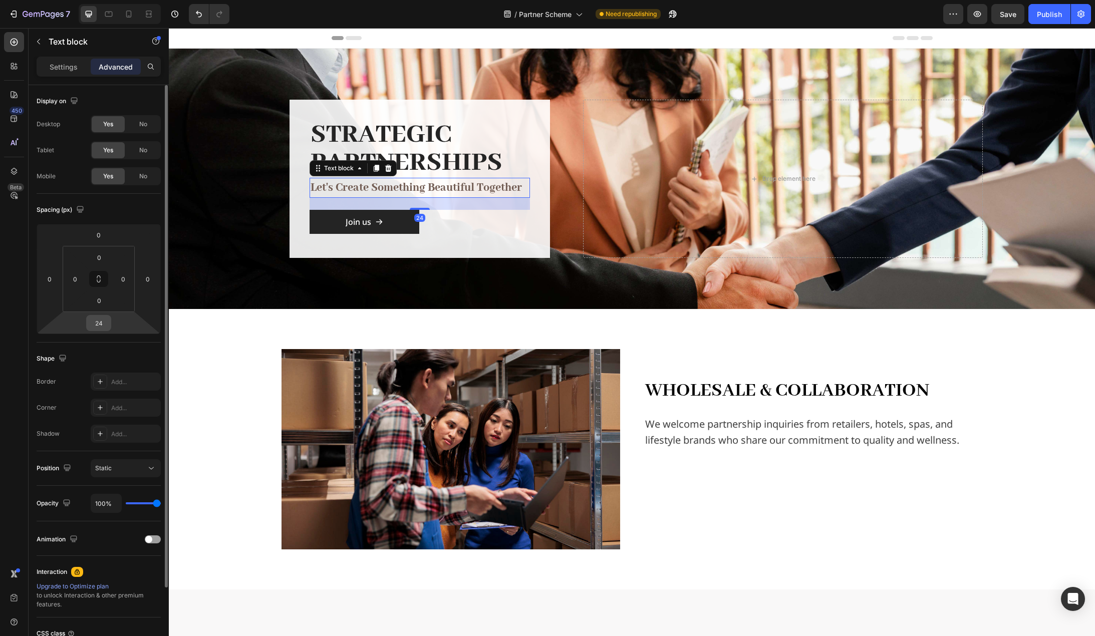
click at [103, 325] on input "24" at bounding box center [99, 323] width 20 height 15
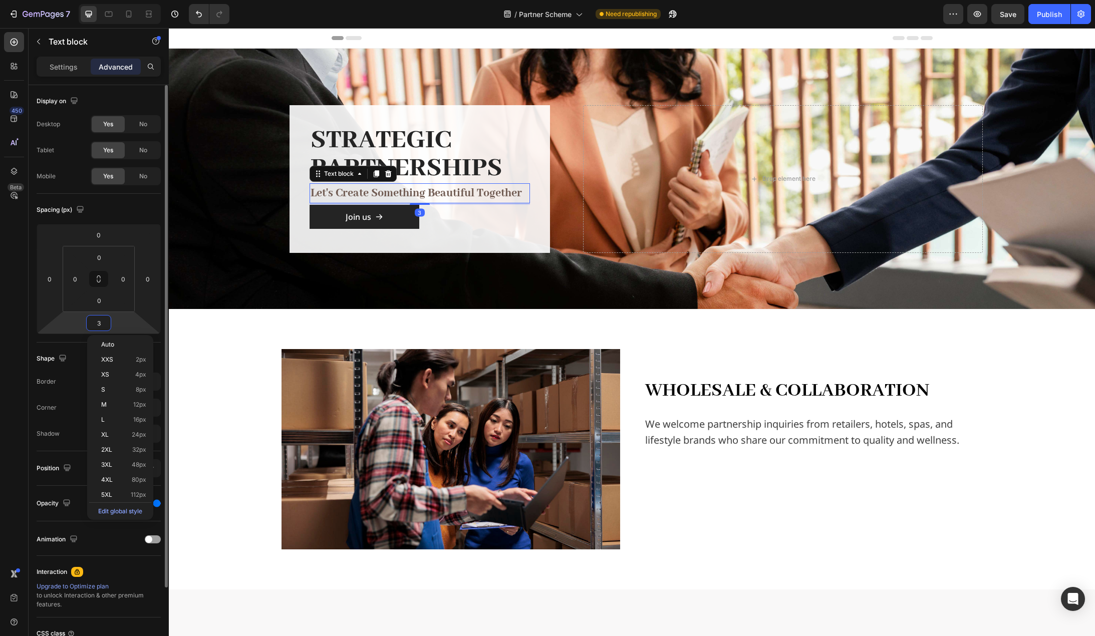
type input "32"
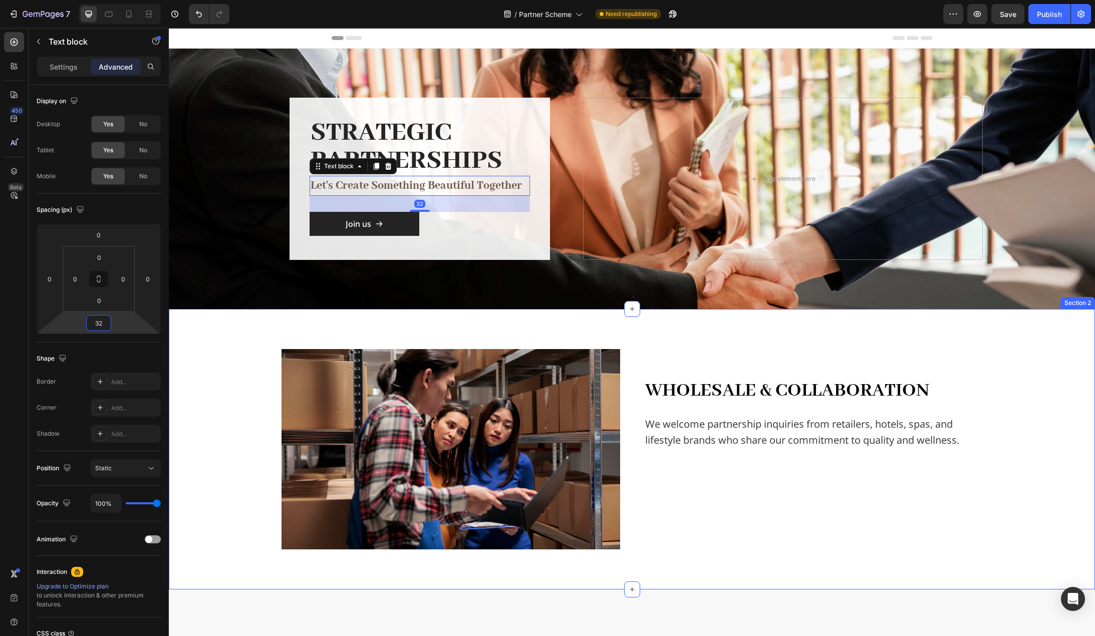
drag, startPoint x: 192, startPoint y: 364, endPoint x: 204, endPoint y: 364, distance: 12.0
click at [192, 364] on div "Image Wholesale & Collaboration Text Block We welcome partnership inquiries fro…" at bounding box center [632, 449] width 910 height 200
click at [464, 189] on p "let's create something beautiful together" at bounding box center [420, 186] width 218 height 18
click at [102, 322] on input "32" at bounding box center [99, 323] width 20 height 15
type input "24"
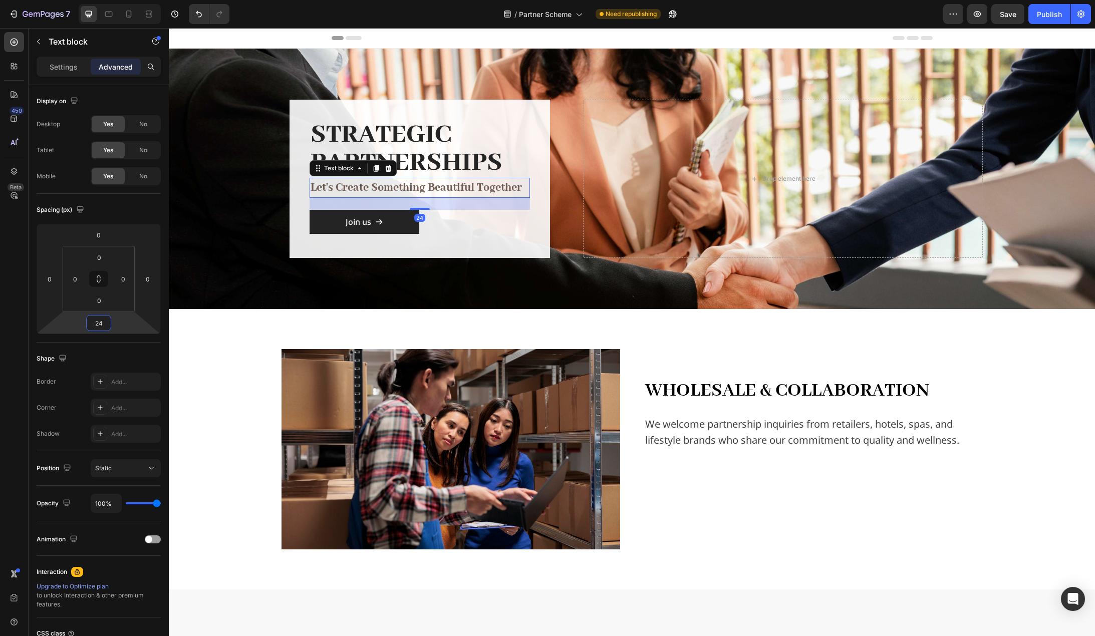
click at [216, 356] on div "Image Wholesale & Collaboration Text Block We welcome partnership inquiries fro…" at bounding box center [632, 449] width 910 height 200
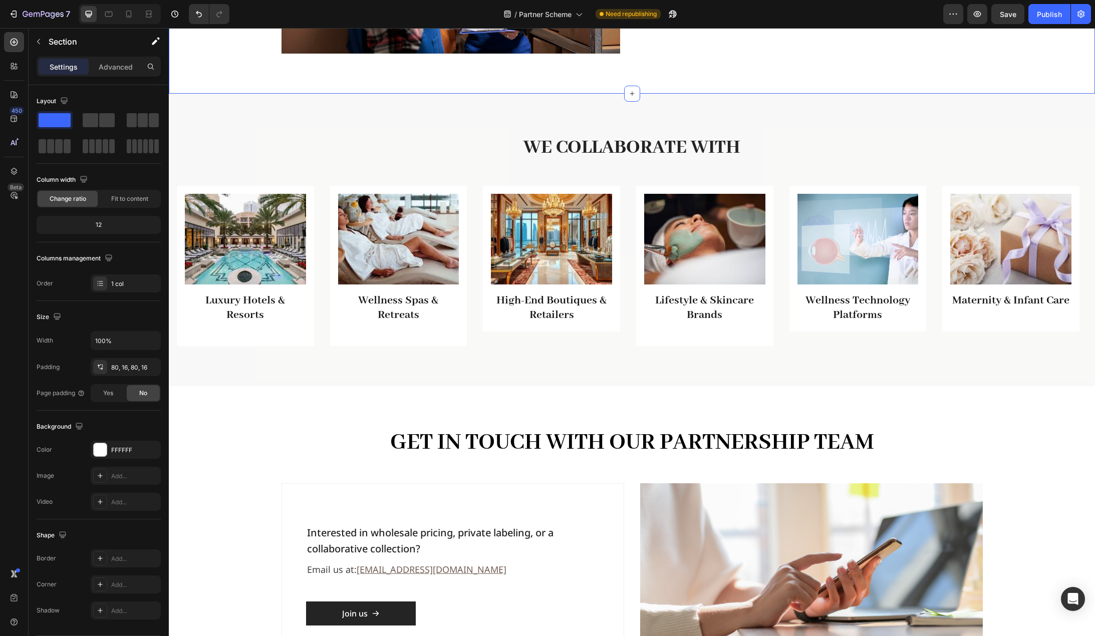
scroll to position [501, 0]
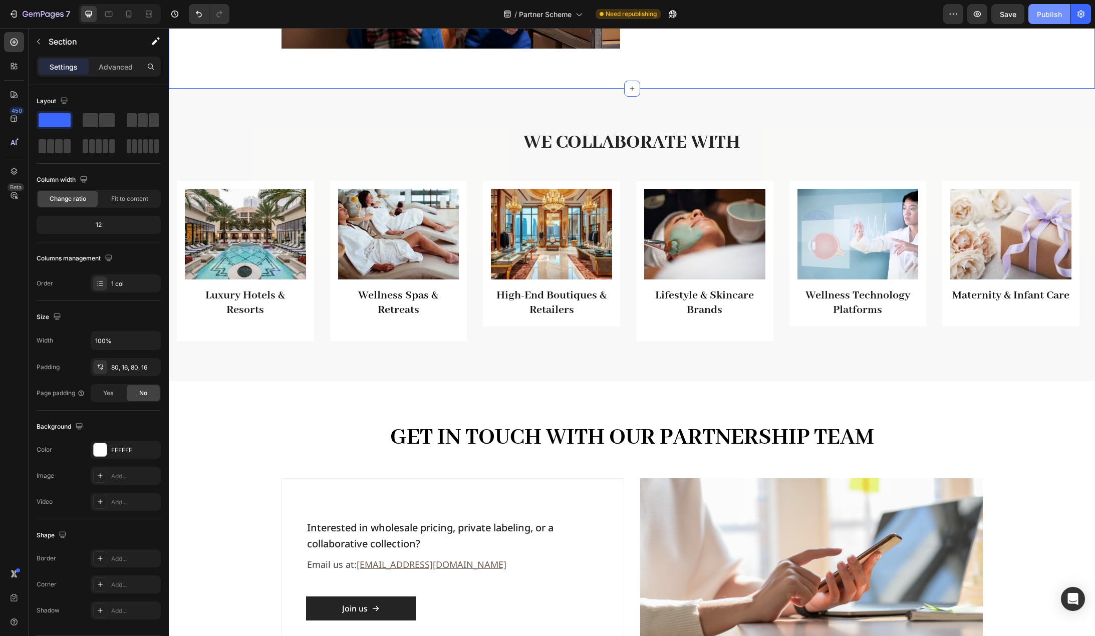
click at [1050, 15] on div "Publish" at bounding box center [1049, 14] width 25 height 11
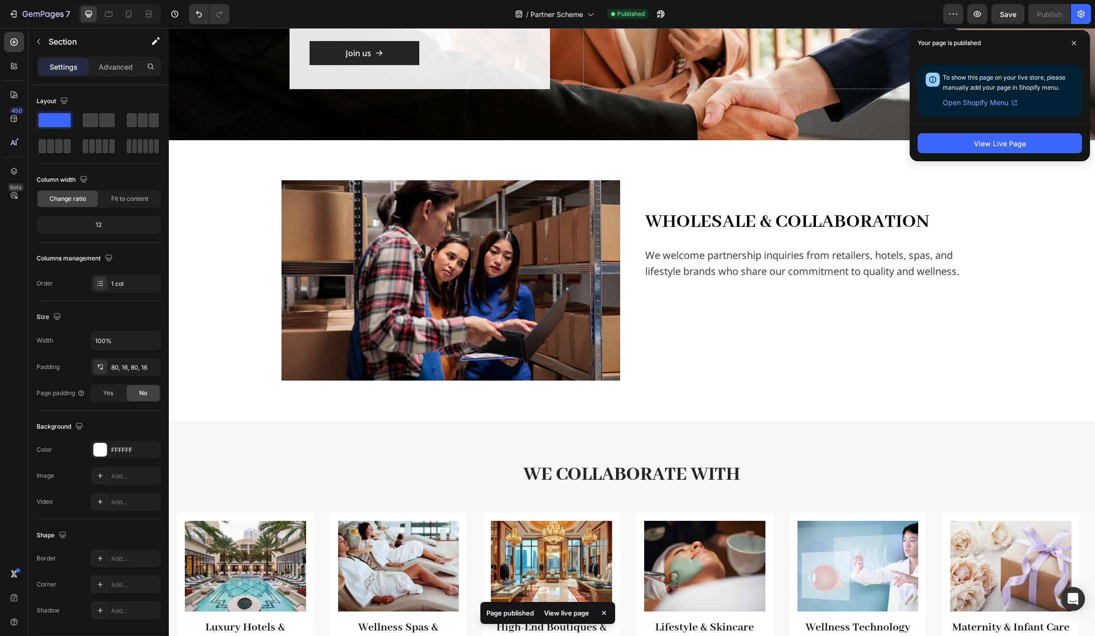
scroll to position [0, 0]
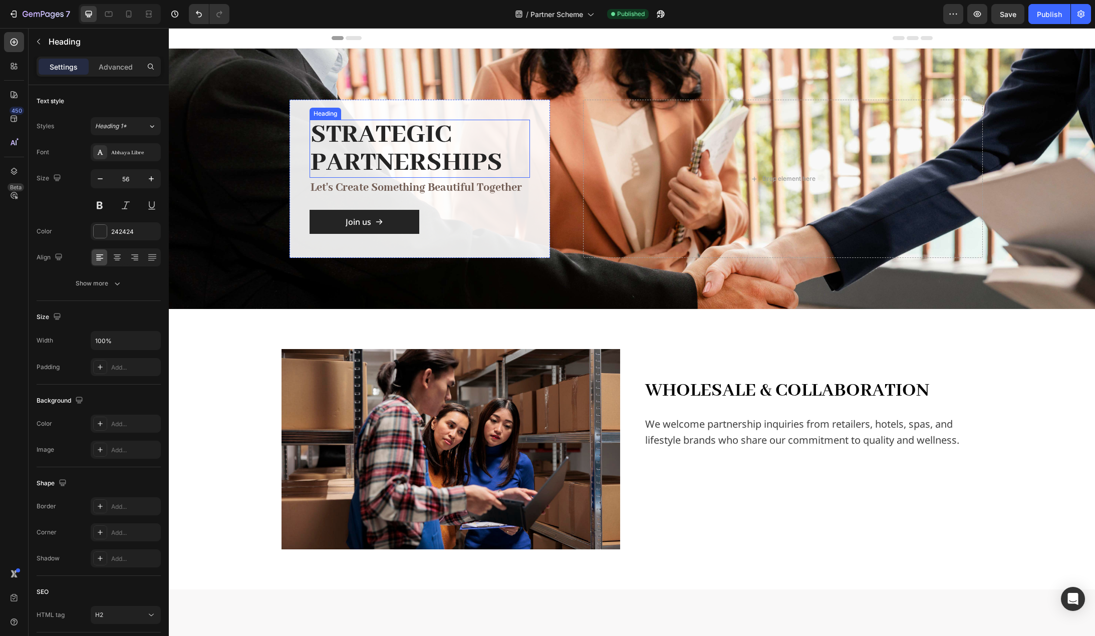
click at [443, 154] on h2 "Strategic Partnerships" at bounding box center [420, 149] width 220 height 58
click at [449, 186] on p "let's create something beautiful together" at bounding box center [420, 188] width 218 height 18
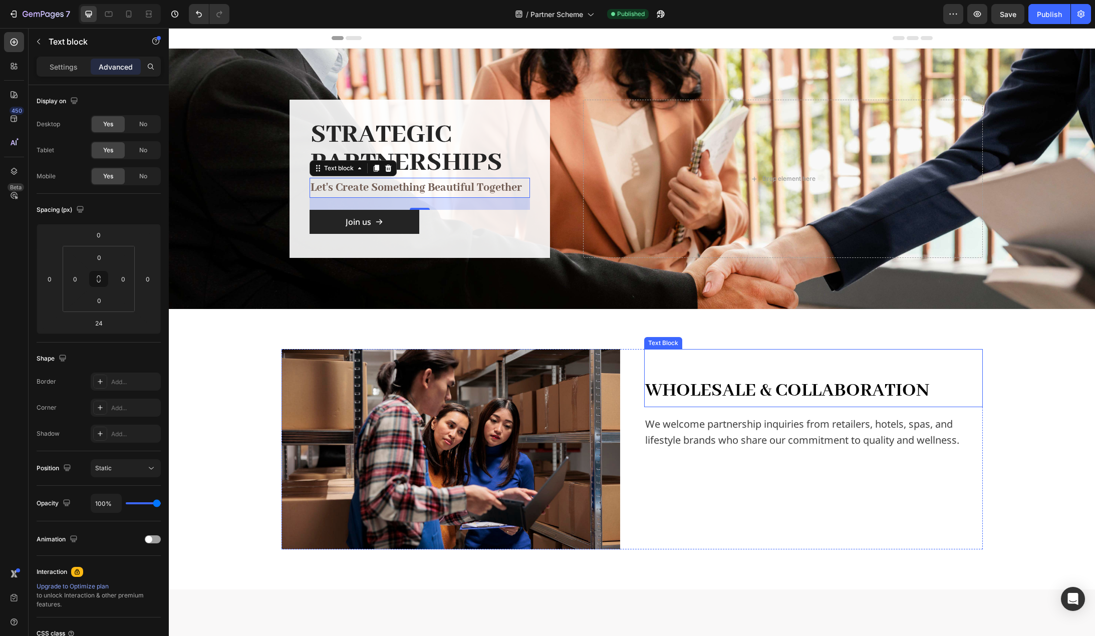
click at [745, 385] on span "Wholesale & Collaboration" at bounding box center [787, 391] width 284 height 24
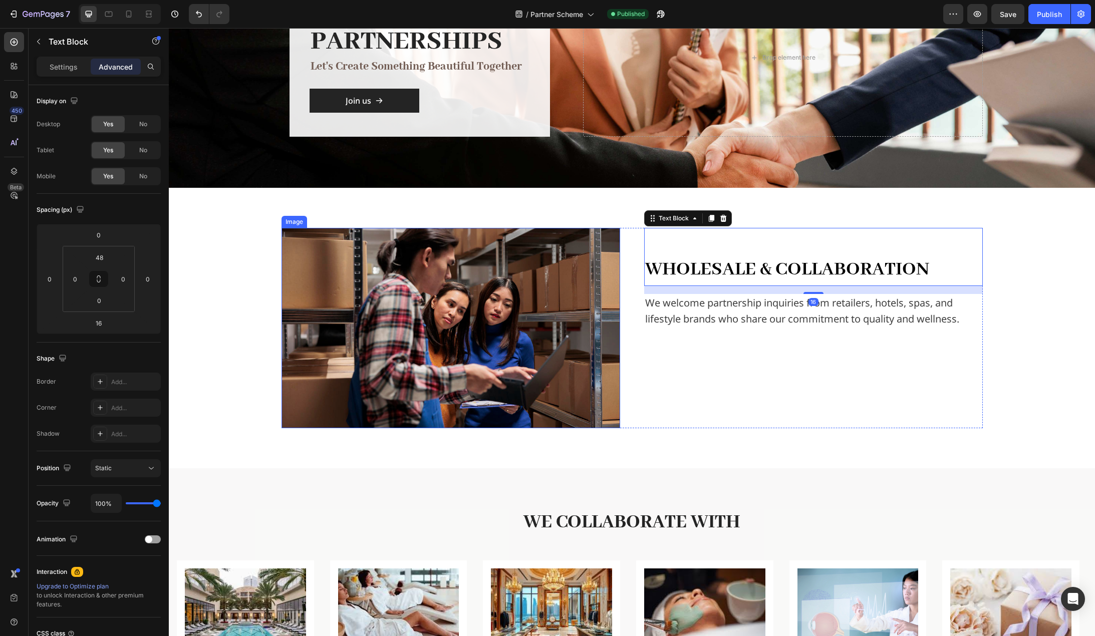
scroll to position [150, 0]
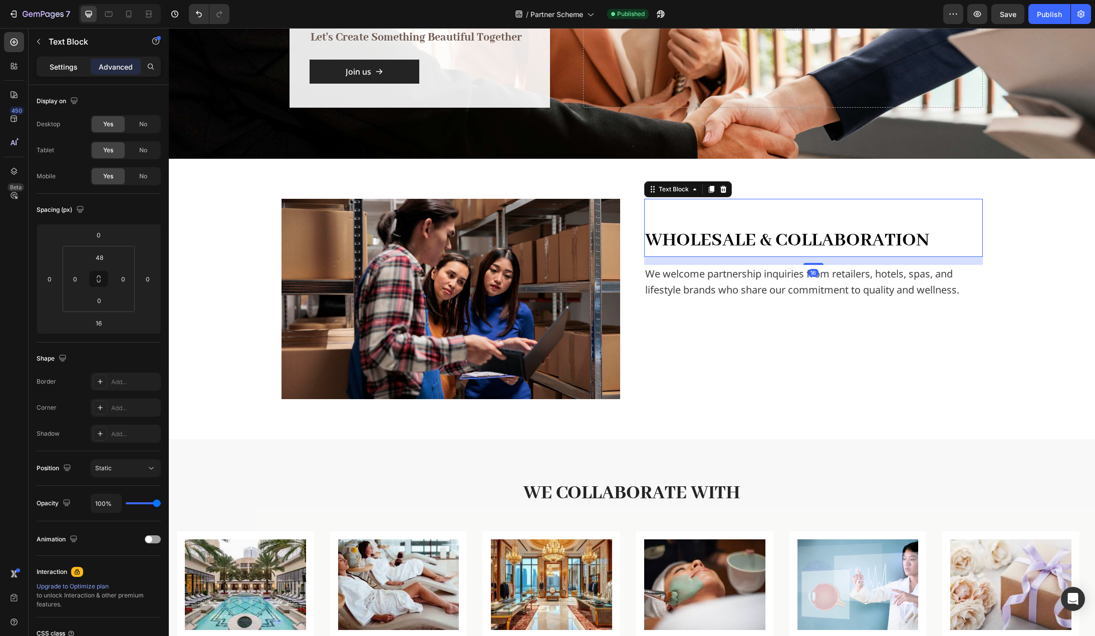
click at [60, 62] on p "Settings" at bounding box center [64, 67] width 28 height 11
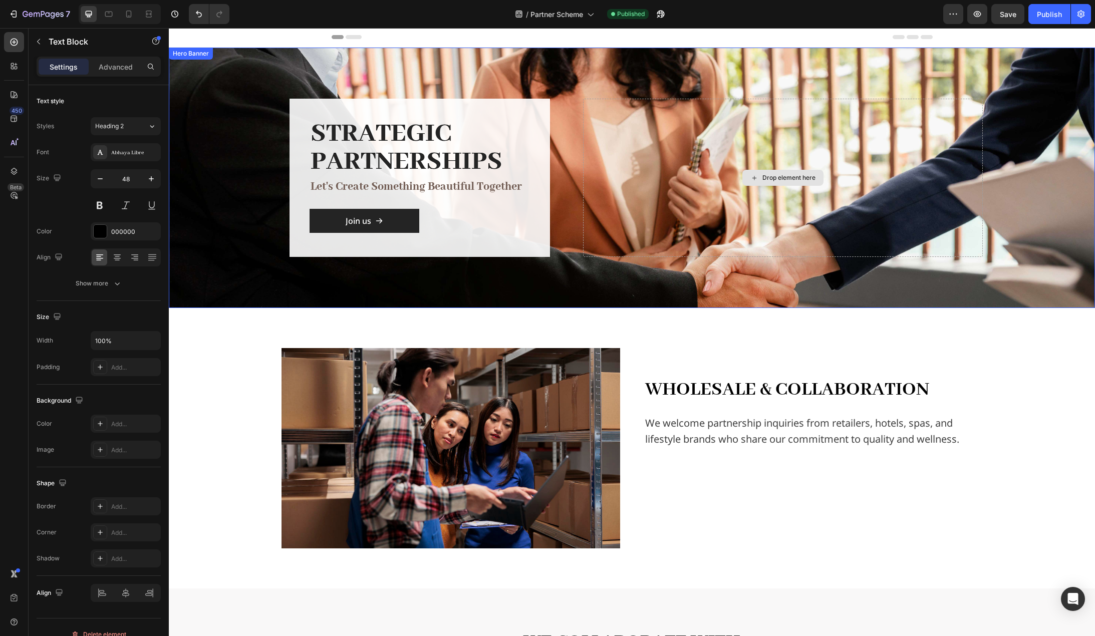
scroll to position [0, 0]
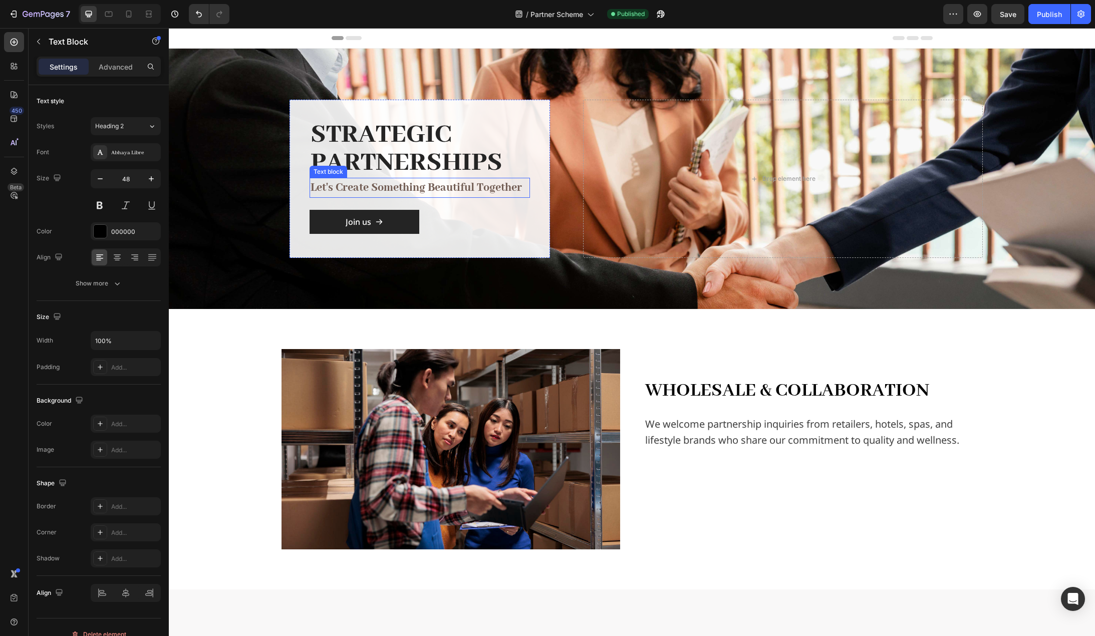
click at [427, 190] on p "let's create something beautiful together" at bounding box center [420, 188] width 218 height 18
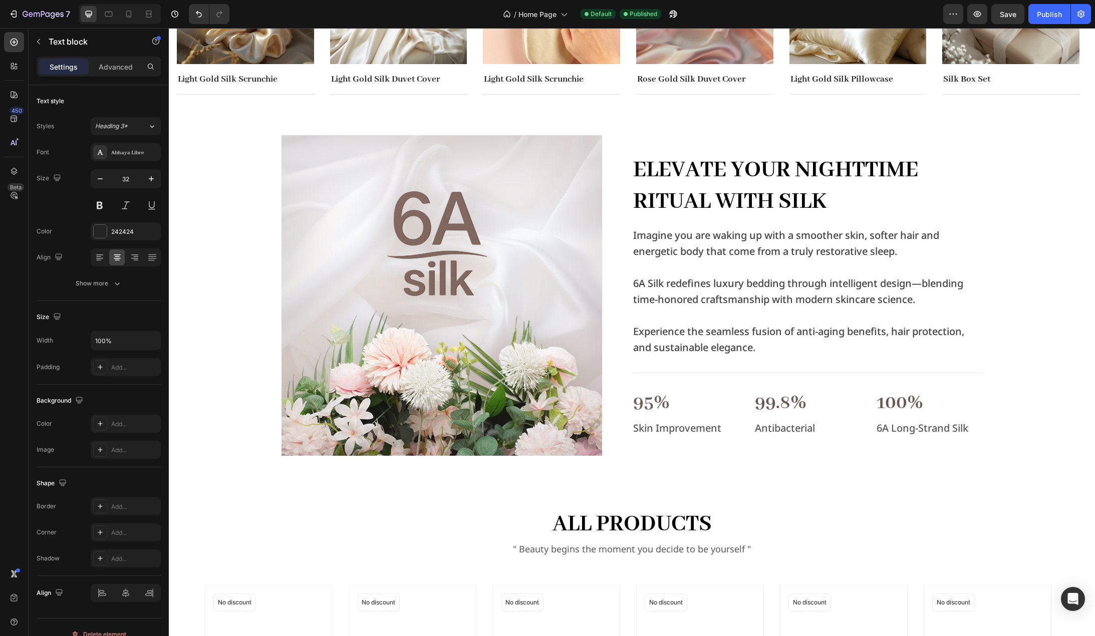
scroll to position [551, 0]
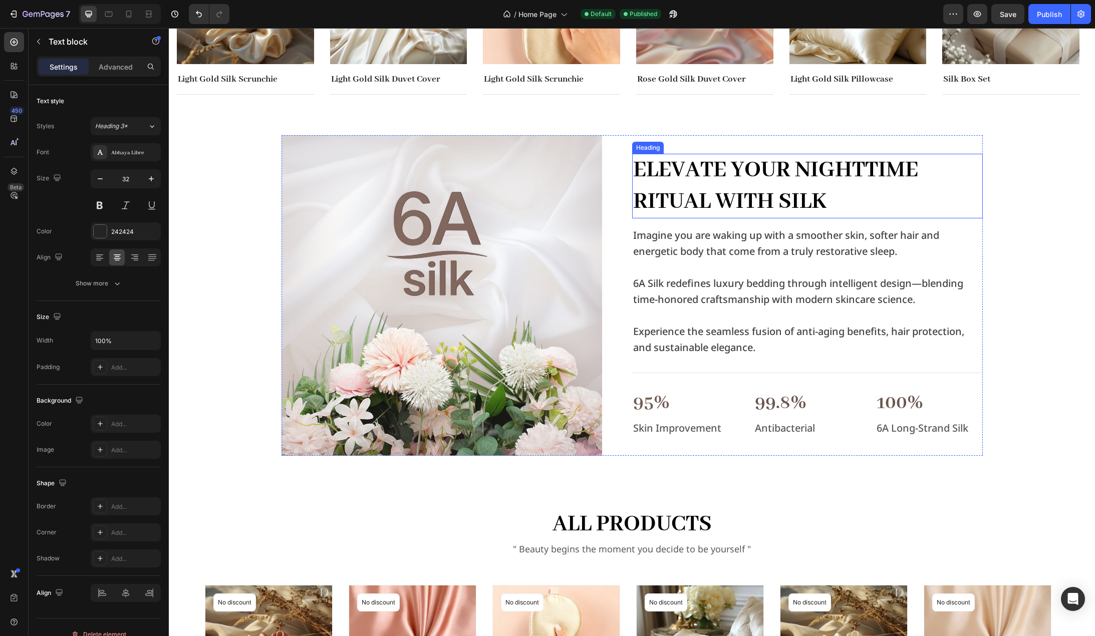
click at [699, 192] on h2 "Elevate Your Nighttime Ritual with Silk" at bounding box center [807, 186] width 351 height 65
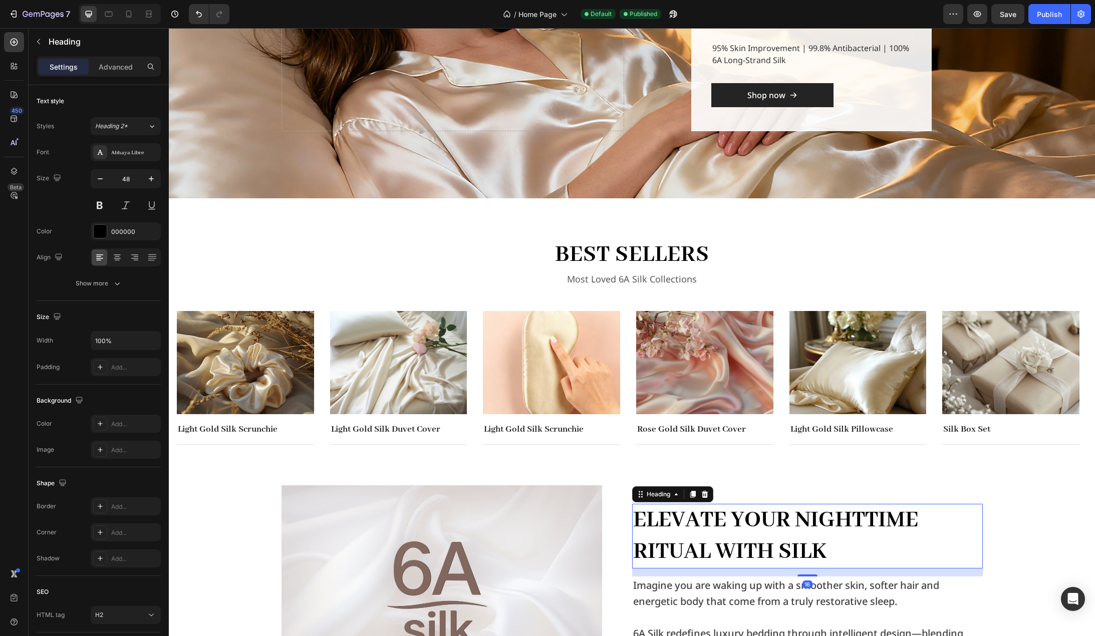
scroll to position [200, 0]
click at [663, 249] on h2 "best sellers" at bounding box center [632, 255] width 601 height 33
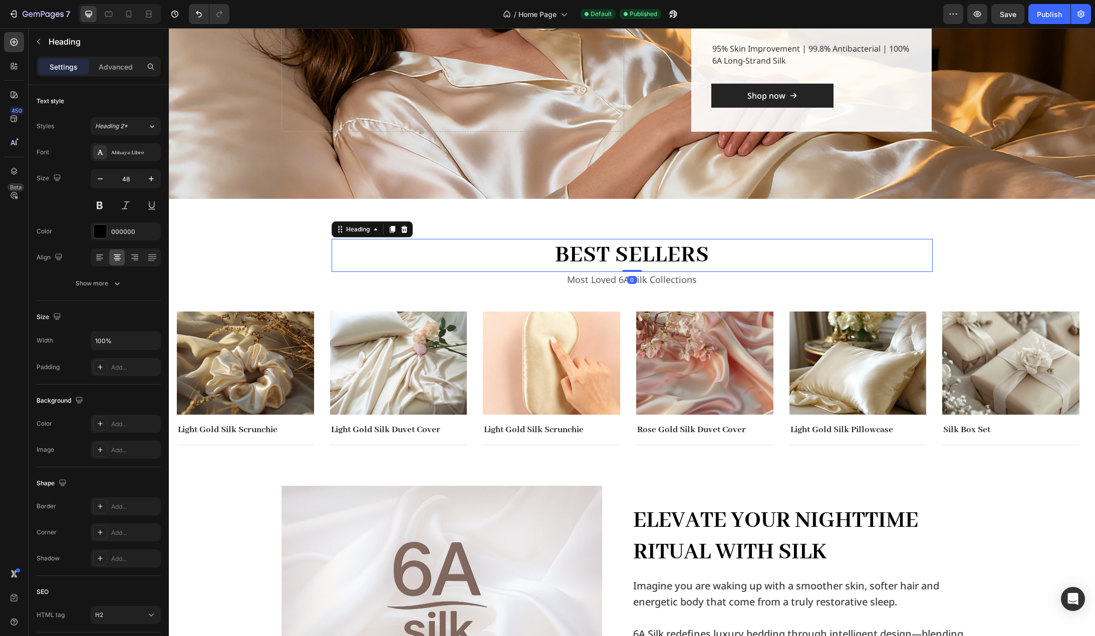
scroll to position [0, 0]
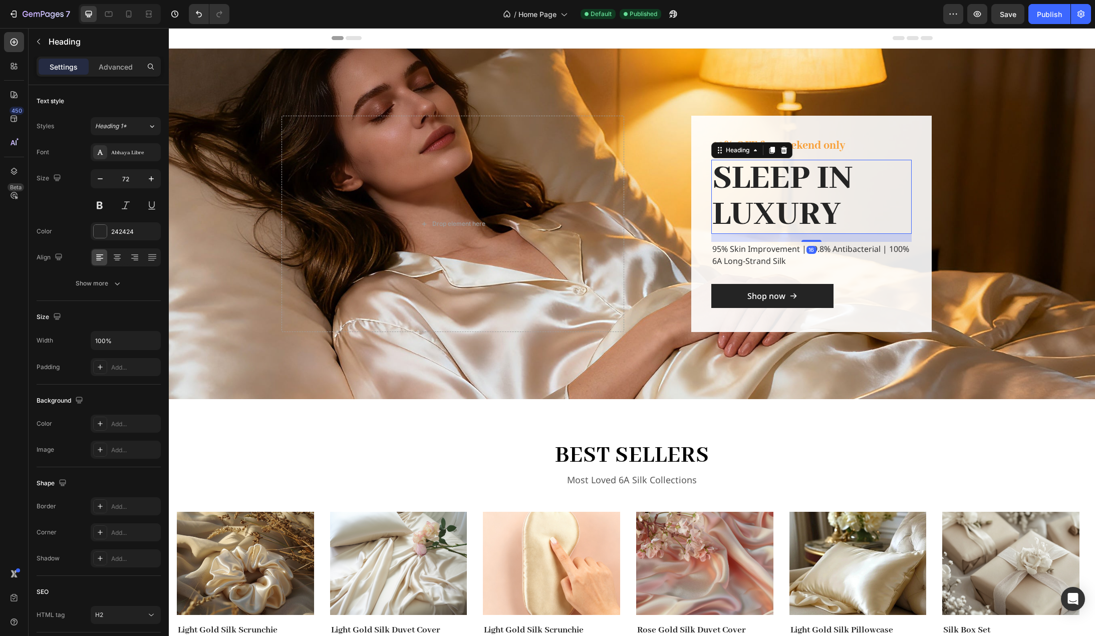
click at [780, 189] on h2 "SLEEP IN LUXURY" at bounding box center [811, 197] width 200 height 74
click at [381, 437] on div "best sellers Heading Most Loved 6A Silk Collections Text block Row Image Light …" at bounding box center [632, 542] width 926 height 287
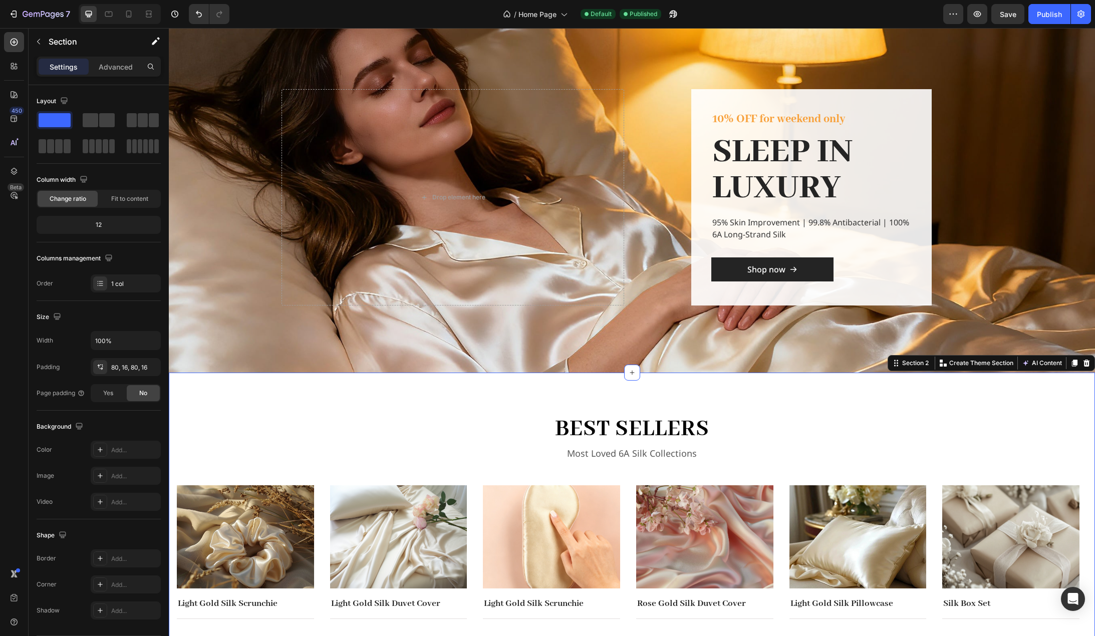
scroll to position [50, 0]
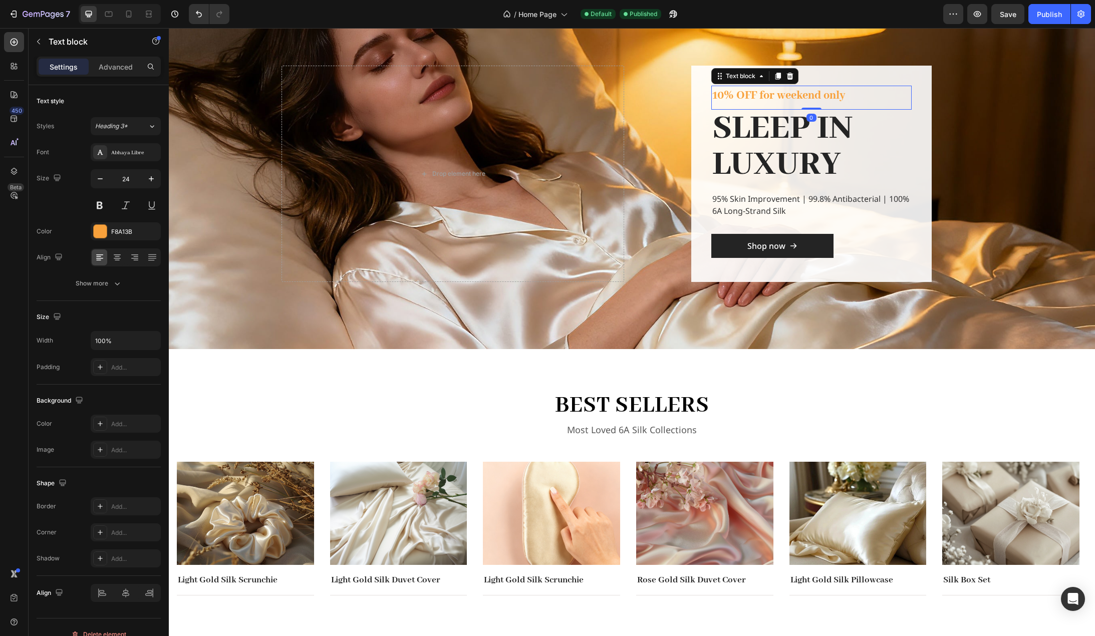
click at [819, 98] on p "10% OFF for weekend only" at bounding box center [811, 96] width 198 height 18
click at [117, 236] on div "F8A13B" at bounding box center [126, 231] width 70 height 18
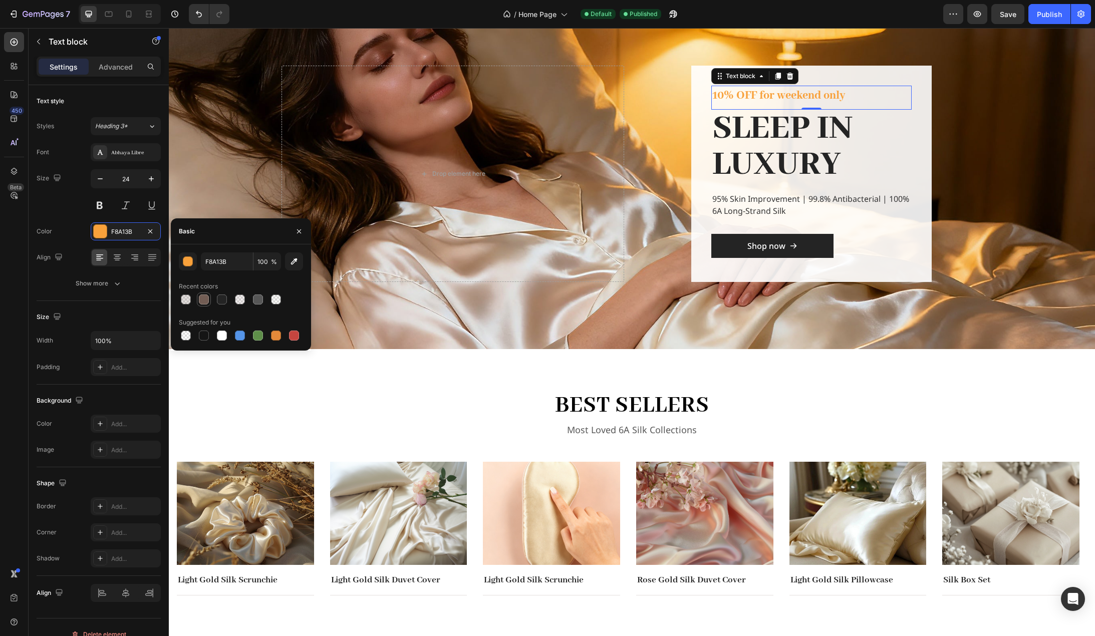
click at [203, 298] on div at bounding box center [204, 300] width 10 height 10
type input "725D54"
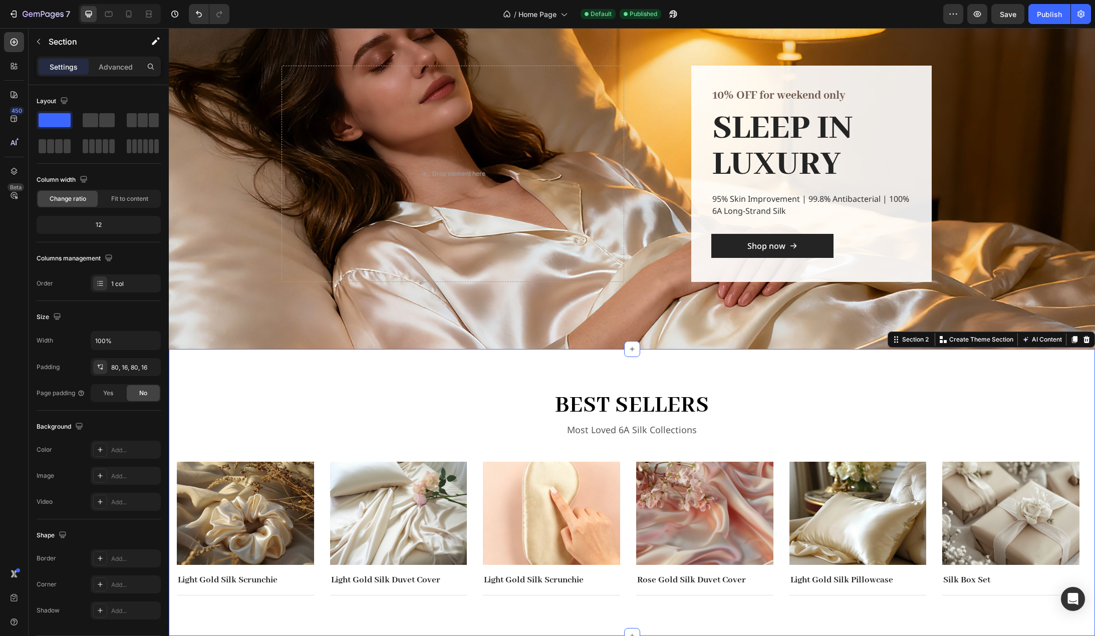
click at [235, 394] on div "best sellers Heading Most Loved 6A Silk Collections Text block Row Image Light …" at bounding box center [632, 492] width 910 height 207
click at [815, 96] on p "10% OFF for weekend only" at bounding box center [811, 96] width 198 height 18
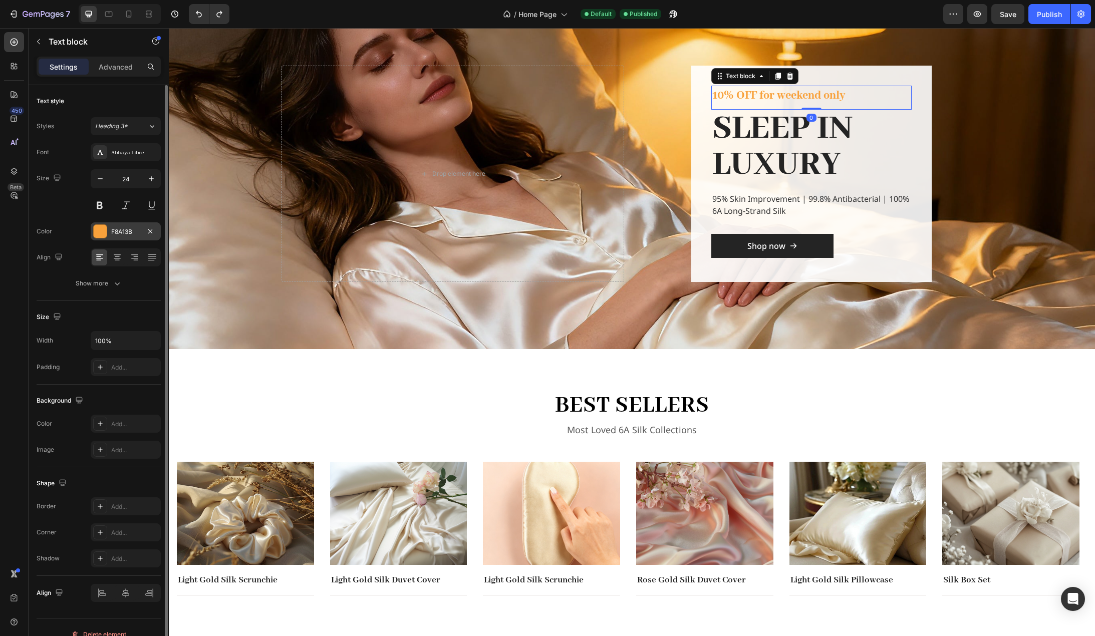
click at [110, 235] on div "F8A13B" at bounding box center [126, 231] width 70 height 18
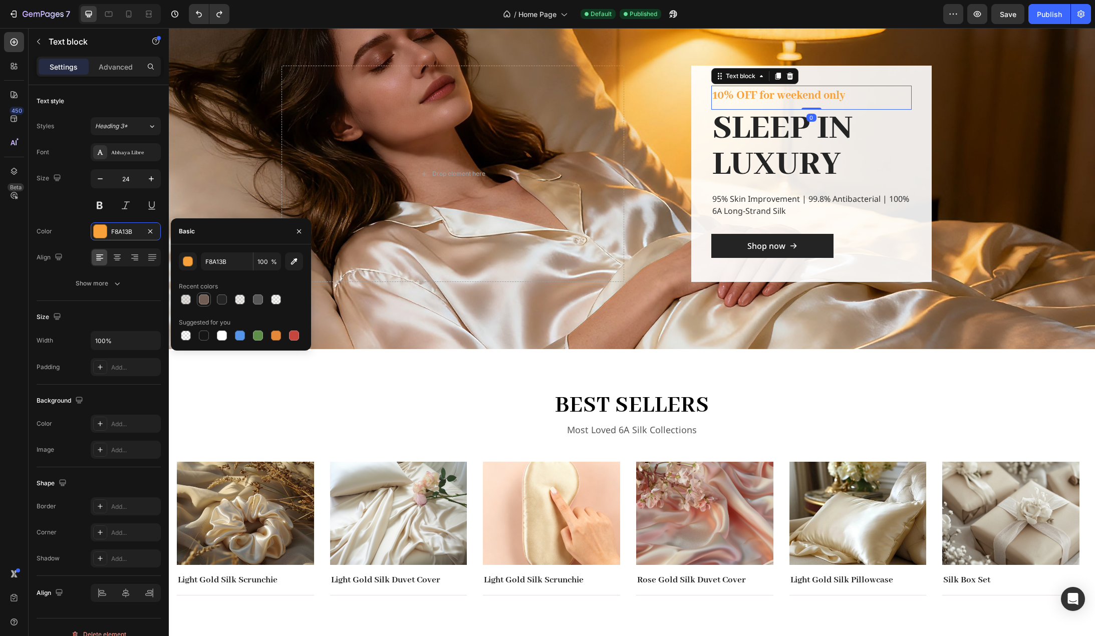
click at [203, 299] on div at bounding box center [204, 300] width 10 height 10
type input "725D54"
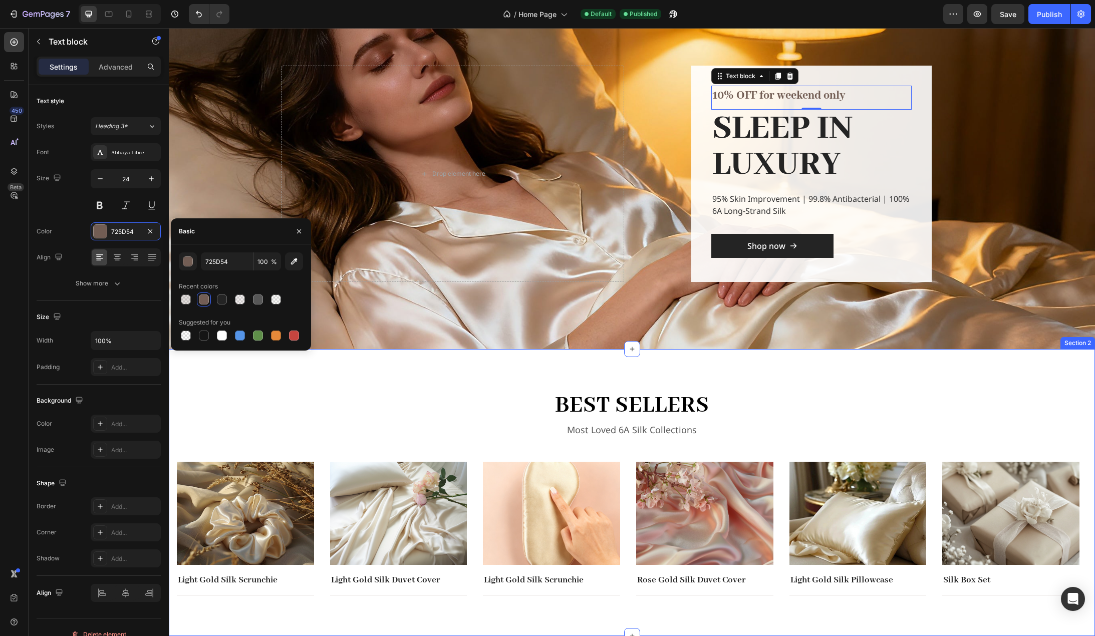
click at [216, 383] on div "best sellers Heading Most Loved 6A Silk Collections Text block Row Image Light …" at bounding box center [632, 492] width 926 height 287
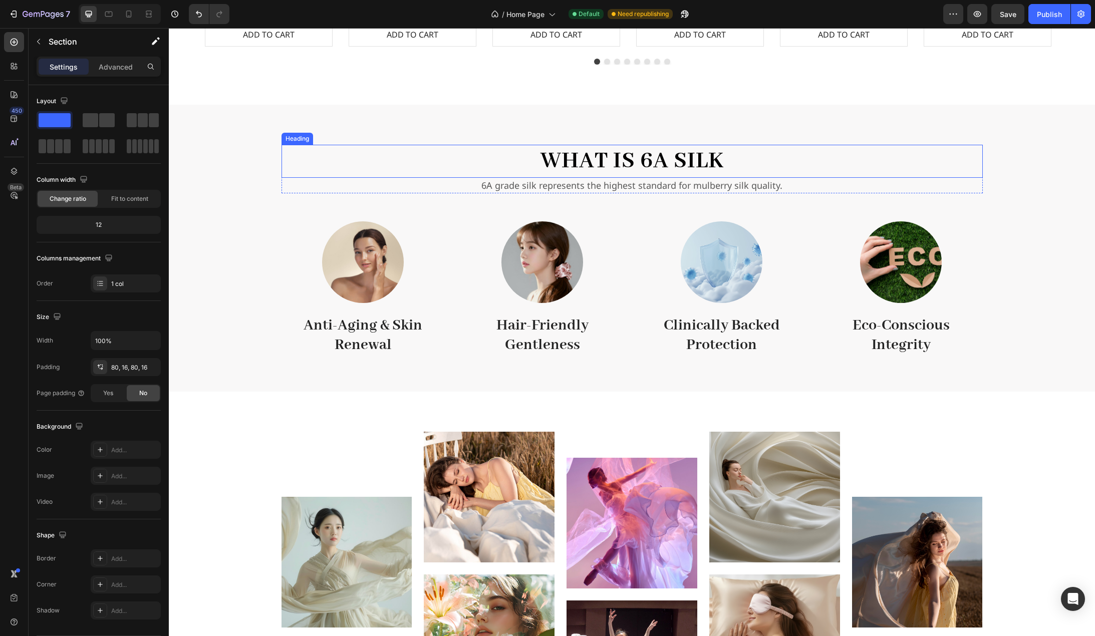
scroll to position [1303, 0]
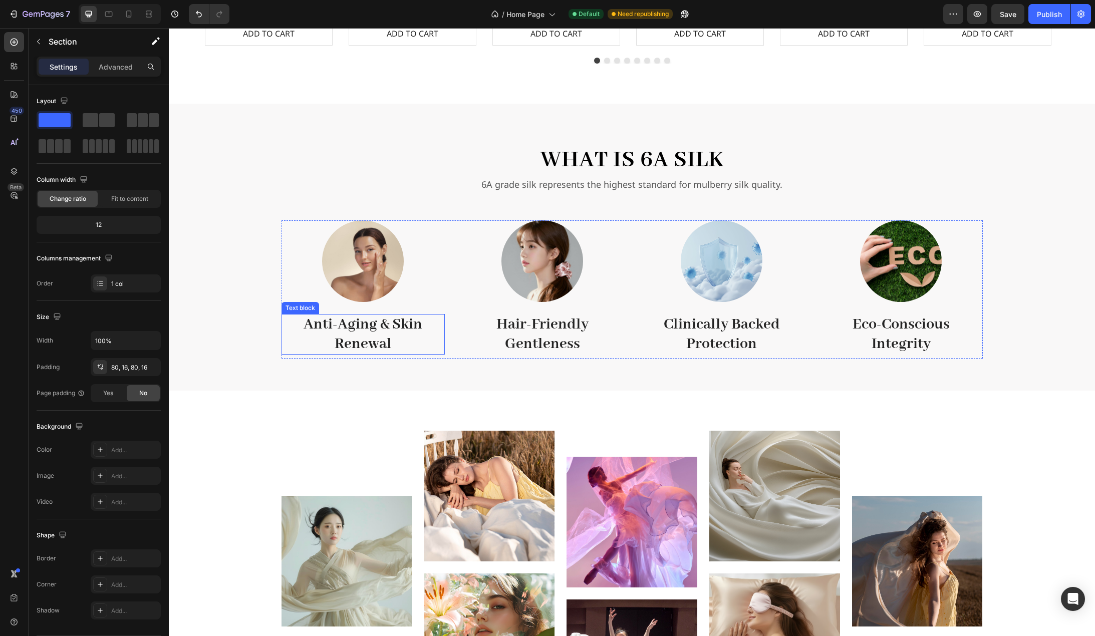
click at [361, 340] on p "Anti-Aging & Skin Renewal" at bounding box center [363, 334] width 161 height 39
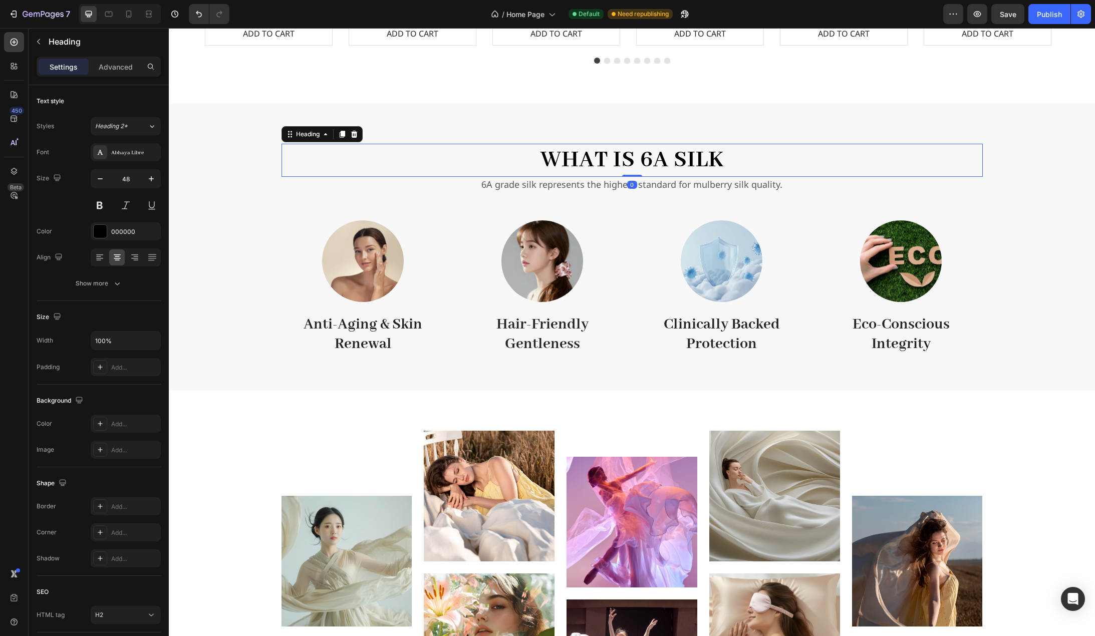
click at [632, 152] on h2 "What is 6A Silk" at bounding box center [632, 160] width 701 height 33
click at [226, 436] on div "Image Image Image Image Image Image Image Image Carousel Row" at bounding box center [632, 581] width 910 height 300
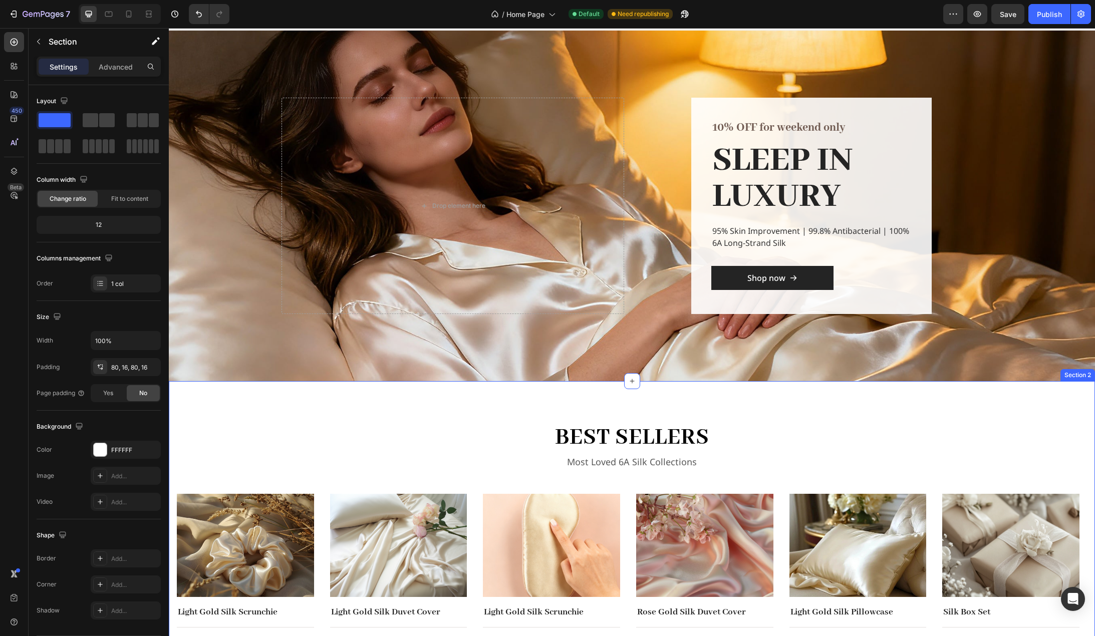
scroll to position [0, 0]
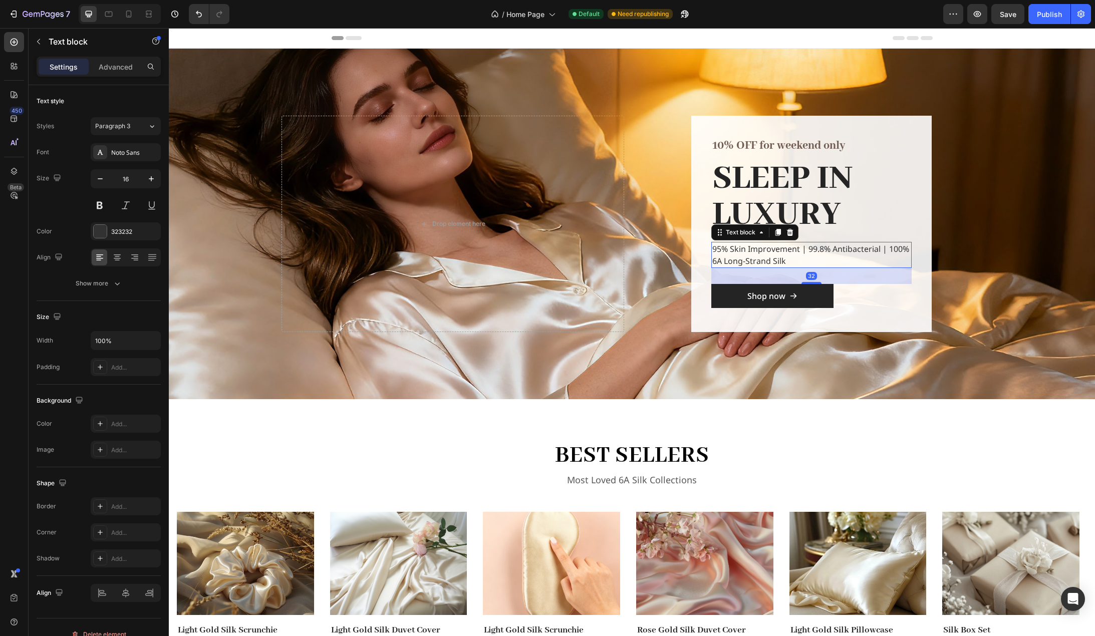
click at [802, 255] on p "95% Skin Improvement | 99.8% Antibacterial | 100% 6A Long-Strand Silk" at bounding box center [811, 255] width 198 height 24
click at [815, 209] on h2 "SLEEP IN LUXURY" at bounding box center [811, 197] width 200 height 74
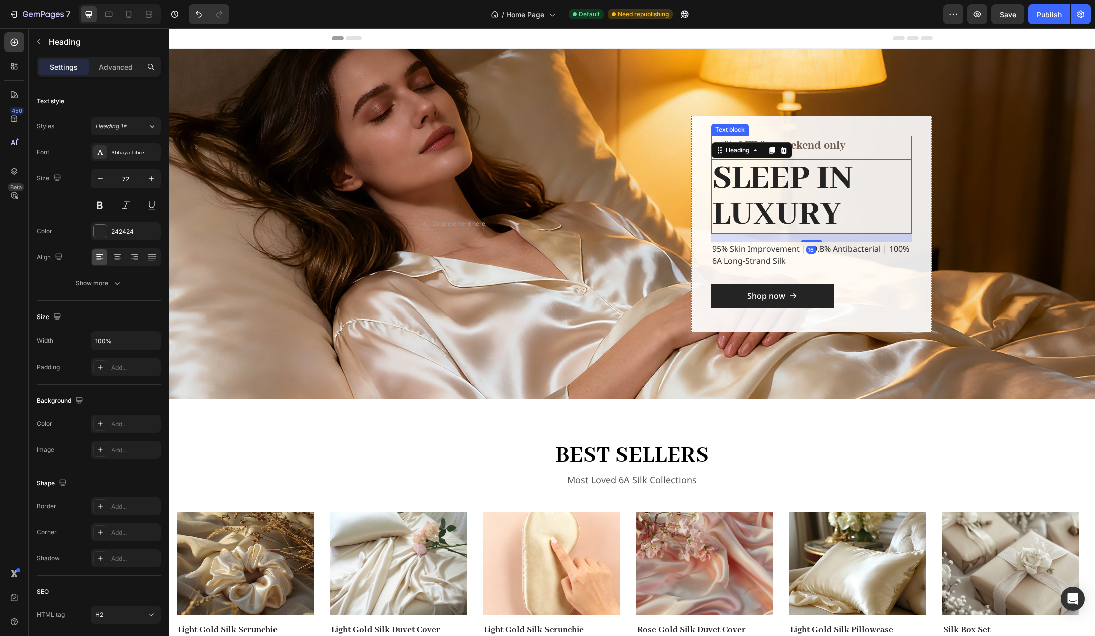
click at [820, 147] on p "10% OFF for weekend only" at bounding box center [811, 146] width 198 height 18
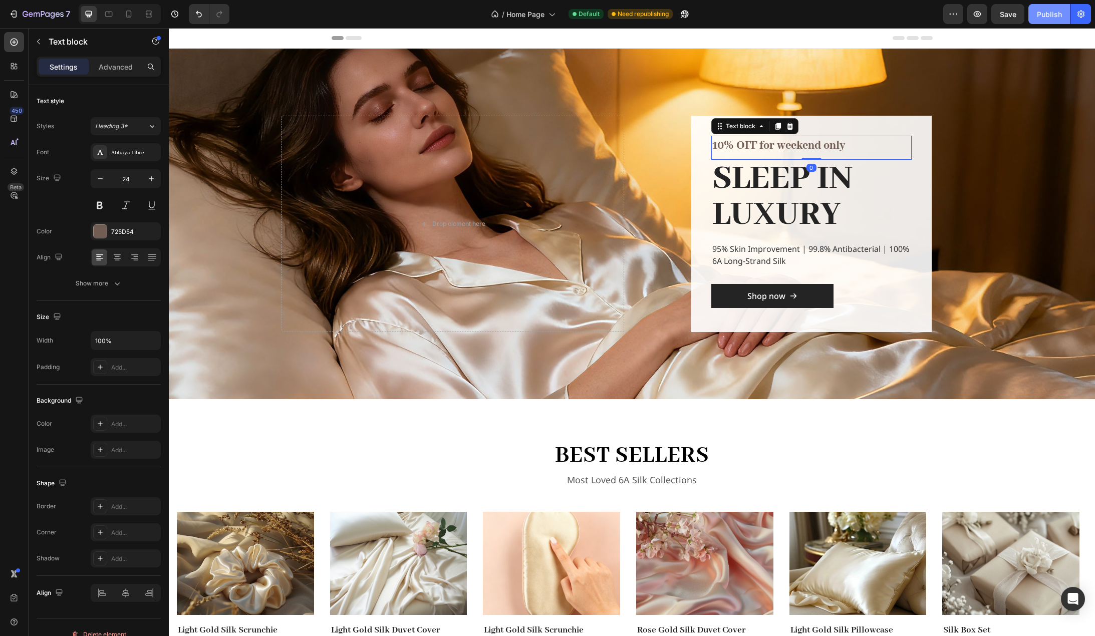
drag, startPoint x: 1048, startPoint y: 16, endPoint x: 870, endPoint y: 380, distance: 405.6
click at [1048, 16] on div "Publish" at bounding box center [1049, 14] width 25 height 11
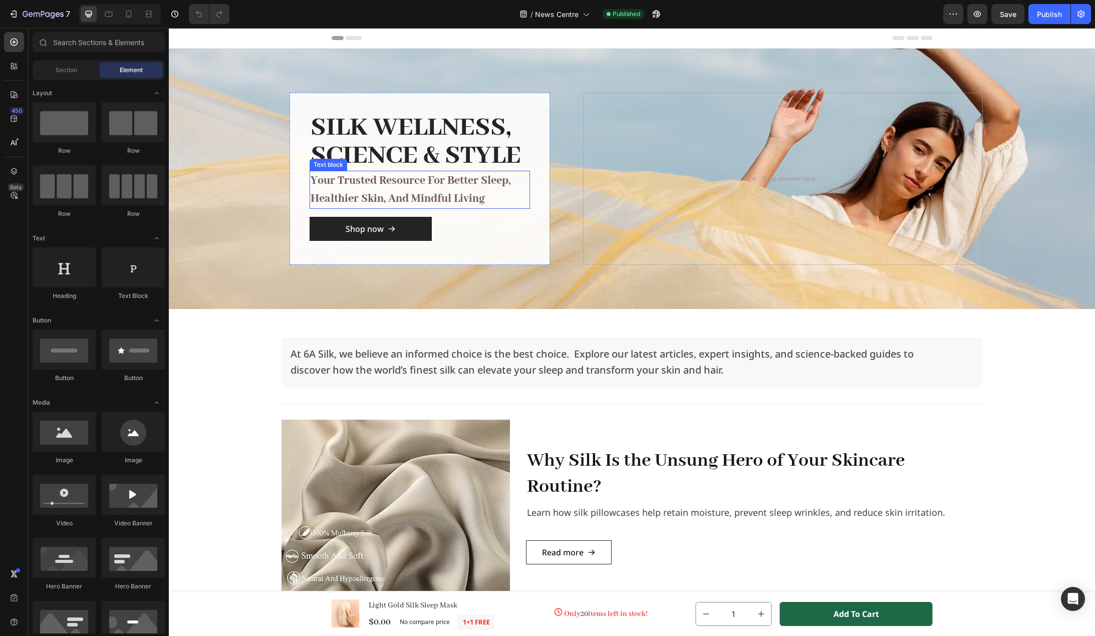
click at [439, 181] on p "your trusted resource for better sleep, healthier skin, and mindful living" at bounding box center [420, 190] width 218 height 36
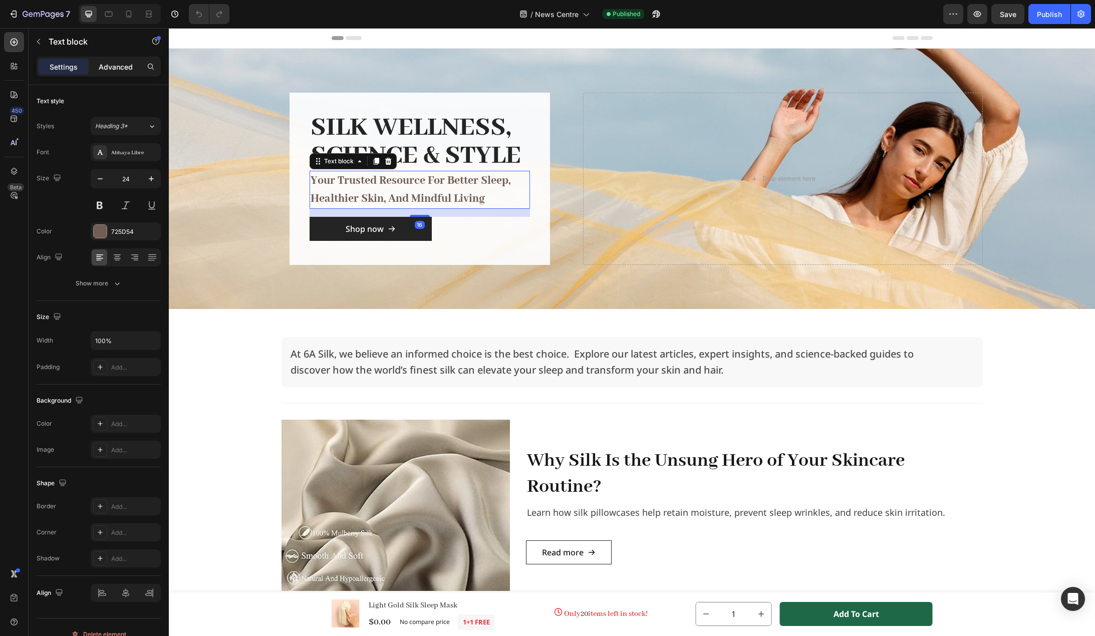
click at [117, 61] on div "Advanced" at bounding box center [116, 67] width 50 height 16
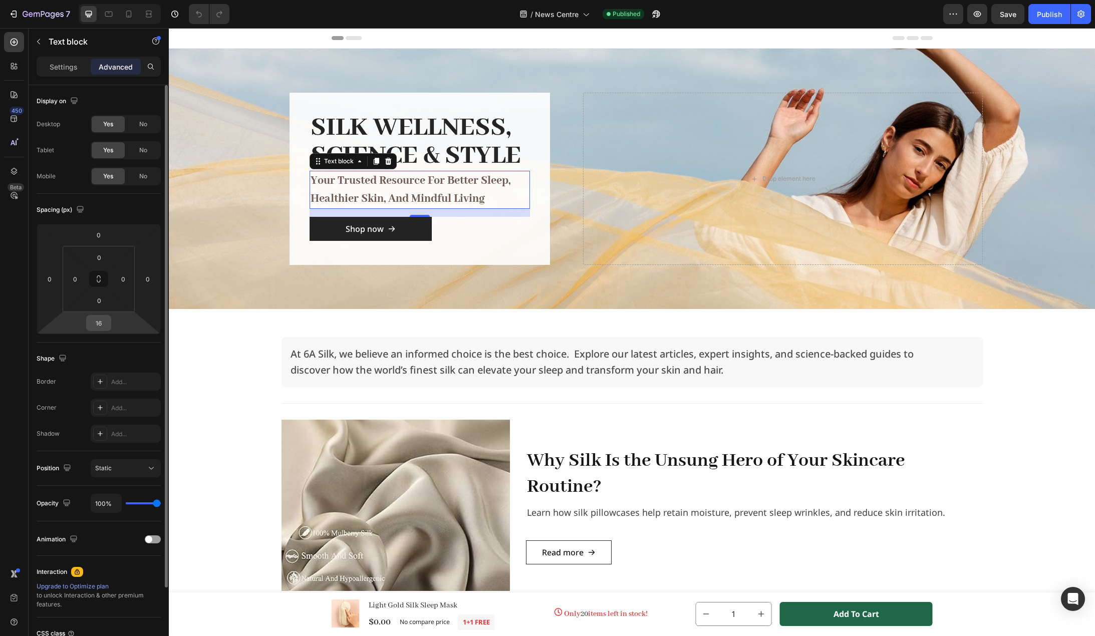
click at [106, 323] on input "16" at bounding box center [99, 323] width 20 height 15
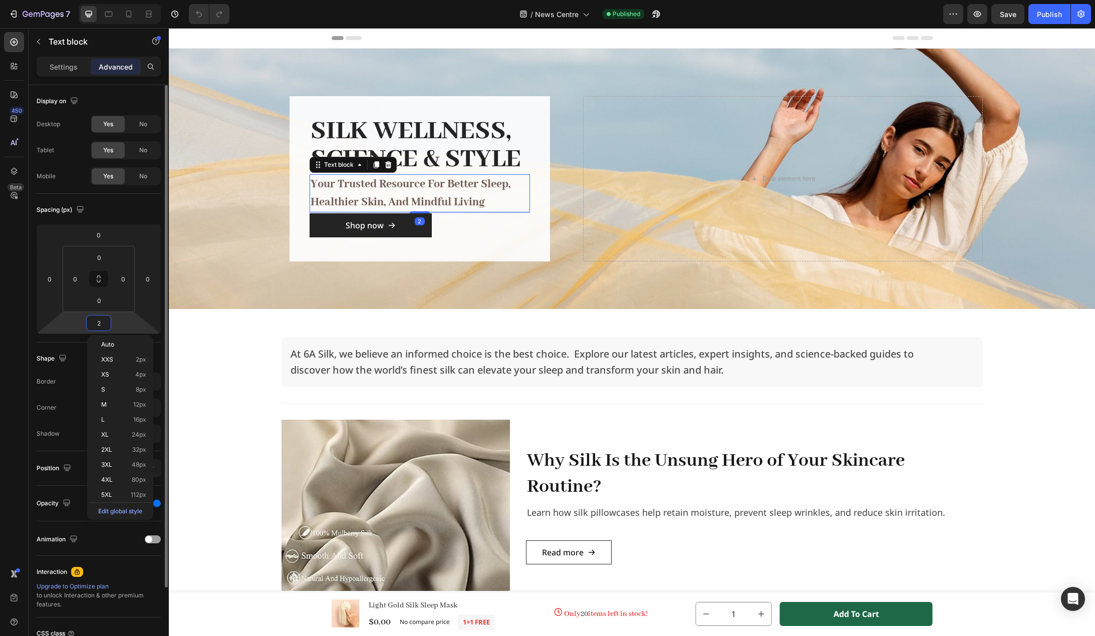
type input "24"
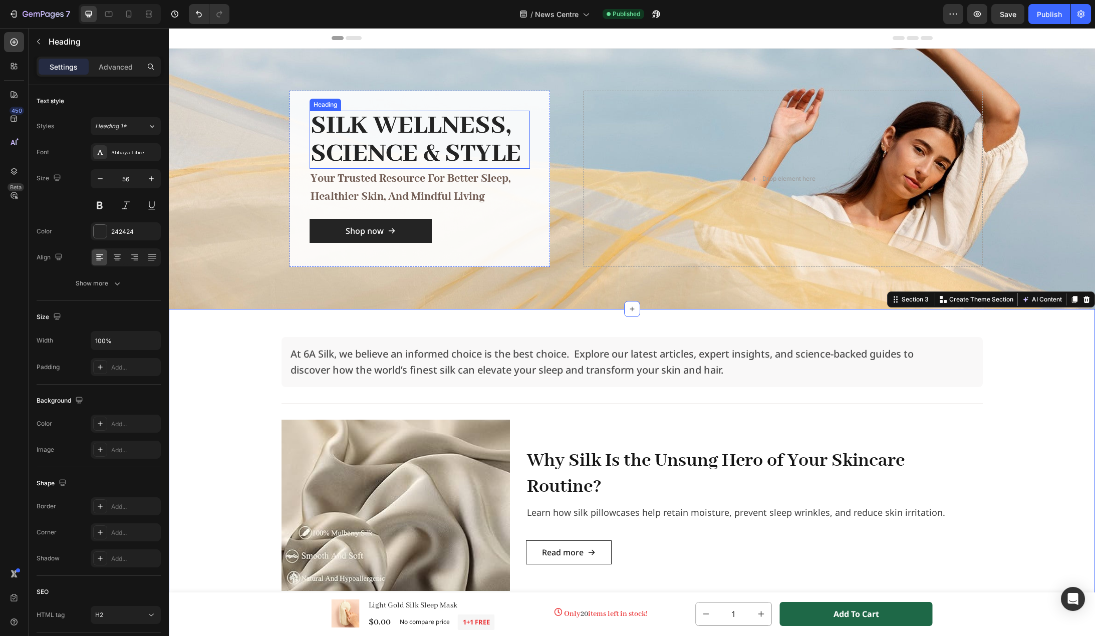
click at [434, 144] on h2 "Silk Wellness, Science & Style" at bounding box center [420, 140] width 220 height 58
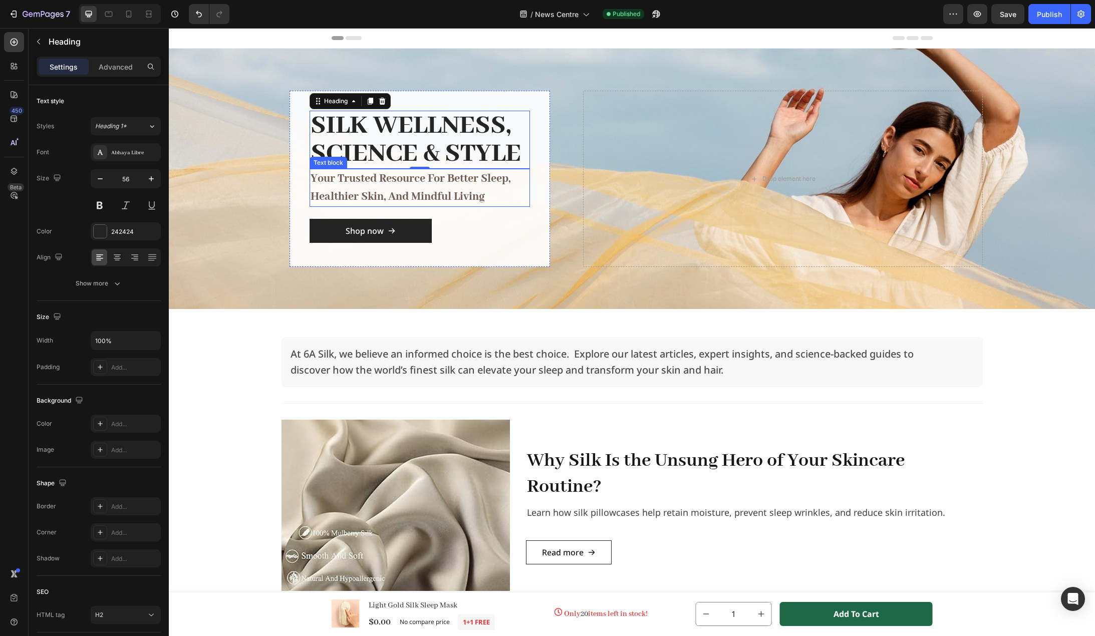
click at [443, 187] on p "your trusted resource for better sleep, healthier skin, and mindful living" at bounding box center [420, 188] width 218 height 36
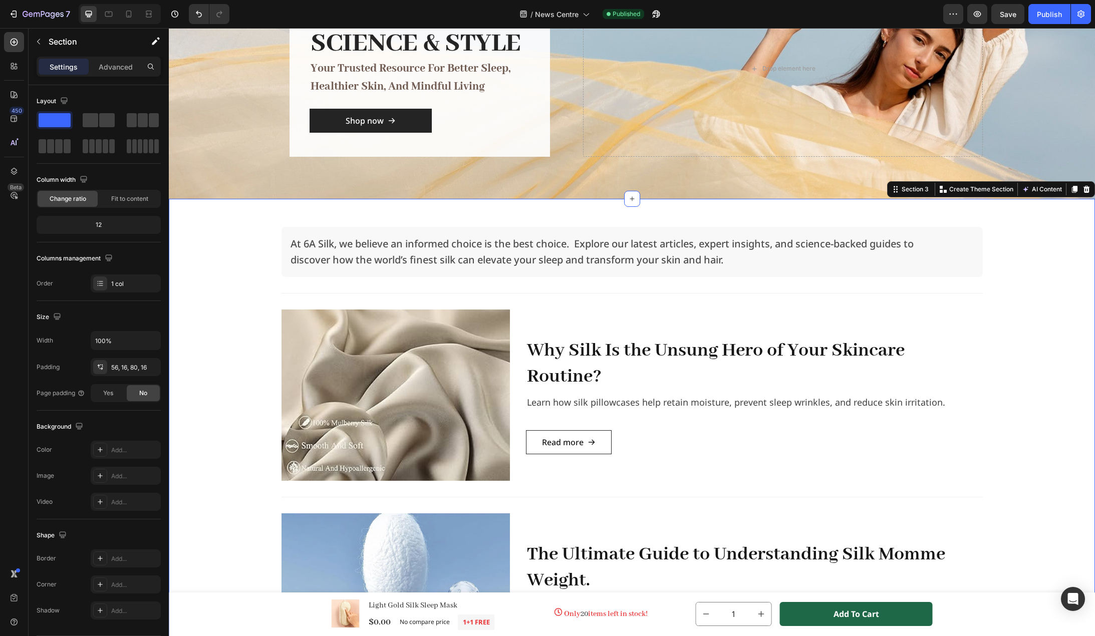
scroll to position [150, 0]
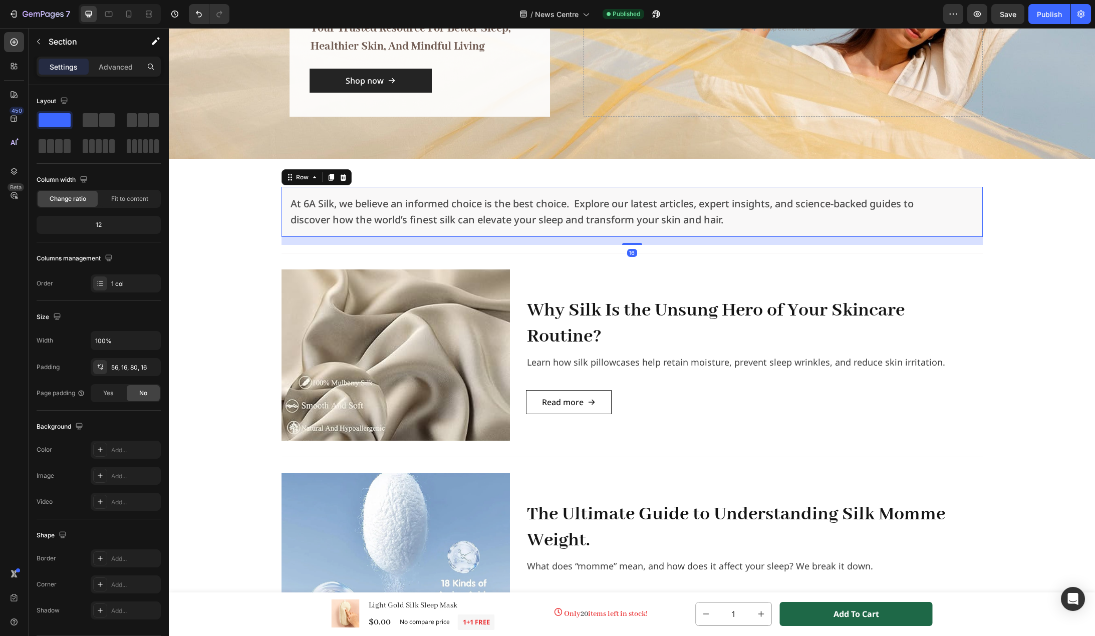
click at [432, 234] on div "At 6A Silk, we believe an informed choice is the best choice. Explore our lates…" at bounding box center [632, 212] width 701 height 50
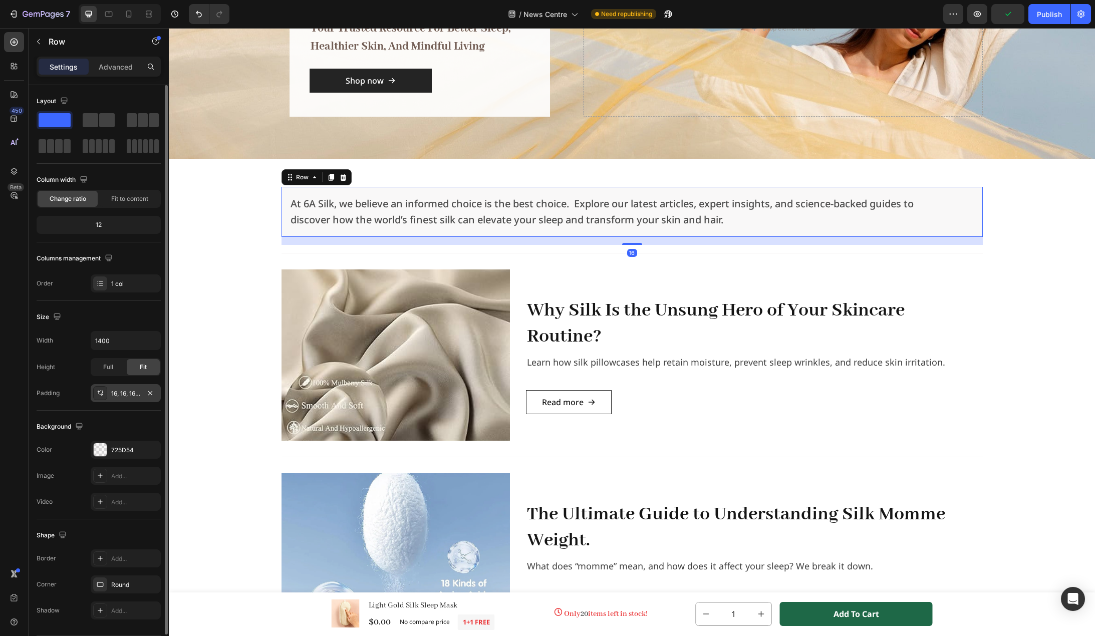
click at [126, 393] on div "16, 16, 16, 16" at bounding box center [125, 393] width 29 height 9
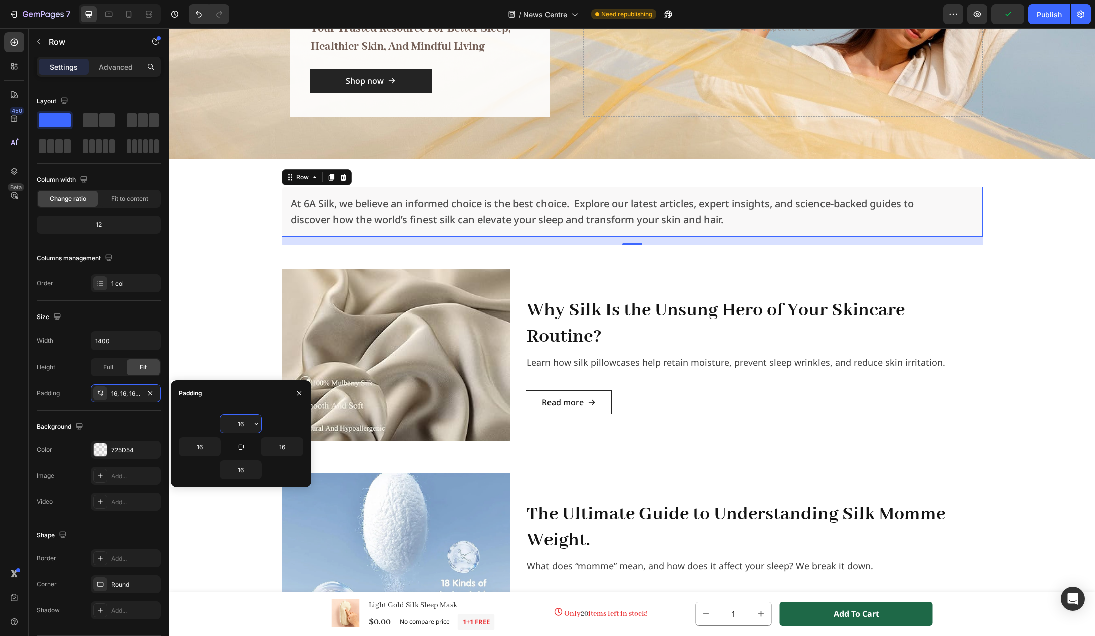
click at [244, 427] on input "16" at bounding box center [240, 424] width 41 height 18
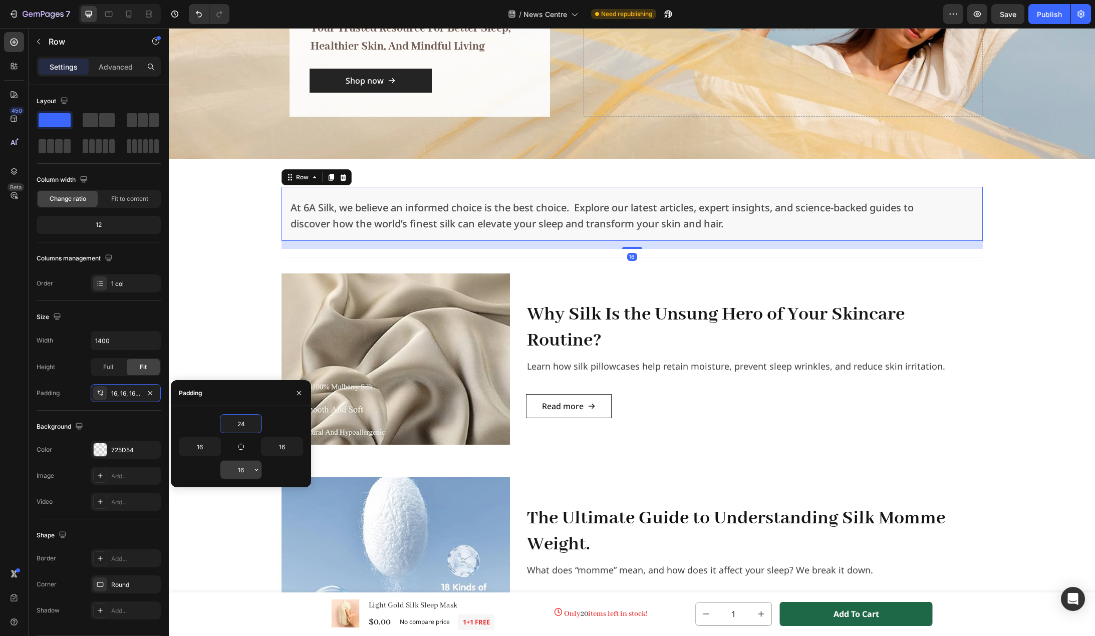
type input "24"
click at [246, 472] on input "16" at bounding box center [240, 470] width 41 height 18
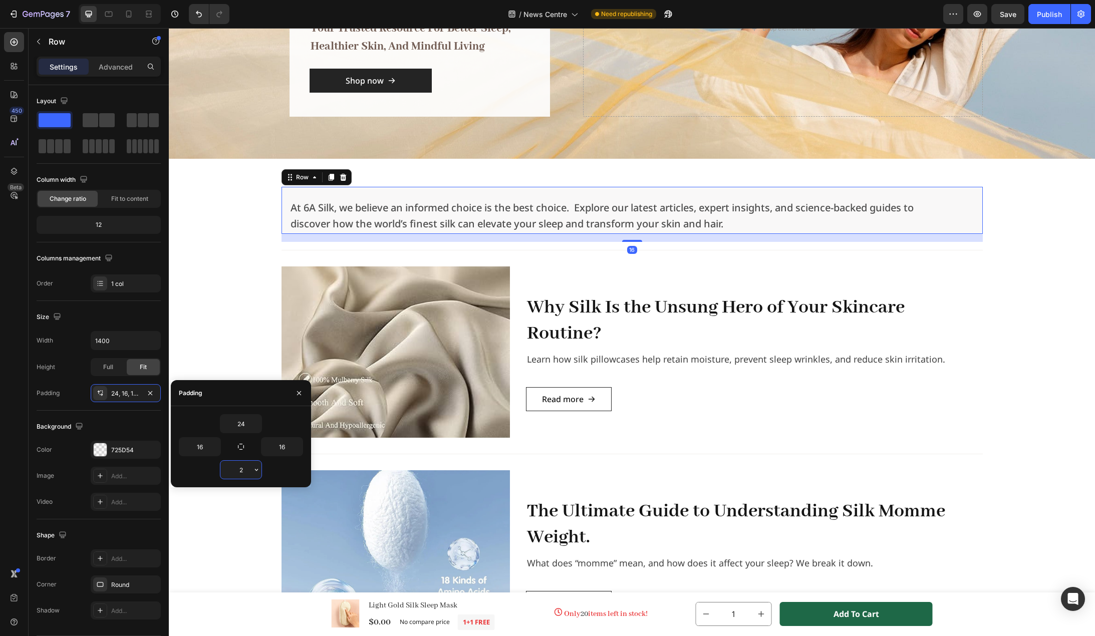
type input "24"
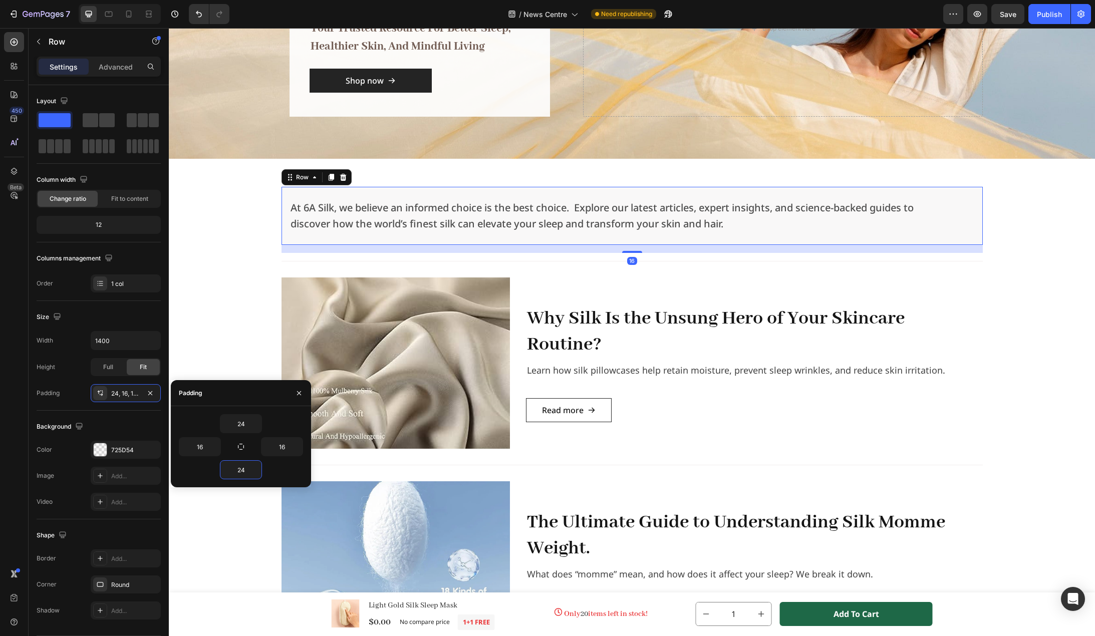
click at [244, 344] on div "At 6A Silk, we believe an informed choice is the best choice. Explore our lates…" at bounding box center [632, 522] width 910 height 670
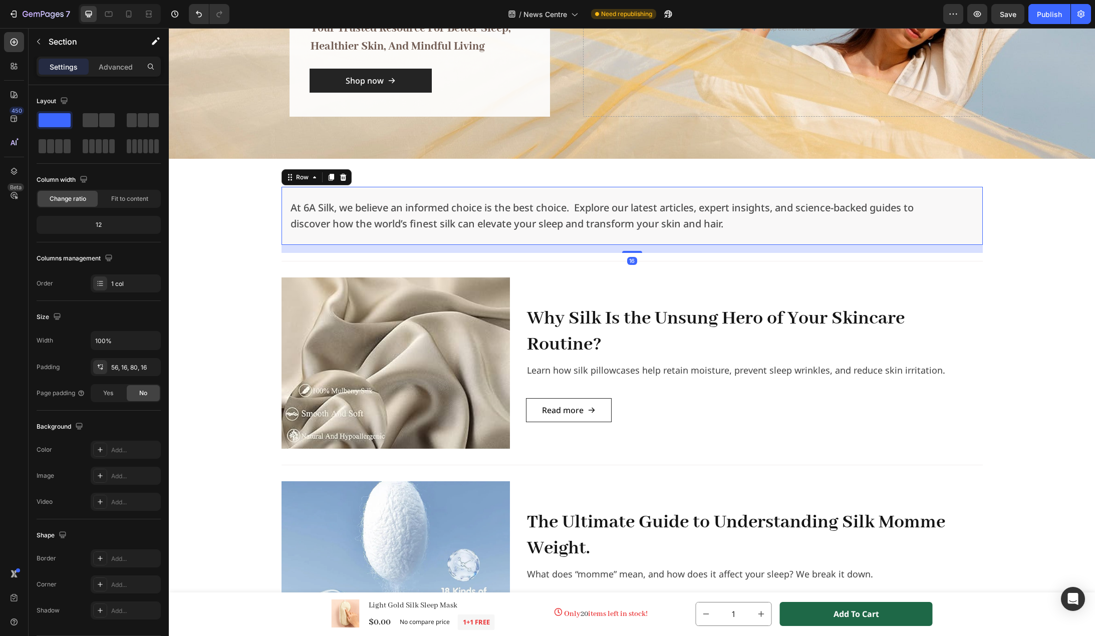
click at [421, 238] on div "At 6A Silk, we believe an informed choice is the best choice. Explore our lates…" at bounding box center [632, 216] width 701 height 58
click at [132, 392] on div "24, 16, 24, 16" at bounding box center [125, 393] width 29 height 9
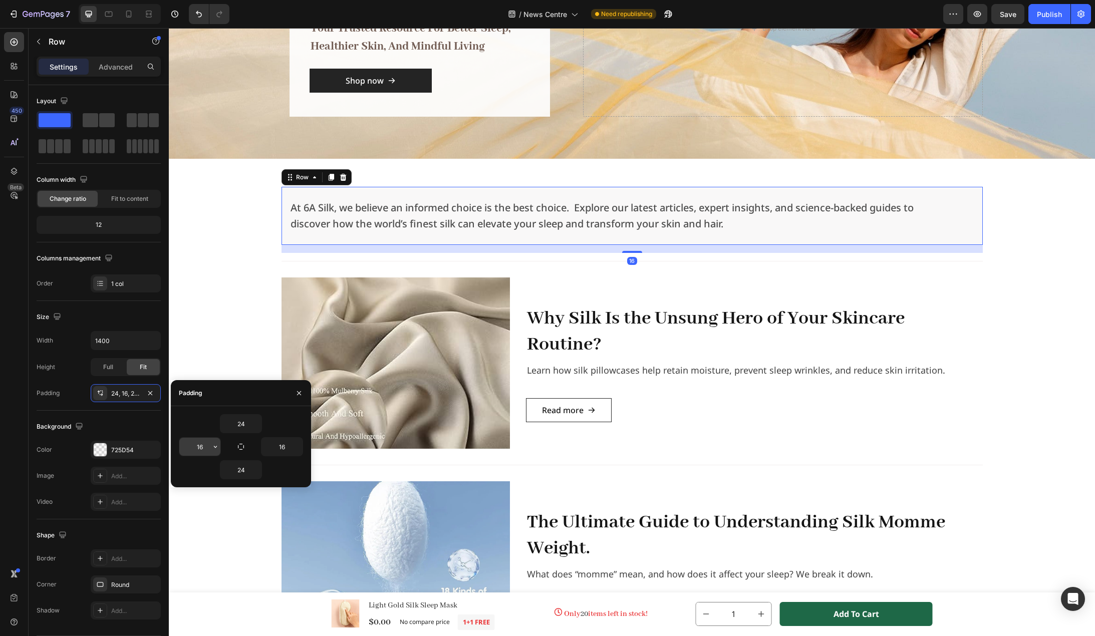
click at [199, 448] on input "16" at bounding box center [199, 447] width 41 height 18
type input "24"
click at [278, 446] on input "16" at bounding box center [282, 447] width 41 height 18
type input "24"
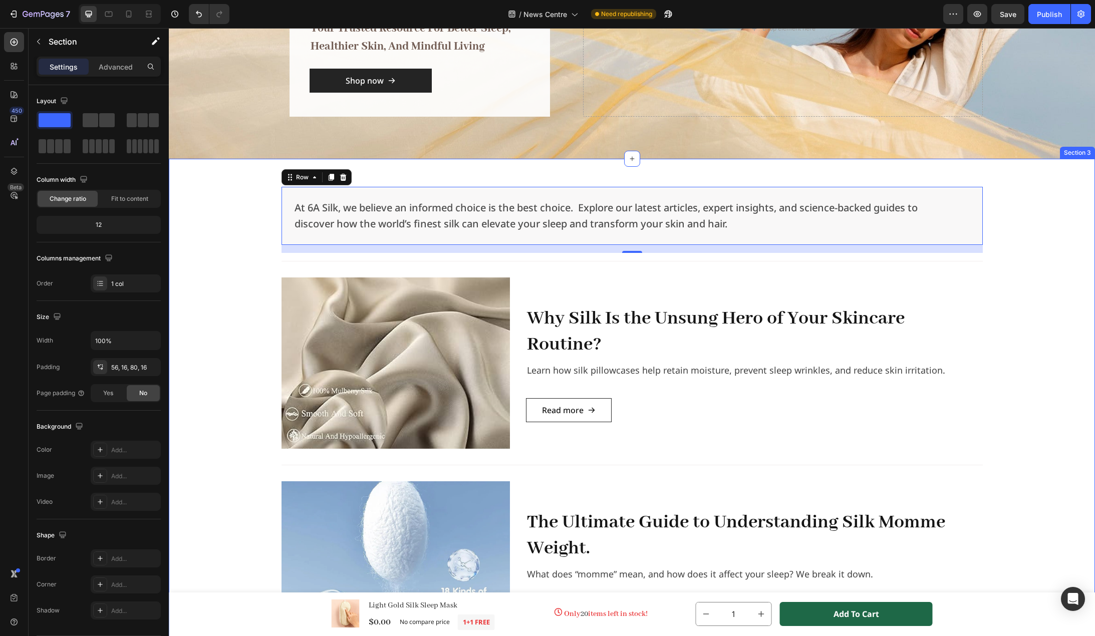
click at [246, 343] on div "At 6A Silk, we believe an informed choice is the best choice. Explore our lates…" at bounding box center [632, 522] width 910 height 670
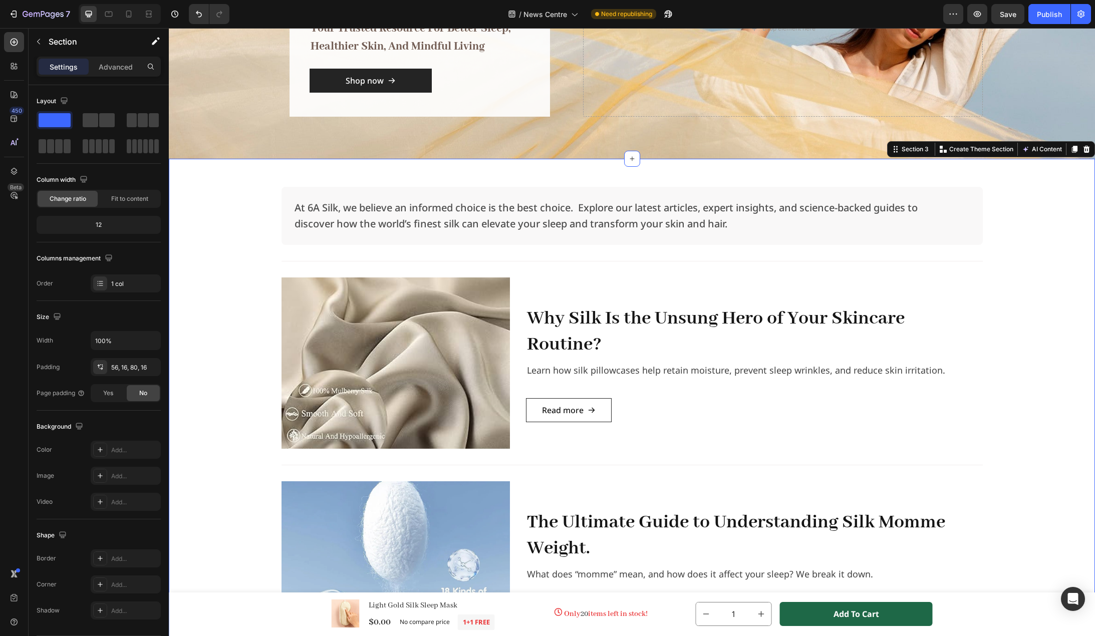
click at [218, 420] on div "At 6A Silk, we believe an informed choice is the best choice. Explore our lates…" at bounding box center [632, 522] width 910 height 670
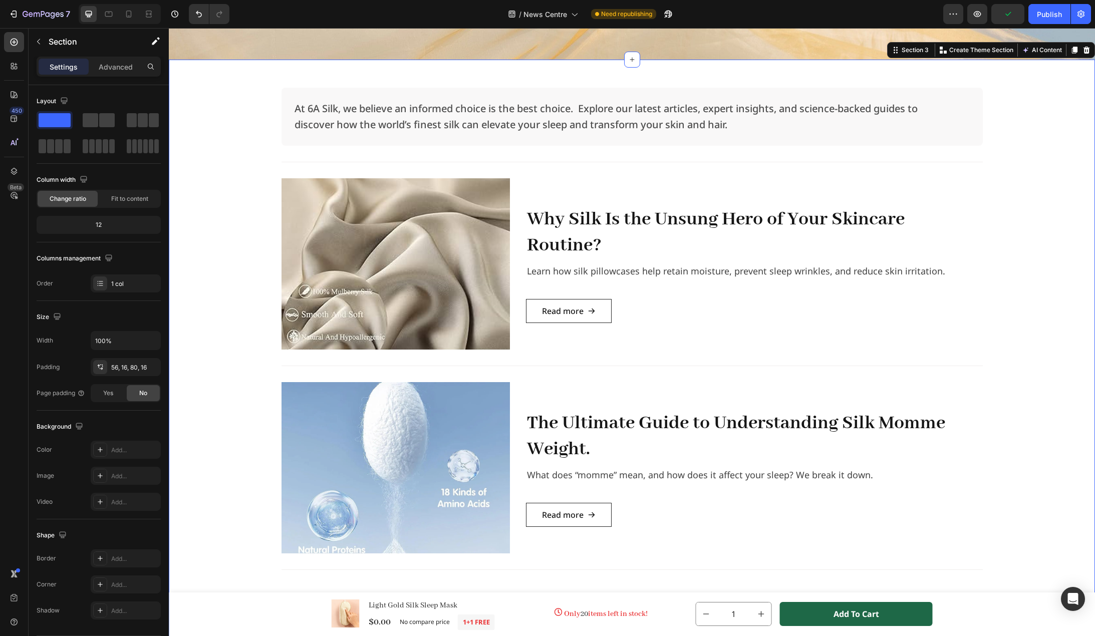
scroll to position [251, 0]
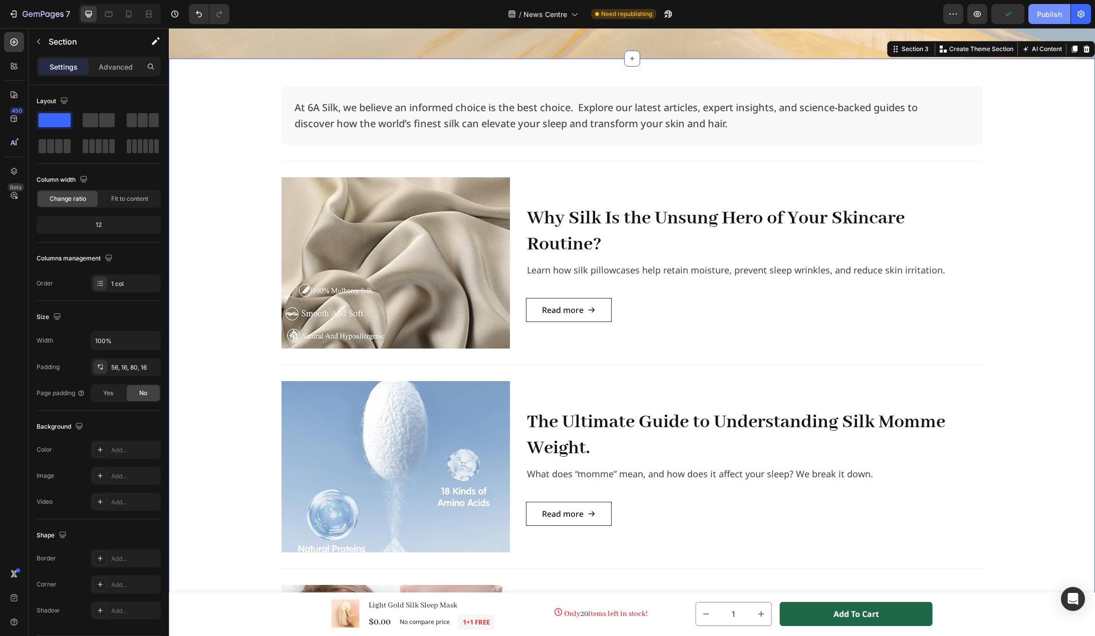
click at [1046, 16] on div "Publish" at bounding box center [1049, 14] width 25 height 11
click at [722, 214] on h2 "Why Silk Is the Unsung Hero of Your Skincare Routine?" at bounding box center [754, 231] width 457 height 54
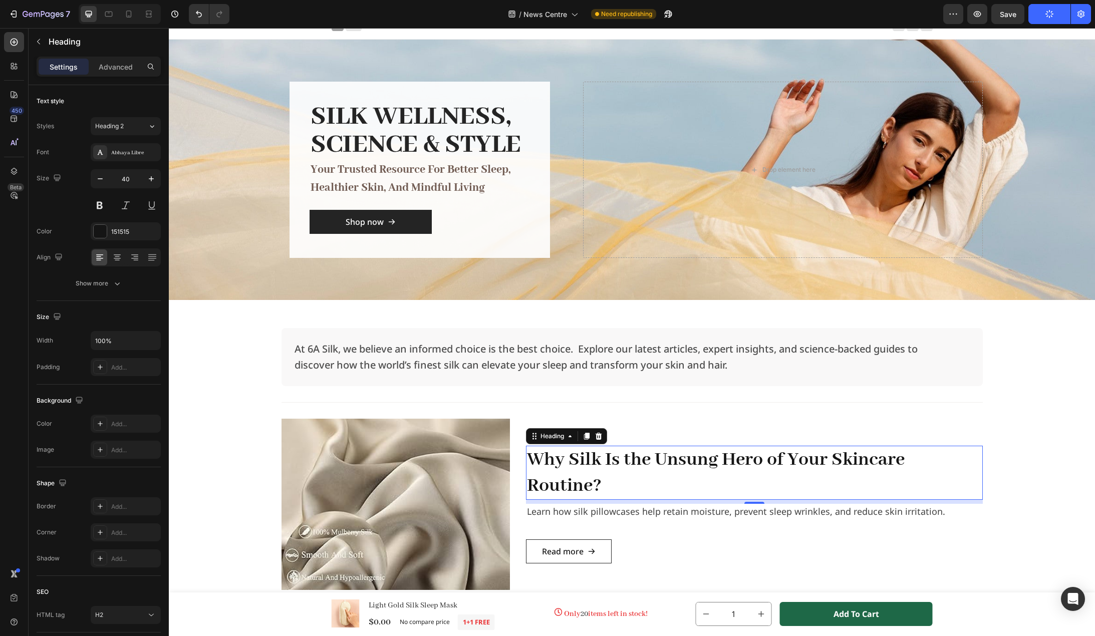
scroll to position [0, 0]
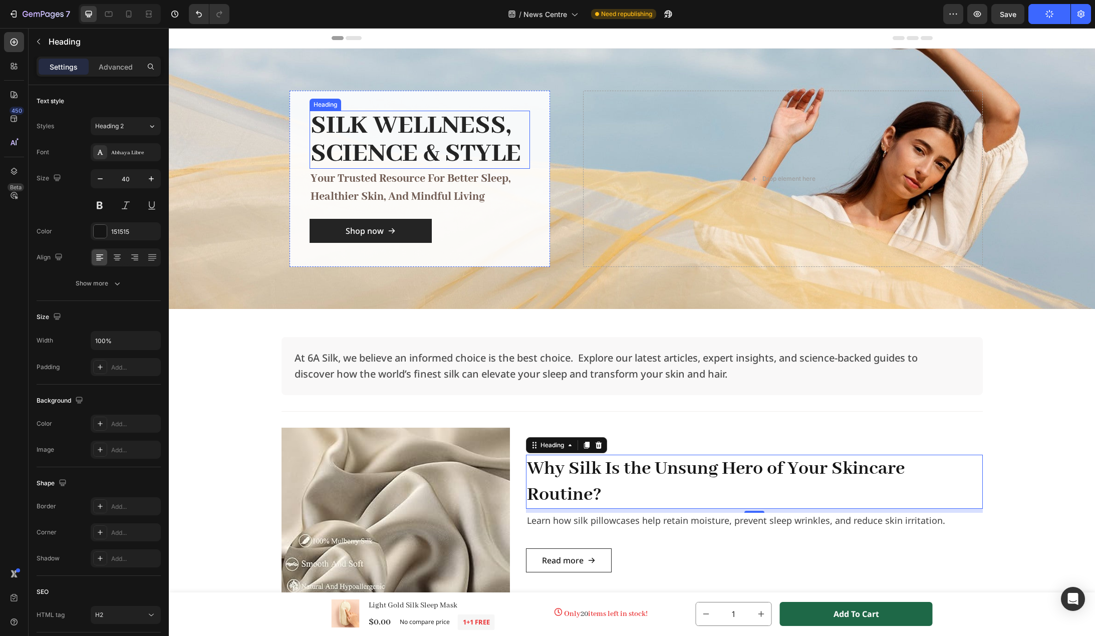
click at [390, 142] on h2 "Silk Wellness, Science & Style" at bounding box center [420, 140] width 220 height 58
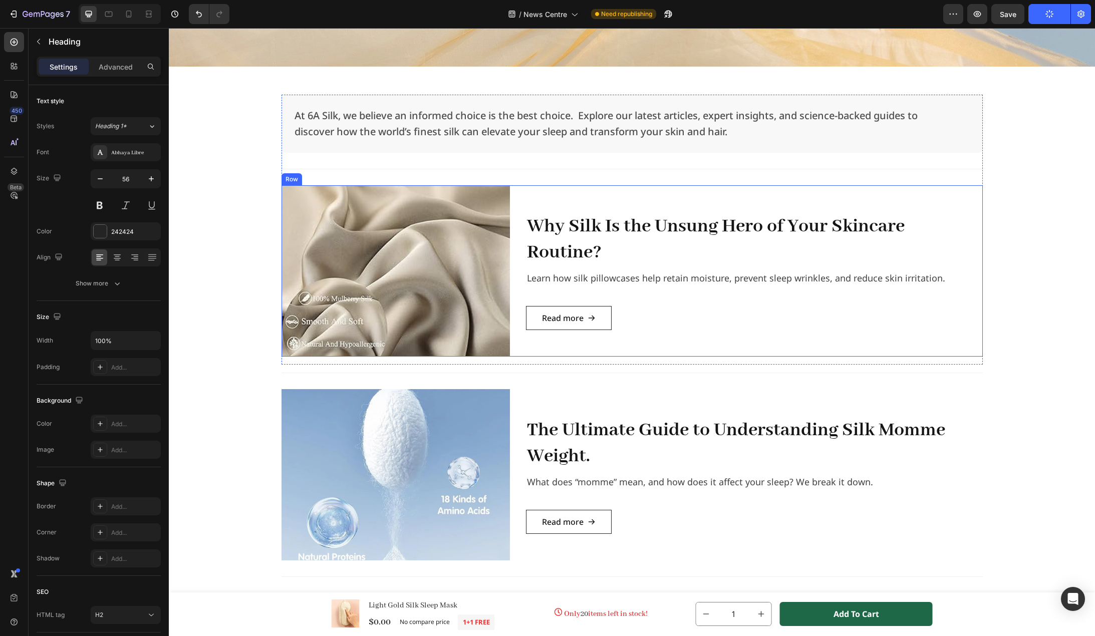
scroll to position [301, 0]
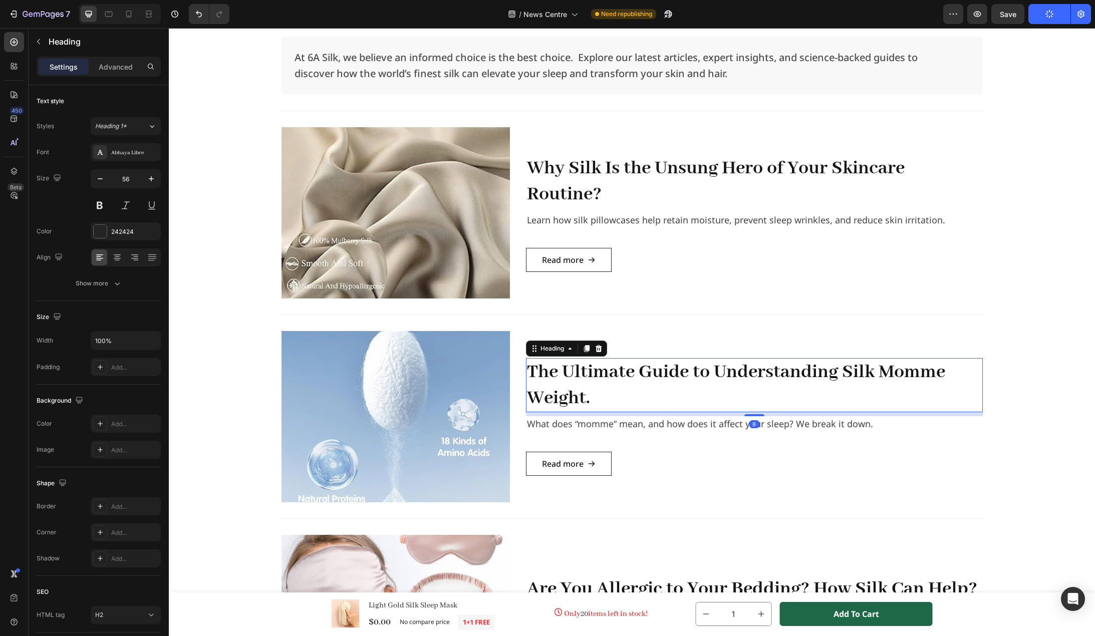
click at [654, 369] on h2 "The Ultimate Guide to Understanding Silk Momme Weight." at bounding box center [754, 385] width 457 height 54
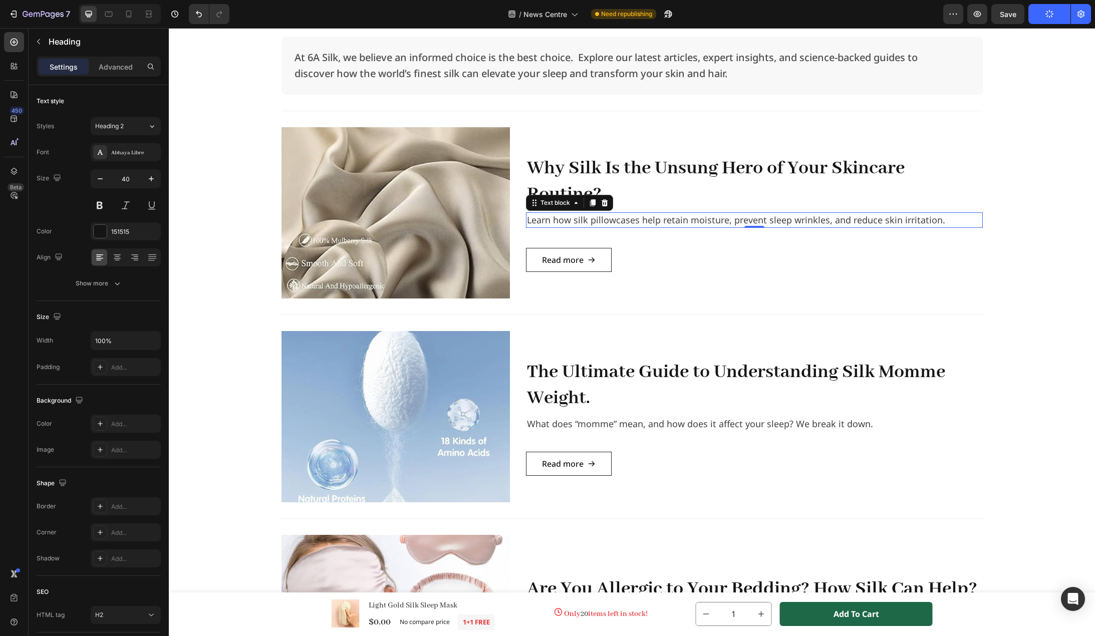
click at [665, 222] on p "Learn how silk pillowcases help retain moisture, prevent sleep wrinkles, and re…" at bounding box center [754, 220] width 455 height 14
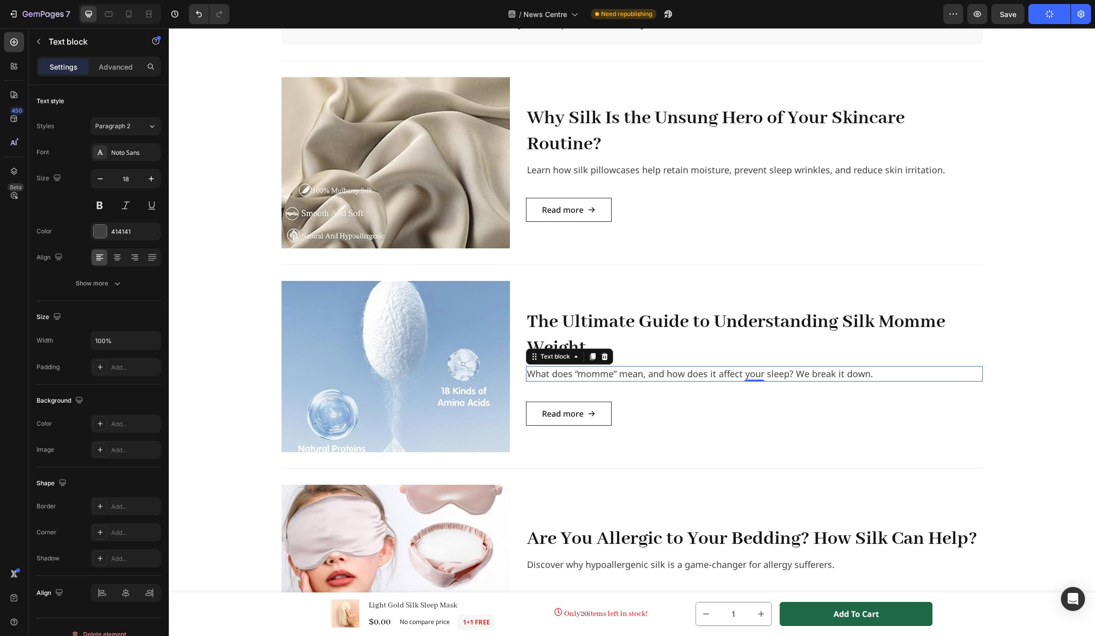
click at [669, 376] on p "What does “momme” mean, and how does it affect your sleep? We break it down." at bounding box center [754, 374] width 455 height 14
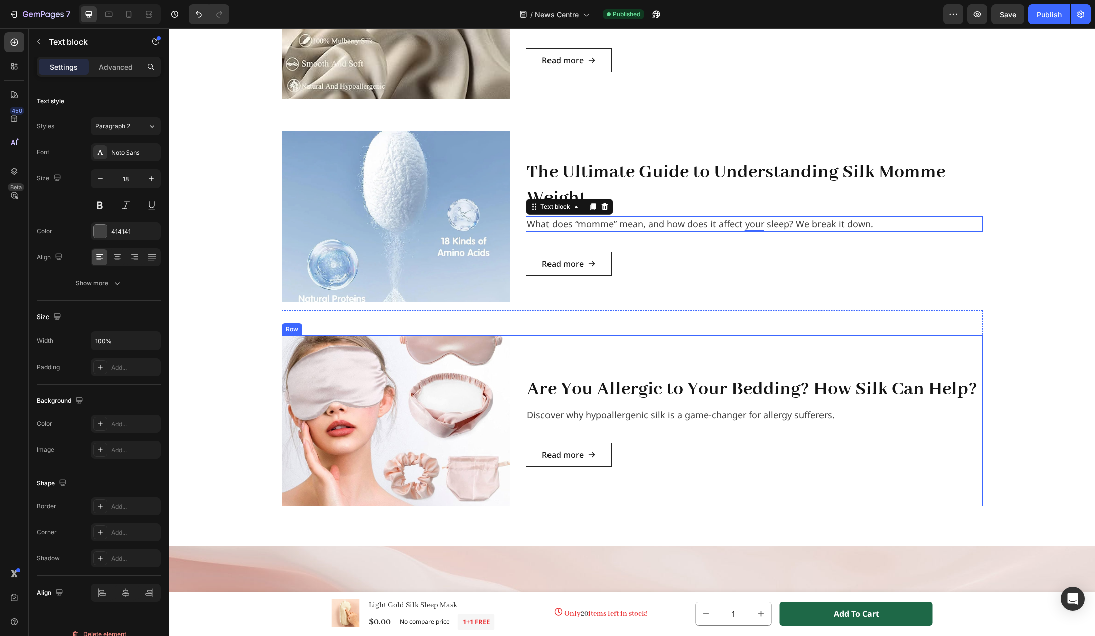
scroll to position [501, 0]
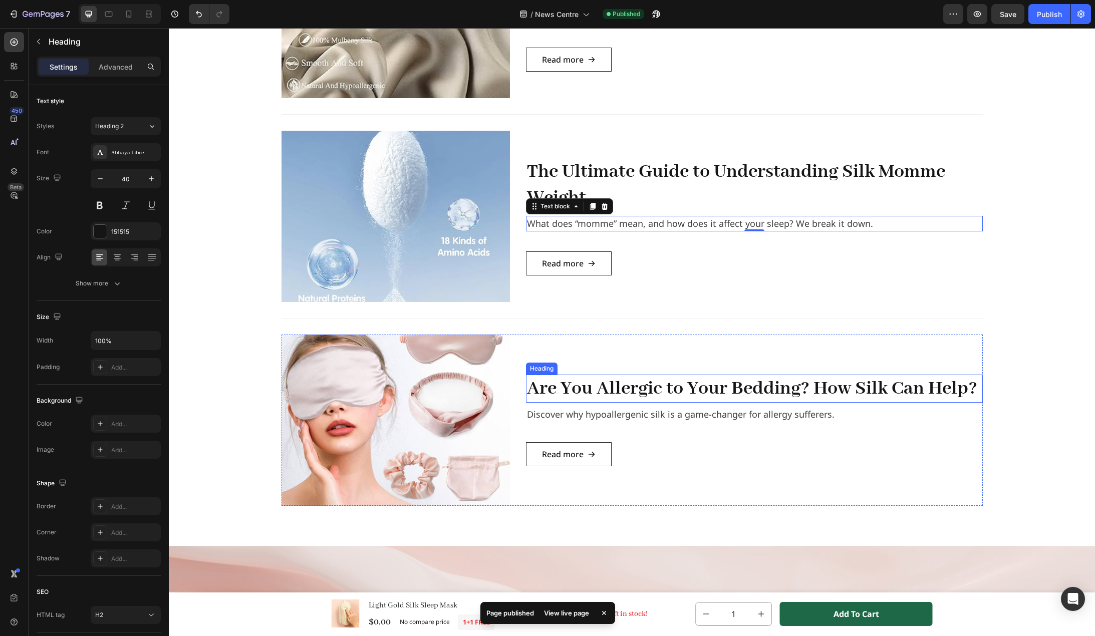
click at [667, 395] on h2 "Are You Allergic to Your Bedding? How Silk Can Help?" at bounding box center [754, 389] width 457 height 28
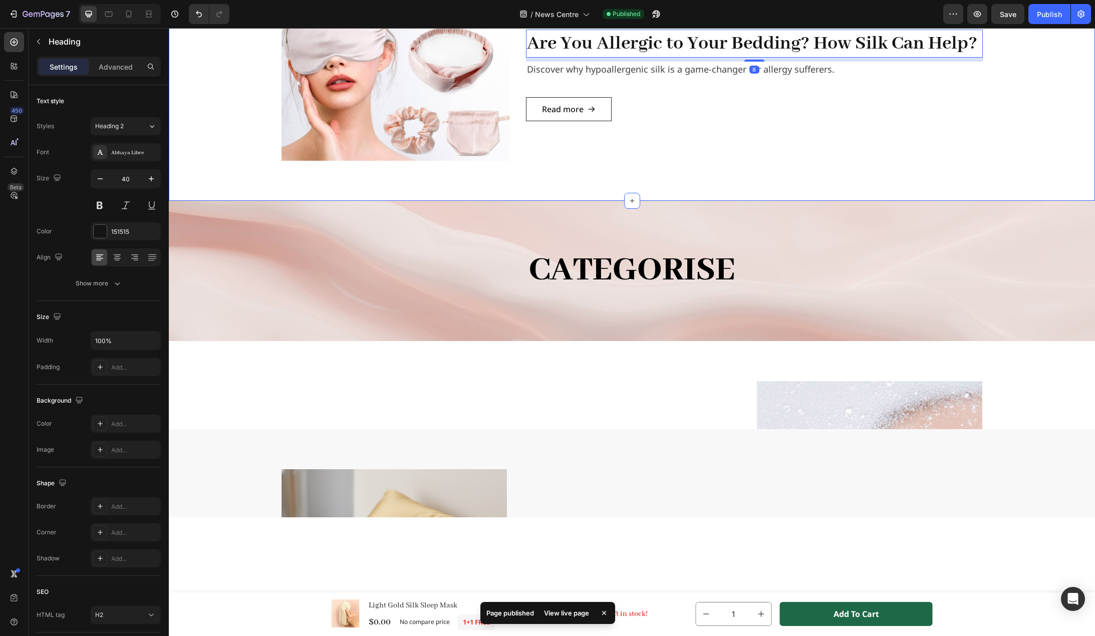
scroll to position [902, 0]
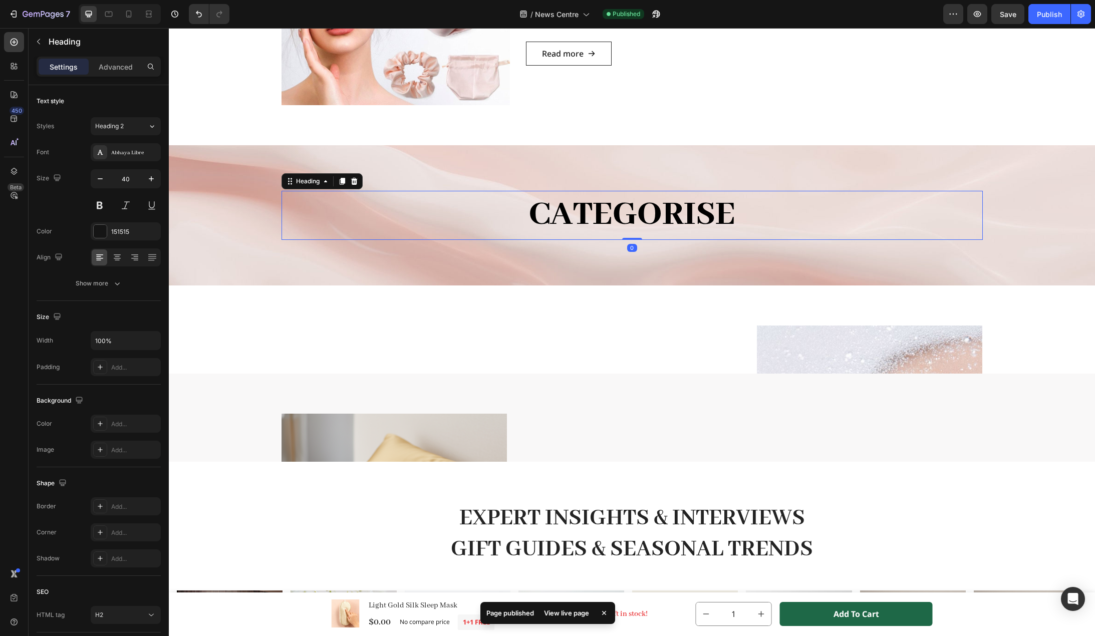
click at [719, 223] on h2 "categorise" at bounding box center [632, 215] width 701 height 49
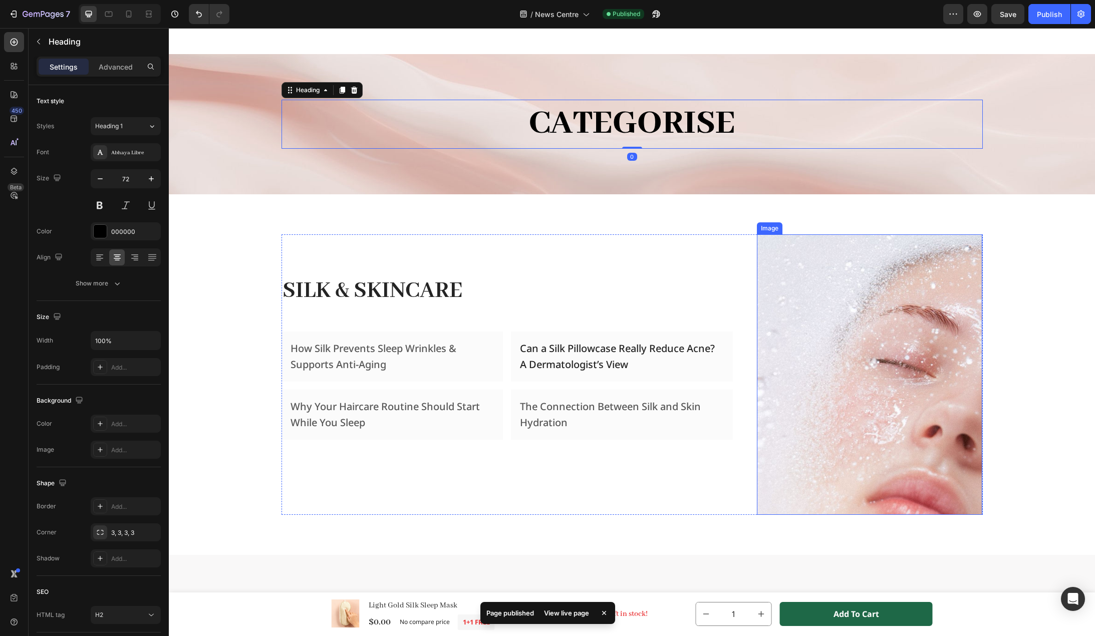
scroll to position [1002, 0]
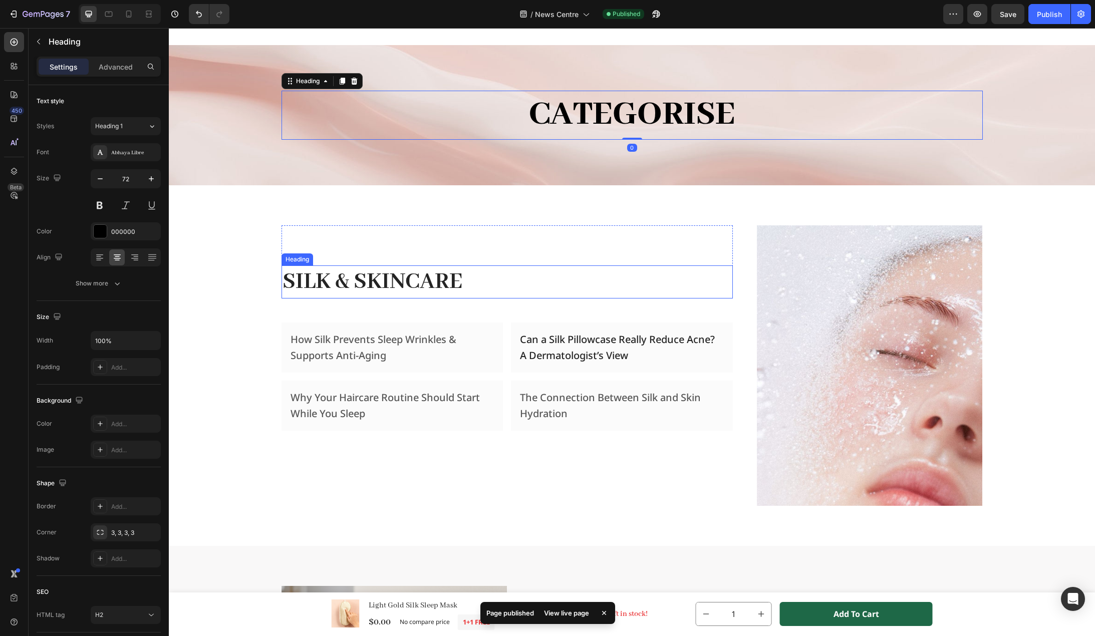
click at [440, 286] on h2 "Silk & Skincare" at bounding box center [507, 282] width 451 height 33
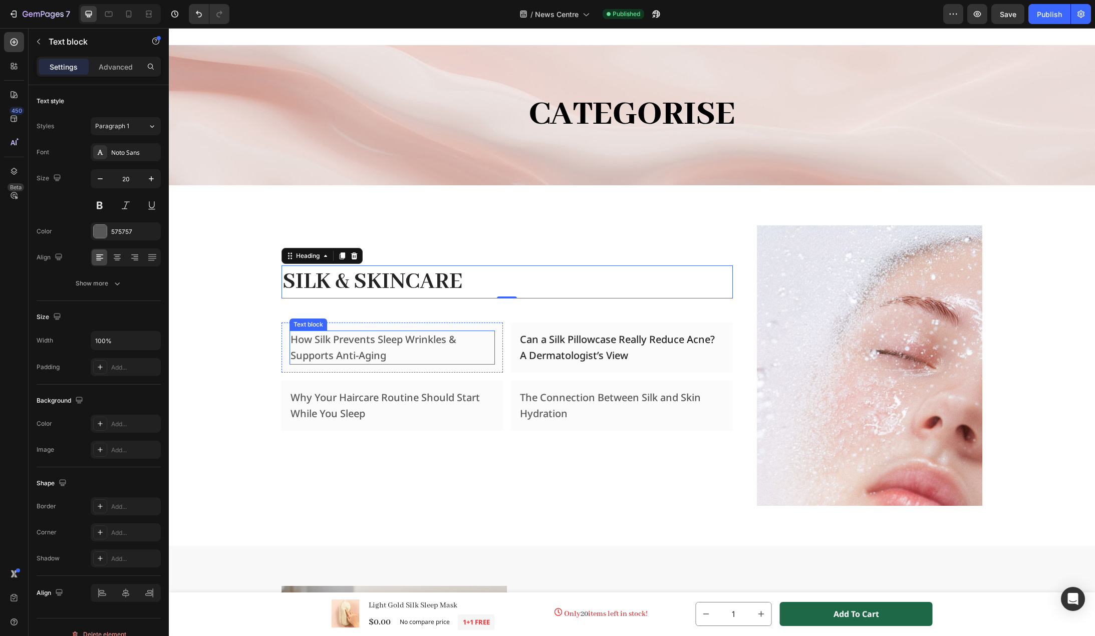
click at [436, 344] on p "How Silk Prevents Sleep Wrinkles & Supports Anti-Aging" at bounding box center [393, 348] width 204 height 32
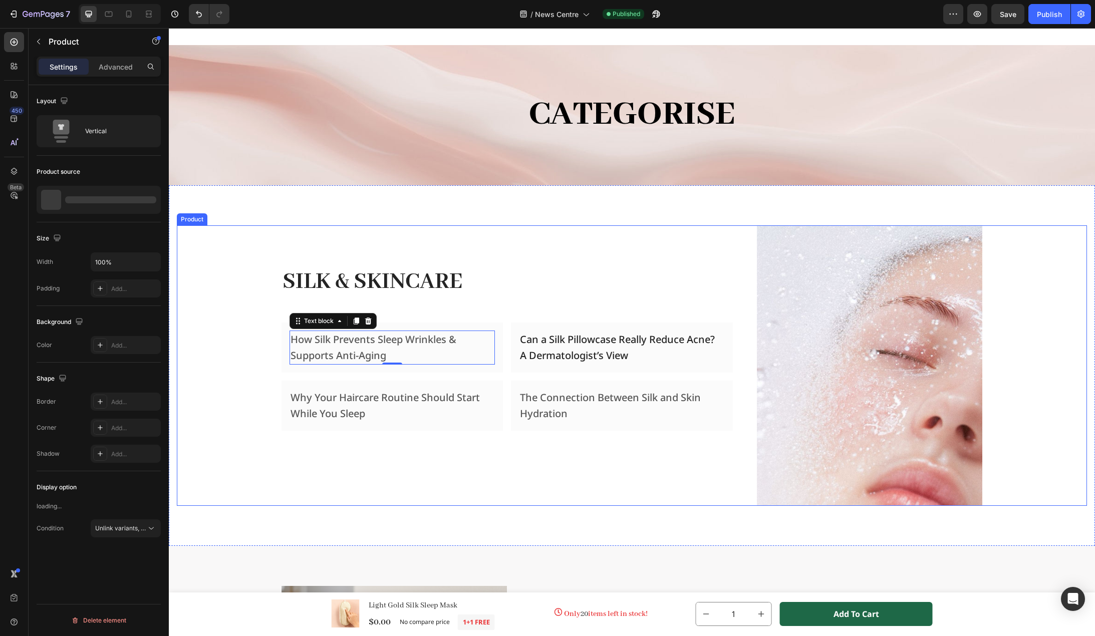
click at [221, 371] on div "Silk & Skincare Heading Row How Silk Prevents Sleep Wrinkles & Supports Anti-Ag…" at bounding box center [632, 365] width 910 height 281
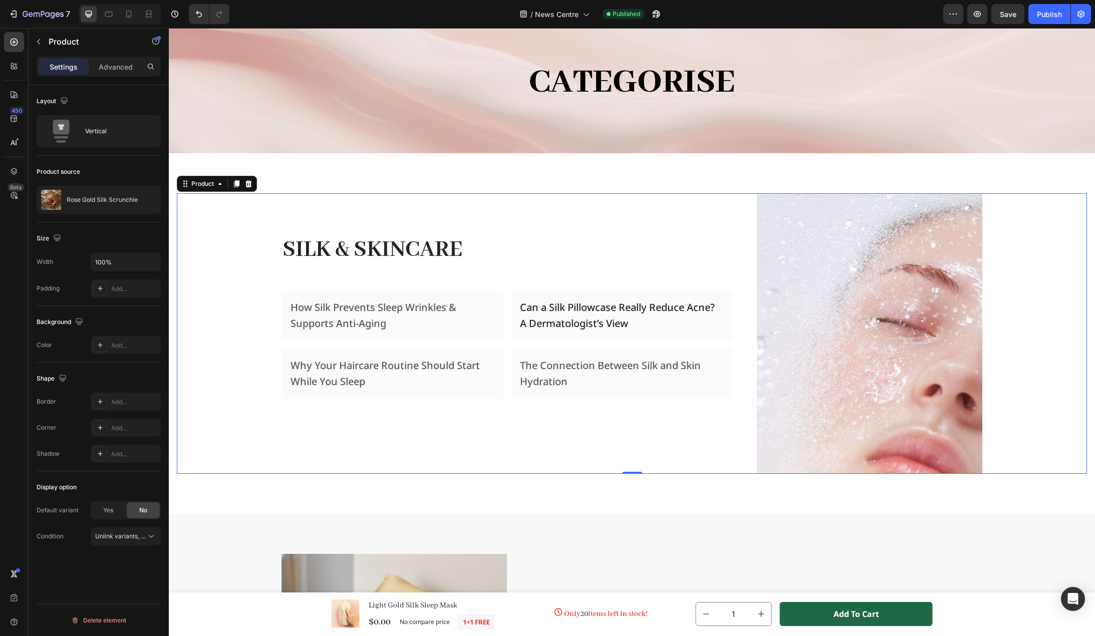
scroll to position [1052, 0]
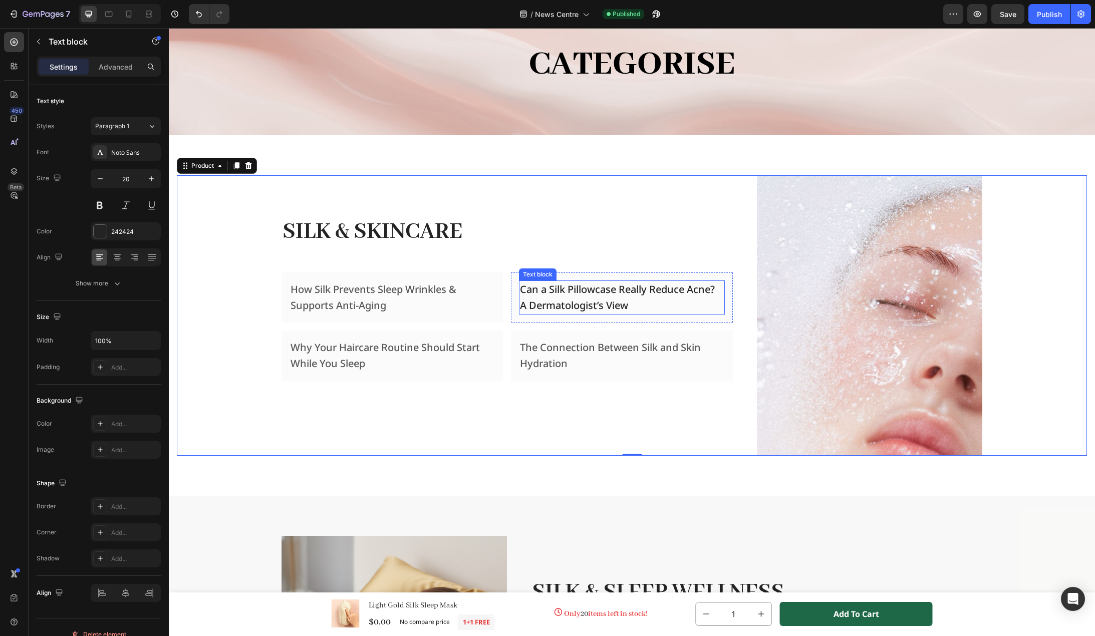
click at [526, 299] on p "Can a Silk Pillowcase Really Reduce Acne? A Dermatologist’s View" at bounding box center [622, 298] width 204 height 32
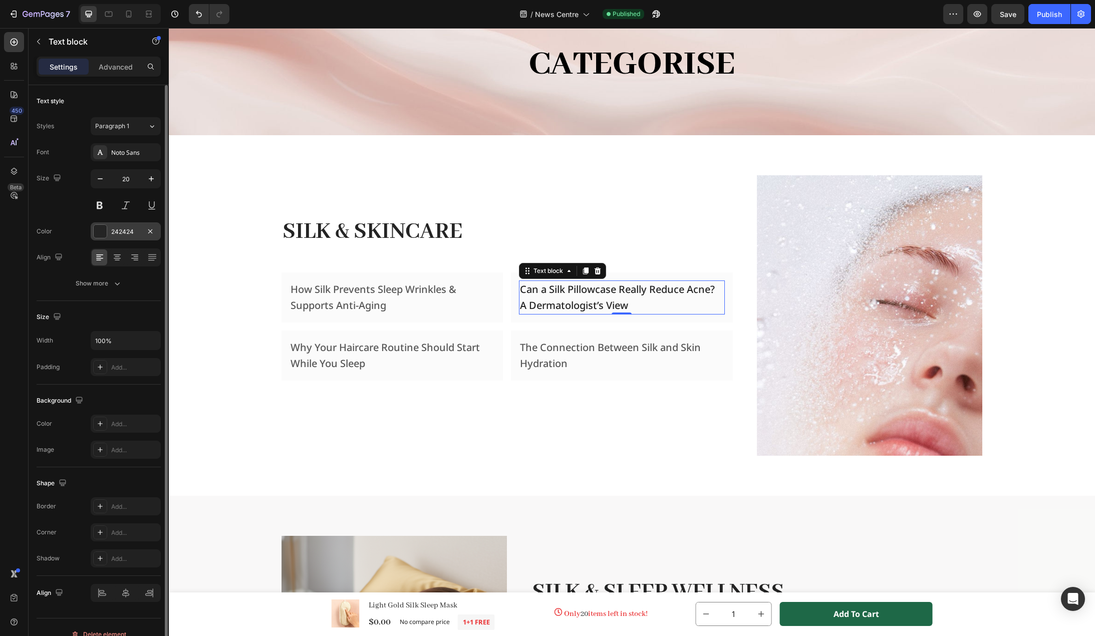
click at [120, 230] on div "242424" at bounding box center [125, 231] width 29 height 9
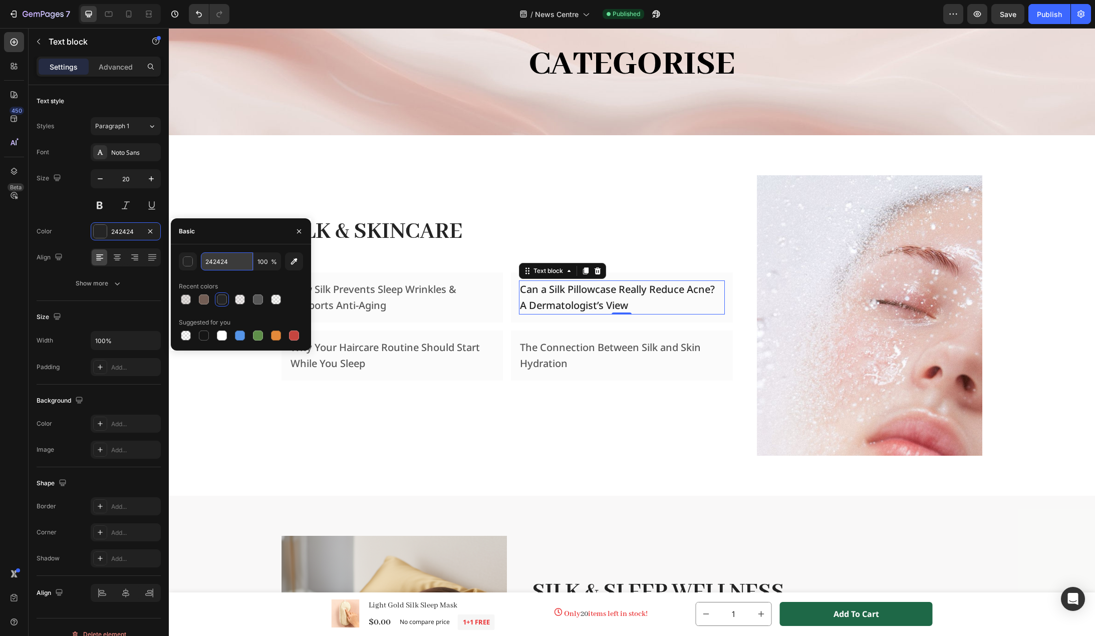
click at [220, 265] on input "242424" at bounding box center [227, 262] width 52 height 18
type input "414141"
drag, startPoint x: 230, startPoint y: 266, endPoint x: 191, endPoint y: 259, distance: 39.7
click at [191, 259] on div "414141 100 %" at bounding box center [241, 262] width 124 height 18
click at [440, 293] on p "How Silk Prevents Sleep Wrinkles & Supports Anti-Aging" at bounding box center [393, 298] width 204 height 32
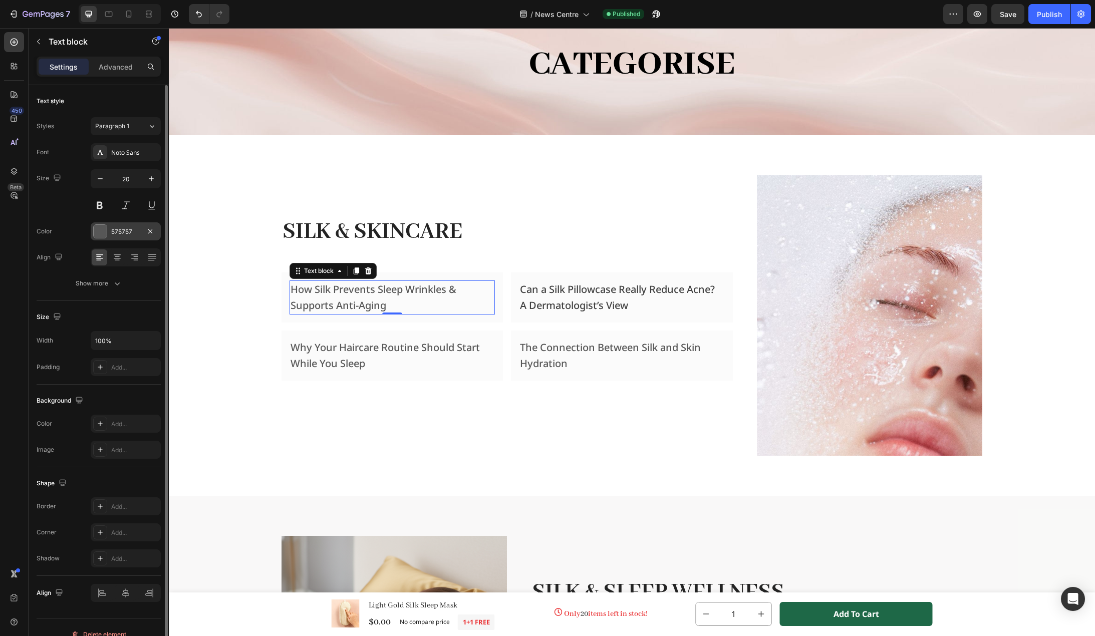
click at [135, 234] on div "575757" at bounding box center [125, 231] width 29 height 9
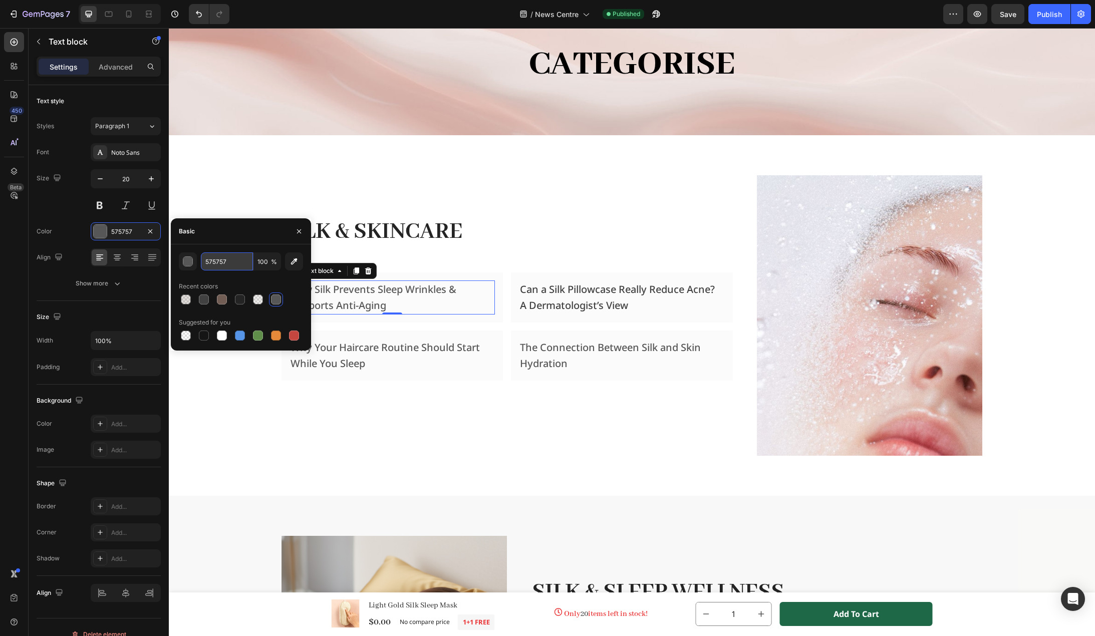
click at [235, 268] on input "575757" at bounding box center [227, 262] width 52 height 18
paste input "414141"
type input "414141"
click at [375, 351] on p "Why Your Haircare Routine Should Start While You Sleep" at bounding box center [393, 356] width 204 height 32
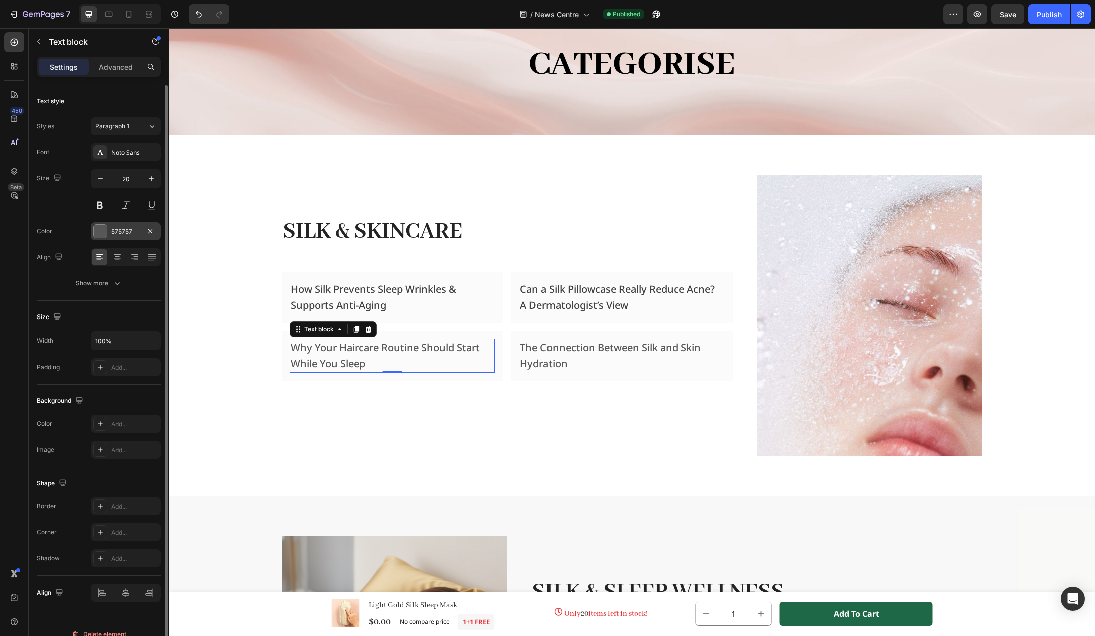
click at [131, 231] on div "575757" at bounding box center [125, 231] width 29 height 9
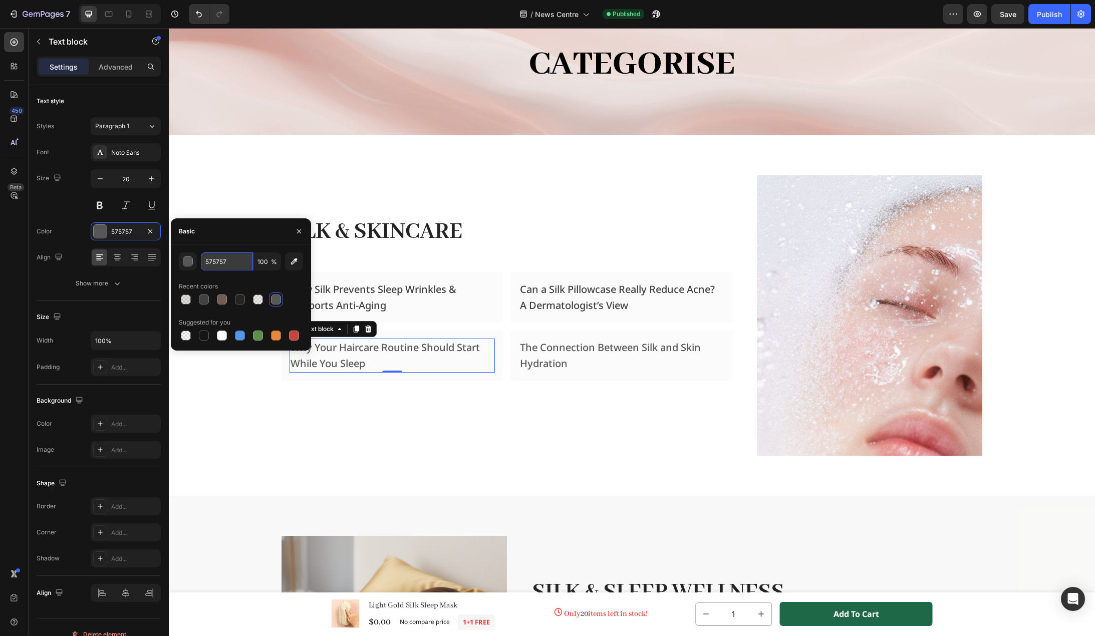
click at [237, 257] on input "575757" at bounding box center [227, 262] width 52 height 18
paste input "414141"
type input "414141"
click at [533, 351] on p "The Connection Between Silk and Skin Hydration" at bounding box center [622, 356] width 204 height 32
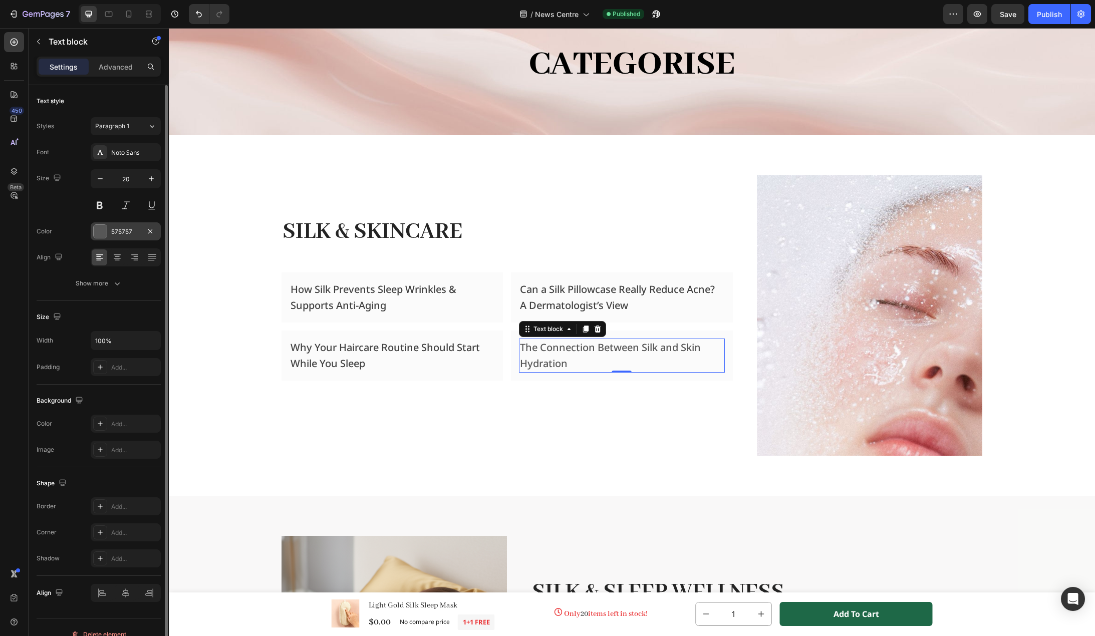
click at [123, 235] on div "575757" at bounding box center [125, 231] width 29 height 9
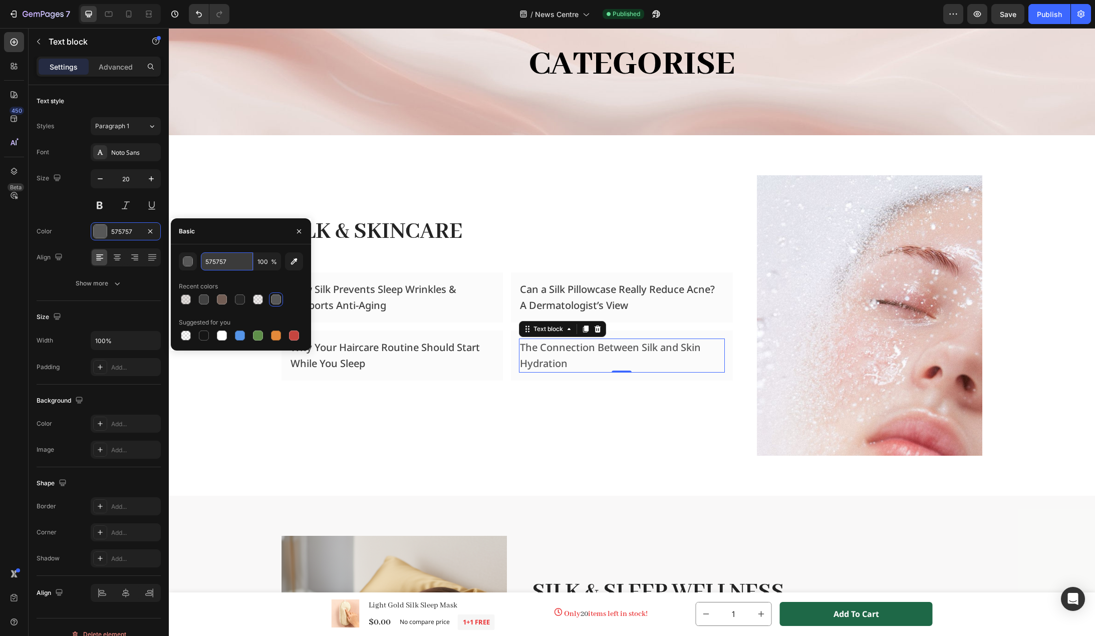
click at [229, 264] on input "575757" at bounding box center [227, 262] width 52 height 18
paste input "414141"
type input "414141"
click at [215, 372] on div "Silk & Skincare Heading Row How Silk Prevents Sleep Wrinkles & Supports Anti-Ag…" at bounding box center [632, 315] width 910 height 281
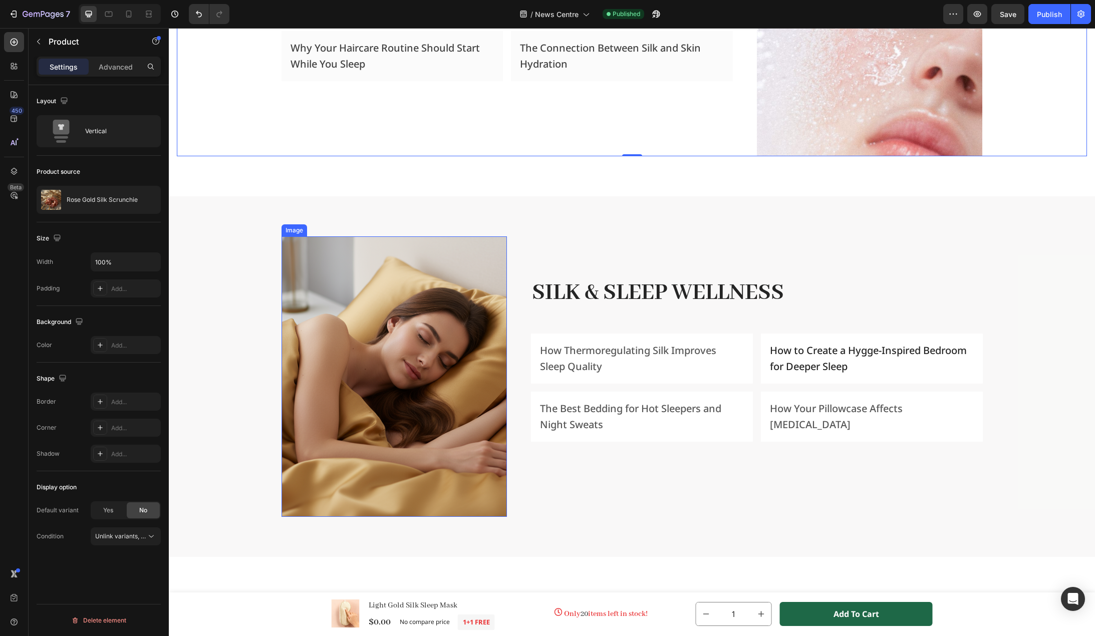
scroll to position [1353, 0]
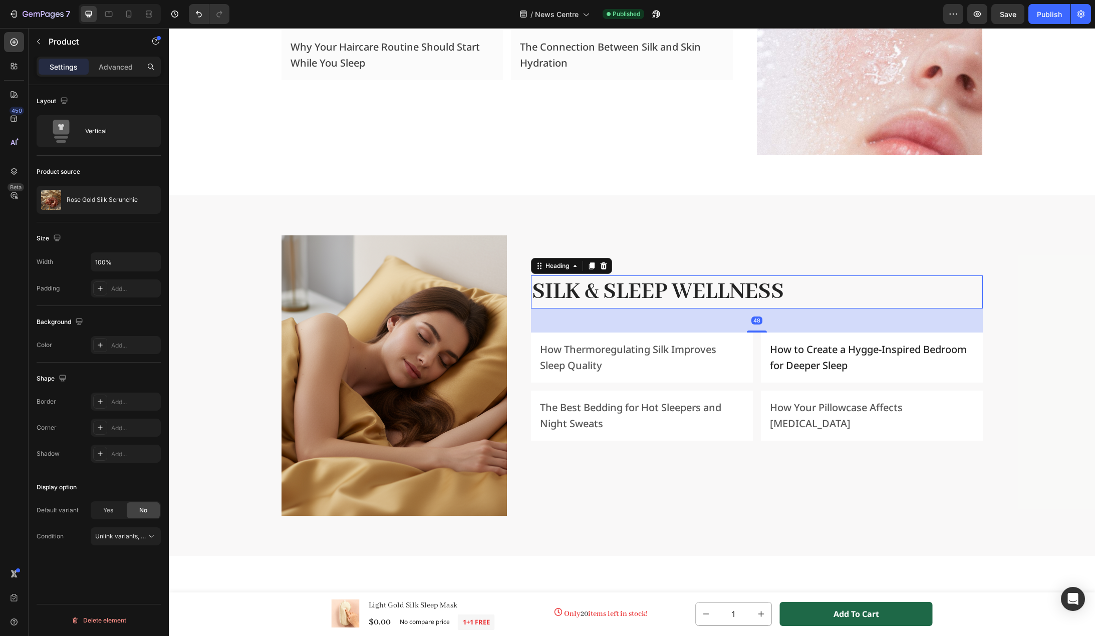
click at [630, 297] on h2 "Silk & Sleep Wellness" at bounding box center [756, 292] width 451 height 33
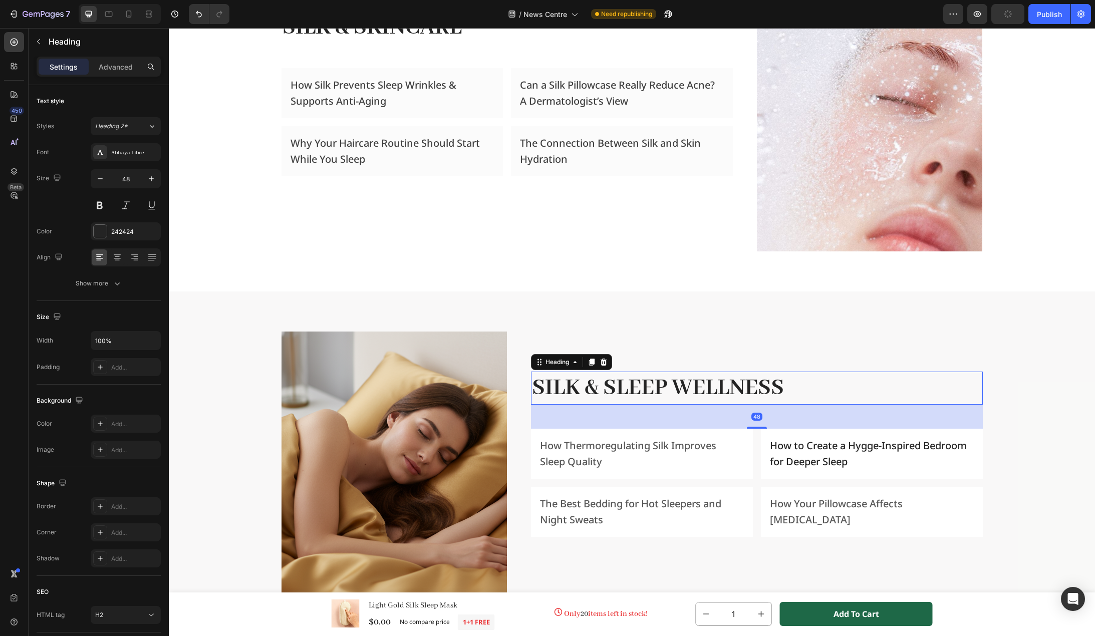
scroll to position [1102, 0]
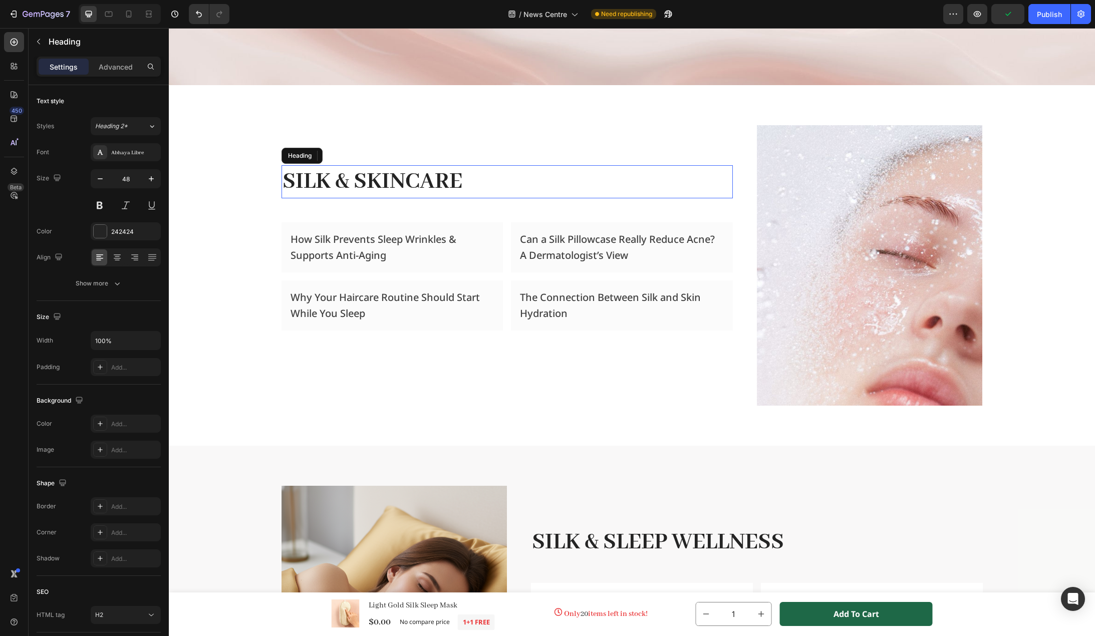
click at [446, 187] on h2 "Silk & Skincare" at bounding box center [507, 181] width 451 height 33
click at [133, 231] on div "242424" at bounding box center [125, 231] width 29 height 9
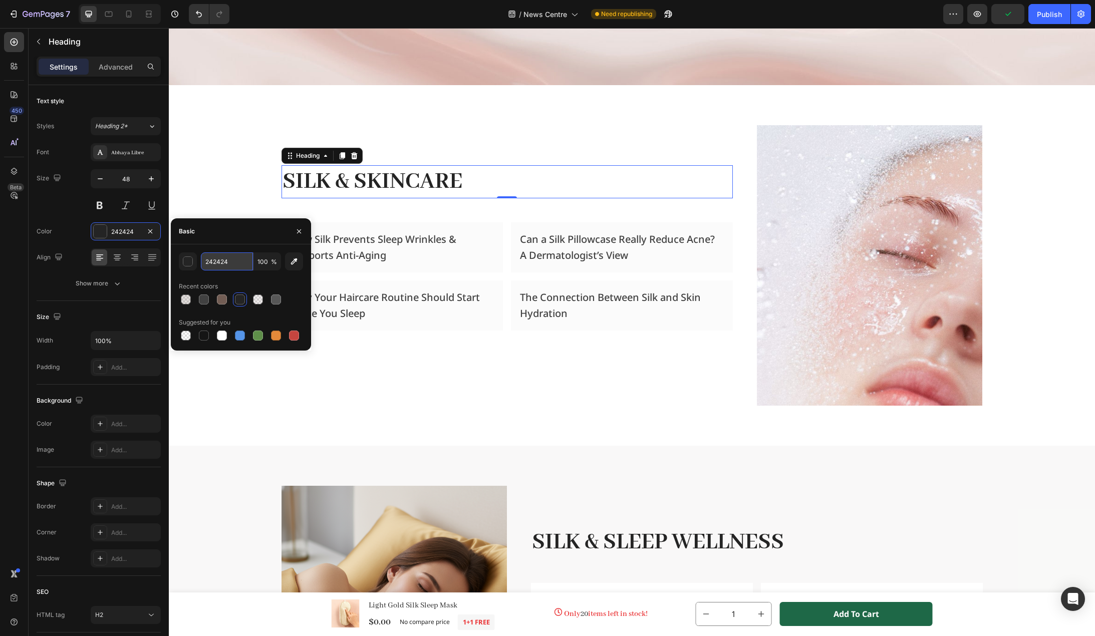
click at [218, 259] on input "242424" at bounding box center [227, 262] width 52 height 18
click at [201, 335] on div at bounding box center [204, 336] width 10 height 10
click at [228, 264] on input "151515" at bounding box center [227, 262] width 52 height 18
type input "000000"
click at [261, 280] on div "Recent colors" at bounding box center [241, 287] width 124 height 16
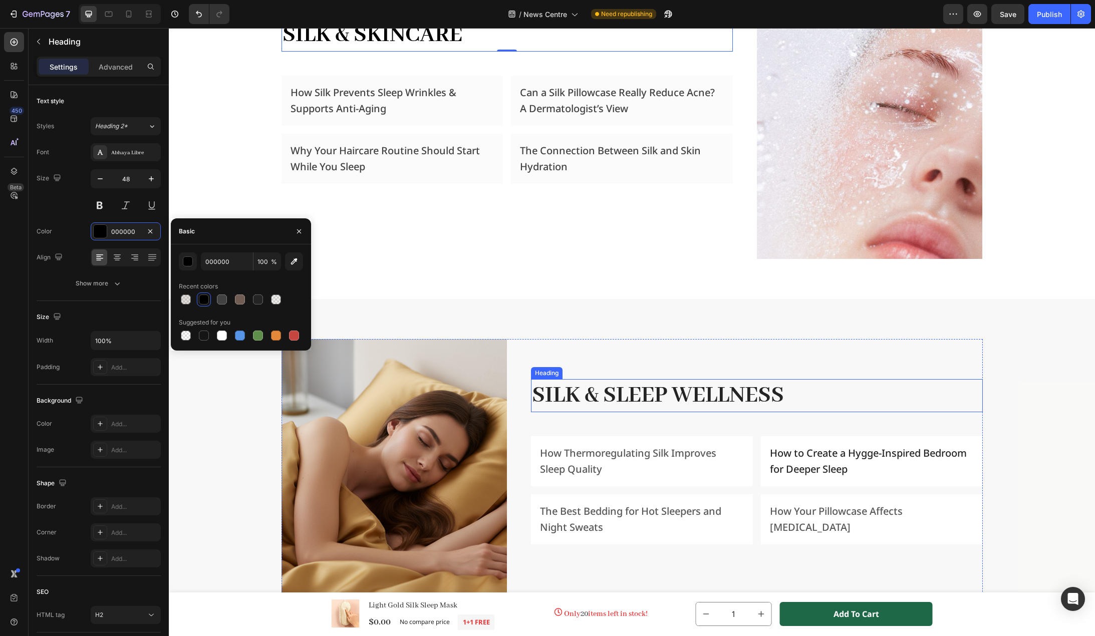
scroll to position [1253, 0]
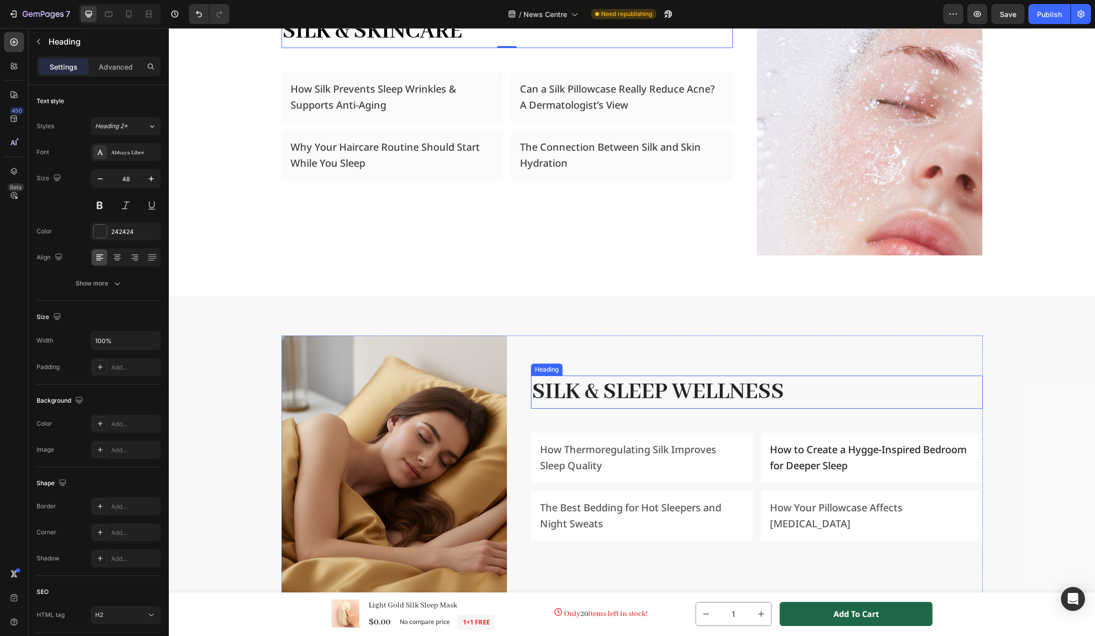
click at [577, 384] on h2 "Silk & Sleep Wellness" at bounding box center [756, 392] width 451 height 33
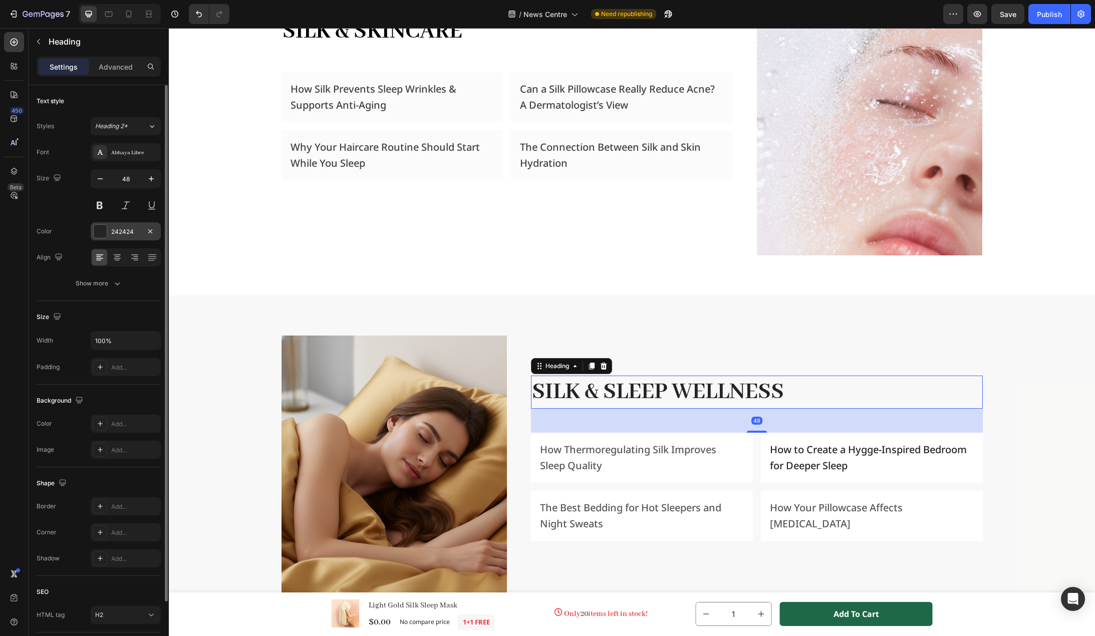
click at [117, 227] on div "242424" at bounding box center [125, 231] width 29 height 9
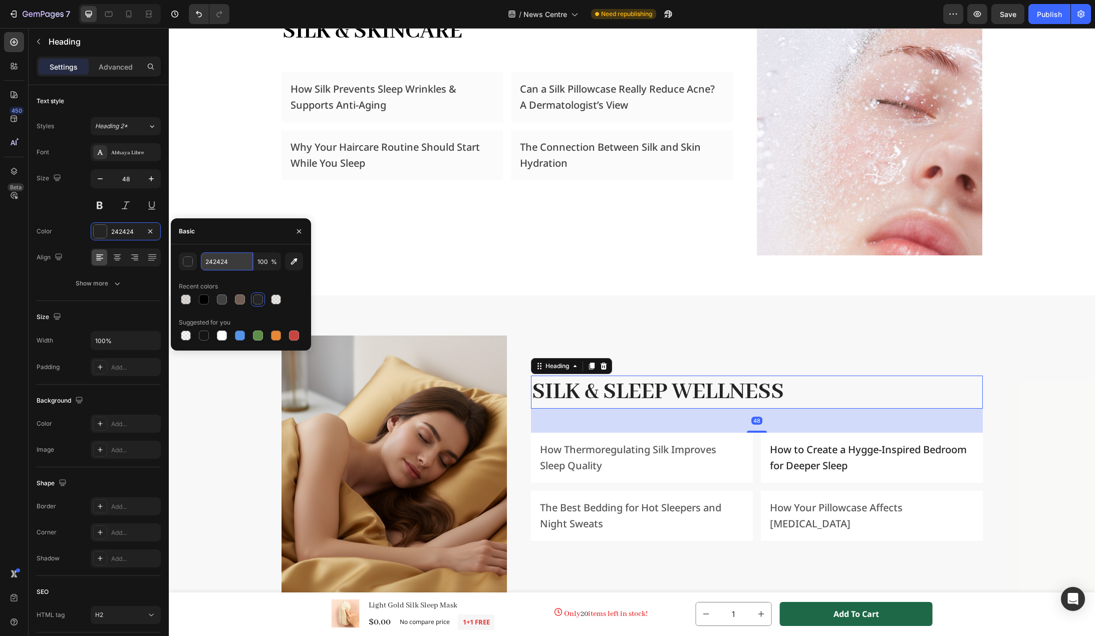
click at [238, 260] on input "242424" at bounding box center [227, 262] width 52 height 18
type input "000000"
drag, startPoint x: 269, startPoint y: 283, endPoint x: 290, endPoint y: 290, distance: 22.7
click at [269, 283] on div "Recent colors" at bounding box center [241, 287] width 124 height 16
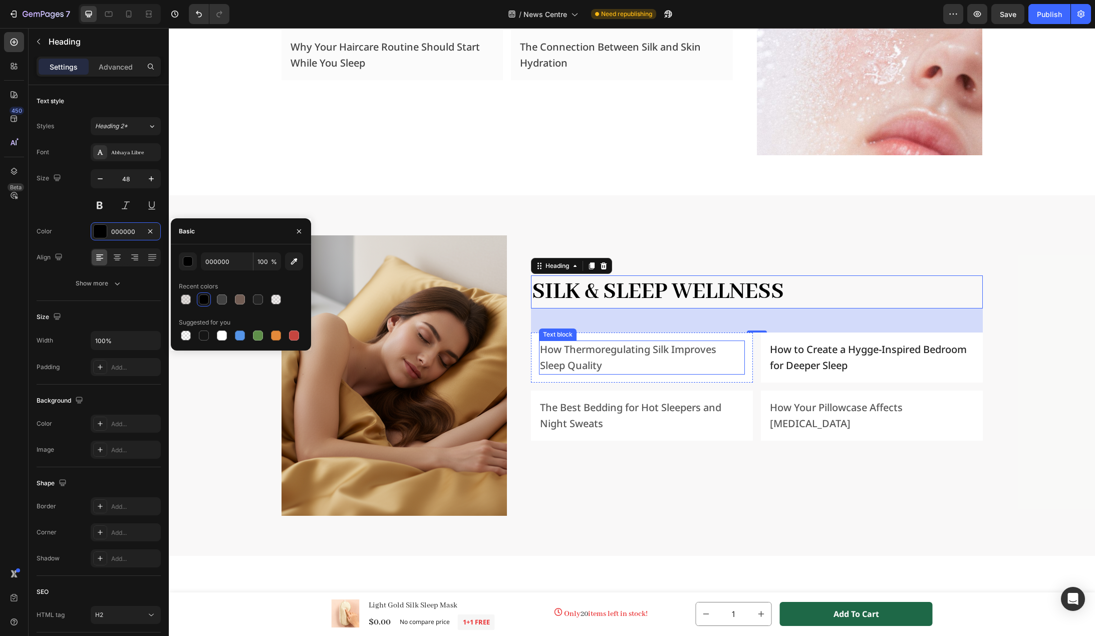
click at [606, 360] on p "How Thermoregulating Silk Improves Sleep Quality" at bounding box center [642, 358] width 204 height 32
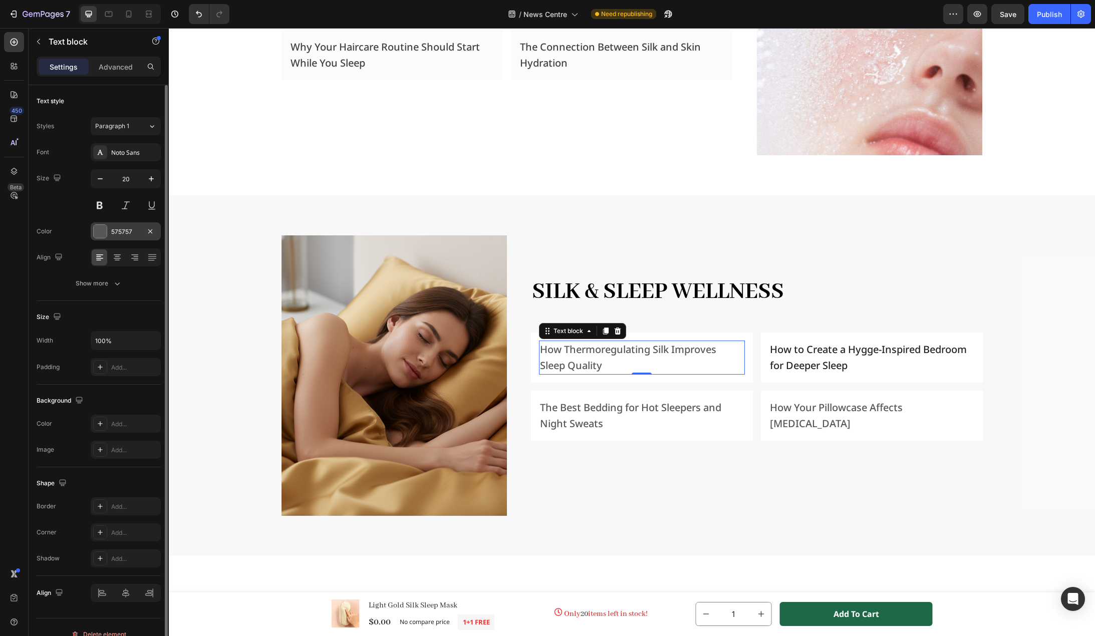
drag, startPoint x: 108, startPoint y: 230, endPoint x: 116, endPoint y: 231, distance: 8.0
click at [108, 230] on div "575757" at bounding box center [126, 231] width 70 height 18
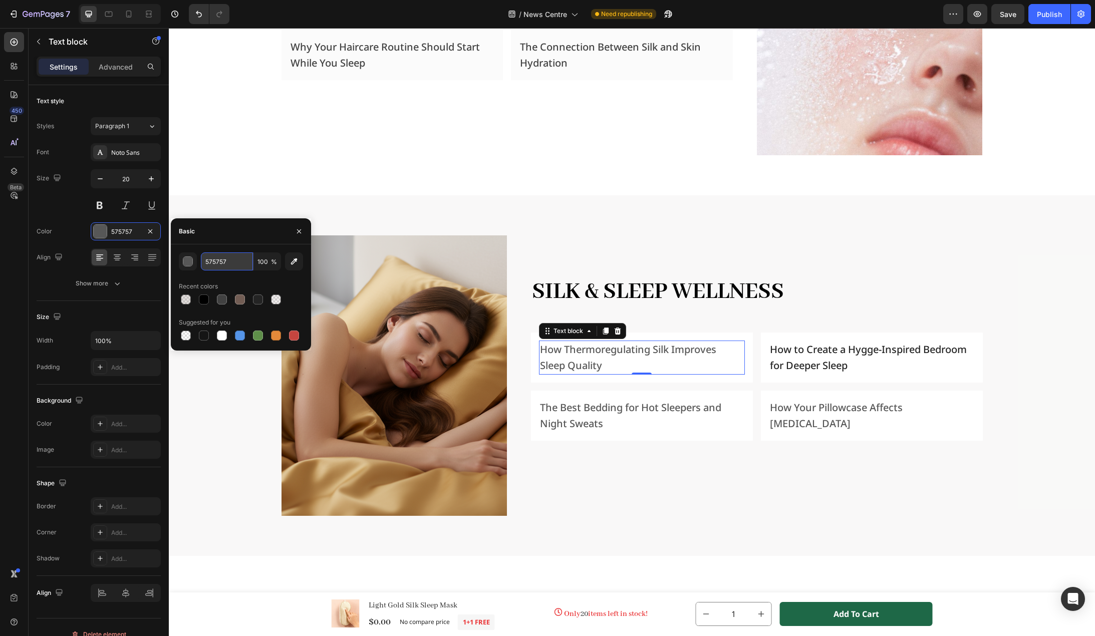
click at [237, 256] on input "575757" at bounding box center [227, 262] width 52 height 18
paste input "414141"
type input "414141"
click at [798, 356] on p "How to Create a Hygge-Inspired Bedroom for Deeper Sleep" at bounding box center [872, 358] width 204 height 32
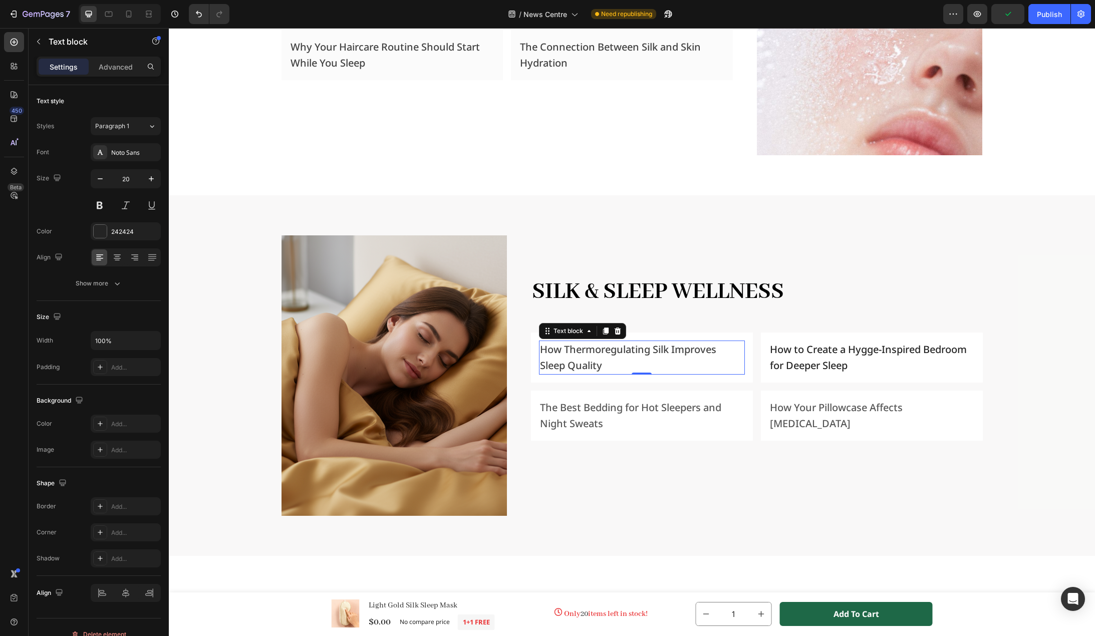
click at [640, 352] on p "How Thermoregulating Silk Improves Sleep Quality" at bounding box center [642, 358] width 204 height 32
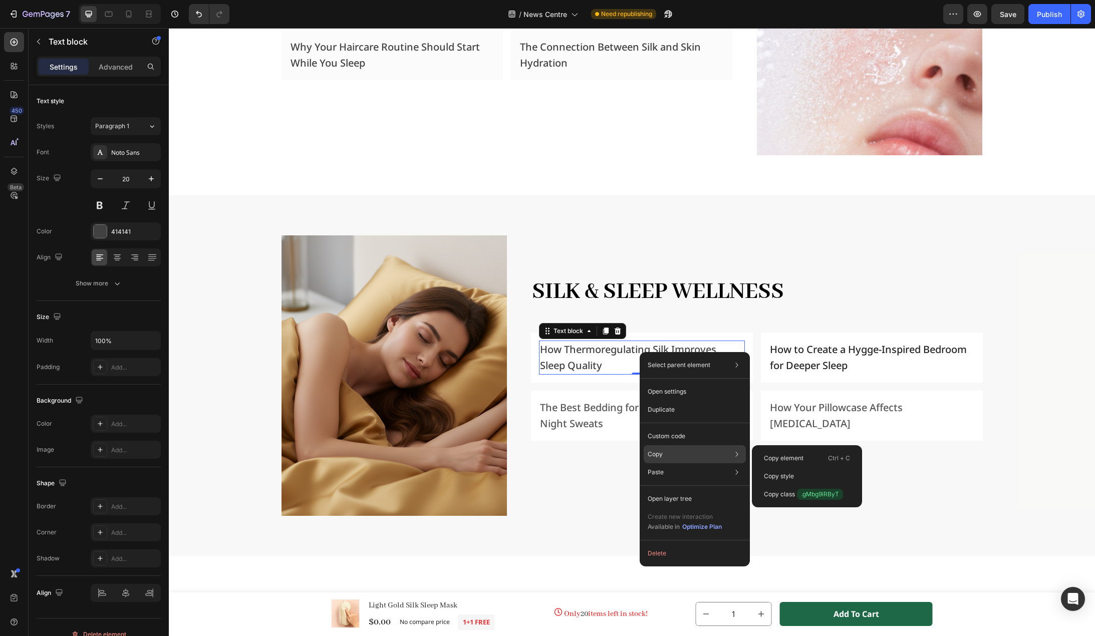
click at [698, 450] on div "Copy Copy element Ctrl + C Copy style Copy class .gMbg9iRByT" at bounding box center [695, 454] width 102 height 18
drag, startPoint x: 803, startPoint y: 479, endPoint x: 656, endPoint y: 364, distance: 187.0
click at [803, 479] on div "Copy style" at bounding box center [807, 476] width 102 height 18
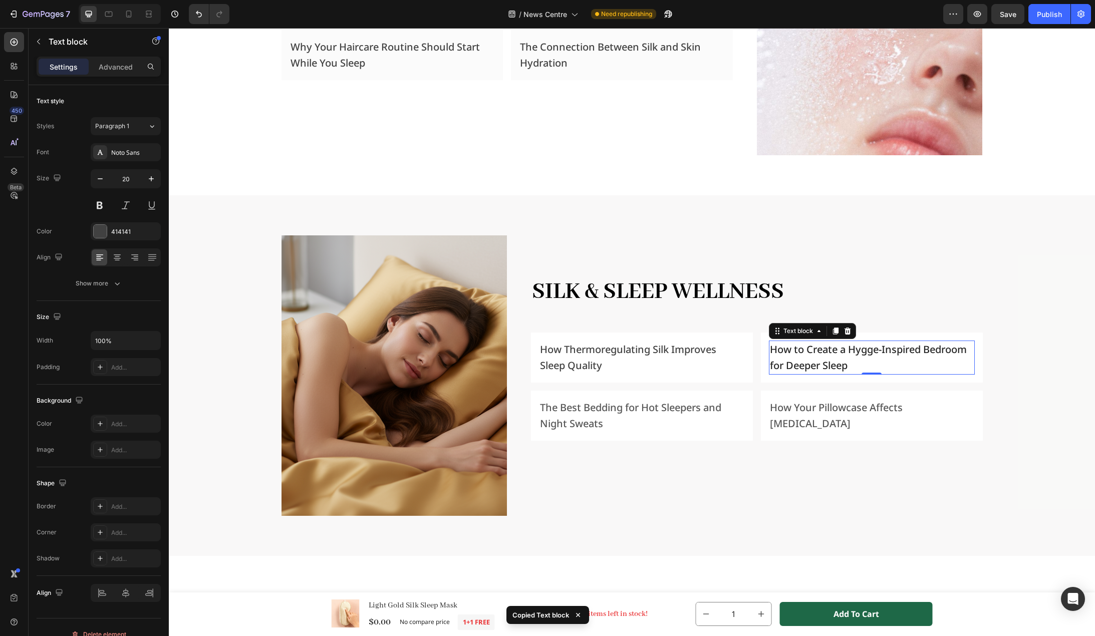
click at [822, 365] on p "How to Create a Hygge-Inspired Bedroom for Deeper Sleep" at bounding box center [872, 358] width 204 height 32
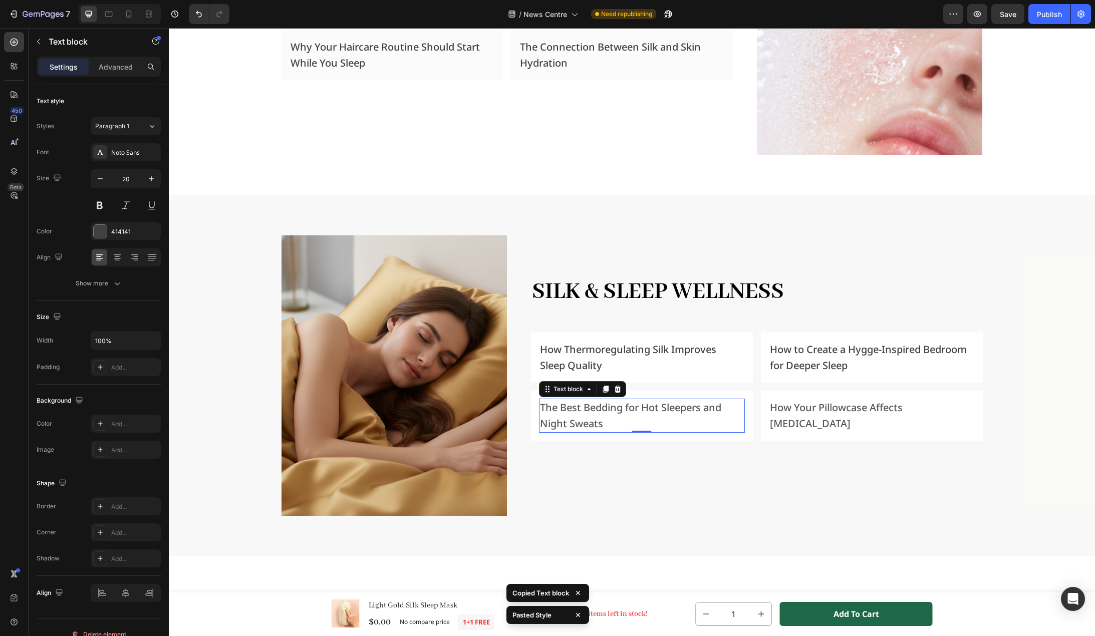
click at [670, 407] on p "The Best Bedding for Hot Sleepers and Night Sweats" at bounding box center [642, 416] width 204 height 32
drag, startPoint x: 810, startPoint y: 413, endPoint x: 824, endPoint y: 421, distance: 15.5
click at [810, 413] on p "How Your Pillowcase Affects Sleep Hygiene" at bounding box center [872, 416] width 204 height 32
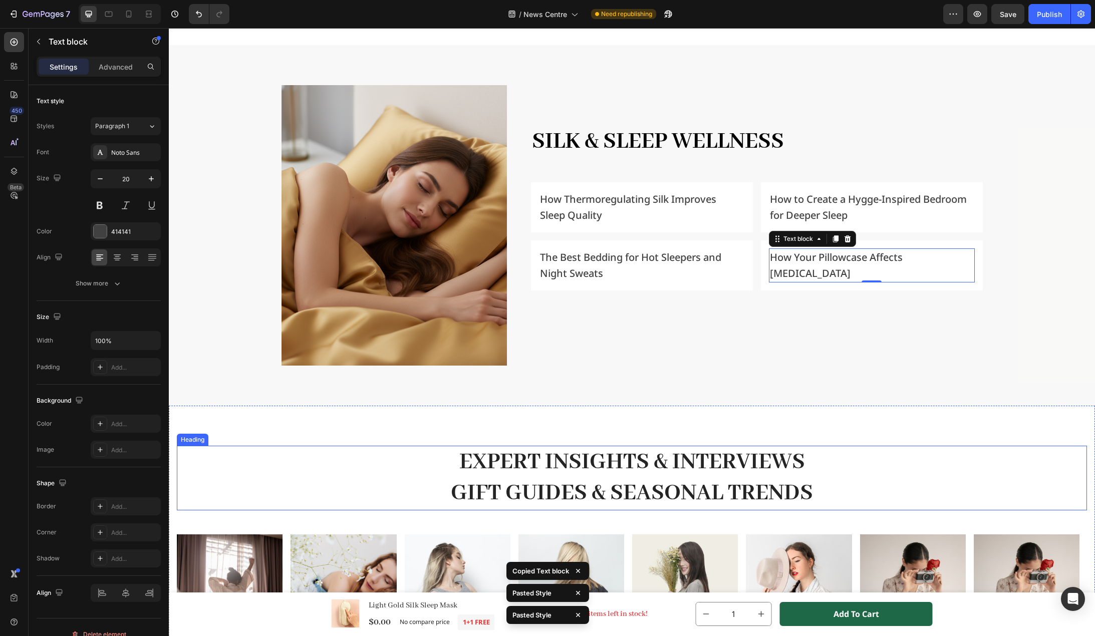
scroll to position [1704, 0]
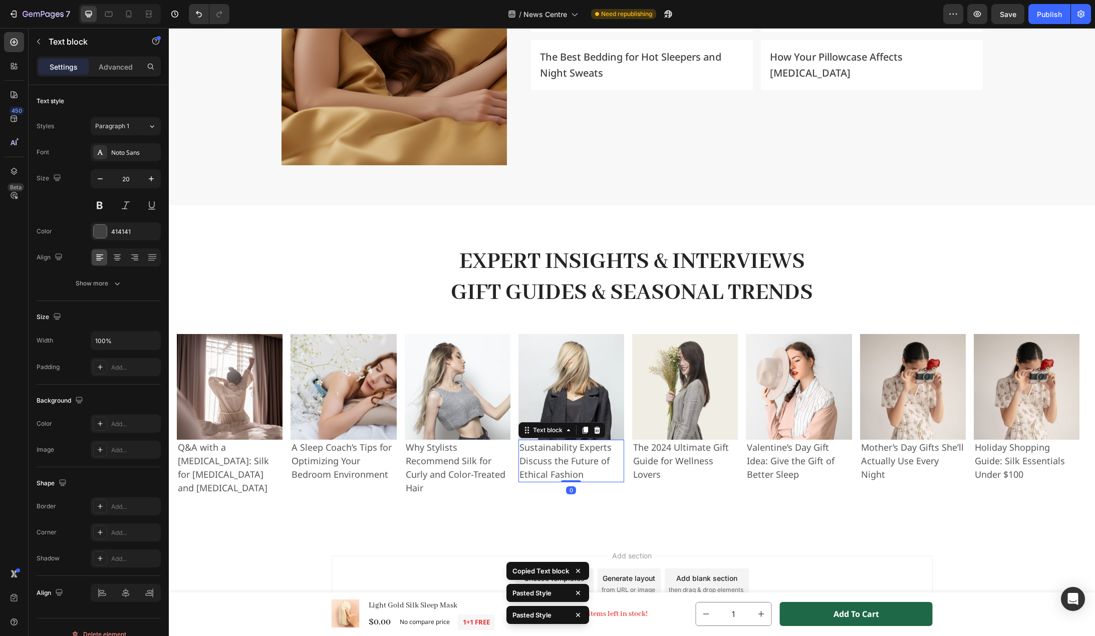
click at [555, 464] on p "Sustainability Experts Discuss the Future of Ethical Fashion" at bounding box center [572, 461] width 104 height 41
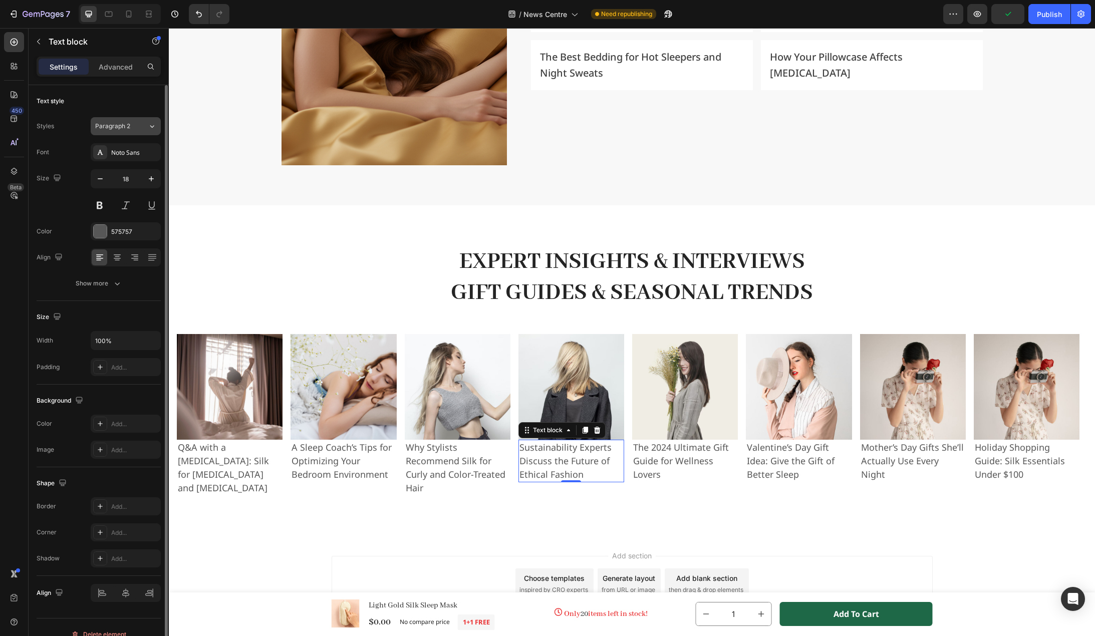
click at [145, 128] on div "Paragraph 2" at bounding box center [121, 126] width 53 height 9
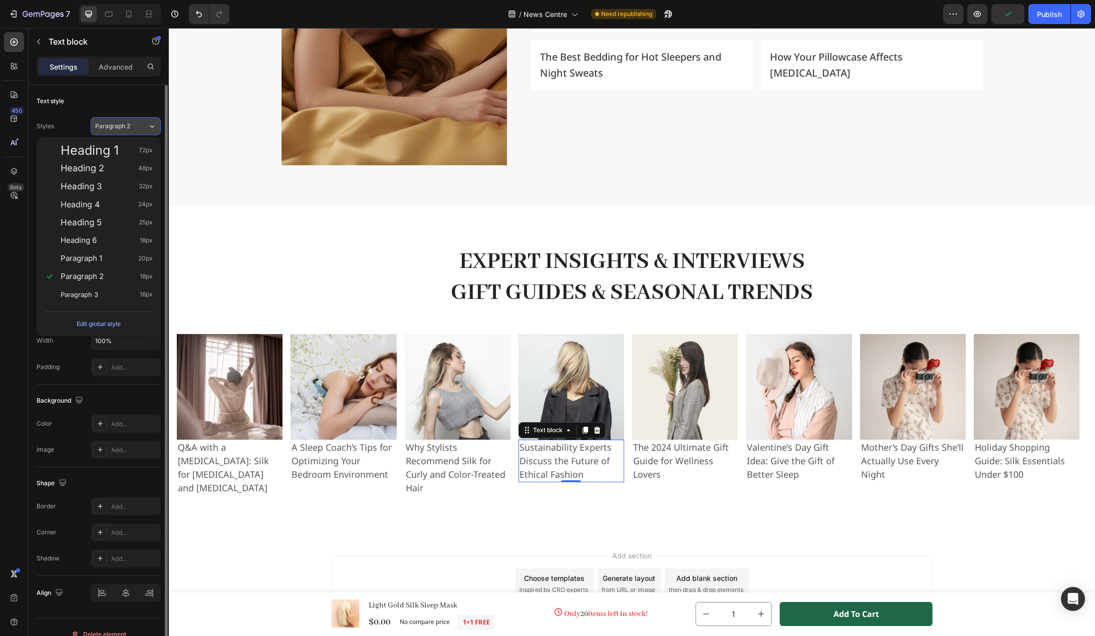
click at [145, 128] on div "Paragraph 2" at bounding box center [121, 126] width 53 height 9
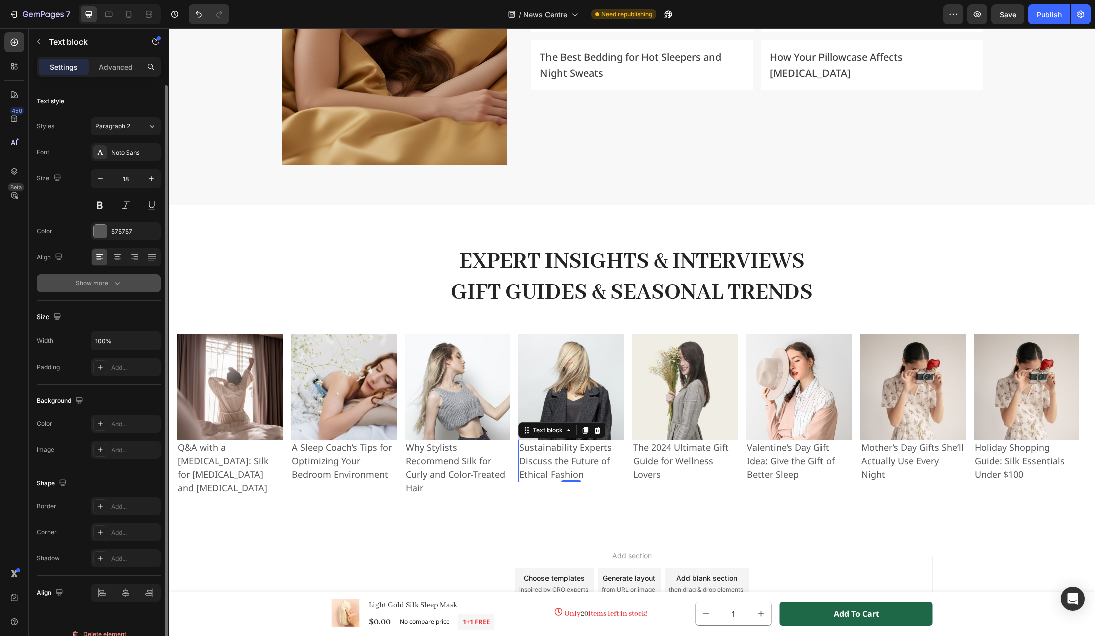
click at [102, 280] on div "Show more" at bounding box center [99, 284] width 47 height 10
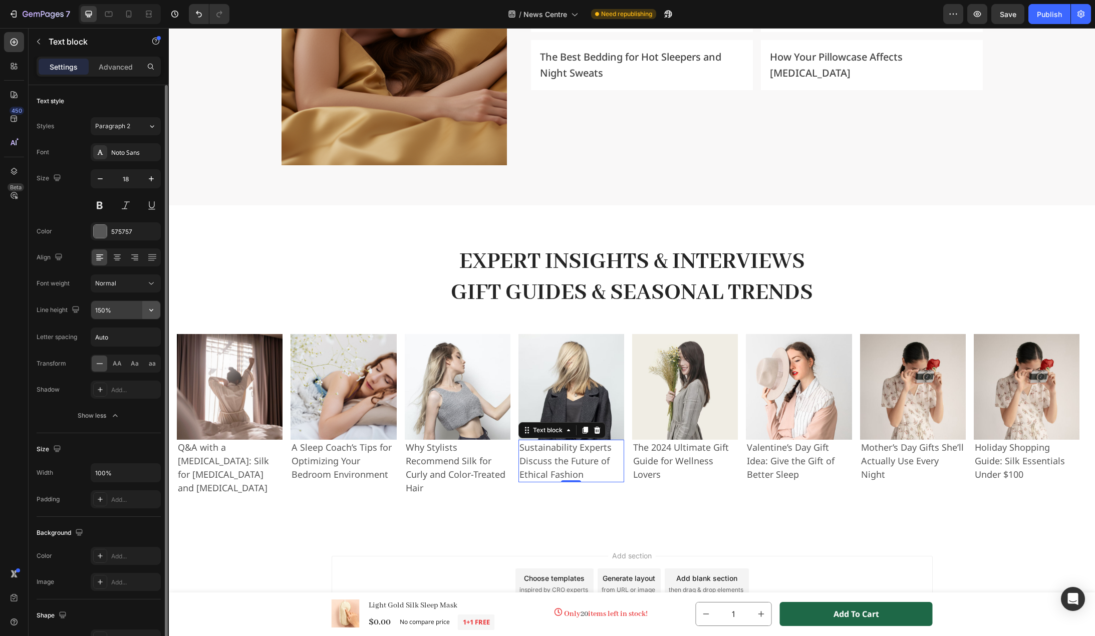
click at [153, 313] on icon "button" at bounding box center [151, 310] width 10 height 10
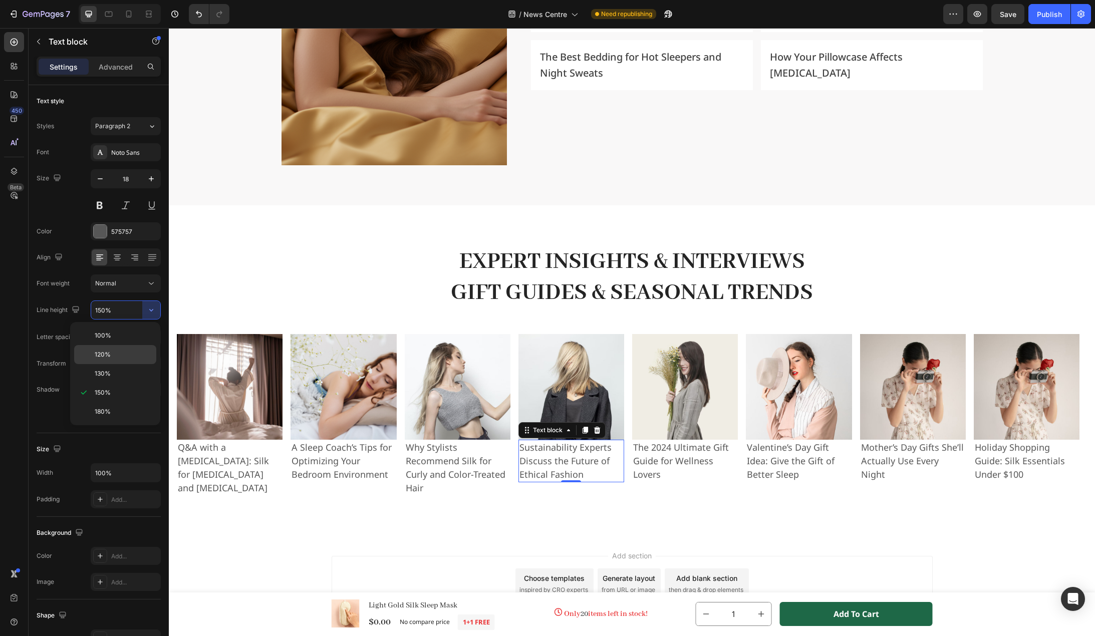
click at [117, 356] on p "120%" at bounding box center [123, 354] width 57 height 9
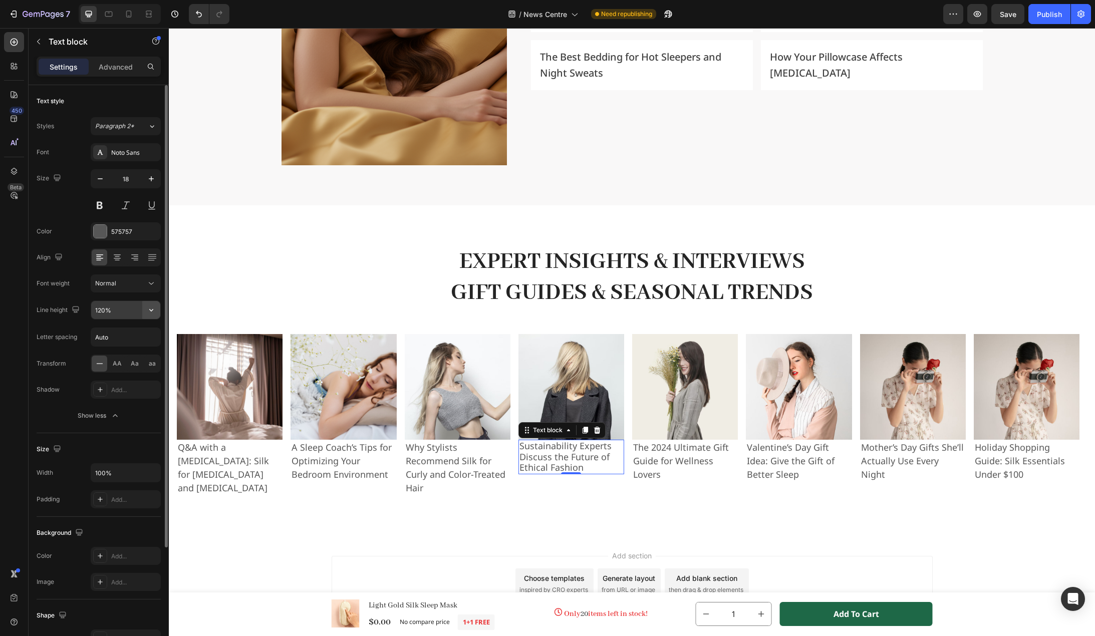
click at [153, 312] on icon "button" at bounding box center [151, 310] width 10 height 10
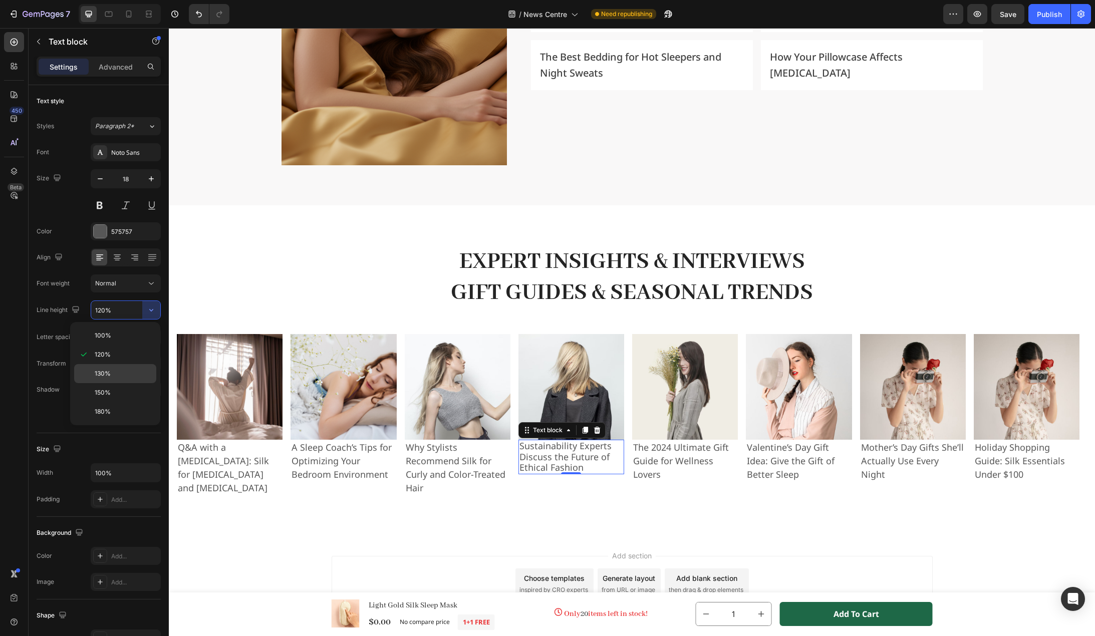
click at [129, 370] on p "130%" at bounding box center [123, 373] width 57 height 9
type input "130%"
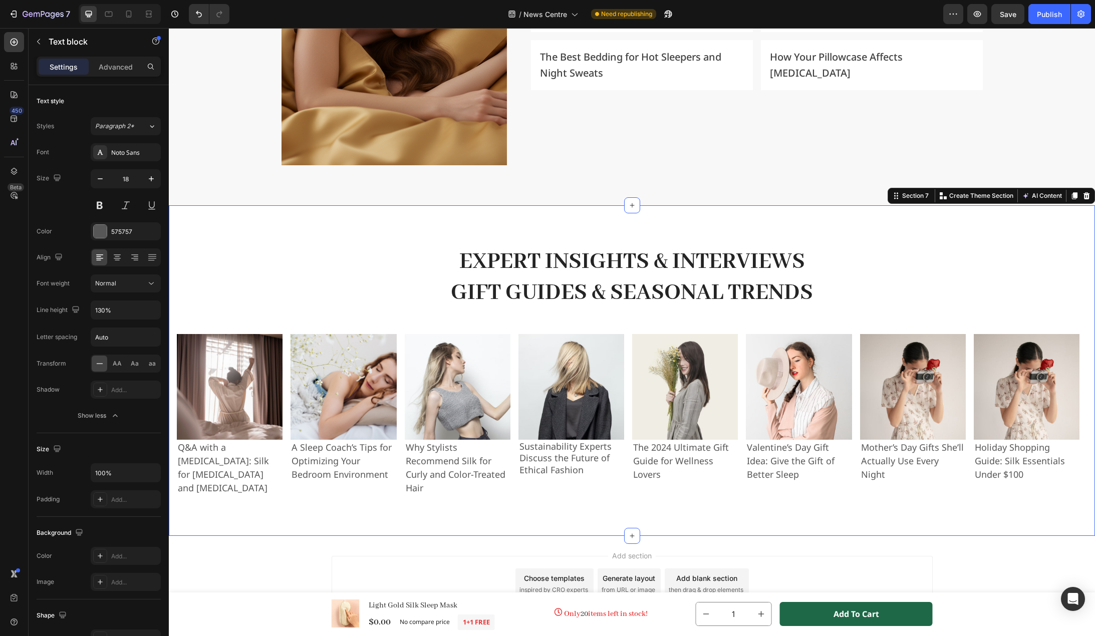
click at [277, 506] on div "Expert Insights & Interviews Gift Guides & Seasonal Trends Heading Icon #GEMTHE…" at bounding box center [632, 370] width 926 height 331
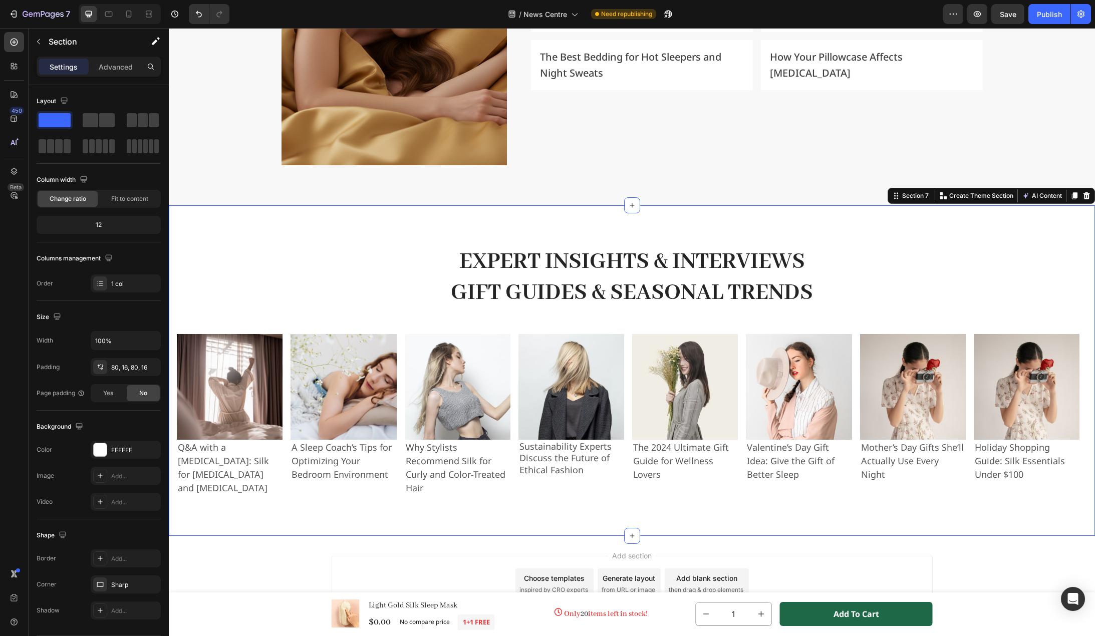
scroll to position [1748, 0]
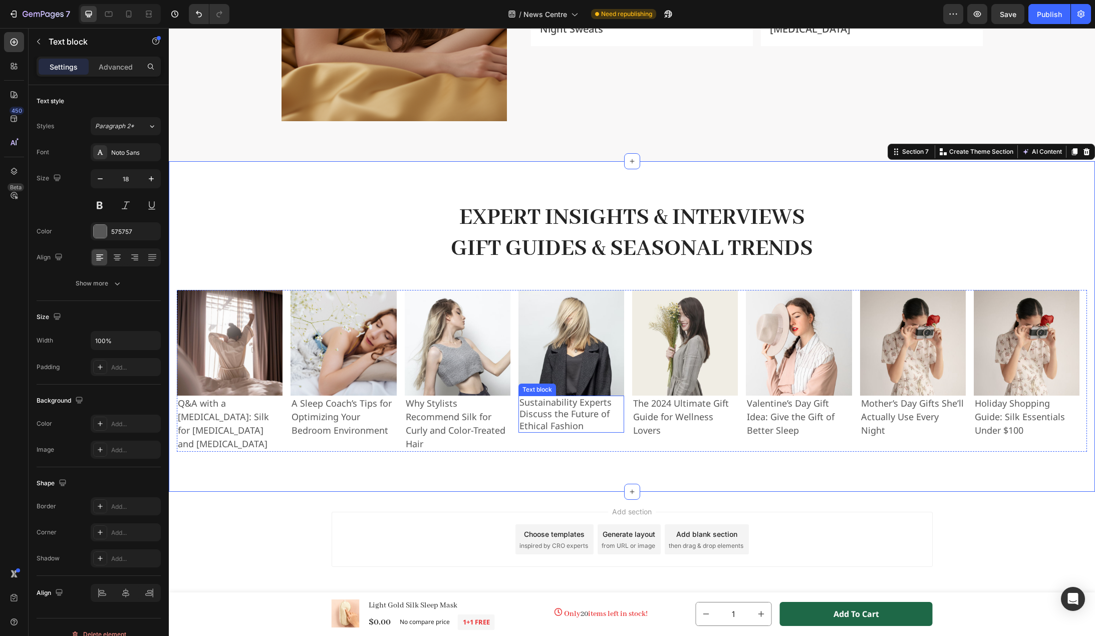
click at [562, 417] on p "Sustainability Experts Discuss the Future of Ethical Fashion" at bounding box center [572, 414] width 104 height 35
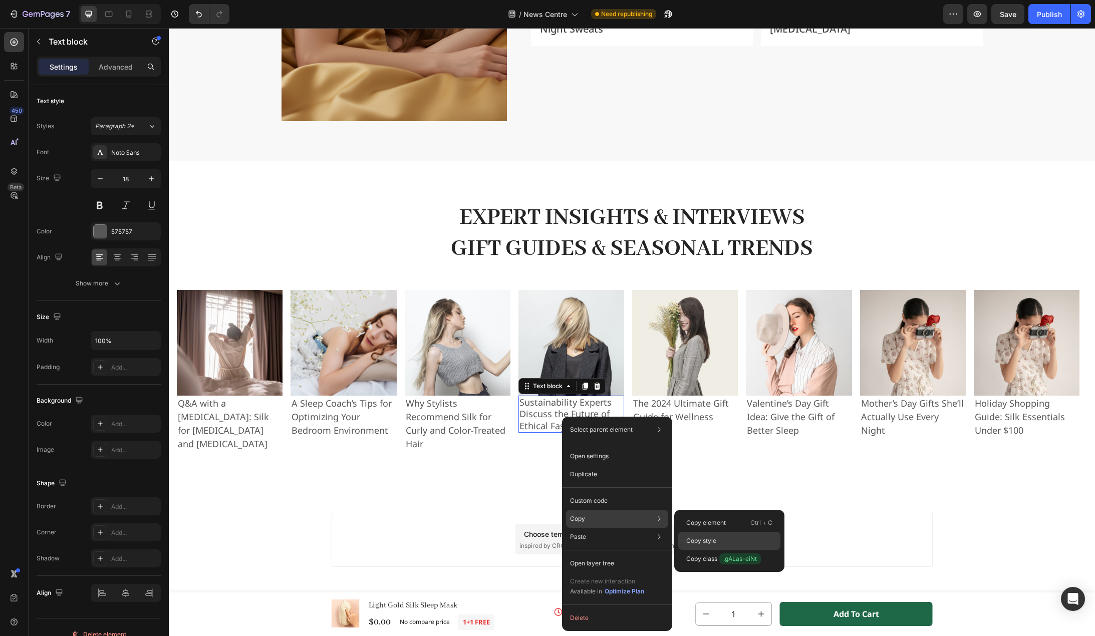
click at [687, 534] on div "Copy style" at bounding box center [729, 541] width 102 height 18
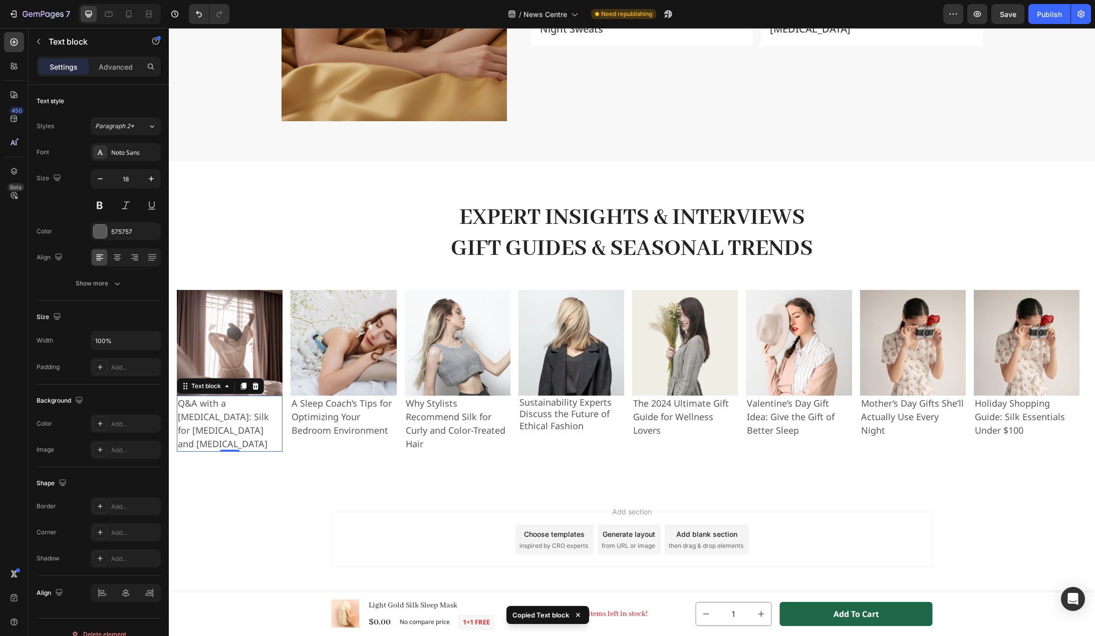
click at [223, 420] on p "Q&A with a Dermatologist: Silk for Eczema and Sensitive Skin" at bounding box center [230, 424] width 104 height 54
click at [313, 421] on p "A Sleep Coach’s Tips for Optimizing Your Bedroom Environment" at bounding box center [344, 417] width 104 height 41
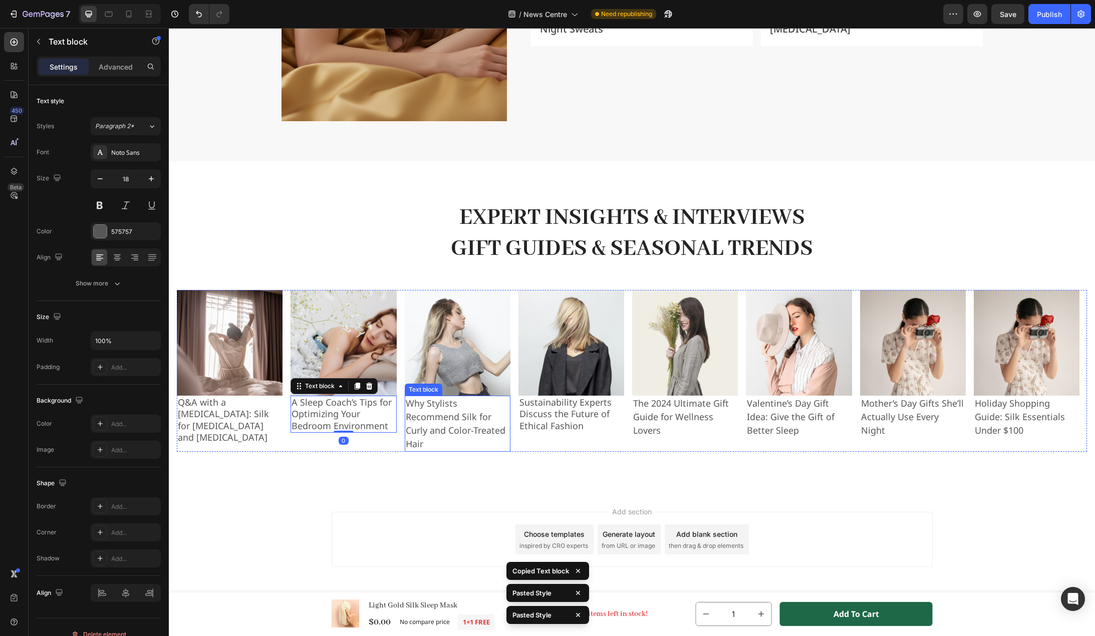
click at [436, 419] on p "Why Stylists Recommend Silk for Curly and Color-Treated Hair" at bounding box center [458, 424] width 104 height 54
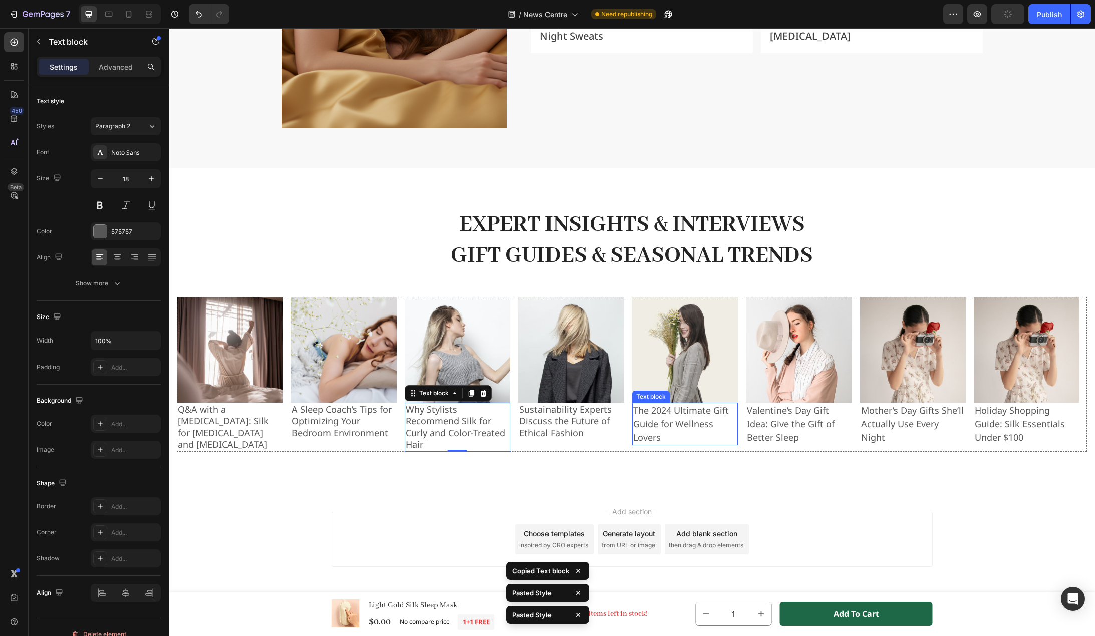
scroll to position [1741, 0]
click at [661, 427] on p "The 2024 Ultimate Gift Guide for Wellness Lovers" at bounding box center [685, 424] width 104 height 41
click at [818, 428] on p "Valentine’s Day Gift Idea: Give the Gift of Better Sleep" at bounding box center [799, 424] width 104 height 41
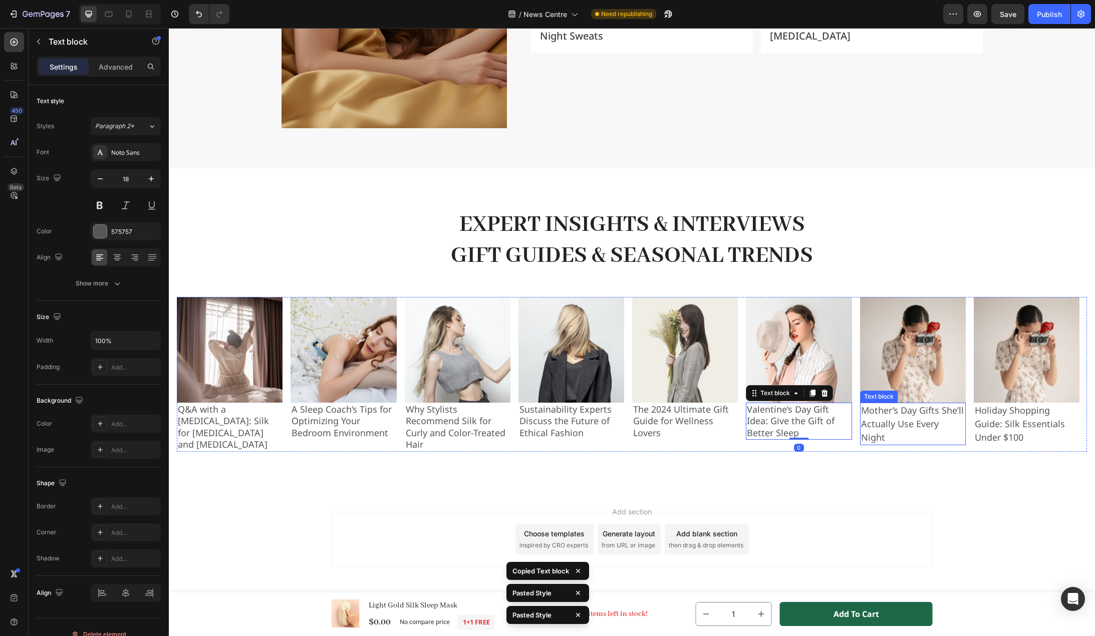
click at [909, 424] on p "Mother’s Day Gifts She’ll Actually Use Every Night" at bounding box center [913, 424] width 104 height 41
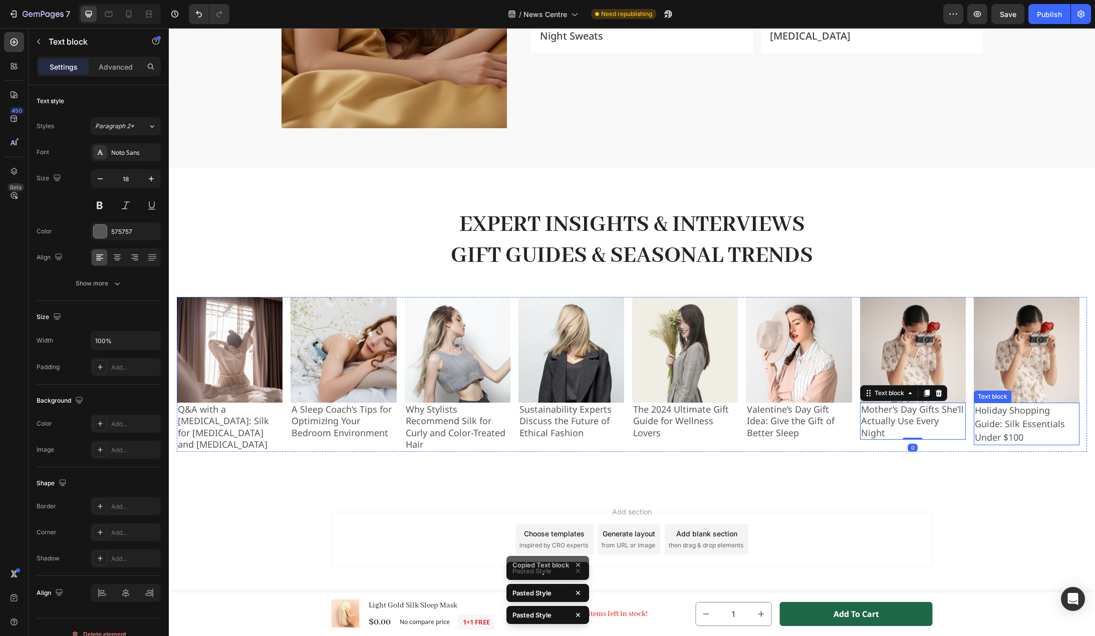
click at [986, 426] on p "Holiday Shopping Guide: Silk Essentials Under $100" at bounding box center [1027, 424] width 104 height 41
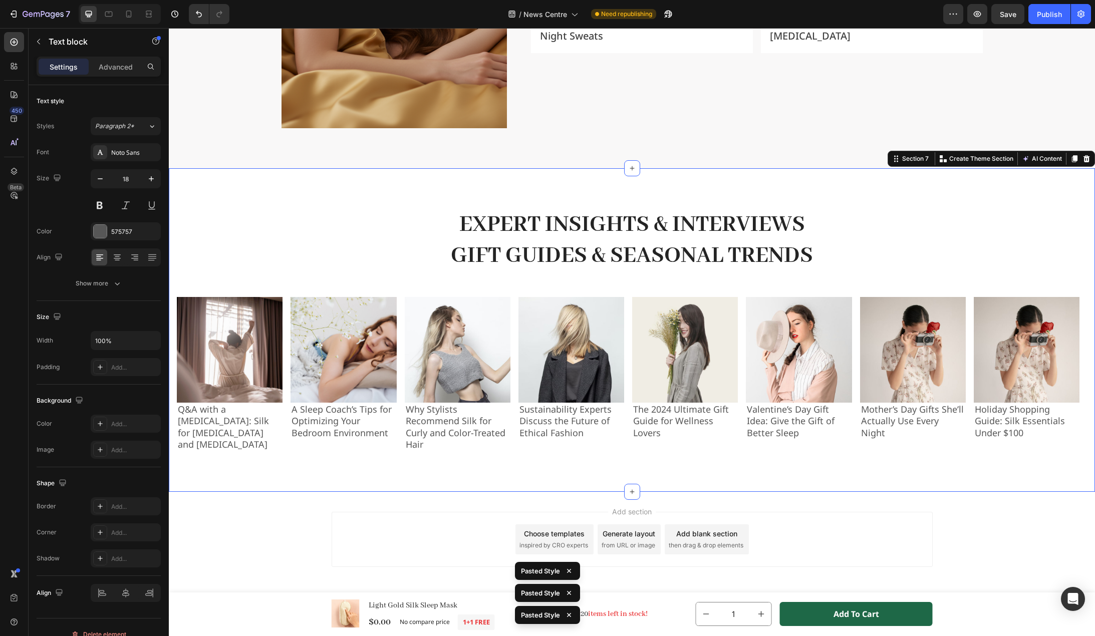
click at [317, 474] on div "Expert Insights & Interviews Gift Guides & Seasonal Trends Heading Icon #GEMTHE…" at bounding box center [632, 330] width 926 height 324
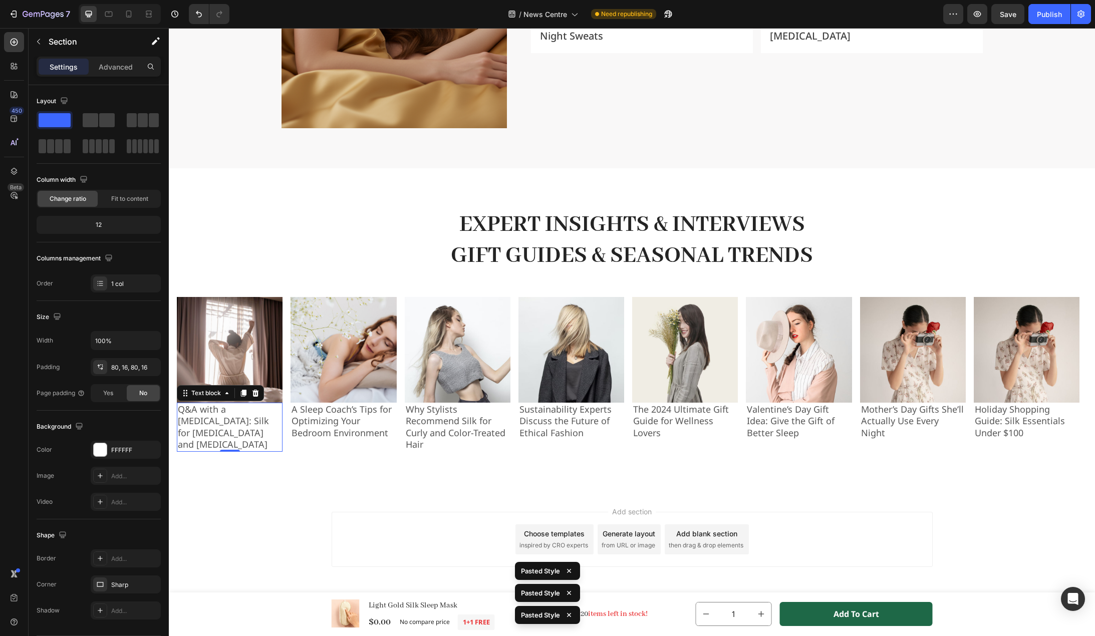
click at [235, 435] on p "Q&A with a Dermatologist: Silk for Eczema and Sensitive Skin" at bounding box center [230, 427] width 104 height 47
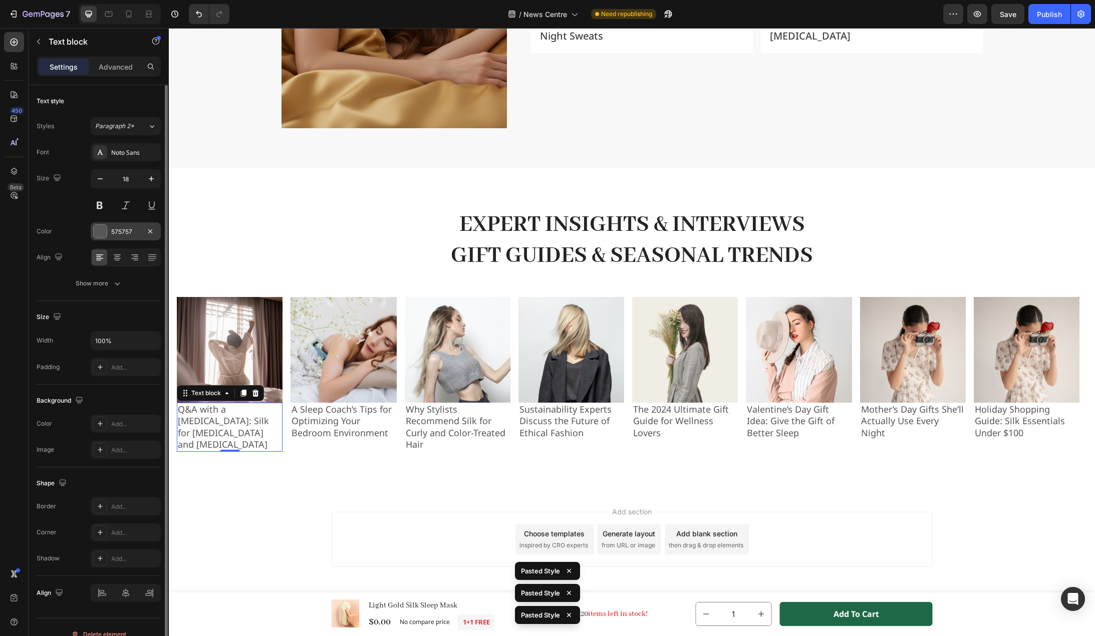
click at [119, 226] on div "575757" at bounding box center [126, 231] width 70 height 18
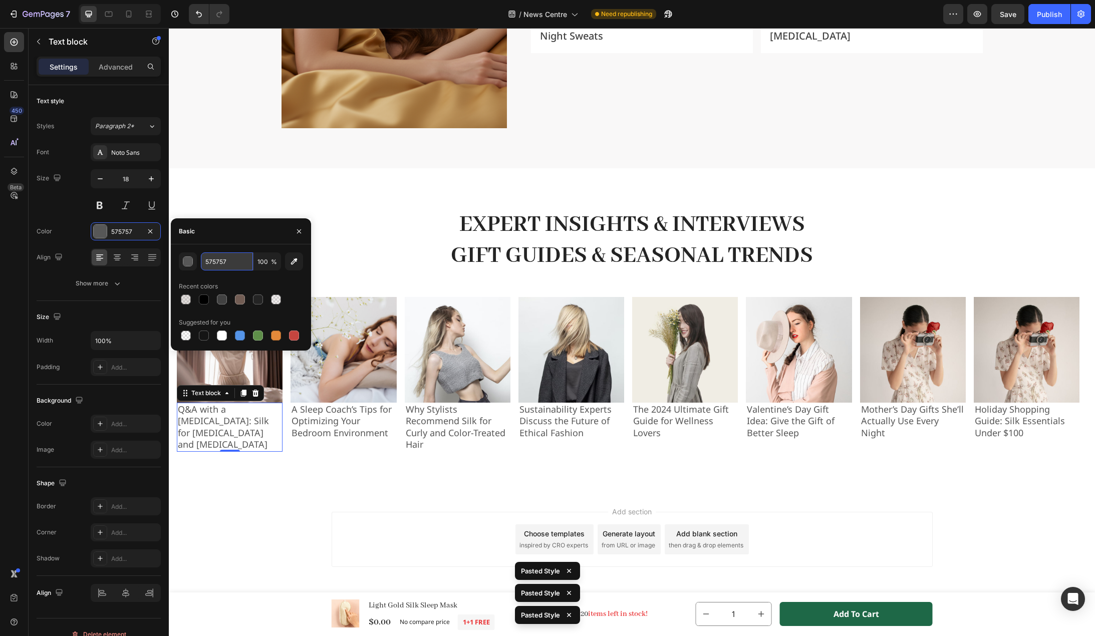
click at [225, 265] on input "575757" at bounding box center [227, 262] width 52 height 18
paste input "Copy element from Gempages!"
click at [224, 295] on div at bounding box center [222, 300] width 10 height 10
type input "414141"
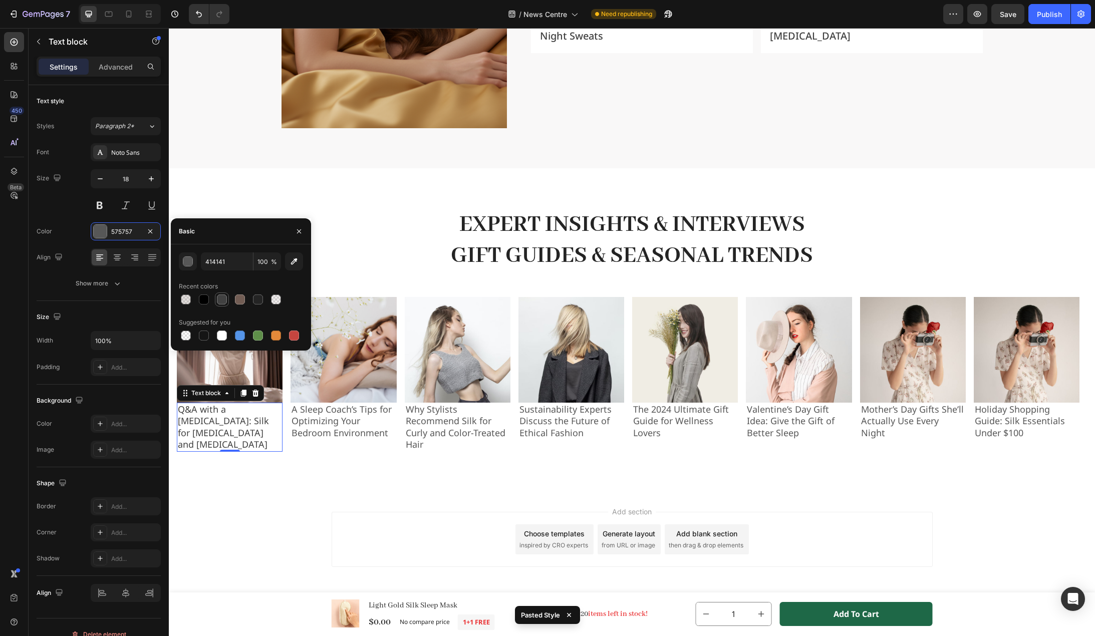
scroll to position [0, 0]
drag, startPoint x: 299, startPoint y: 232, endPoint x: 135, endPoint y: 235, distance: 163.4
click at [299, 232] on icon "button" at bounding box center [299, 231] width 8 height 8
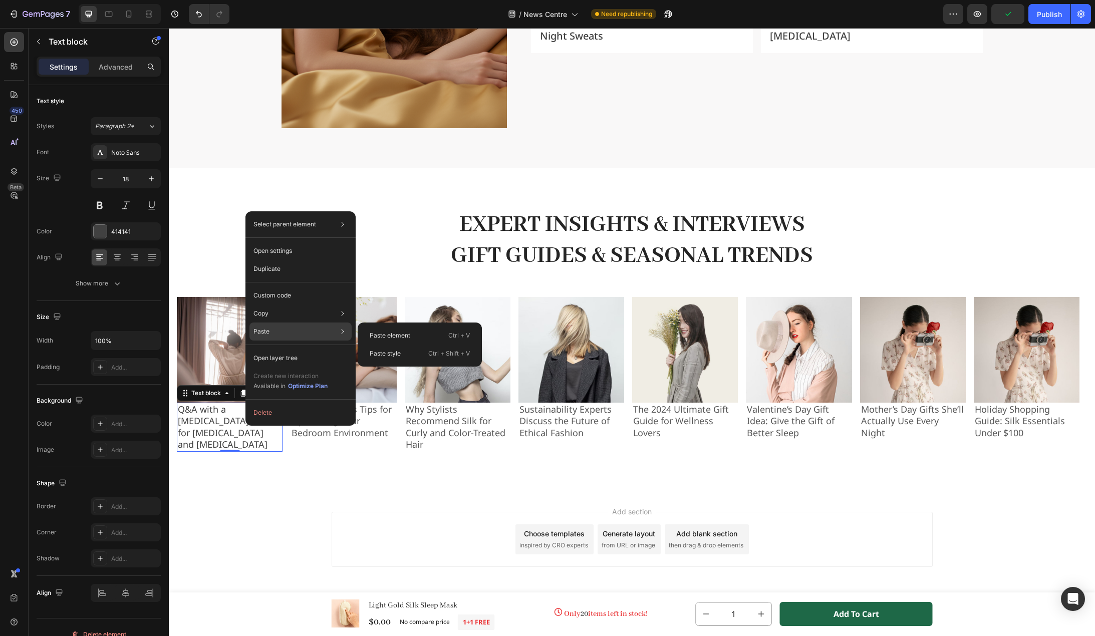
click at [294, 332] on div "Paste Paste element Ctrl + V Paste style Ctrl + Shift + V" at bounding box center [301, 332] width 102 height 18
click at [321, 316] on div "Copy Copy element Ctrl + C Copy style Copy class .gOaBuBN7EA" at bounding box center [301, 314] width 102 height 18
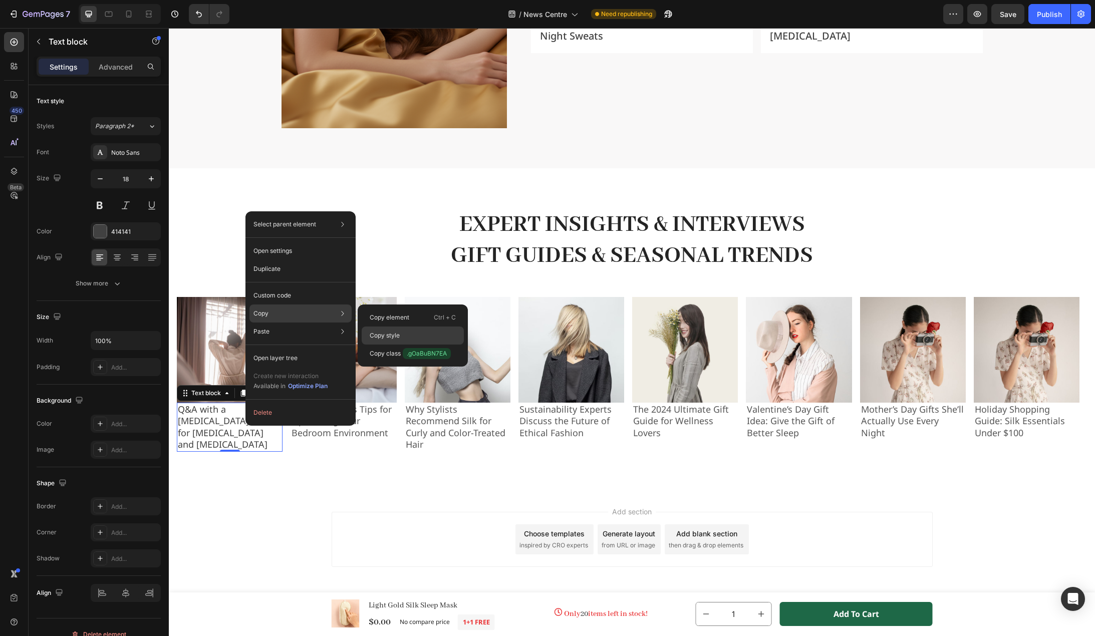
drag, startPoint x: 385, startPoint y: 335, endPoint x: 182, endPoint y: 398, distance: 212.2
click at [385, 335] on p "Copy style" at bounding box center [385, 335] width 30 height 9
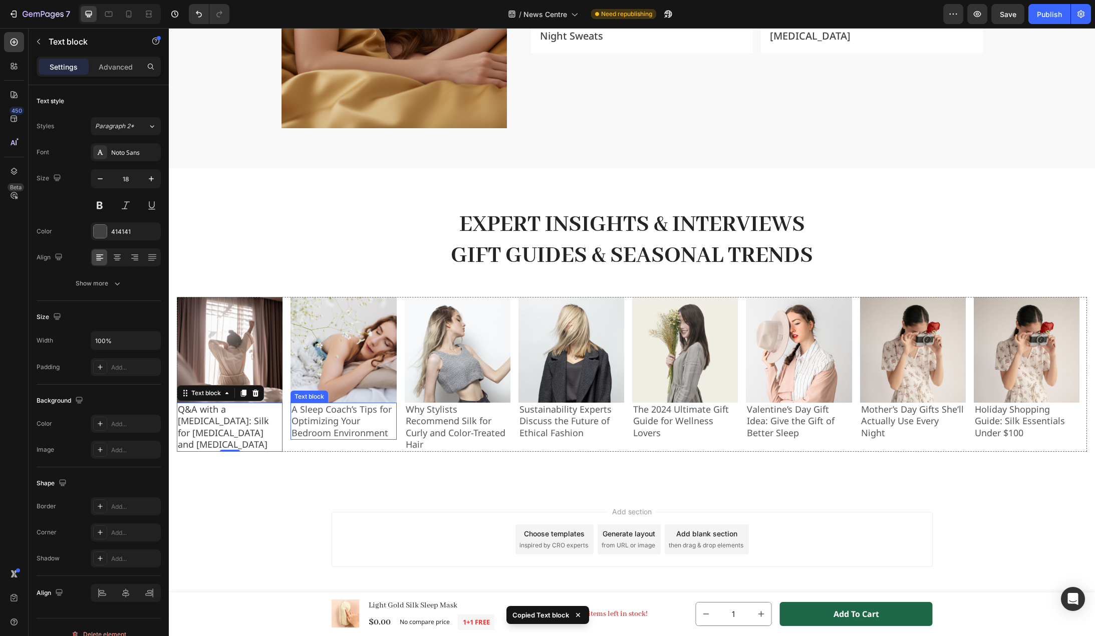
click at [347, 416] on p "A Sleep Coach’s Tips for Optimizing Your Bedroom Environment" at bounding box center [344, 421] width 104 height 35
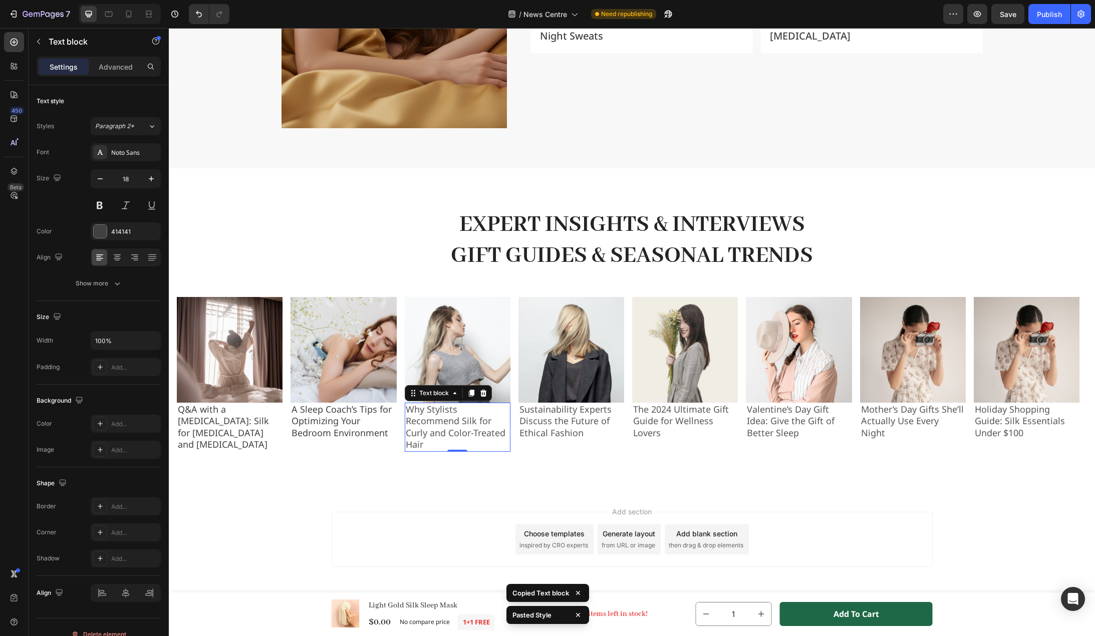
click at [448, 427] on p "Why Stylists Recommend Silk for Curly and Color-Treated Hair" at bounding box center [458, 427] width 104 height 47
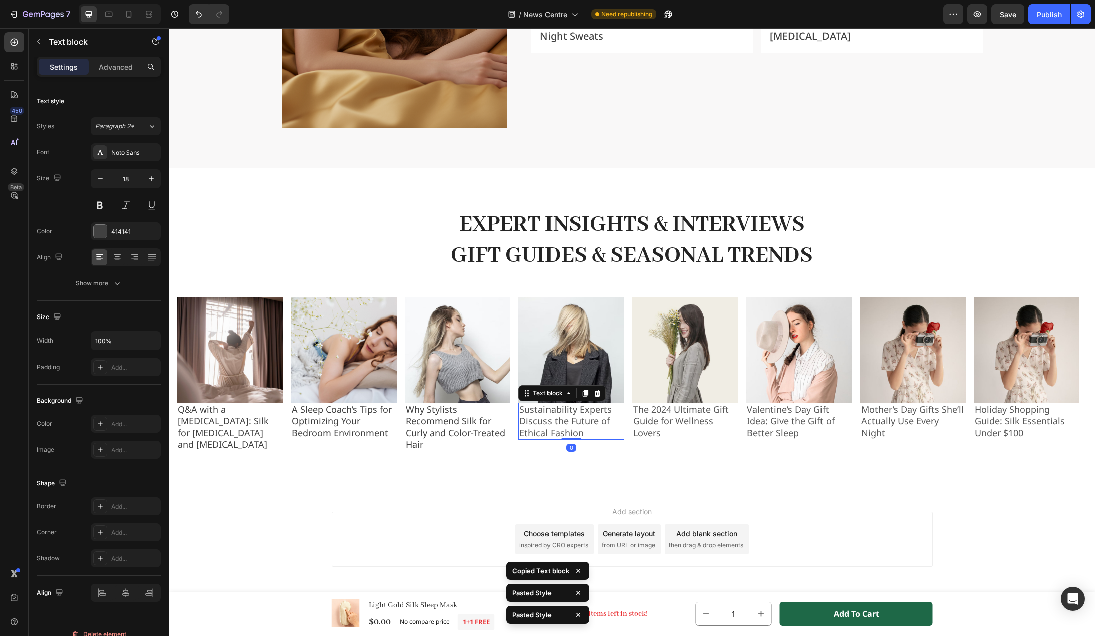
click at [558, 432] on p "Sustainability Experts Discuss the Future of Ethical Fashion" at bounding box center [572, 421] width 104 height 35
click at [657, 431] on p "The 2024 Ultimate Gift Guide for Wellness Lovers" at bounding box center [685, 421] width 104 height 35
click at [793, 436] on p "Valentine’s Day Gift Idea: Give the Gift of Better Sleep" at bounding box center [799, 421] width 104 height 35
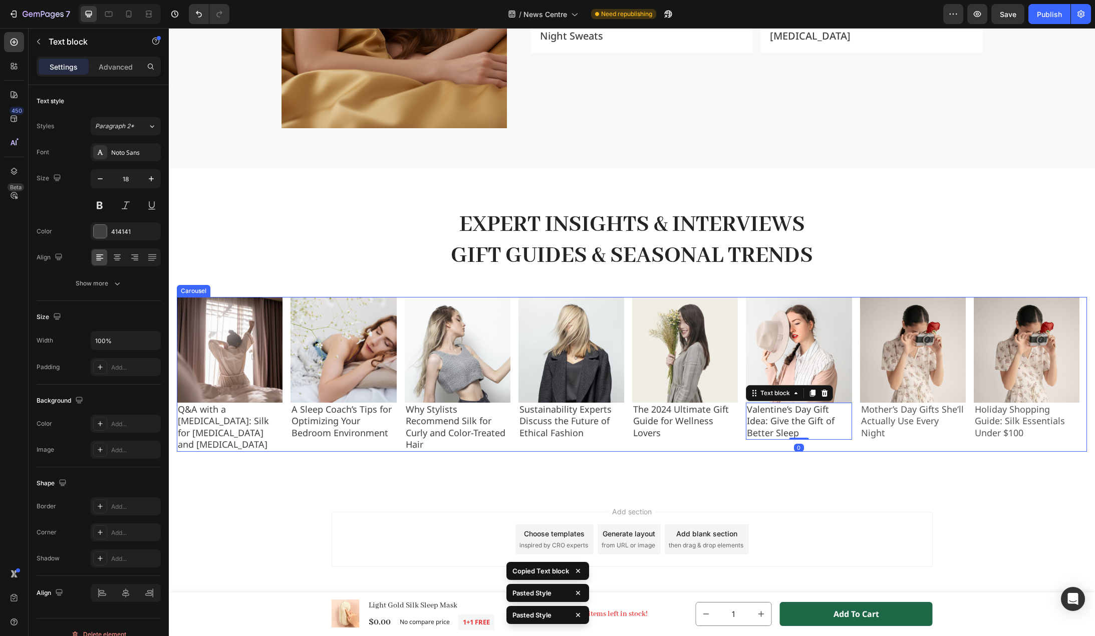
click at [897, 428] on div "Image Mother’s Day Gifts She’ll Actually Use Every Night Text block" at bounding box center [913, 374] width 106 height 155
click at [924, 421] on p "Mother’s Day Gifts She’ll Actually Use Every Night" at bounding box center [913, 421] width 104 height 35
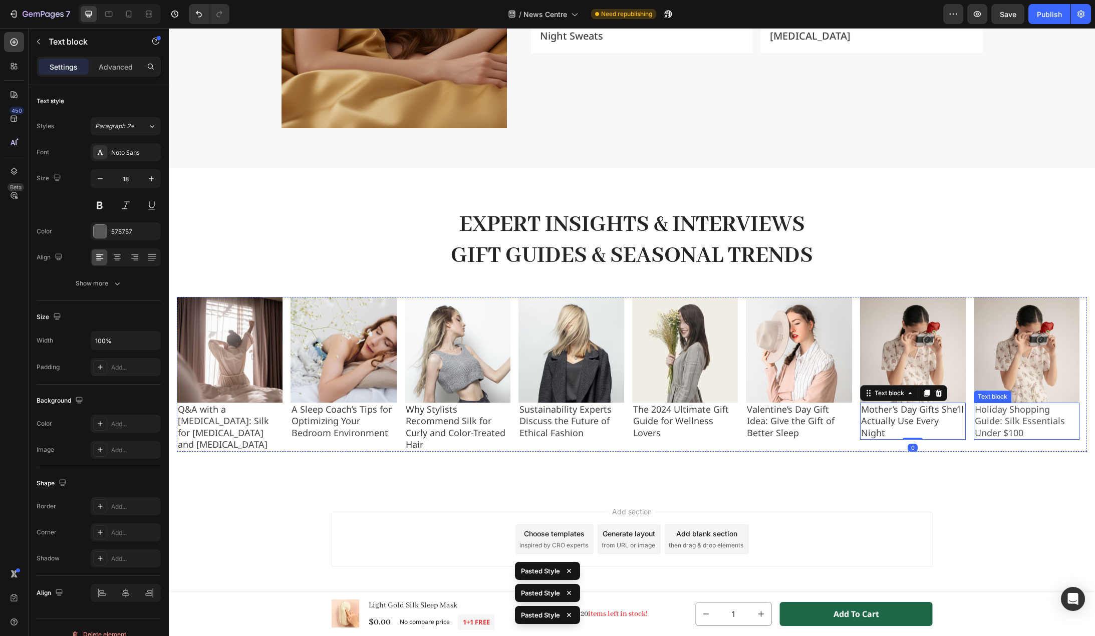
click at [1002, 427] on p "Holiday Shopping Guide: Silk Essentials Under $100" at bounding box center [1027, 421] width 104 height 35
click at [1001, 423] on p "Holiday Shopping Guide: Silk Essentials Under $100" at bounding box center [1027, 421] width 104 height 35
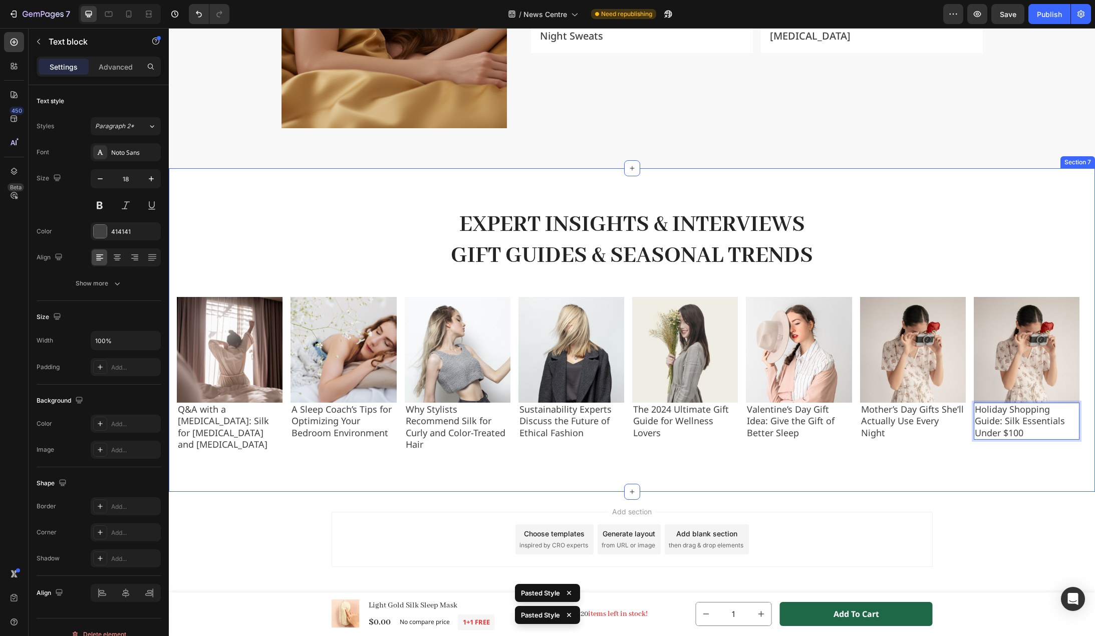
click at [971, 485] on div "Expert Insights & Interviews Gift Guides & Seasonal Trends Heading Icon #GEMTHE…" at bounding box center [632, 330] width 926 height 324
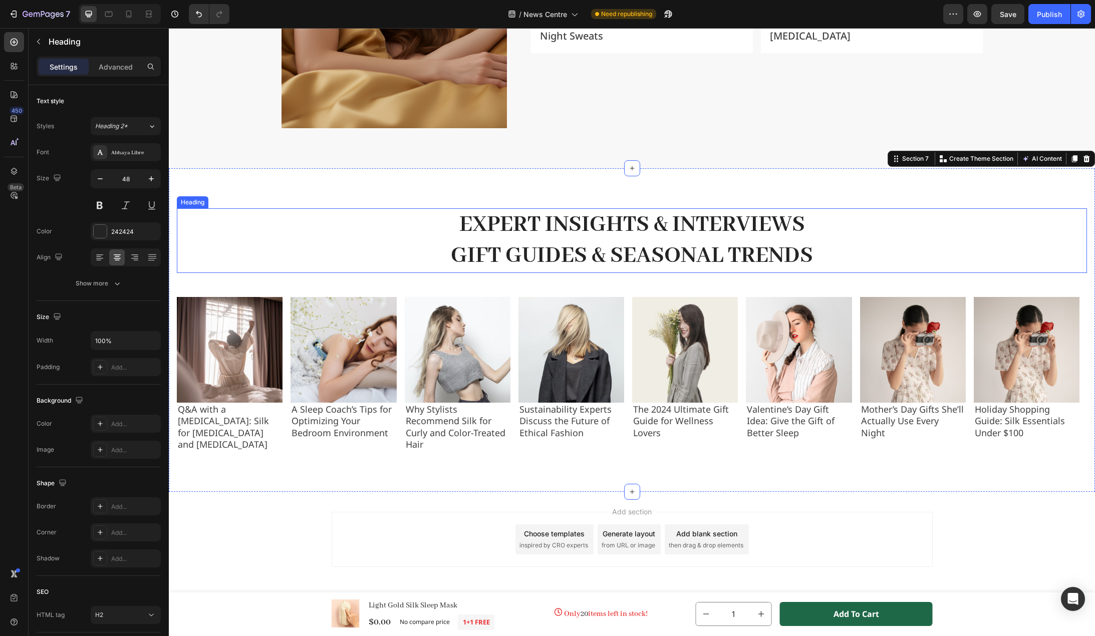
click at [700, 260] on h2 "Expert Insights & Interviews Gift Guides & Seasonal Trends" at bounding box center [632, 240] width 910 height 65
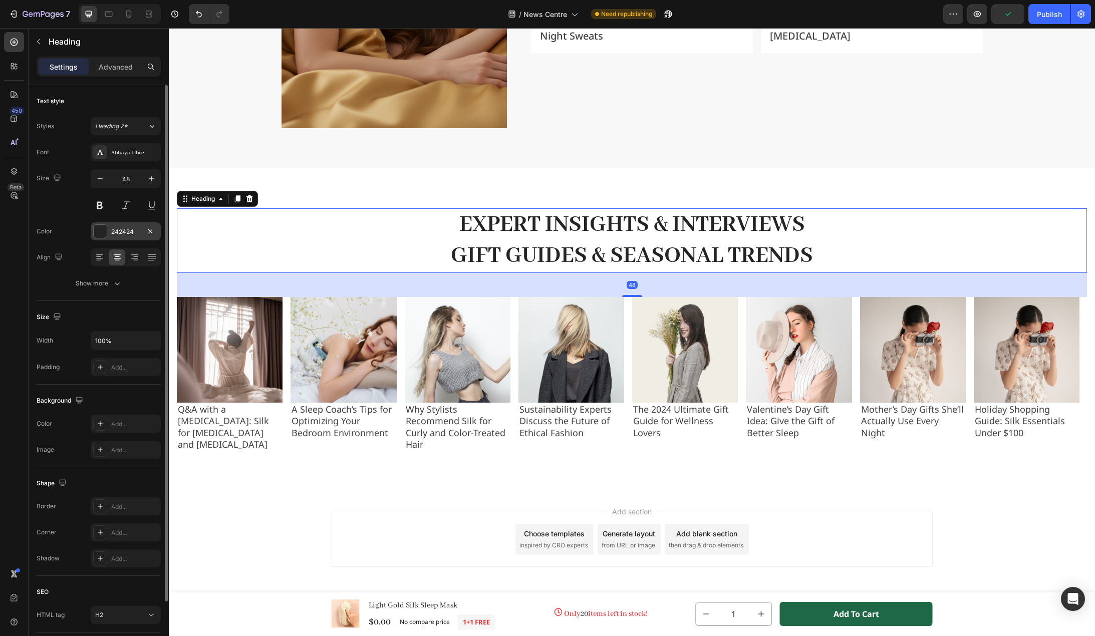
click at [122, 229] on div "242424" at bounding box center [125, 231] width 29 height 9
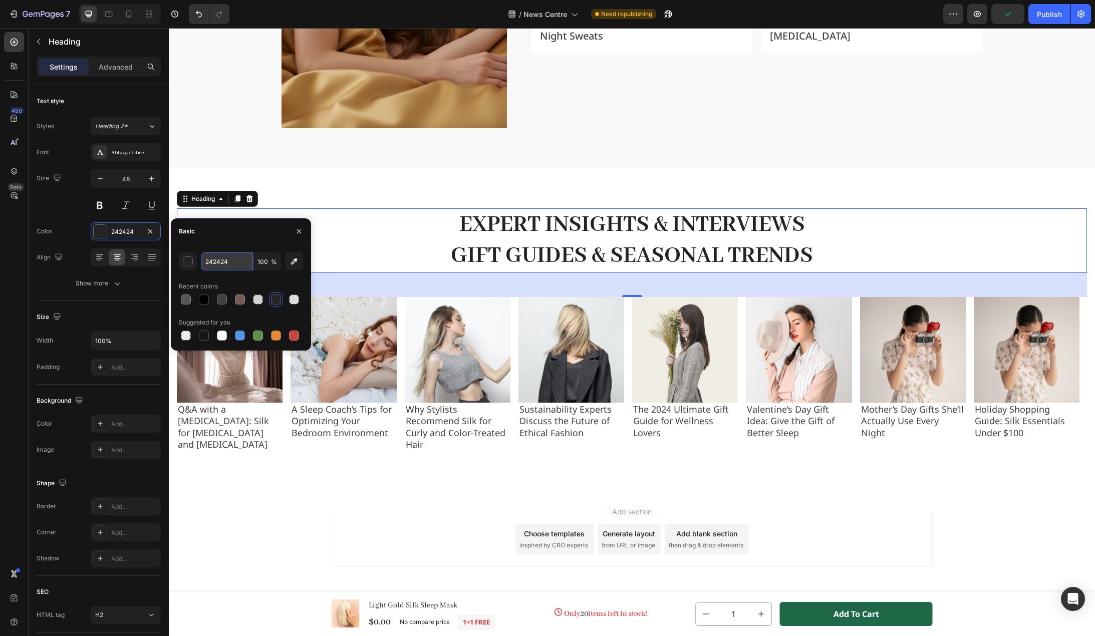
click at [220, 260] on input "242424" at bounding box center [227, 262] width 52 height 18
type input "000"
click at [331, 234] on h2 "Expert Insights & Interviews Gift Guides & Seasonal Trends" at bounding box center [632, 240] width 910 height 65
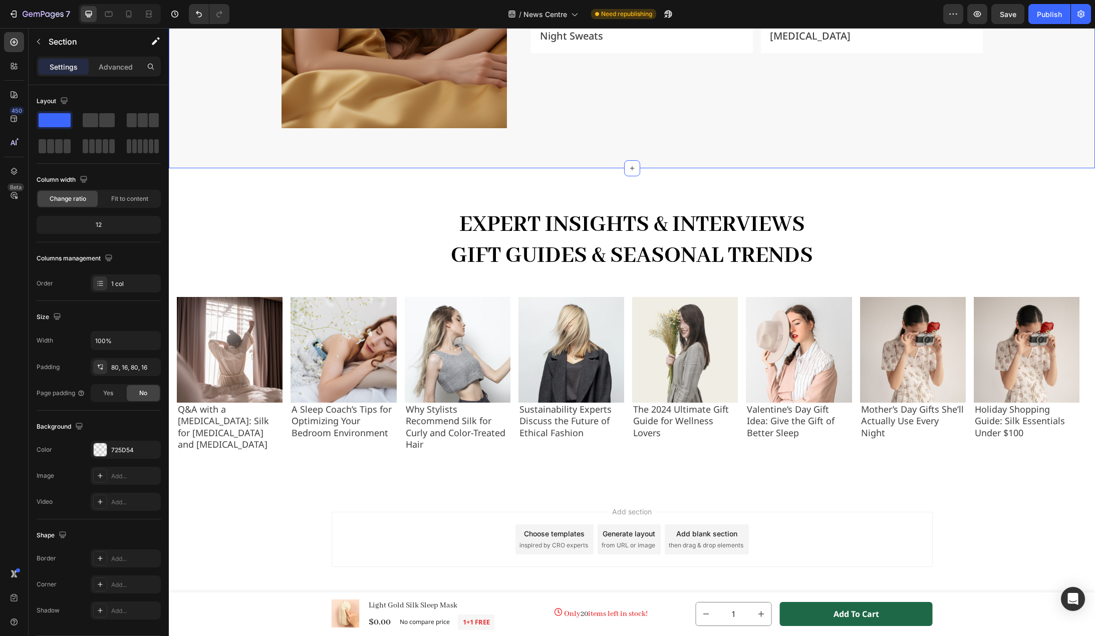
click at [236, 523] on div "Add section Choose templates inspired by CRO experts Generate layout from URL o…" at bounding box center [632, 553] width 926 height 123
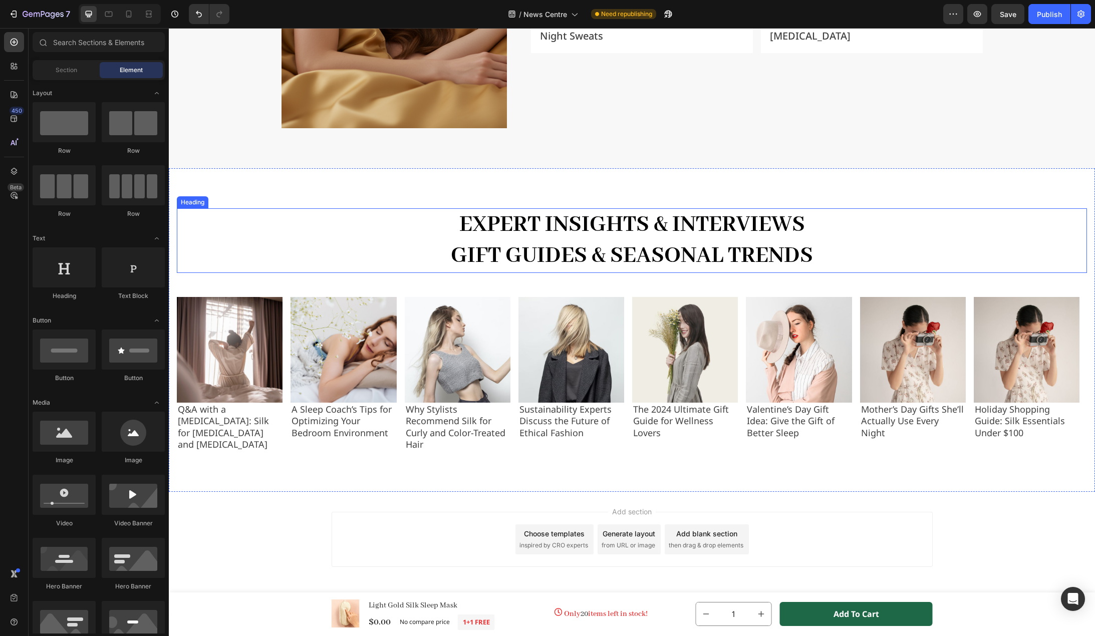
click at [699, 229] on p "Expert Insights & Interviews Gift Guides & Seasonal Trends" at bounding box center [632, 240] width 908 height 63
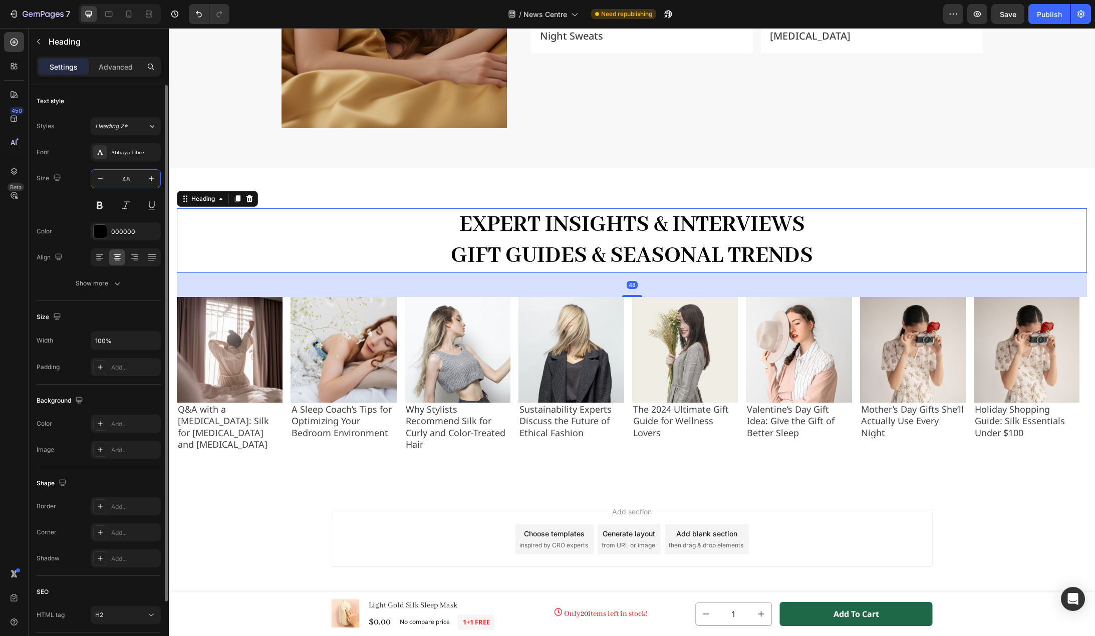
click at [130, 181] on input "48" at bounding box center [125, 179] width 33 height 18
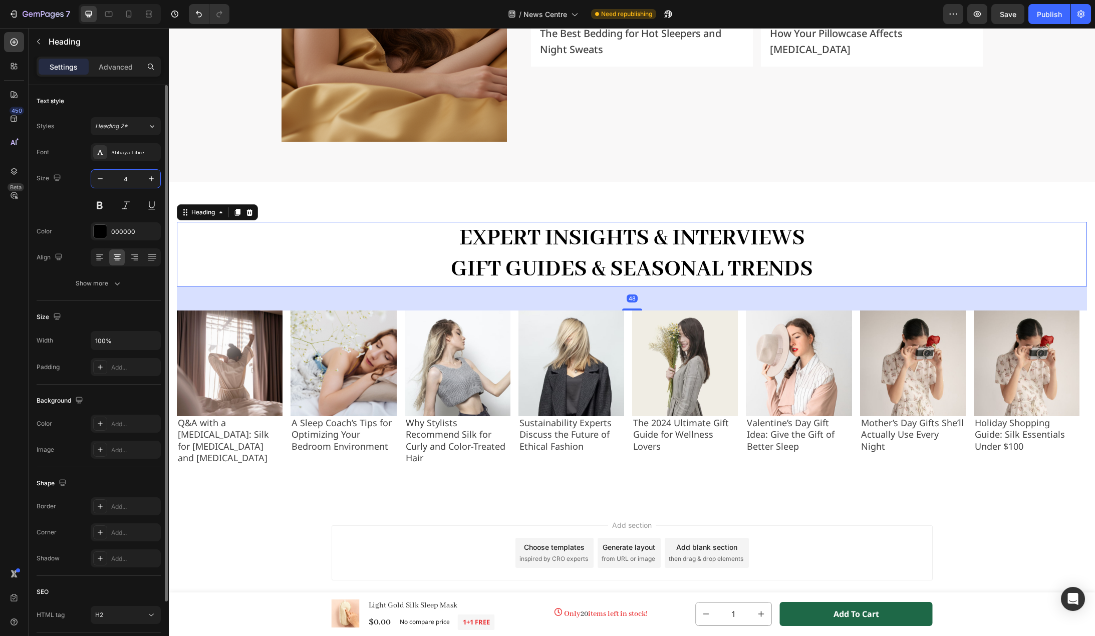
type input "40"
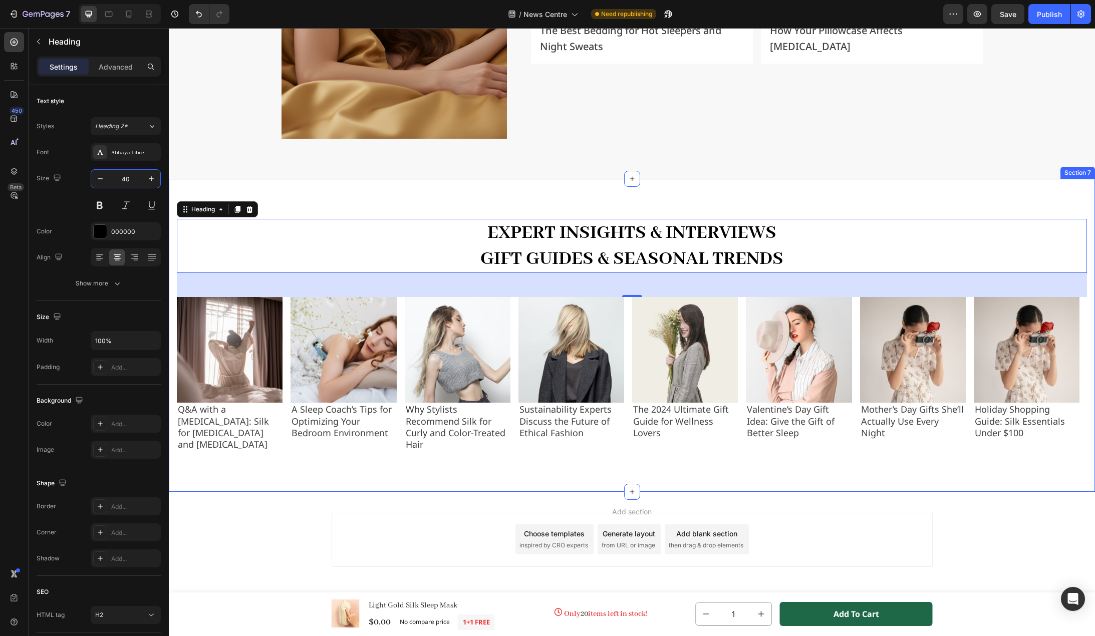
click at [229, 484] on div "Expert Insights & Interviews Gift Guides & Seasonal Trends Heading 48 Icon #GEM…" at bounding box center [632, 335] width 926 height 313
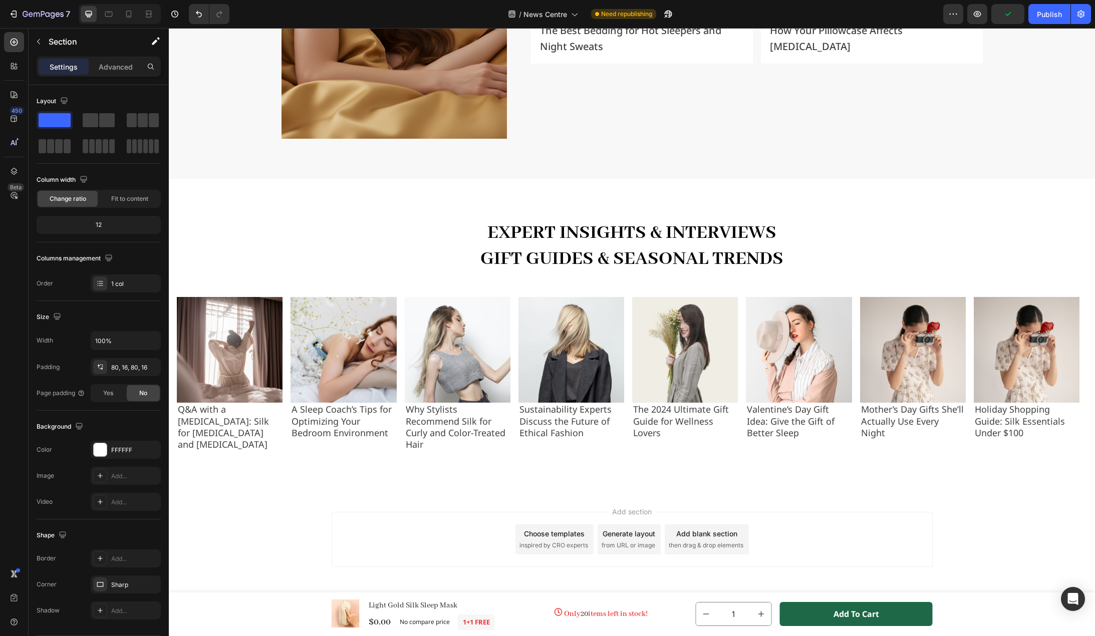
click at [235, 532] on div "Add section Choose templates inspired by CRO experts Generate layout from URL o…" at bounding box center [632, 553] width 926 height 123
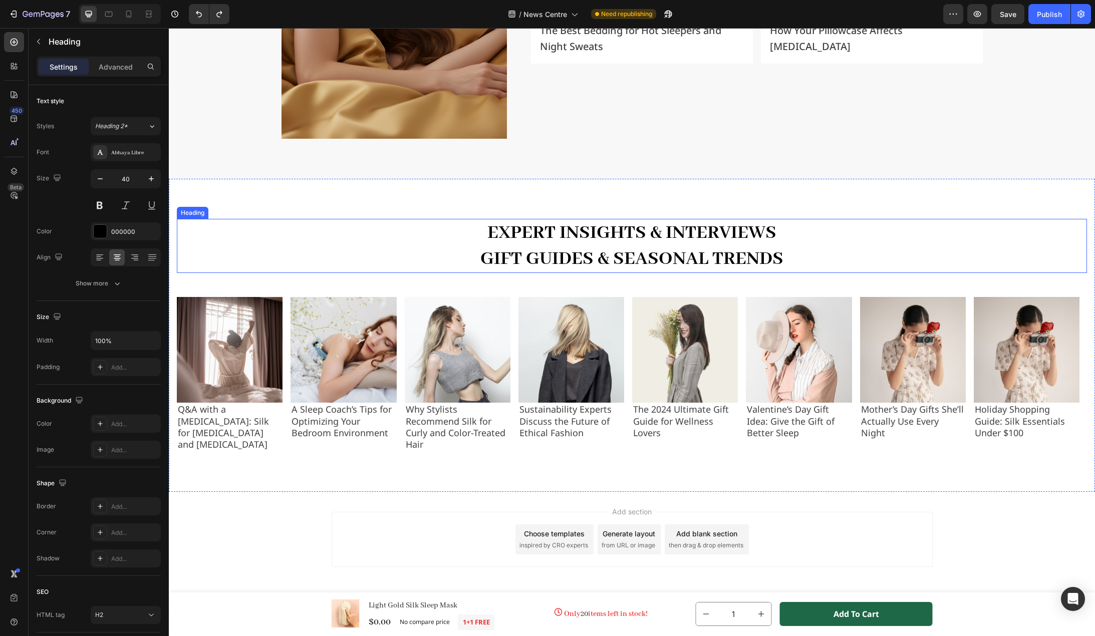
click at [565, 259] on p "Expert Insights & Interviews Gift Guides & Seasonal Trends" at bounding box center [632, 246] width 908 height 52
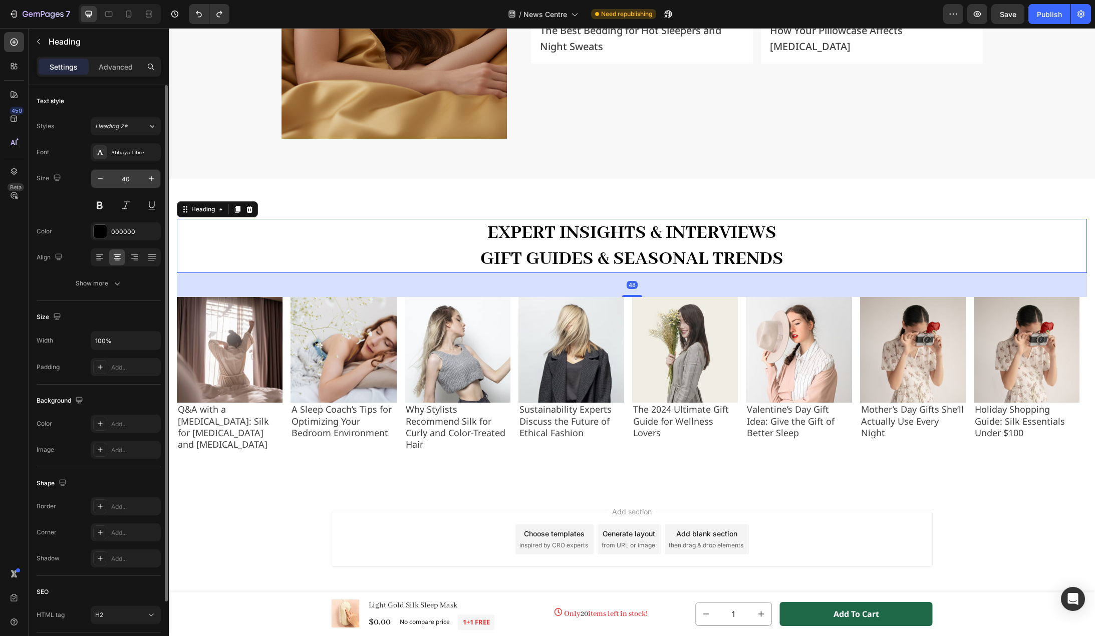
click at [138, 177] on input "40" at bounding box center [125, 179] width 33 height 18
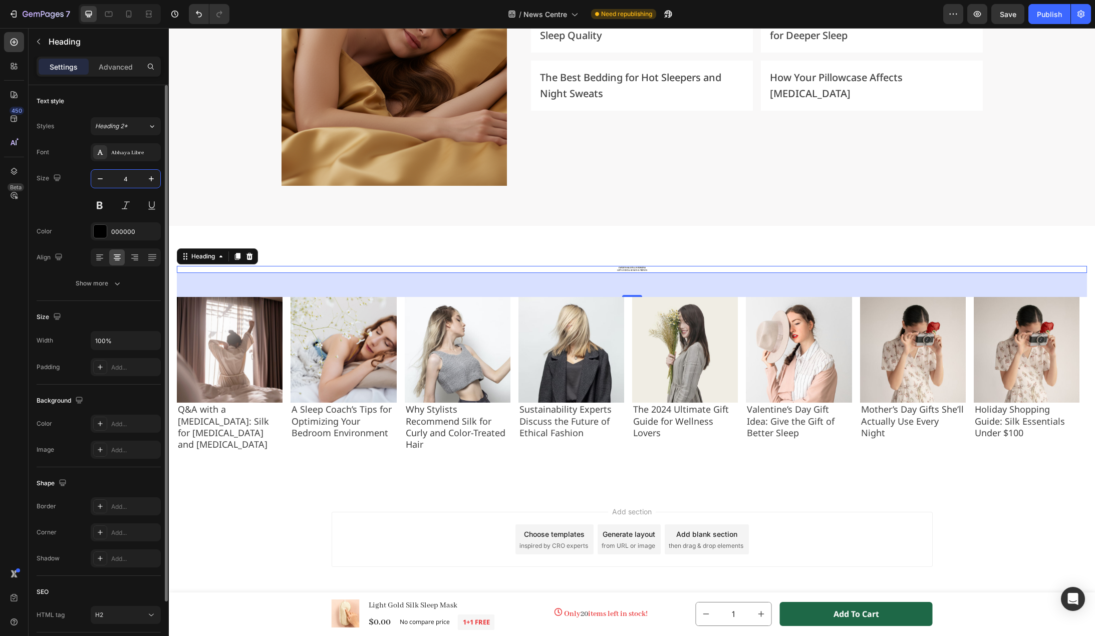
type input "48"
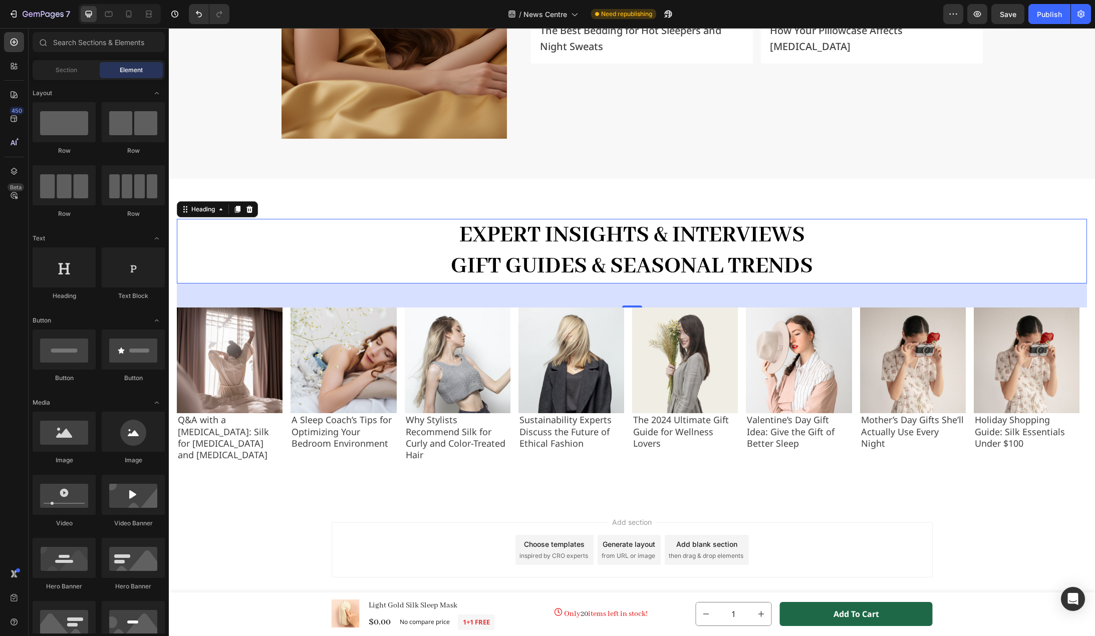
click at [207, 505] on div "Add section Choose templates inspired by CRO experts Generate layout from URL o…" at bounding box center [632, 564] width 926 height 123
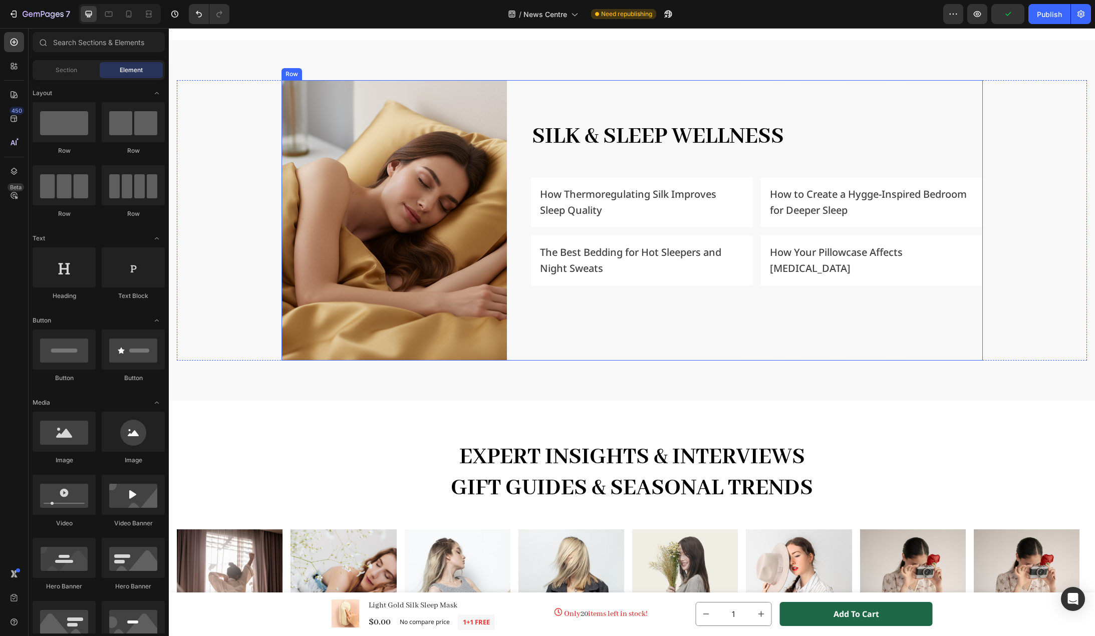
scroll to position [1490, 0]
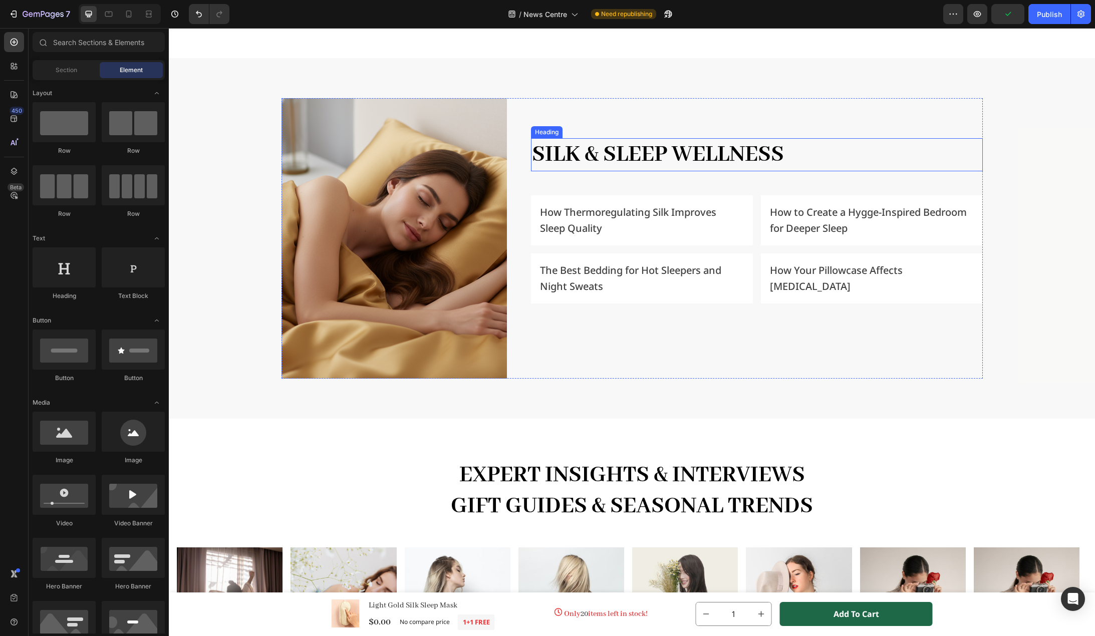
click at [714, 162] on h2 "Silk & Sleep Wellness" at bounding box center [756, 154] width 451 height 33
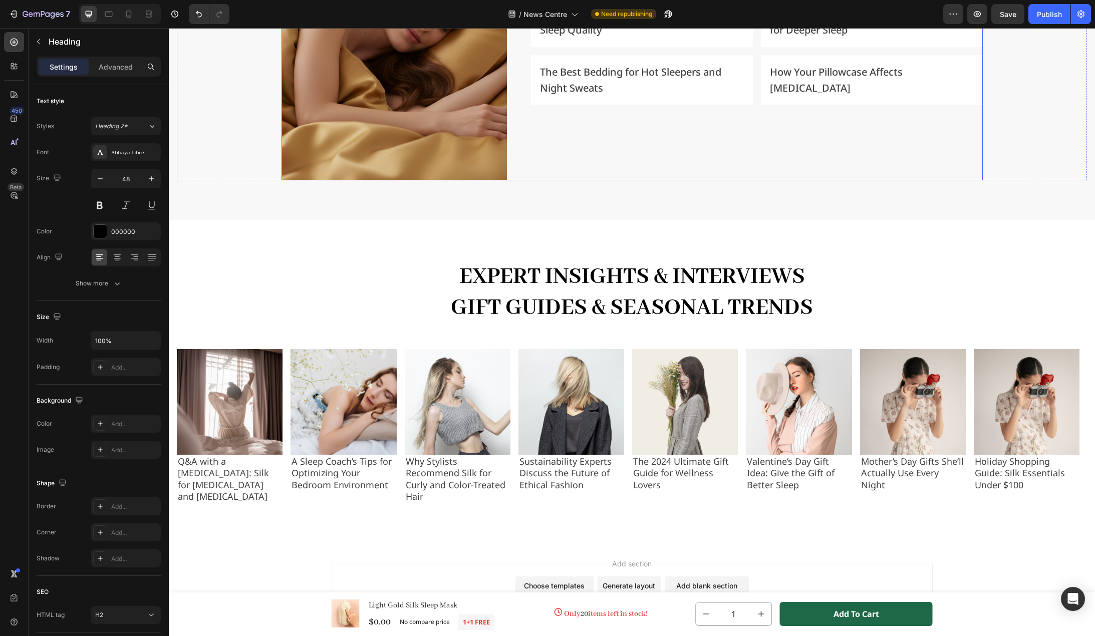
scroll to position [1691, 0]
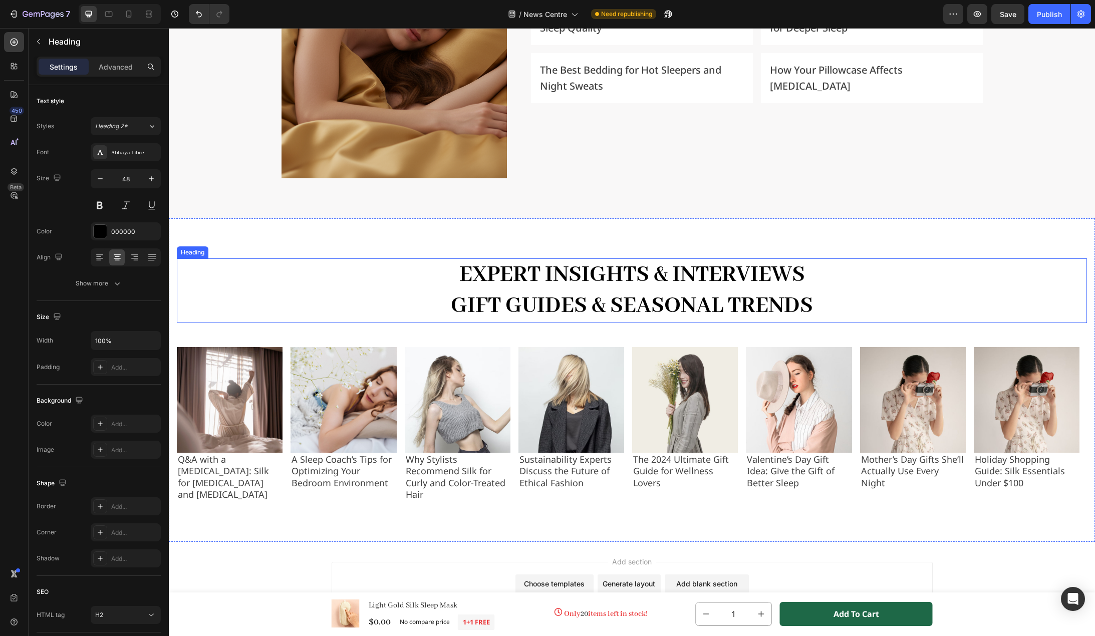
click at [723, 286] on p "Expert Insights & Interviews Gift Guides & Seasonal Trends" at bounding box center [632, 291] width 908 height 63
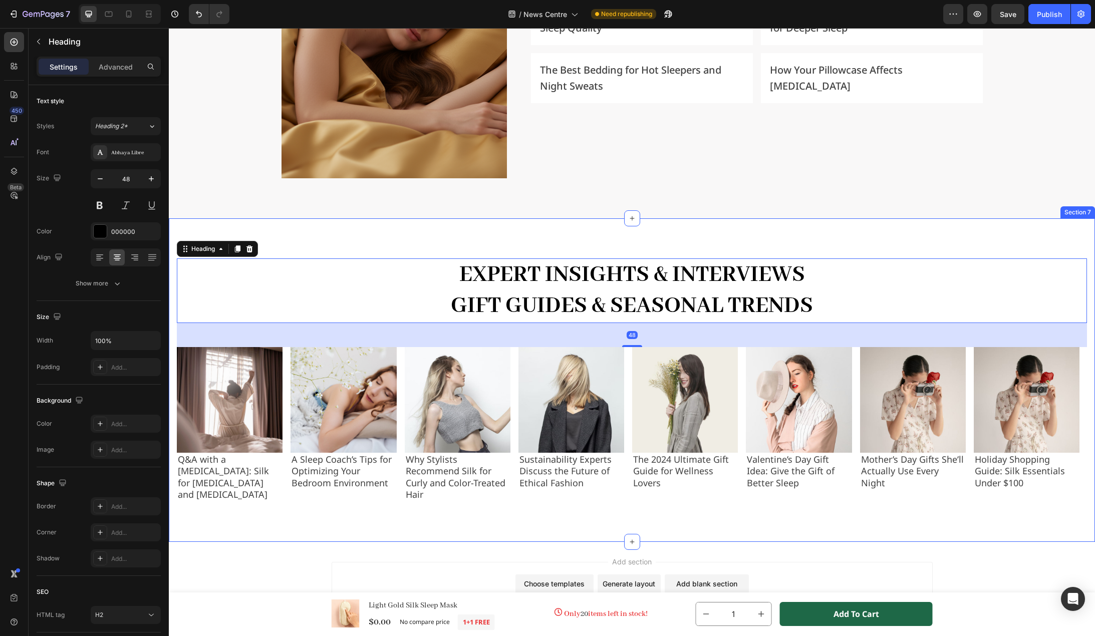
click at [224, 539] on div "Expert Insights & Interviews Gift Guides & Seasonal Trends Heading 48 Icon #GEM…" at bounding box center [632, 380] width 926 height 324
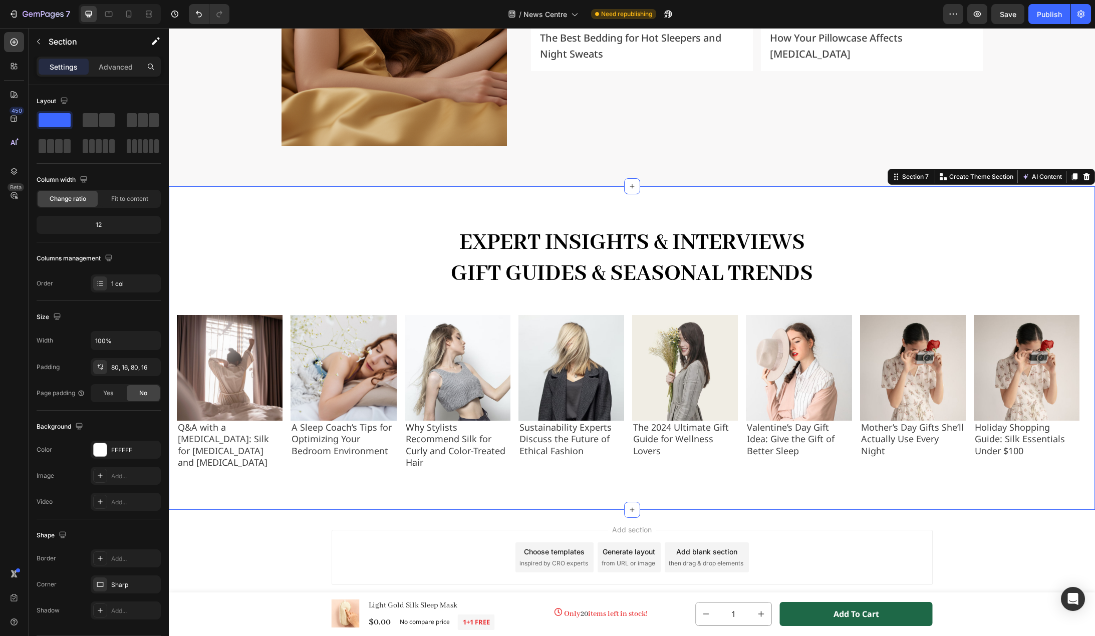
scroll to position [1741, 0]
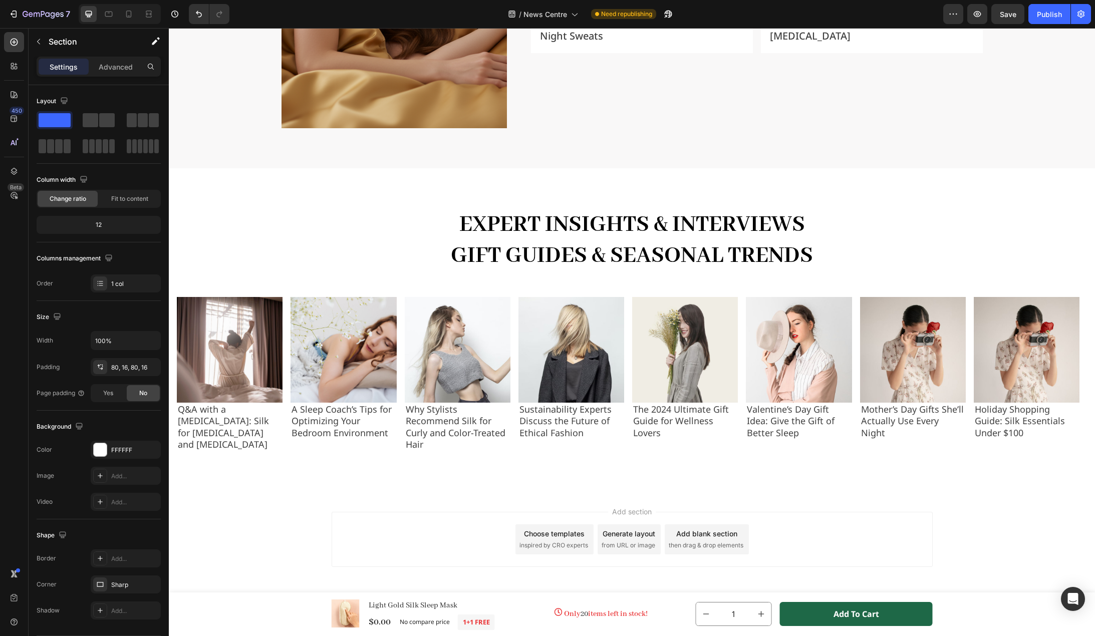
click at [233, 518] on div "Add section Choose templates inspired by CRO experts Generate layout from URL o…" at bounding box center [632, 553] width 926 height 123
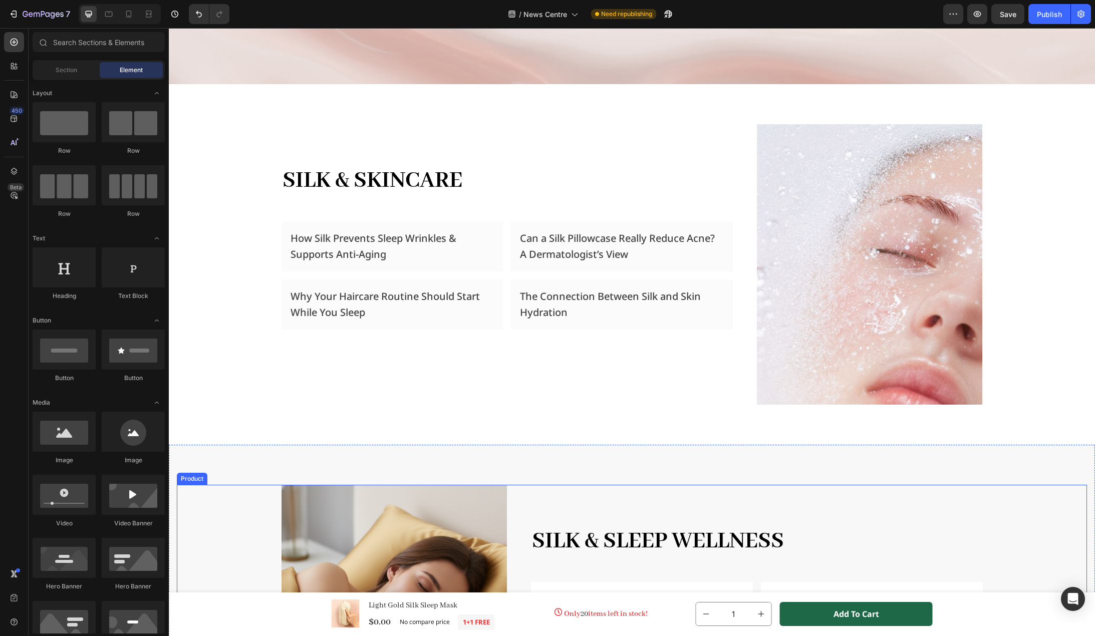
scroll to position [1102, 0]
click at [410, 382] on div "Silk & Skincare Heading Row How Silk Prevents Sleep Wrinkles & Supports Anti-Ag…" at bounding box center [507, 265] width 451 height 281
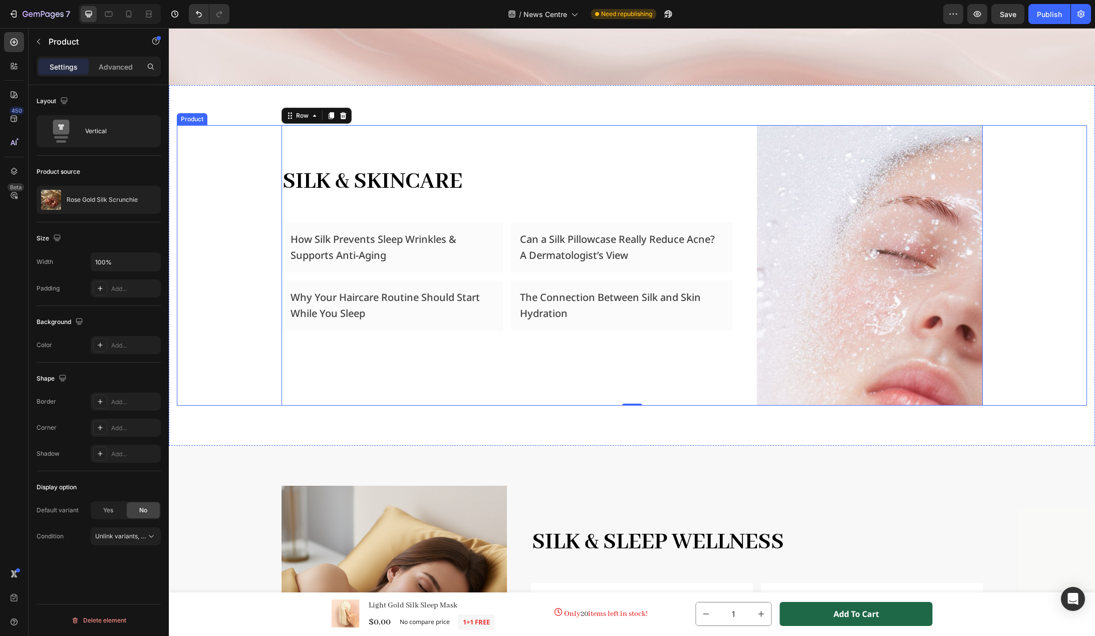
click at [235, 321] on div "Silk & Skincare Heading Row How Silk Prevents Sleep Wrinkles & Supports Anti-Ag…" at bounding box center [632, 265] width 910 height 281
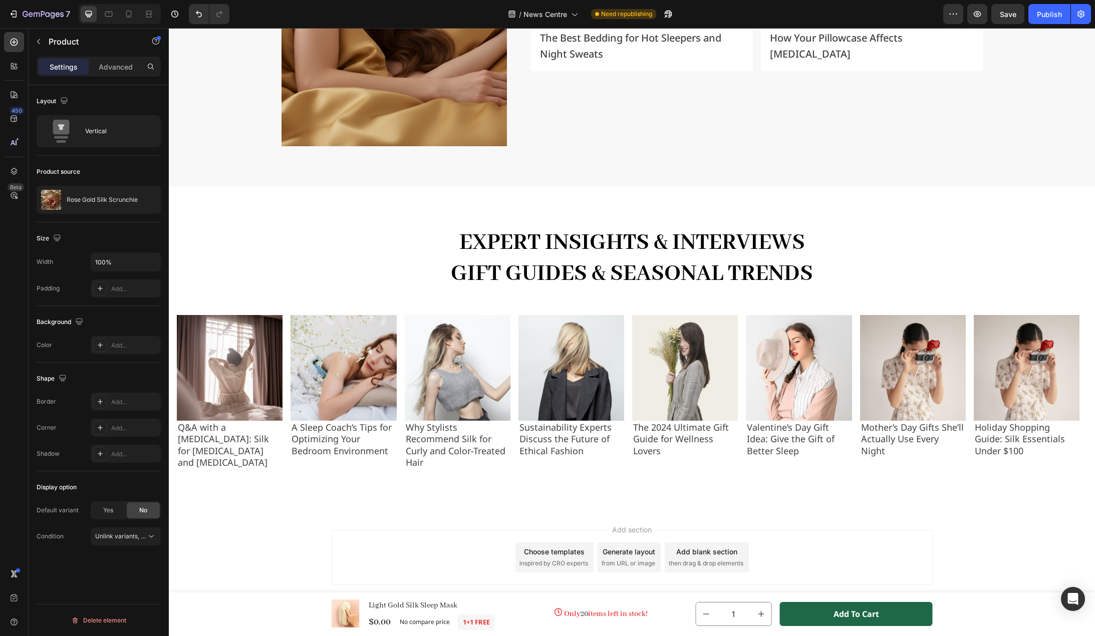
scroll to position [1741, 0]
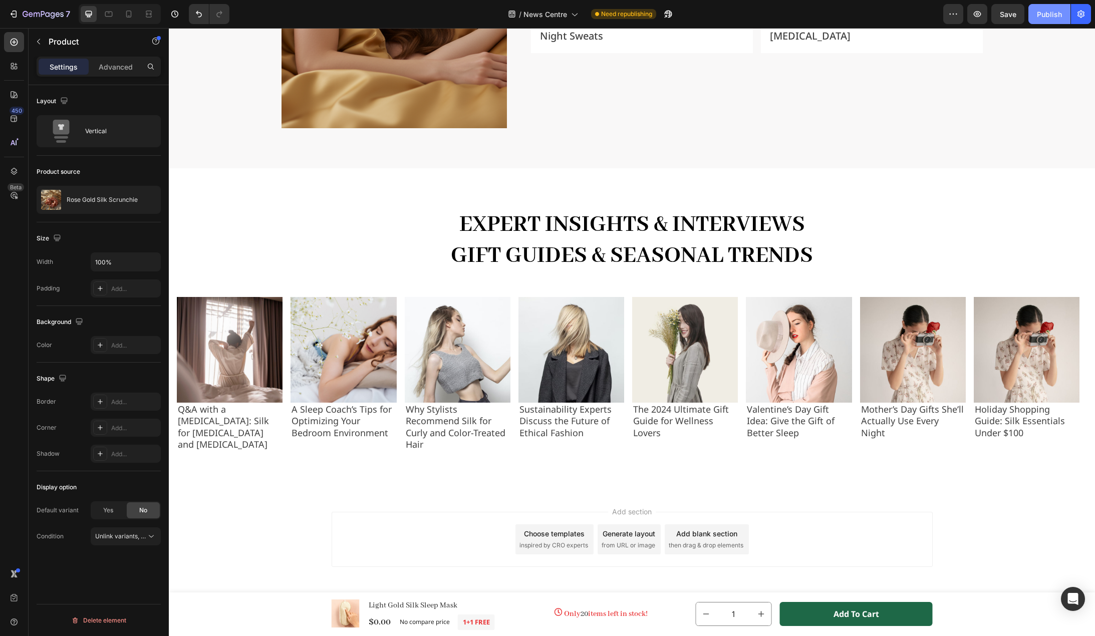
click at [1040, 15] on div "Publish" at bounding box center [1049, 14] width 25 height 11
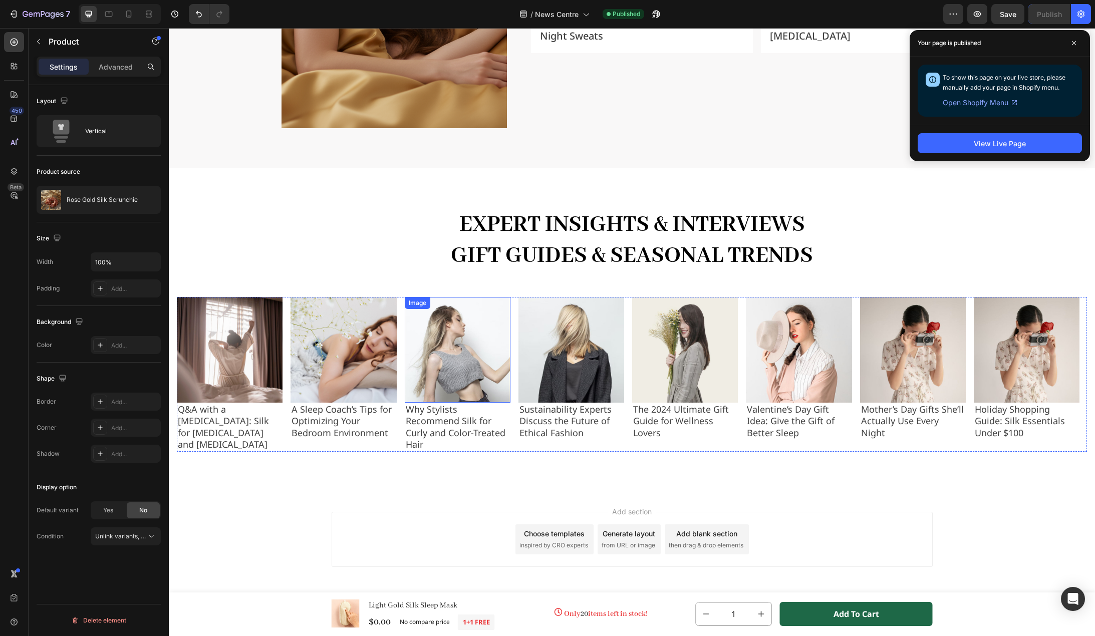
click at [445, 363] on img at bounding box center [458, 350] width 106 height 106
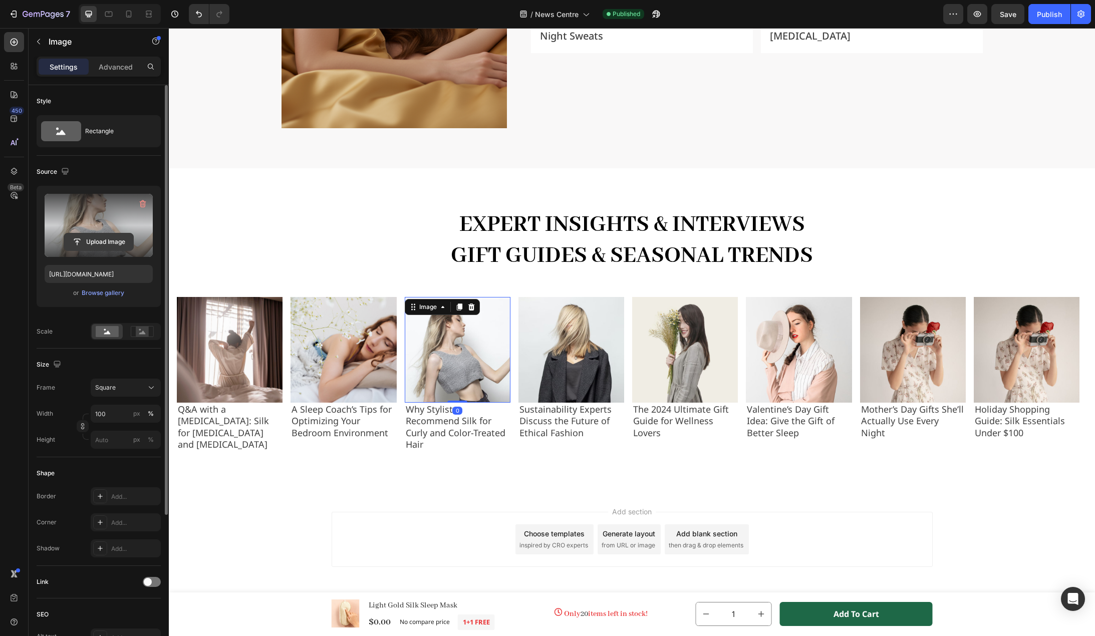
click at [94, 242] on input "file" at bounding box center [98, 241] width 69 height 17
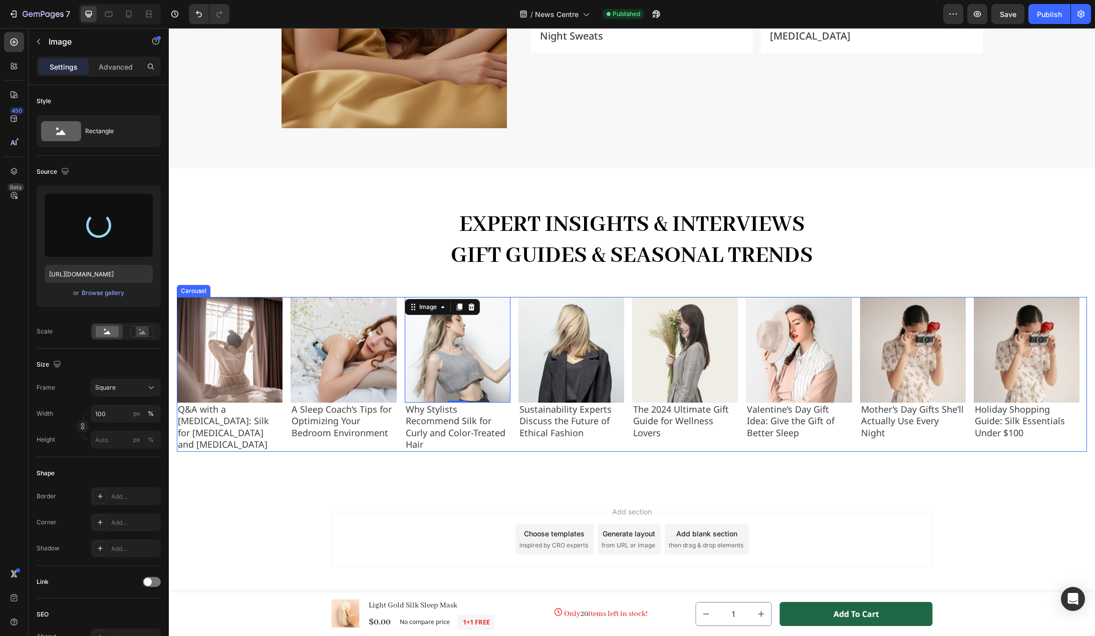
type input "https://cdn.shopify.com/s/files/1/0636/7471/2130/files/gempages_582482295949099…"
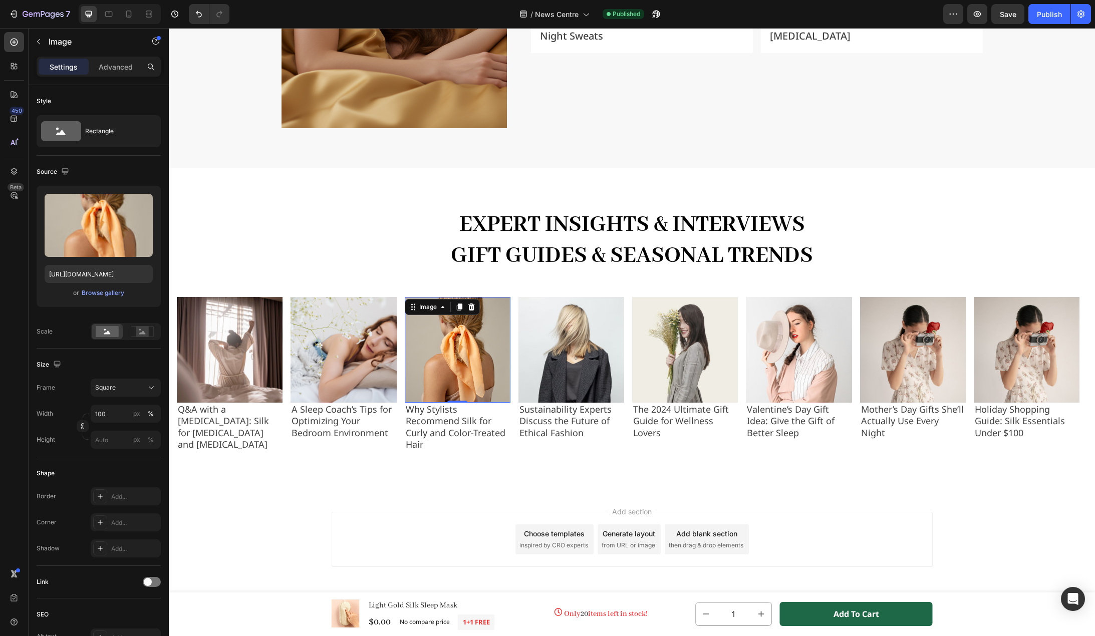
click at [340, 502] on div "Add section Choose templates inspired by CRO experts Generate layout from URL o…" at bounding box center [632, 553] width 926 height 123
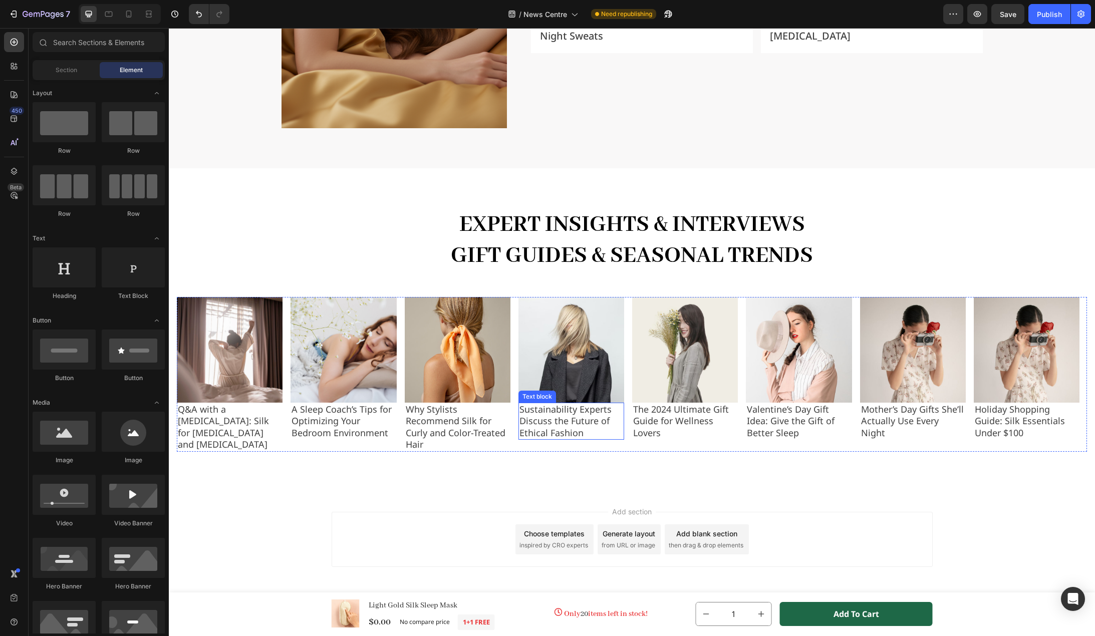
click at [578, 410] on p "Sustainability Experts Discuss the Future of Ethical Fashion" at bounding box center [572, 421] width 104 height 35
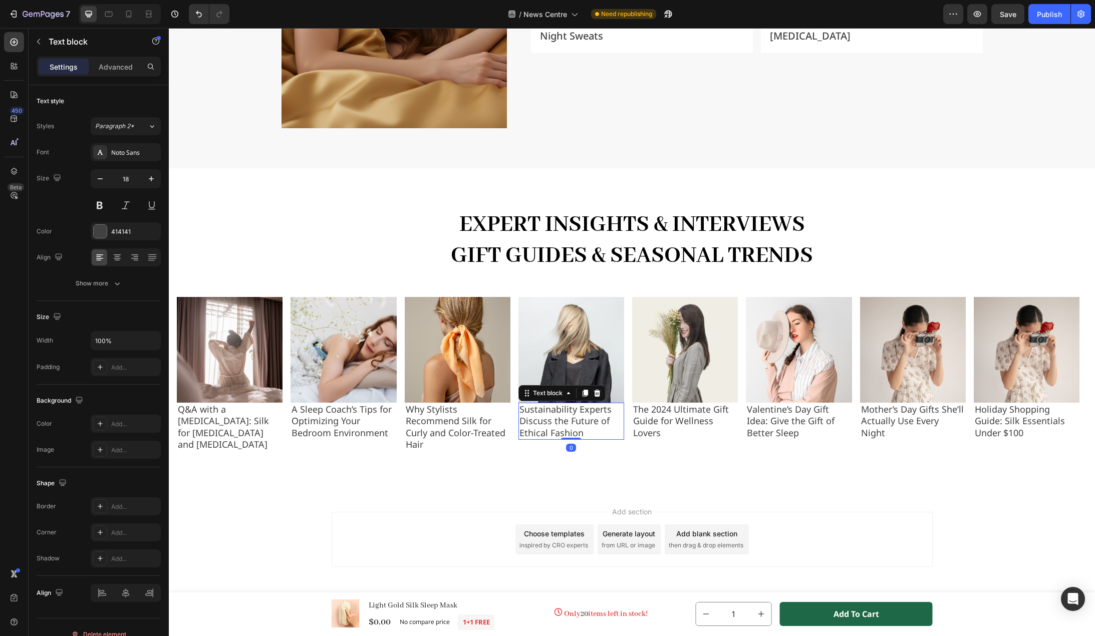
click at [578, 410] on p "Sustainability Experts Discuss the Future of Ethical Fashion" at bounding box center [572, 421] width 104 height 35
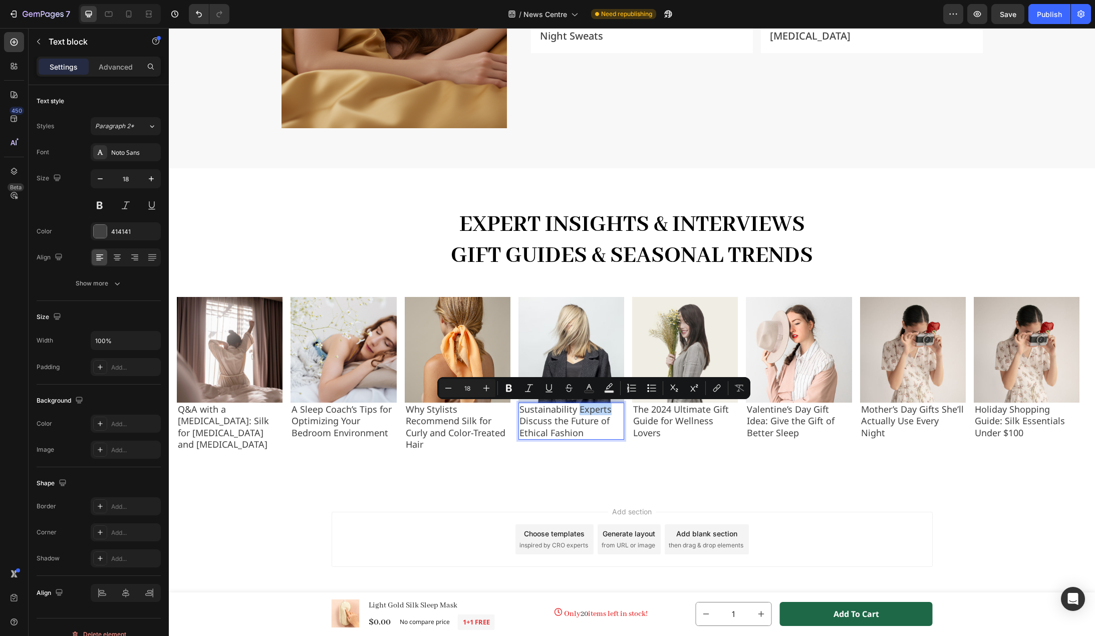
click at [612, 409] on p "Sustainability Experts Discuss the Future of Ethical Fashion" at bounding box center [572, 421] width 104 height 35
drag, startPoint x: 611, startPoint y: 409, endPoint x: 503, endPoint y: 407, distance: 107.7
click at [503, 407] on div "Image Q&A with a Dermatologist: Silk for Eczema and Sensitive Skin Text block I…" at bounding box center [632, 374] width 910 height 155
copy p "Sustainability Experts"
click at [583, 431] on p "Sustainability Experts Discuss the Future of Ethical Fashion" at bounding box center [572, 421] width 104 height 35
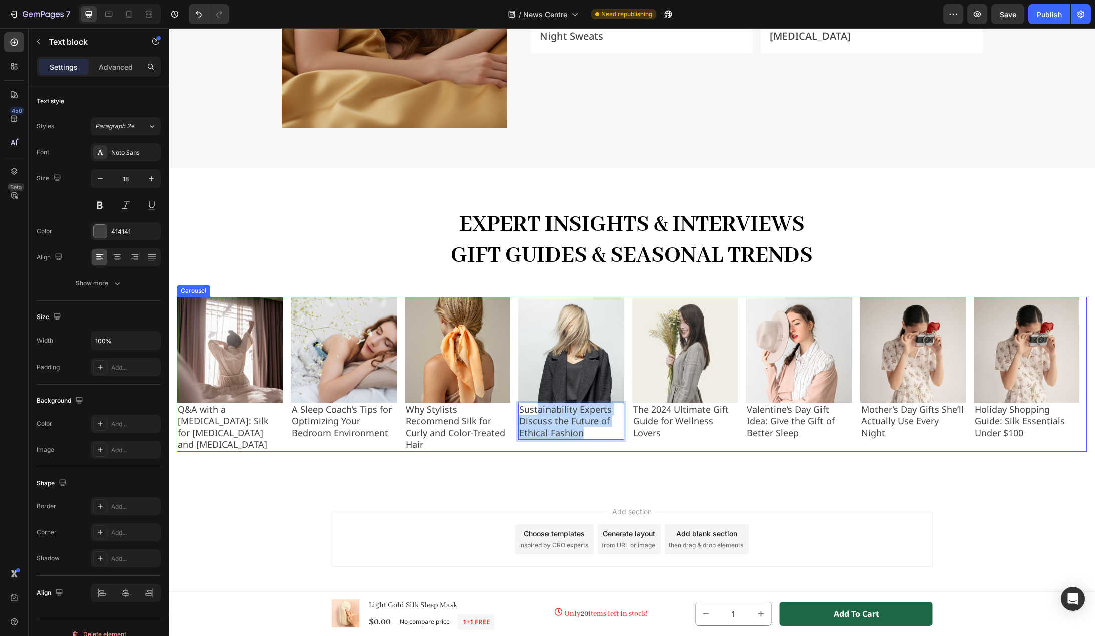
drag, startPoint x: 592, startPoint y: 436, endPoint x: 515, endPoint y: 414, distance: 80.7
click at [515, 414] on div "Image Q&A with a Dermatologist: Silk for Eczema and Sensitive Skin Text block I…" at bounding box center [632, 374] width 910 height 155
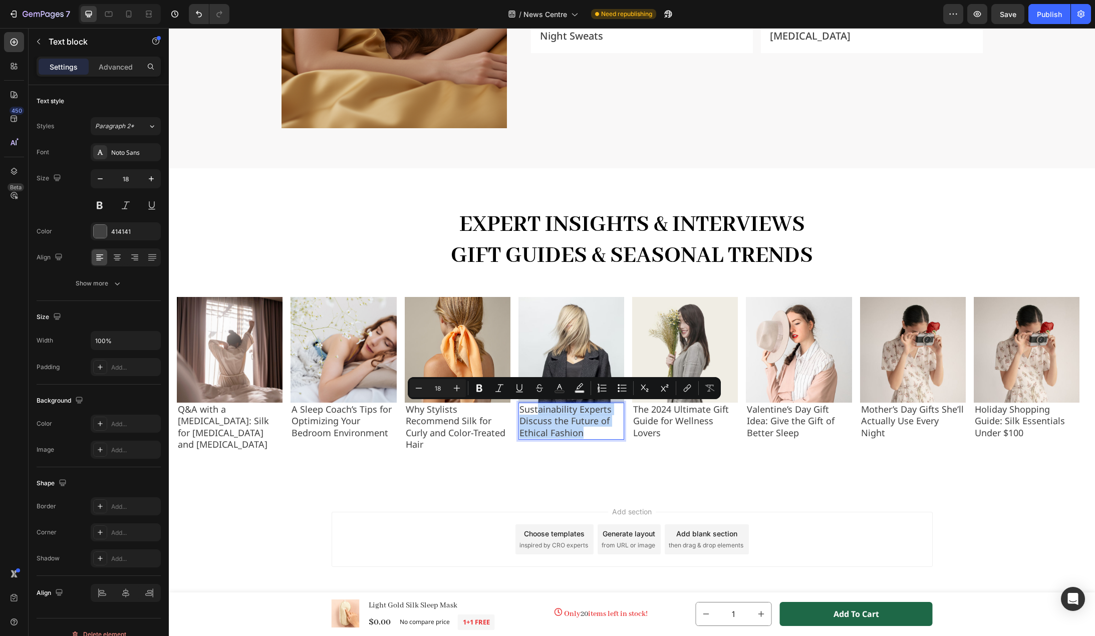
click at [590, 427] on p "Sustainability Experts Discuss the Future of Ethical Fashion" at bounding box center [572, 421] width 104 height 35
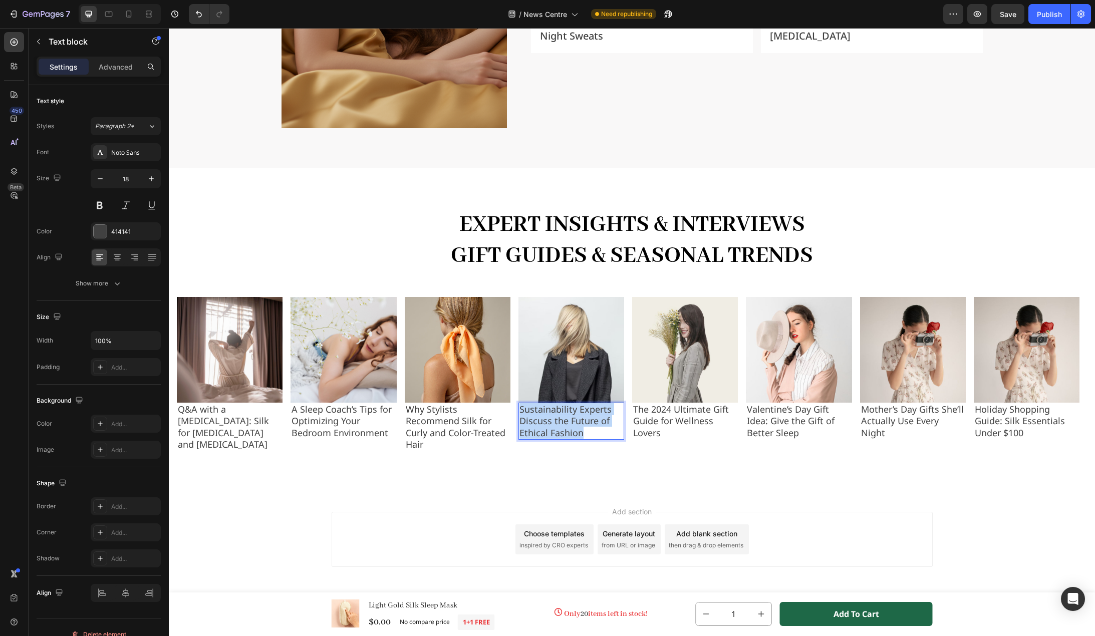
drag, startPoint x: 574, startPoint y: 432, endPoint x: 518, endPoint y: 410, distance: 59.6
click at [519, 410] on div "Sustainability Experts Discuss the Future of Ethical Fashion" at bounding box center [572, 421] width 106 height 37
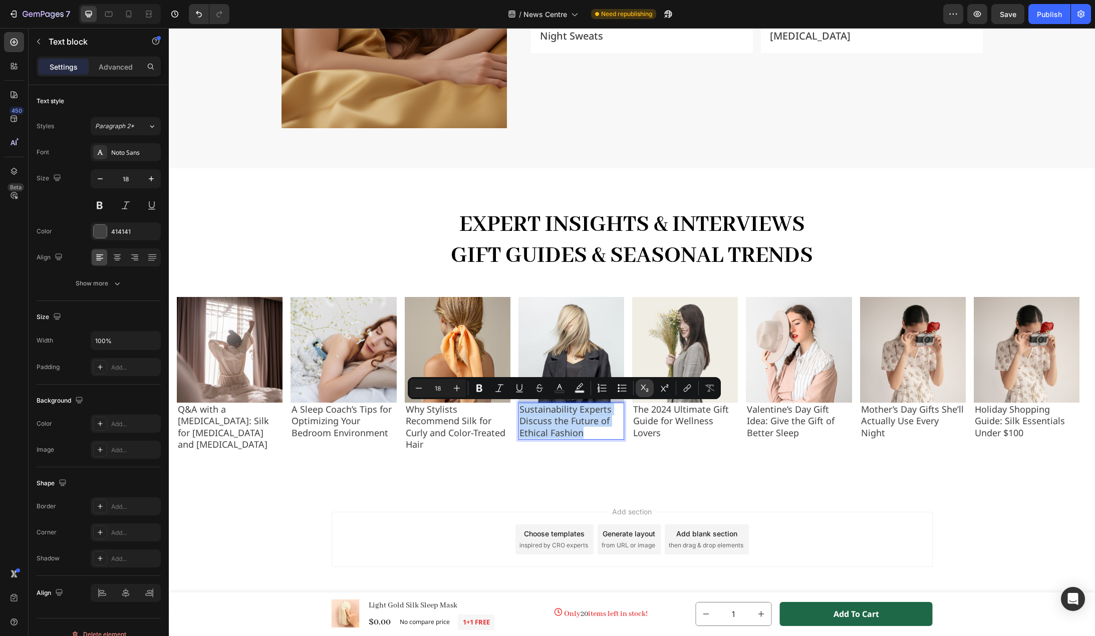
copy p "Sustainability Experts Discuss the Future of Ethical Fashion"
click at [544, 406] on p "Sustainability Experts Discuss the Future of Ethical Fashion" at bounding box center [572, 421] width 104 height 35
drag, startPoint x: 576, startPoint y: 408, endPoint x: 521, endPoint y: 410, distance: 55.7
click at [521, 410] on p "Sustainability Experts Discuss the Future of Ethical Fashion" at bounding box center [572, 421] width 104 height 35
copy p "Sustainability"
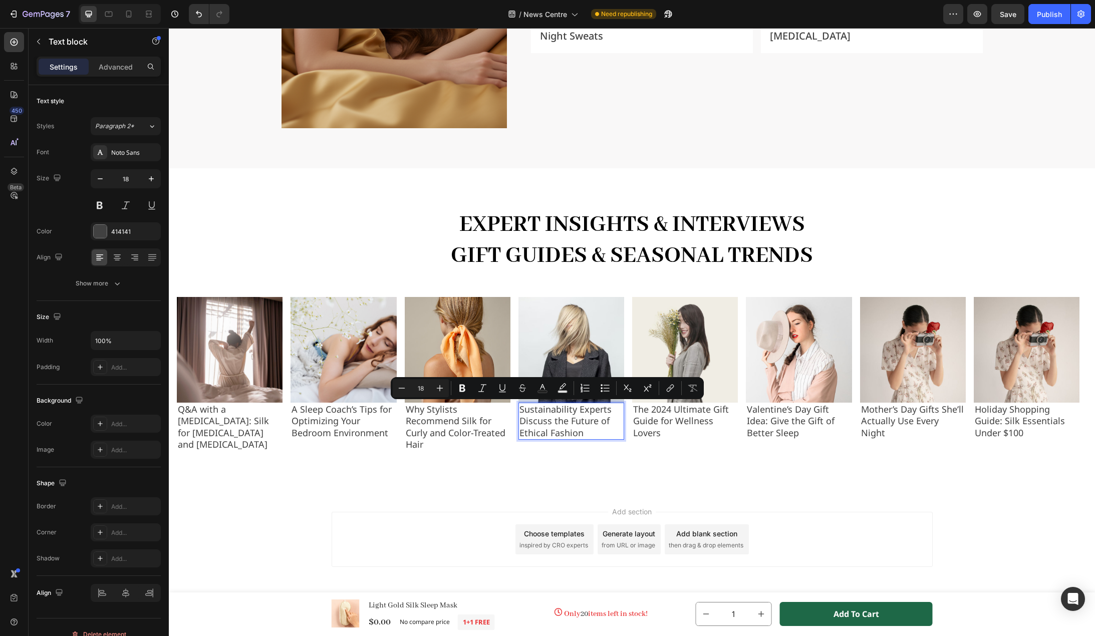
click at [594, 434] on p "Sustainability Experts Discuss the Future of Ethical Fashion" at bounding box center [572, 421] width 104 height 35
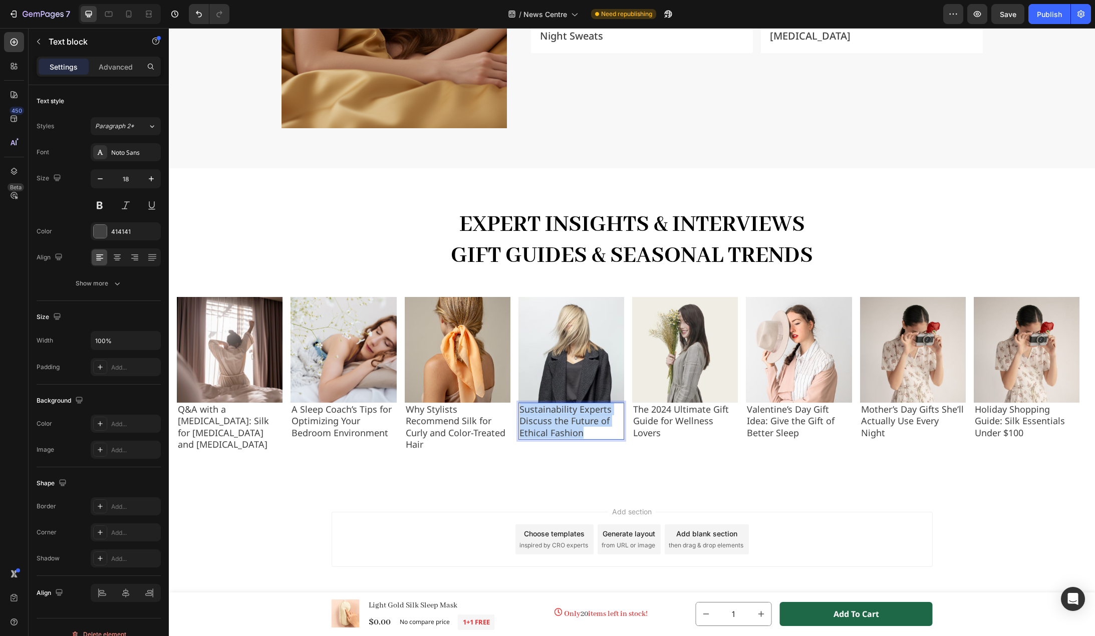
drag, startPoint x: 594, startPoint y: 433, endPoint x: 521, endPoint y: 410, distance: 77.2
click at [521, 410] on p "Sustainability Experts Discuss the Future of Ethical Fashion" at bounding box center [572, 421] width 104 height 35
drag, startPoint x: 551, startPoint y: 413, endPoint x: 562, endPoint y: 409, distance: 11.9
click at [551, 413] on p "Sustainability Experts Discuss the Future of Ethical Fashion" at bounding box center [572, 421] width 104 height 35
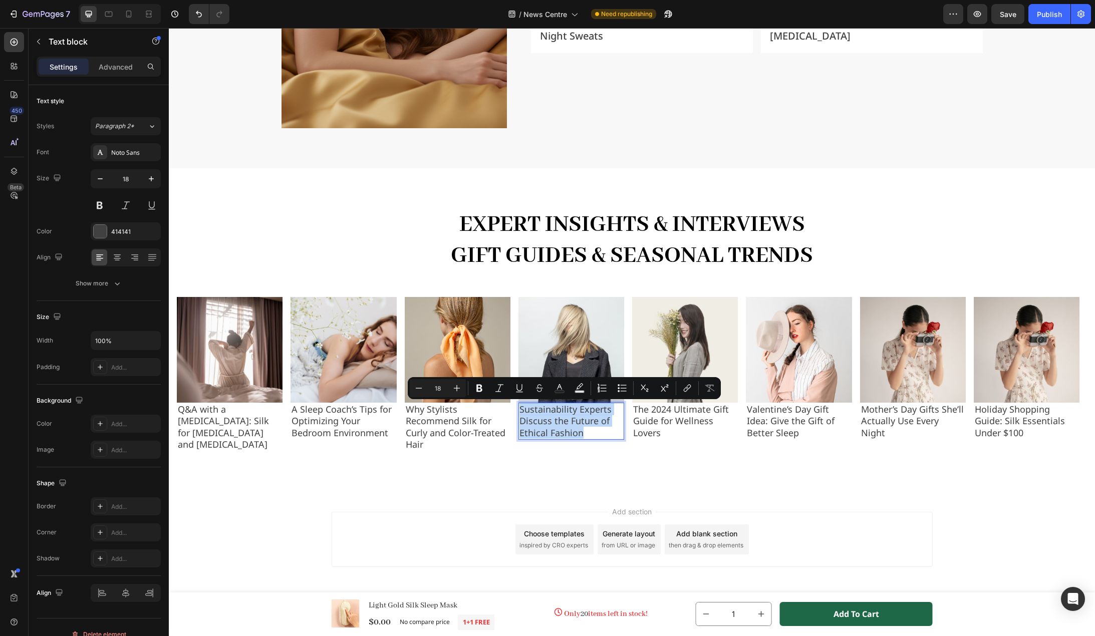
click at [575, 408] on p "Sustainability Experts Discuss the Future of Ethical Fashion" at bounding box center [572, 421] width 104 height 35
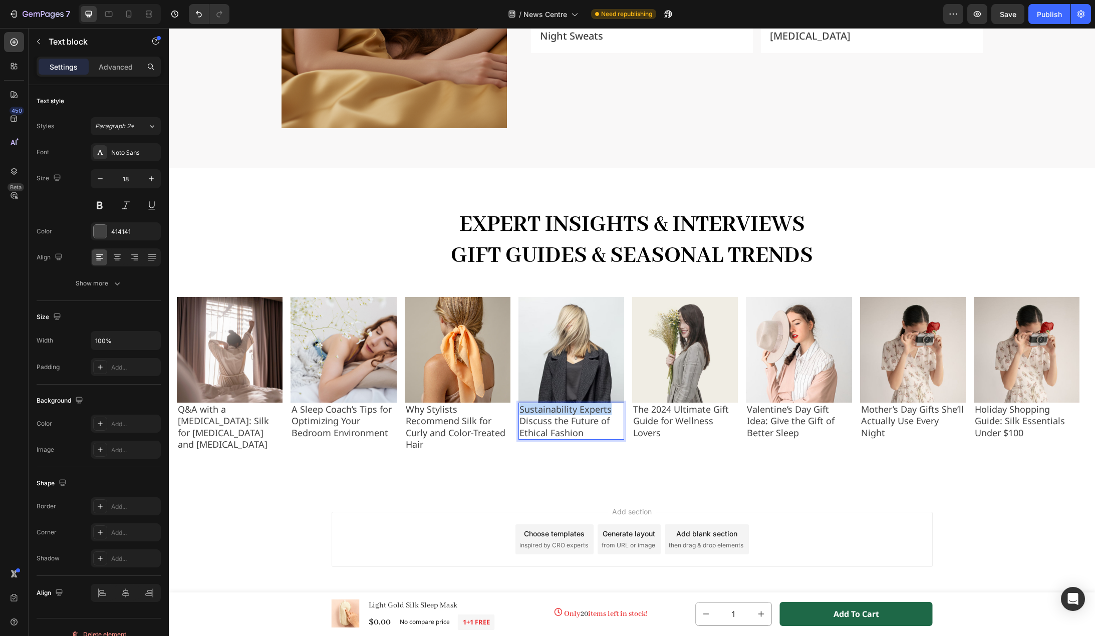
drag, startPoint x: 609, startPoint y: 411, endPoint x: 522, endPoint y: 409, distance: 87.7
click at [522, 409] on p "Sustainability Experts Discuss the Future of Ethical Fashion" at bounding box center [572, 421] width 104 height 35
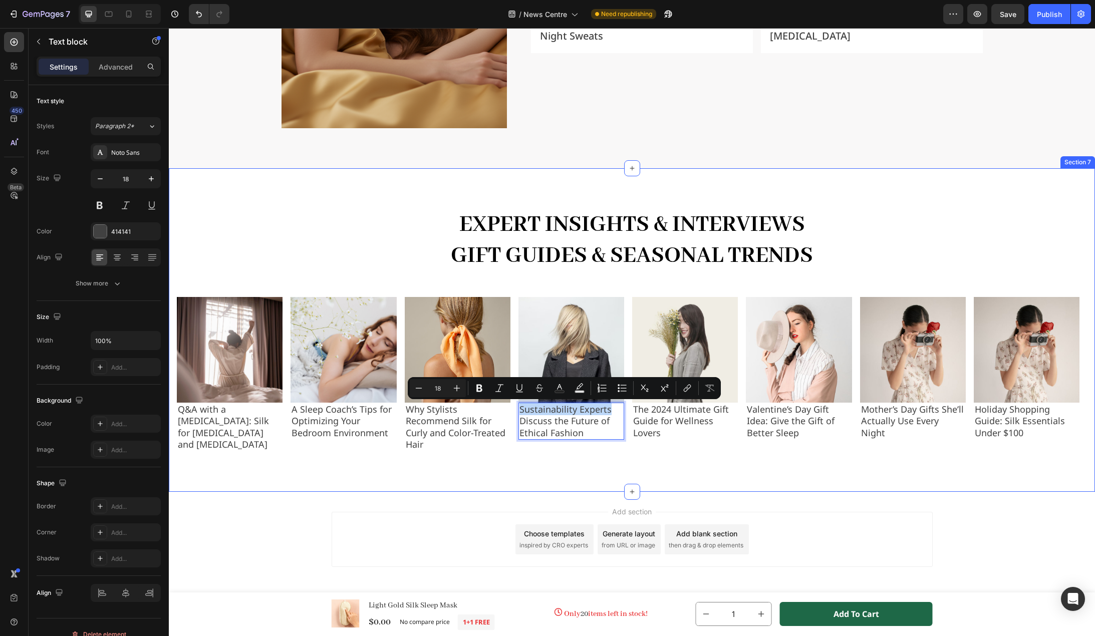
copy p "Sustainability Experts"
click at [561, 412] on p "Sustainability Experts Discuss the Future of Ethical Fashion" at bounding box center [572, 421] width 104 height 35
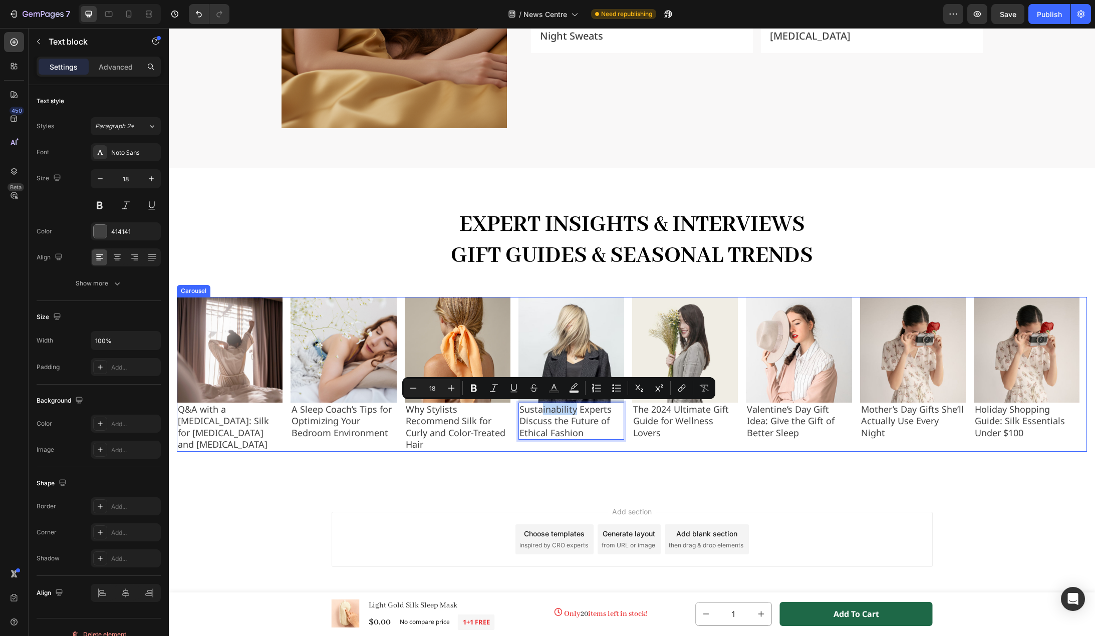
drag, startPoint x: 576, startPoint y: 413, endPoint x: 518, endPoint y: 413, distance: 58.6
click at [518, 413] on div "Image Q&A with a Dermatologist: Silk for Eczema and Sensitive Skin Text block I…" at bounding box center [632, 374] width 910 height 155
click at [554, 408] on p "Sustainability Experts Discuss the Future of Ethical Fashion" at bounding box center [572, 421] width 104 height 35
drag, startPoint x: 576, startPoint y: 410, endPoint x: 520, endPoint y: 411, distance: 56.1
click at [520, 411] on p "Sustainability Experts Discuss the Future of Ethical Fashion" at bounding box center [572, 421] width 104 height 35
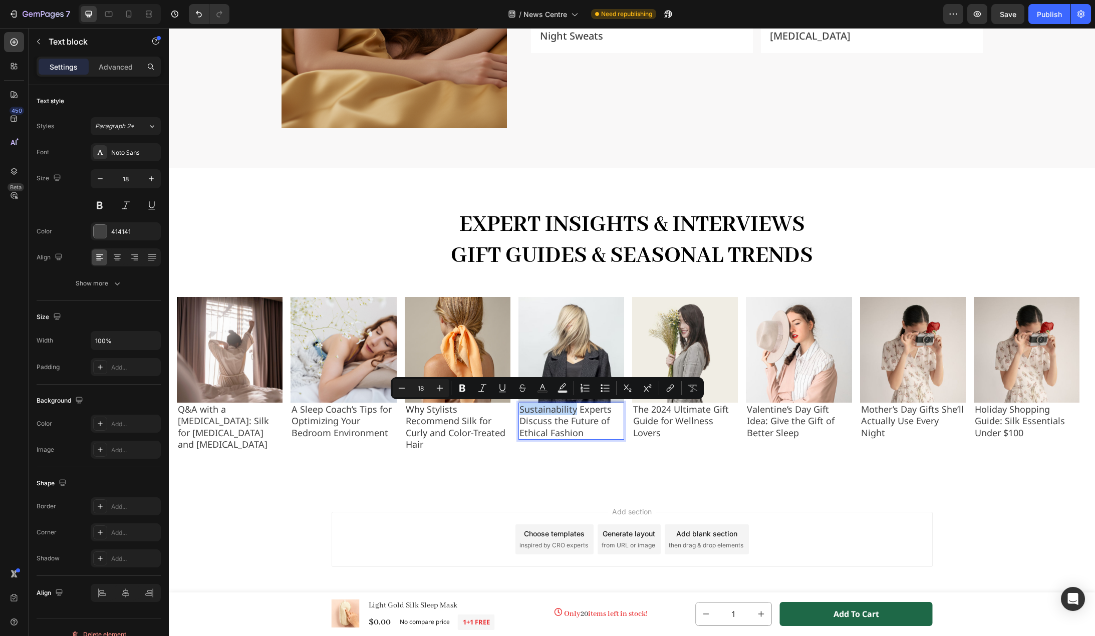
copy p "Sustainability"
click at [575, 325] on img at bounding box center [572, 350] width 106 height 106
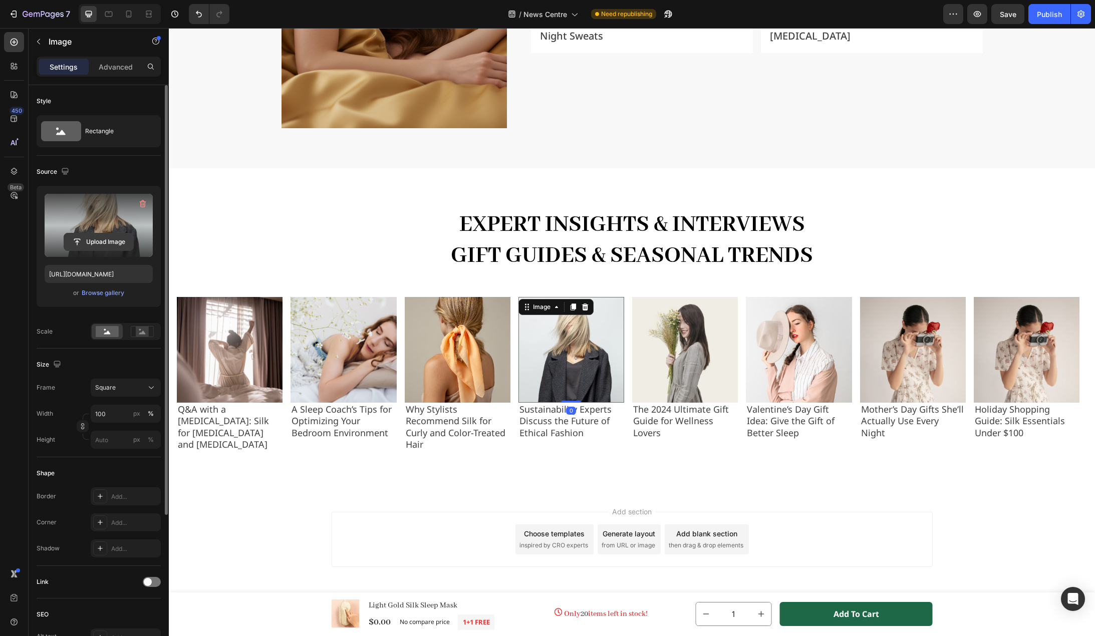
click at [90, 241] on input "file" at bounding box center [98, 241] width 69 height 17
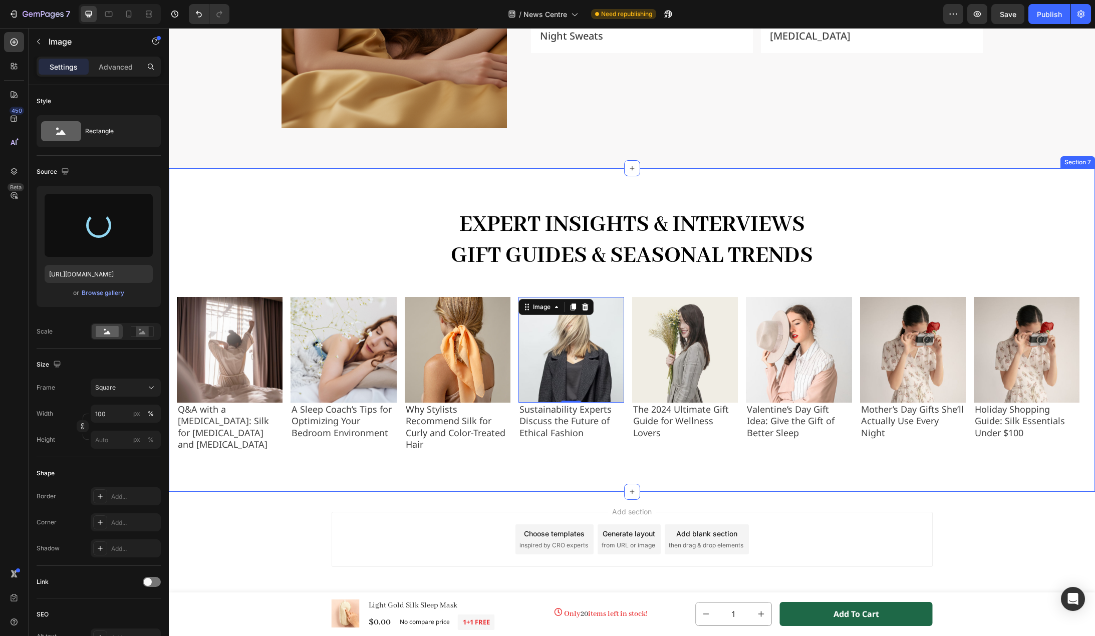
type input "https://cdn.shopify.com/s/files/1/0636/7471/2130/files/gempages_582482295949099…"
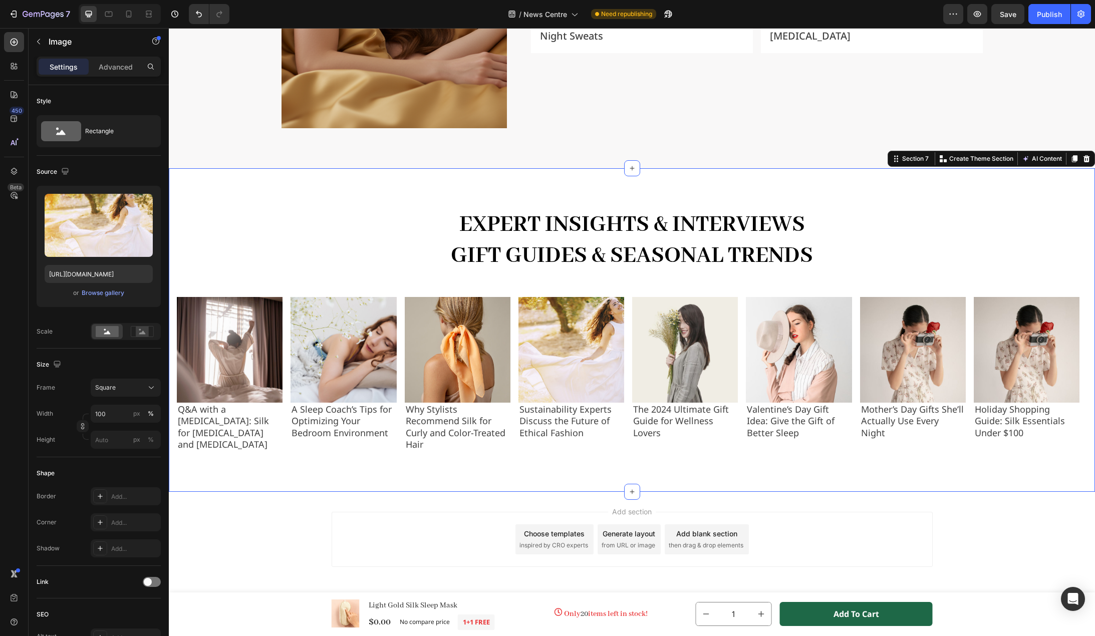
click at [369, 284] on div "Expert Insights & Interviews Gift Guides & Seasonal Trends Heading Icon #GEMTHE…" at bounding box center [632, 330] width 910 height 244
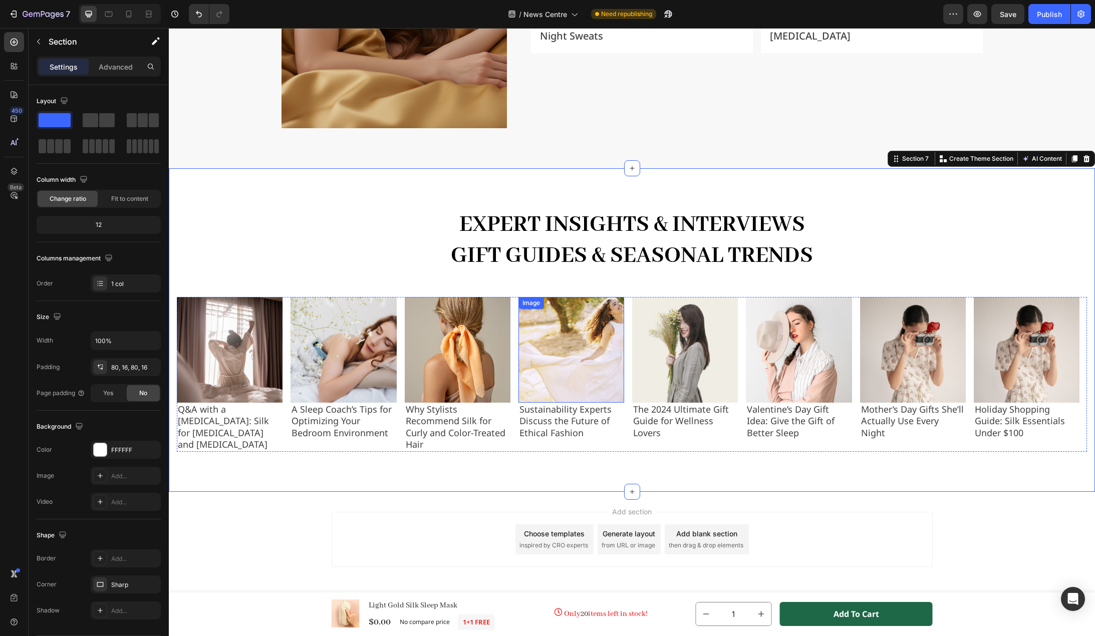
click at [581, 359] on img at bounding box center [572, 350] width 106 height 106
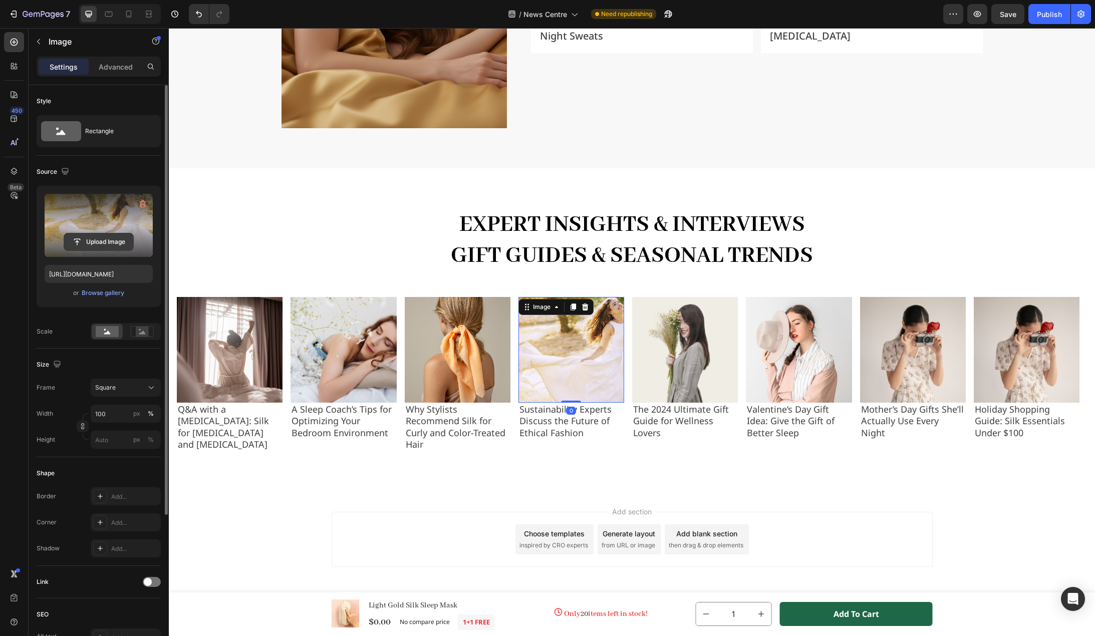
click at [100, 241] on input "file" at bounding box center [98, 241] width 69 height 17
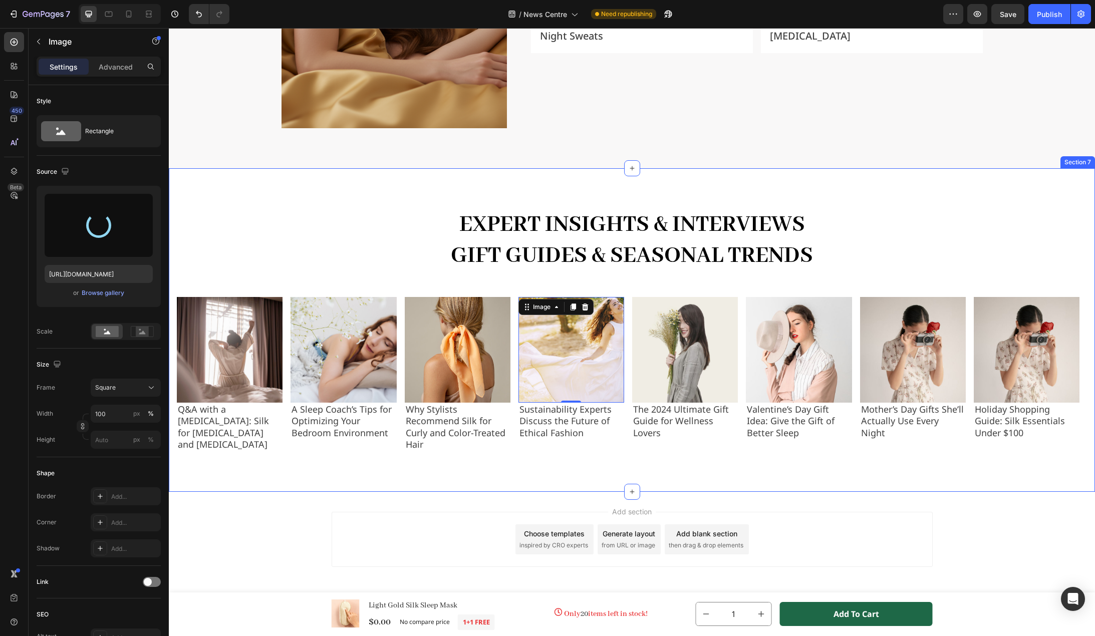
type input "https://cdn.shopify.com/s/files/1/0636/7471/2130/files/gempages_582482295949099…"
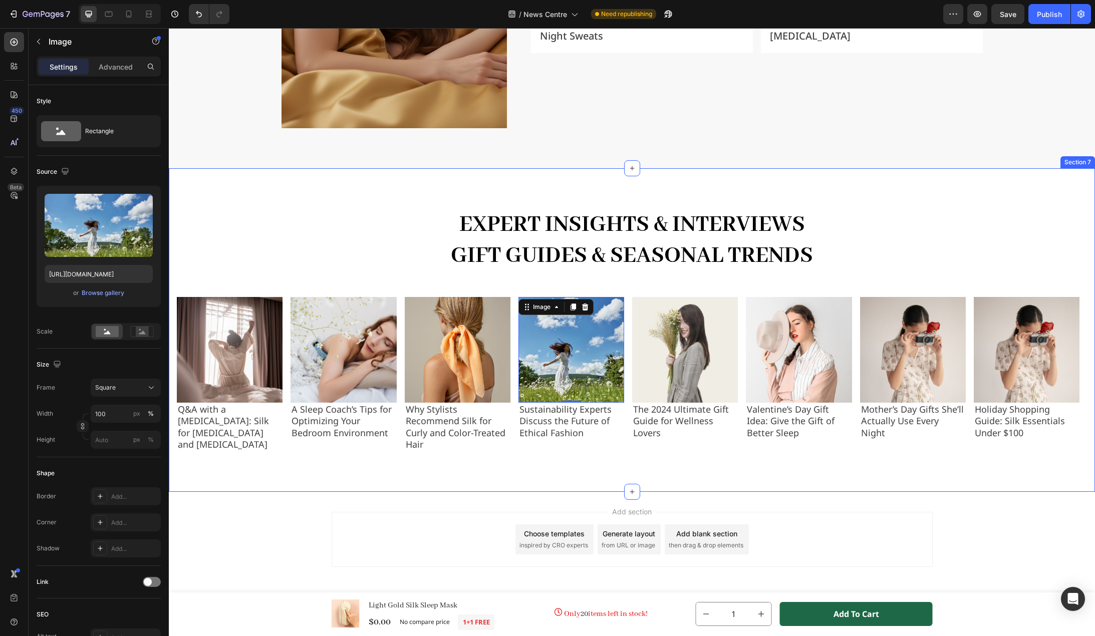
click at [344, 284] on div "Expert Insights & Interviews Gift Guides & Seasonal Trends Heading Icon #GEMTHE…" at bounding box center [632, 330] width 910 height 244
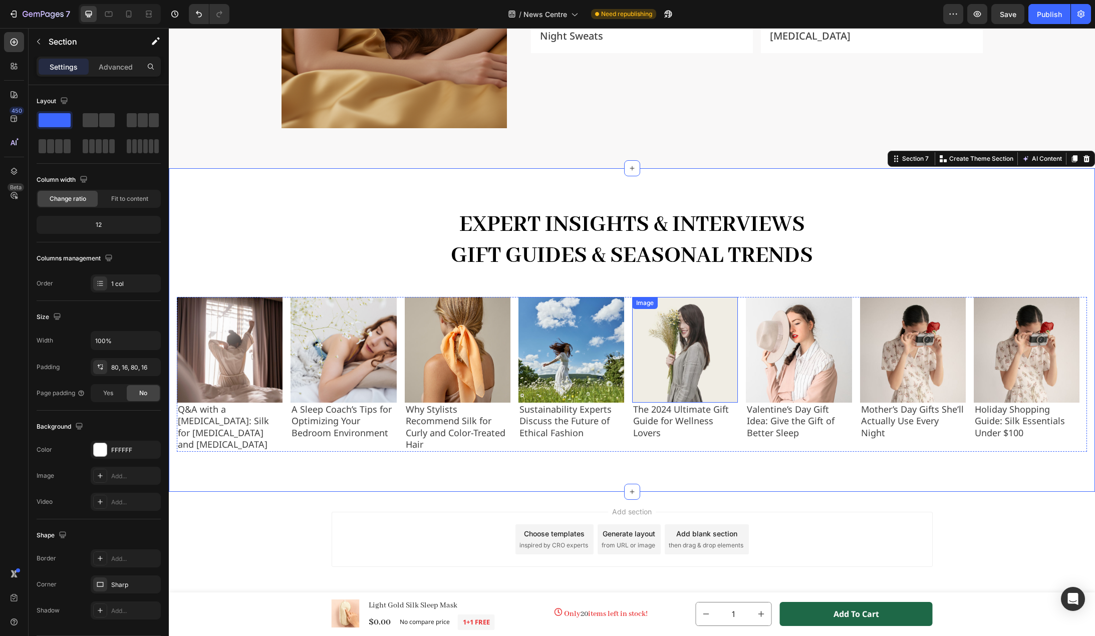
click at [701, 352] on img at bounding box center [685, 350] width 106 height 106
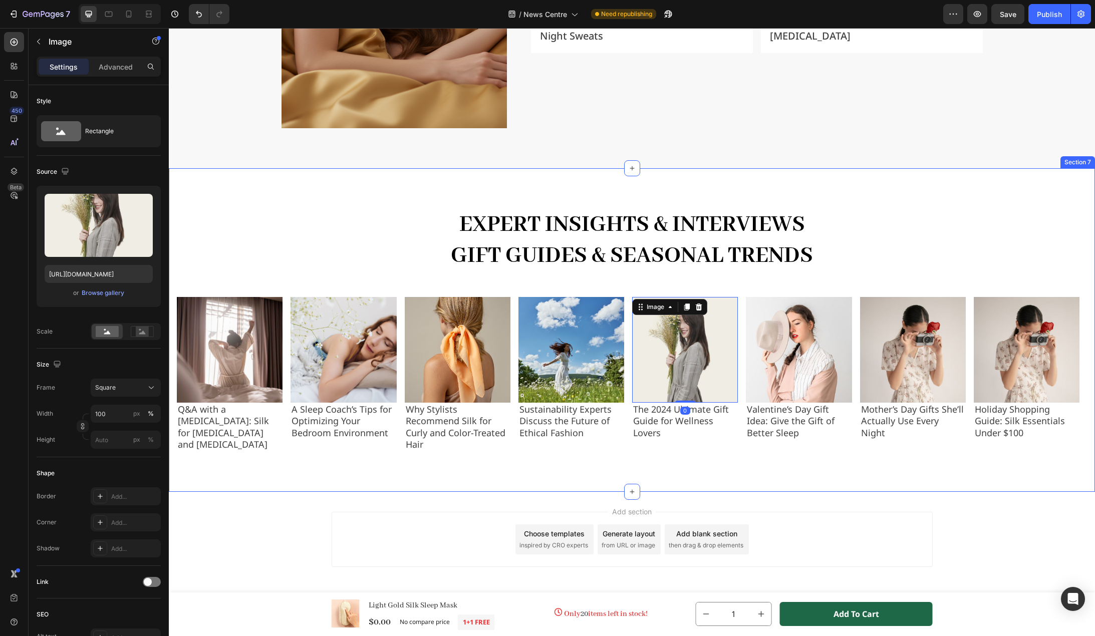
click at [757, 475] on div "Expert Insights & Interviews Gift Guides & Seasonal Trends Heading Icon #GEMTHE…" at bounding box center [632, 330] width 926 height 324
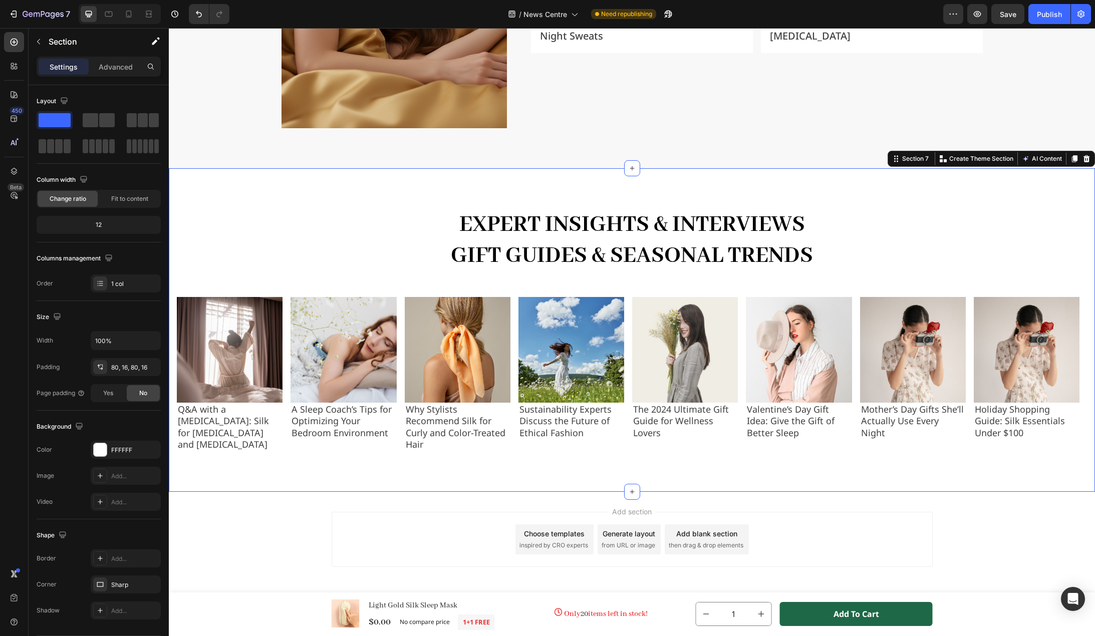
click at [696, 465] on div "Expert Insights & Interviews Gift Guides & Seasonal Trends Heading Icon #GEMTHE…" at bounding box center [632, 330] width 926 height 324
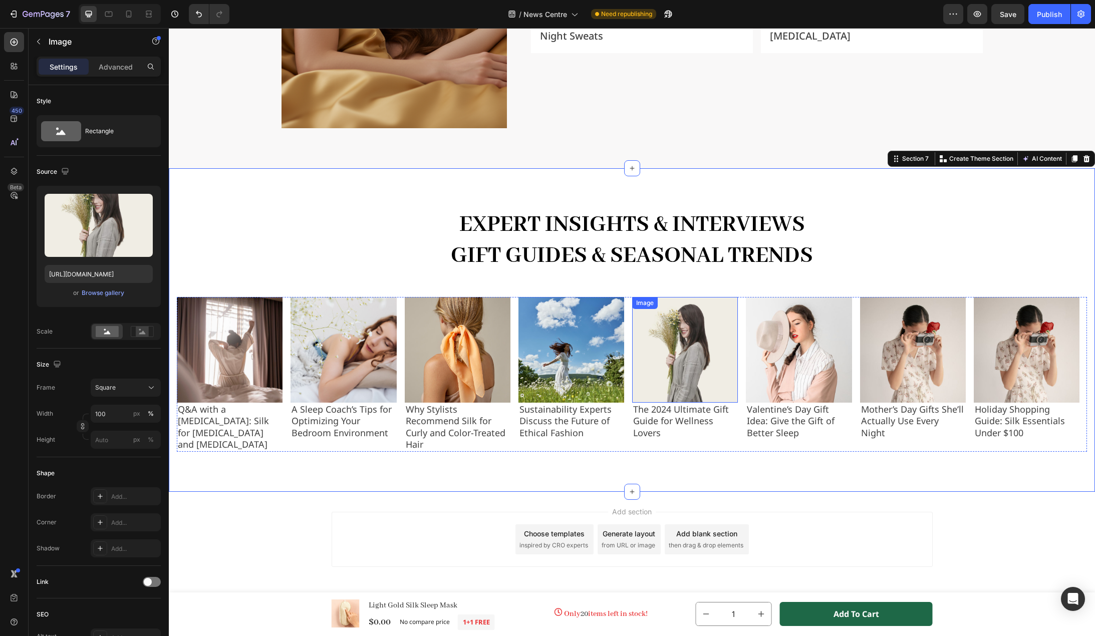
click at [703, 363] on img at bounding box center [685, 350] width 106 height 106
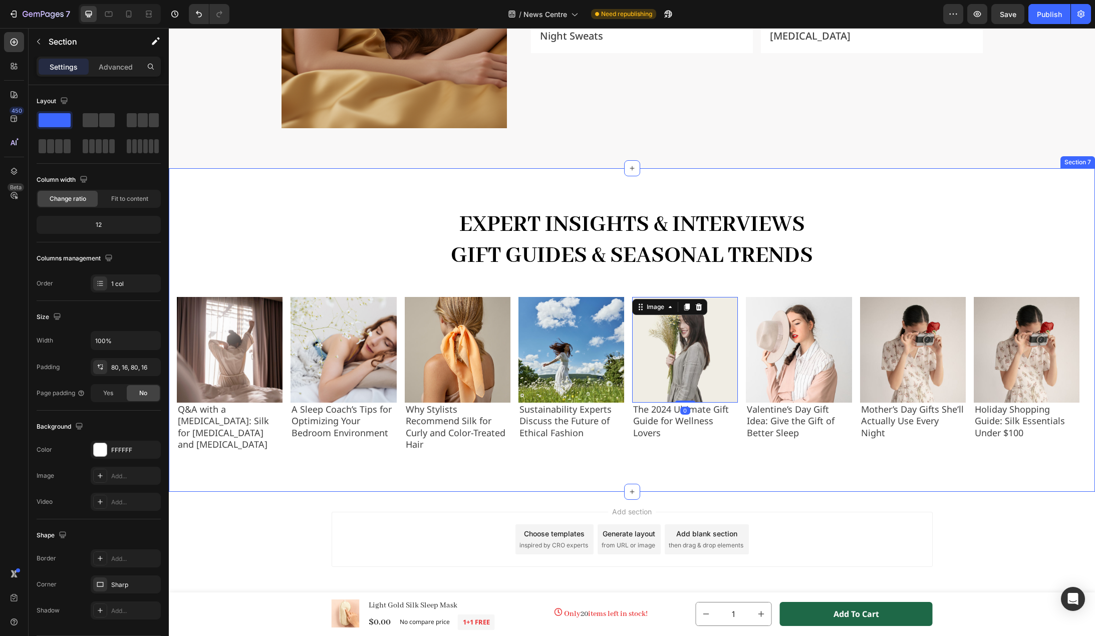
click at [733, 472] on div "Expert Insights & Interviews Gift Guides & Seasonal Trends Heading Icon #GEMTHE…" at bounding box center [632, 330] width 926 height 324
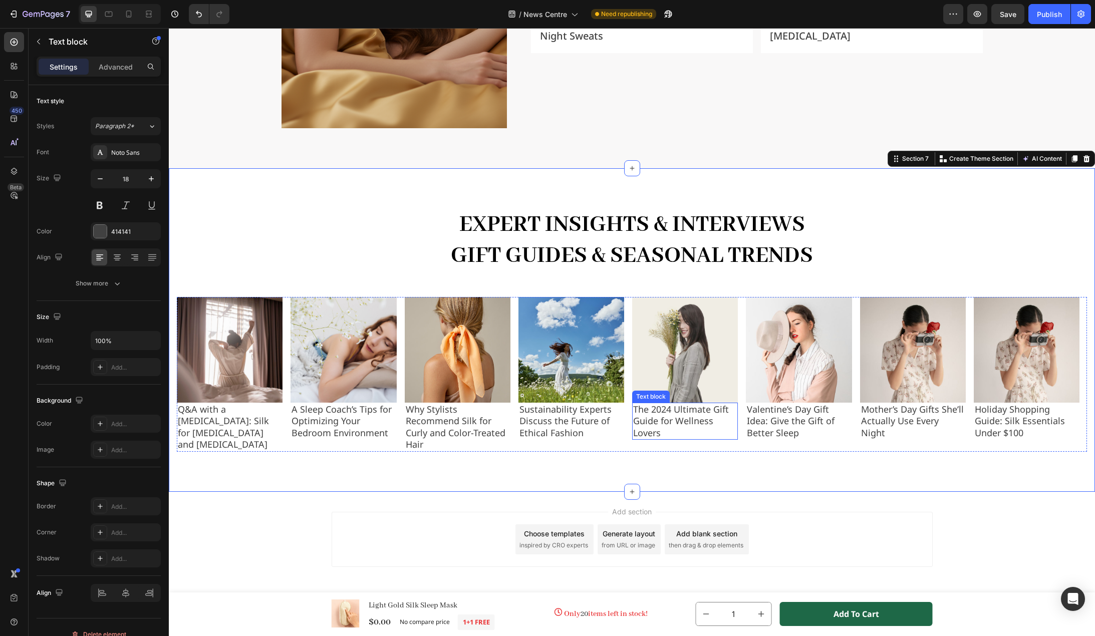
click at [670, 410] on p "The 2024 Ultimate Gift Guide for Wellness Lovers" at bounding box center [685, 421] width 104 height 35
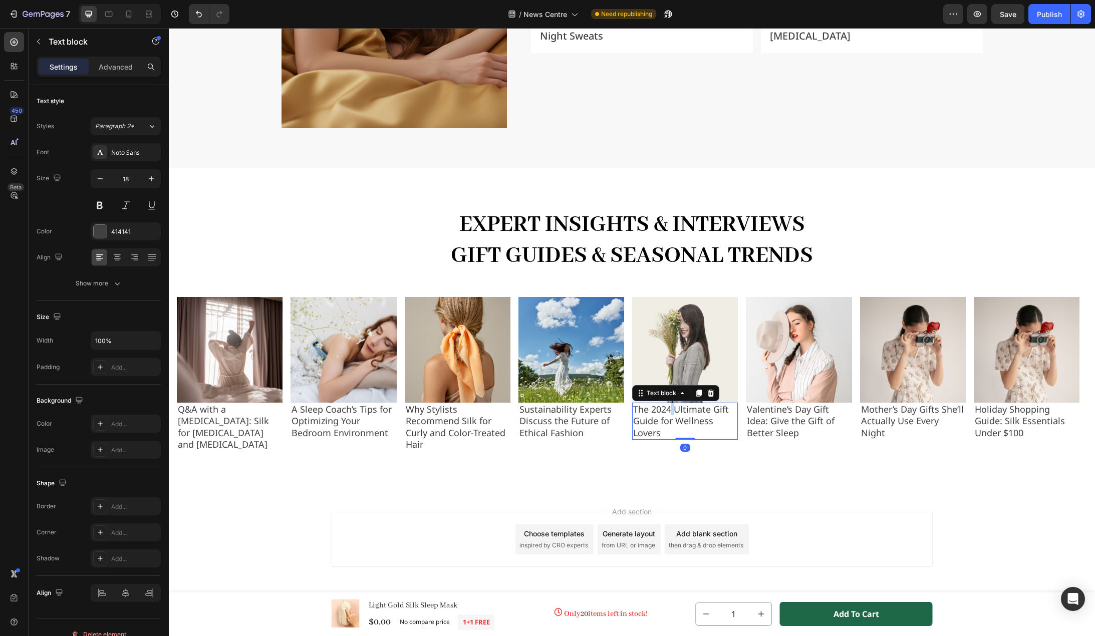
click at [670, 410] on p "The 2024 Ultimate Gift Guide for Wellness Lovers" at bounding box center [685, 421] width 104 height 35
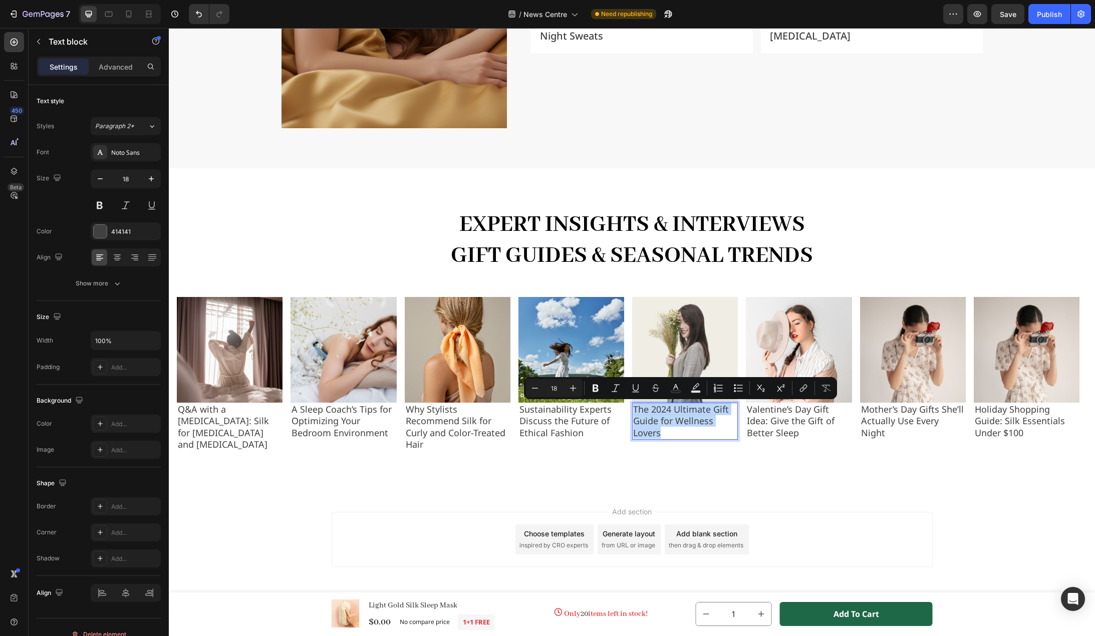
click at [670, 410] on p "The 2024 Ultimate Gift Guide for Wellness Lovers" at bounding box center [685, 421] width 104 height 35
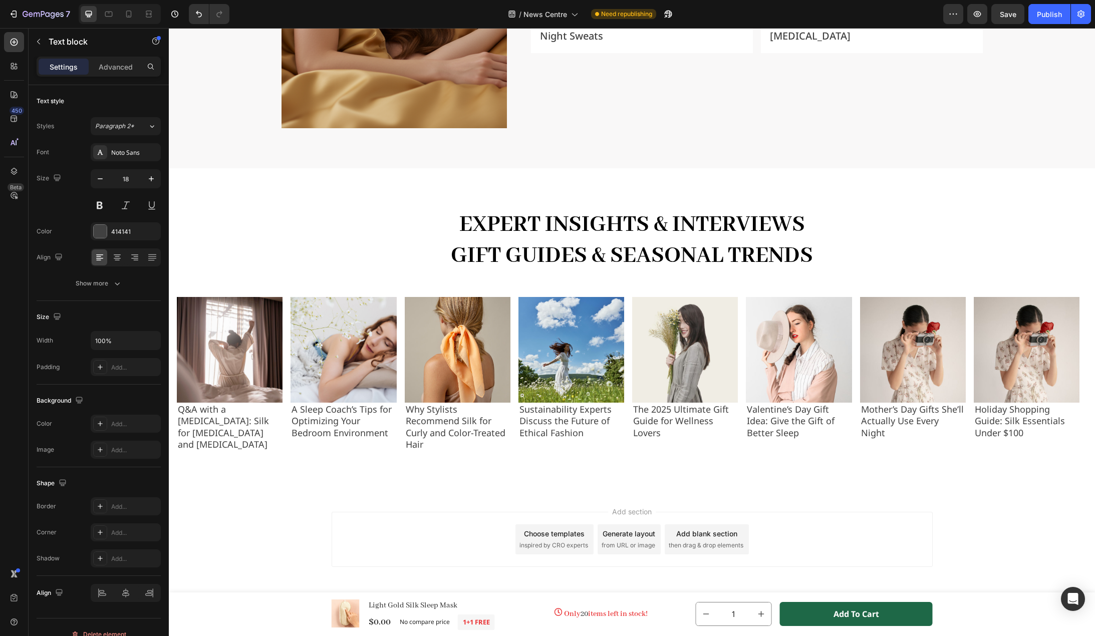
click at [792, 498] on div "Add section Choose templates inspired by CRO experts Generate layout from URL o…" at bounding box center [632, 553] width 926 height 123
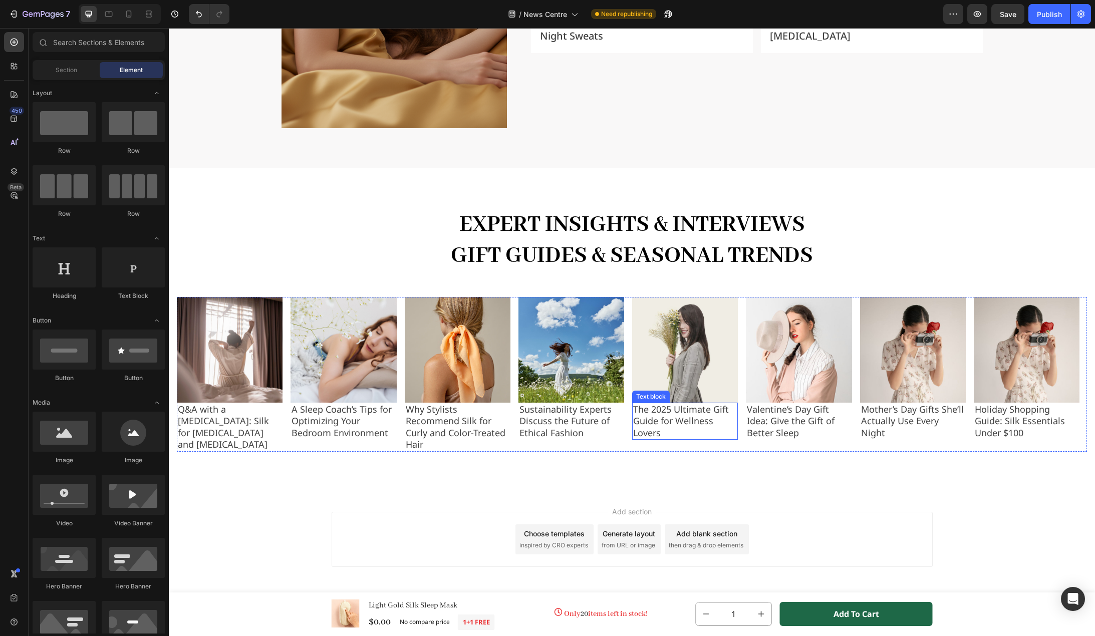
click at [712, 410] on p "The 2025 Ultimate Gift Guide for Wellness Lovers" at bounding box center [685, 421] width 104 height 35
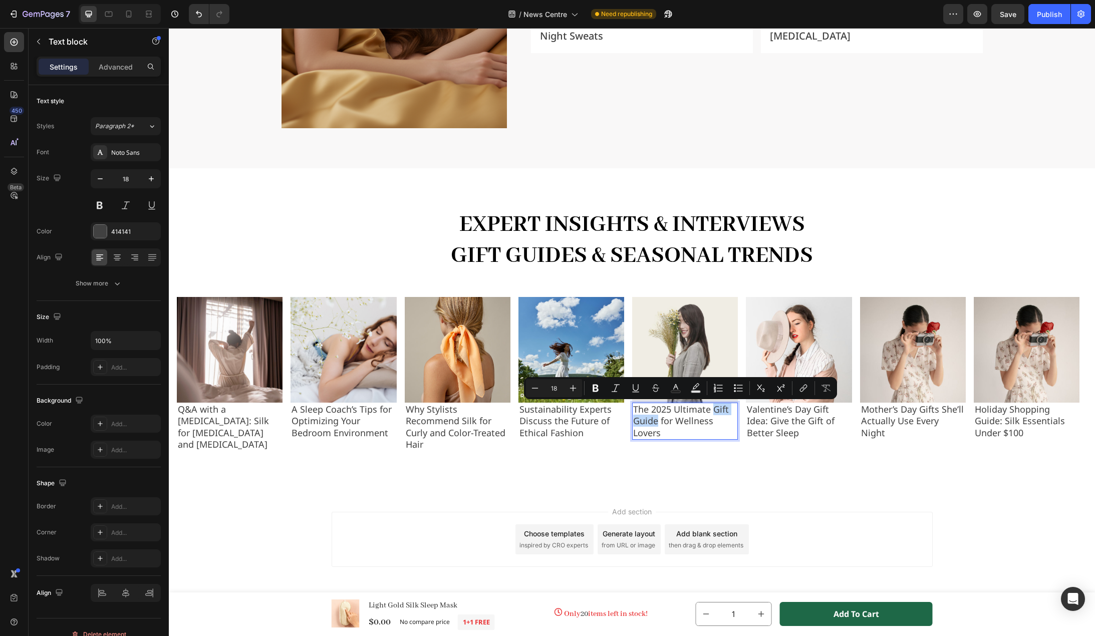
drag, startPoint x: 714, startPoint y: 410, endPoint x: 658, endPoint y: 421, distance: 56.7
click at [658, 421] on p "The 2025 Ultimate Gift Guide for Wellness Lovers" at bounding box center [685, 421] width 104 height 35
copy p "Gift Guide"
click at [693, 419] on p "The 2025 Ultimate Gift Guide for Wellness Lovers" at bounding box center [685, 421] width 104 height 35
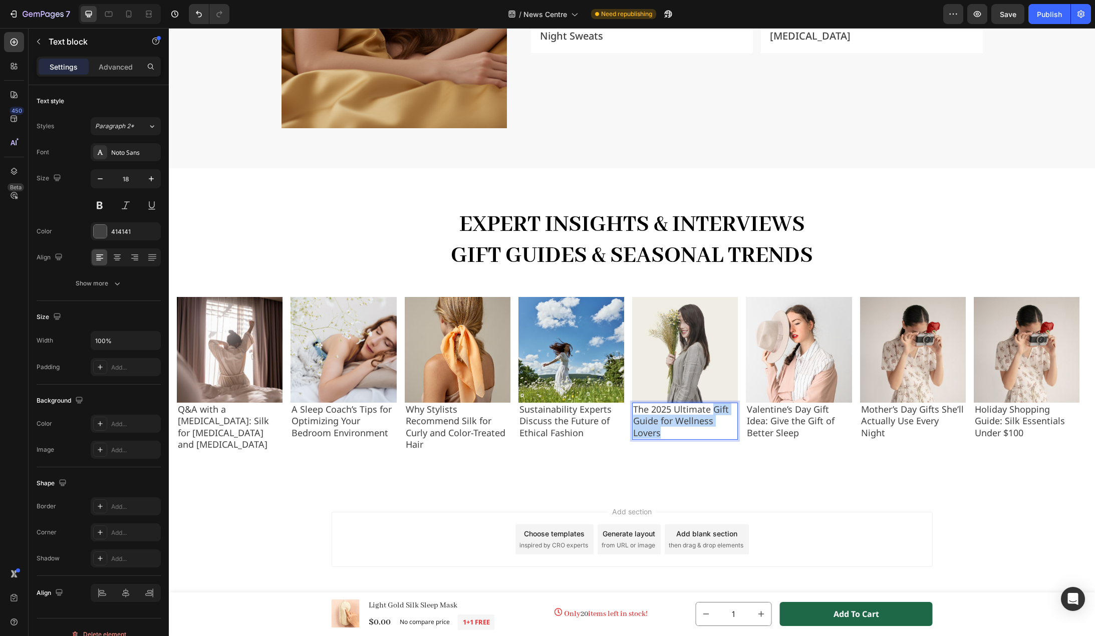
drag, startPoint x: 714, startPoint y: 408, endPoint x: 696, endPoint y: 429, distance: 28.0
click at [696, 429] on p "The 2025 Ultimate Gift Guide for Wellness Lovers" at bounding box center [685, 421] width 104 height 35
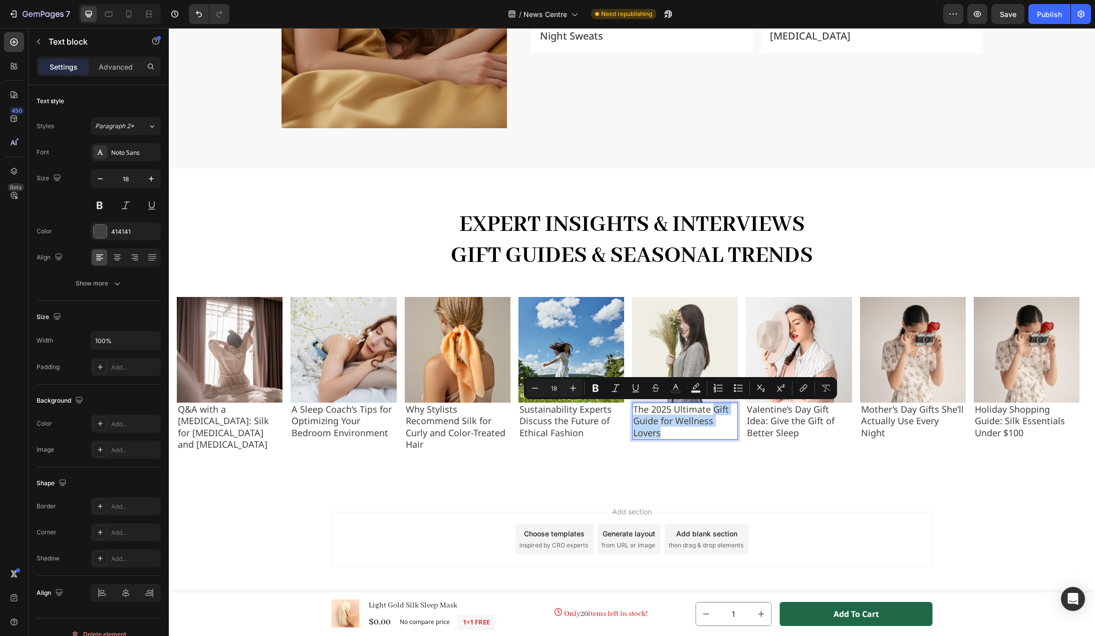
copy p "Gift Guide for Wellness Lovers"
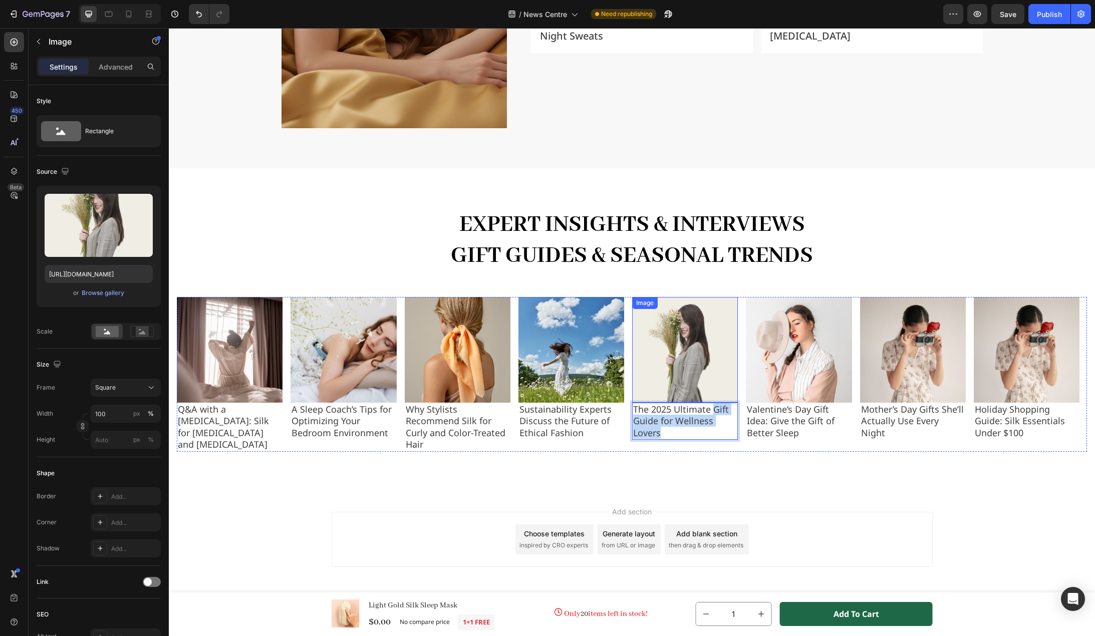
click at [694, 323] on img at bounding box center [685, 350] width 106 height 106
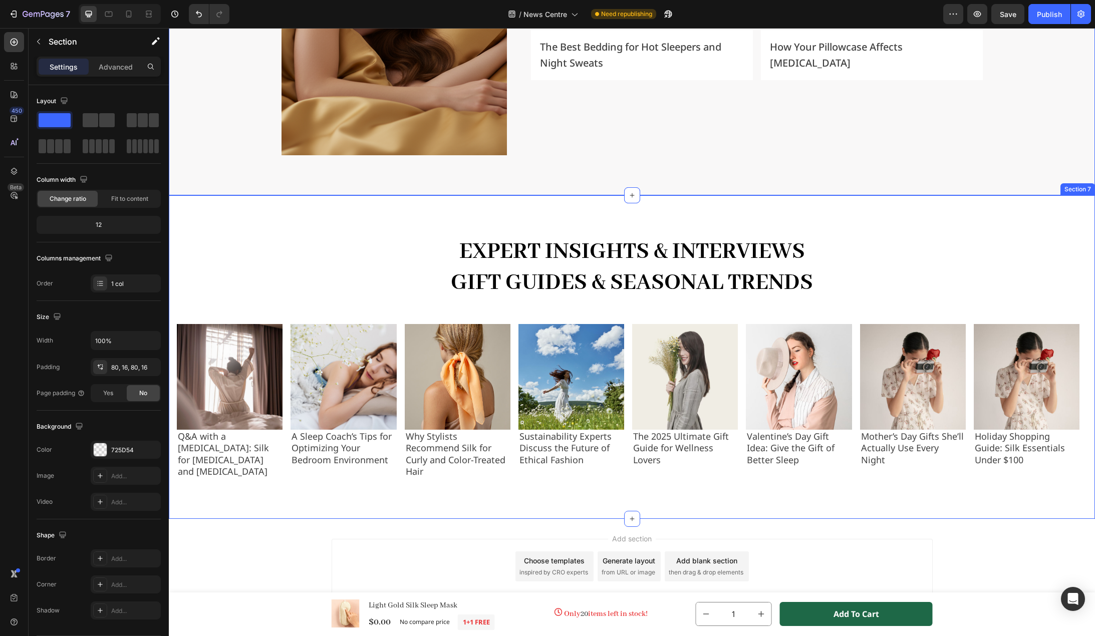
scroll to position [1691, 0]
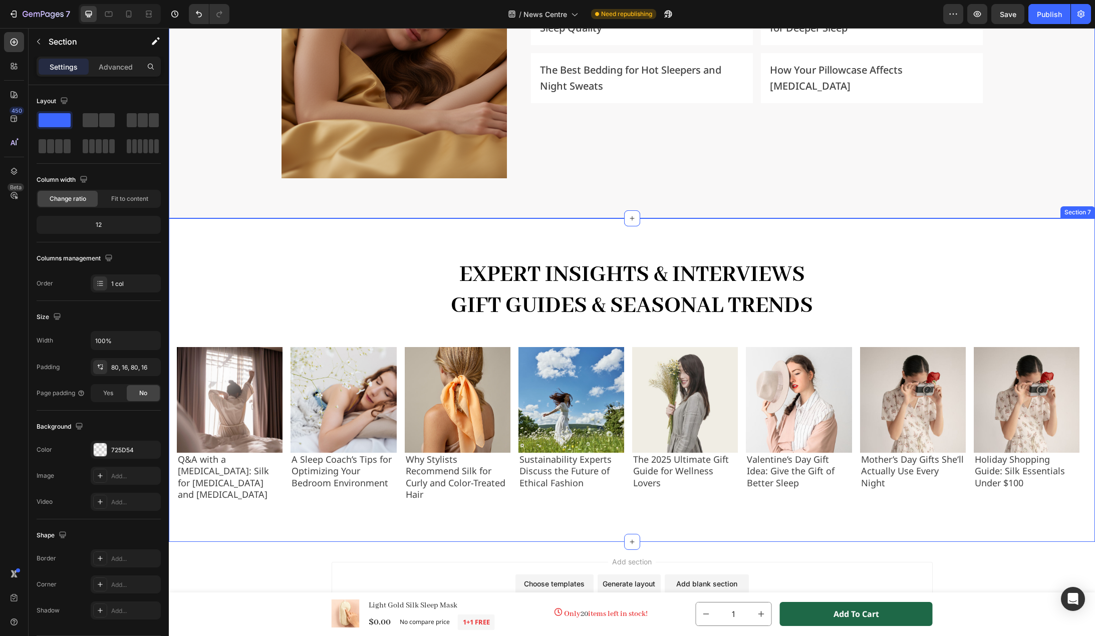
click at [993, 538] on div "Expert Insights & Interviews Gift Guides & Seasonal Trends Heading Icon #GEMTHE…" at bounding box center [632, 380] width 926 height 324
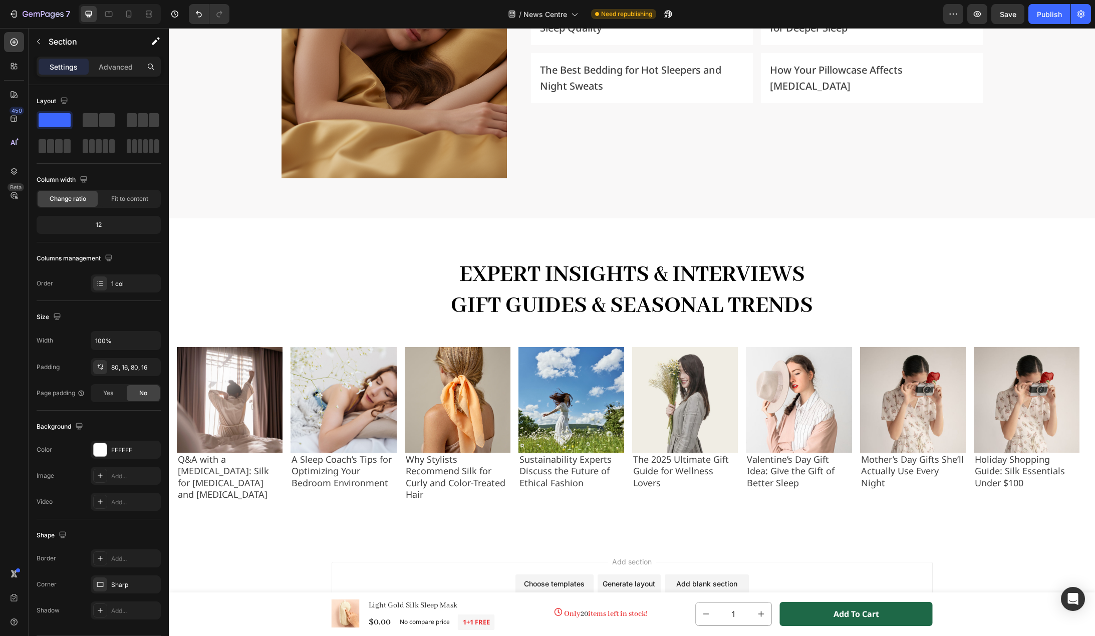
click at [994, 560] on div "Add section Choose templates inspired by CRO experts Generate layout from URL o…" at bounding box center [632, 603] width 926 height 123
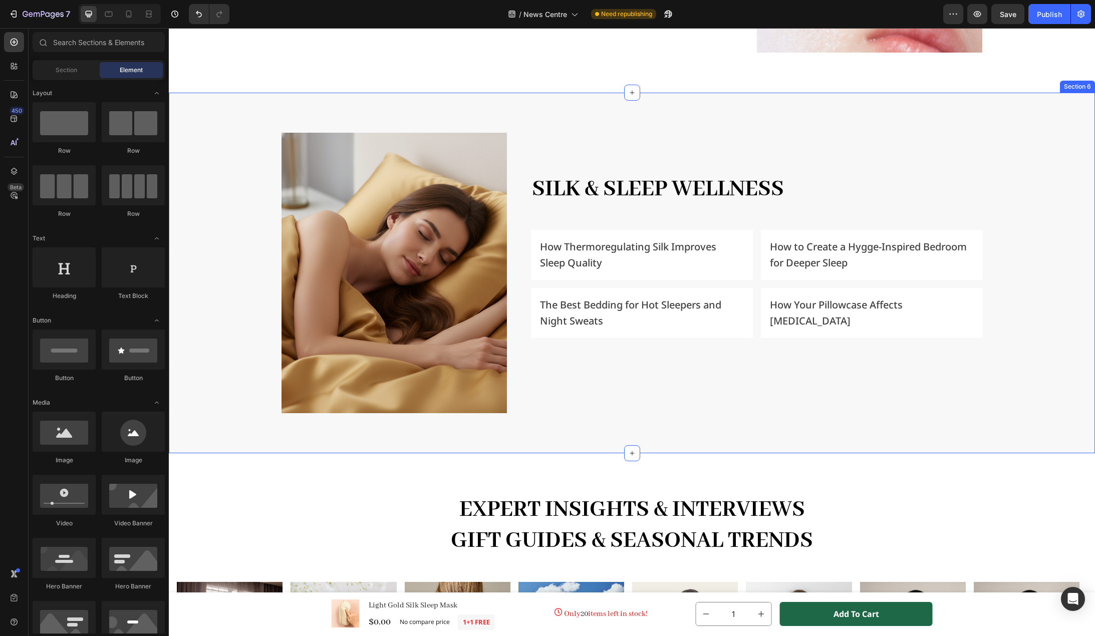
scroll to position [1340, 0]
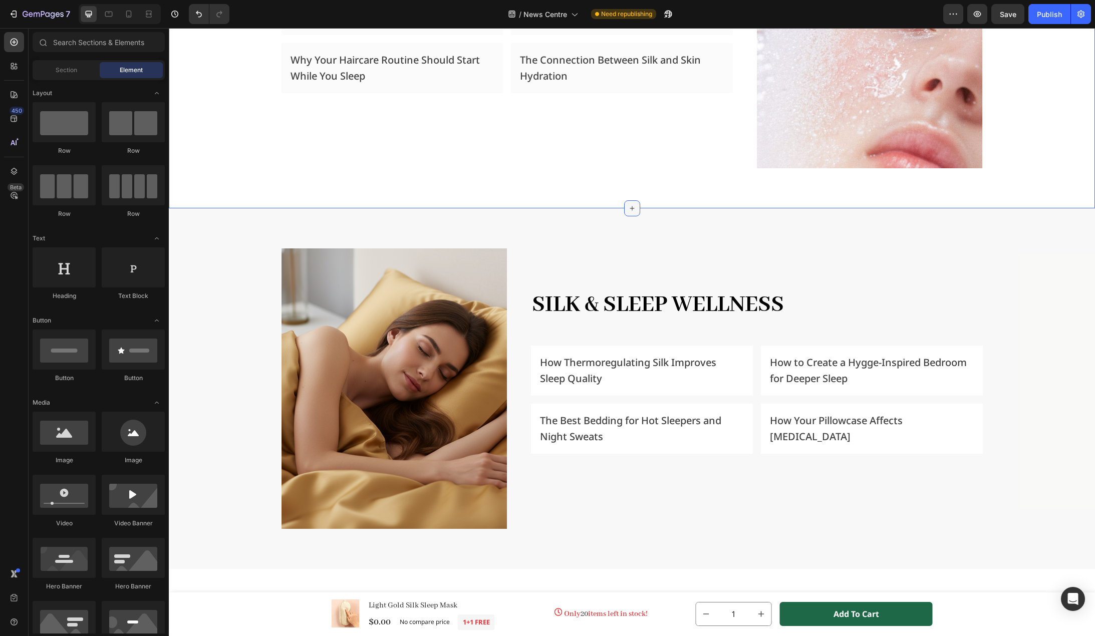
click at [628, 204] on icon at bounding box center [632, 208] width 8 height 8
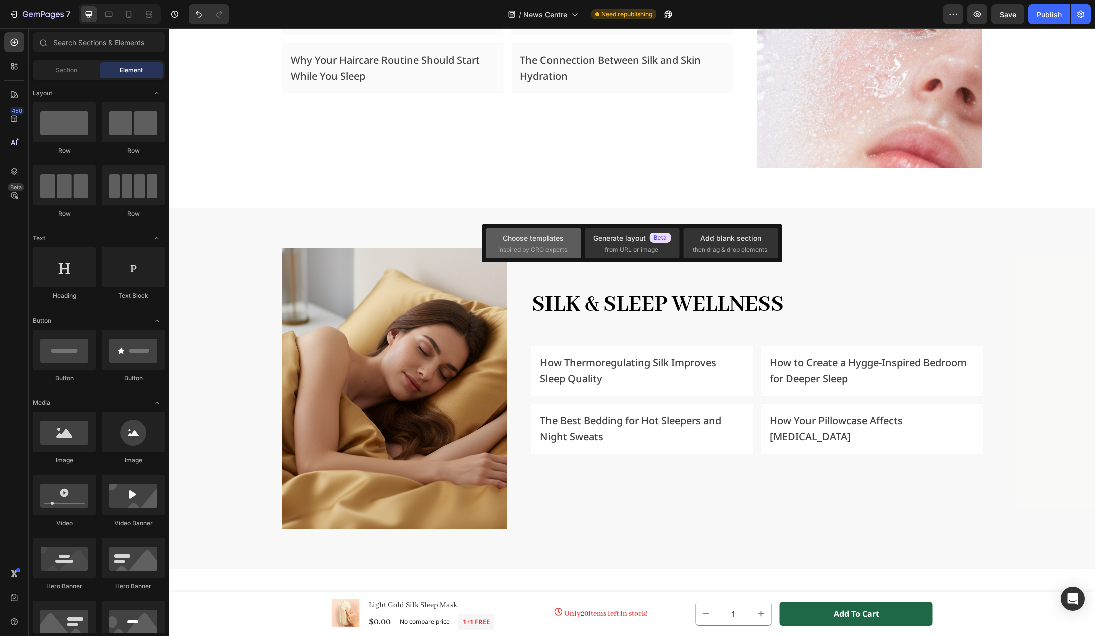
click at [520, 249] on span "inspired by CRO experts" at bounding box center [533, 250] width 69 height 9
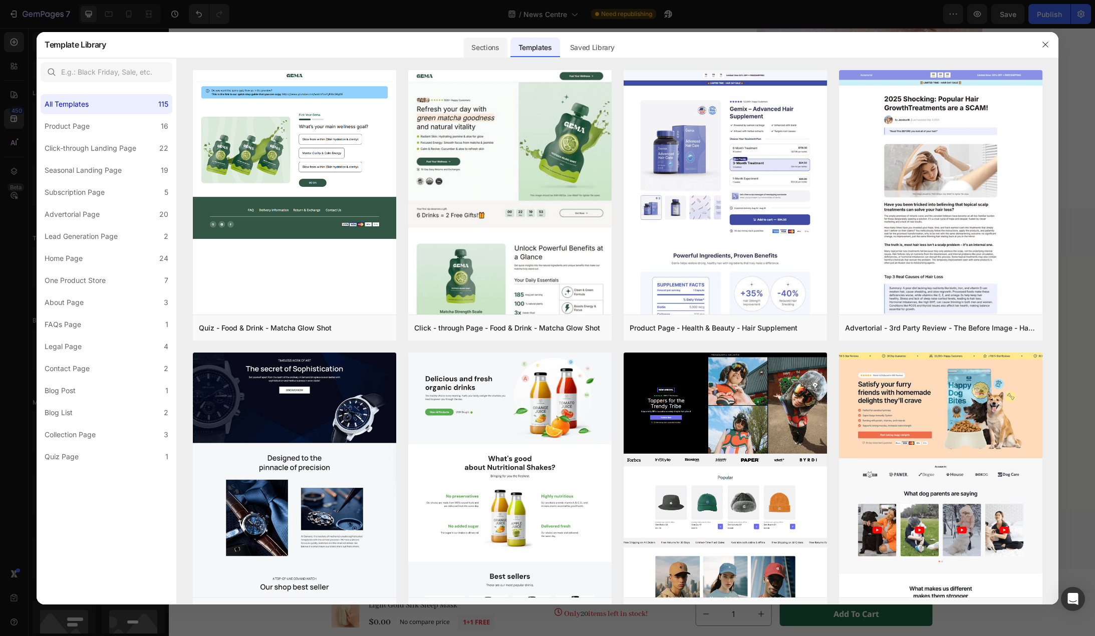
click at [499, 41] on div "Sections" at bounding box center [485, 48] width 44 height 20
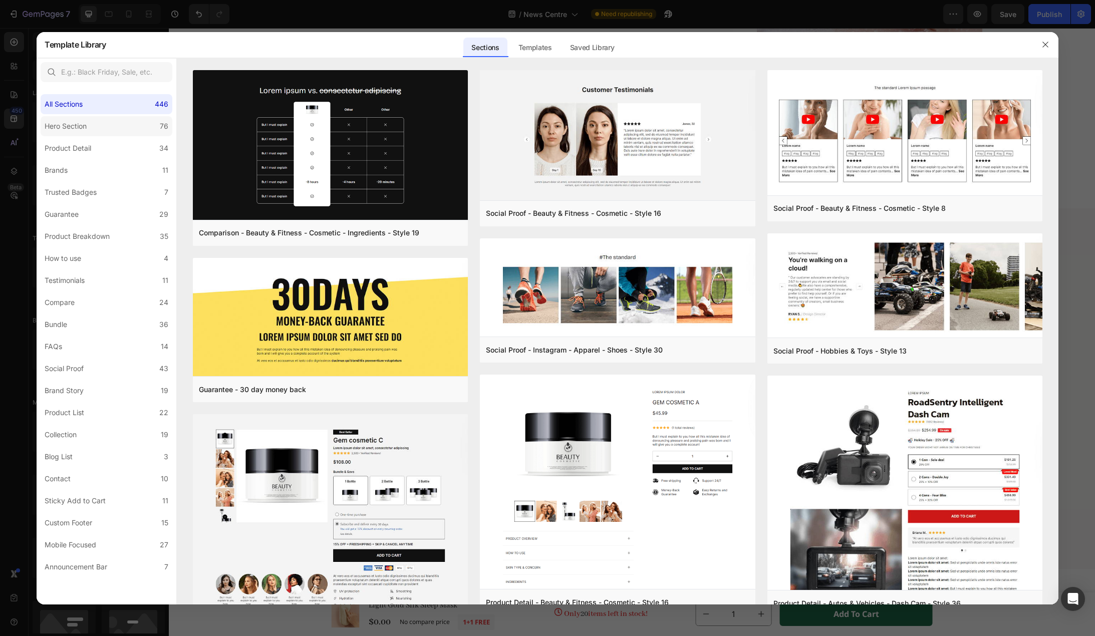
click at [86, 133] on label "Hero Section 76" at bounding box center [107, 126] width 132 height 20
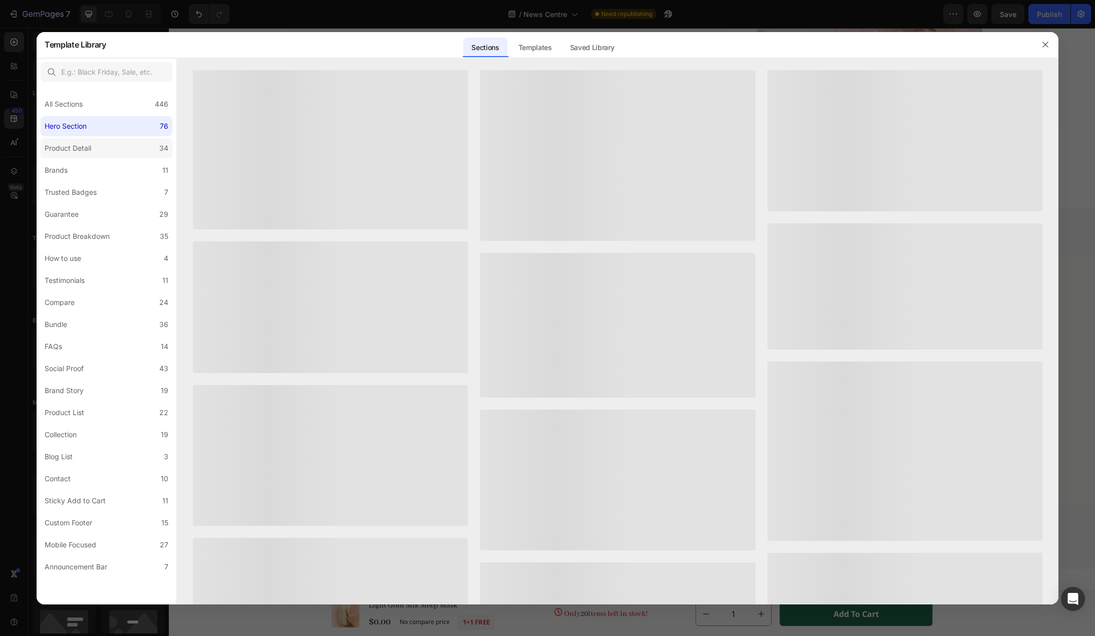
click at [91, 151] on div "Product Detail" at bounding box center [68, 148] width 47 height 12
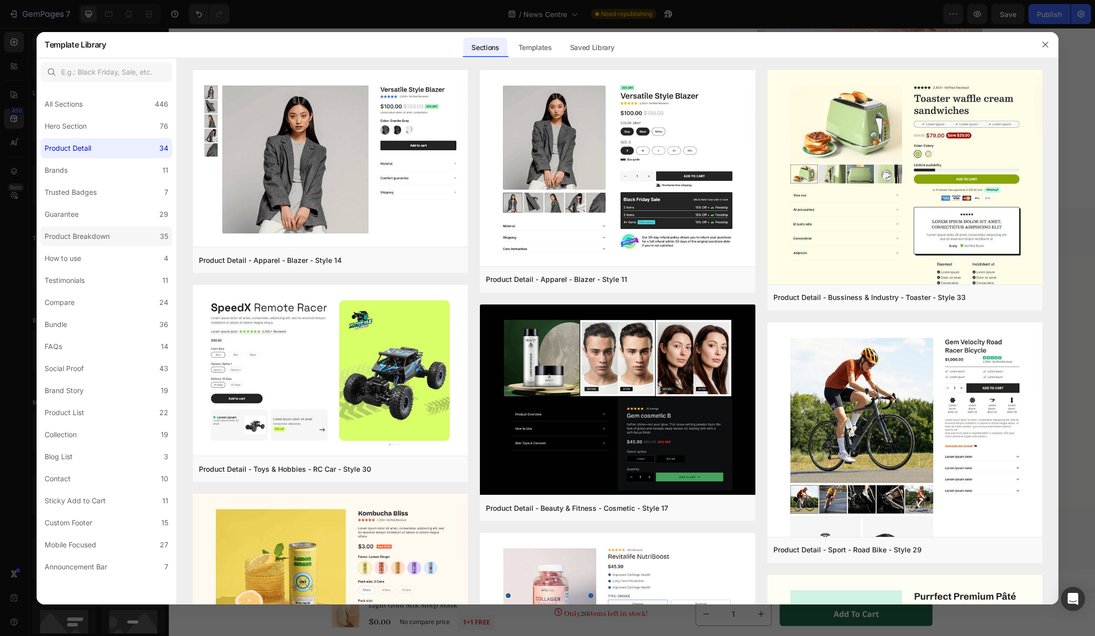
click at [99, 241] on div "Product Breakdown" at bounding box center [77, 236] width 65 height 12
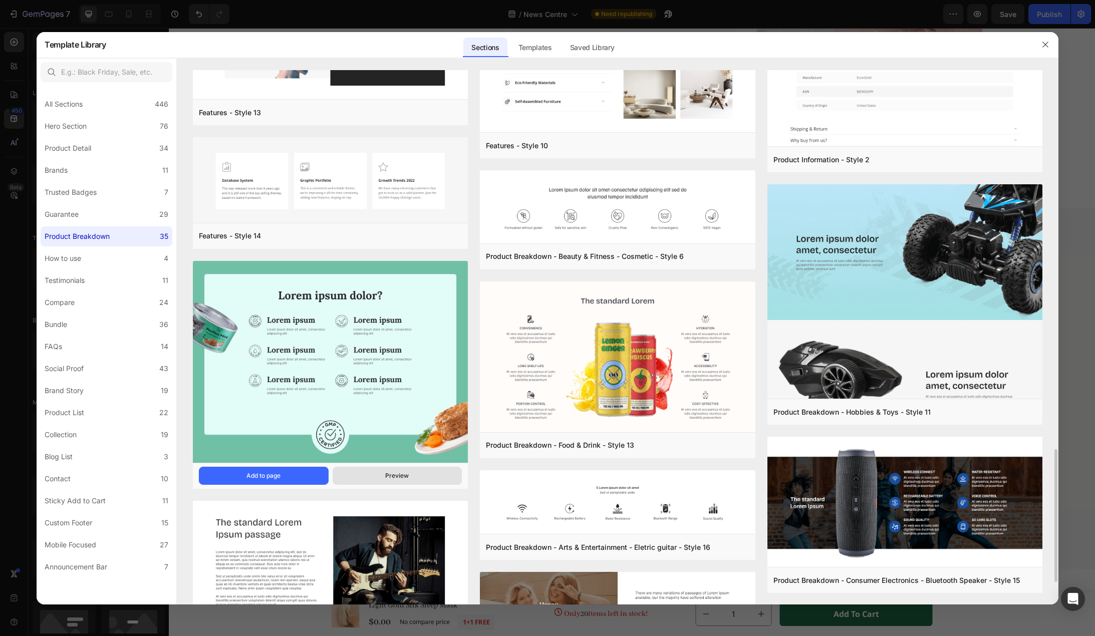
scroll to position [1617, 0]
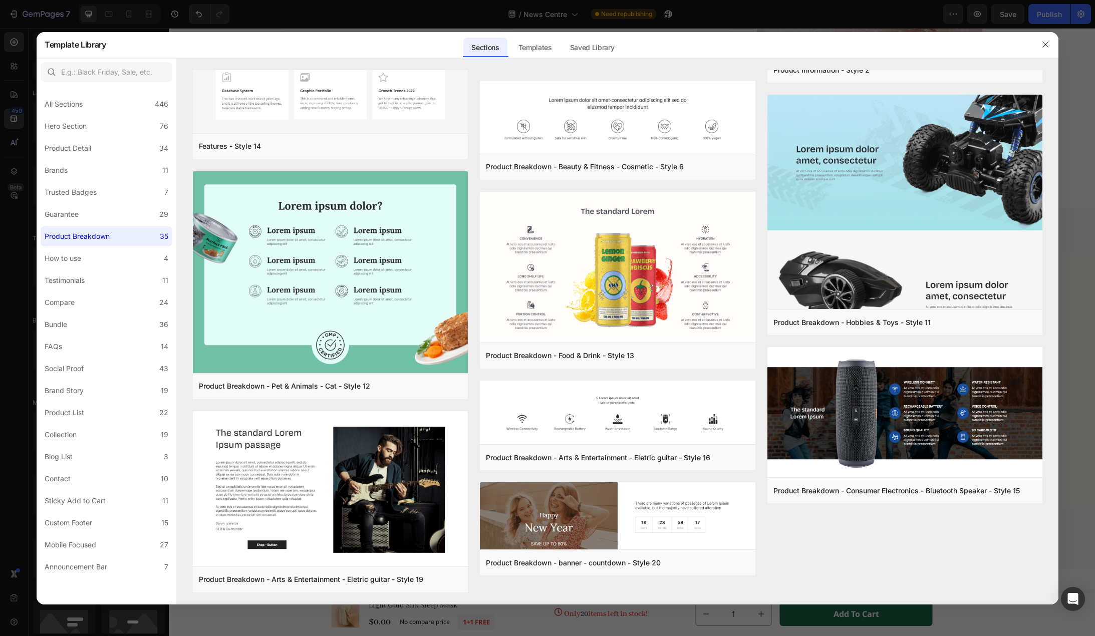
click at [1077, 104] on div at bounding box center [547, 318] width 1095 height 636
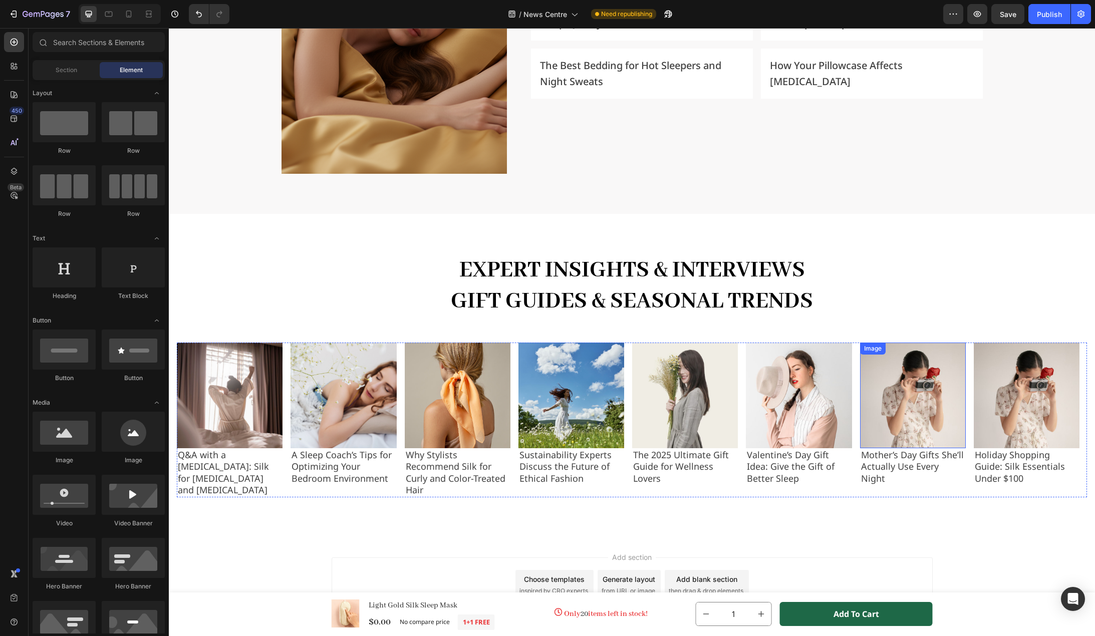
scroll to position [1741, 0]
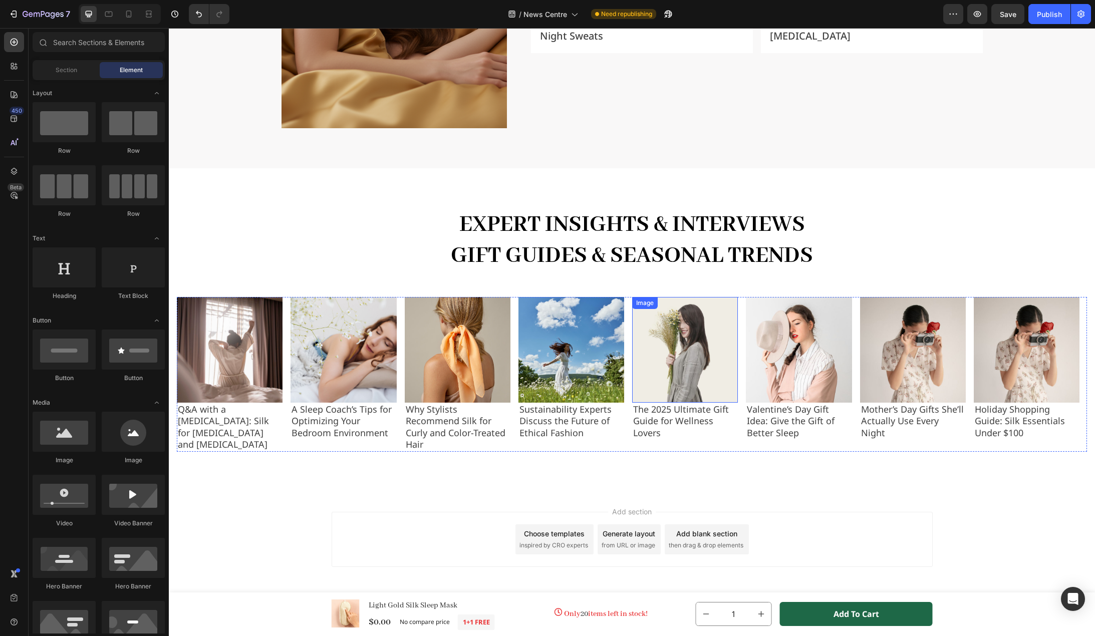
click at [708, 370] on img at bounding box center [685, 350] width 106 height 106
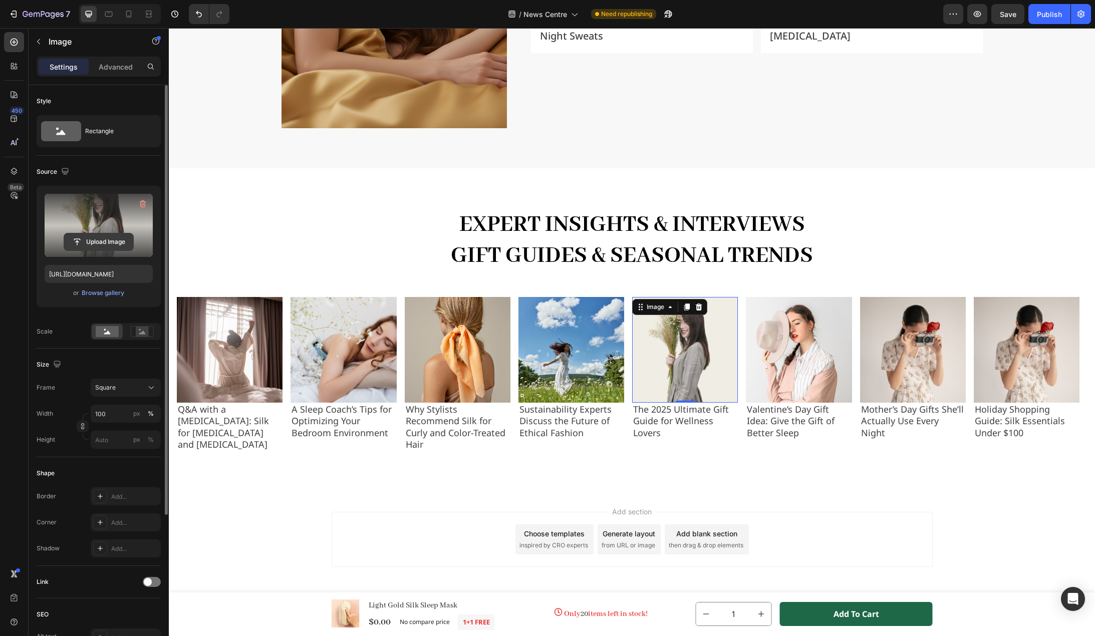
click at [95, 244] on input "file" at bounding box center [98, 241] width 69 height 17
type input "https://cdn.shopify.com/s/files/1/0636/7471/2130/files/gempages_582482295949099…"
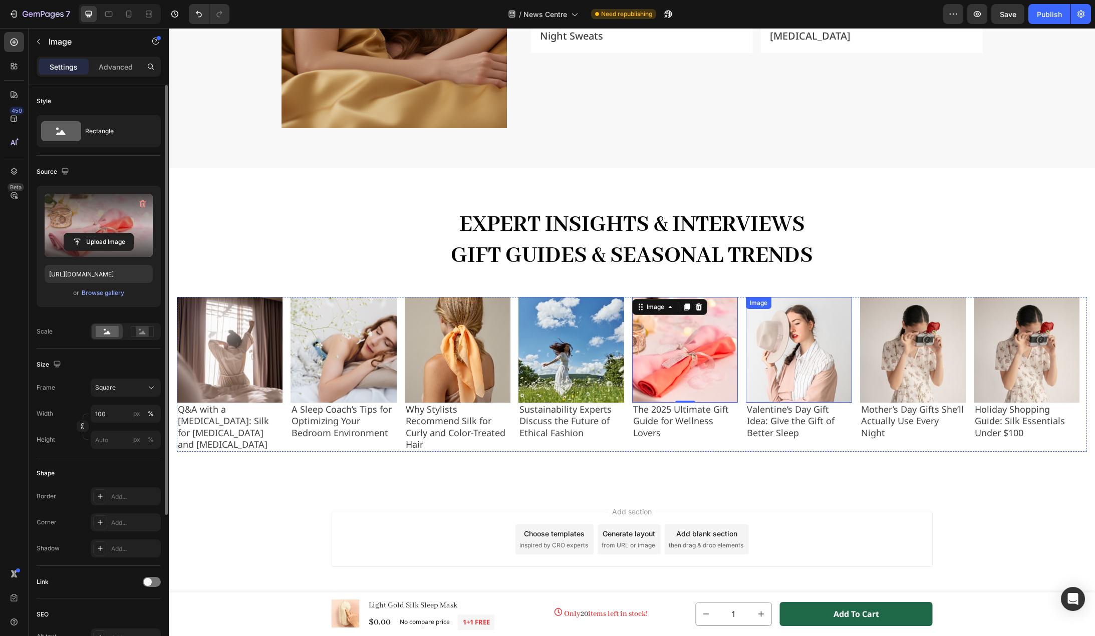
click at [803, 356] on img at bounding box center [799, 350] width 106 height 106
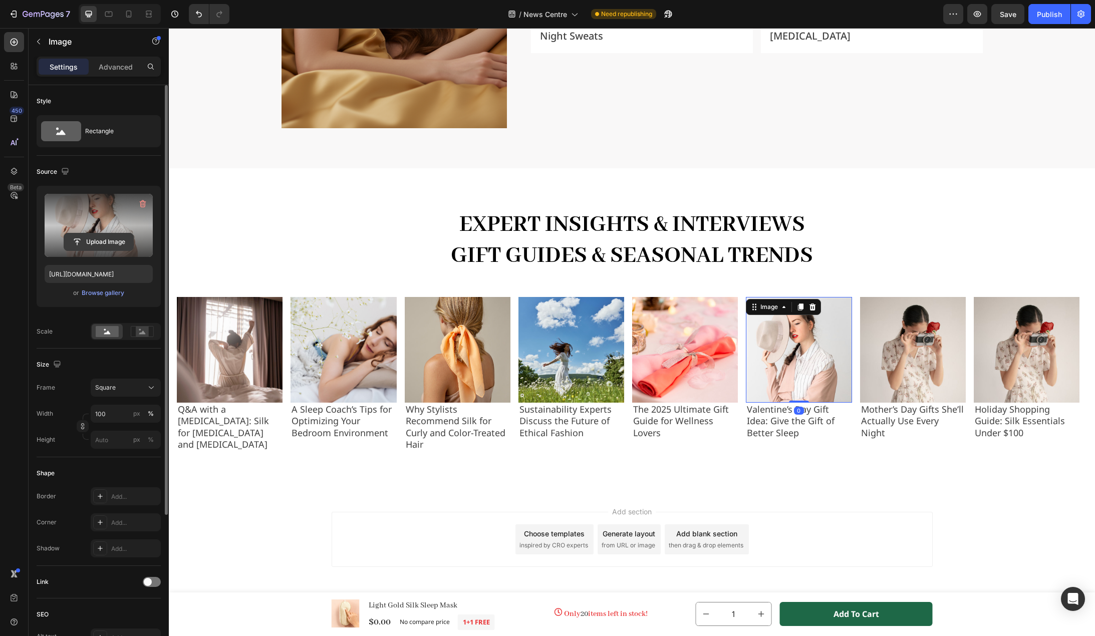
click at [101, 245] on input "file" at bounding box center [98, 241] width 69 height 17
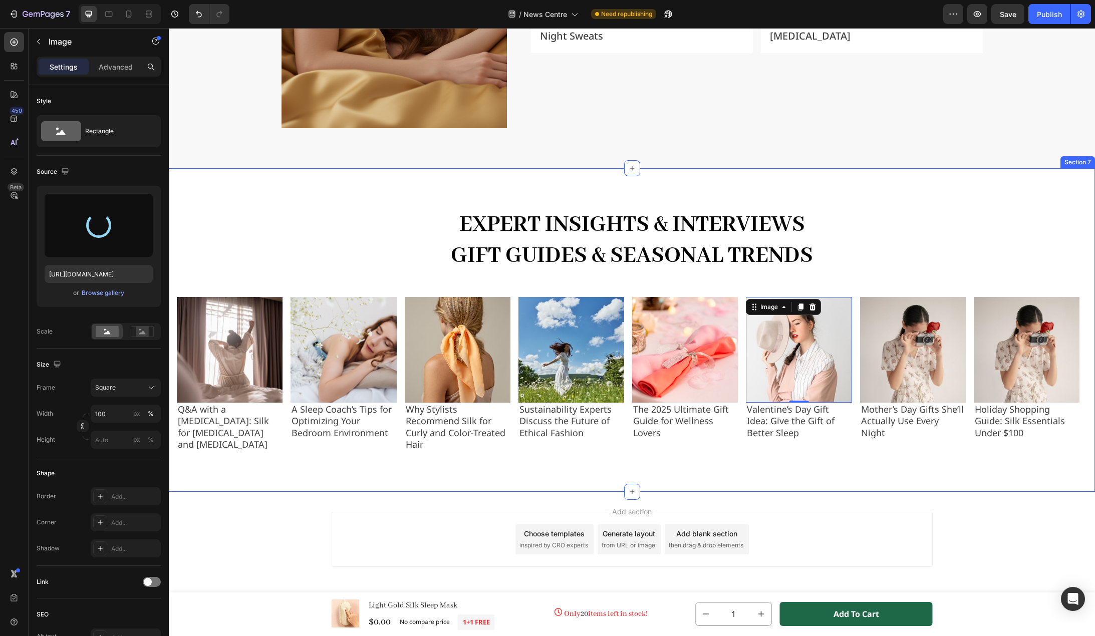
type input "https://cdn.shopify.com/s/files/1/0636/7471/2130/files/gempages_582482295949099…"
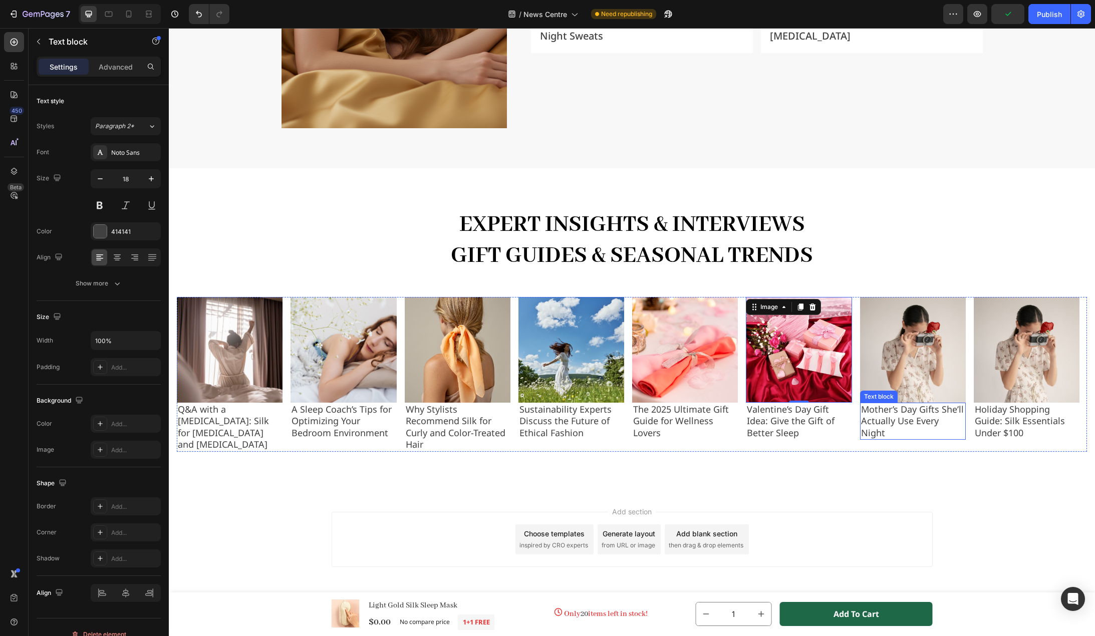
click at [908, 416] on p "Mother’s Day Gifts She’ll Actually Use Every Night" at bounding box center [913, 421] width 104 height 35
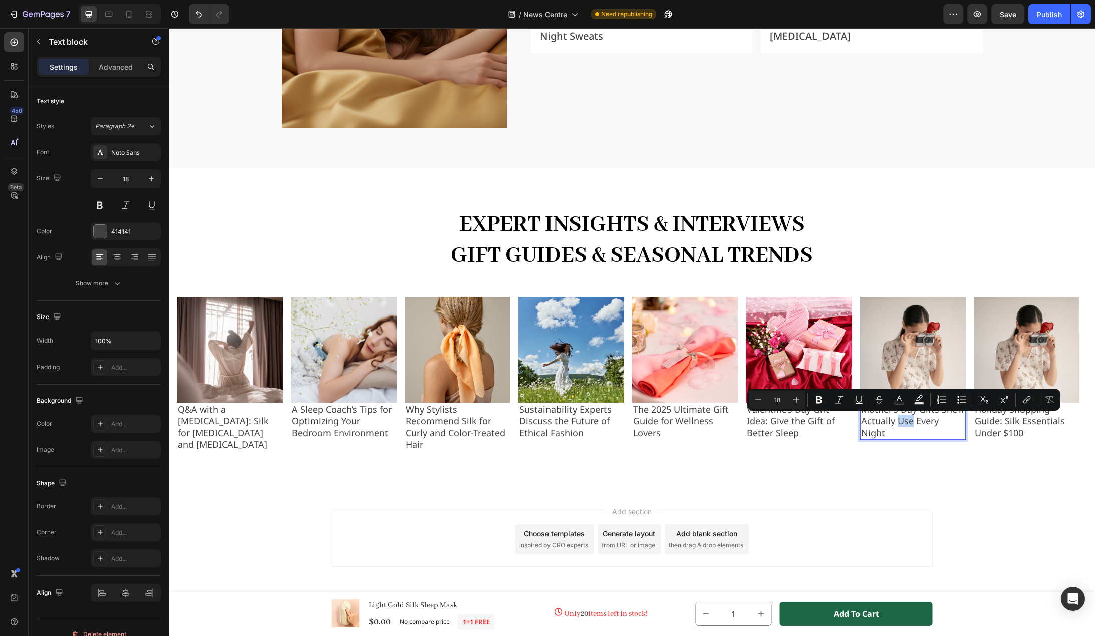
drag, startPoint x: 938, startPoint y: 409, endPoint x: 770, endPoint y: 383, distance: 170.3
click at [938, 409] on div "Minus 18 Plus Bold Italic Underline Strikethrough Text Color Text Background Co…" at bounding box center [904, 400] width 313 height 22
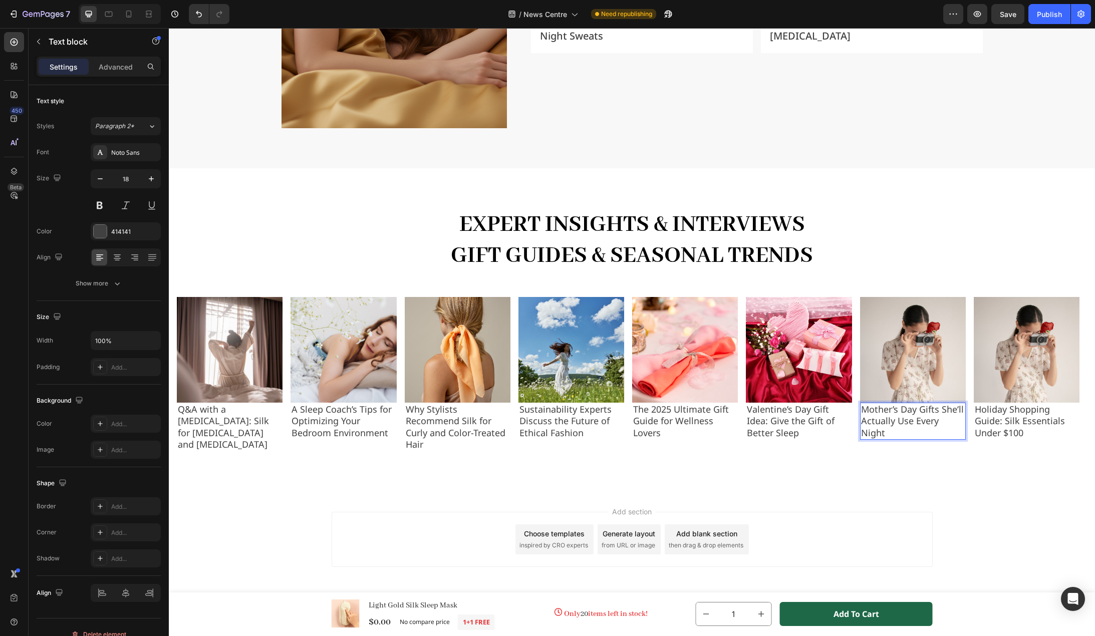
click at [939, 415] on p "Mother’s Day Gifts She’ll Actually Use Every Night" at bounding box center [913, 421] width 104 height 35
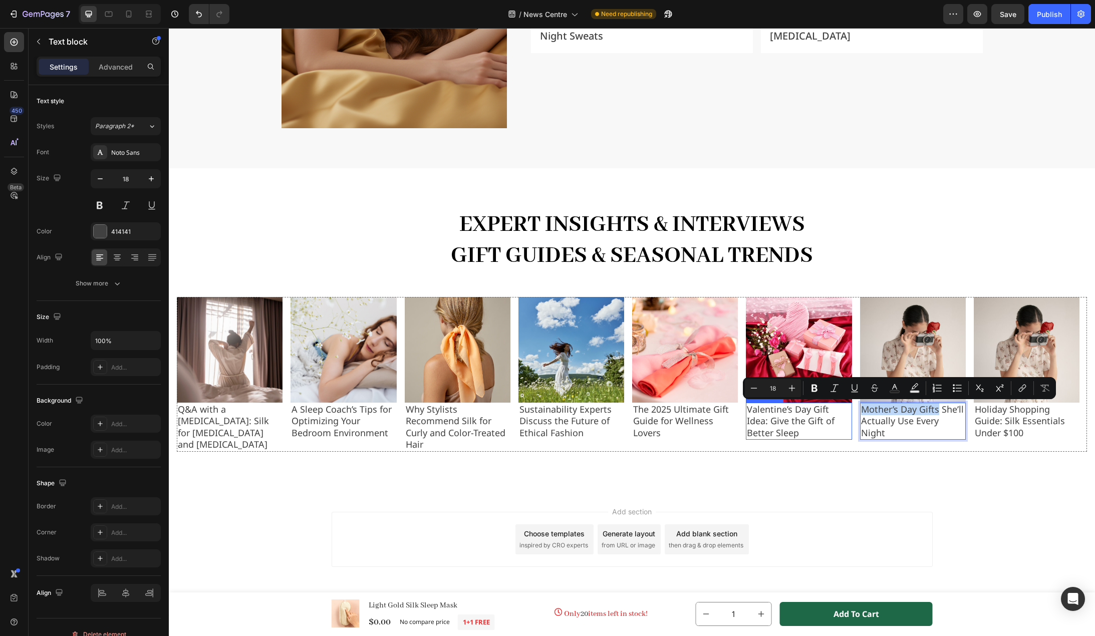
drag, startPoint x: 937, startPoint y: 411, endPoint x: 851, endPoint y: 415, distance: 86.8
click at [851, 415] on div "Image Q&A with a Dermatologist: Silk for Eczema and Sensitive Skin Text block I…" at bounding box center [632, 374] width 910 height 155
copy p "Mother’s Day Gifts"
click at [943, 349] on img at bounding box center [913, 350] width 106 height 106
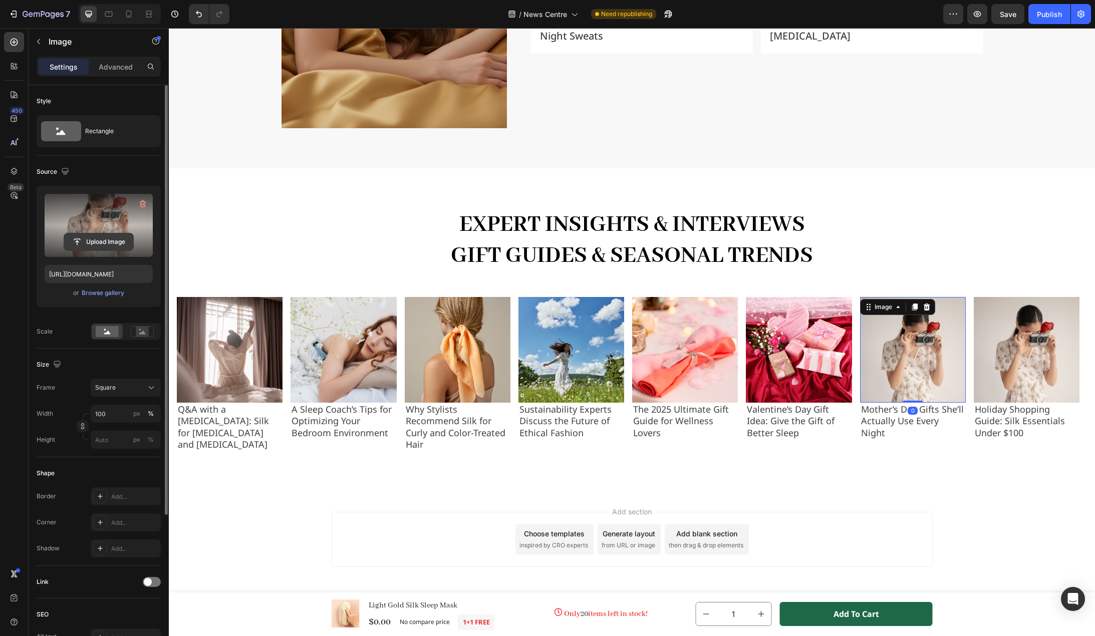
click at [98, 244] on input "file" at bounding box center [98, 241] width 69 height 17
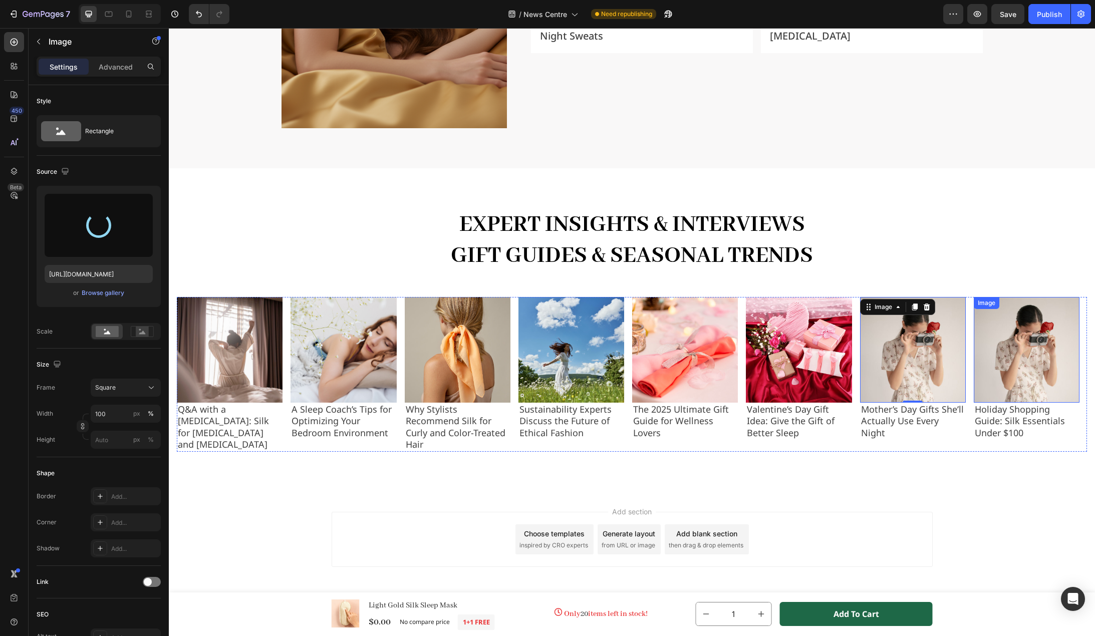
type input "https://cdn.shopify.com/s/files/1/0636/7471/2130/files/gempages_582482295949099…"
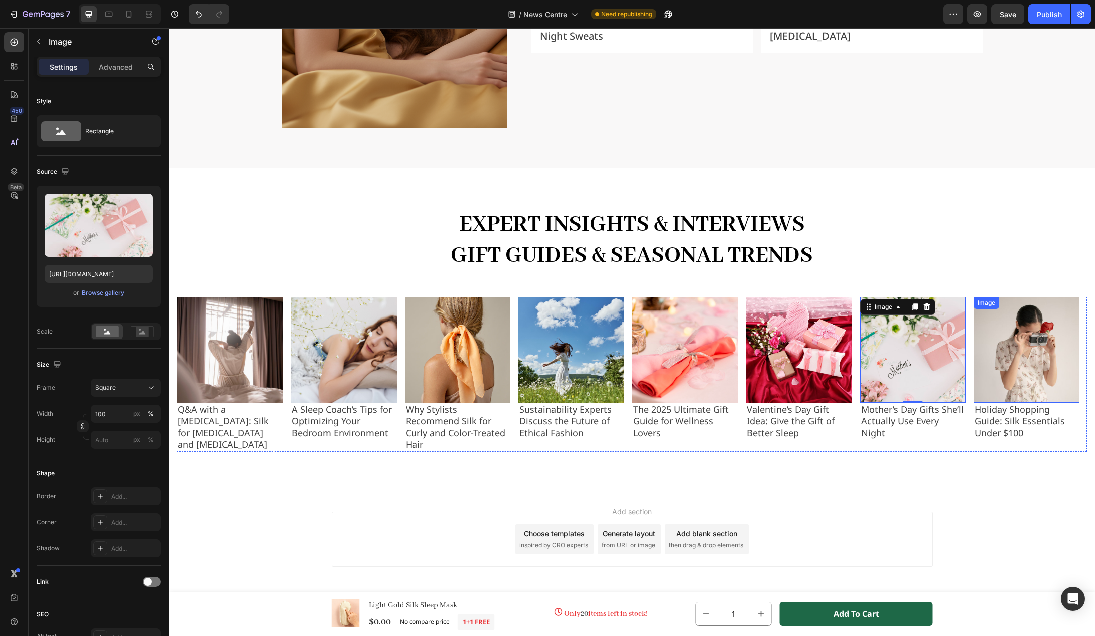
click at [1030, 362] on img at bounding box center [1027, 350] width 106 height 106
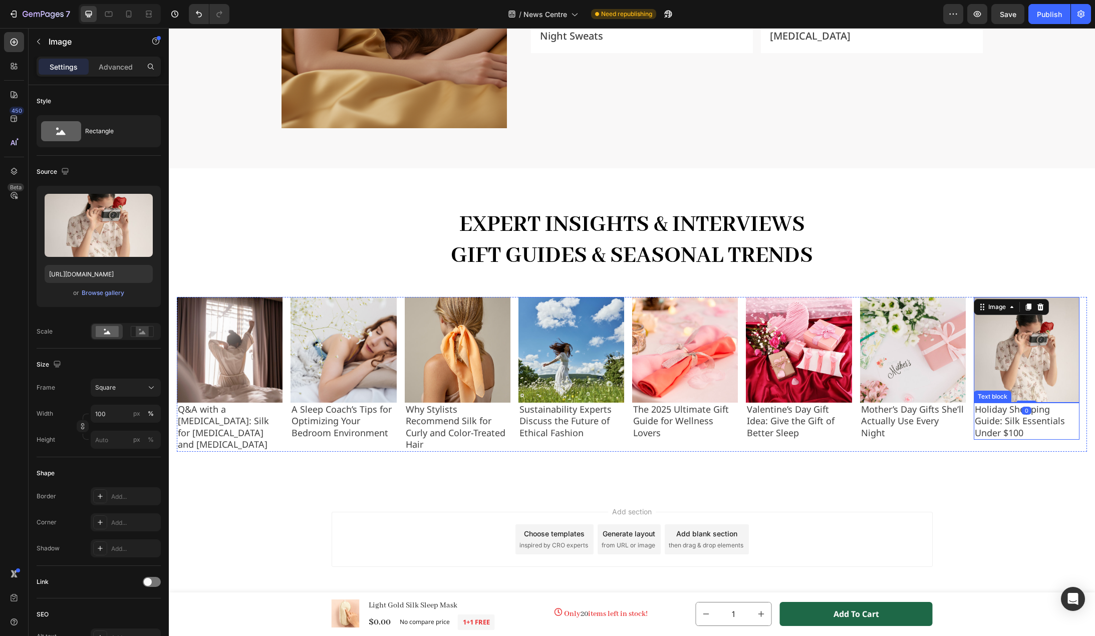
click at [1010, 424] on p "Holiday Shopping Guide: Silk Essentials Under $100" at bounding box center [1027, 421] width 104 height 35
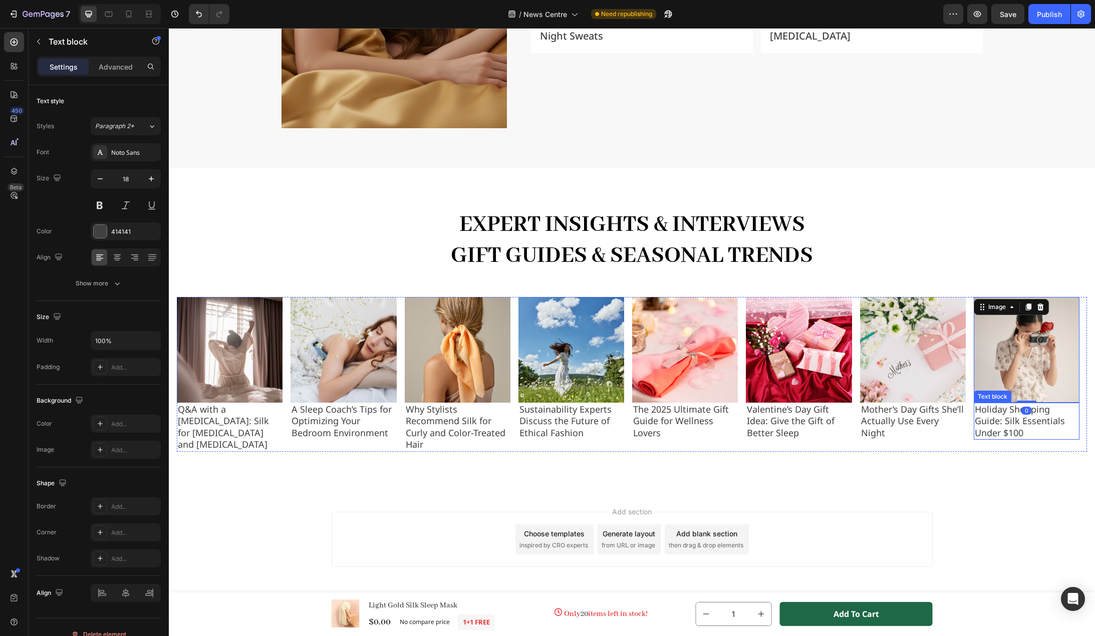
click at [1010, 424] on p "Holiday Shopping Guide: Silk Essentials Under $100" at bounding box center [1027, 421] width 104 height 35
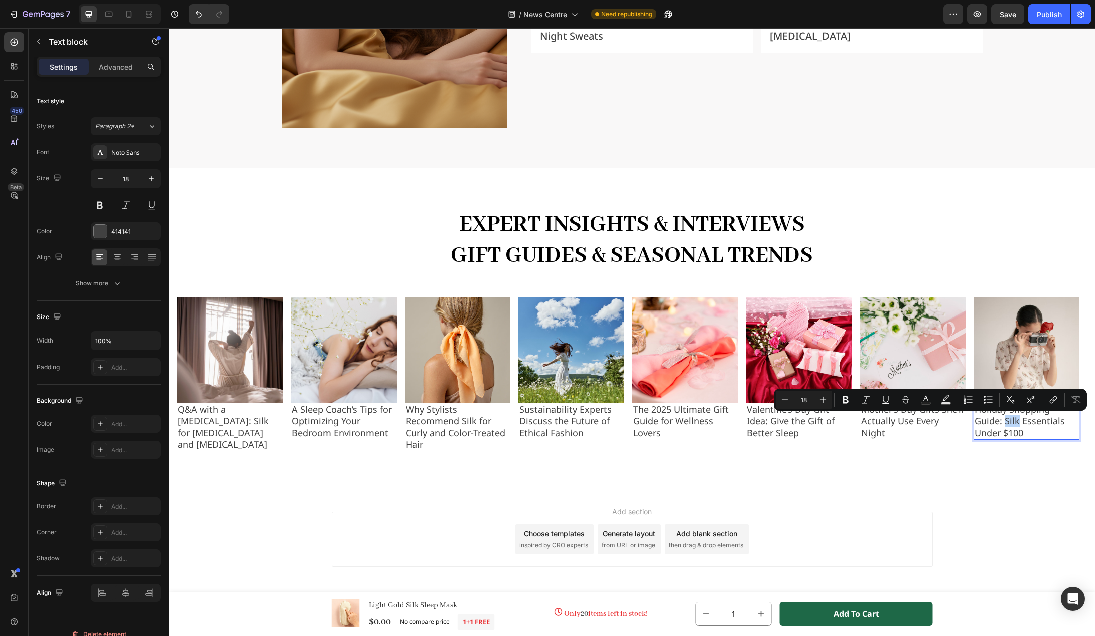
click at [1007, 420] on p "Holiday Shopping Guide: Silk Essentials Under $100" at bounding box center [1027, 421] width 104 height 35
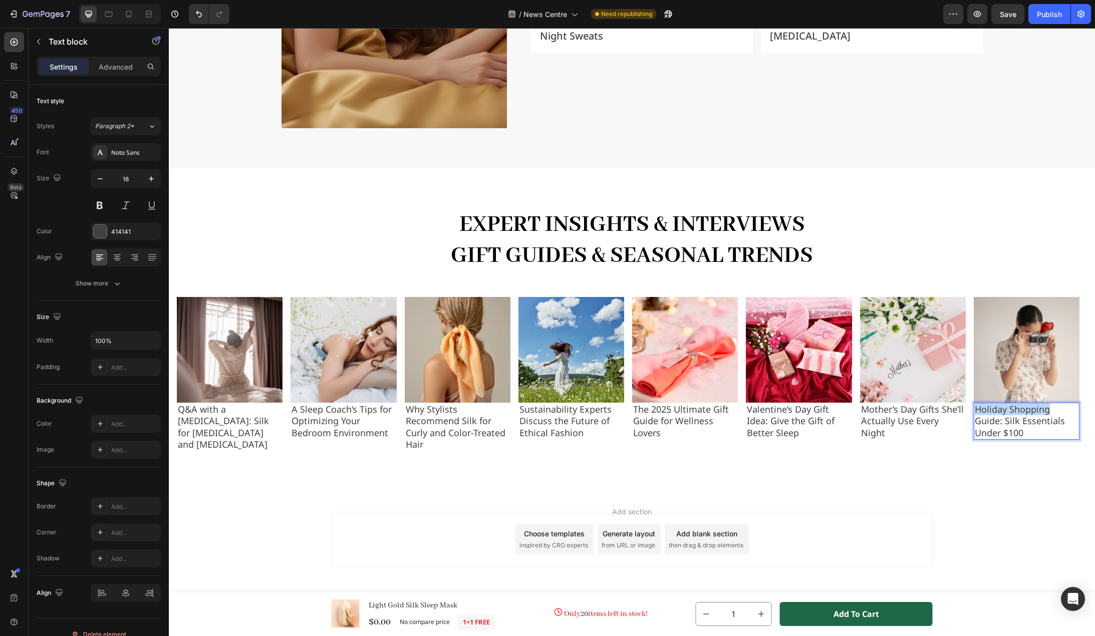
drag, startPoint x: 1049, startPoint y: 411, endPoint x: 975, endPoint y: 414, distance: 74.2
click at [975, 414] on p "Holiday Shopping Guide: Silk Essentials Under $100" at bounding box center [1027, 421] width 104 height 35
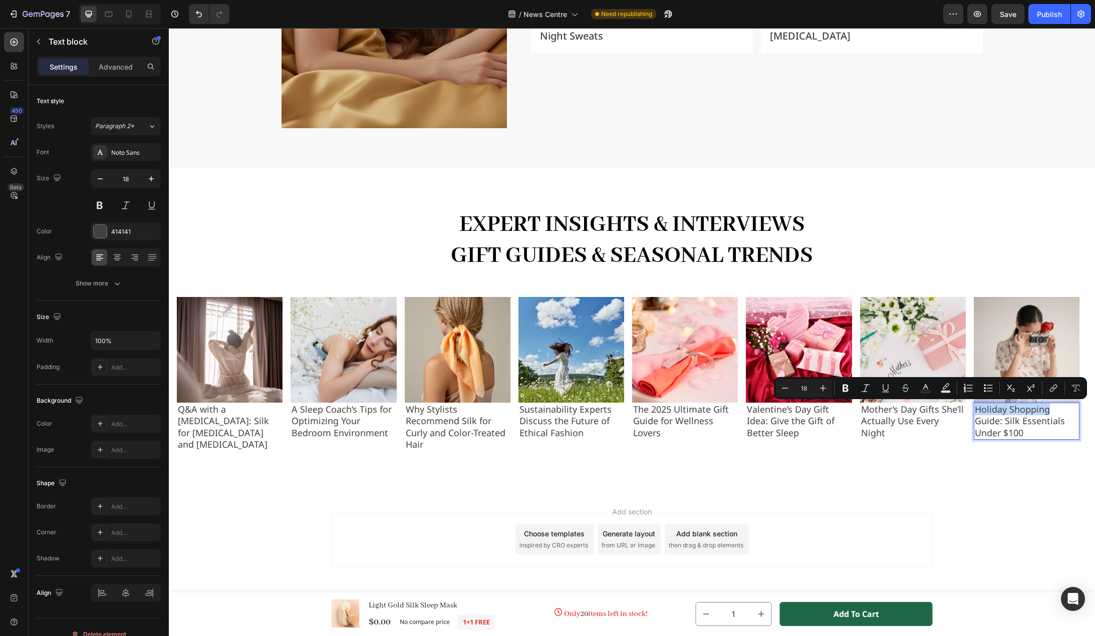
copy p "Holiday Shopping"
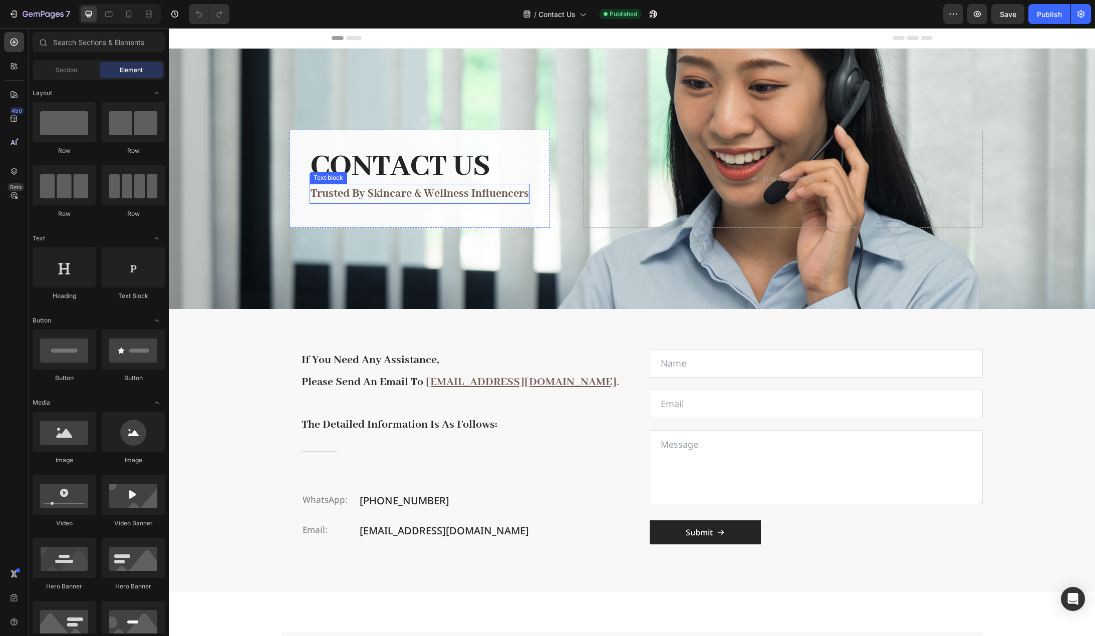
click at [428, 196] on p "trusted by skincare & wellness influencers" at bounding box center [420, 194] width 218 height 18
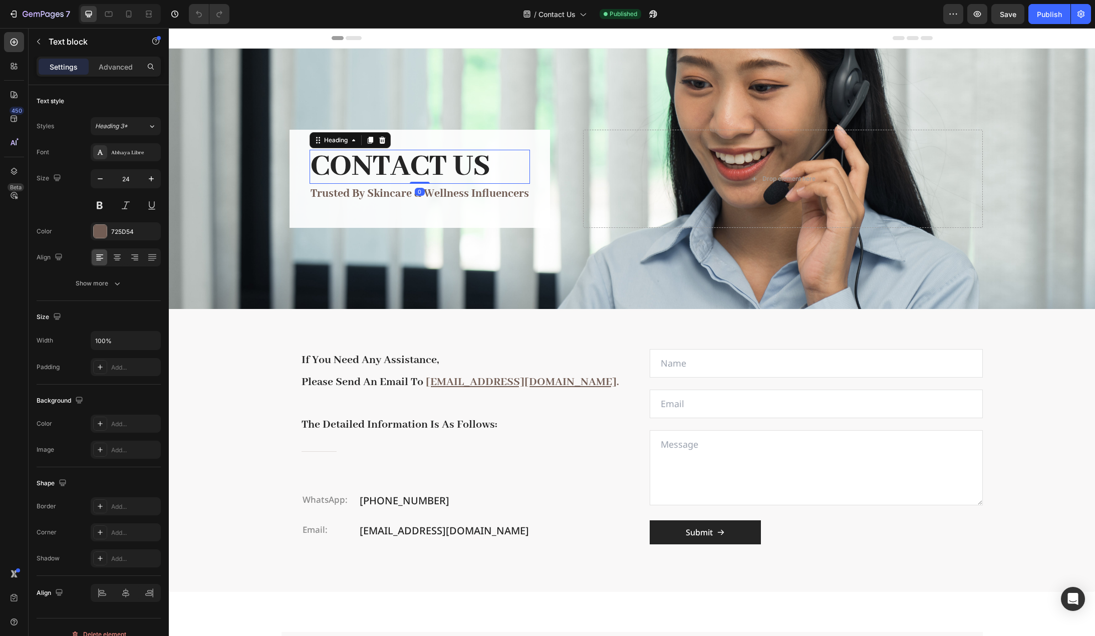
click at [429, 167] on h2 "CONTACT US" at bounding box center [420, 167] width 220 height 34
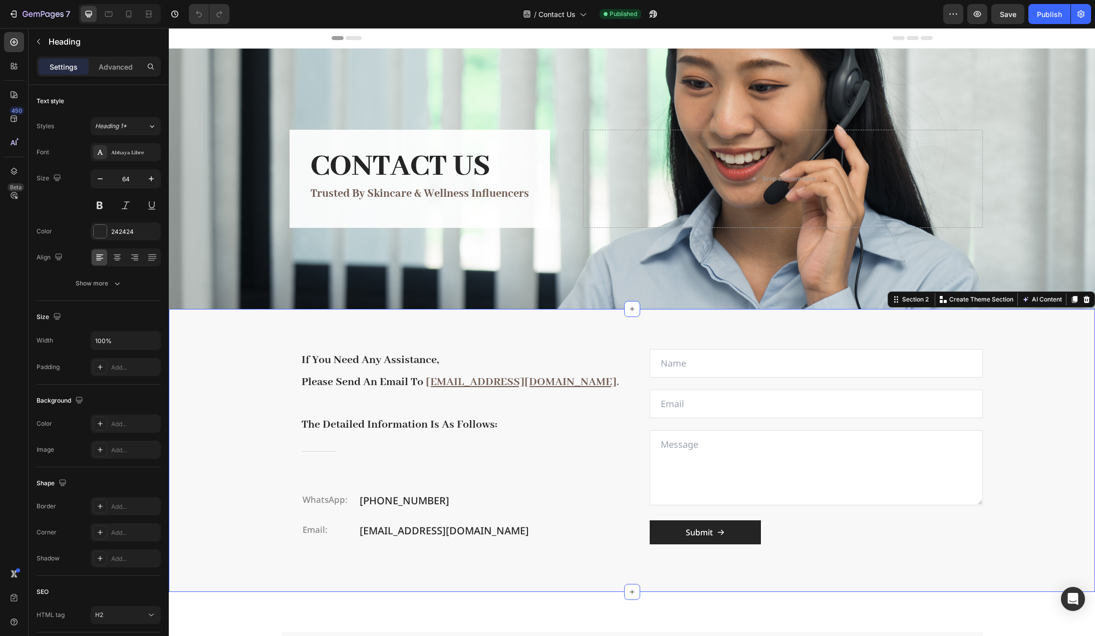
click at [229, 419] on div "if you need any assistance, please send an email to [EMAIL_ADDRESS][DOMAIN_NAME…" at bounding box center [632, 450] width 926 height 283
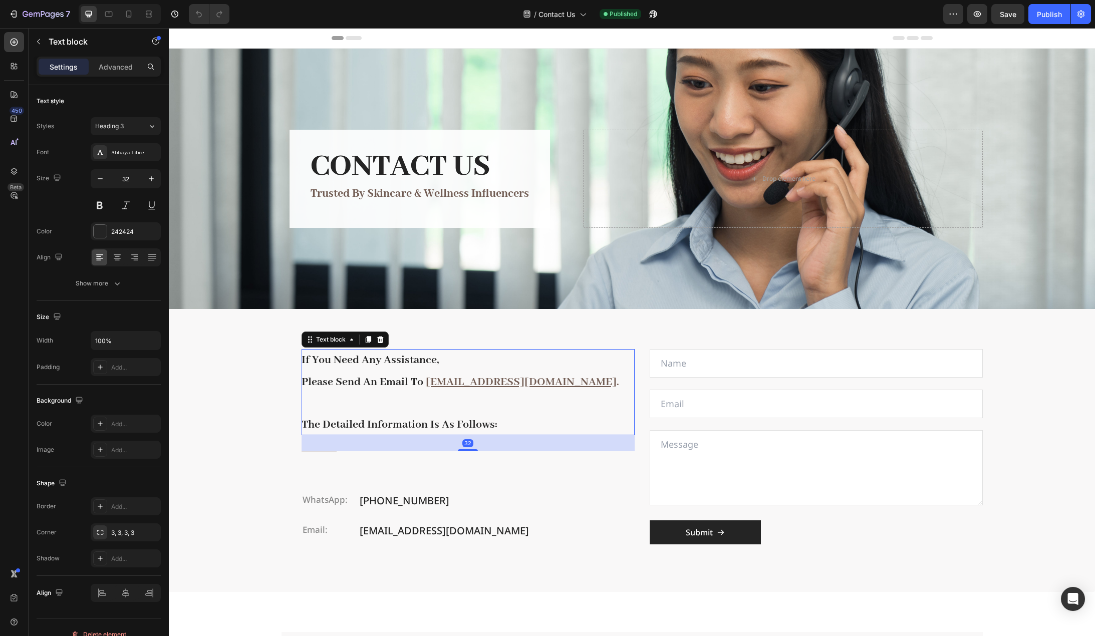
click at [395, 367] on p "if you need any assistance," at bounding box center [468, 360] width 333 height 22
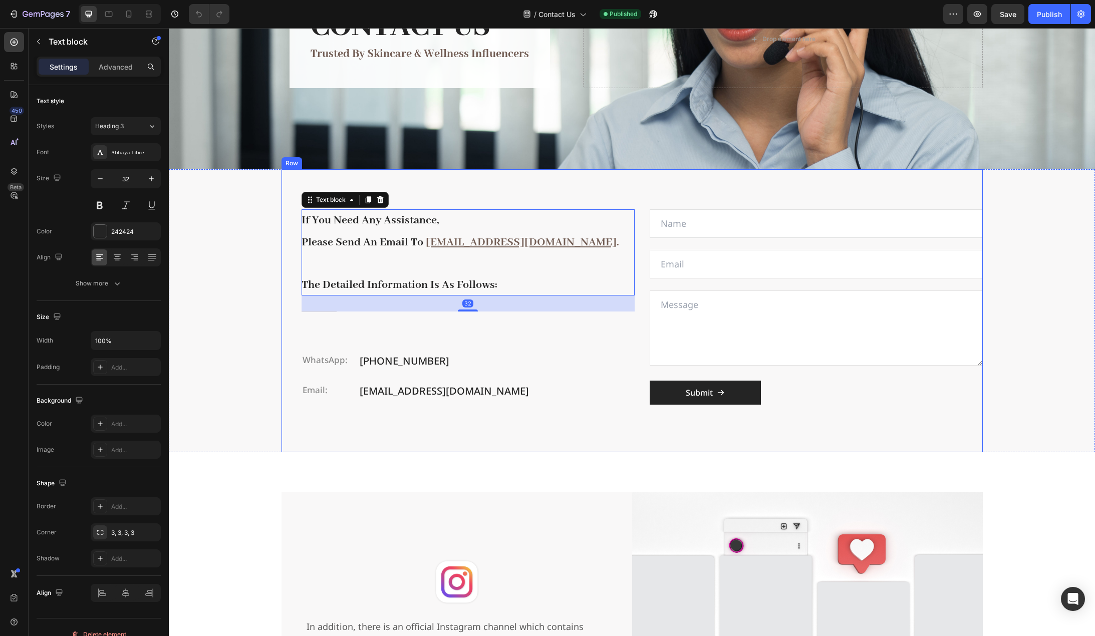
scroll to position [150, 0]
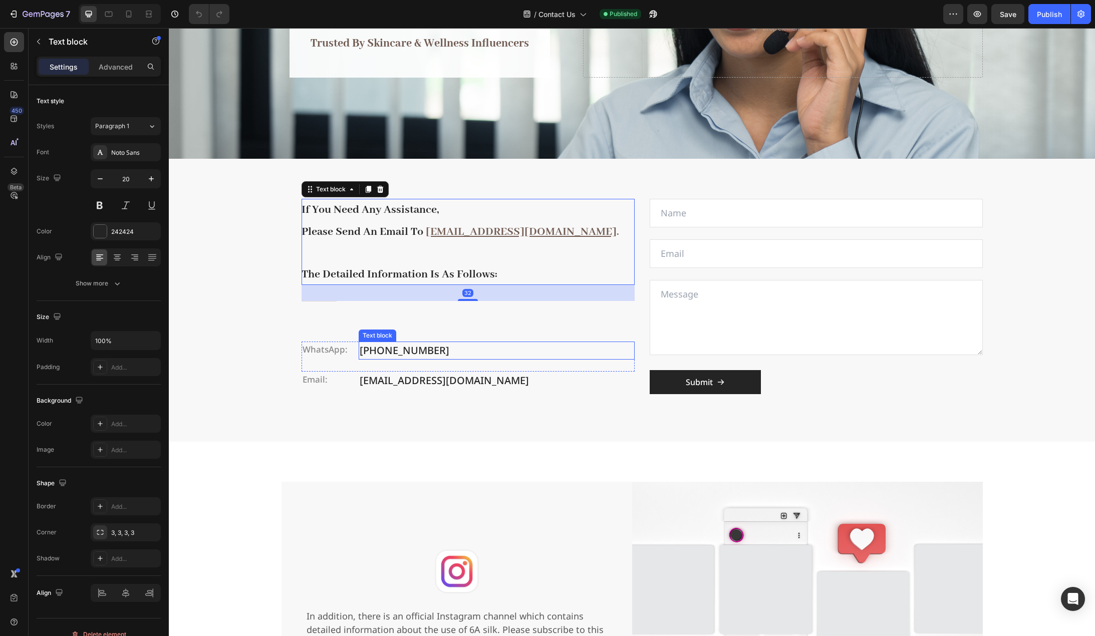
click at [394, 355] on p "[PHONE_NUMBER]" at bounding box center [497, 351] width 274 height 16
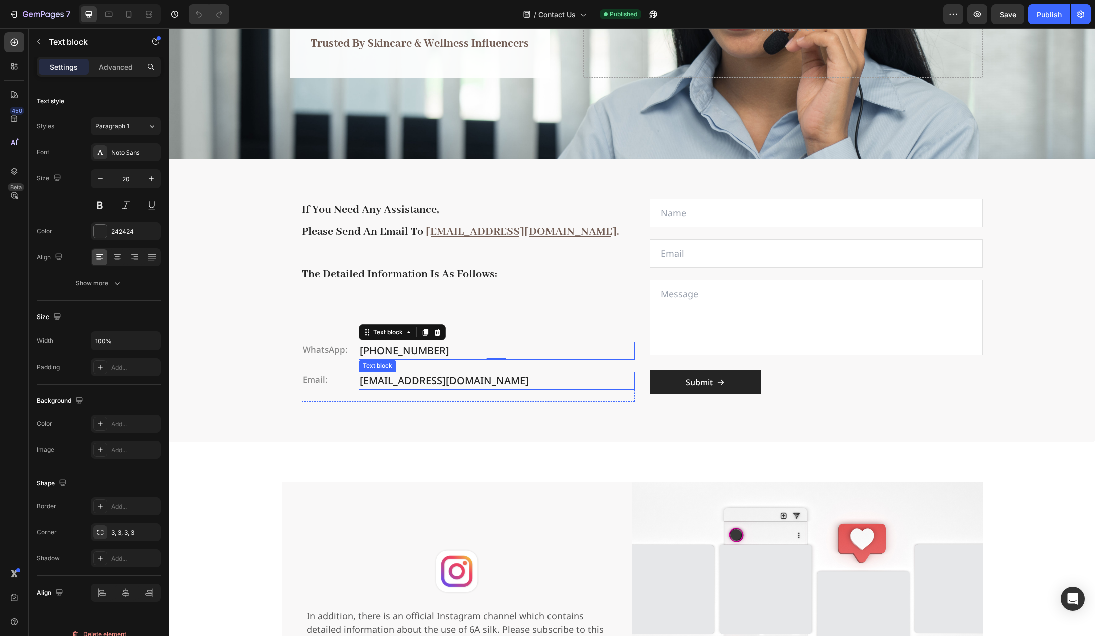
click at [398, 379] on p "[EMAIL_ADDRESS][DOMAIN_NAME]" at bounding box center [497, 381] width 274 height 16
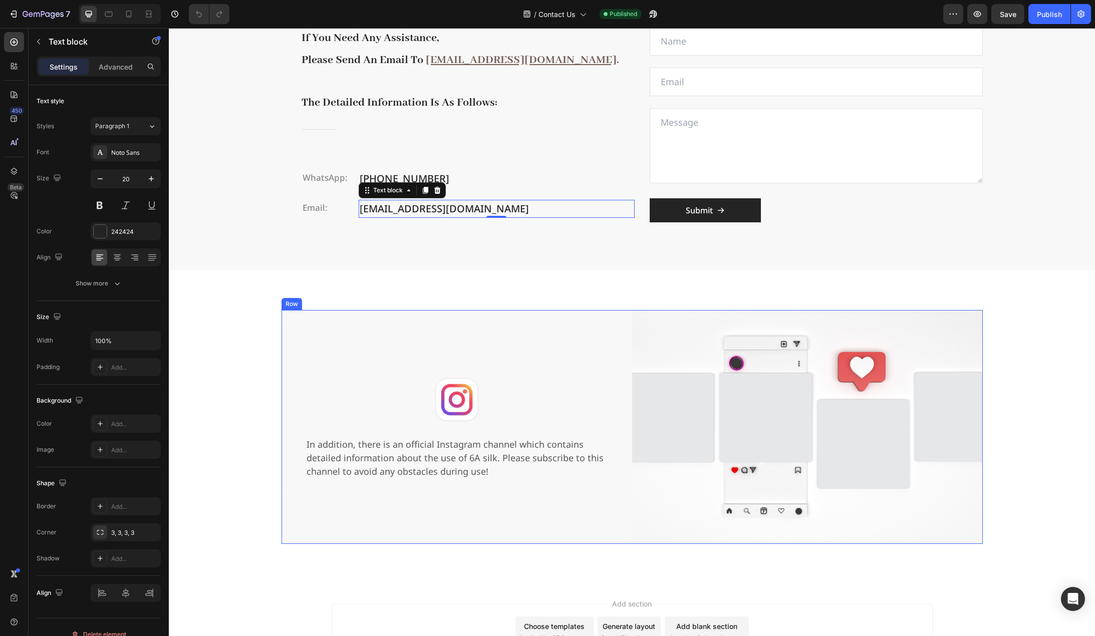
scroll to position [351, 0]
